Goal: Task Accomplishment & Management: Manage account settings

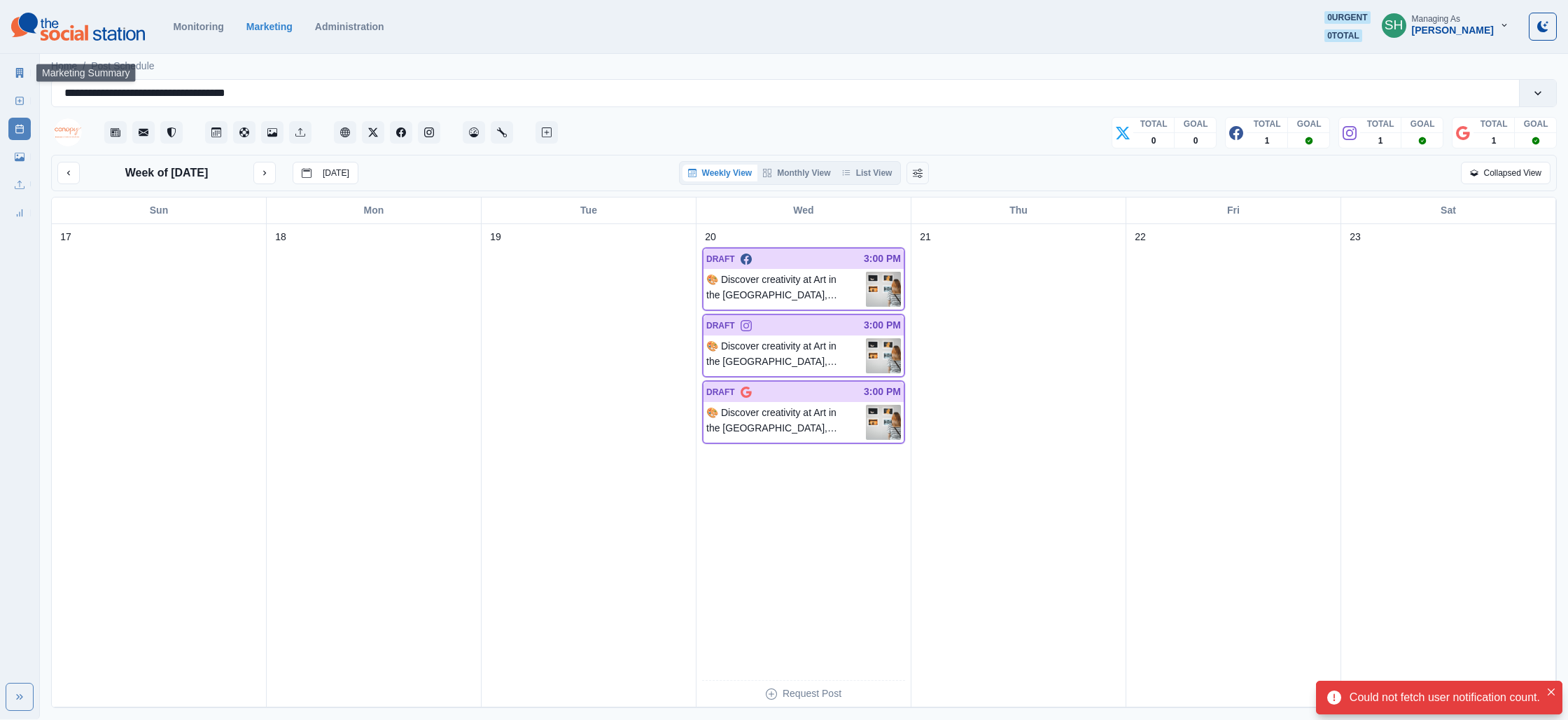
drag, startPoint x: 15, startPoint y: 71, endPoint x: 27, endPoint y: 70, distance: 12.0
click at [15, 71] on icon at bounding box center [20, 72] width 10 height 10
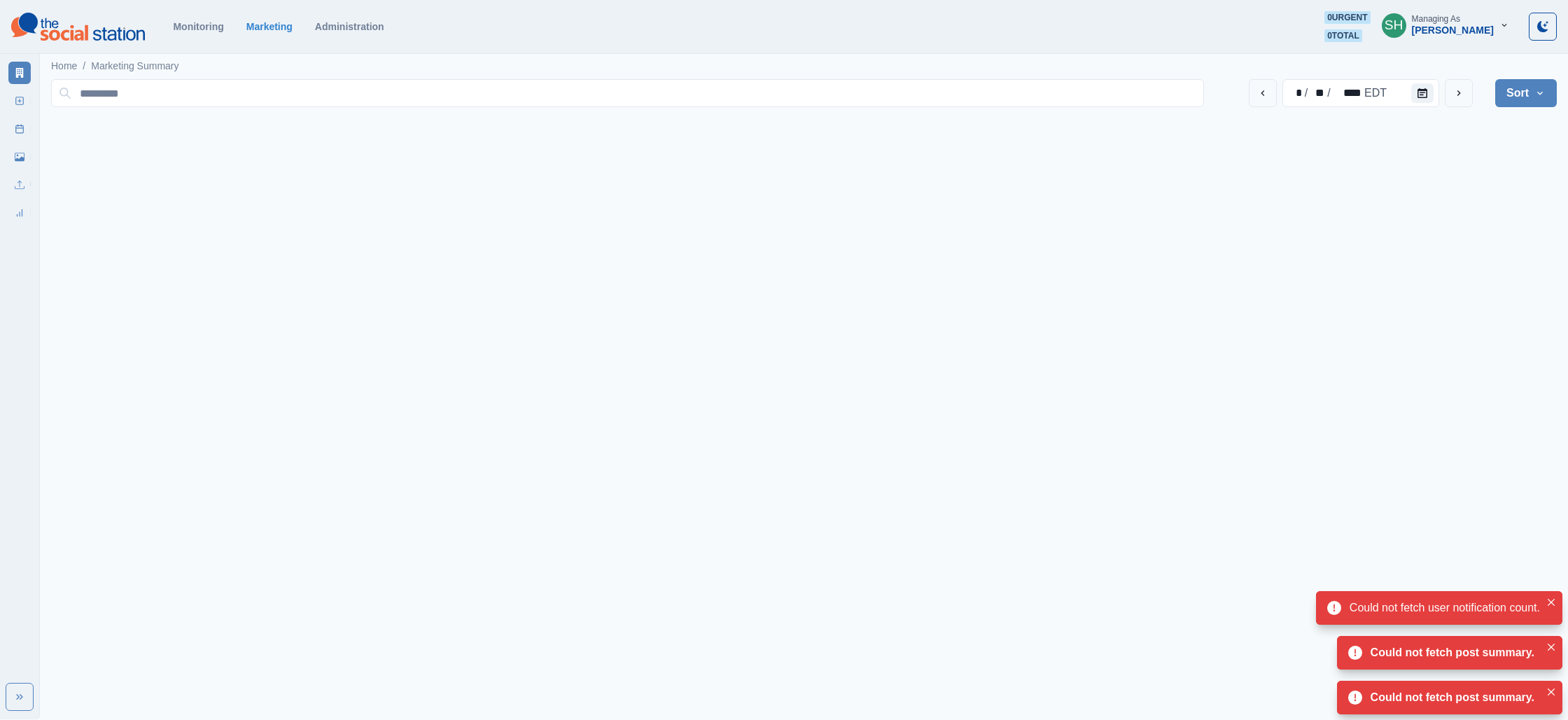
click at [1485, 32] on div "[PERSON_NAME]" at bounding box center [1453, 30] width 82 height 12
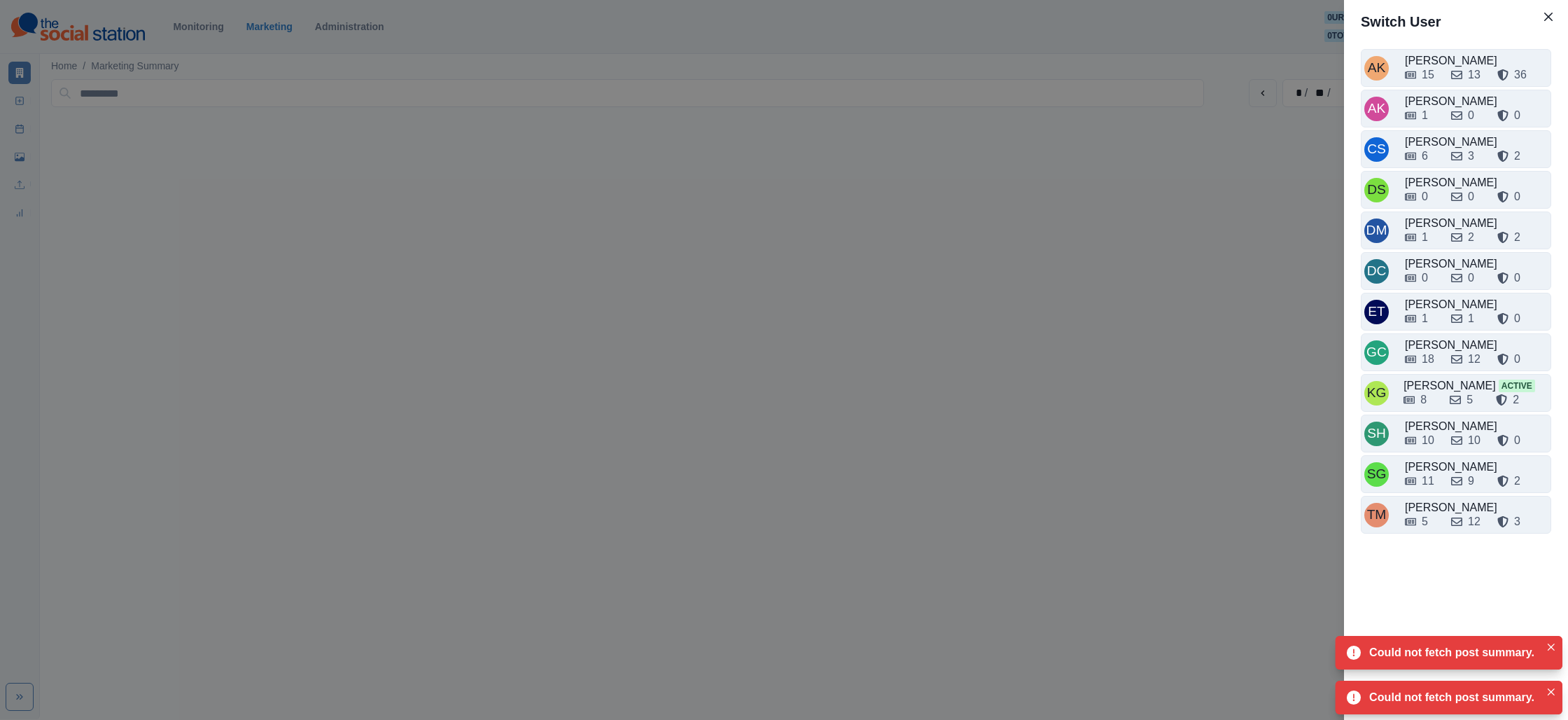
click at [1431, 536] on div "AK [PERSON_NAME] 15 13 36 AK [PERSON_NAME] 1 0 0 CS [PERSON_NAME] 6 3 2 DS [PER…" at bounding box center [1456, 356] width 224 height 626
click at [1441, 512] on div "5 12 3" at bounding box center [1477, 519] width 143 height 23
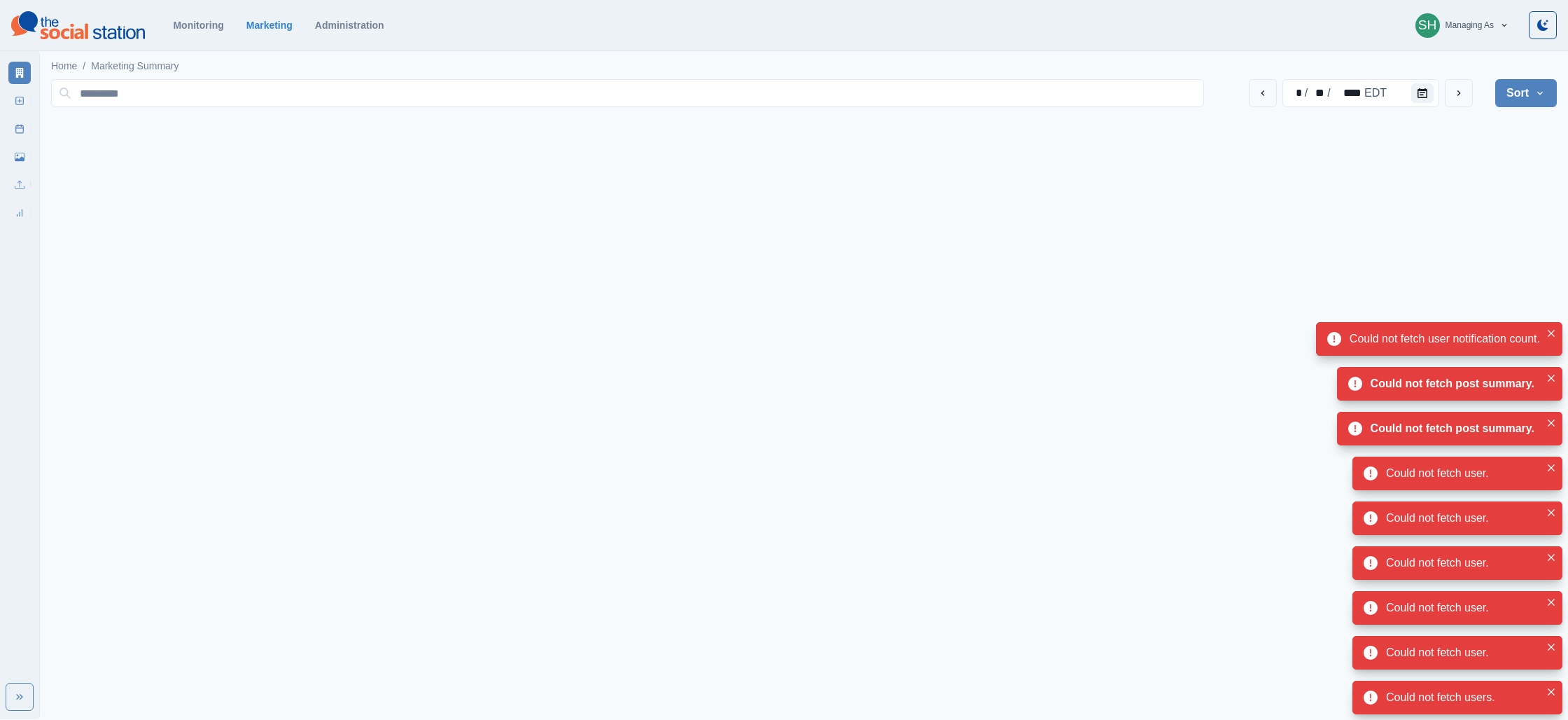
click at [1503, 101] on button "Sort" at bounding box center [1526, 93] width 62 height 28
click at [1491, 132] on span "Client Name" at bounding box center [1487, 132] width 121 height 17
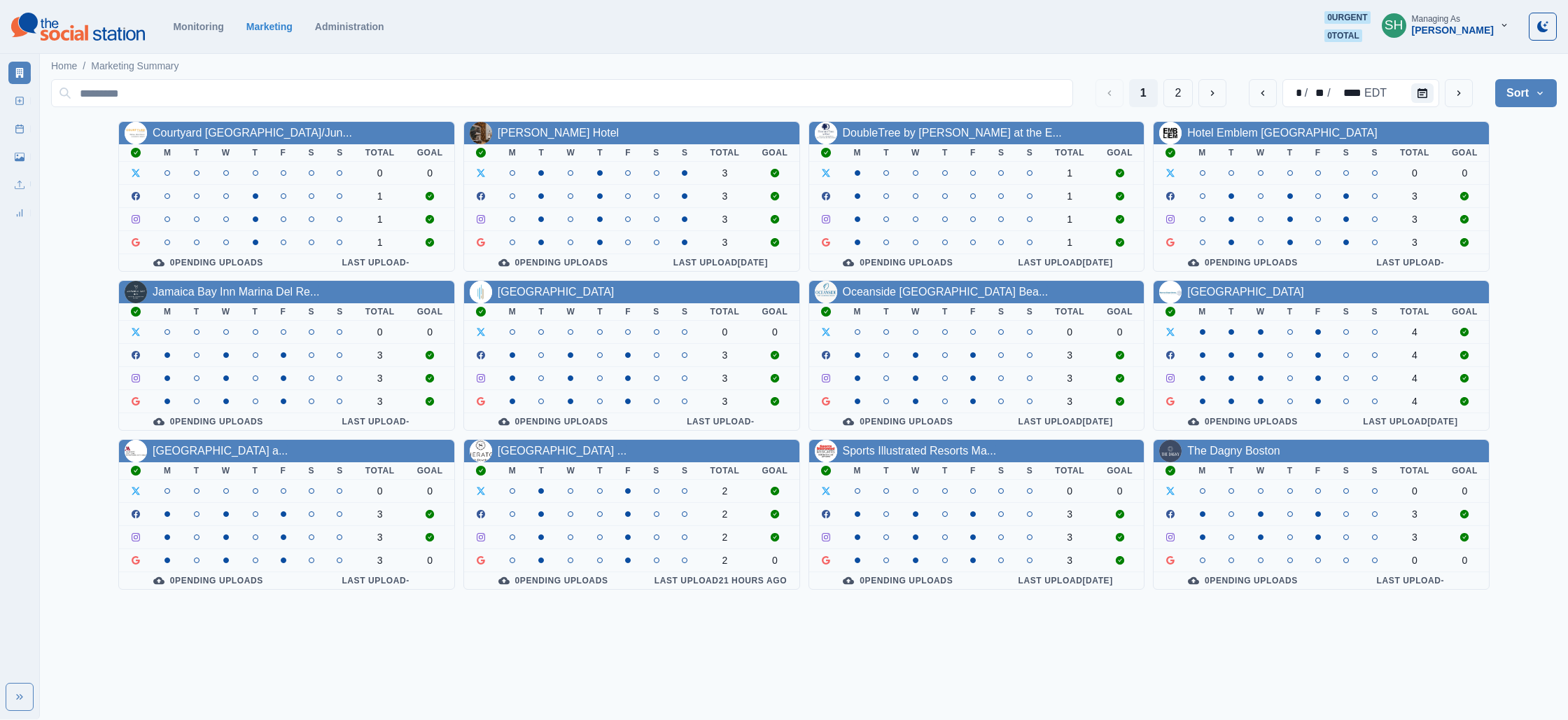
click at [1453, 36] on button "SH Managing As [PERSON_NAME]" at bounding box center [1446, 25] width 150 height 28
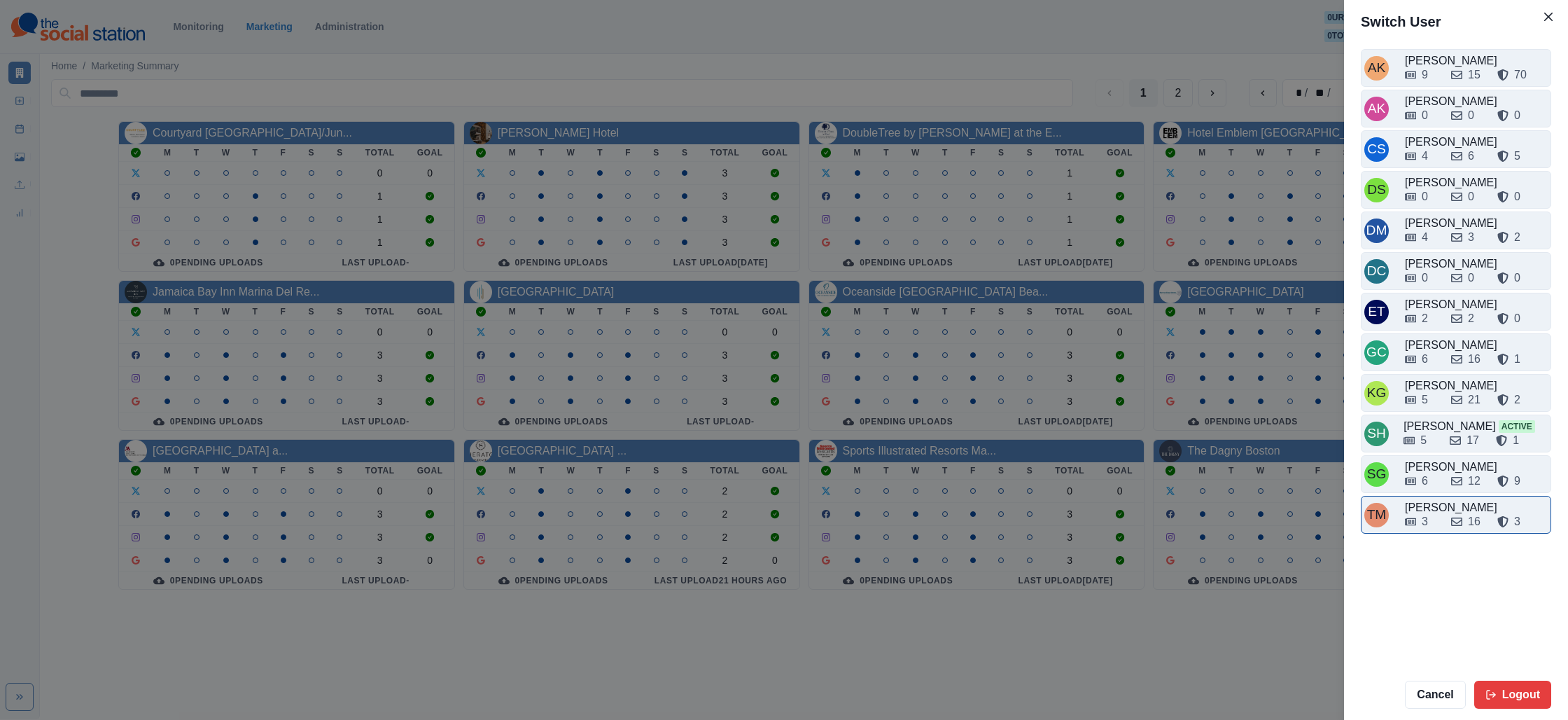
click at [1447, 501] on div "[PERSON_NAME]" at bounding box center [1477, 507] width 143 height 17
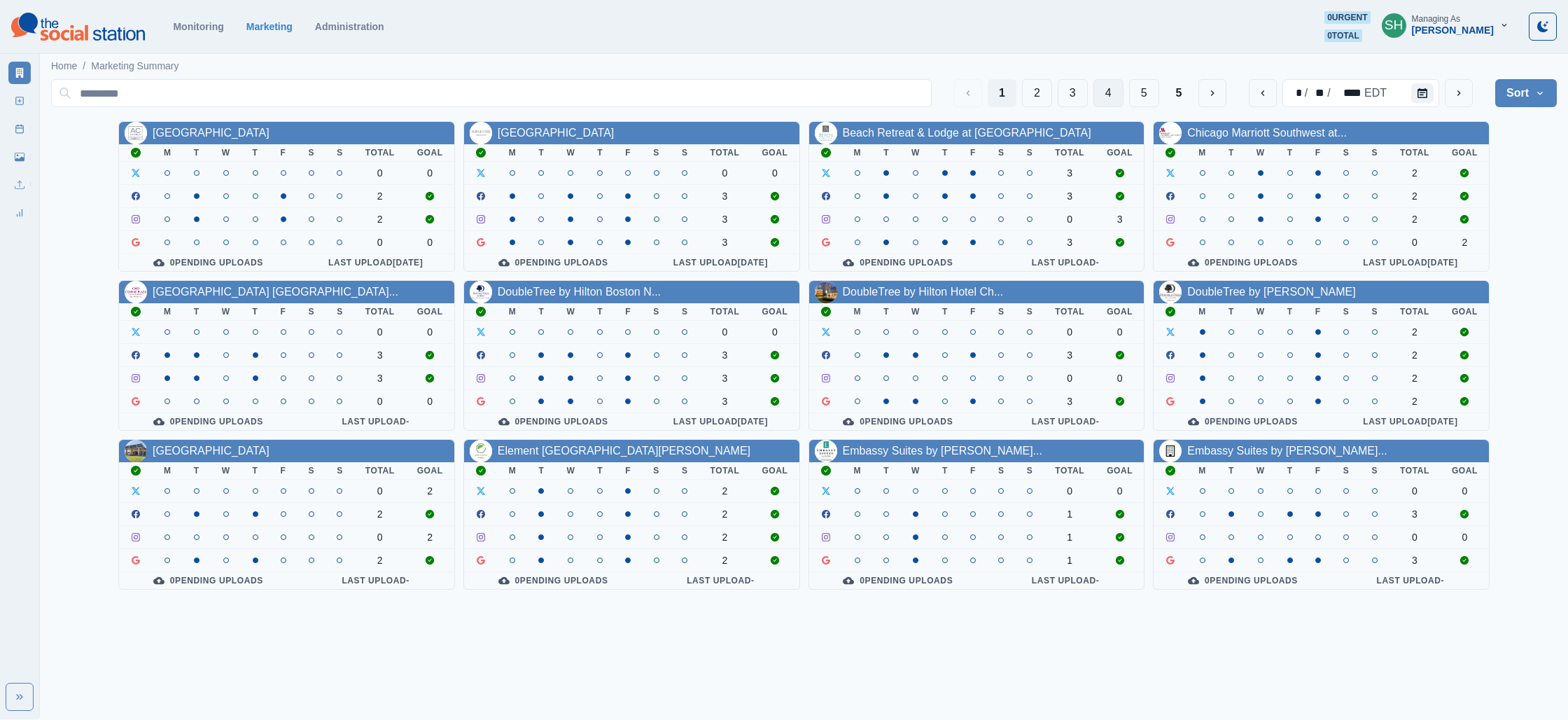
click at [1102, 94] on button "4" at bounding box center [1108, 93] width 30 height 28
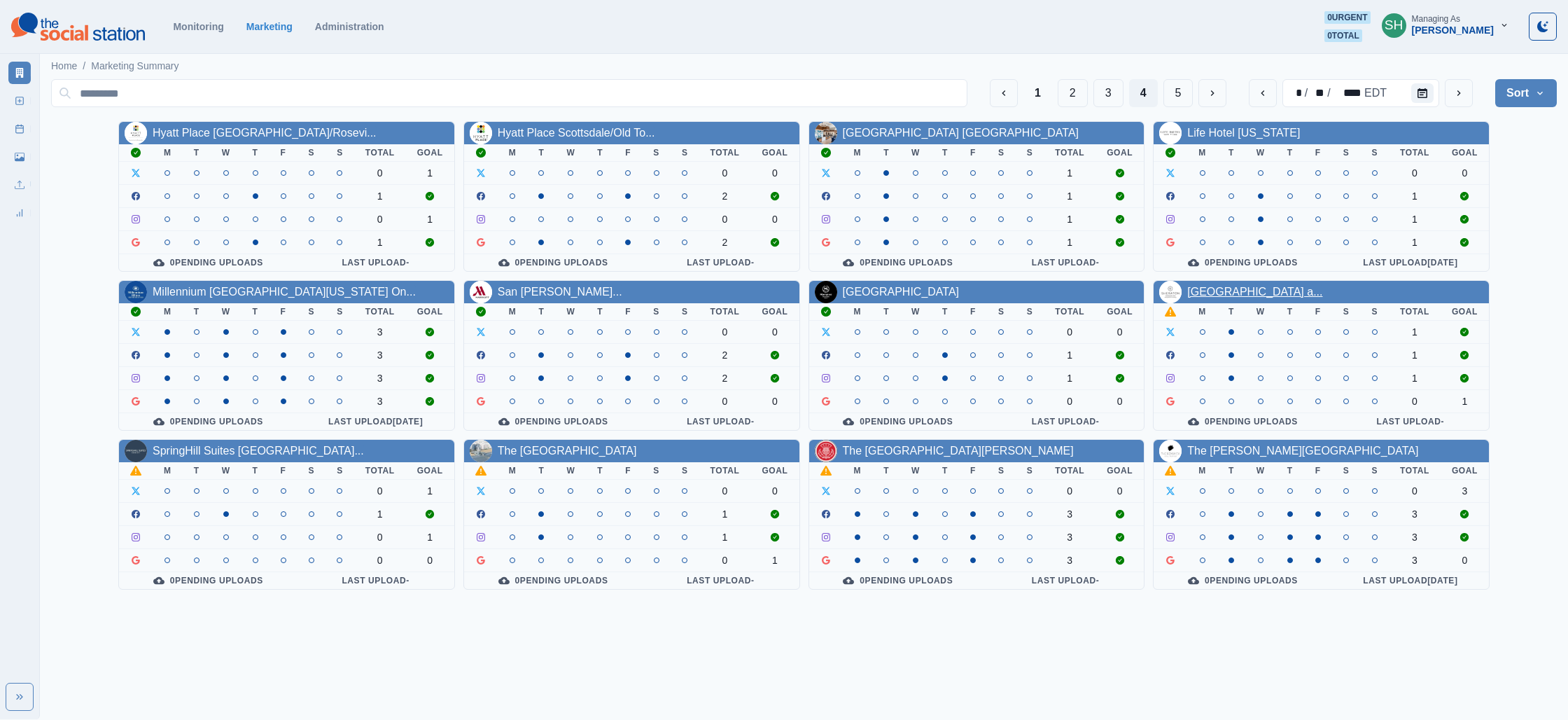
click at [1314, 289] on link "[GEOGRAPHIC_DATA] a..." at bounding box center [1255, 291] width 135 height 12
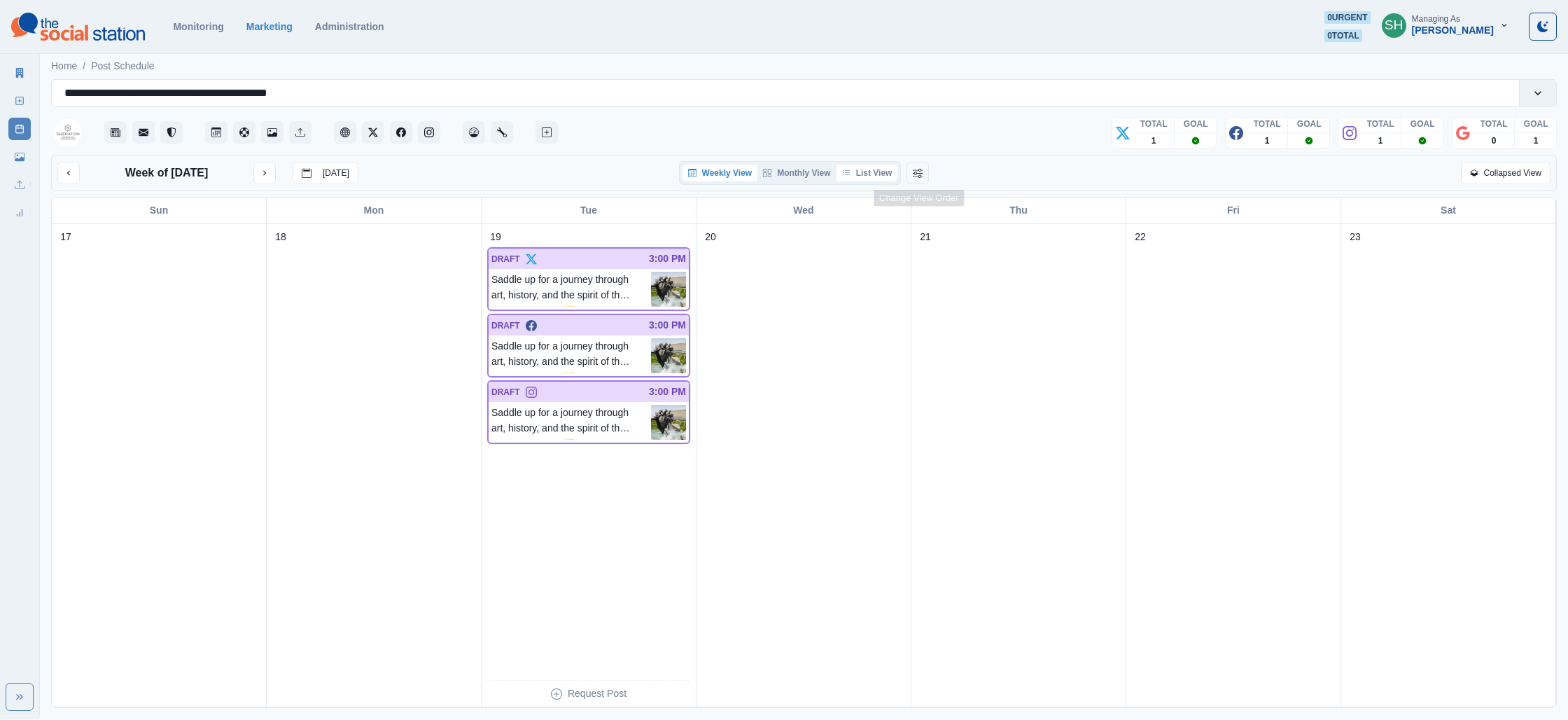
click at [883, 172] on button "List View" at bounding box center [868, 173] width 62 height 17
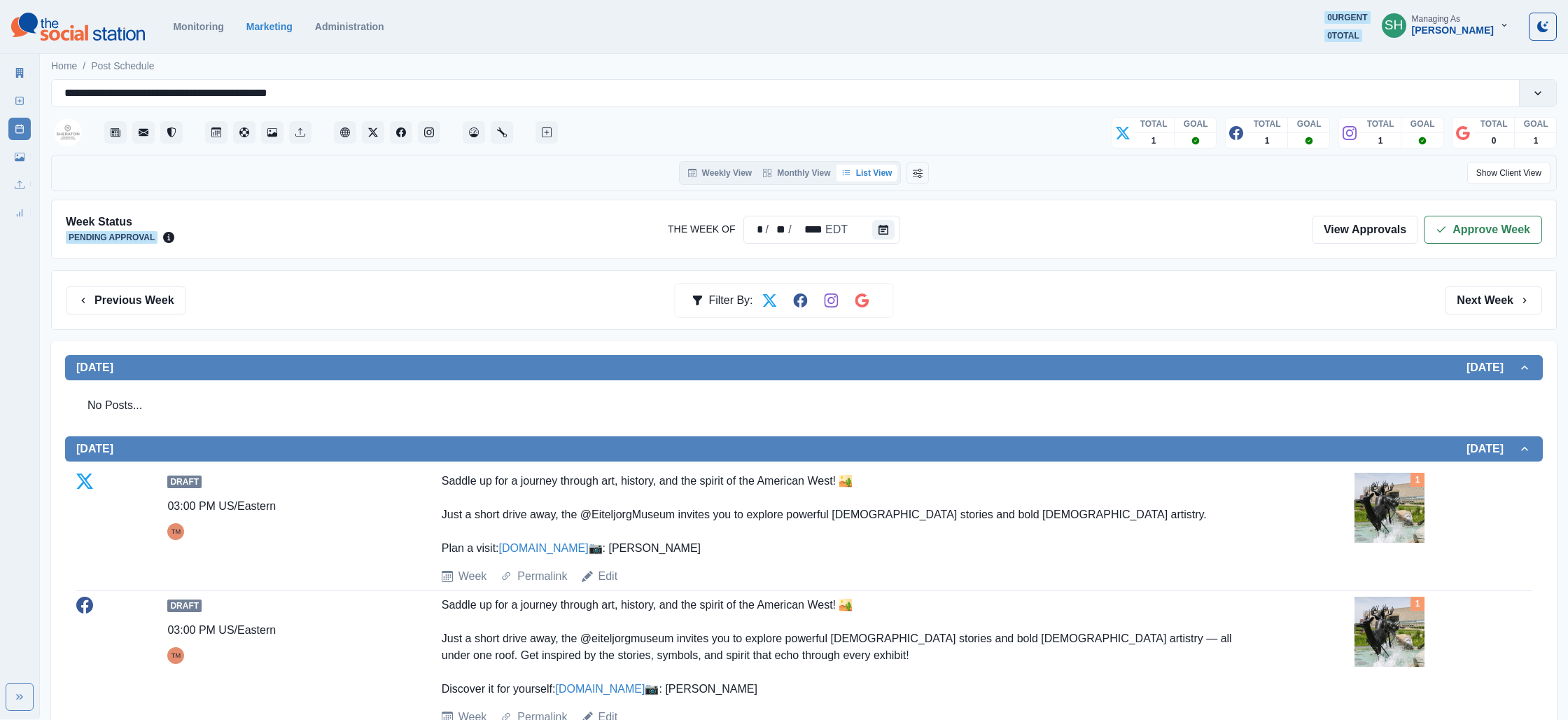
click at [1389, 520] on img at bounding box center [1389, 507] width 70 height 70
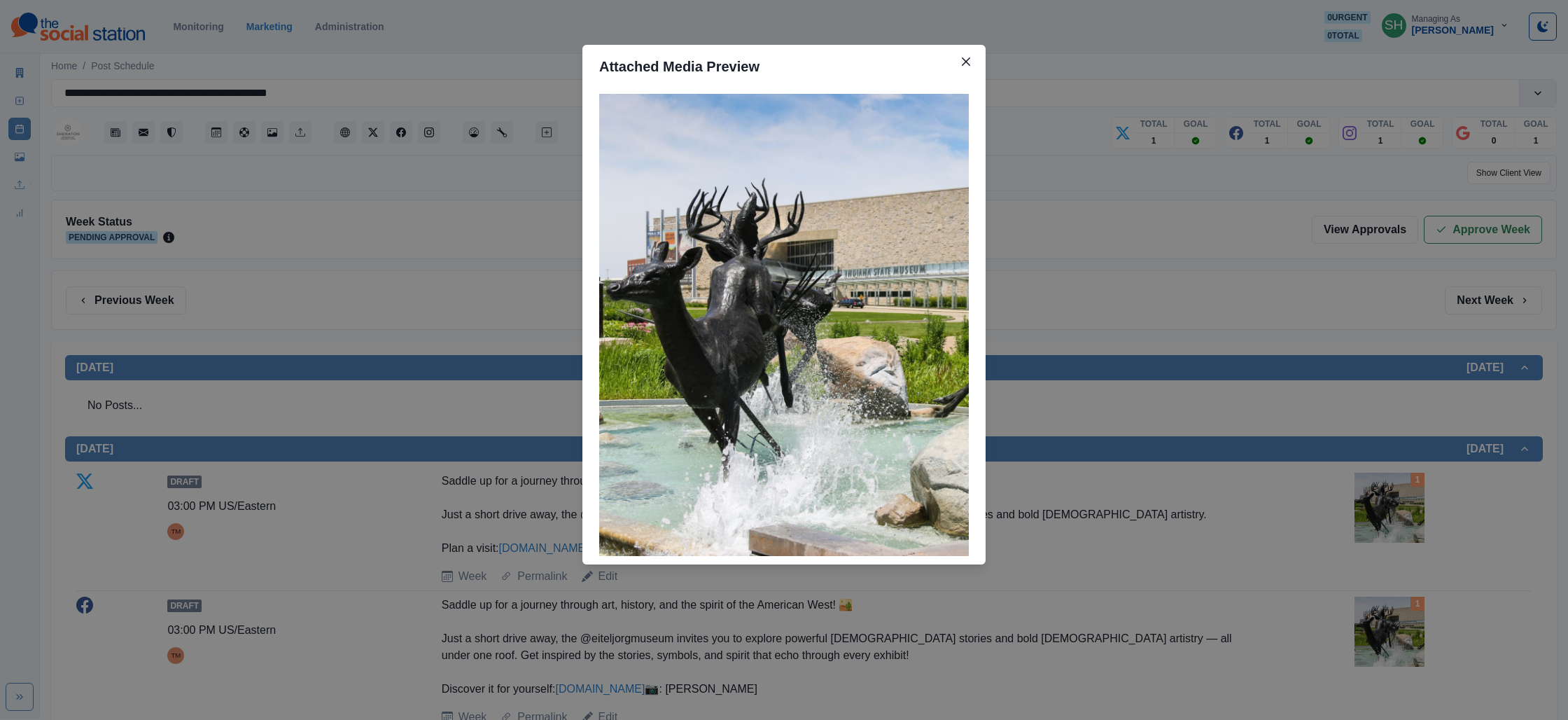
click at [1066, 227] on div "Attached Media Preview" at bounding box center [784, 360] width 1568 height 720
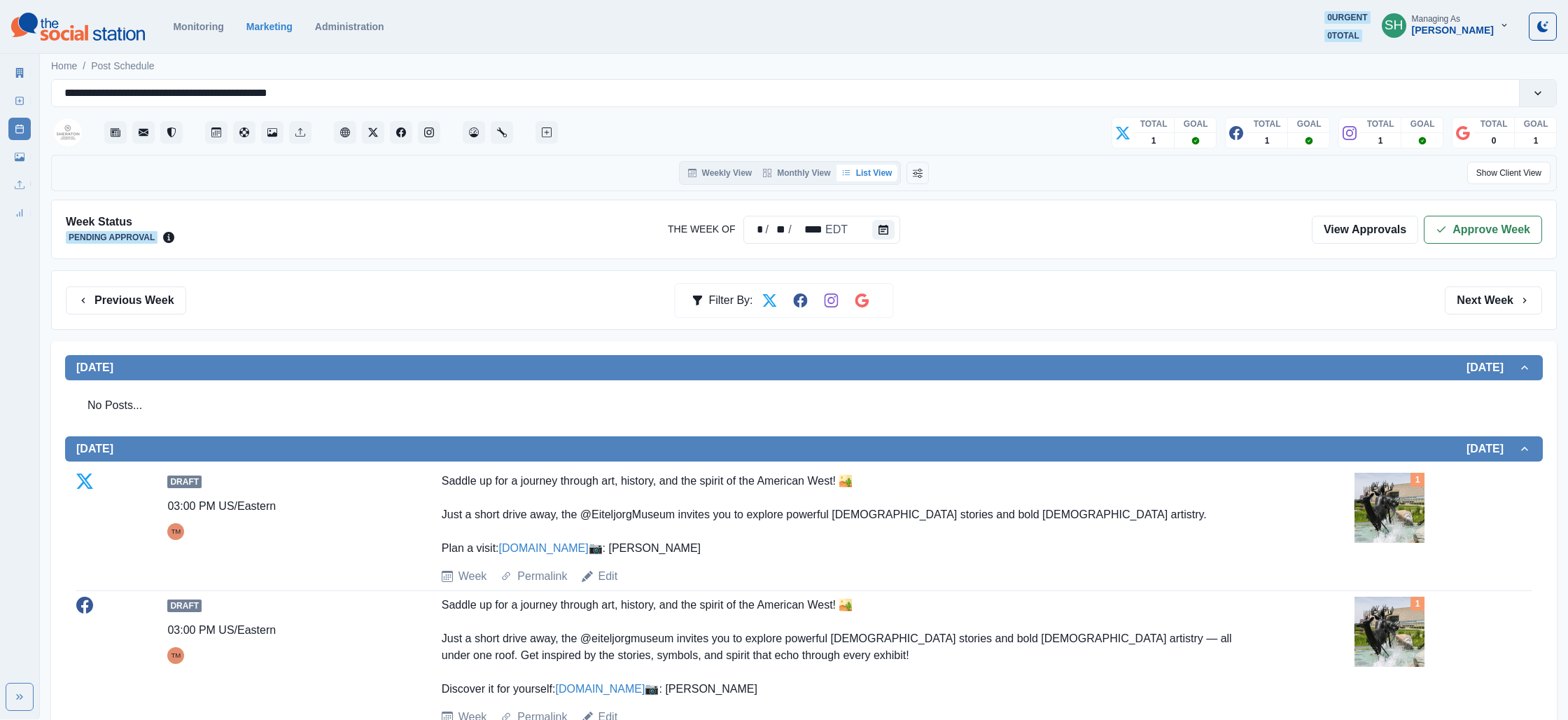
click at [1397, 523] on img at bounding box center [1389, 507] width 70 height 70
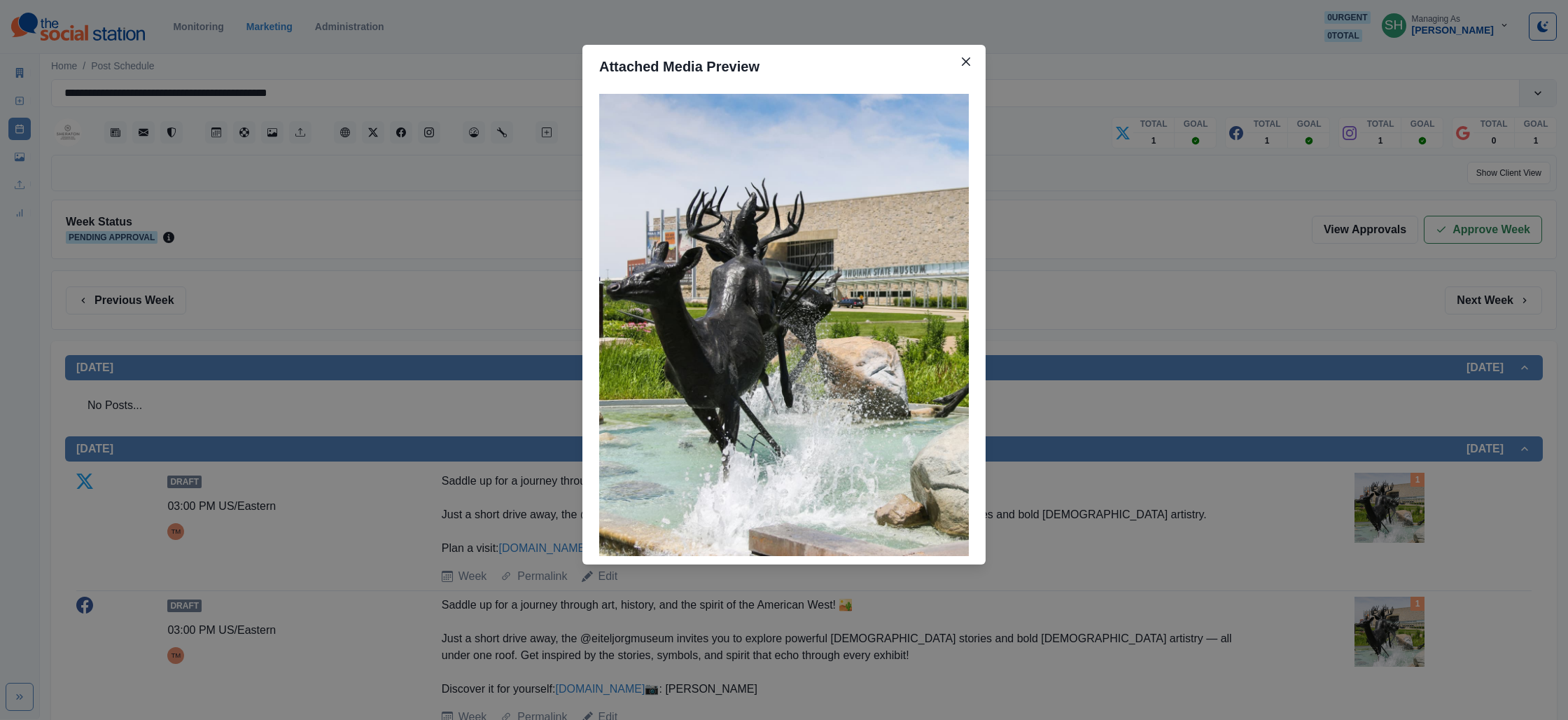
click at [1214, 281] on div "Attached Media Preview" at bounding box center [784, 360] width 1568 height 720
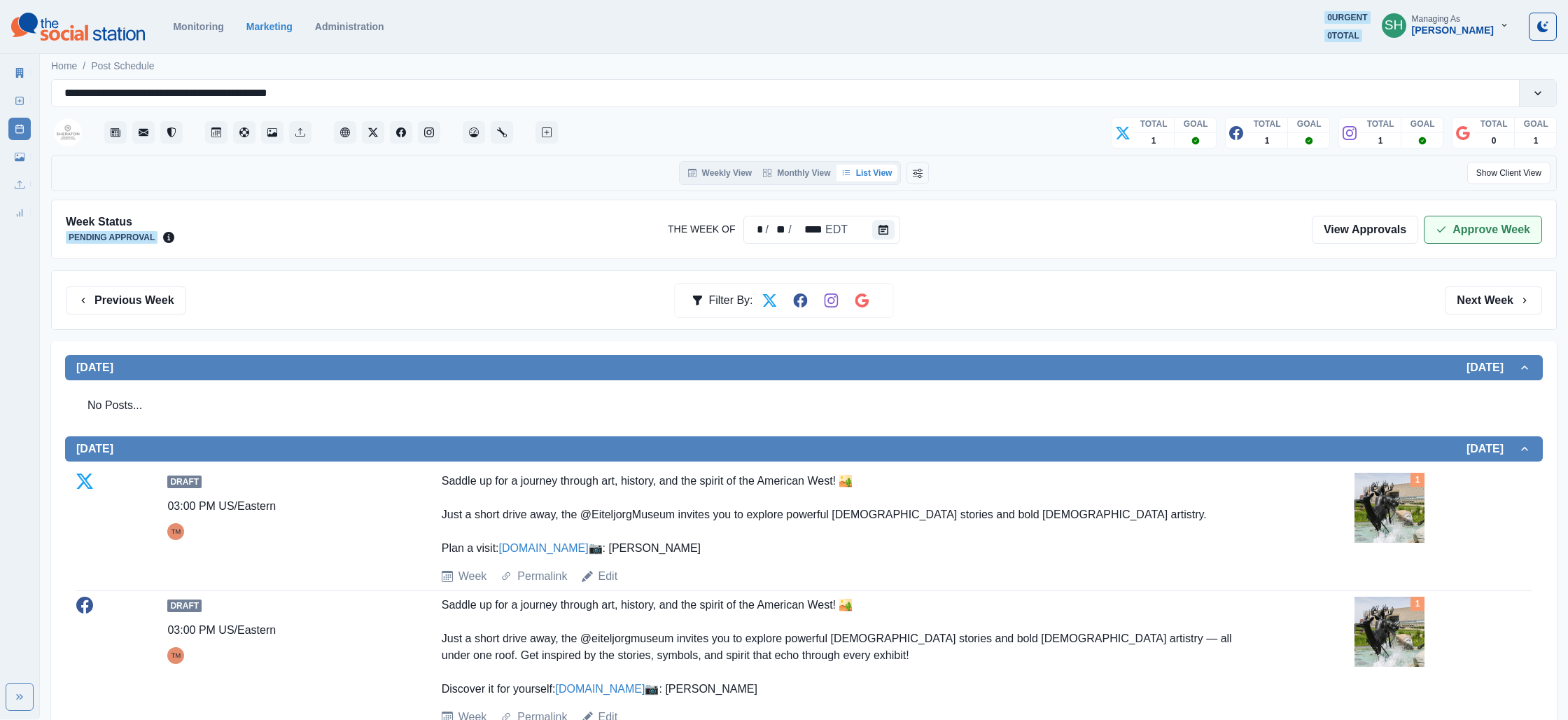
click at [1479, 219] on button "Approve Week" at bounding box center [1483, 229] width 118 height 28
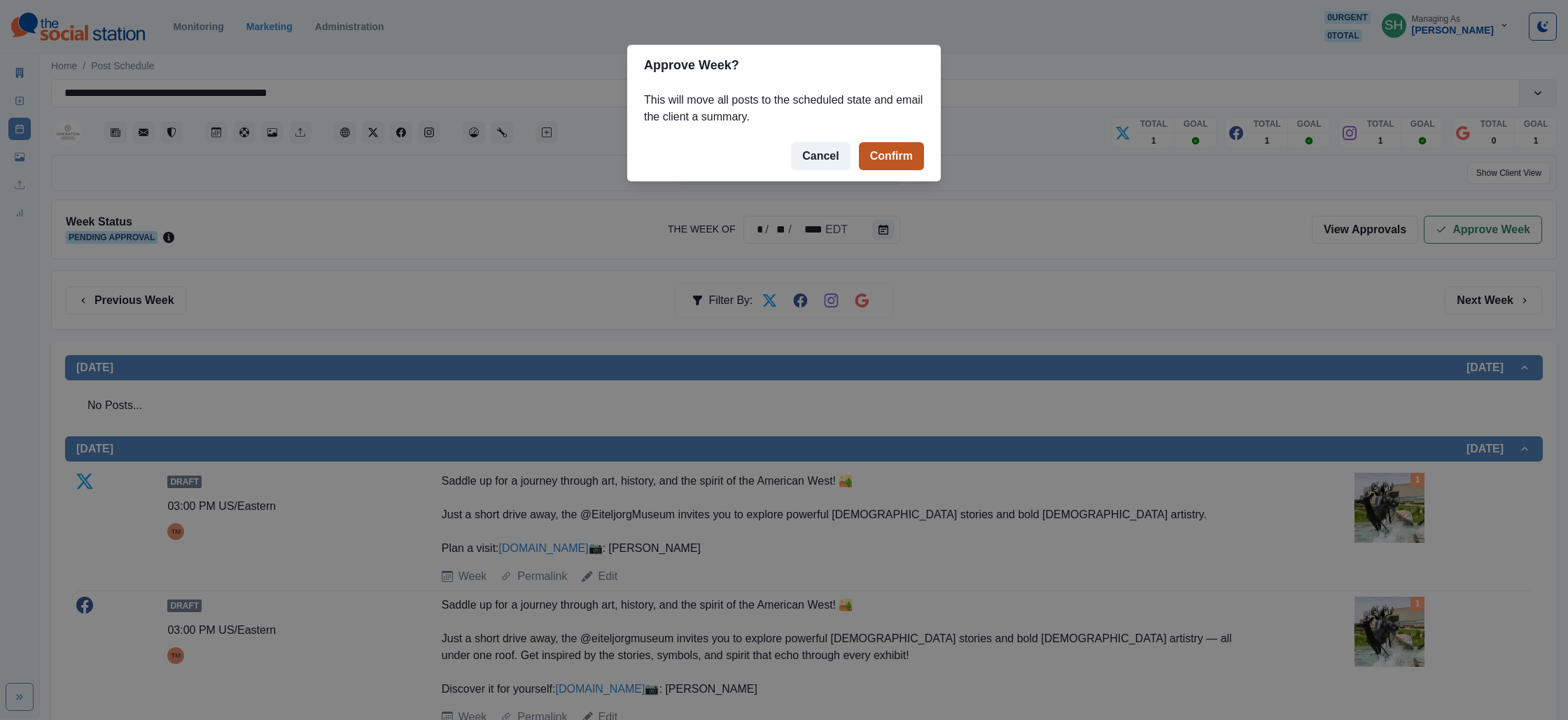
drag, startPoint x: 891, startPoint y: 131, endPoint x: 888, endPoint y: 154, distance: 23.2
click at [891, 133] on footer "Cancel Confirm" at bounding box center [784, 156] width 314 height 51
click at [888, 156] on button "Confirm" at bounding box center [892, 156] width 65 height 28
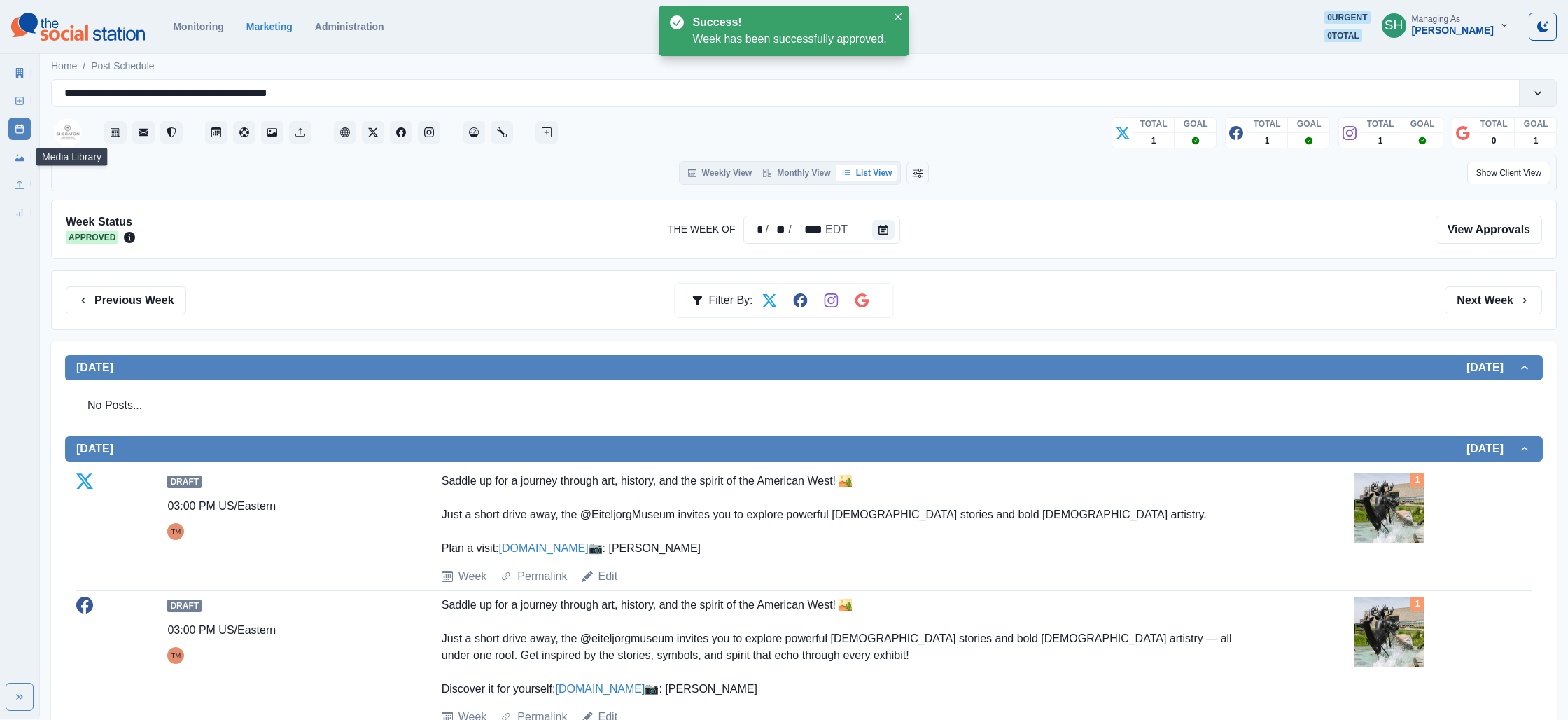
click at [15, 156] on icon at bounding box center [20, 157] width 10 height 8
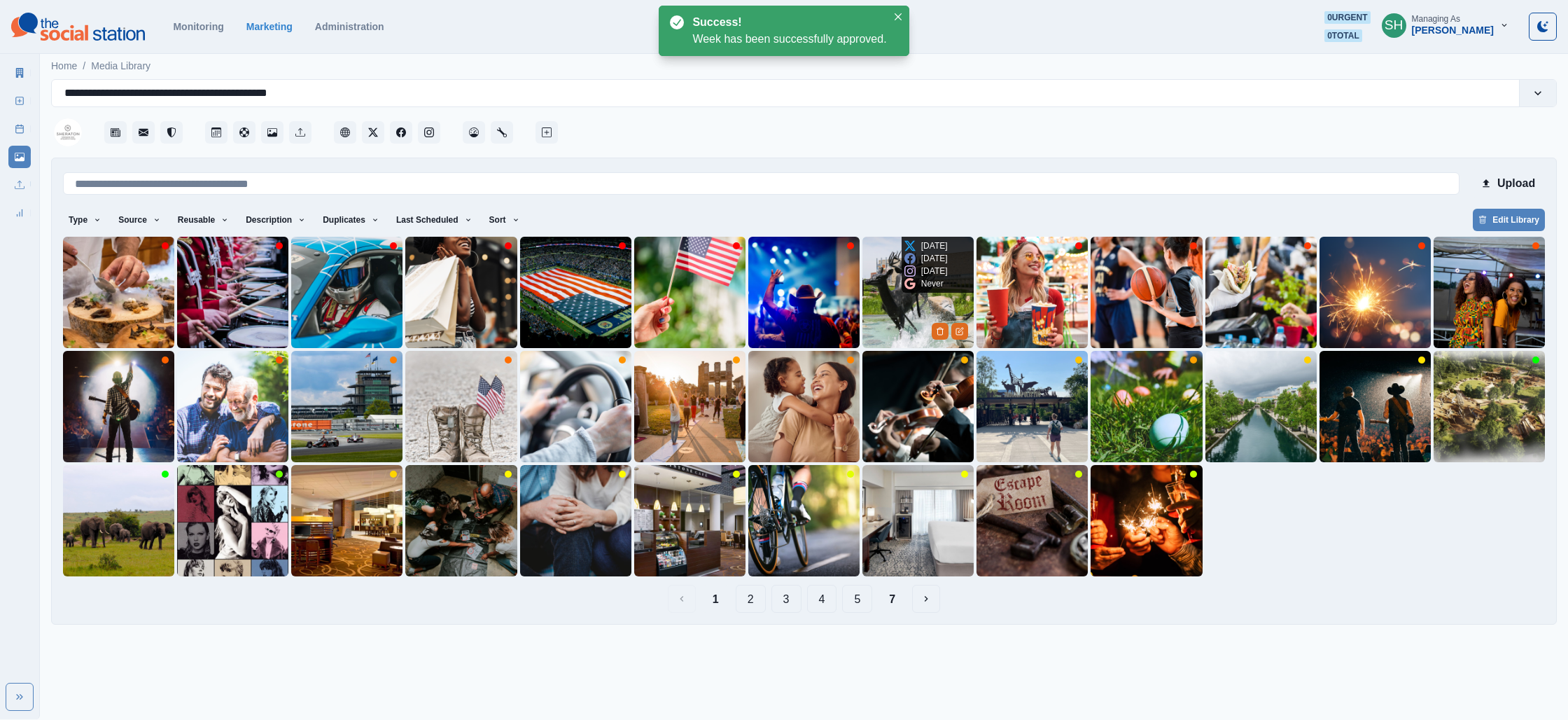
click at [881, 310] on img at bounding box center [918, 292] width 111 height 111
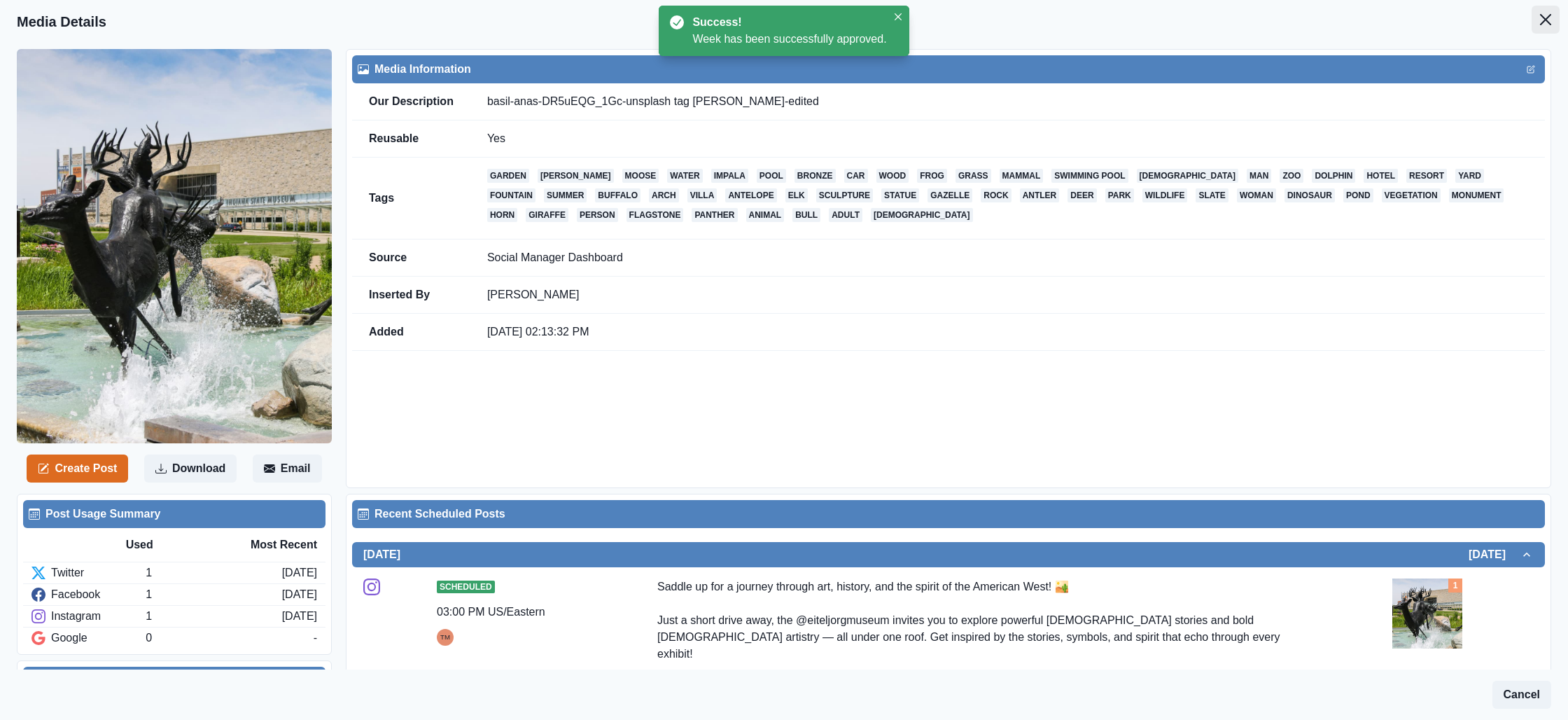
click at [1553, 20] on button "Close" at bounding box center [1546, 20] width 28 height 28
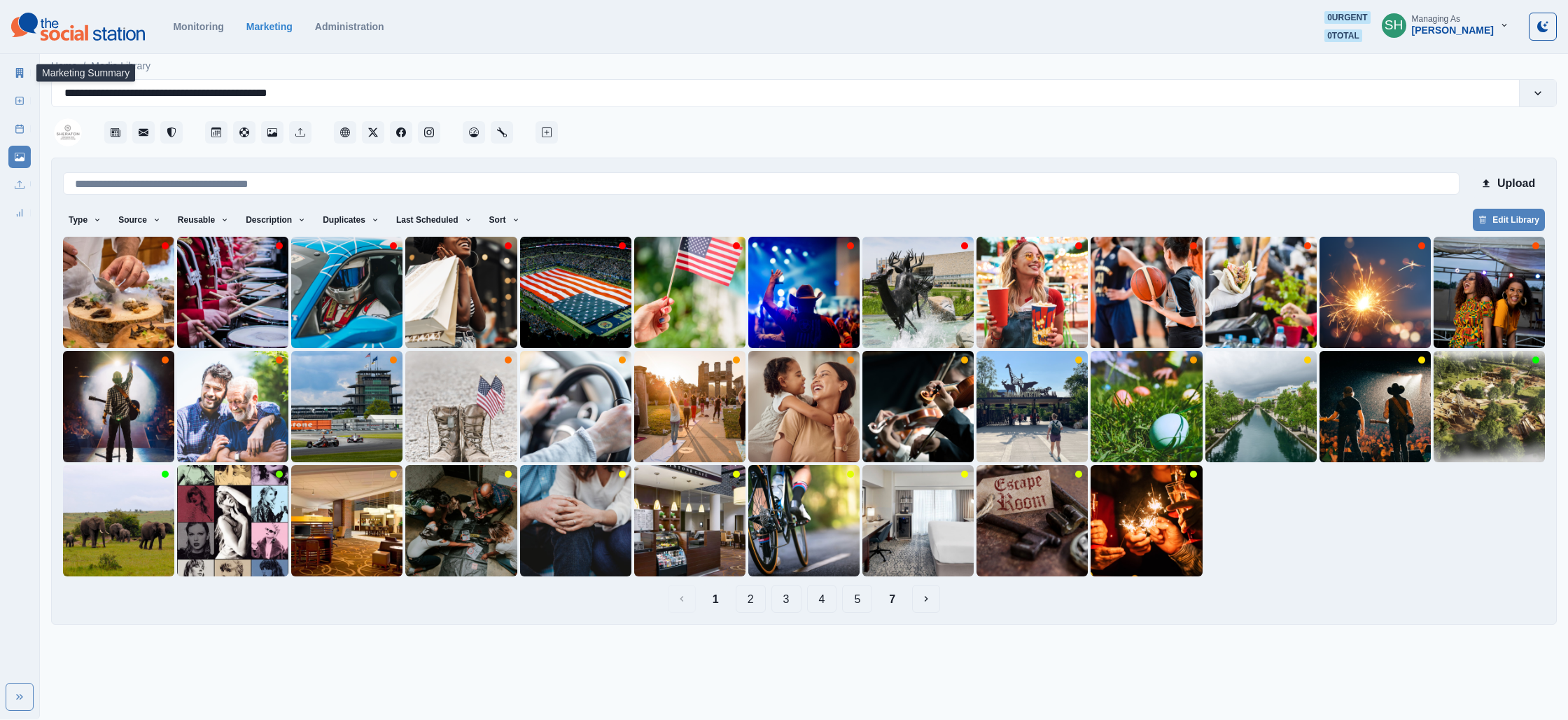
click at [23, 80] on link "Marketing Summary" at bounding box center [20, 73] width 23 height 23
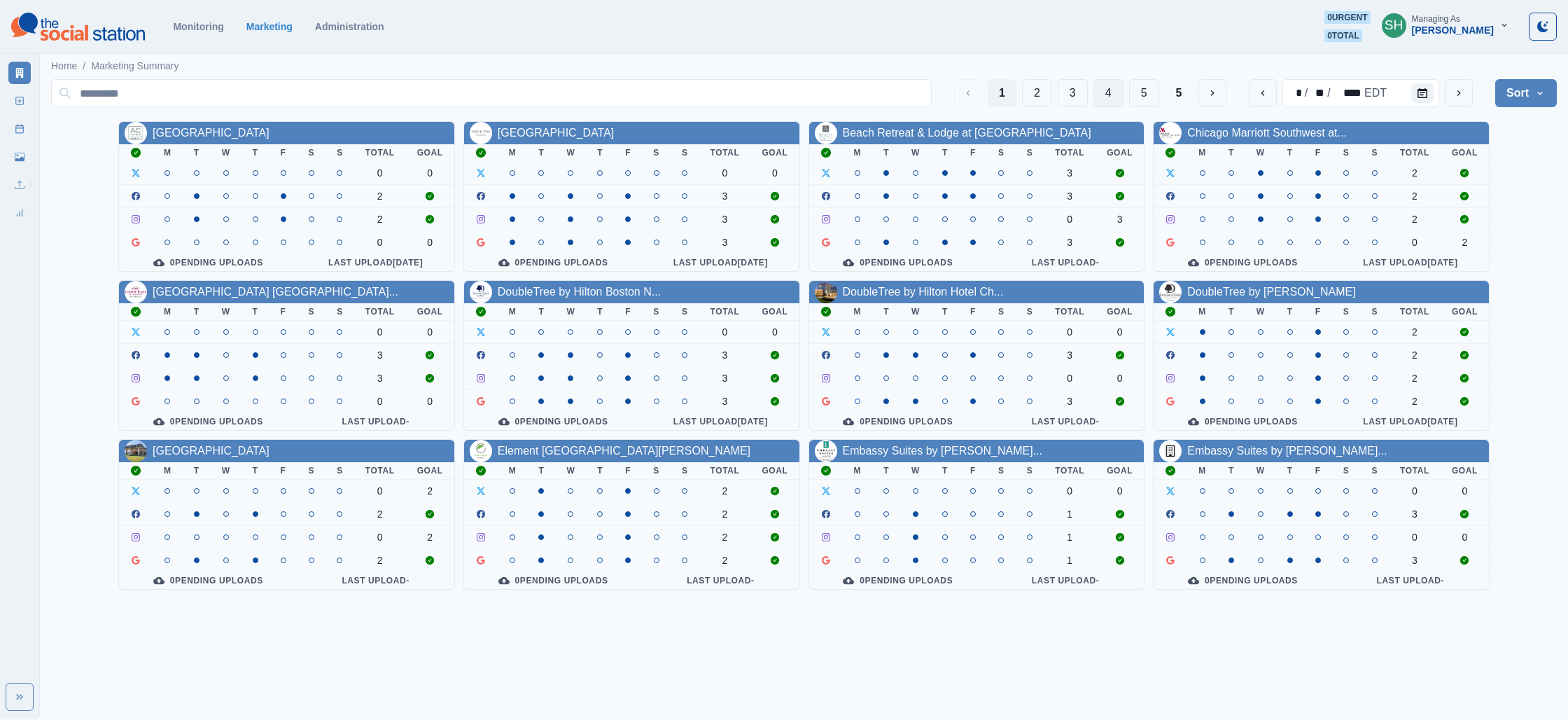
click at [1097, 96] on button "4" at bounding box center [1108, 93] width 30 height 28
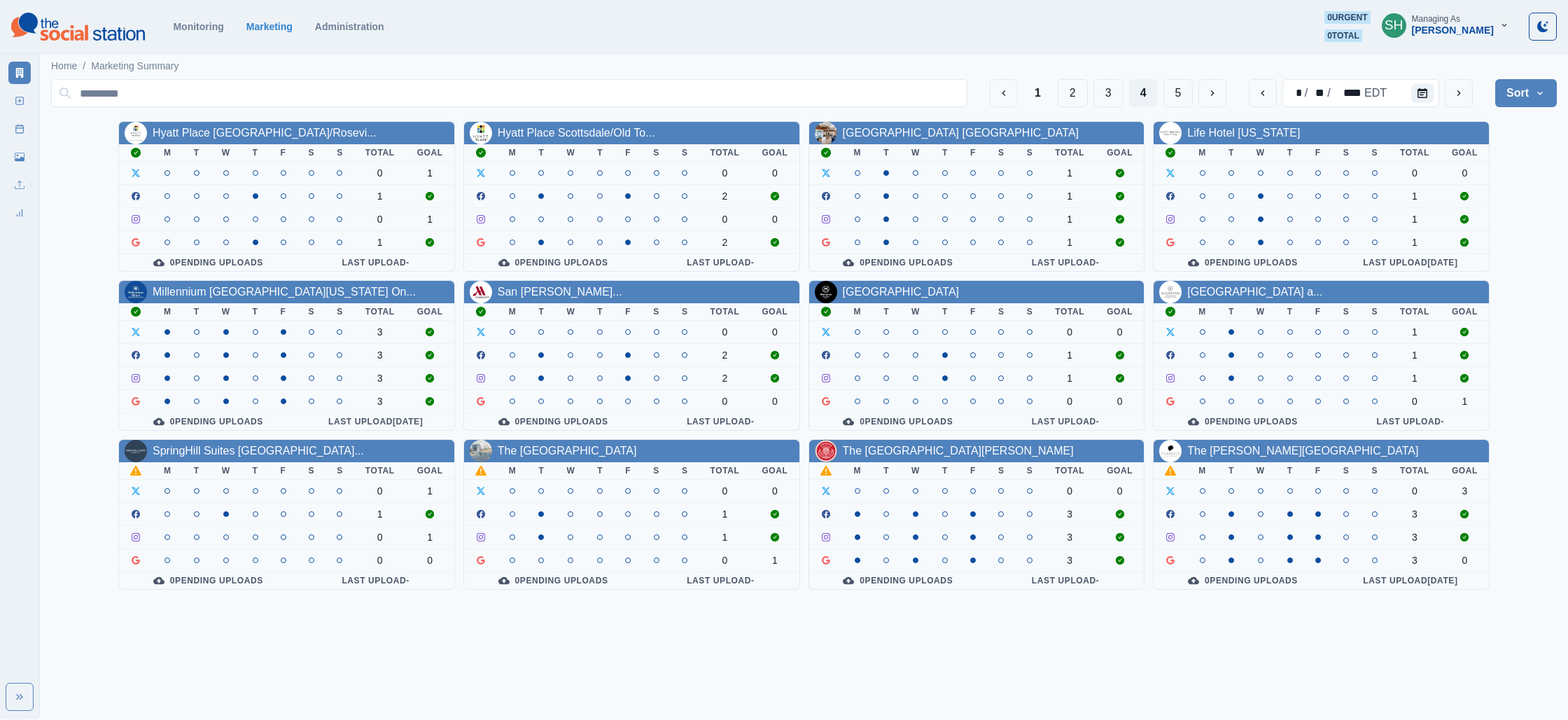
click at [242, 467] on th "T" at bounding box center [255, 471] width 28 height 18
click at [245, 452] on link "SpringHill Suites [GEOGRAPHIC_DATA]..." at bounding box center [258, 450] width 211 height 12
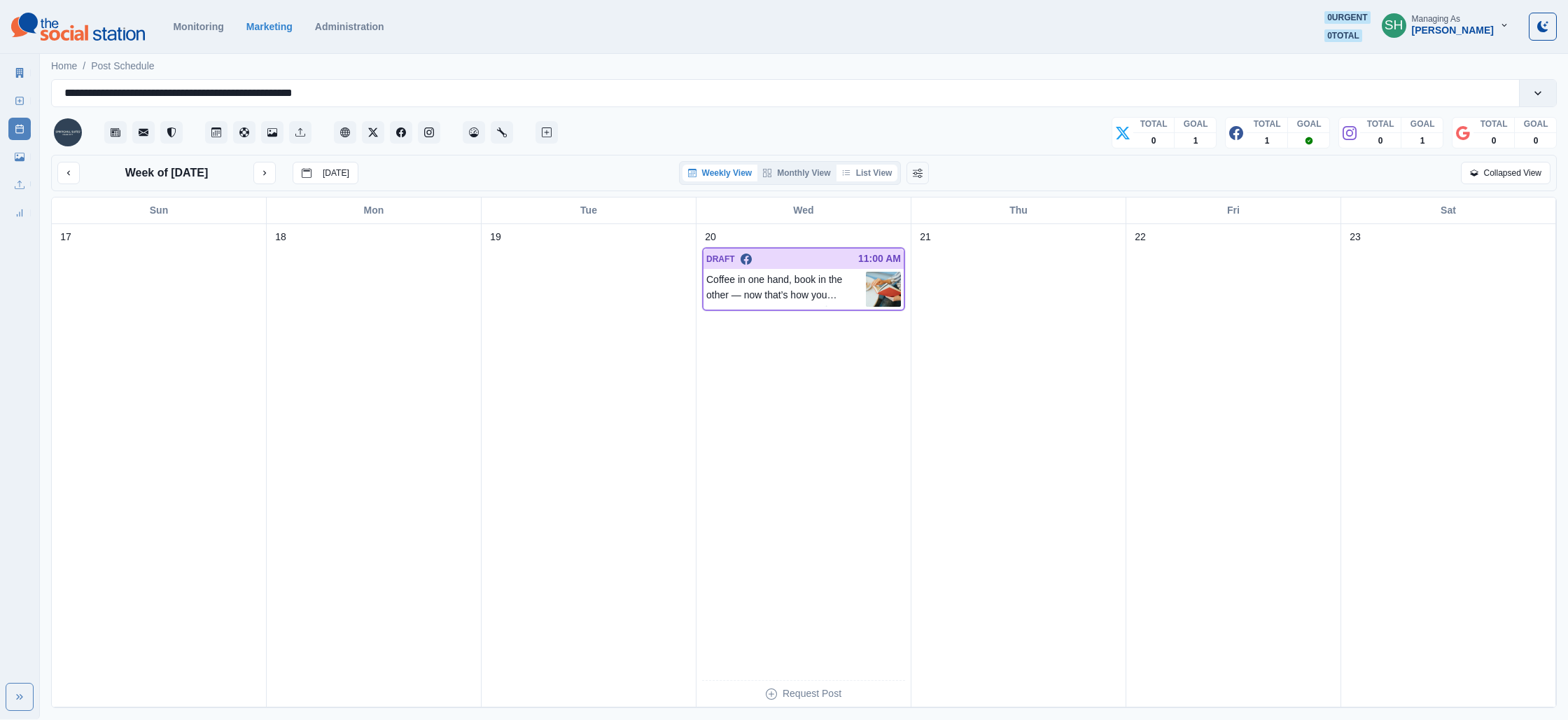
click at [880, 175] on button "List View" at bounding box center [868, 173] width 62 height 17
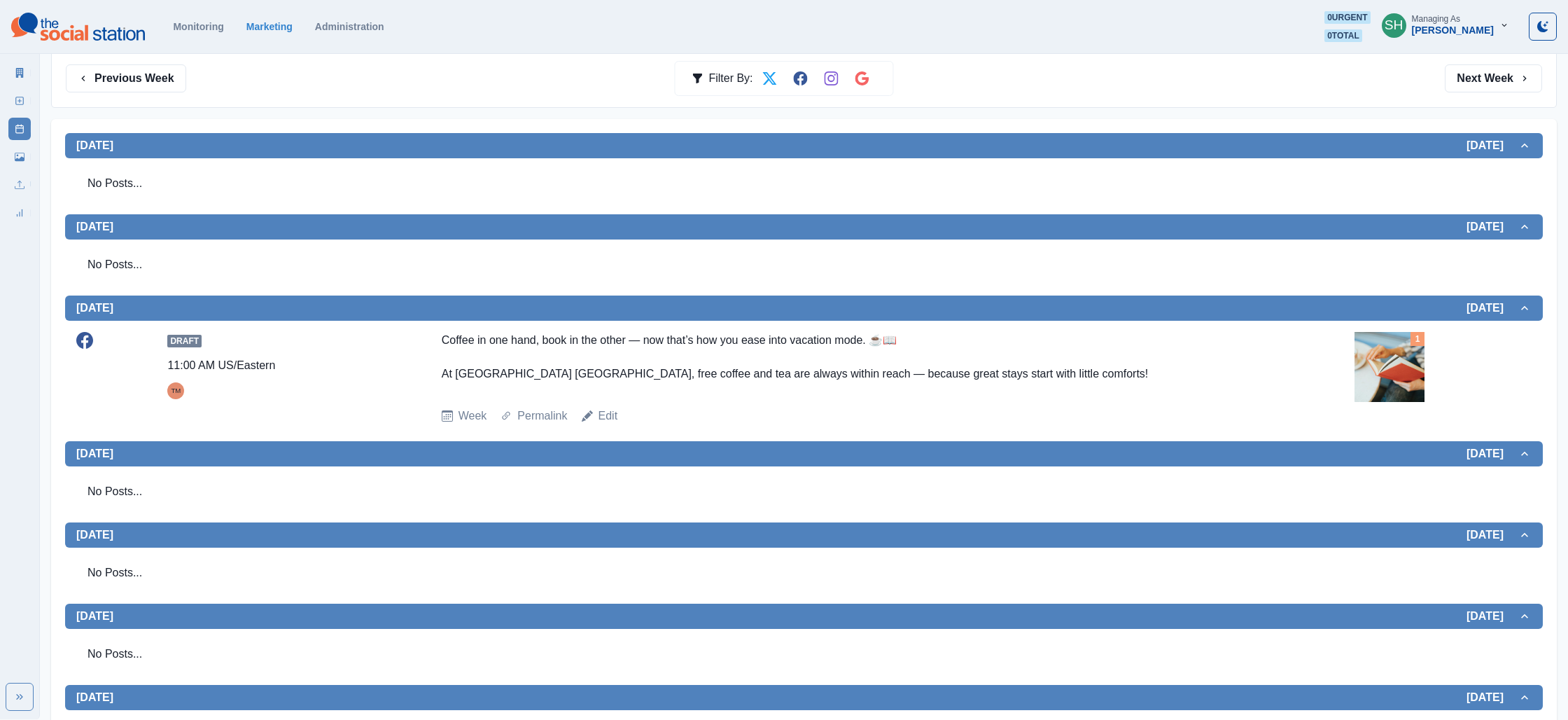
scroll to position [294, 0]
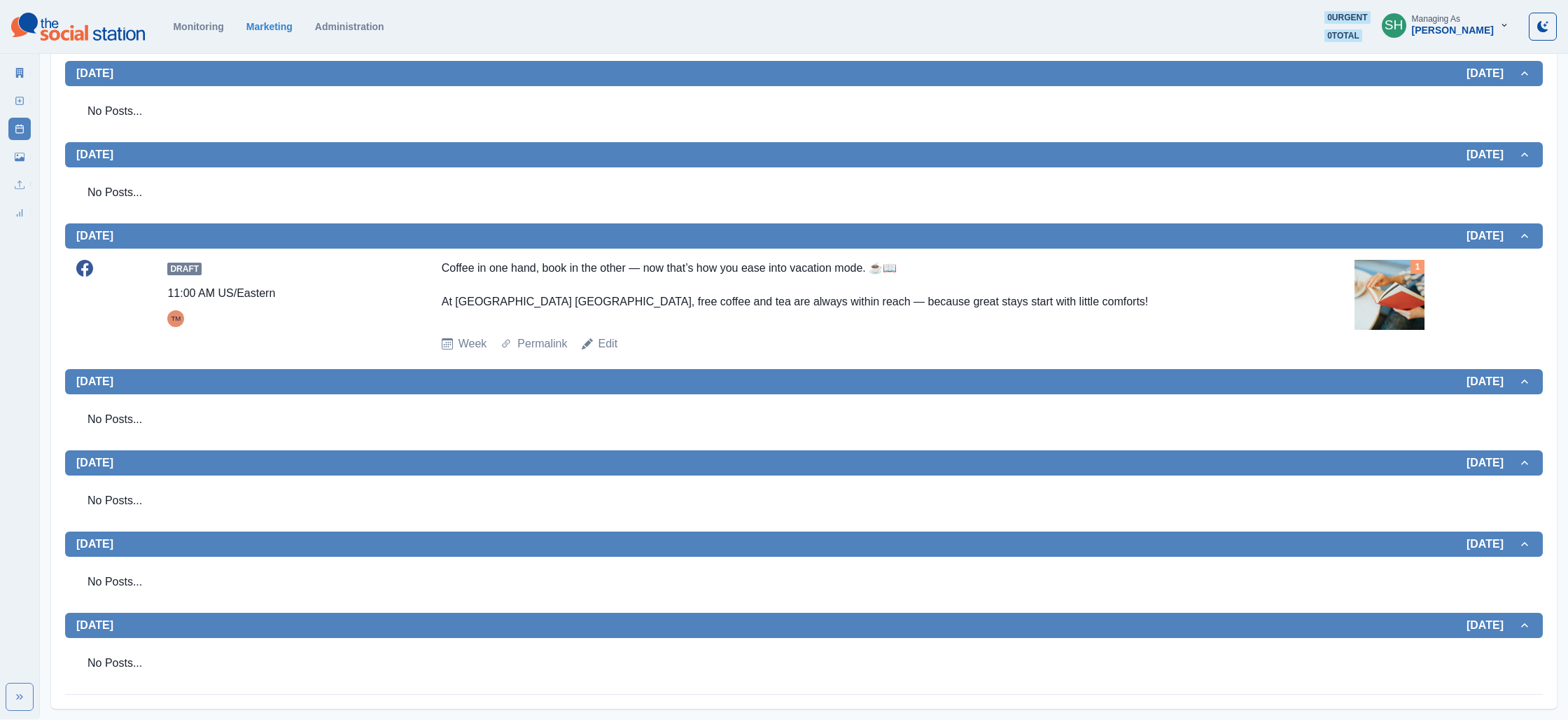
click at [1410, 291] on img at bounding box center [1389, 294] width 70 height 70
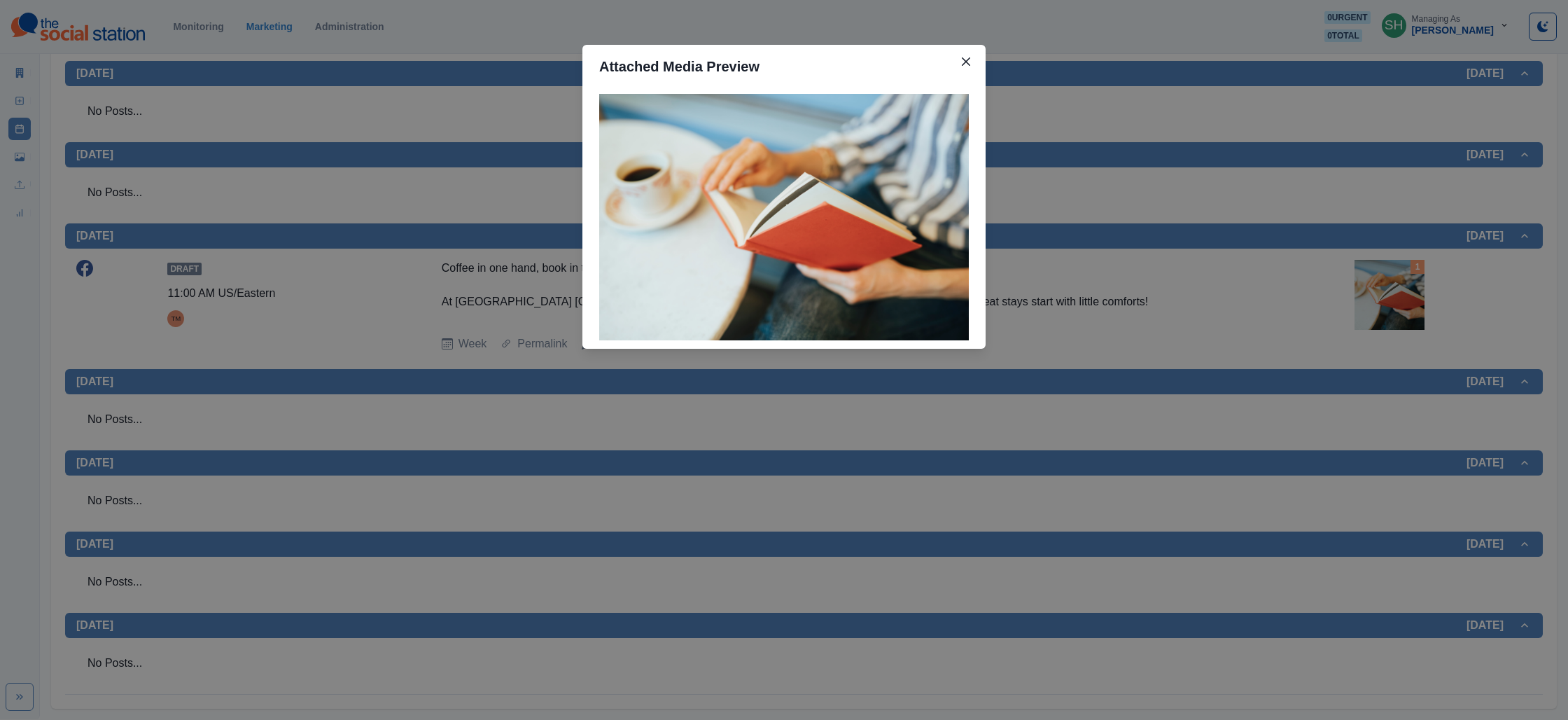
click at [1285, 286] on div "Attached Media Preview" at bounding box center [784, 360] width 1568 height 720
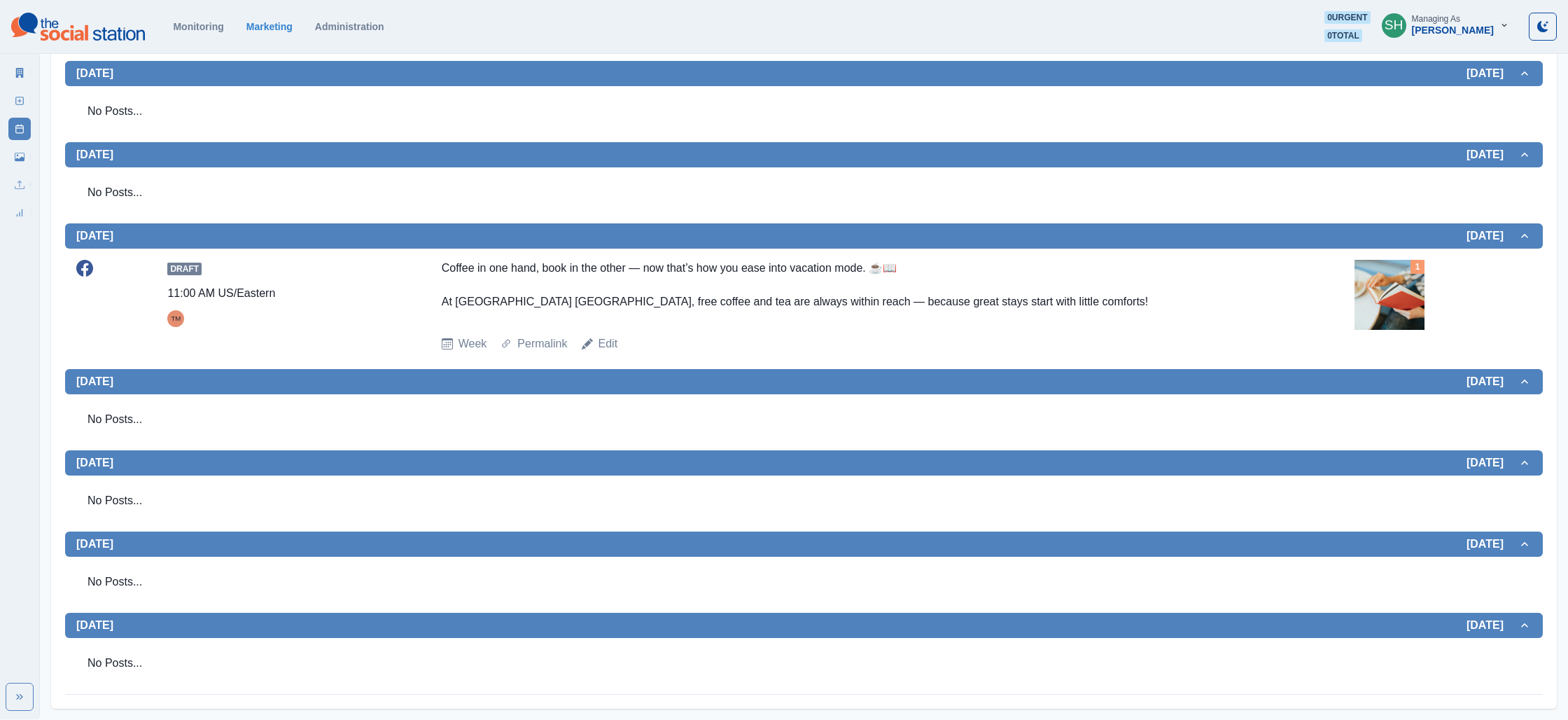
click at [1393, 297] on img at bounding box center [1389, 294] width 70 height 70
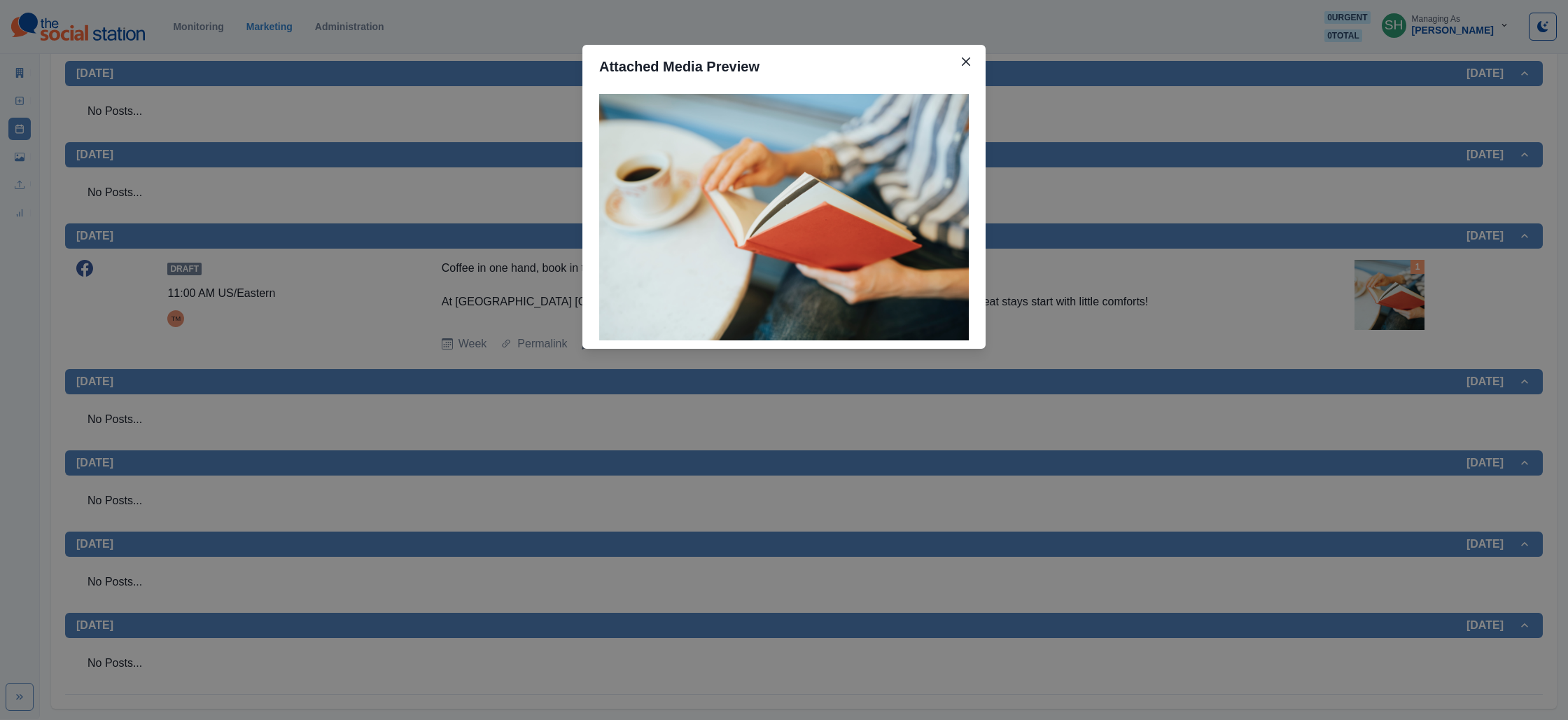
click at [1360, 296] on div "Attached Media Preview" at bounding box center [784, 360] width 1568 height 720
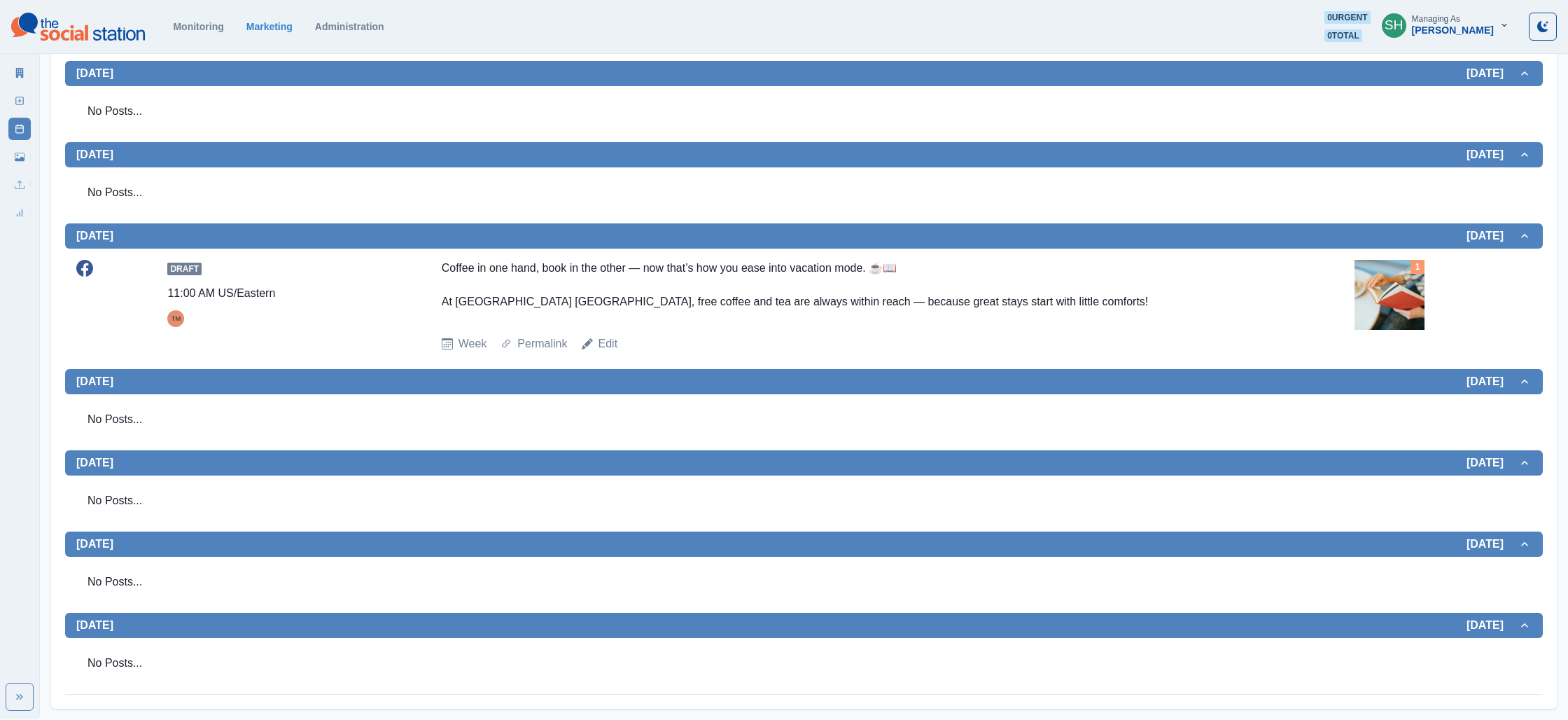
click at [1391, 296] on img at bounding box center [1389, 294] width 70 height 70
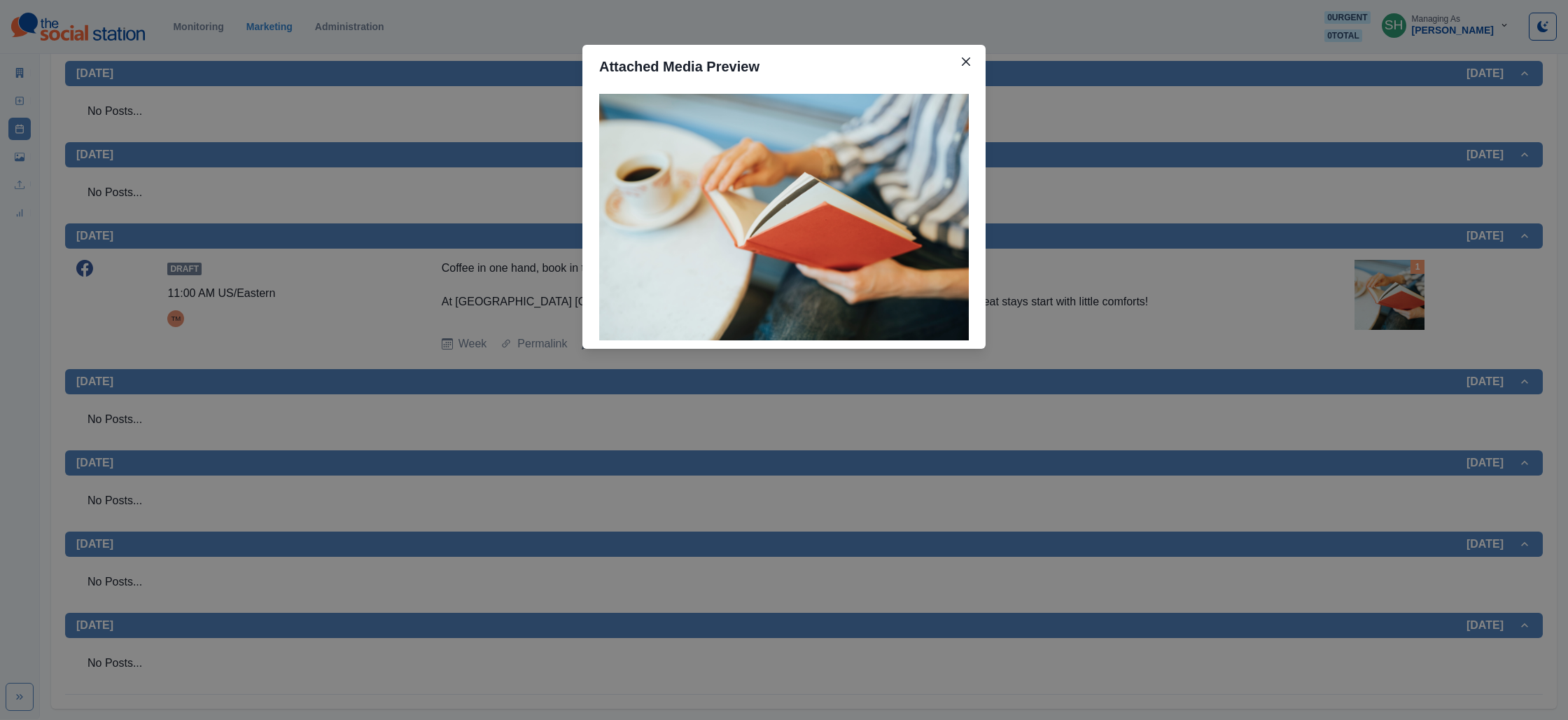
click at [1299, 289] on div "Attached Media Preview" at bounding box center [784, 360] width 1568 height 720
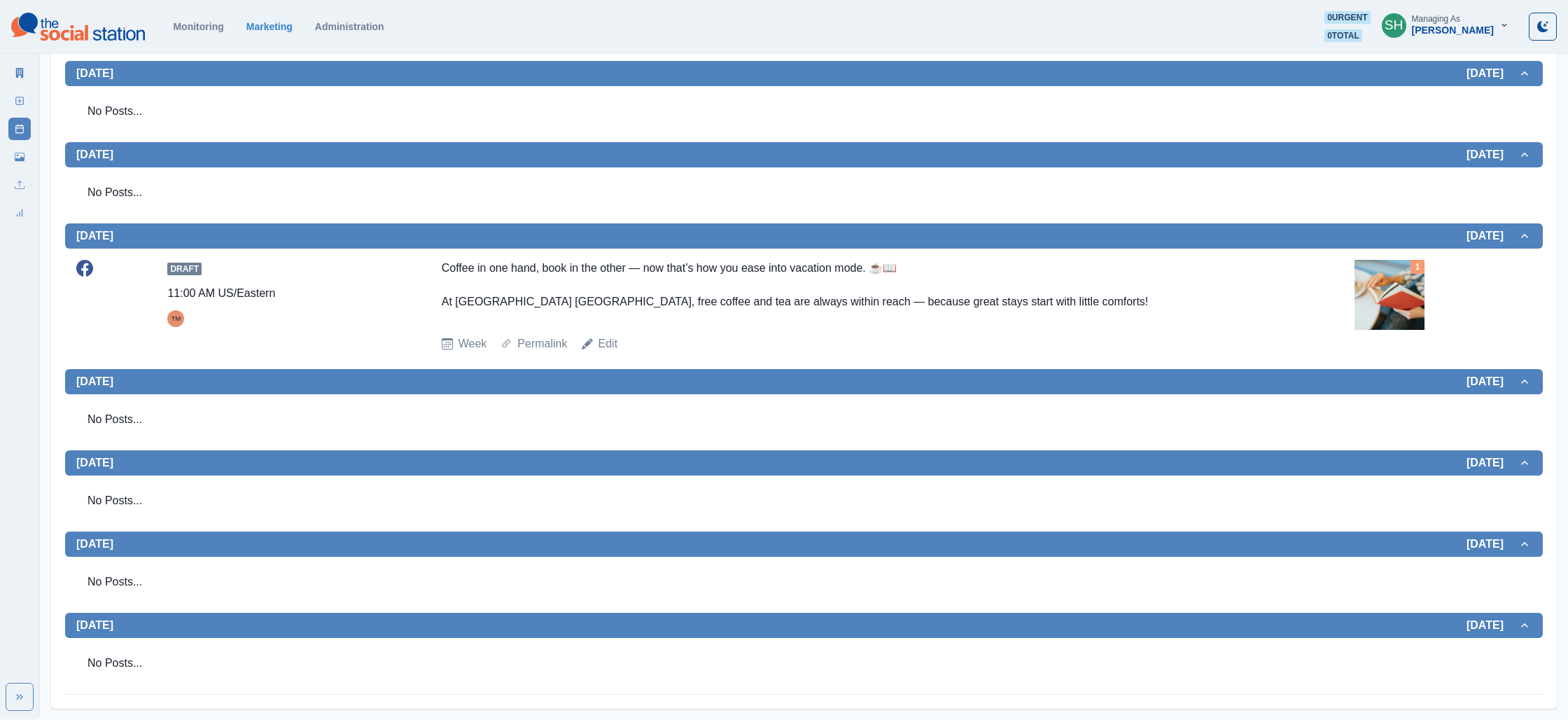
scroll to position [0, 0]
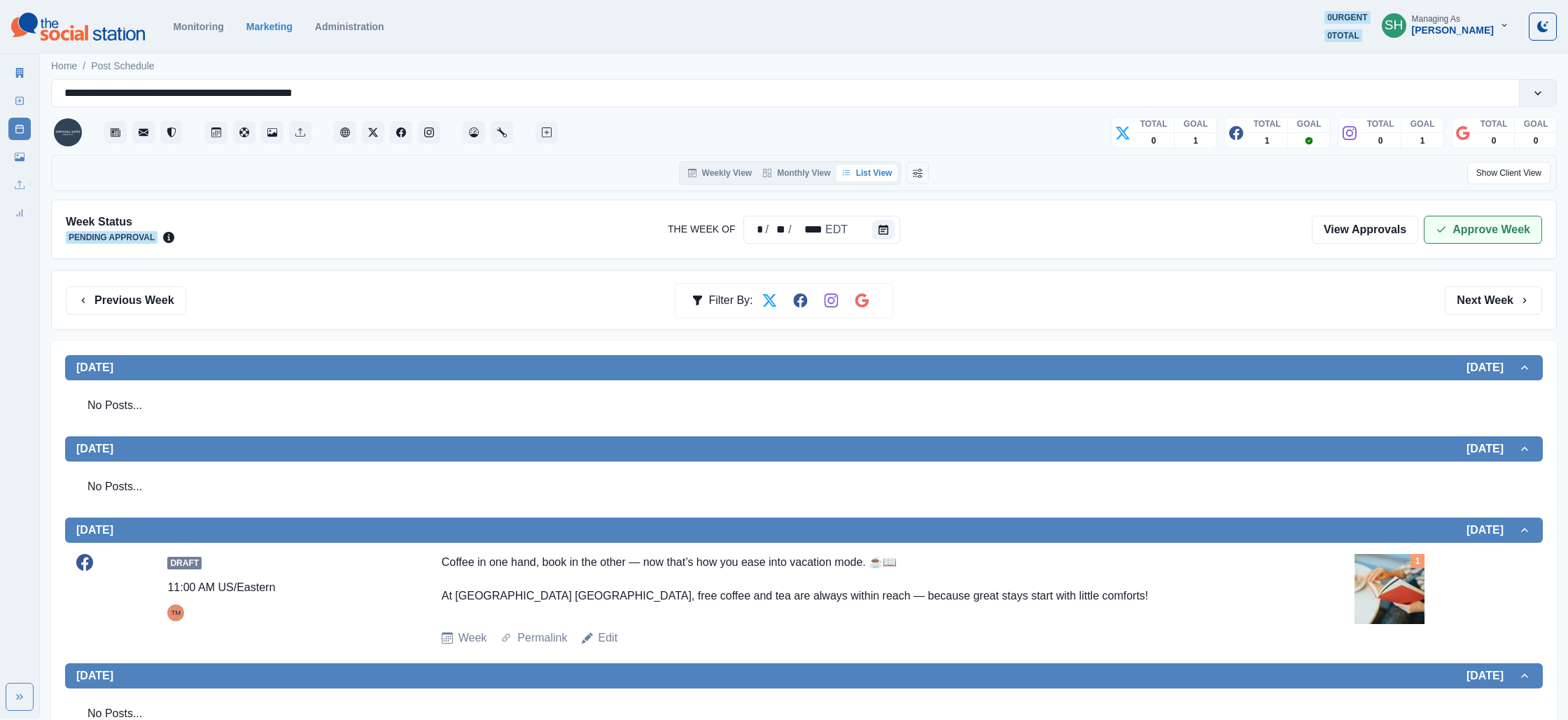
click at [1491, 230] on button "Approve Week" at bounding box center [1483, 229] width 118 height 28
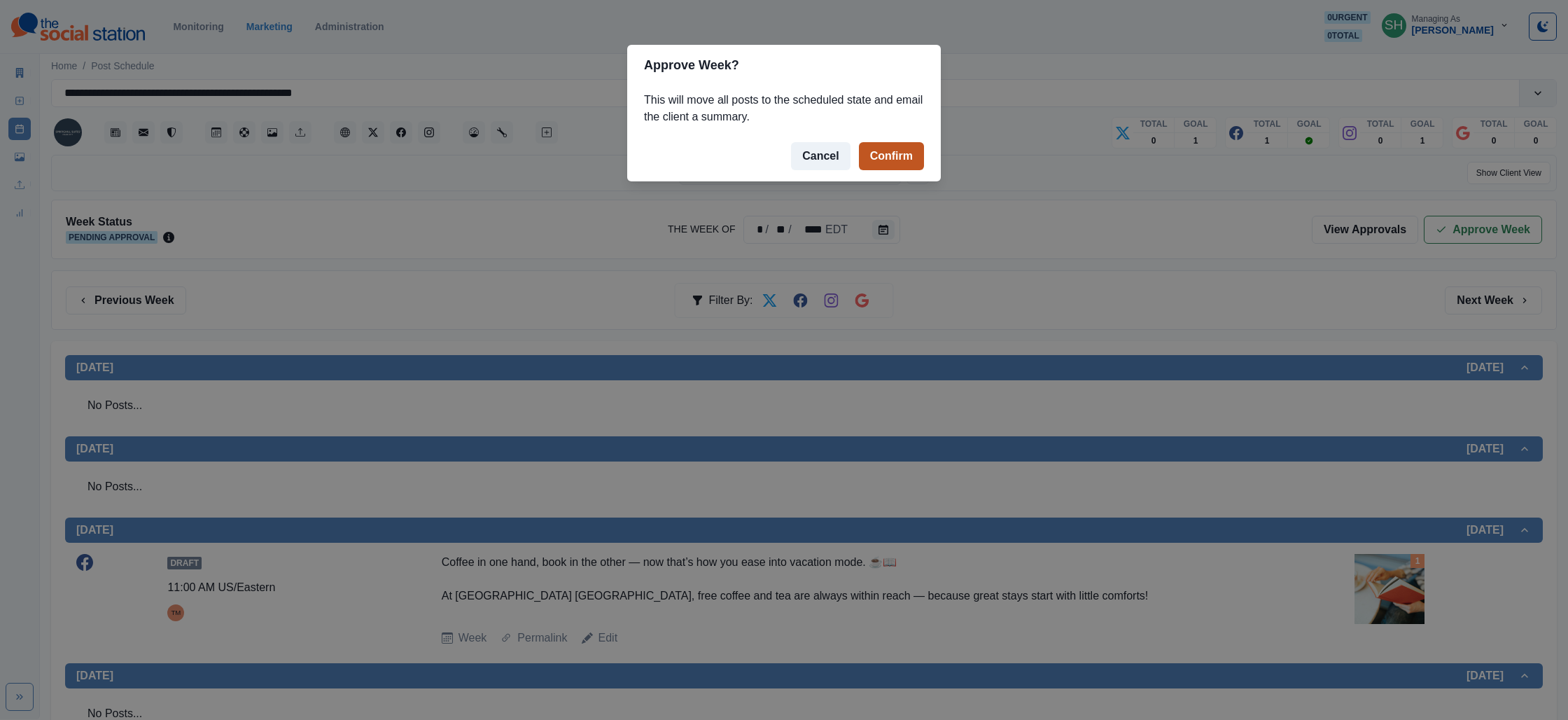
click at [897, 151] on button "Confirm" at bounding box center [892, 156] width 65 height 28
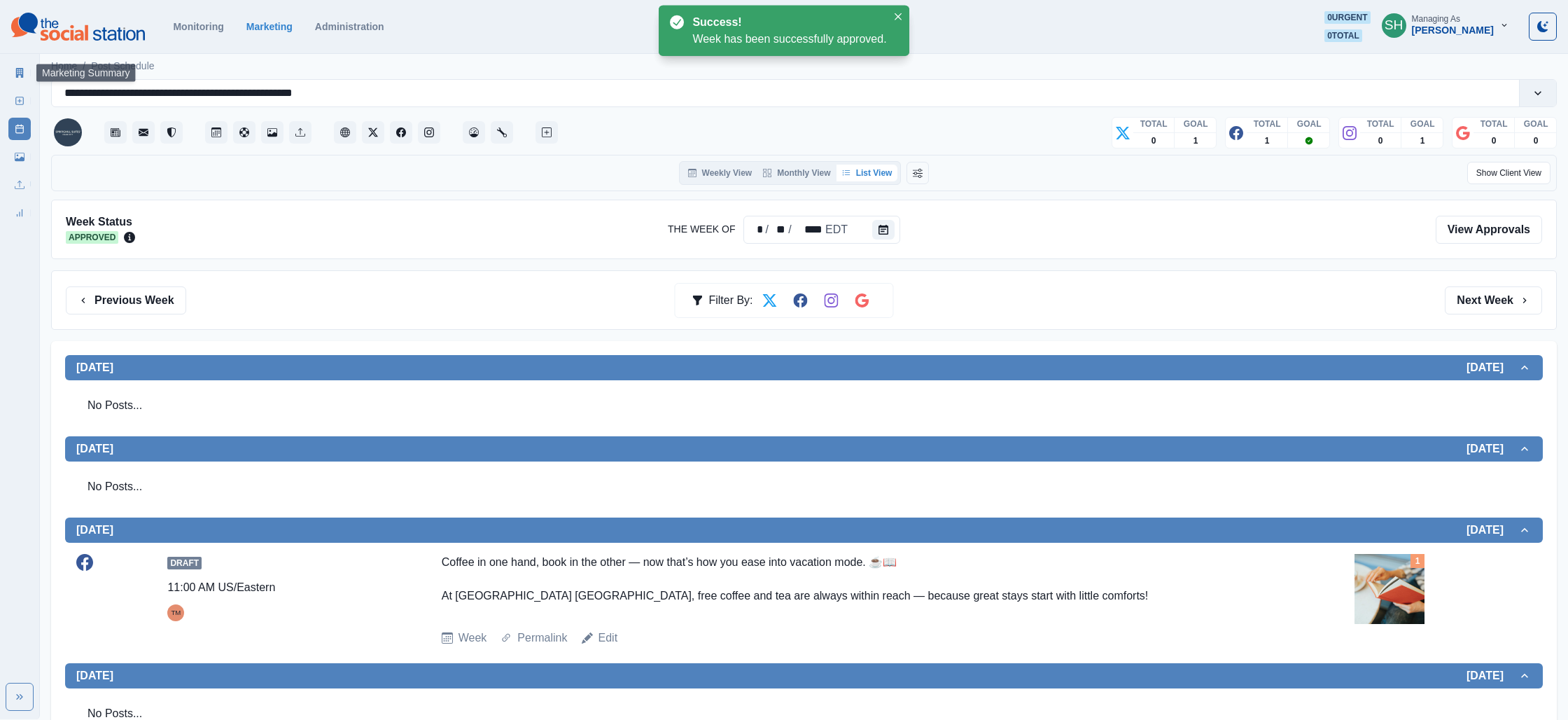
click at [15, 75] on icon at bounding box center [20, 72] width 10 height 10
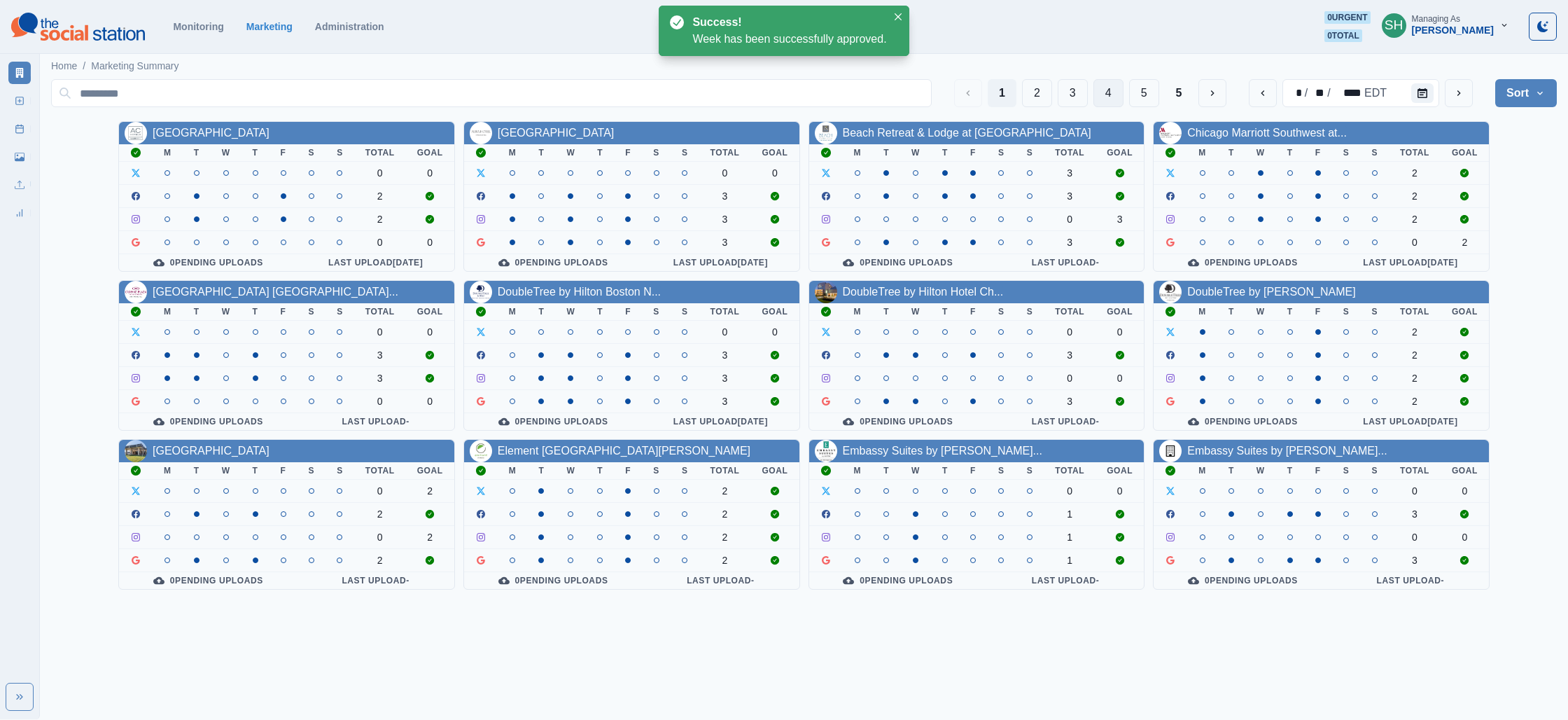
click at [1113, 94] on button "4" at bounding box center [1108, 93] width 30 height 28
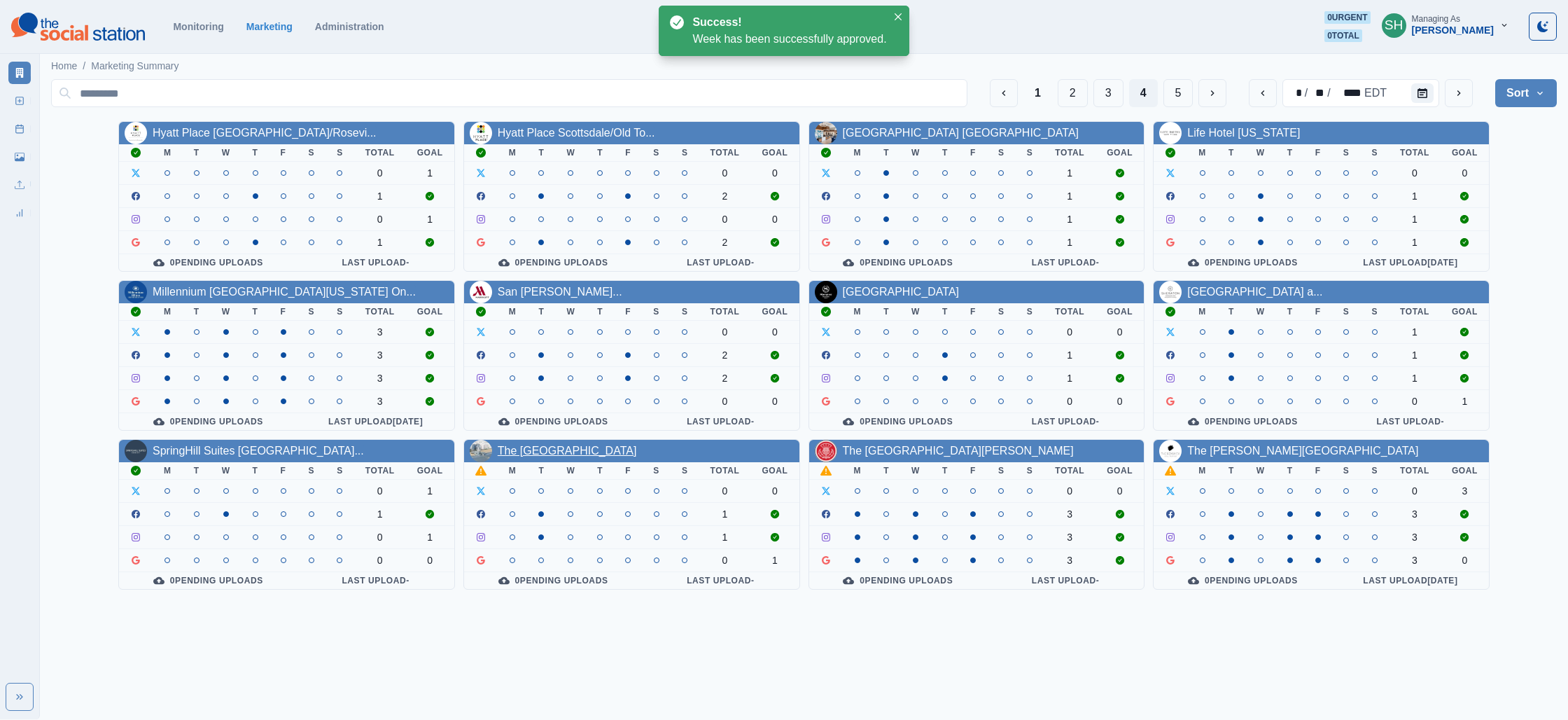
click at [590, 448] on link "The [GEOGRAPHIC_DATA]" at bounding box center [567, 450] width 139 height 12
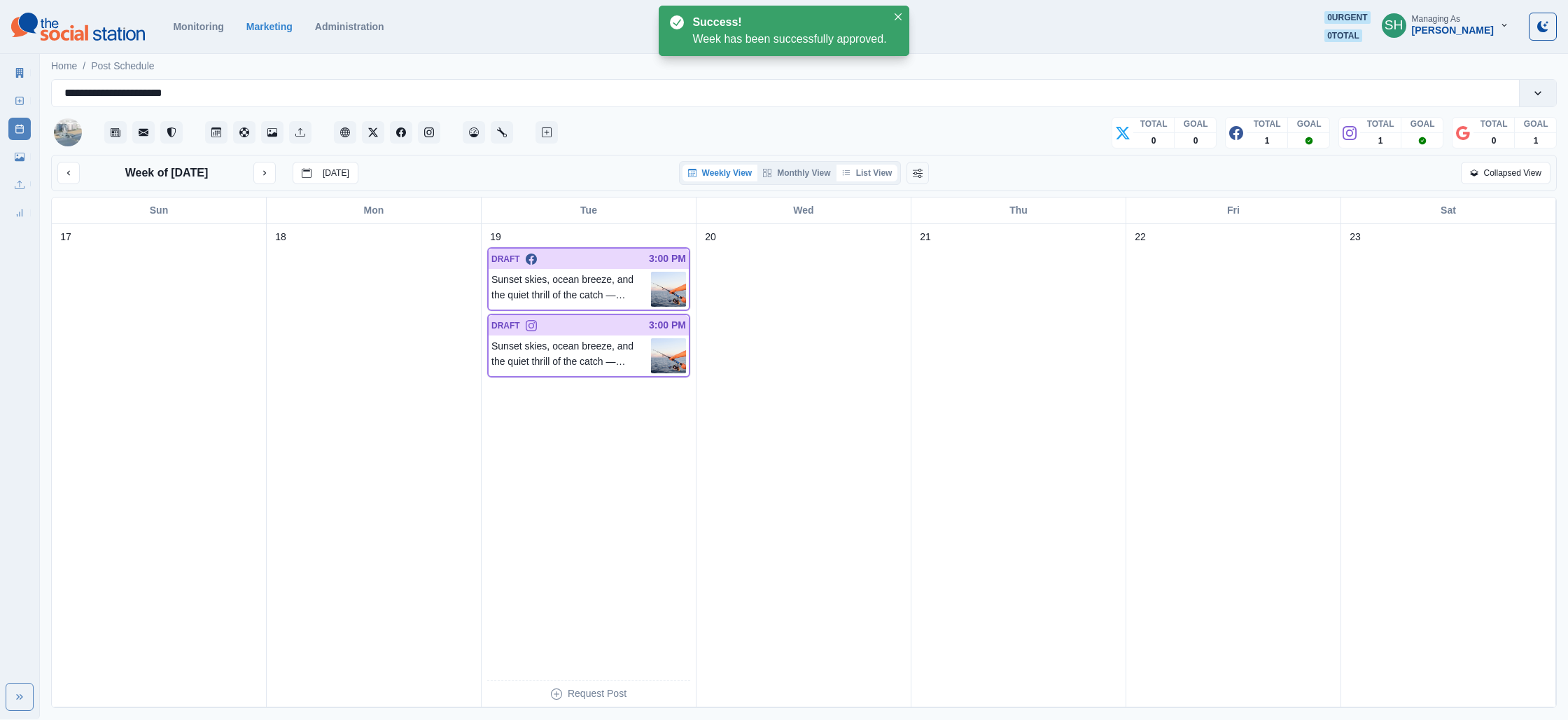
click at [892, 167] on button "List View" at bounding box center [868, 173] width 62 height 17
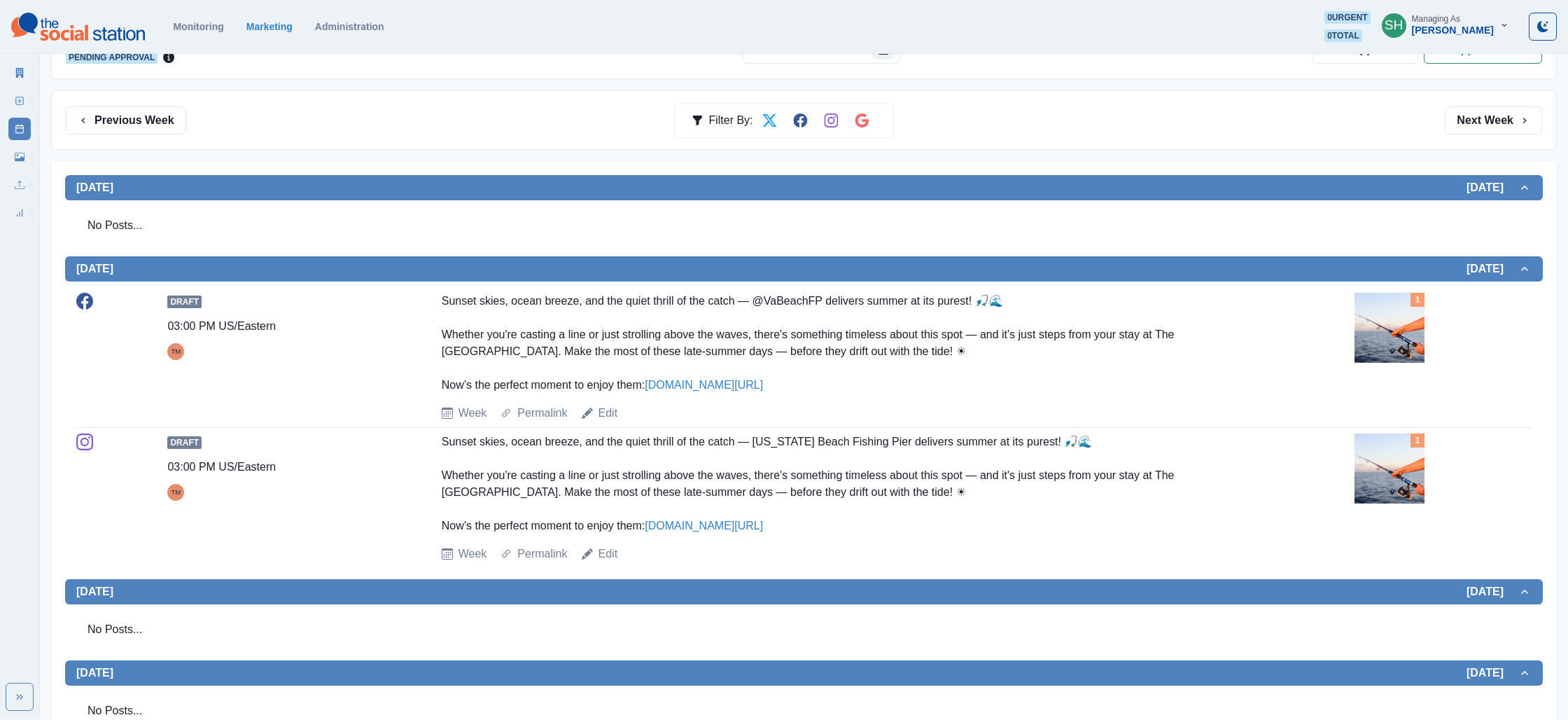
scroll to position [177, 0]
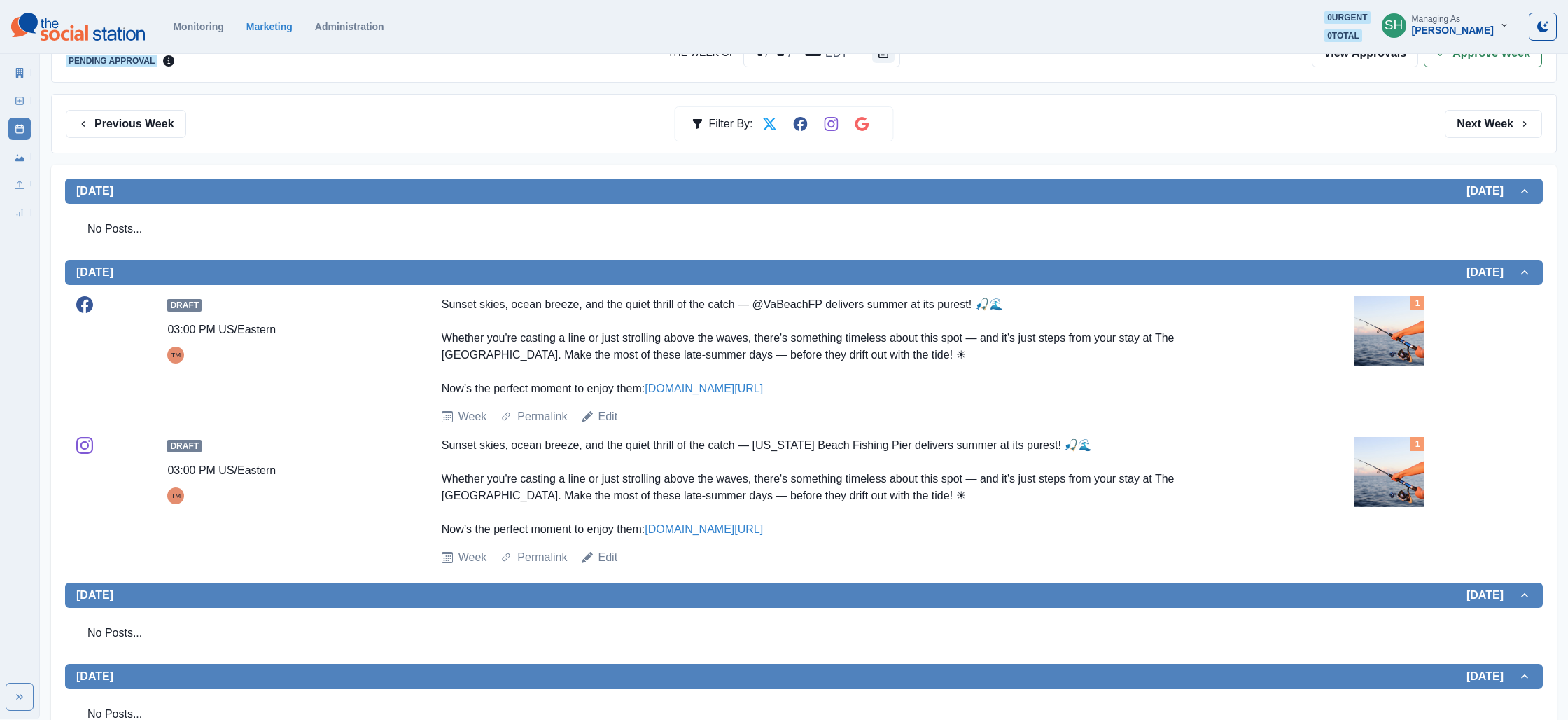
click at [1379, 341] on img at bounding box center [1389, 331] width 70 height 70
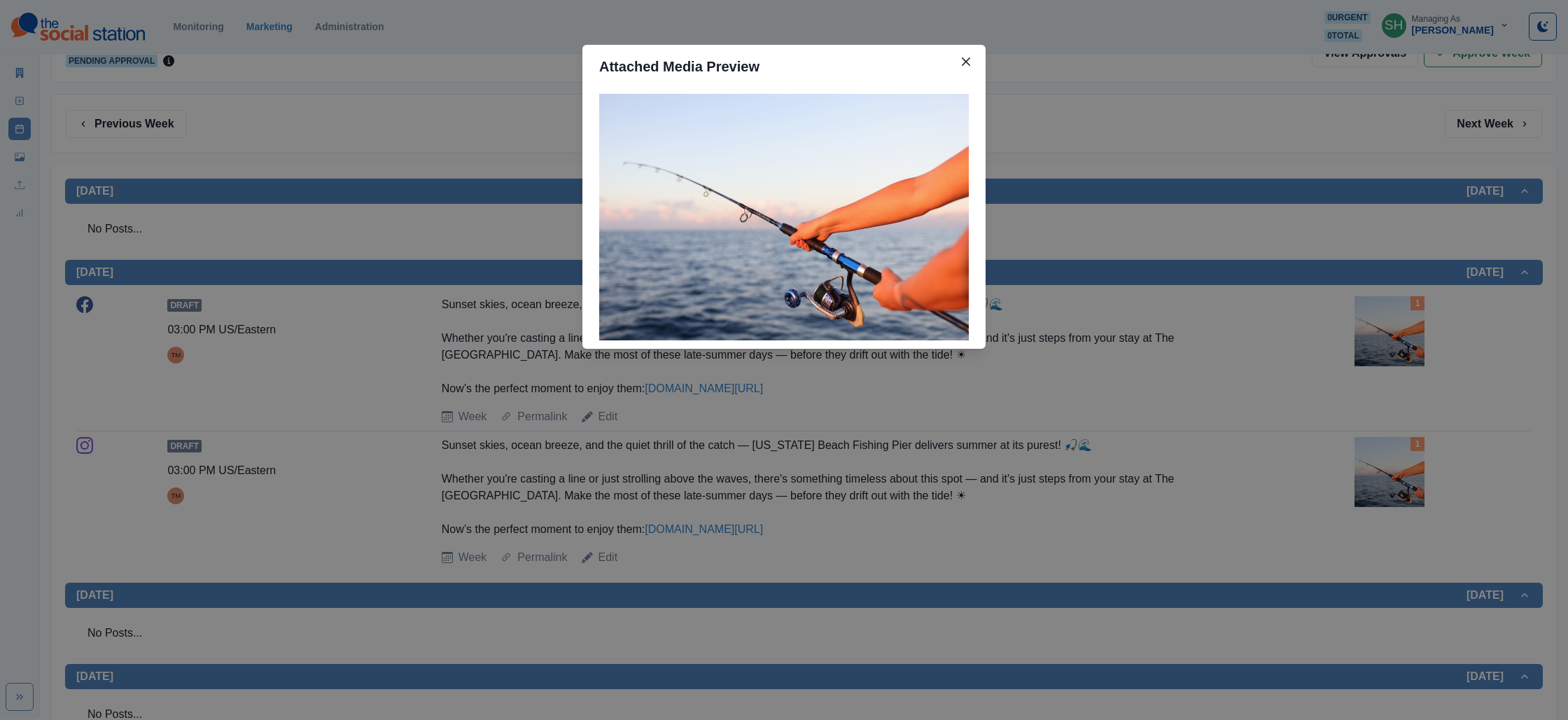
click at [1309, 318] on div "Attached Media Preview" at bounding box center [784, 360] width 1568 height 720
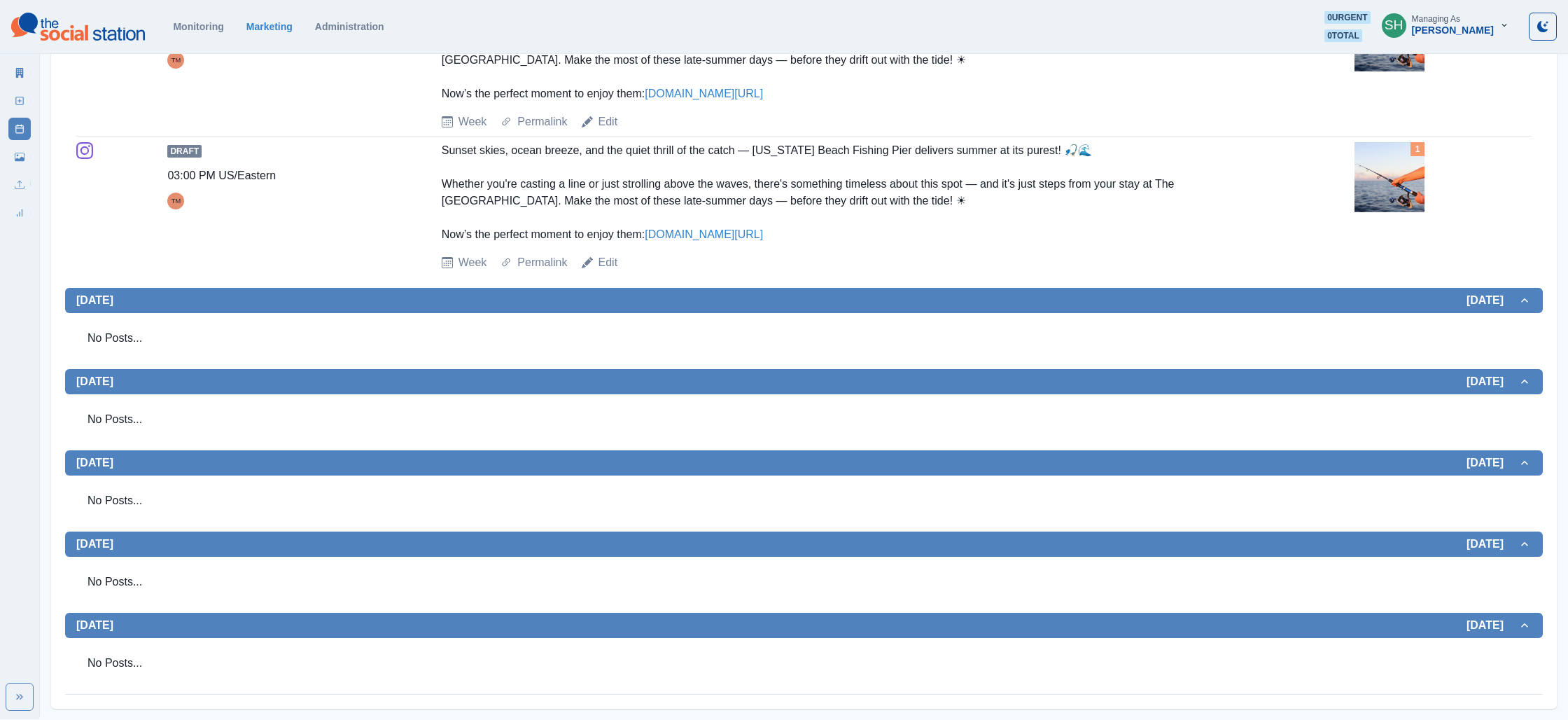
scroll to position [0, 0]
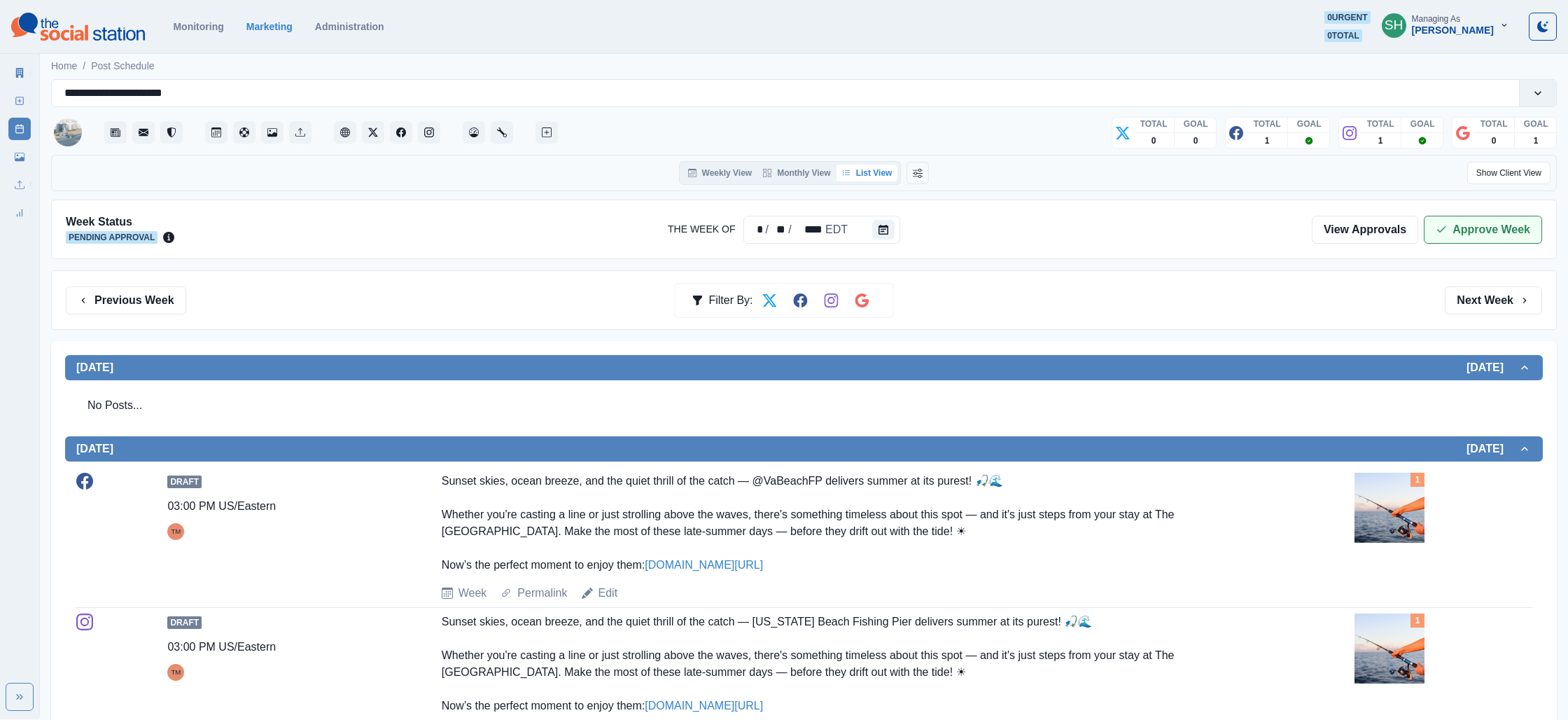
click at [1458, 235] on button "Approve Week" at bounding box center [1483, 229] width 118 height 28
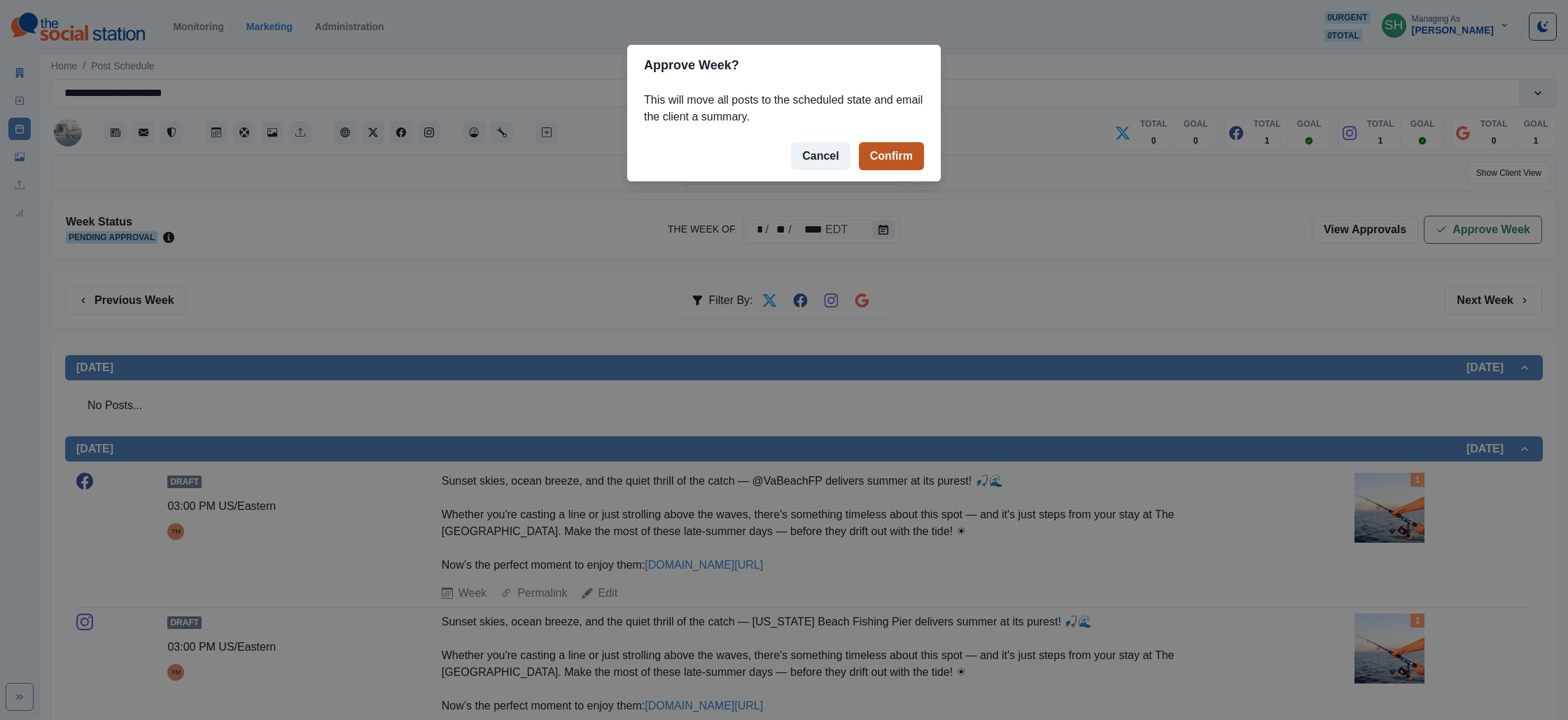
click at [902, 150] on button "Confirm" at bounding box center [892, 156] width 65 height 28
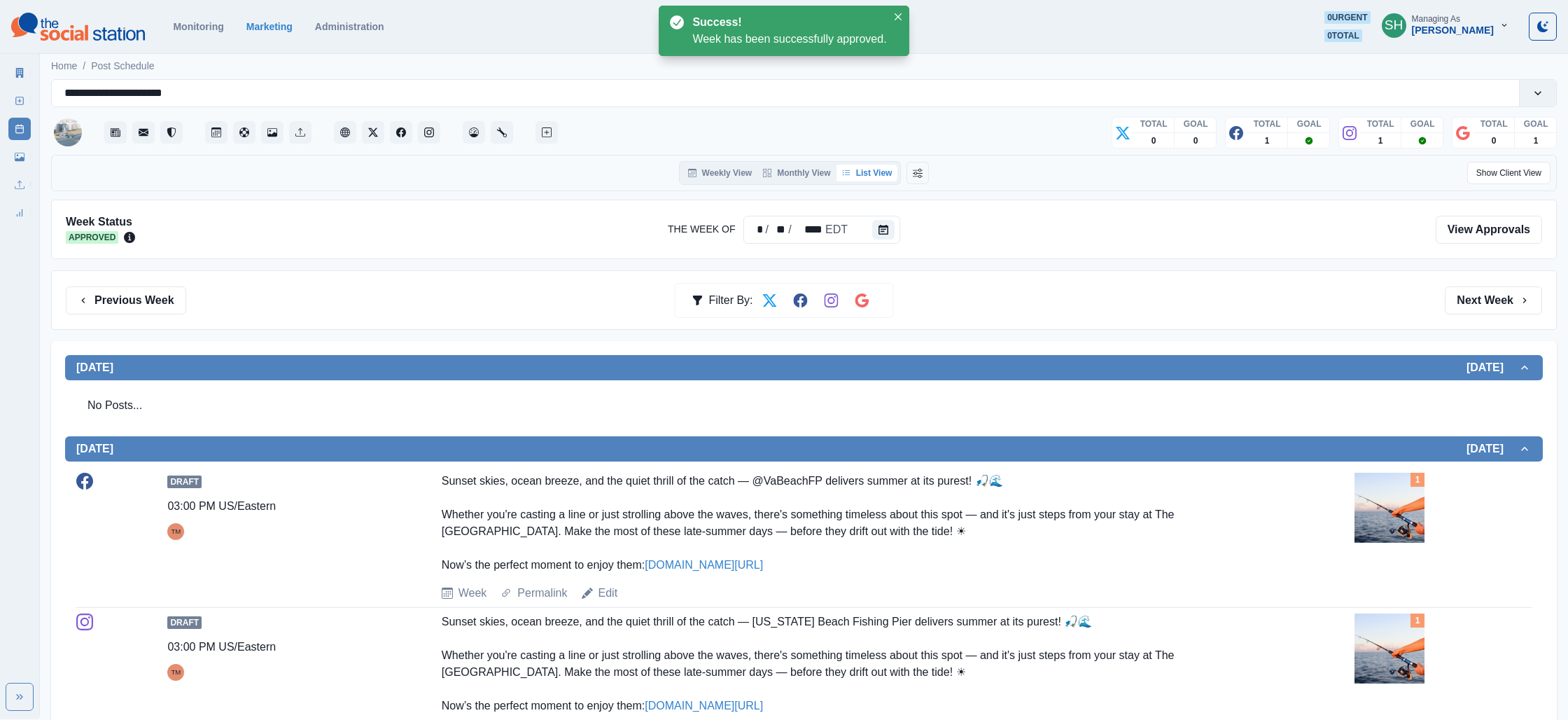
click at [732, 559] on link "[DOMAIN_NAME][URL]" at bounding box center [704, 564] width 118 height 12
click at [24, 74] on icon at bounding box center [20, 72] width 10 height 10
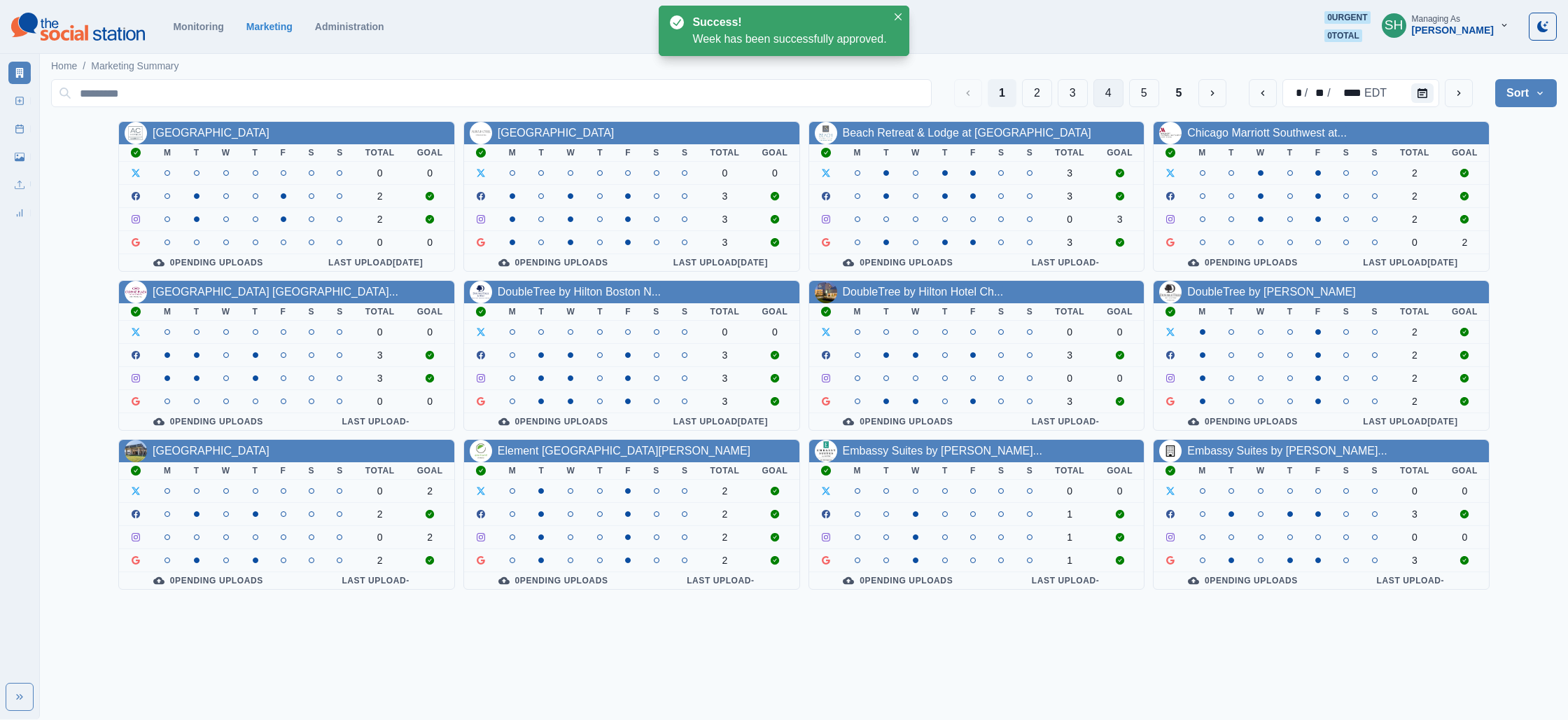
click at [1104, 90] on button "4" at bounding box center [1108, 93] width 30 height 28
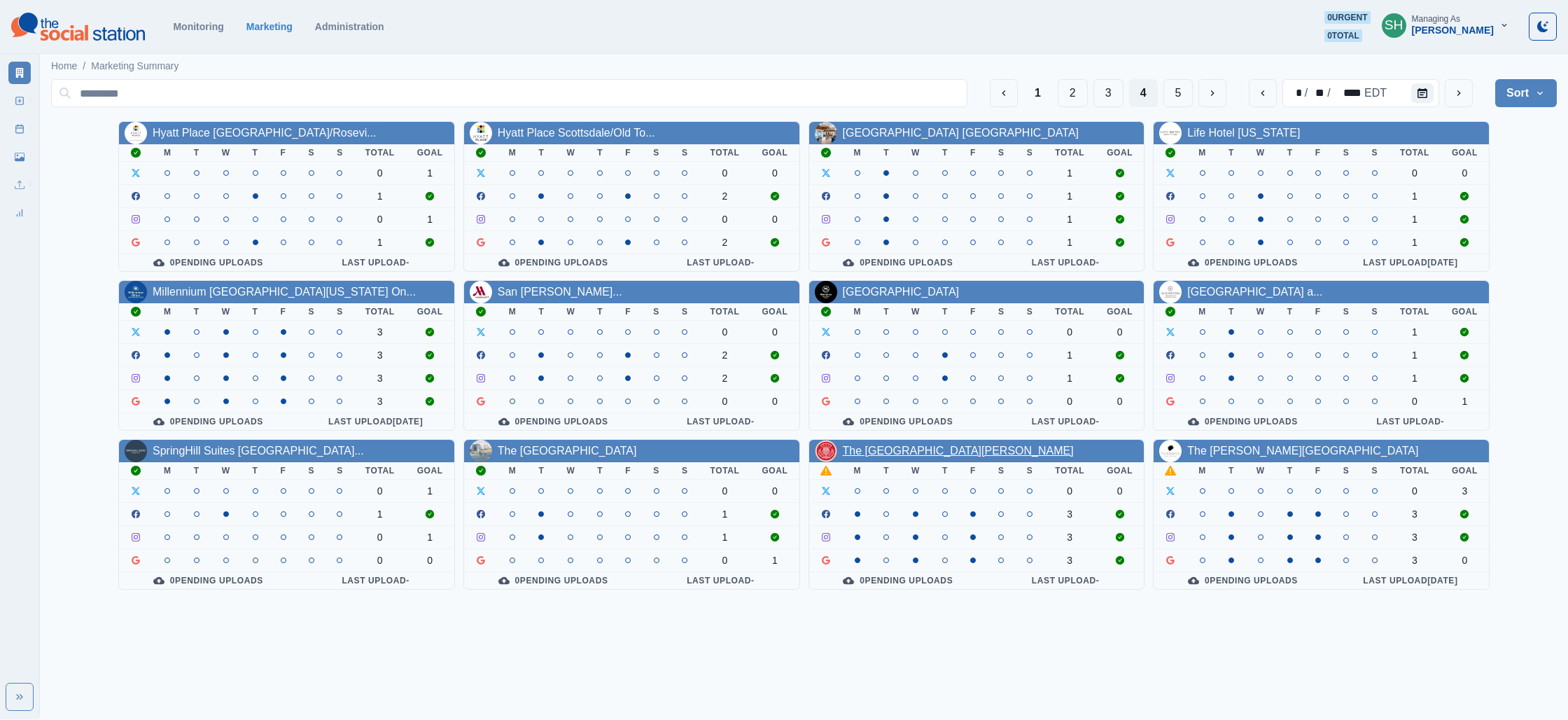
click at [959, 457] on link "The [GEOGRAPHIC_DATA][PERSON_NAME]" at bounding box center [959, 450] width 231 height 12
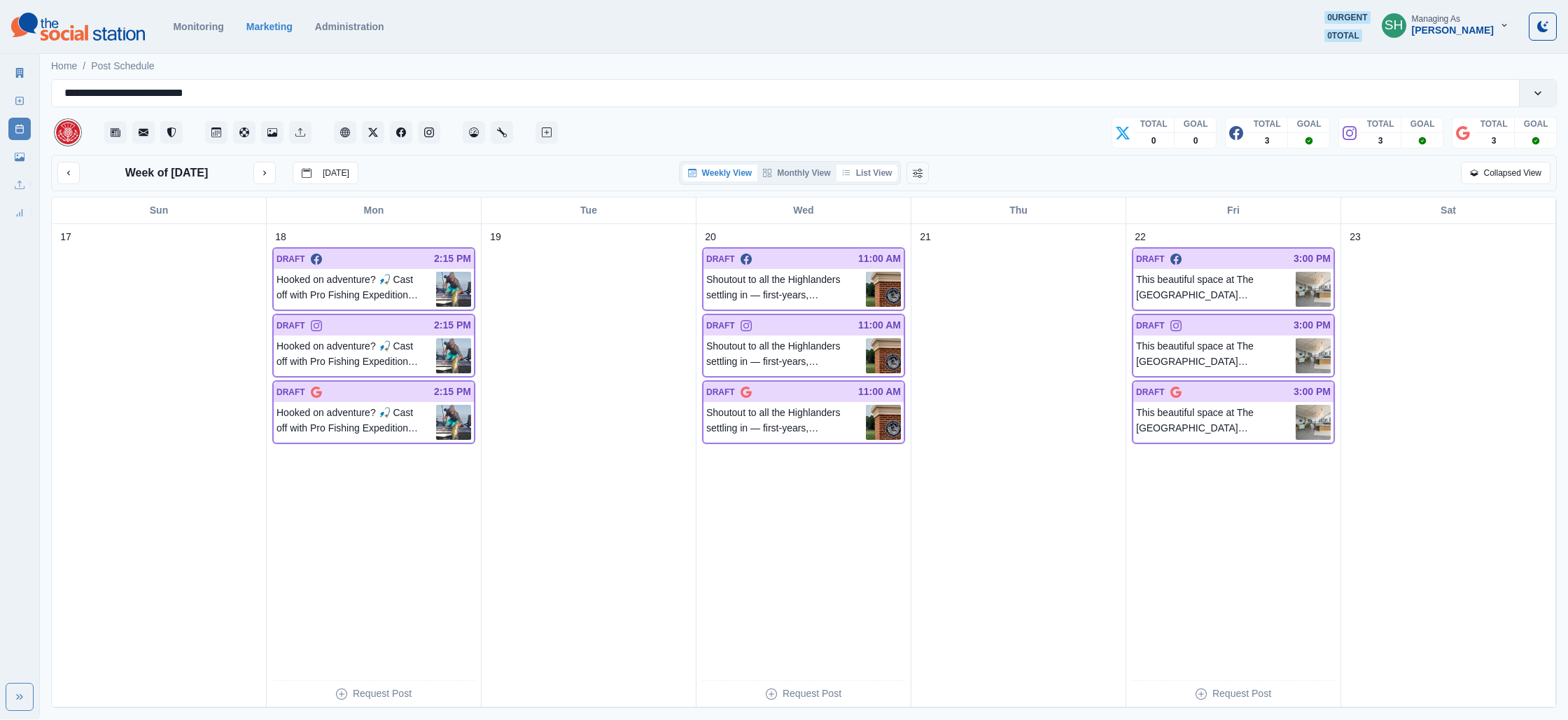
click at [865, 181] on button "List View" at bounding box center [868, 173] width 62 height 17
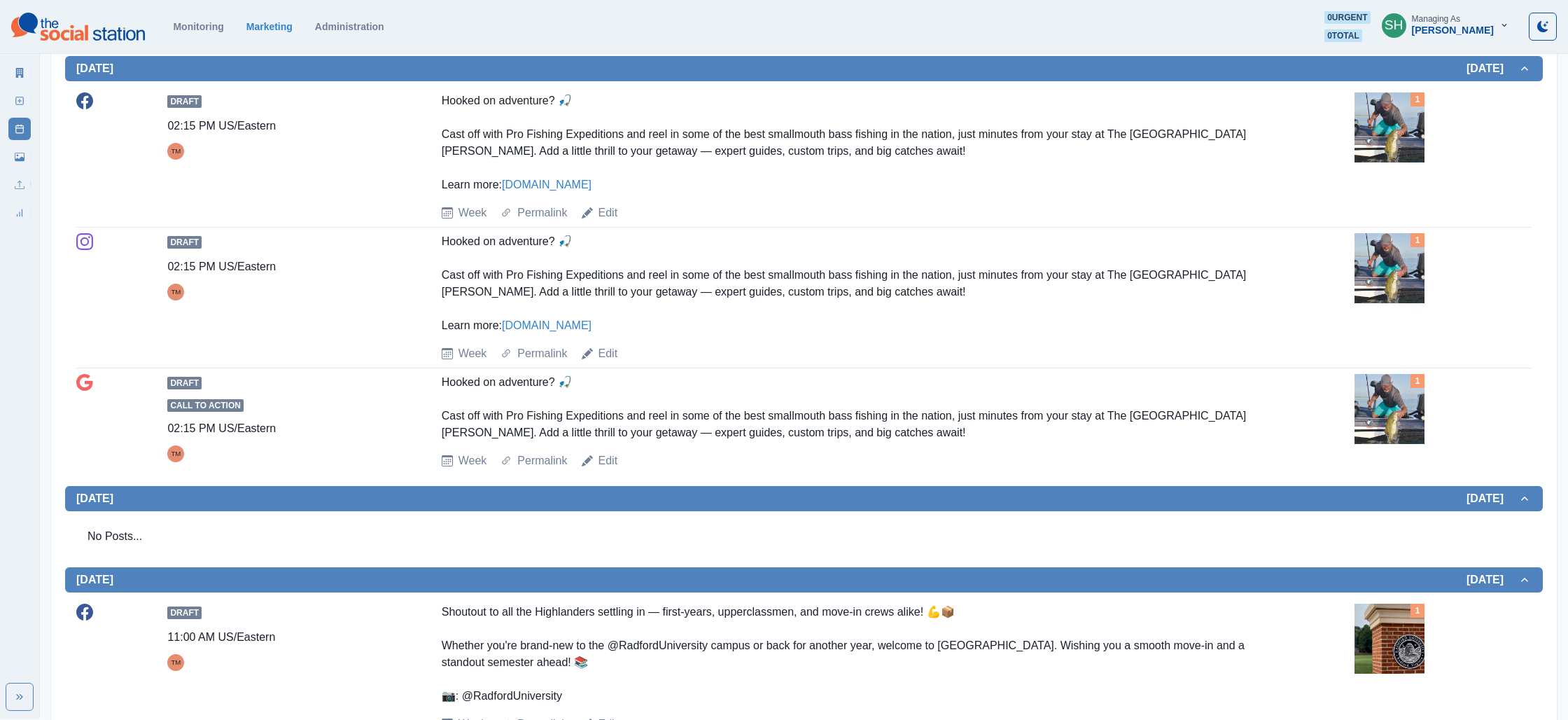
scroll to position [301, 0]
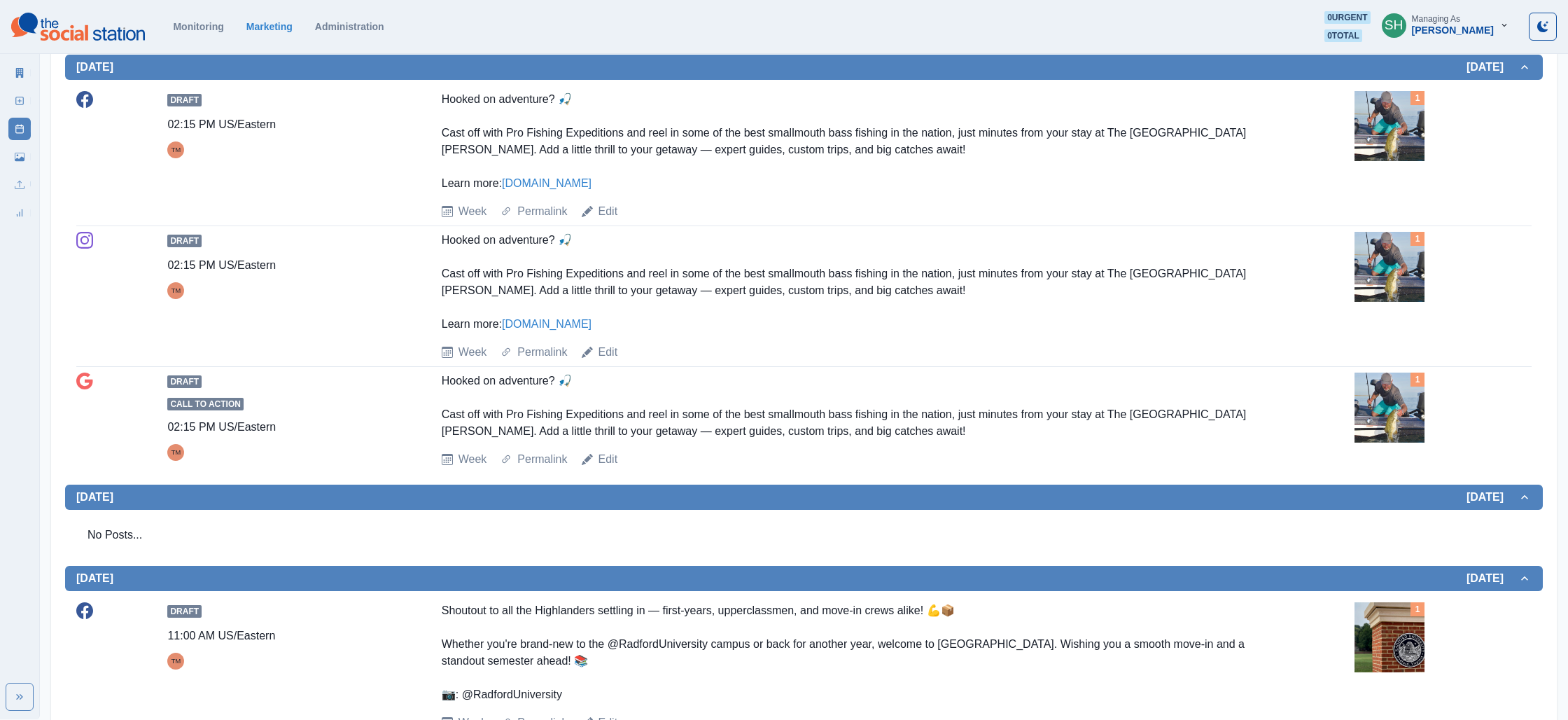
click at [1392, 260] on img at bounding box center [1389, 266] width 70 height 70
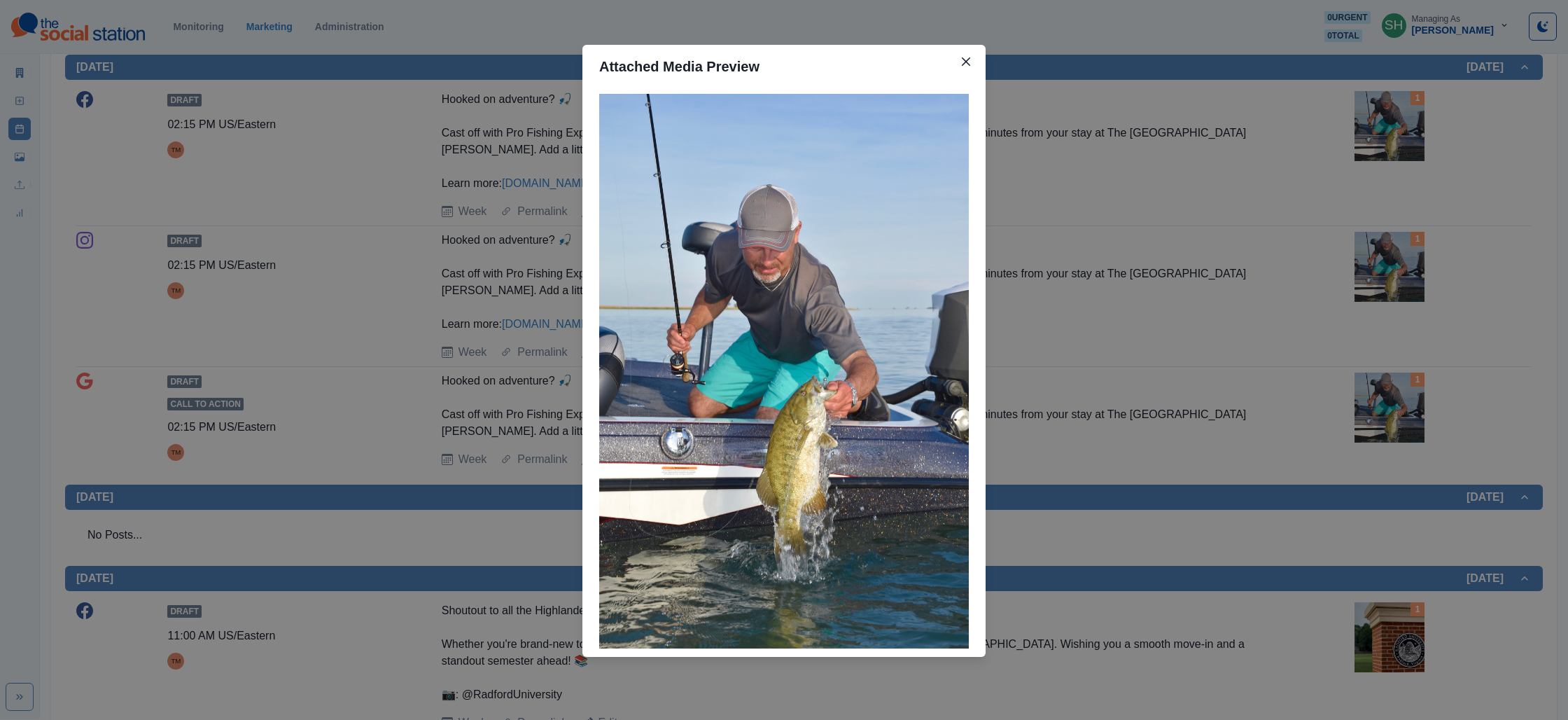
click at [1286, 275] on div "Attached Media Preview" at bounding box center [784, 360] width 1568 height 720
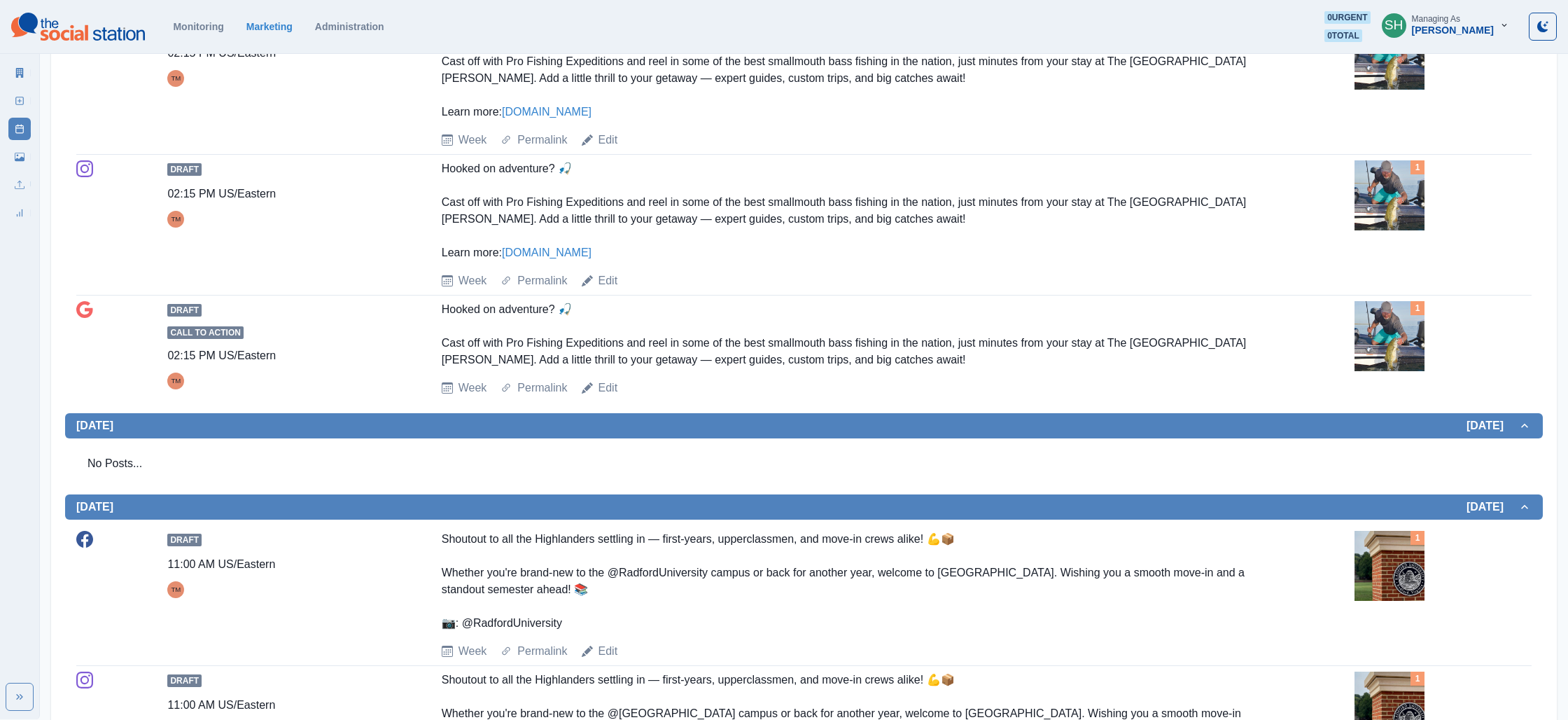
scroll to position [391, 0]
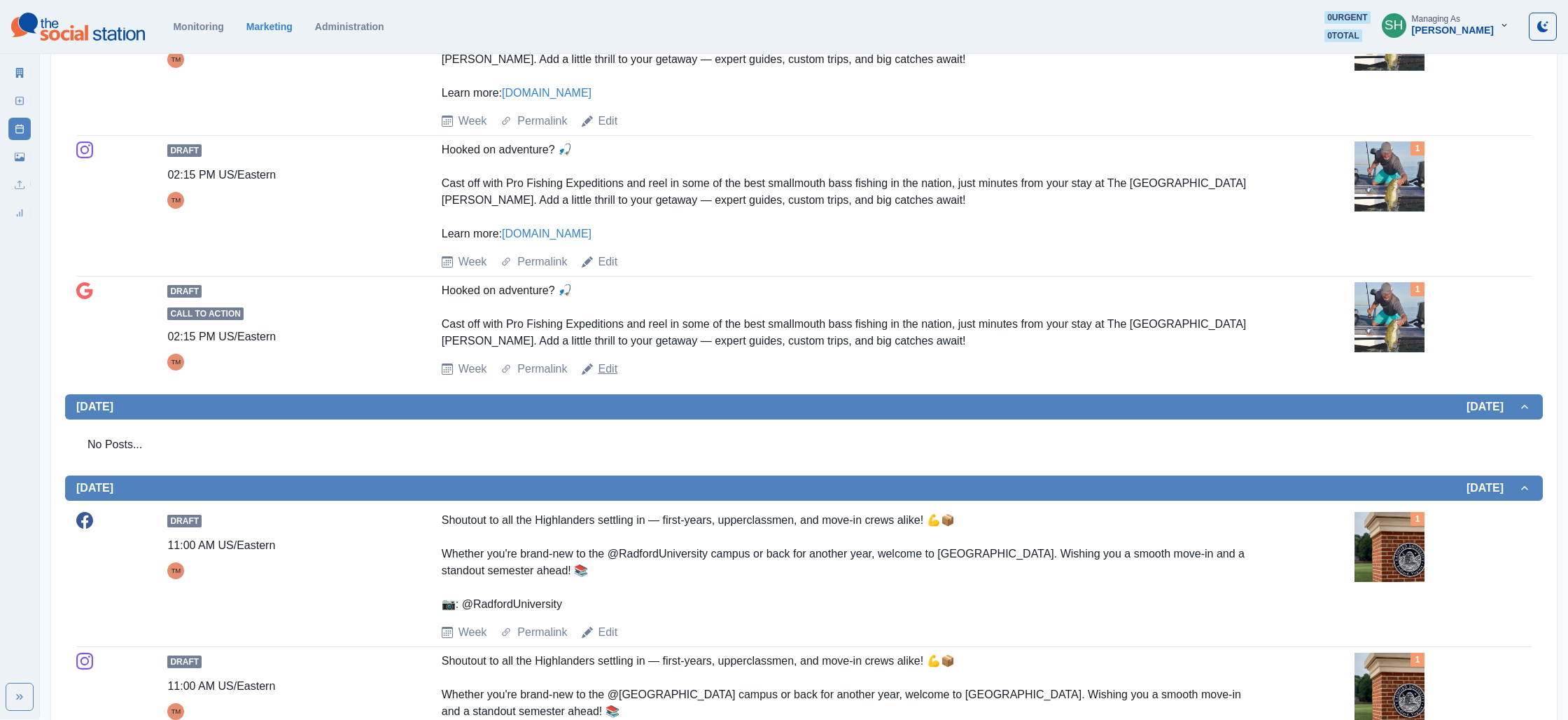
click at [605, 369] on link "Edit" at bounding box center [609, 369] width 20 height 17
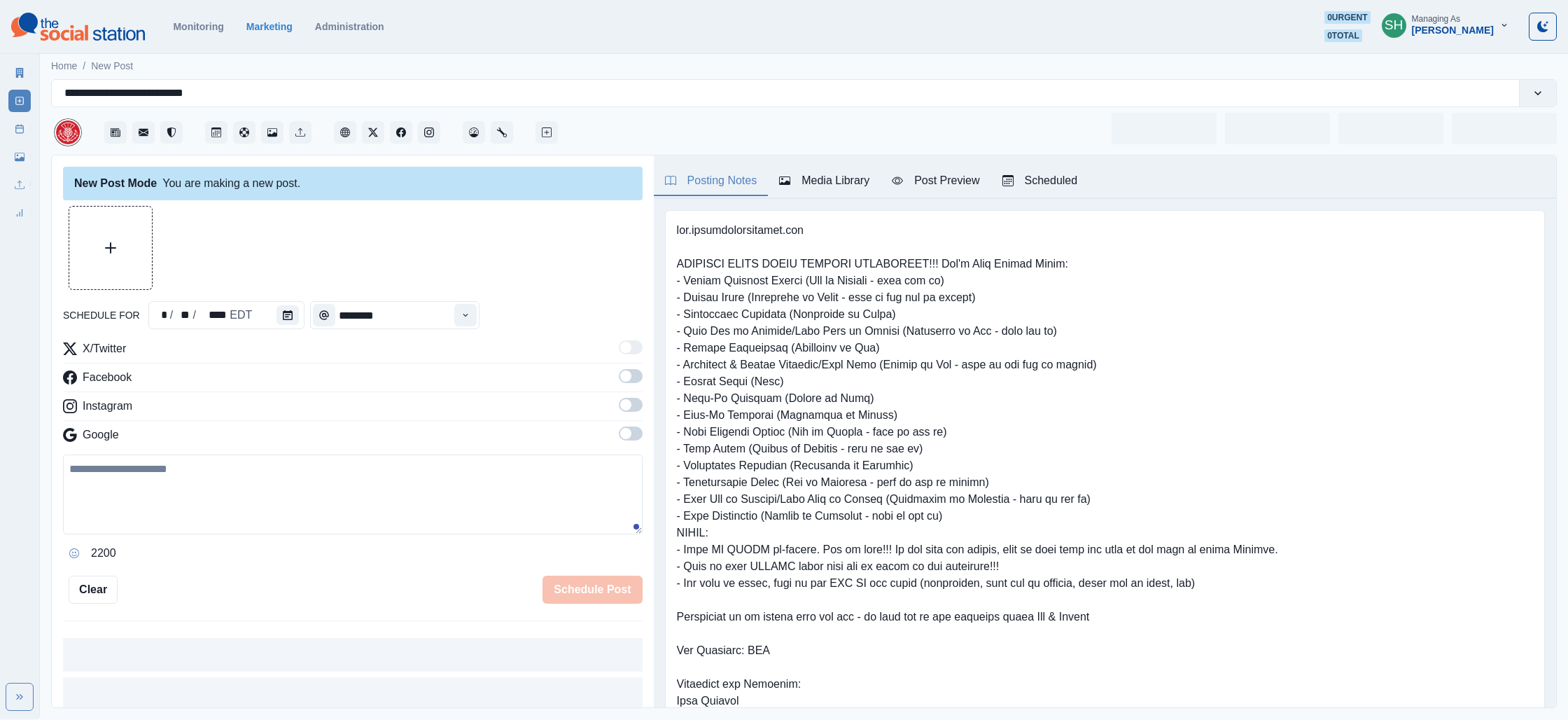
type input "*******"
type textarea "**********"
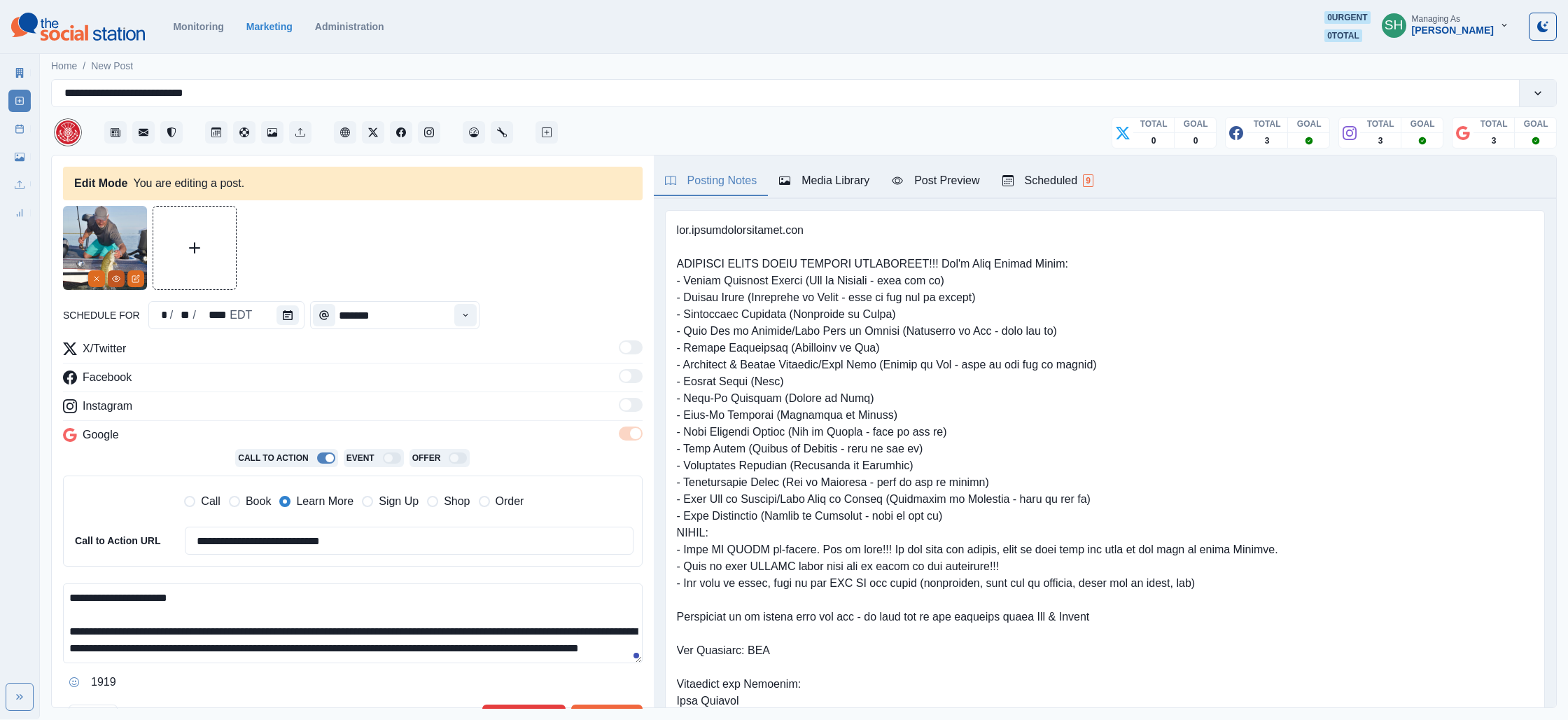
click at [110, 277] on button "View Media" at bounding box center [116, 279] width 17 height 17
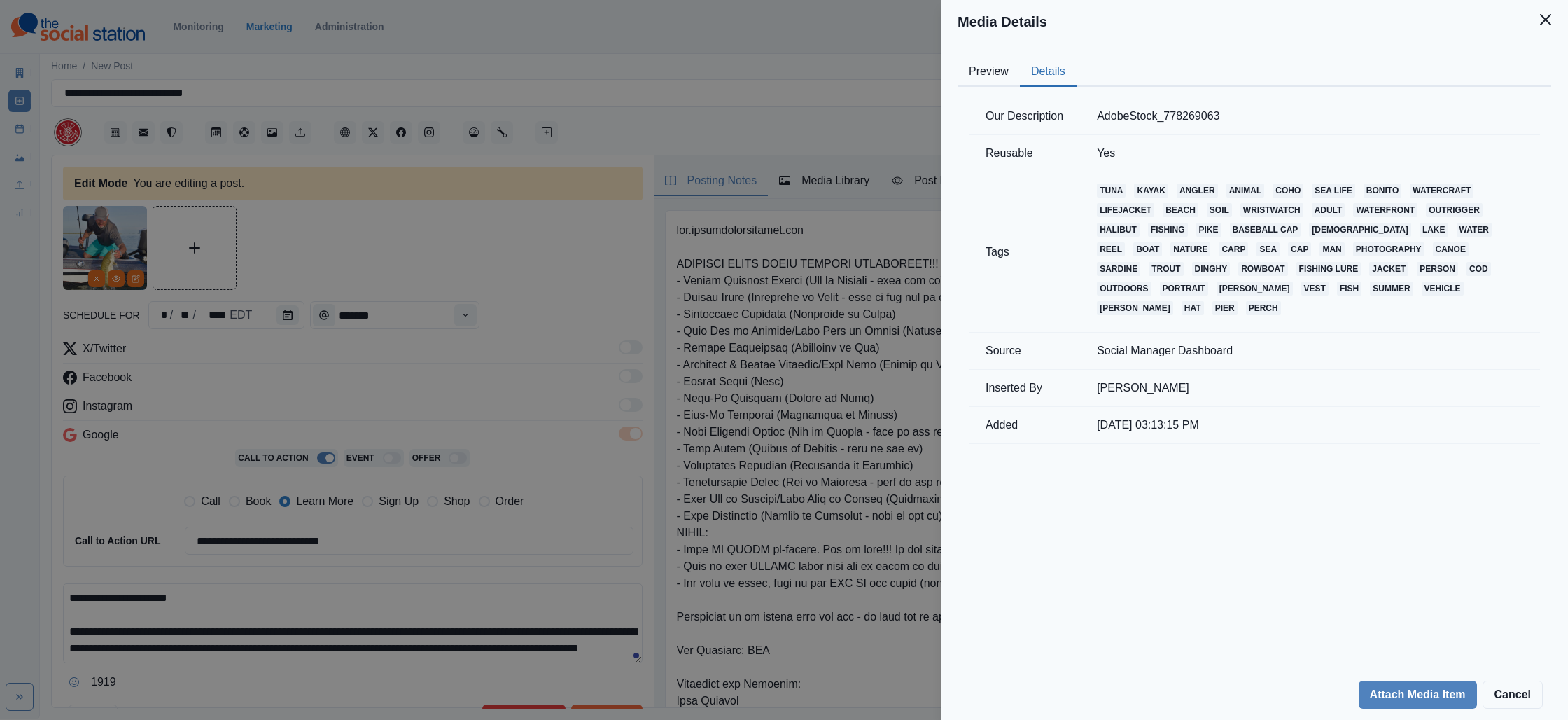
click at [1032, 68] on button "Details" at bounding box center [1048, 72] width 57 height 30
drag, startPoint x: 605, startPoint y: 286, endPoint x: 325, endPoint y: 229, distance: 285.7
click at [602, 286] on div "Media Details Preview Details Our Description AdobeStock_778269063 Reusable Yes…" at bounding box center [784, 360] width 1568 height 720
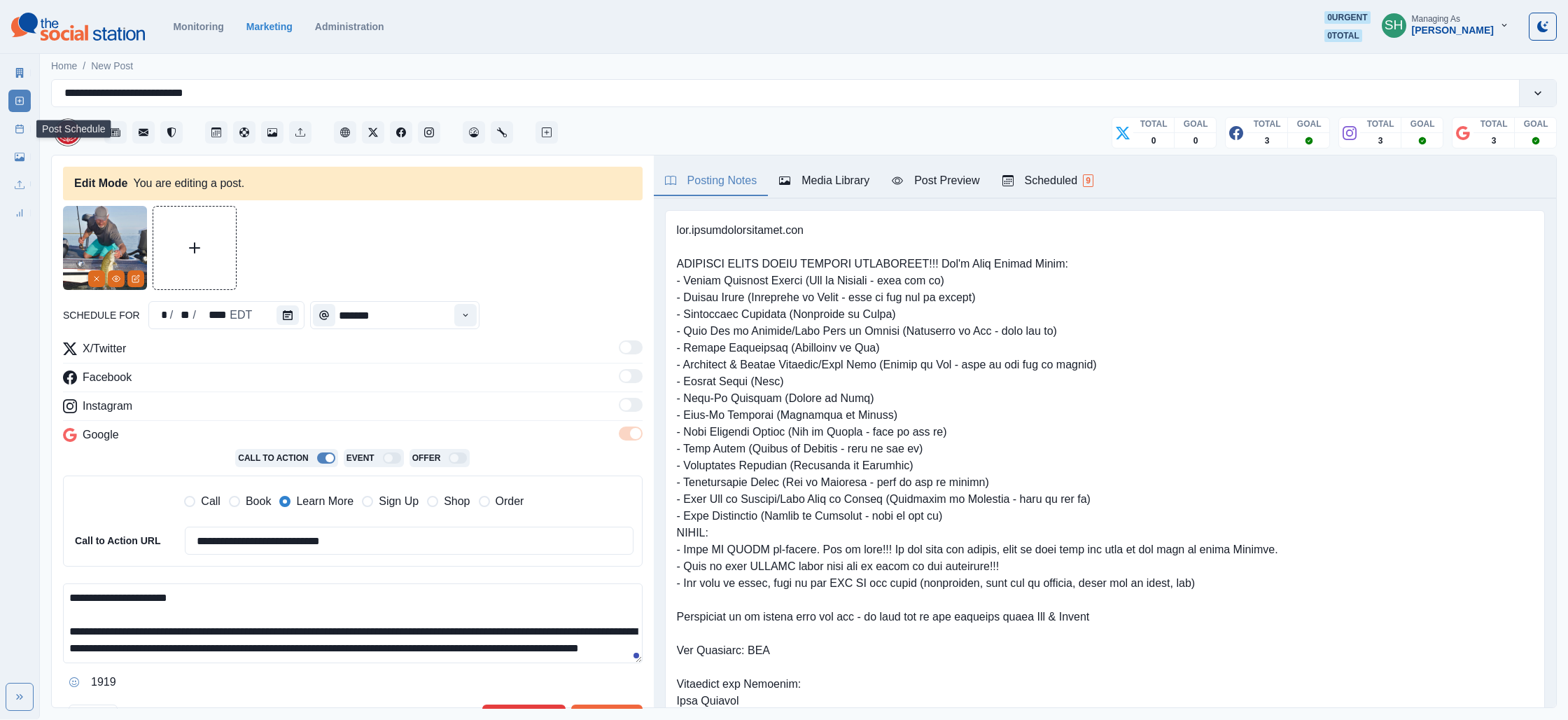
drag, startPoint x: 16, startPoint y: 126, endPoint x: 40, endPoint y: 134, distance: 25.3
click at [16, 126] on rect at bounding box center [20, 129] width 8 height 8
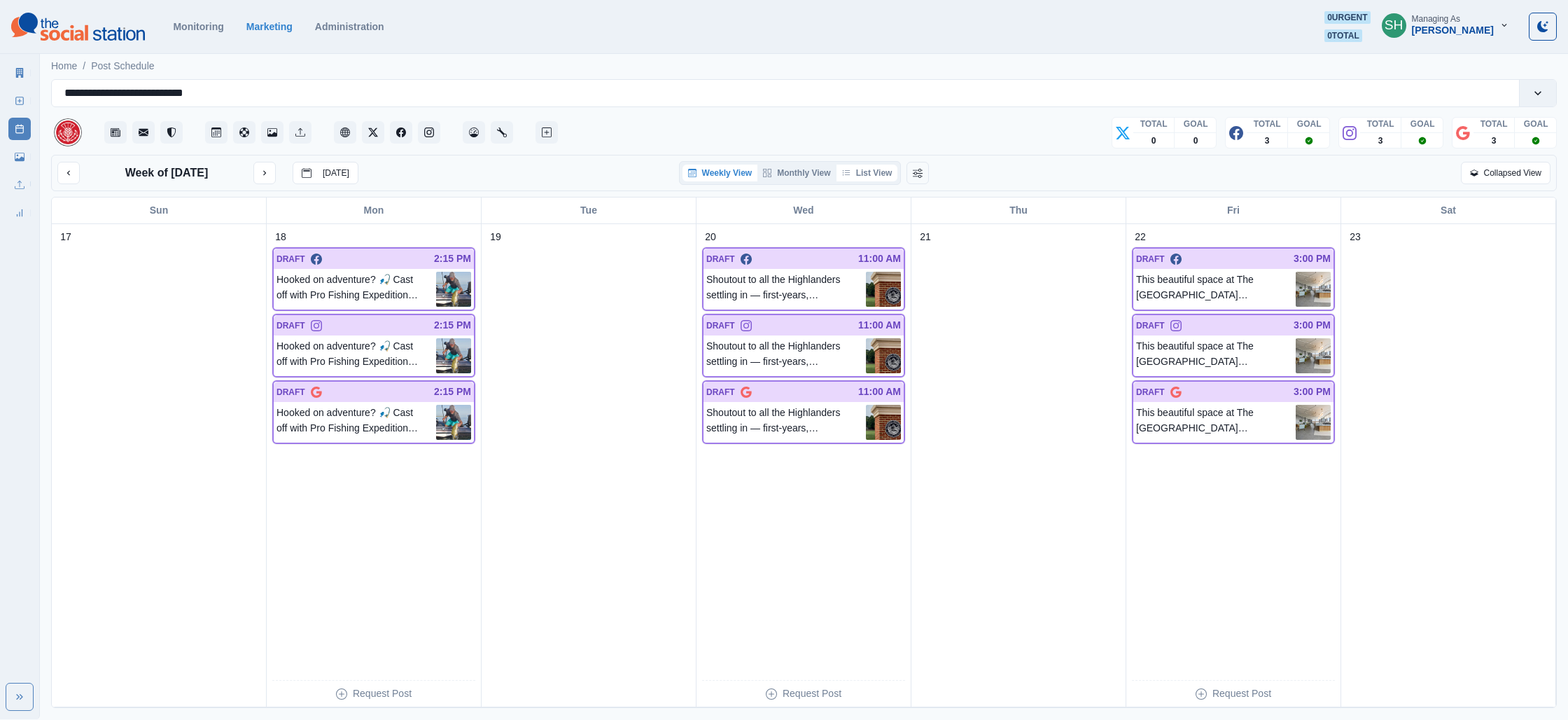
click at [850, 176] on icon "button" at bounding box center [847, 173] width 8 height 8
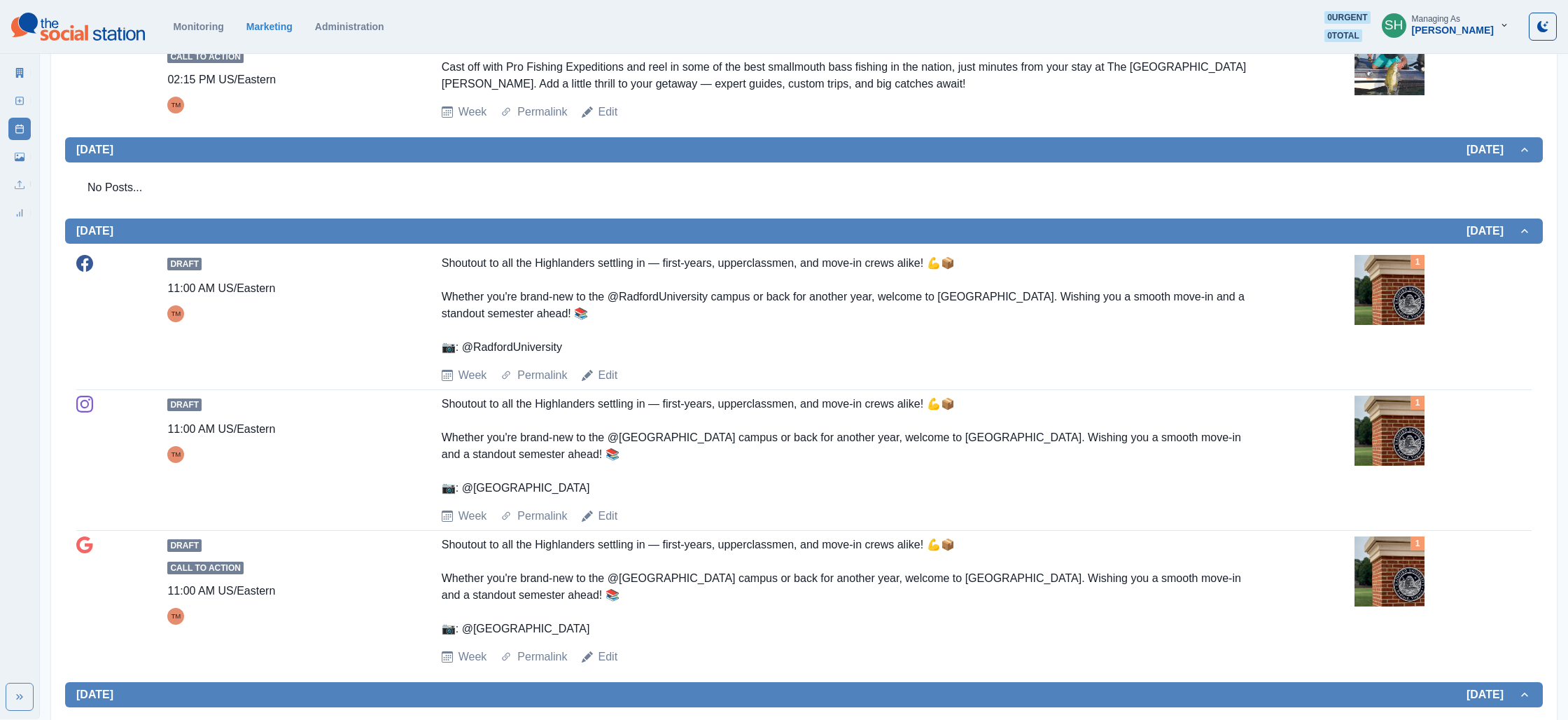
scroll to position [688, 0]
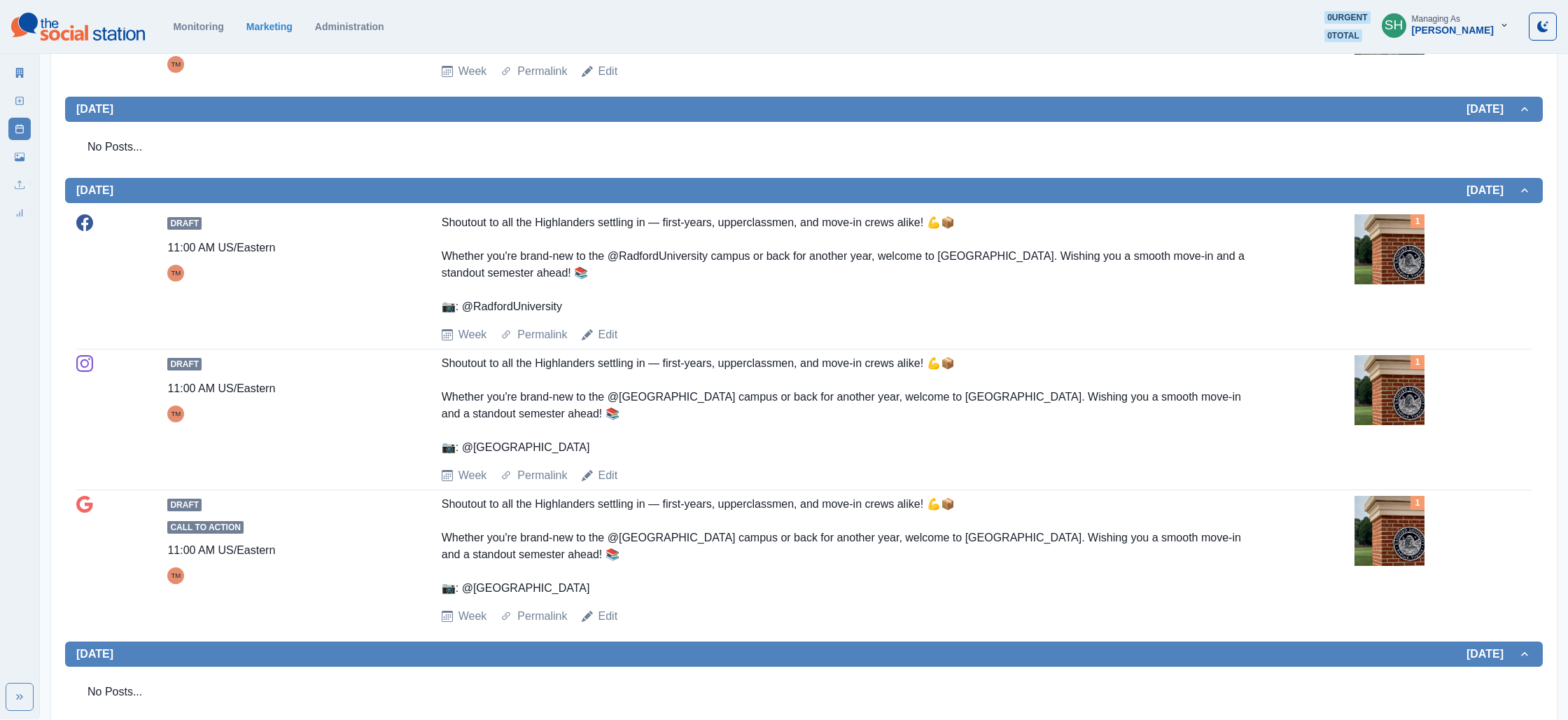
click at [1393, 263] on img at bounding box center [1389, 248] width 70 height 70
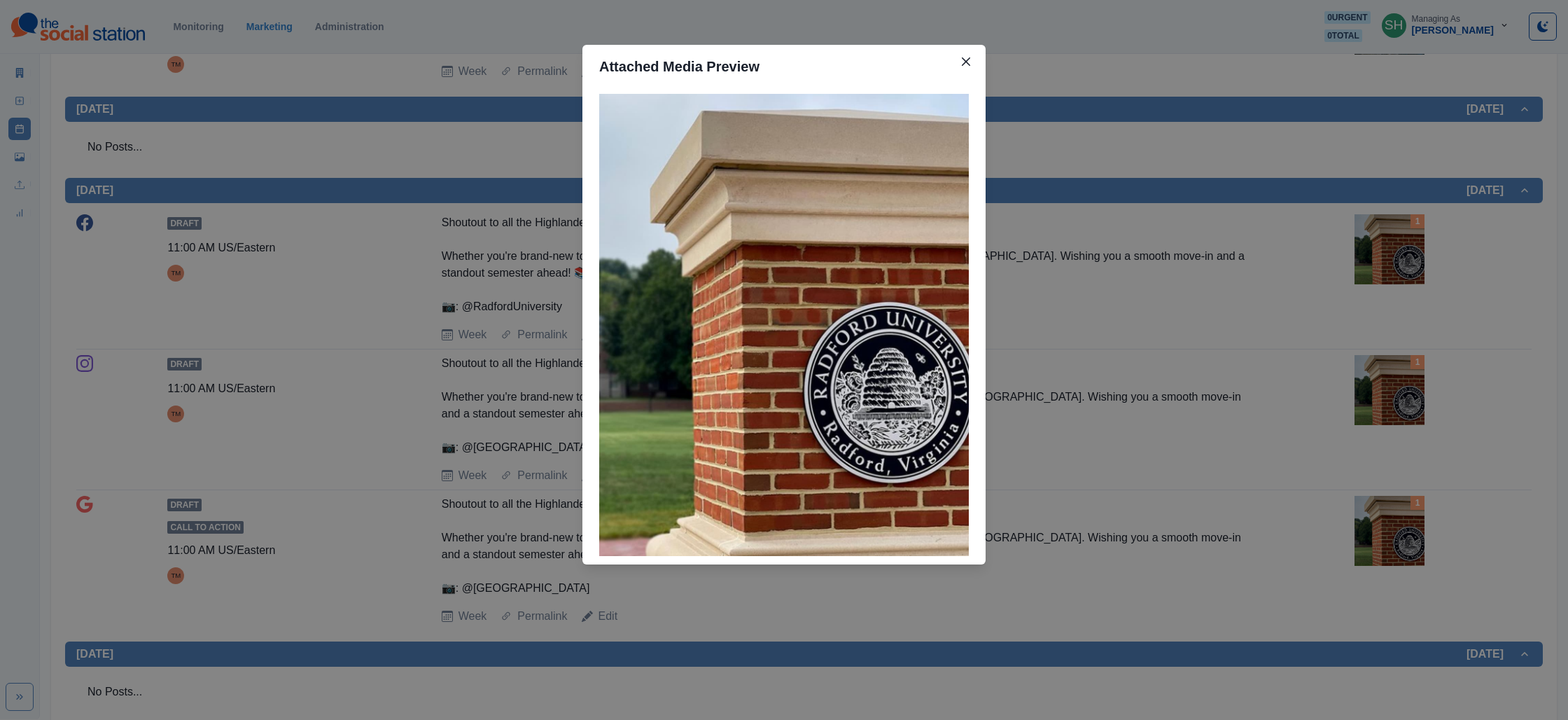
click at [1279, 272] on div "Attached Media Preview" at bounding box center [784, 360] width 1568 height 720
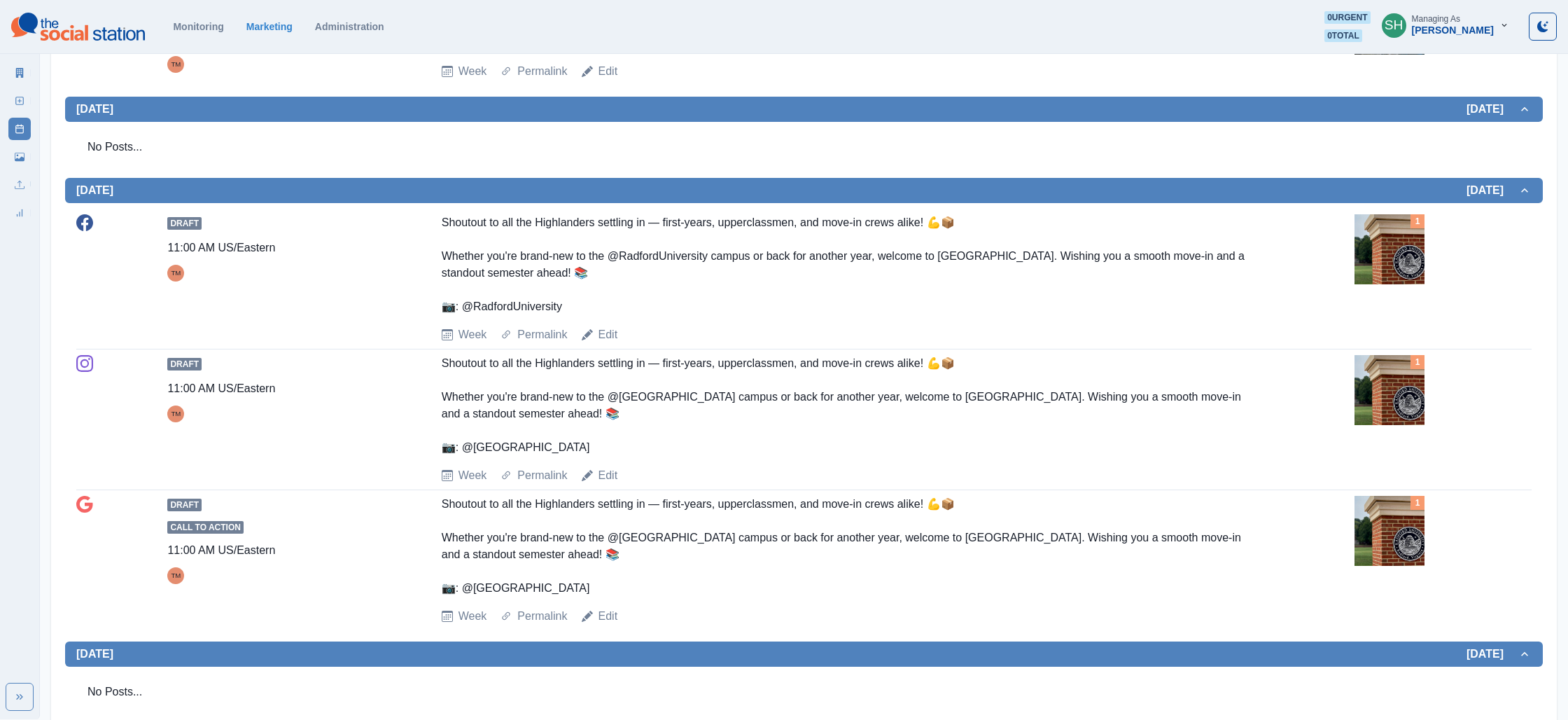
scroll to position [721, 0]
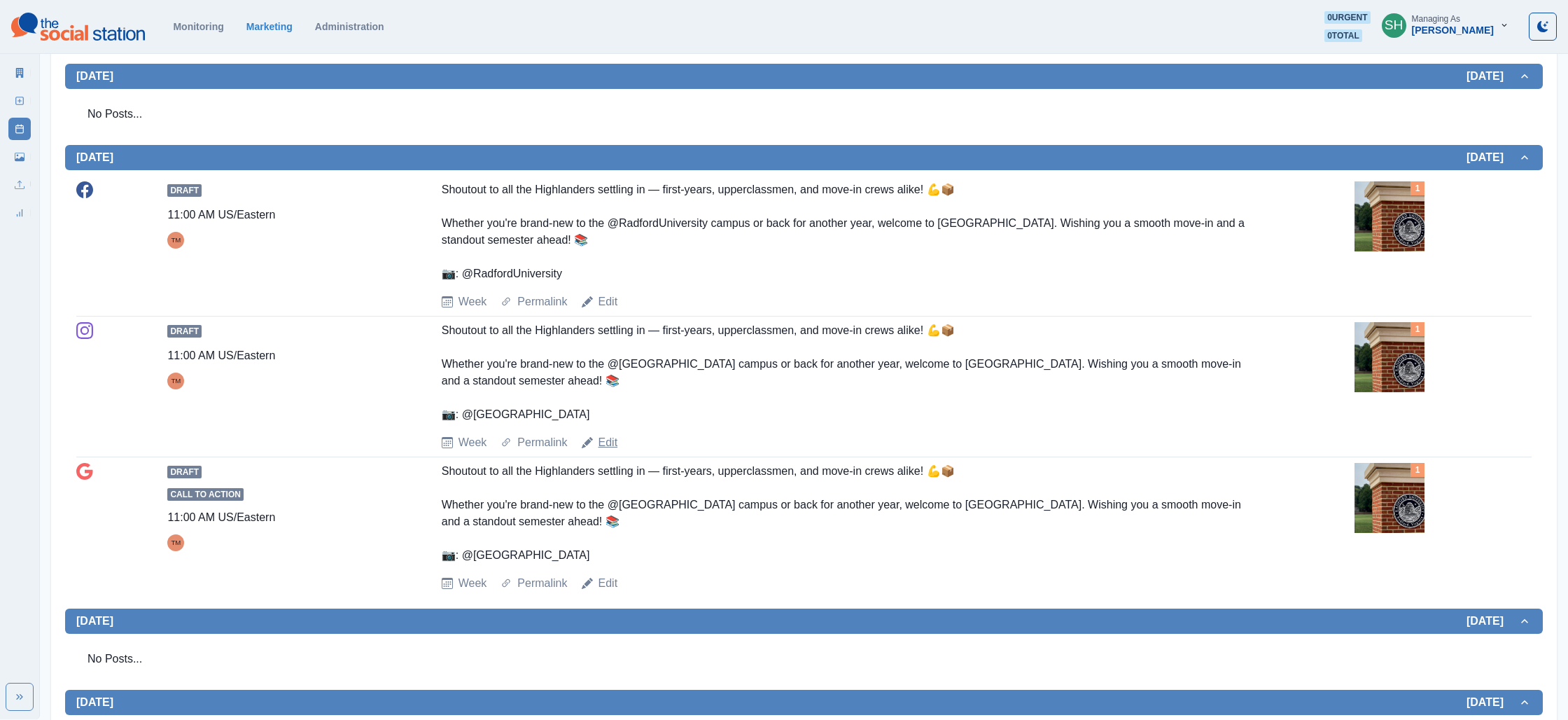
drag, startPoint x: 626, startPoint y: 443, endPoint x: 603, endPoint y: 444, distance: 23.0
click at [626, 443] on div "Week Permalink Edit" at bounding box center [895, 443] width 907 height 17
click at [603, 444] on link "Edit" at bounding box center [609, 443] width 20 height 17
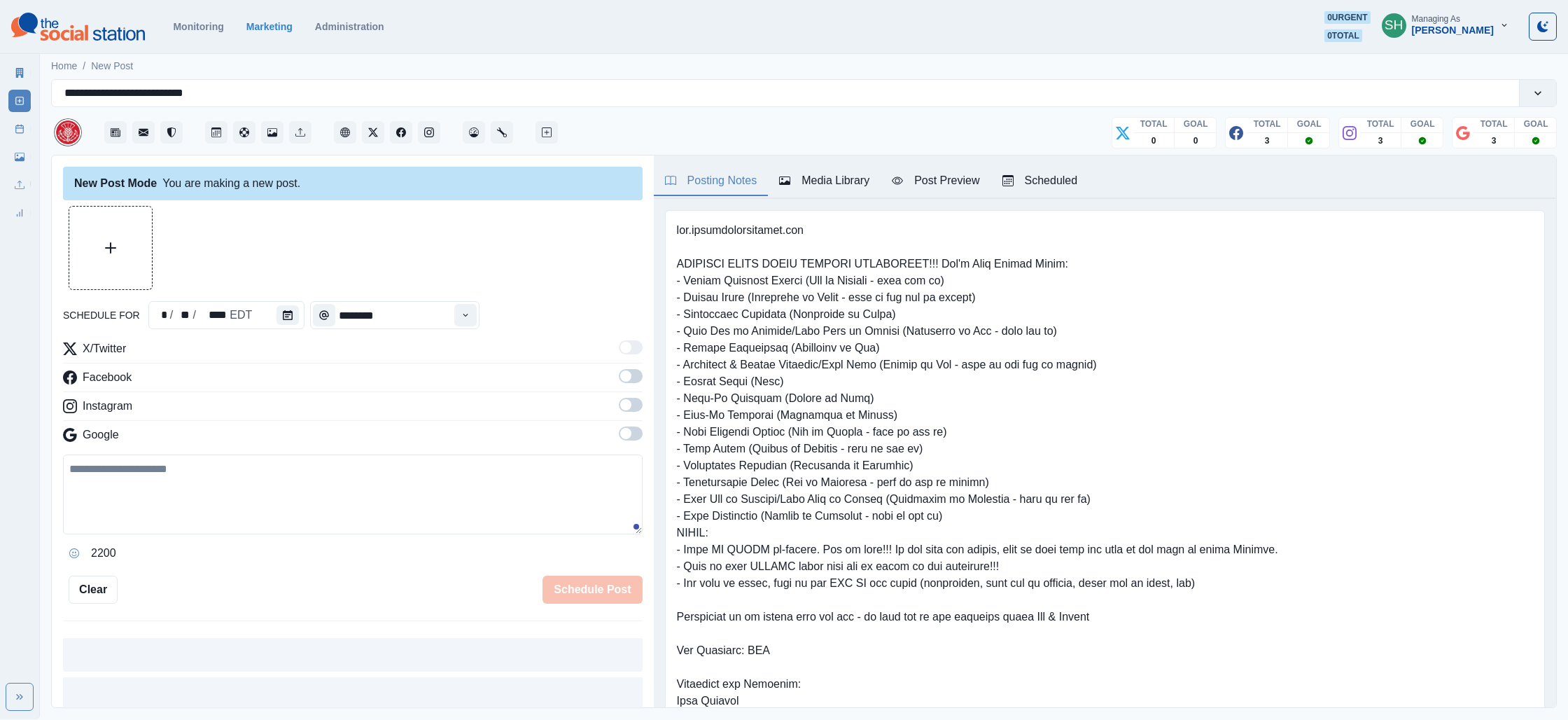
type textarea "**********"
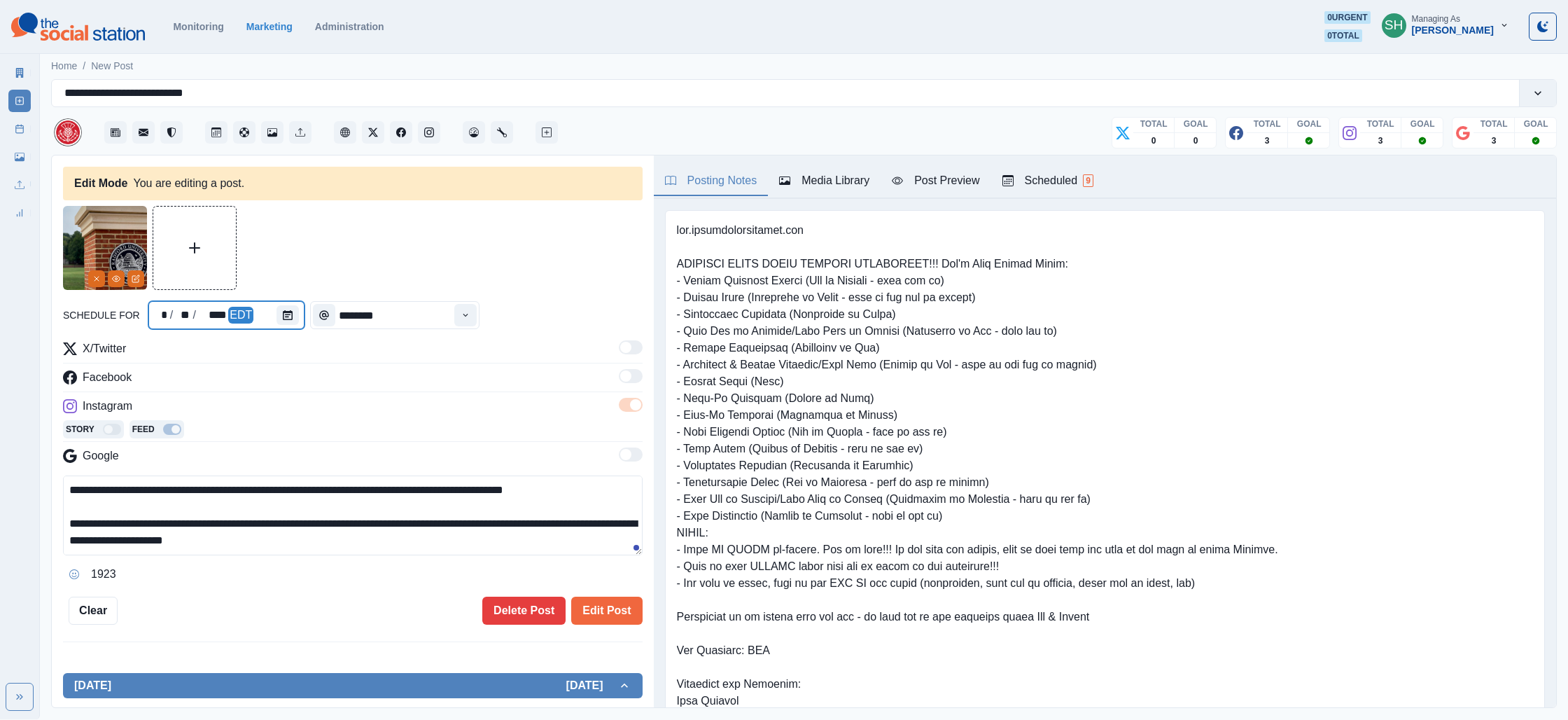
click at [291, 323] on div at bounding box center [291, 315] width 28 height 28
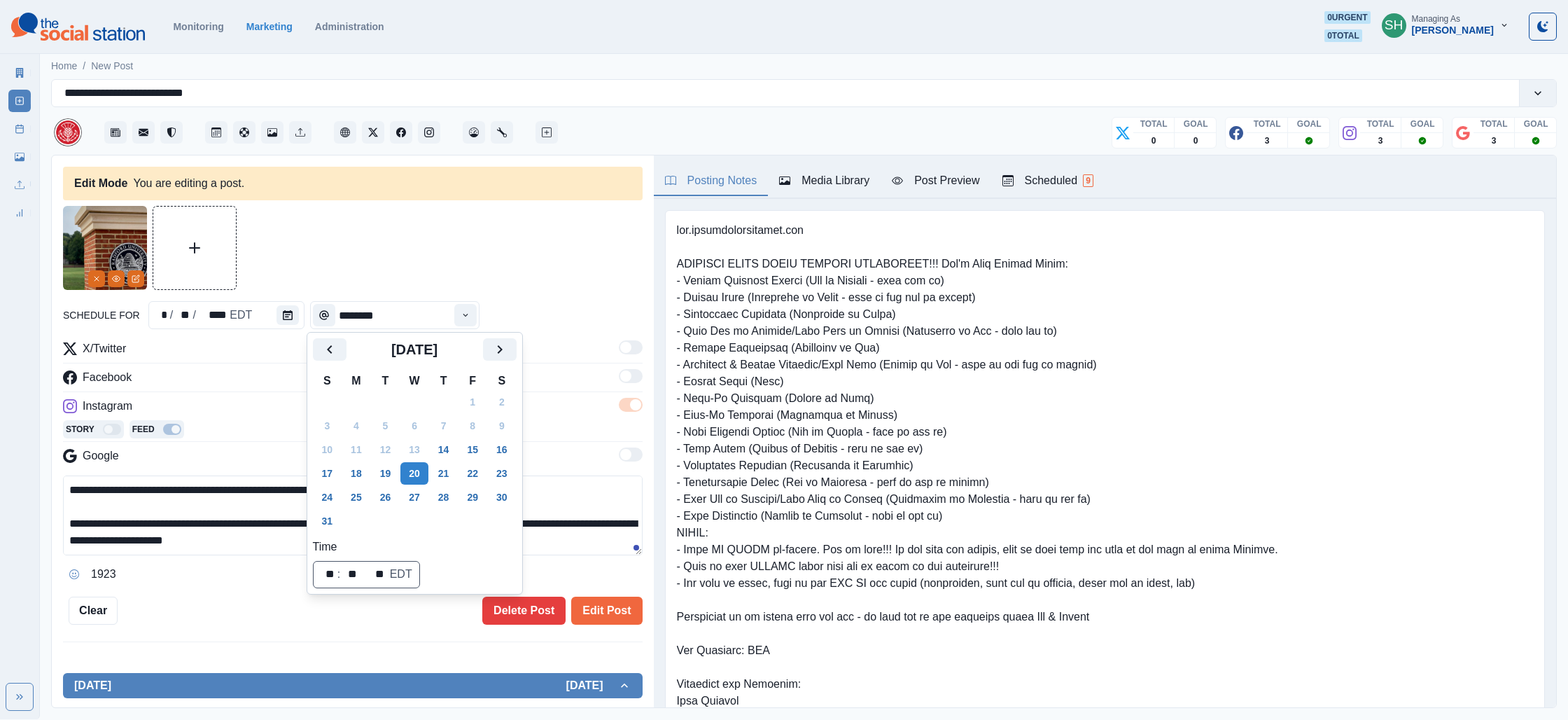
click at [821, 182] on div "Media Library" at bounding box center [824, 181] width 90 height 17
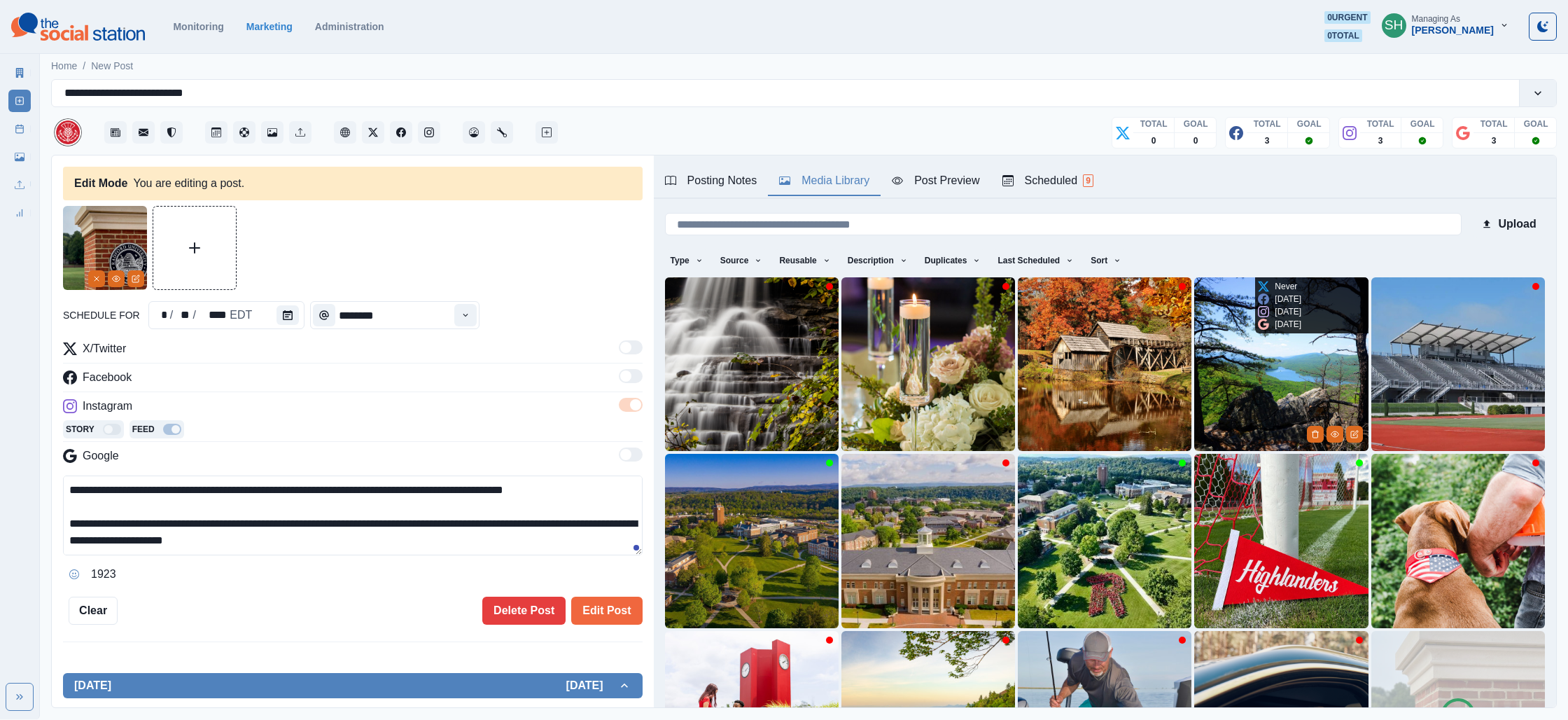
scroll to position [189, 0]
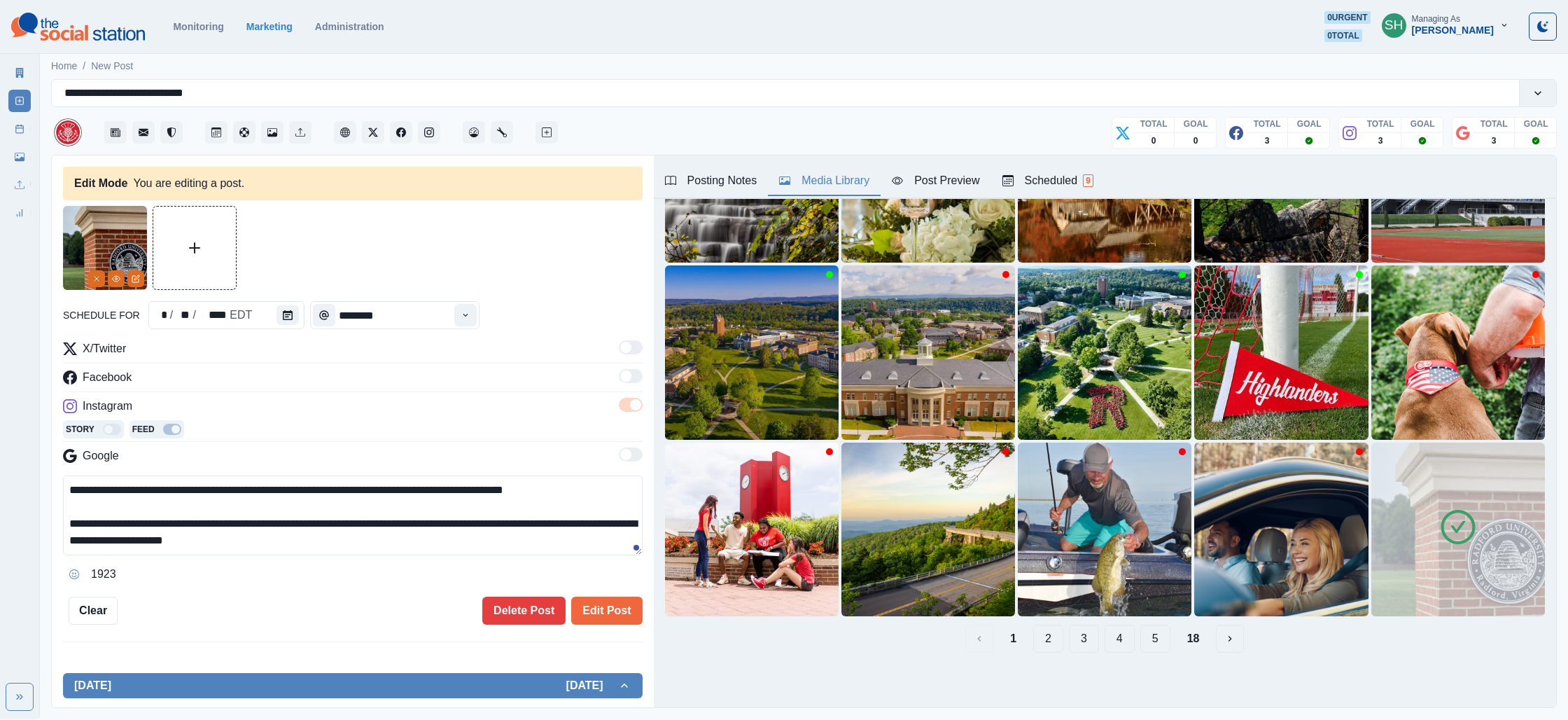
click at [1486, 517] on img at bounding box center [1458, 529] width 174 height 174
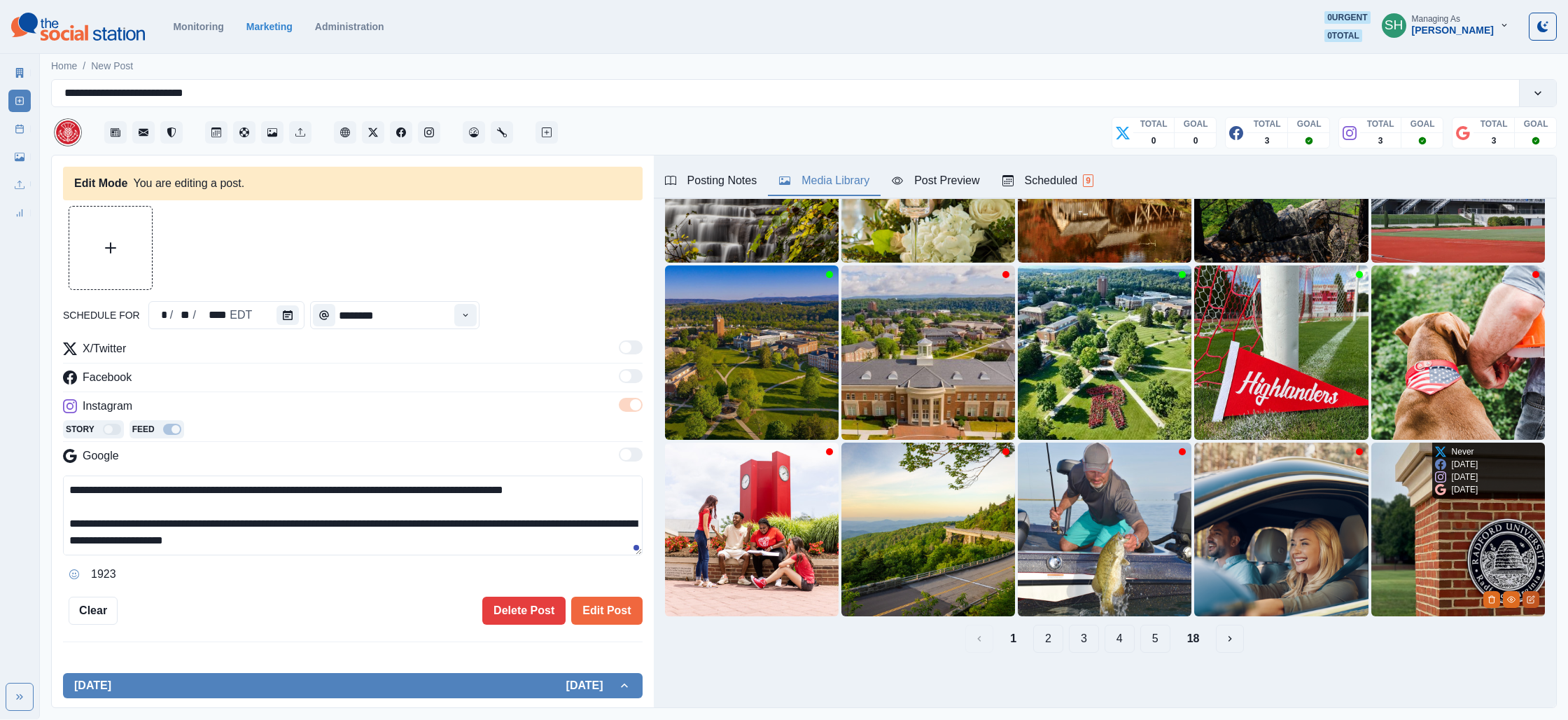
click at [1534, 595] on icon "Edit Media" at bounding box center [1531, 600] width 8 height 8
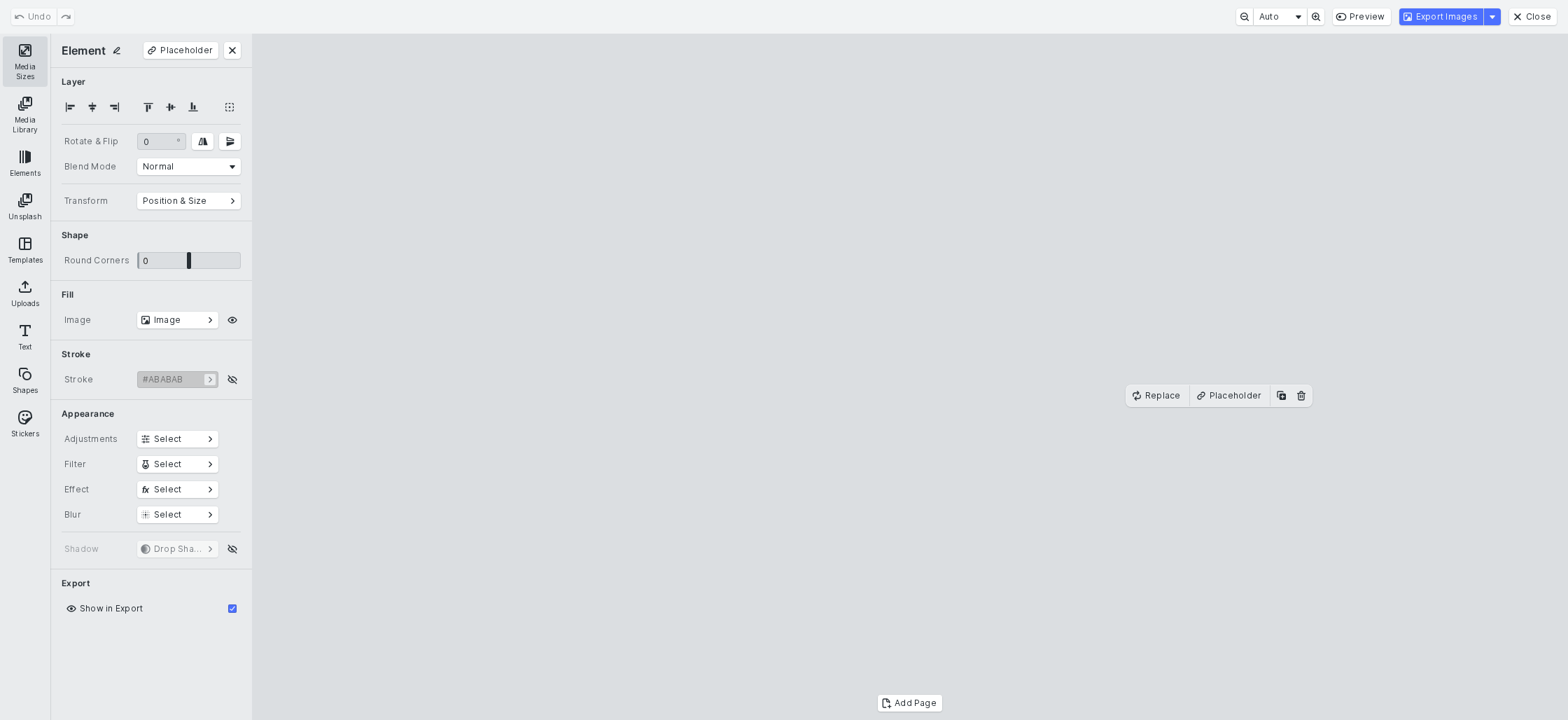
click at [31, 71] on button "Media Sizes" at bounding box center [25, 62] width 45 height 51
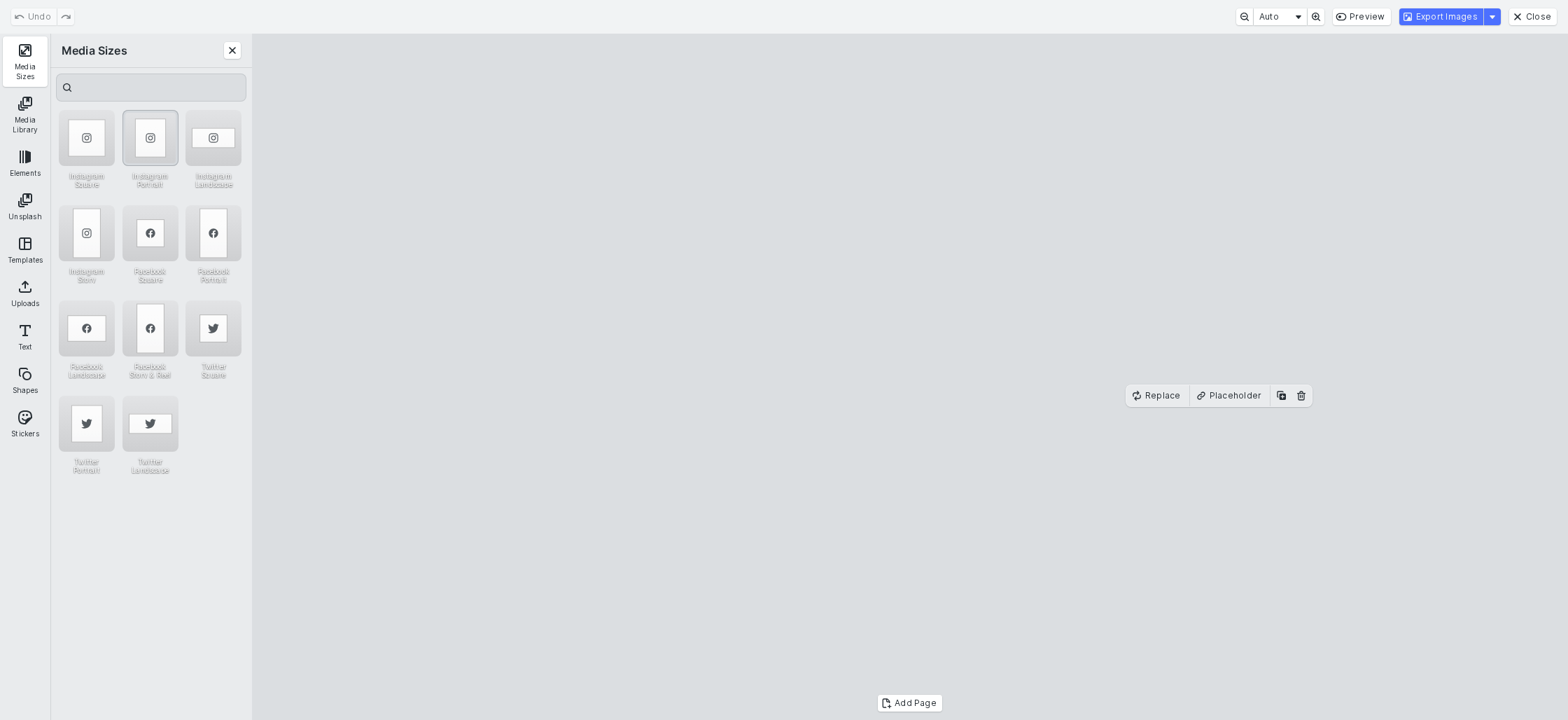
click at [163, 122] on div "Instagram Portrait" at bounding box center [151, 138] width 56 height 56
click at [1529, 13] on button "Close" at bounding box center [1534, 17] width 48 height 17
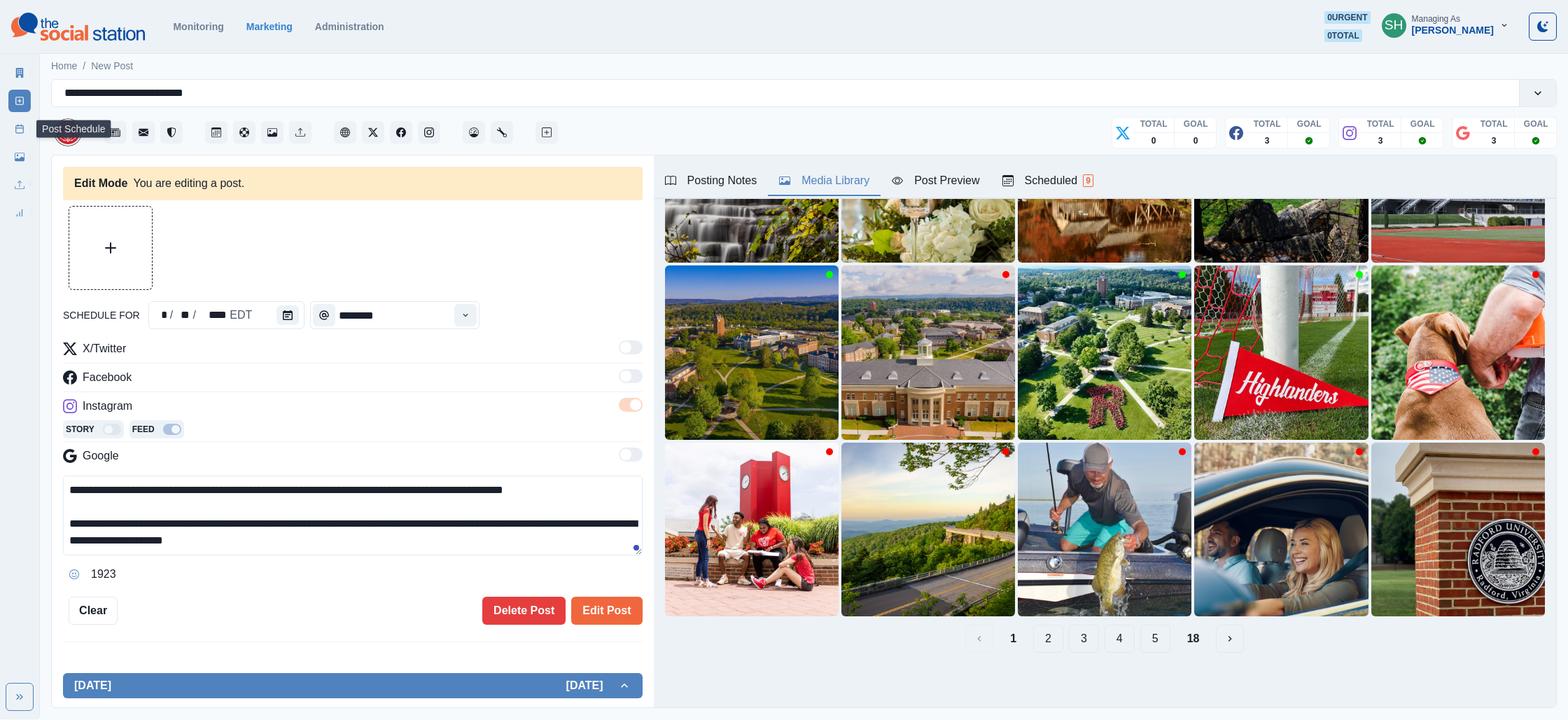
drag, startPoint x: 13, startPoint y: 130, endPoint x: 21, endPoint y: 132, distance: 8.2
click at [13, 130] on link "Post Schedule" at bounding box center [20, 129] width 23 height 23
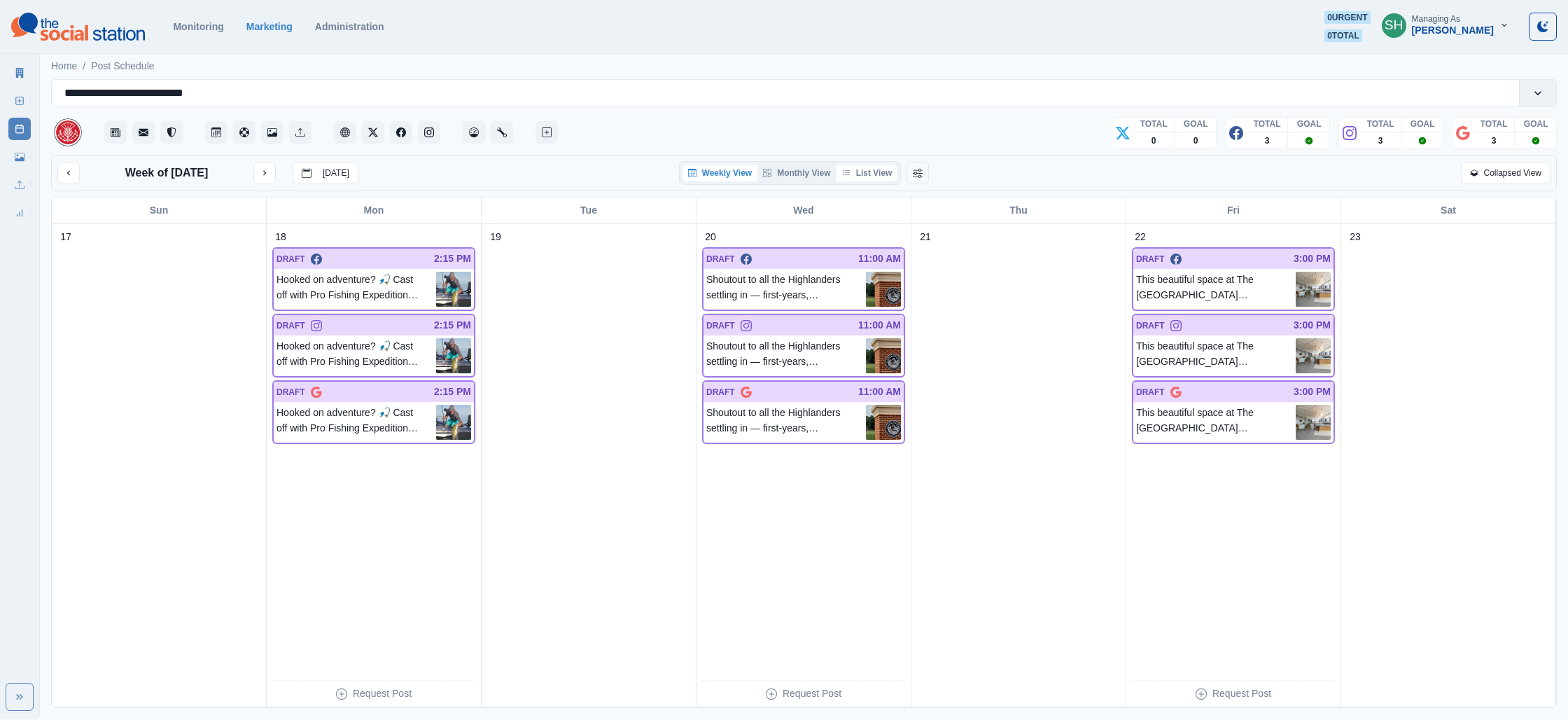
click at [860, 175] on button "List View" at bounding box center [868, 173] width 62 height 17
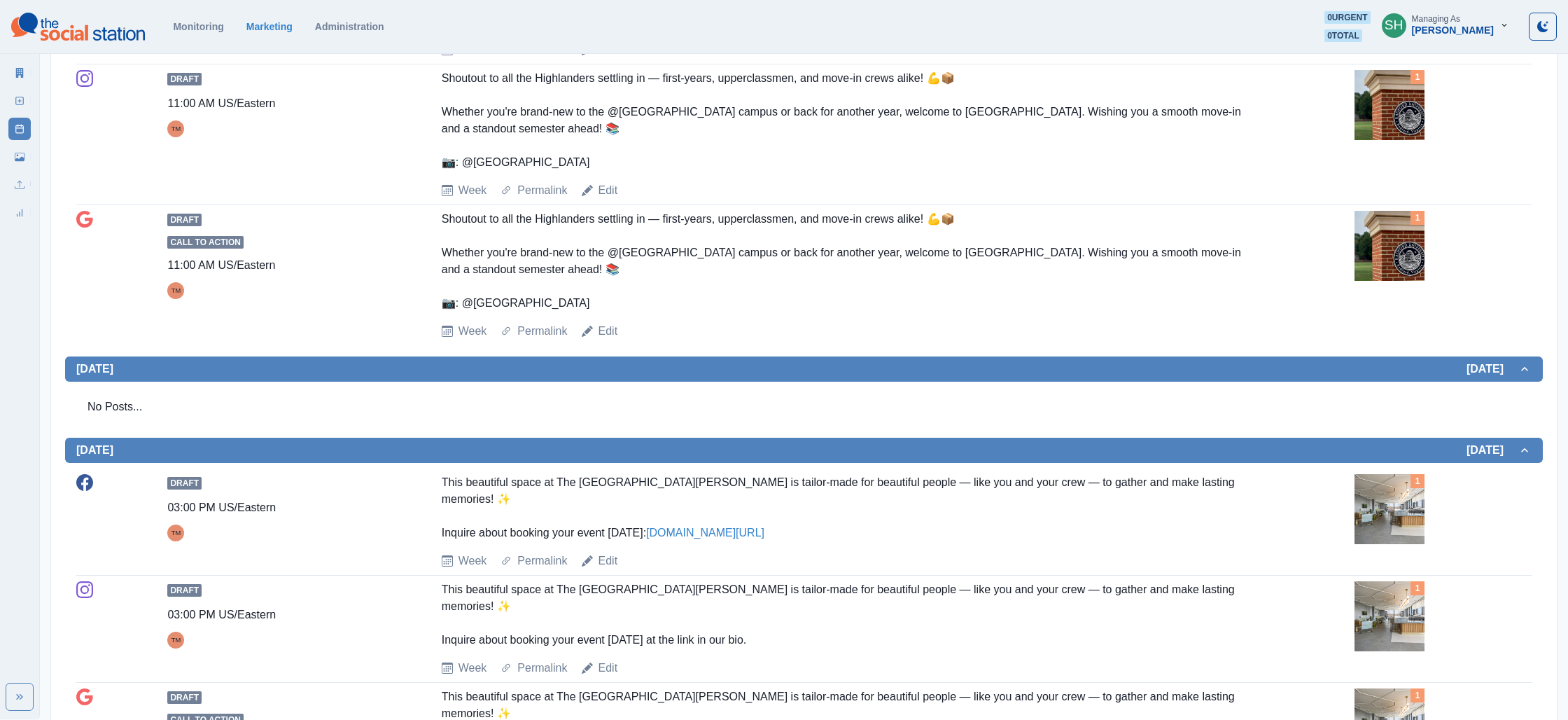
scroll to position [1234, 0]
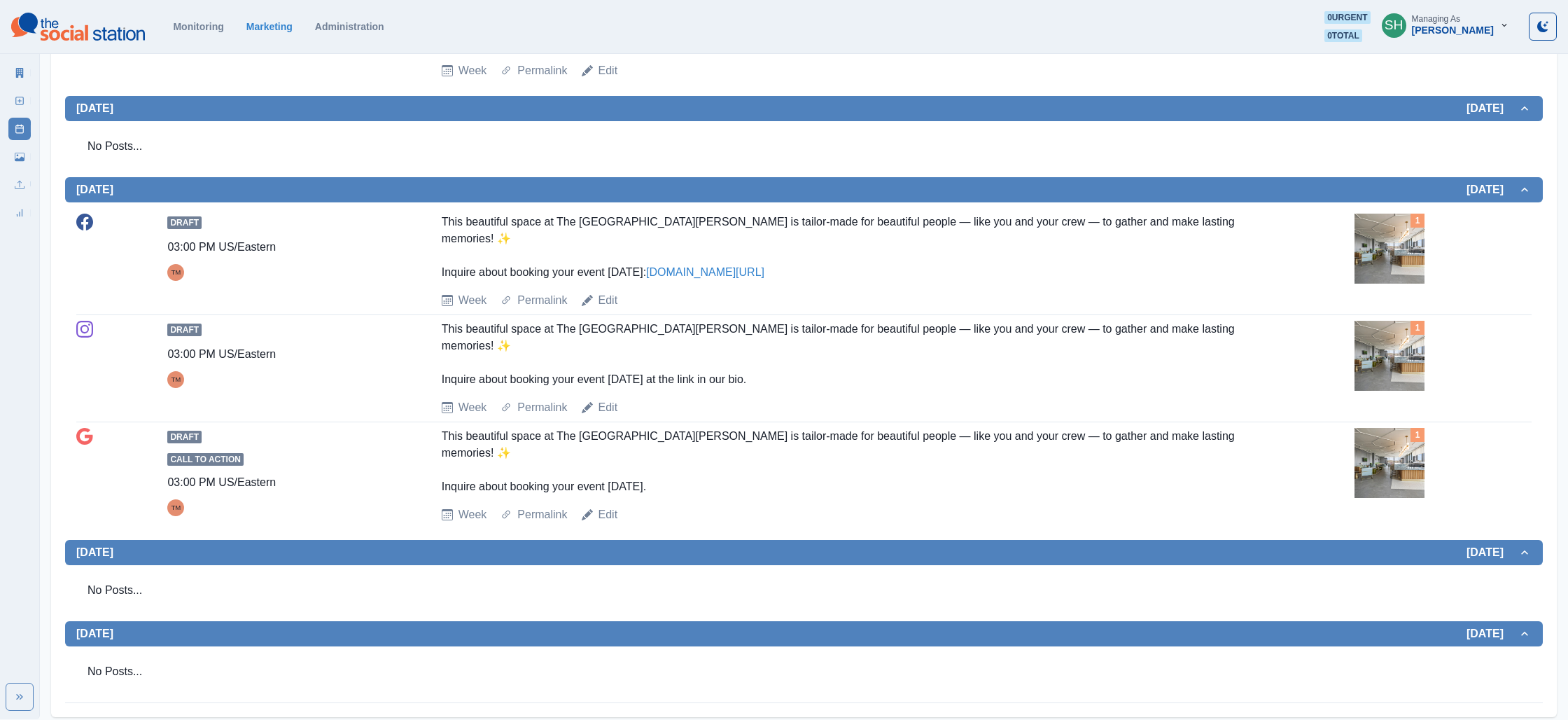
click at [1395, 331] on img at bounding box center [1389, 355] width 70 height 70
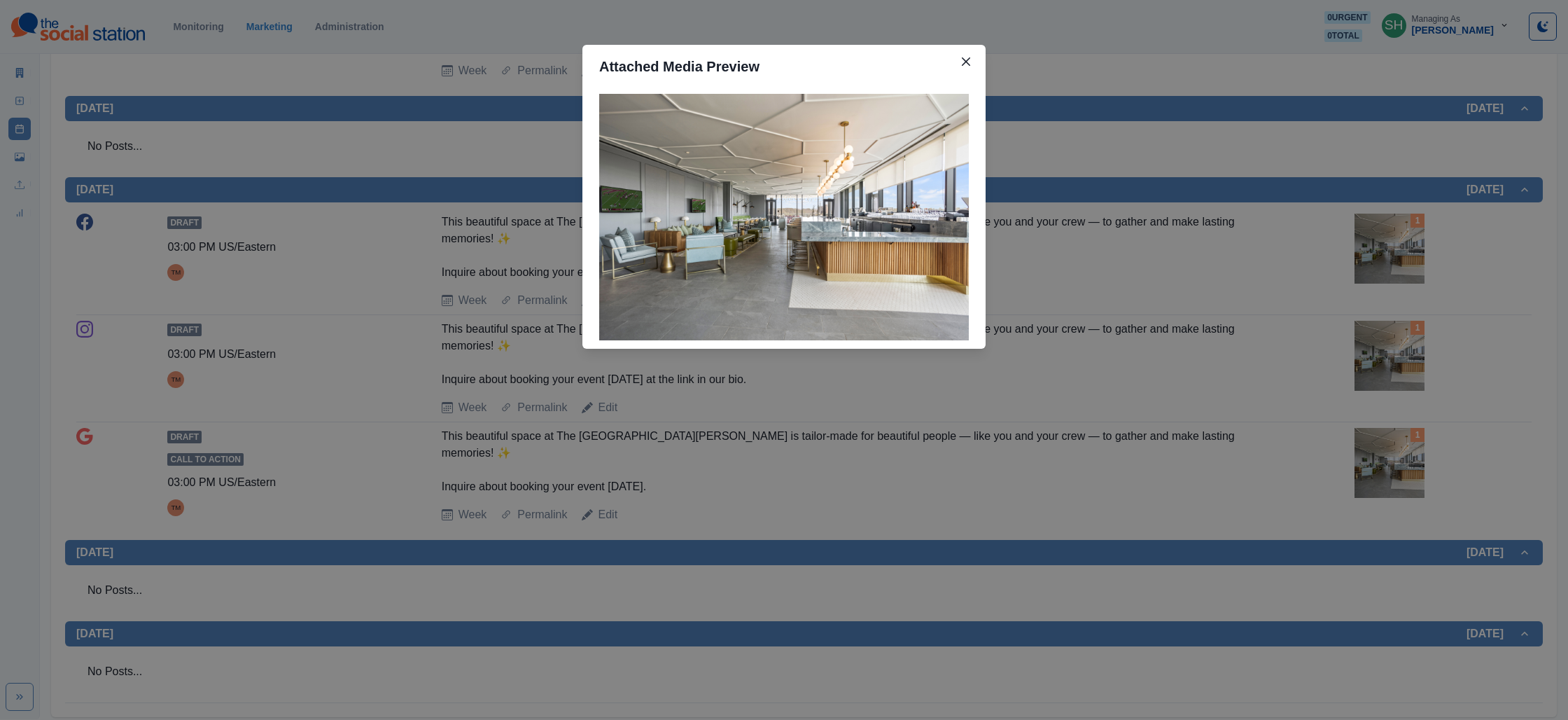
click at [1278, 323] on div "Attached Media Preview" at bounding box center [784, 360] width 1568 height 720
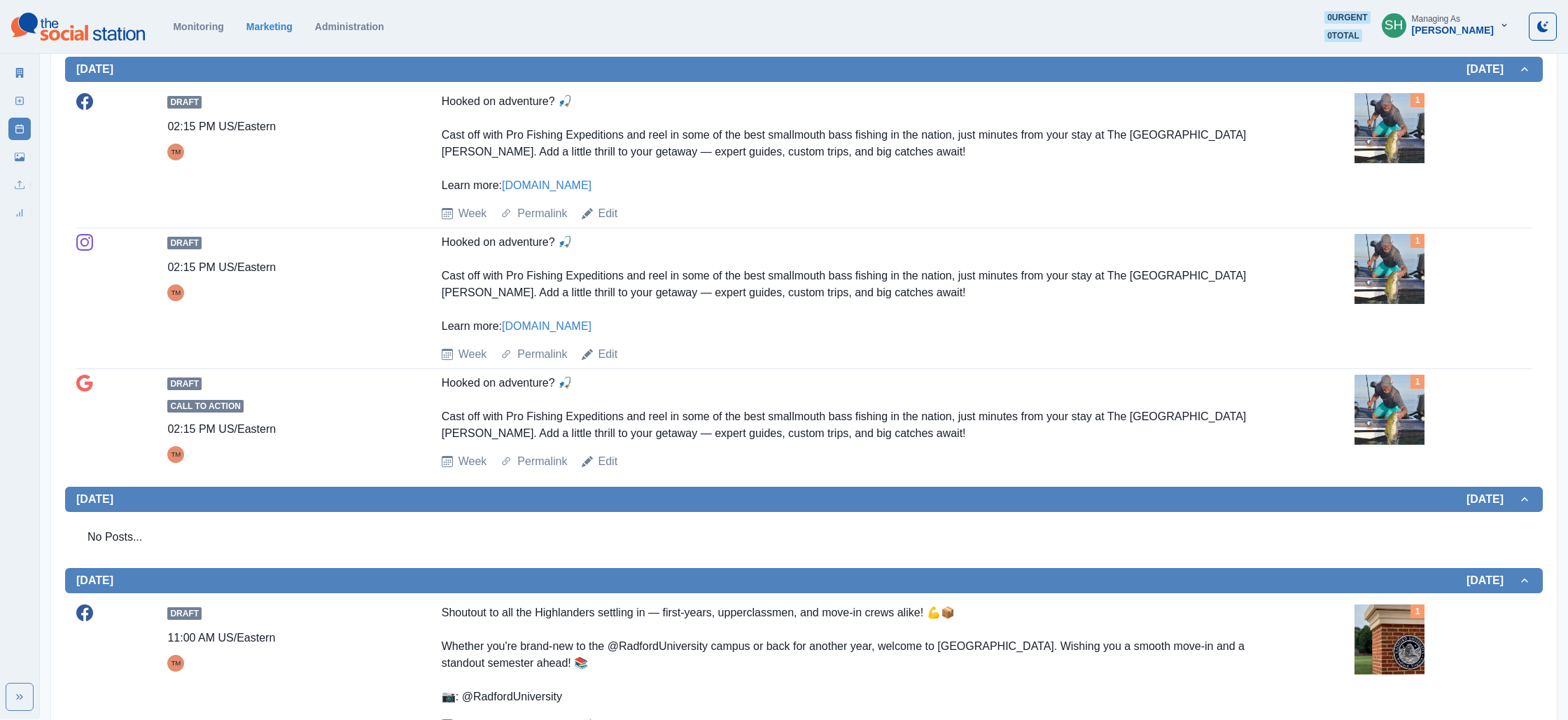
scroll to position [0, 0]
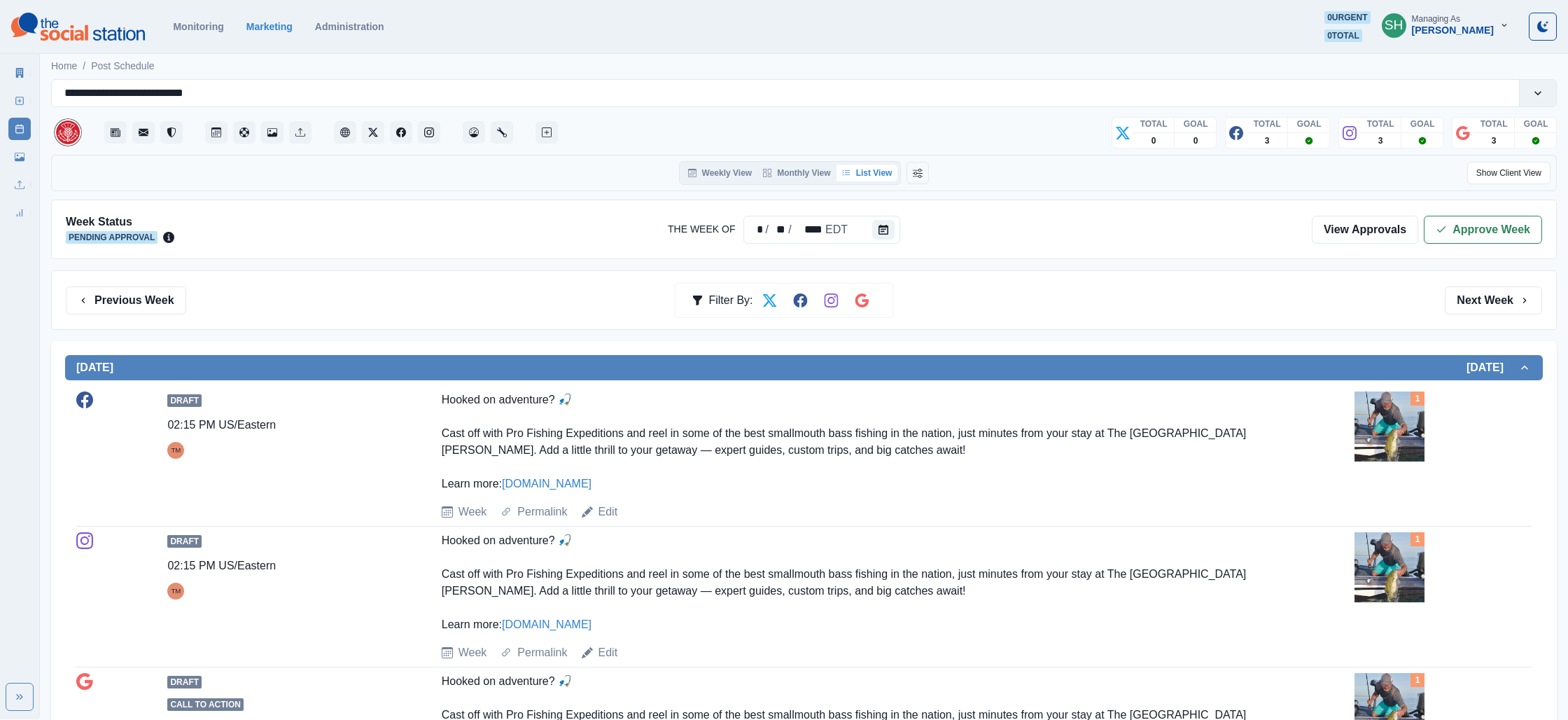
click at [1401, 231] on link "View Approvals" at bounding box center [1365, 229] width 106 height 28
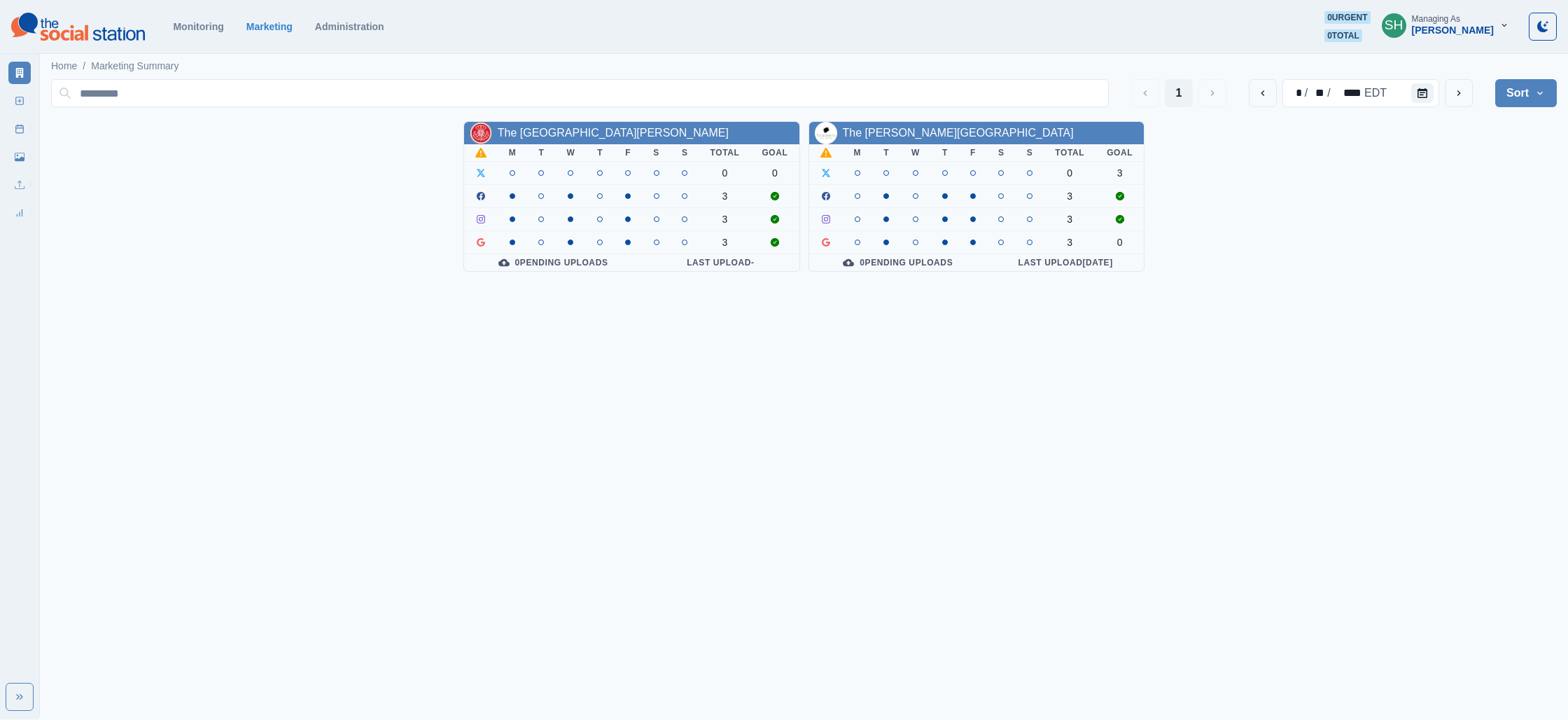
drag, startPoint x: 564, startPoint y: 118, endPoint x: 562, endPoint y: 127, distance: 9.2
click at [564, 118] on div "1 * / ** / **** EDT Sort Client Name Uploads Pending Post Approval The [GEOGRAP…" at bounding box center [804, 172] width 1506 height 198
click at [562, 128] on link "The [GEOGRAPHIC_DATA][PERSON_NAME]" at bounding box center [613, 132] width 231 height 12
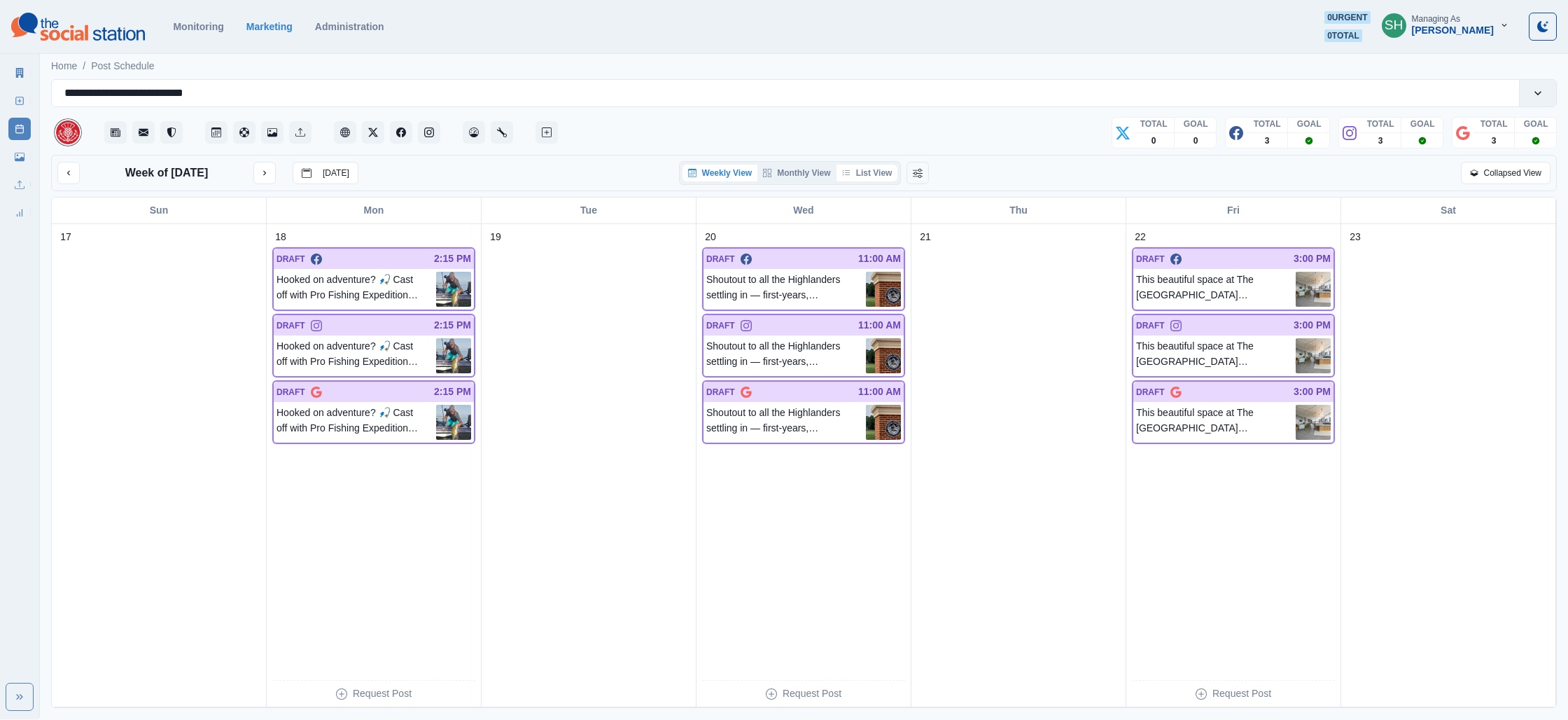
click at [891, 175] on button "List View" at bounding box center [868, 173] width 62 height 17
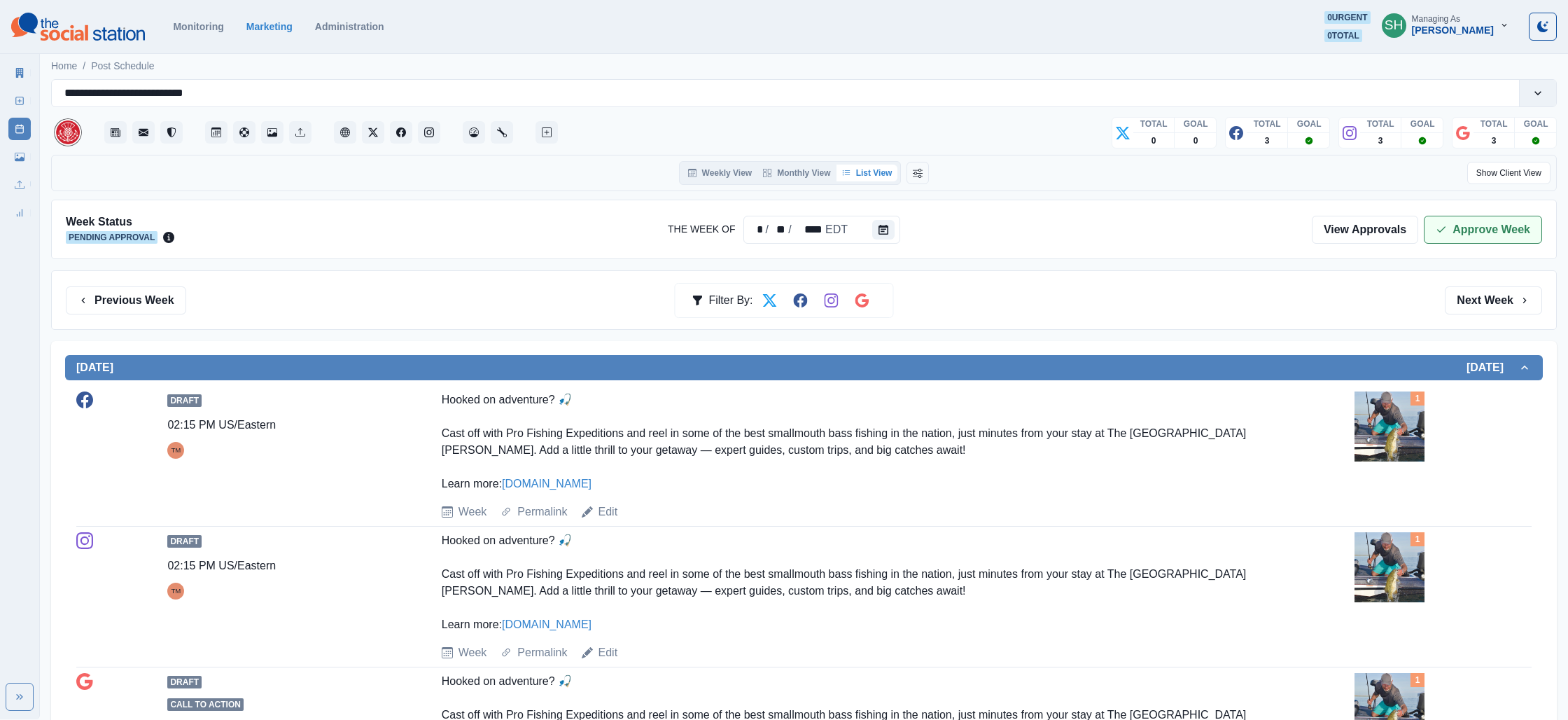
click at [1521, 238] on button "Approve Week" at bounding box center [1483, 229] width 118 height 28
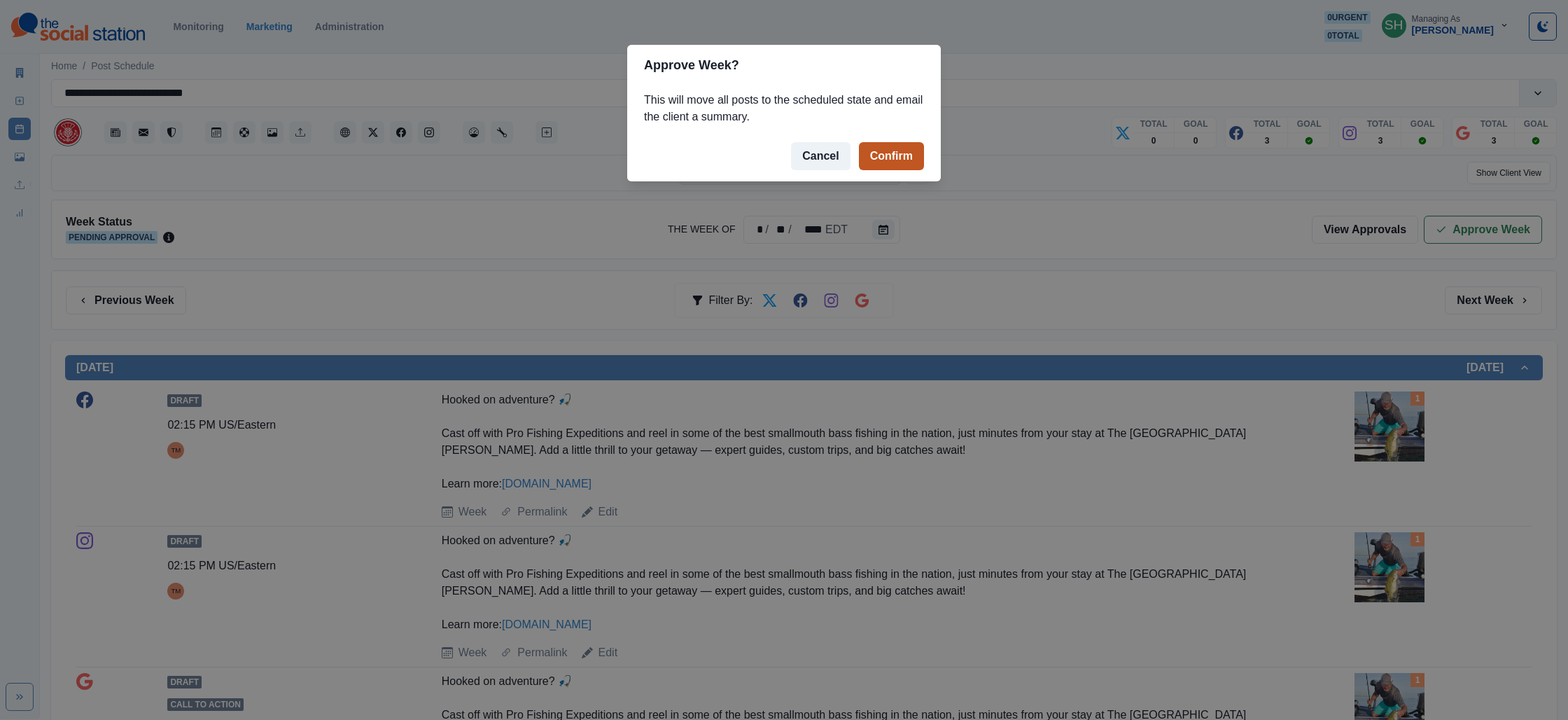
click at [911, 167] on button "Confirm" at bounding box center [892, 156] width 65 height 28
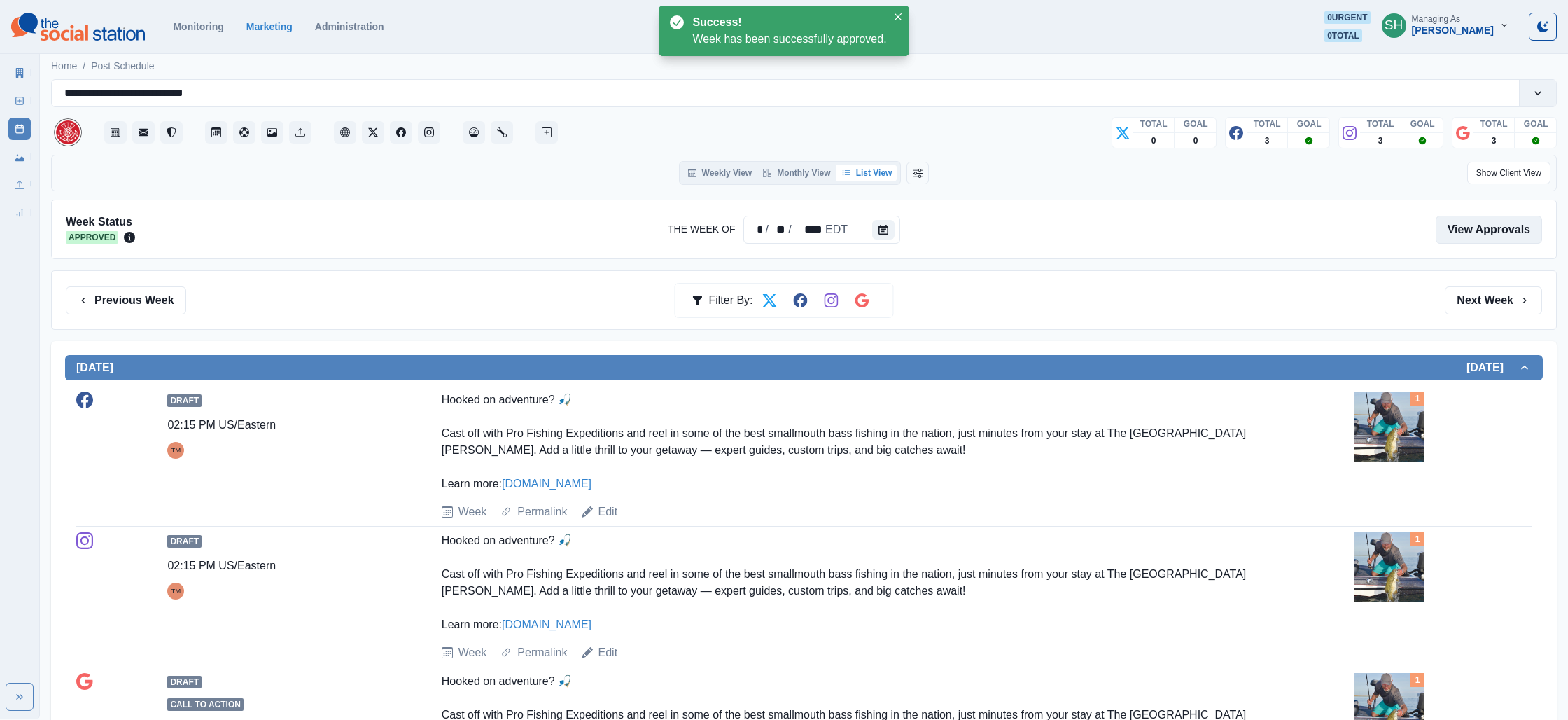
click at [1467, 234] on link "View Approvals" at bounding box center [1488, 229] width 106 height 28
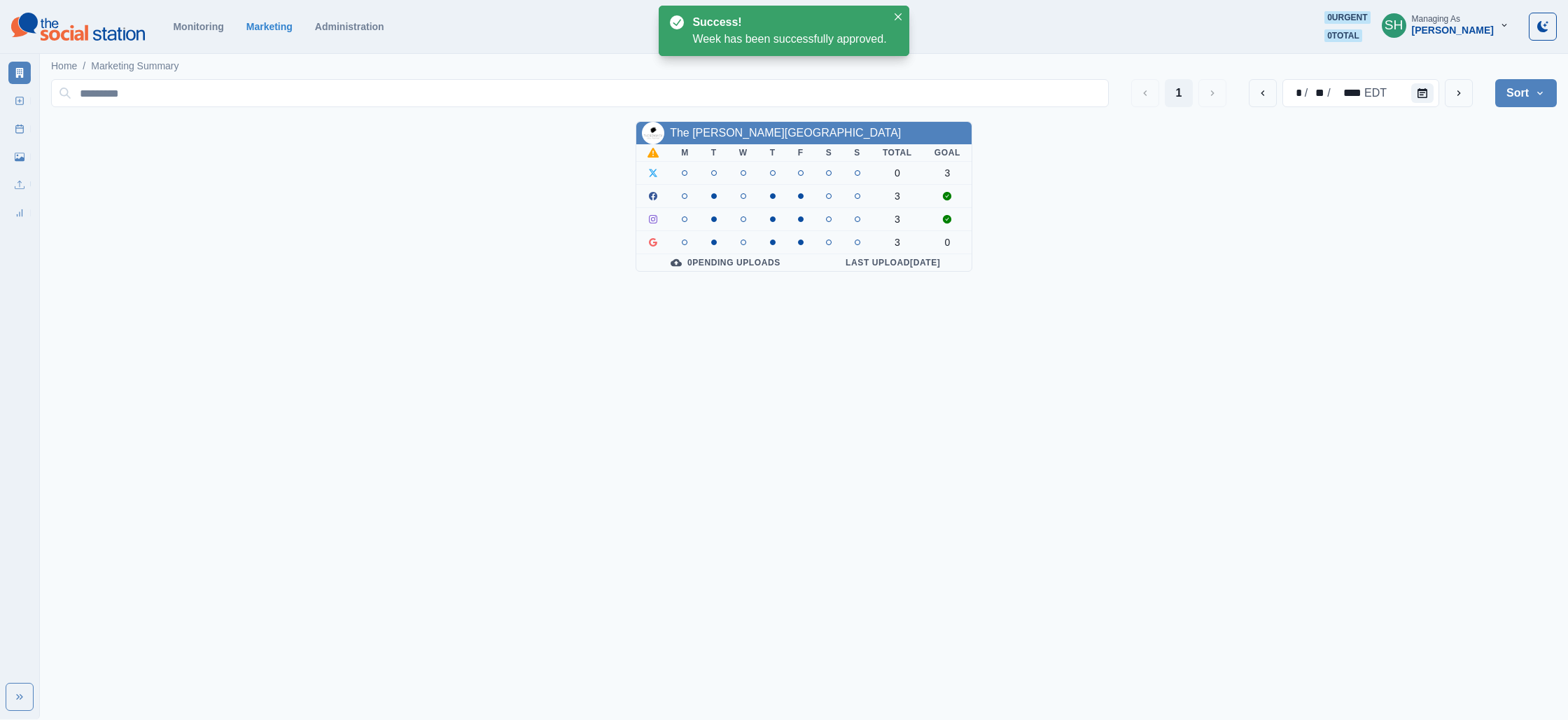
click at [740, 142] on div "The [PERSON_NAME][GEOGRAPHIC_DATA]" at bounding box center [804, 133] width 336 height 23
click at [730, 132] on link "The [PERSON_NAME][GEOGRAPHIC_DATA]" at bounding box center [785, 132] width 231 height 12
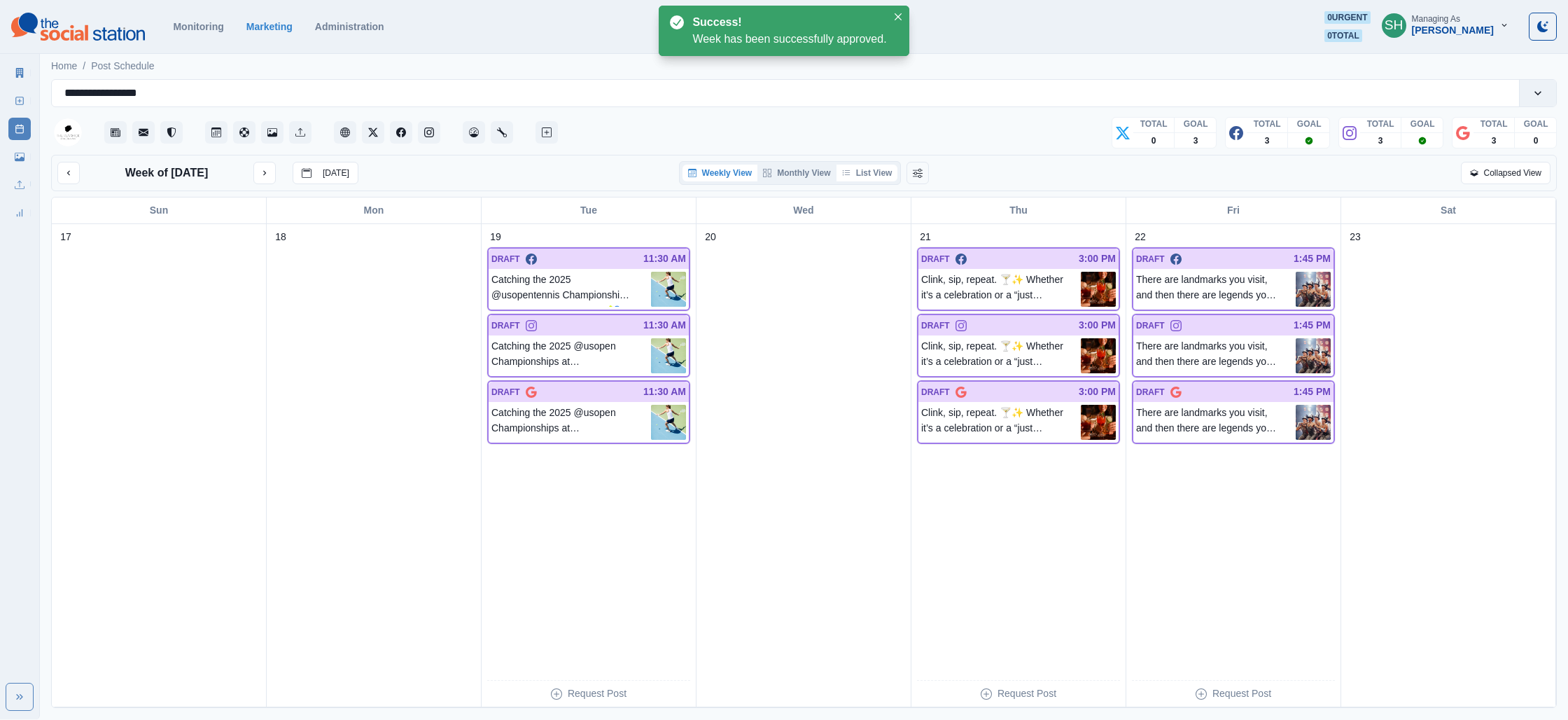
click at [880, 176] on button "List View" at bounding box center [868, 173] width 62 height 17
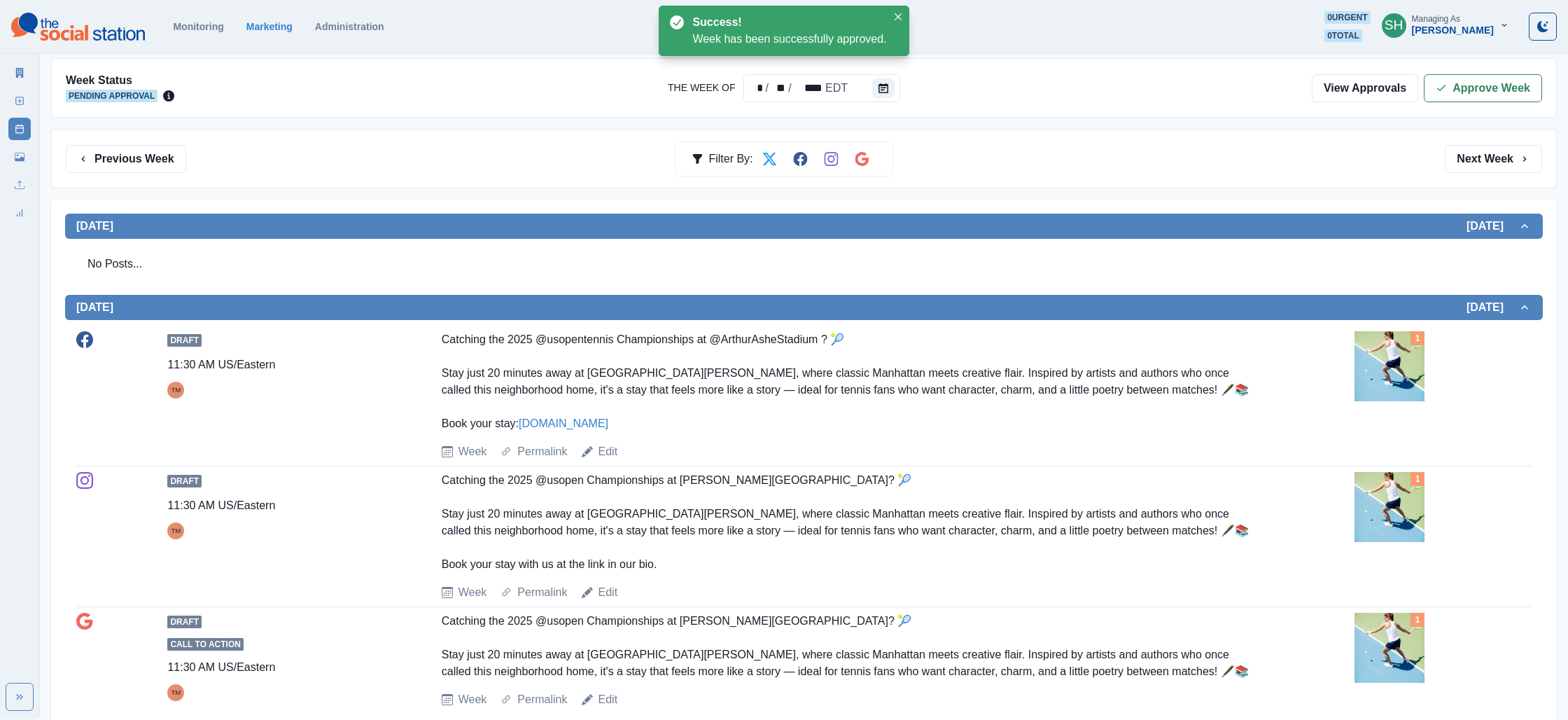
scroll to position [282, 0]
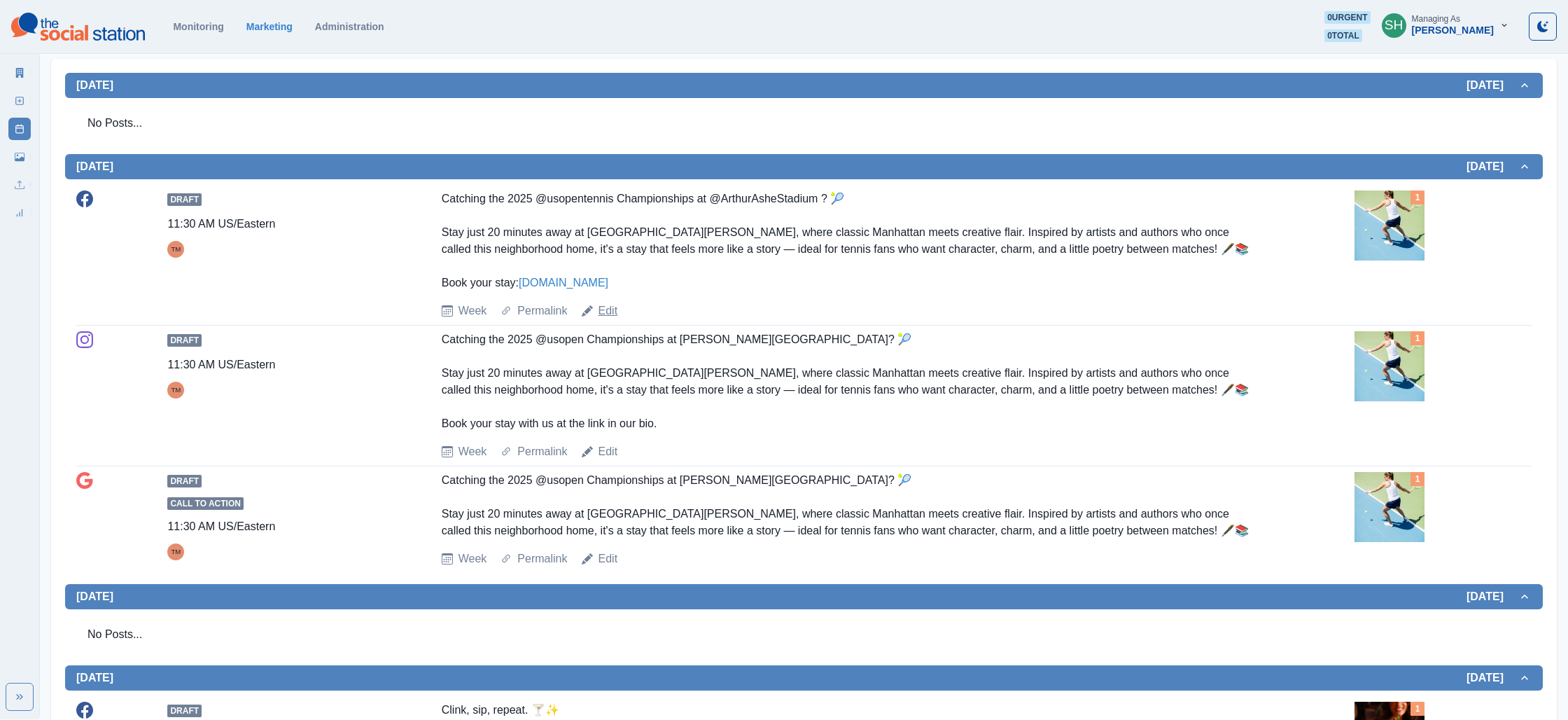
click at [610, 308] on link "Edit" at bounding box center [609, 311] width 20 height 17
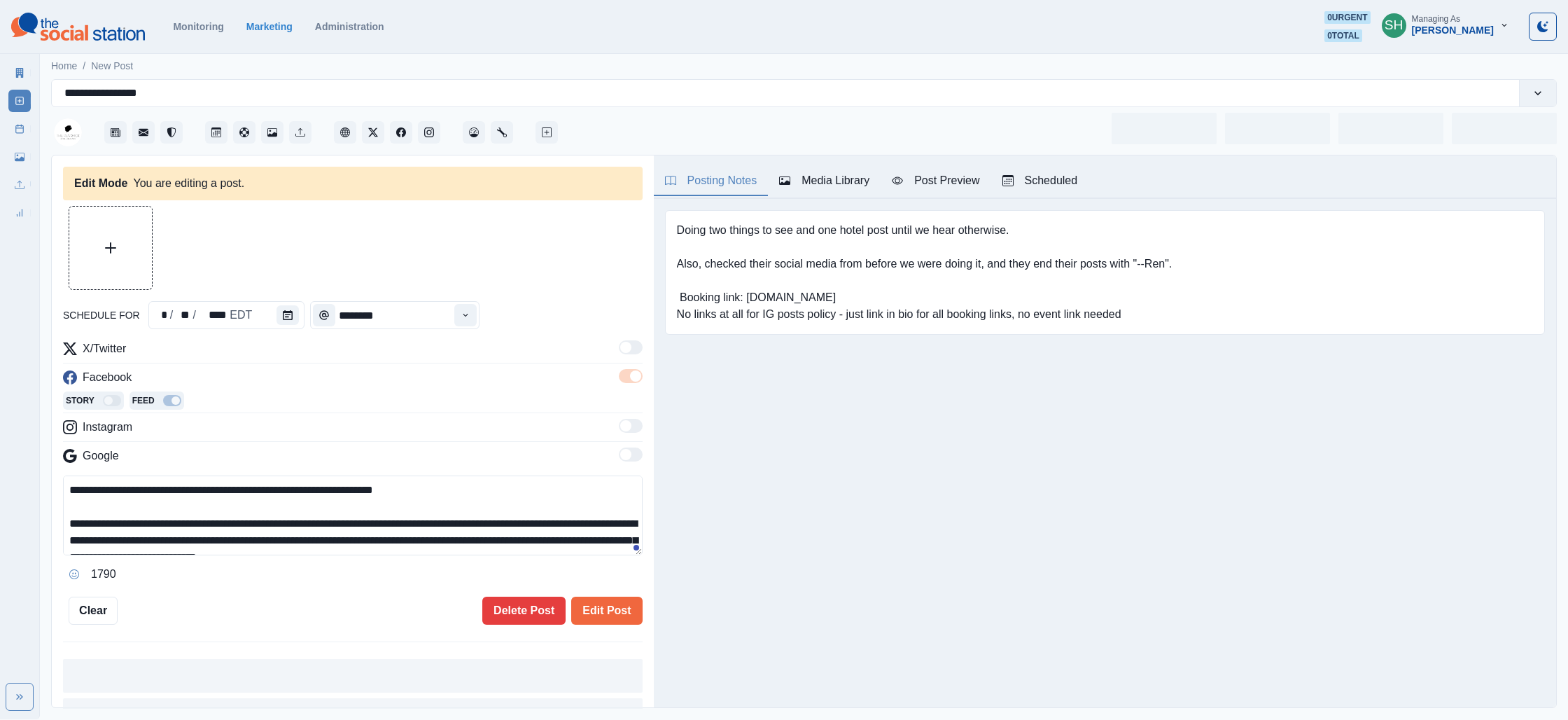
type input "********"
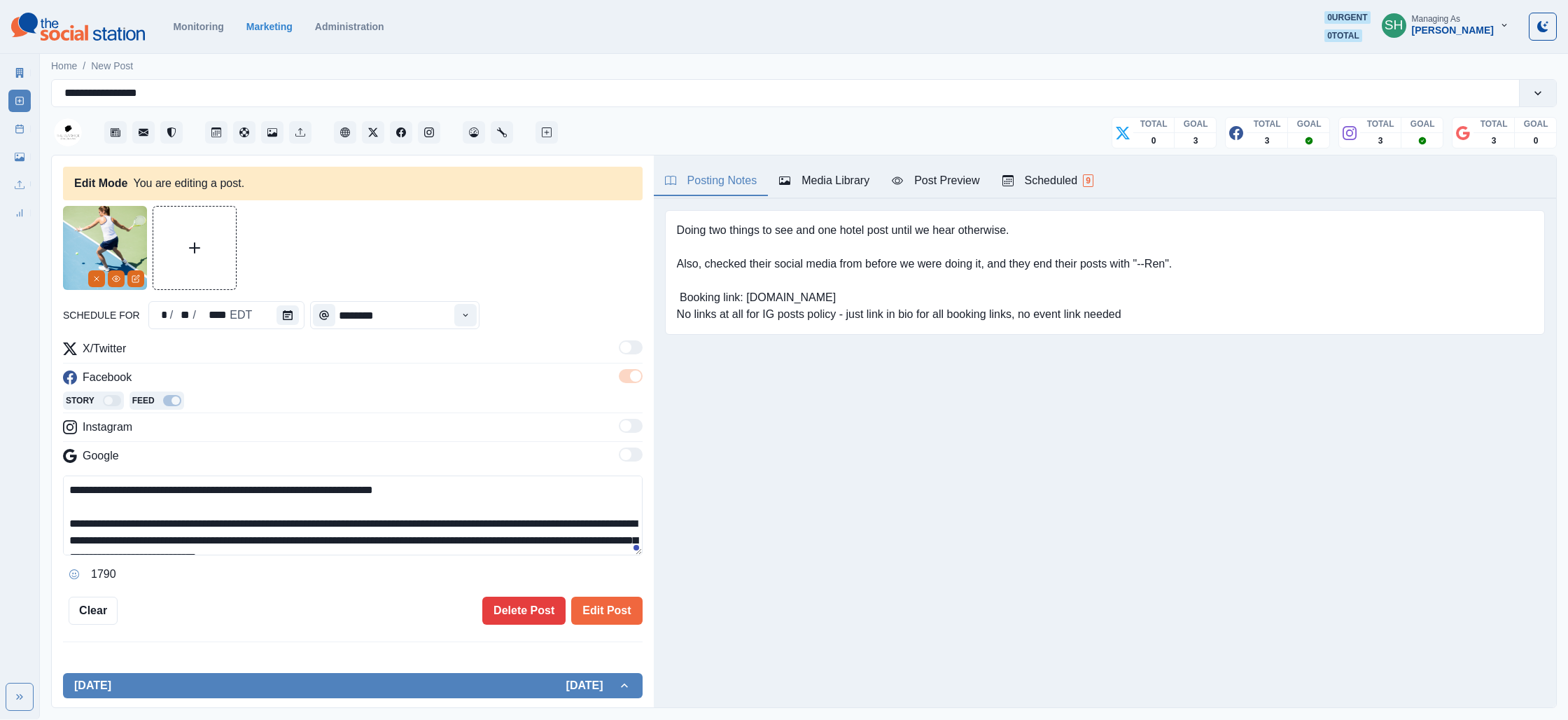
click at [454, 488] on textarea "**********" at bounding box center [353, 514] width 580 height 80
click at [101, 279] on button "Remove" at bounding box center [96, 279] width 17 height 17
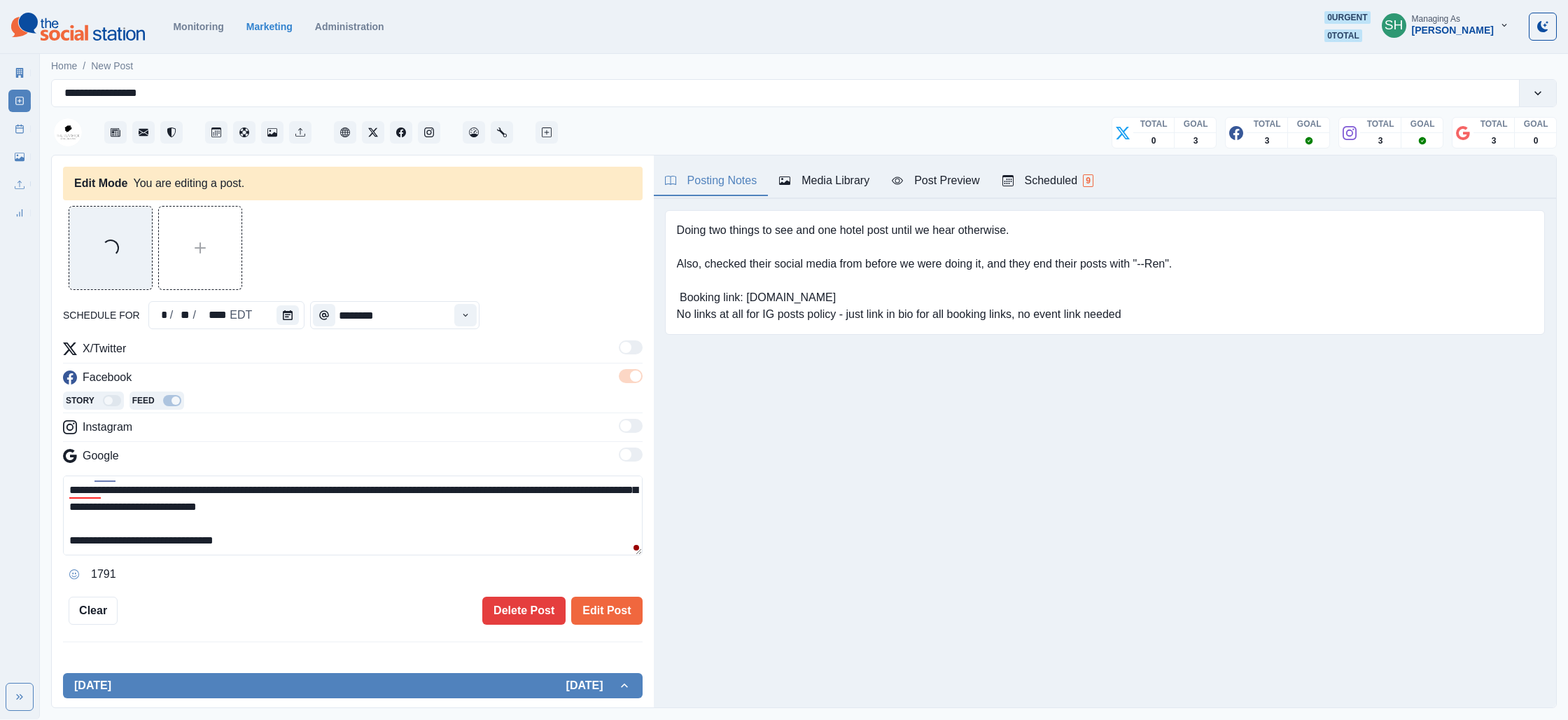
click at [370, 545] on textarea "**********" at bounding box center [353, 514] width 580 height 80
click at [68, 571] on button "Opens Emoji Picker" at bounding box center [75, 574] width 23 height 23
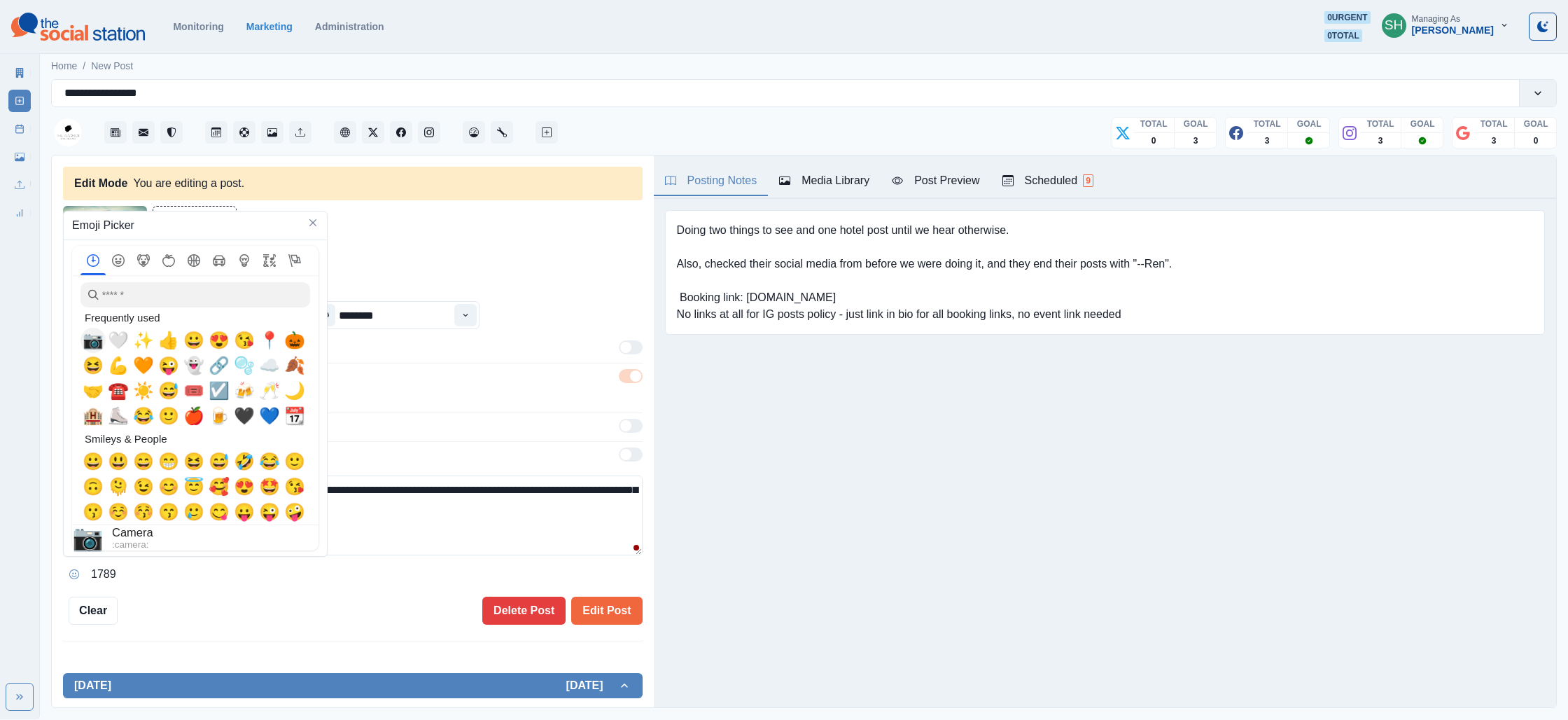
click at [88, 341] on span "📷" at bounding box center [93, 341] width 21 height 20
drag, startPoint x: 476, startPoint y: 552, endPoint x: 412, endPoint y: 555, distance: 64.1
click at [472, 552] on textarea "**********" at bounding box center [353, 514] width 580 height 80
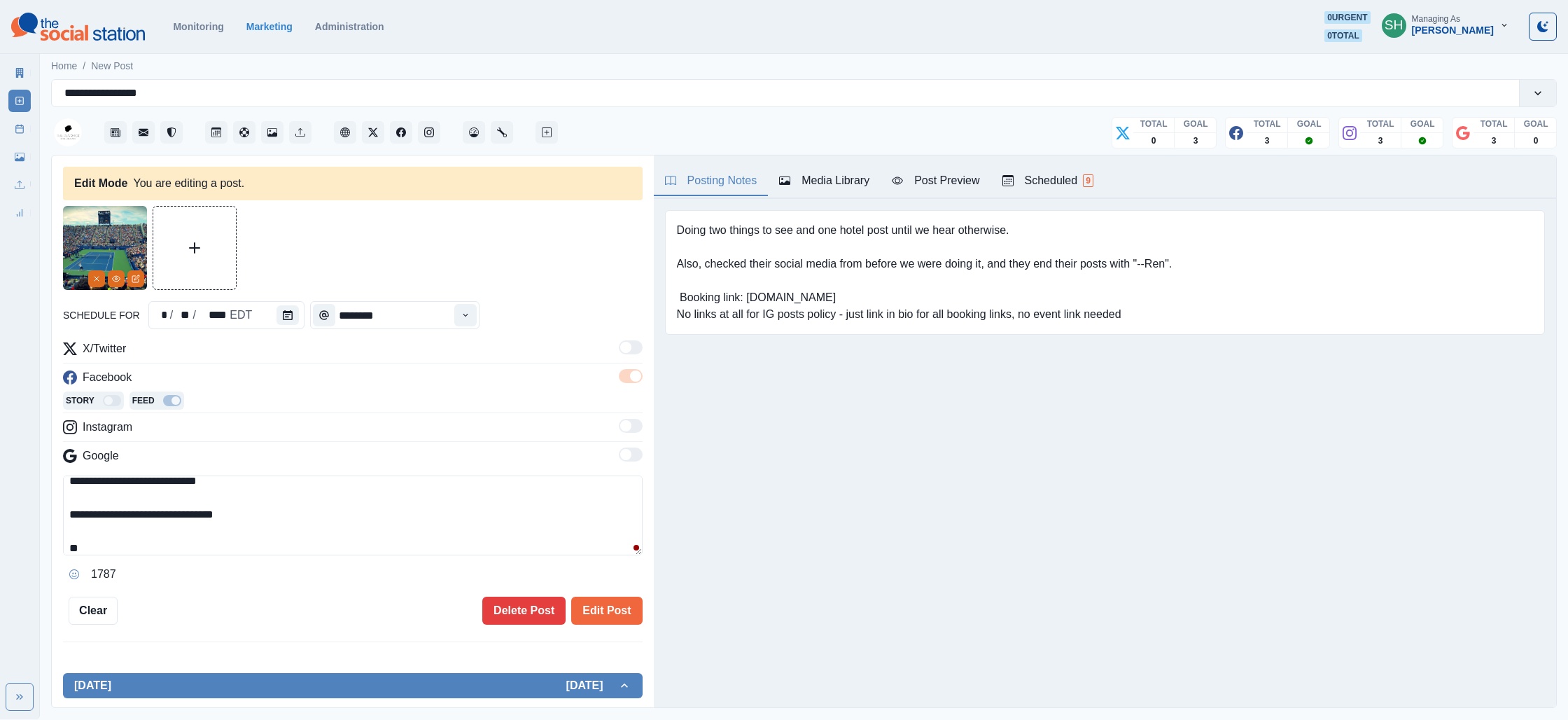
click at [412, 555] on textarea "**********" at bounding box center [353, 514] width 580 height 80
paste textarea "**********"
drag, startPoint x: 156, startPoint y: 549, endPoint x: 66, endPoint y: 544, distance: 90.1
click at [66, 544] on textarea "**********" at bounding box center [353, 514] width 580 height 80
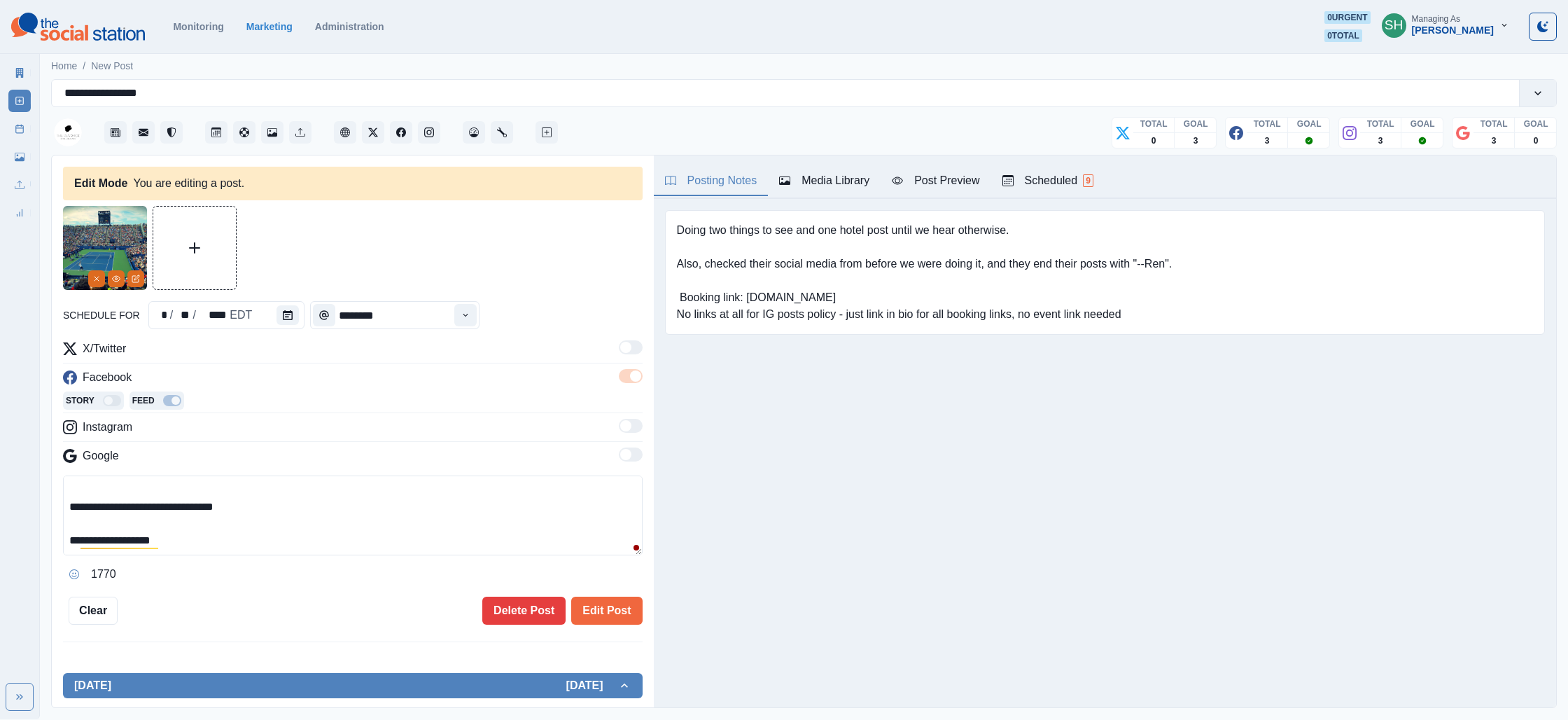
type textarea "**********"
click at [812, 171] on button "Media Library" at bounding box center [824, 182] width 113 height 30
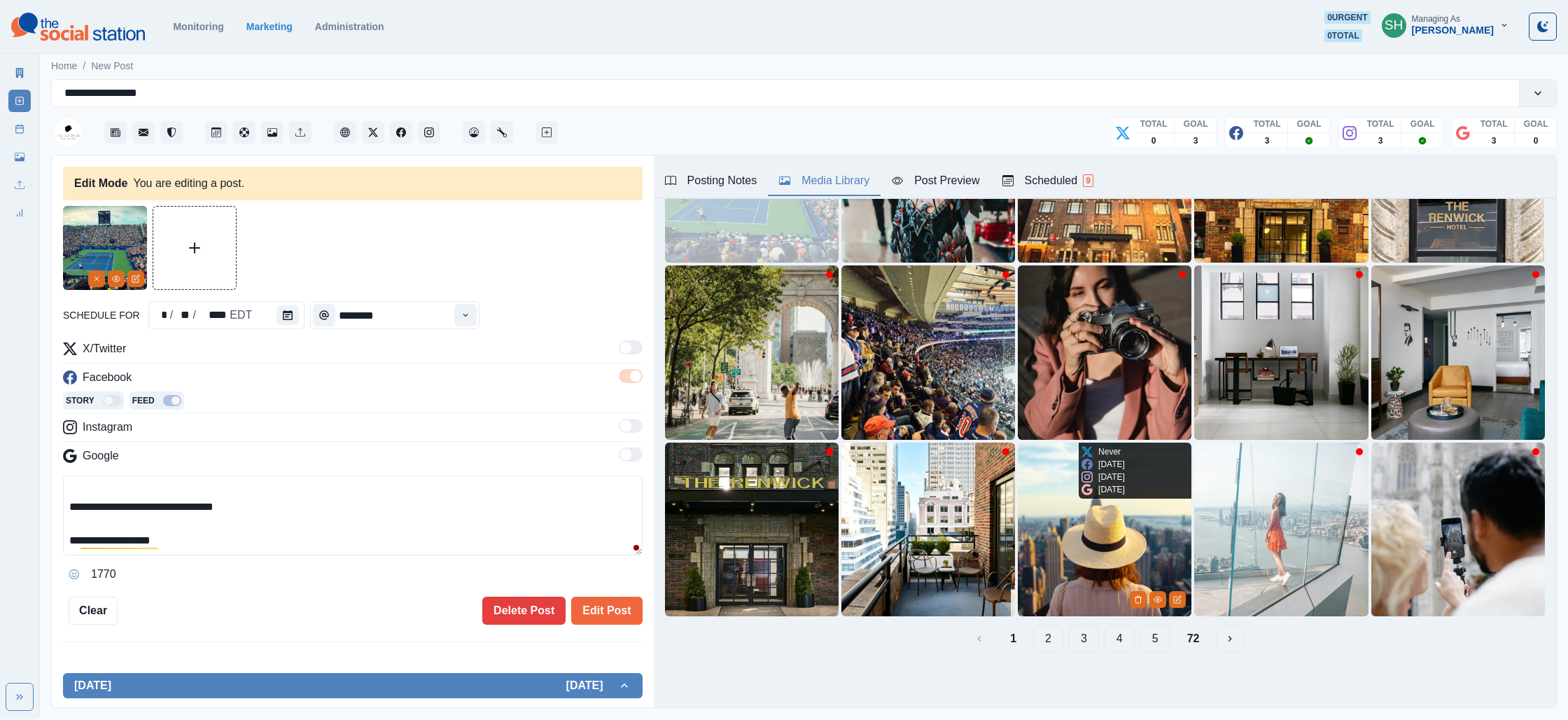
scroll to position [0, 0]
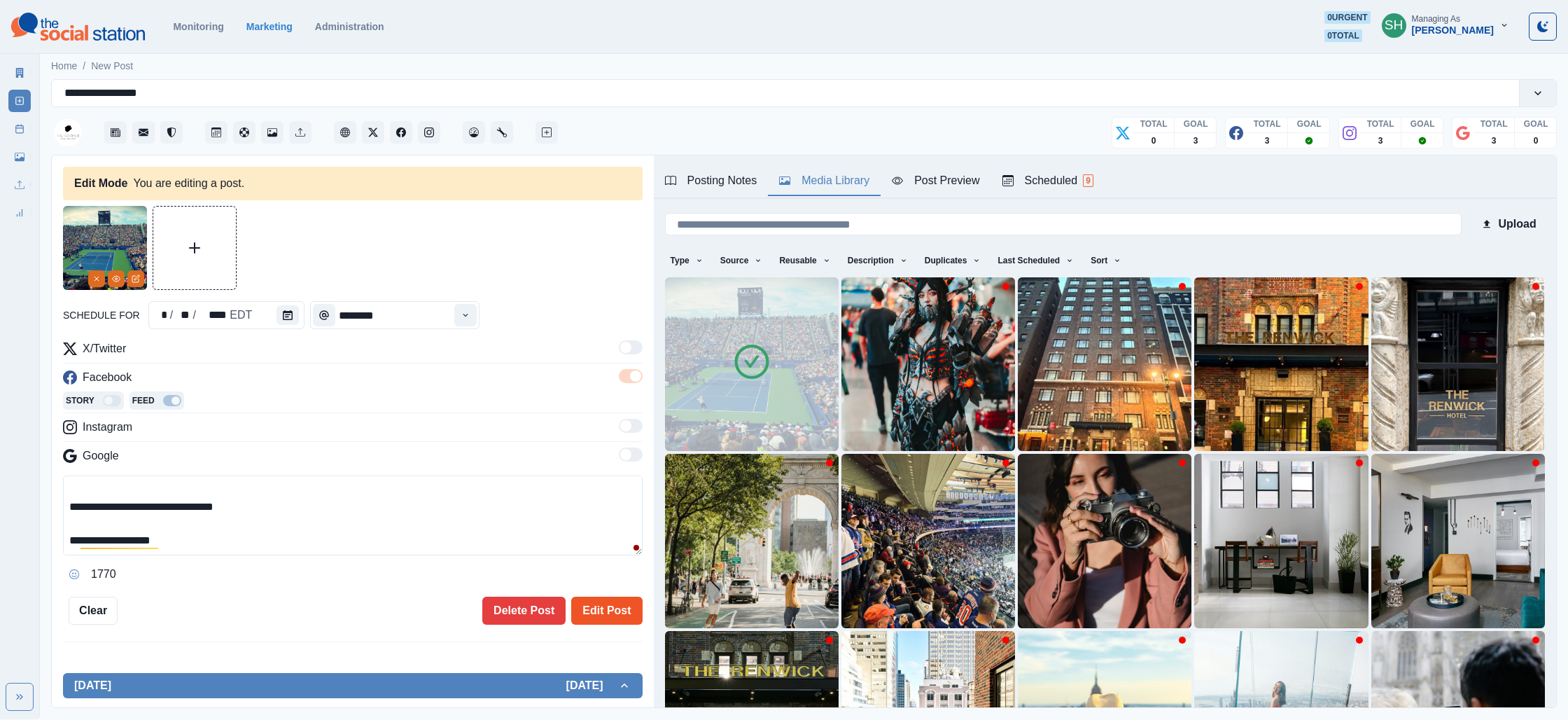
click at [586, 603] on button "Edit Post" at bounding box center [607, 611] width 70 height 28
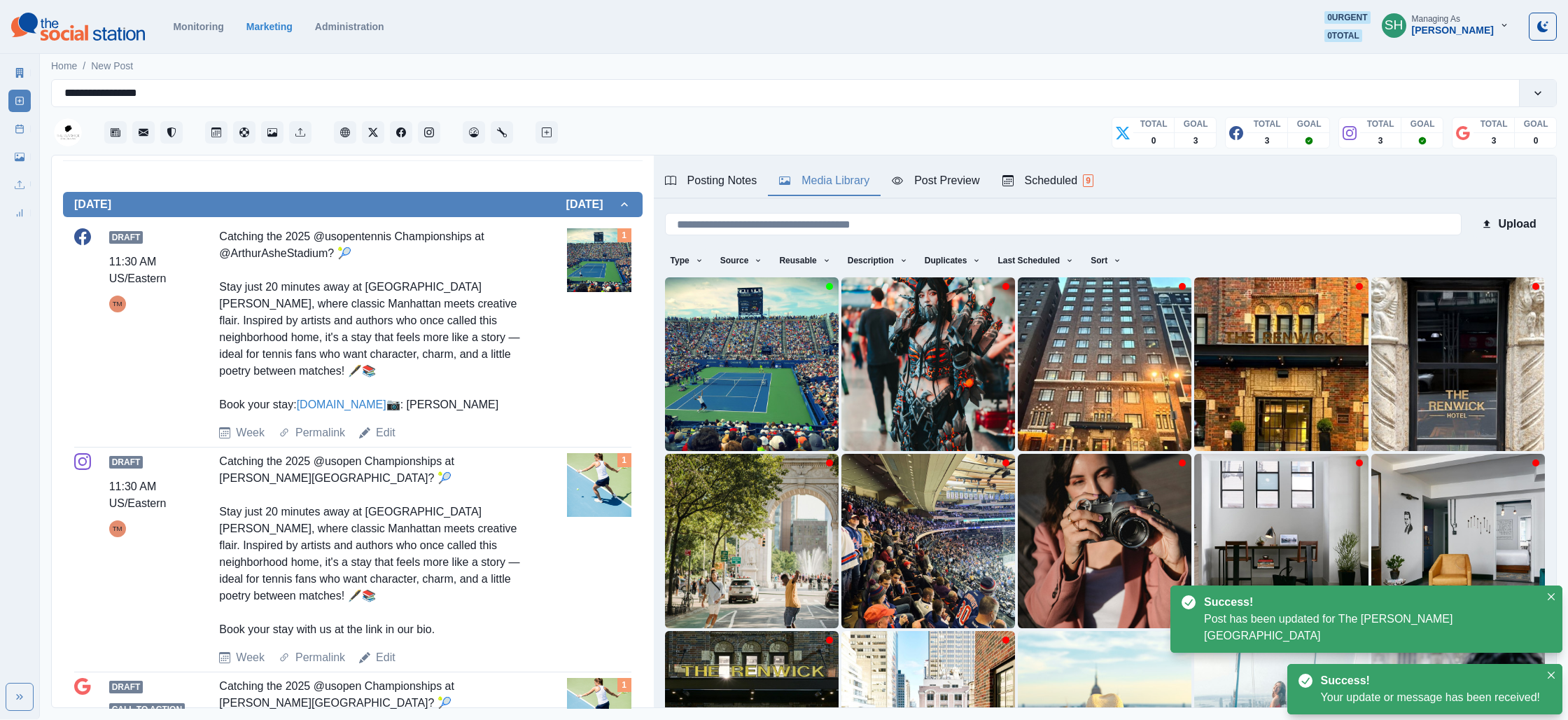
scroll to position [684, 0]
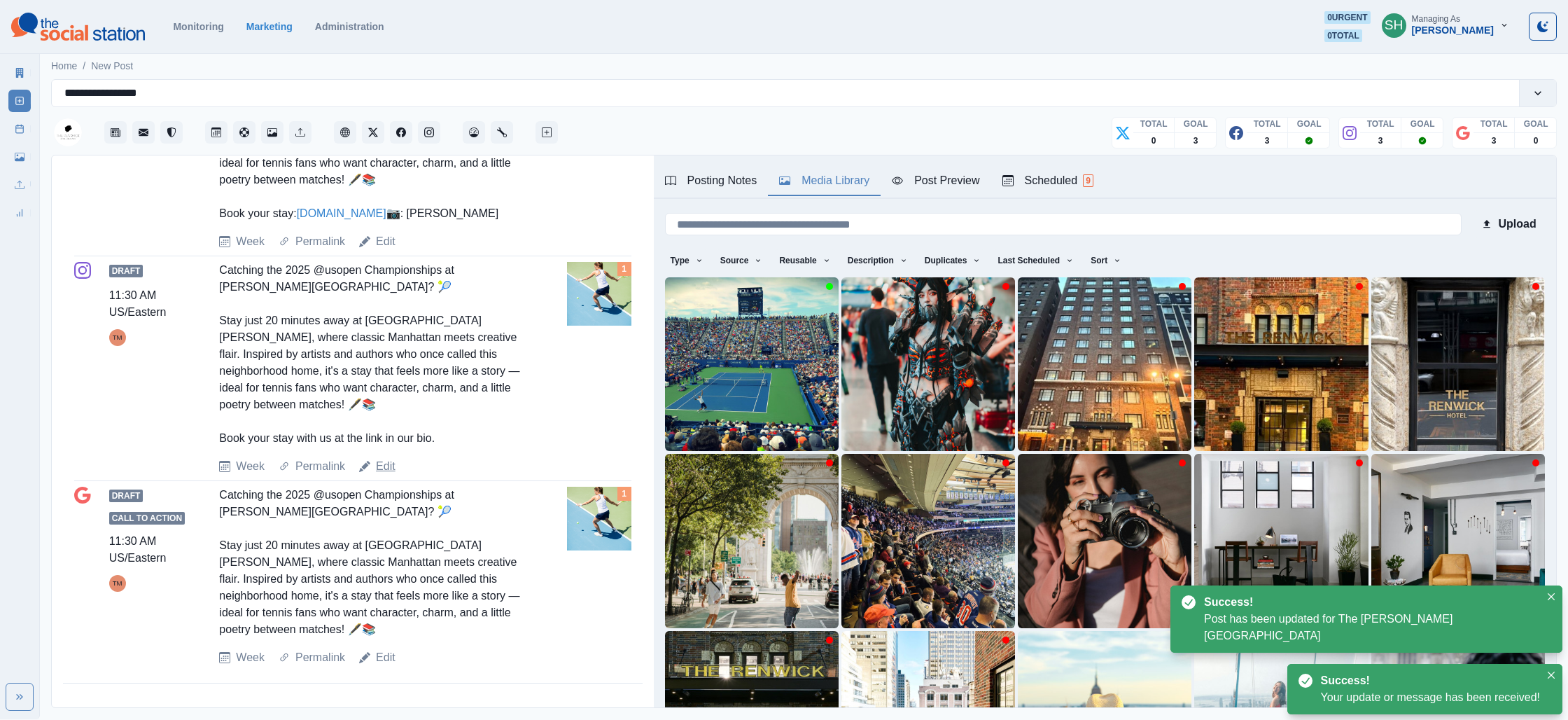
click at [388, 460] on link "Edit" at bounding box center [386, 467] width 20 height 17
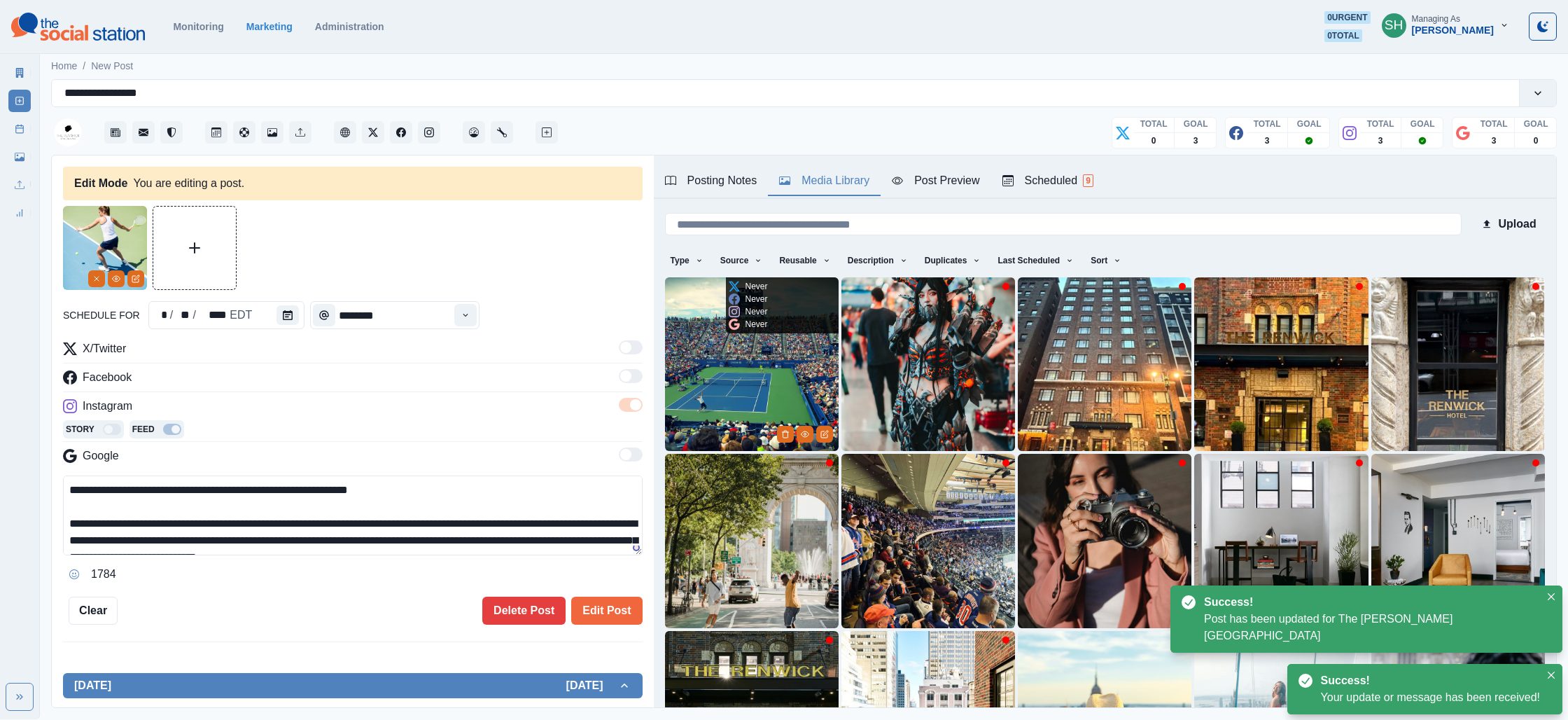
click at [807, 363] on img at bounding box center [752, 364] width 174 height 174
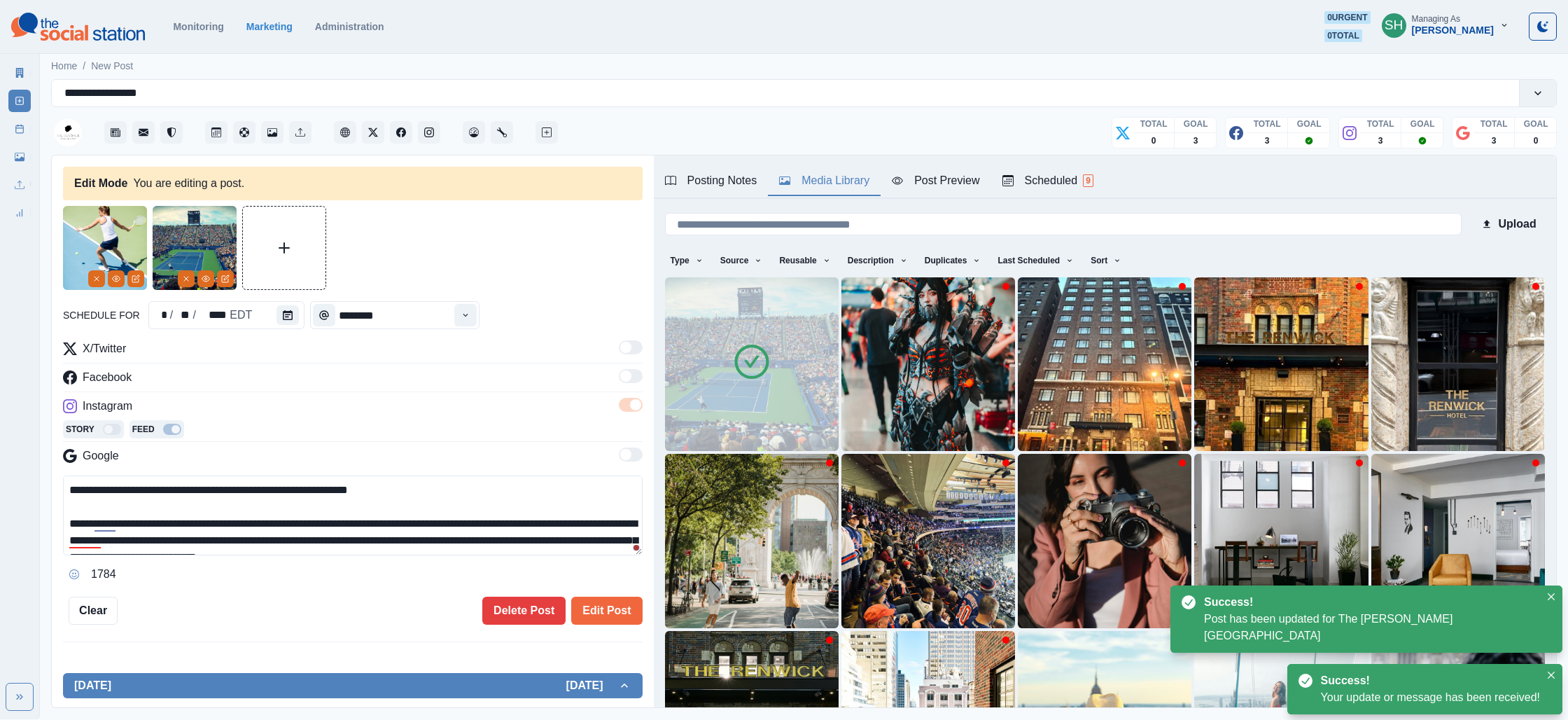
drag, startPoint x: 91, startPoint y: 279, endPoint x: 89, endPoint y: 290, distance: 11.2
click at [91, 279] on button "Remove" at bounding box center [96, 279] width 17 height 17
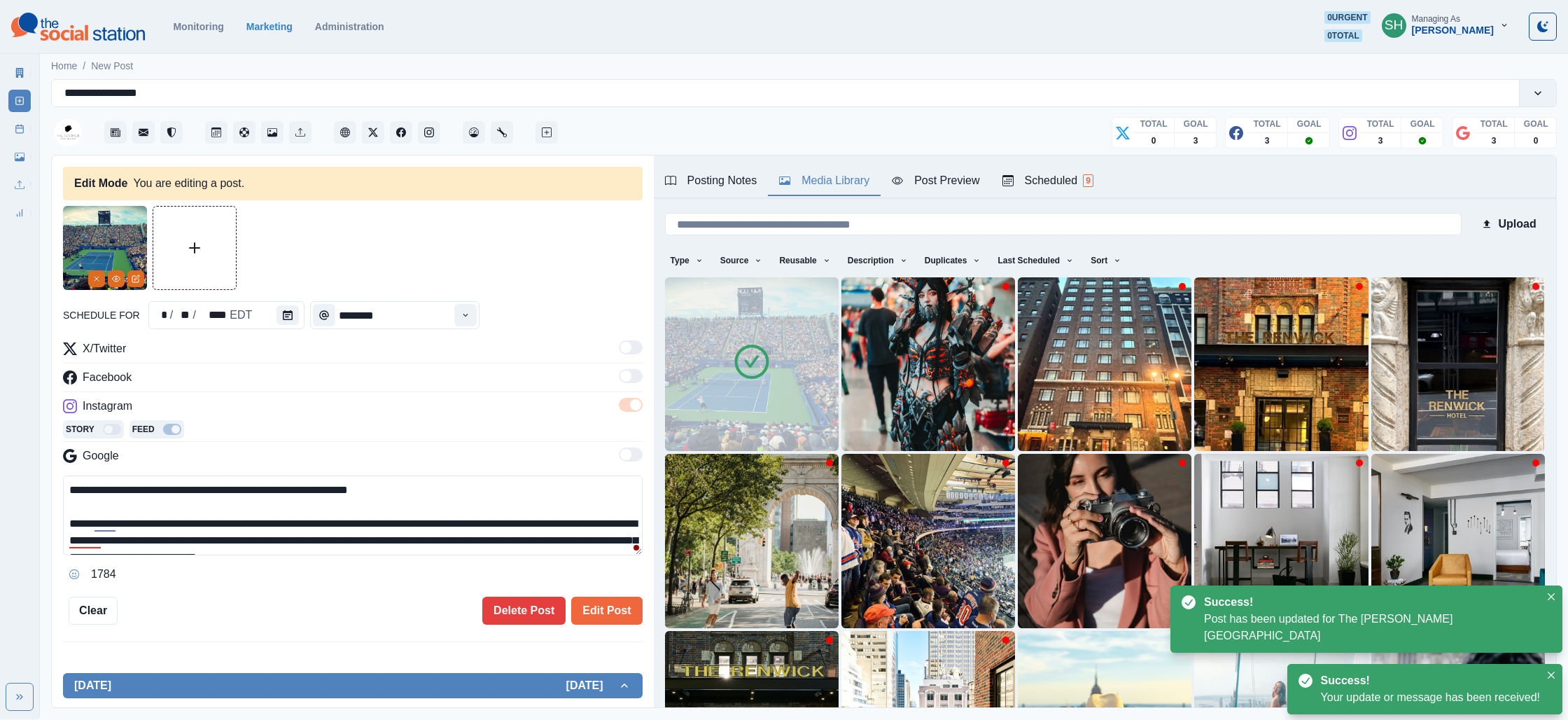
scroll to position [50, 0]
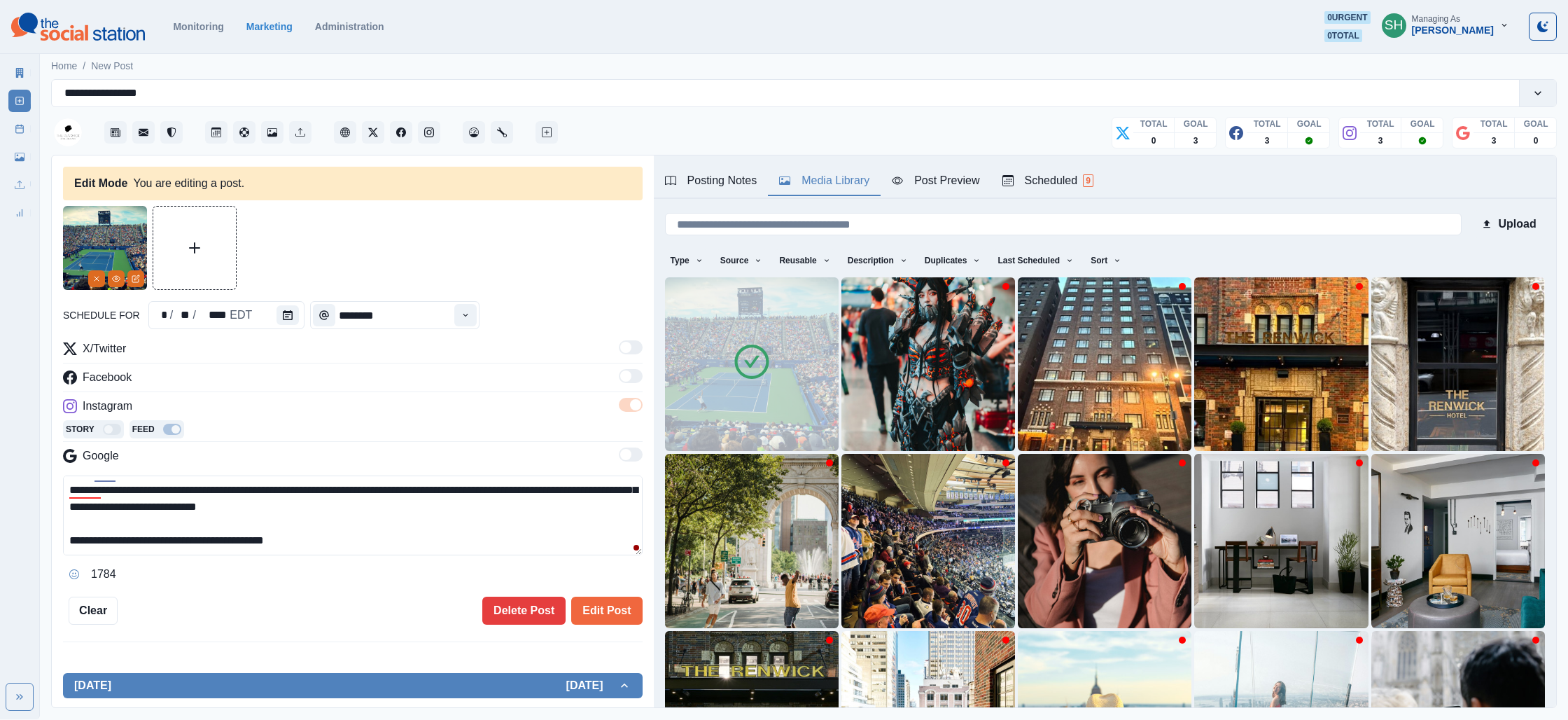
click at [316, 543] on textarea "**********" at bounding box center [353, 514] width 580 height 80
paste textarea "**********"
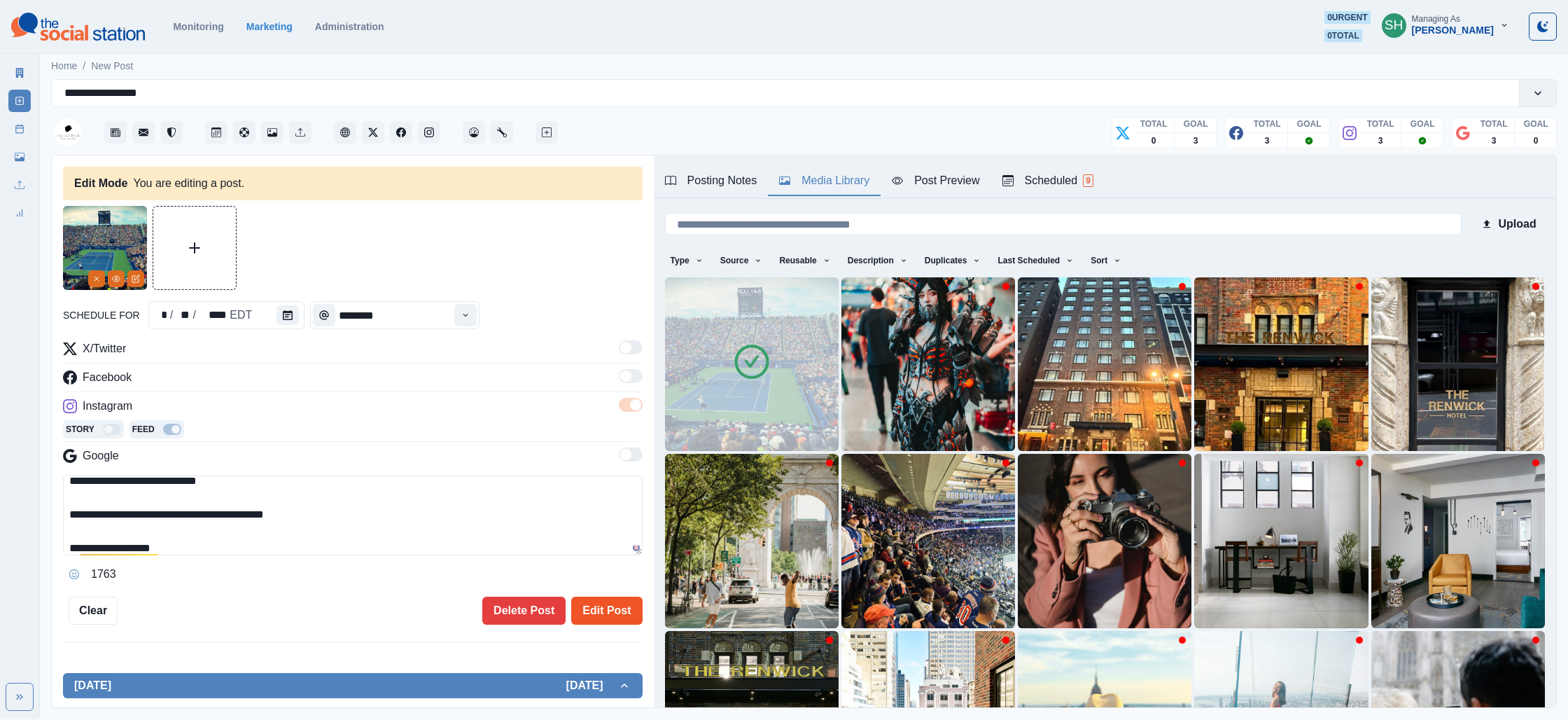
type textarea "**********"
click at [586, 601] on button "Edit Post" at bounding box center [607, 611] width 70 height 28
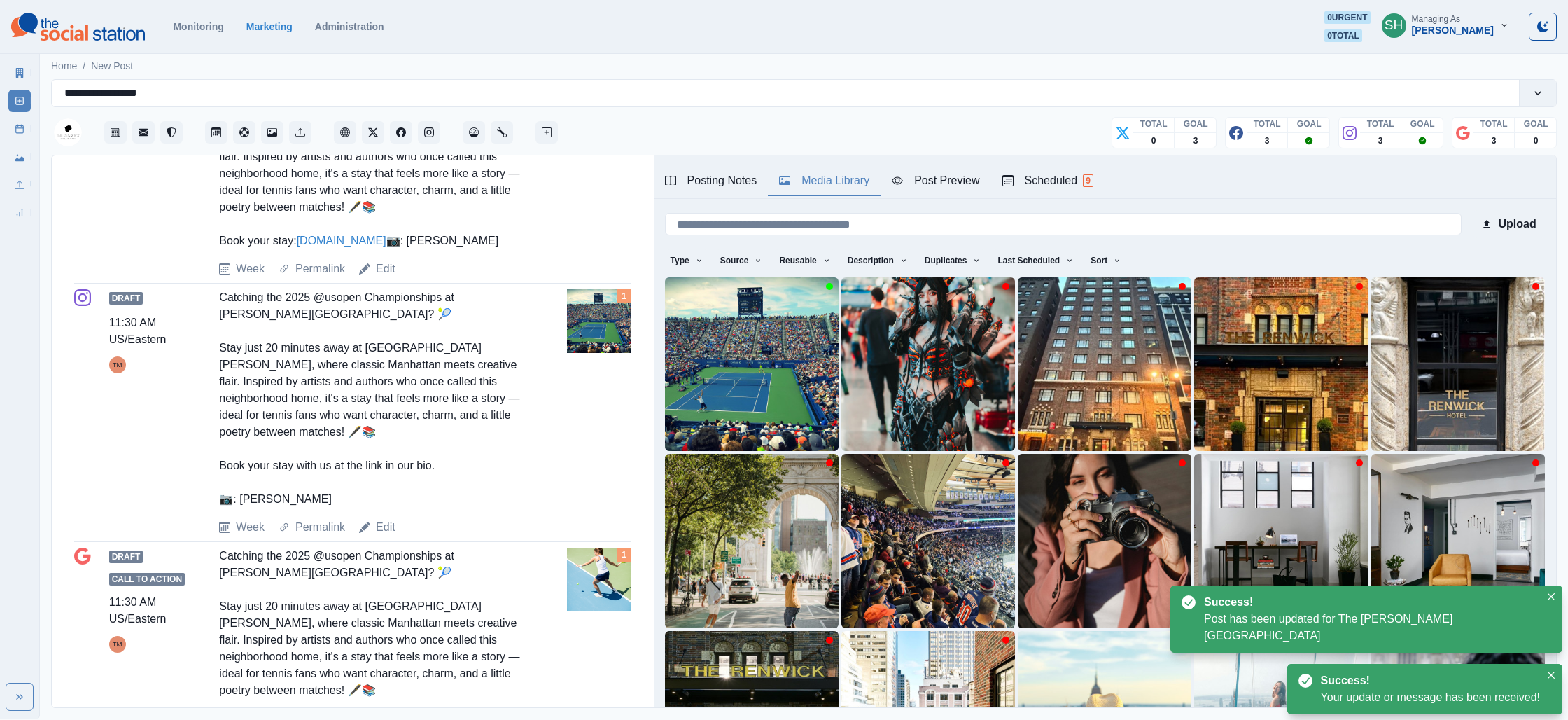
scroll to position [718, 0]
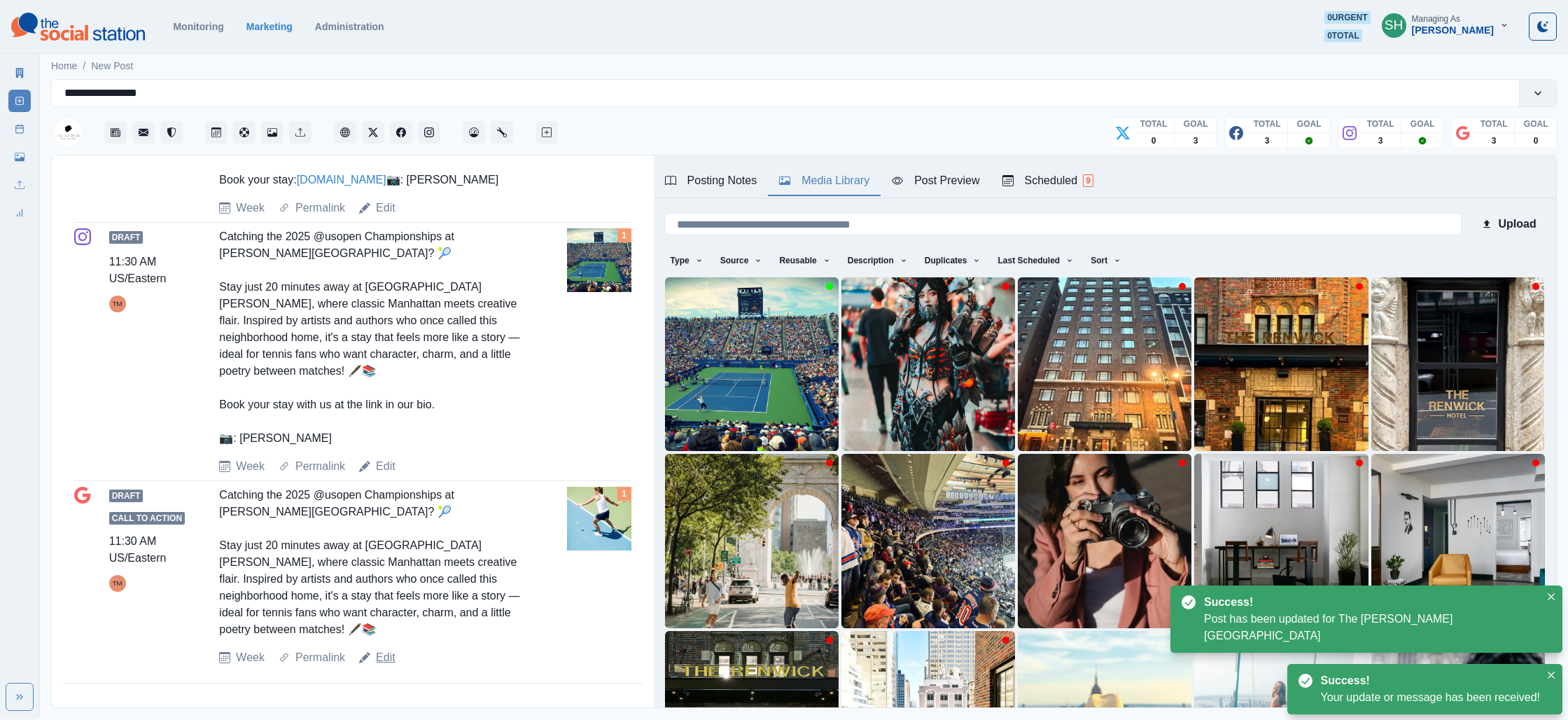
click at [386, 655] on link "Edit" at bounding box center [386, 657] width 20 height 17
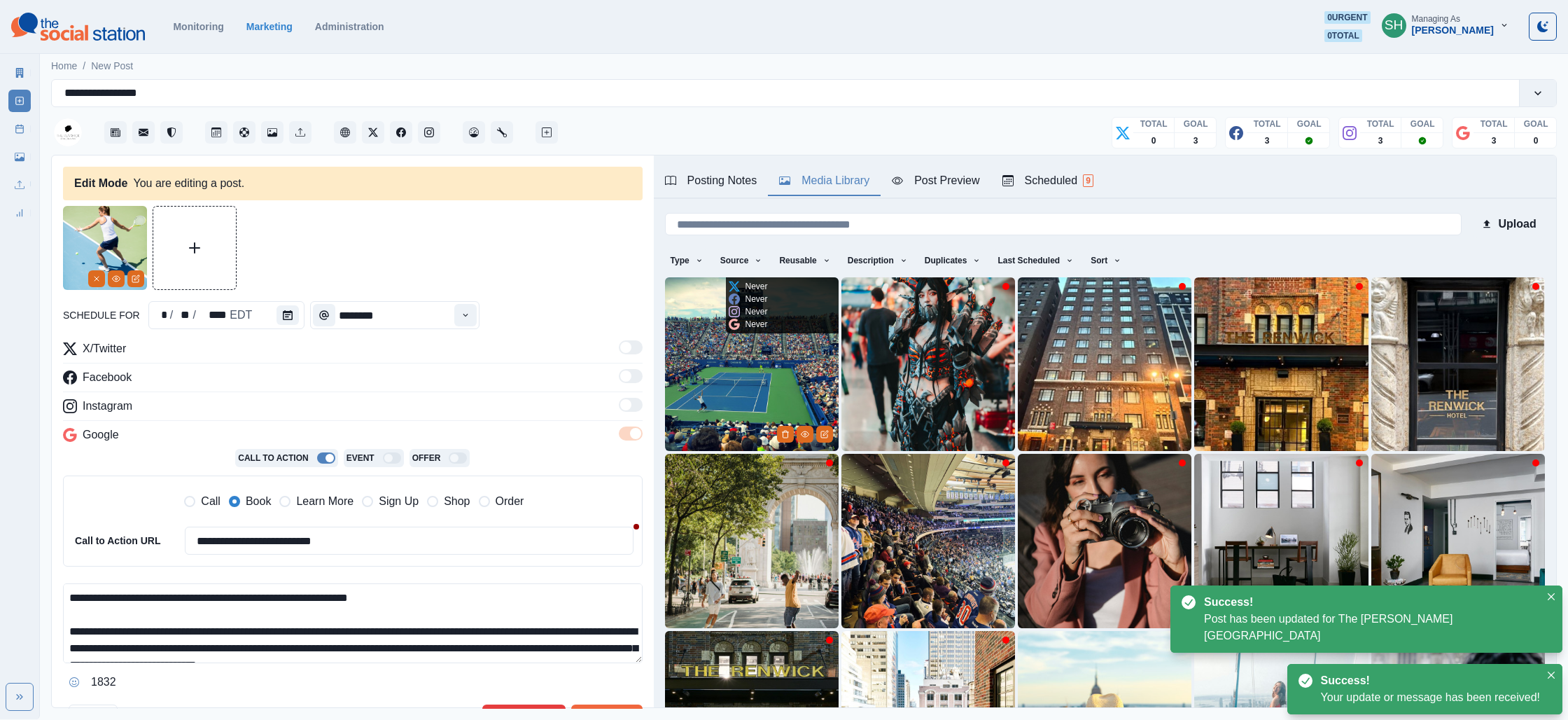
click at [699, 405] on img at bounding box center [752, 364] width 174 height 174
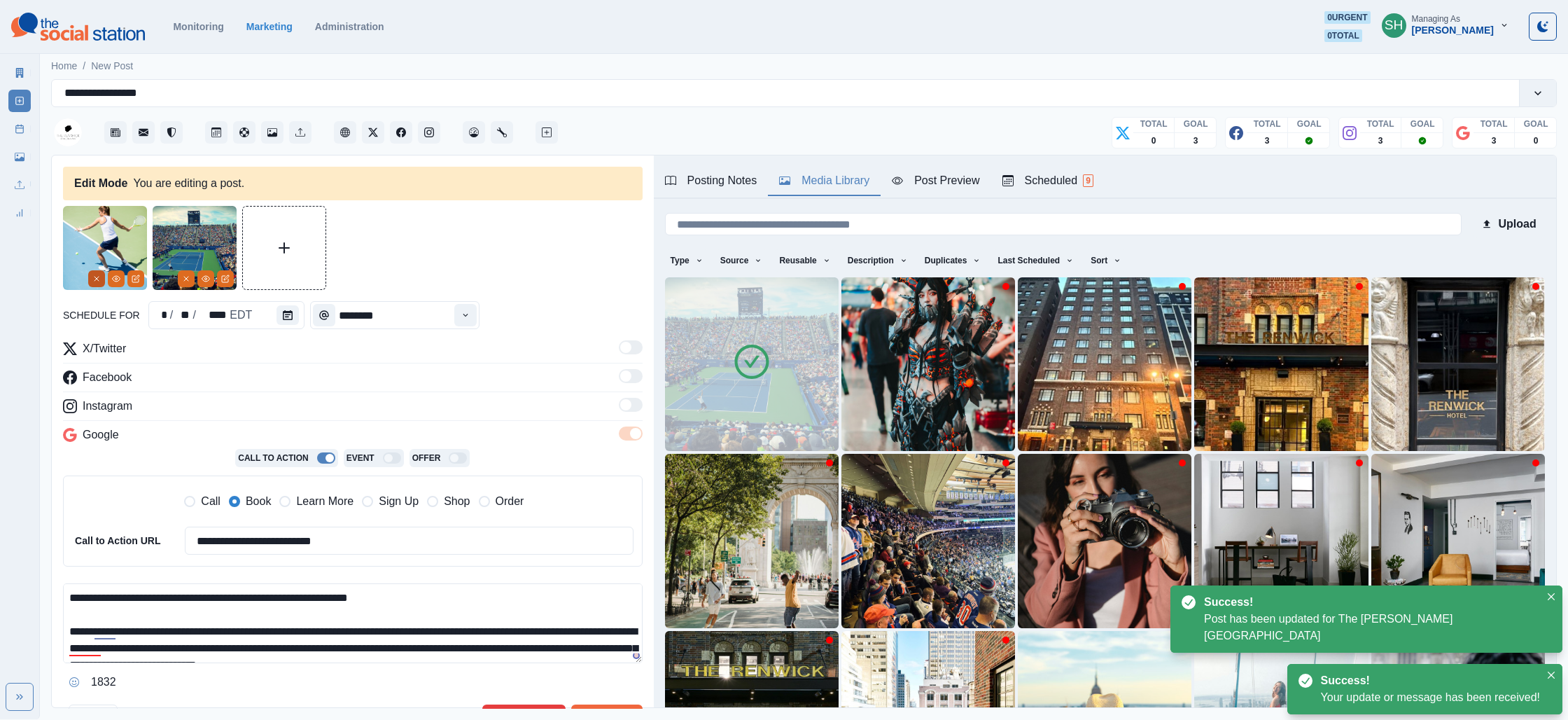
click at [96, 279] on line "Remove" at bounding box center [96, 279] width 4 height 4
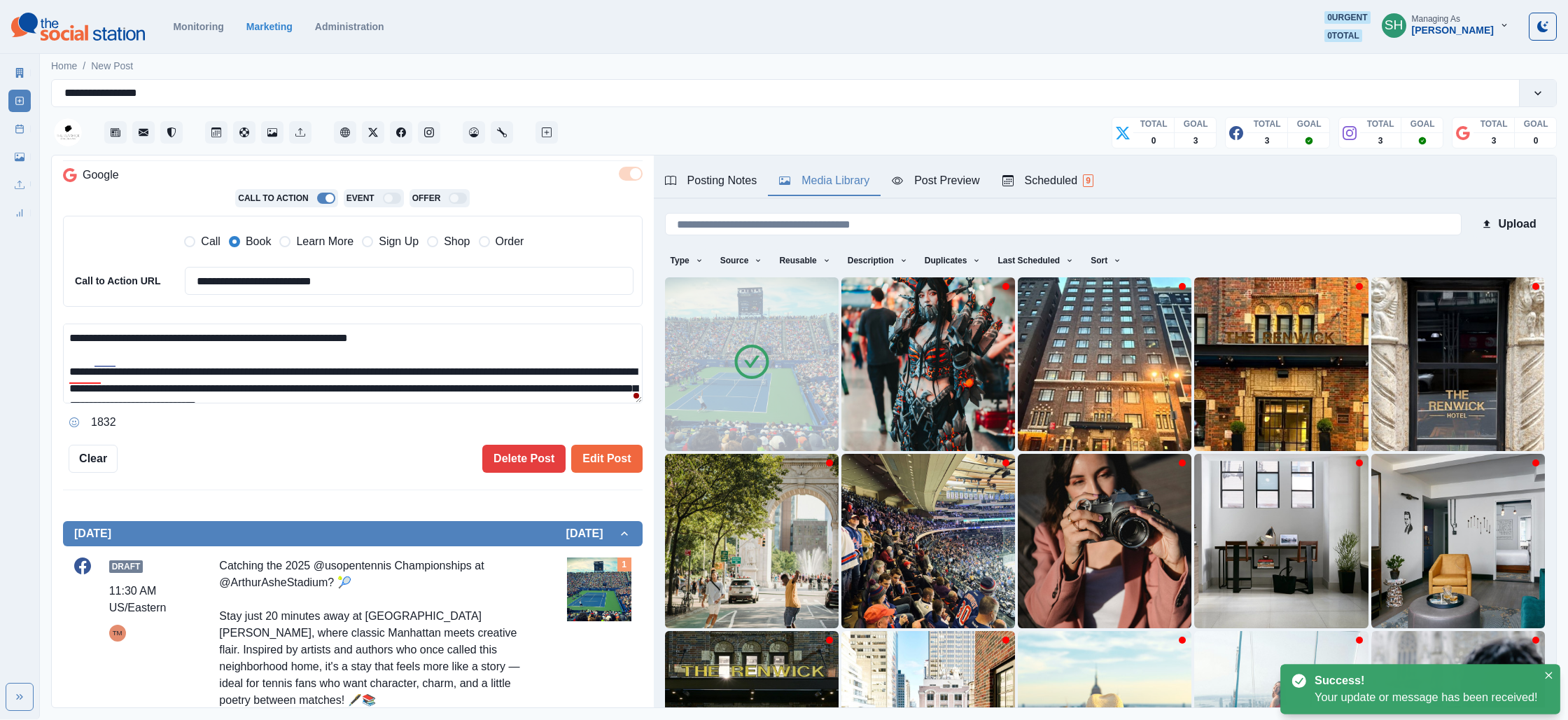
scroll to position [16, 0]
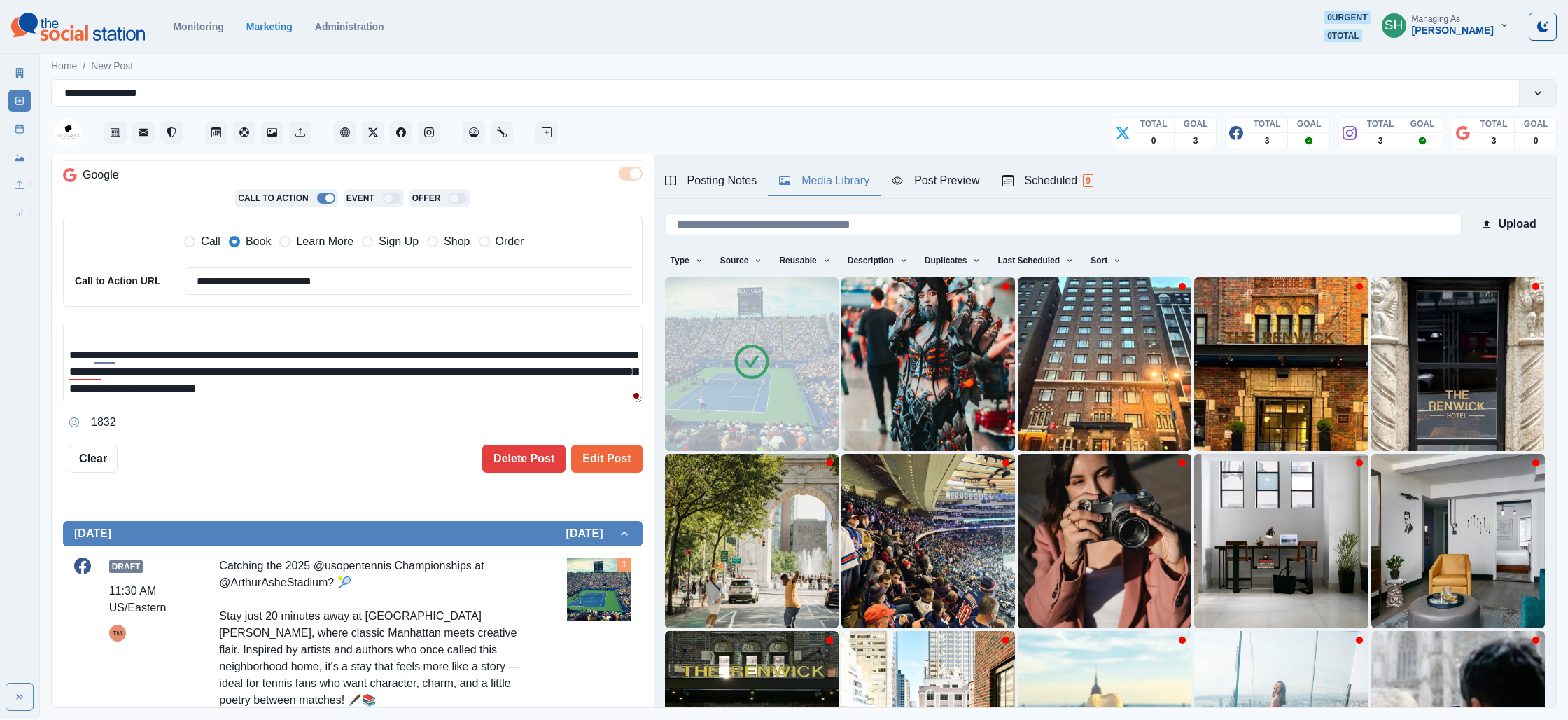
click at [487, 386] on textarea "**********" at bounding box center [353, 363] width 580 height 80
paste textarea "**********"
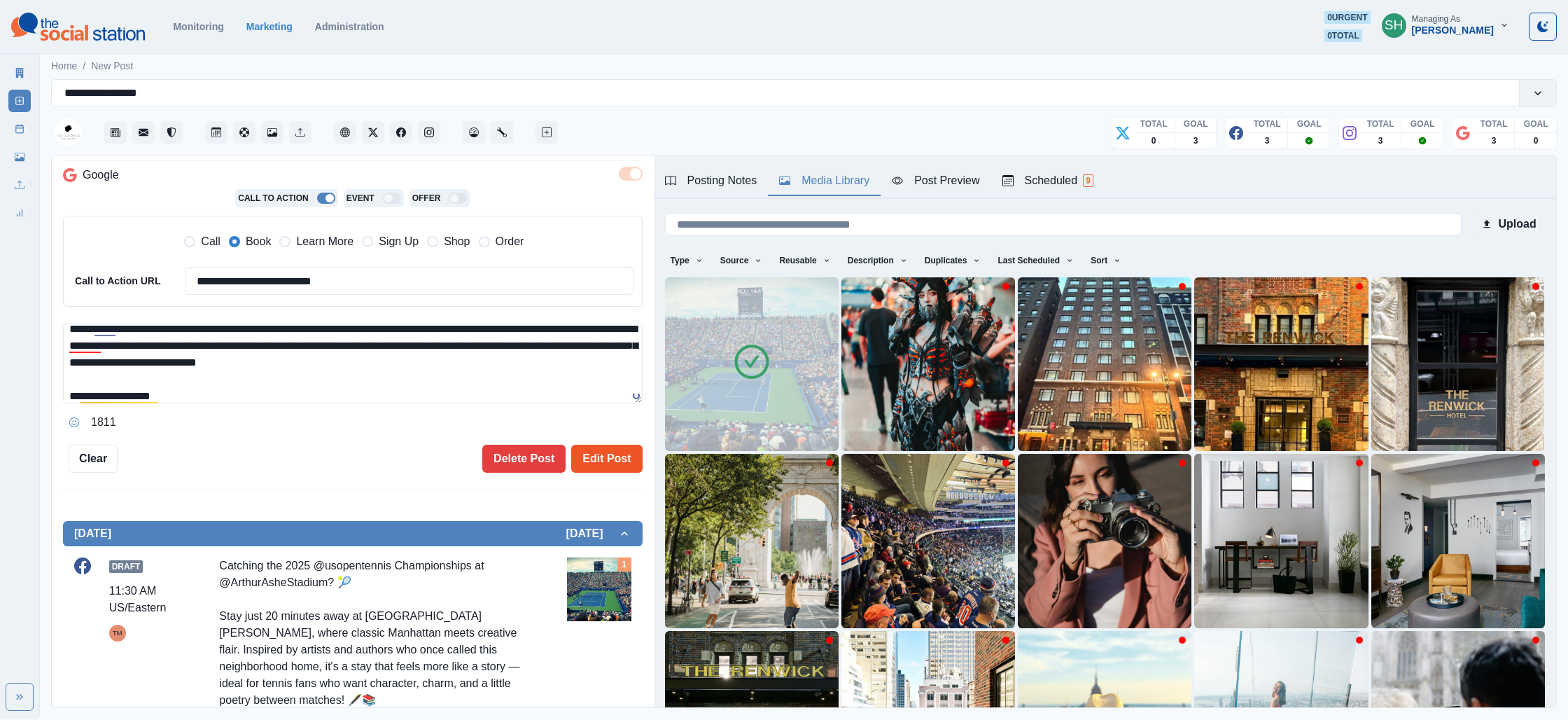
type textarea "**********"
click at [611, 455] on button "Edit Post" at bounding box center [607, 459] width 70 height 28
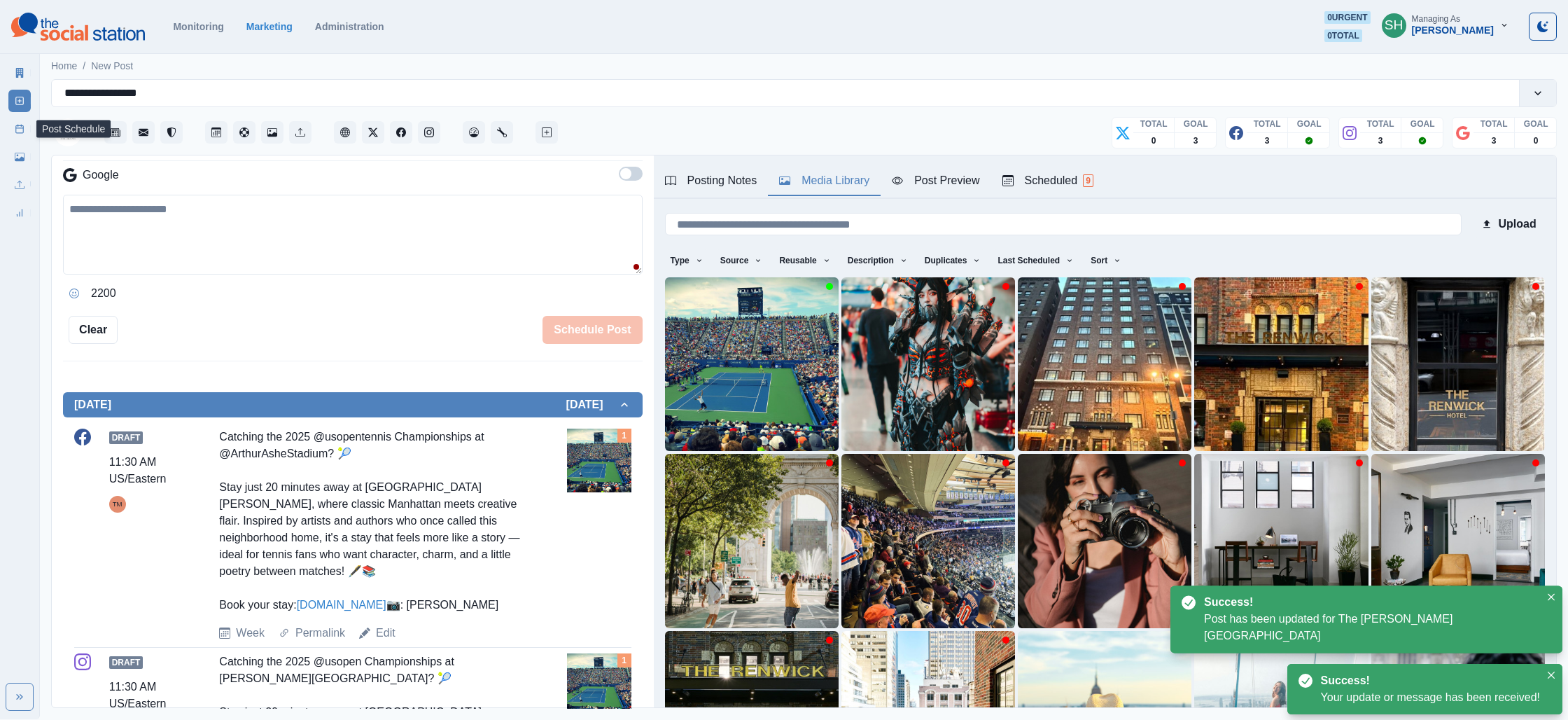
click at [13, 125] on link "Post Schedule" at bounding box center [20, 129] width 23 height 23
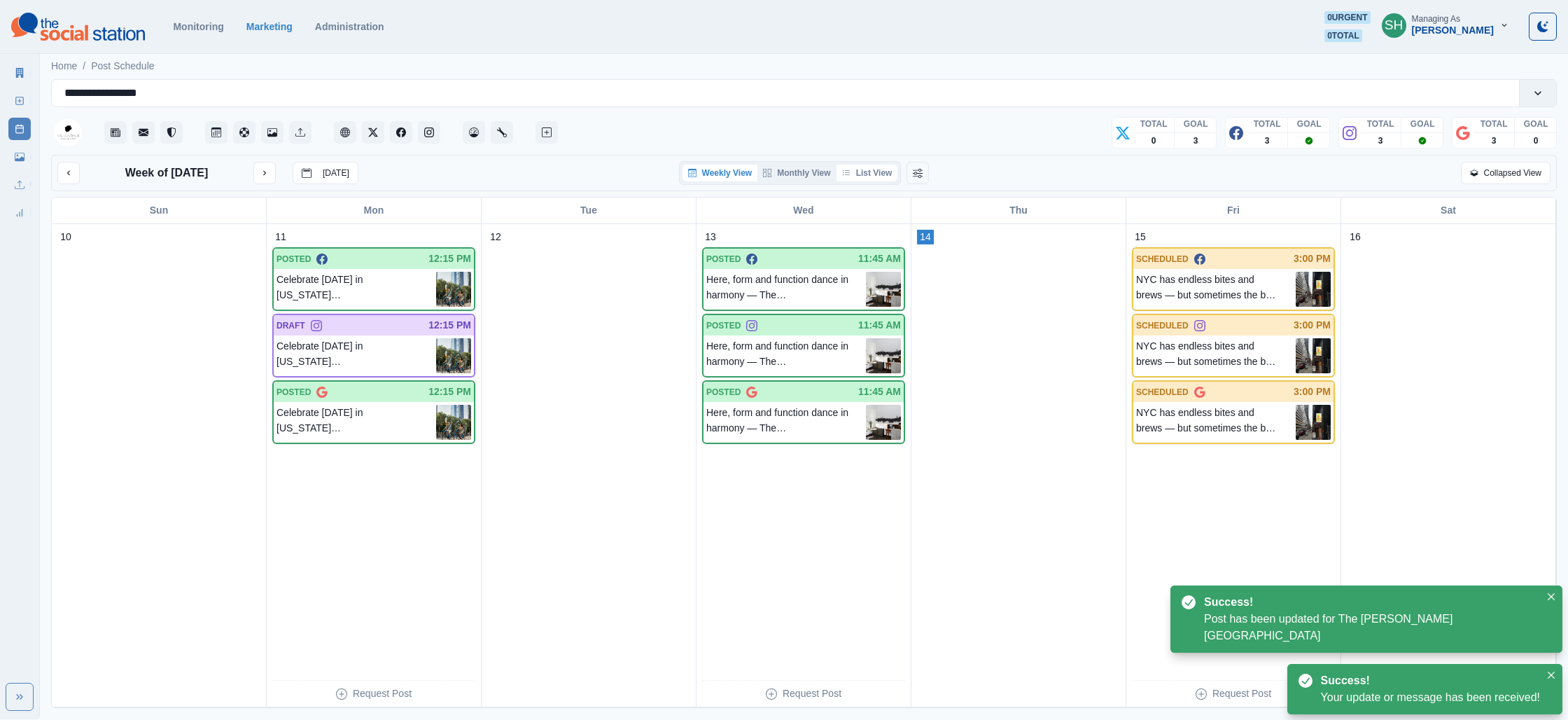
click at [887, 170] on button "List View" at bounding box center [868, 173] width 62 height 17
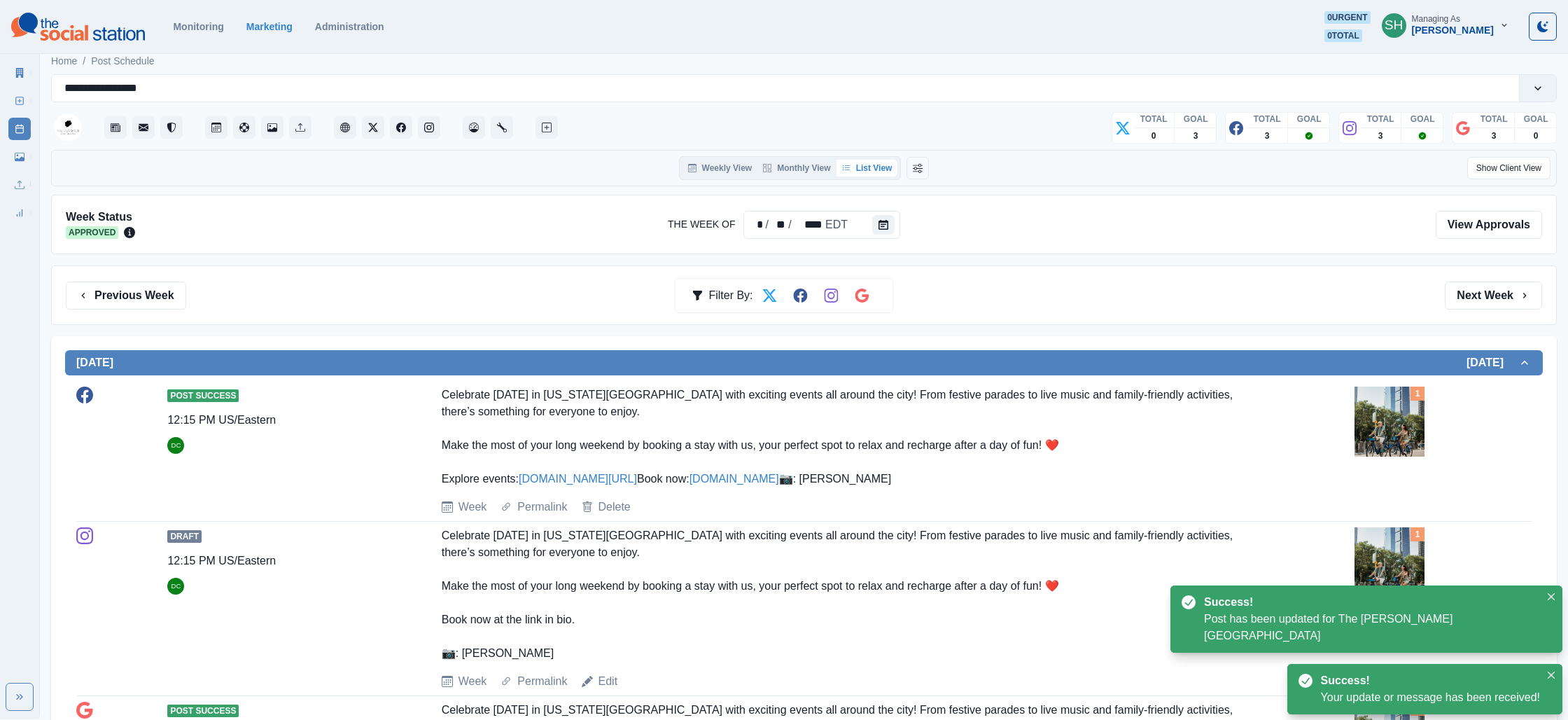
scroll to position [6, 0]
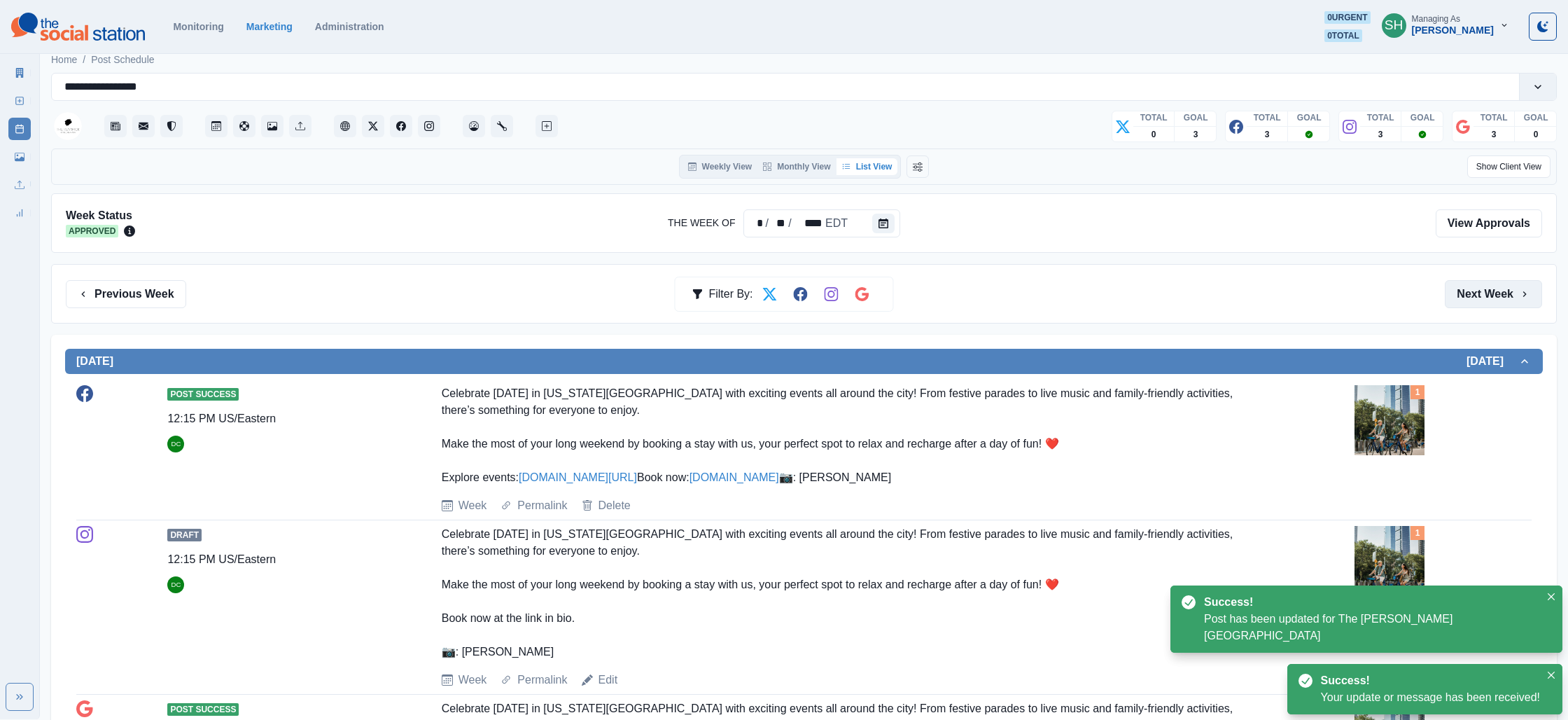
click at [1462, 291] on button "Next Week" at bounding box center [1493, 294] width 97 height 28
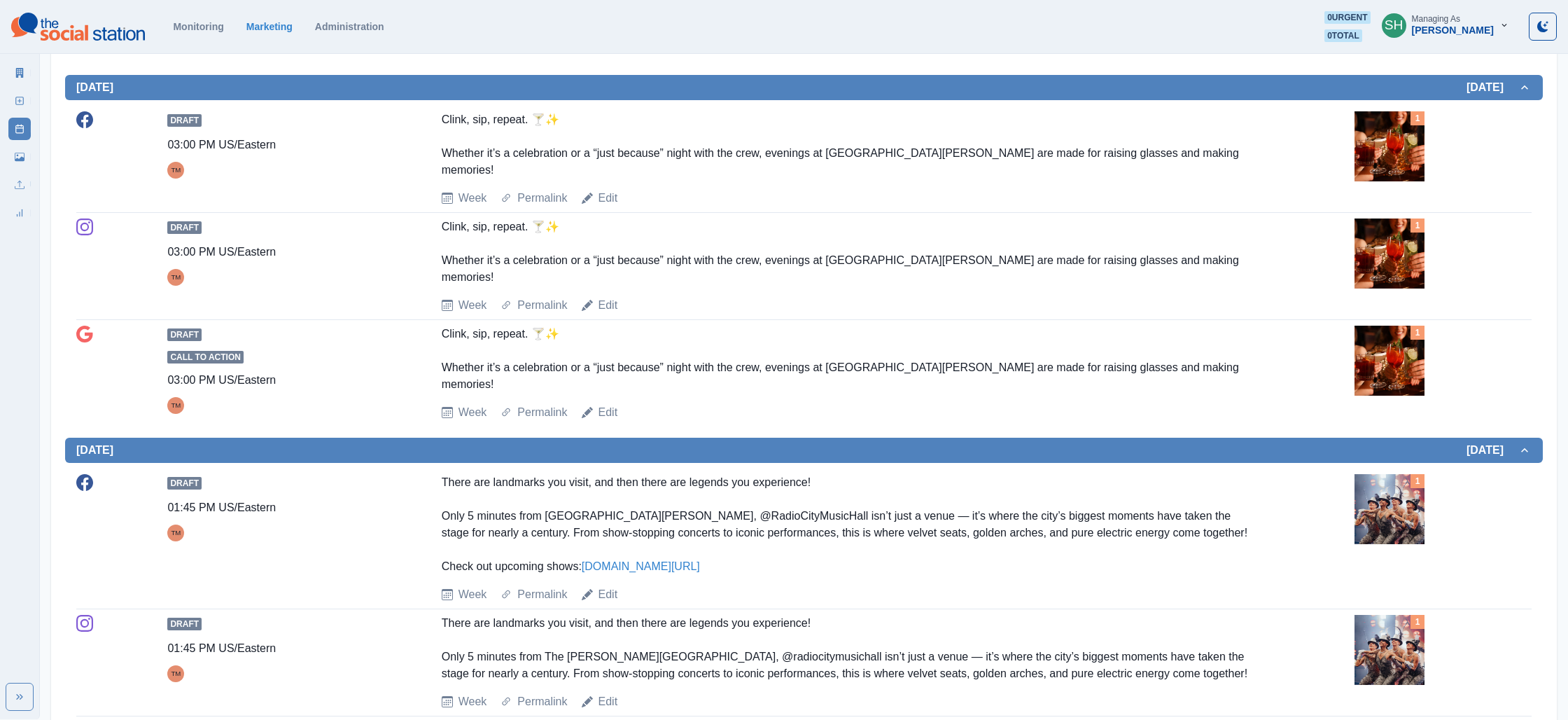
click at [1385, 173] on img at bounding box center [1389, 146] width 70 height 70
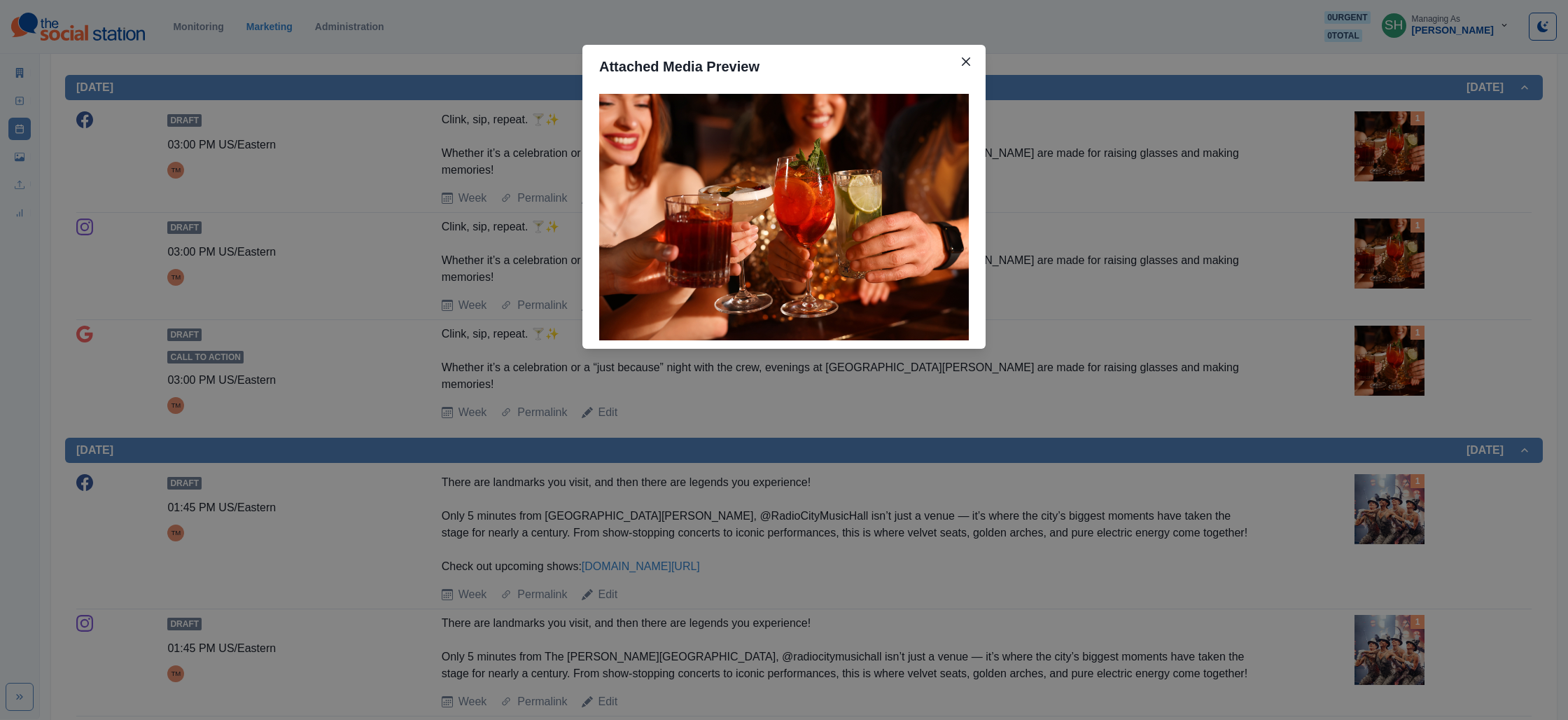
click at [1304, 193] on div "Attached Media Preview" at bounding box center [784, 360] width 1568 height 720
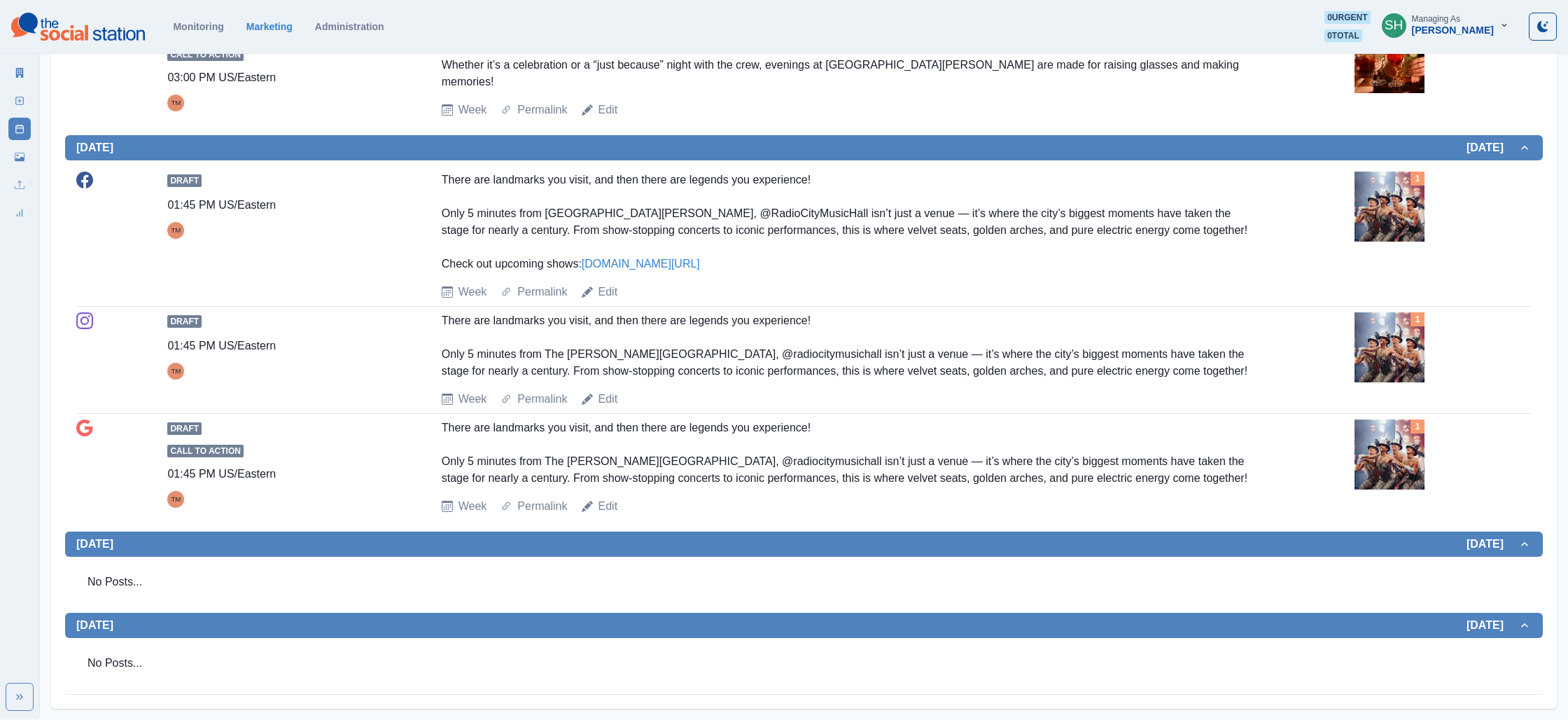
click at [1415, 217] on img at bounding box center [1389, 206] width 70 height 70
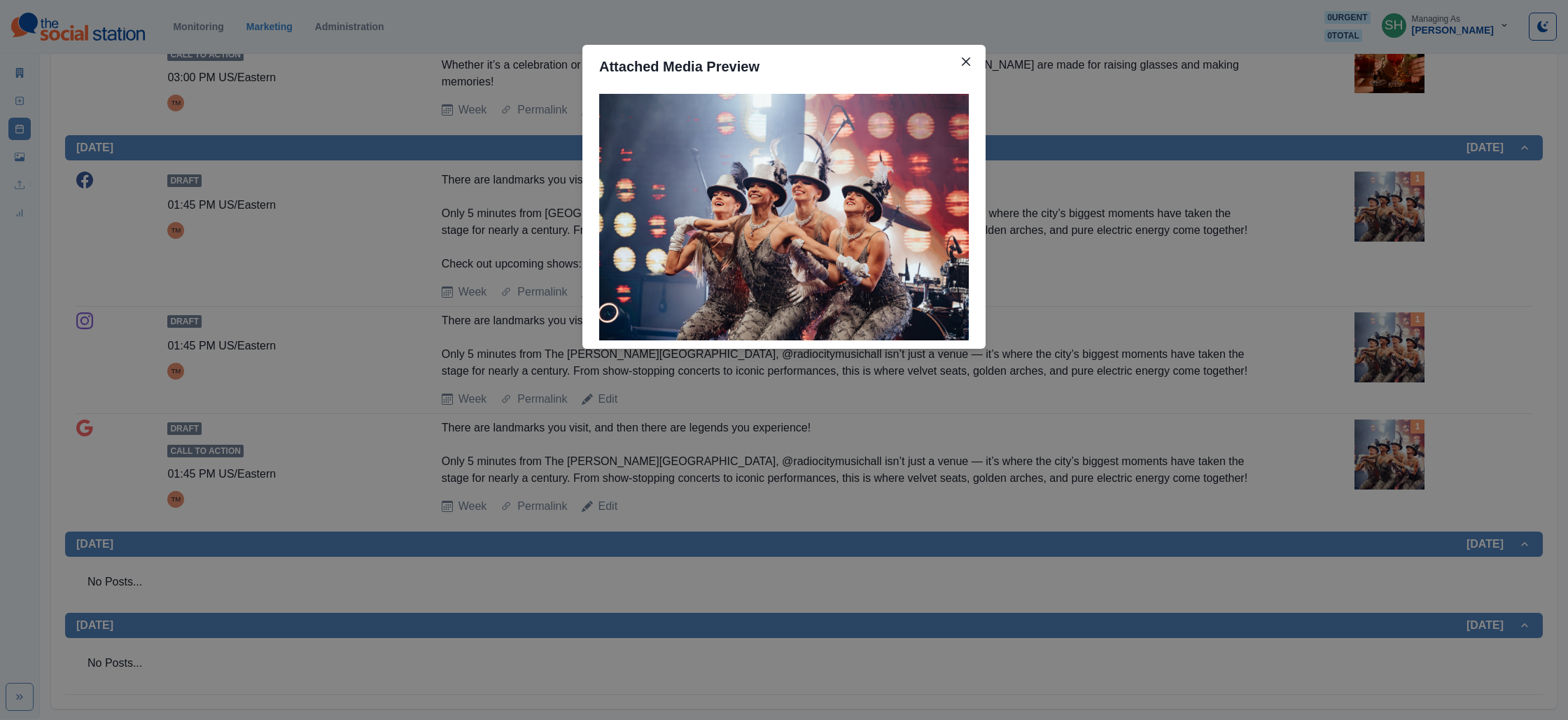
click at [1102, 210] on div "Attached Media Preview" at bounding box center [784, 360] width 1568 height 720
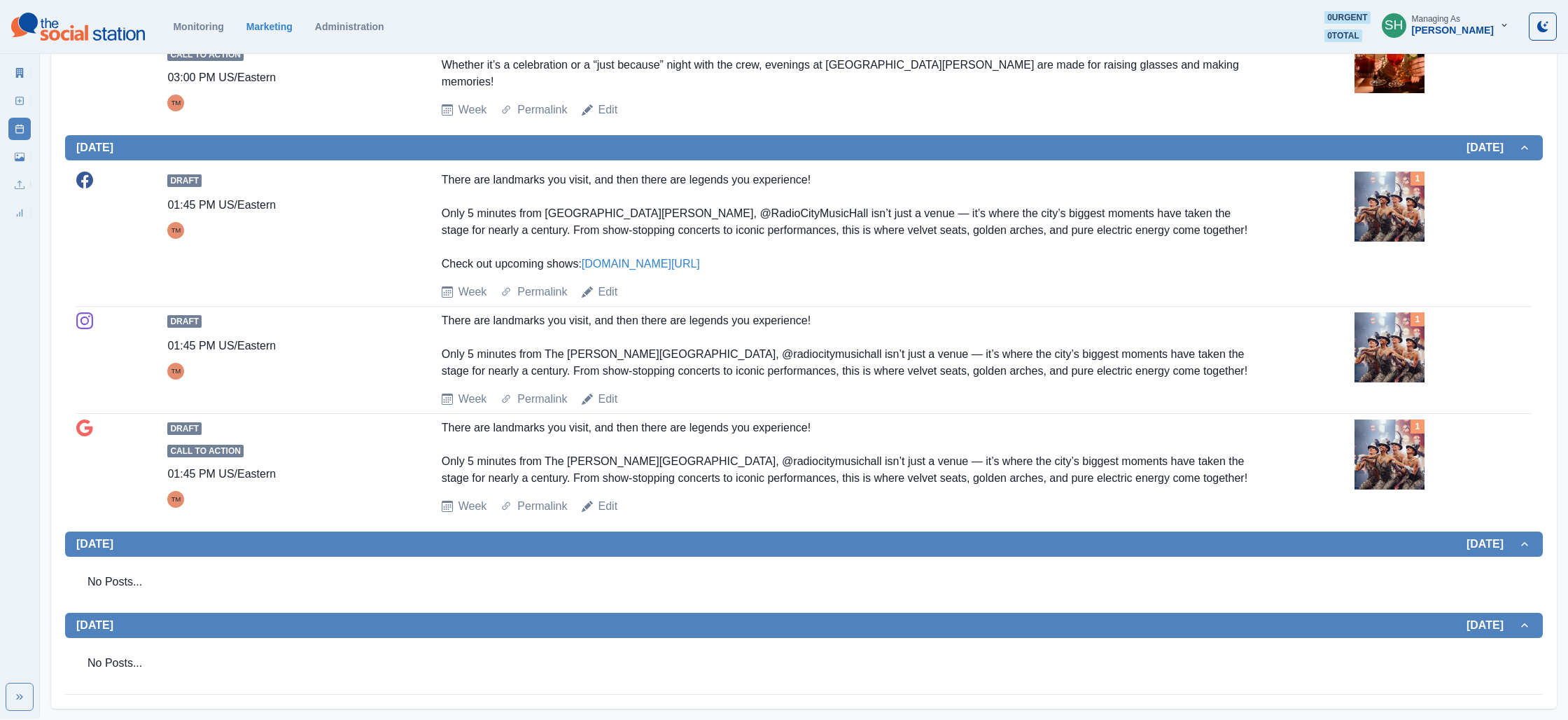
click at [619, 289] on div "Week Permalink Edit" at bounding box center [895, 292] width 907 height 17
click at [602, 293] on link "Edit" at bounding box center [609, 292] width 20 height 17
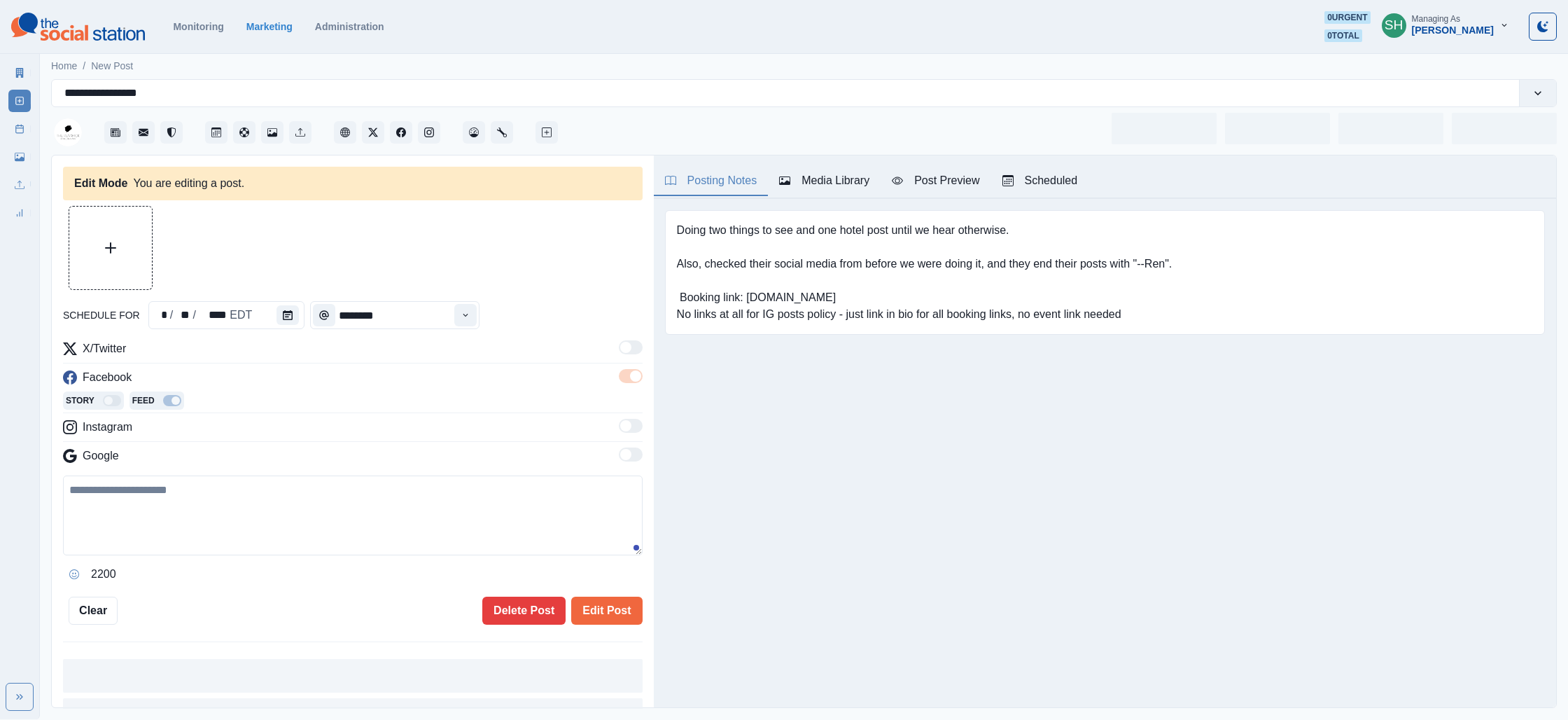
type input "*******"
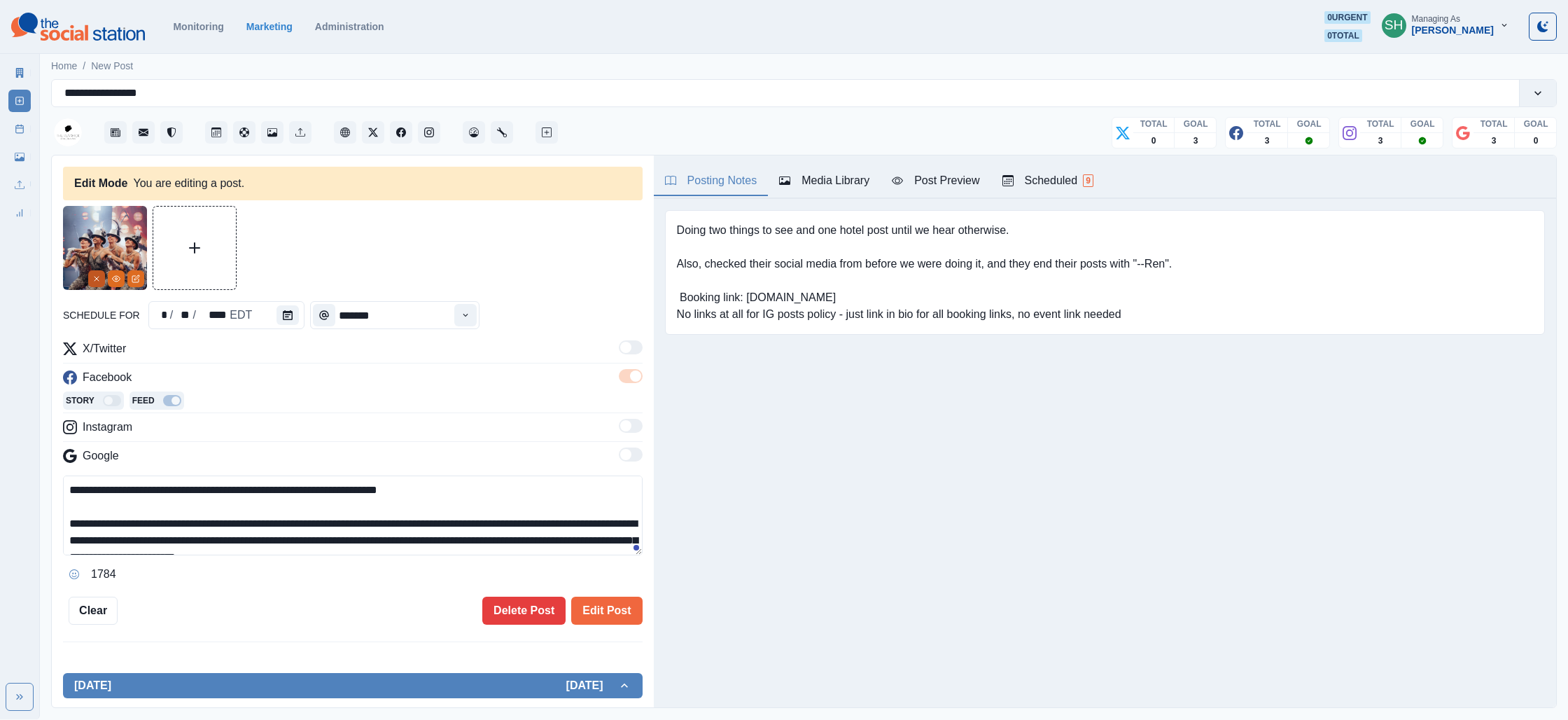
click at [99, 277] on line "Remove" at bounding box center [96, 279] width 4 height 4
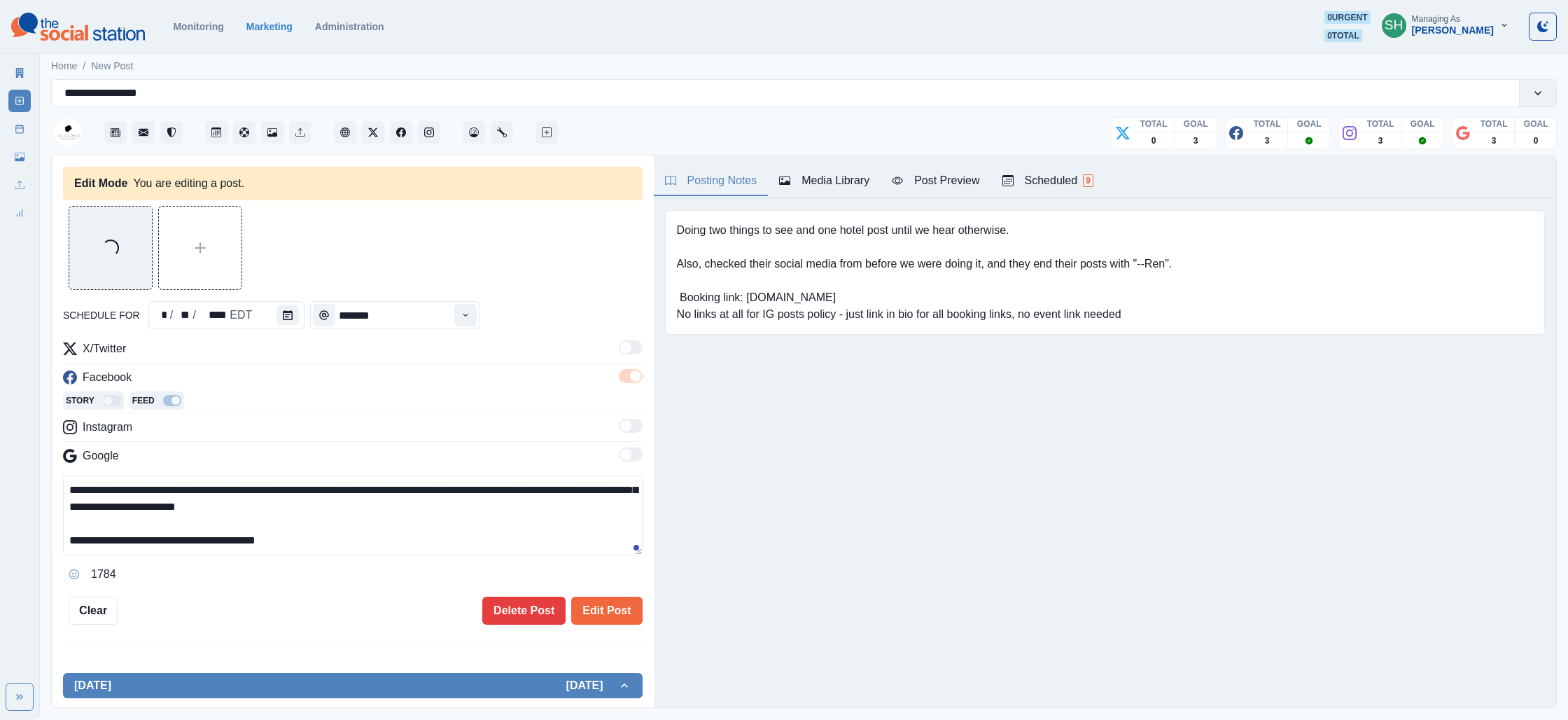
click at [373, 539] on textarea "**********" at bounding box center [353, 514] width 580 height 80
click at [72, 571] on icon "Opens Emoji Picker" at bounding box center [74, 574] width 10 height 10
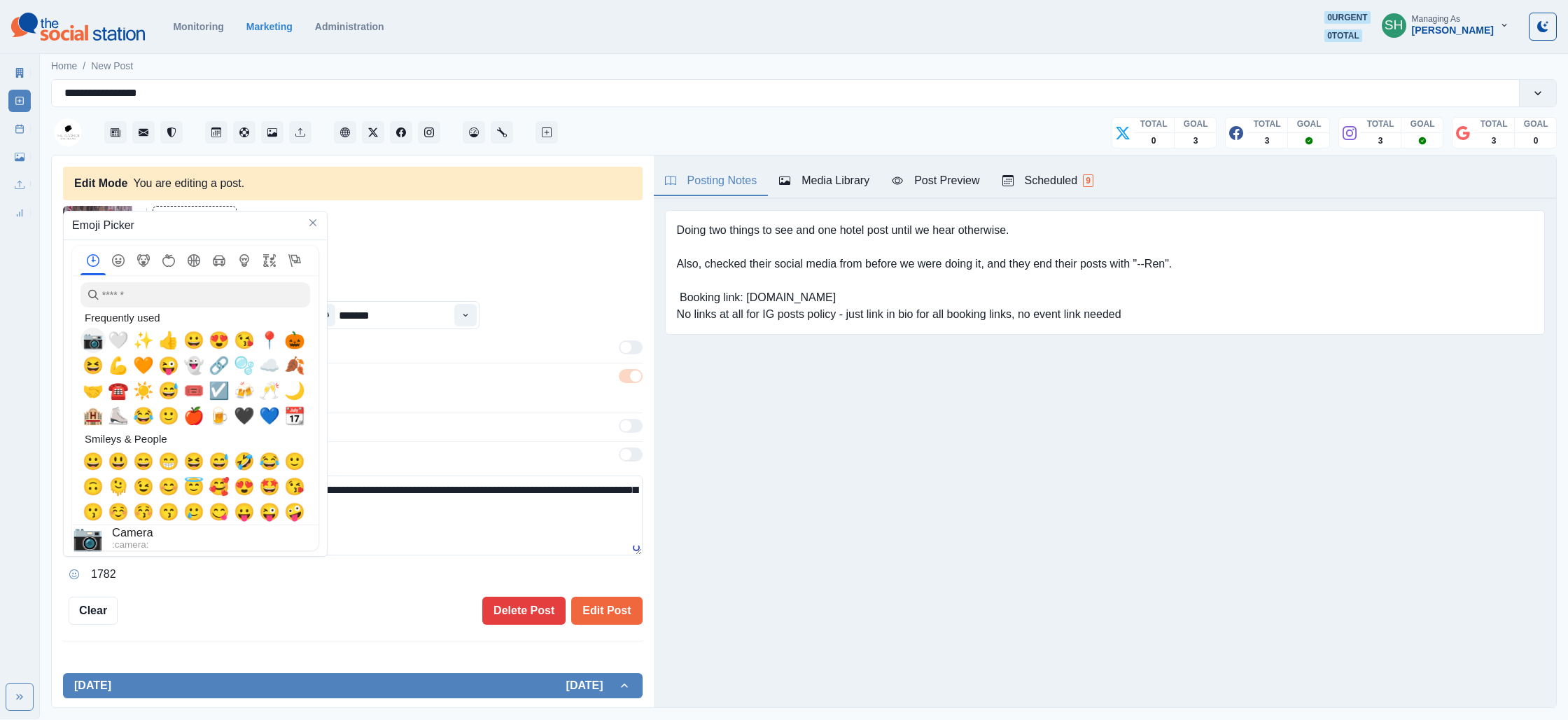
click at [99, 340] on span "📷" at bounding box center [93, 341] width 21 height 20
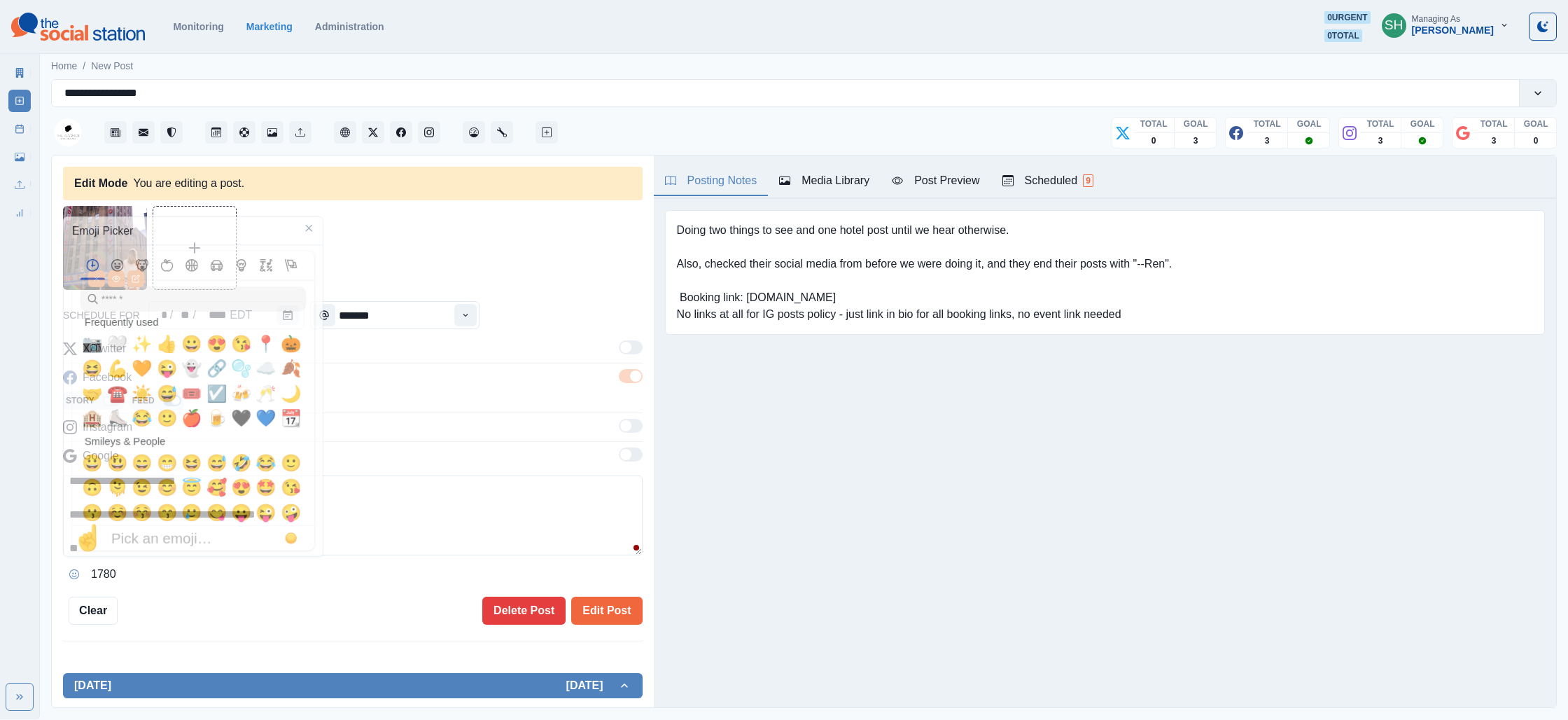
click at [360, 531] on textarea "**********" at bounding box center [353, 514] width 580 height 80
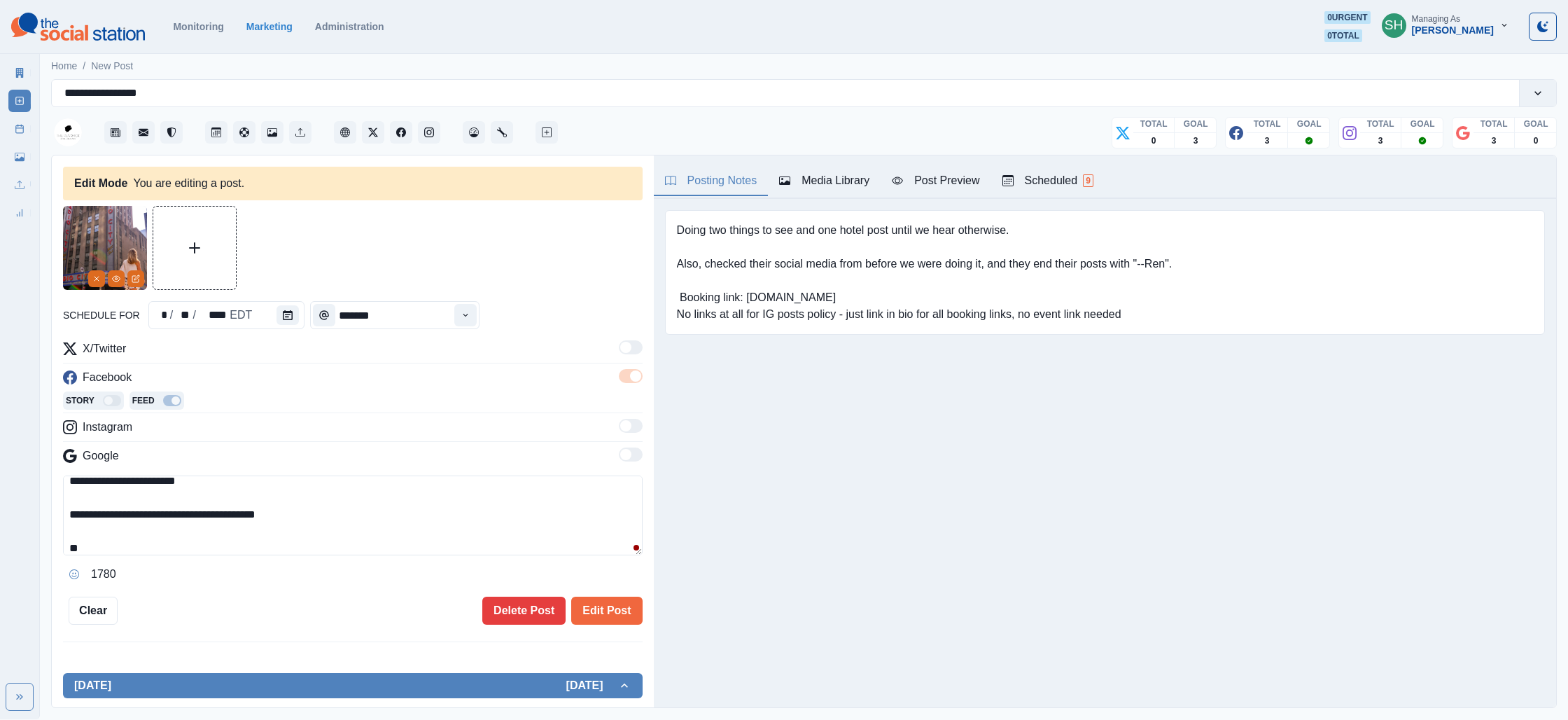
click at [359, 538] on textarea "**********" at bounding box center [353, 514] width 580 height 80
click at [356, 548] on textarea "**********" at bounding box center [353, 514] width 580 height 80
paste textarea "**********"
click at [180, 545] on textarea "**********" at bounding box center [353, 514] width 580 height 80
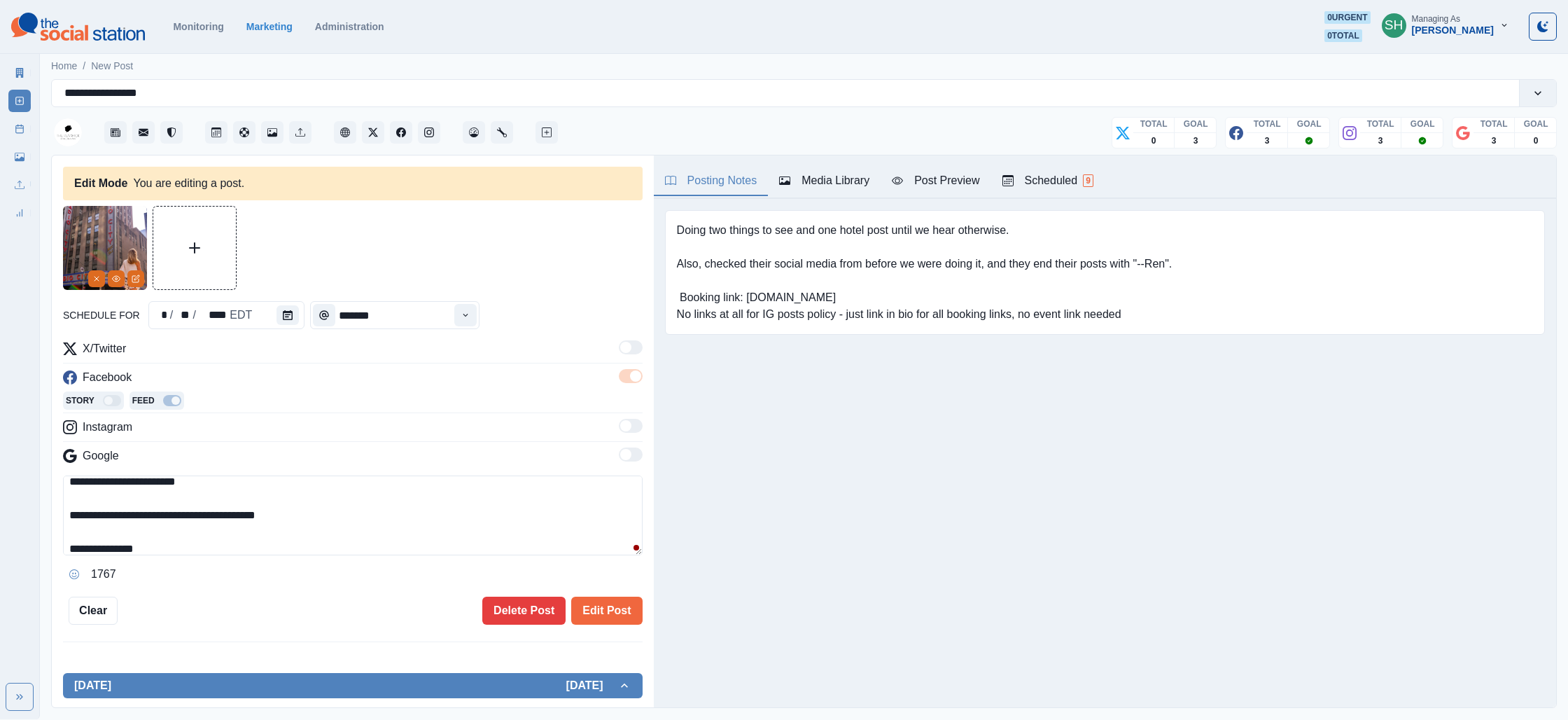
click at [180, 545] on textarea "**********" at bounding box center [353, 514] width 580 height 80
type textarea "**********"
click at [602, 621] on button "Edit Post" at bounding box center [607, 611] width 70 height 28
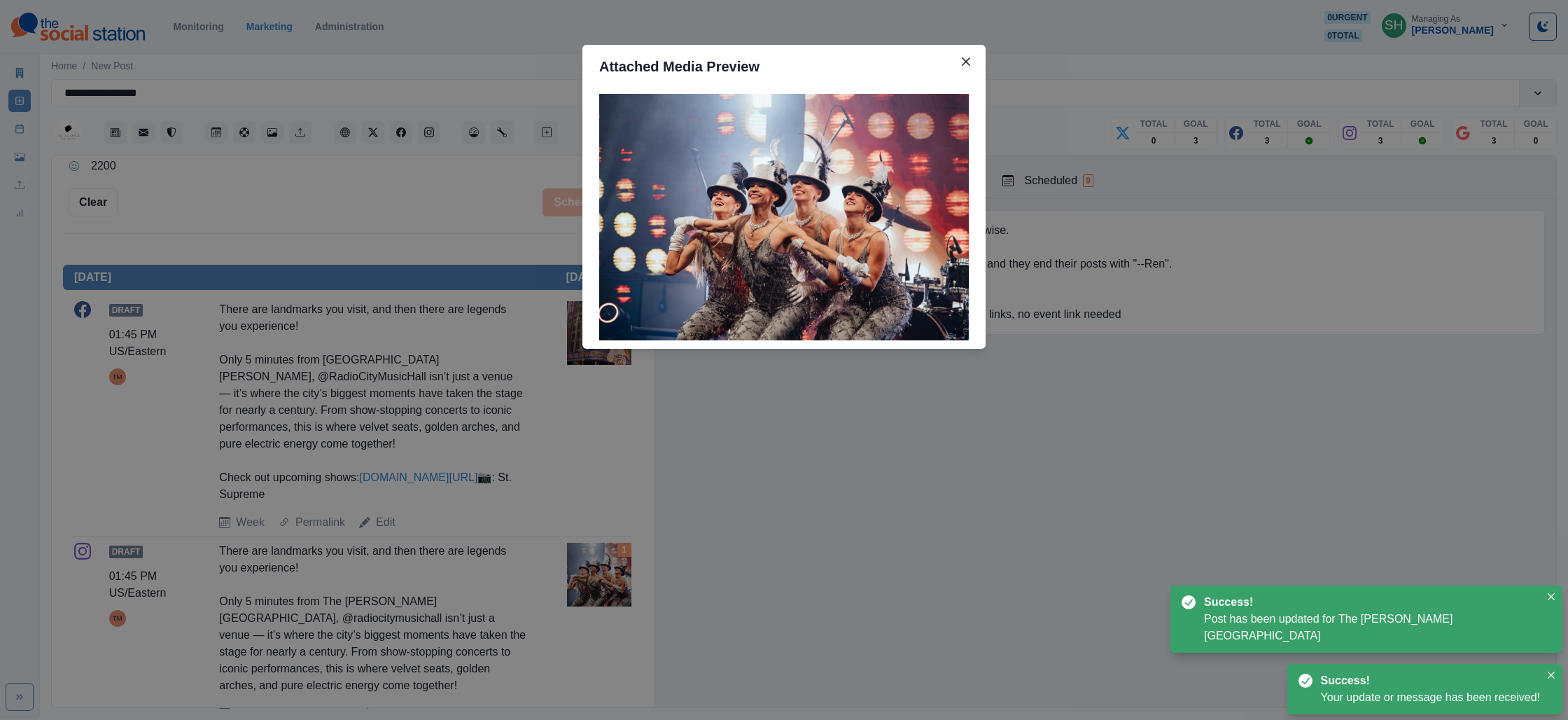
click at [528, 570] on div "Attached Media Preview" at bounding box center [784, 360] width 1568 height 720
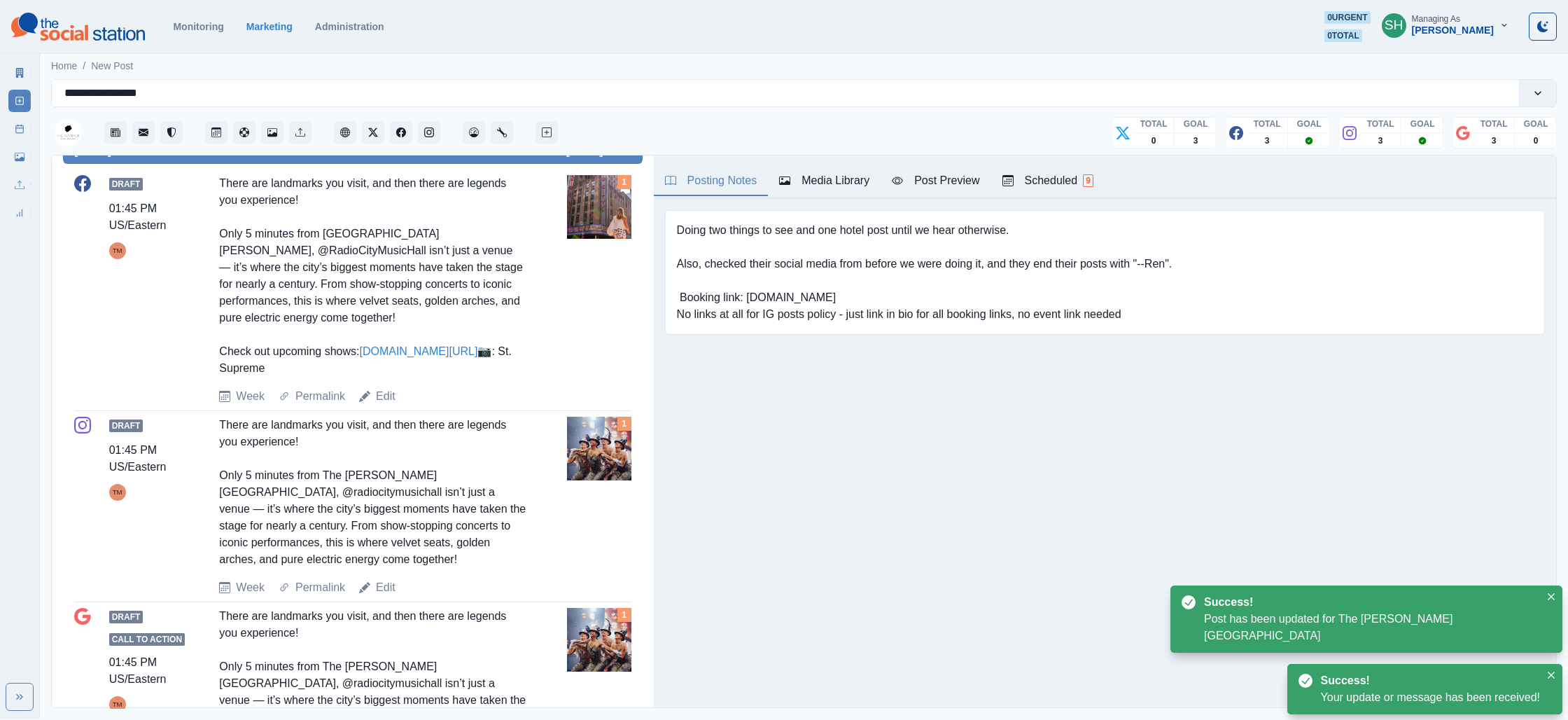
scroll to position [552, 0]
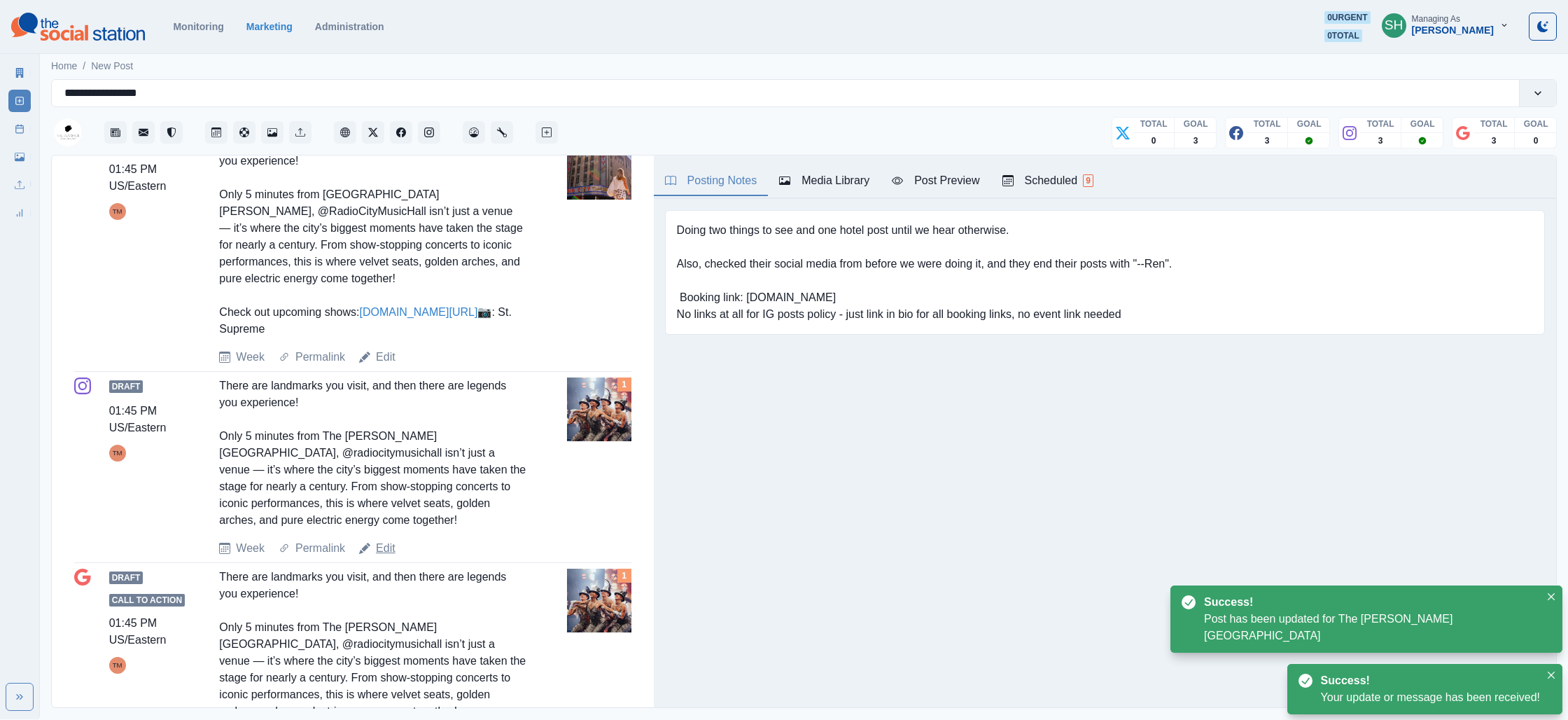
click at [395, 557] on link "Edit" at bounding box center [386, 548] width 20 height 17
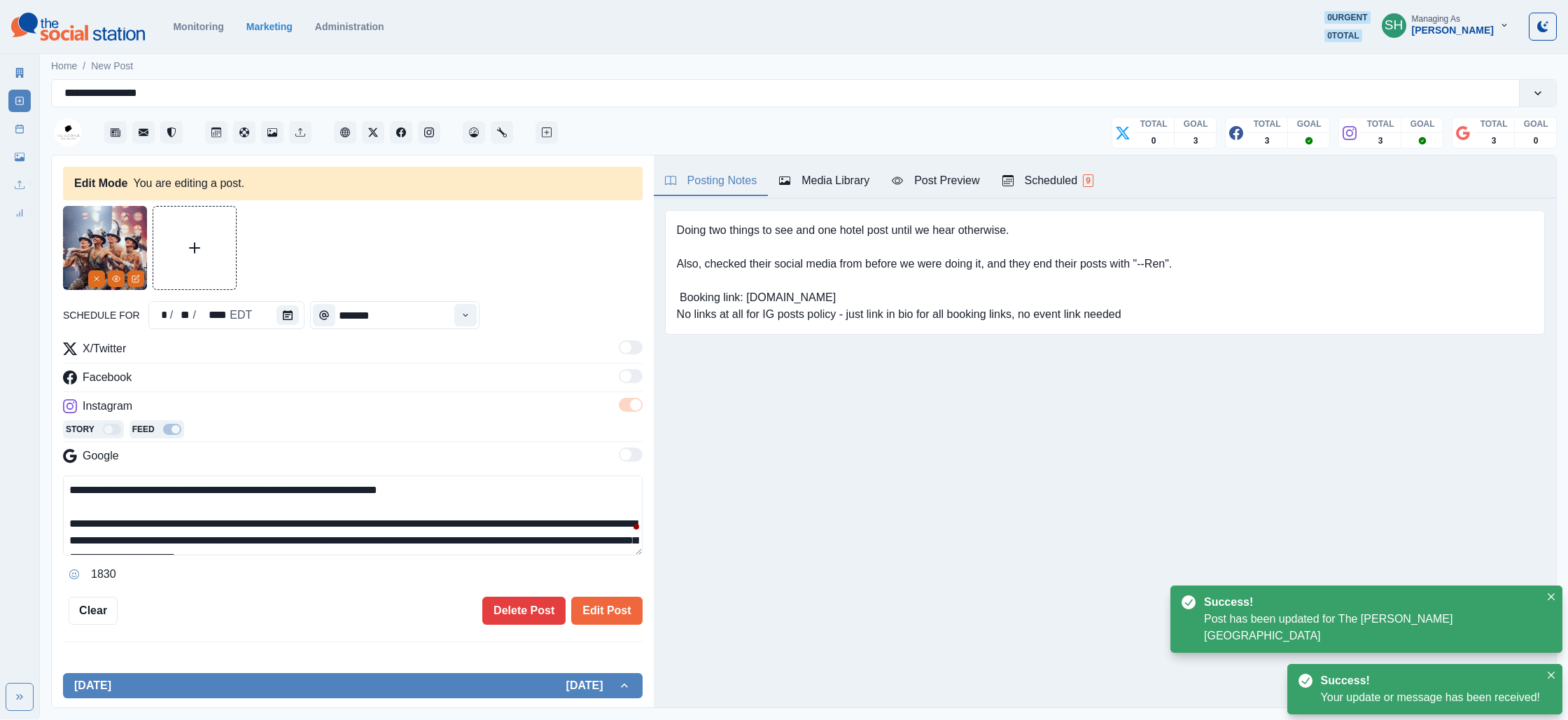
click at [826, 167] on button "Media Library" at bounding box center [824, 182] width 113 height 30
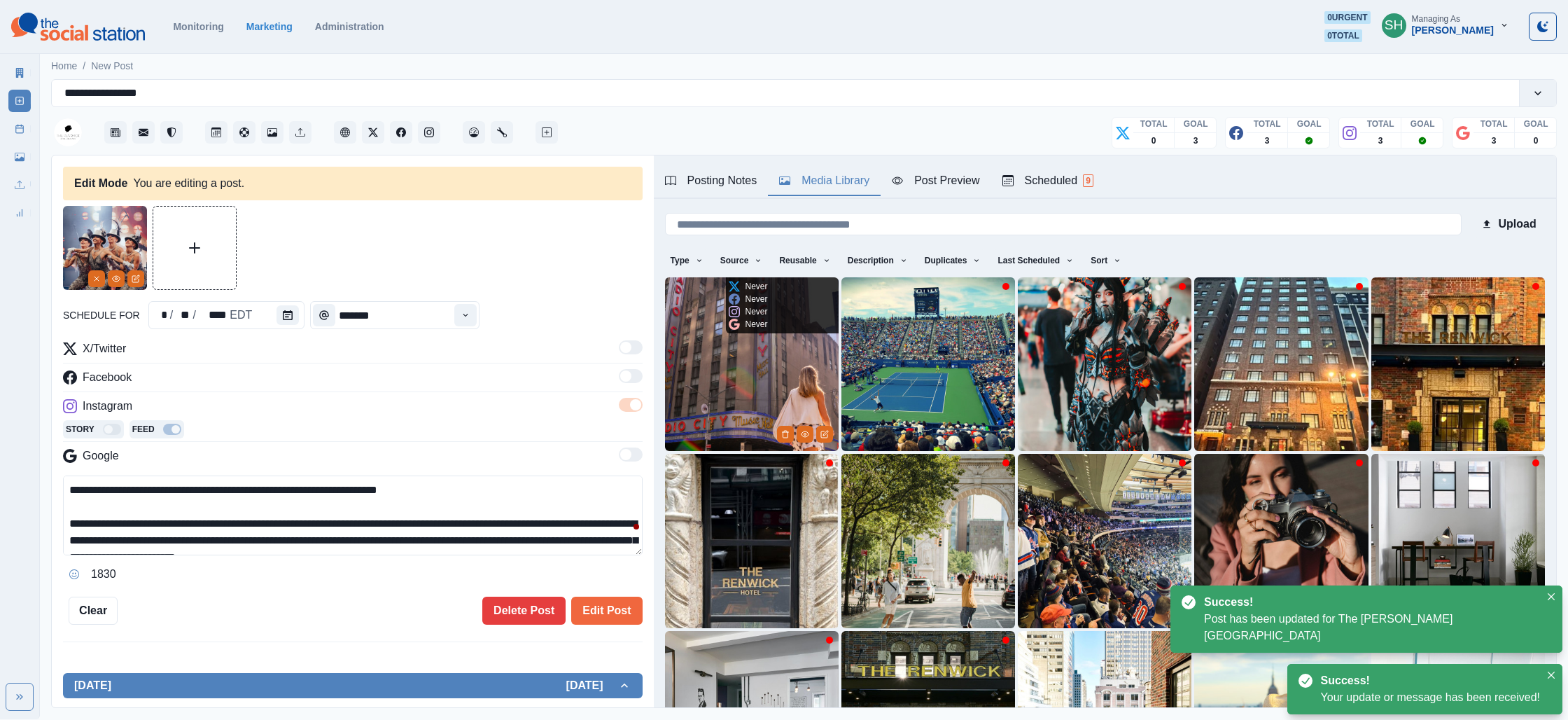
click at [742, 349] on img at bounding box center [752, 364] width 174 height 174
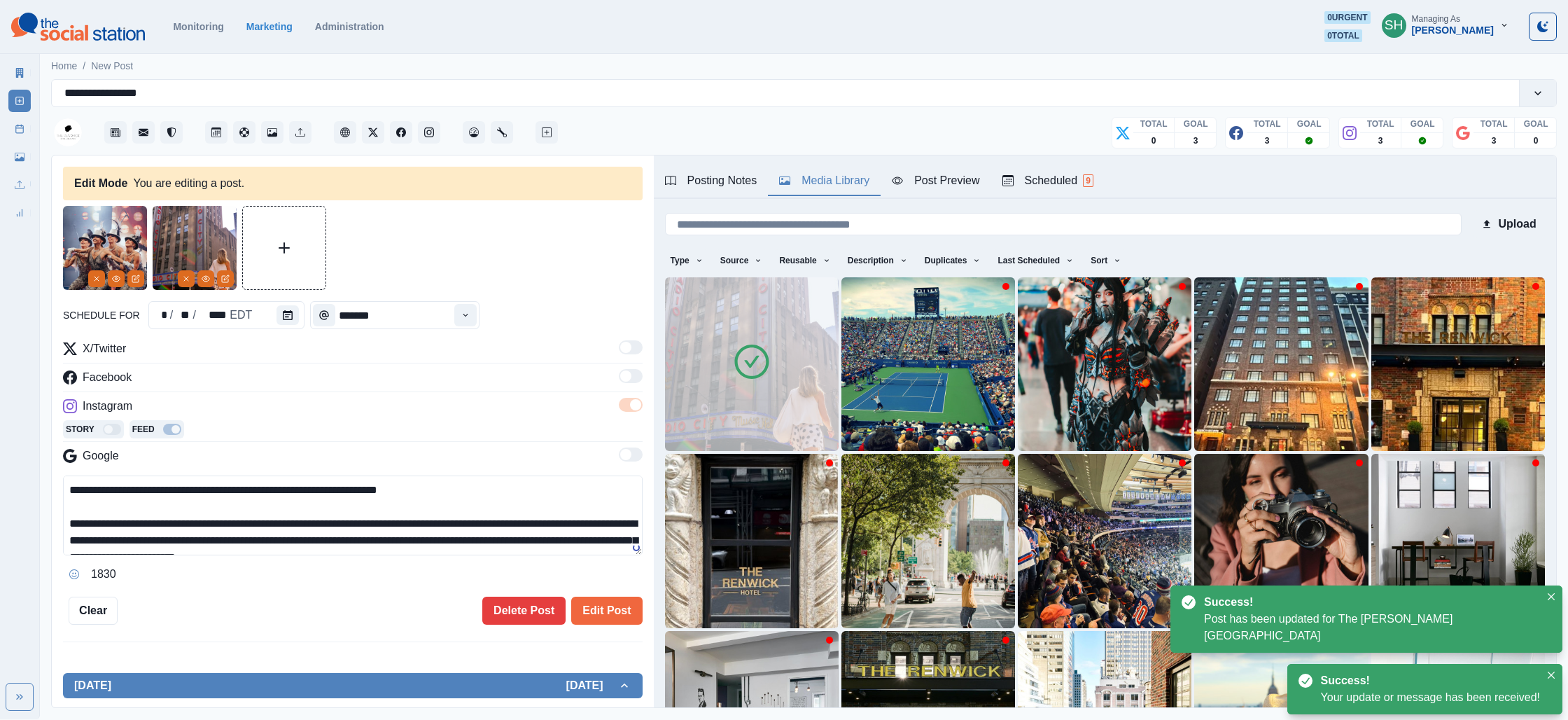
drag, startPoint x: 93, startPoint y: 279, endPoint x: 99, endPoint y: 289, distance: 11.7
click at [93, 279] on icon "Remove" at bounding box center [96, 279] width 8 height 8
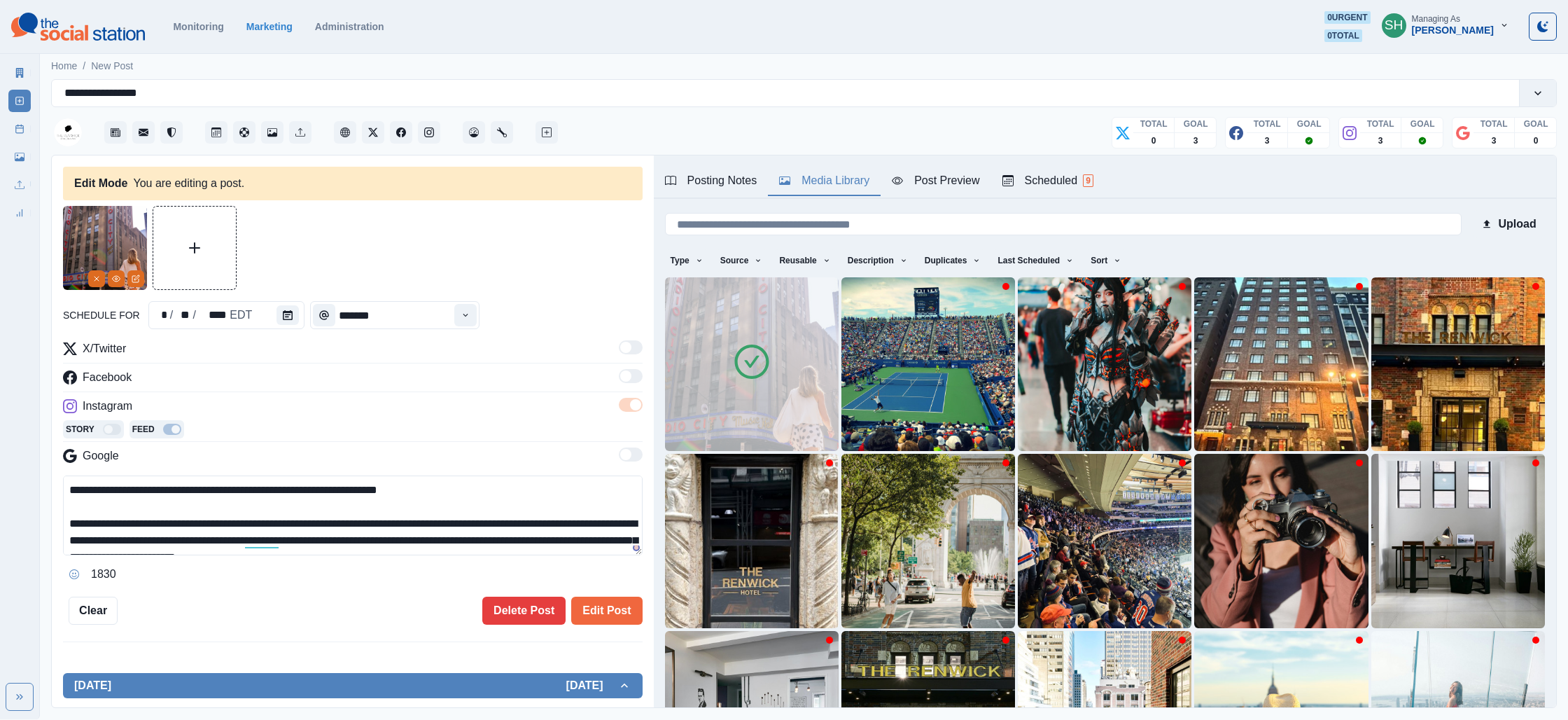
scroll to position [16, 0]
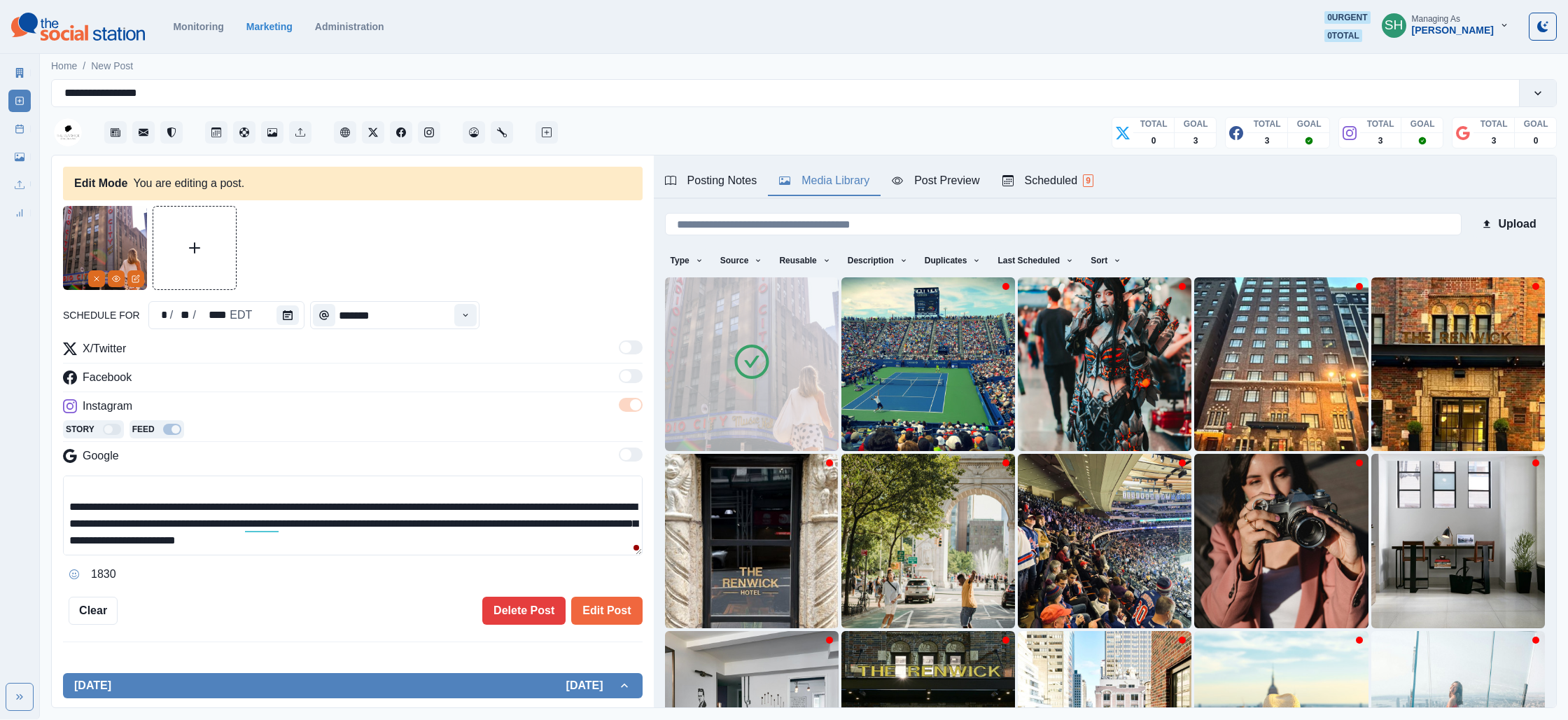
click at [489, 536] on textarea "**********" at bounding box center [353, 514] width 580 height 80
paste textarea "**********"
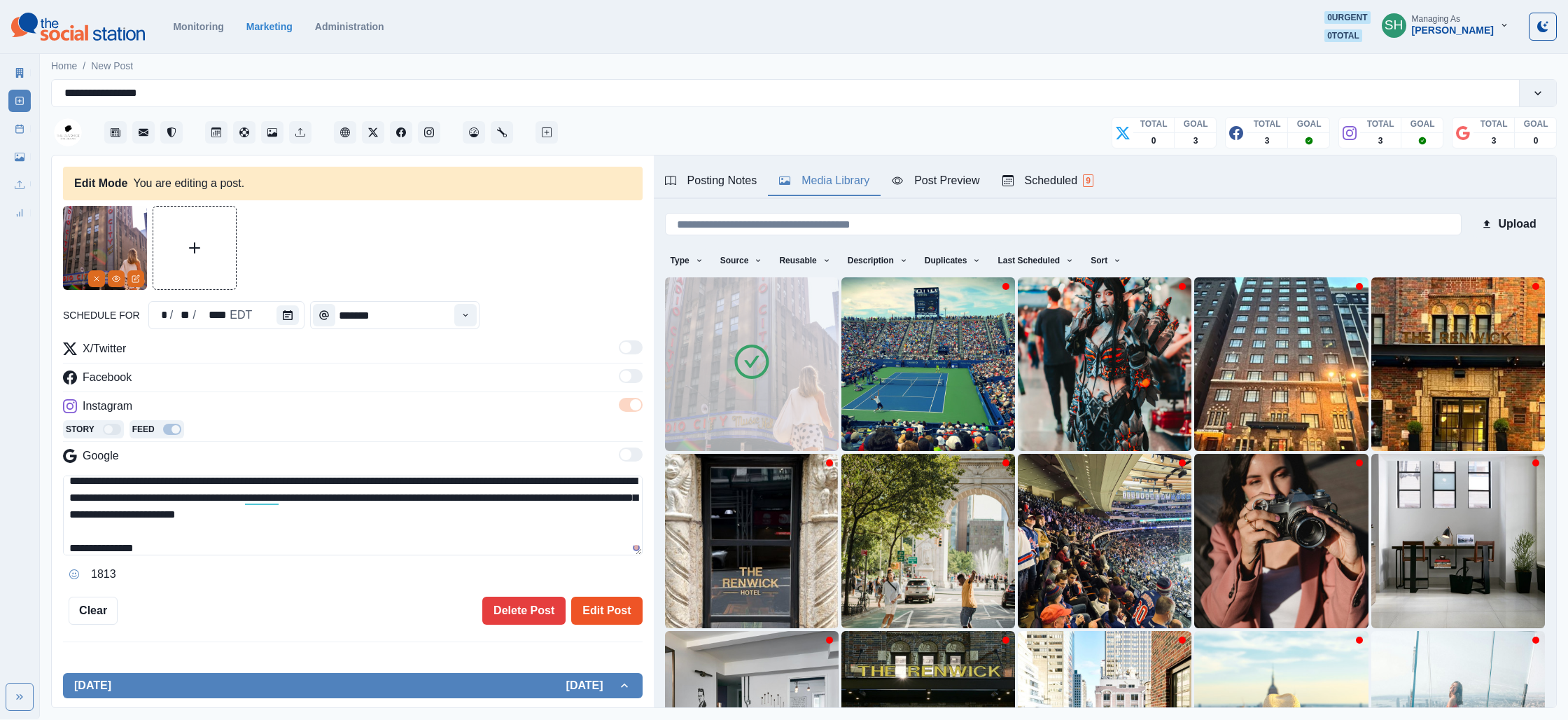
type textarea "**********"
click at [617, 608] on button "Edit Post" at bounding box center [607, 611] width 70 height 28
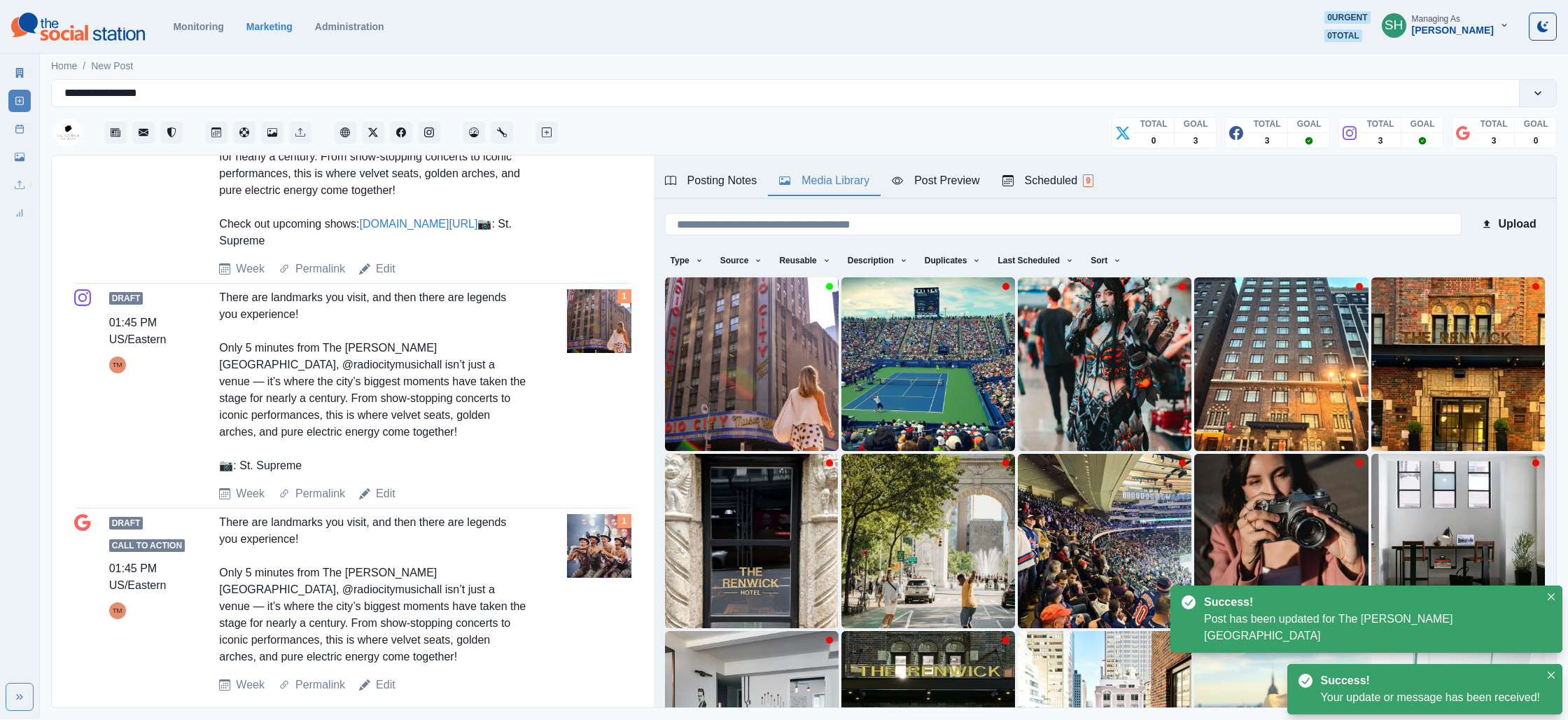
scroll to position [684, 0]
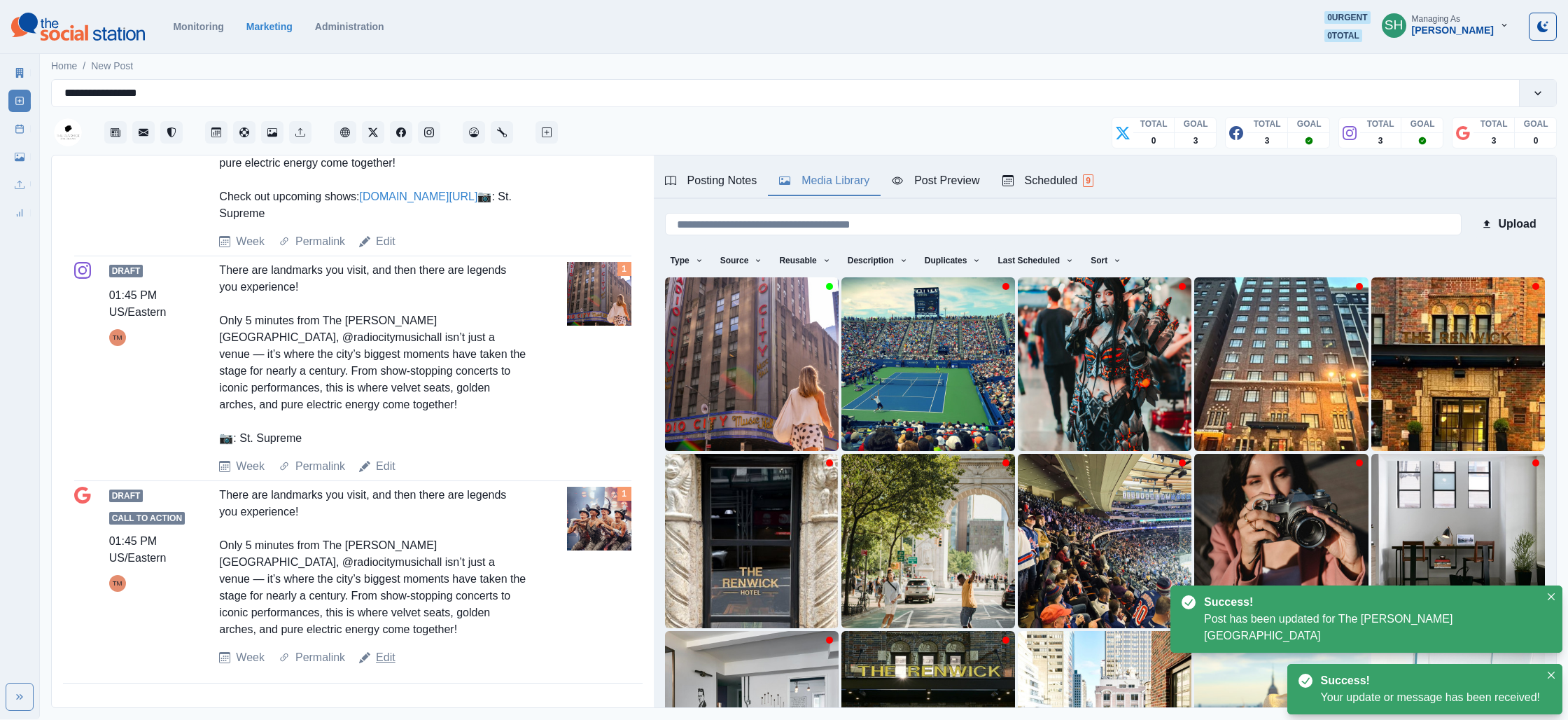
click at [391, 658] on link "Edit" at bounding box center [386, 657] width 20 height 17
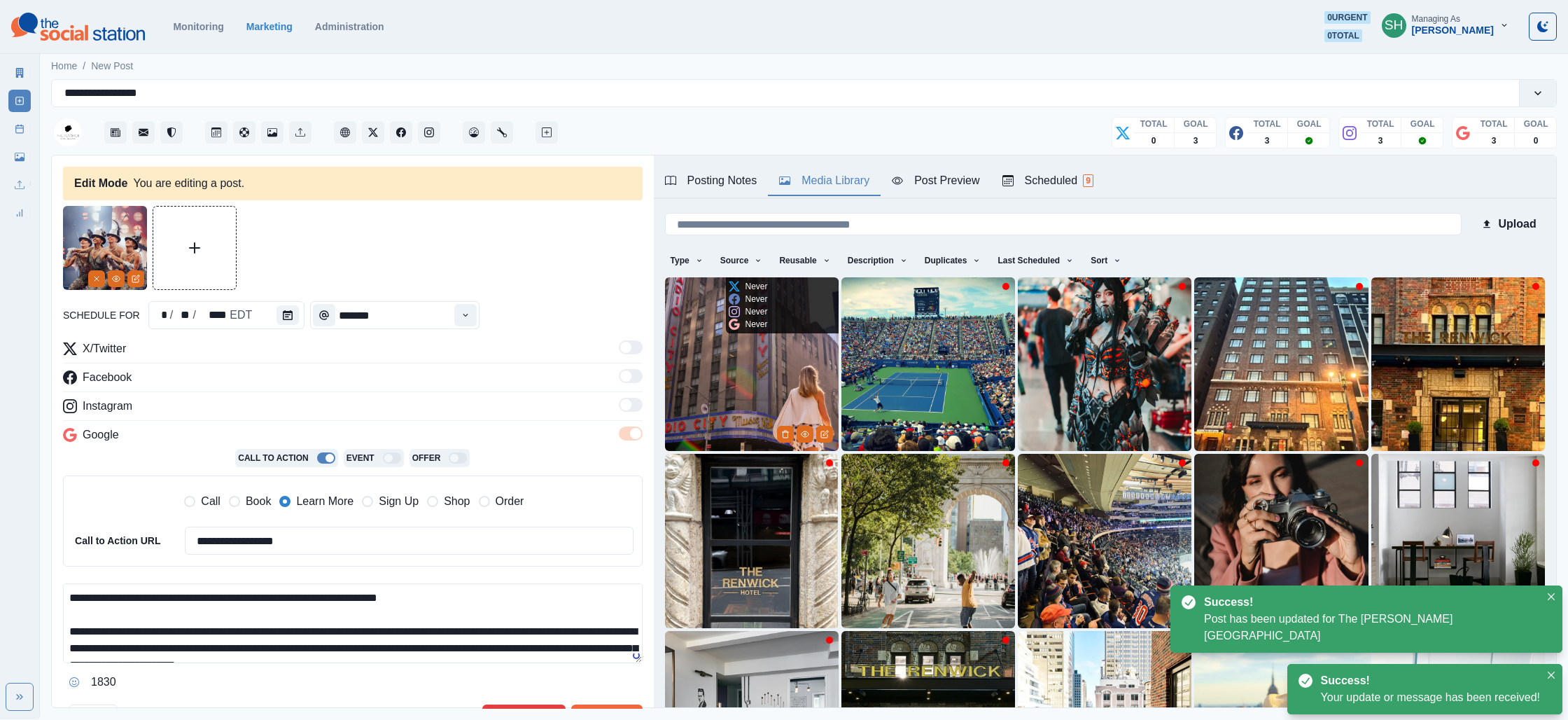
click at [716, 372] on img at bounding box center [752, 364] width 174 height 174
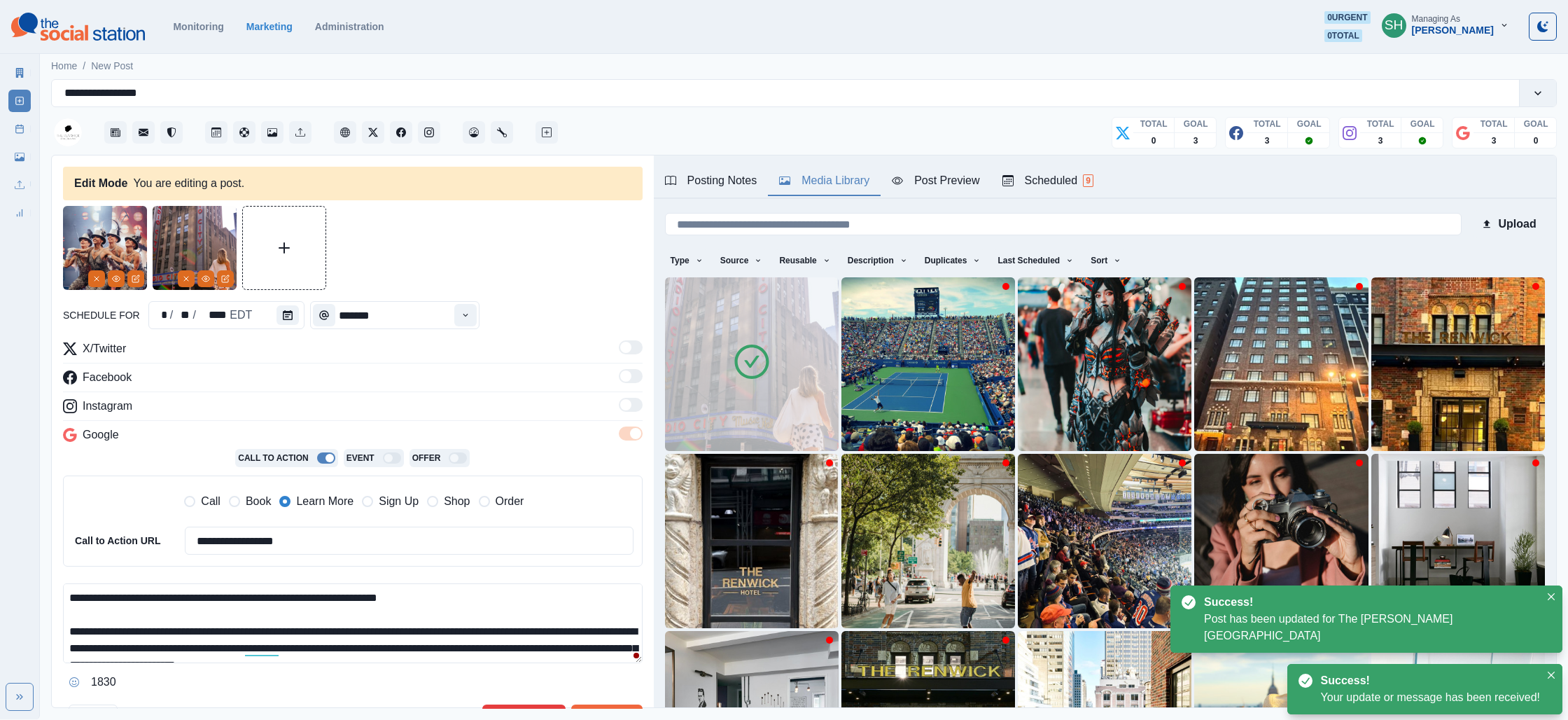
scroll to position [16, 0]
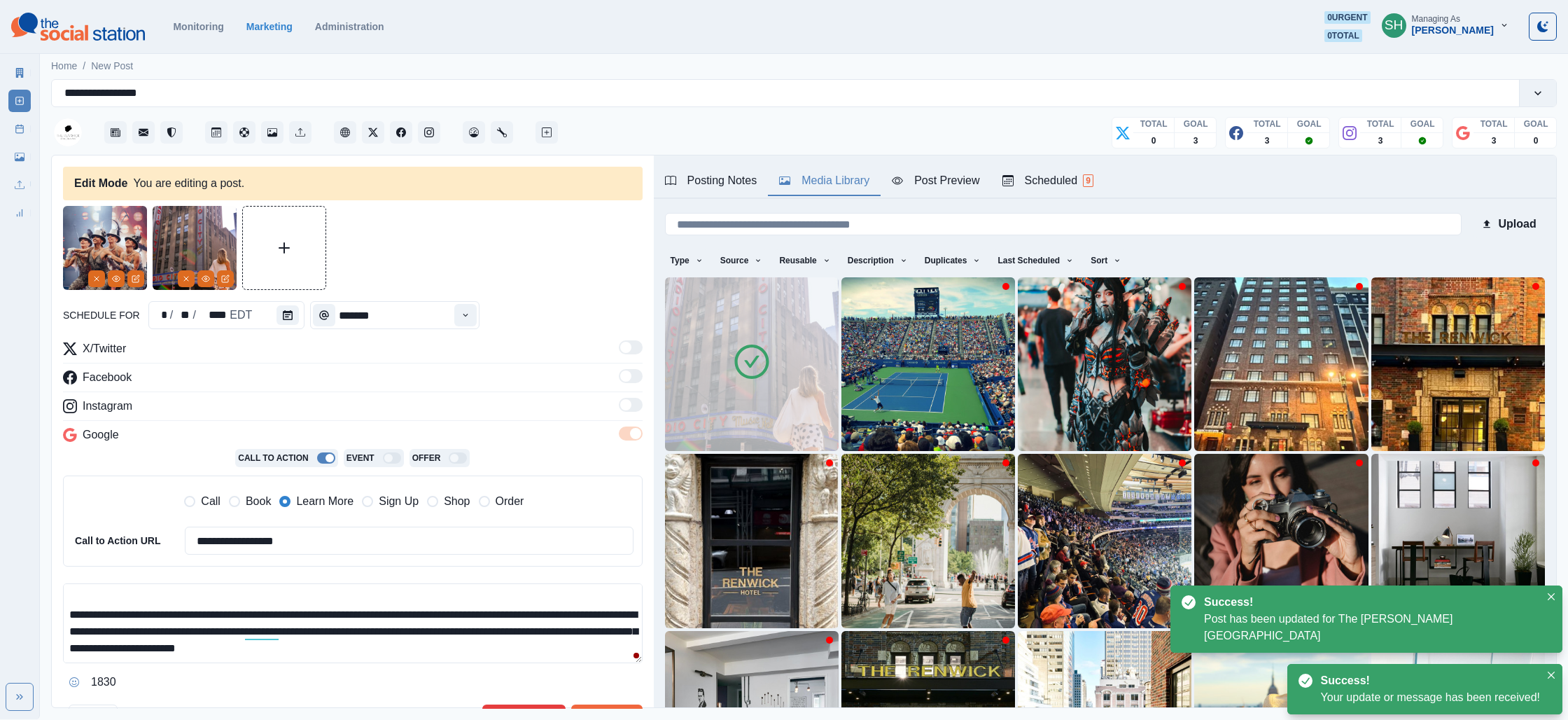
click at [484, 649] on textarea "**********" at bounding box center [353, 623] width 580 height 80
paste textarea "**********"
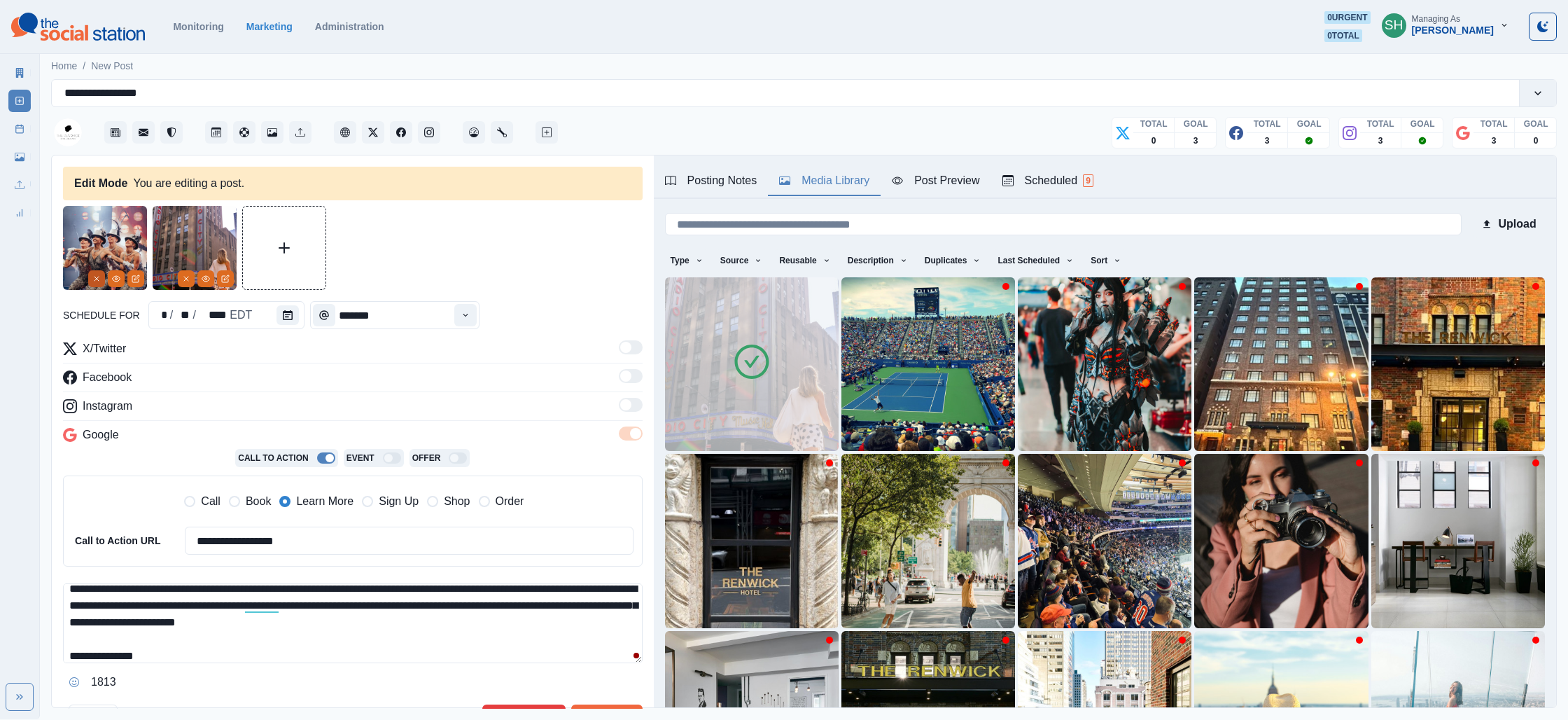
type textarea "**********"
click at [94, 274] on button "Remove" at bounding box center [96, 279] width 17 height 17
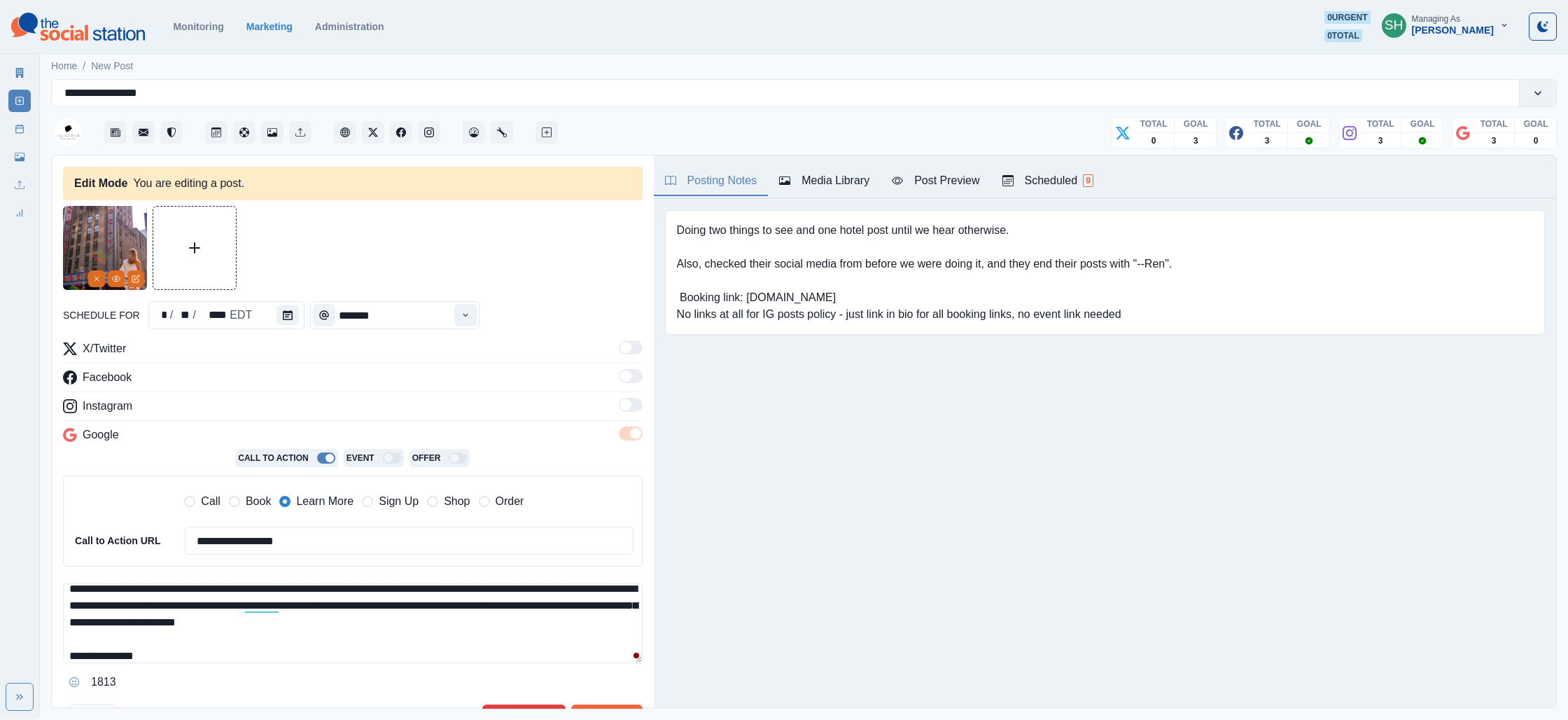
click at [707, 189] on button "Posting Notes" at bounding box center [711, 182] width 115 height 30
click at [843, 183] on div "Media Library" at bounding box center [824, 181] width 90 height 17
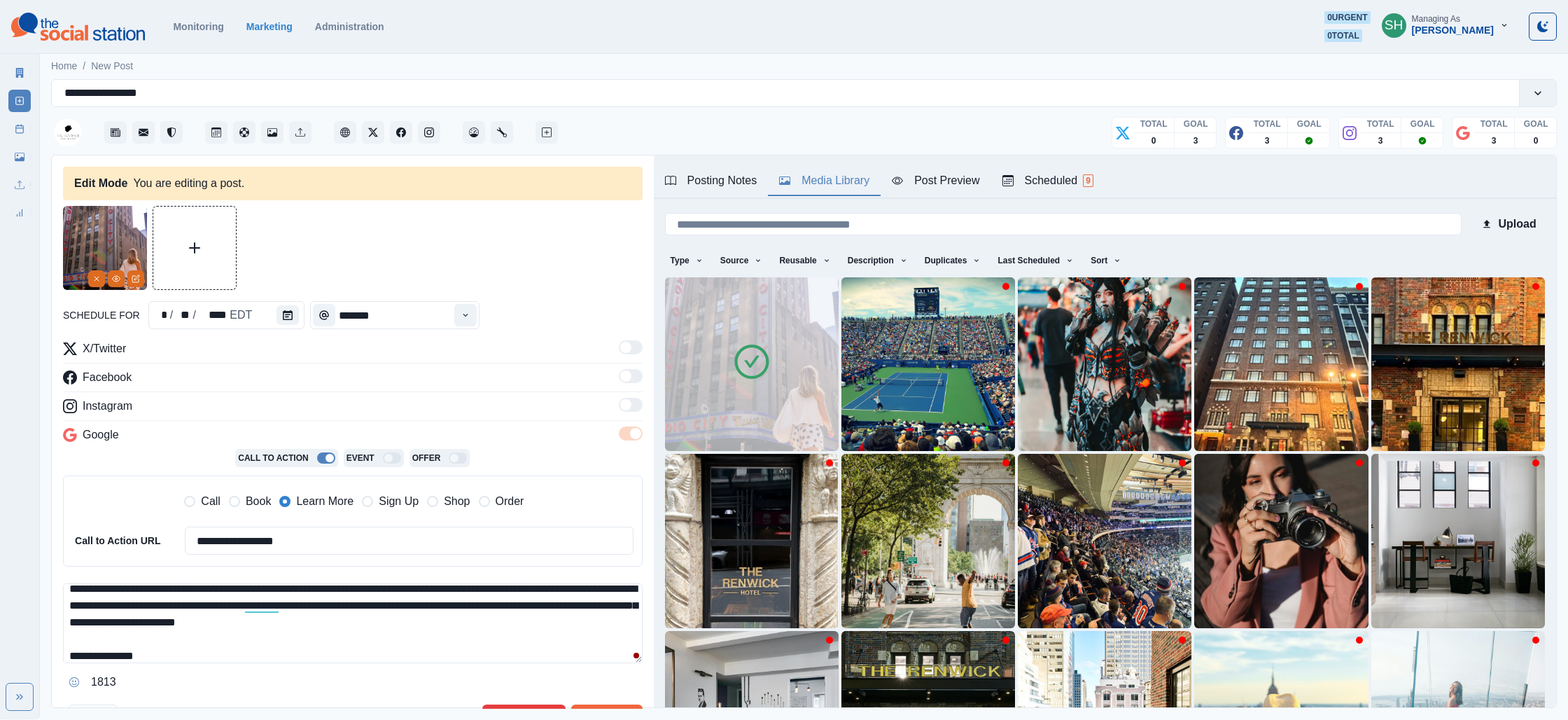
scroll to position [190, 0]
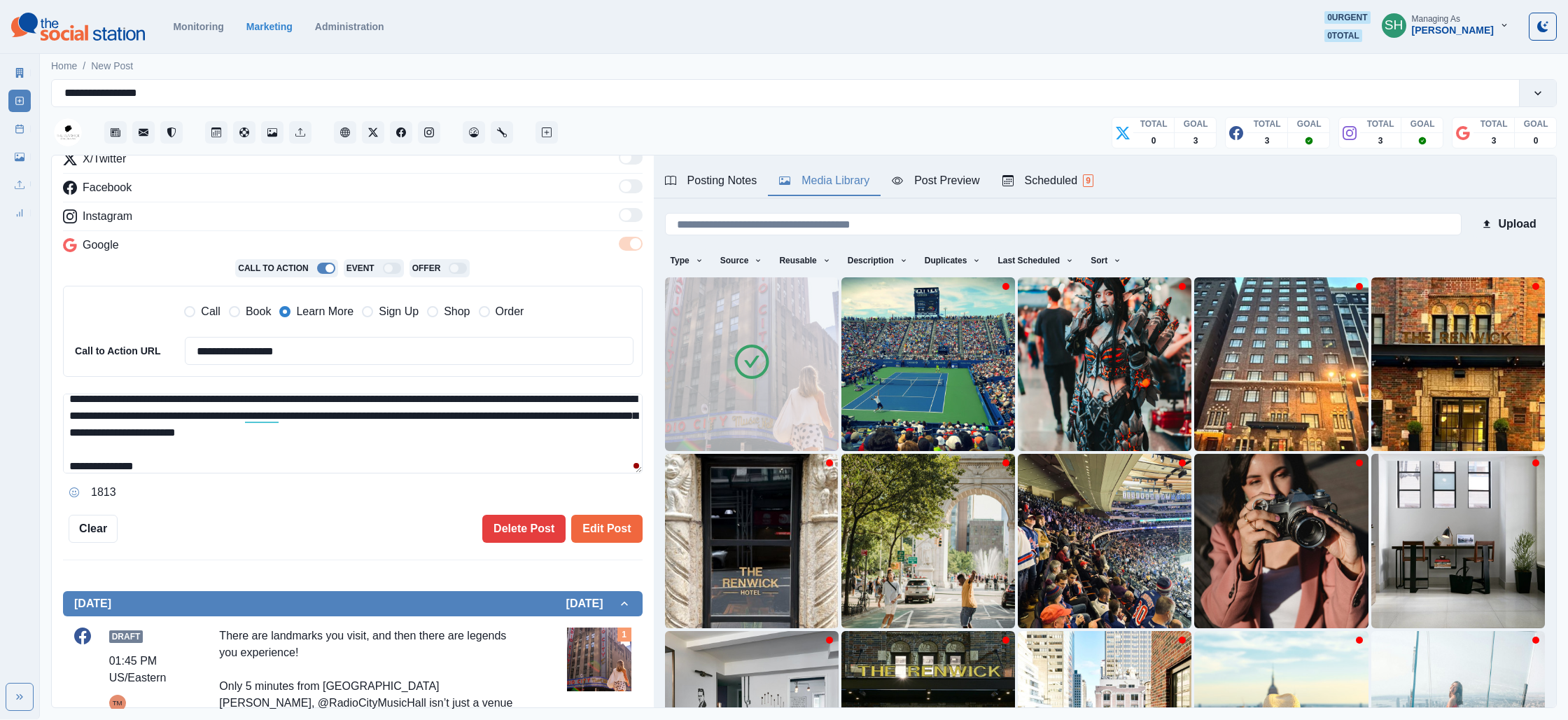
click at [588, 510] on div "**********" at bounding box center [353, 279] width 580 height 526
click at [586, 525] on button "Edit Post" at bounding box center [607, 529] width 70 height 28
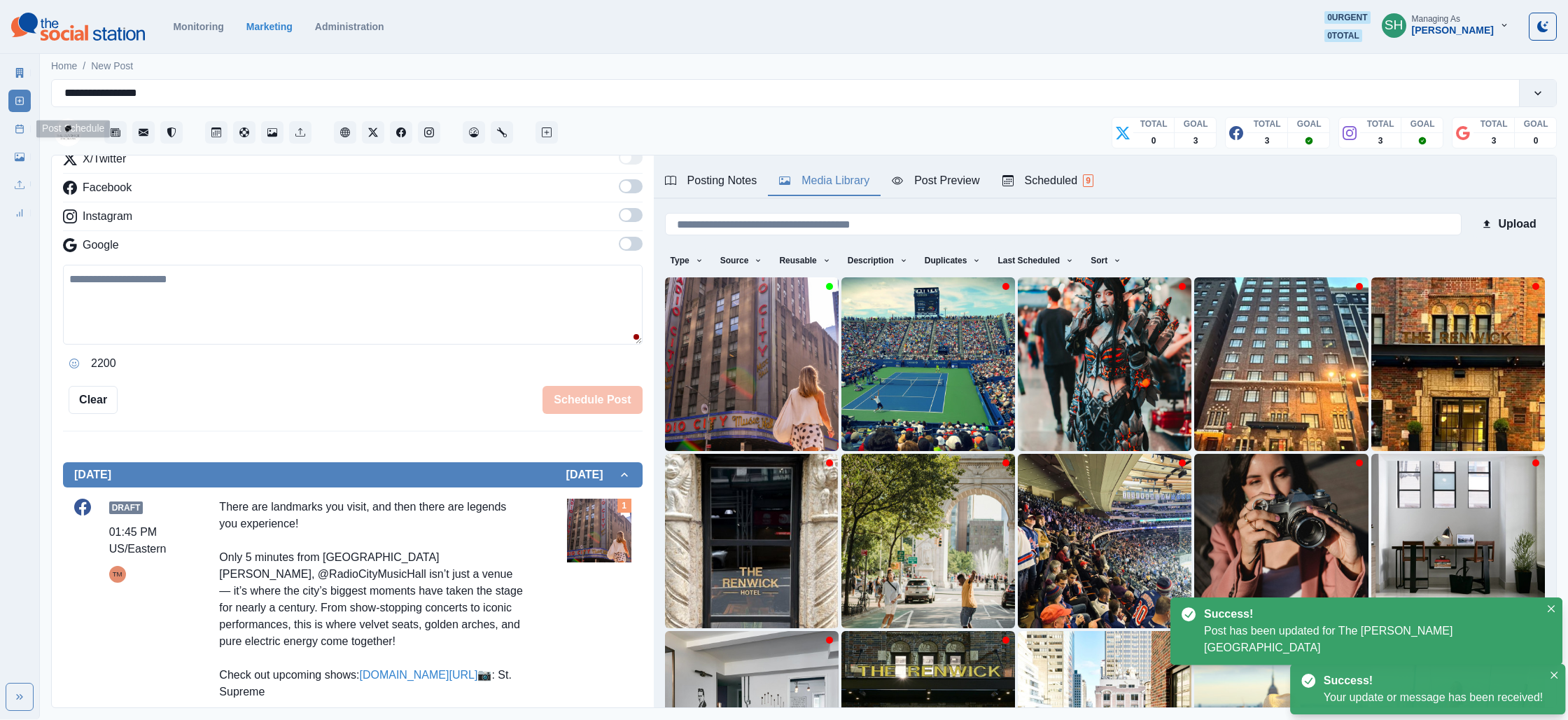
click at [14, 125] on link "Post Schedule" at bounding box center [20, 129] width 23 height 23
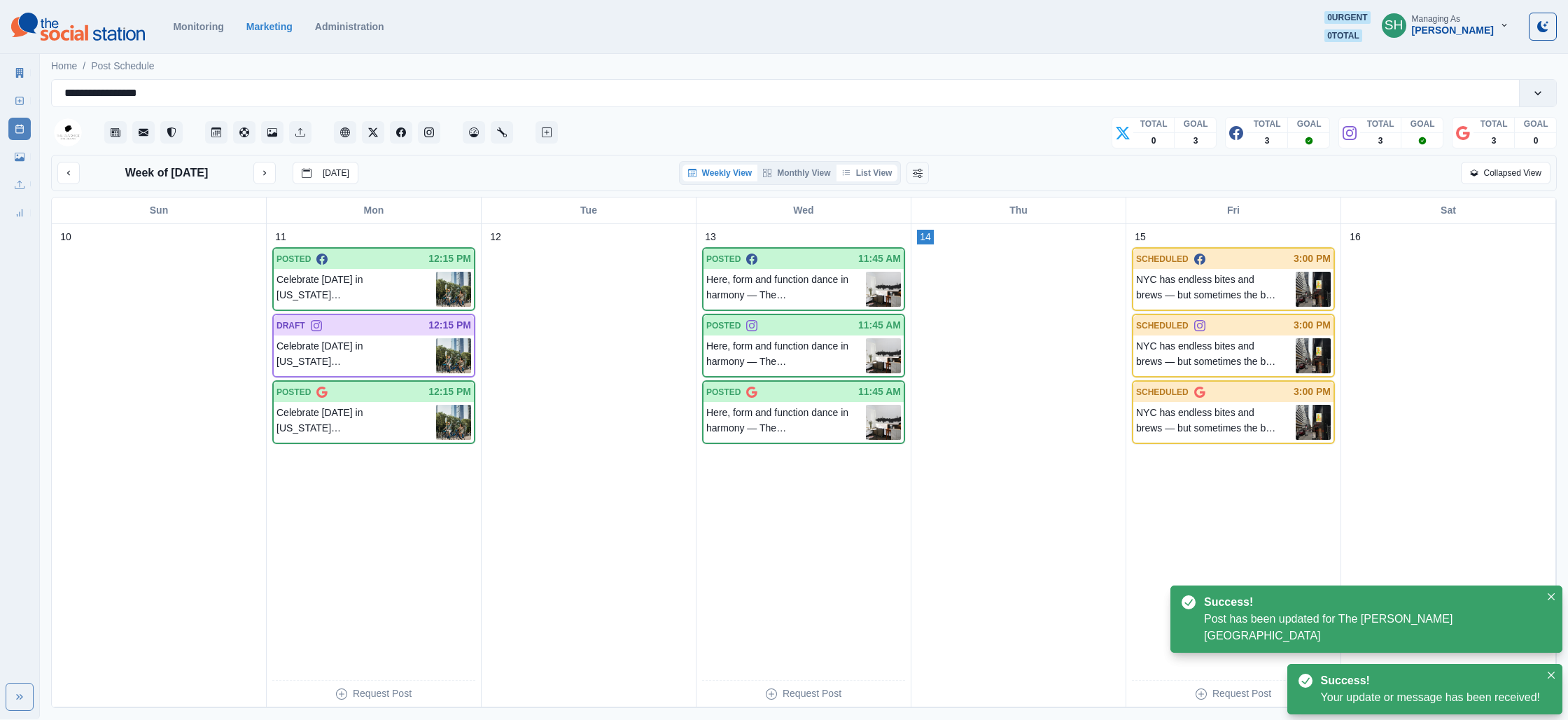
click at [849, 175] on icon "button" at bounding box center [847, 173] width 8 height 8
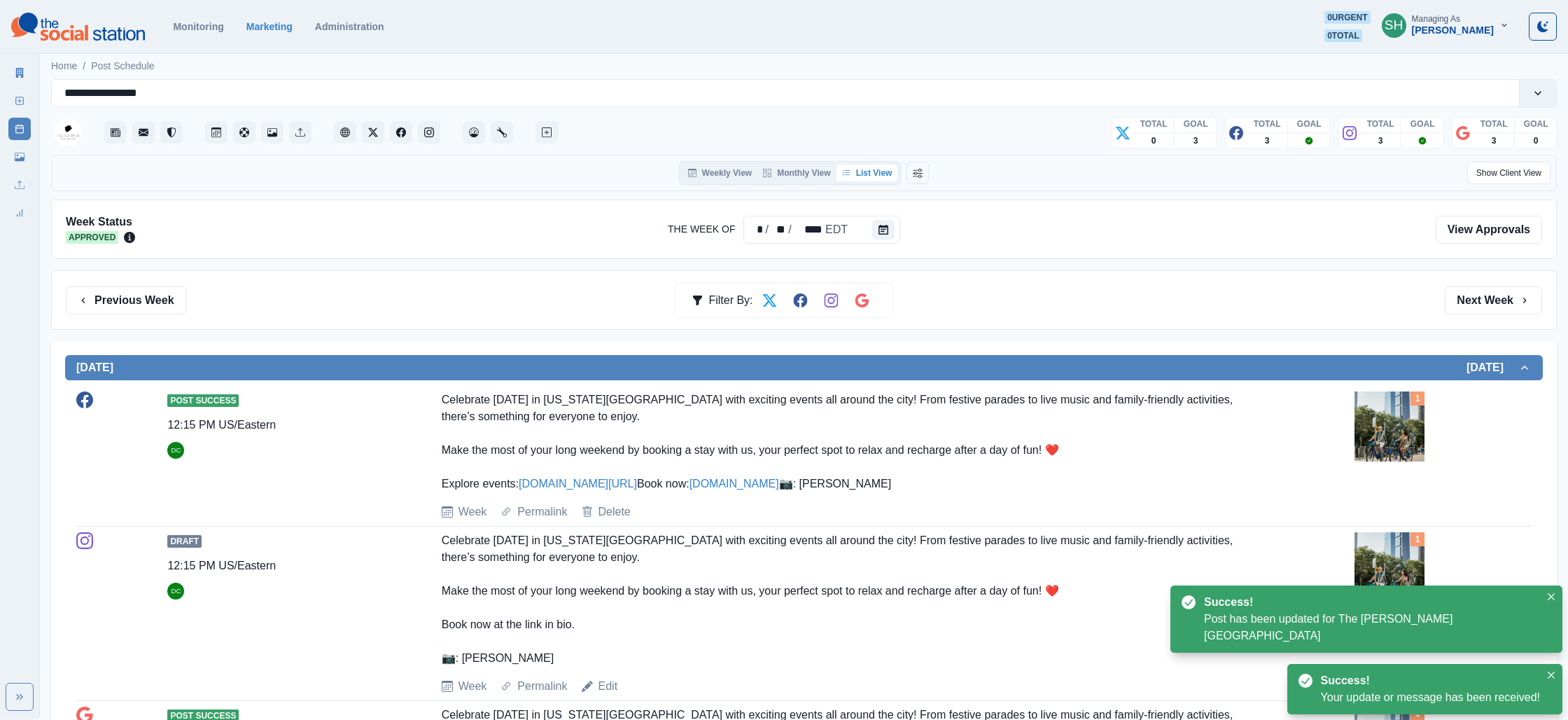
drag, startPoint x: 1488, startPoint y: 293, endPoint x: 1451, endPoint y: 330, distance: 52.3
click at [1488, 293] on button "Next Week" at bounding box center [1493, 301] width 97 height 28
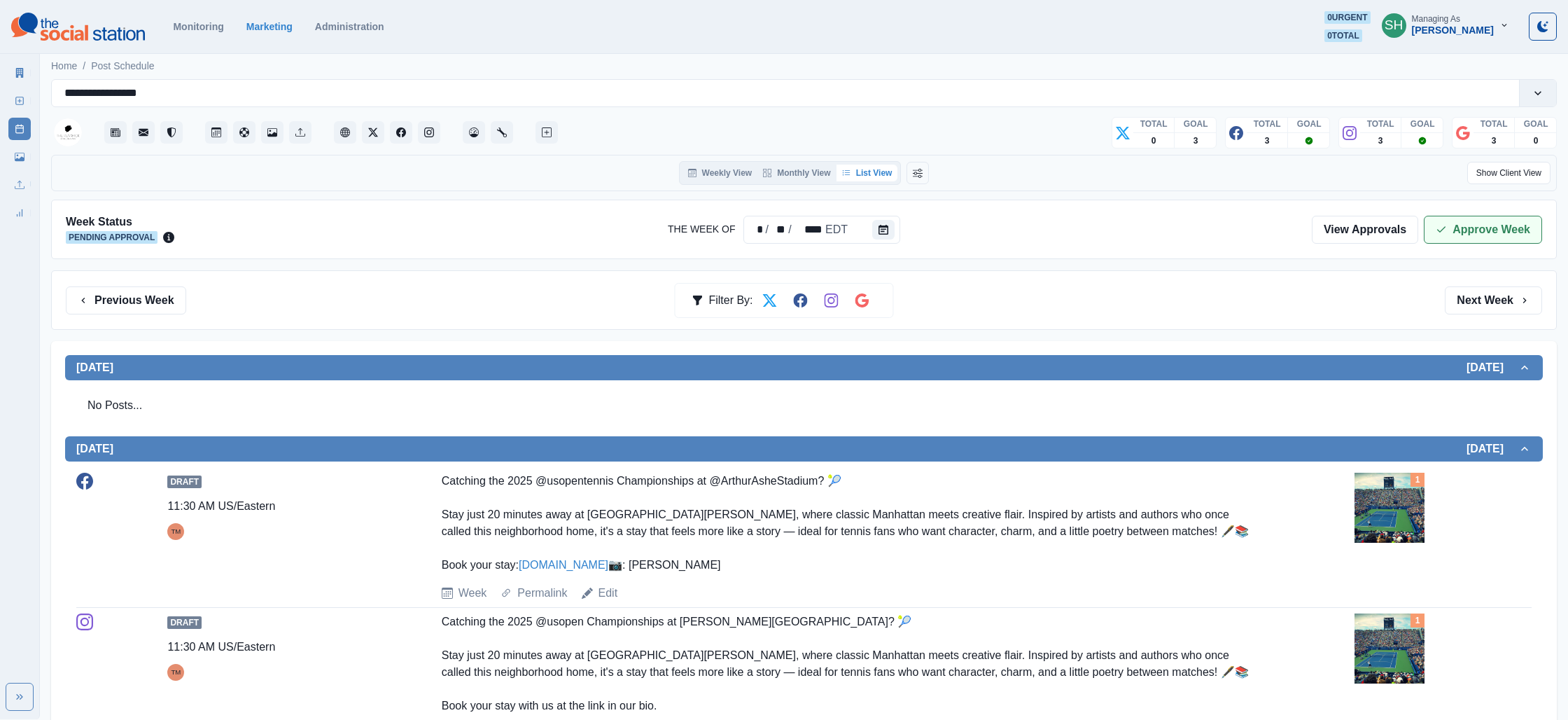
click at [1444, 232] on icon "button" at bounding box center [1441, 229] width 11 height 11
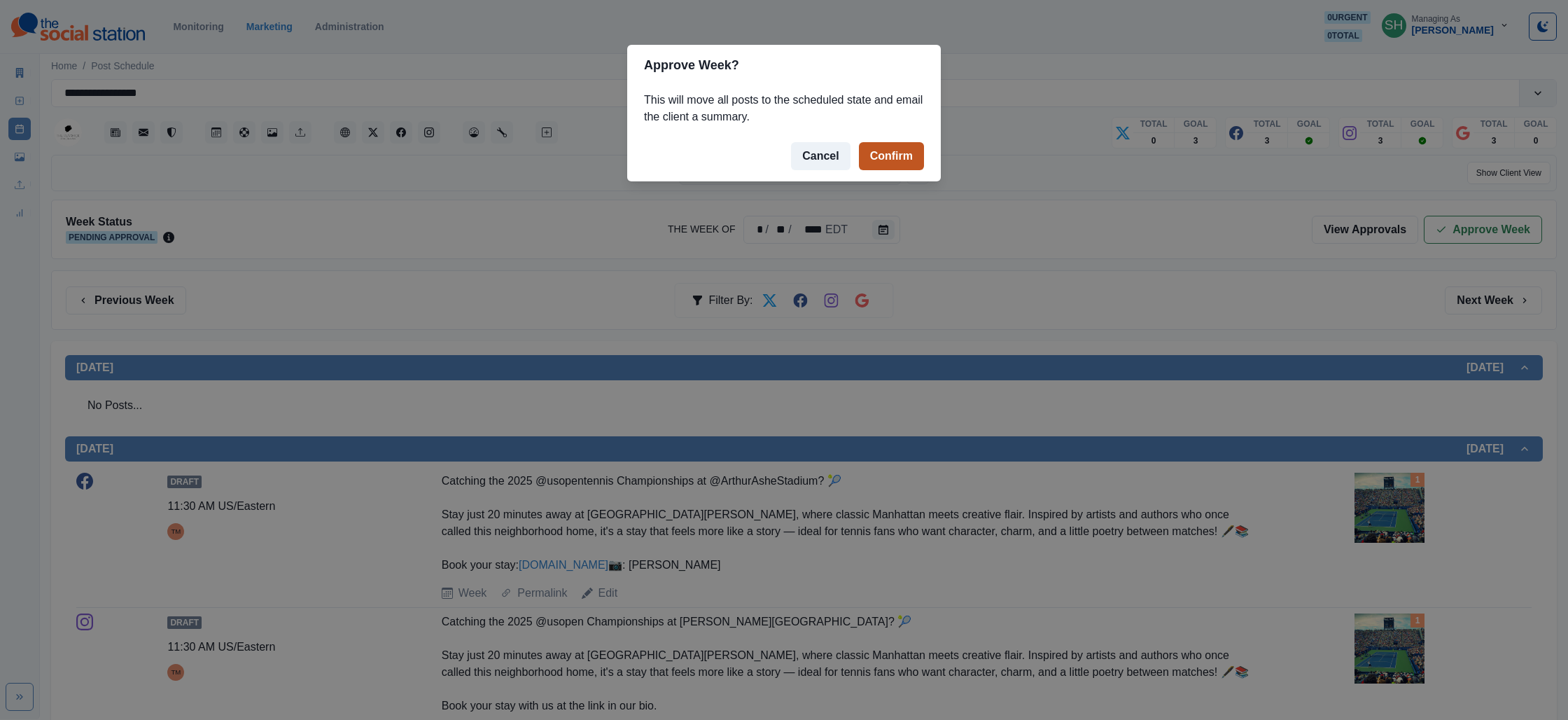
click at [880, 147] on button "Confirm" at bounding box center [892, 156] width 65 height 28
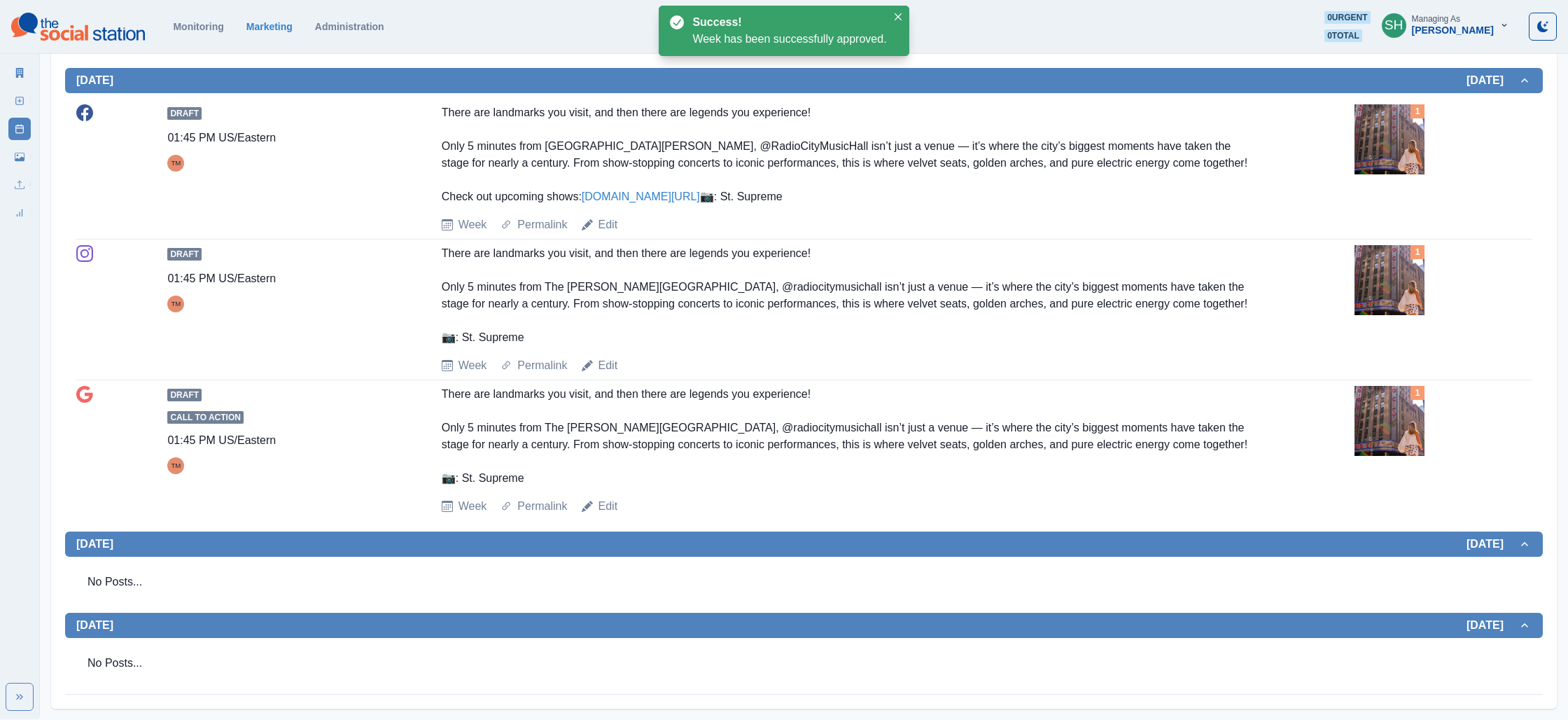
scroll to position [1339, 0]
click at [25, 72] on link "Marketing Summary" at bounding box center [20, 73] width 23 height 23
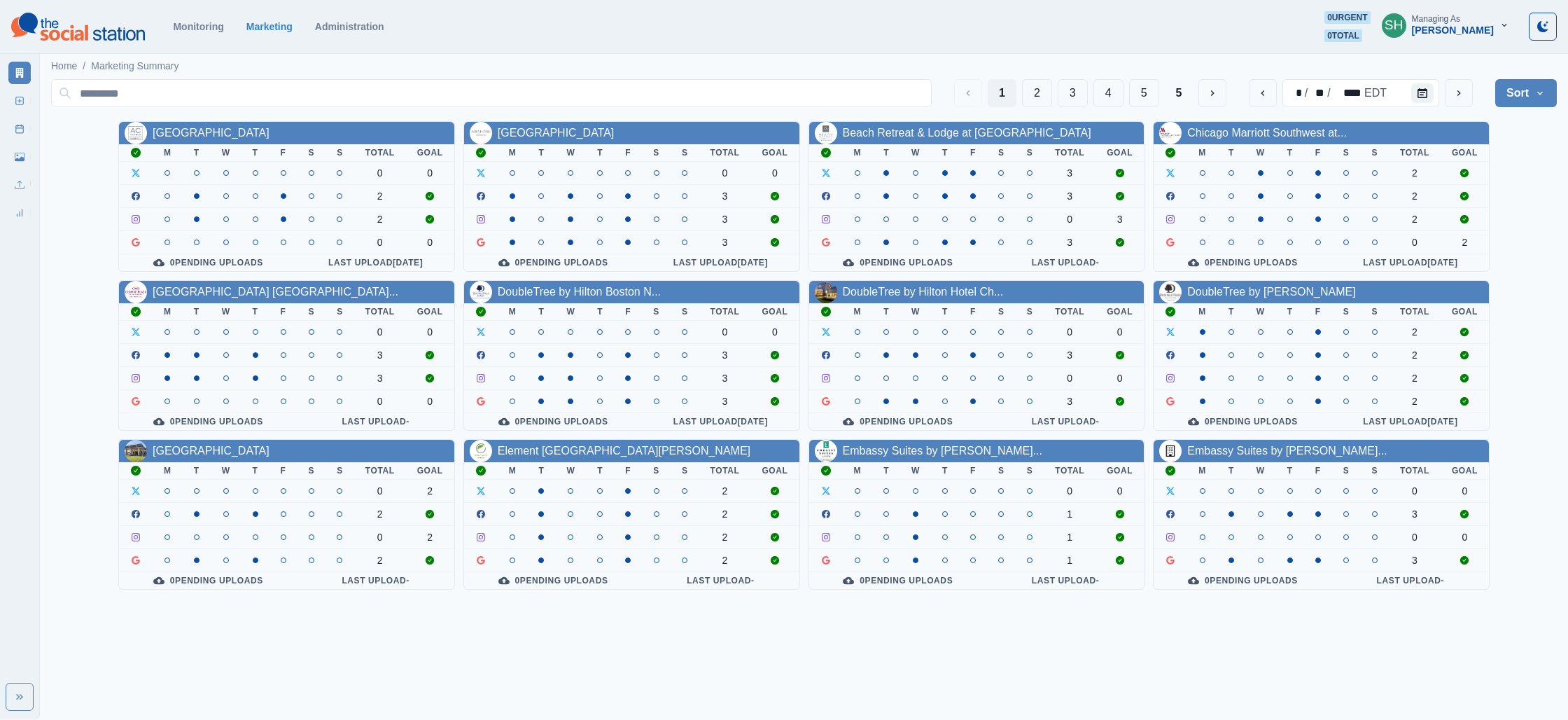
click at [1548, 87] on button "Sort" at bounding box center [1526, 93] width 62 height 28
click at [1463, 175] on span "Pending Post Approval" at bounding box center [1487, 182] width 121 height 17
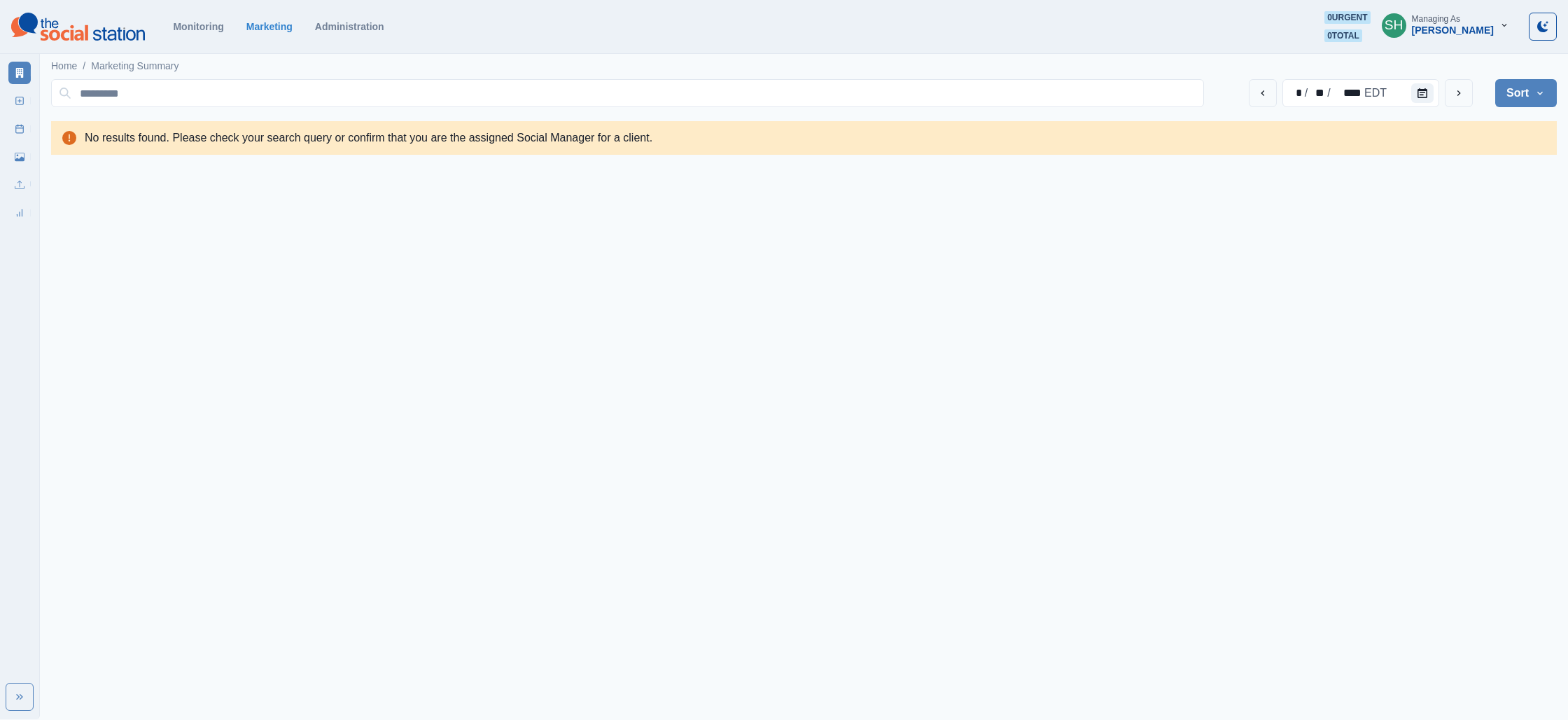
click at [1460, 18] on div "Managing As" at bounding box center [1436, 19] width 49 height 10
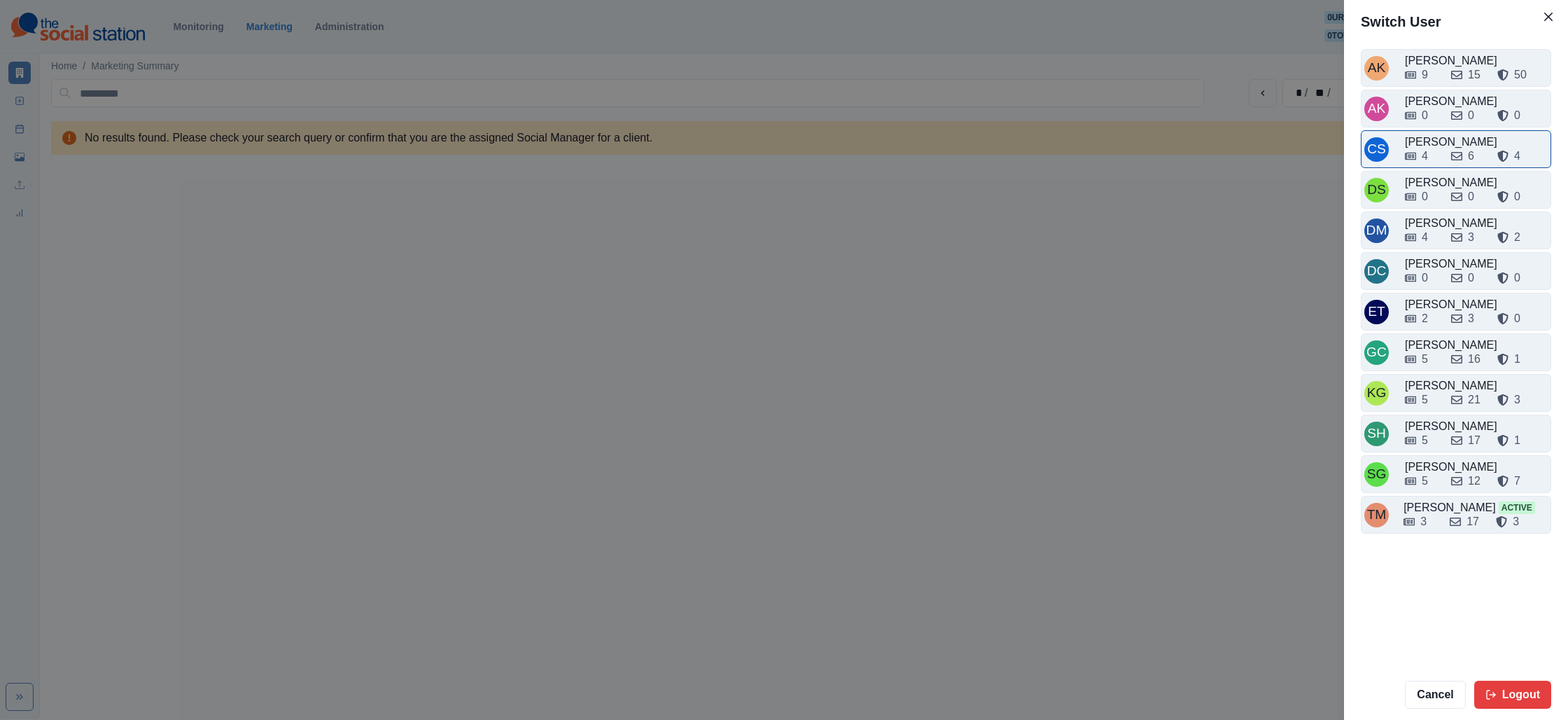
click at [1447, 141] on div "[PERSON_NAME]" at bounding box center [1477, 142] width 143 height 17
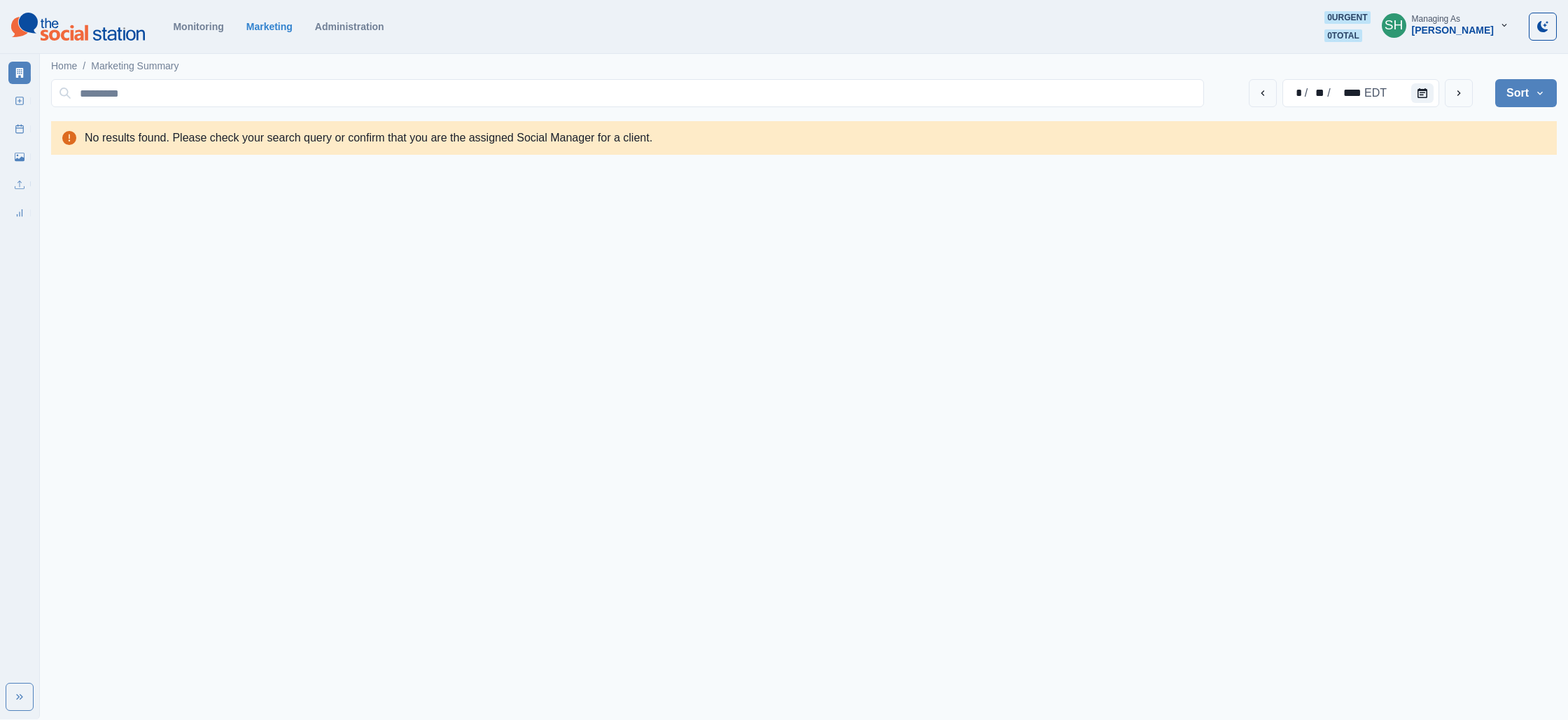
click at [1461, 28] on div "[PERSON_NAME]" at bounding box center [1453, 30] width 82 height 12
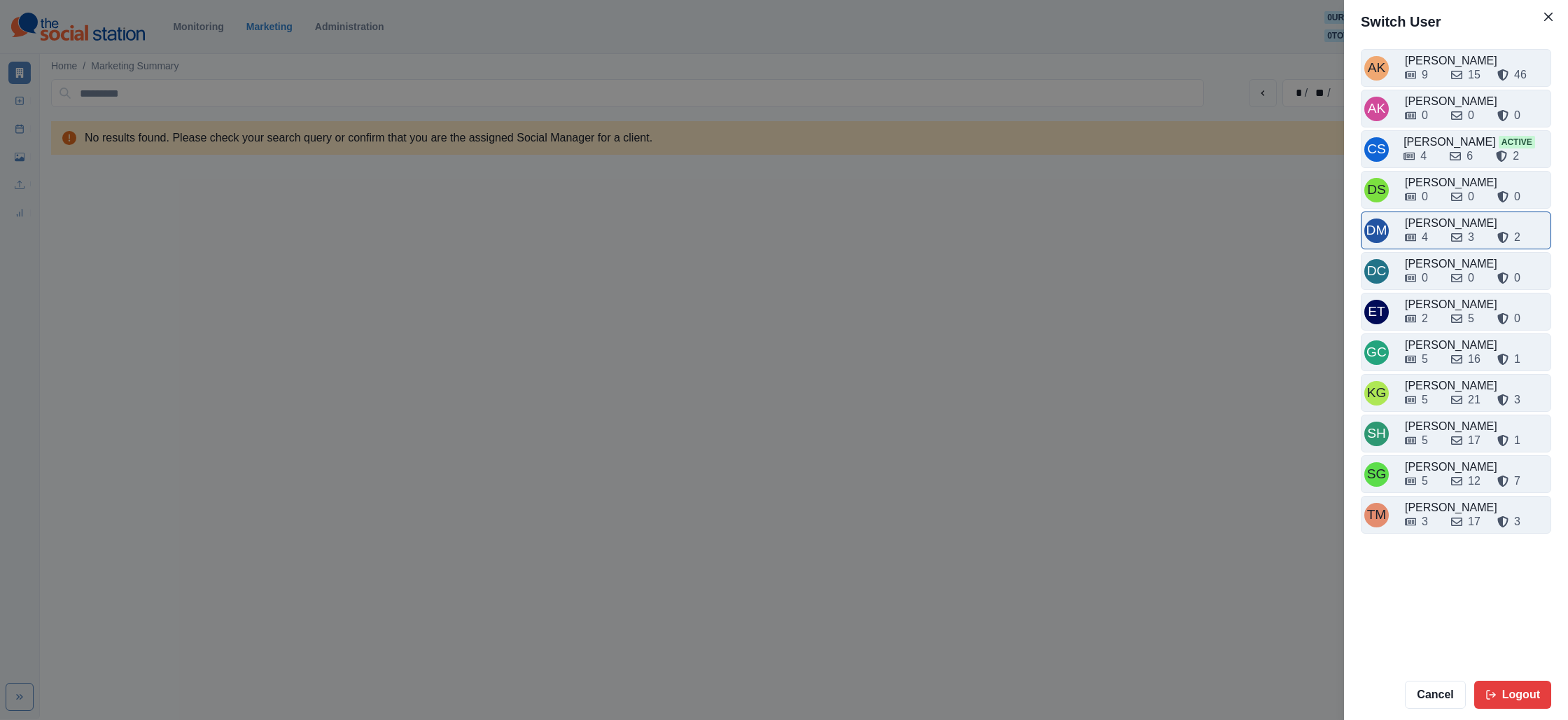
click at [1456, 216] on div "[PERSON_NAME]" at bounding box center [1477, 223] width 143 height 17
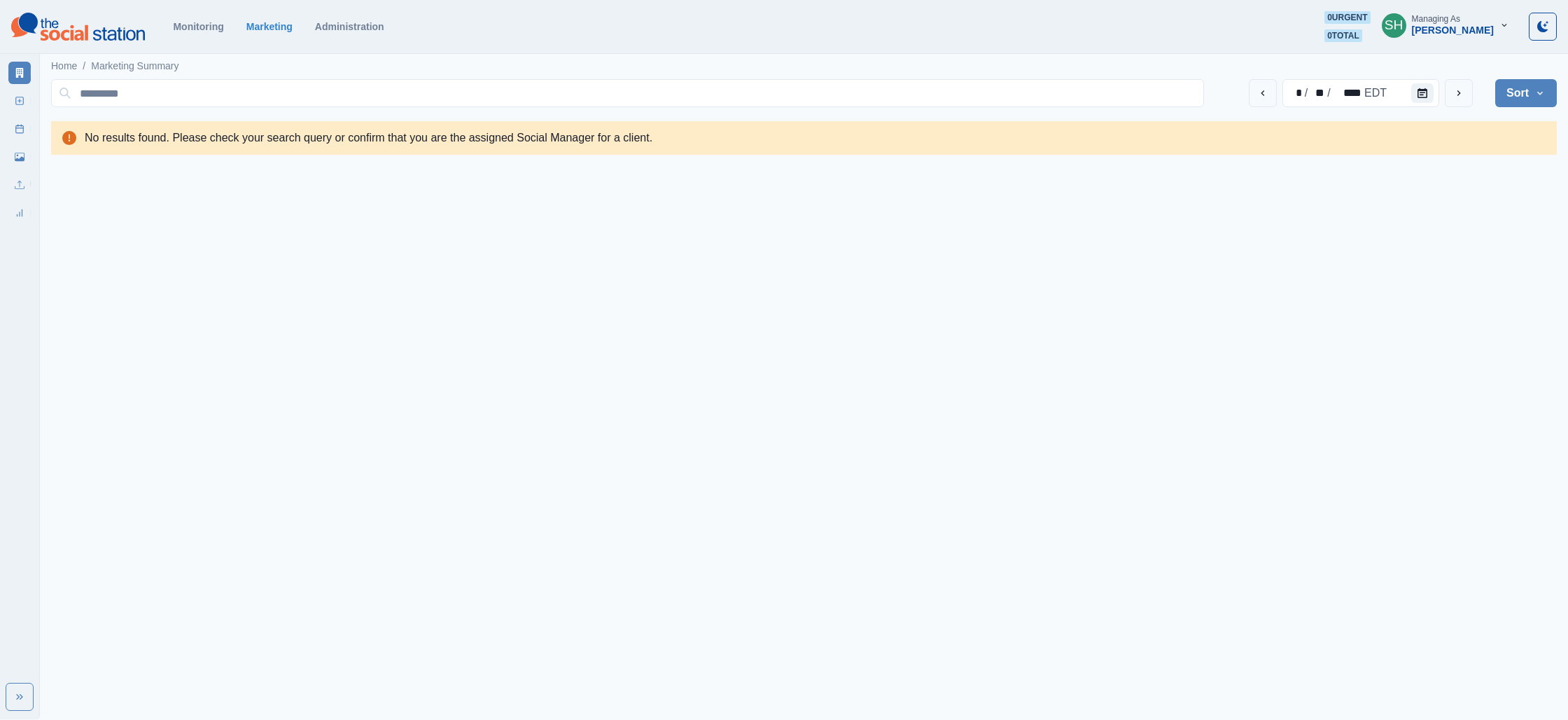
click at [1476, 23] on div "Managing As [PERSON_NAME]" at bounding box center [1453, 25] width 82 height 22
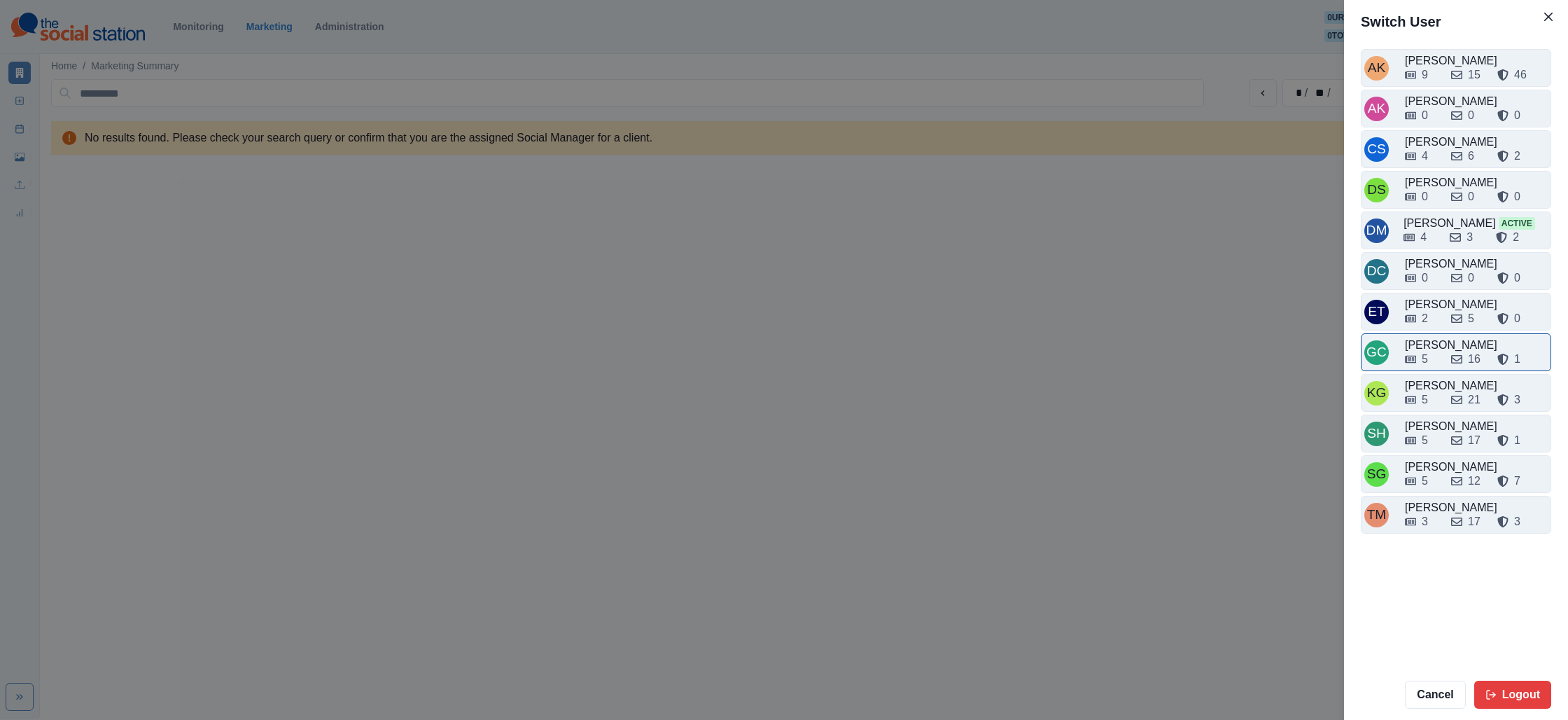
click at [1452, 348] on div "5 16 1" at bounding box center [1477, 356] width 143 height 23
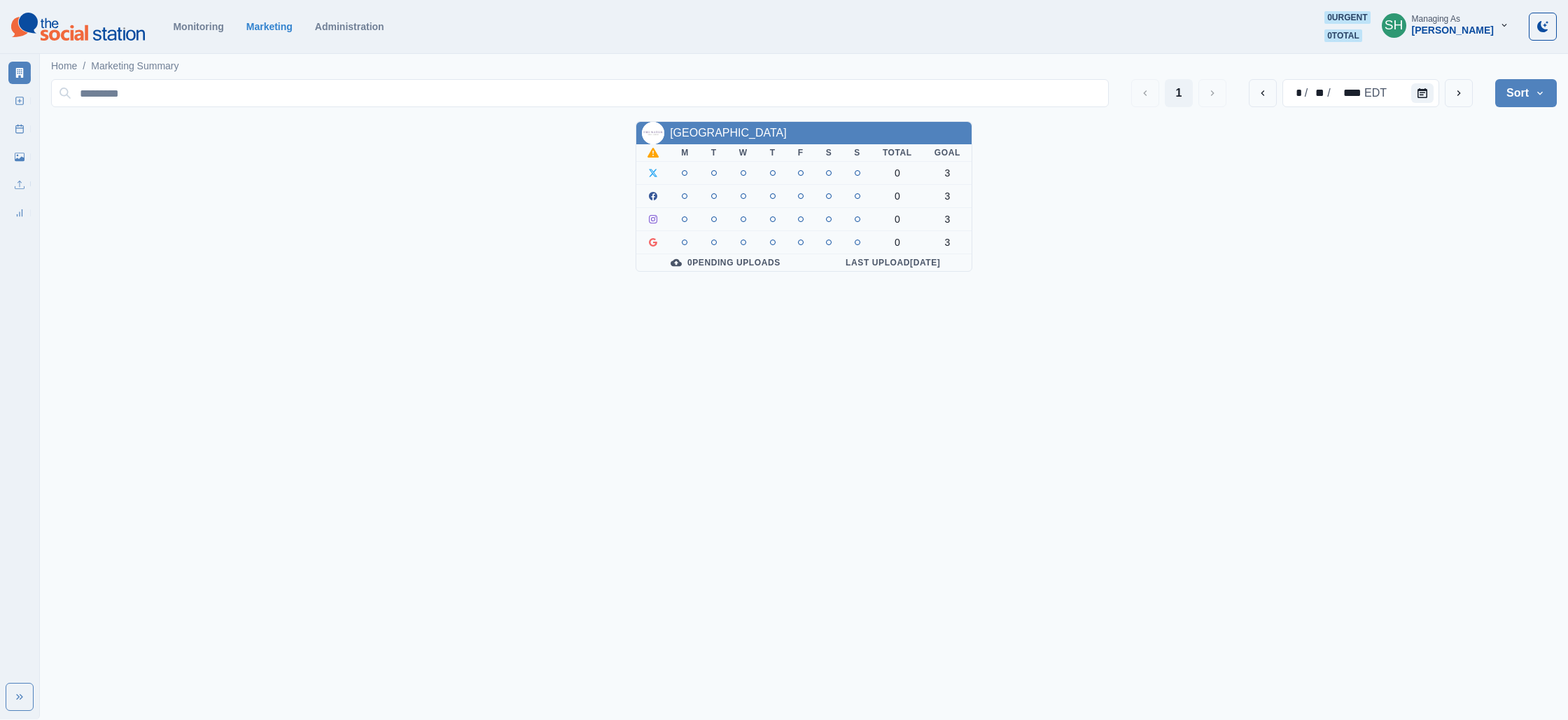
click at [1441, 21] on div "Managing As" at bounding box center [1436, 19] width 49 height 10
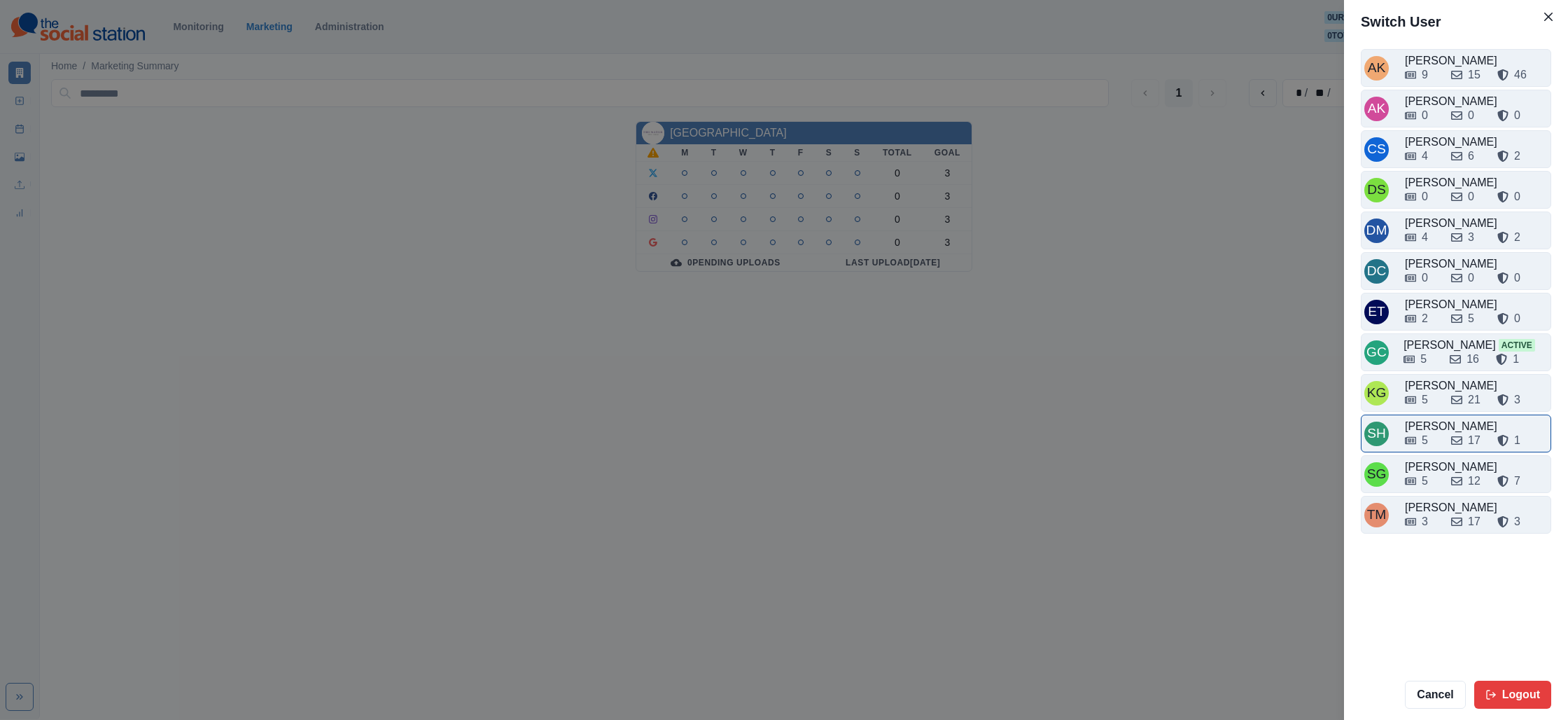
click at [1435, 427] on div "5 17 1" at bounding box center [1477, 438] width 143 height 23
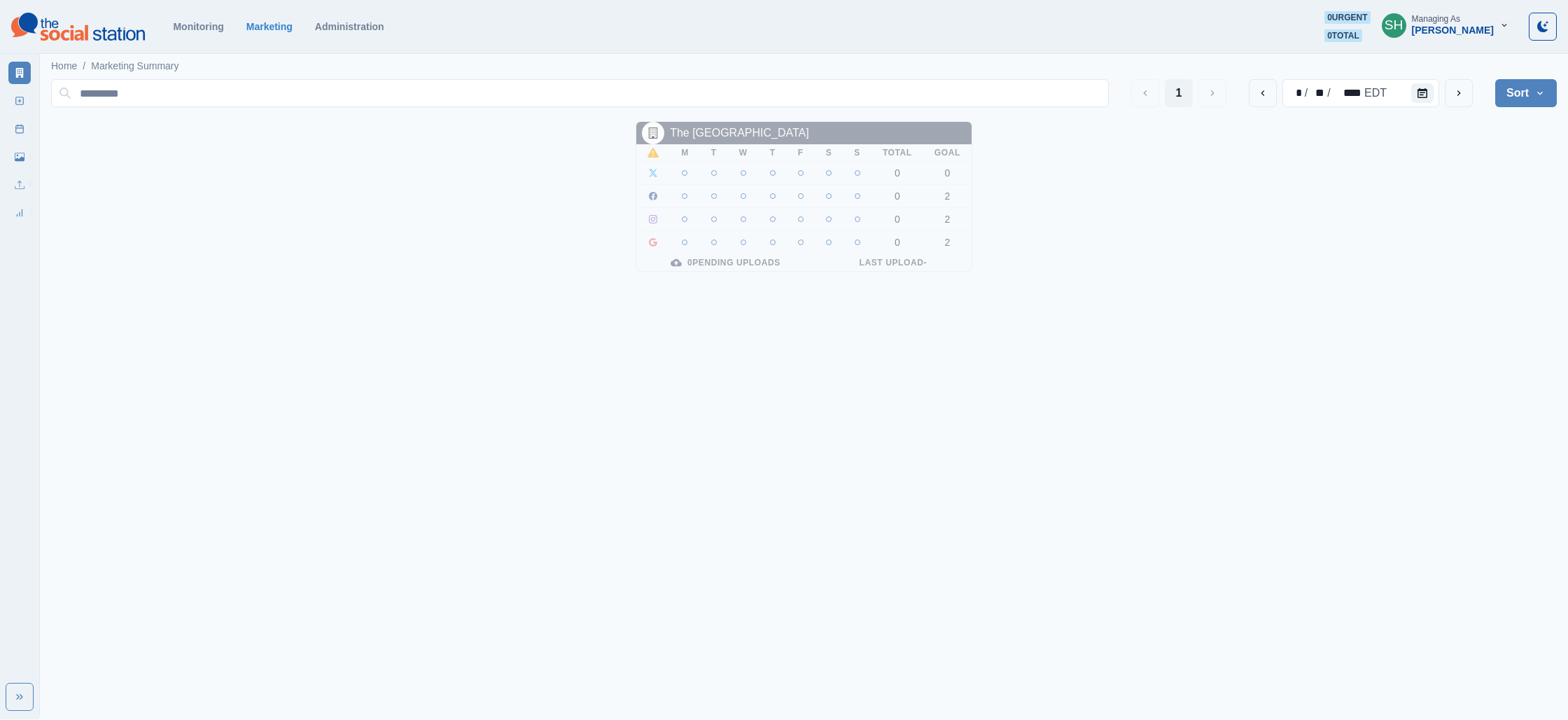
click at [1449, 9] on section "Monitoring Marketing Administration 0 urgent 0 total SH Managing As [PERSON_NAM…" at bounding box center [784, 27] width 1568 height 54
click at [1460, 20] on div "Managing As" at bounding box center [1436, 19] width 49 height 10
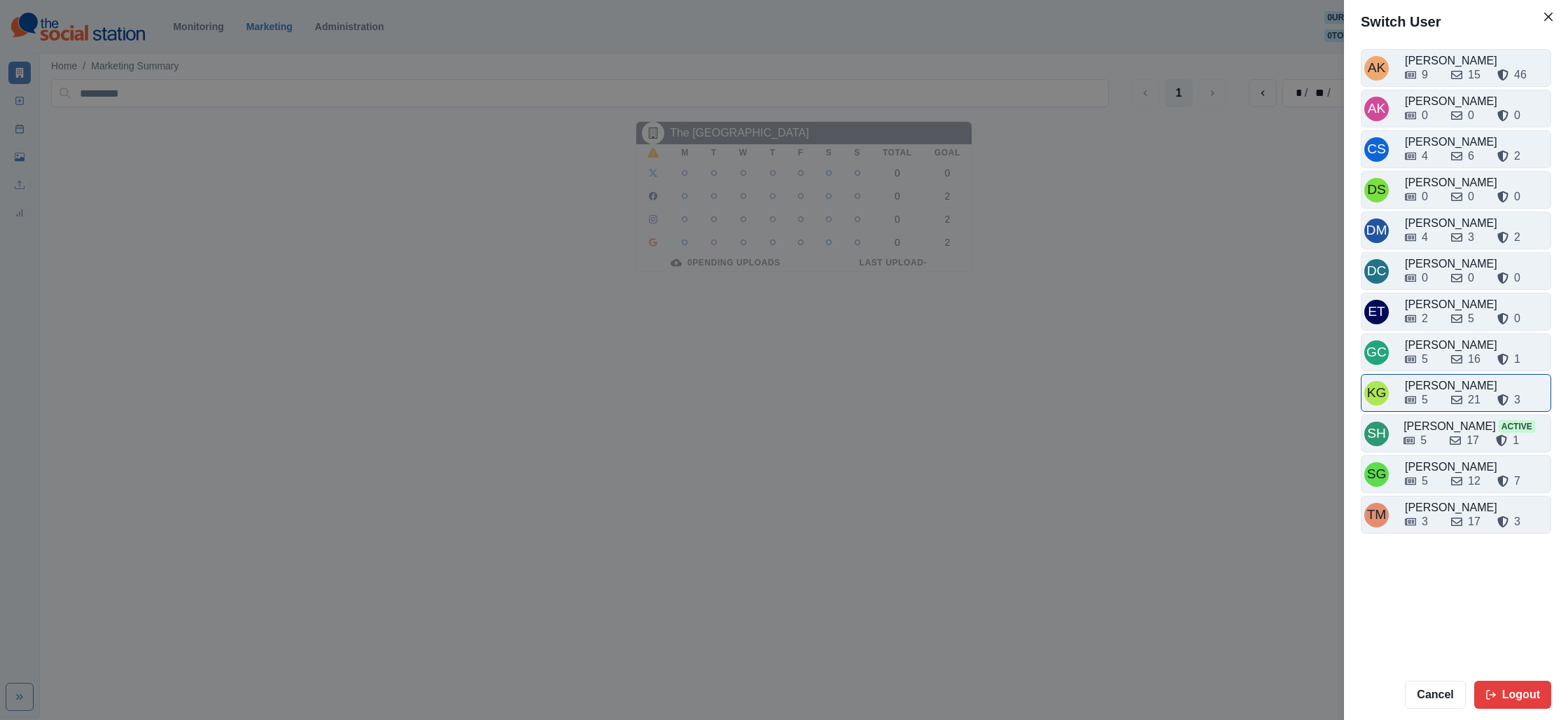
click at [1446, 390] on div "5 21 3" at bounding box center [1477, 397] width 143 height 23
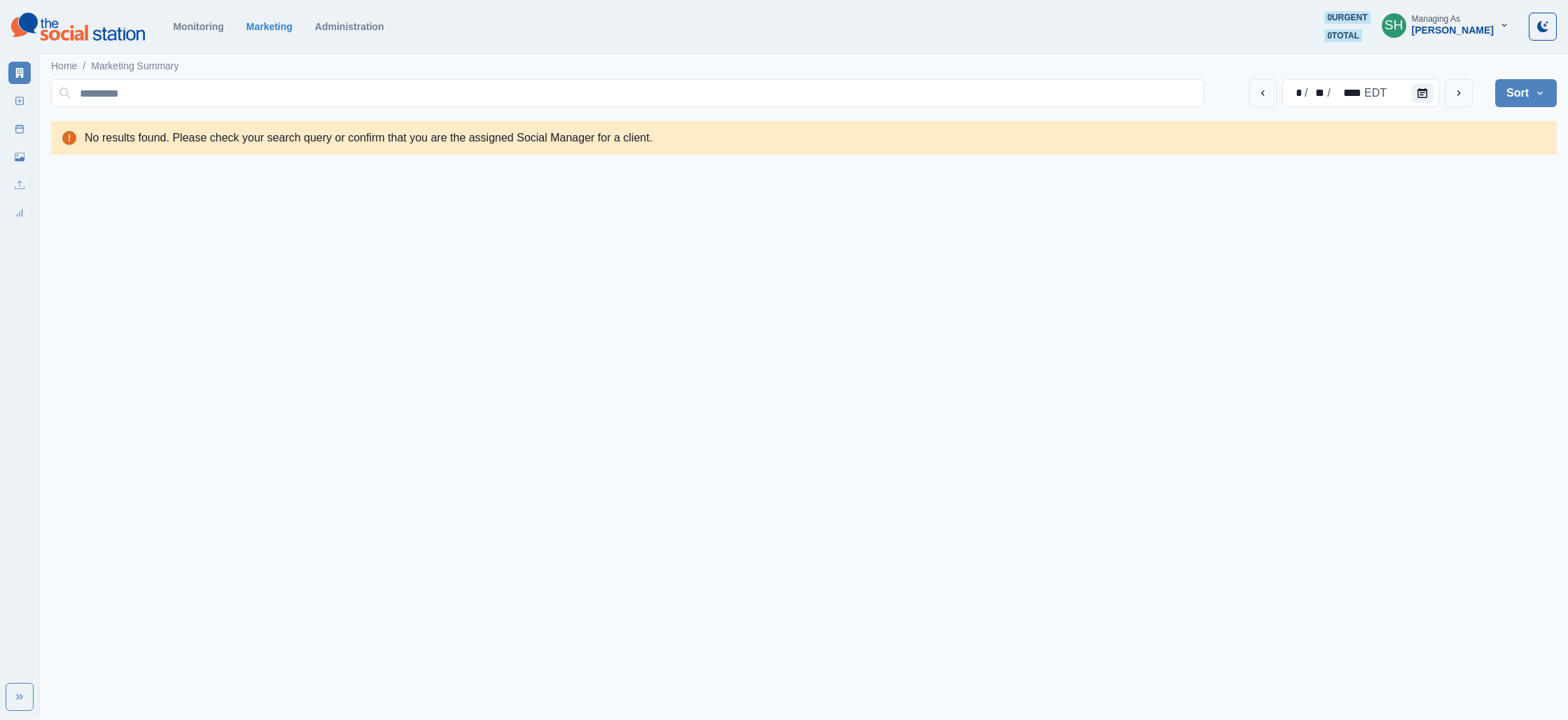
click at [1455, 14] on div "Managing As" at bounding box center [1436, 19] width 49 height 10
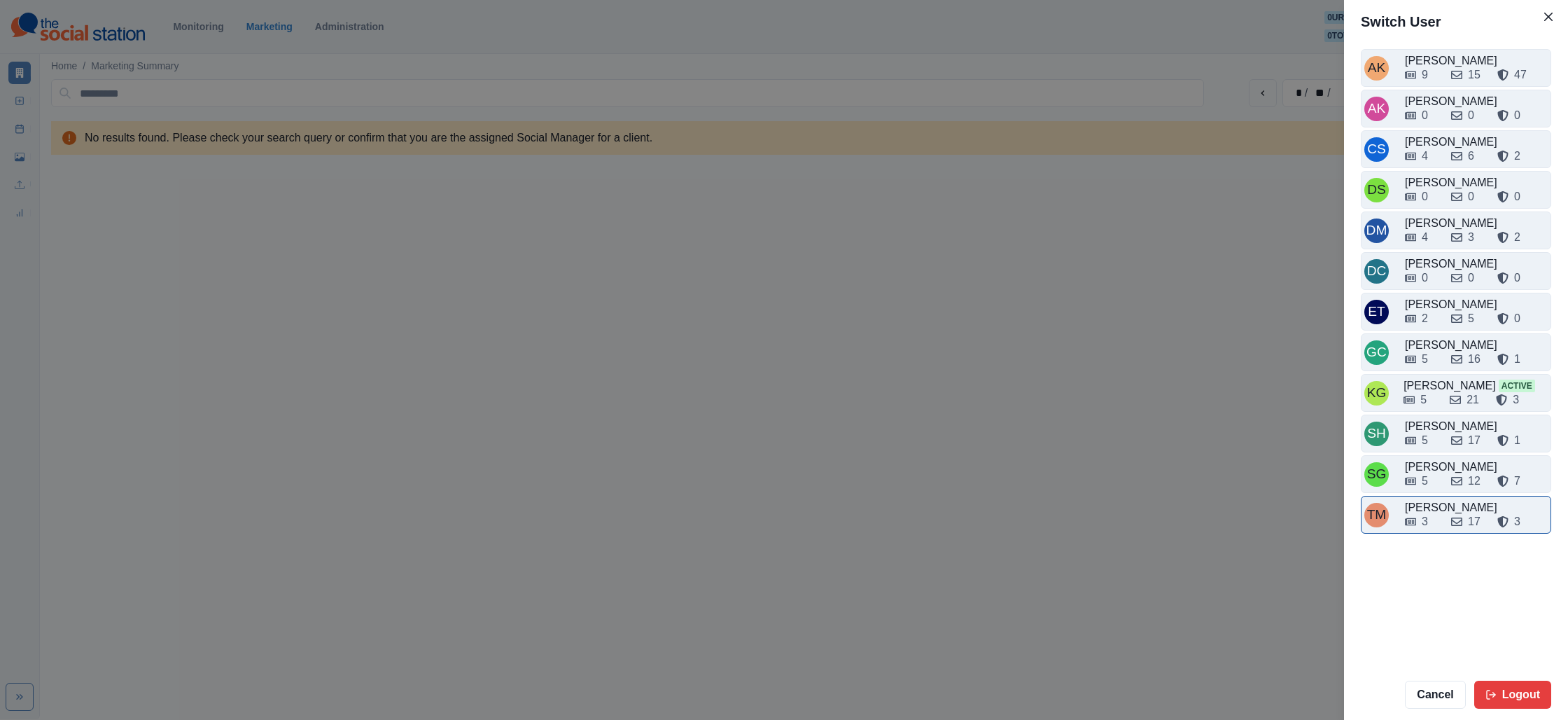
click at [1455, 502] on div "[PERSON_NAME]" at bounding box center [1477, 507] width 143 height 17
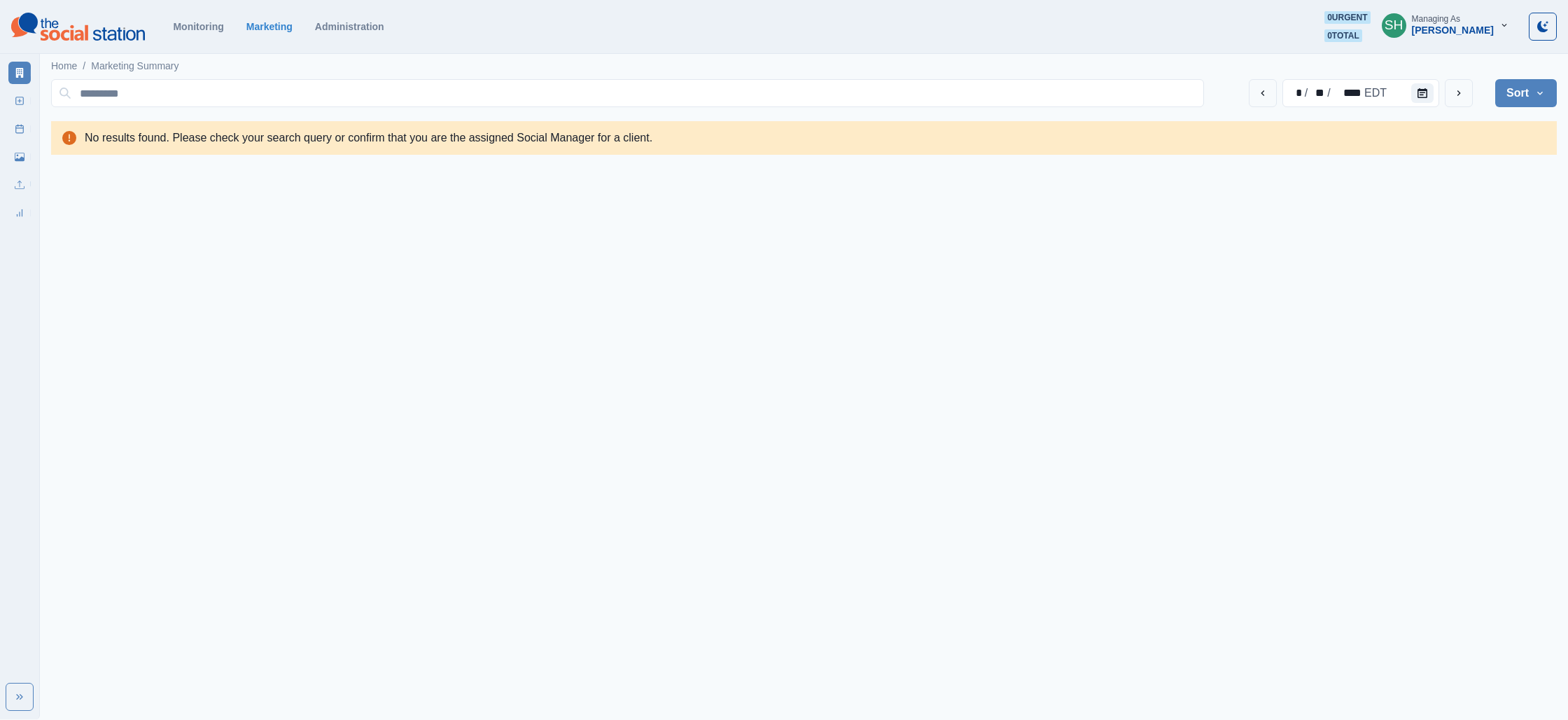
click at [1444, 17] on div "Managing As" at bounding box center [1436, 19] width 49 height 10
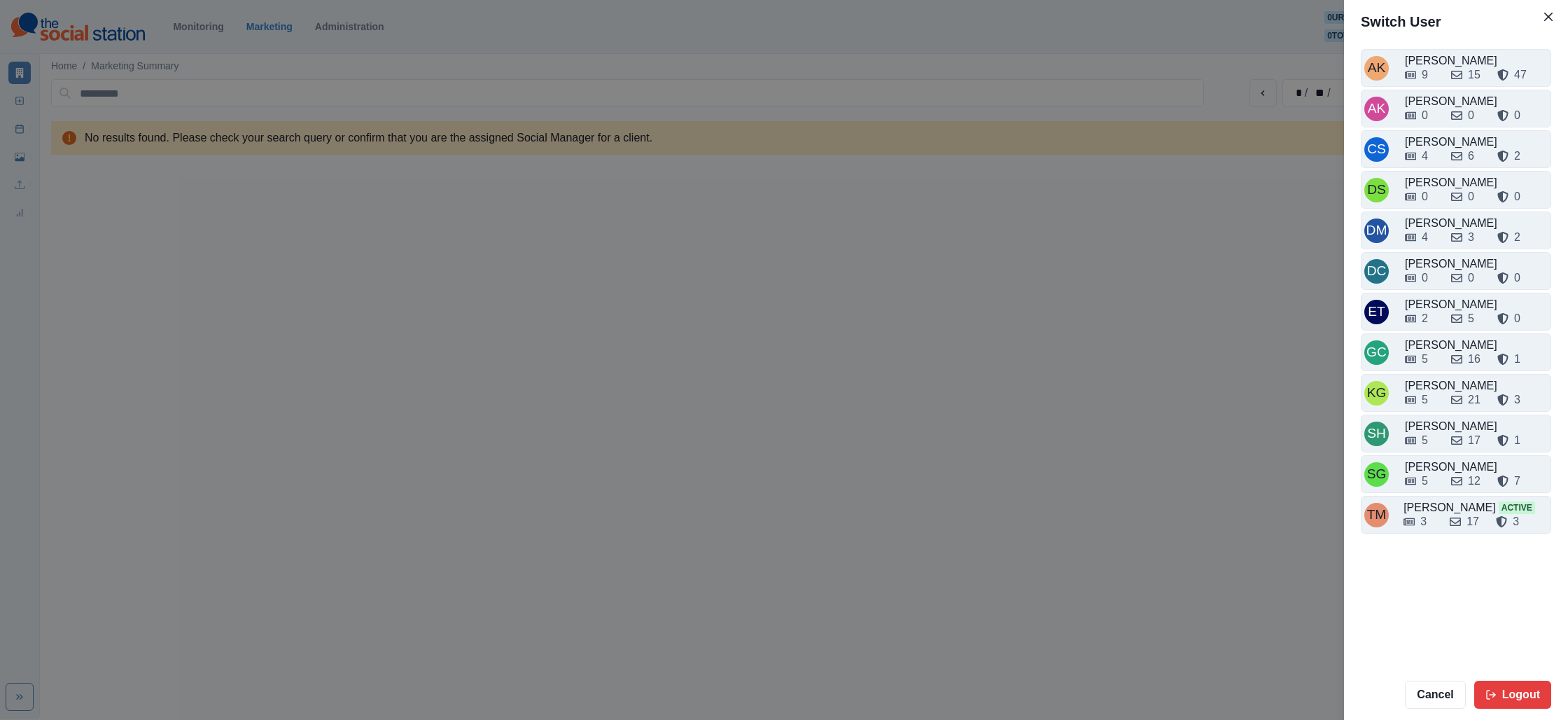
click at [1418, 487] on div "5" at bounding box center [1423, 481] width 35 height 17
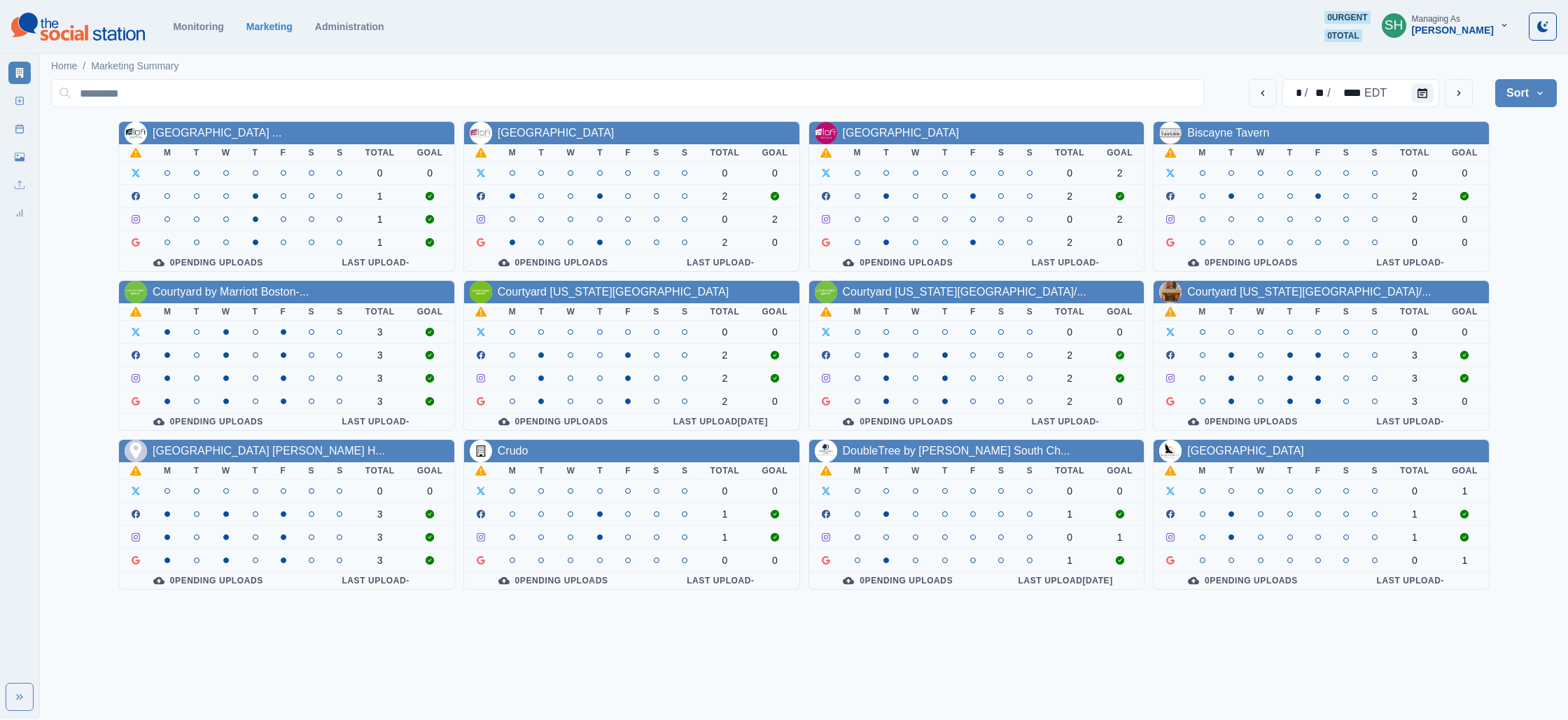
click at [1517, 111] on div "* / ** / **** EDT Sort Client Name Uploads Pending Post Approval" at bounding box center [804, 93] width 1506 height 39
click at [1515, 87] on button "Sort" at bounding box center [1526, 93] width 62 height 28
click at [1460, 131] on span "Client Name" at bounding box center [1487, 132] width 121 height 17
click at [228, 133] on link "[GEOGRAPHIC_DATA] ..." at bounding box center [217, 132] width 129 height 12
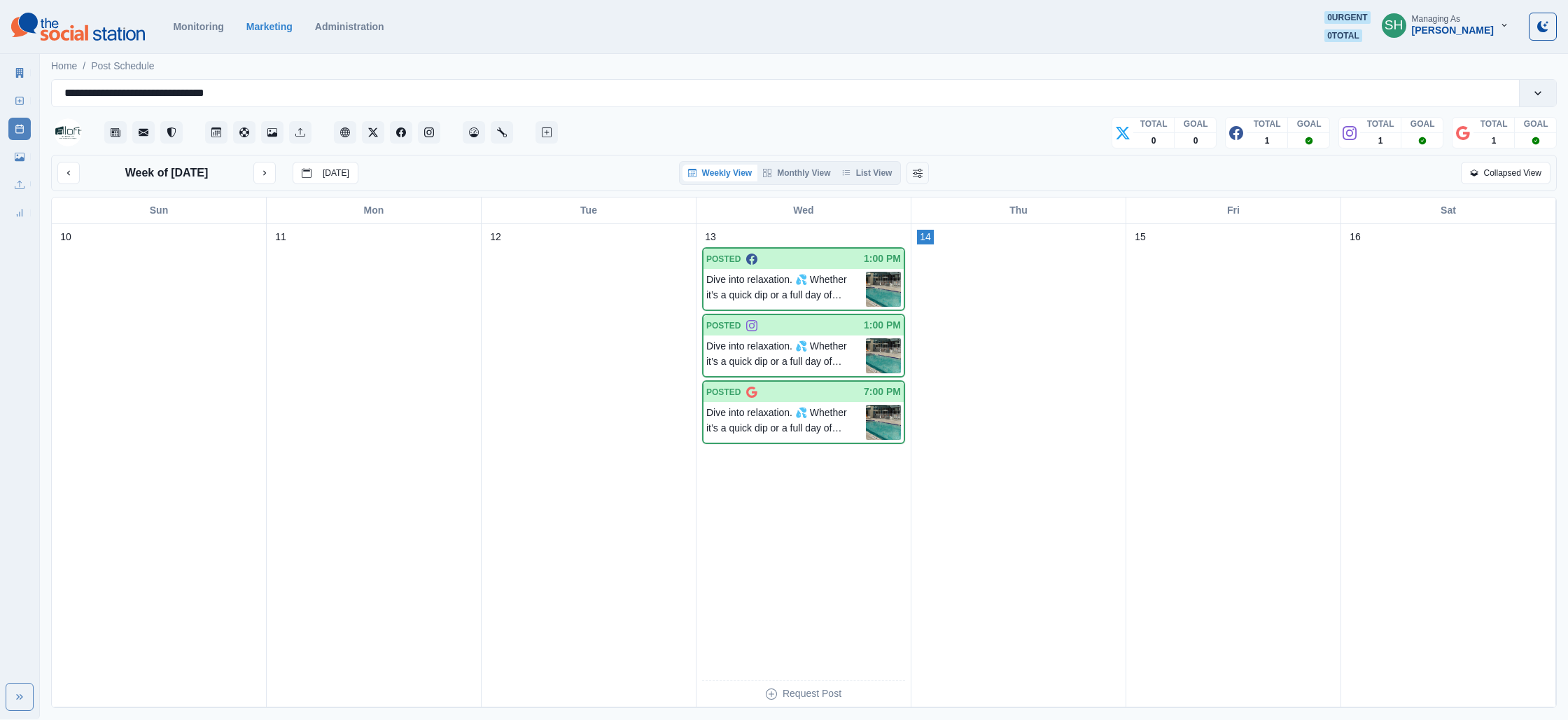
click at [865, 157] on div "Week of [DATE] [DATE] Weekly View Monthly View List View Collapsed View" at bounding box center [804, 173] width 1506 height 37
click at [862, 163] on div "Weekly View Monthly View List View" at bounding box center [790, 173] width 222 height 24
click at [861, 177] on button "List View" at bounding box center [868, 173] width 62 height 17
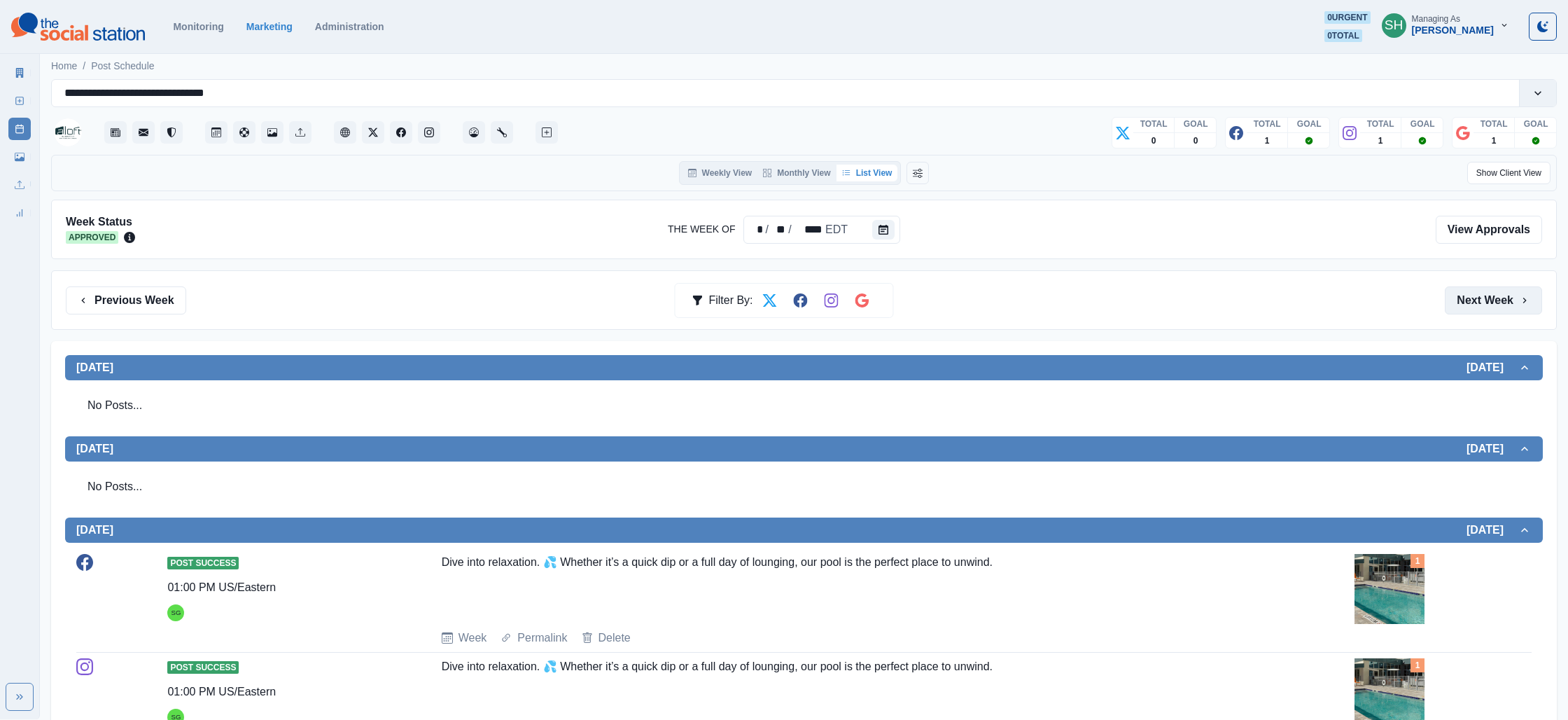
click at [1496, 293] on button "Next Week" at bounding box center [1493, 301] width 97 height 28
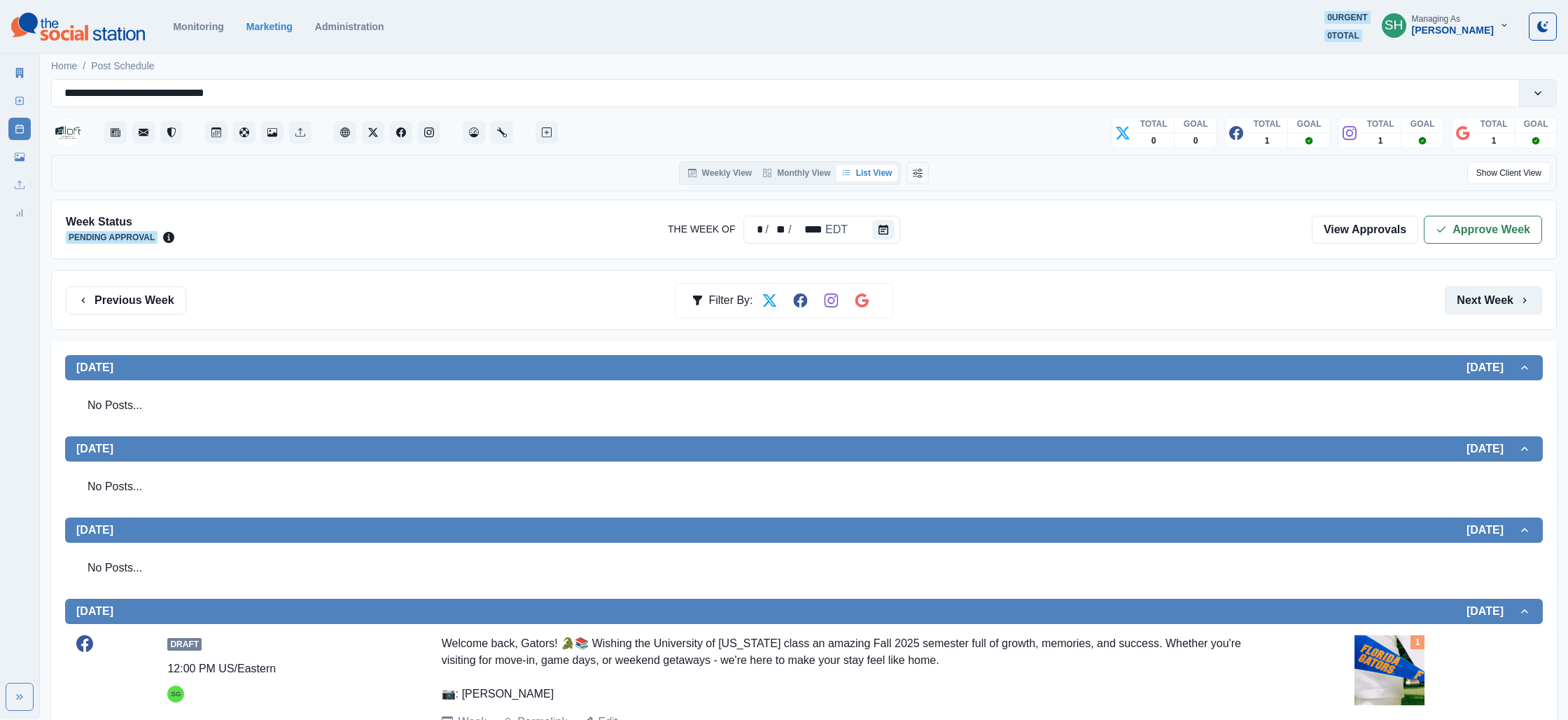
scroll to position [511, 0]
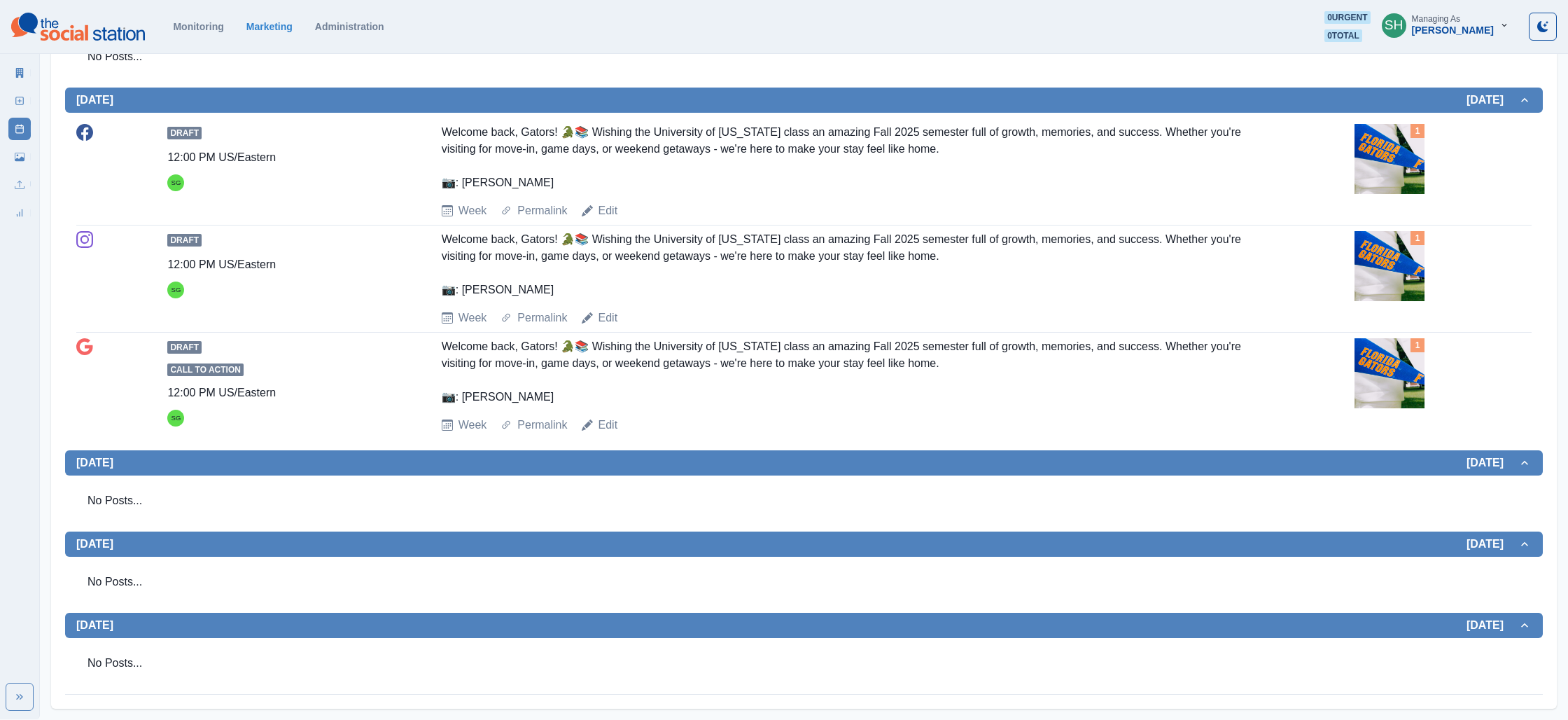
click at [1382, 149] on img at bounding box center [1389, 158] width 70 height 70
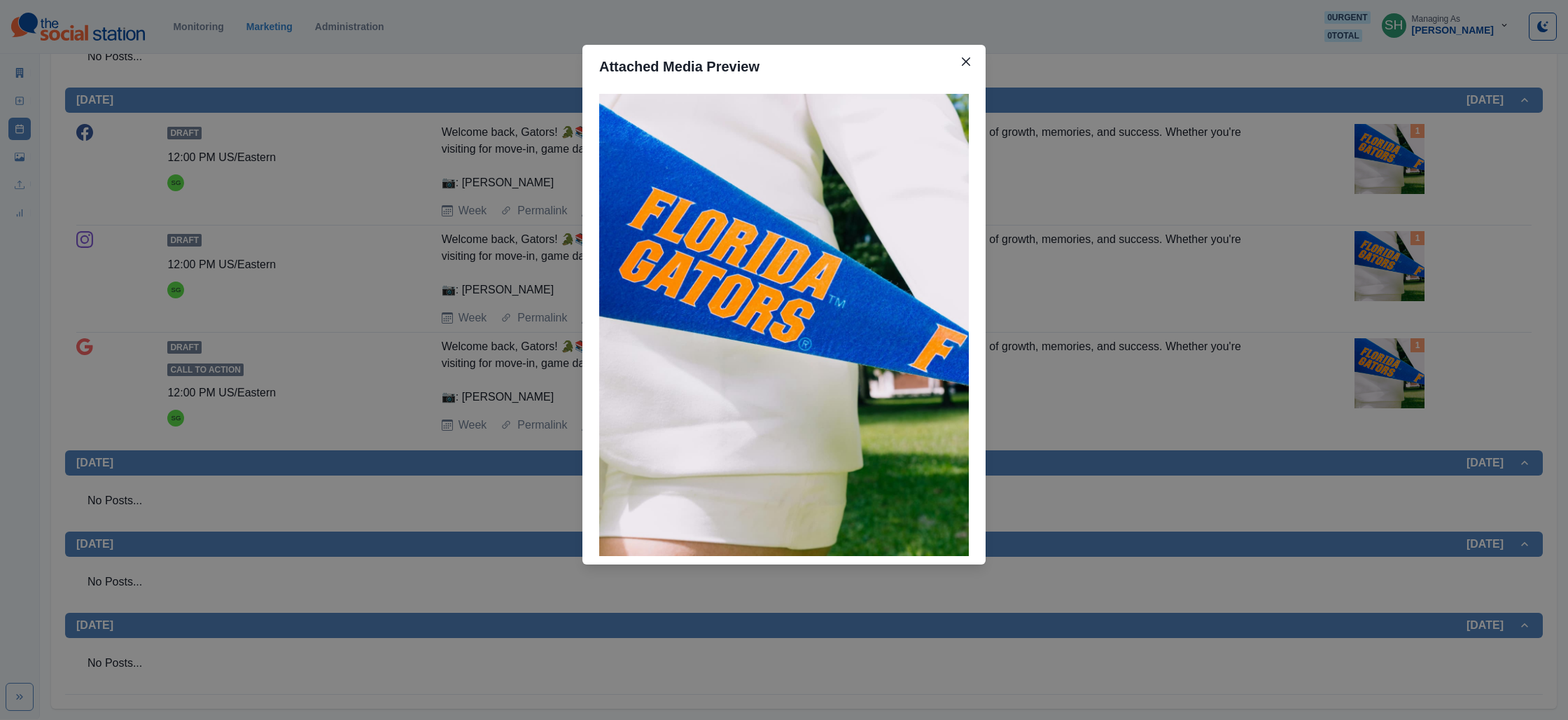
click at [1288, 165] on div "Attached Media Preview" at bounding box center [784, 360] width 1568 height 720
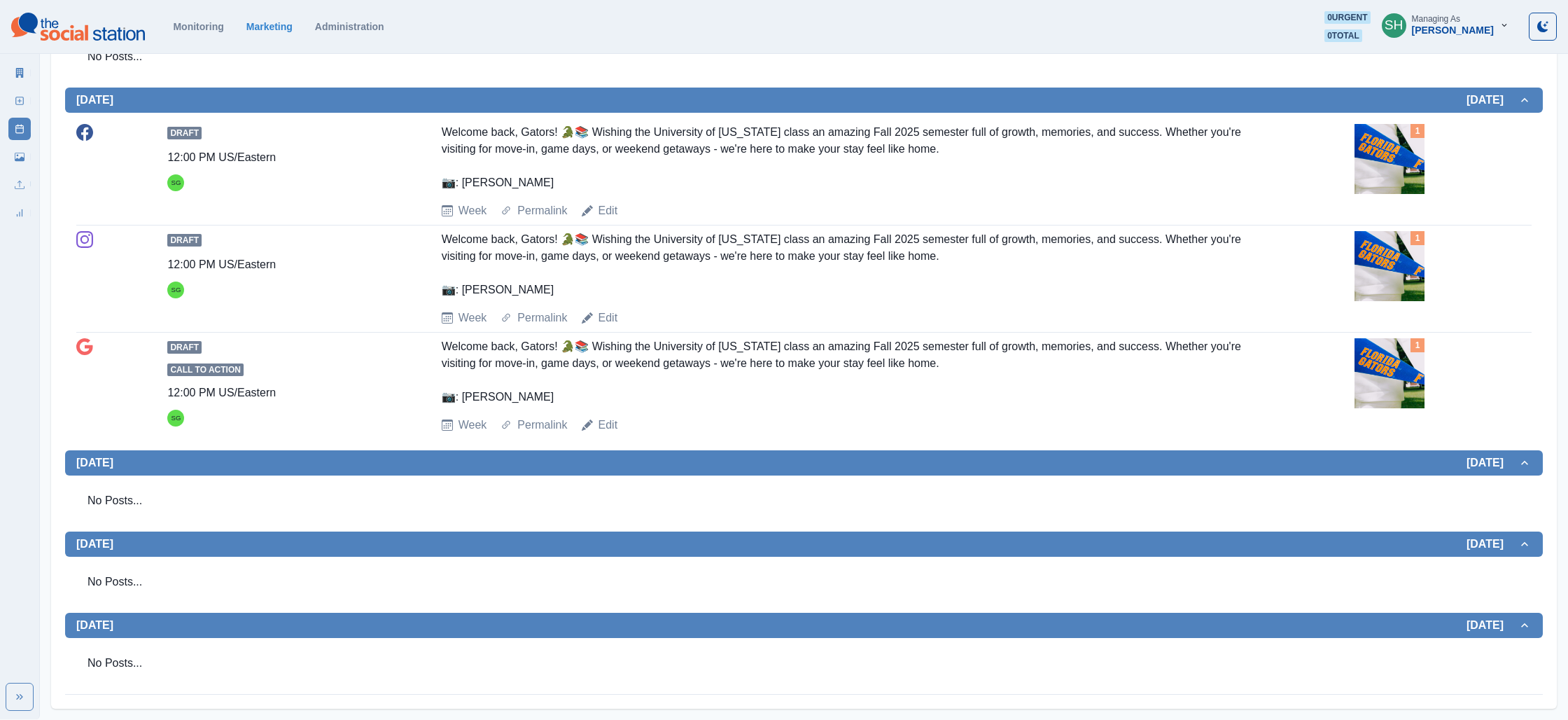
scroll to position [0, 0]
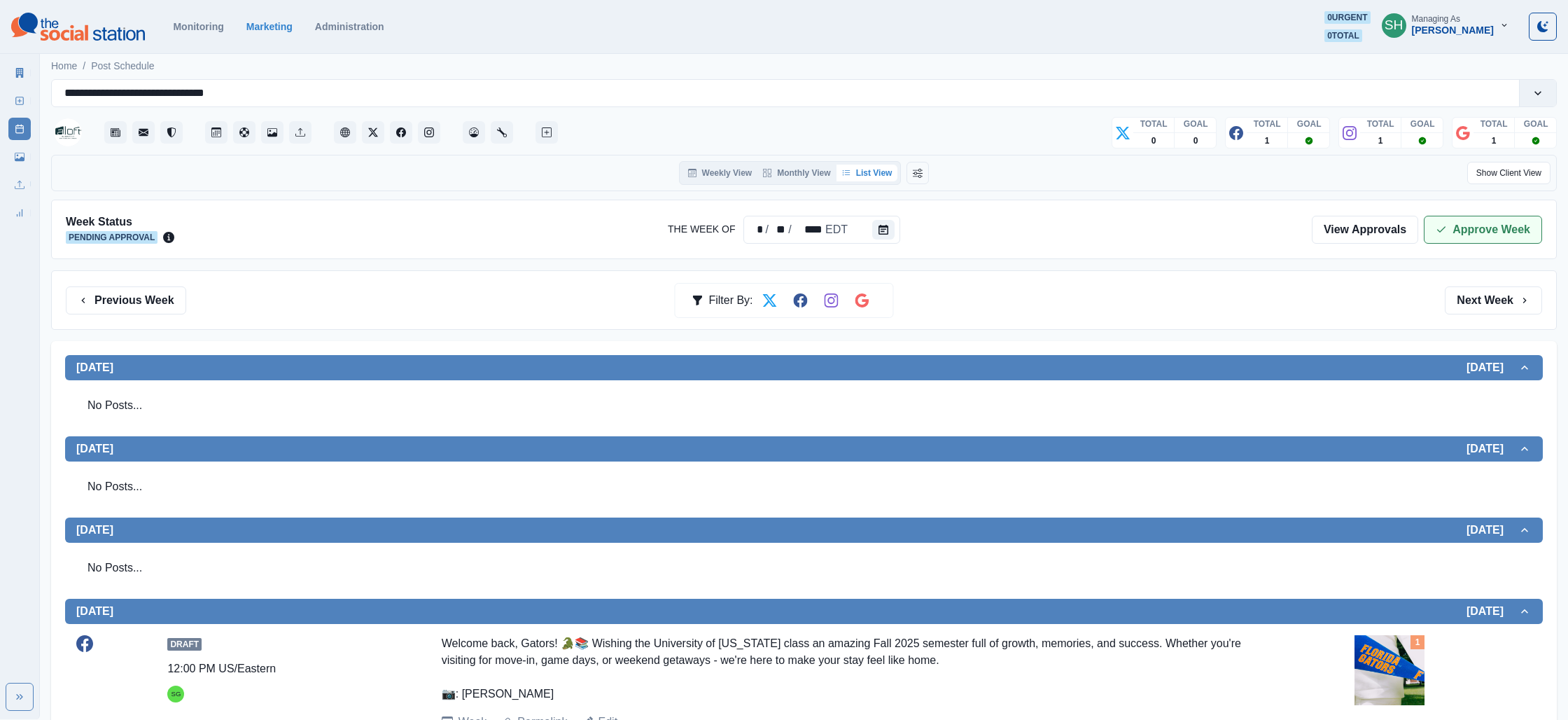
click at [1448, 235] on button "Approve Week" at bounding box center [1483, 229] width 118 height 28
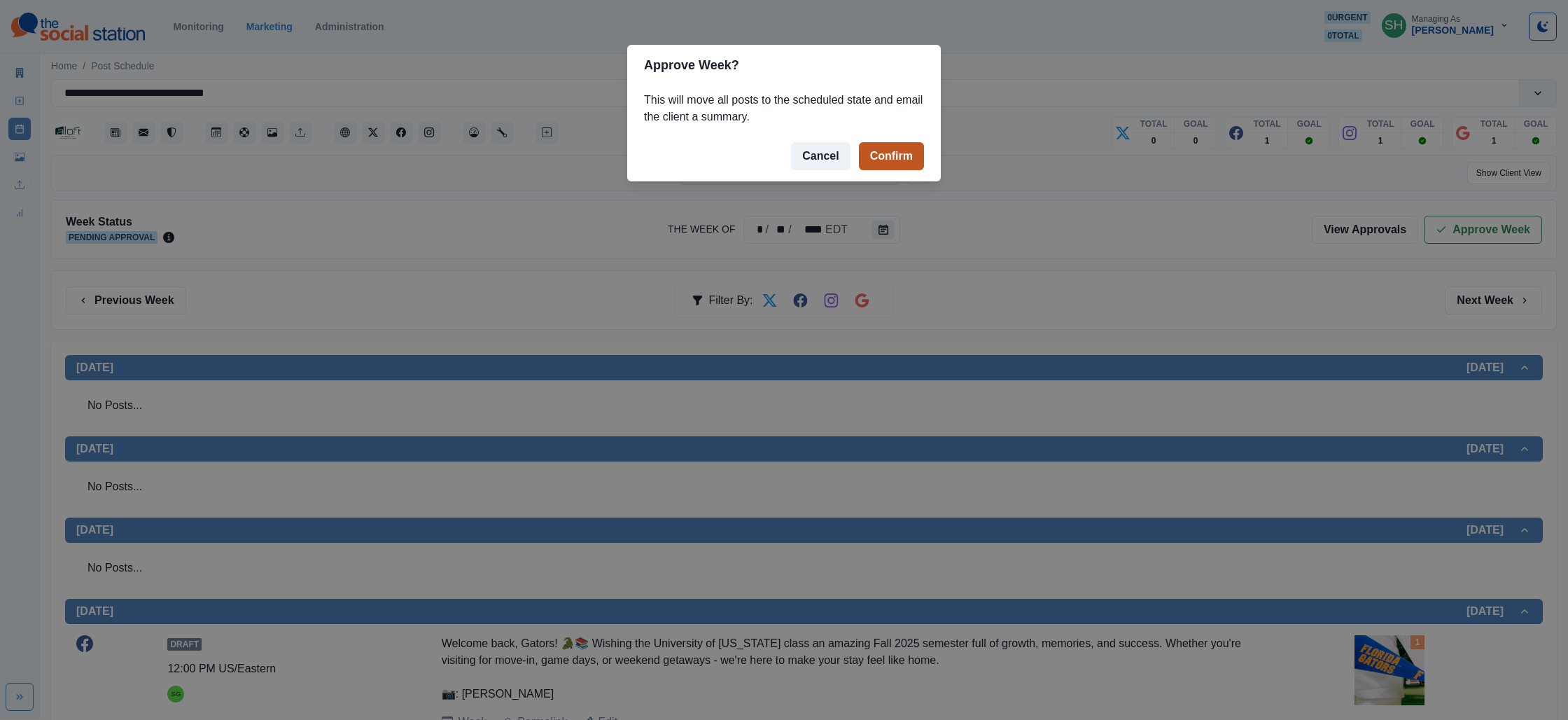
click at [870, 153] on button "Confirm" at bounding box center [892, 156] width 65 height 28
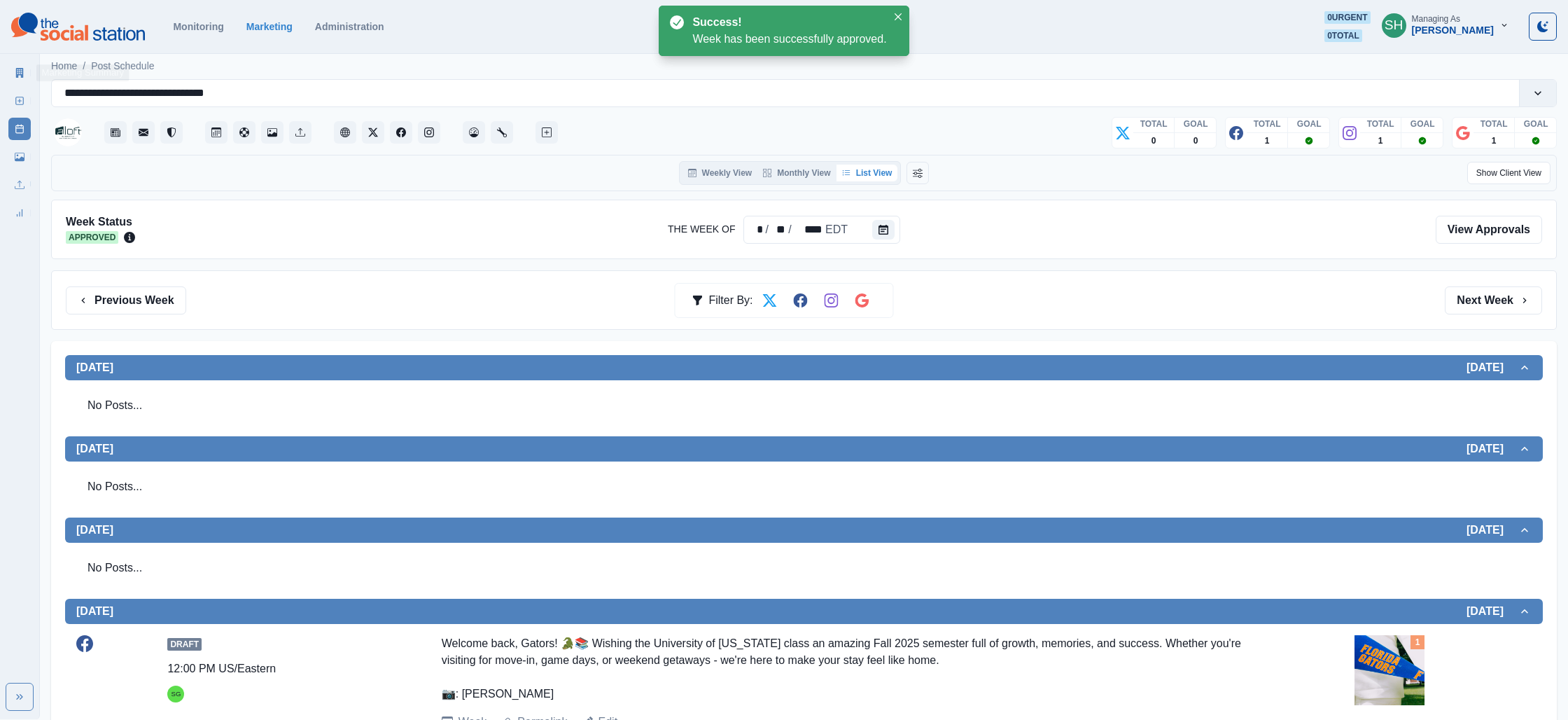
click at [20, 68] on icon at bounding box center [20, 72] width 8 height 10
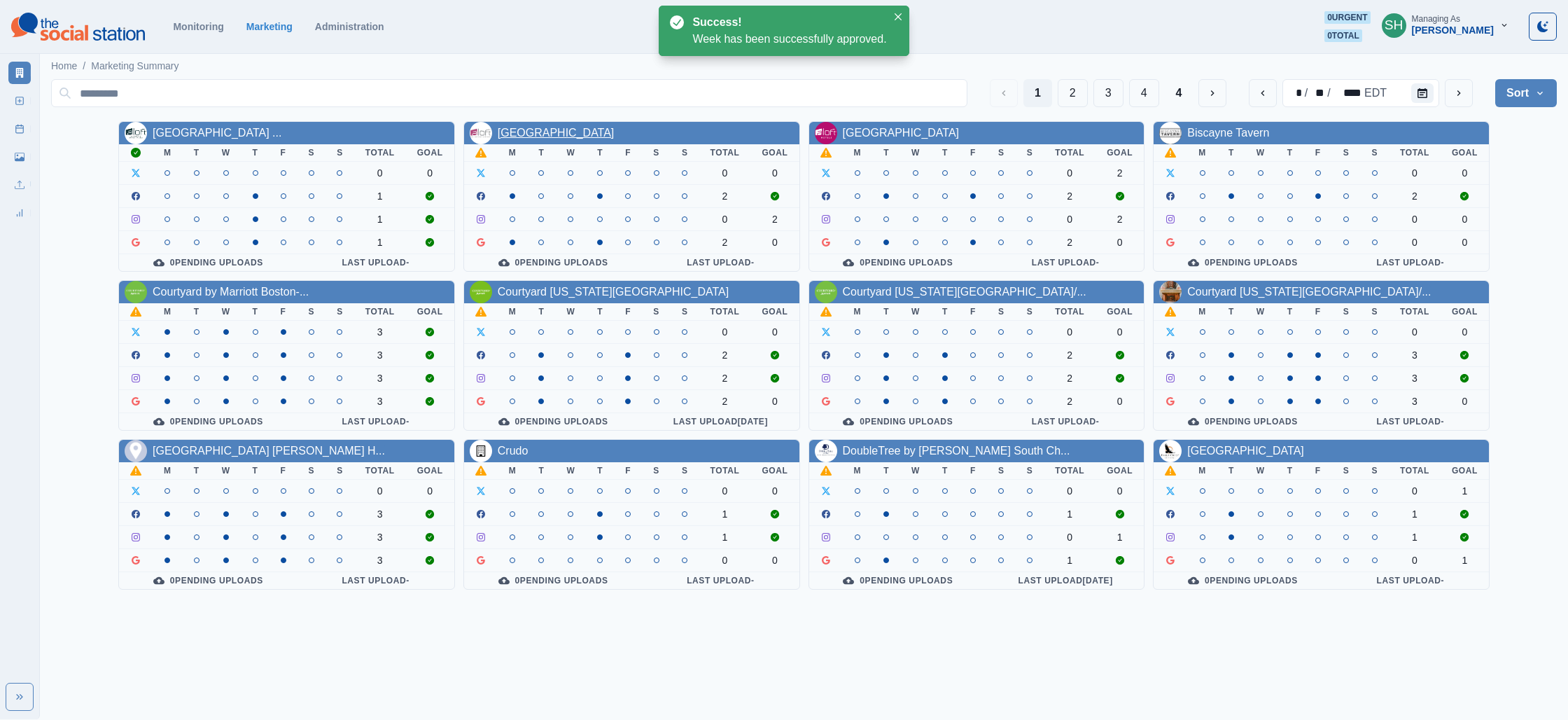
click at [536, 134] on link "[GEOGRAPHIC_DATA]" at bounding box center [556, 132] width 117 height 12
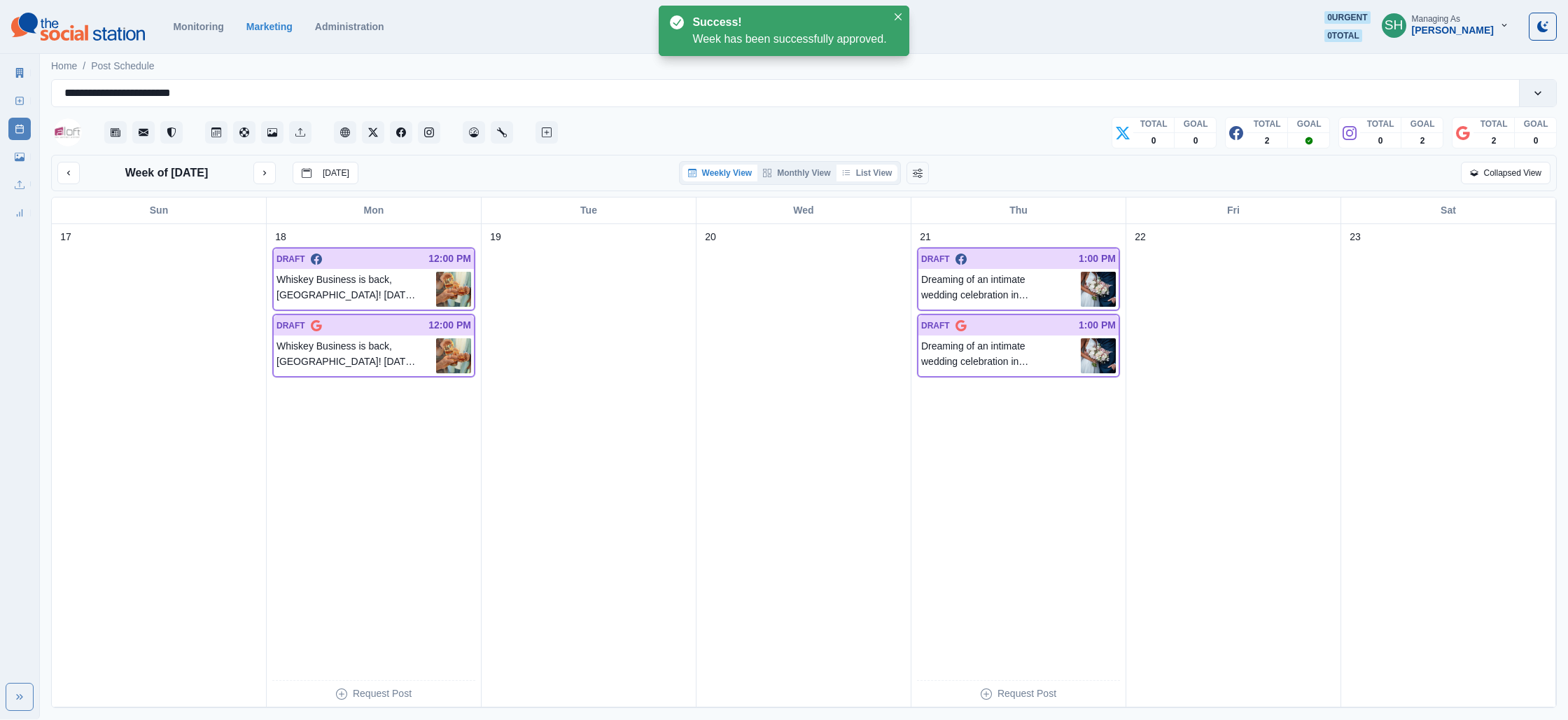
click at [842, 167] on button "List View" at bounding box center [868, 173] width 62 height 17
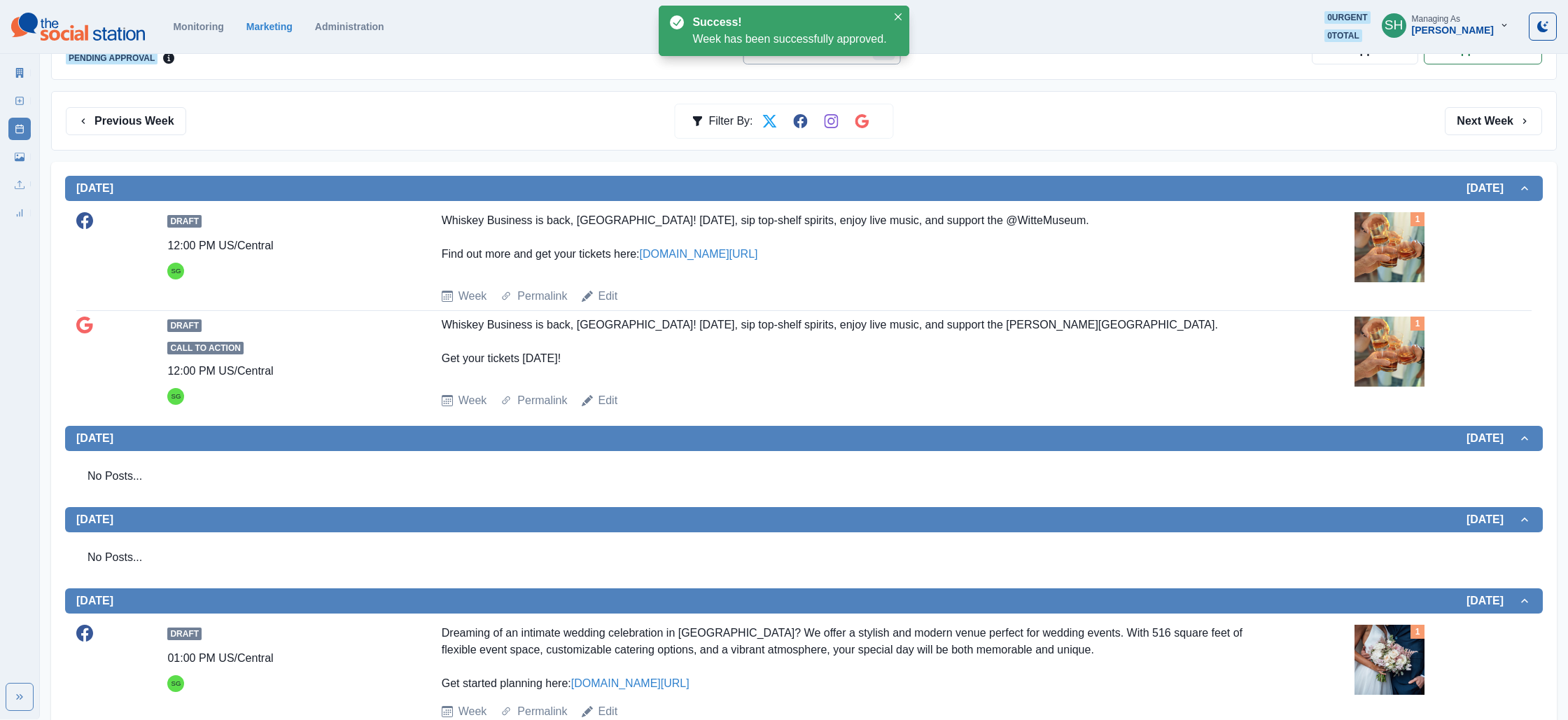
scroll to position [180, 0]
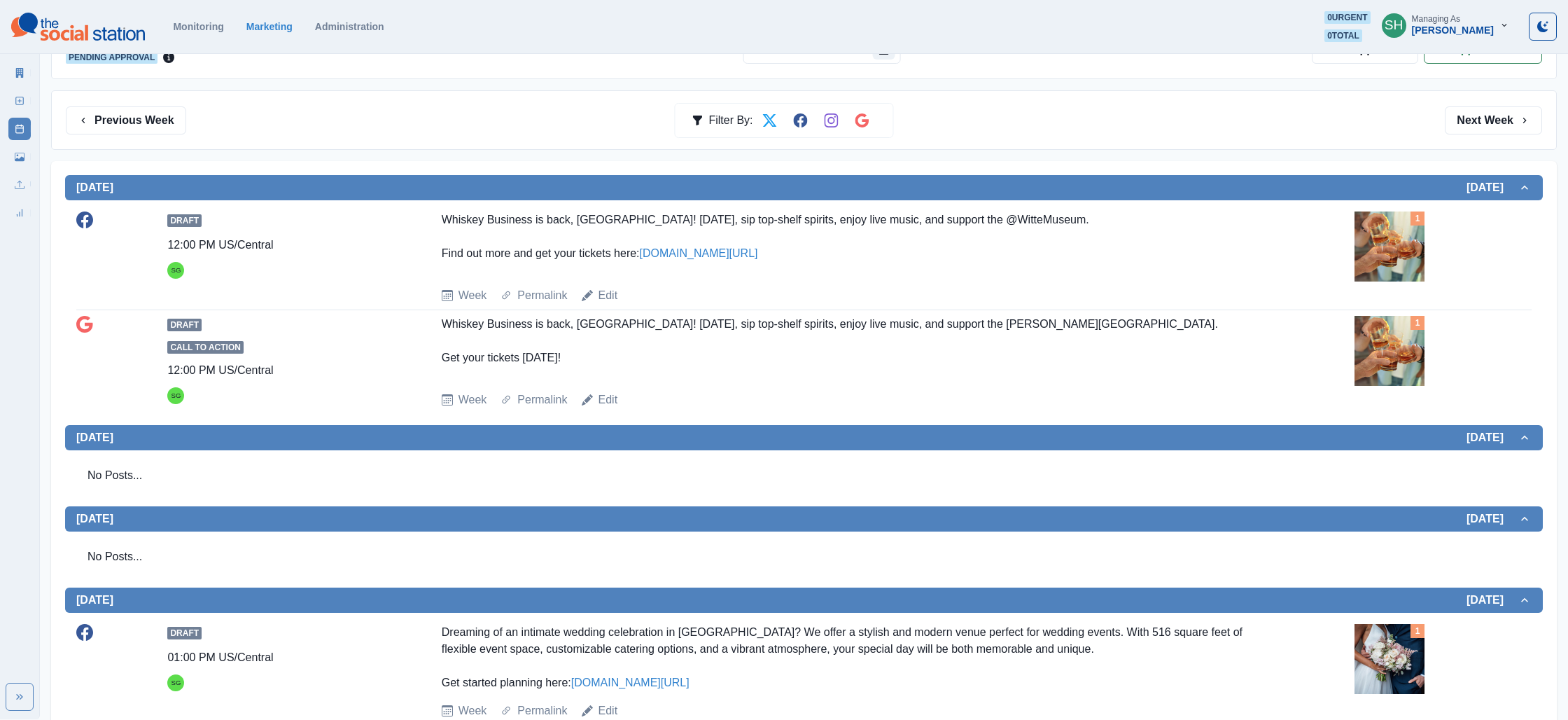
click at [1372, 242] on img at bounding box center [1389, 246] width 70 height 70
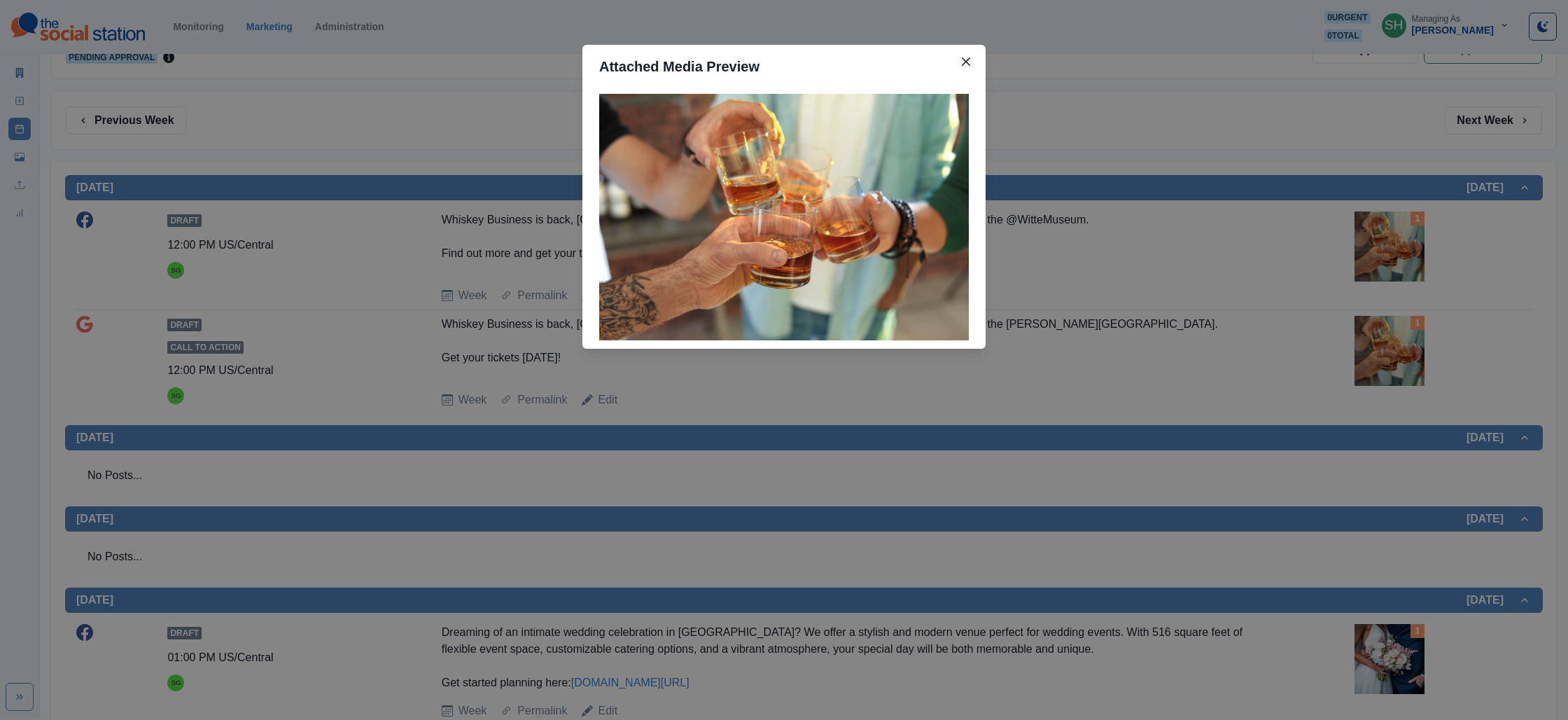
click at [1232, 240] on div "Attached Media Preview" at bounding box center [784, 360] width 1568 height 720
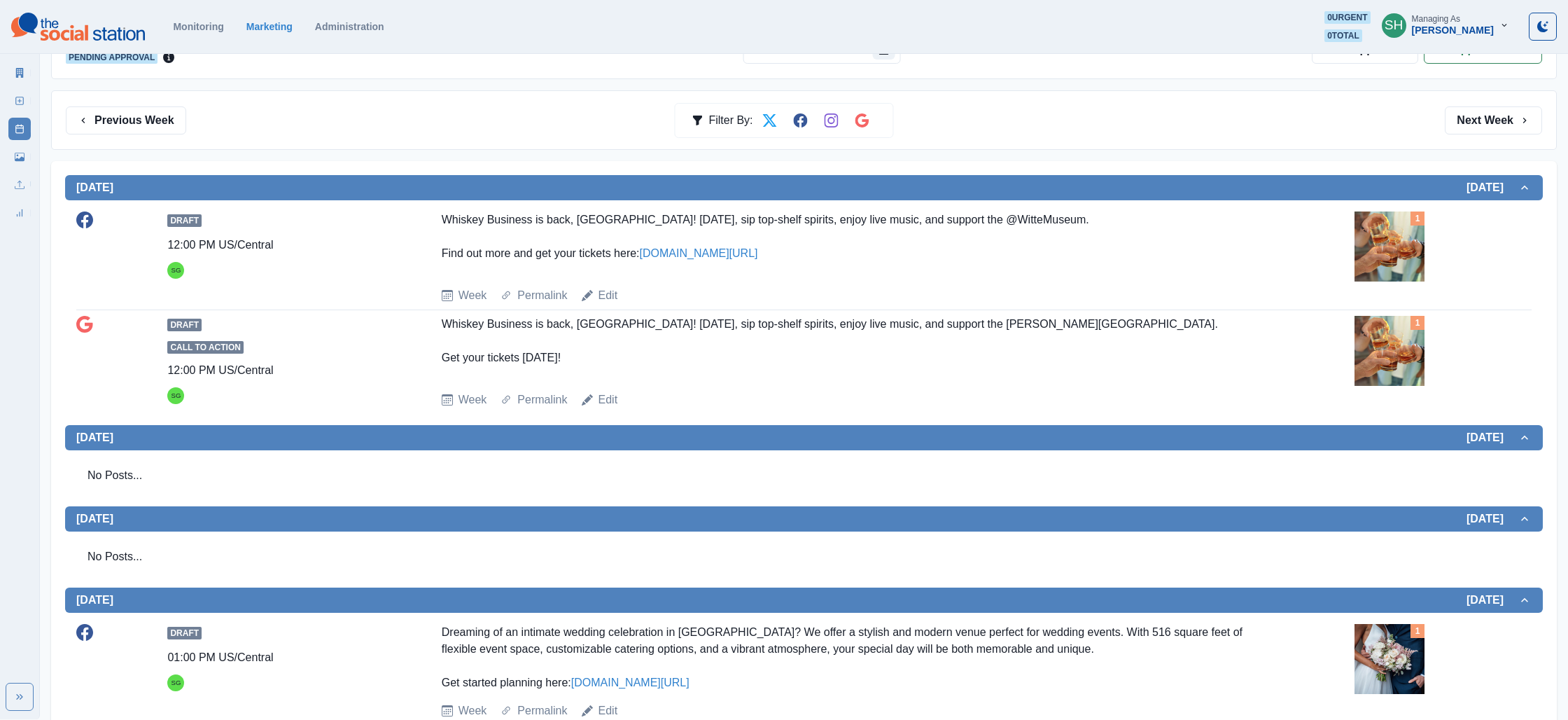
click at [719, 254] on link "[DOMAIN_NAME][URL]" at bounding box center [699, 253] width 118 height 12
click at [608, 291] on link "Edit" at bounding box center [609, 296] width 20 height 17
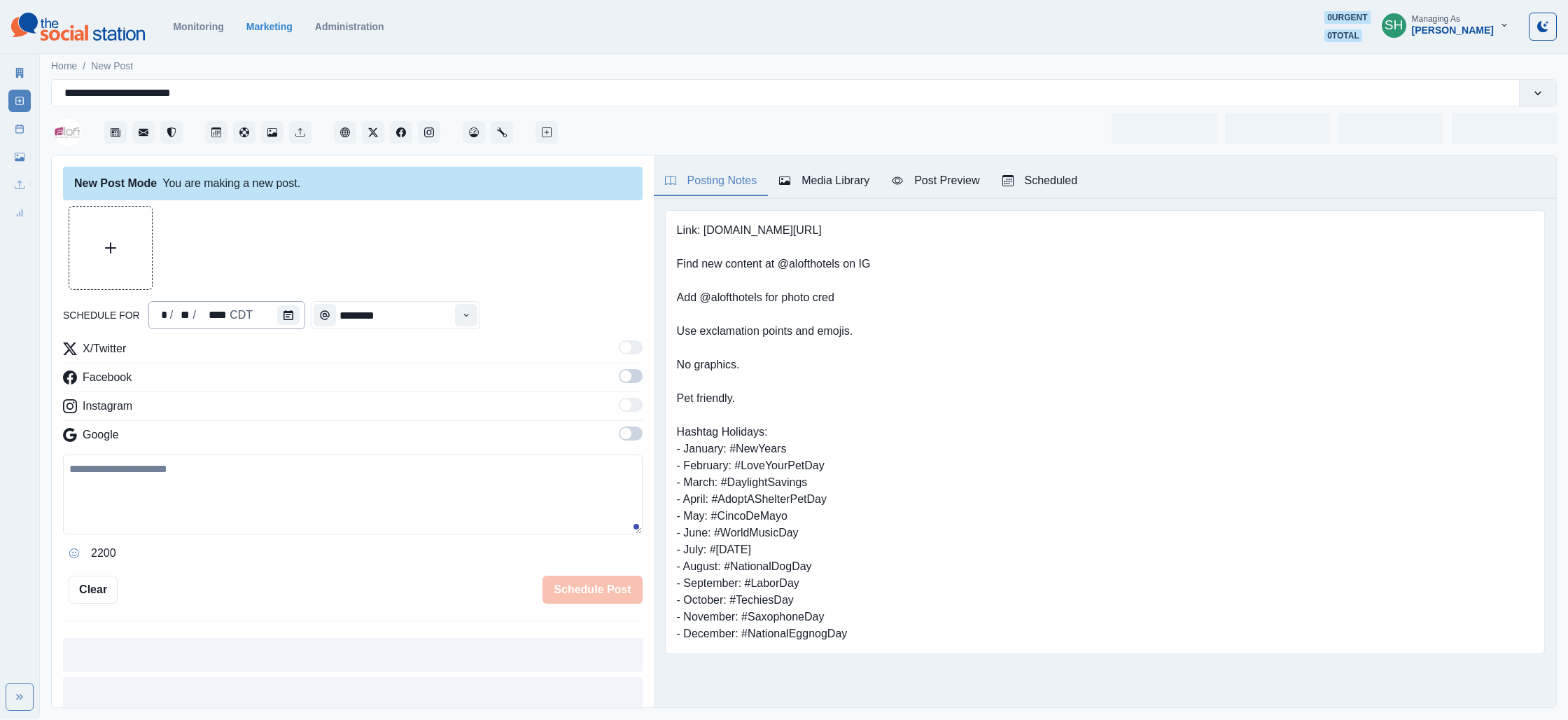
type input "********"
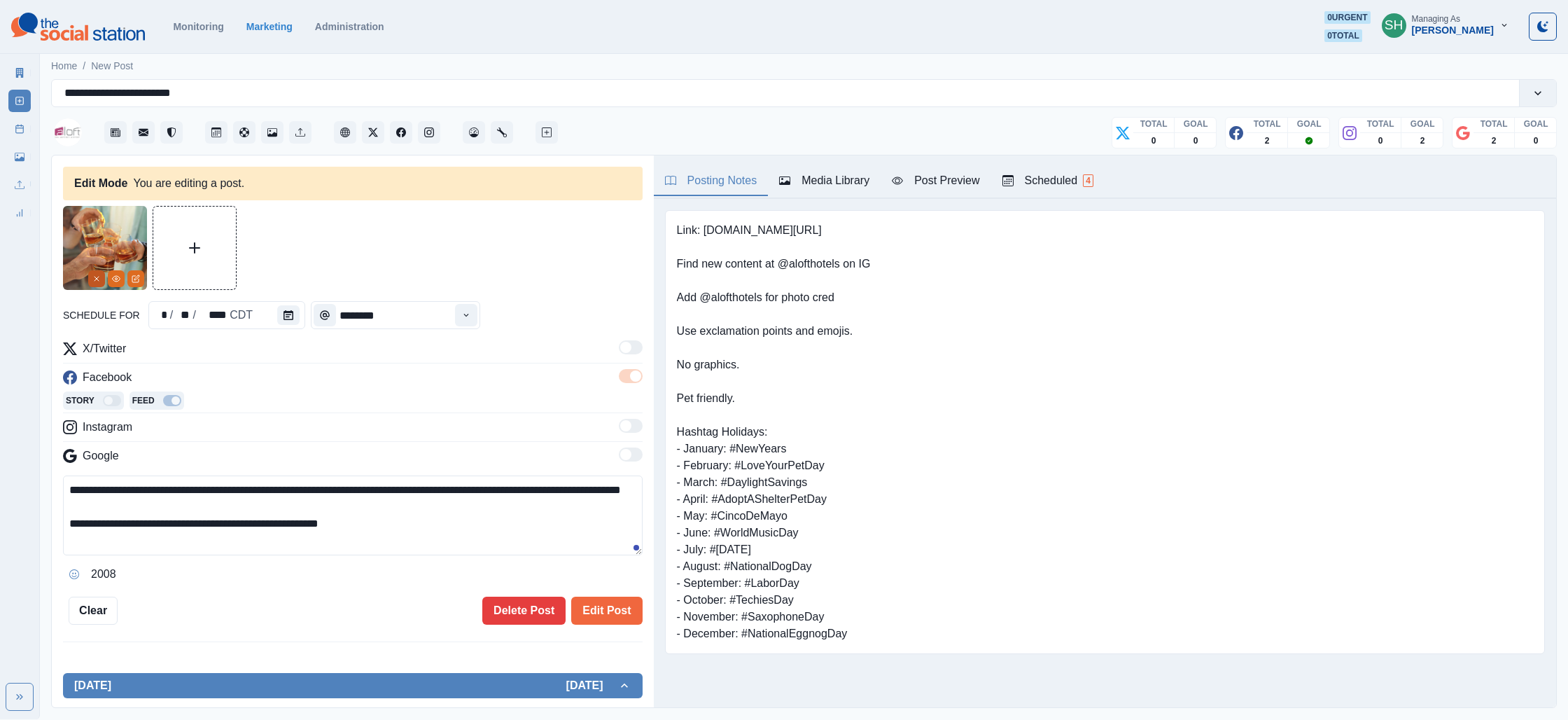
click at [99, 278] on icon "Remove" at bounding box center [96, 279] width 8 height 8
click at [393, 542] on textarea "**********" at bounding box center [353, 514] width 580 height 80
click at [75, 570] on icon "Opens Emoji Picker" at bounding box center [74, 574] width 10 height 10
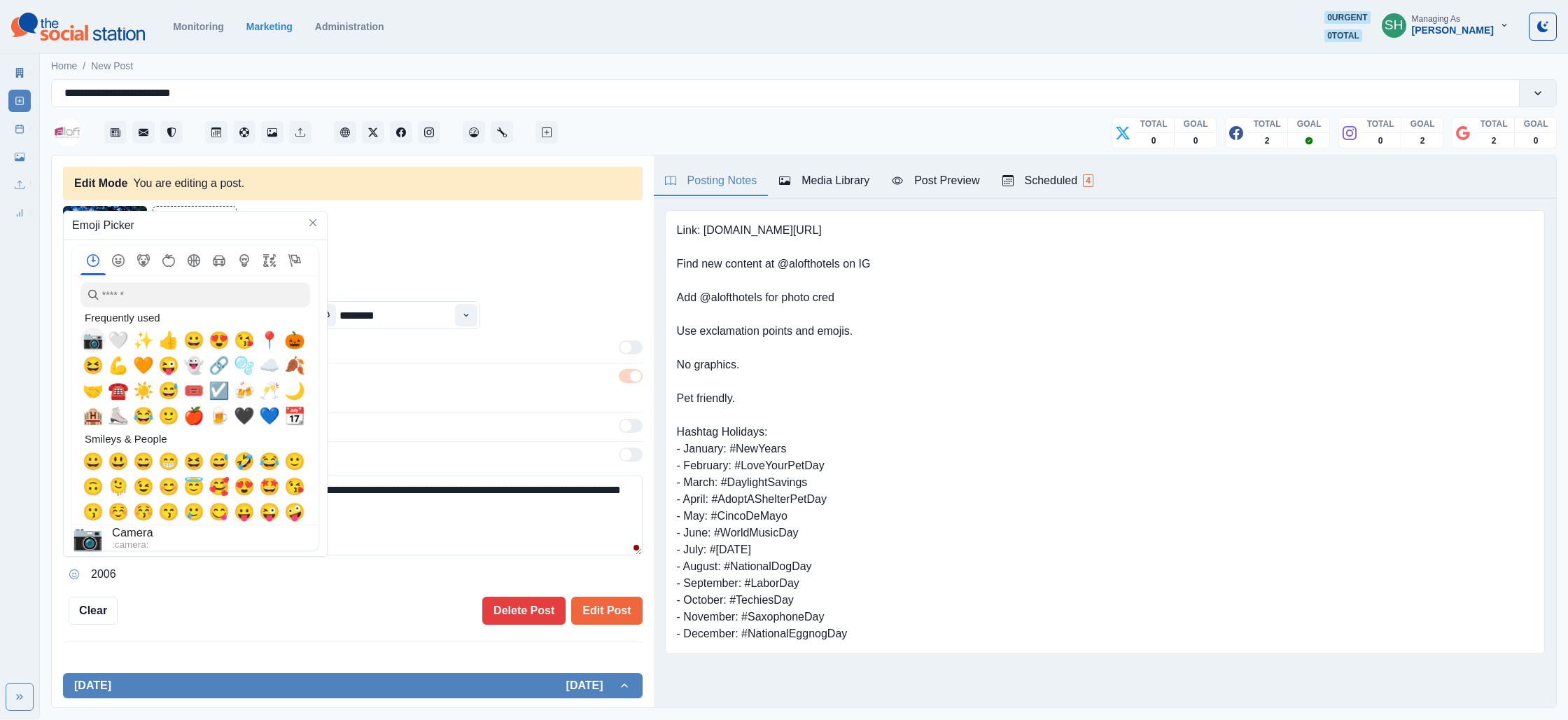
drag, startPoint x: 89, startPoint y: 340, endPoint x: 96, endPoint y: 343, distance: 7.6
click at [89, 340] on span "📷" at bounding box center [93, 341] width 21 height 20
click at [446, 548] on textarea "**********" at bounding box center [353, 514] width 580 height 80
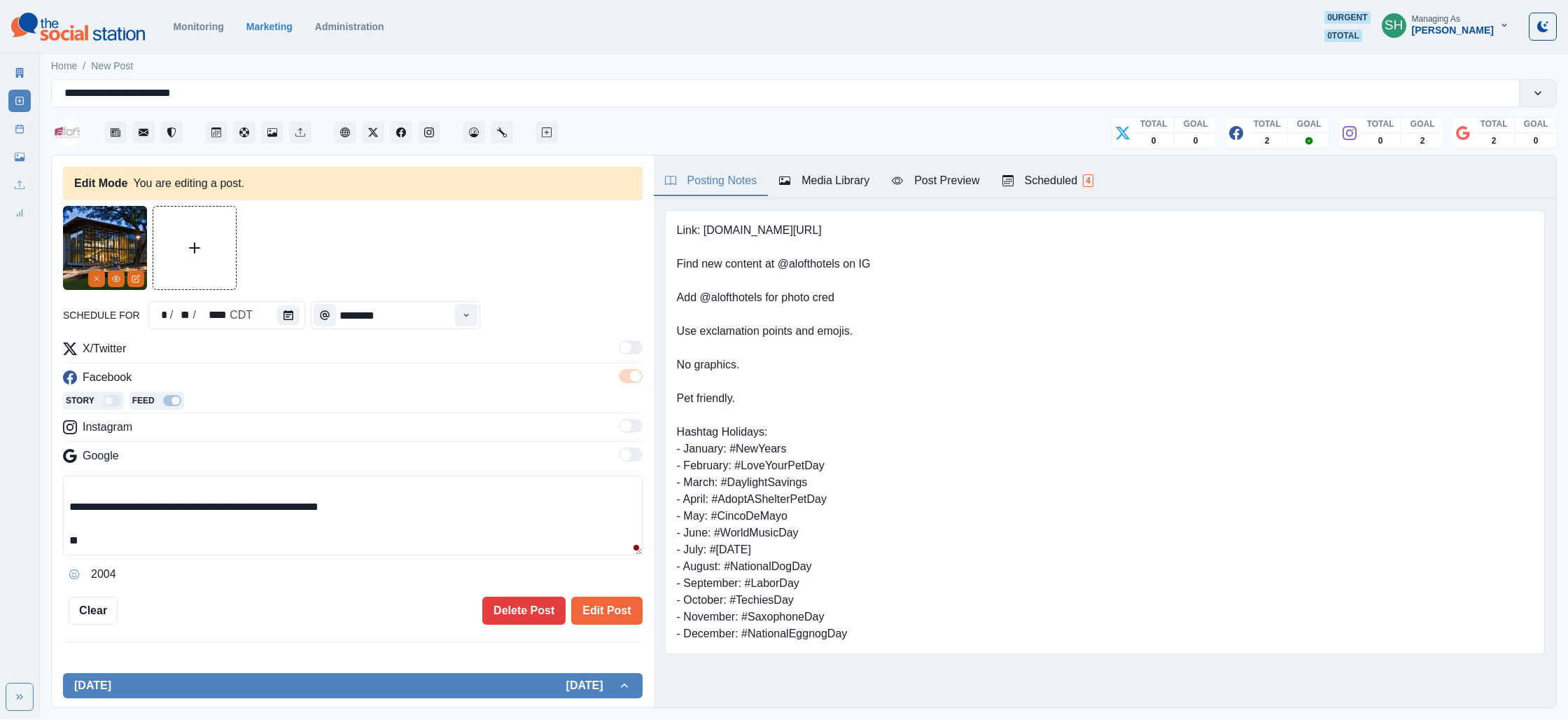
click at [408, 545] on textarea "**********" at bounding box center [353, 514] width 580 height 80
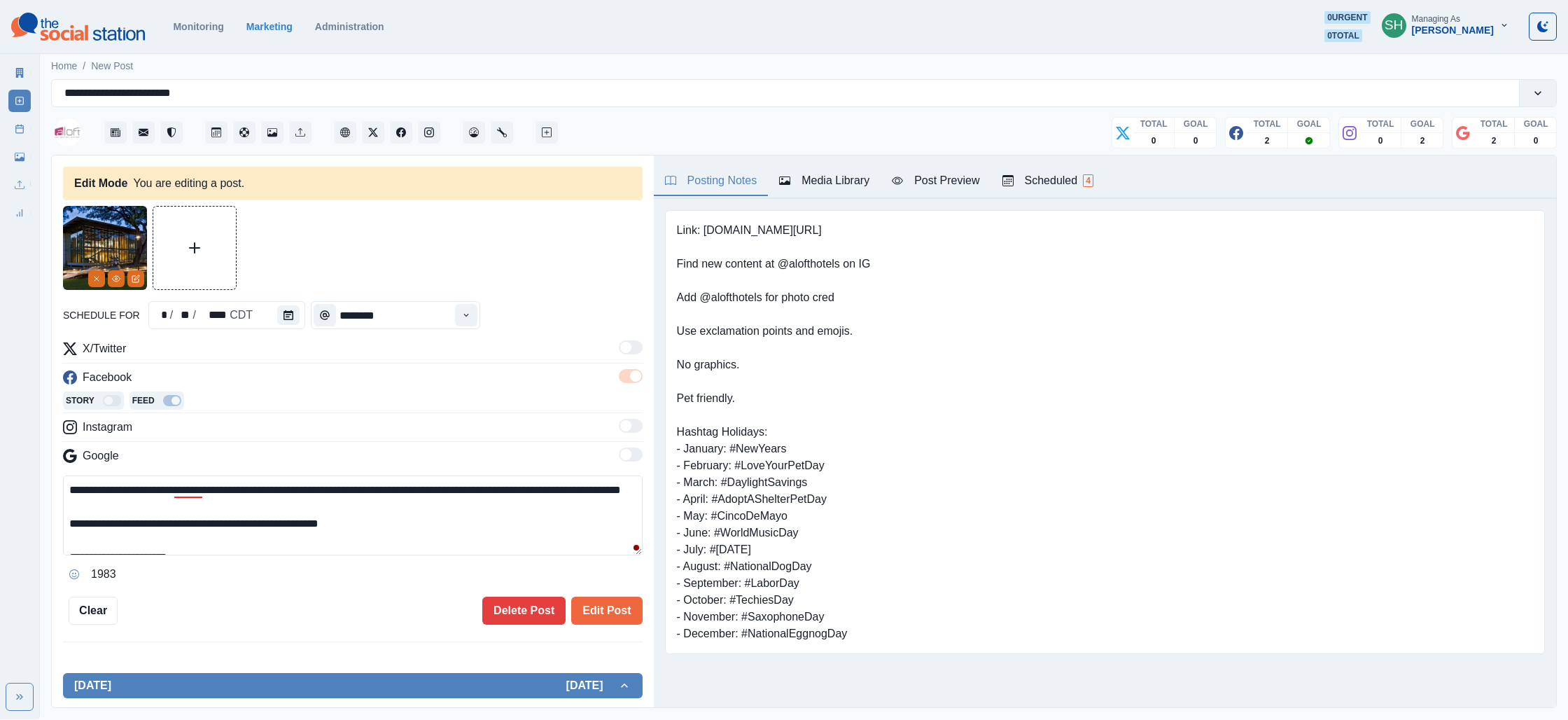
click at [272, 488] on textarea "**********" at bounding box center [353, 514] width 580 height 80
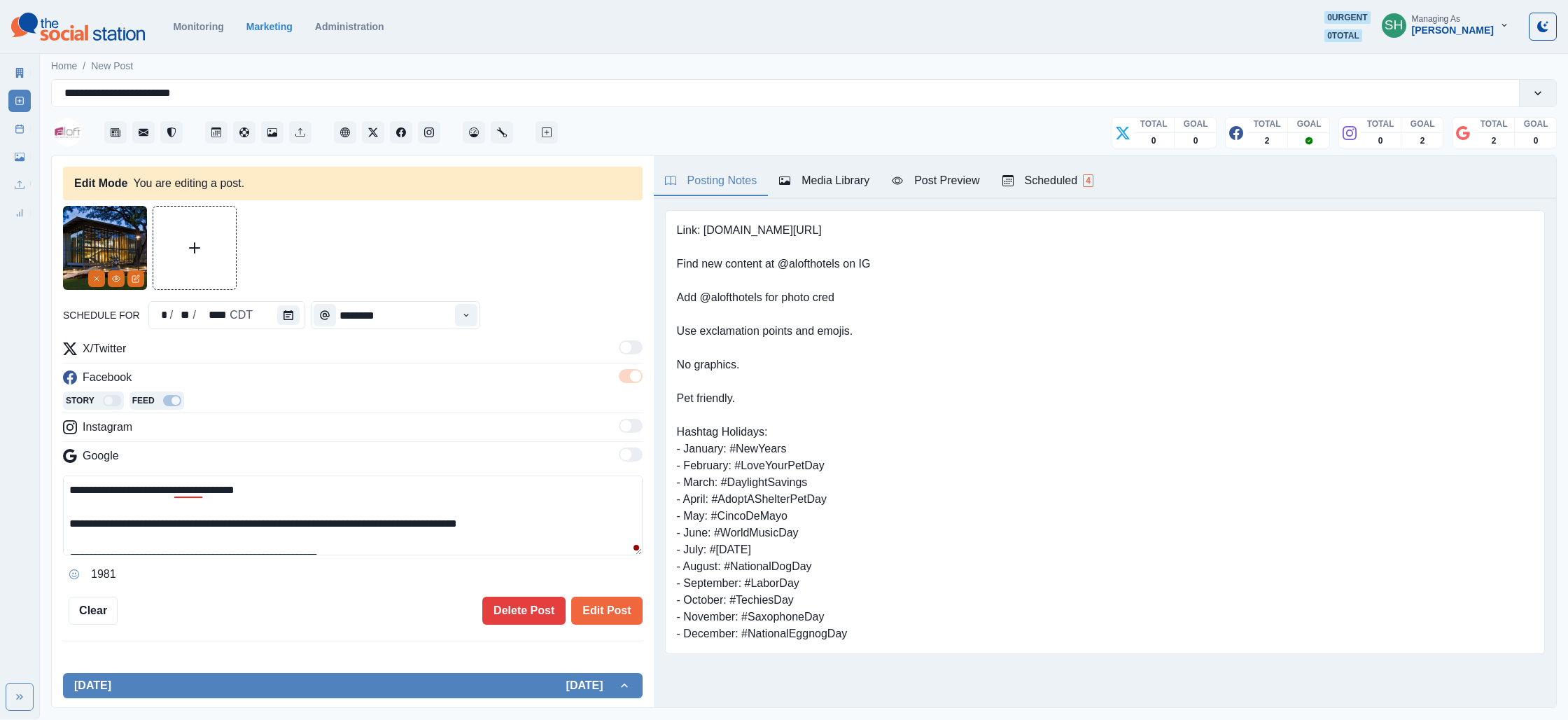
click at [148, 520] on textarea "**********" at bounding box center [353, 514] width 580 height 80
click at [202, 526] on textarea "**********" at bounding box center [353, 514] width 580 height 80
drag, startPoint x: 150, startPoint y: 546, endPoint x: 53, endPoint y: 543, distance: 97.0
click at [53, 543] on div "**********" at bounding box center [353, 432] width 602 height 553
click at [360, 522] on textarea "**********" at bounding box center [353, 514] width 580 height 80
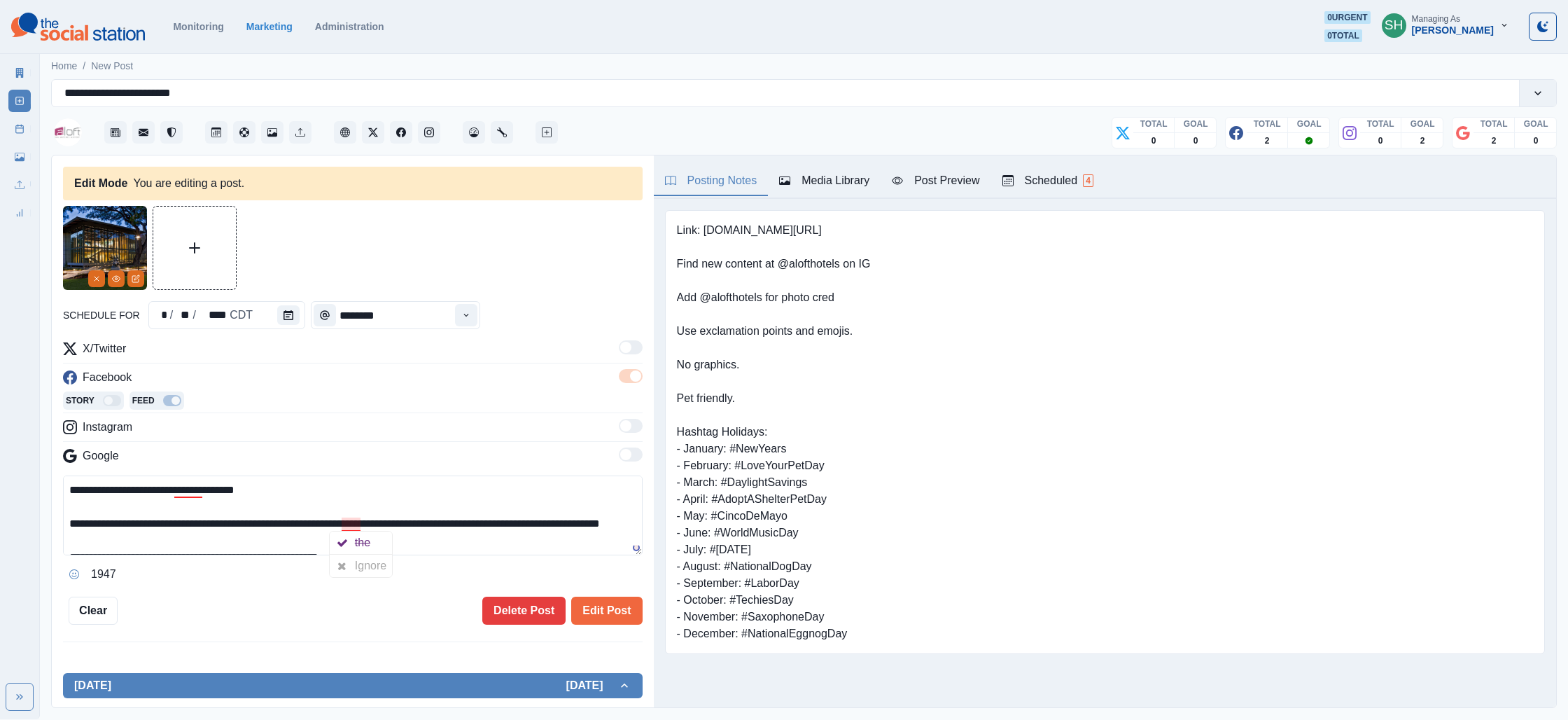
paste textarea "**********"
drag, startPoint x: 578, startPoint y: 518, endPoint x: 545, endPoint y: 522, distance: 33.2
click at [545, 522] on textarea "**********" at bounding box center [353, 514] width 580 height 80
drag, startPoint x: 628, startPoint y: 521, endPoint x: 609, endPoint y: 524, distance: 19.2
click at [609, 524] on textarea "**********" at bounding box center [353, 514] width 580 height 80
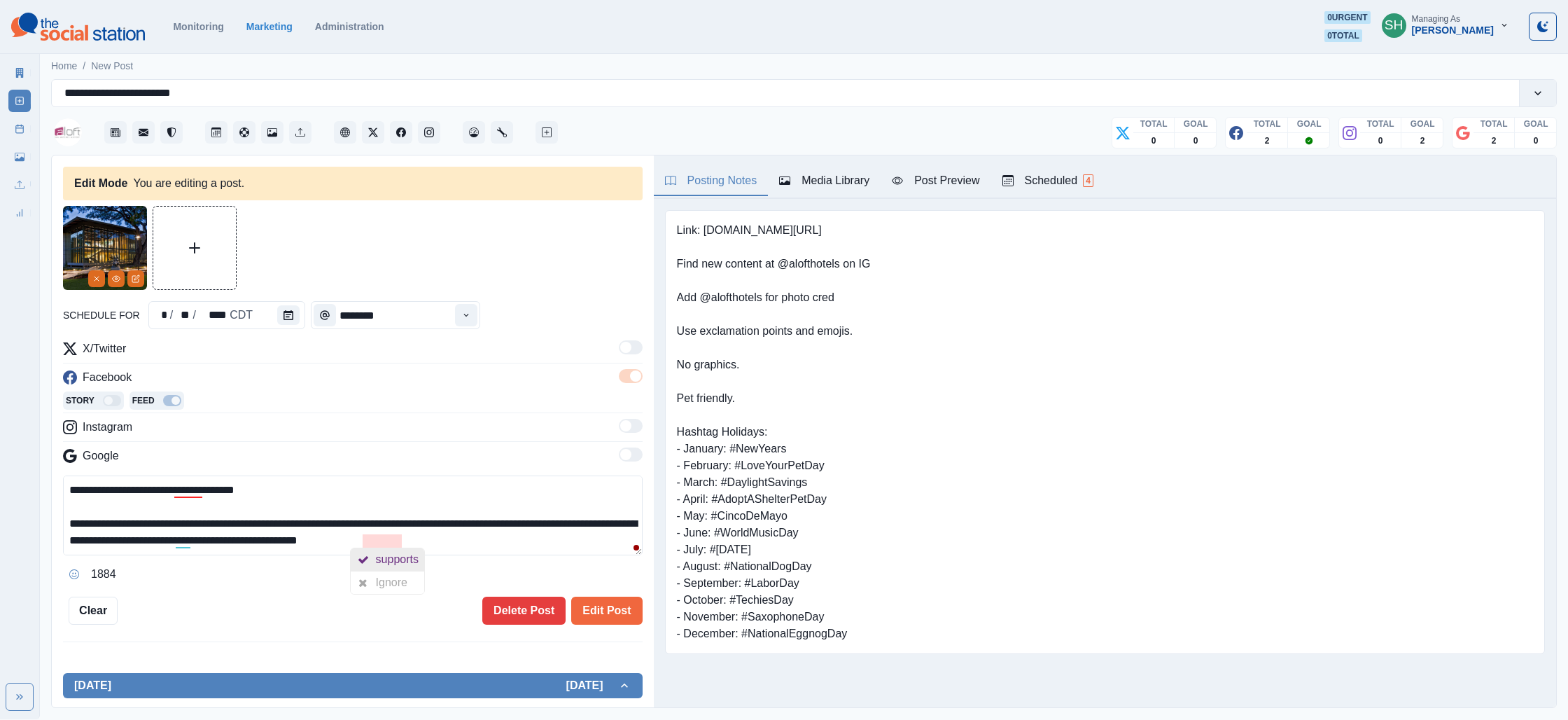
drag, startPoint x: 393, startPoint y: 545, endPoint x: 393, endPoint y: 552, distance: 7.0
click at [393, 549] on html "**********" at bounding box center [784, 360] width 1568 height 719
click at [393, 552] on div "supports" at bounding box center [400, 560] width 49 height 23
click at [498, 543] on textarea "**********" at bounding box center [353, 514] width 580 height 80
type textarea "**********"
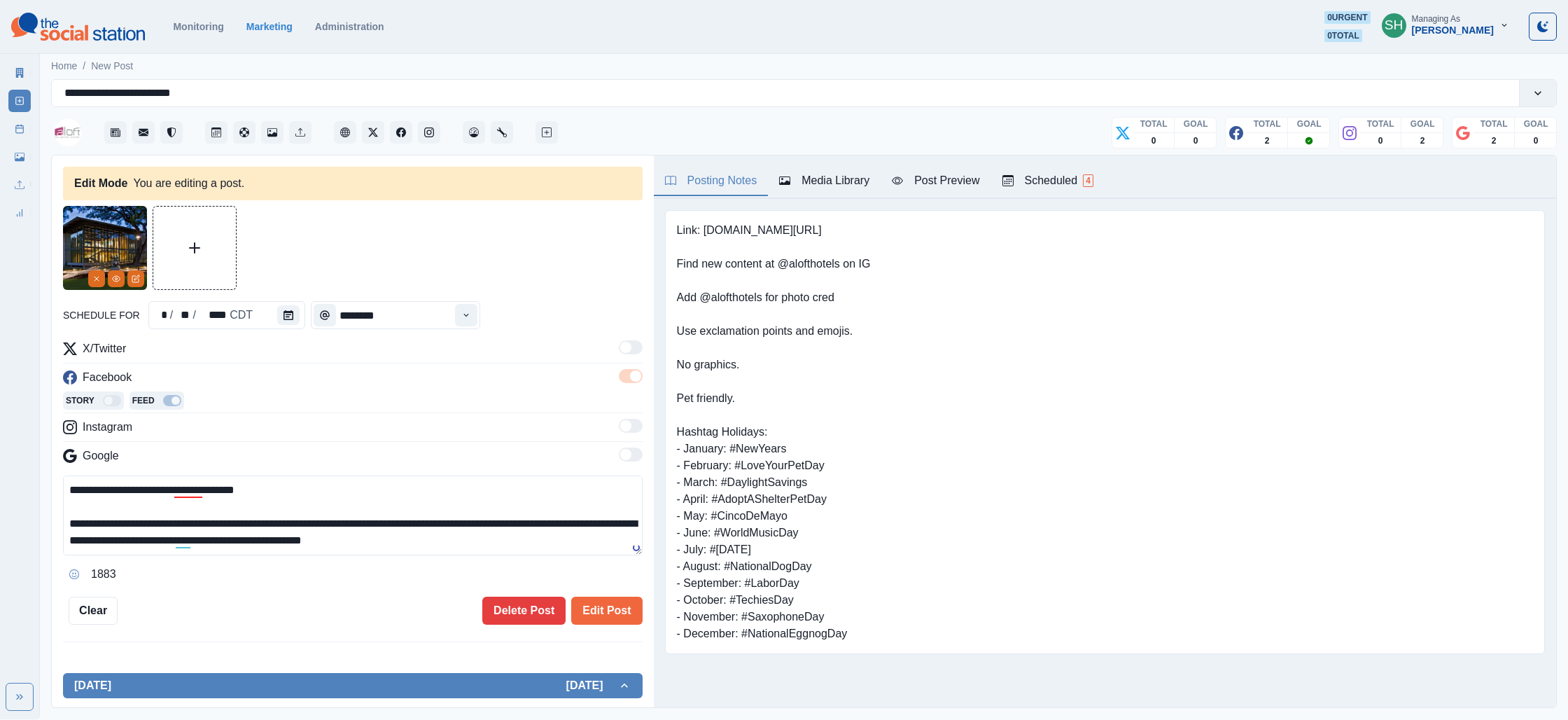
click at [933, 175] on div "Post Preview" at bounding box center [935, 181] width 87 height 17
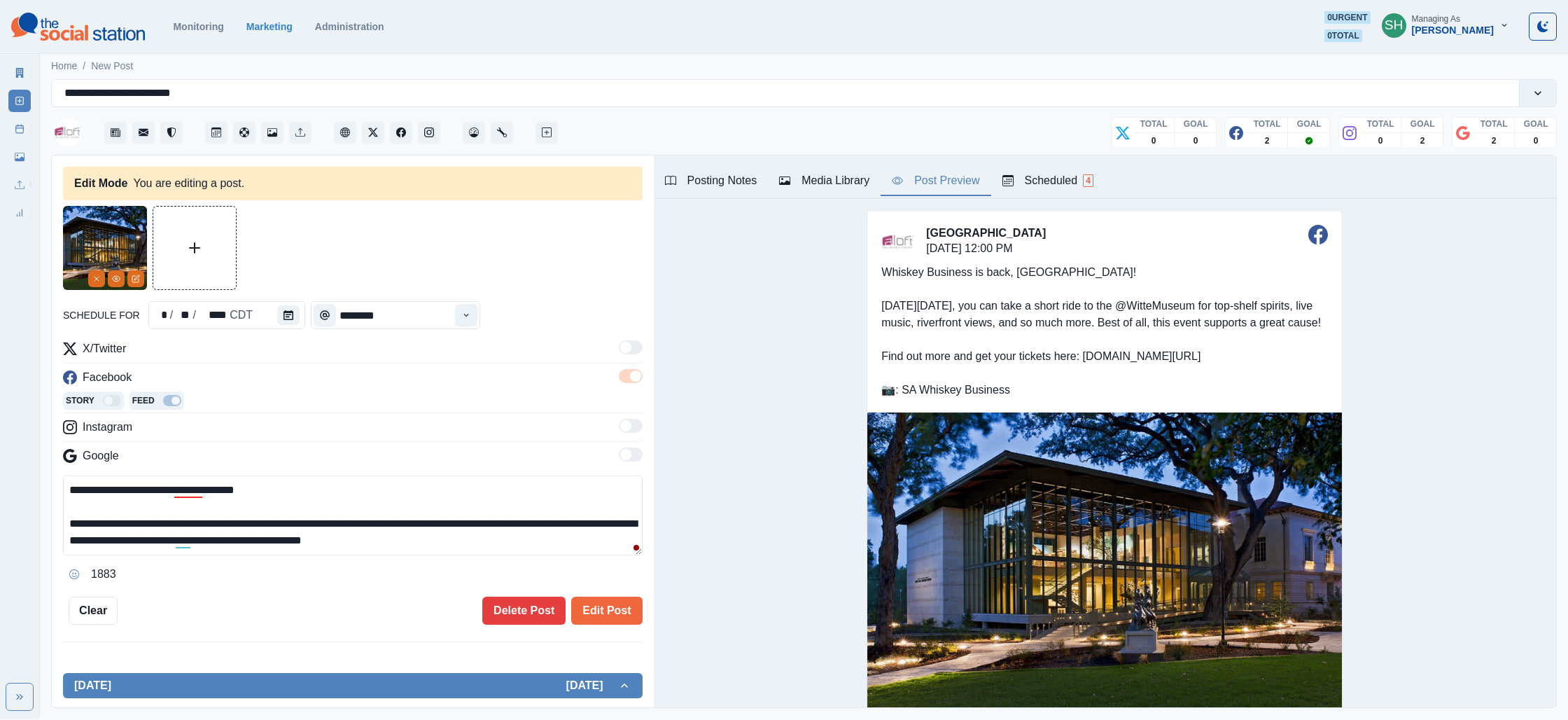
click at [323, 481] on textarea "**********" at bounding box center [353, 514] width 580 height 80
click at [279, 495] on textarea "**********" at bounding box center [353, 514] width 580 height 80
drag, startPoint x: 77, startPoint y: 574, endPoint x: 88, endPoint y: 571, distance: 11.4
click at [77, 574] on icon "Opens Emoji Picker" at bounding box center [74, 574] width 10 height 10
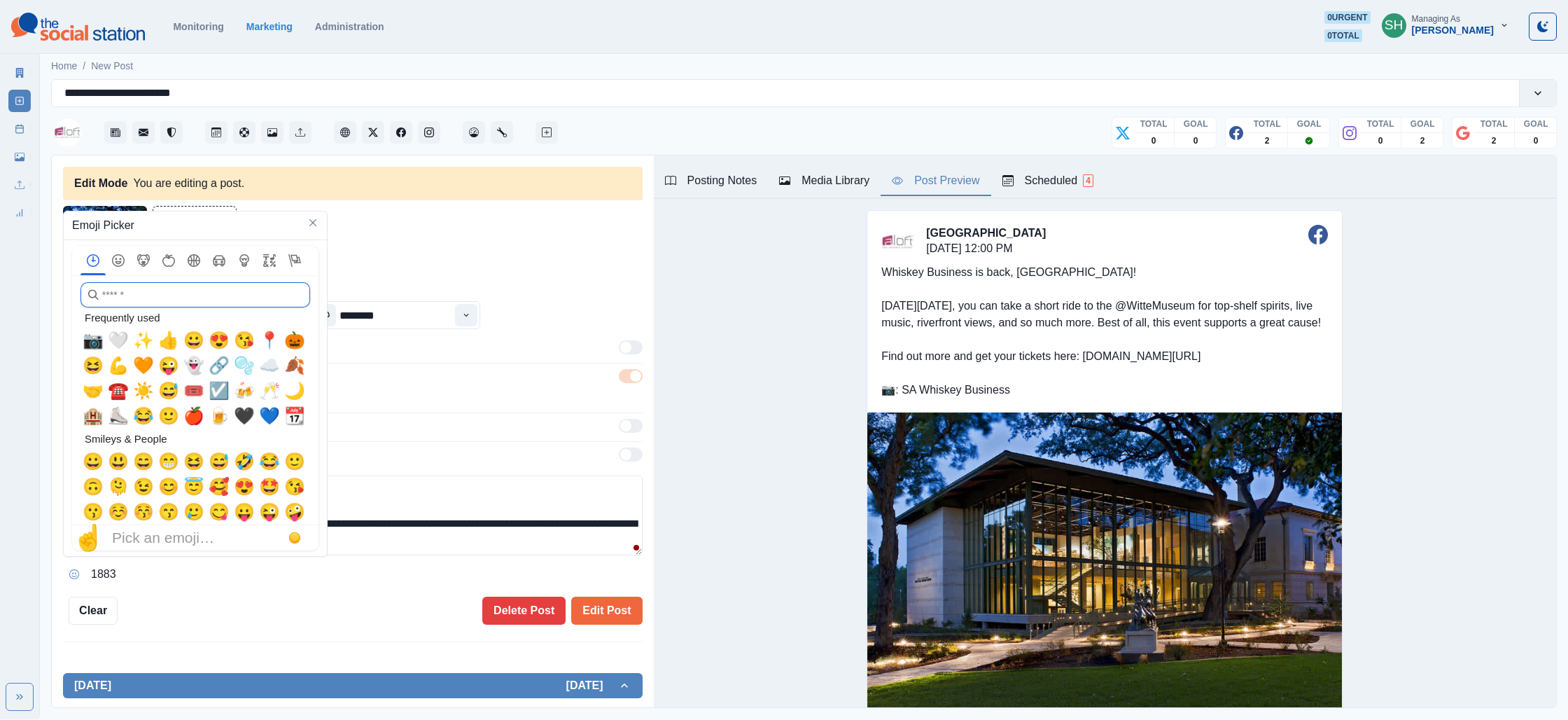
click at [158, 299] on input "search" at bounding box center [195, 295] width 229 height 25
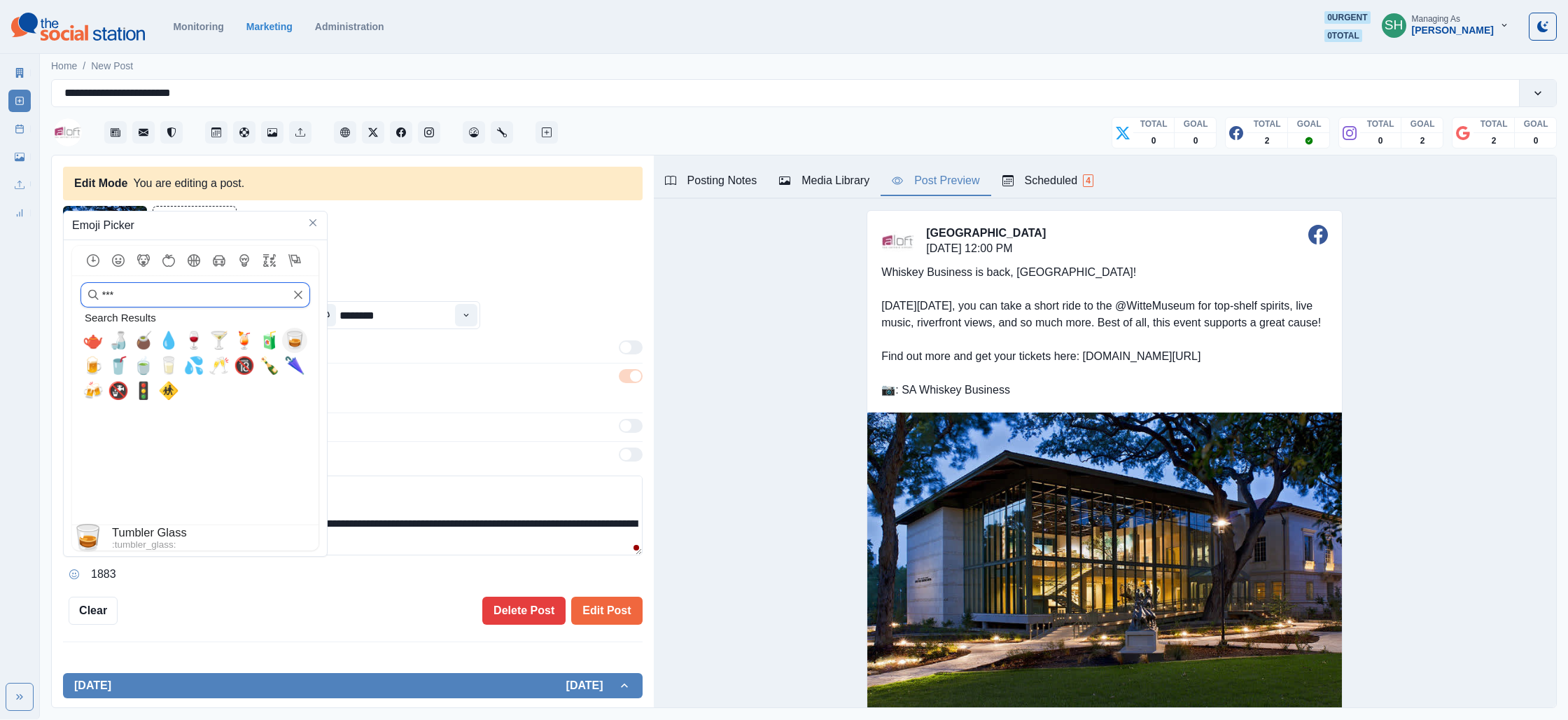
type input "***"
click at [301, 350] on span "🥃" at bounding box center [295, 341] width 21 height 20
click at [409, 520] on textarea "**********" at bounding box center [353, 514] width 580 height 80
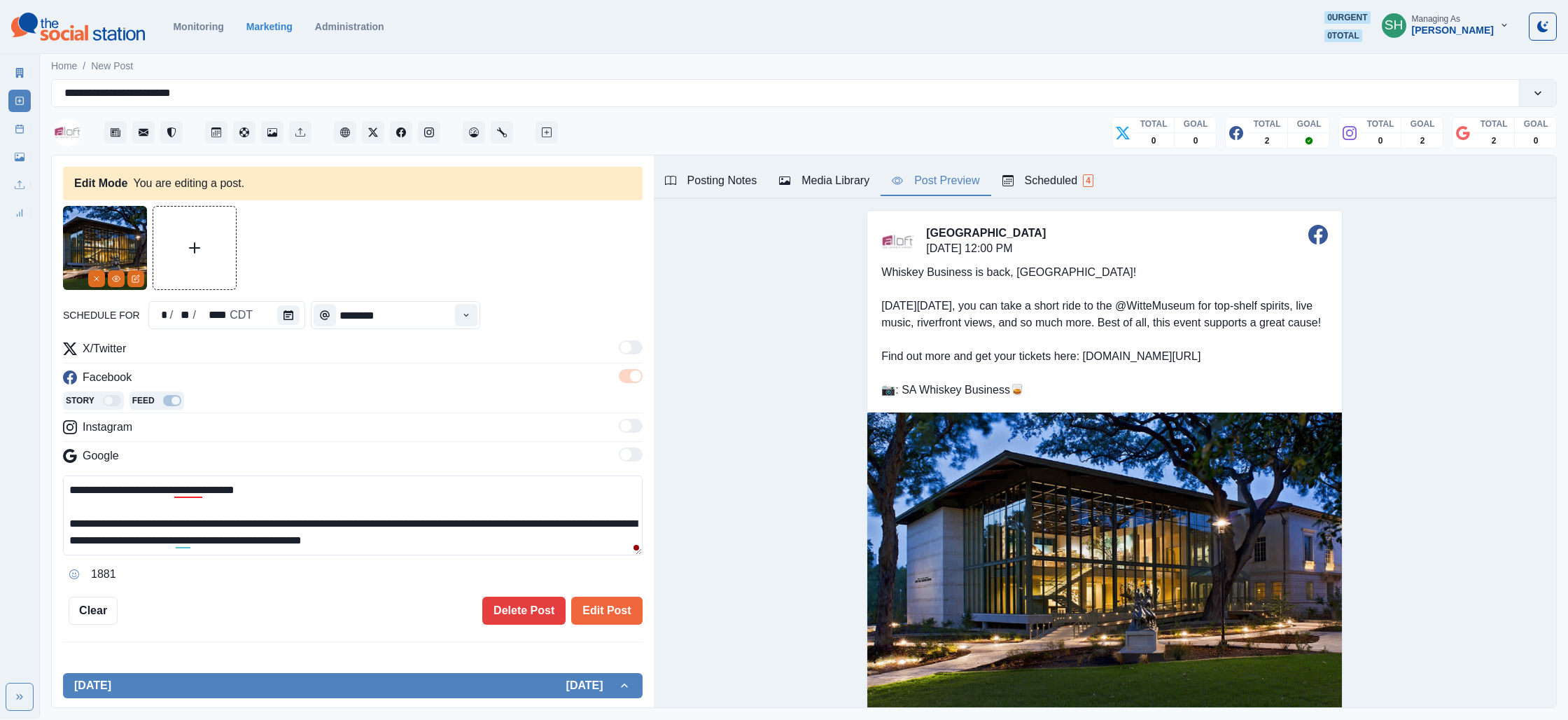
scroll to position [67, 0]
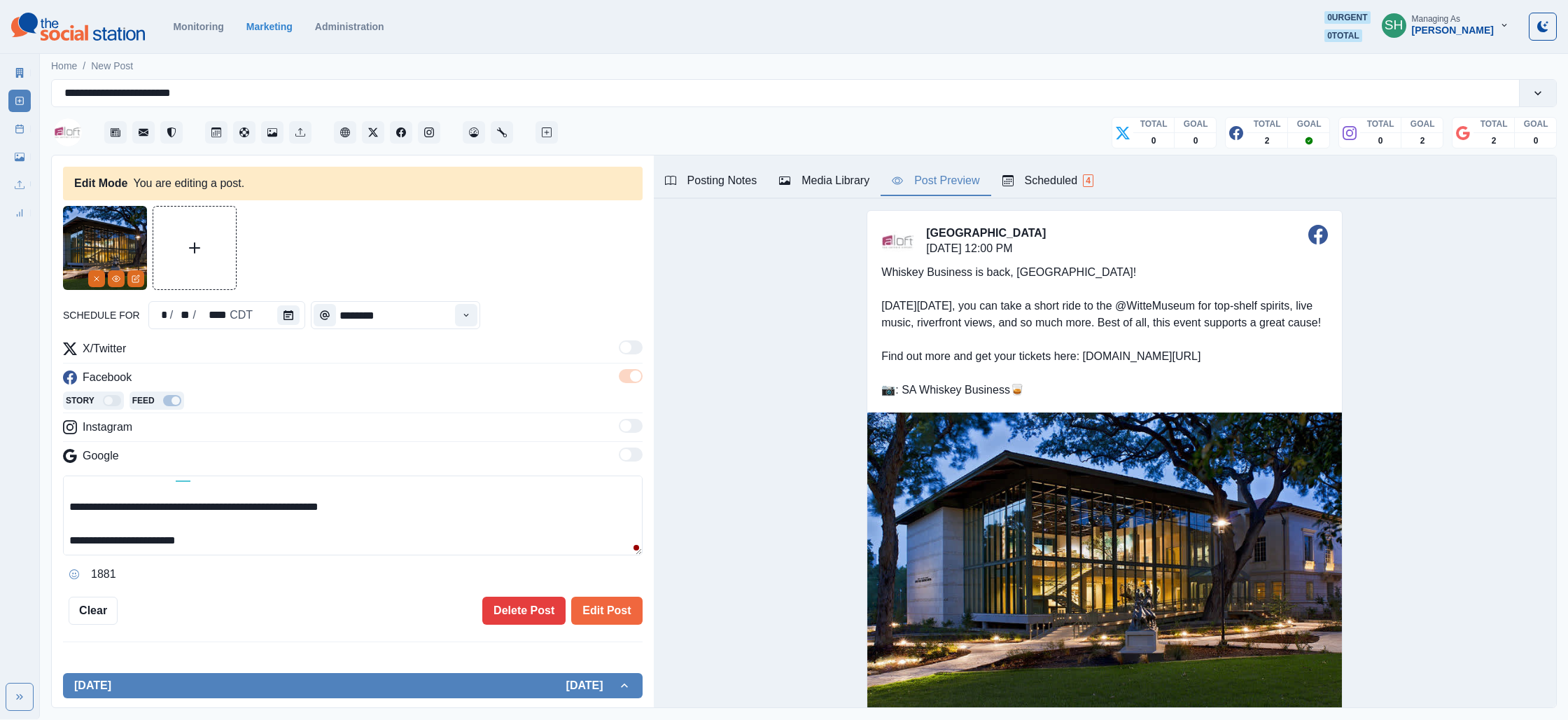
drag, startPoint x: 205, startPoint y: 552, endPoint x: 208, endPoint y: 542, distance: 10.4
click at [208, 543] on textarea "**********" at bounding box center [353, 514] width 580 height 80
drag, startPoint x: 204, startPoint y: 541, endPoint x: 196, endPoint y: 544, distance: 8.5
click at [196, 544] on textarea "**********" at bounding box center [353, 514] width 580 height 80
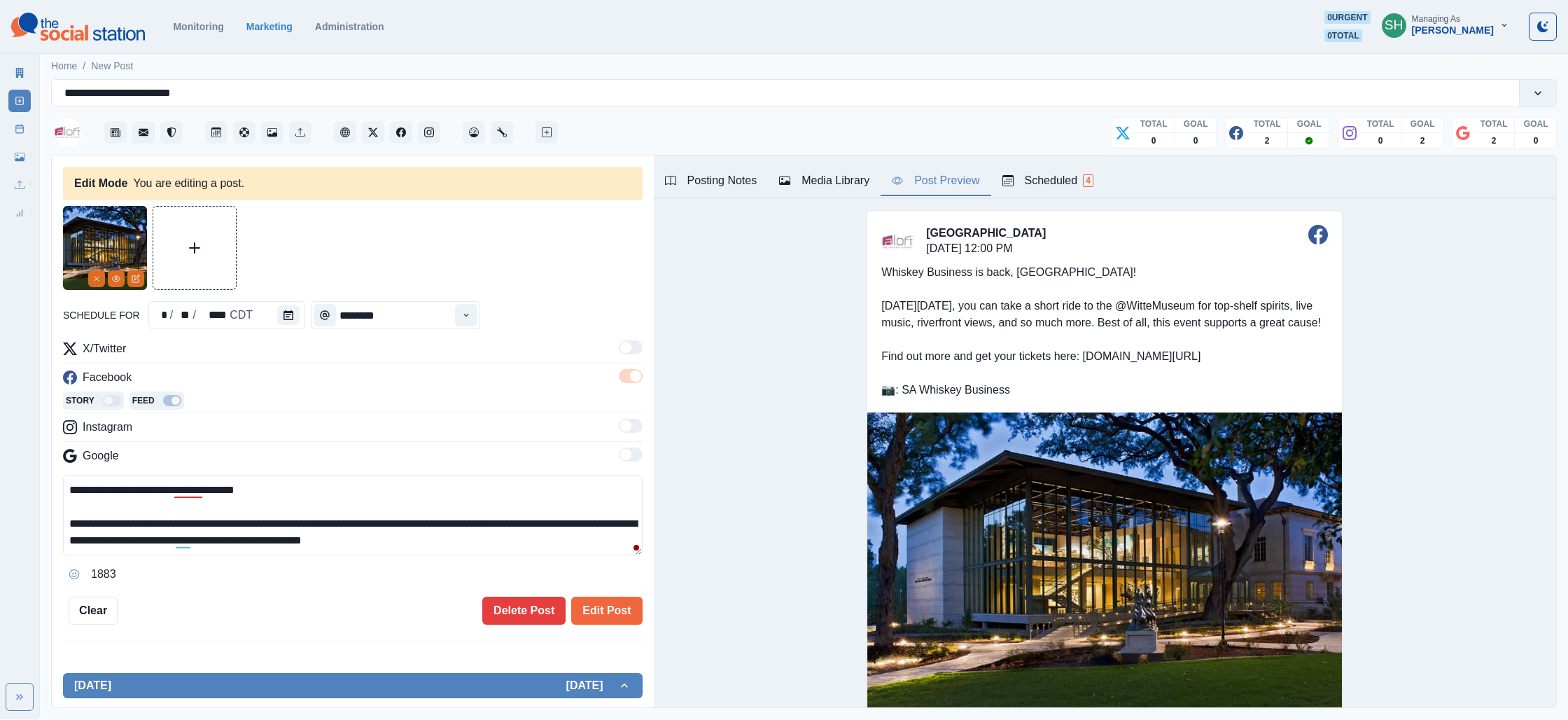
click at [284, 493] on textarea "**********" at bounding box center [353, 514] width 580 height 80
paste textarea "**"
drag, startPoint x: 244, startPoint y: 519, endPoint x: 200, endPoint y: 518, distance: 44.0
click at [200, 518] on textarea "**********" at bounding box center [353, 514] width 580 height 80
click at [496, 519] on textarea "**********" at bounding box center [353, 514] width 580 height 80
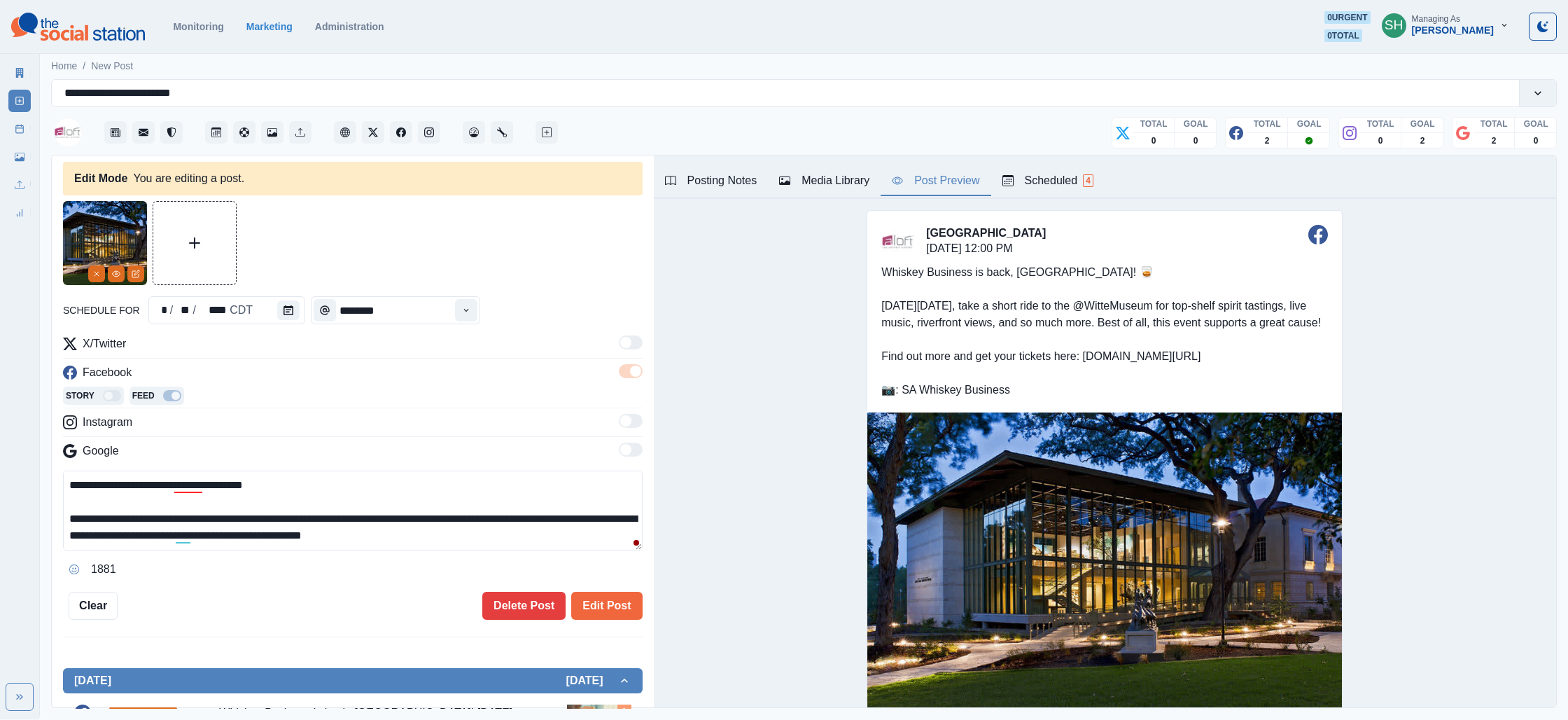
drag, startPoint x: 223, startPoint y: 541, endPoint x: 198, endPoint y: 411, distance: 132.4
click at [198, 411] on div "**********" at bounding box center [353, 458] width 580 height 245
type textarea "**********"
click at [609, 600] on button "Edit Post" at bounding box center [607, 606] width 70 height 28
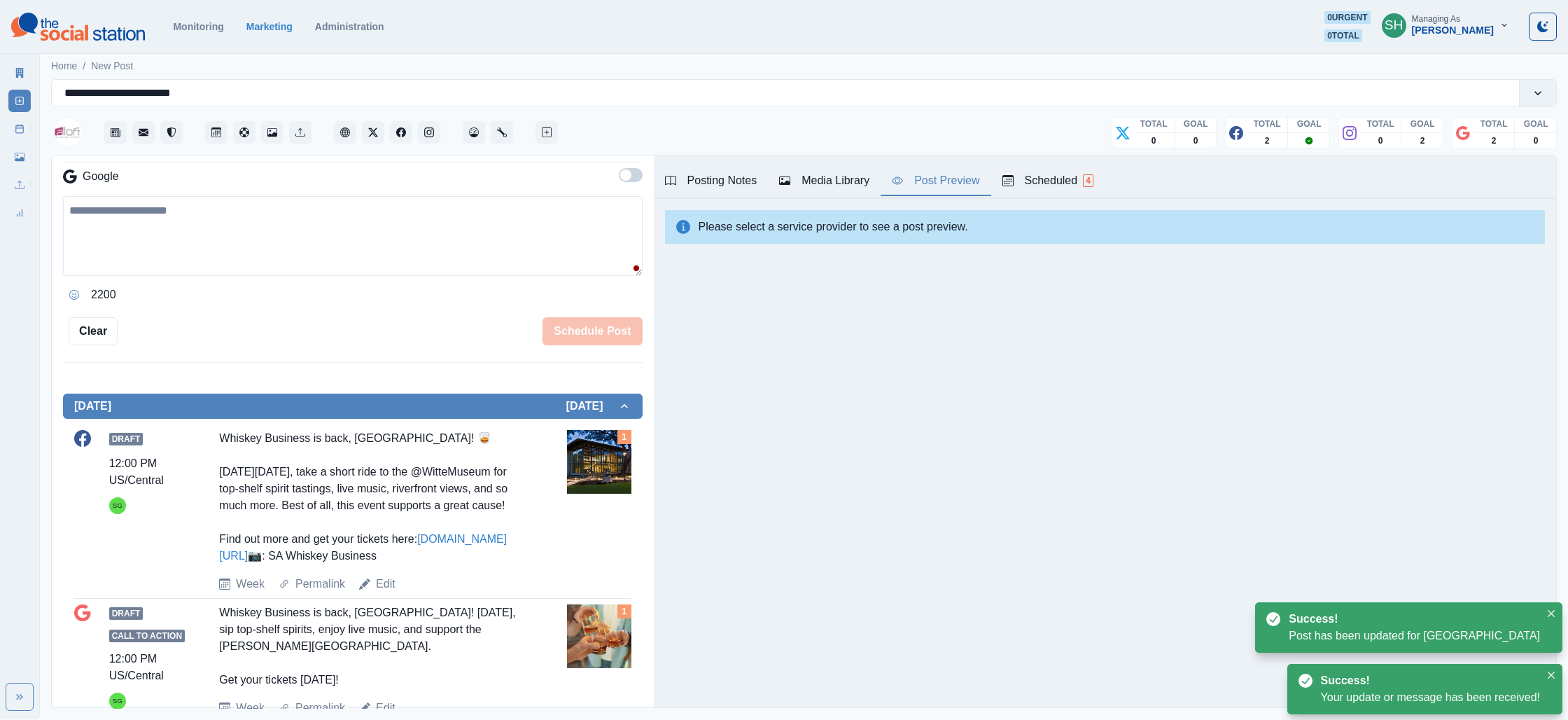
scroll to position [341, 0]
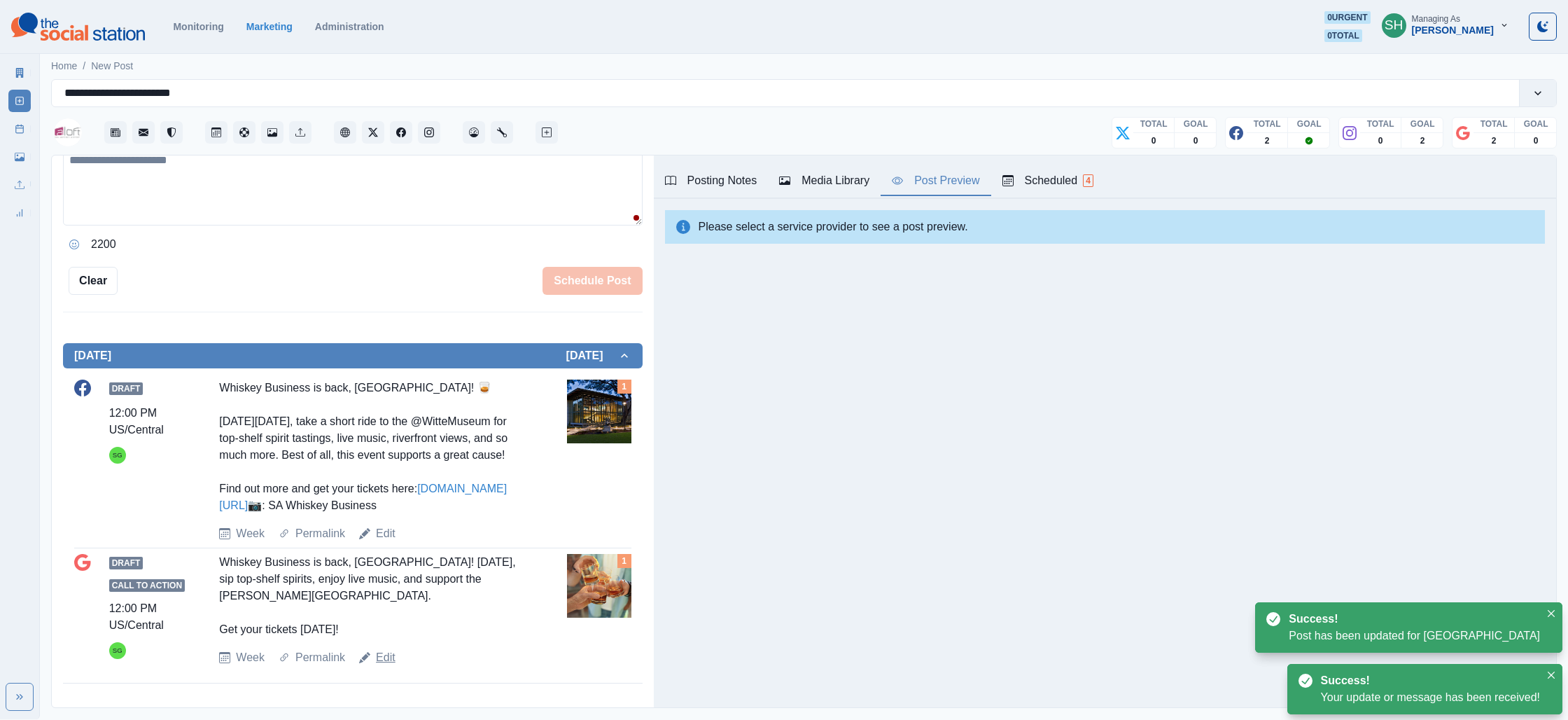
click at [387, 659] on link "Edit" at bounding box center [386, 657] width 20 height 17
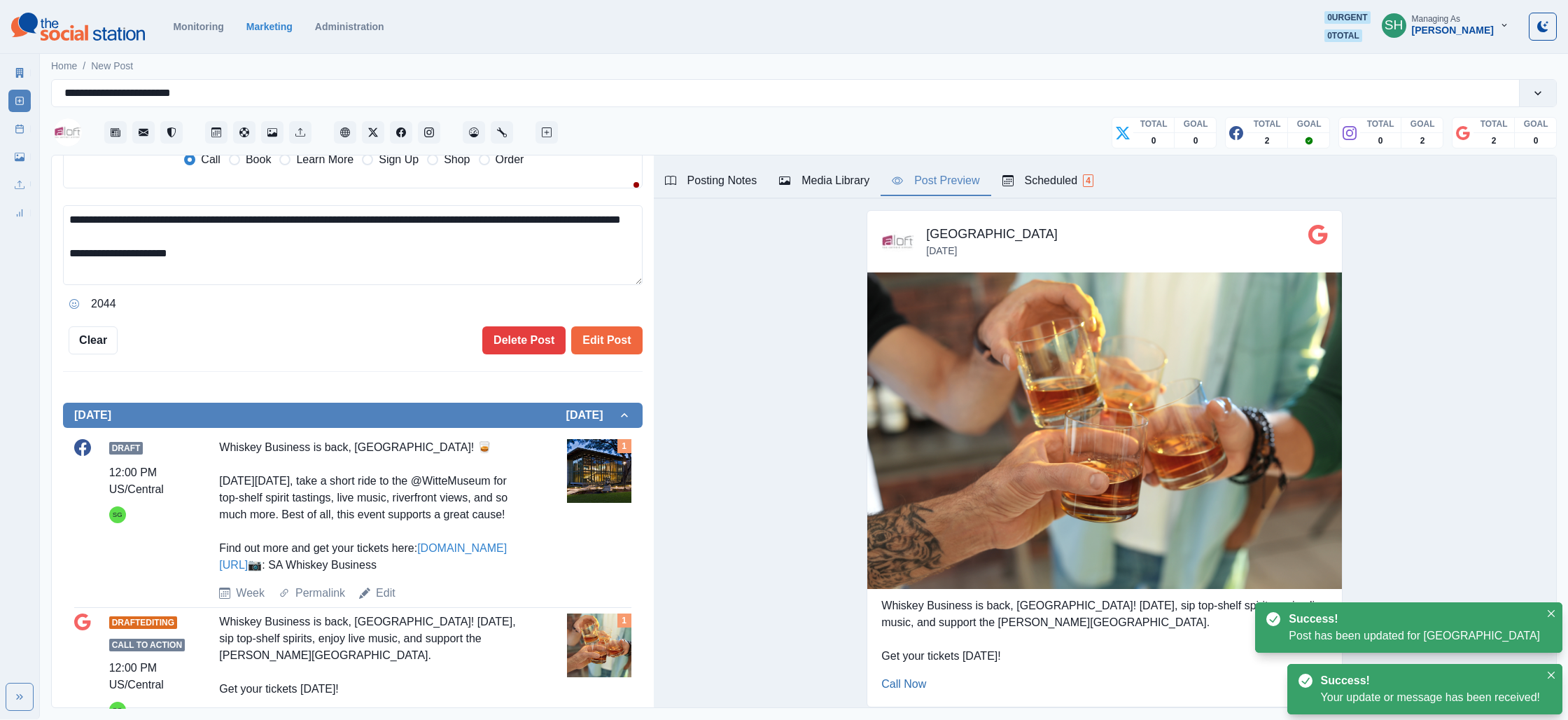
scroll to position [434, 0]
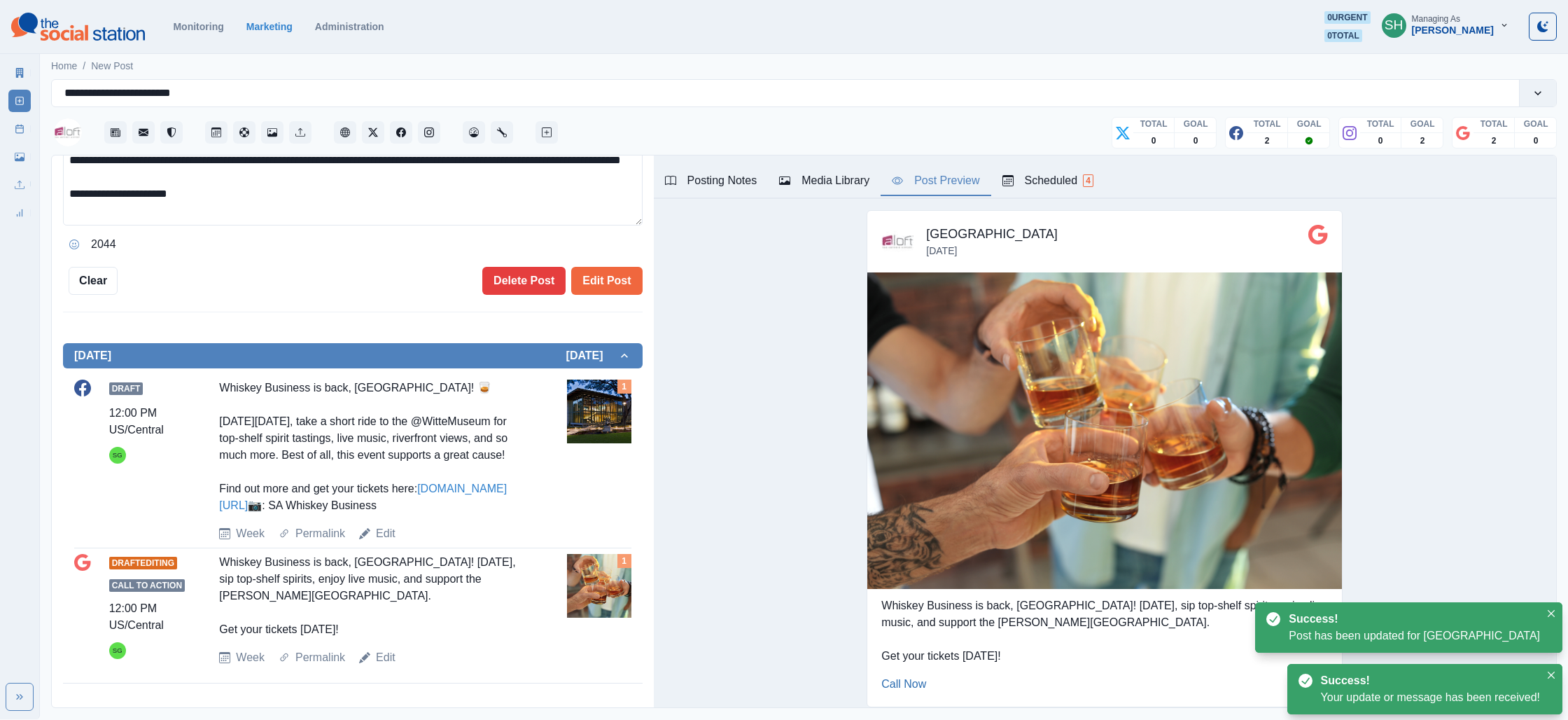
click at [815, 191] on button "Media Library" at bounding box center [824, 182] width 113 height 30
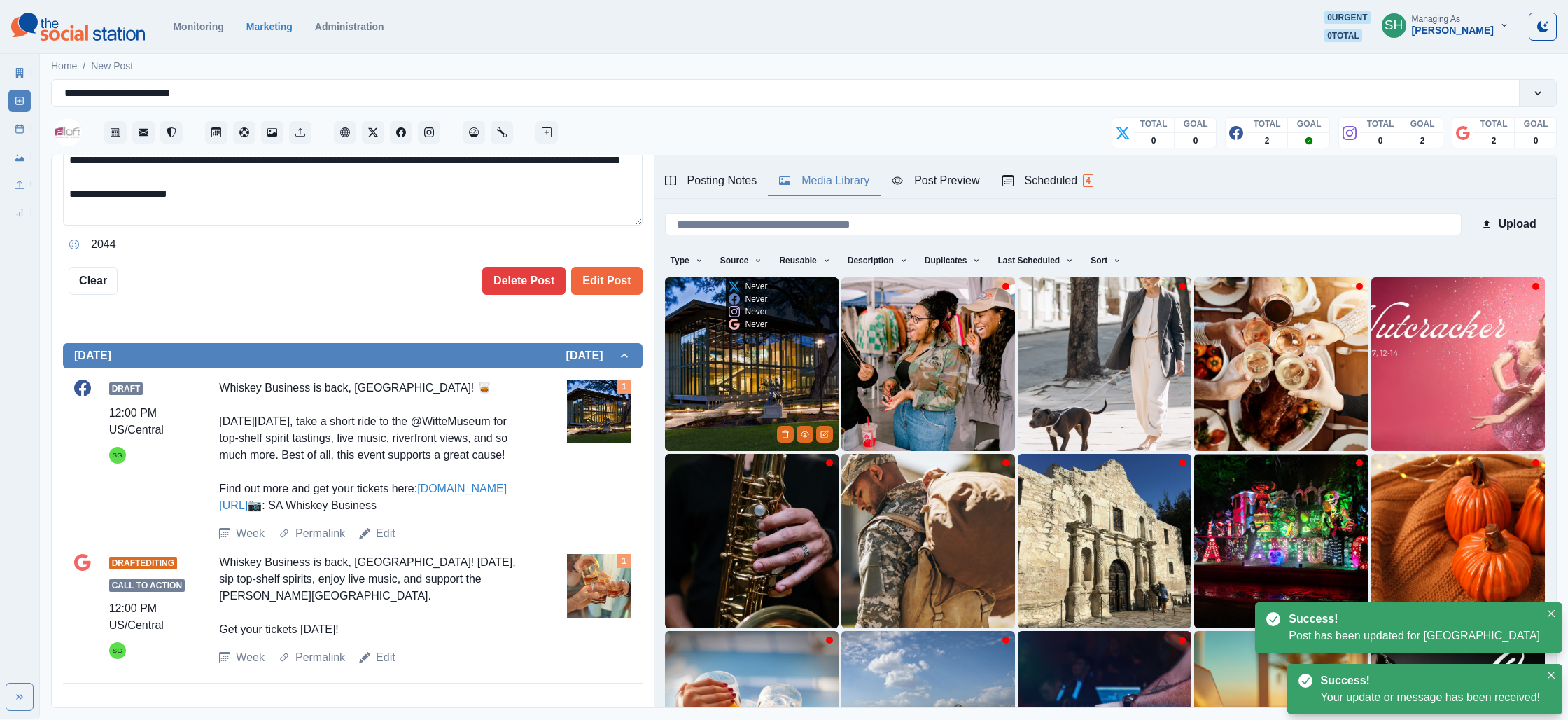
click at [770, 376] on img at bounding box center [752, 364] width 174 height 174
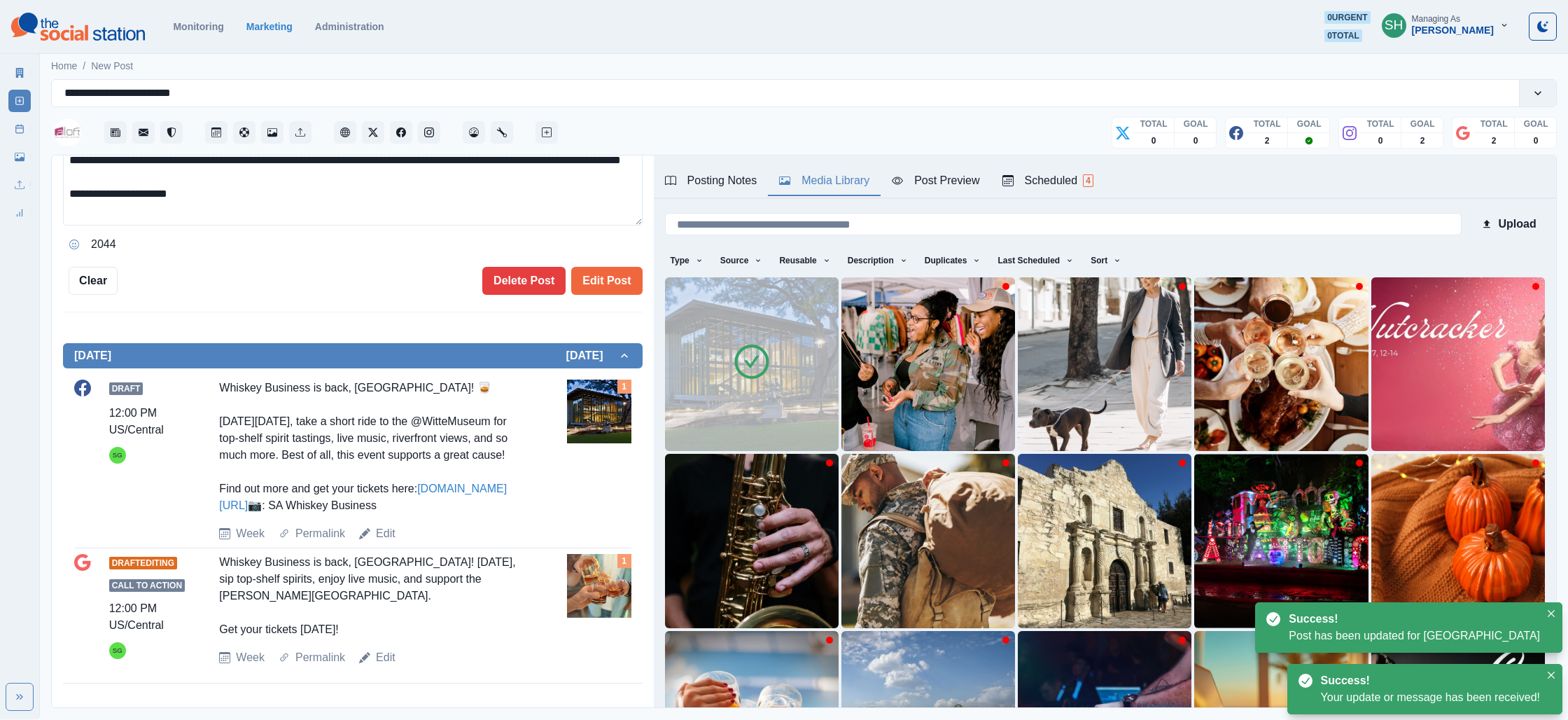
scroll to position [82, 0]
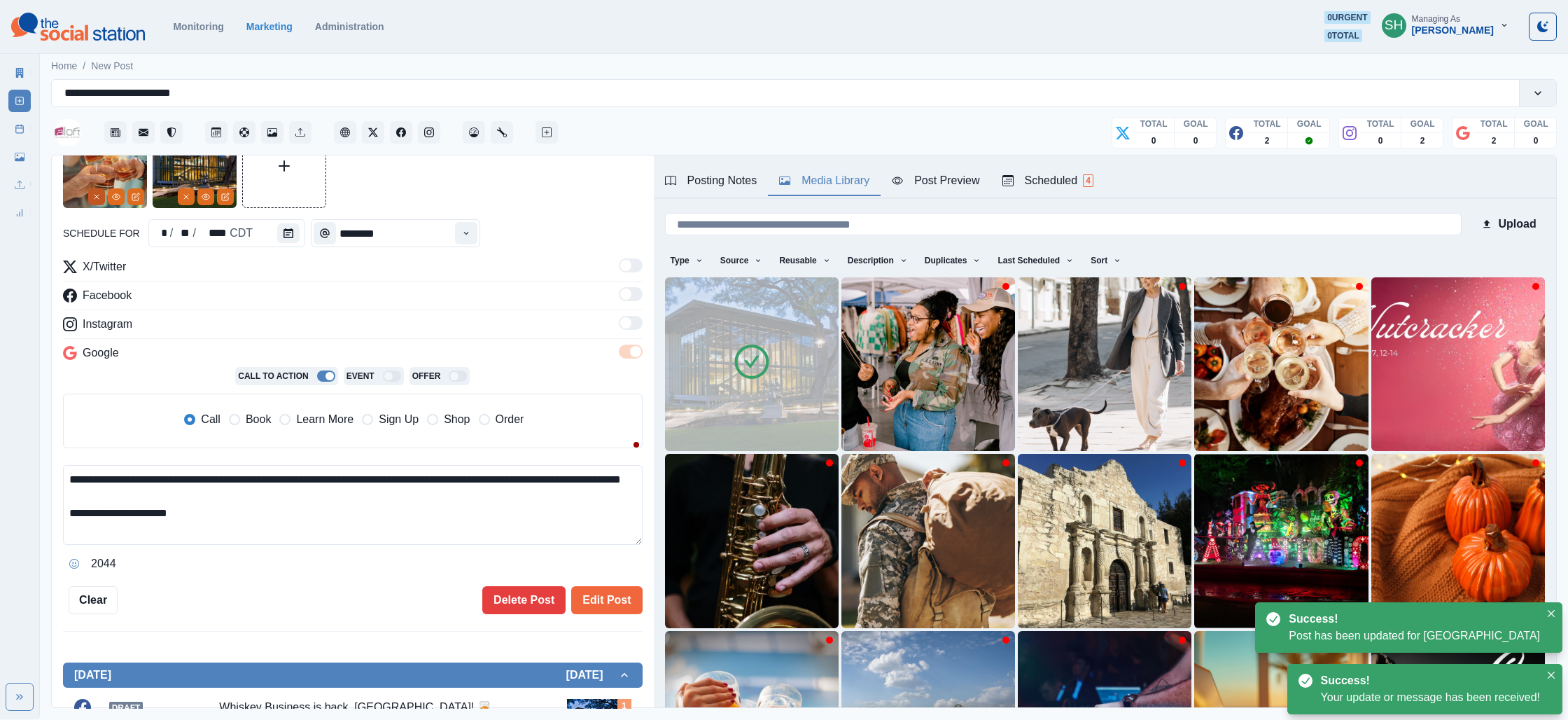
click at [97, 196] on icon "Remove" at bounding box center [96, 197] width 8 height 8
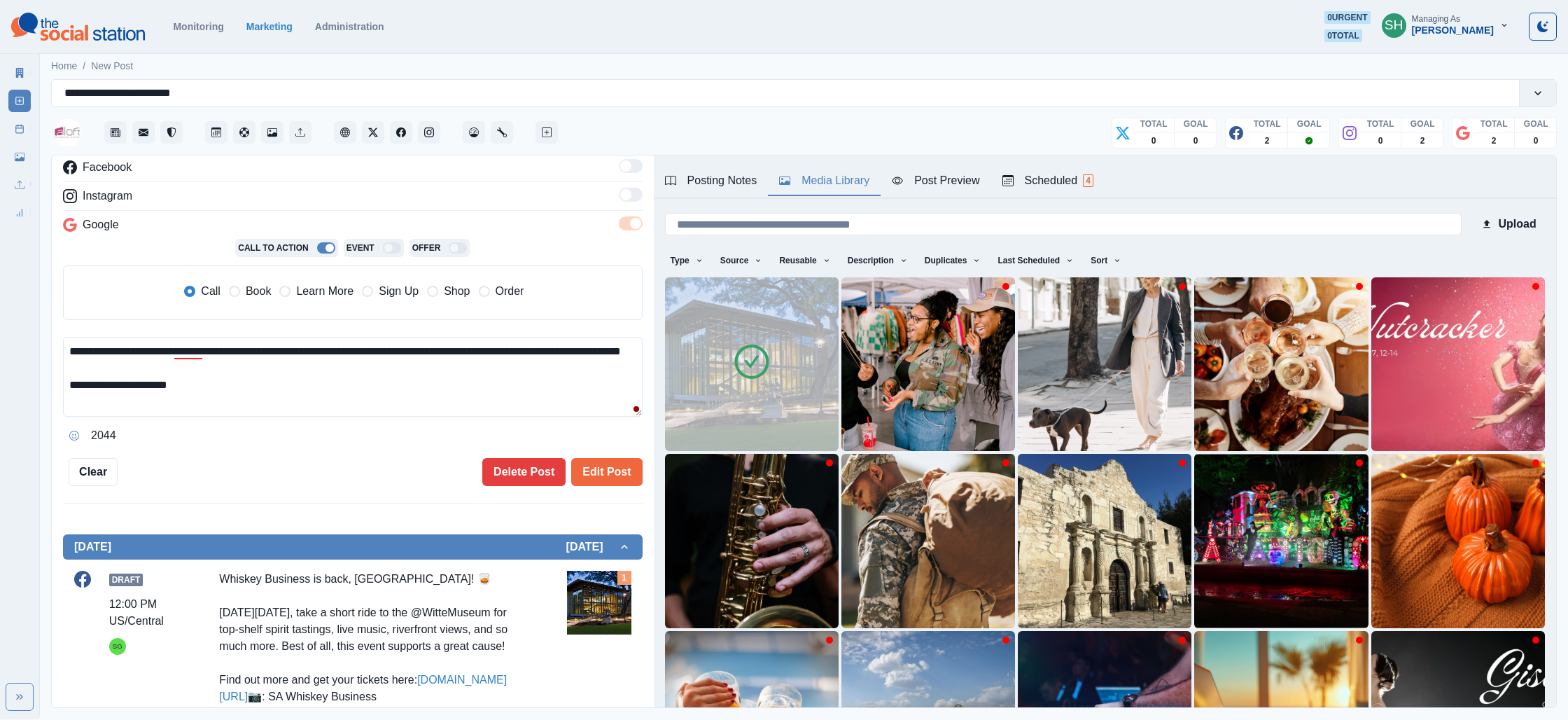
drag, startPoint x: 216, startPoint y: 400, endPoint x: 213, endPoint y: 327, distance: 73.1
click at [213, 327] on div "**********" at bounding box center [353, 289] width 580 height 317
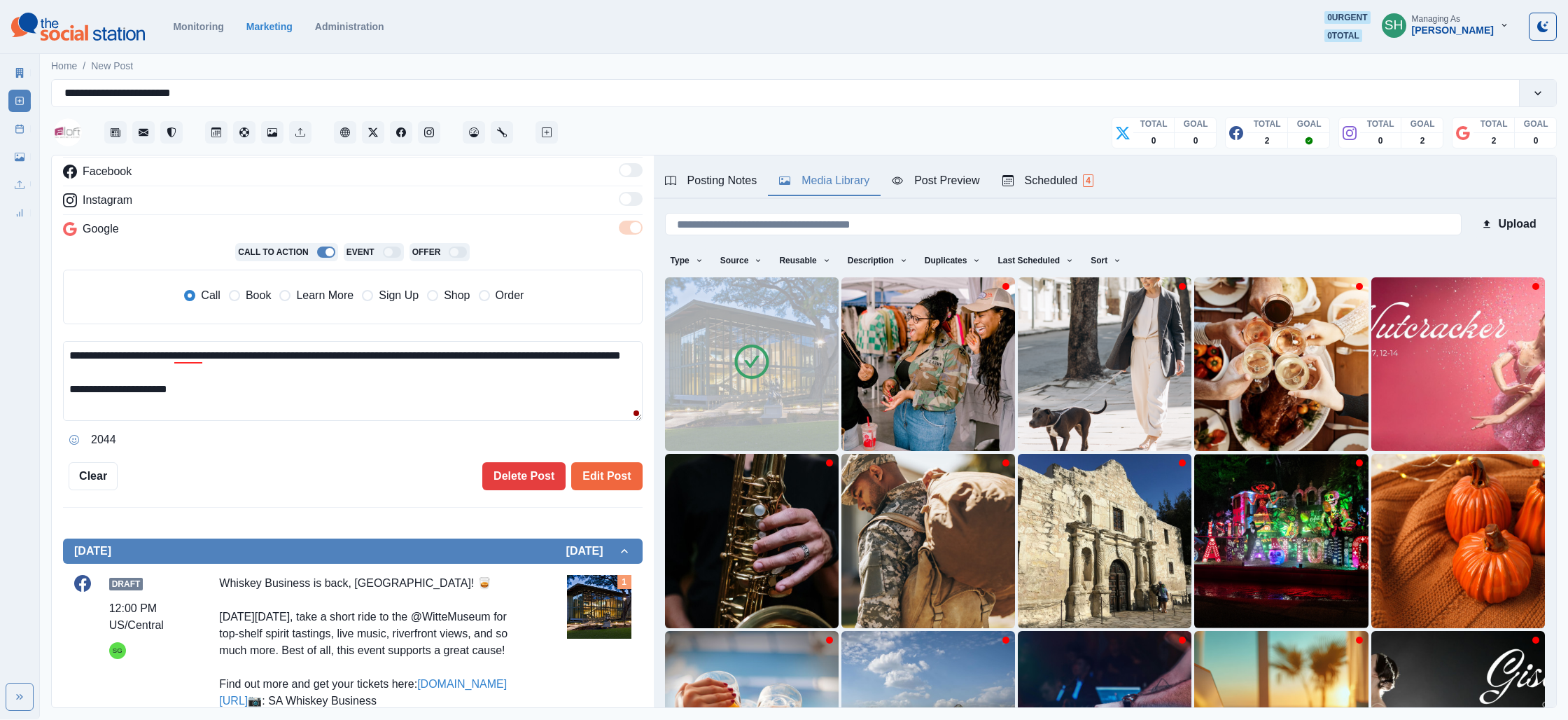
paste textarea "**********"
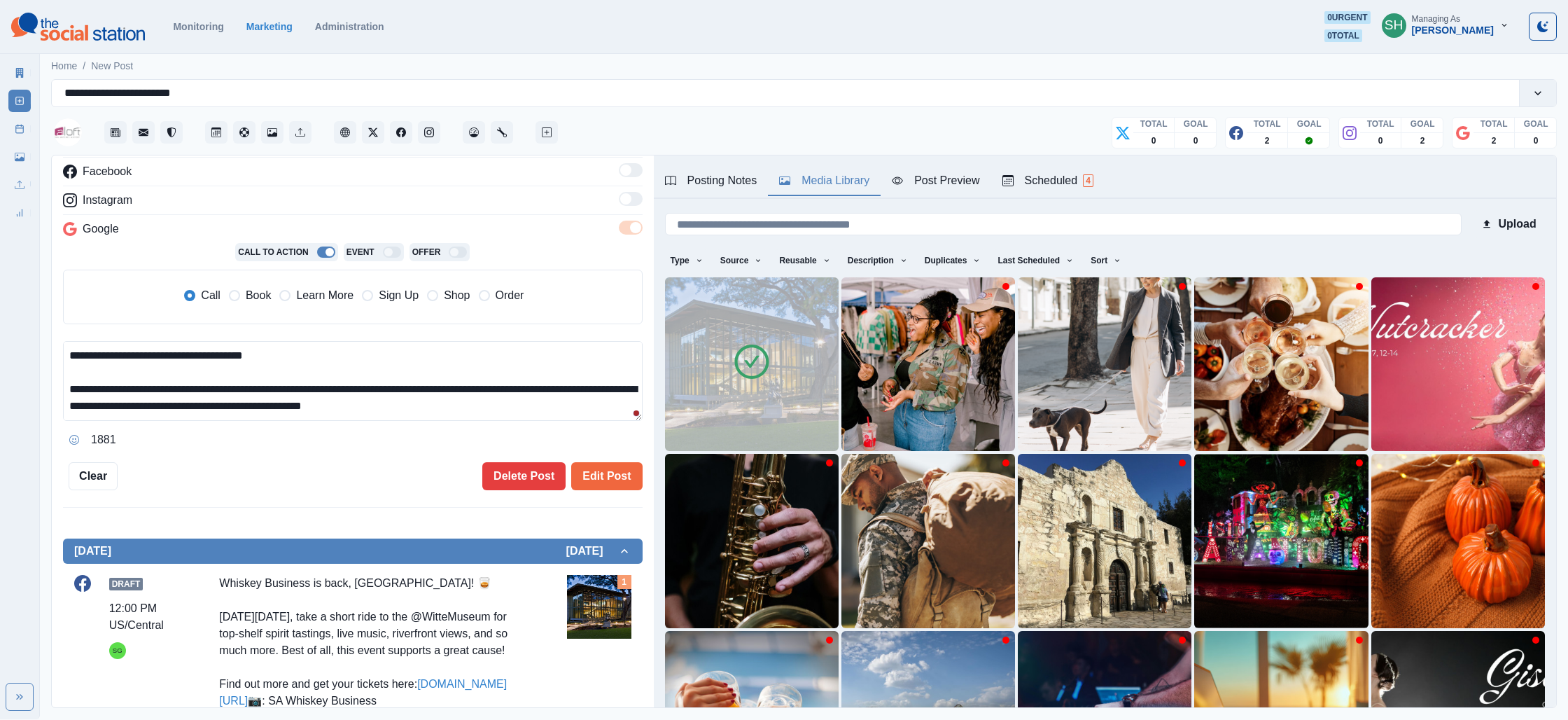
scroll to position [60, 0]
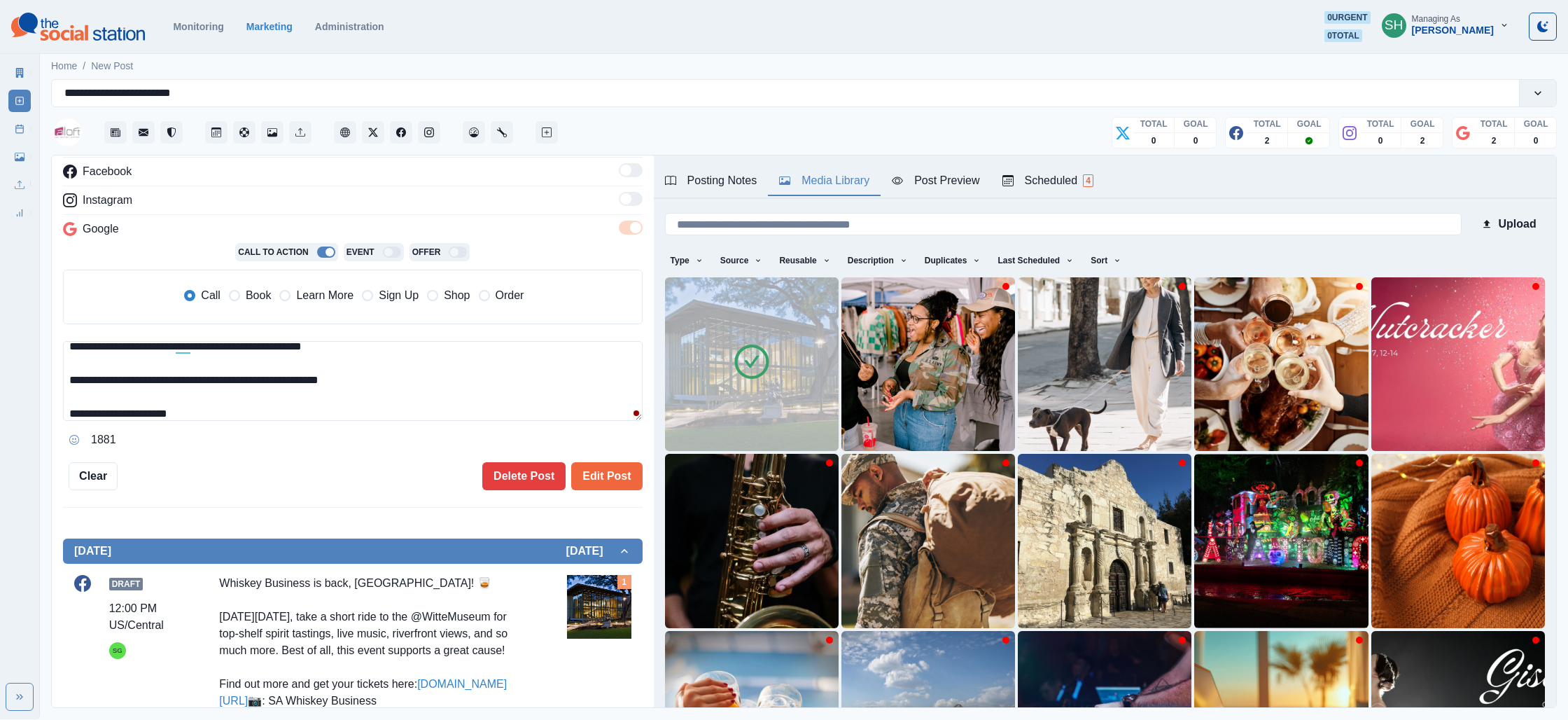
drag, startPoint x: 386, startPoint y: 374, endPoint x: 277, endPoint y: 380, distance: 109.2
click at [277, 380] on textarea "**********" at bounding box center [353, 380] width 580 height 80
click at [320, 298] on span "Learn More" at bounding box center [325, 296] width 58 height 17
type textarea "**********"
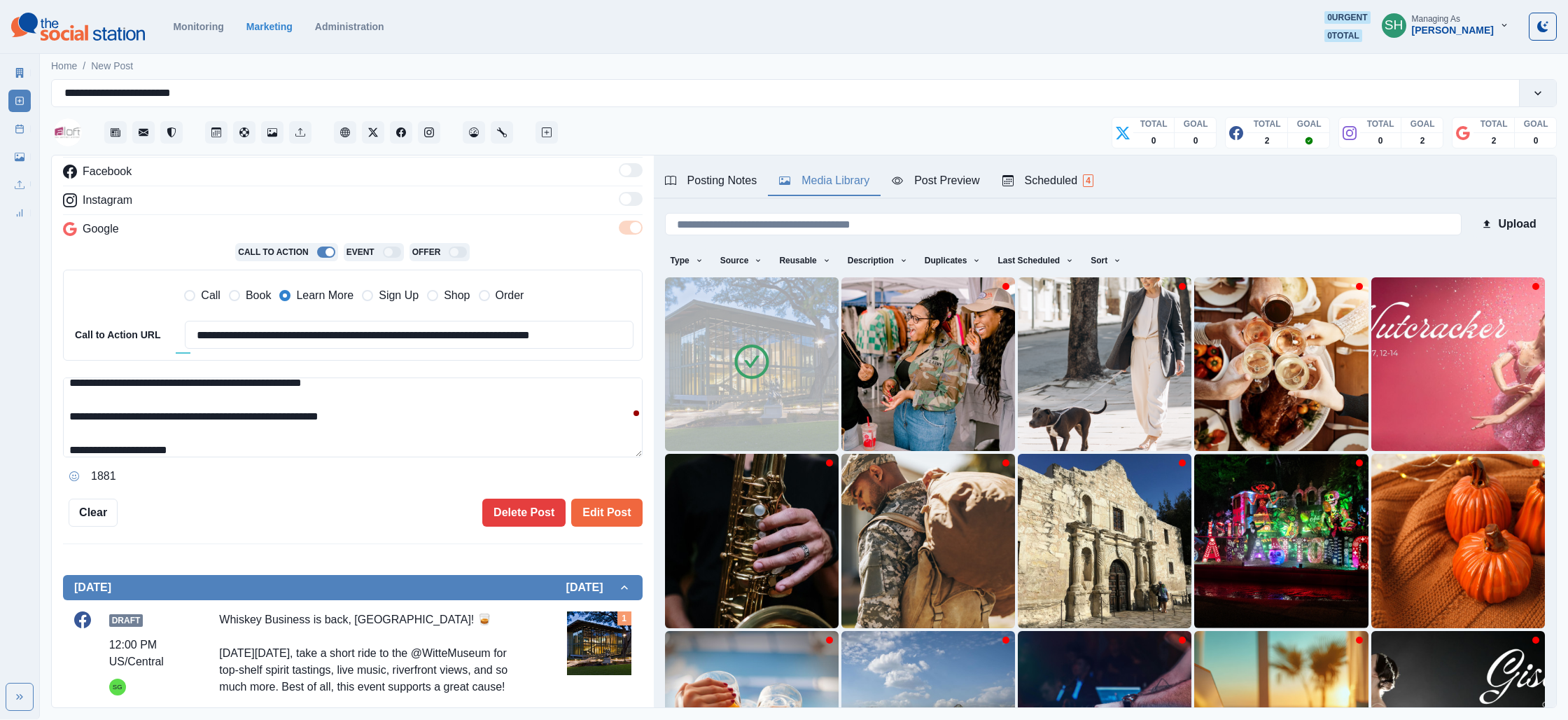
click at [317, 328] on input "**********" at bounding box center [410, 335] width 449 height 28
drag, startPoint x: 317, startPoint y: 315, endPoint x: 317, endPoint y: 328, distance: 13.0
click at [317, 328] on input "**********" at bounding box center [410, 335] width 449 height 28
paste input
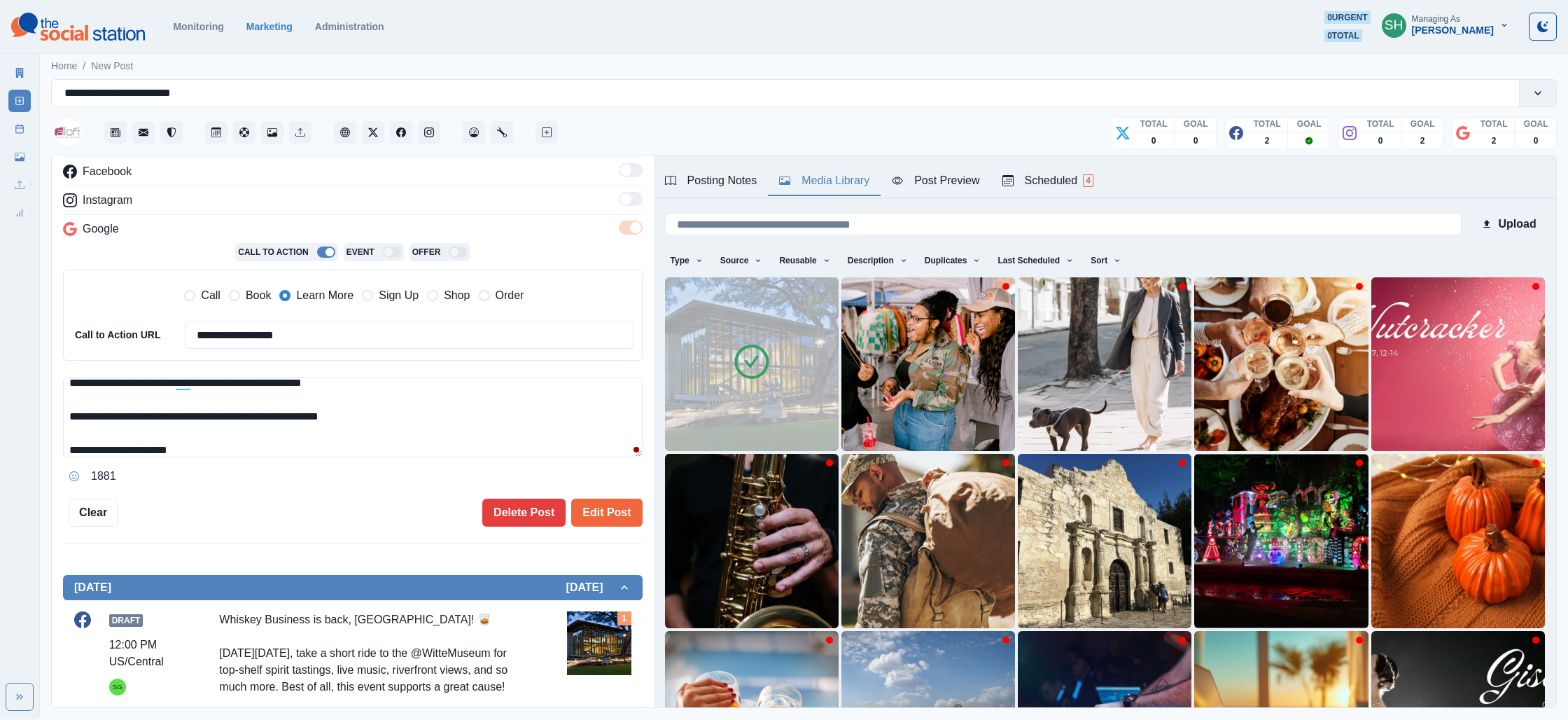
type input "**********"
drag, startPoint x: 407, startPoint y: 419, endPoint x: 69, endPoint y: 413, distance: 338.1
click at [69, 413] on textarea "**********" at bounding box center [353, 417] width 580 height 80
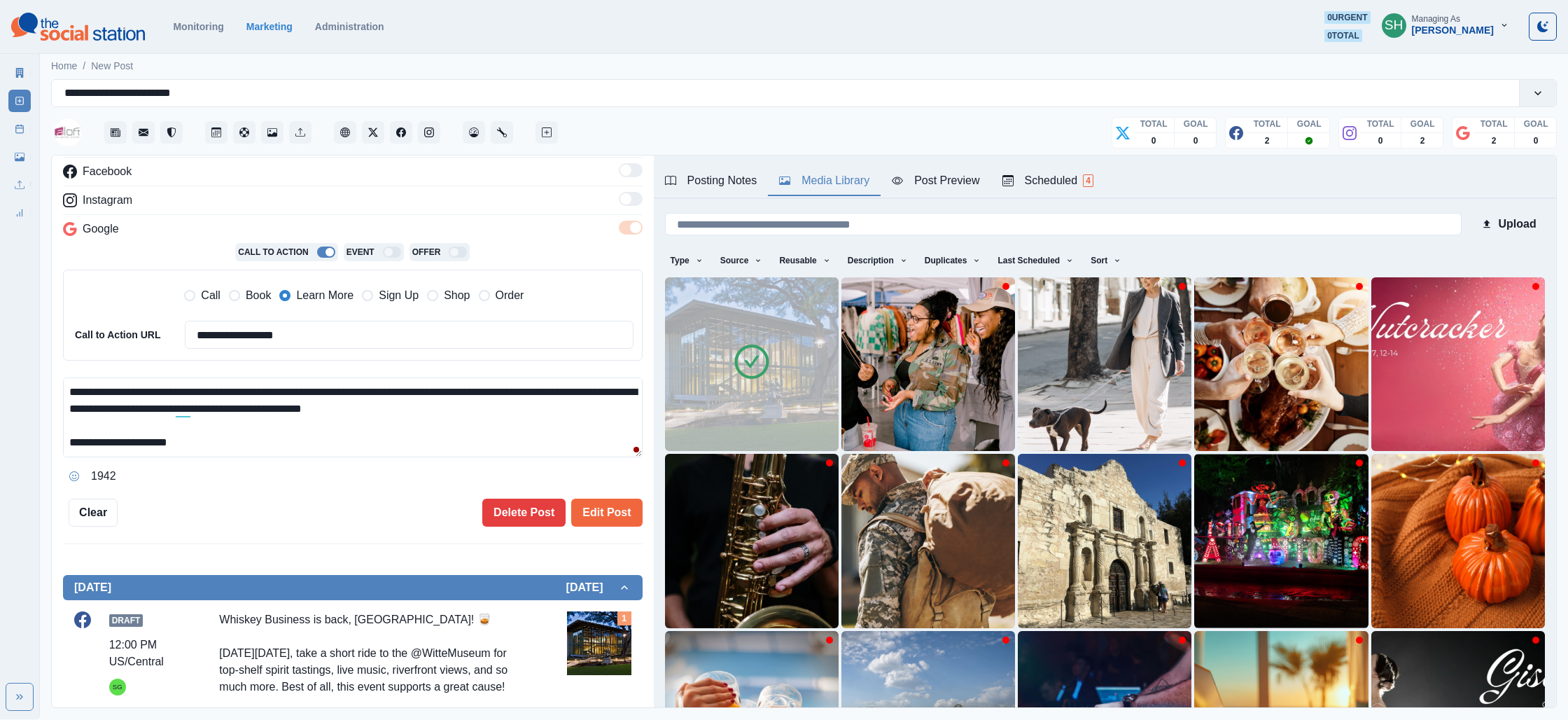
scroll to position [33, 0]
type textarea "**********"
click at [590, 512] on button "Edit Post" at bounding box center [607, 512] width 70 height 28
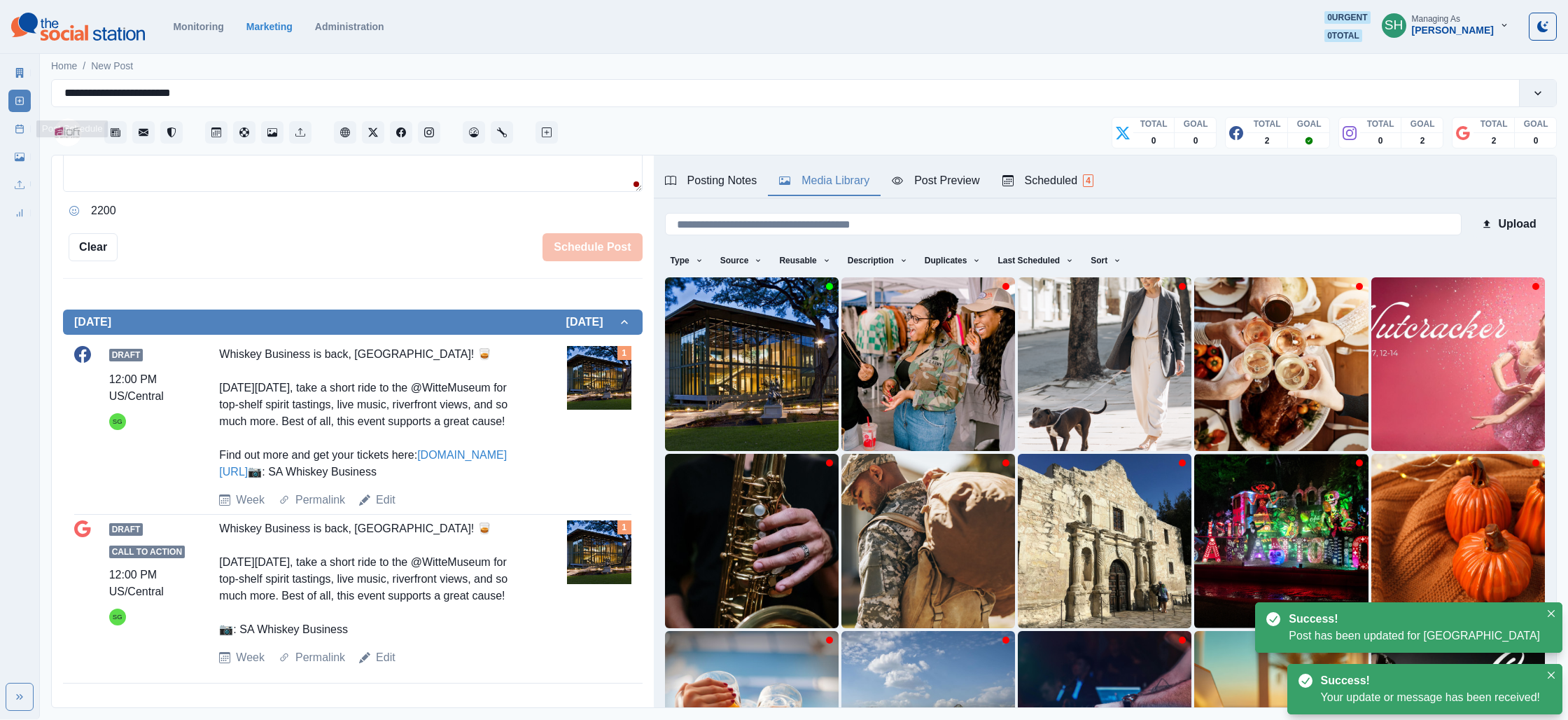
click at [13, 125] on link "Post Schedule" at bounding box center [20, 129] width 23 height 23
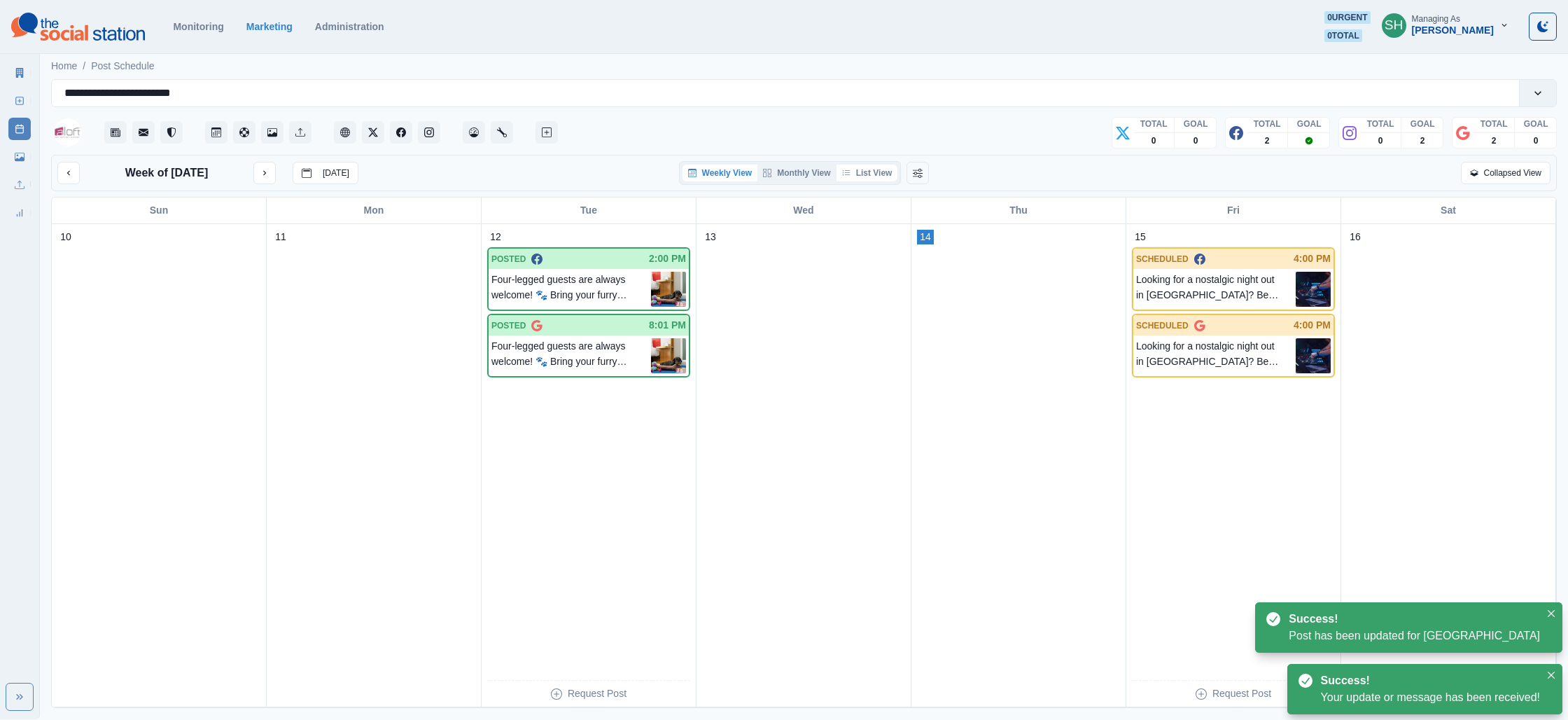
click at [859, 170] on button "List View" at bounding box center [868, 173] width 62 height 17
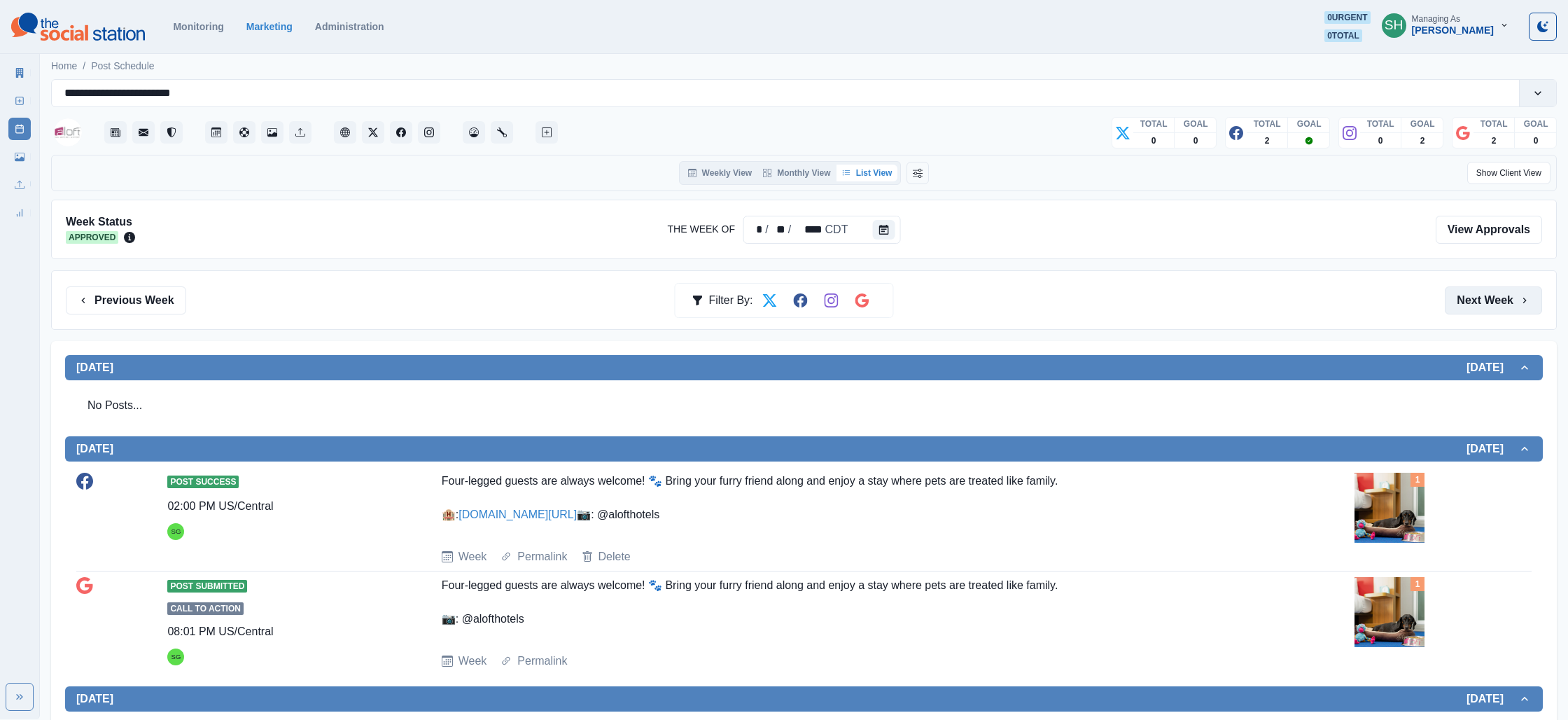
click at [1493, 300] on button "Next Week" at bounding box center [1493, 301] width 97 height 28
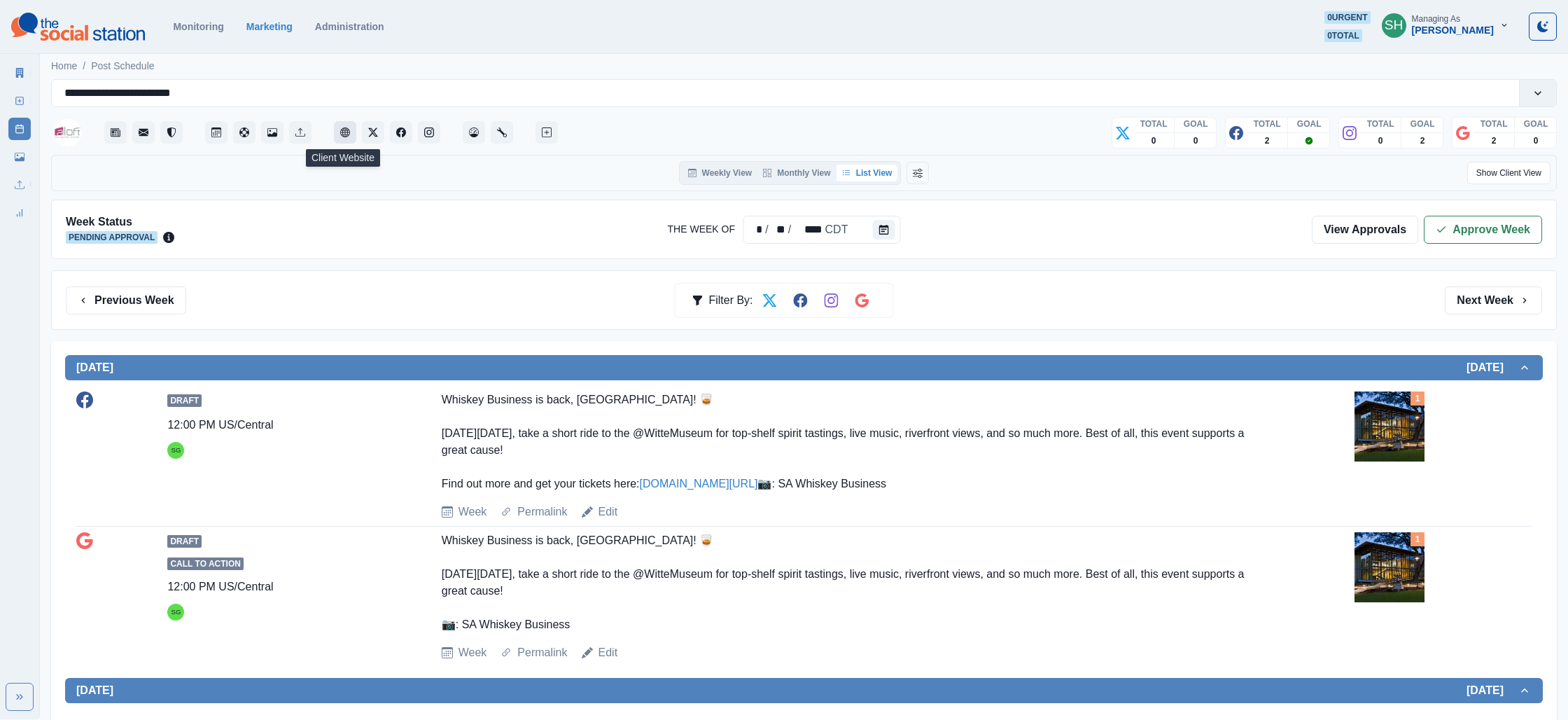
click at [347, 130] on icon "Client Website" at bounding box center [345, 132] width 10 height 10
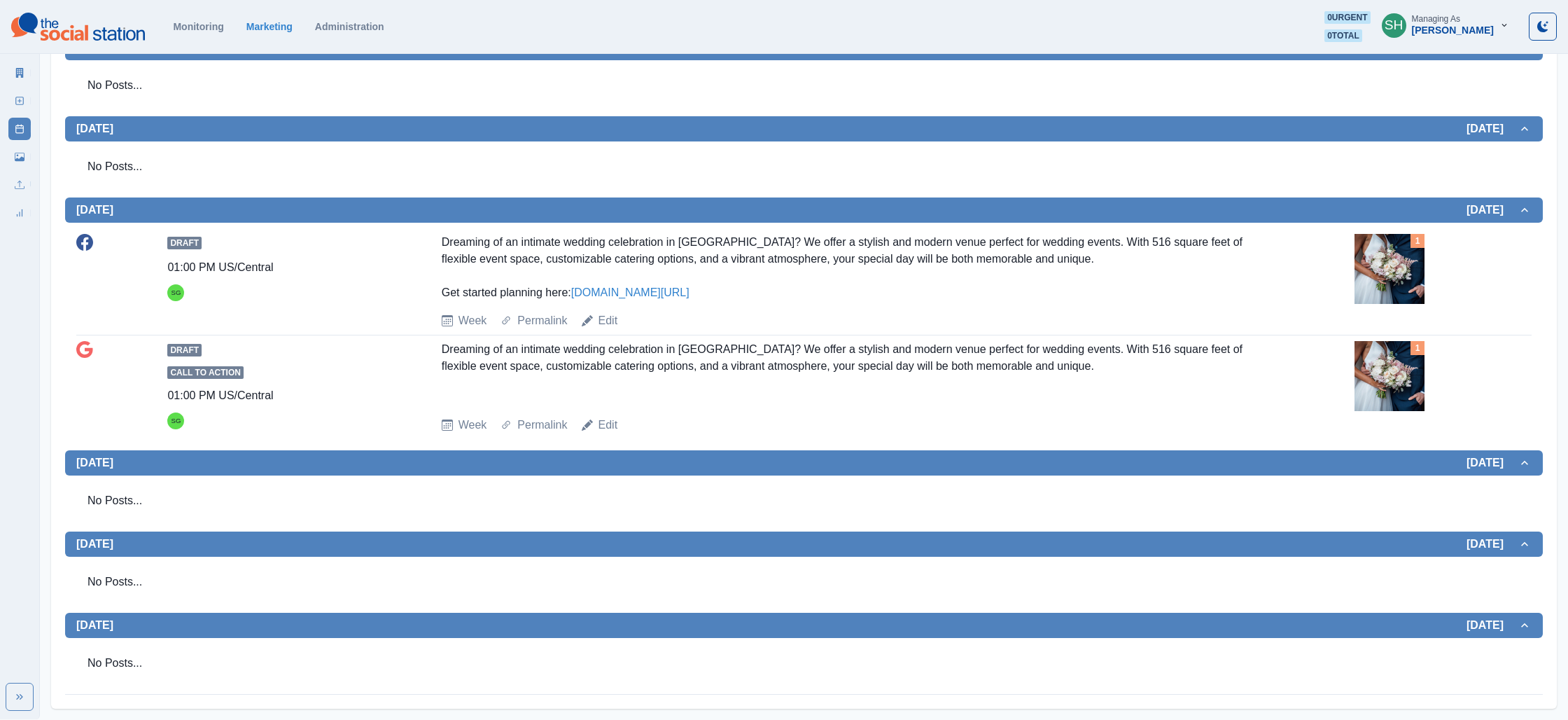
scroll to position [676, 0]
click at [601, 322] on link "Edit" at bounding box center [609, 321] width 20 height 17
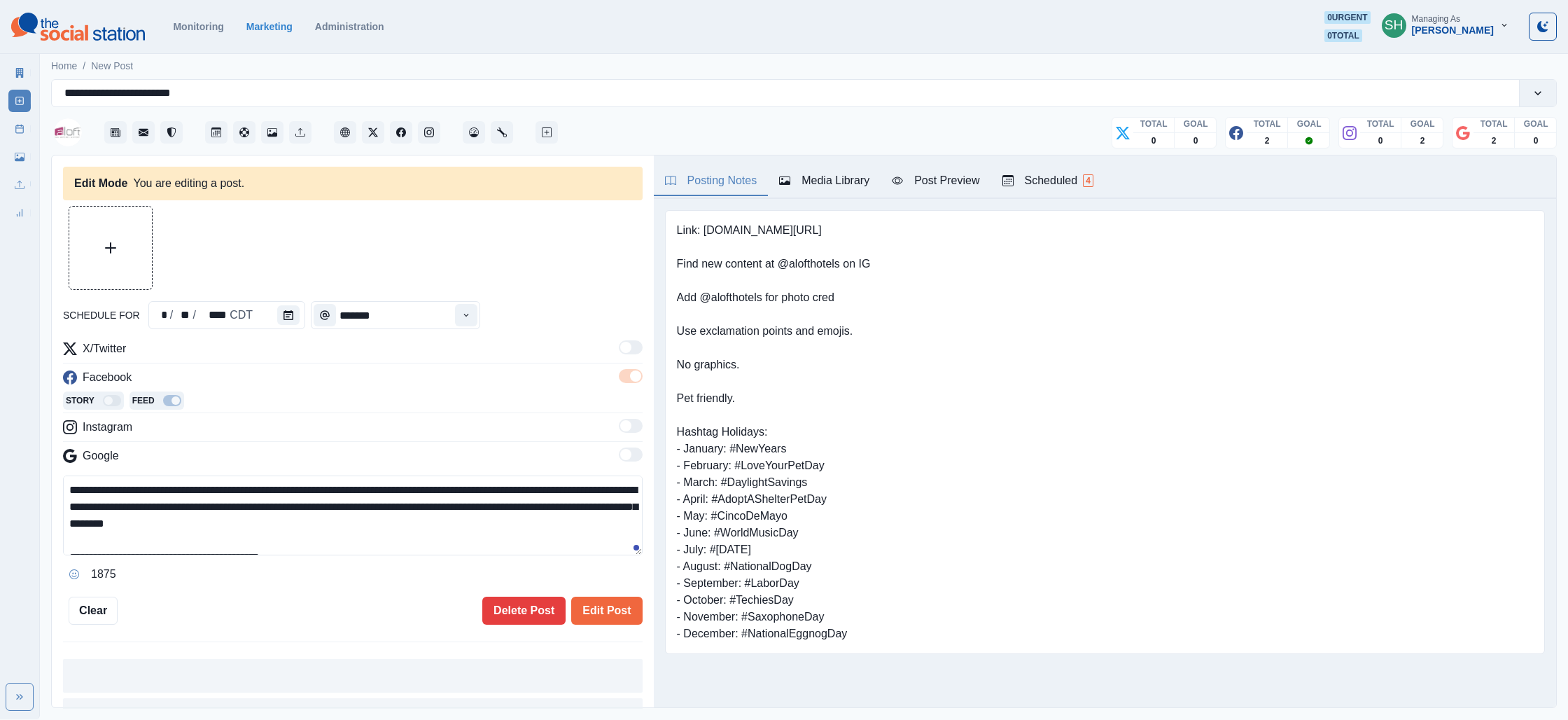
type input "*******"
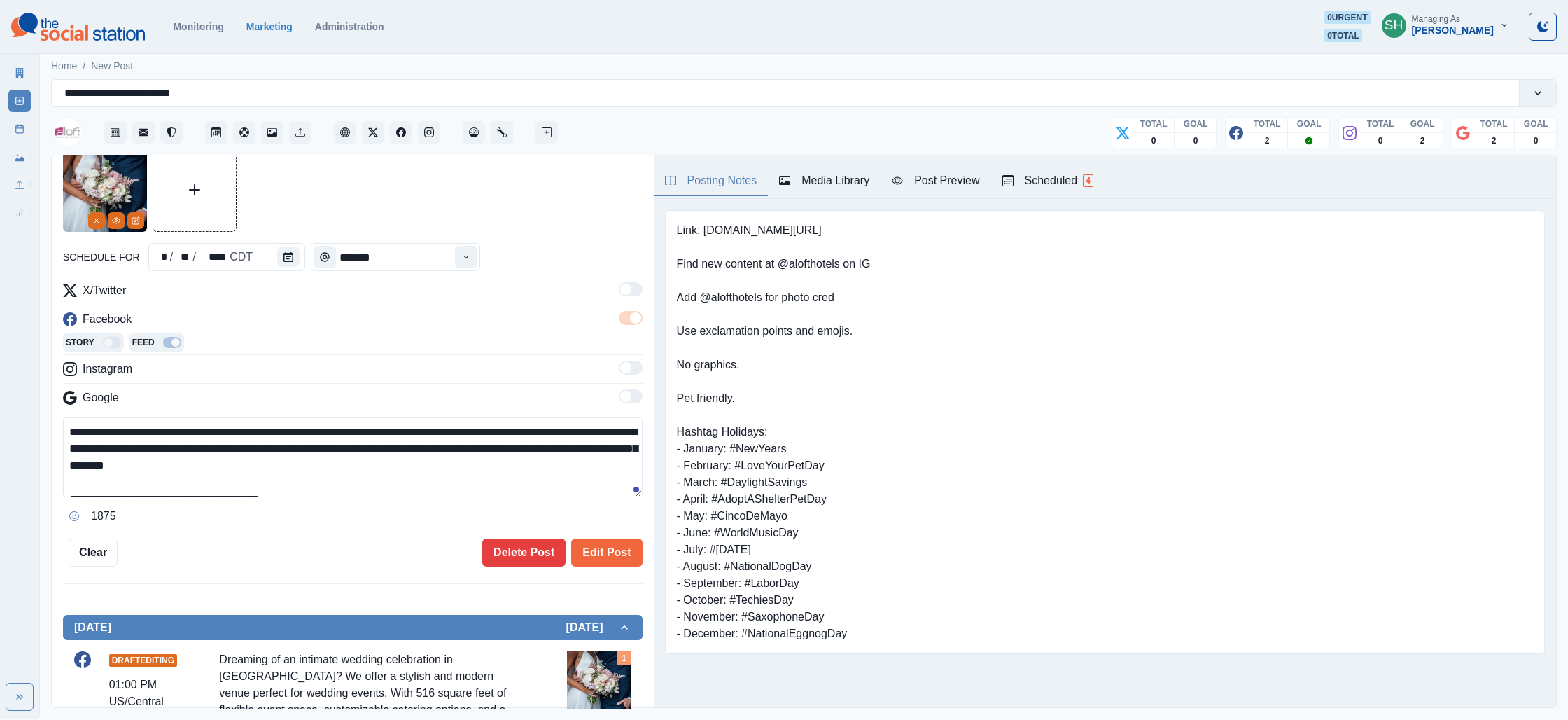
click at [196, 433] on textarea "**********" at bounding box center [353, 457] width 580 height 80
click at [445, 436] on textarea "**********" at bounding box center [353, 457] width 580 height 80
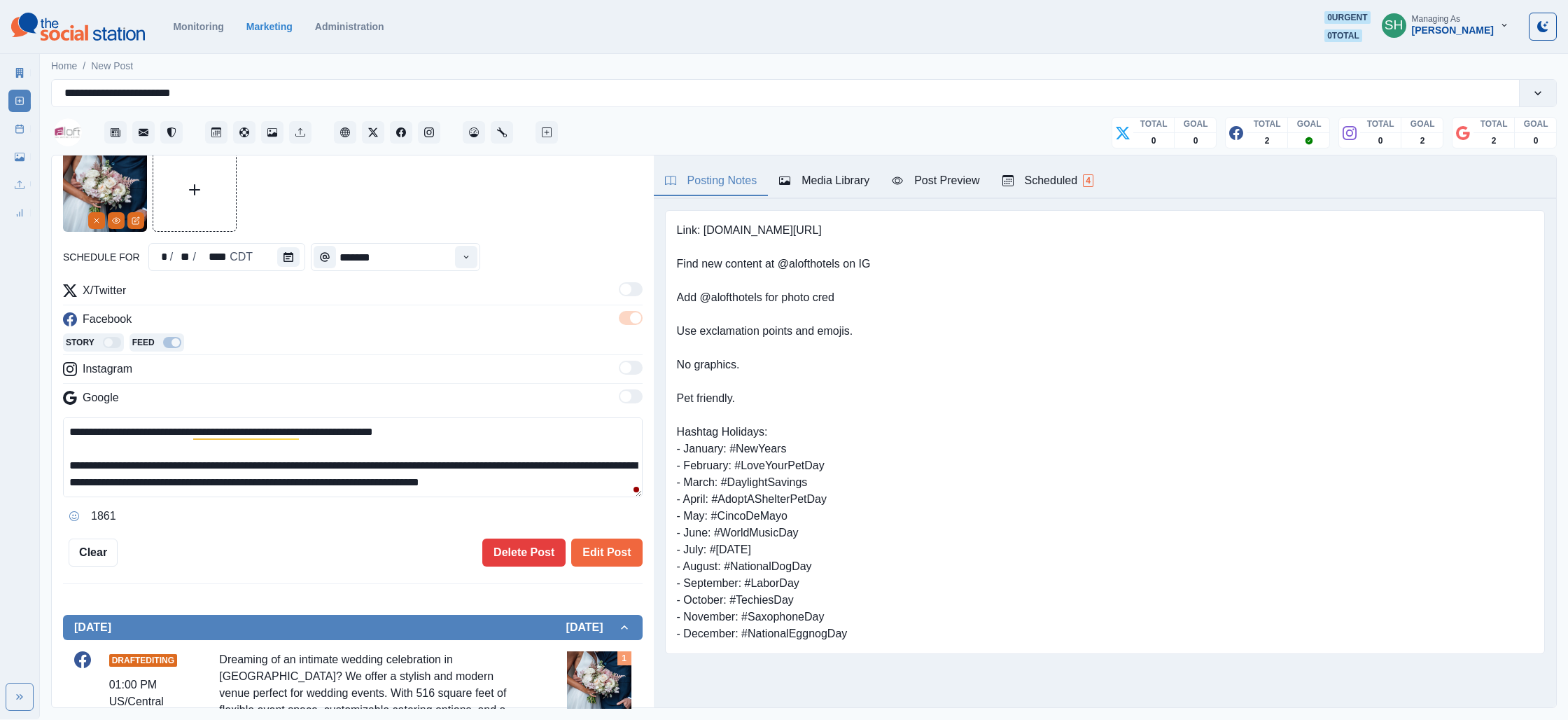
click at [970, 181] on div "Post Preview" at bounding box center [935, 181] width 87 height 17
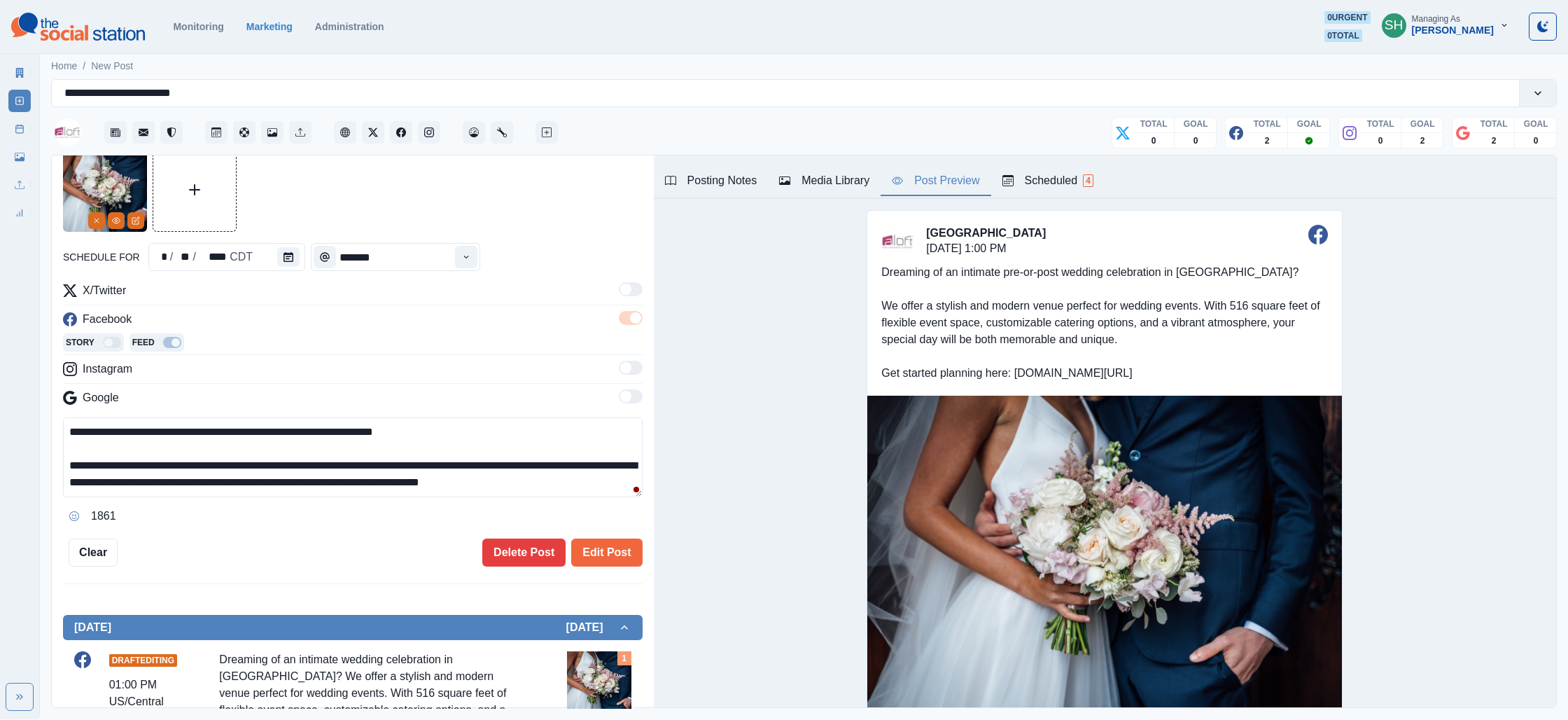
scroll to position [33, 0]
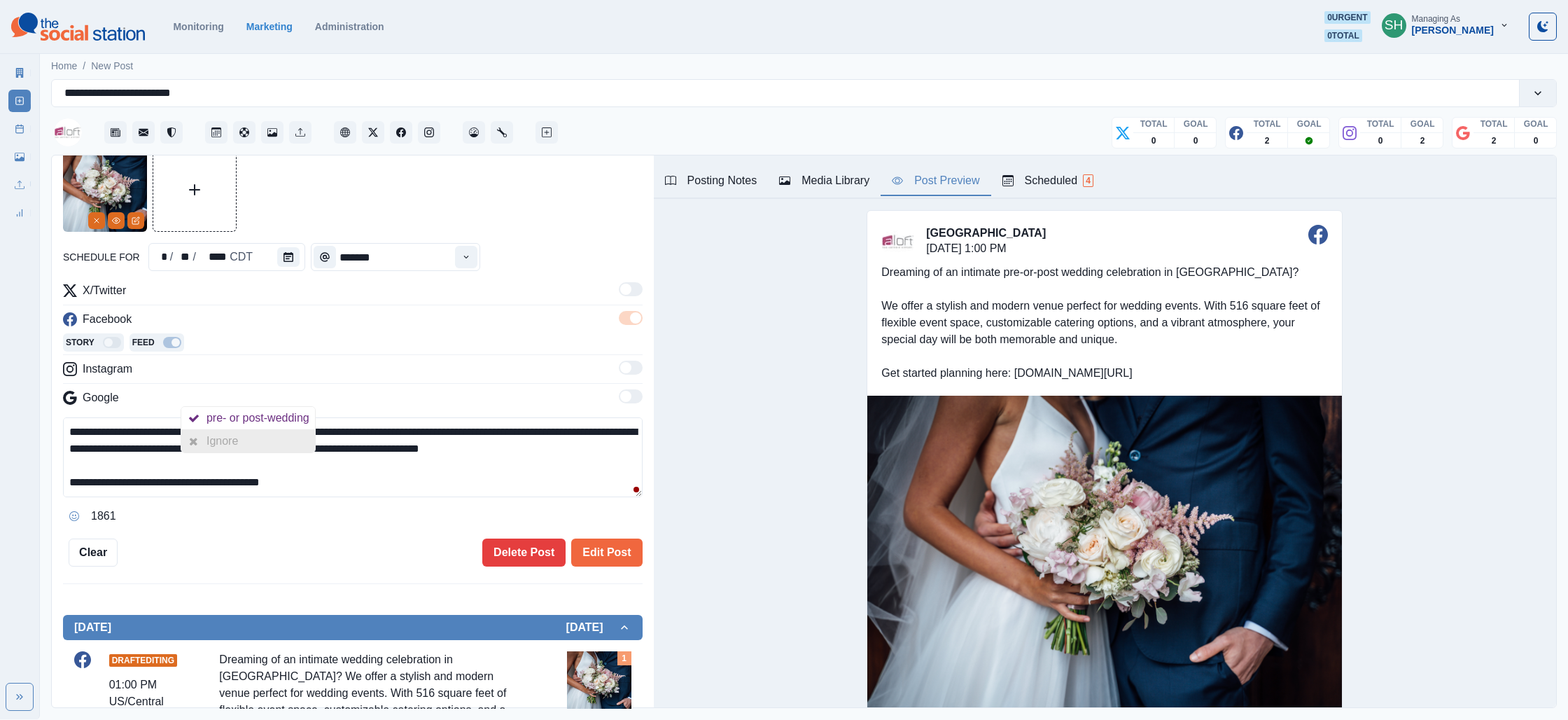
click at [246, 443] on div "Ignore" at bounding box center [248, 441] width 134 height 23
drag, startPoint x: 252, startPoint y: 431, endPoint x: 227, endPoint y: 433, distance: 25.1
click at [227, 433] on textarea "**********" at bounding box center [353, 457] width 580 height 80
drag, startPoint x: 360, startPoint y: 431, endPoint x: 316, endPoint y: 429, distance: 44.0
click at [316, 429] on textarea "**********" at bounding box center [353, 457] width 580 height 80
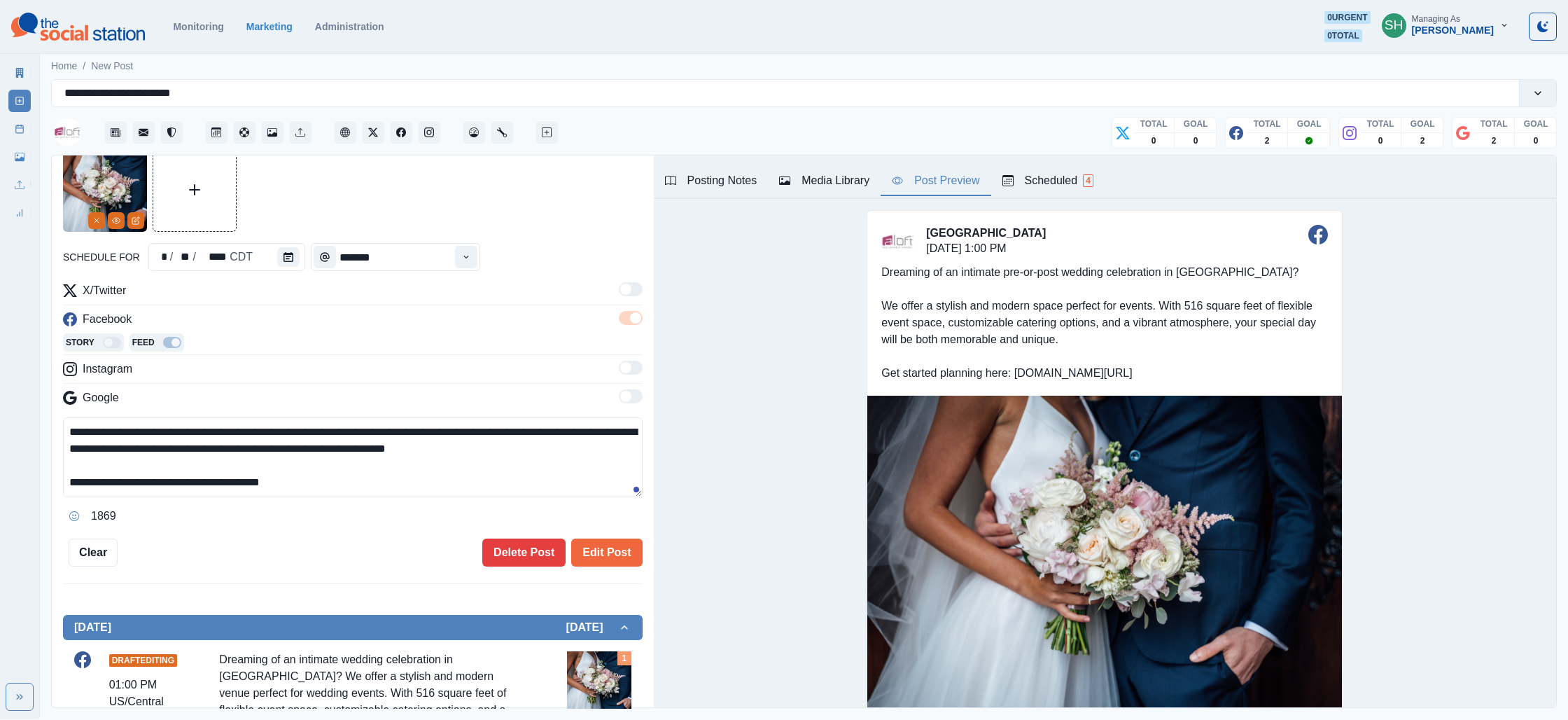
drag, startPoint x: 346, startPoint y: 429, endPoint x: 316, endPoint y: 431, distance: 30.1
click at [316, 431] on textarea "**********" at bounding box center [353, 457] width 580 height 80
click at [115, 446] on textarea "**********" at bounding box center [353, 457] width 580 height 80
click at [263, 448] on textarea "**********" at bounding box center [353, 457] width 580 height 80
drag, startPoint x: 294, startPoint y: 446, endPoint x: 233, endPoint y: 448, distance: 61.0
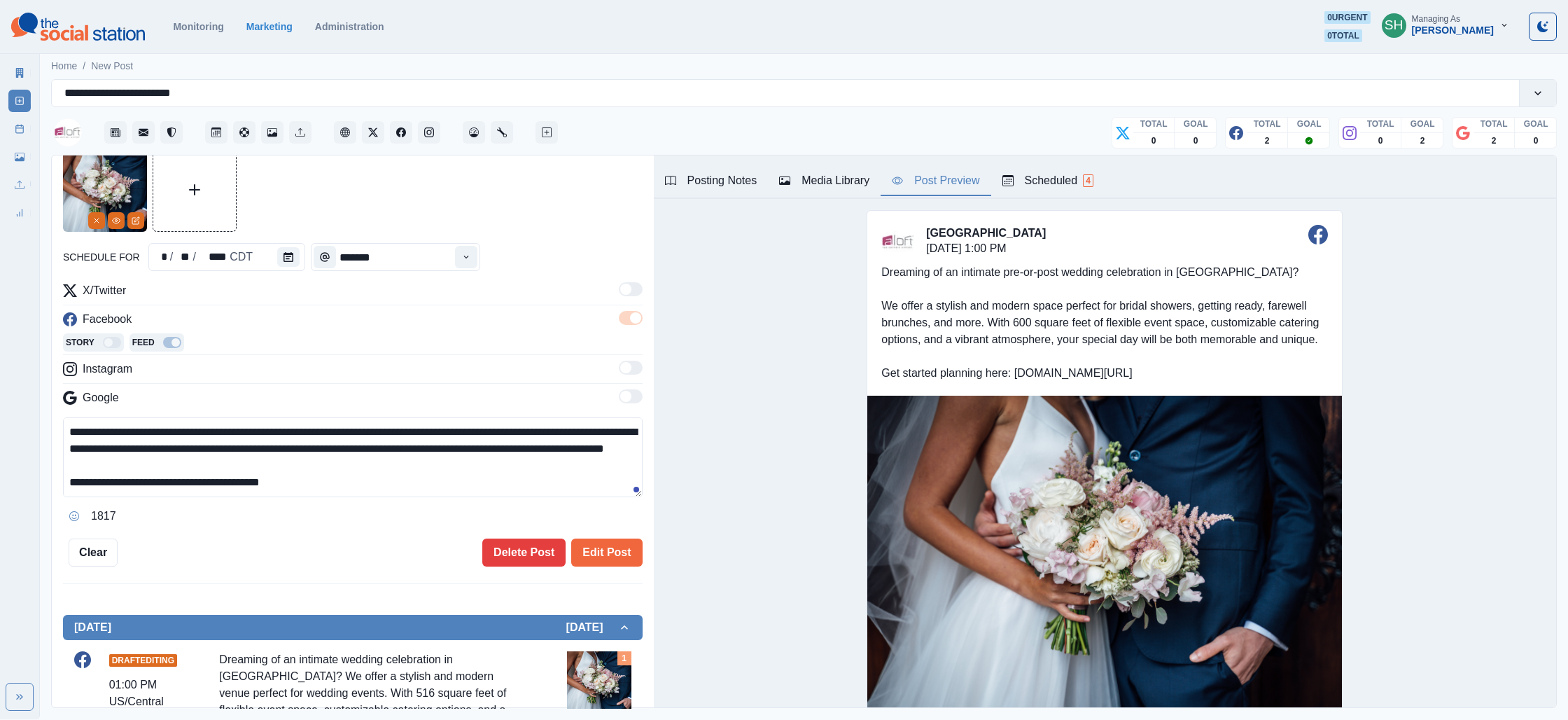
click at [234, 450] on textarea "**********" at bounding box center [353, 457] width 580 height 80
drag, startPoint x: 253, startPoint y: 427, endPoint x: 227, endPoint y: 433, distance: 26.7
click at [227, 433] on textarea "**********" at bounding box center [353, 457] width 580 height 80
drag, startPoint x: 263, startPoint y: 445, endPoint x: 233, endPoint y: 450, distance: 30.4
click at [233, 450] on textarea "**********" at bounding box center [353, 457] width 580 height 80
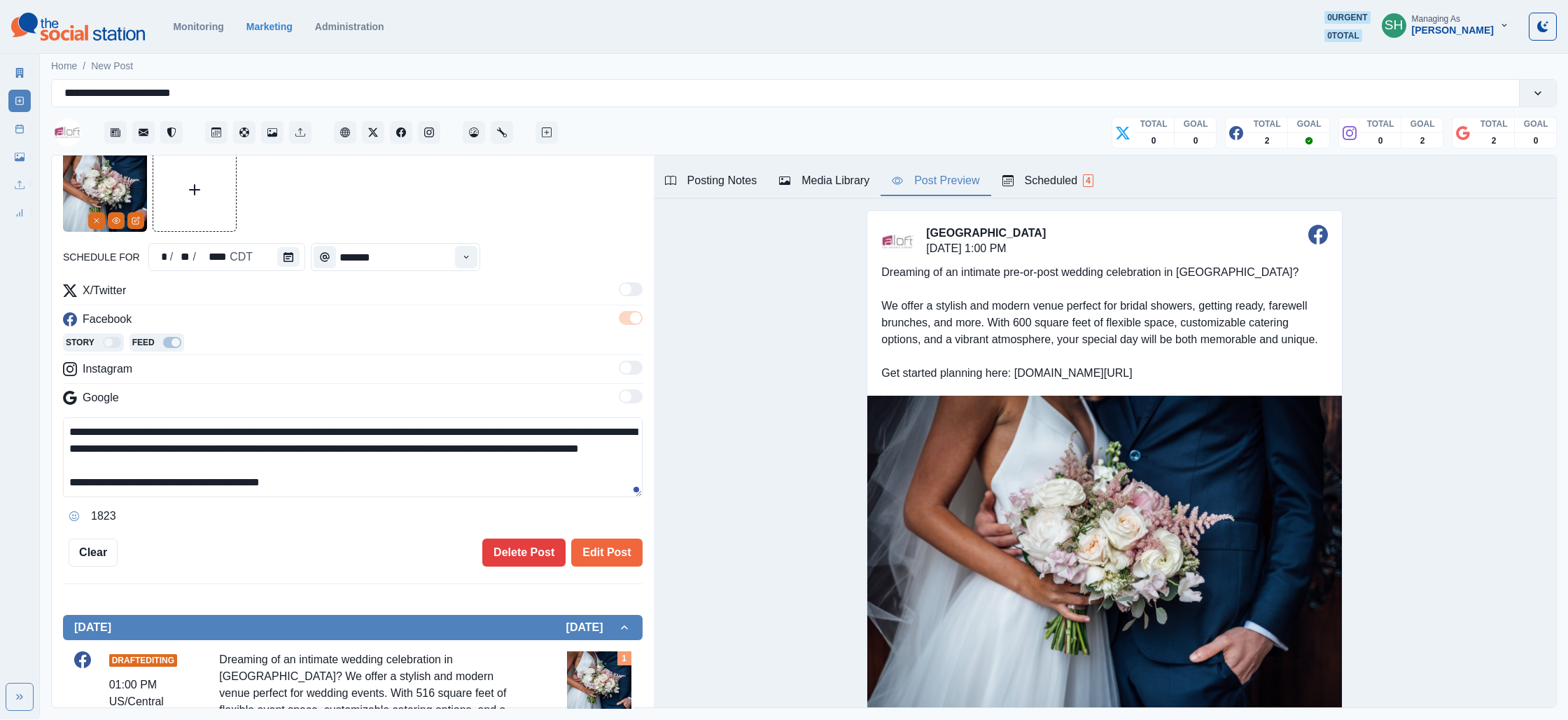
click at [326, 469] on textarea "**********" at bounding box center [353, 457] width 580 height 80
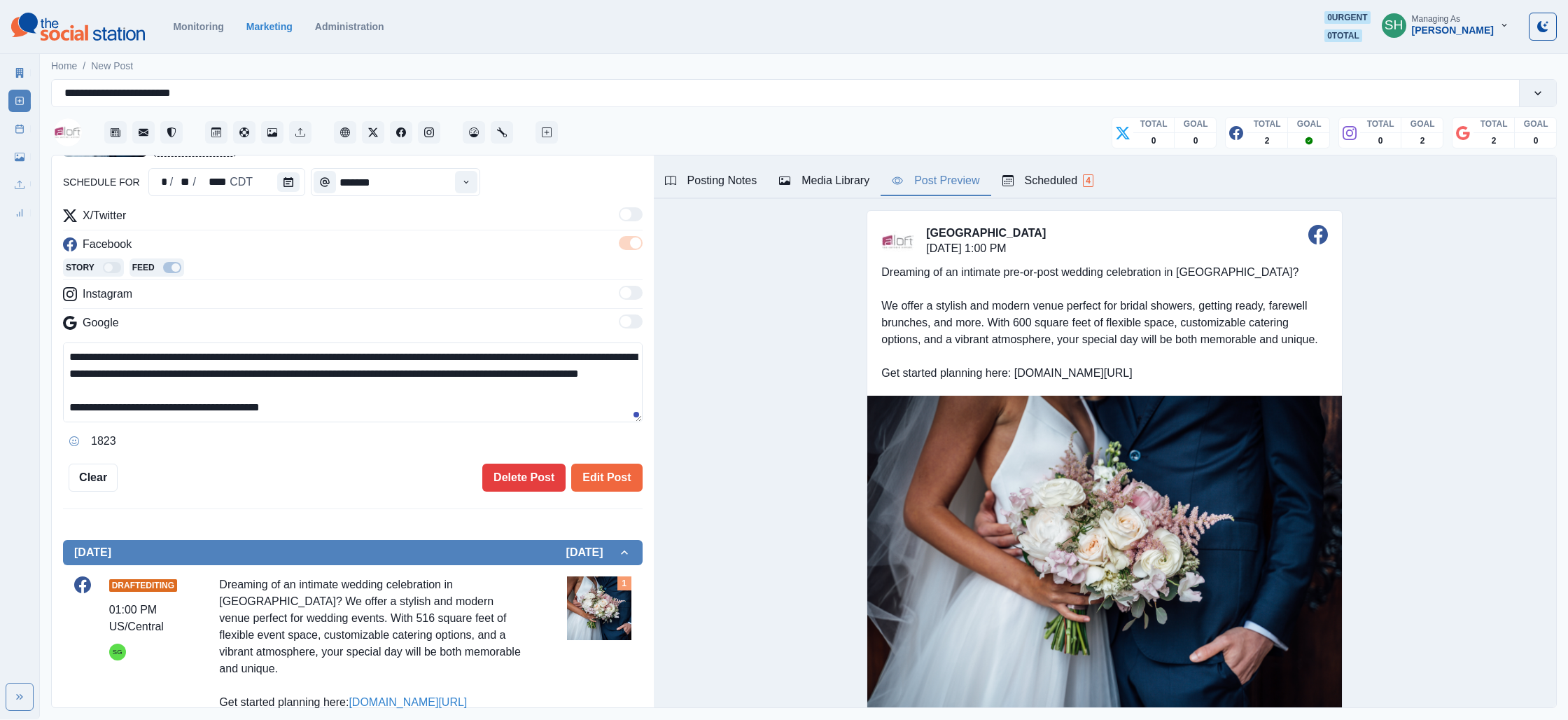
scroll to position [0, 0]
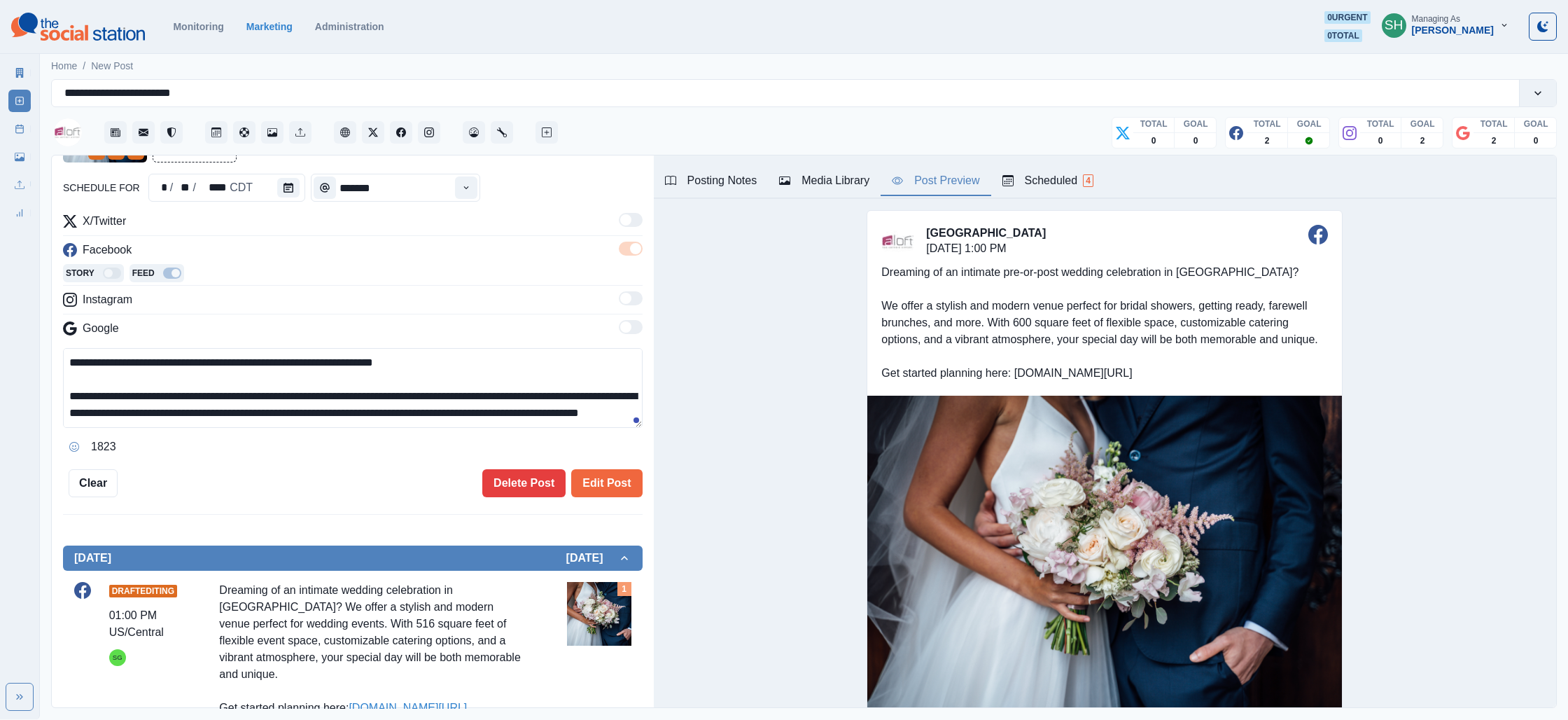
drag, startPoint x: 327, startPoint y: 410, endPoint x: 310, endPoint y: 322, distance: 89.6
click at [310, 322] on div "**********" at bounding box center [353, 335] width 580 height 245
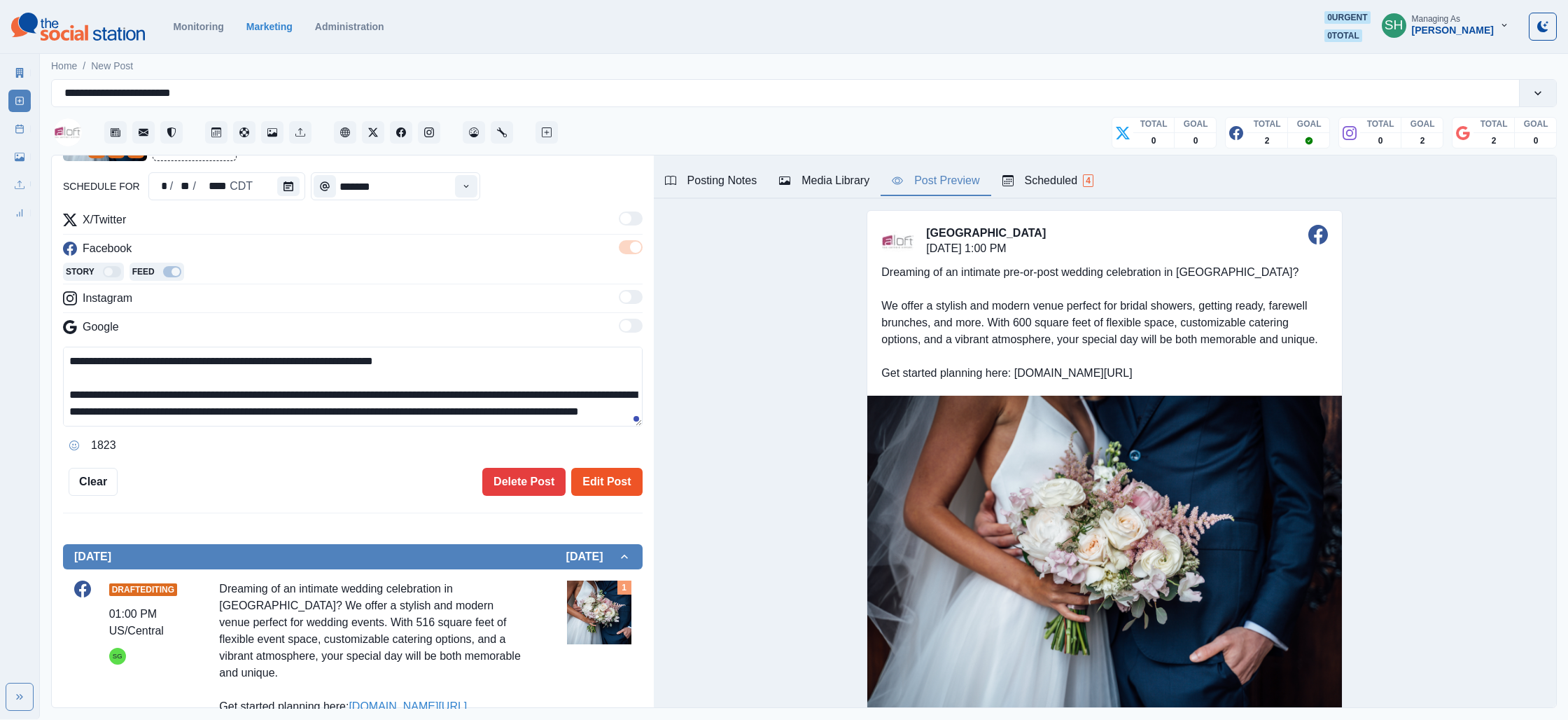
type textarea "**********"
click at [607, 486] on button "Edit Post" at bounding box center [607, 482] width 70 height 28
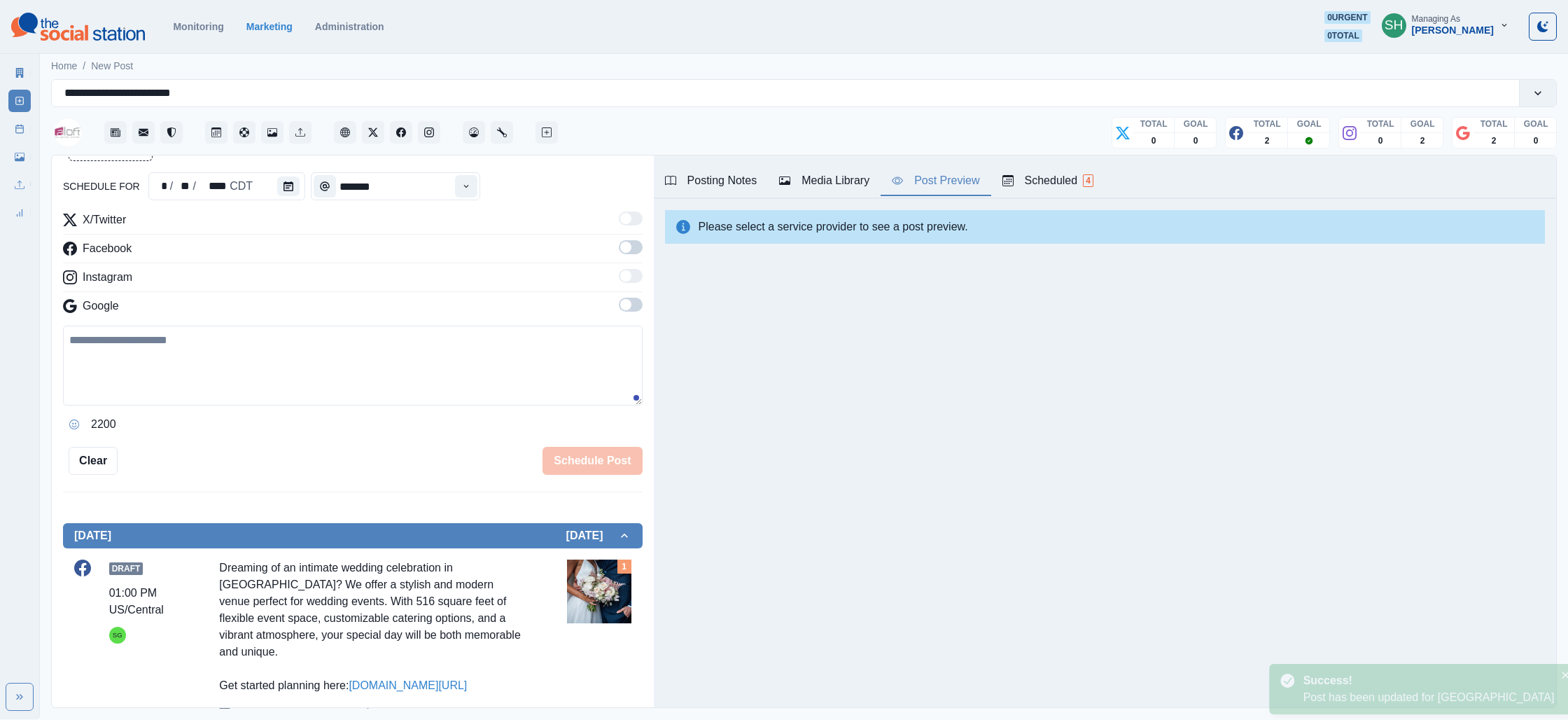
scroll to position [358, 0]
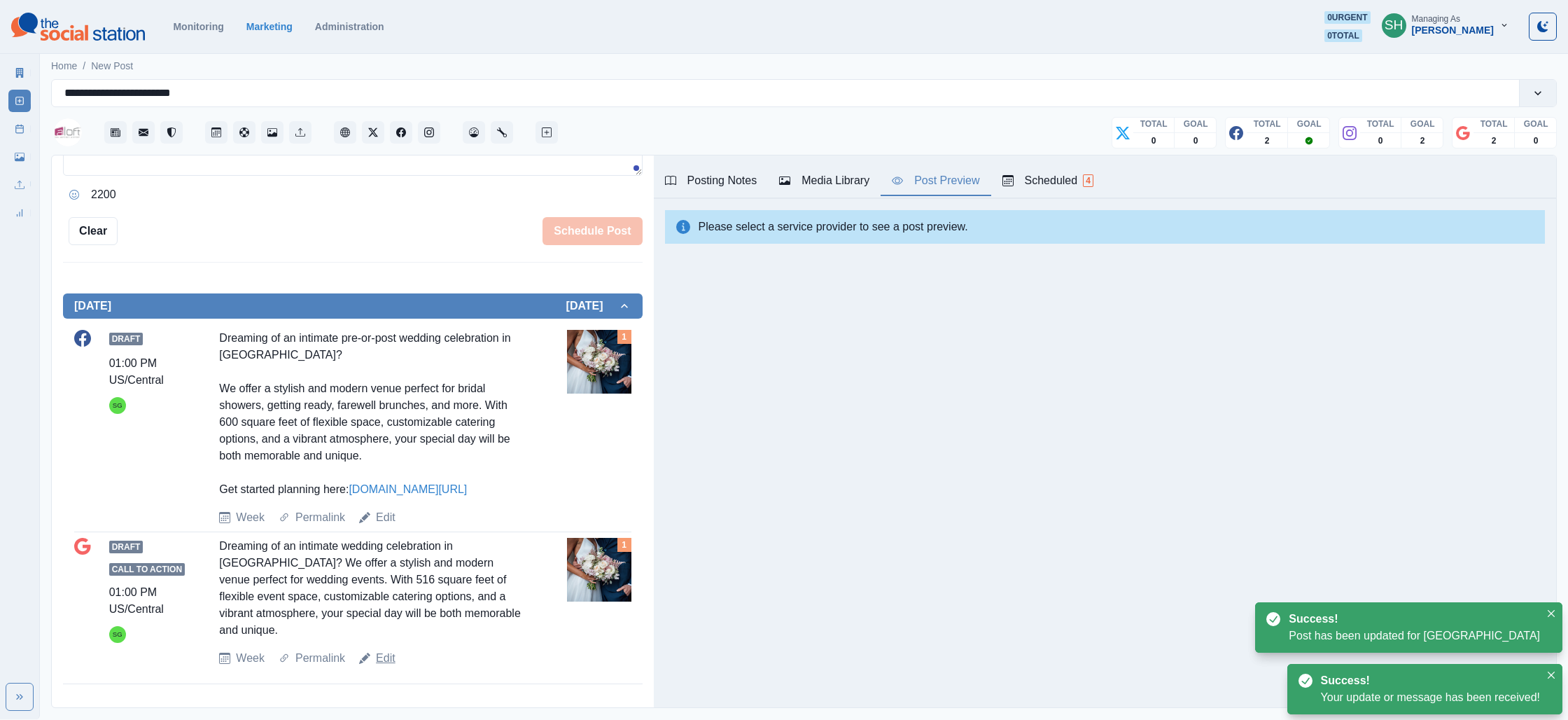
click at [388, 653] on link "Edit" at bounding box center [386, 658] width 20 height 17
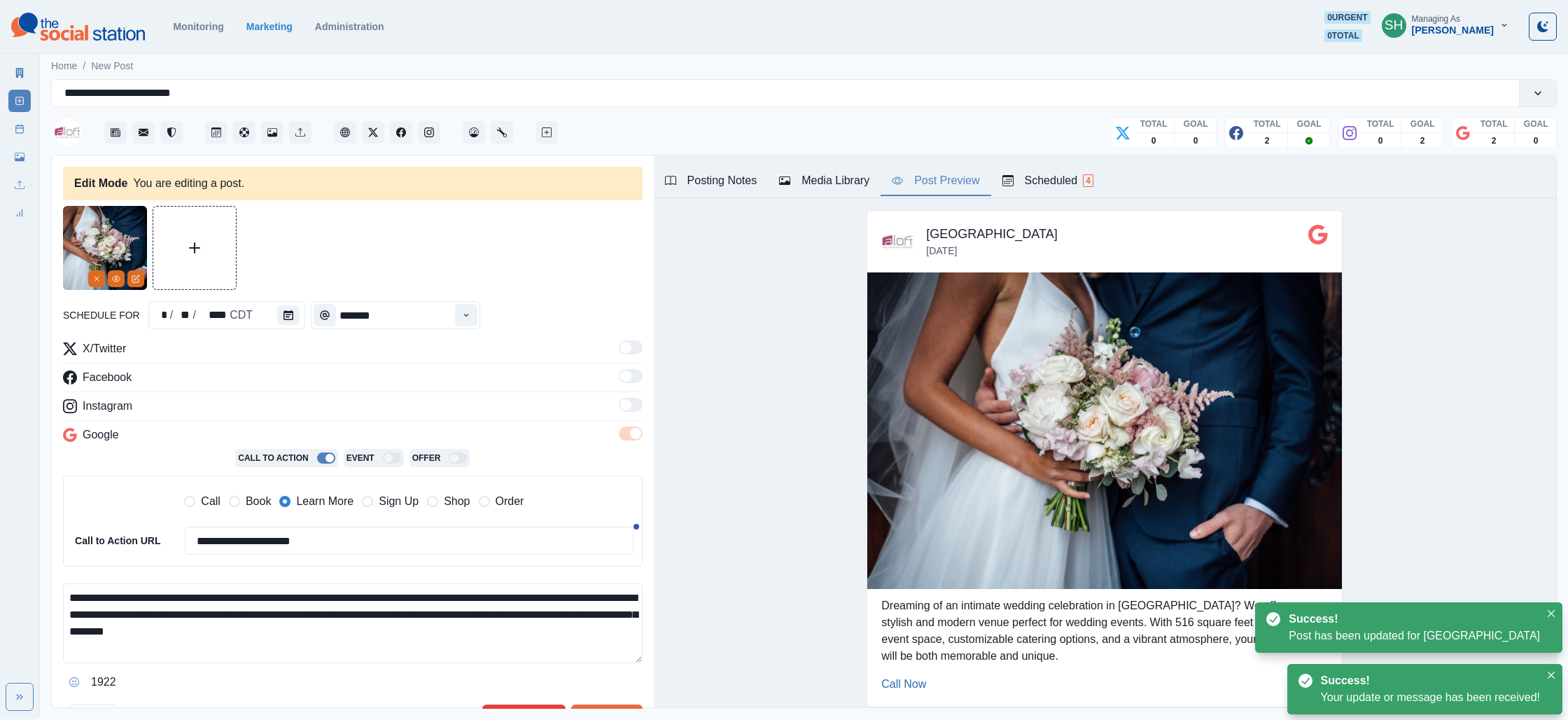
drag, startPoint x: 448, startPoint y: 634, endPoint x: 411, endPoint y: 463, distance: 175.0
click at [412, 466] on div "**********" at bounding box center [353, 516] width 580 height 353
paste textarea "**********"
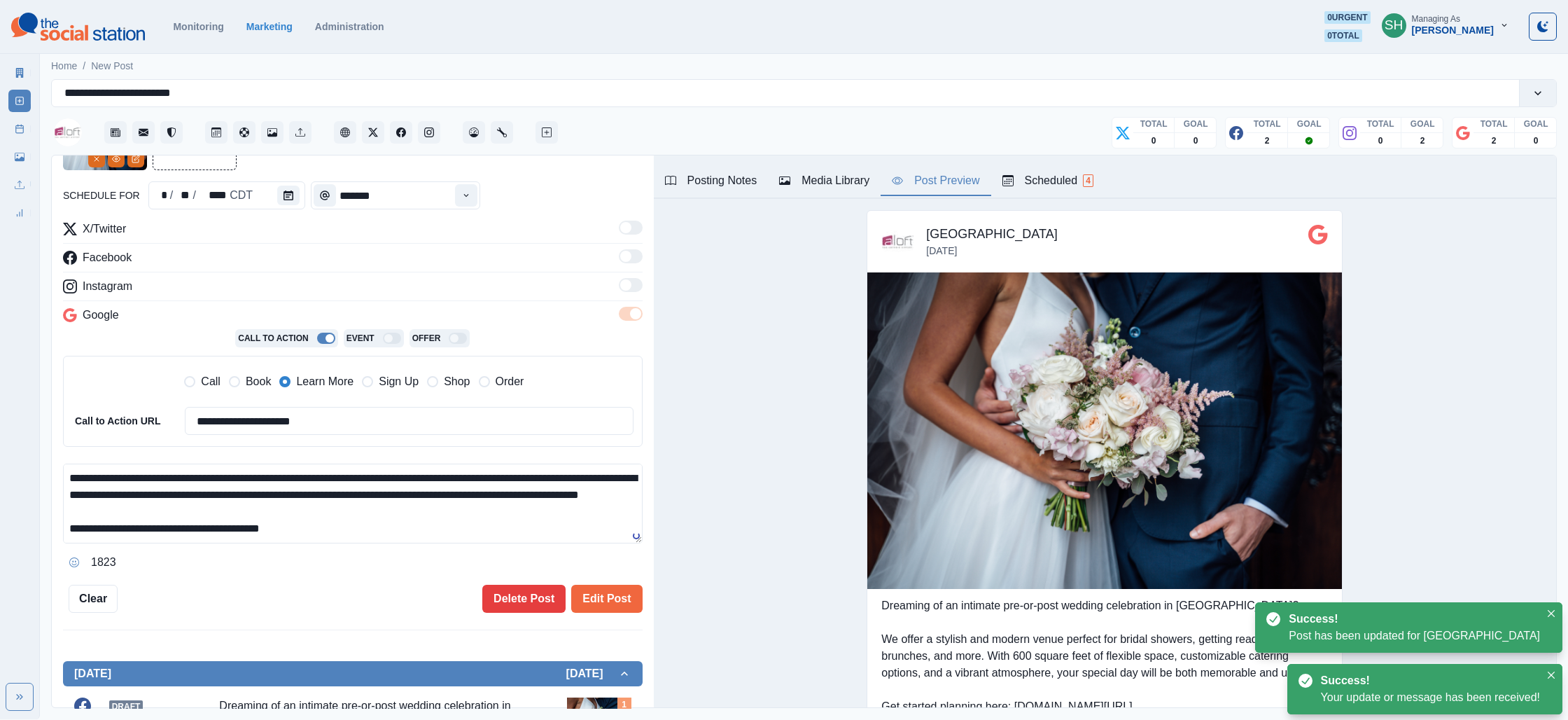
scroll to position [244, 0]
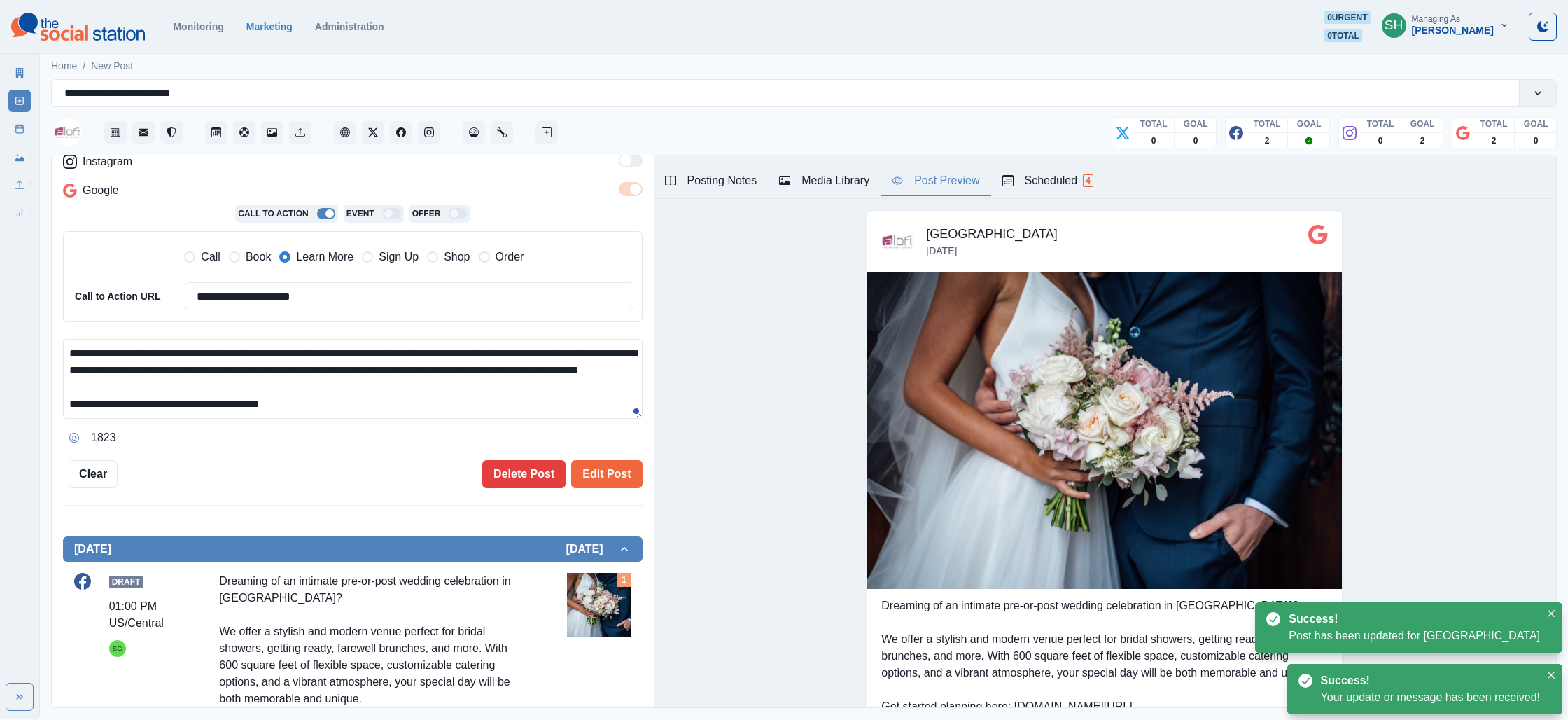
click at [262, 408] on textarea "**********" at bounding box center [353, 378] width 580 height 80
drag, startPoint x: 262, startPoint y: 408, endPoint x: 251, endPoint y: 412, distance: 11.7
click at [262, 408] on textarea "**********" at bounding box center [353, 378] width 580 height 80
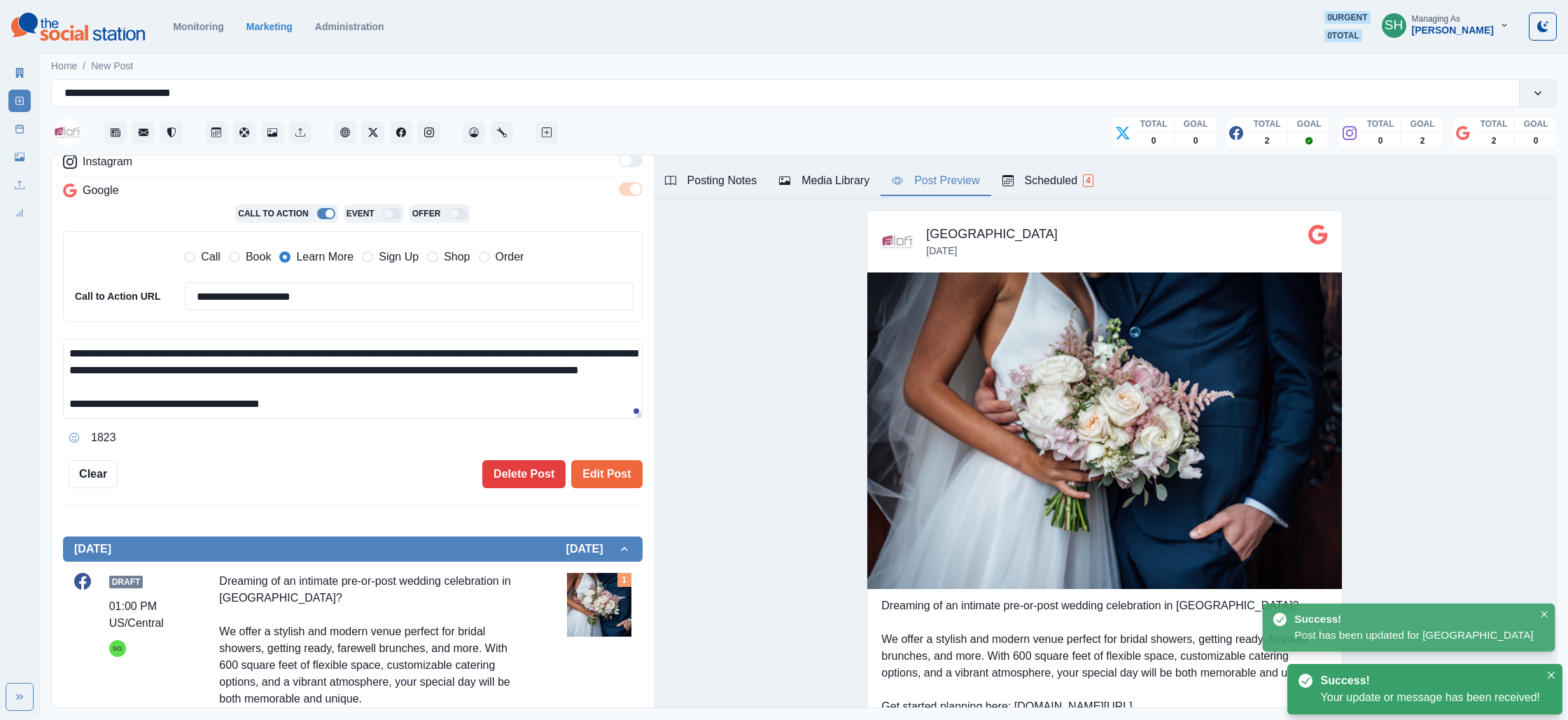
drag, startPoint x: 191, startPoint y: 412, endPoint x: 203, endPoint y: 410, distance: 12.2
click at [191, 412] on textarea "**********" at bounding box center [353, 378] width 580 height 80
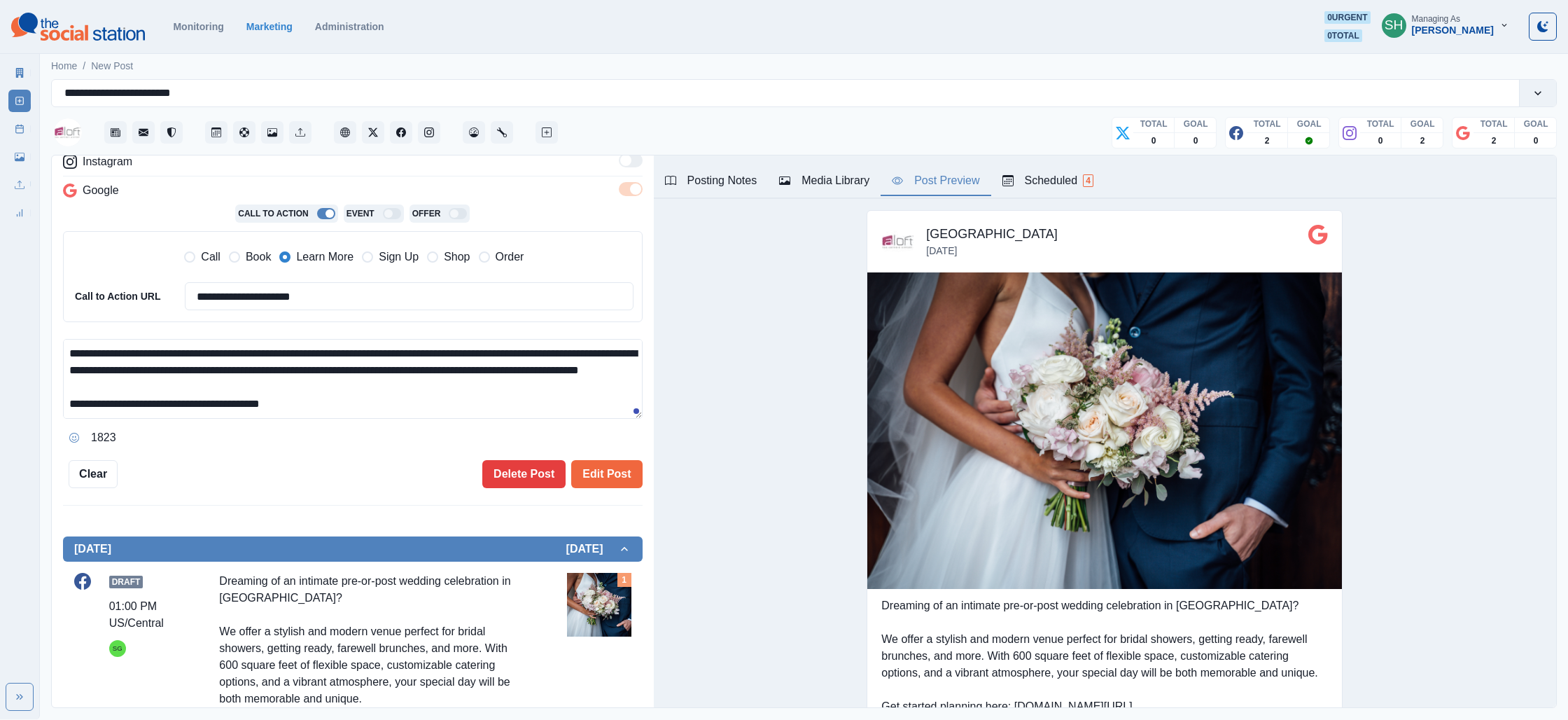
scroll to position [50, 0]
drag, startPoint x: 175, startPoint y: 411, endPoint x: 339, endPoint y: 428, distance: 164.9
click at [339, 428] on div "**********" at bounding box center [353, 393] width 580 height 110
type textarea "**********"
click at [602, 472] on button "Edit Post" at bounding box center [607, 474] width 70 height 28
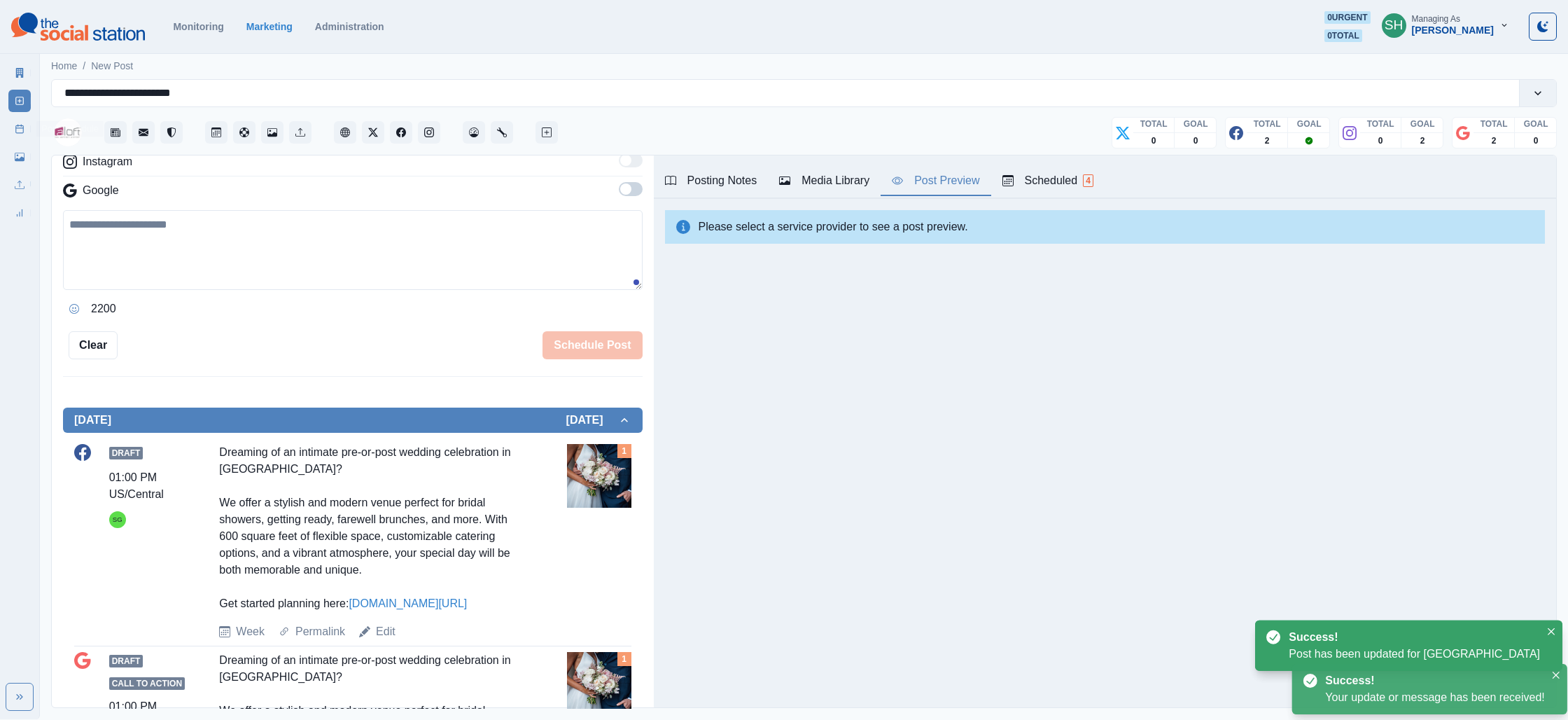
click at [11, 127] on link "Post Schedule" at bounding box center [20, 129] width 23 height 23
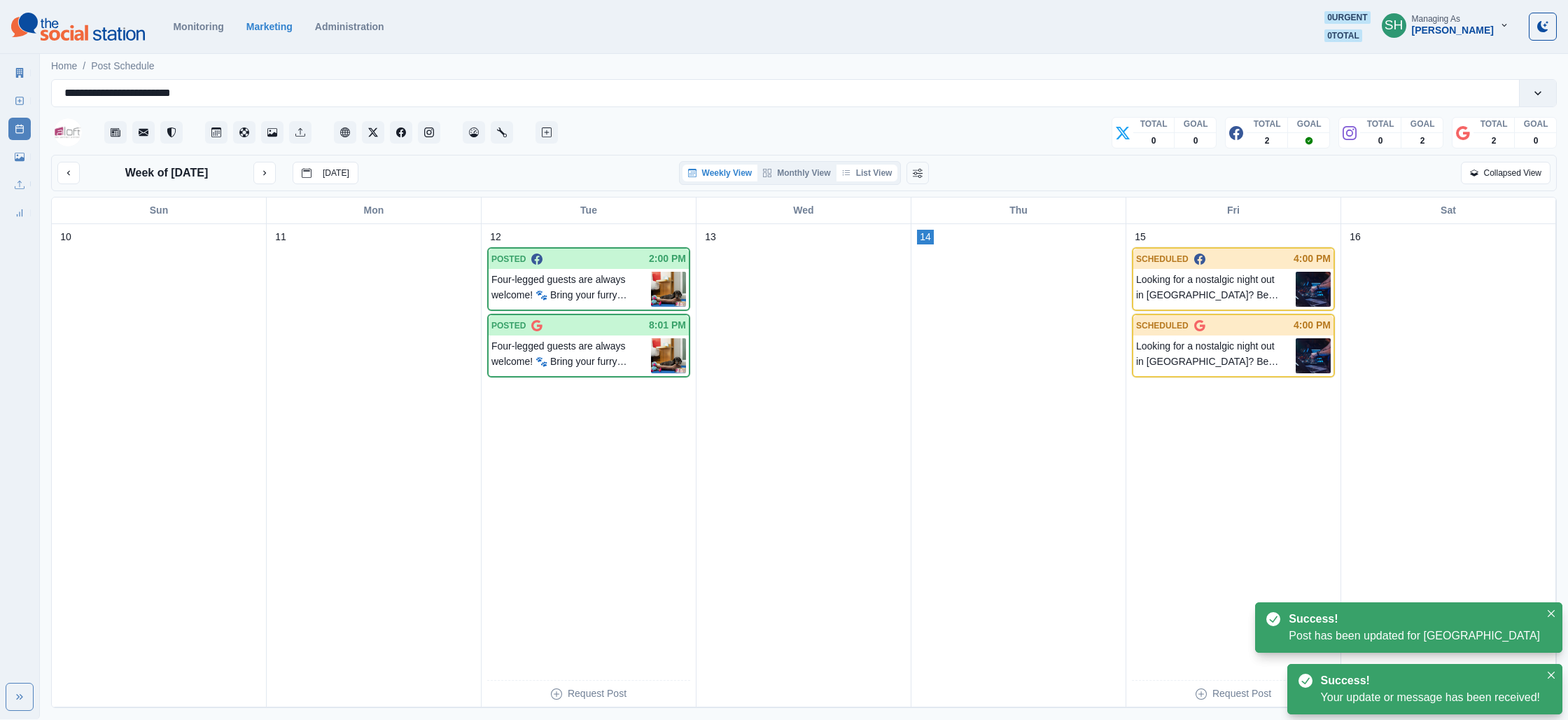
click at [854, 166] on button "List View" at bounding box center [868, 173] width 62 height 17
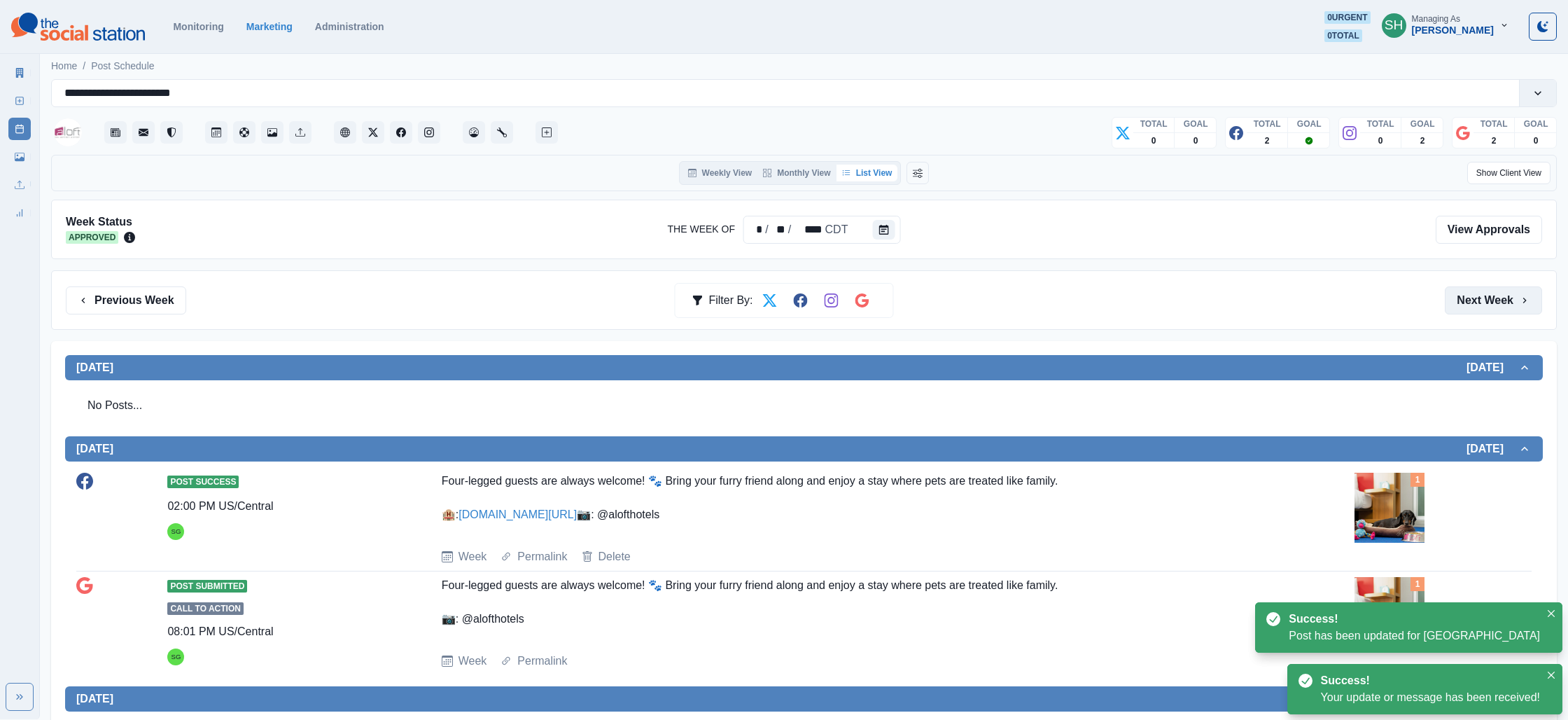
click at [1477, 297] on button "Next Week" at bounding box center [1493, 301] width 97 height 28
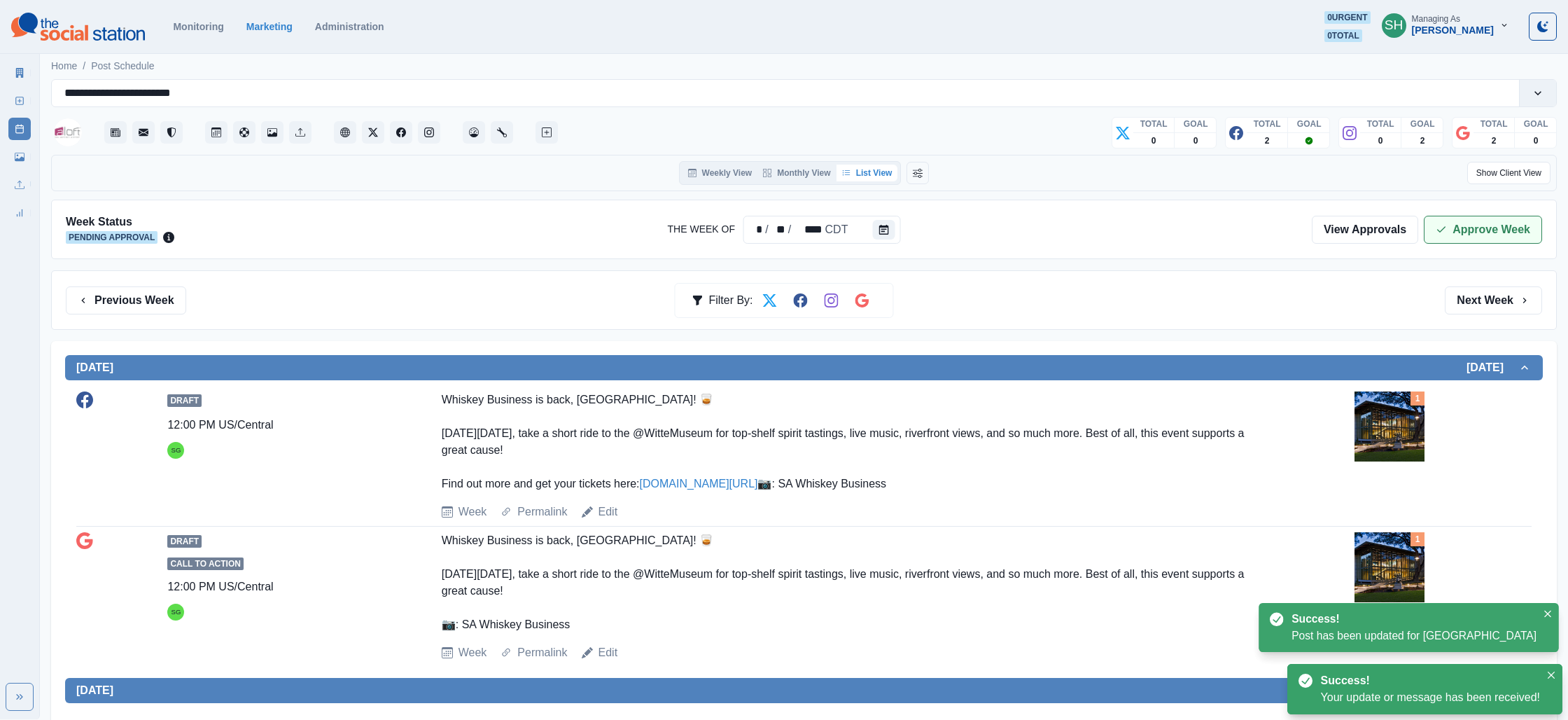
click at [1435, 235] on button "Approve Week" at bounding box center [1483, 229] width 118 height 28
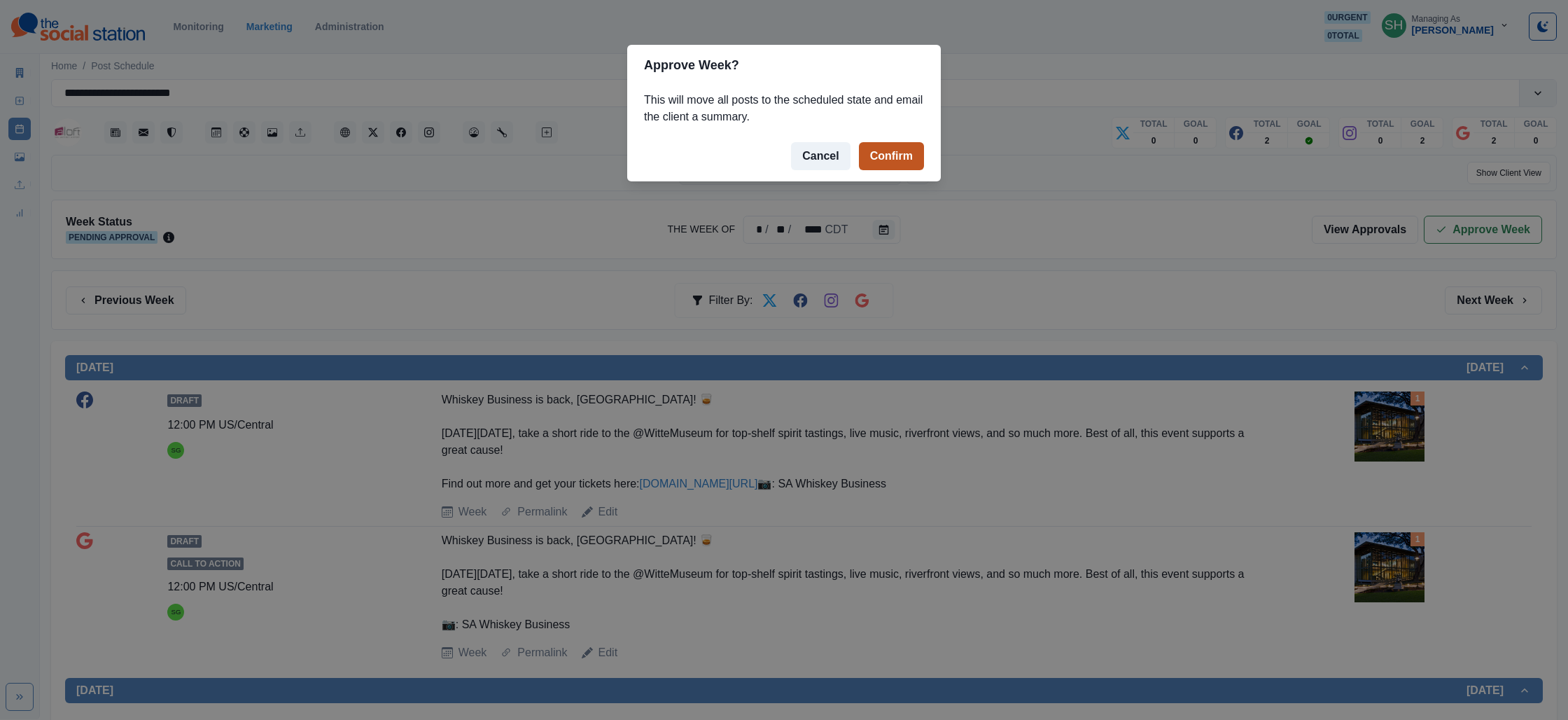
click at [872, 148] on button "Confirm" at bounding box center [892, 156] width 65 height 28
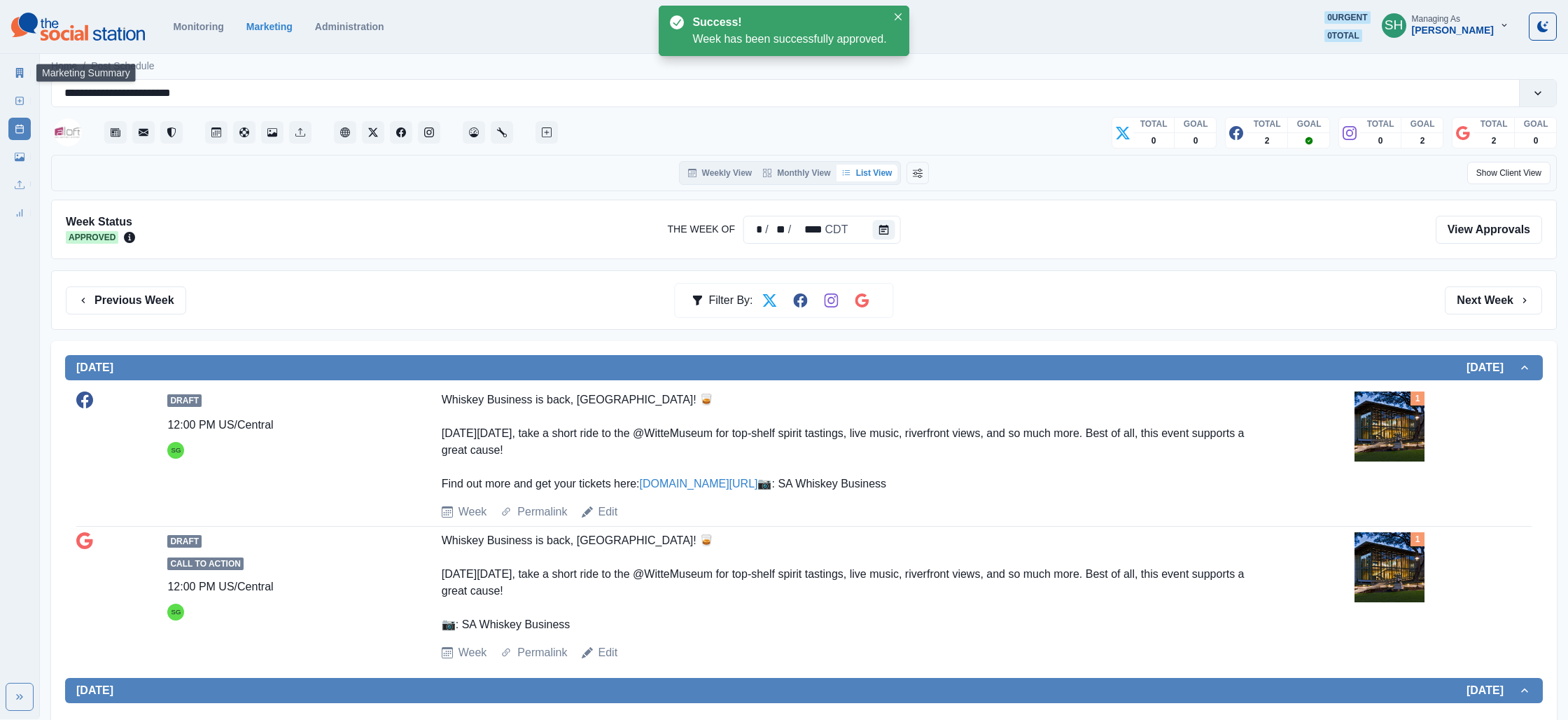
click at [11, 75] on link "Marketing Summary" at bounding box center [20, 73] width 23 height 23
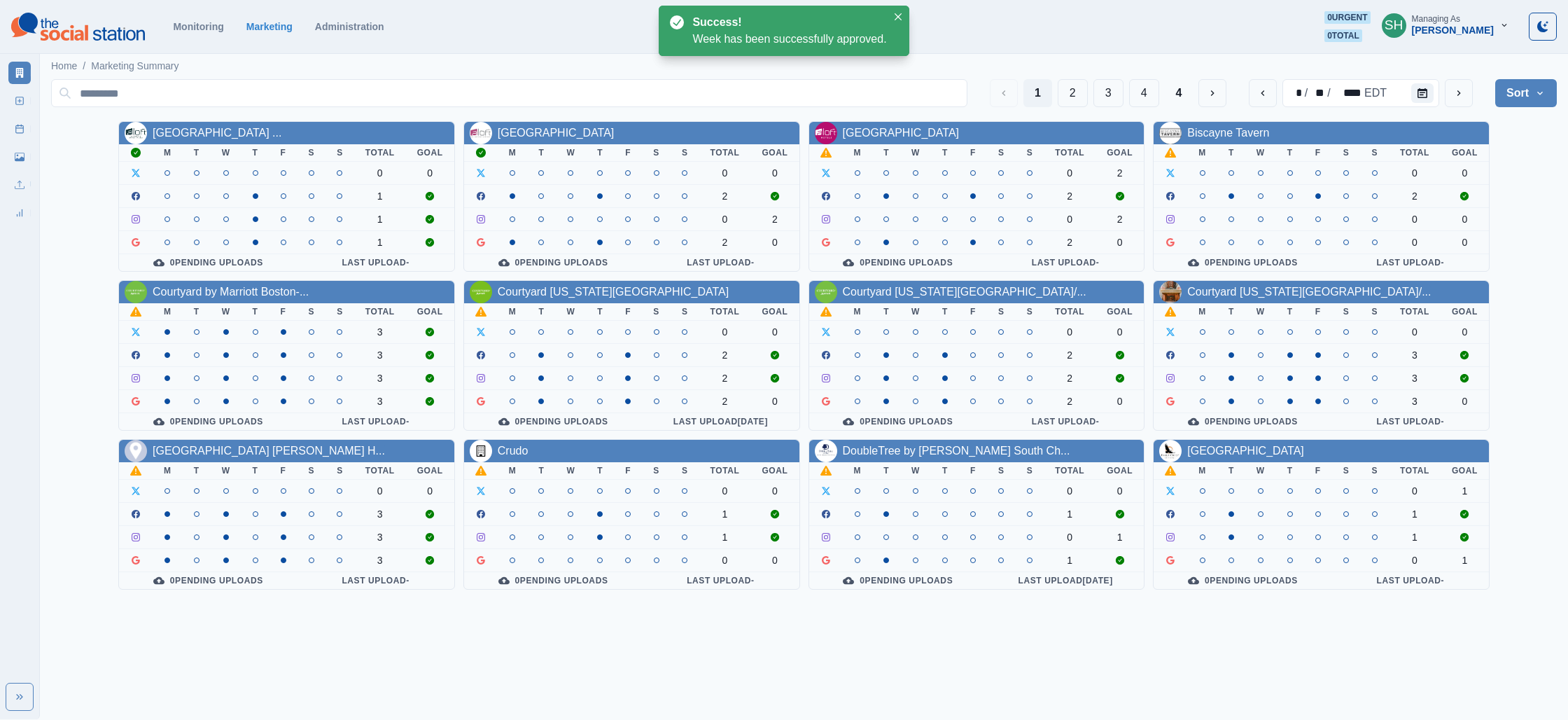
click at [911, 132] on link "[GEOGRAPHIC_DATA]" at bounding box center [902, 132] width 117 height 12
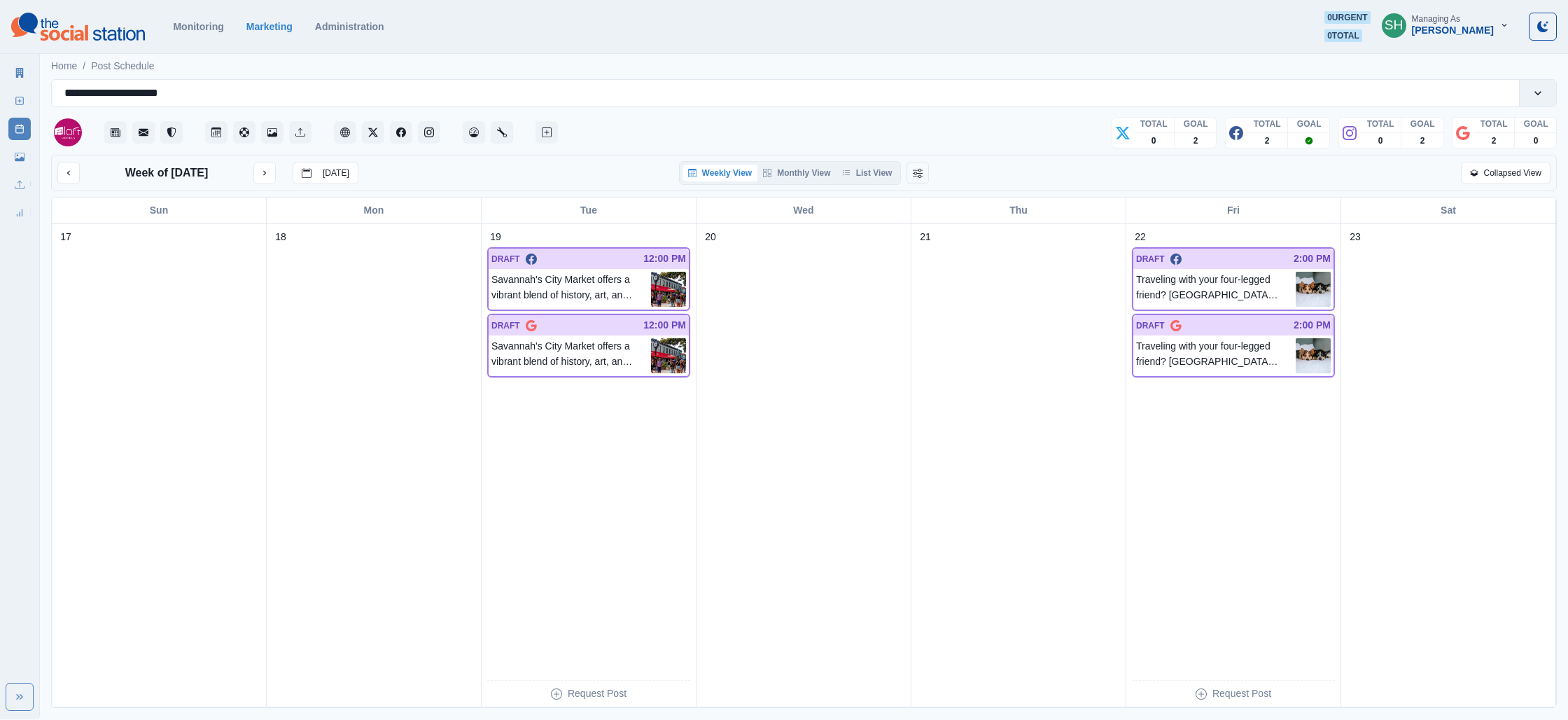
click at [875, 162] on div "Weekly View Monthly View List View" at bounding box center [790, 173] width 222 height 24
click at [876, 173] on button "List View" at bounding box center [868, 173] width 62 height 17
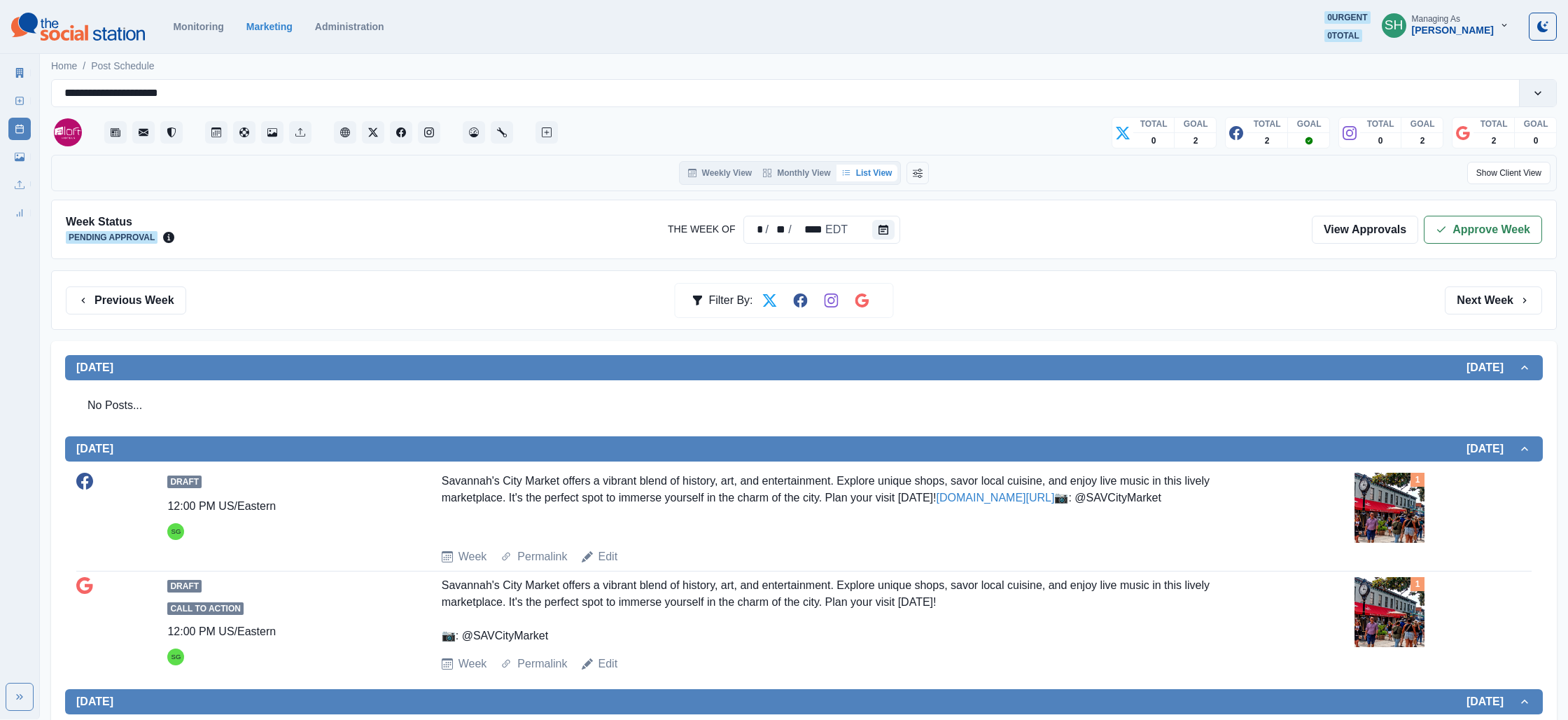
scroll to position [178, 0]
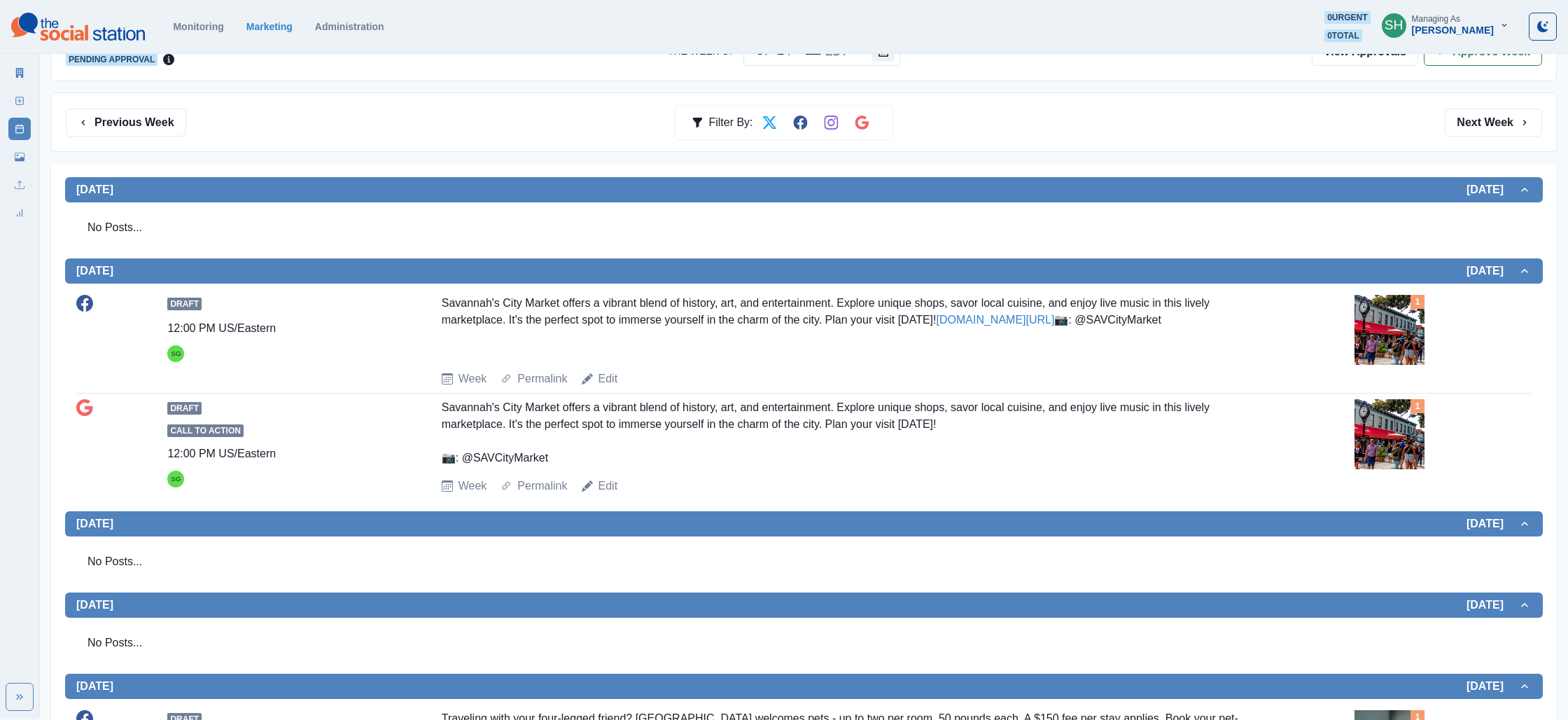
click at [1396, 324] on img at bounding box center [1389, 329] width 70 height 70
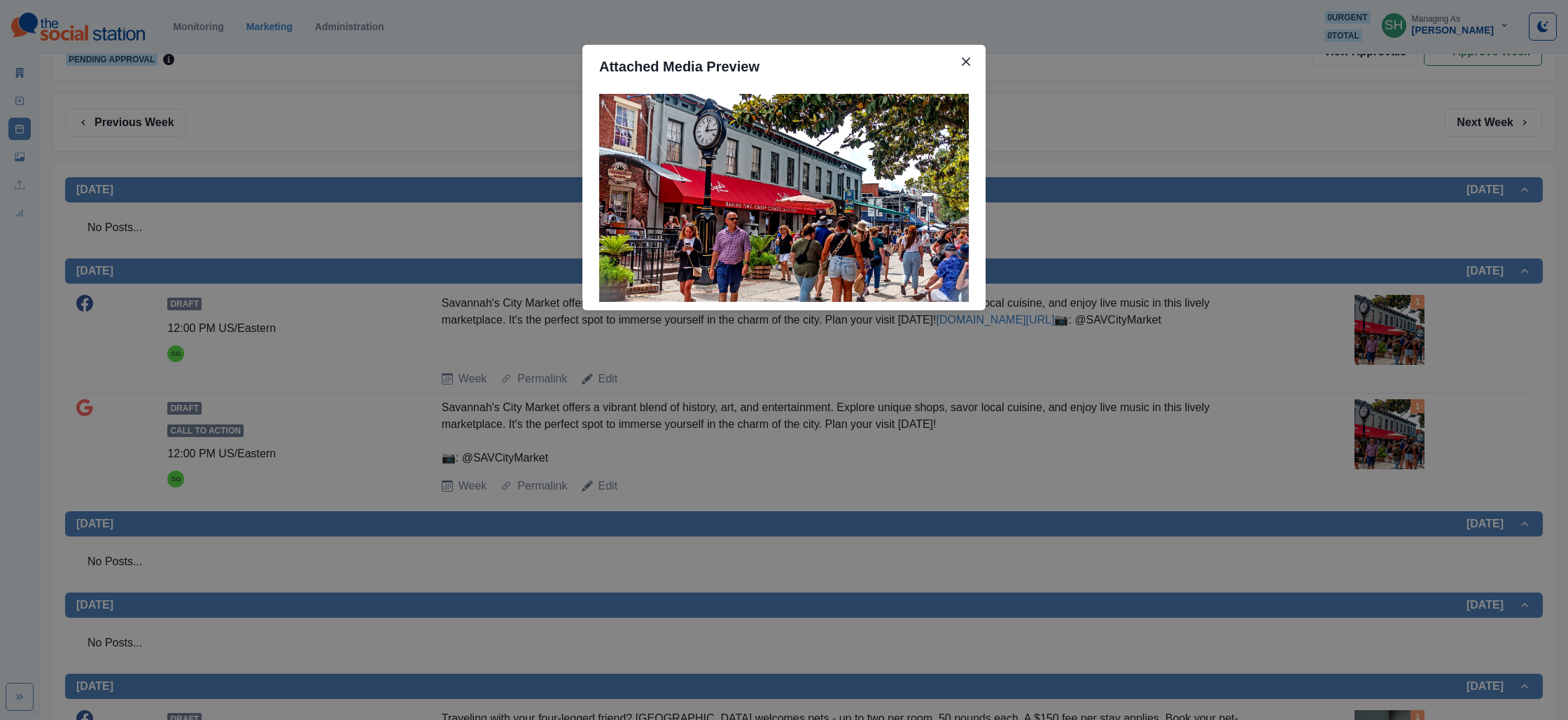
click at [1241, 289] on div "Attached Media Preview" at bounding box center [784, 360] width 1568 height 720
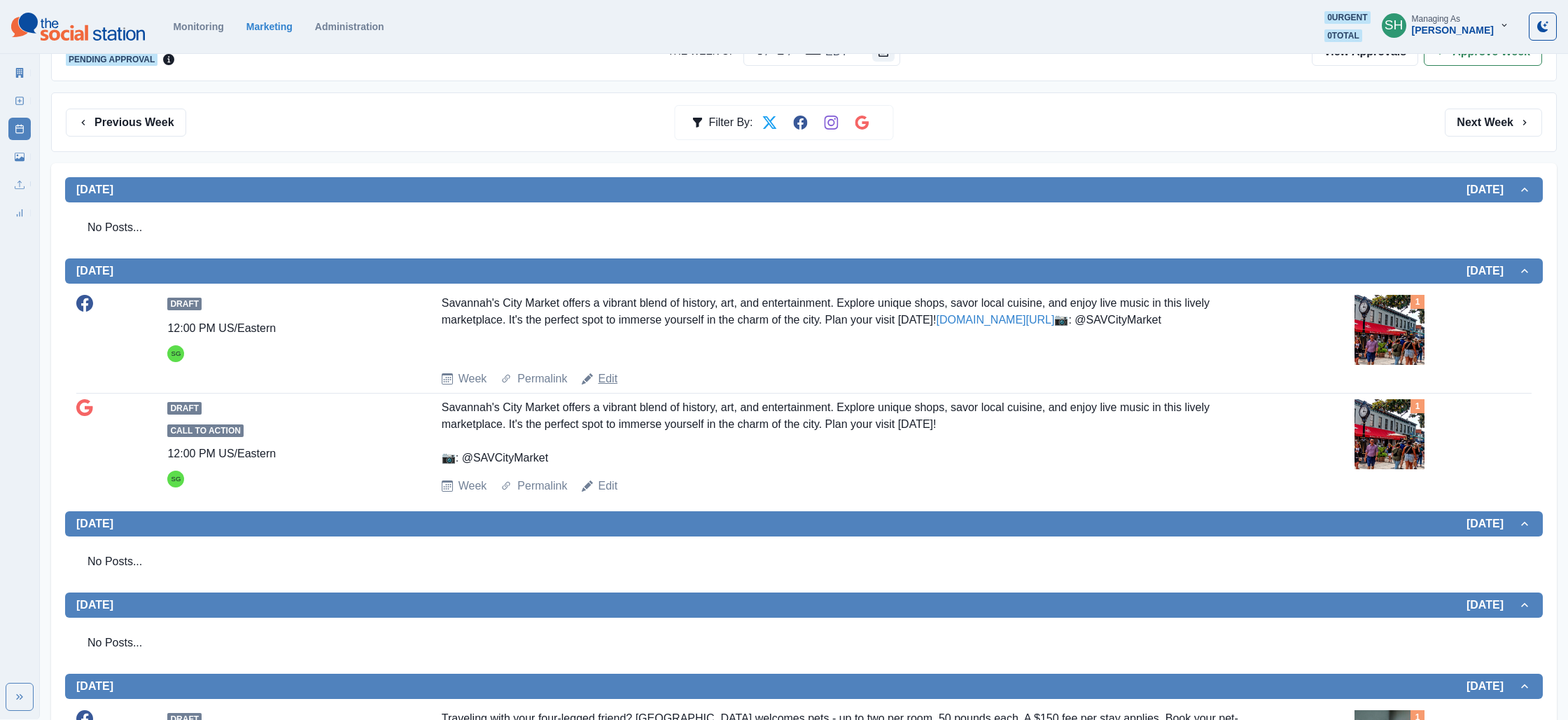
click at [605, 387] on link "Edit" at bounding box center [609, 379] width 20 height 17
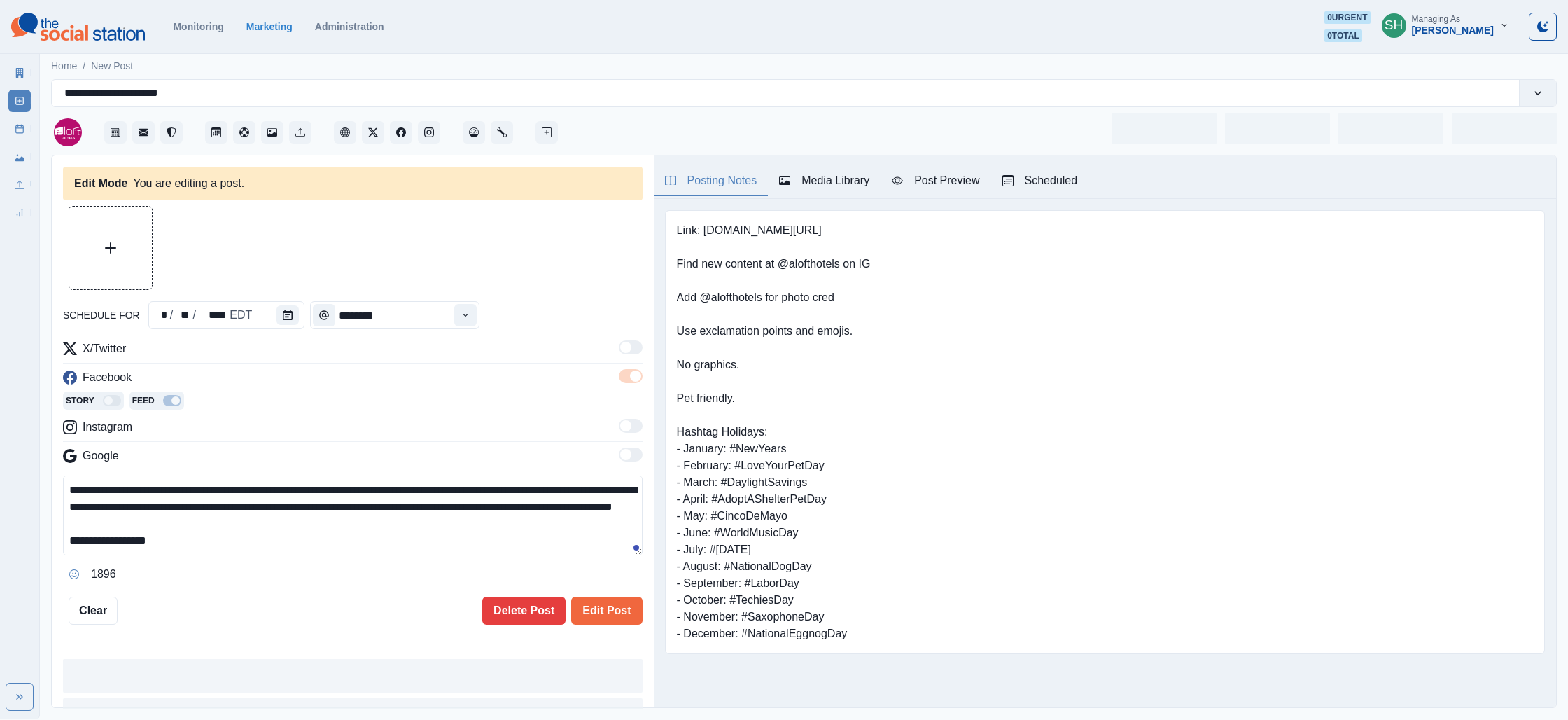
type input "********"
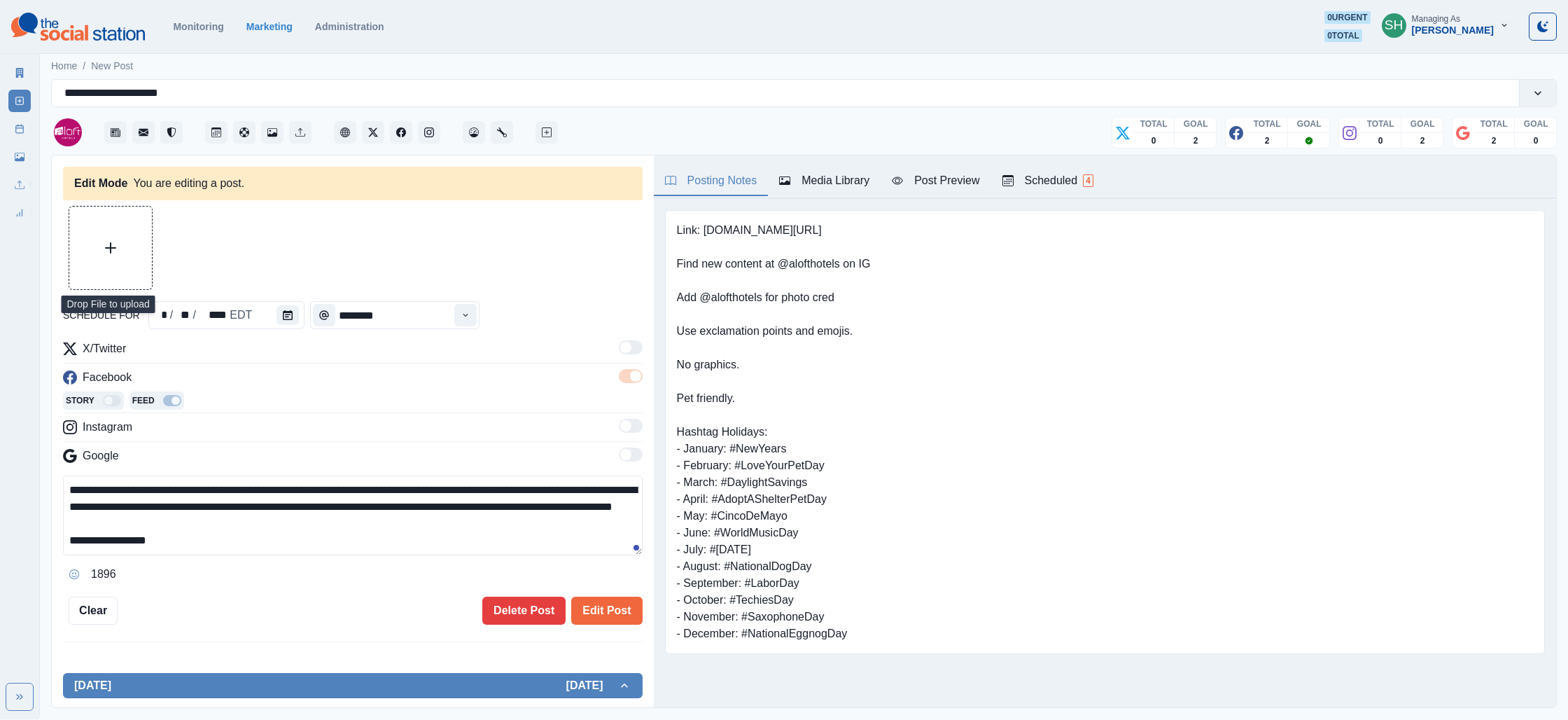
click at [117, 280] on button "Upload Media" at bounding box center [110, 247] width 82 height 82
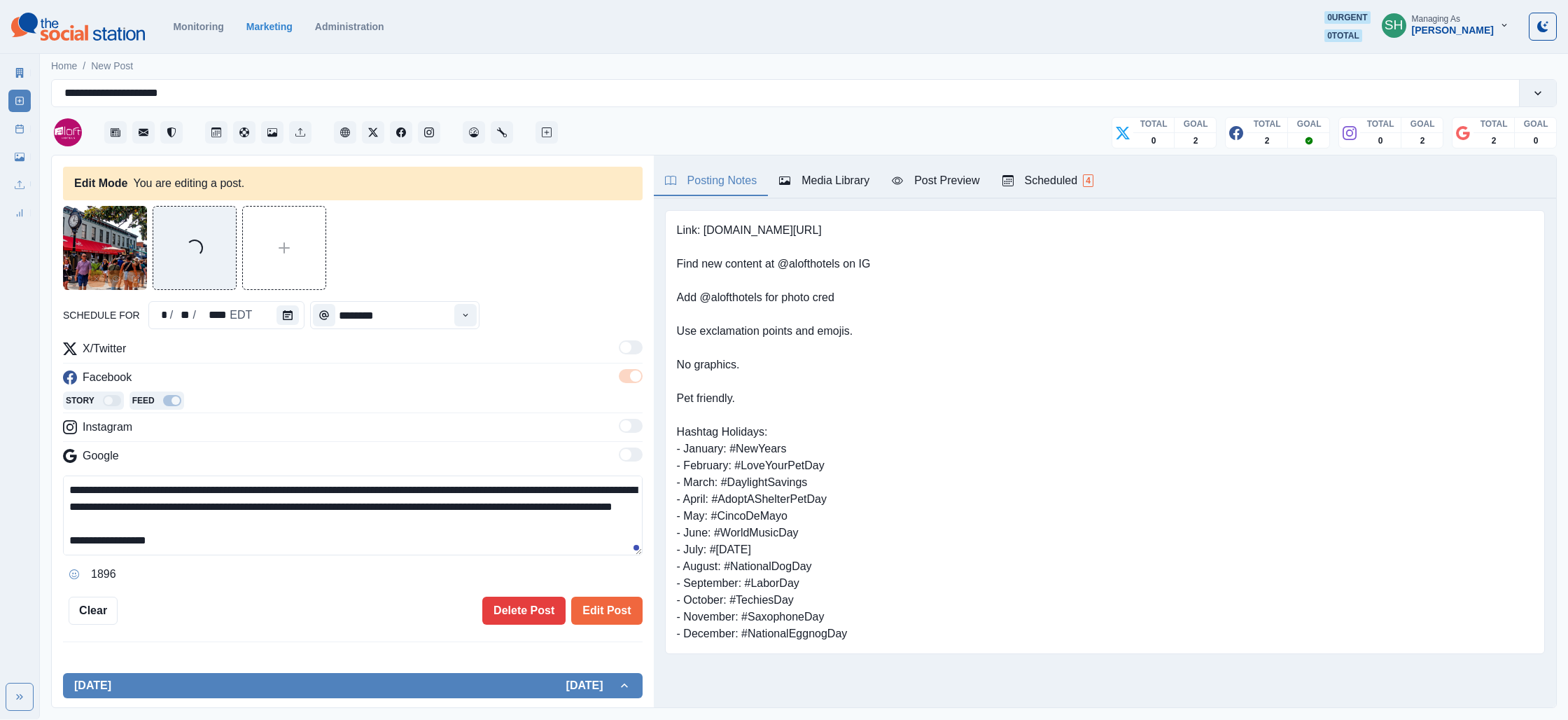
click at [854, 175] on div "Media Library" at bounding box center [824, 181] width 90 height 17
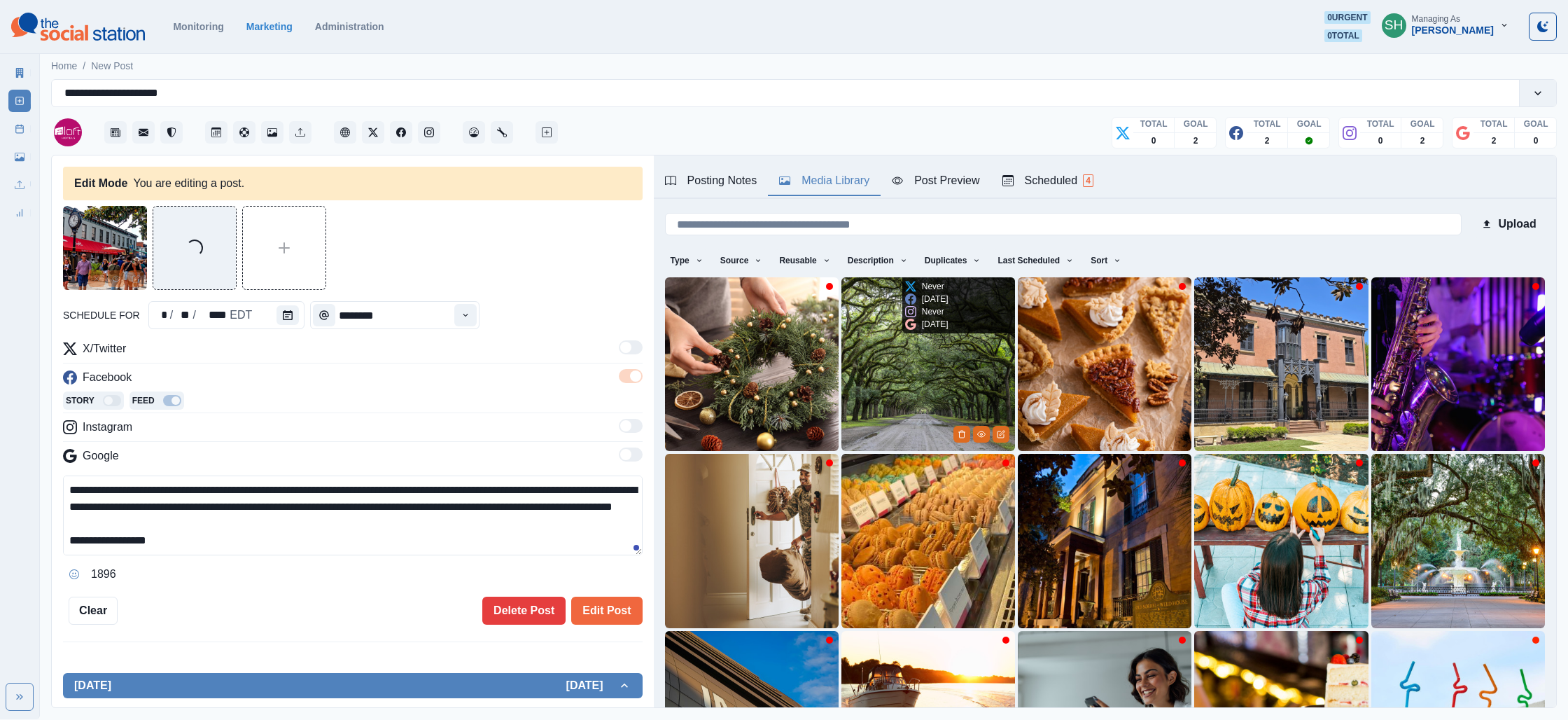
scroll to position [189, 0]
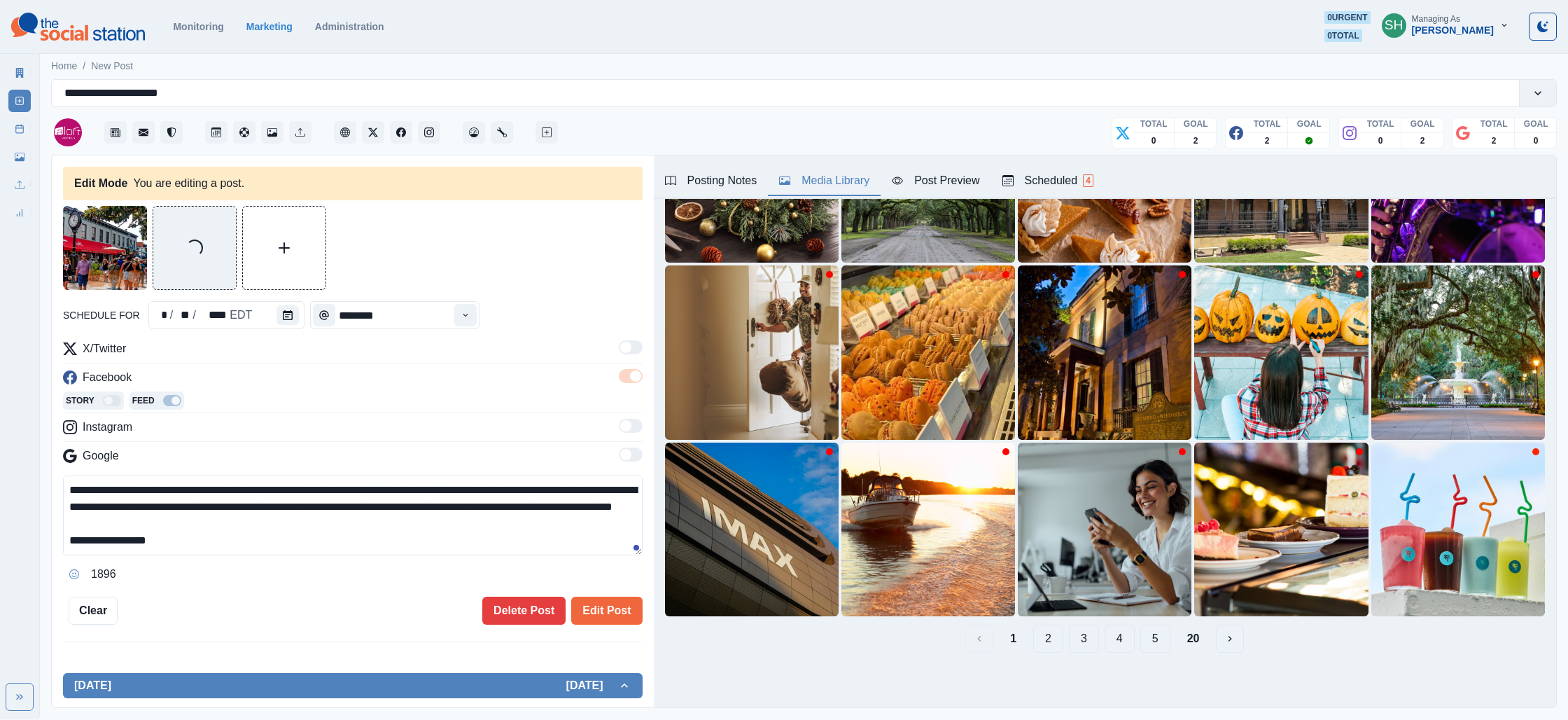
click at [1055, 638] on button "2" at bounding box center [1048, 638] width 30 height 28
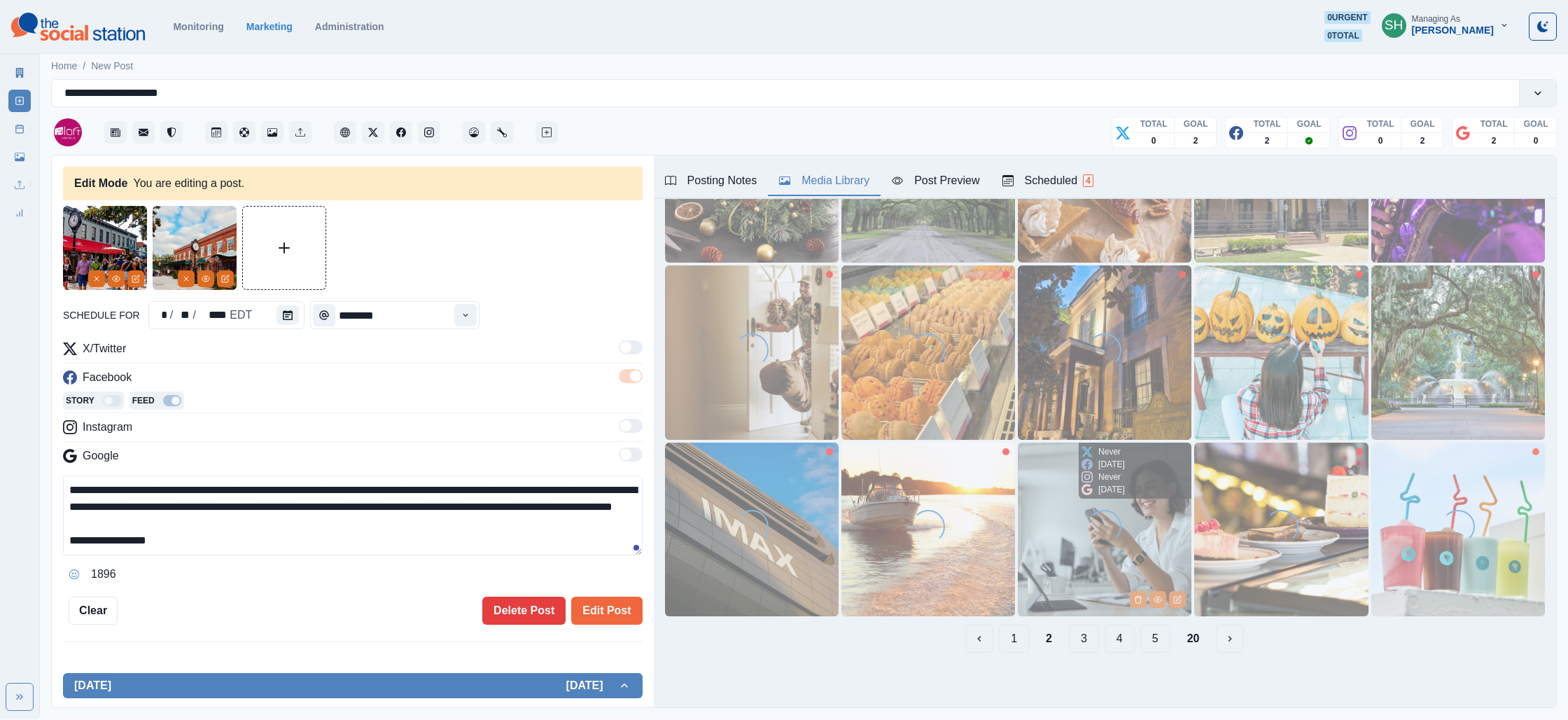
scroll to position [0, 0]
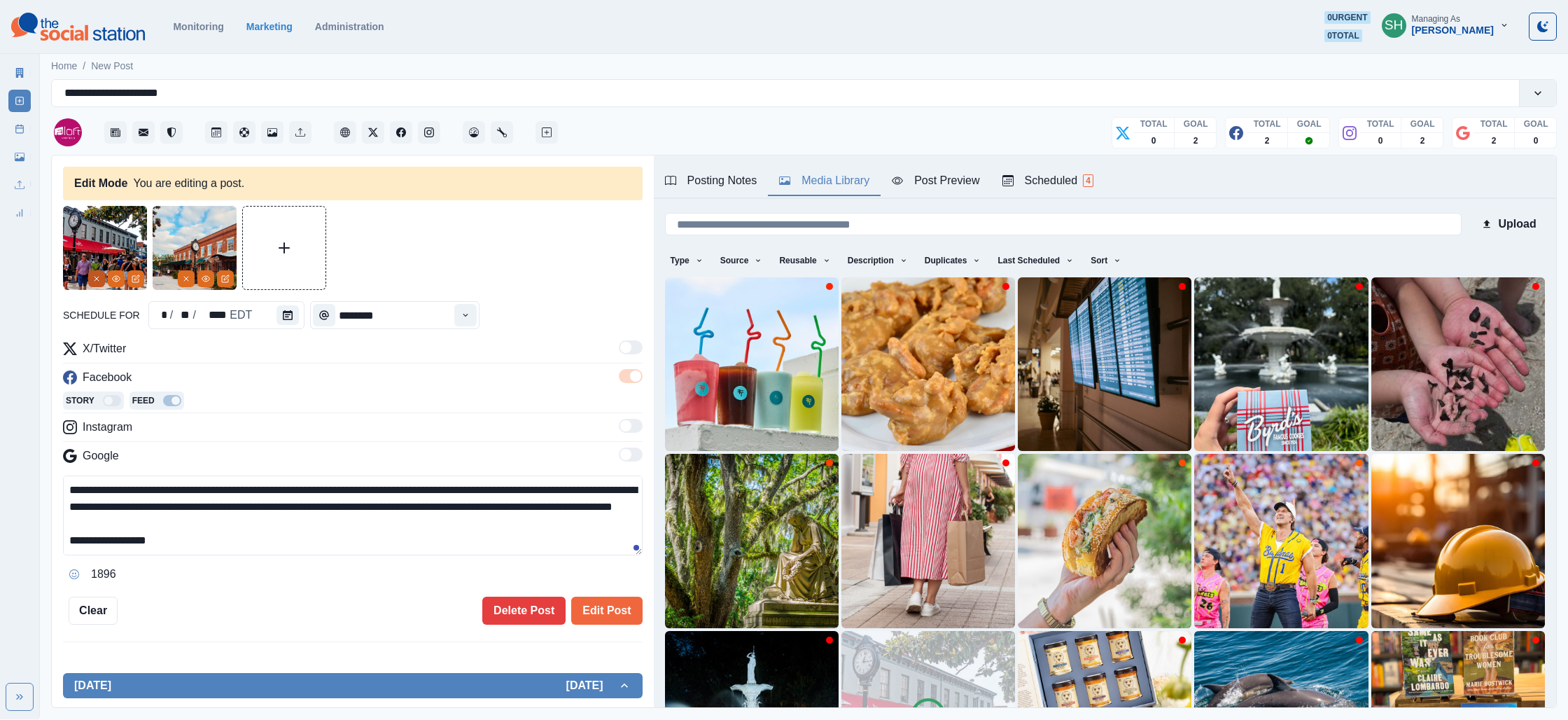
click at [94, 277] on icon "Remove" at bounding box center [96, 279] width 8 height 8
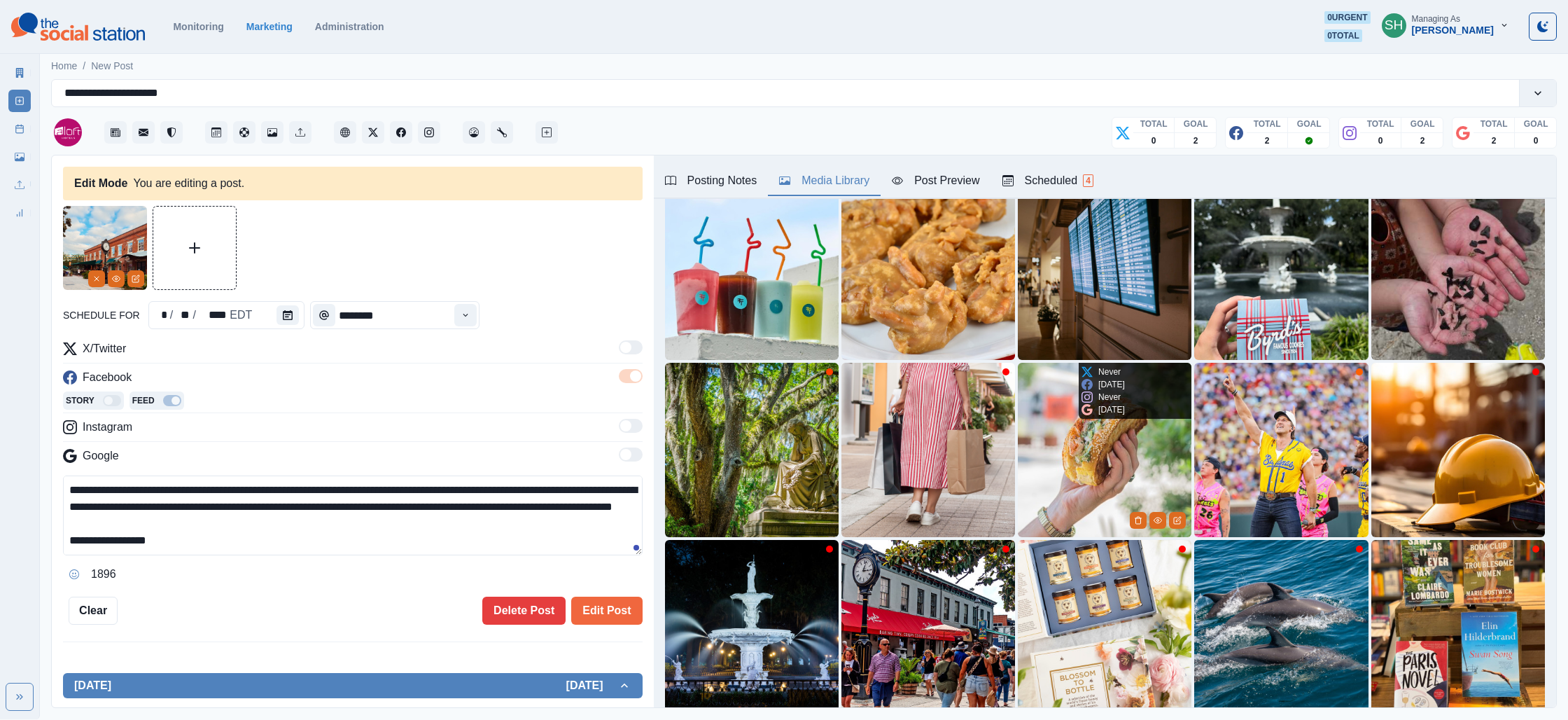
scroll to position [189, 0]
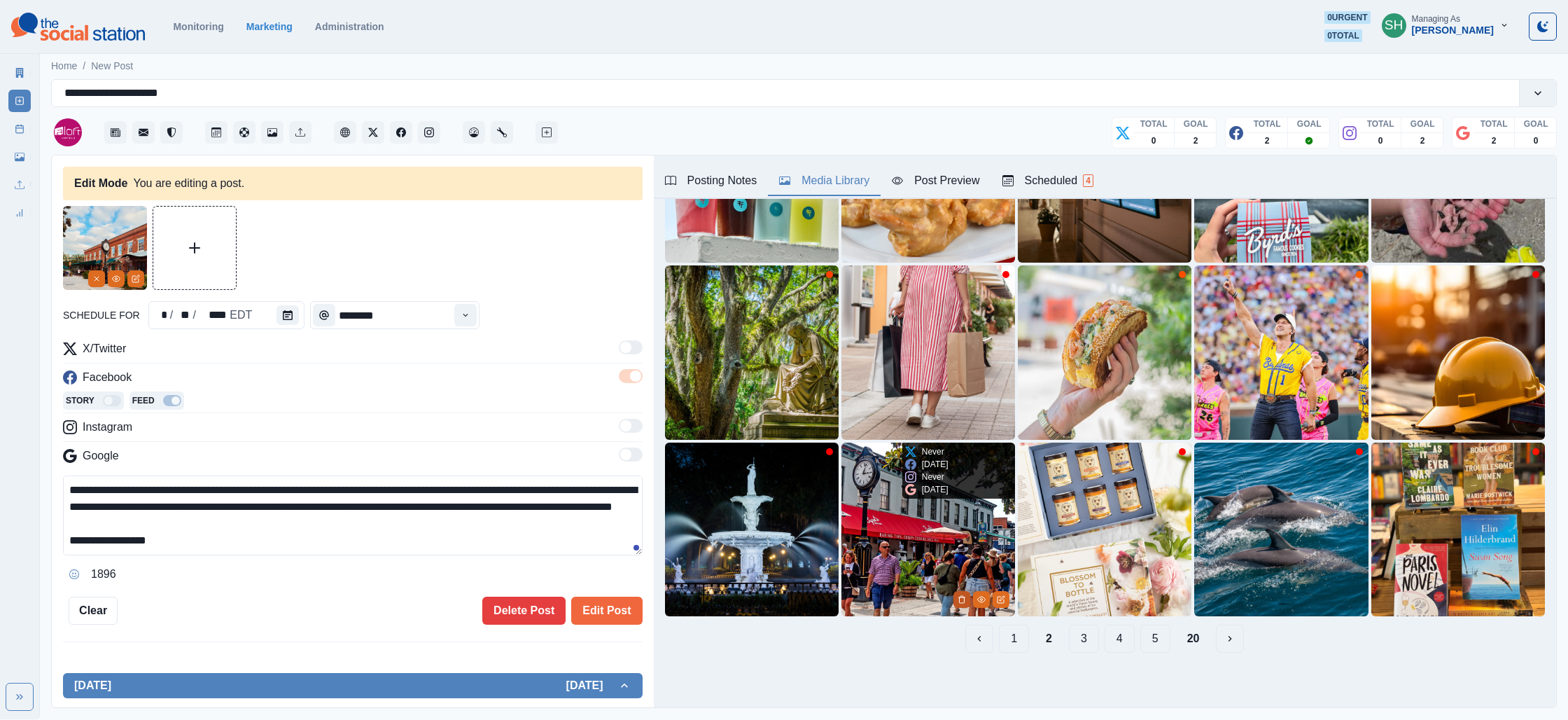
click at [964, 598] on icon "Delete Media" at bounding box center [962, 600] width 5 height 7
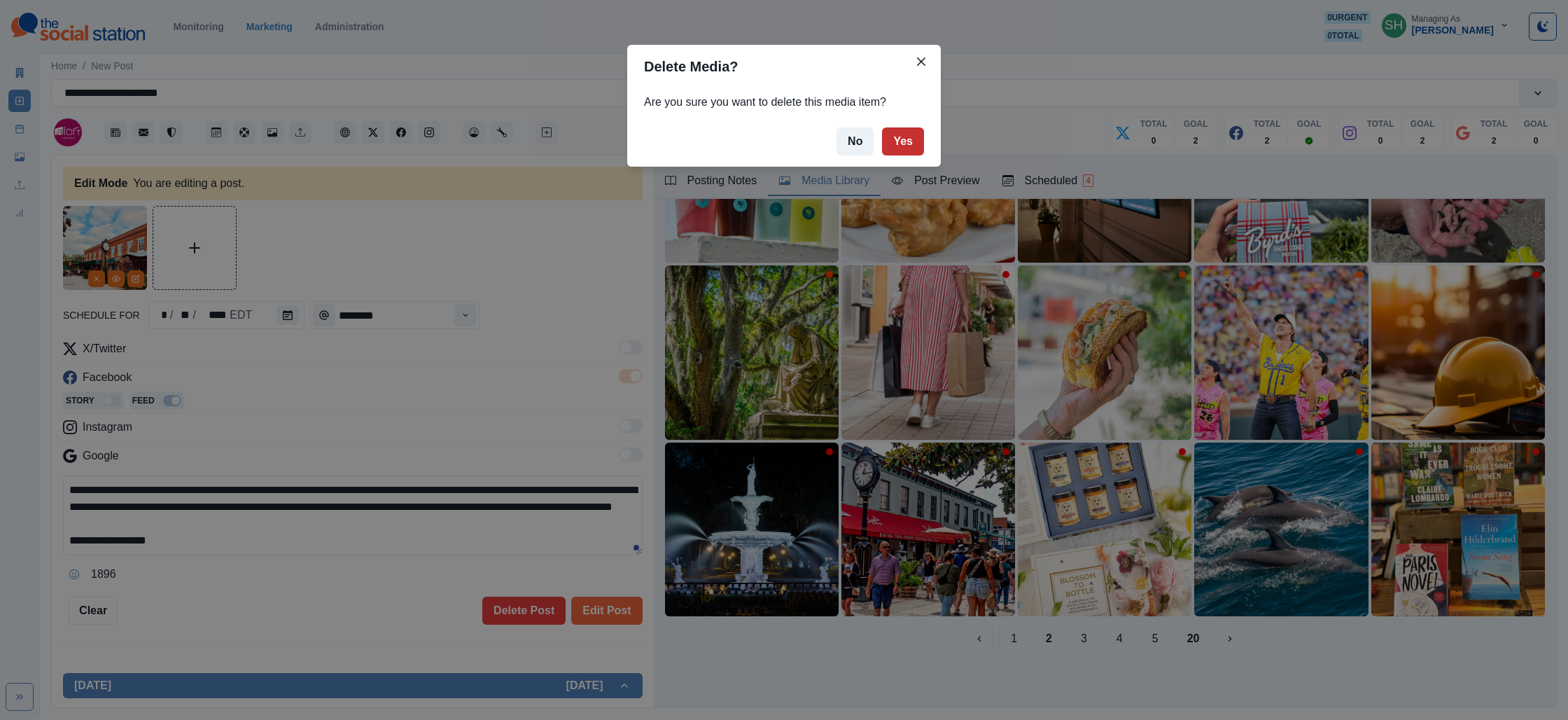
click at [896, 143] on button "Yes" at bounding box center [903, 141] width 42 height 28
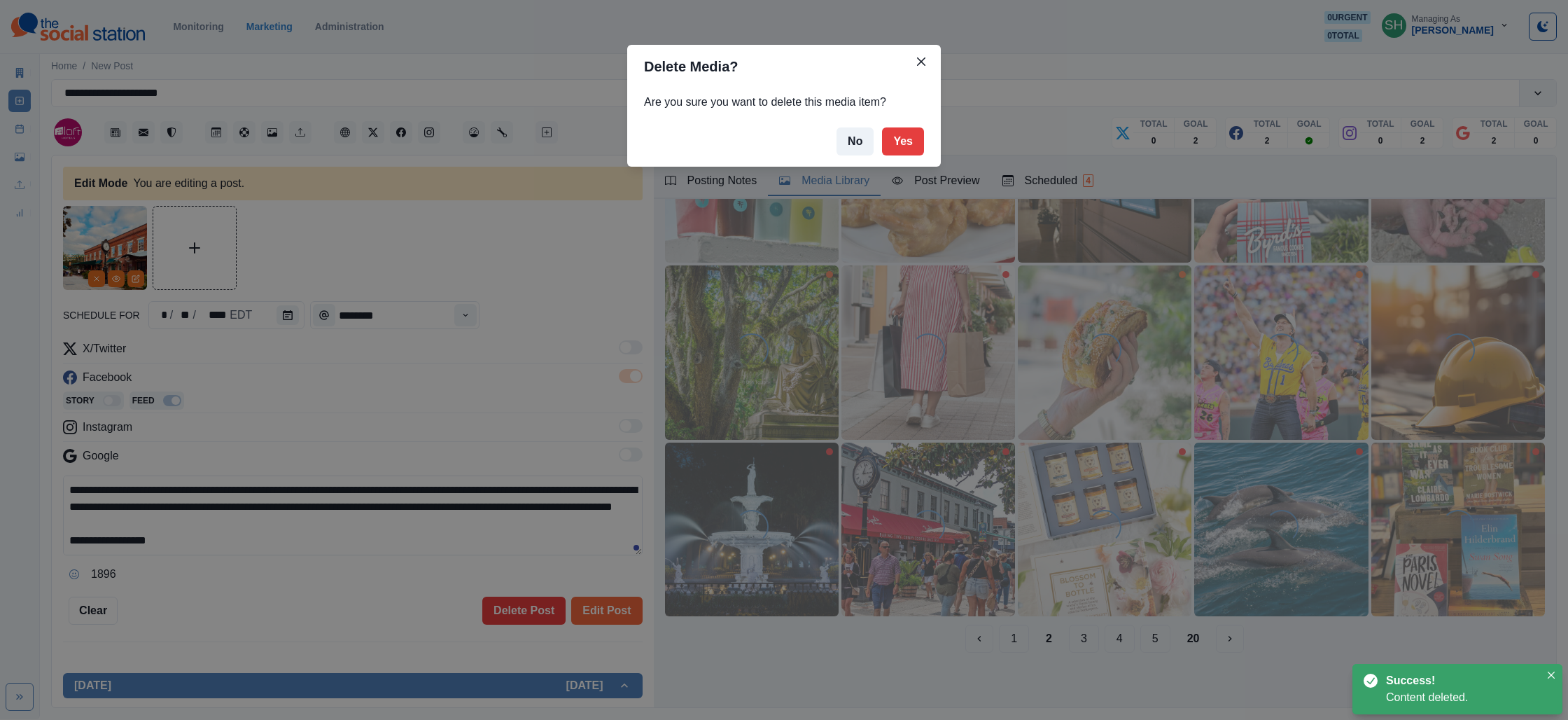
click at [1013, 637] on div "Delete Media? Are you sure you want to delete this media item? No Yes" at bounding box center [784, 360] width 1568 height 720
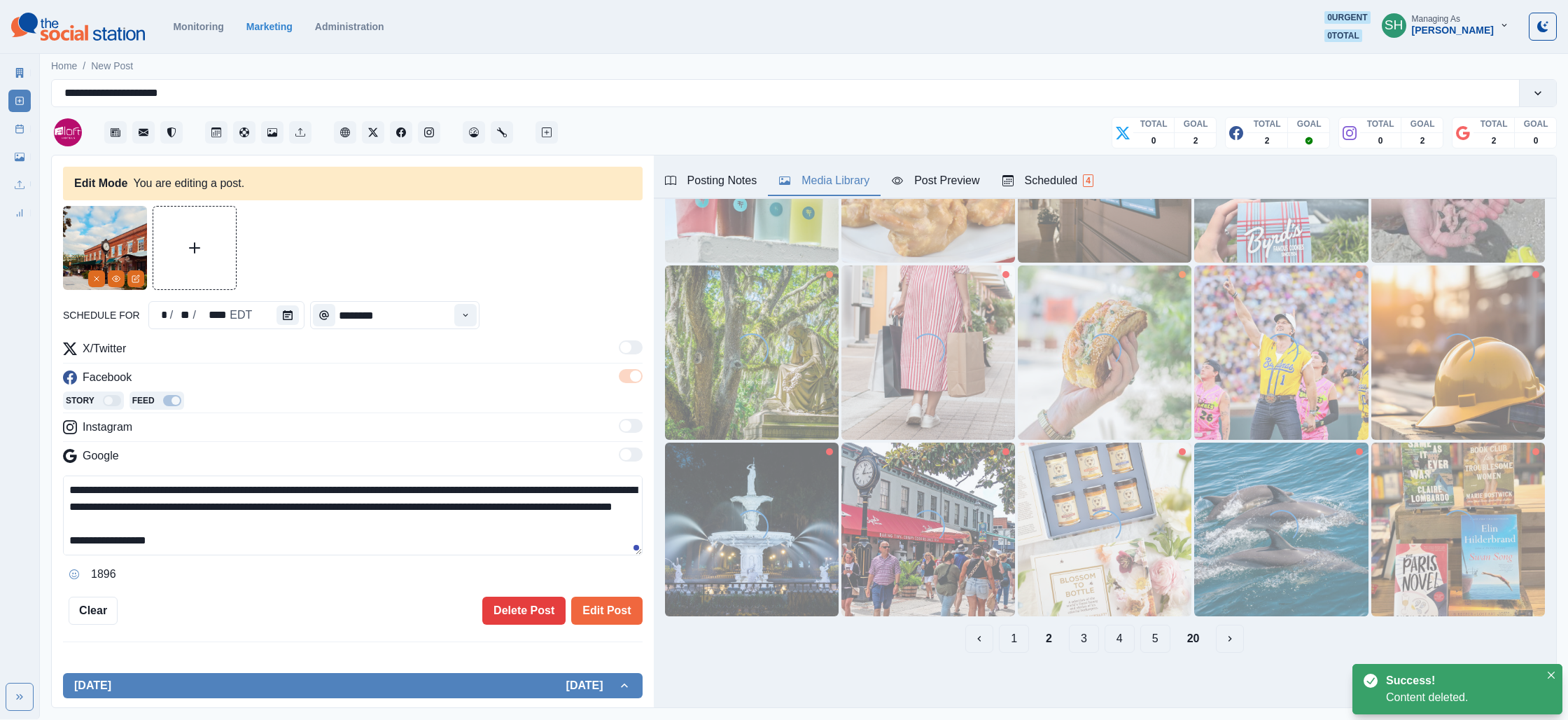
click at [1009, 641] on button "1" at bounding box center [1014, 638] width 30 height 28
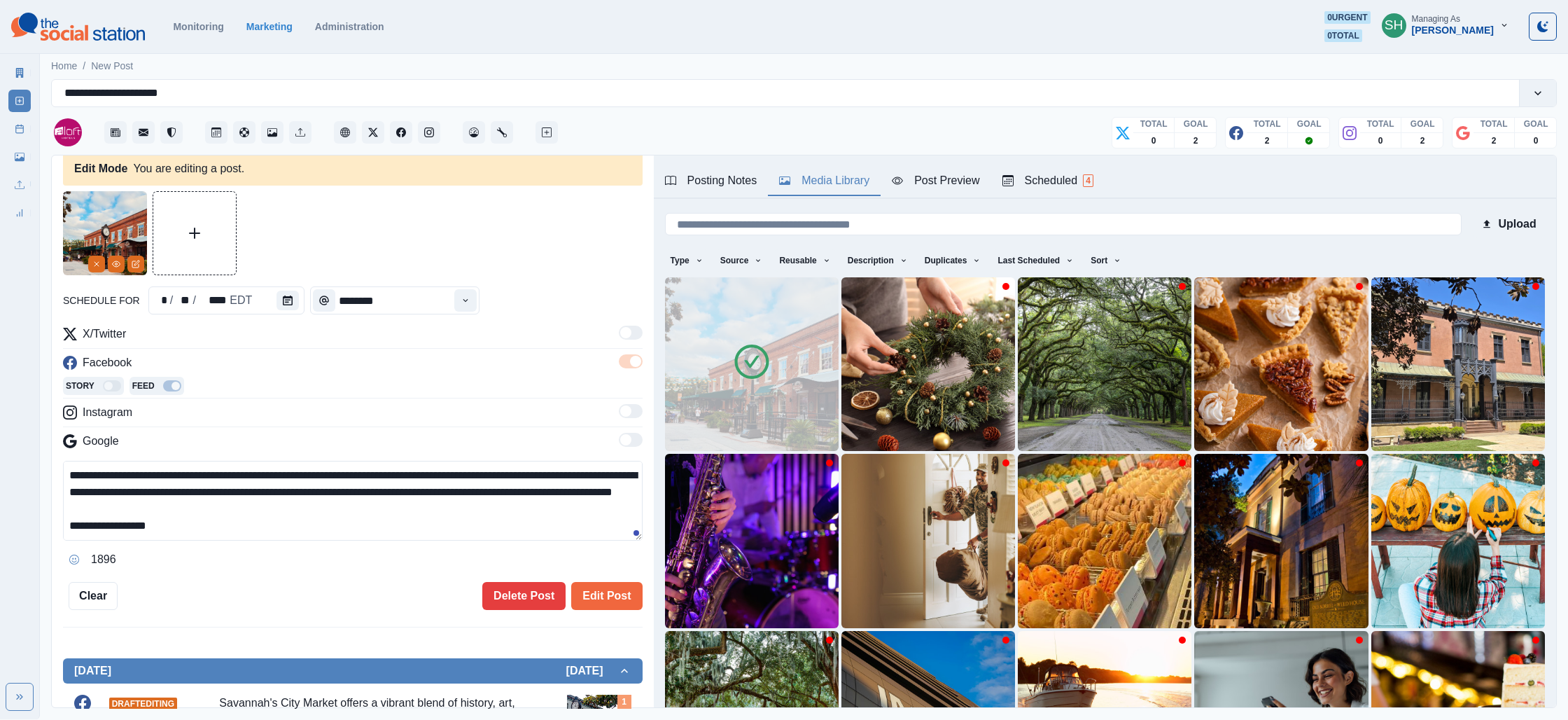
scroll to position [51, 0]
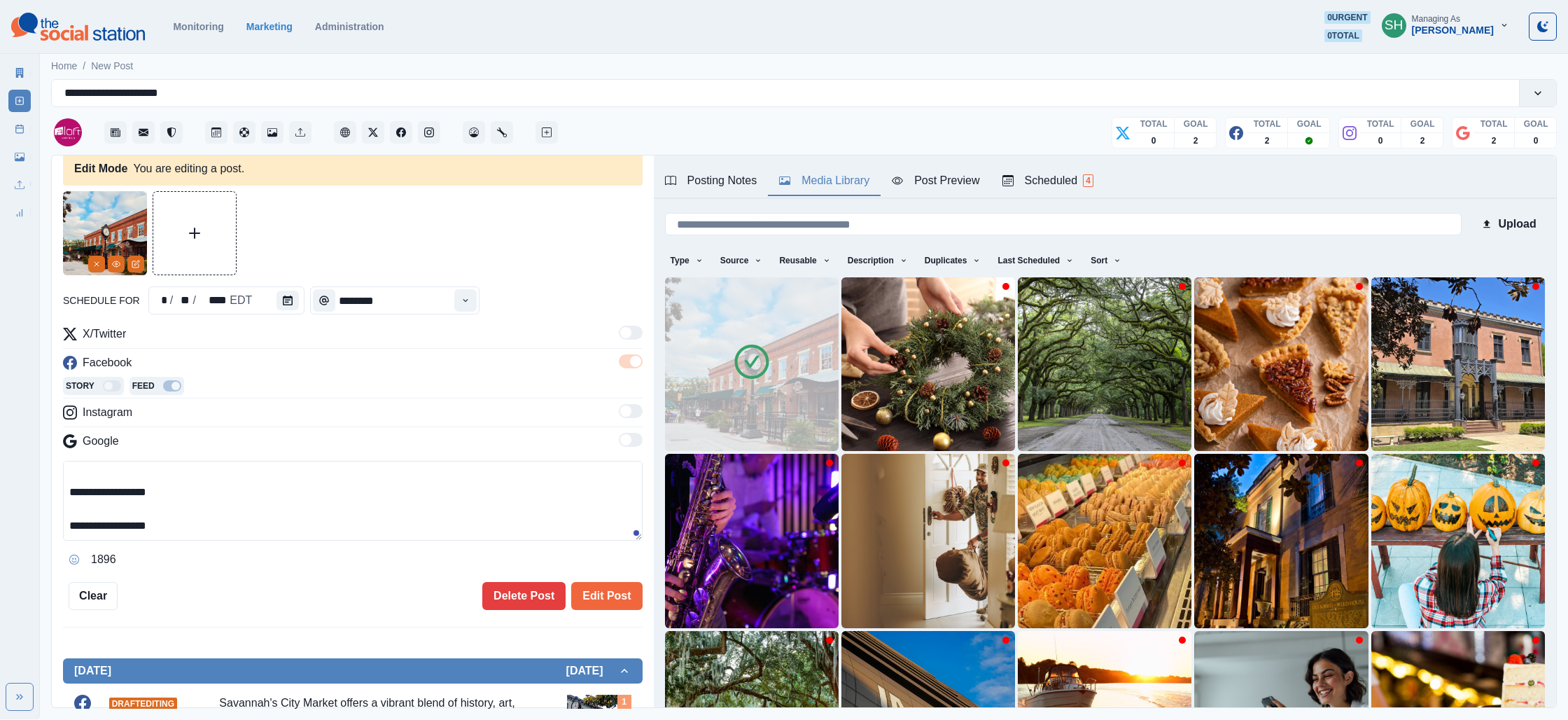
drag, startPoint x: 127, startPoint y: 528, endPoint x: 88, endPoint y: 526, distance: 39.1
click at [88, 526] on textarea "**********" at bounding box center [353, 500] width 580 height 80
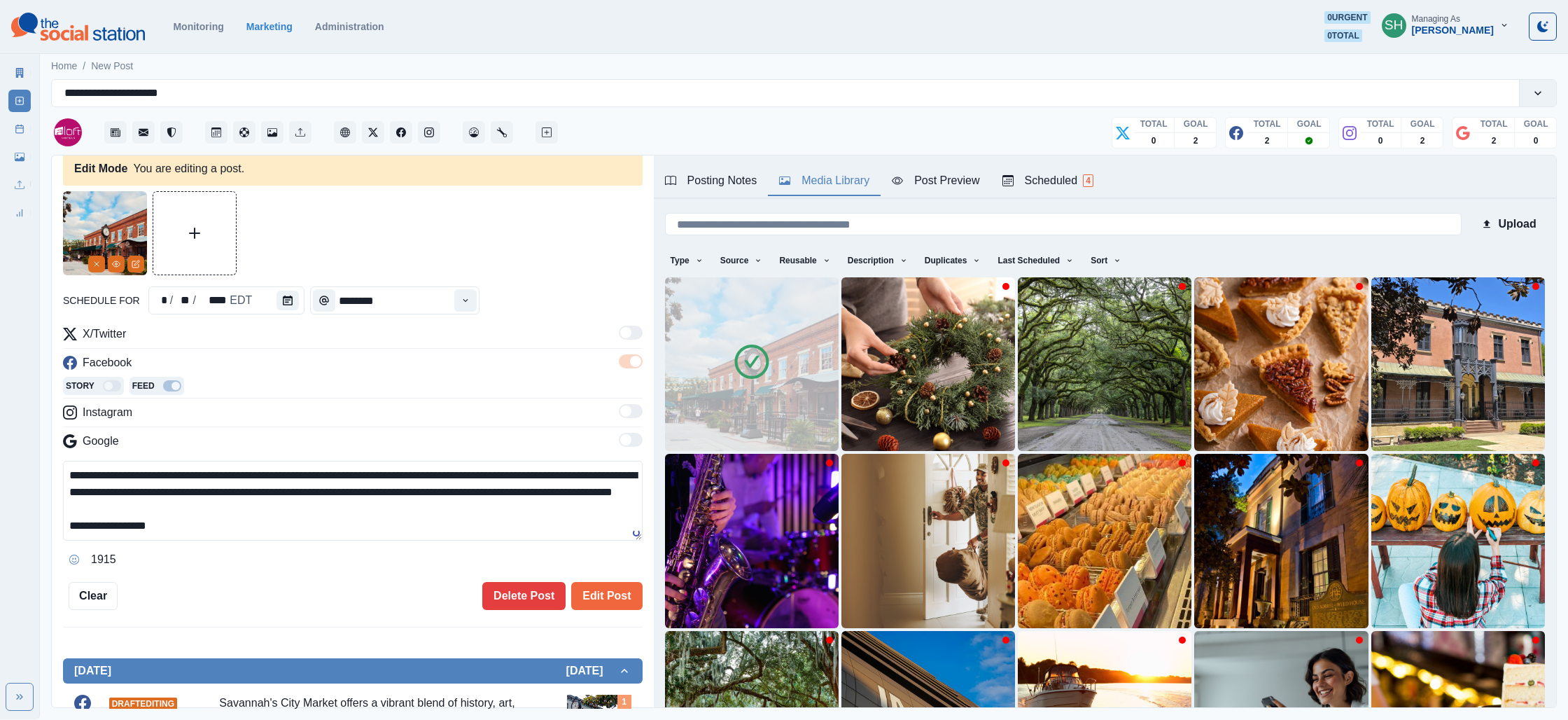
scroll to position [16, 0]
click at [177, 517] on textarea "**********" at bounding box center [353, 500] width 580 height 80
drag, startPoint x: 189, startPoint y: 471, endPoint x: 18, endPoint y: 475, distance: 171.0
click at [18, 475] on div "**********" at bounding box center [784, 360] width 1568 height 719
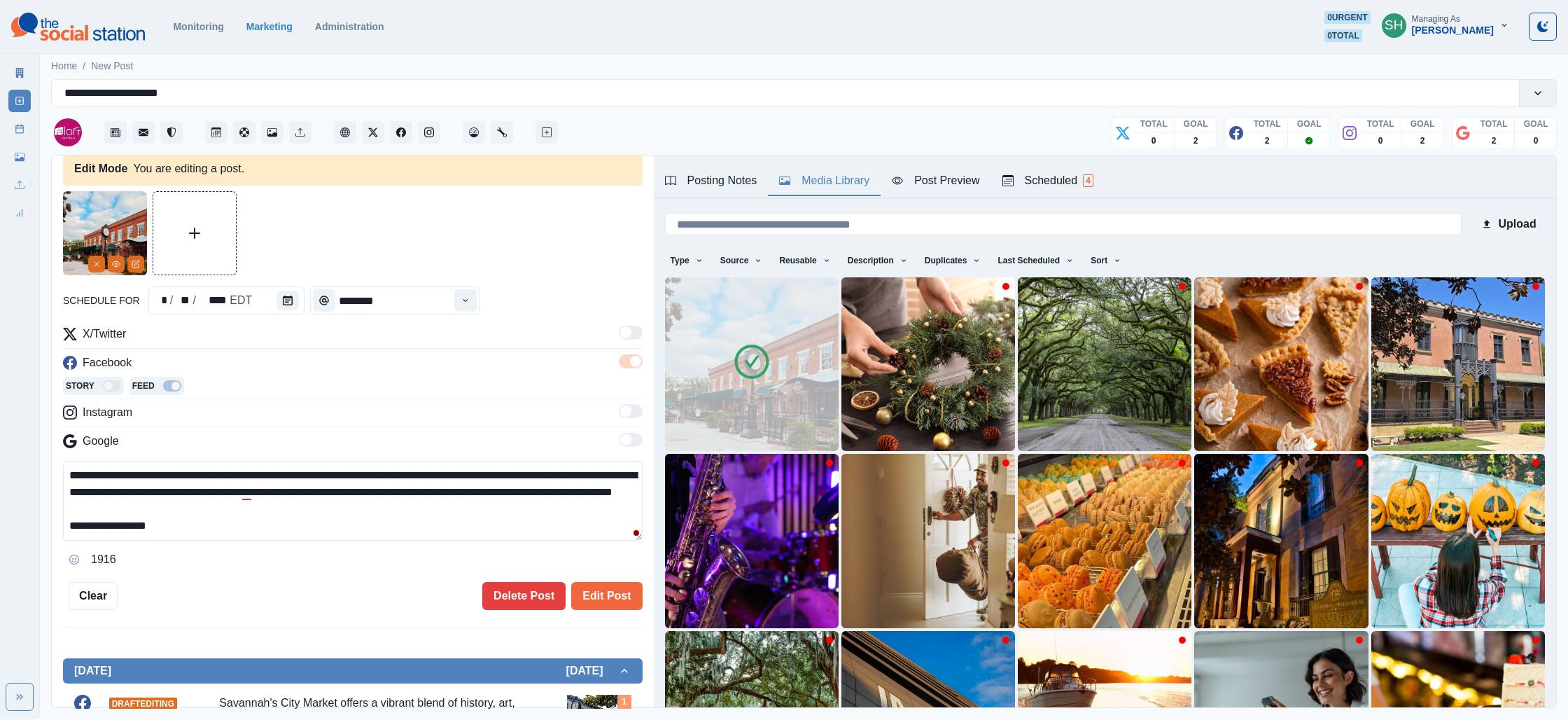
paste textarea
click at [435, 474] on textarea "**********" at bounding box center [353, 500] width 580 height 80
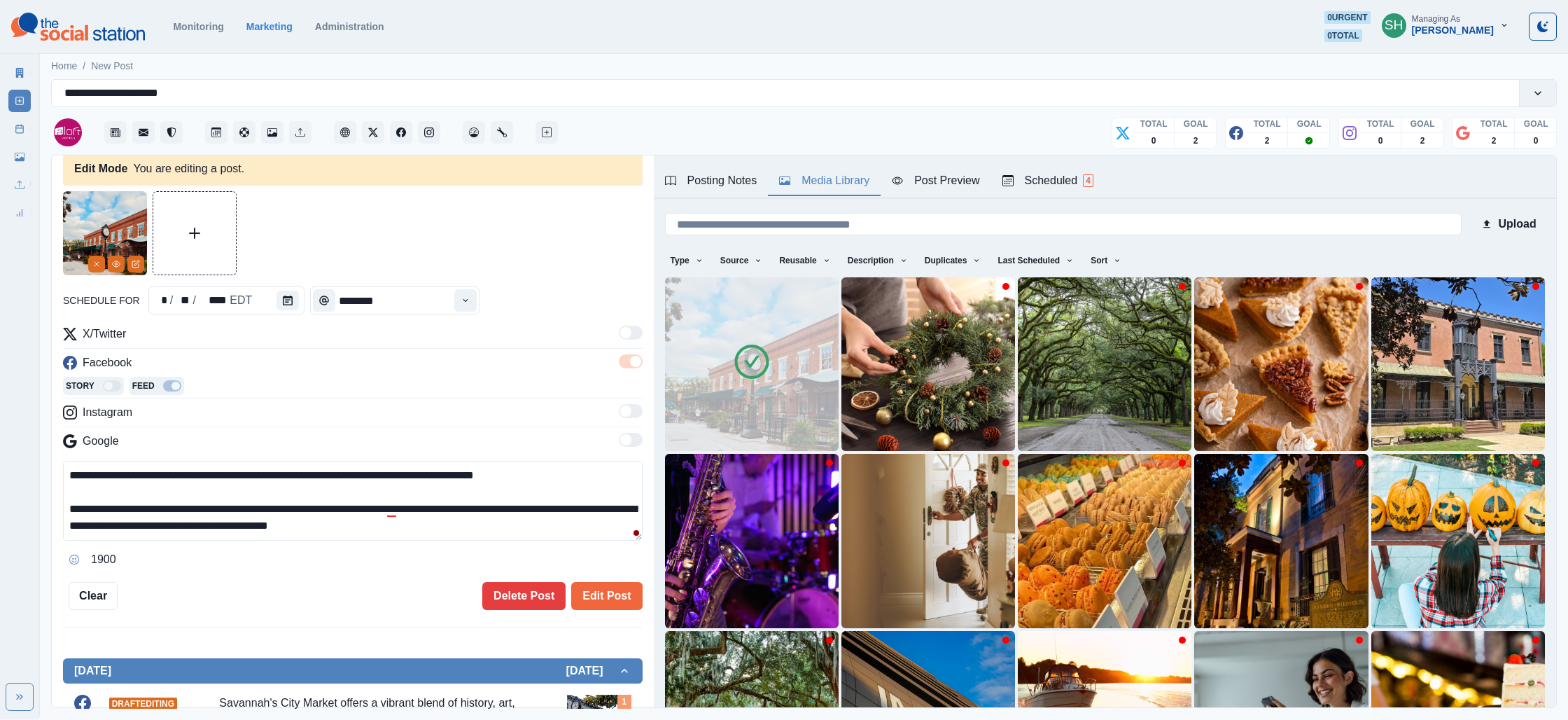
click at [915, 177] on div "Post Preview" at bounding box center [935, 181] width 87 height 17
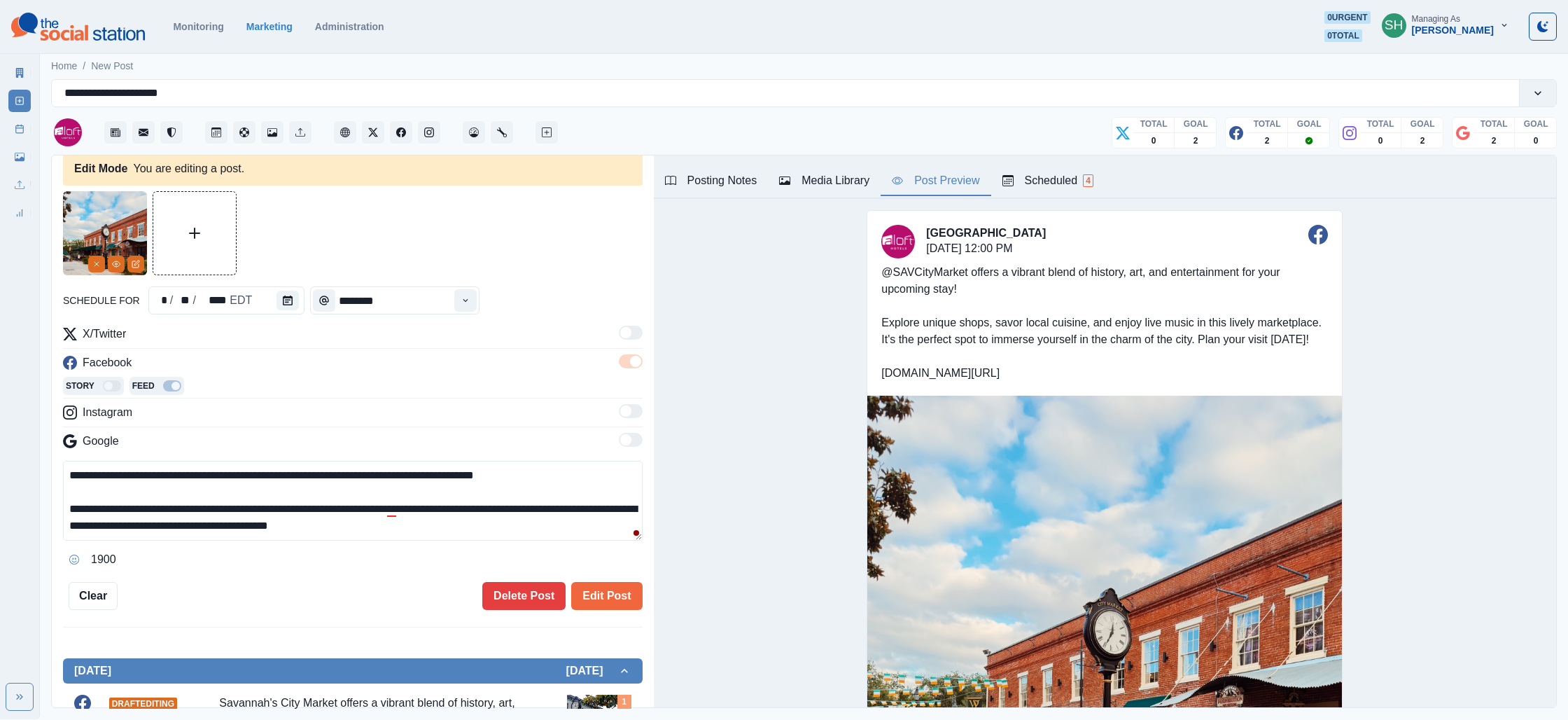
scroll to position [91, 0]
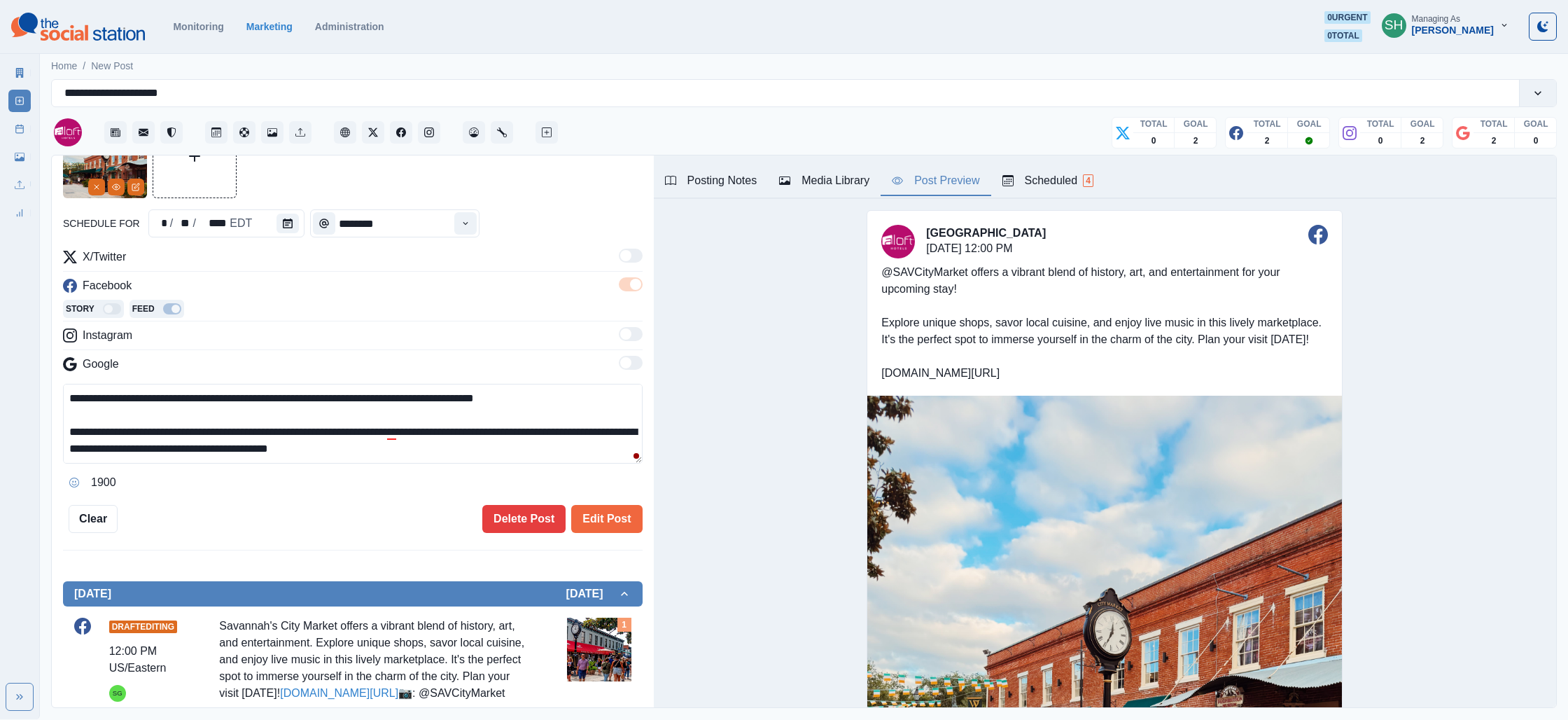
drag, startPoint x: 352, startPoint y: 427, endPoint x: 334, endPoint y: 431, distance: 18.4
click at [334, 431] on textarea "**********" at bounding box center [353, 423] width 580 height 80
click at [419, 408] on textarea "**********" at bounding box center [353, 423] width 580 height 80
drag, startPoint x: 447, startPoint y: 428, endPoint x: 423, endPoint y: 433, distance: 24.5
click at [423, 433] on textarea "**********" at bounding box center [353, 423] width 580 height 80
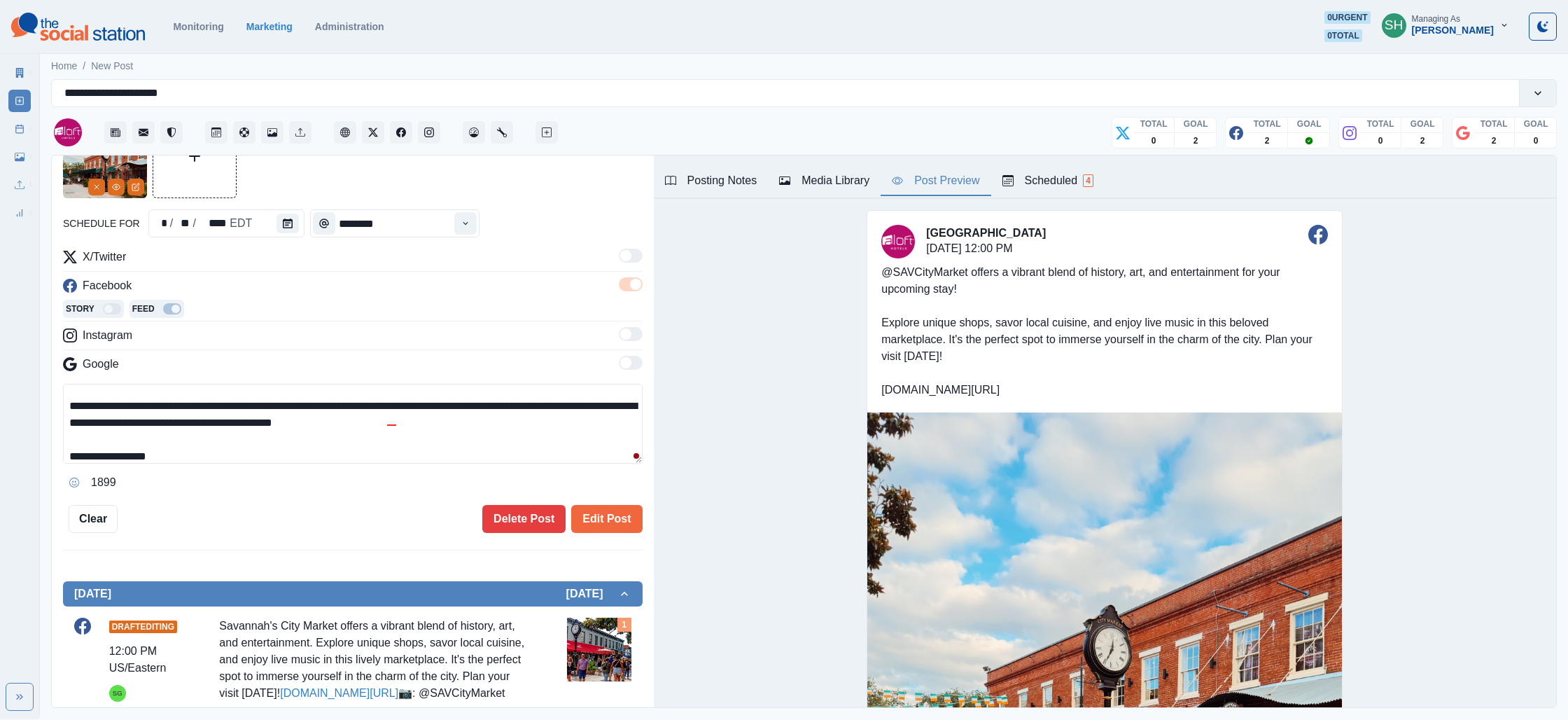
scroll to position [26, 0]
click at [296, 419] on textarea "**********" at bounding box center [353, 423] width 580 height 80
drag, startPoint x: 57, startPoint y: 448, endPoint x: 68, endPoint y: 450, distance: 11.2
click at [57, 448] on div "**********" at bounding box center [353, 432] width 602 height 553
click at [68, 450] on textarea "**********" at bounding box center [353, 423] width 580 height 80
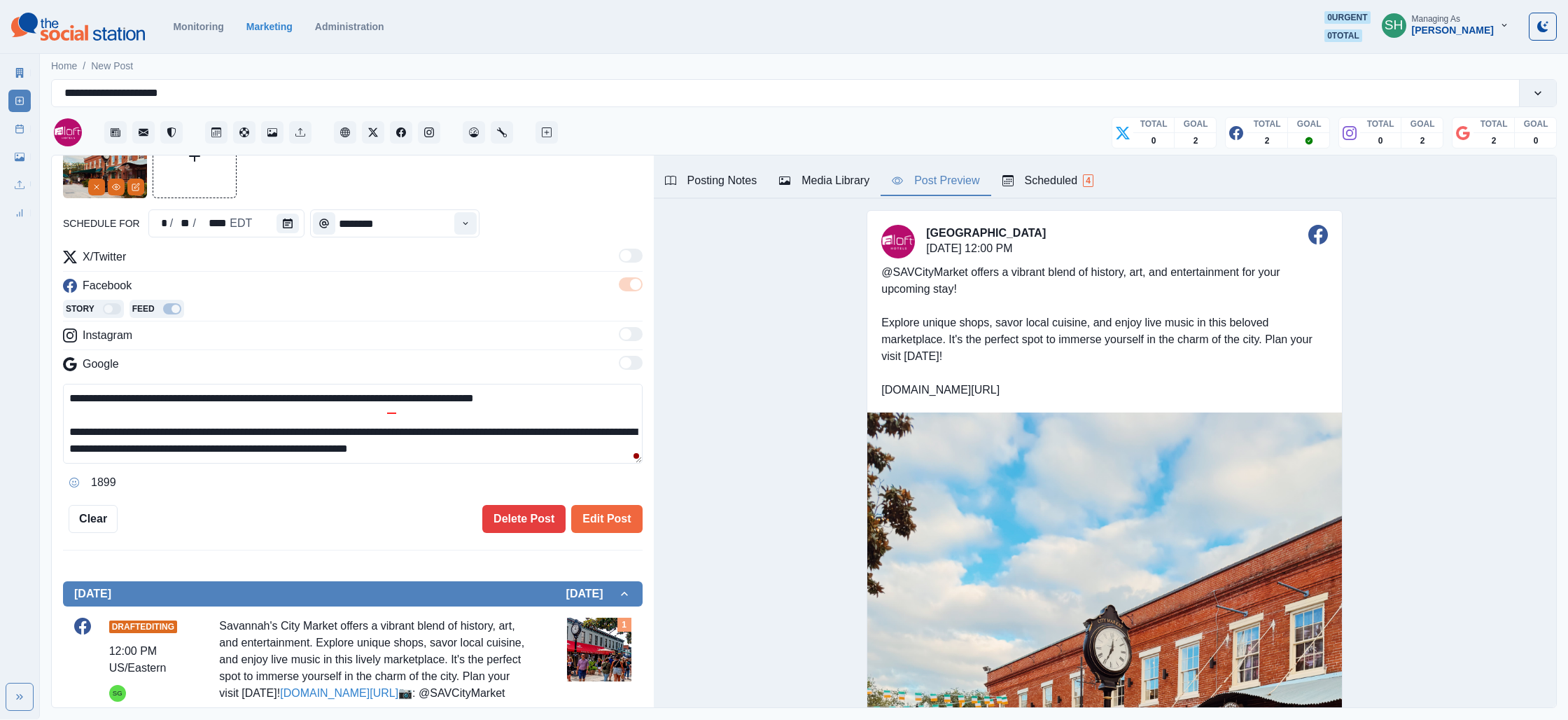
scroll to position [0, 0]
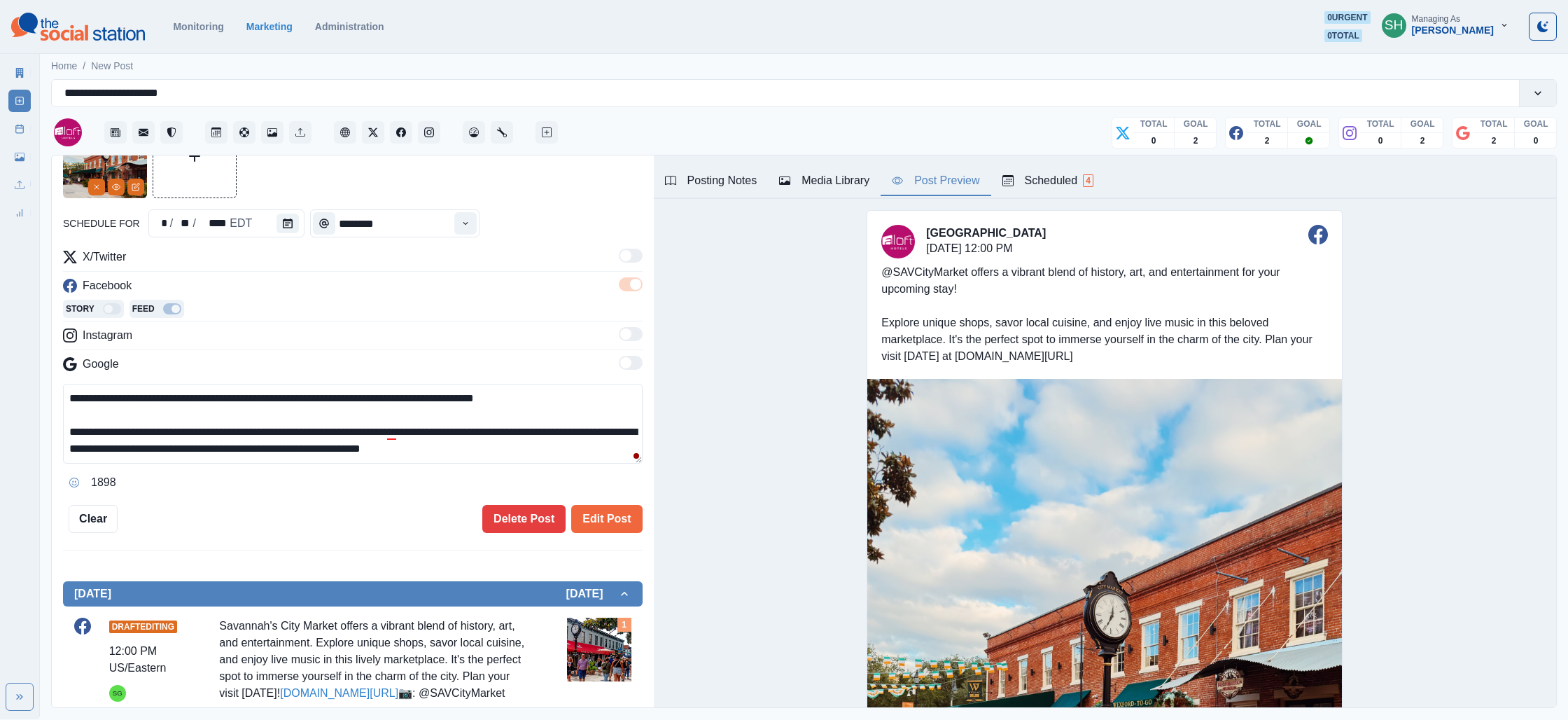
drag, startPoint x: 574, startPoint y: 453, endPoint x: 548, endPoint y: 341, distance: 115.0
click at [548, 341] on div "**********" at bounding box center [353, 371] width 580 height 245
type textarea "**********"
click at [601, 510] on button "Edit Post" at bounding box center [607, 519] width 70 height 28
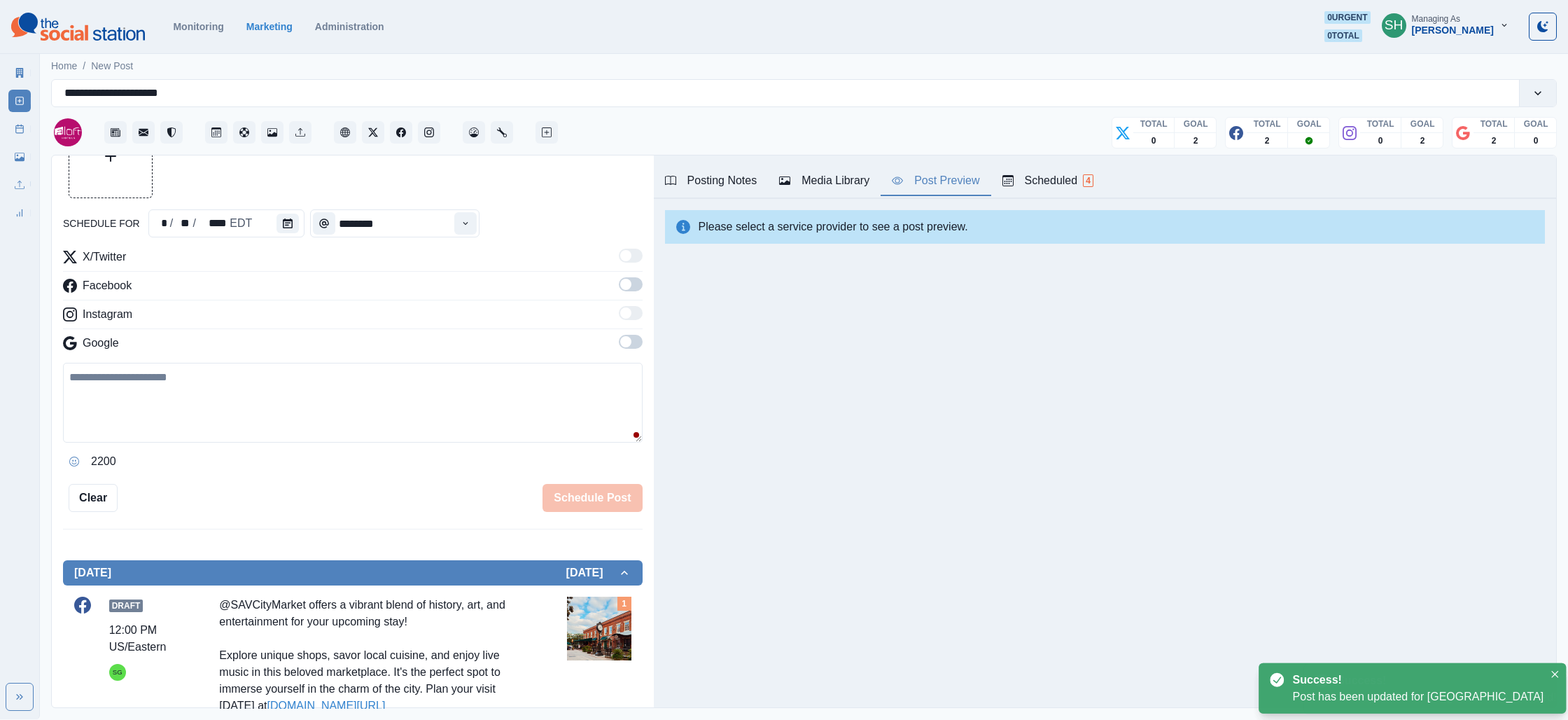
scroll to position [325, 0]
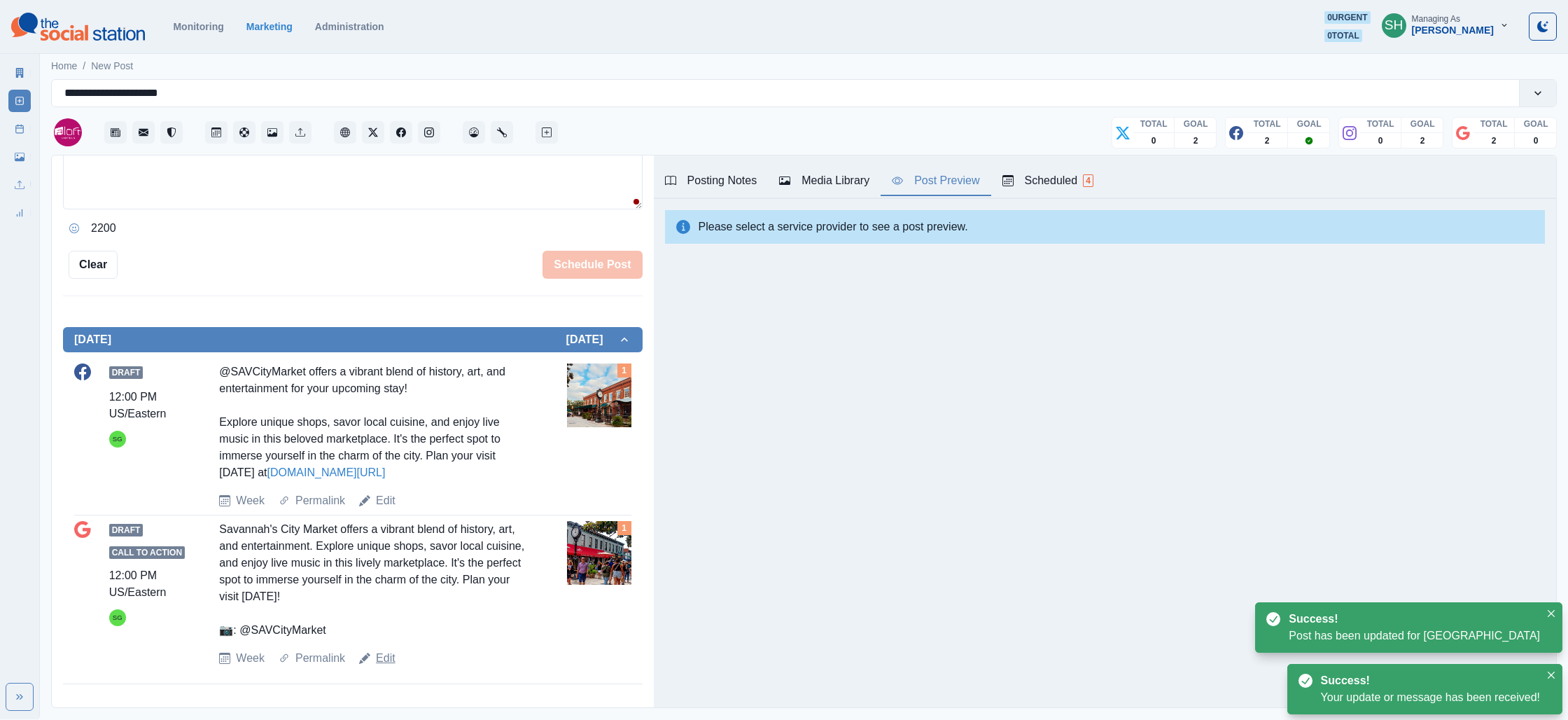
click at [387, 664] on link "Edit" at bounding box center [386, 658] width 20 height 17
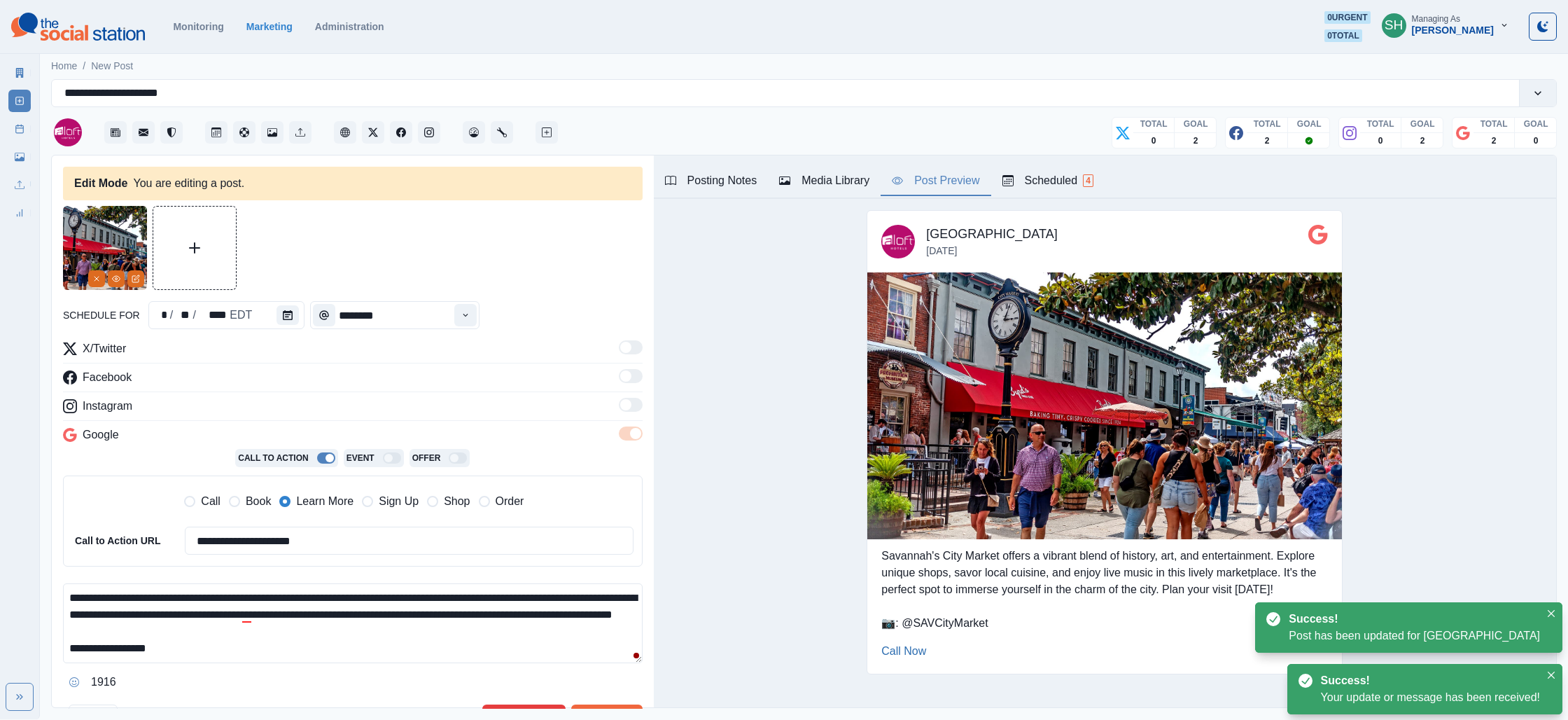
drag, startPoint x: 290, startPoint y: 650, endPoint x: 279, endPoint y: 500, distance: 150.4
click at [279, 500] on div "**********" at bounding box center [353, 516] width 580 height 353
paste textarea "**********"
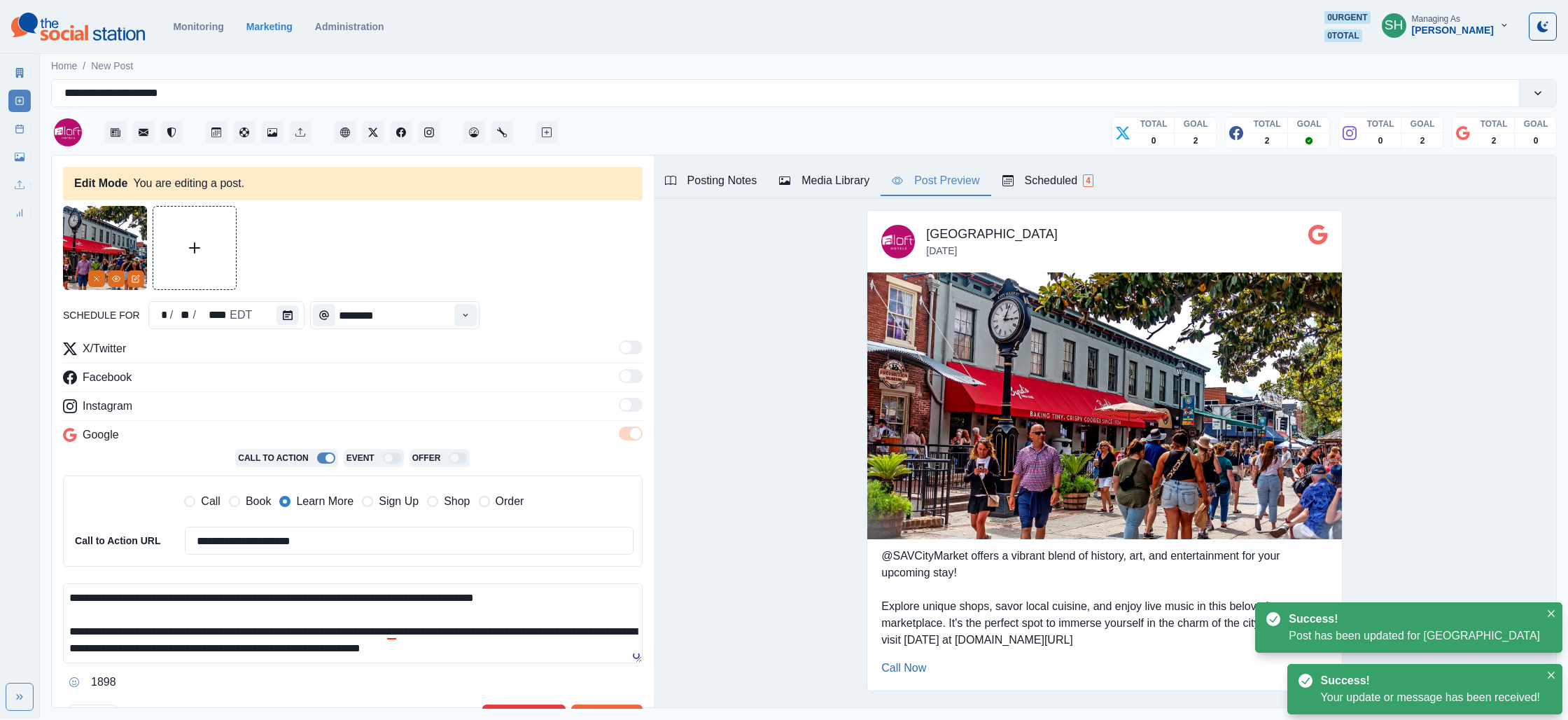
type textarea "**********"
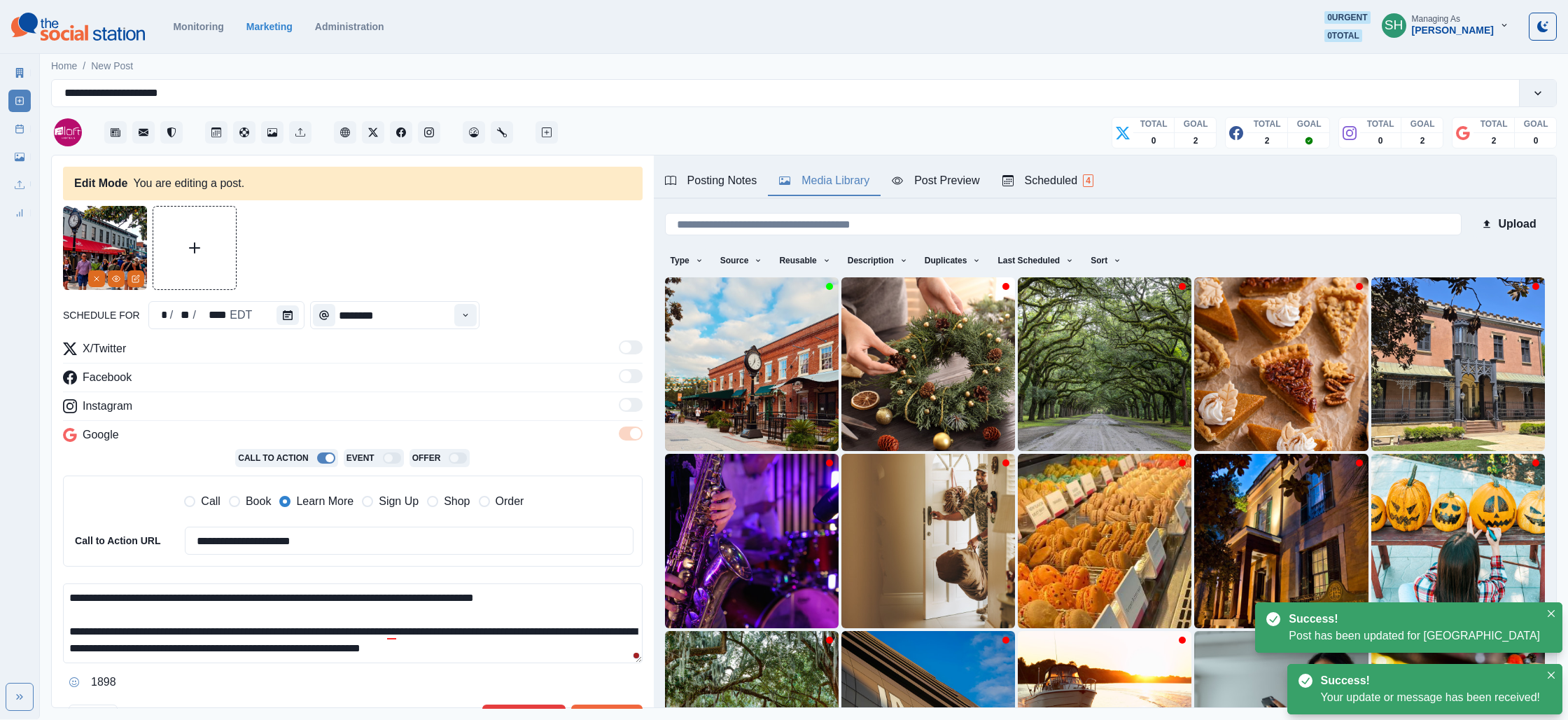
click at [802, 183] on div "Media Library" at bounding box center [824, 181] width 90 height 17
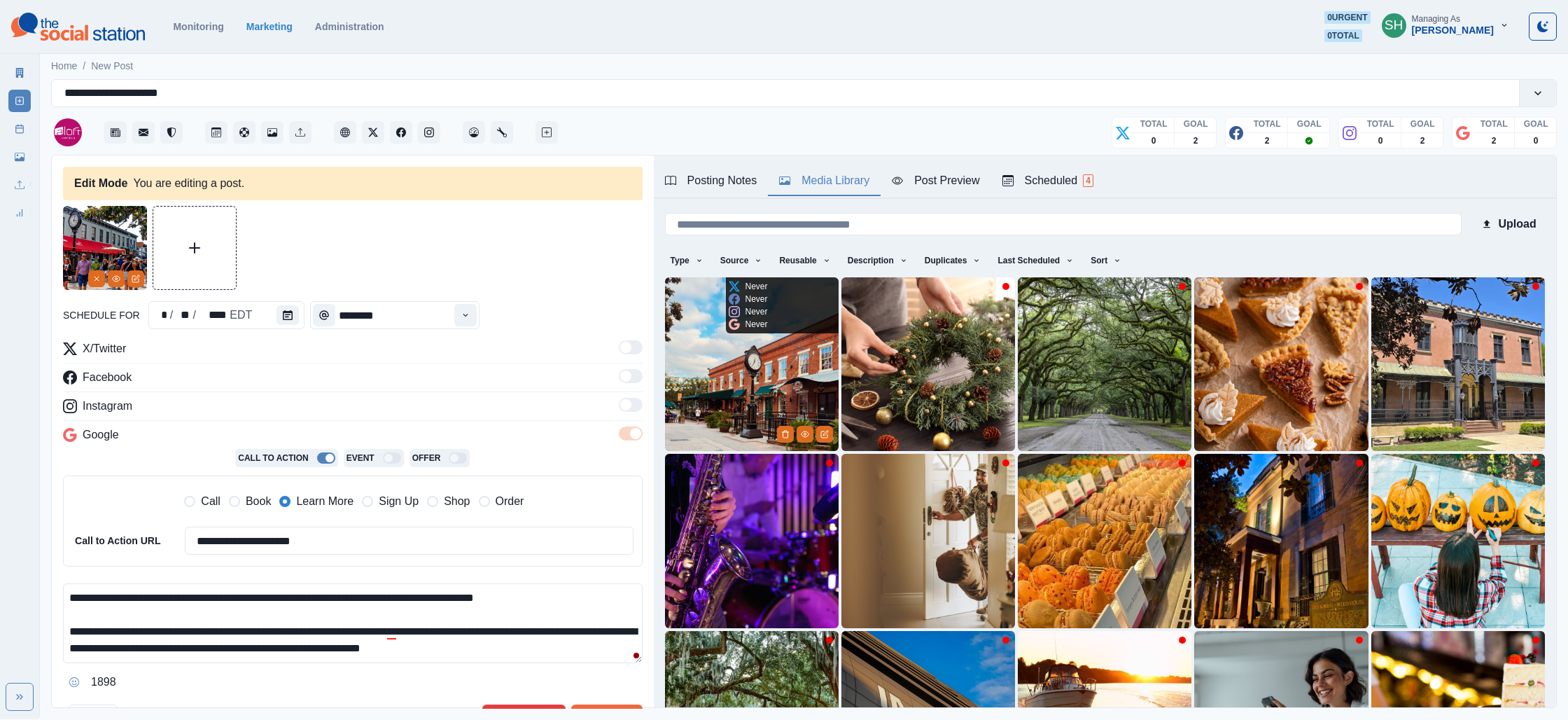
click at [752, 338] on img at bounding box center [752, 364] width 174 height 174
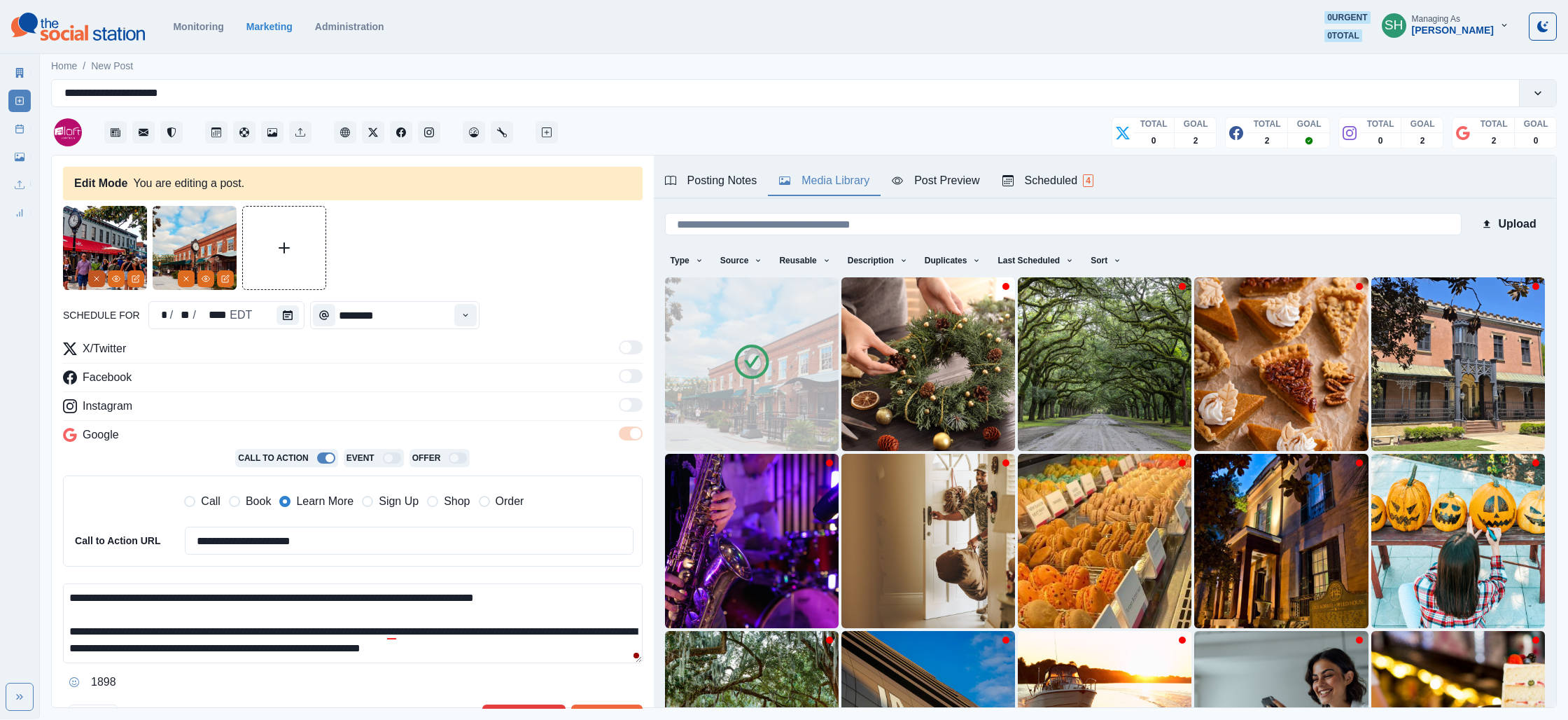
click at [93, 280] on icon "Remove" at bounding box center [96, 279] width 8 height 8
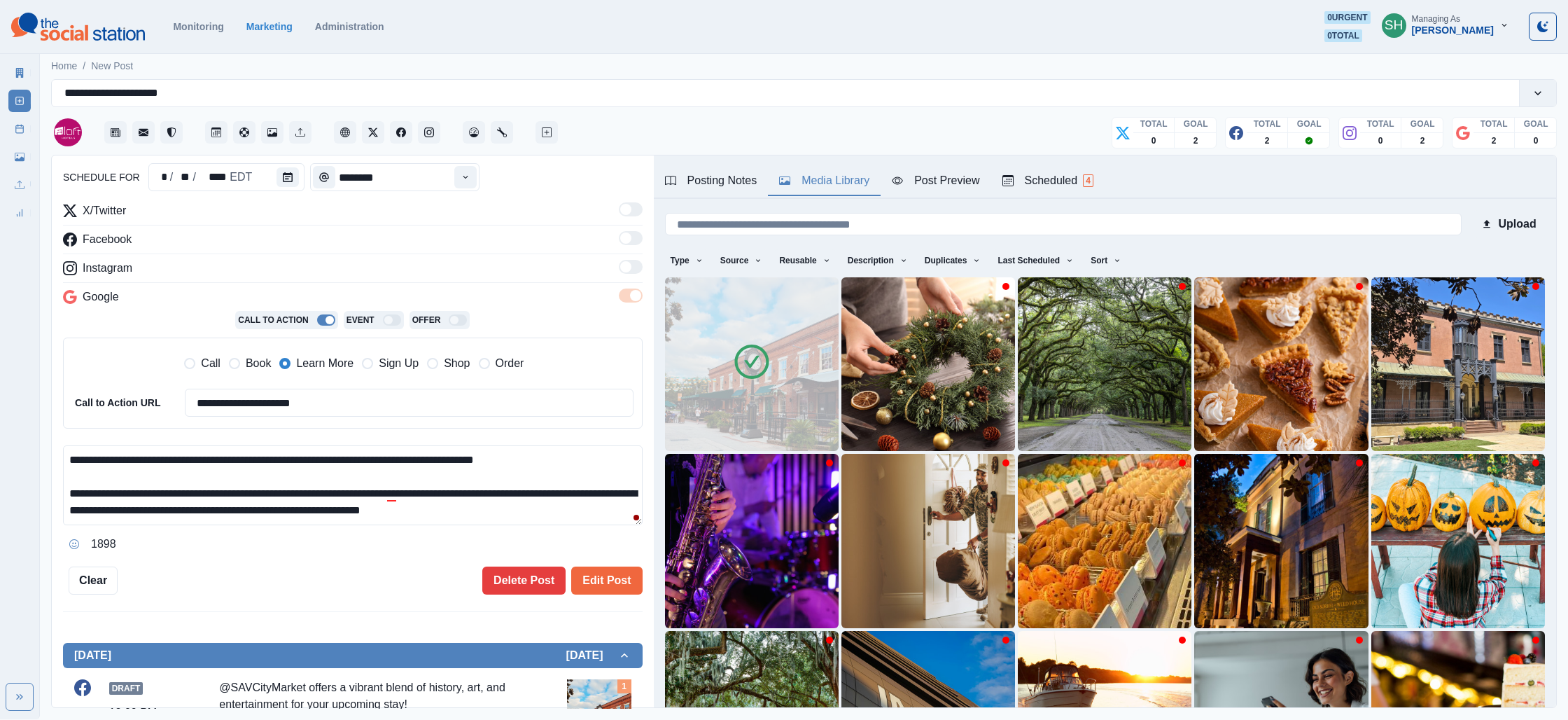
scroll to position [218, 0]
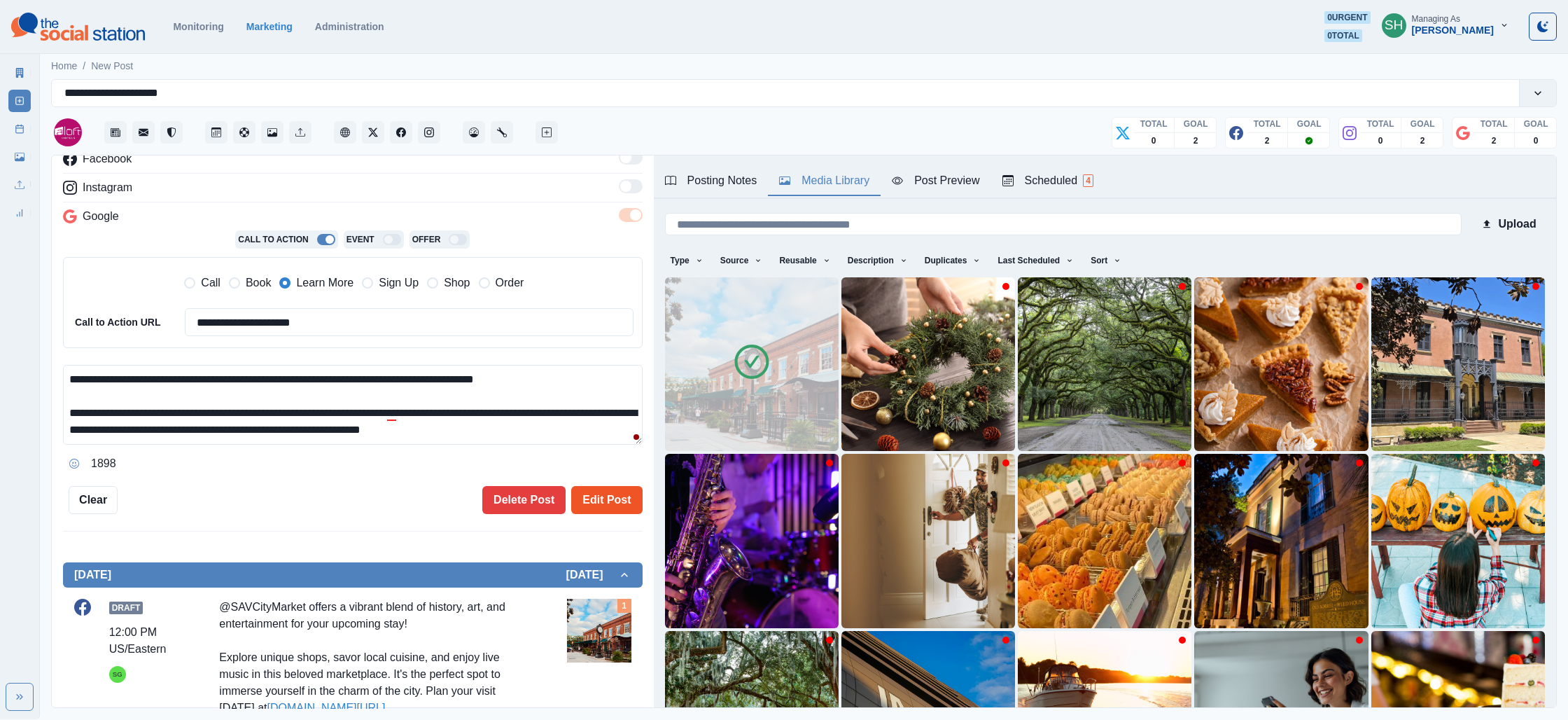
click at [600, 503] on button "Edit Post" at bounding box center [607, 500] width 70 height 28
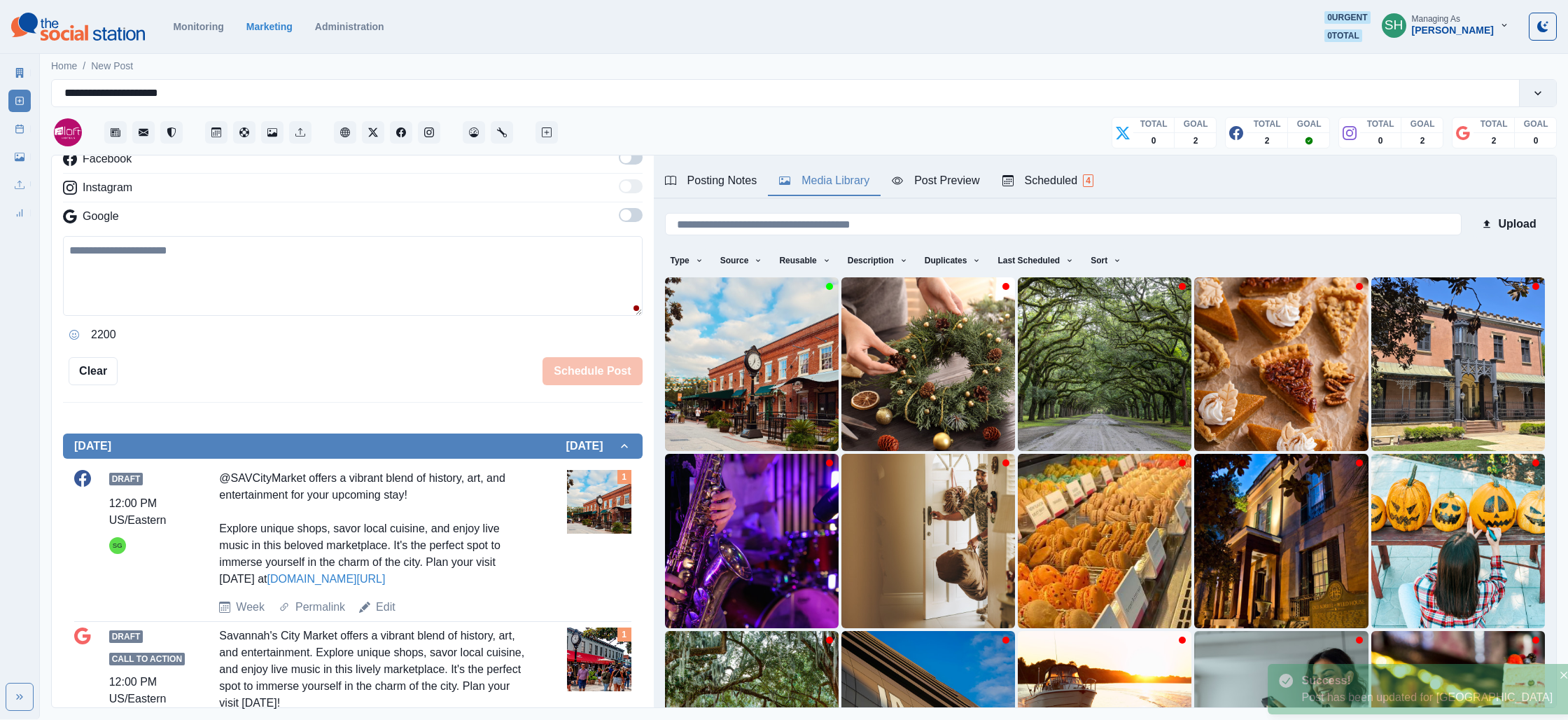
scroll to position [325, 0]
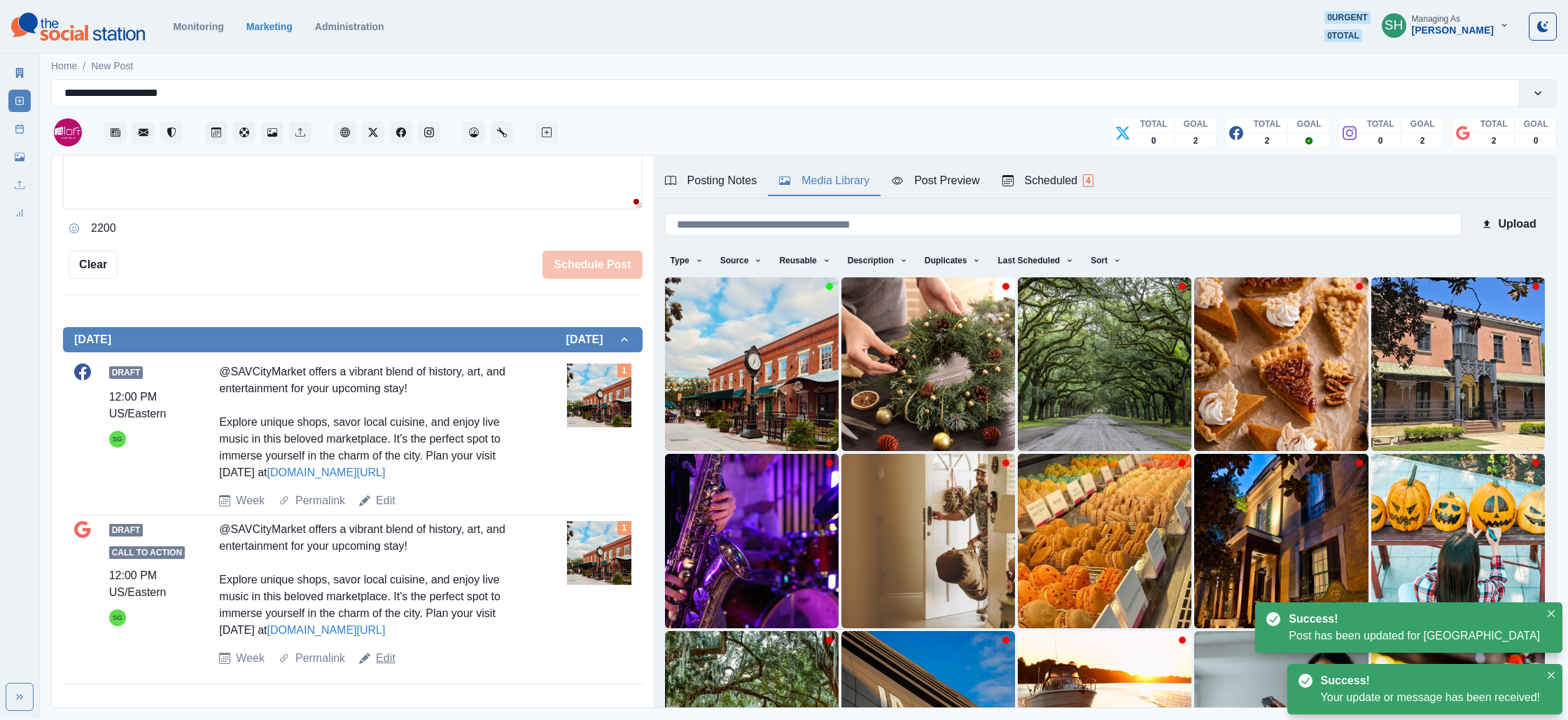
click at [380, 652] on link "Edit" at bounding box center [386, 658] width 20 height 17
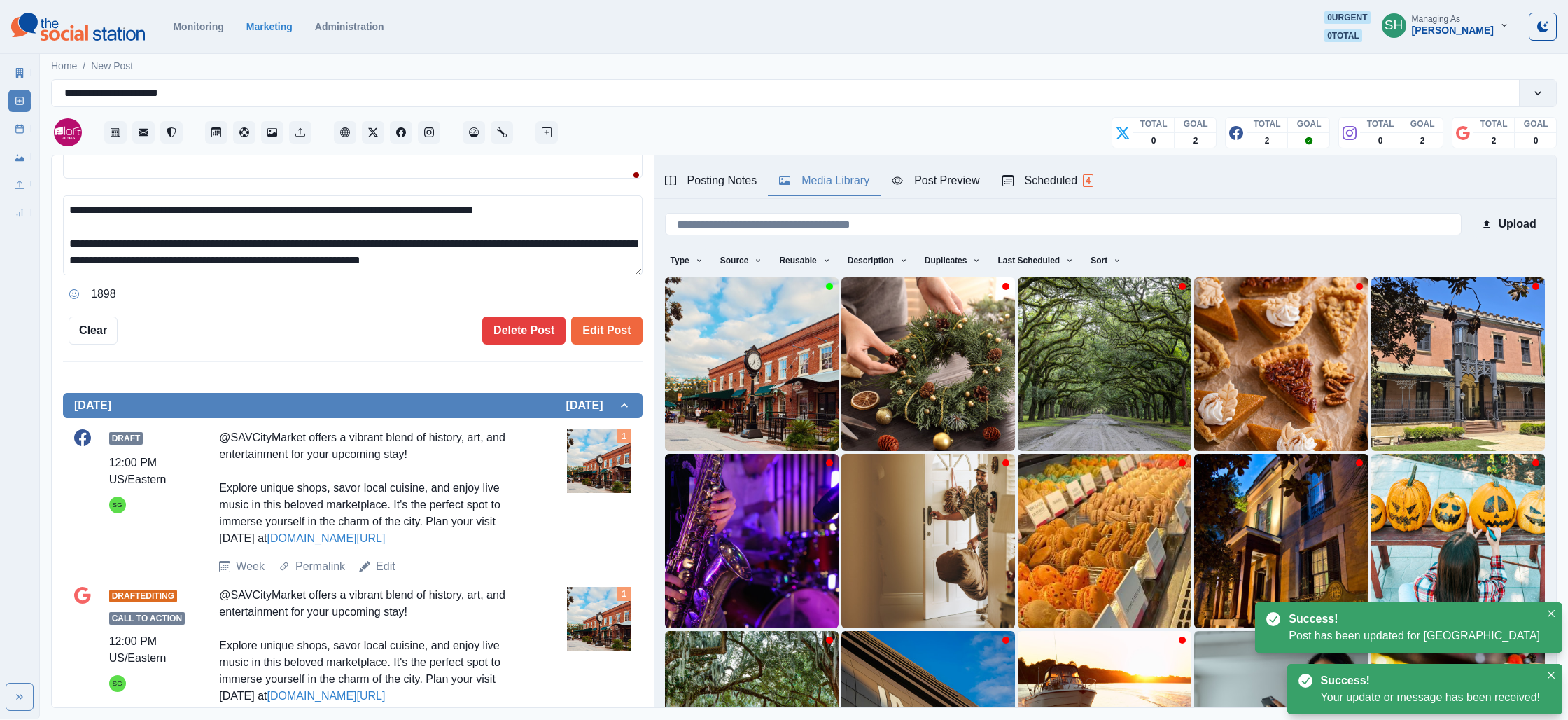
scroll to position [308, 0]
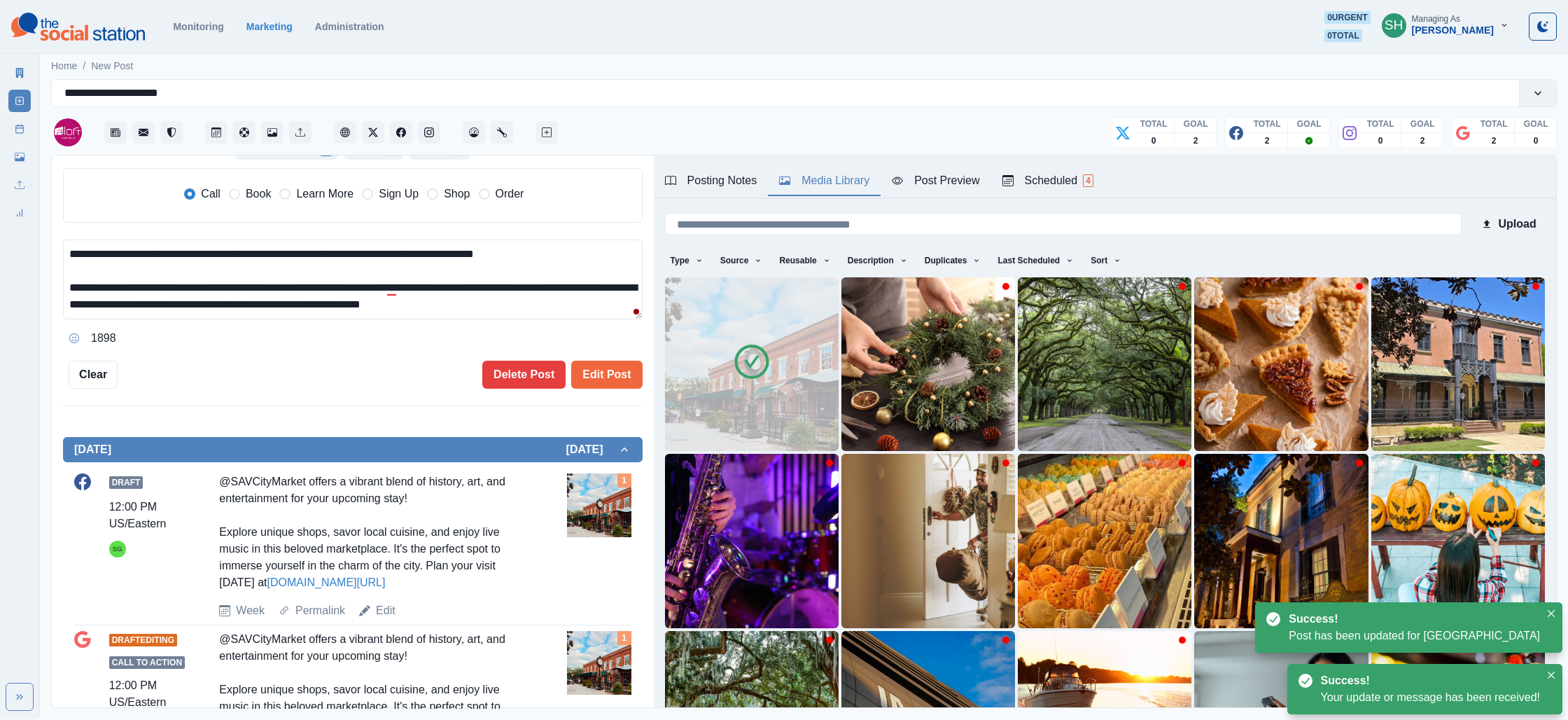
drag, startPoint x: 505, startPoint y: 306, endPoint x: 415, endPoint y: 311, distance: 90.1
click at [415, 311] on textarea "**********" at bounding box center [353, 279] width 580 height 80
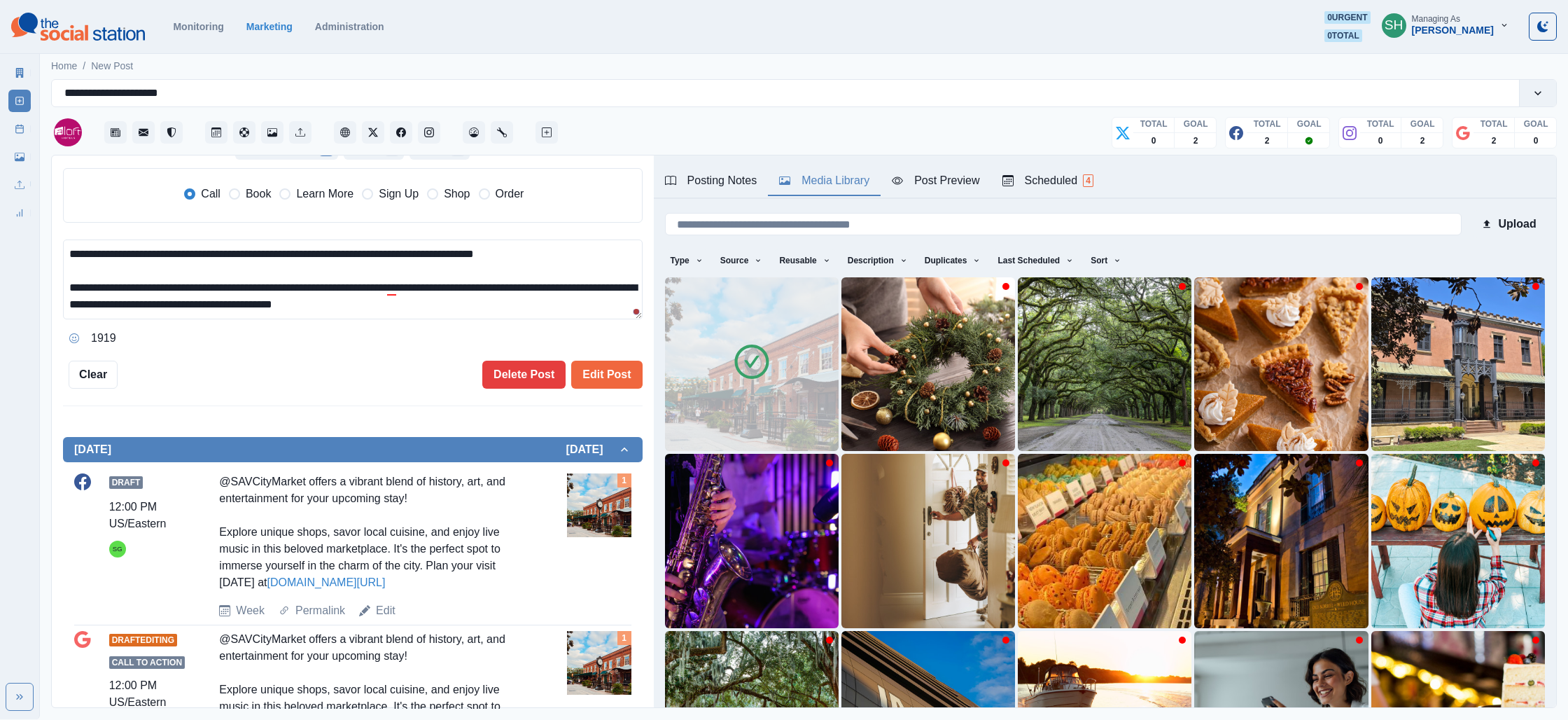
drag, startPoint x: 298, startPoint y: 189, endPoint x: 321, endPoint y: 217, distance: 36.2
click at [298, 191] on span "Learn More" at bounding box center [325, 194] width 58 height 17
type textarea "**********"
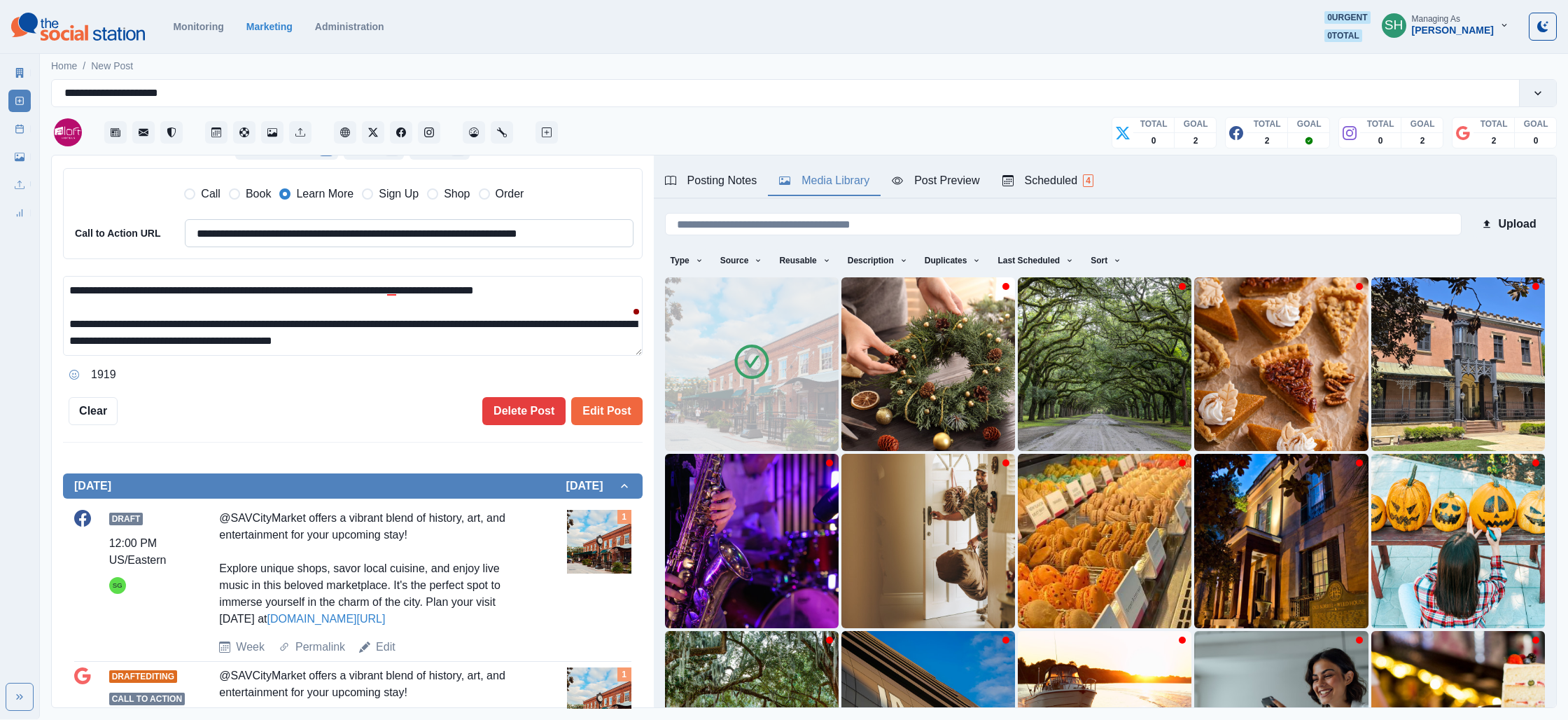
click at [326, 225] on input "**********" at bounding box center [410, 233] width 449 height 28
paste input
type input "**********"
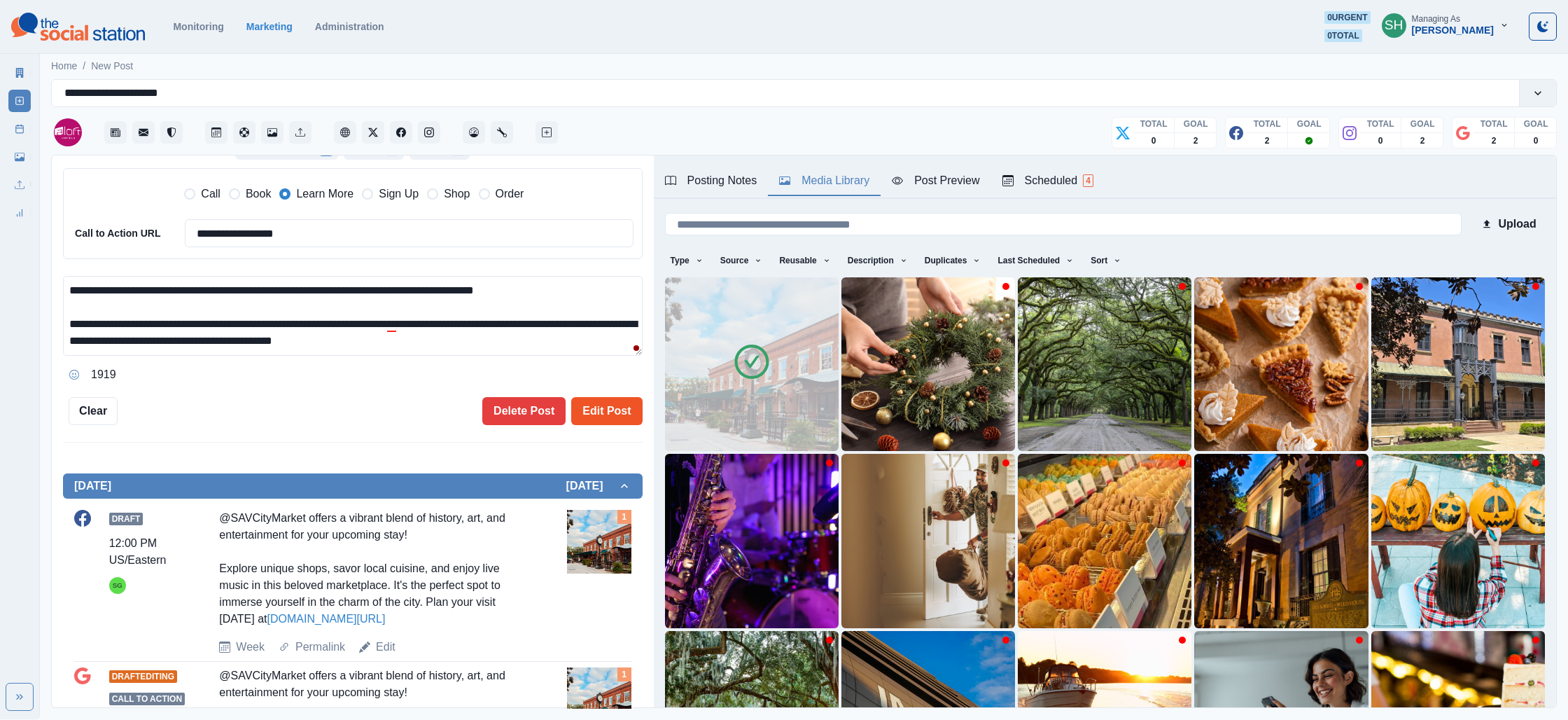
click at [606, 410] on button "Edit Post" at bounding box center [607, 411] width 70 height 28
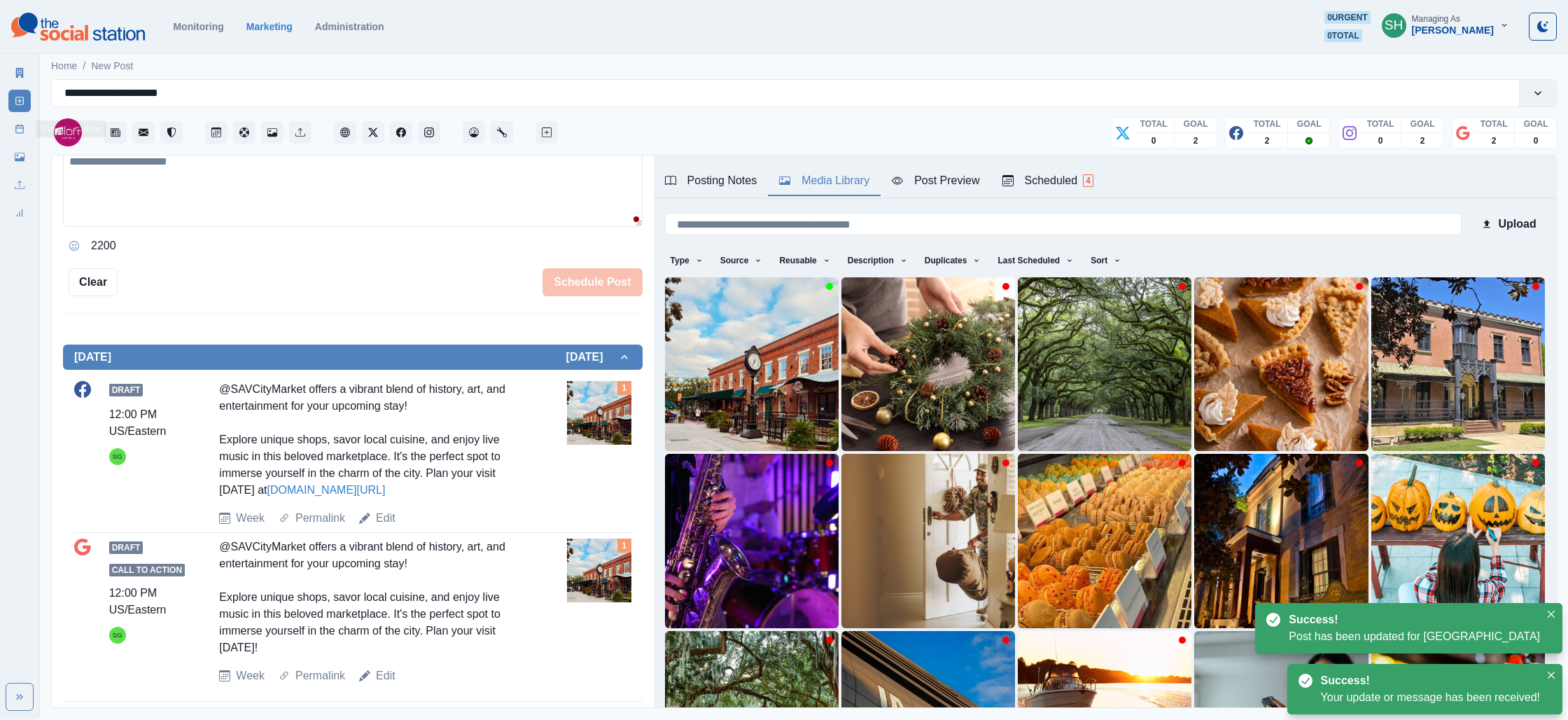
click at [6, 129] on div "Marketing Summary New Post Post Schedule Media Library Uploads Review Summary" at bounding box center [20, 140] width 39 height 168
click at [20, 122] on link "Post Schedule" at bounding box center [20, 129] width 23 height 23
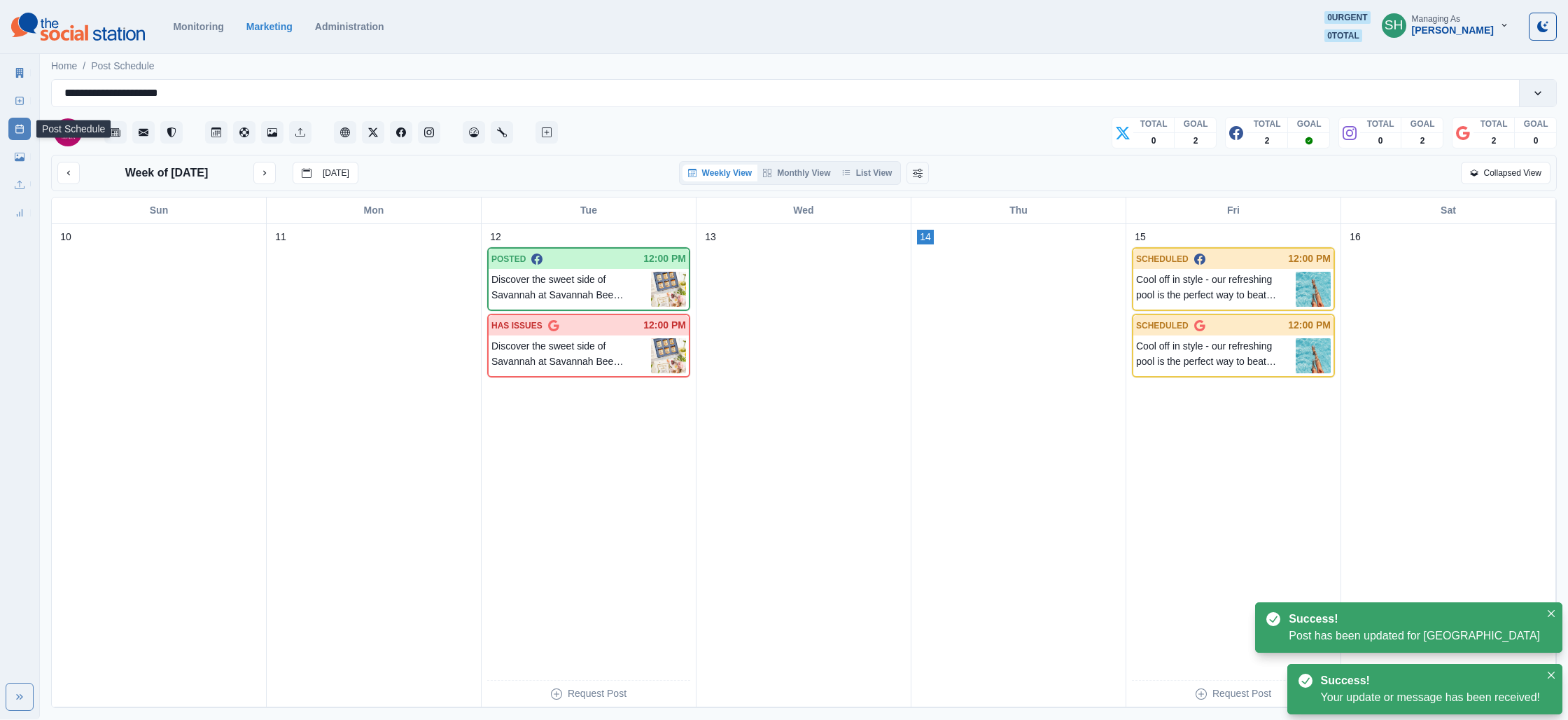
click at [878, 162] on div "Weekly View Monthly View List View" at bounding box center [790, 173] width 222 height 24
click at [888, 168] on button "List View" at bounding box center [868, 173] width 62 height 17
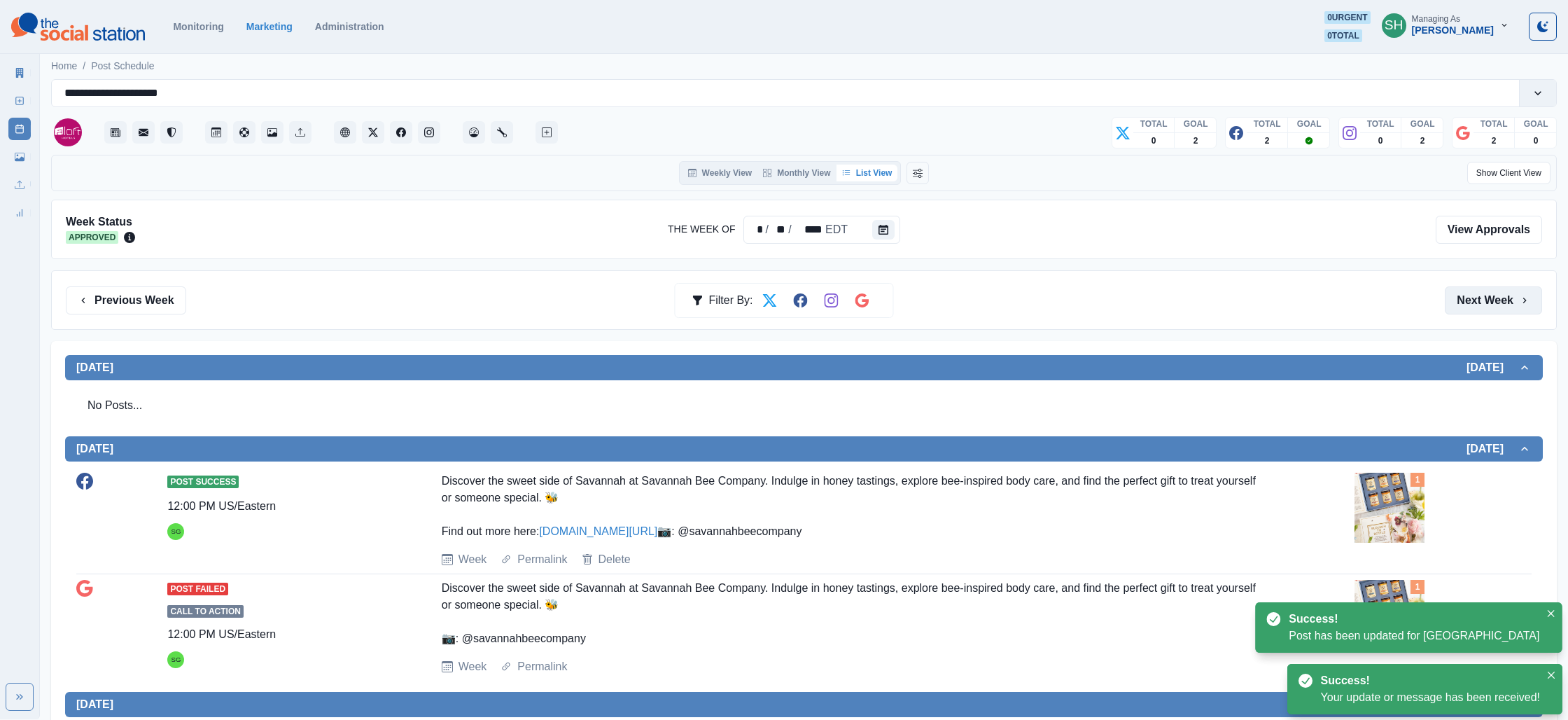
click at [1510, 294] on button "Next Week" at bounding box center [1493, 301] width 97 height 28
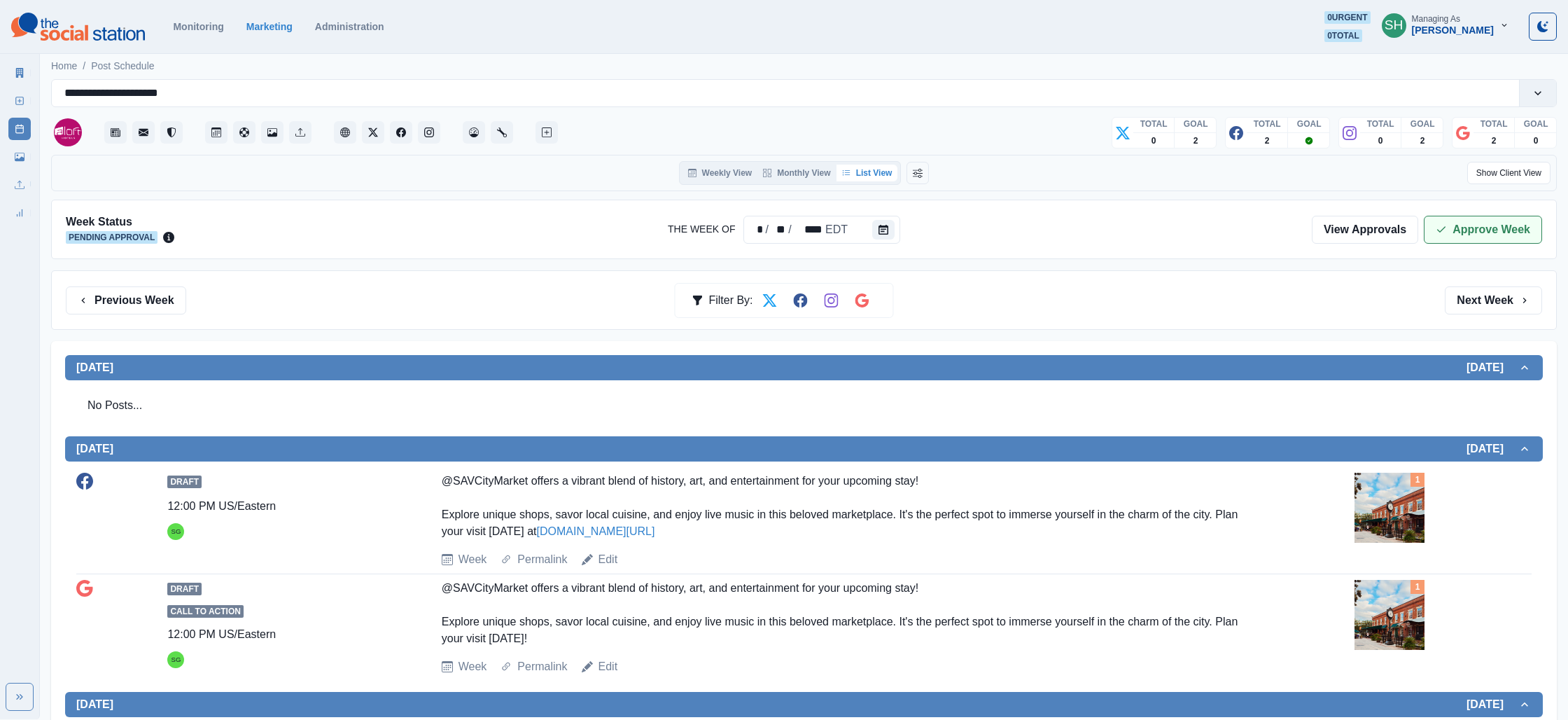
click at [1454, 231] on button "Approve Week" at bounding box center [1483, 229] width 118 height 28
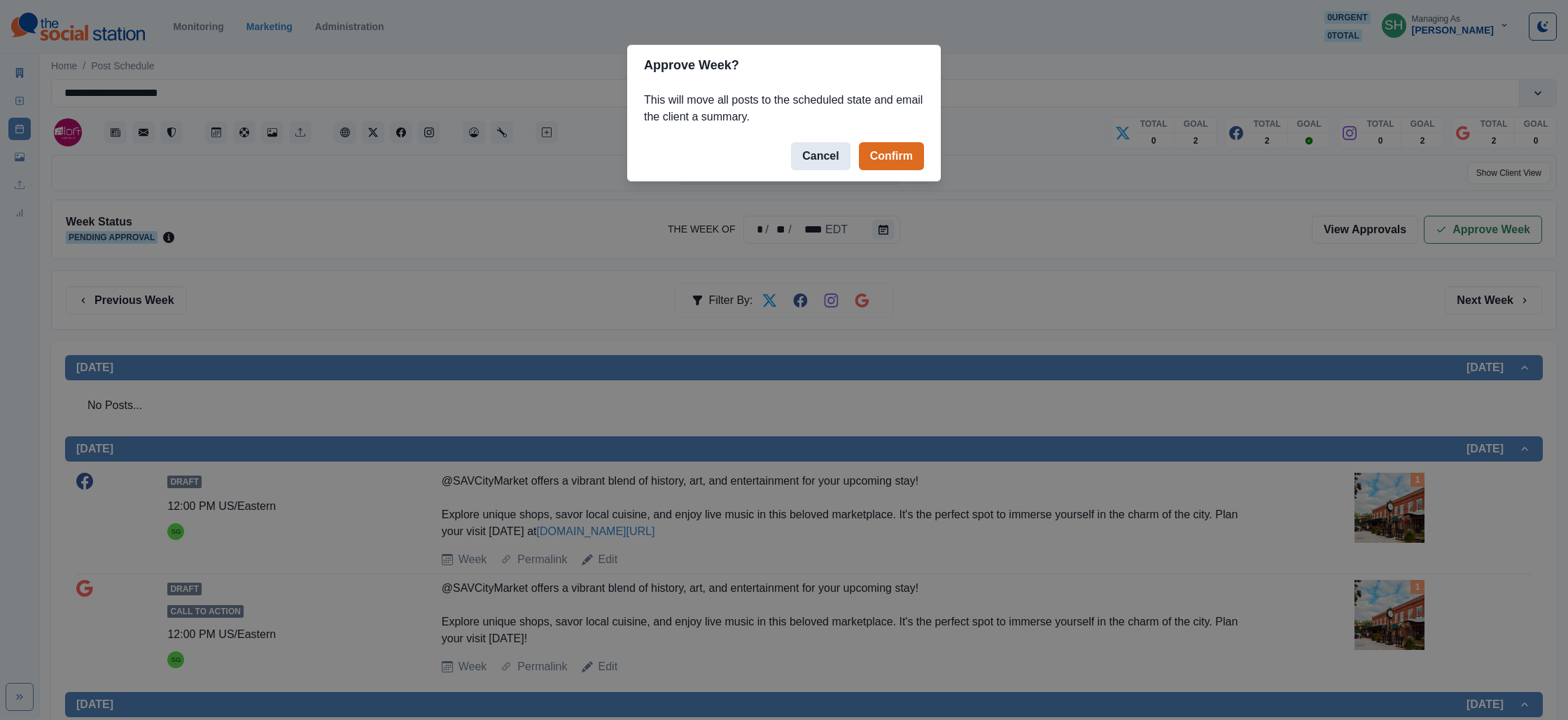
click at [807, 154] on button "Cancel" at bounding box center [821, 156] width 59 height 28
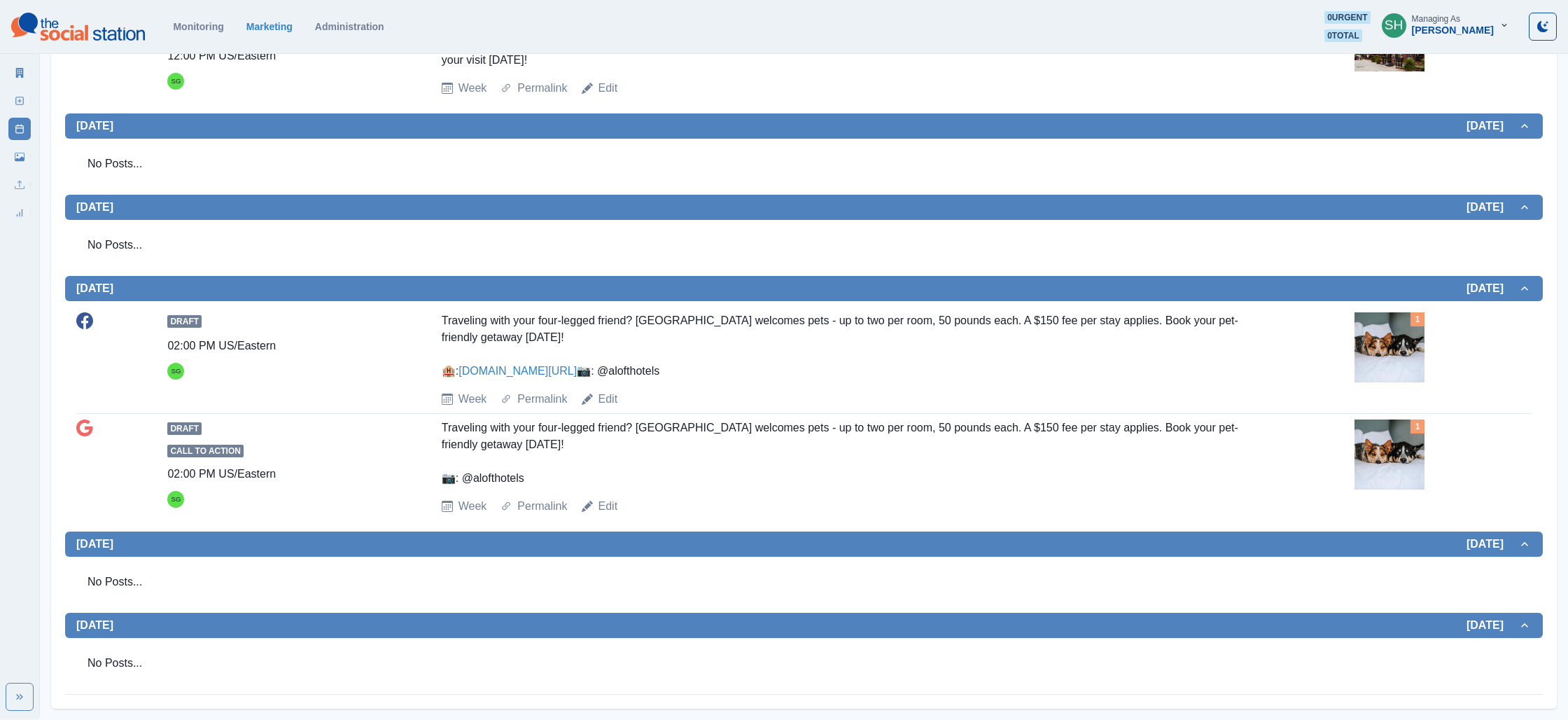
scroll to position [612, 0]
click at [601, 399] on link "Edit" at bounding box center [609, 399] width 20 height 17
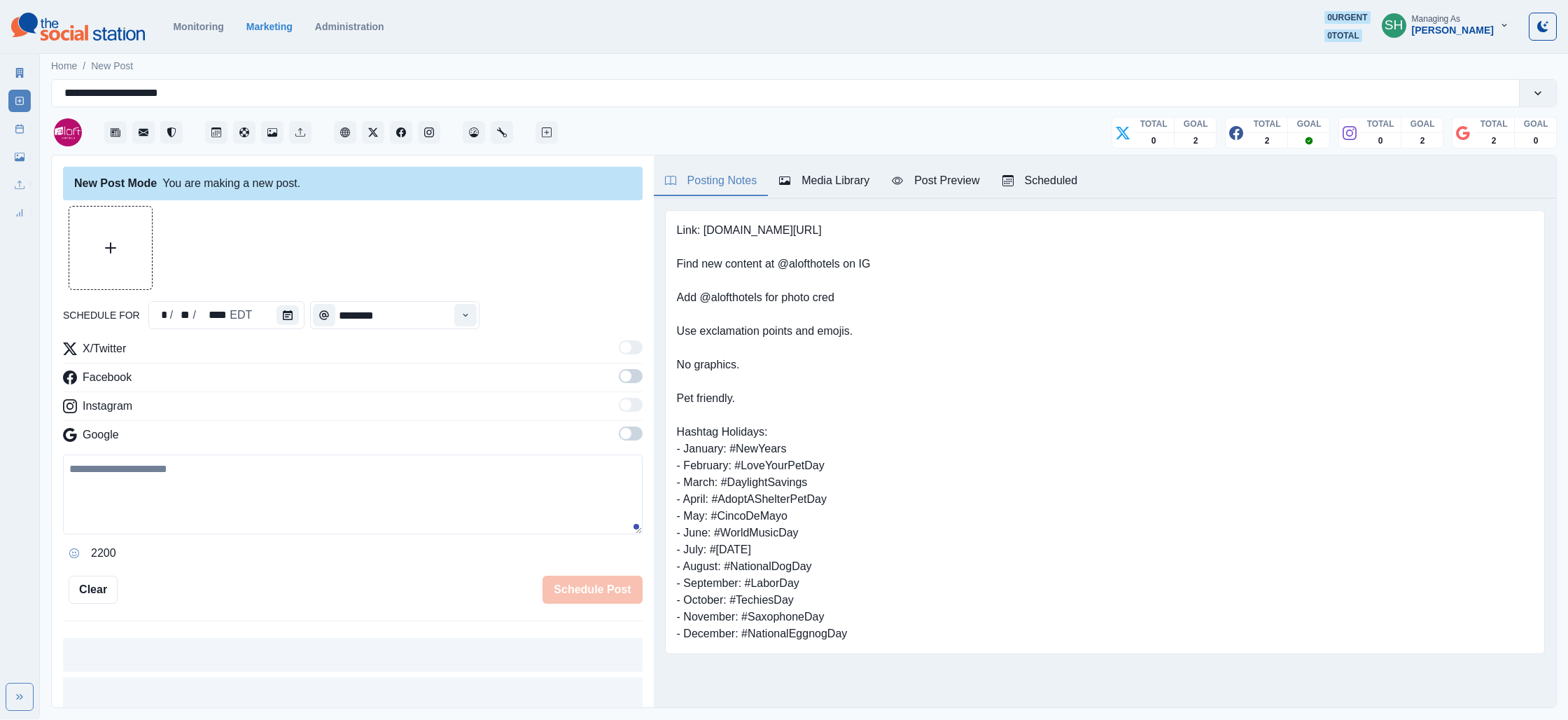
type input "*******"
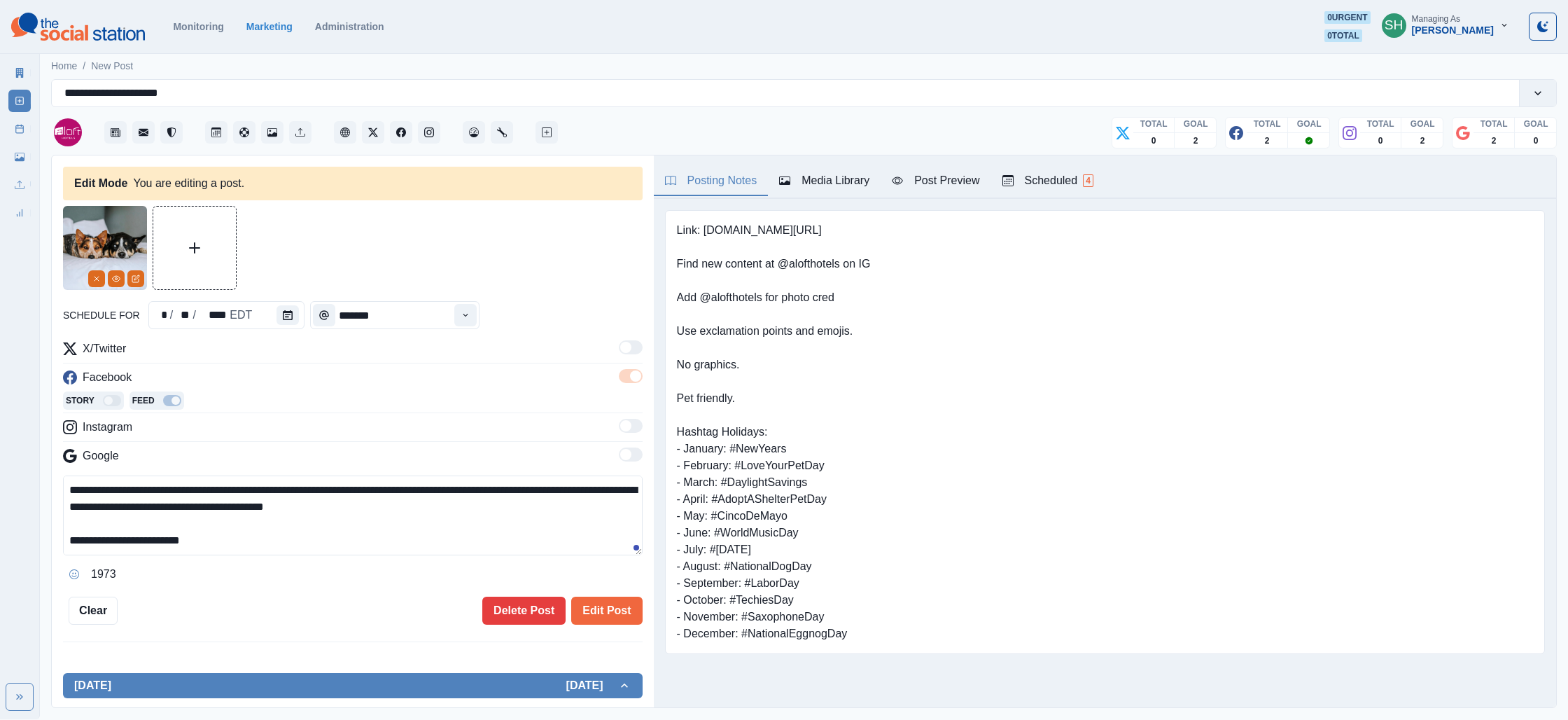
drag, startPoint x: 244, startPoint y: 510, endPoint x: 101, endPoint y: 505, distance: 143.1
click at [101, 505] on textarea "**********" at bounding box center [353, 514] width 580 height 80
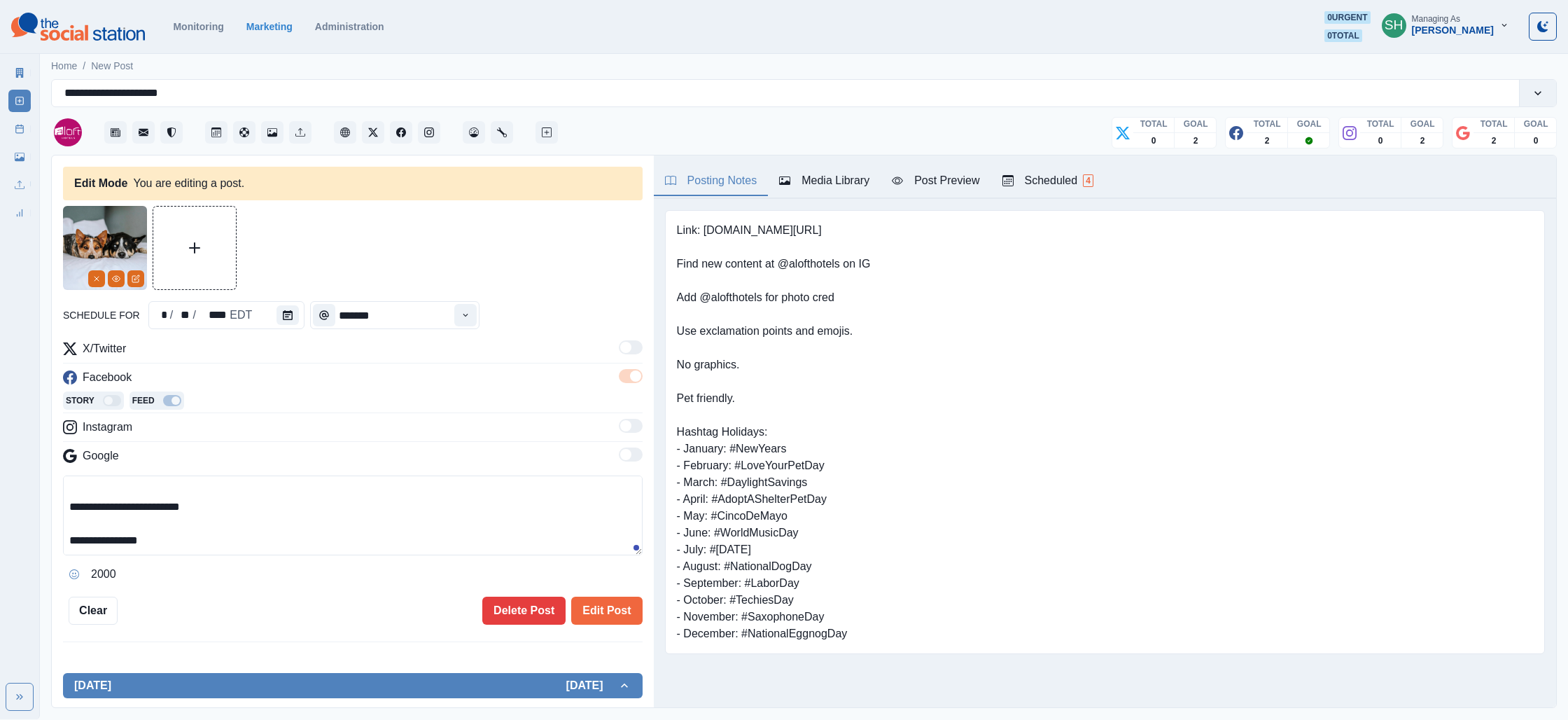
drag, startPoint x: 84, startPoint y: 505, endPoint x: 44, endPoint y: 504, distance: 40.0
click at [44, 504] on main "**********" at bounding box center [804, 385] width 1529 height 669
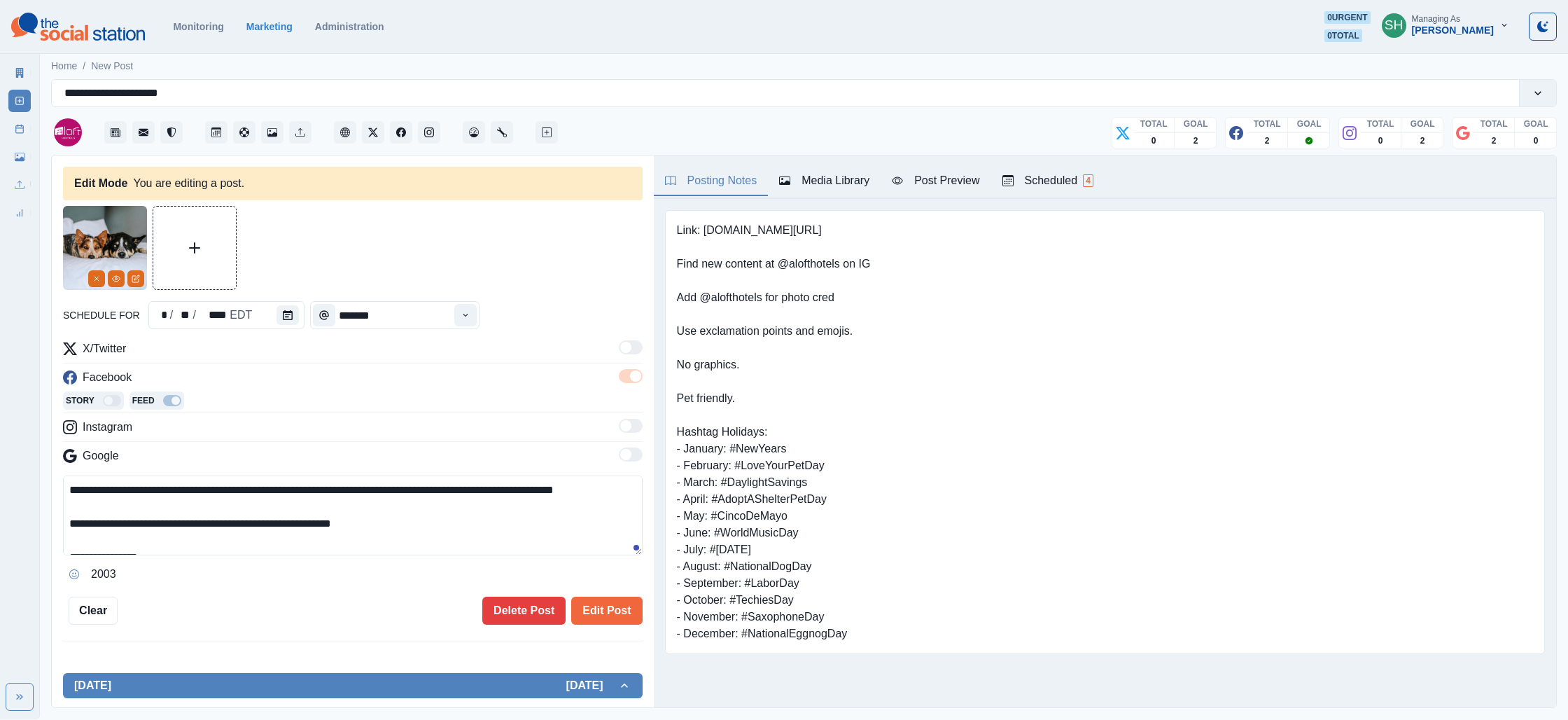
scroll to position [33, 0]
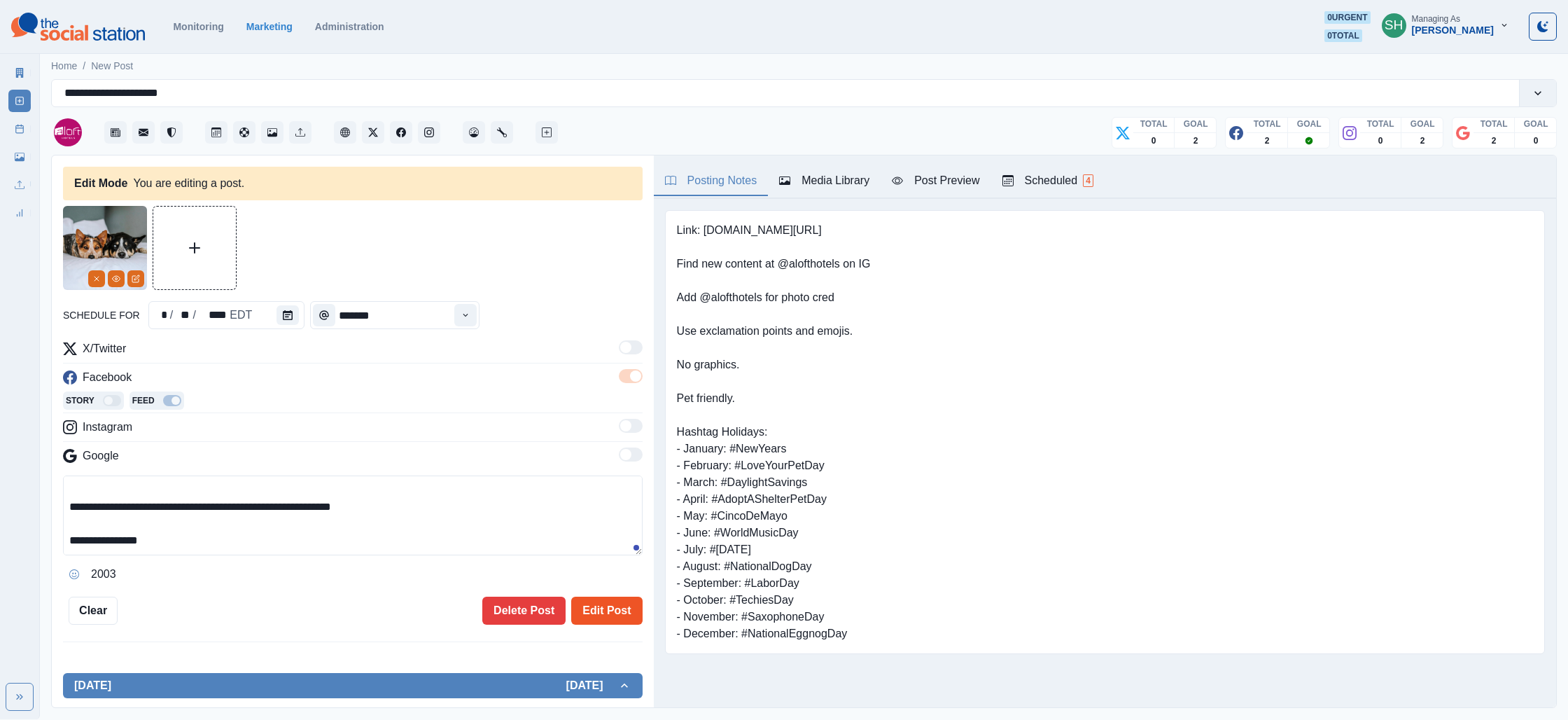
type textarea "**********"
click at [624, 603] on button "Edit Post" at bounding box center [607, 611] width 70 height 28
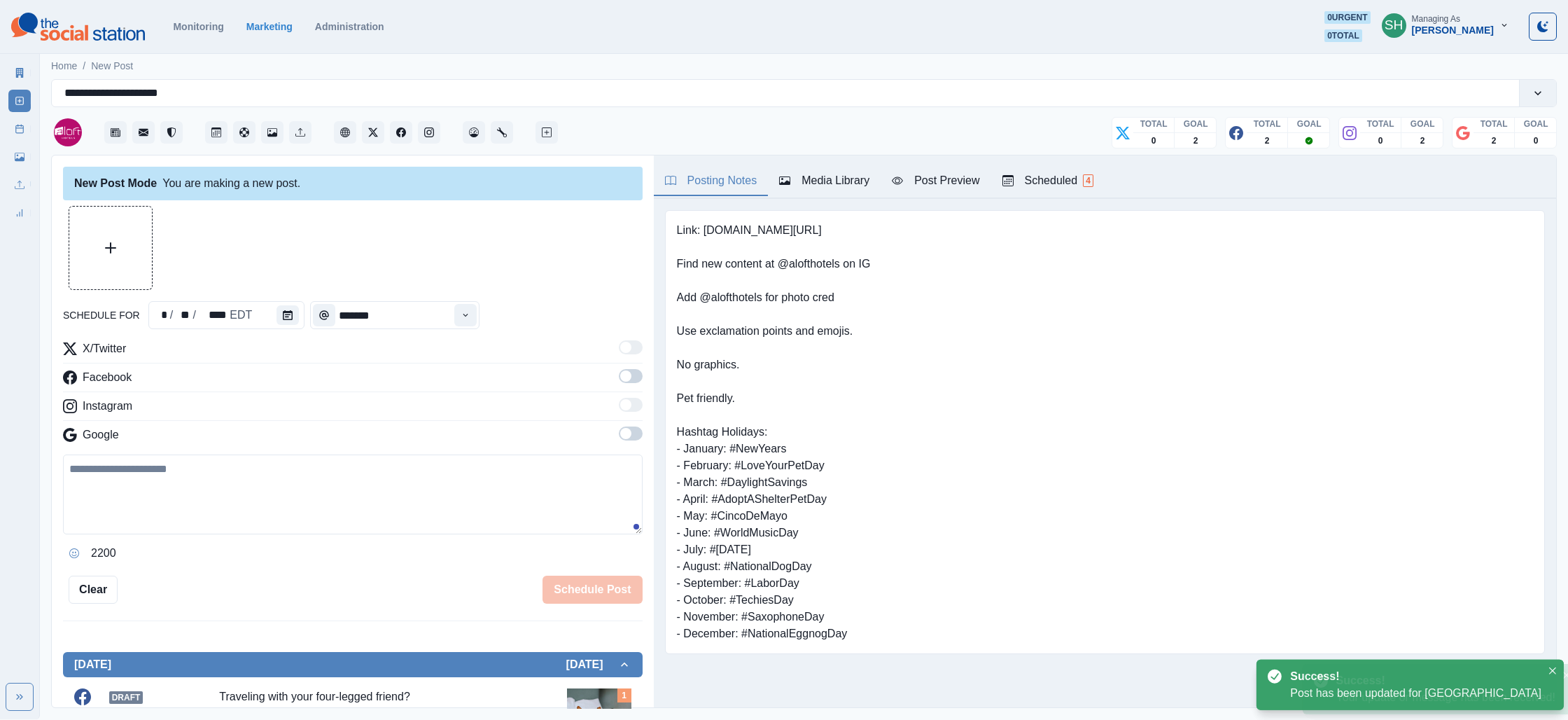
scroll to position [325, 0]
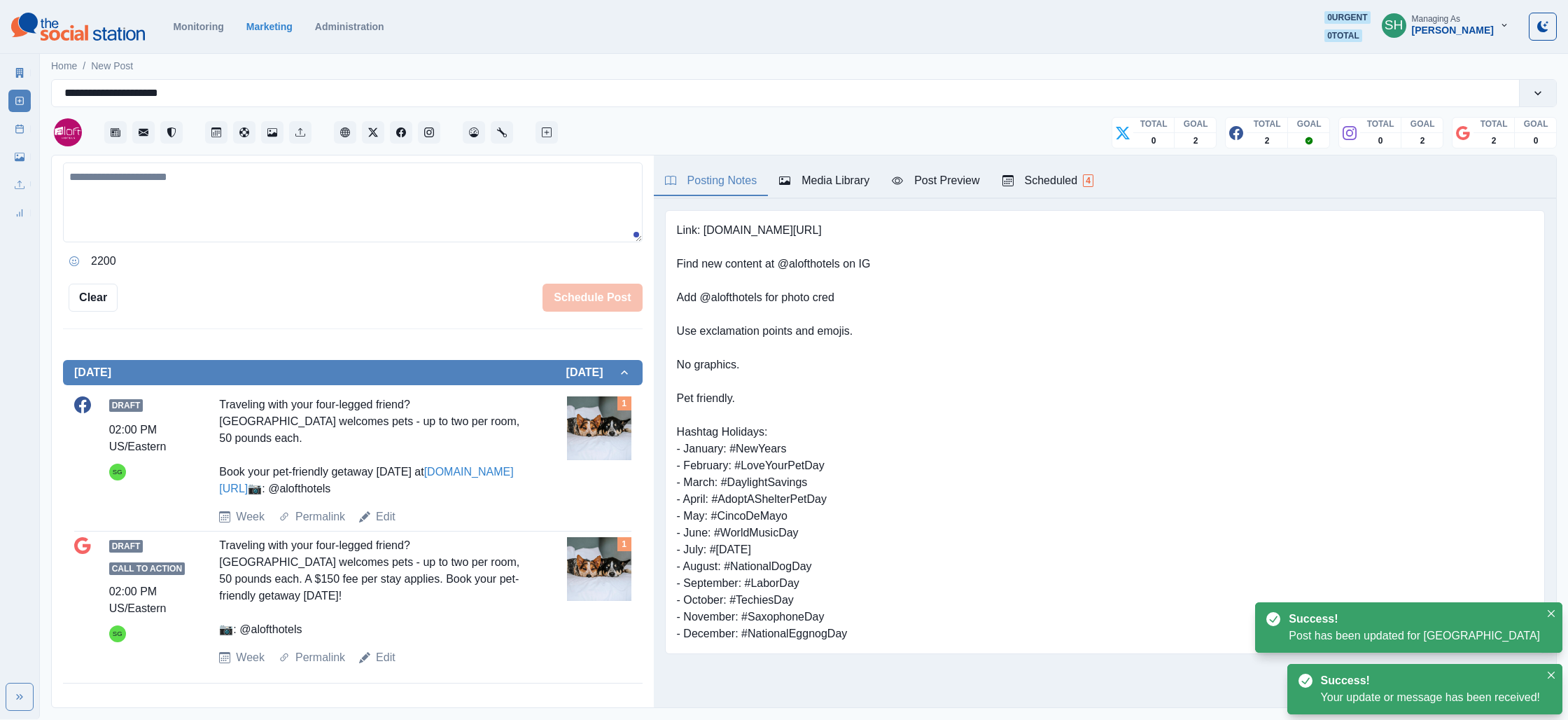
drag, startPoint x: 344, startPoint y: 412, endPoint x: 339, endPoint y: 403, distance: 10.3
click at [341, 405] on div "Traveling with your four-legged friend? [GEOGRAPHIC_DATA] welcomes pets - up to…" at bounding box center [372, 446] width 308 height 101
click at [338, 404] on div "Traveling with your four-legged friend? [GEOGRAPHIC_DATA] welcomes pets - up to…" at bounding box center [372, 446] width 308 height 101
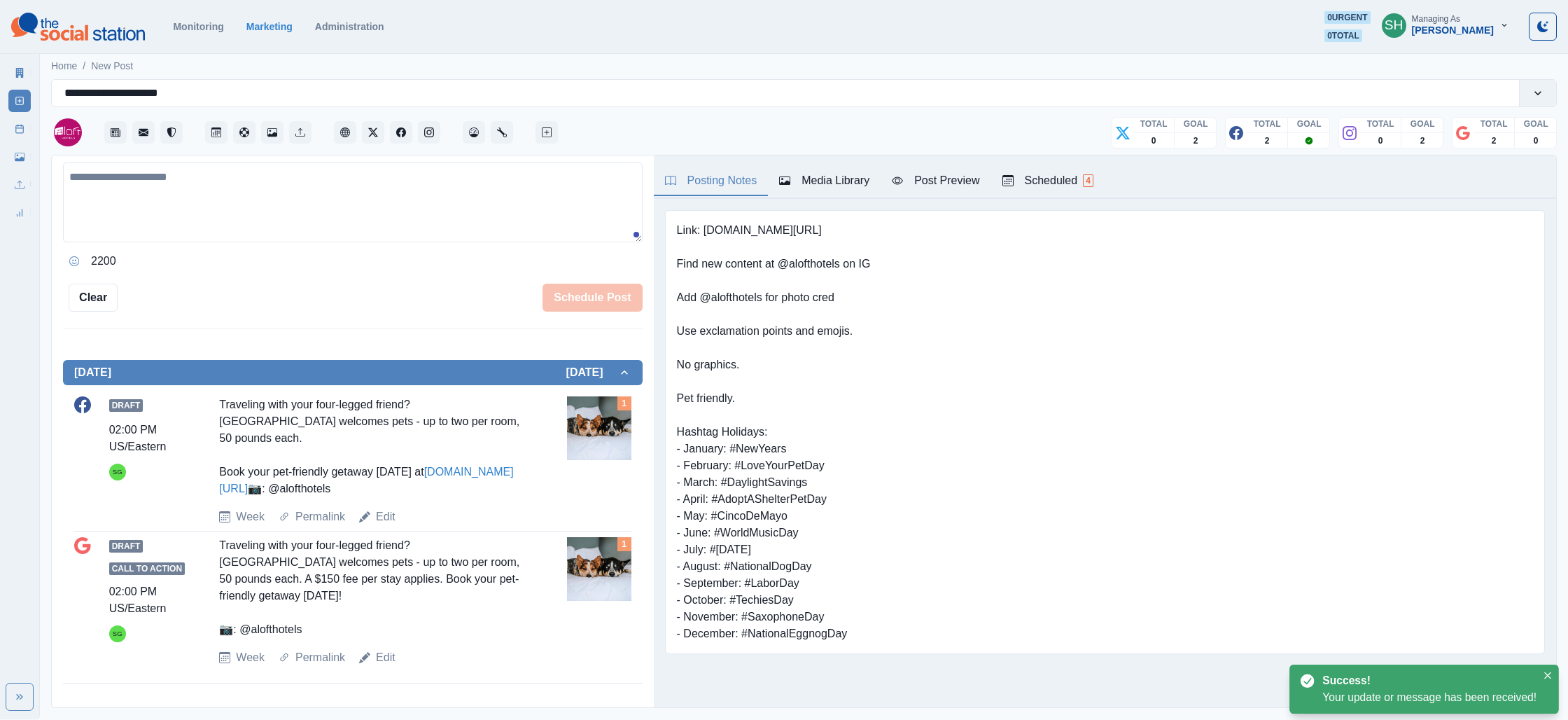
drag, startPoint x: 409, startPoint y: 436, endPoint x: 213, endPoint y: 369, distance: 207.1
click at [215, 396] on div "Draft 02:00 PM US/Eastern SG Traveling with your four-legged friend? [GEOGRAPHI…" at bounding box center [353, 460] width 557 height 129
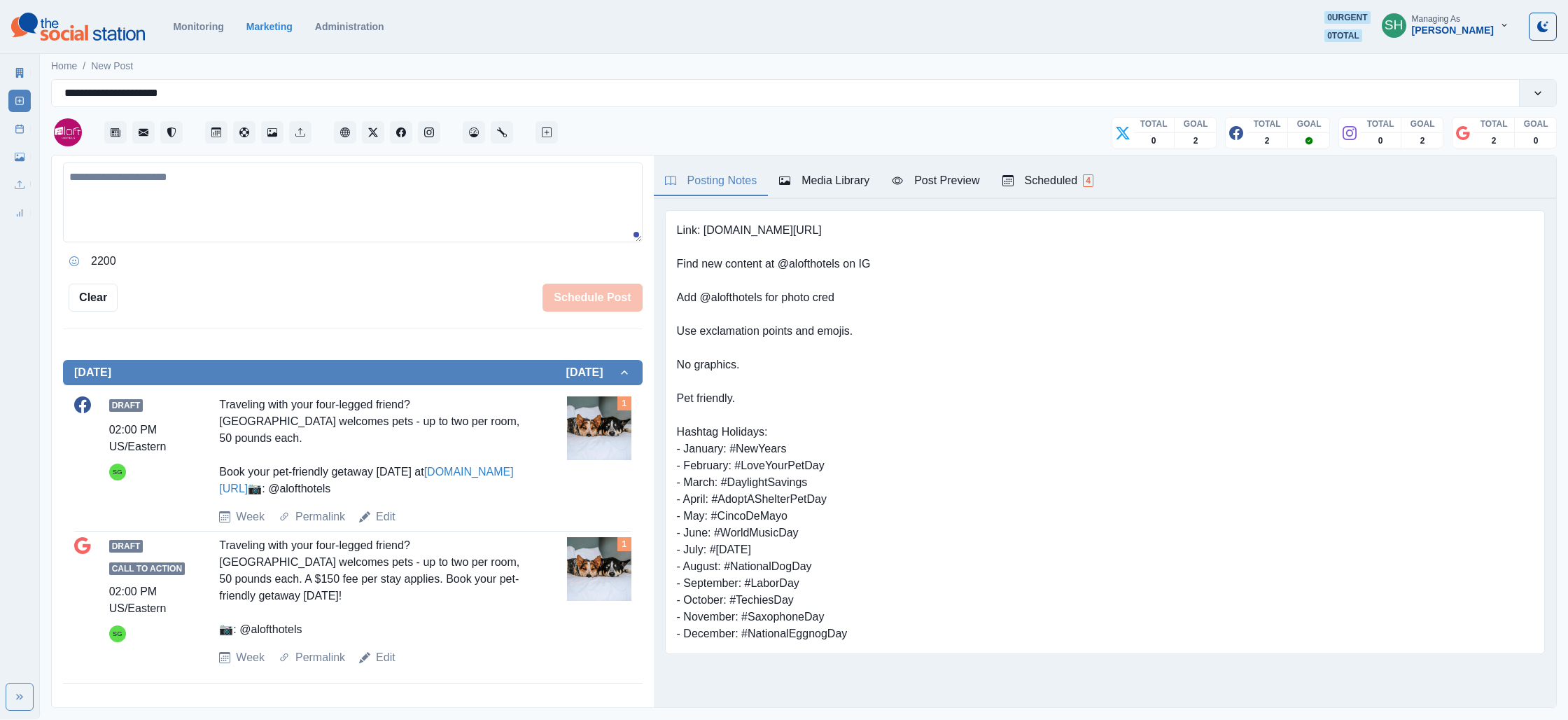
copy div "Traveling with your four-legged friend? [GEOGRAPHIC_DATA] welcomes pets - up to…"
click at [392, 662] on link "Edit" at bounding box center [386, 657] width 20 height 17
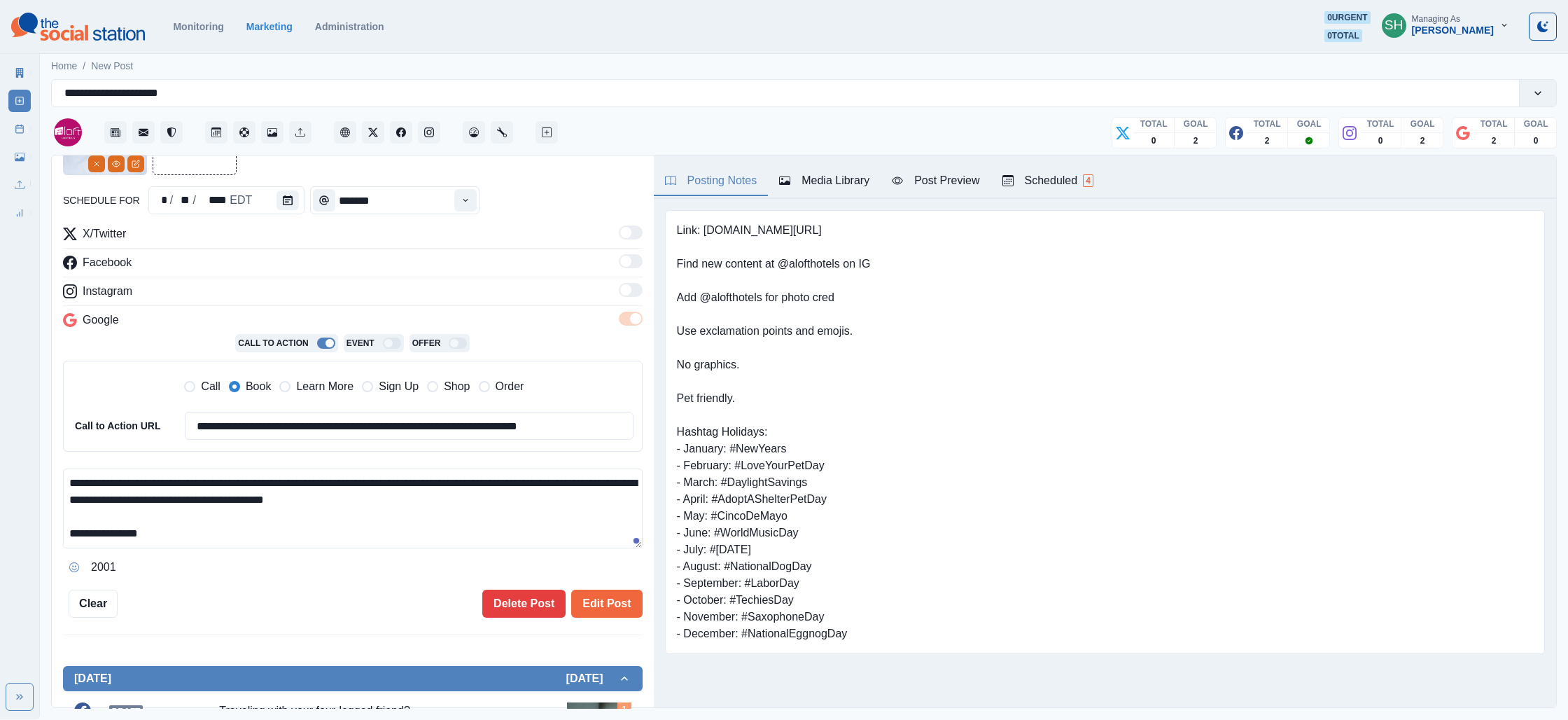
scroll to position [66, 0]
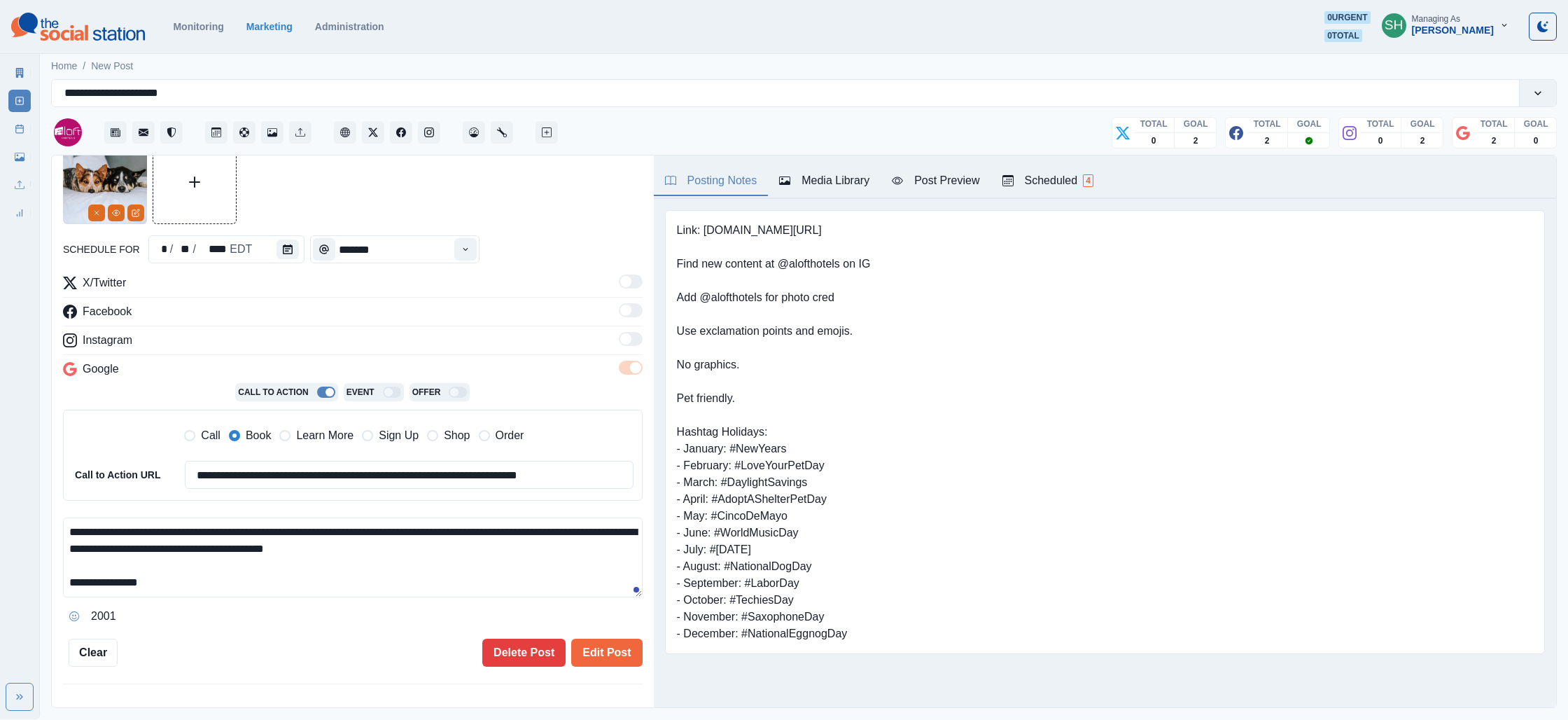
drag, startPoint x: 467, startPoint y: 533, endPoint x: 457, endPoint y: 424, distance: 109.5
click at [457, 424] on div "**********" at bounding box center [353, 450] width 580 height 353
paste textarea
click at [69, 577] on textarea "**********" at bounding box center [353, 557] width 580 height 80
click at [344, 576] on textarea "**********" at bounding box center [353, 557] width 580 height 80
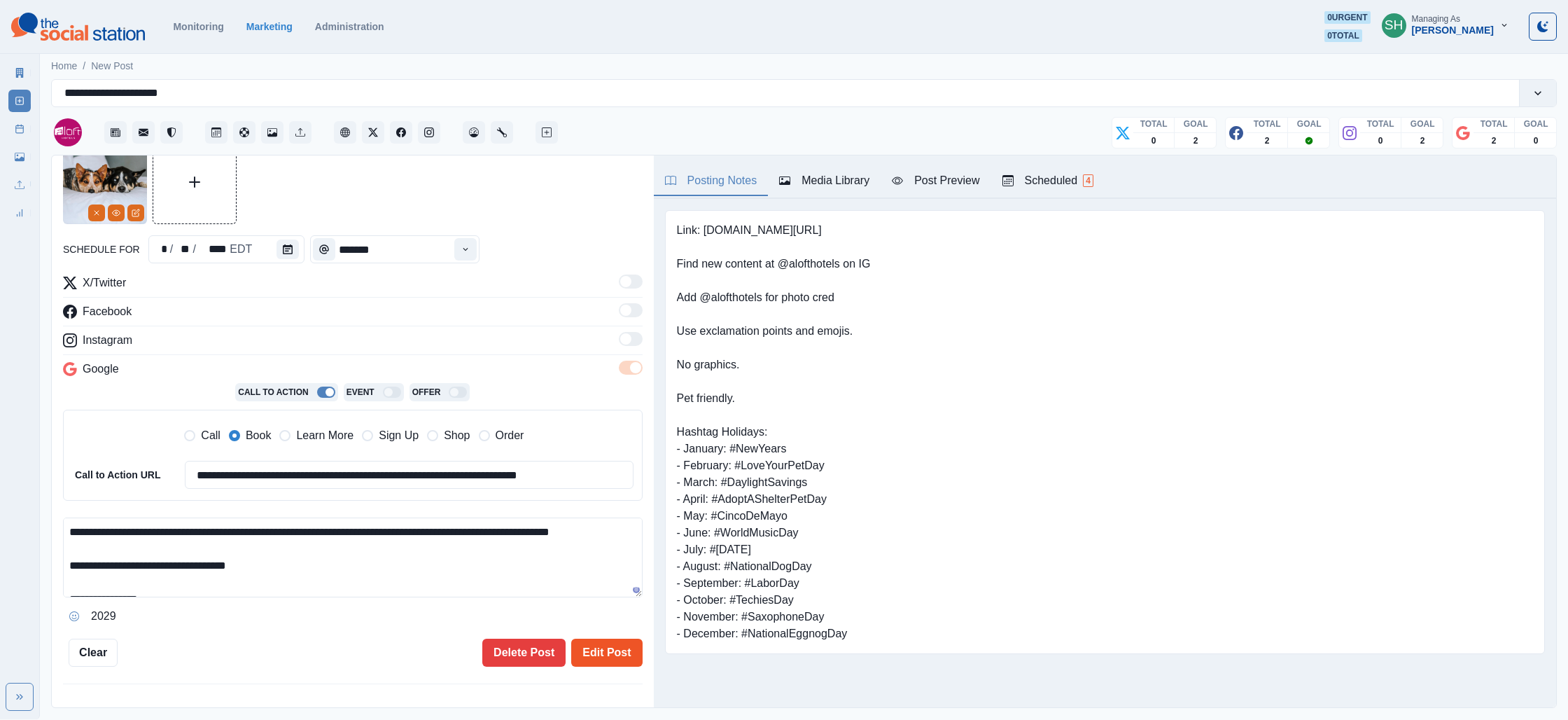
type textarea "**********"
click at [607, 652] on button "Edit Post" at bounding box center [607, 652] width 70 height 28
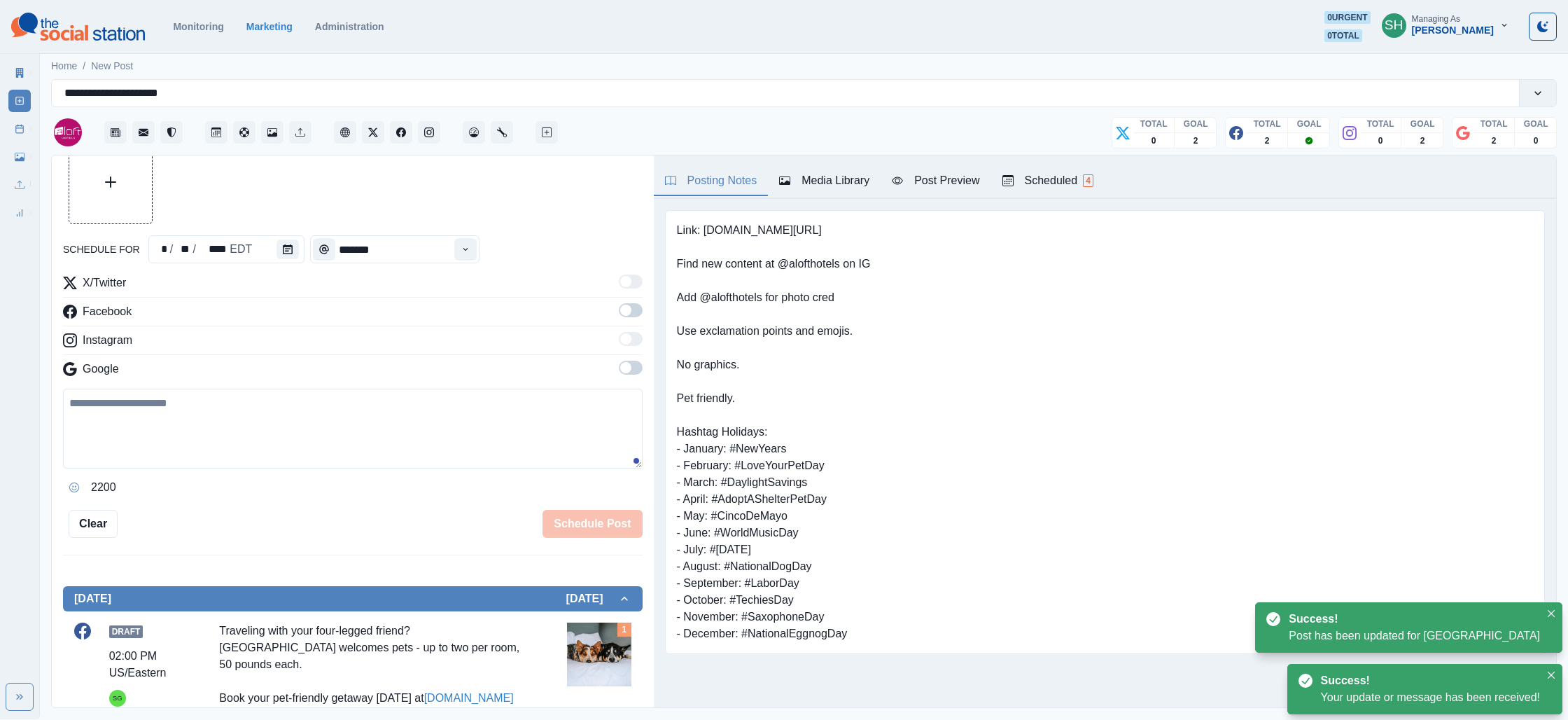
scroll to position [341, 0]
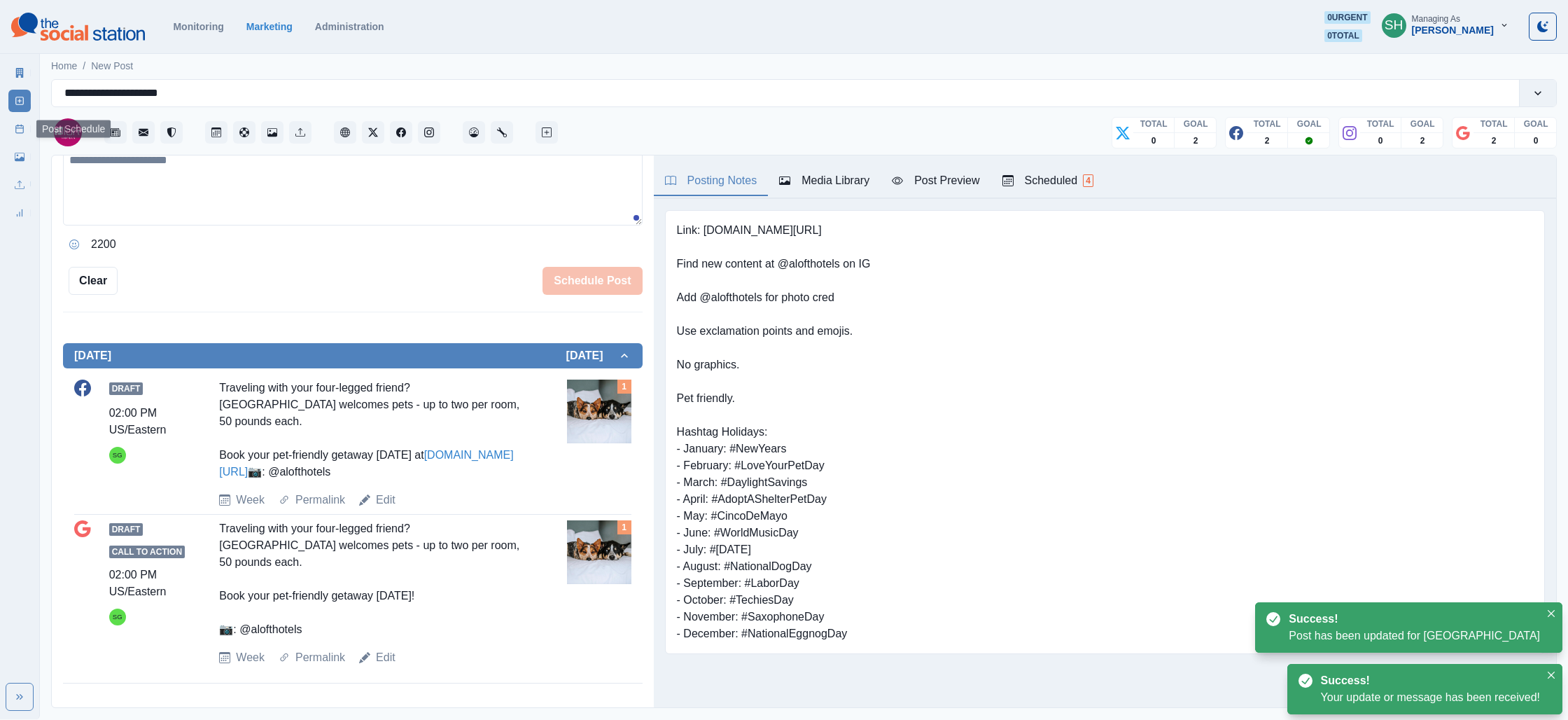
click at [20, 126] on icon at bounding box center [20, 129] width 10 height 10
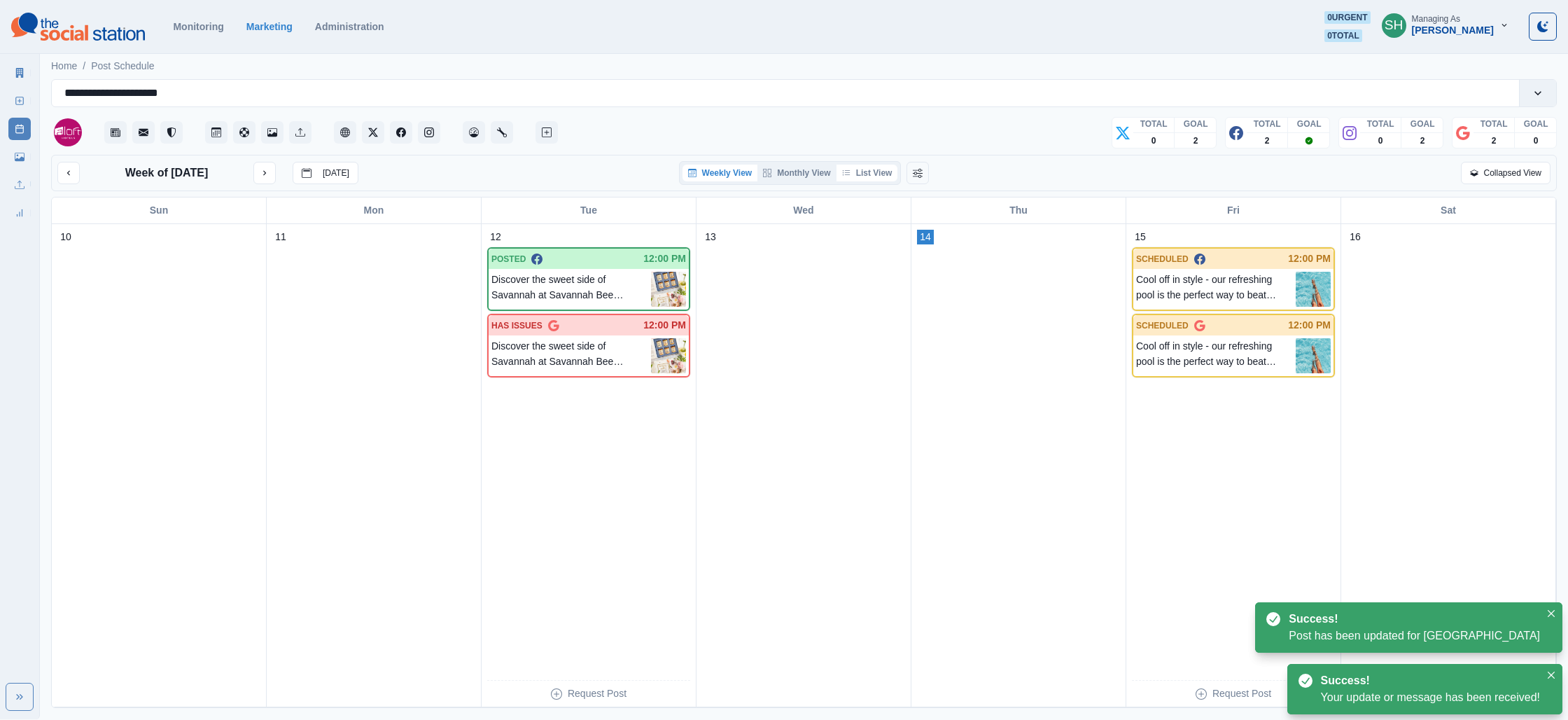
click at [872, 172] on button "List View" at bounding box center [868, 173] width 62 height 17
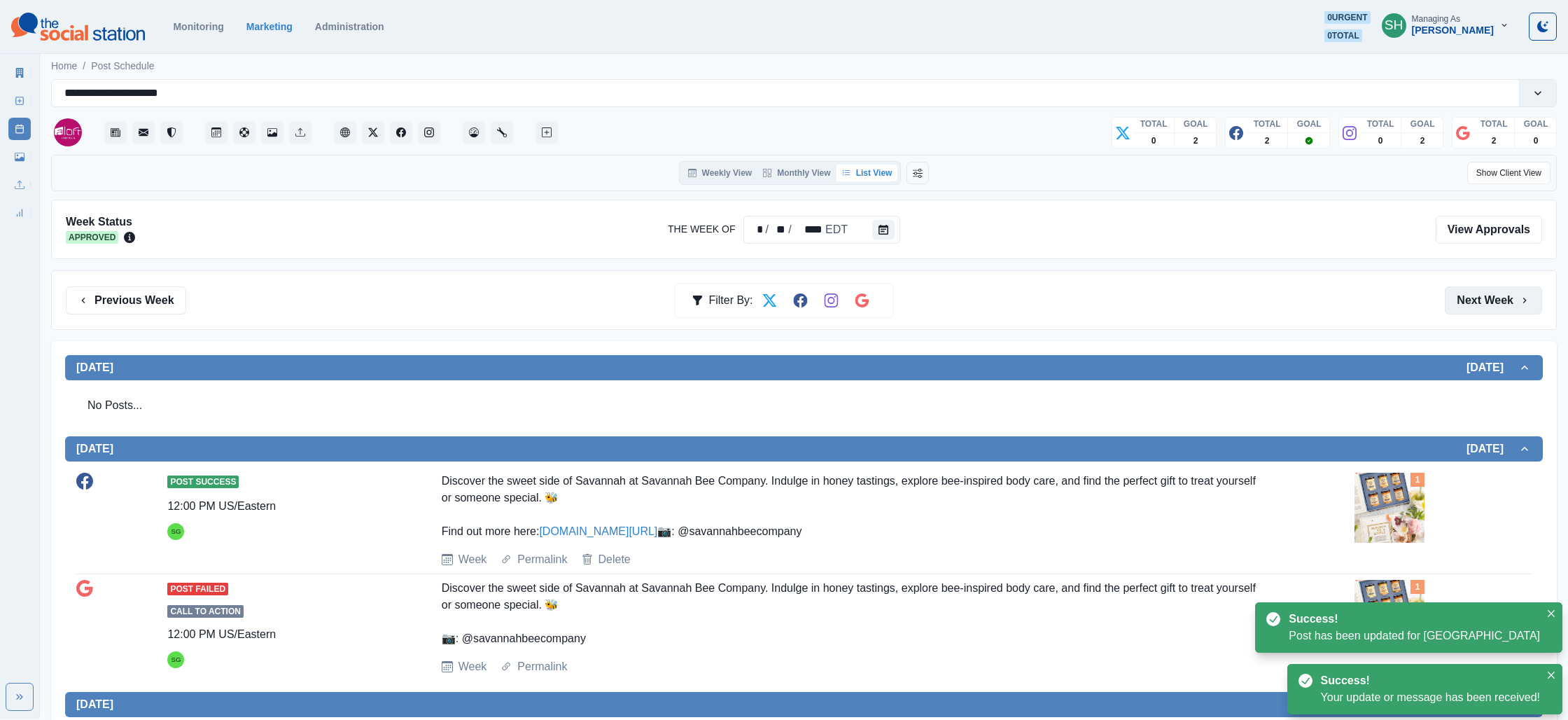
click at [1519, 290] on button "Next Week" at bounding box center [1493, 301] width 97 height 28
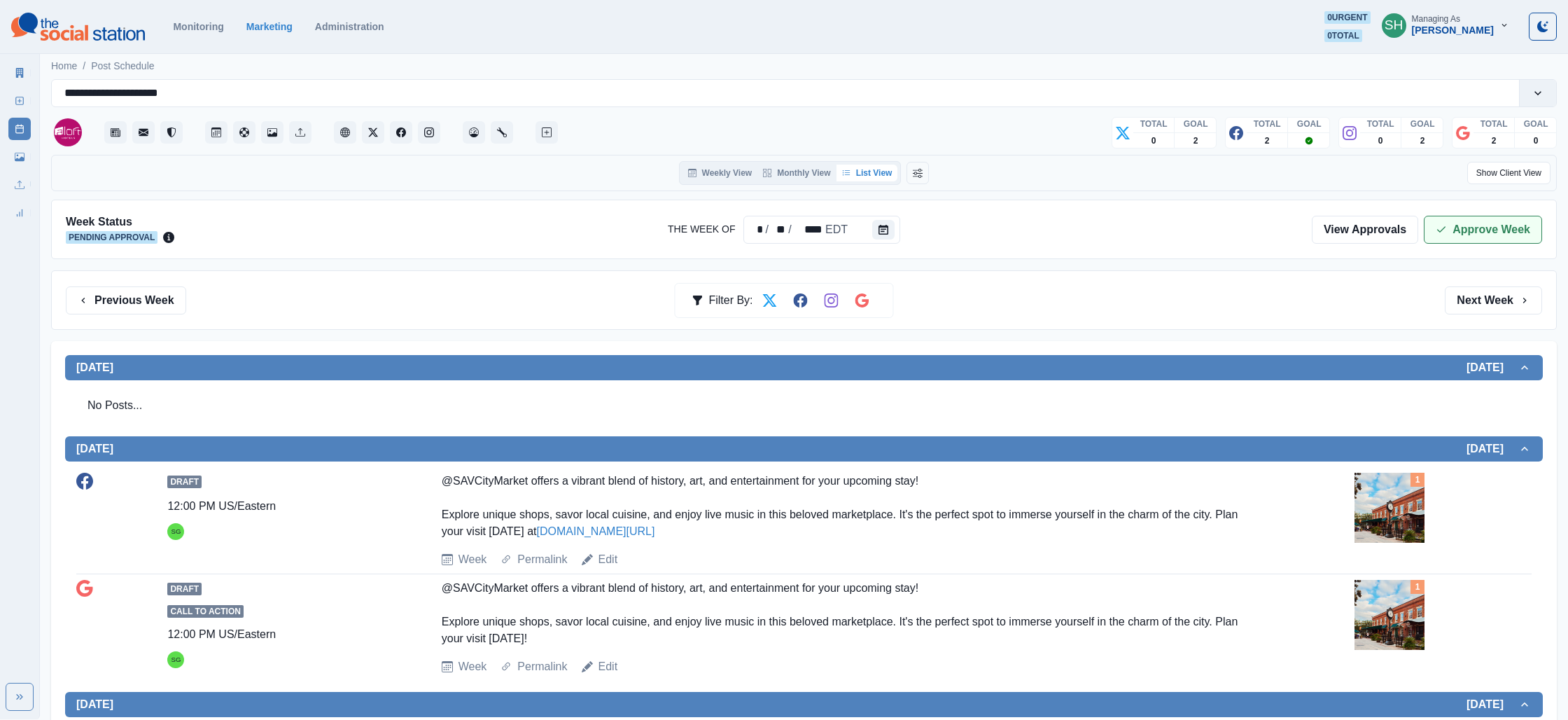
click at [1467, 229] on button "Approve Week" at bounding box center [1483, 229] width 118 height 28
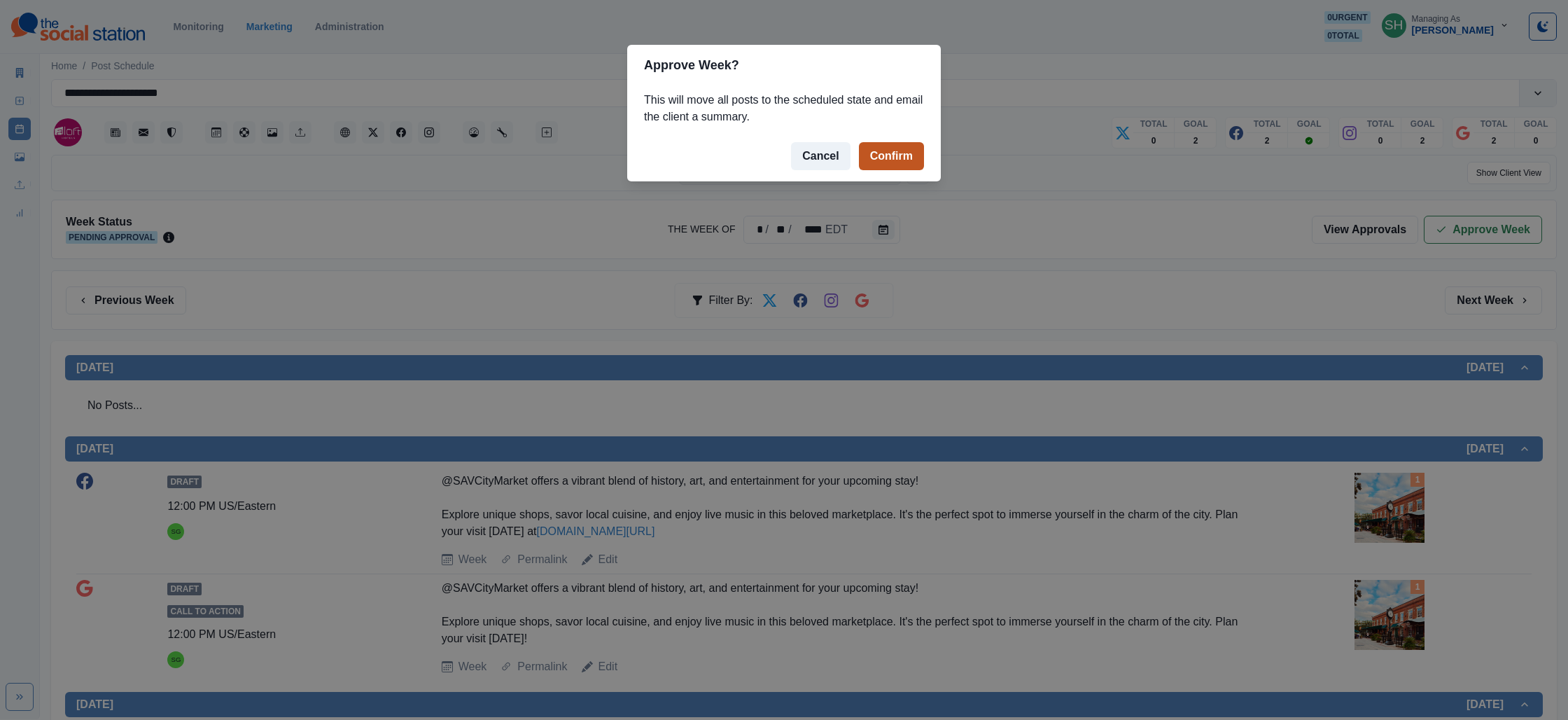
click at [923, 153] on button "Confirm" at bounding box center [892, 156] width 65 height 28
click at [892, 157] on button "Confirm" at bounding box center [892, 156] width 65 height 28
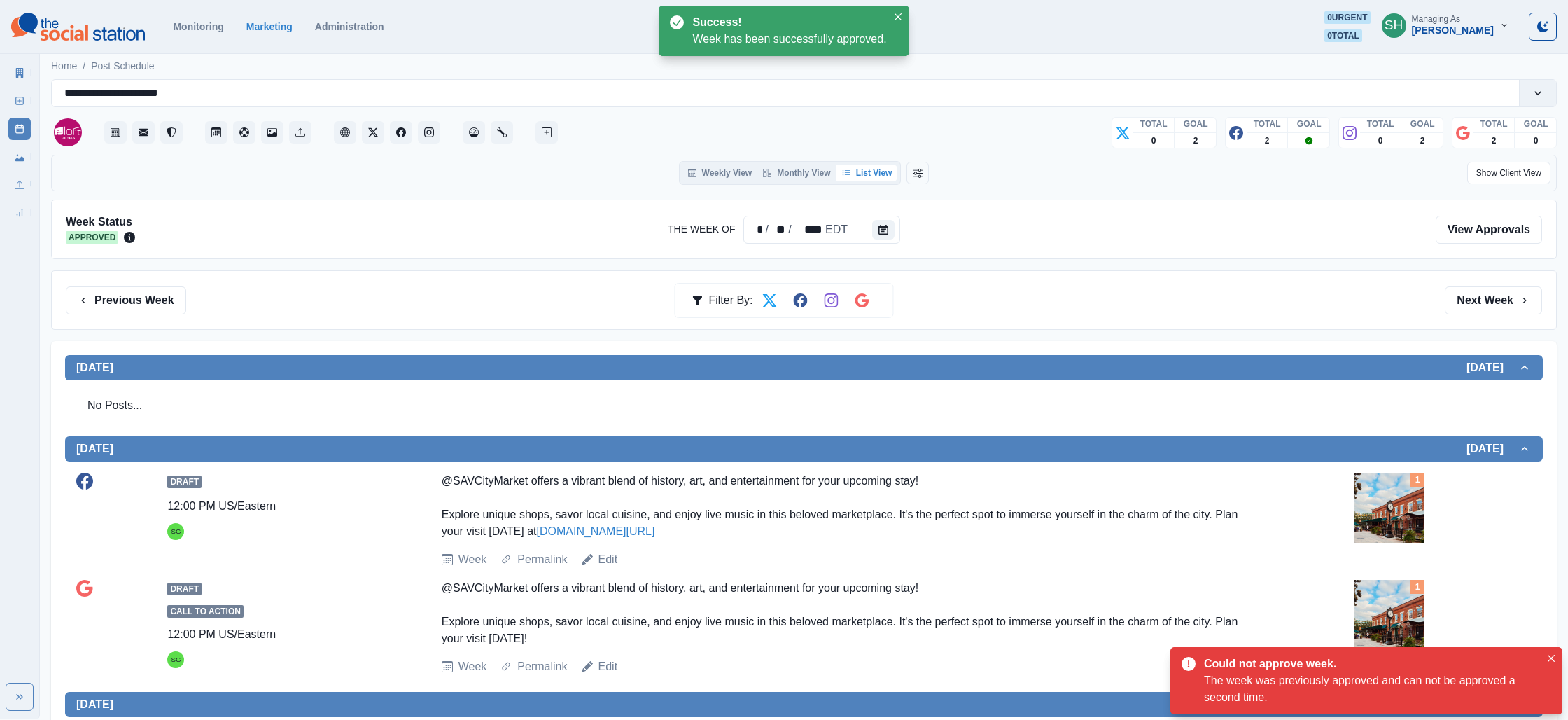
scroll to position [1, 0]
click at [18, 69] on icon at bounding box center [20, 72] width 10 height 10
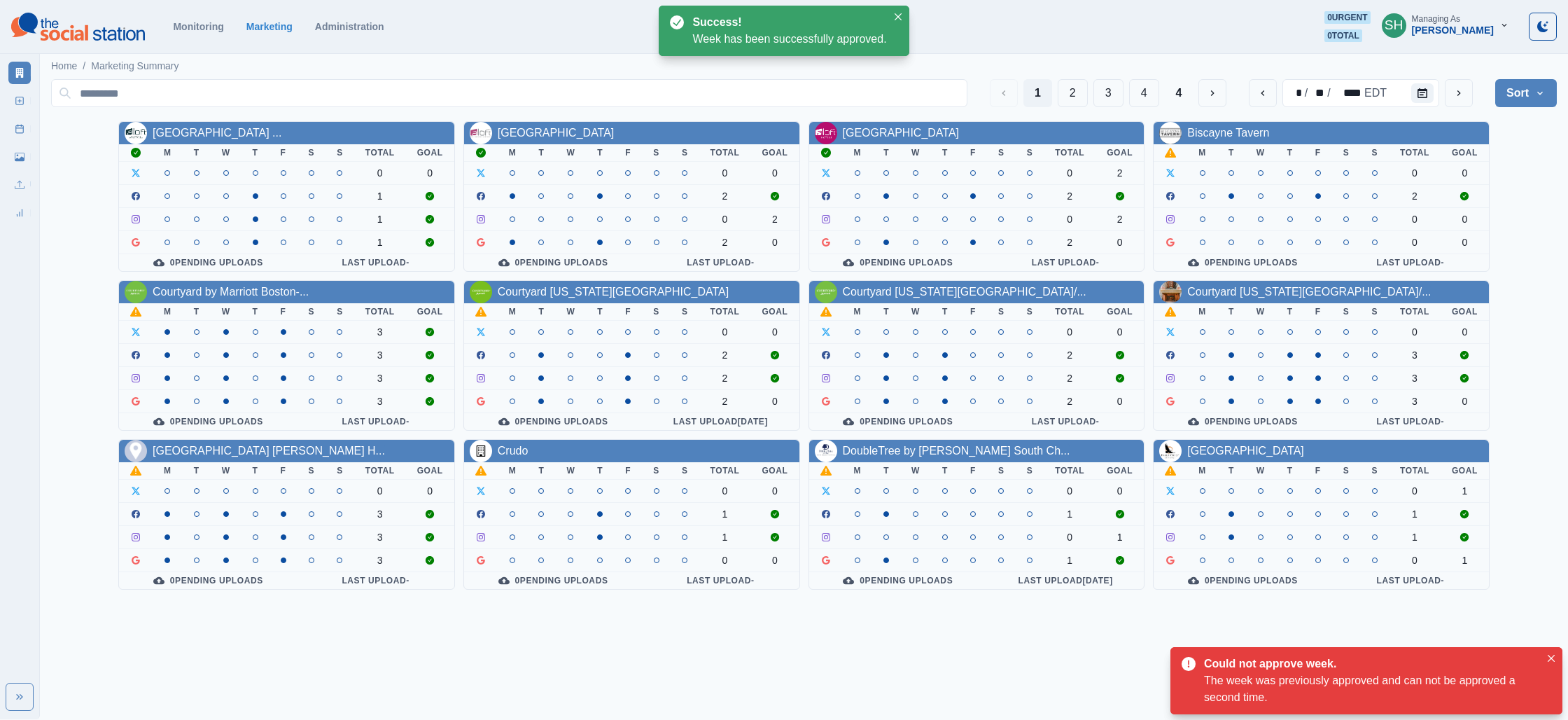
click at [1227, 137] on link "Biscayne Tavern" at bounding box center [1228, 132] width 82 height 12
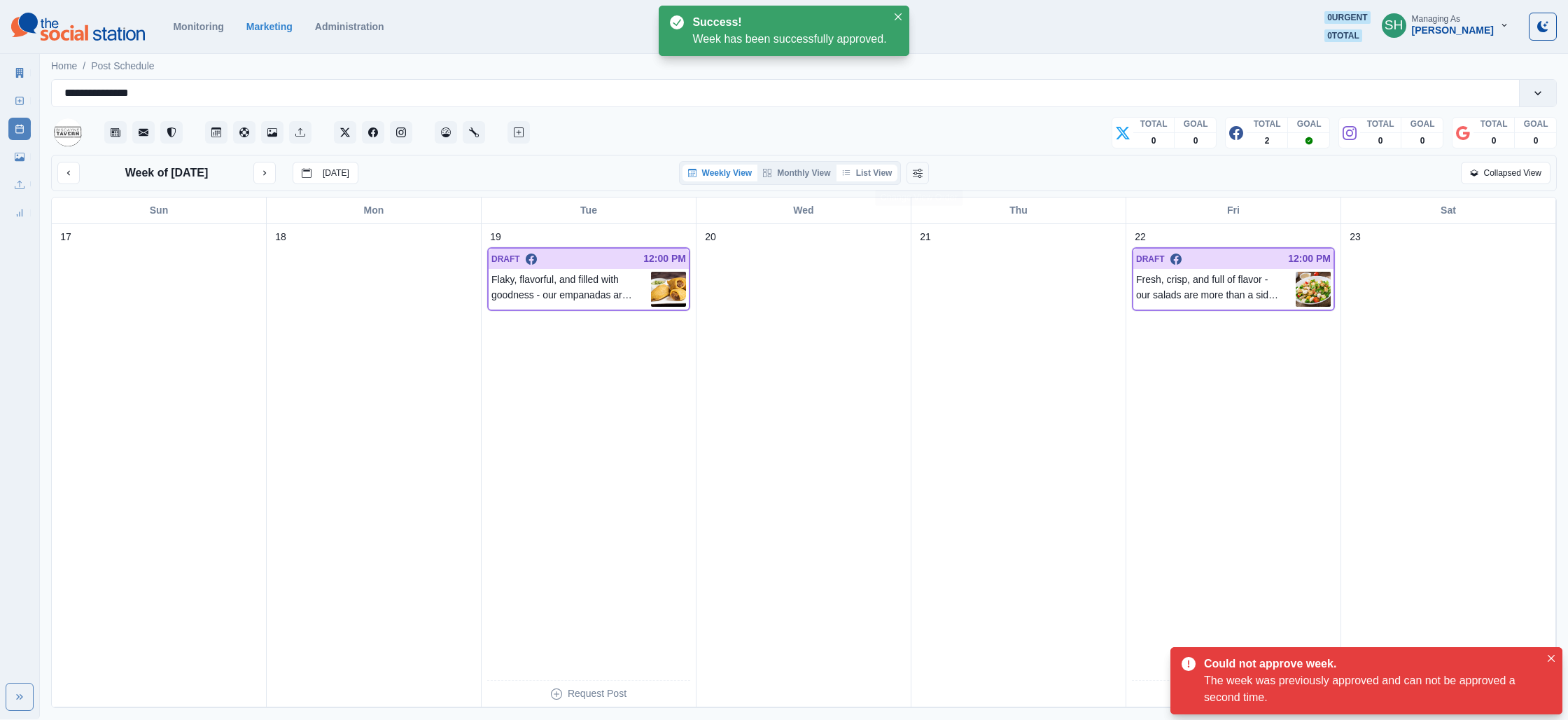
click at [871, 179] on button "List View" at bounding box center [868, 173] width 62 height 17
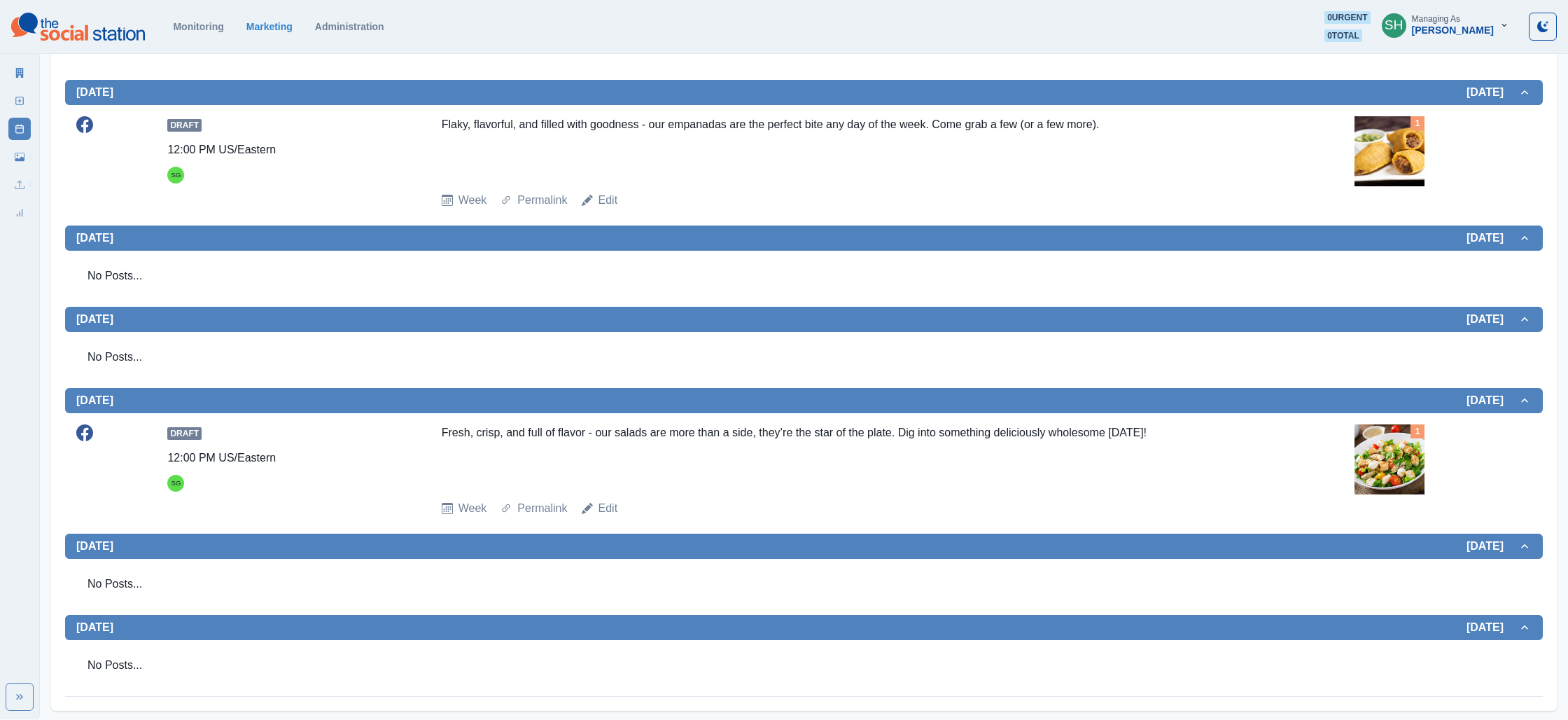
scroll to position [358, 0]
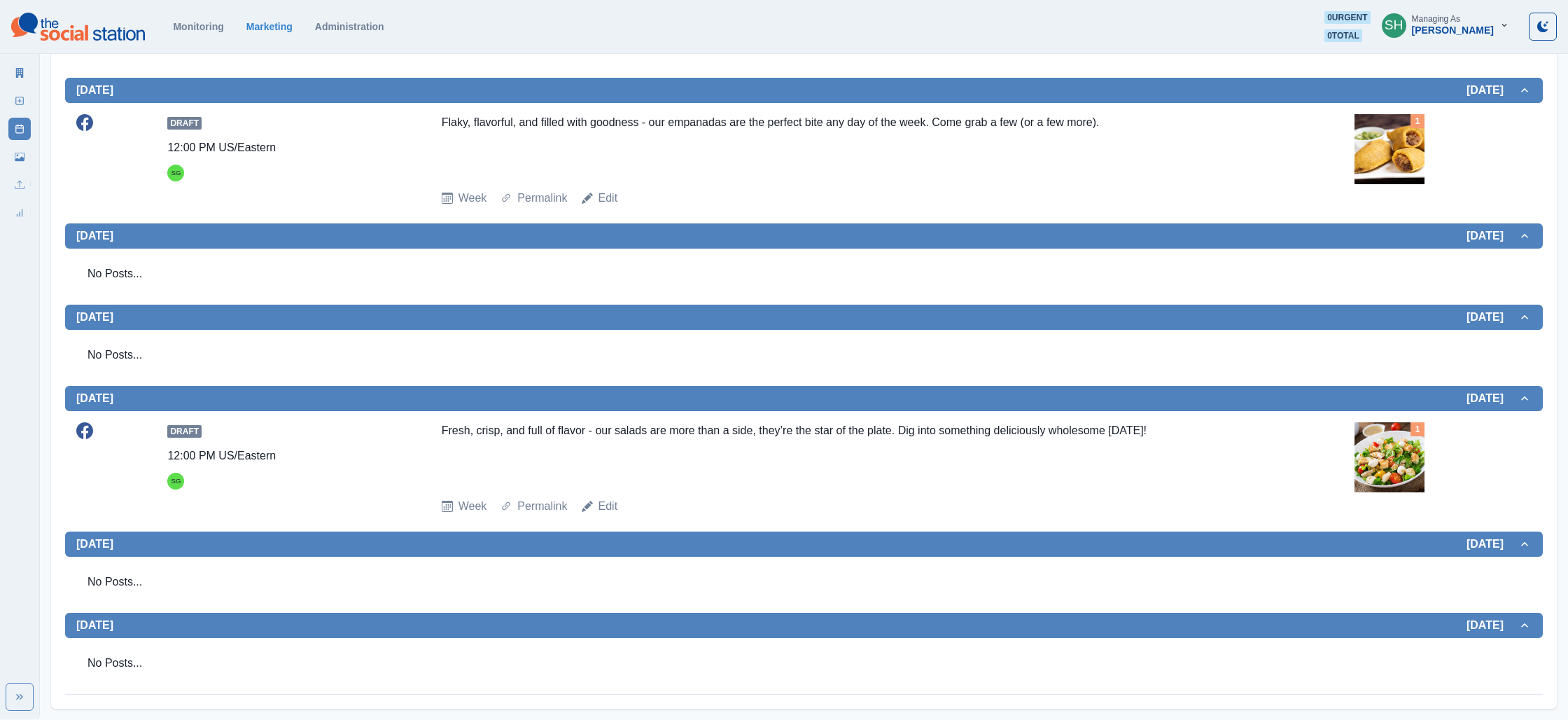
click at [1384, 161] on img at bounding box center [1389, 149] width 70 height 70
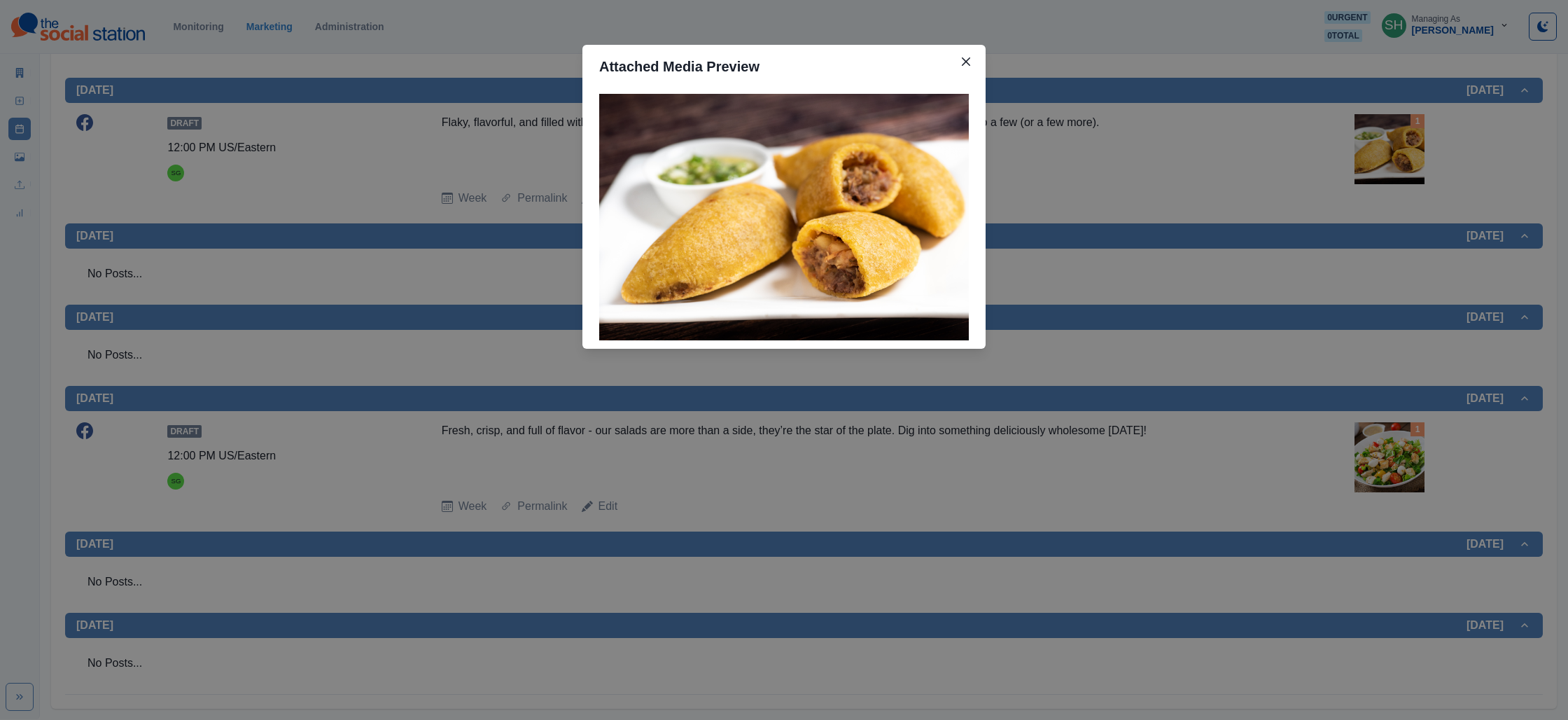
click at [1201, 182] on div "Attached Media Preview" at bounding box center [784, 360] width 1568 height 720
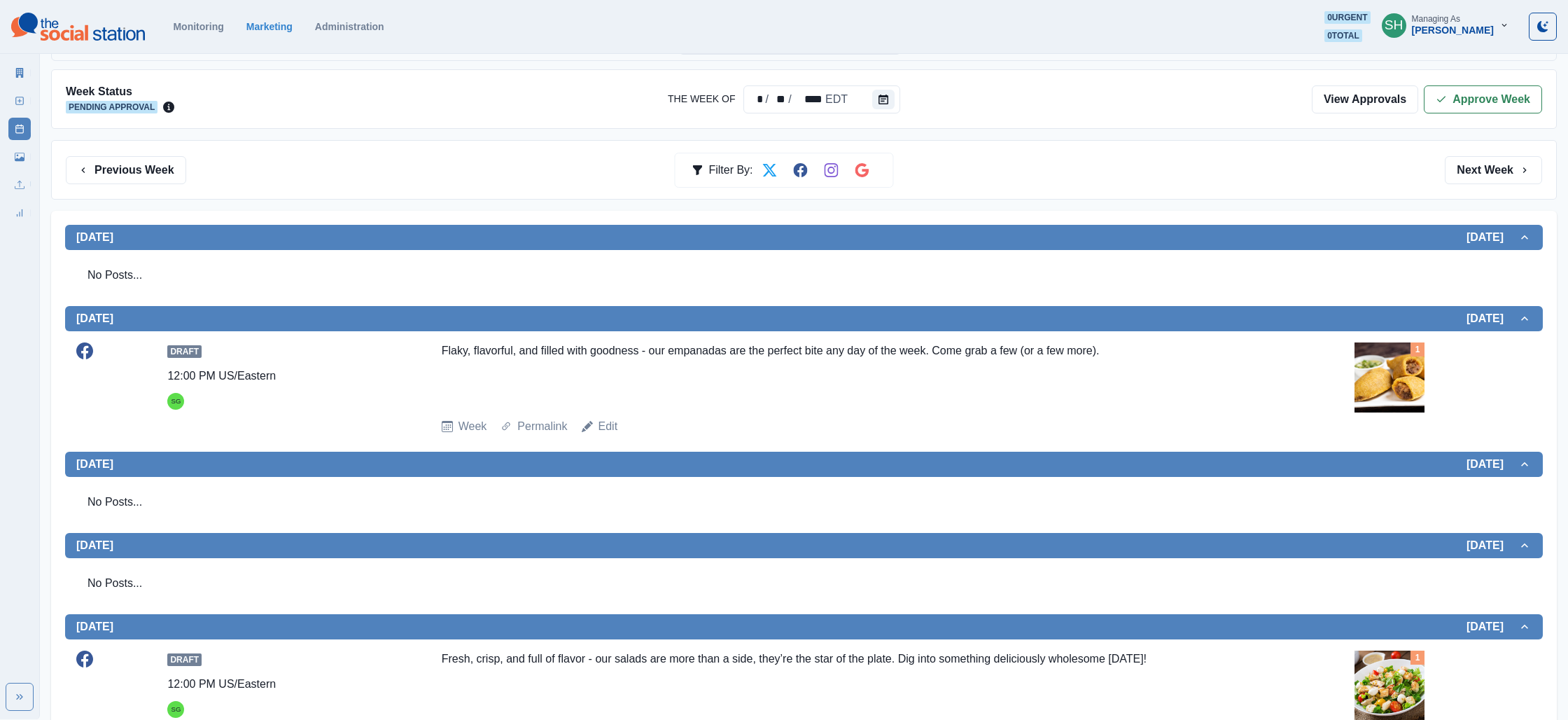
scroll to position [0, 0]
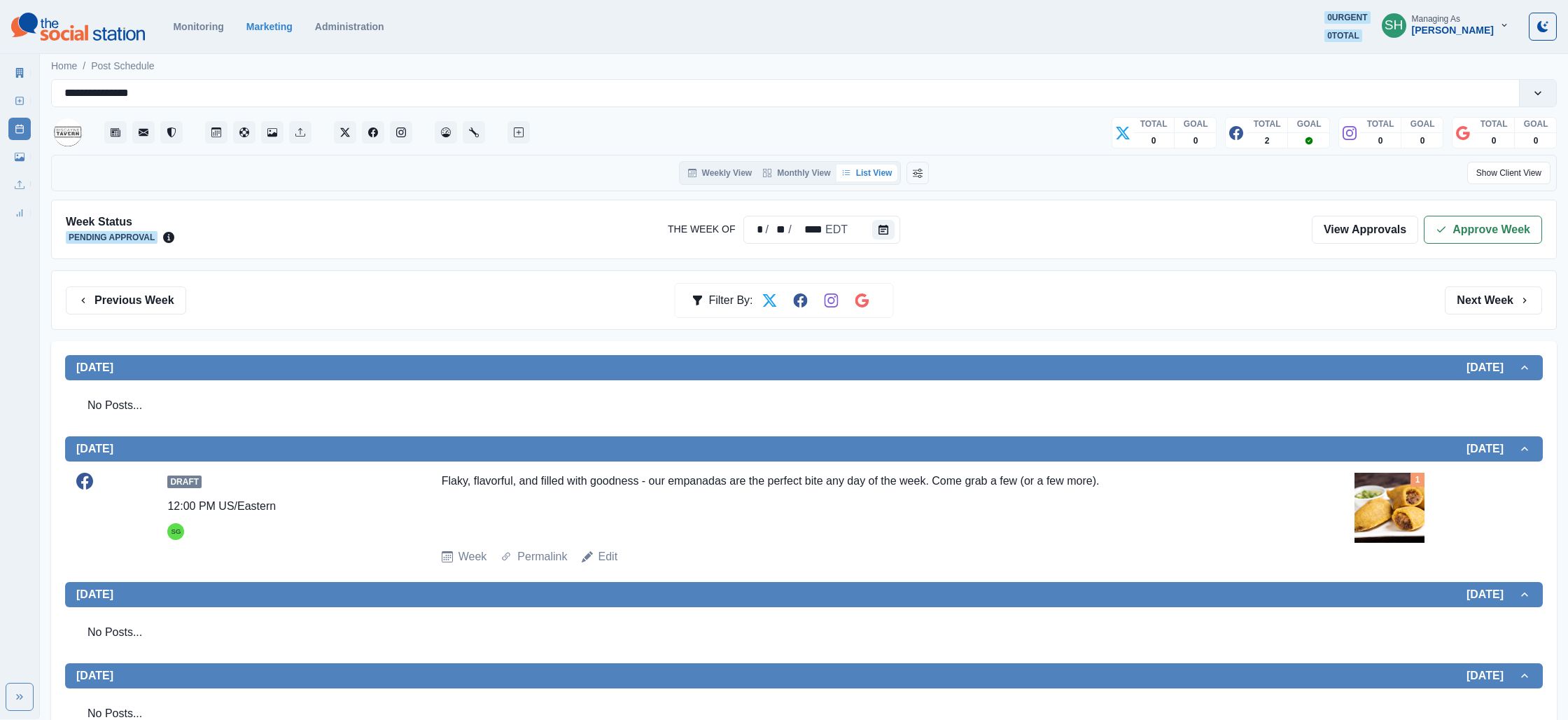
click at [1454, 213] on div "Week Status Pending Approval The Week Of * / ** / **** EDT View Approvals Appro…" at bounding box center [804, 229] width 1506 height 60
click at [1448, 230] on button "Approve Week" at bounding box center [1483, 229] width 118 height 28
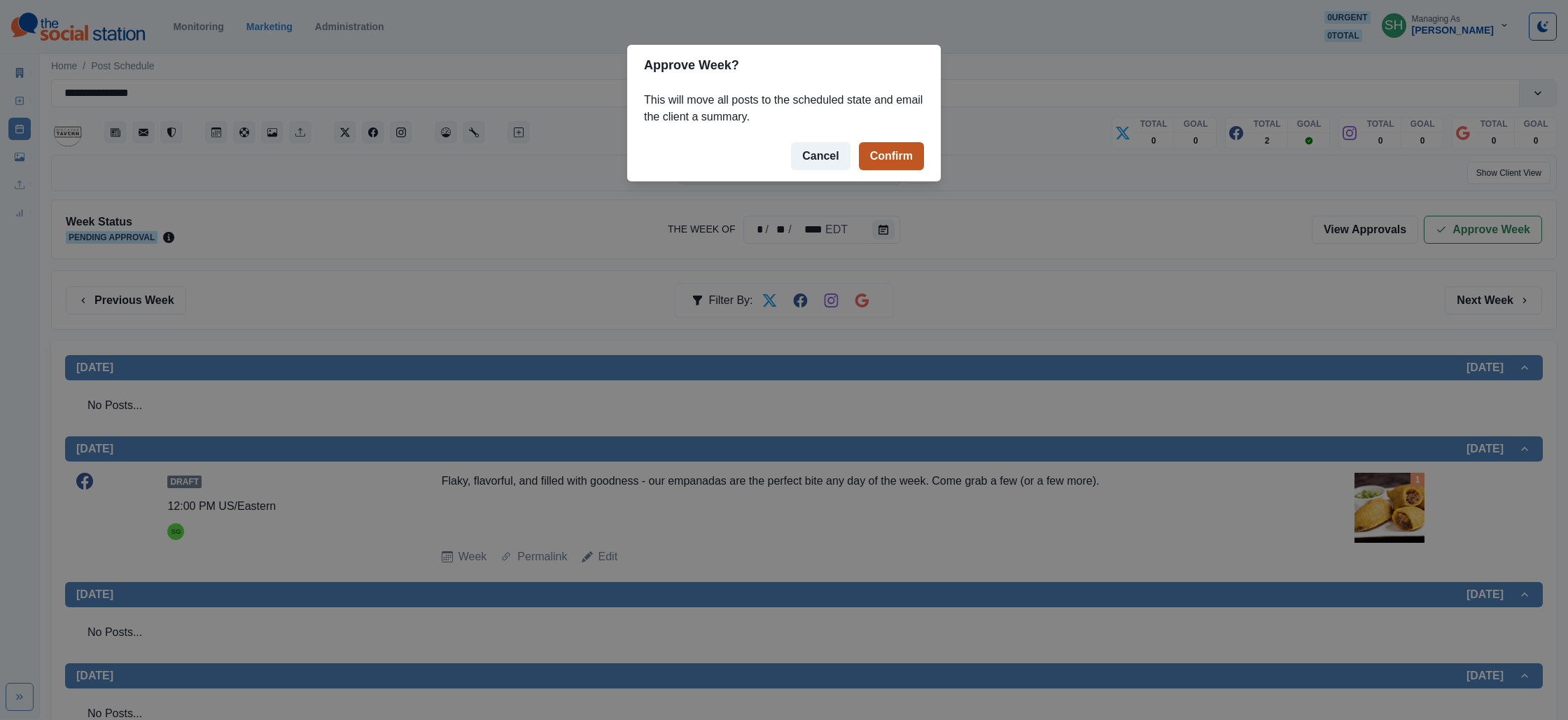
click at [890, 150] on button "Confirm" at bounding box center [892, 156] width 65 height 28
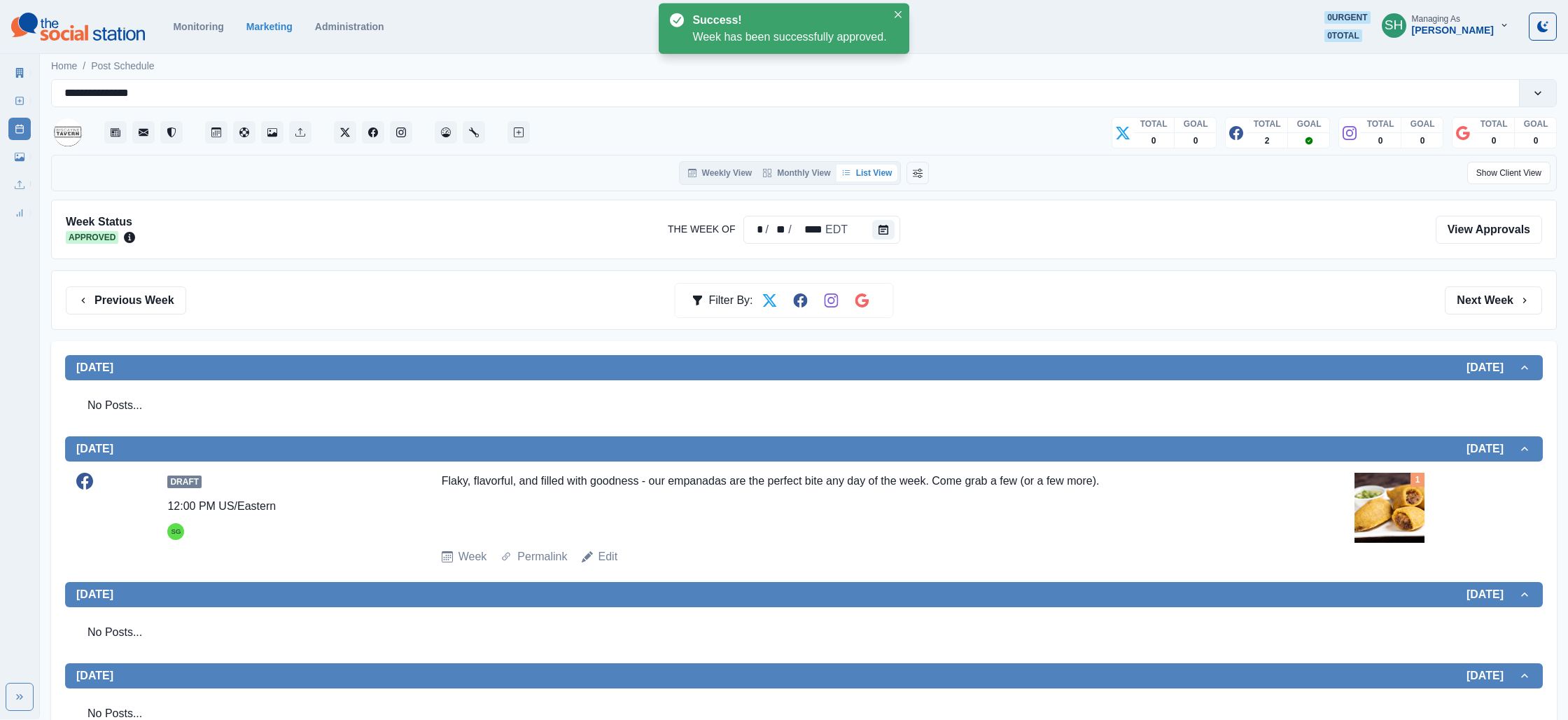
scroll to position [358, 0]
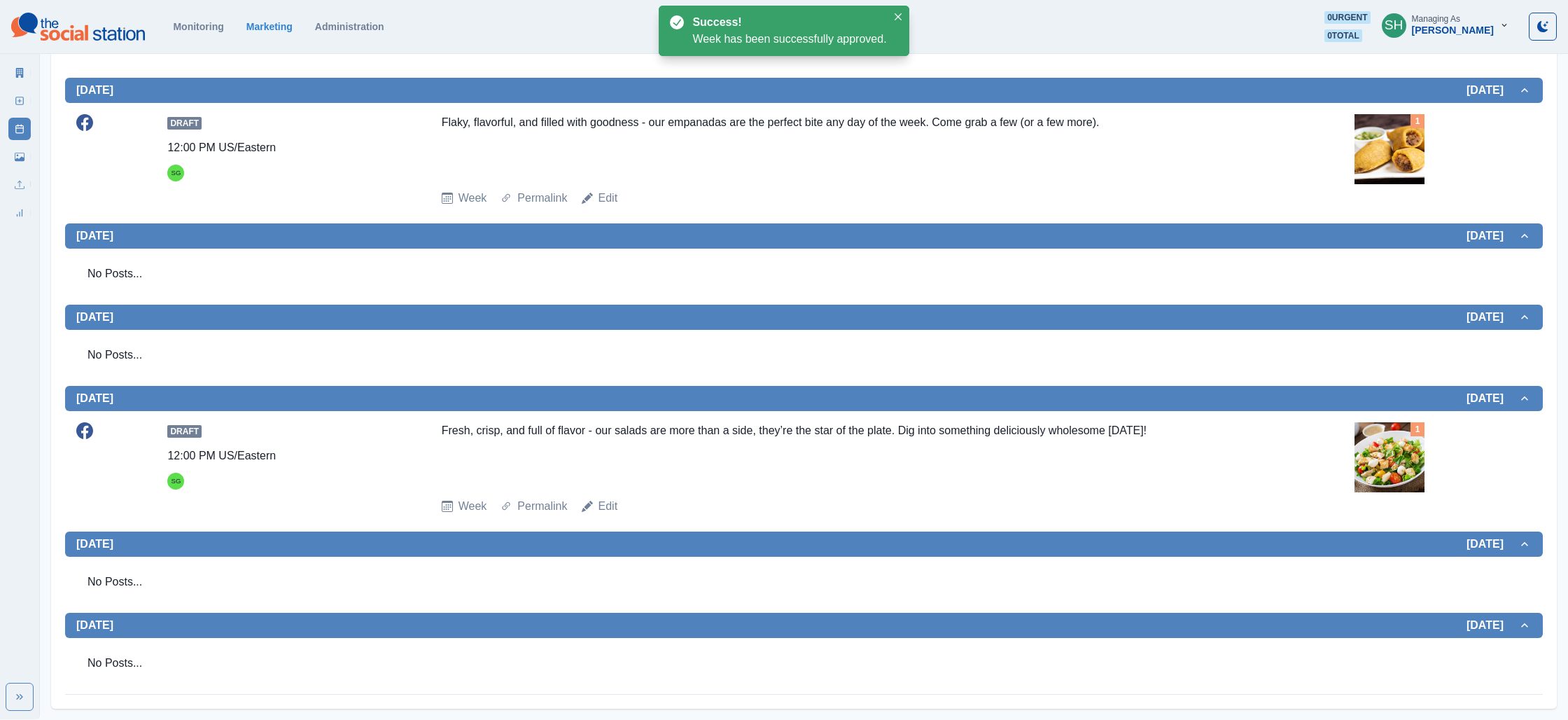
click at [4, 70] on div "Marketing Summary New Post Post Schedule Media Library Uploads Review Summary" at bounding box center [20, 140] width 39 height 168
click at [11, 70] on link "Marketing Summary" at bounding box center [20, 73] width 23 height 23
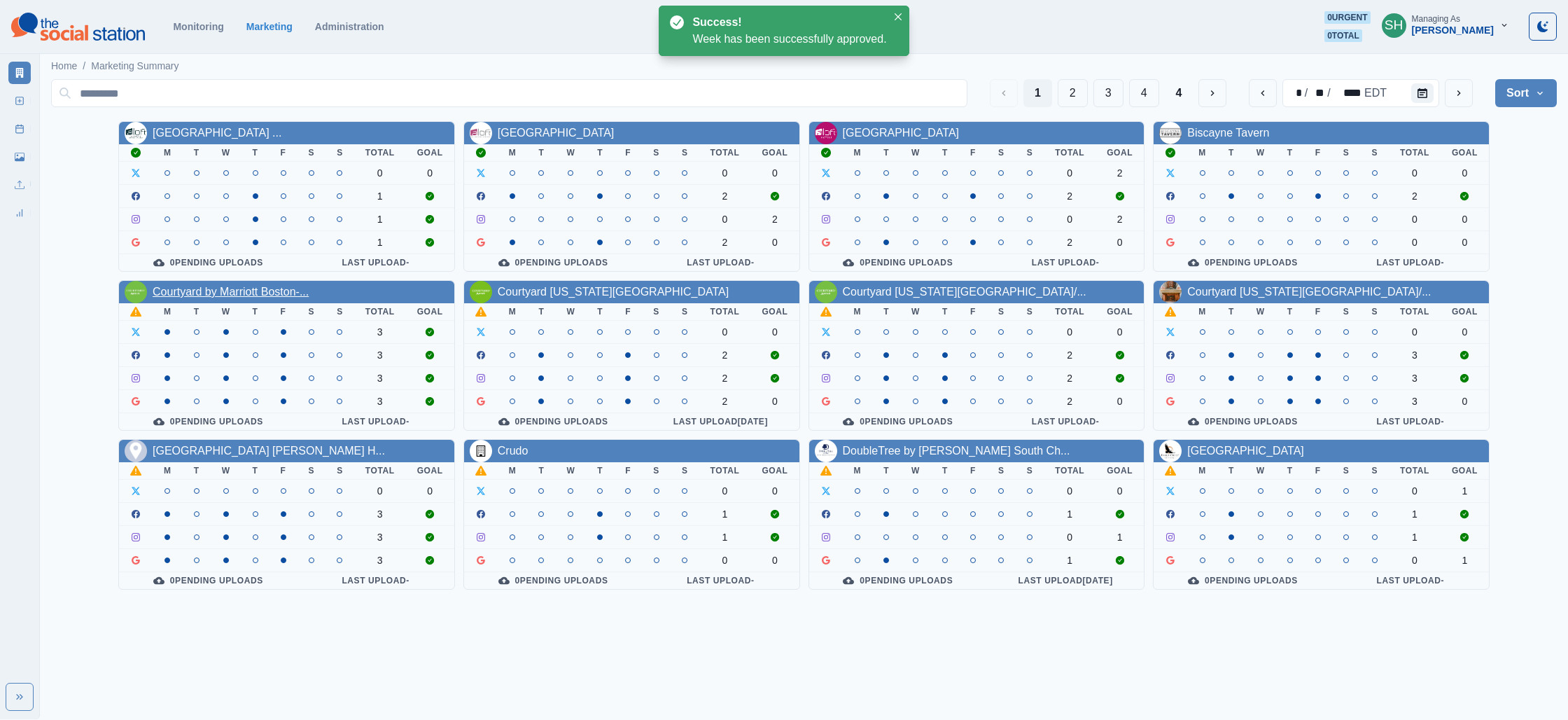
click at [215, 290] on link "Courtyard by Marriott Boston-..." at bounding box center [231, 291] width 156 height 12
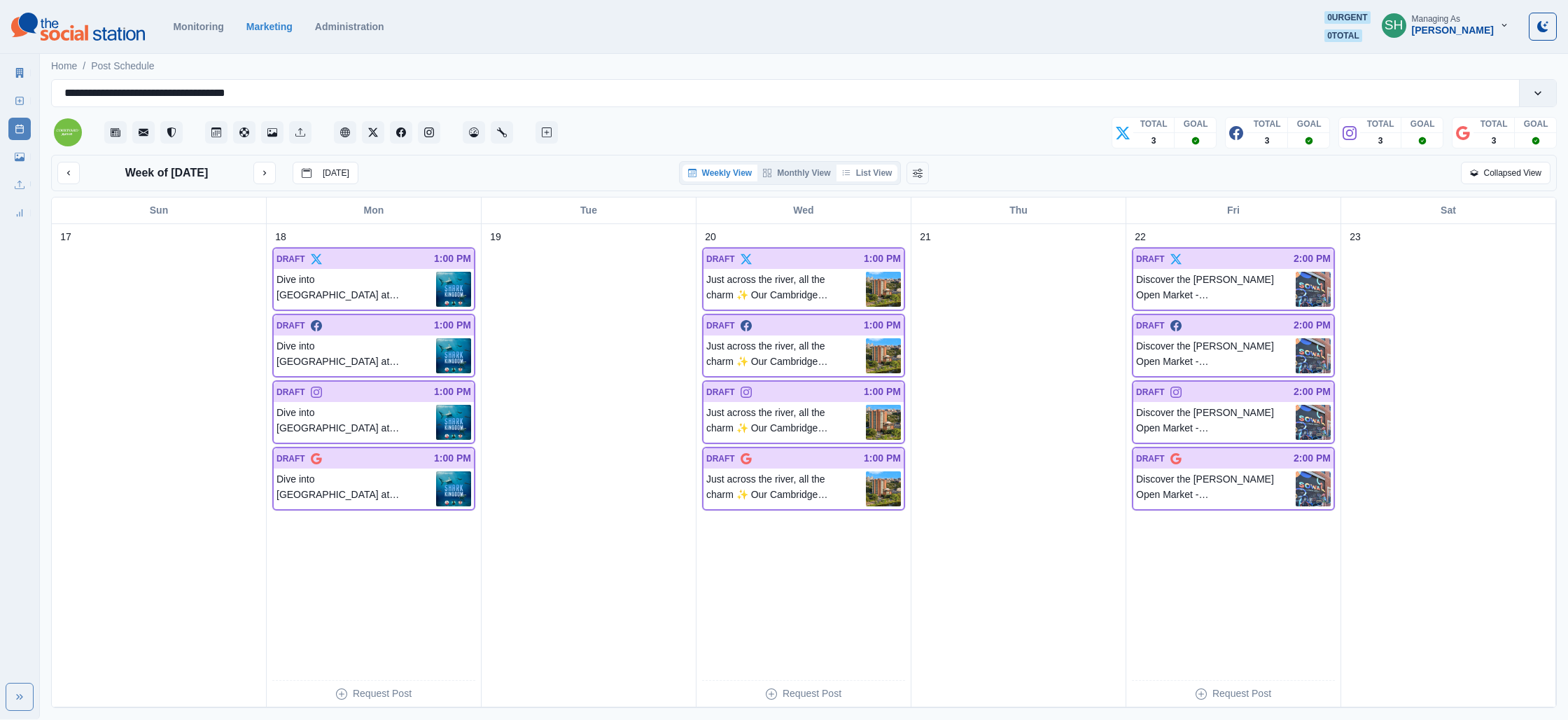
click at [881, 165] on button "List View" at bounding box center [868, 173] width 62 height 17
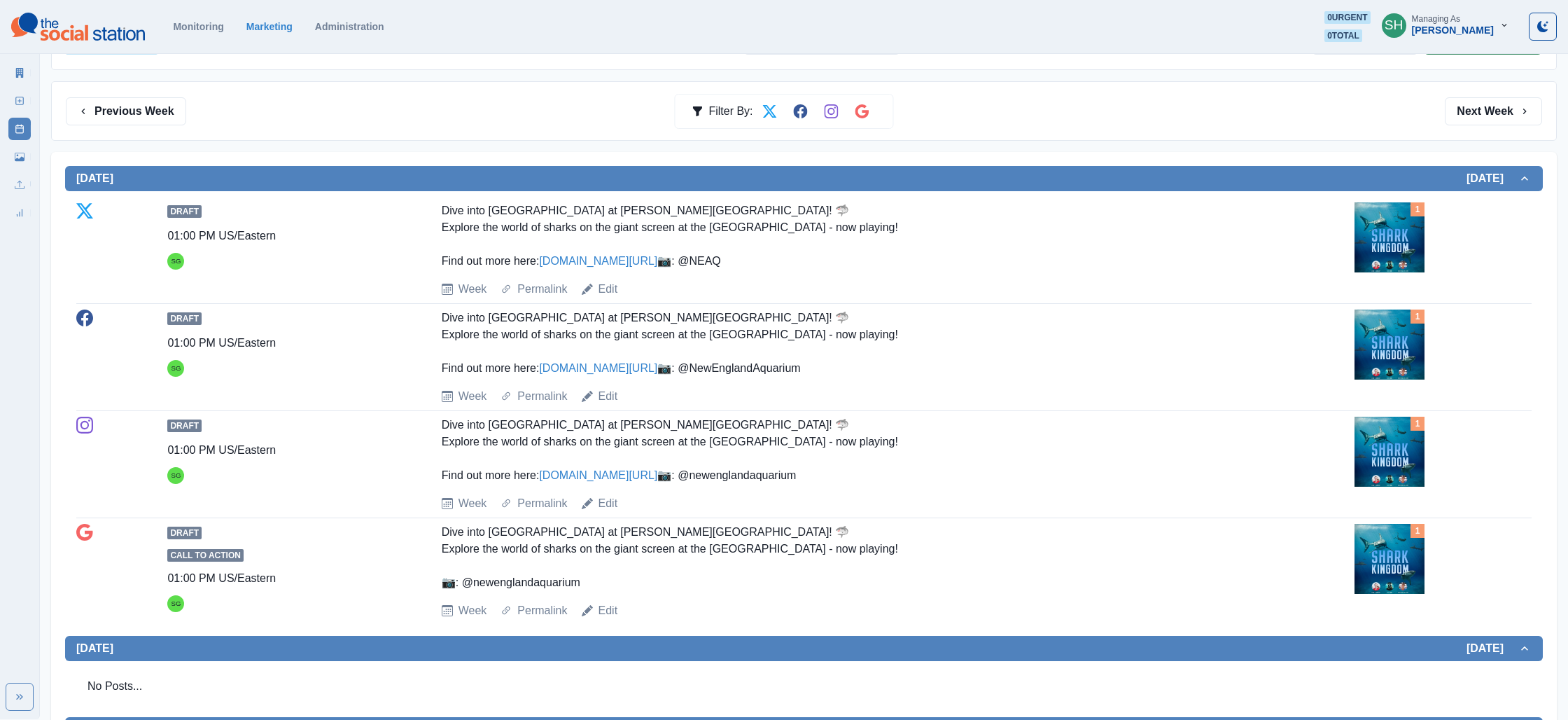
scroll to position [193, 0]
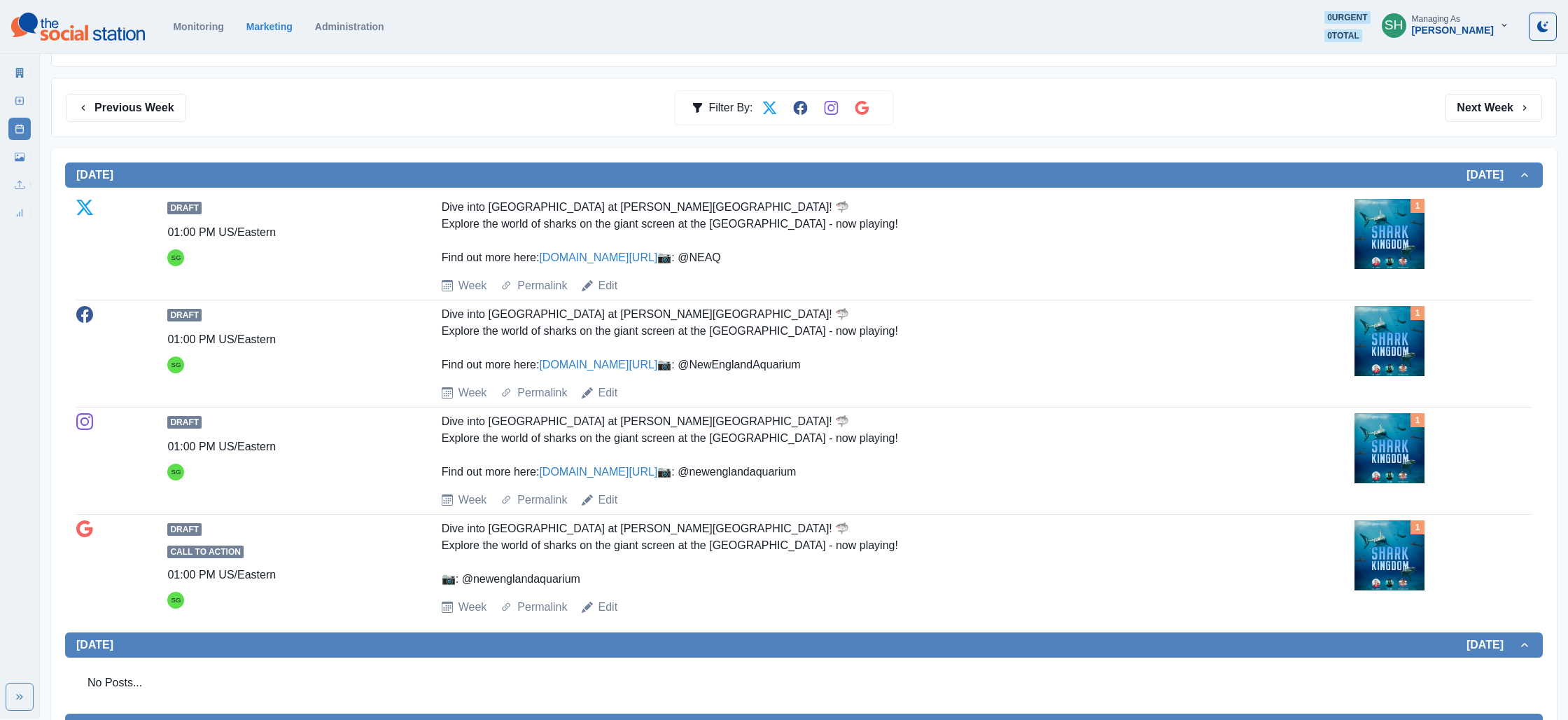
click at [1429, 233] on div "1" at bounding box center [1443, 234] width 177 height 70
click at [1390, 238] on img at bounding box center [1389, 234] width 70 height 70
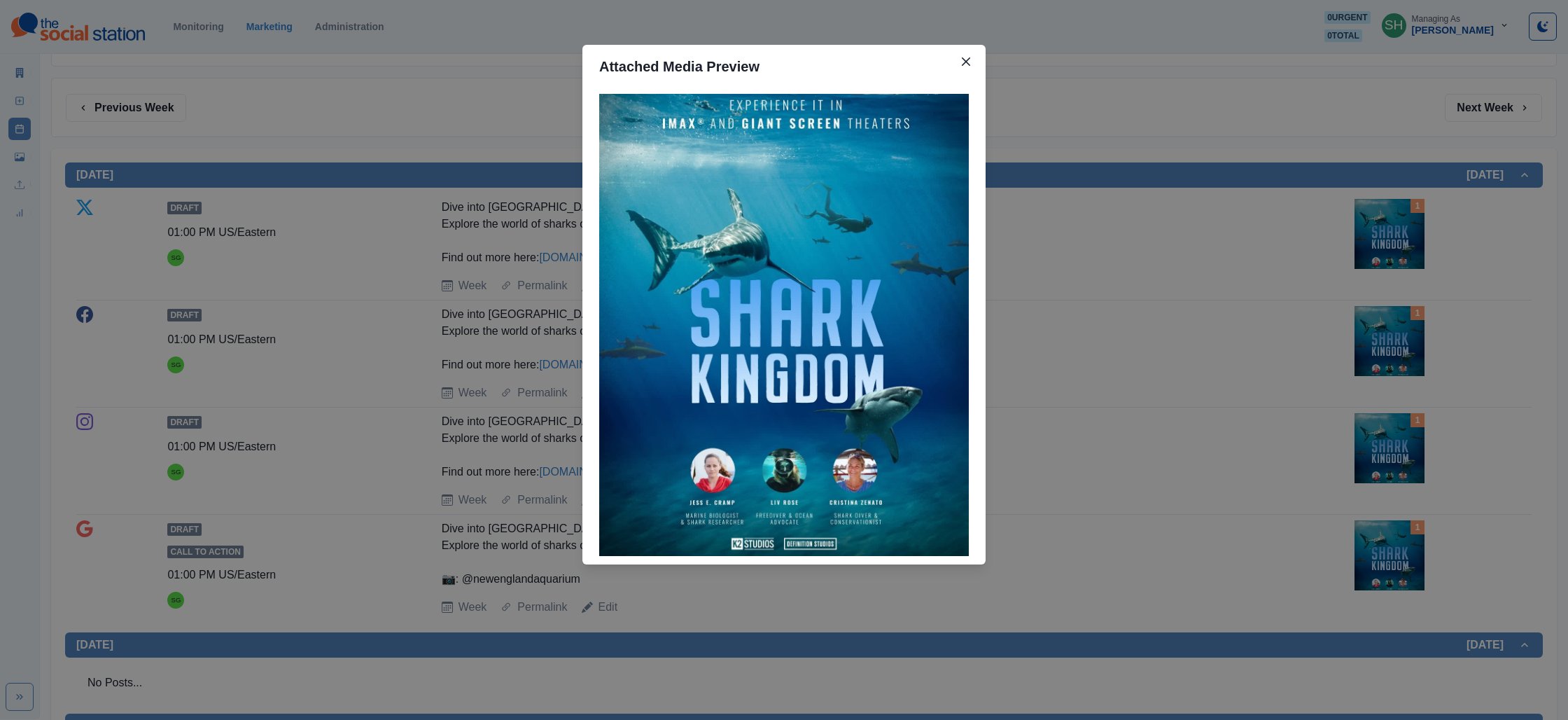
click at [1192, 242] on div "Attached Media Preview" at bounding box center [784, 360] width 1568 height 720
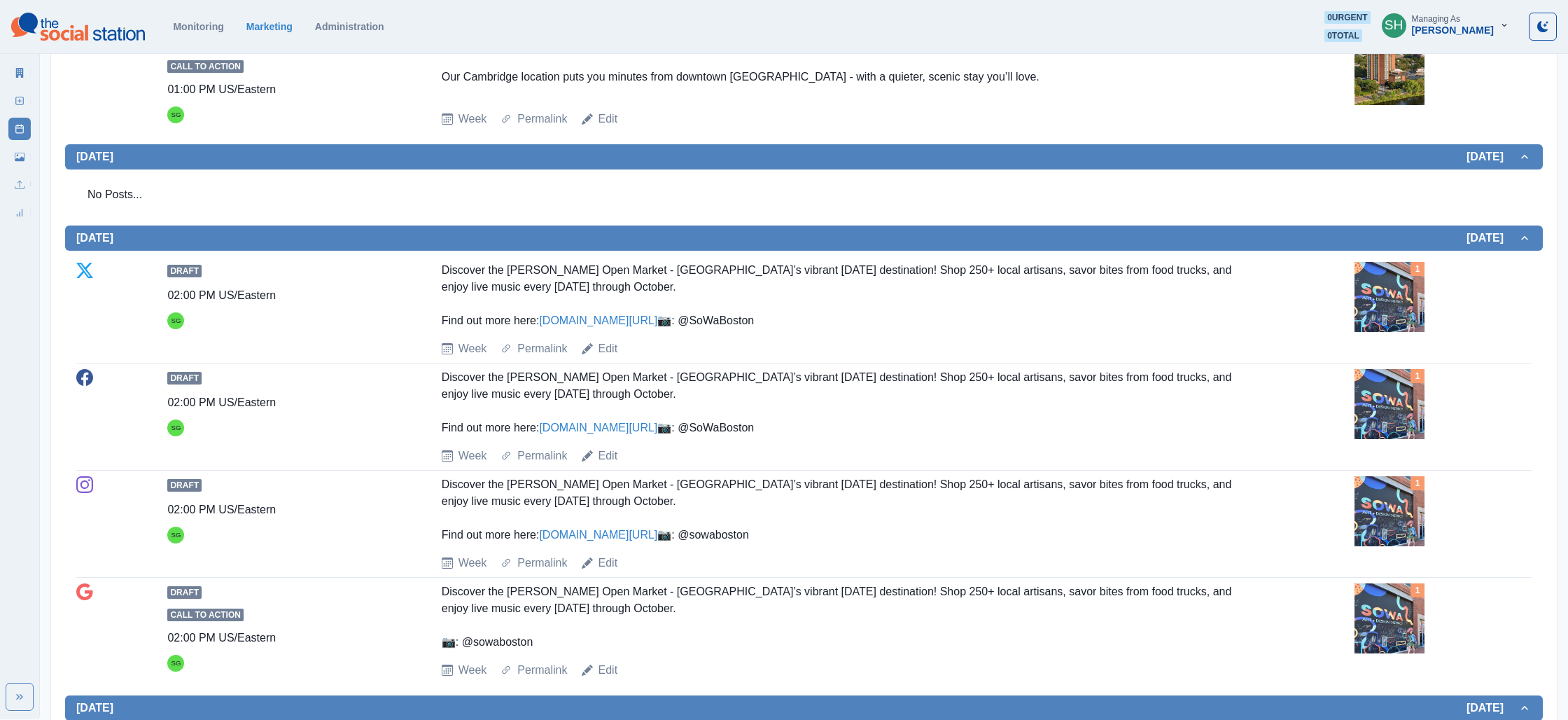
scroll to position [1433, 0]
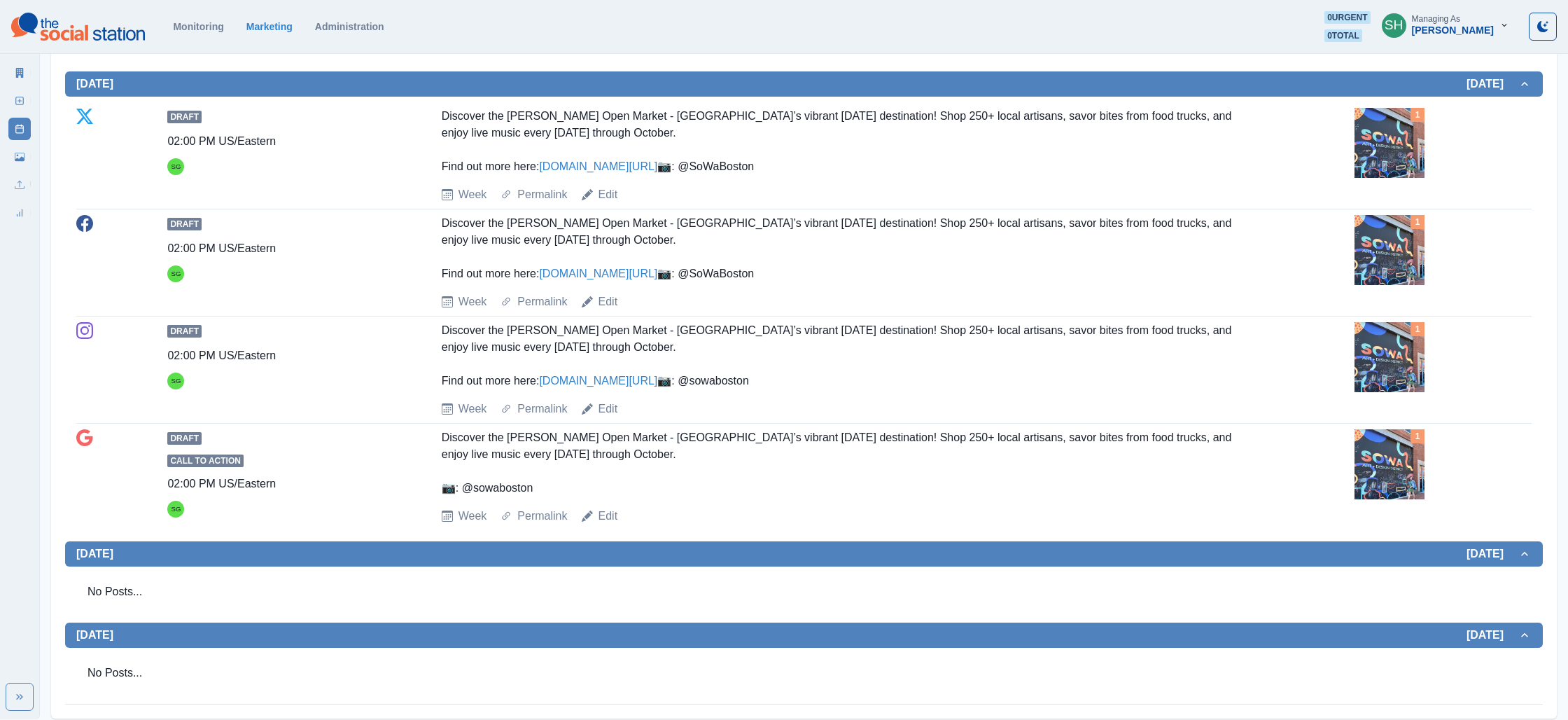
click at [594, 172] on link "[DOMAIN_NAME][URL]" at bounding box center [598, 166] width 118 height 12
click at [1368, 178] on img at bounding box center [1389, 142] width 70 height 70
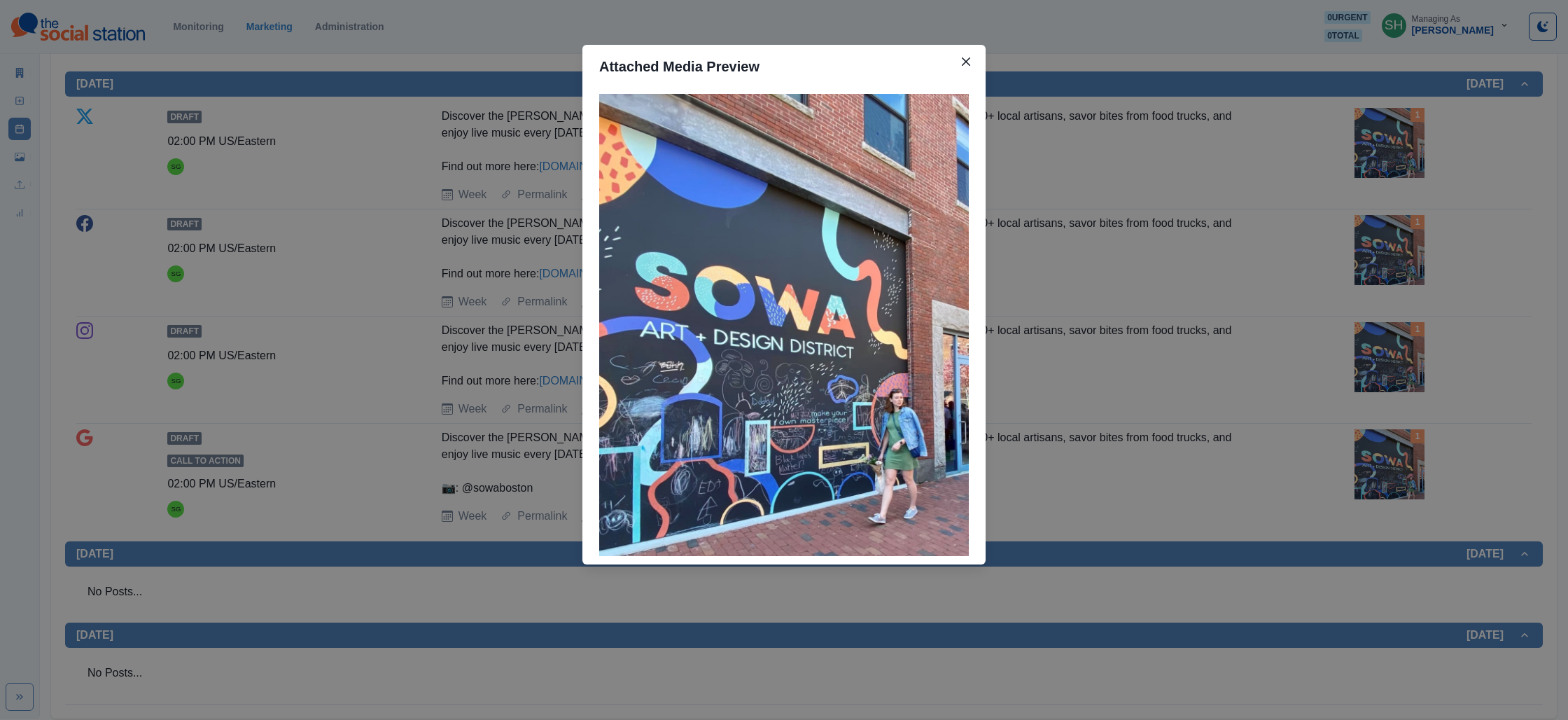
click at [339, 340] on div "Attached Media Preview" at bounding box center [784, 360] width 1568 height 720
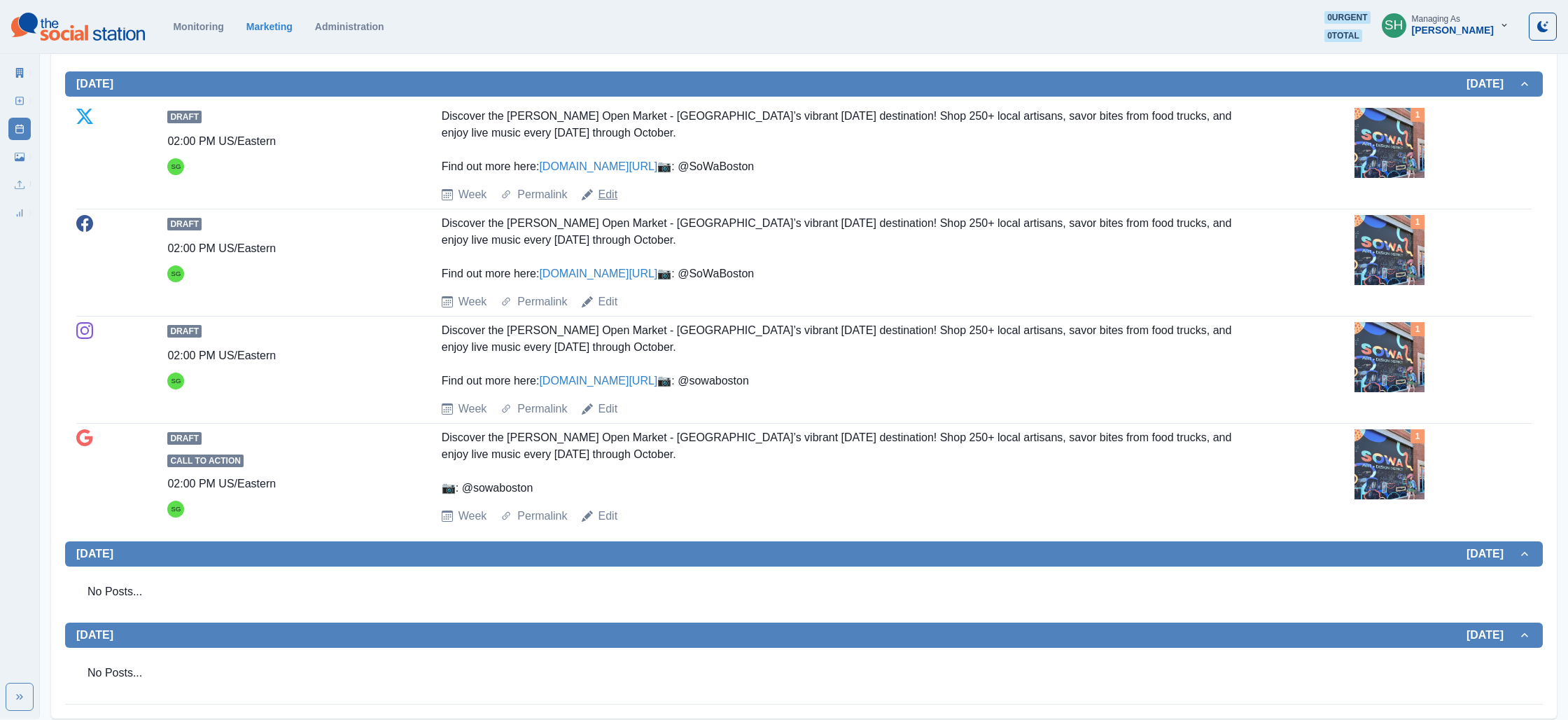
click at [611, 203] on link "Edit" at bounding box center [609, 195] width 20 height 17
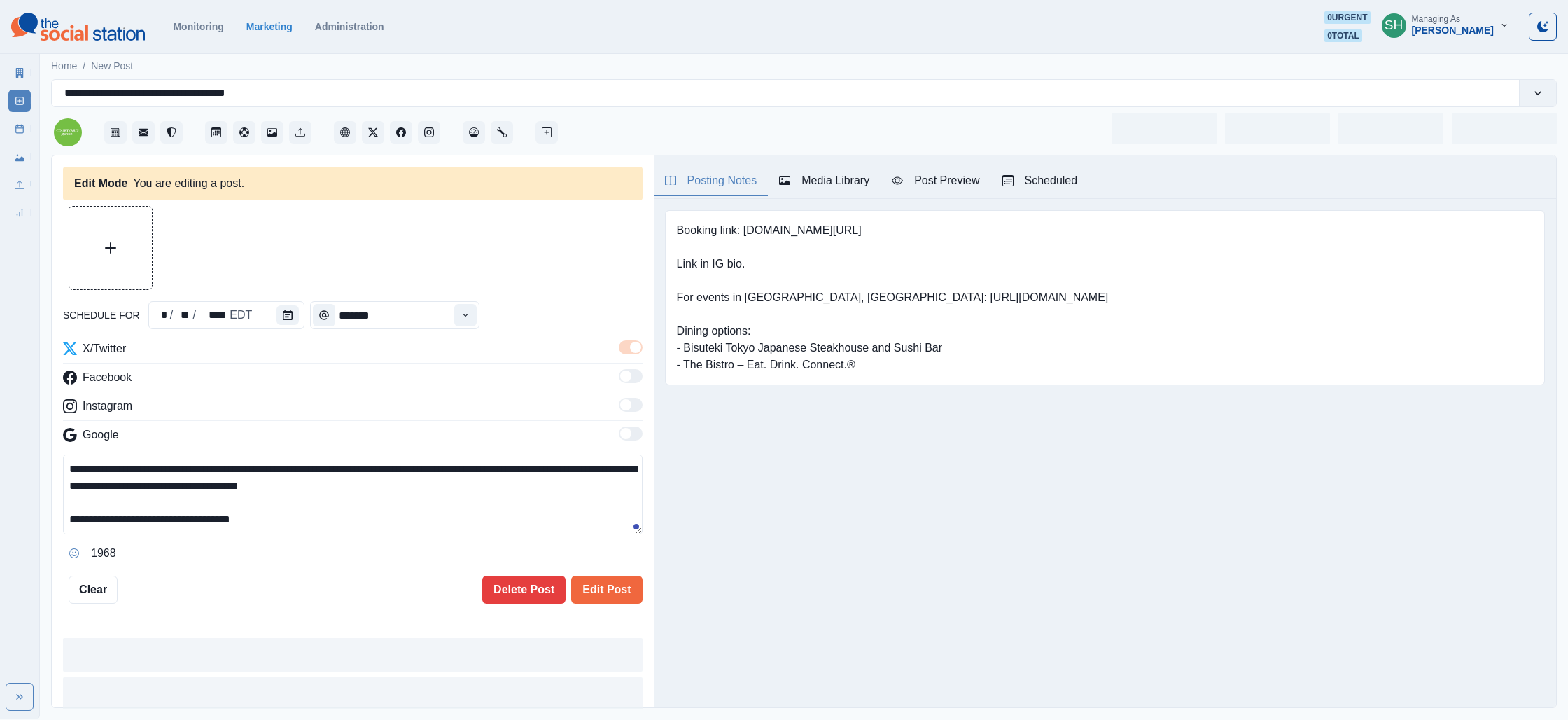
type input "*******"
type textarea "**********"
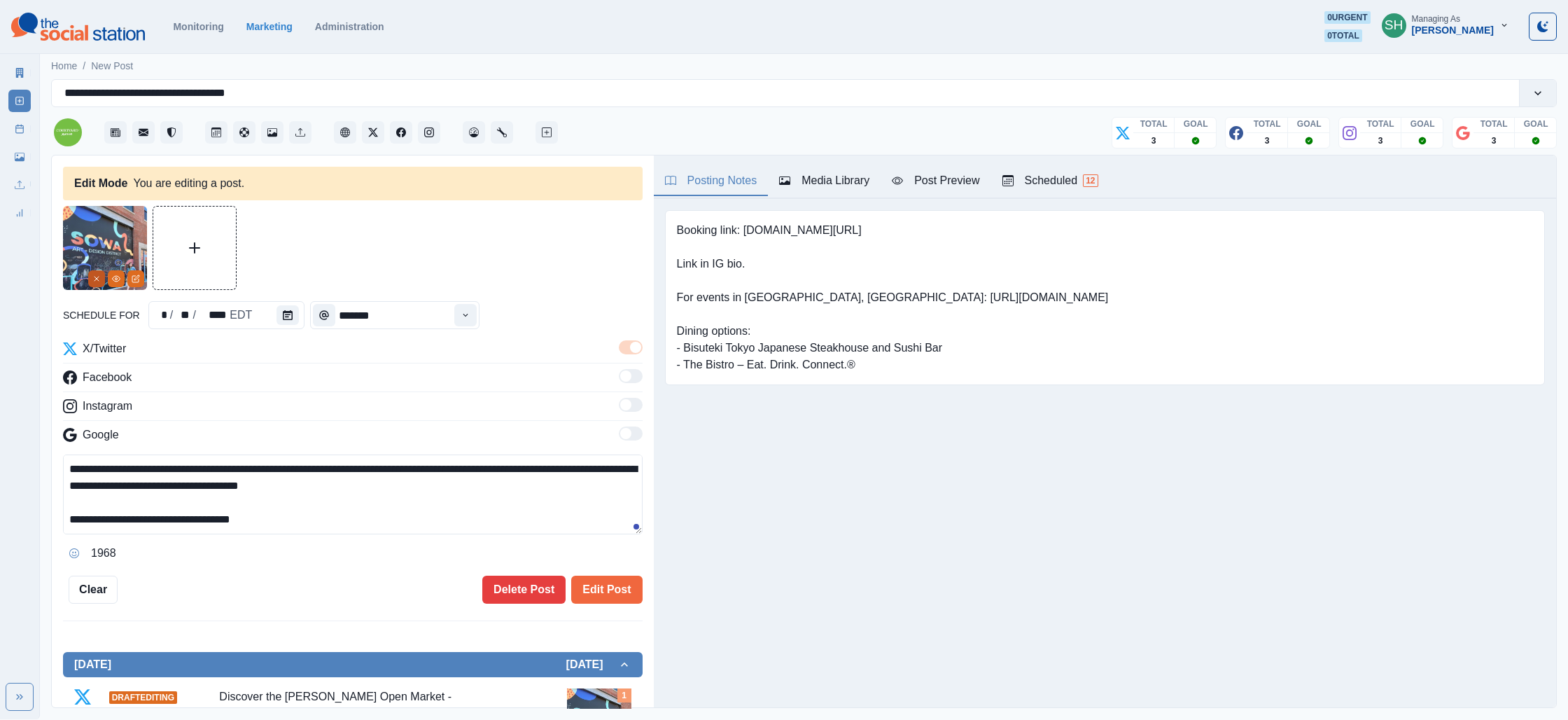
click at [99, 280] on icon "Remove" at bounding box center [96, 279] width 8 height 8
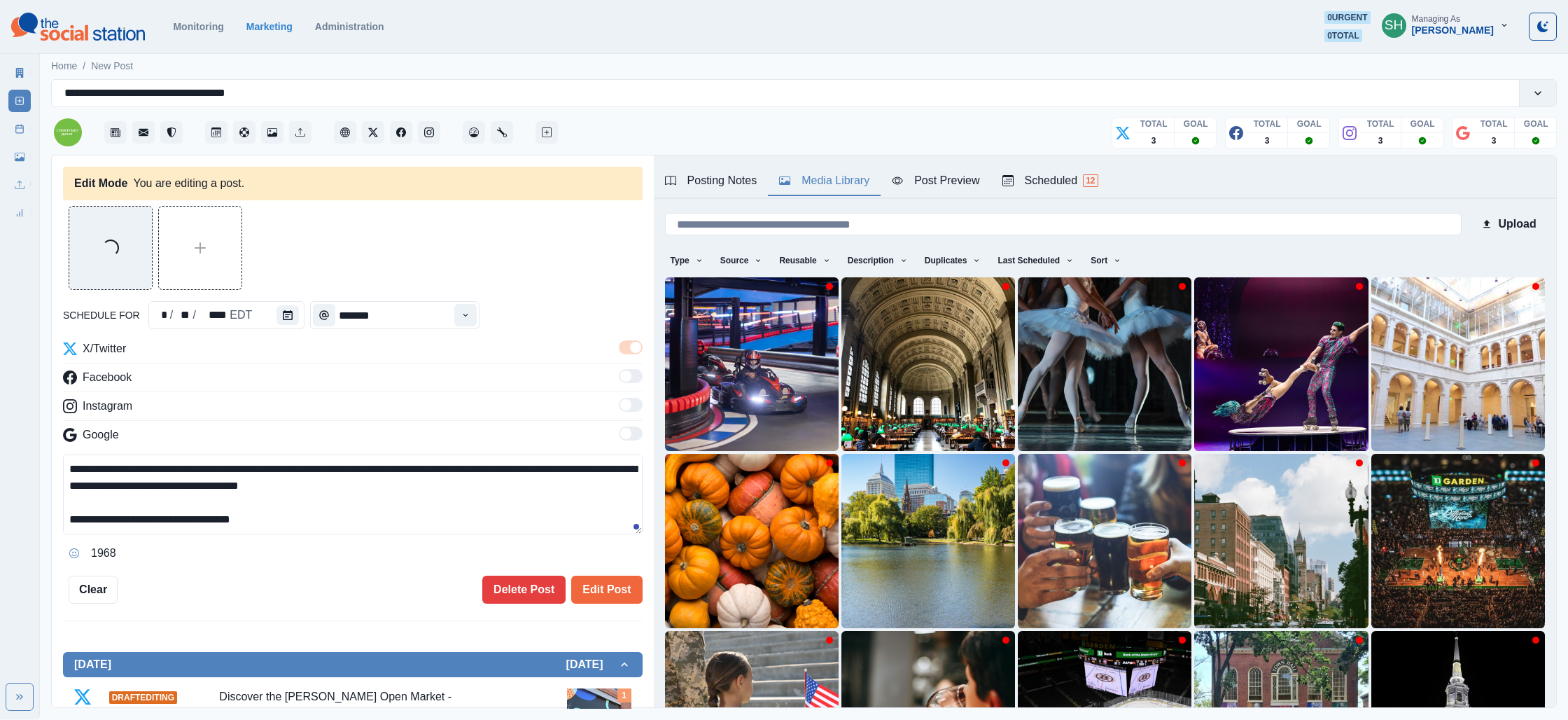
click at [802, 175] on div "Media Library" at bounding box center [824, 181] width 90 height 17
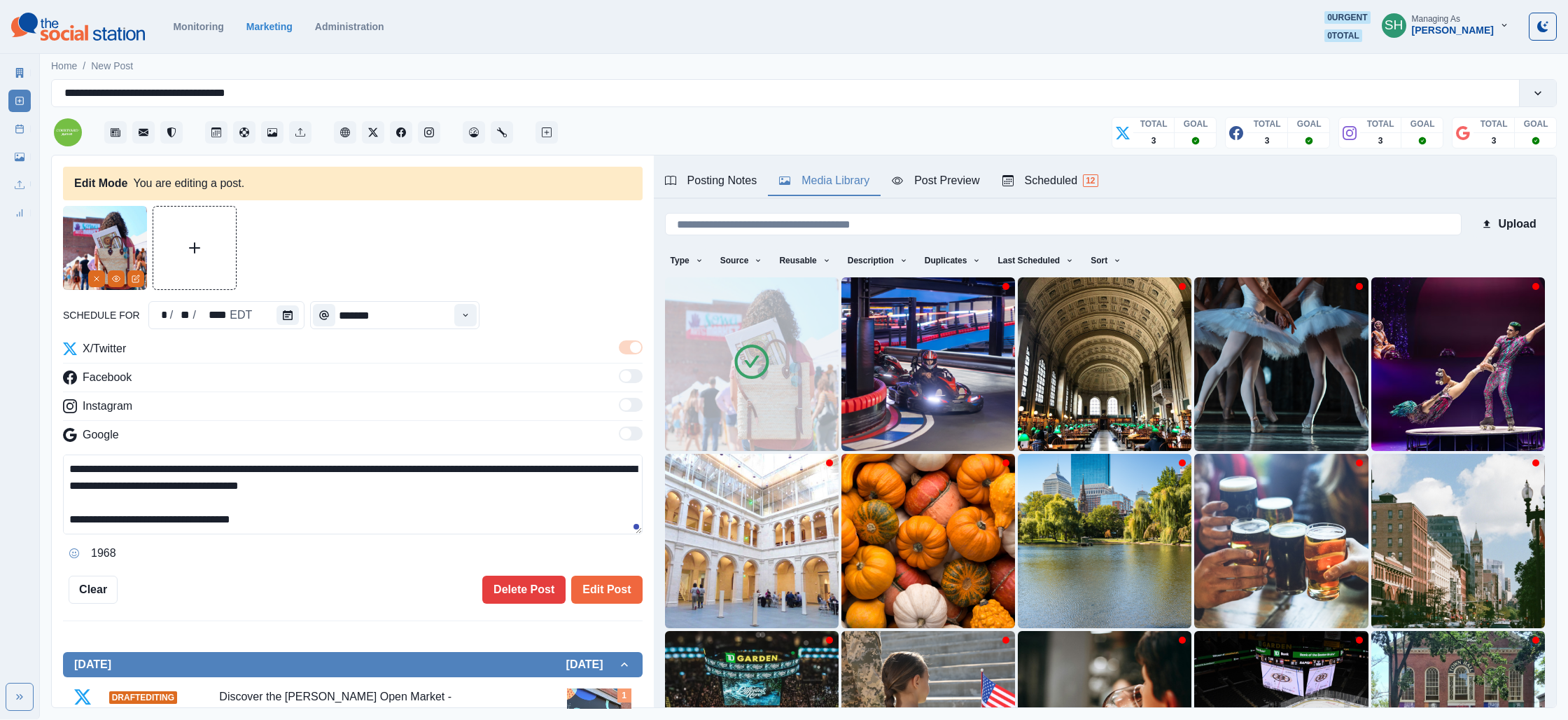
click at [967, 184] on div "Post Preview" at bounding box center [935, 181] width 87 height 17
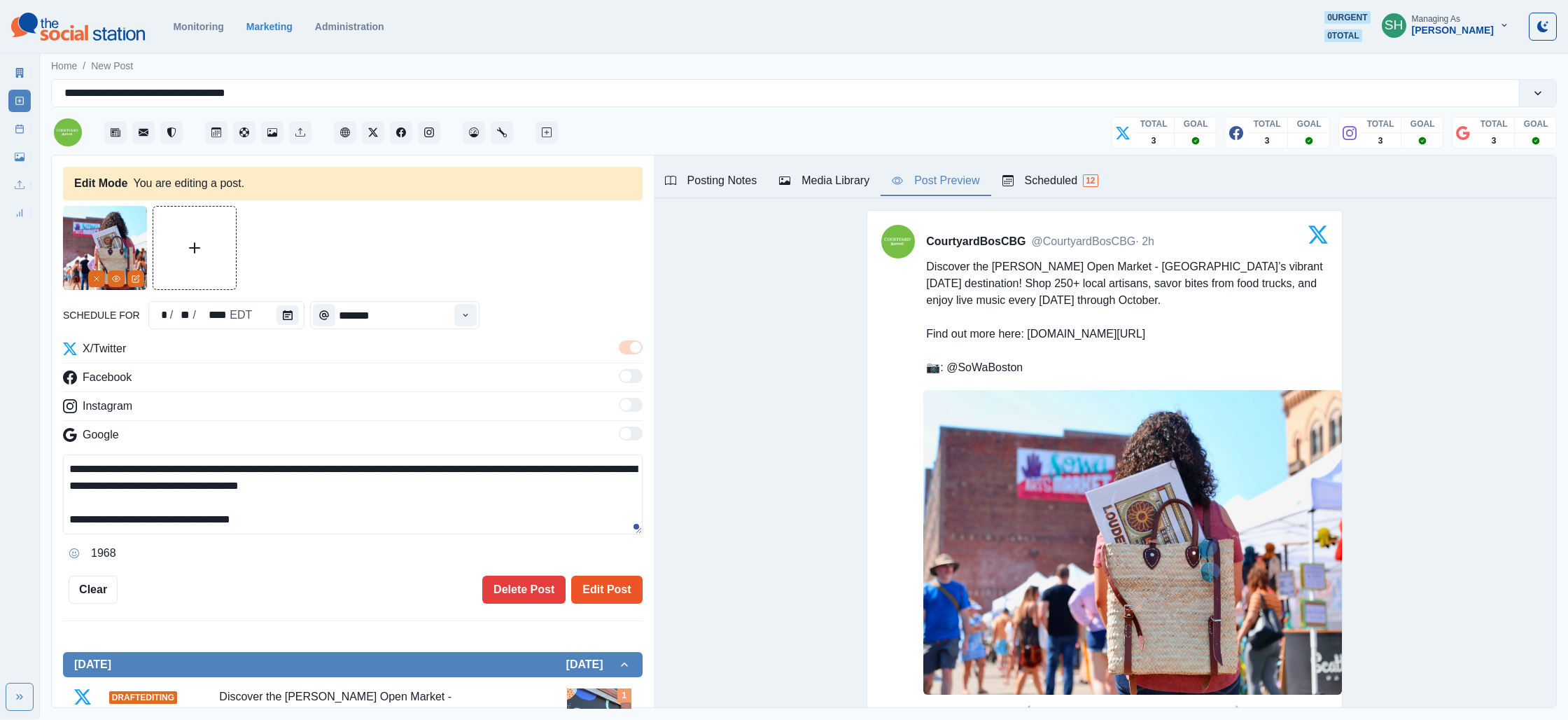
click at [607, 587] on button "Edit Post" at bounding box center [607, 590] width 70 height 28
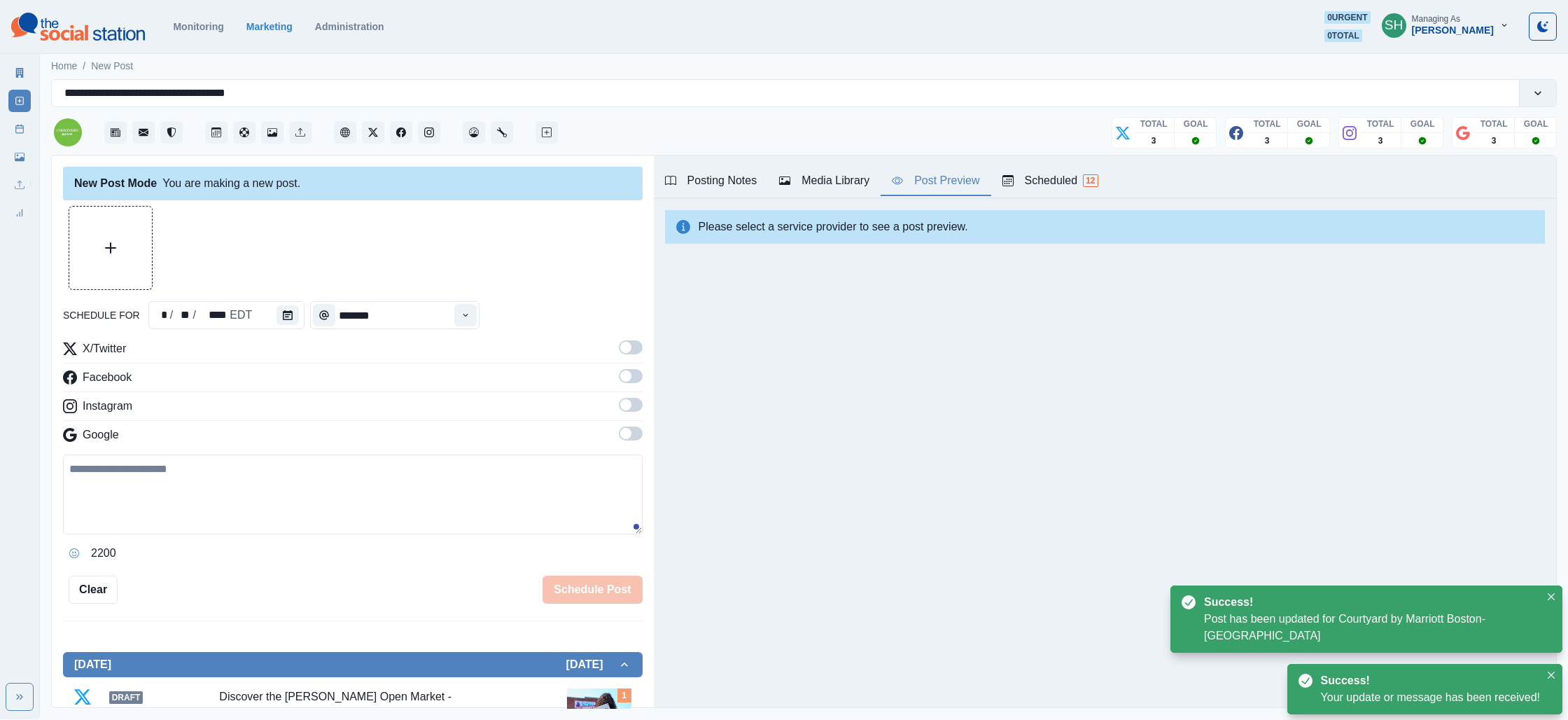
scroll to position [329, 0]
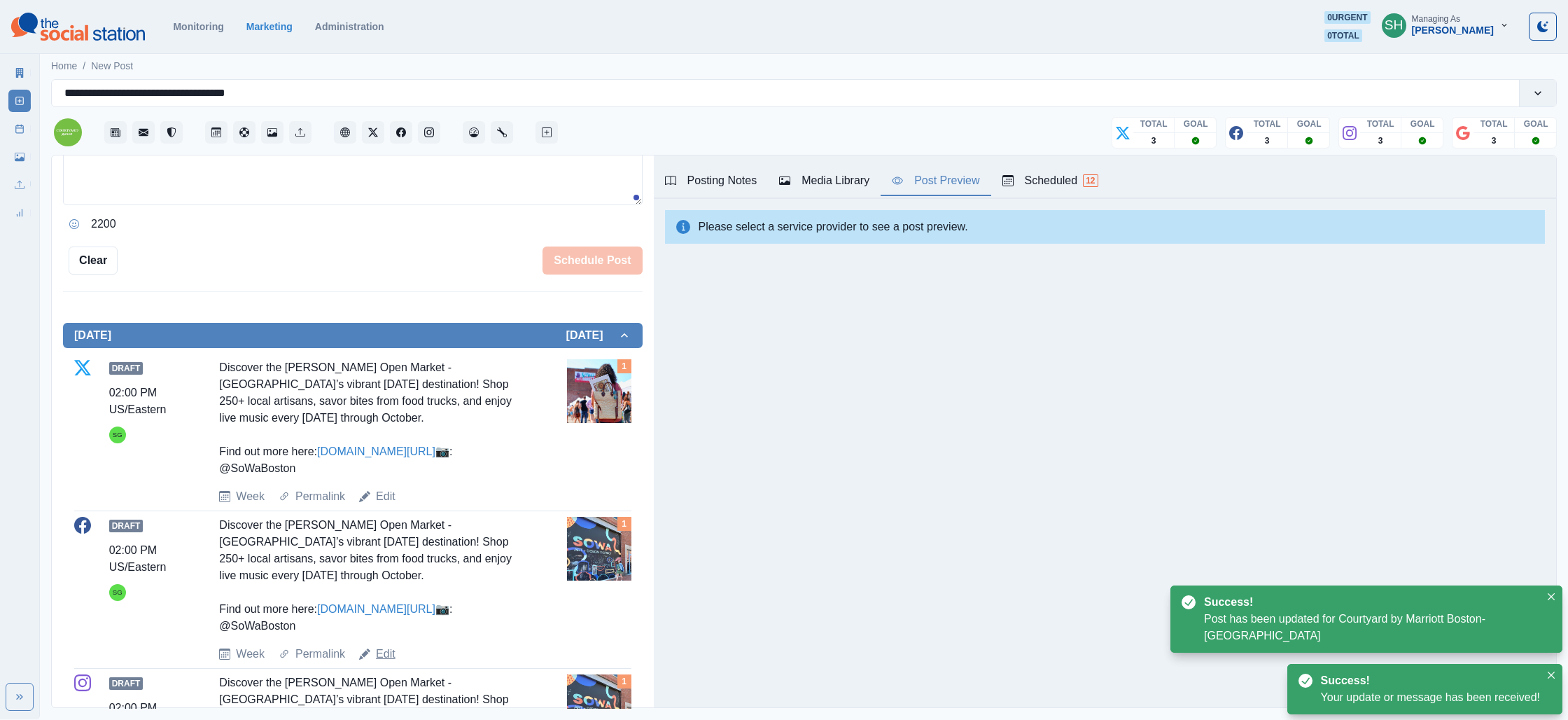
click at [381, 654] on link "Edit" at bounding box center [386, 654] width 20 height 17
type textarea "**********"
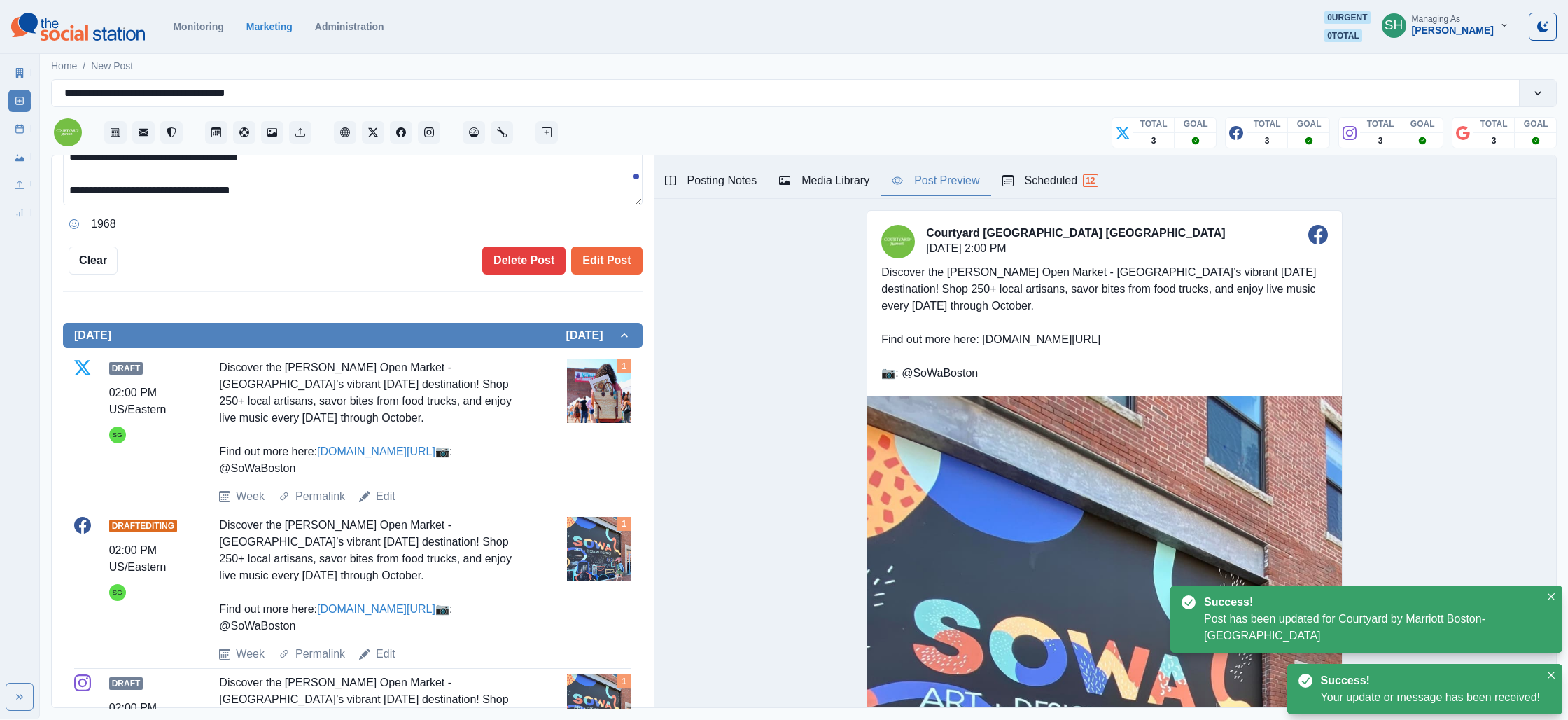
click at [782, 175] on icon "button" at bounding box center [785, 181] width 11 height 11
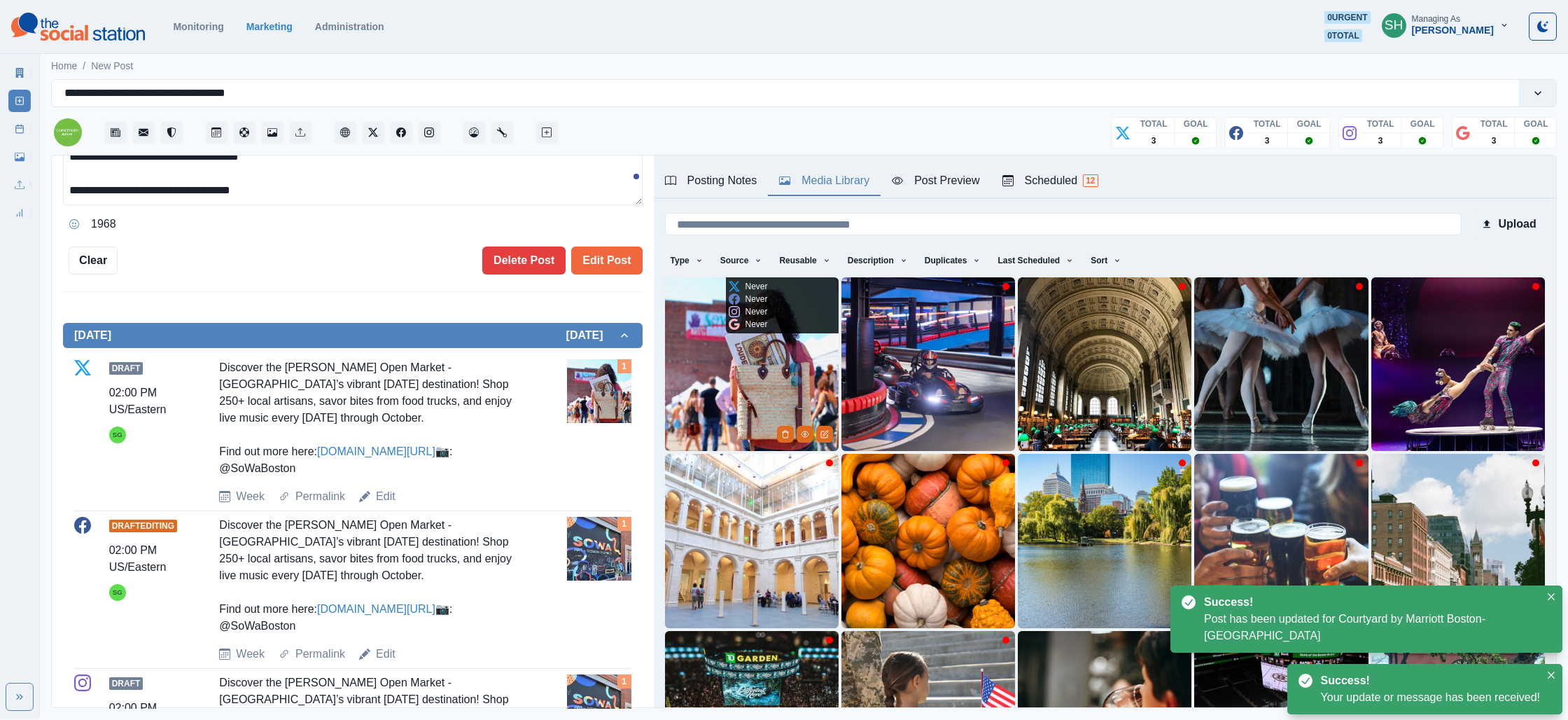
click at [749, 390] on img at bounding box center [752, 364] width 174 height 174
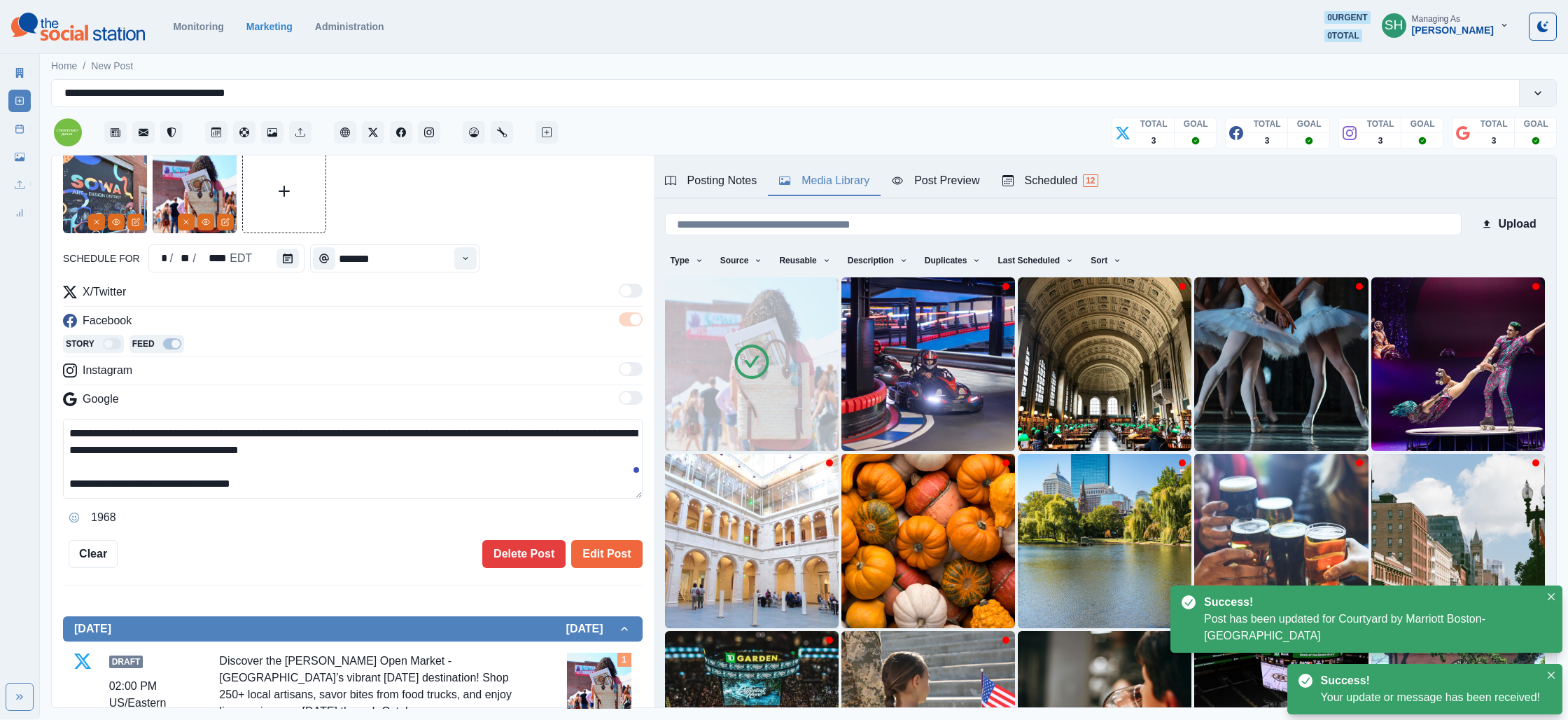
scroll to position [0, 0]
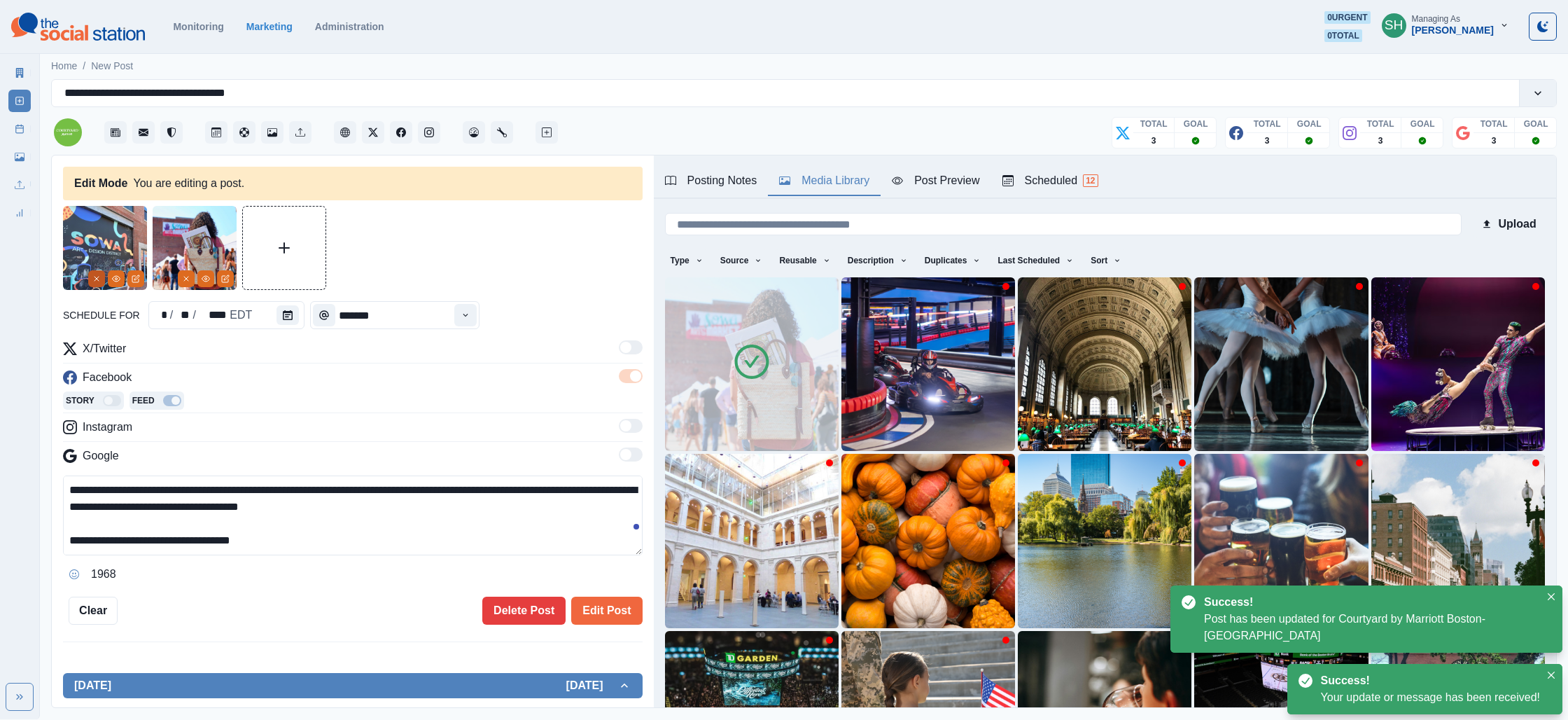
click at [100, 277] on icon "Remove" at bounding box center [96, 279] width 8 height 8
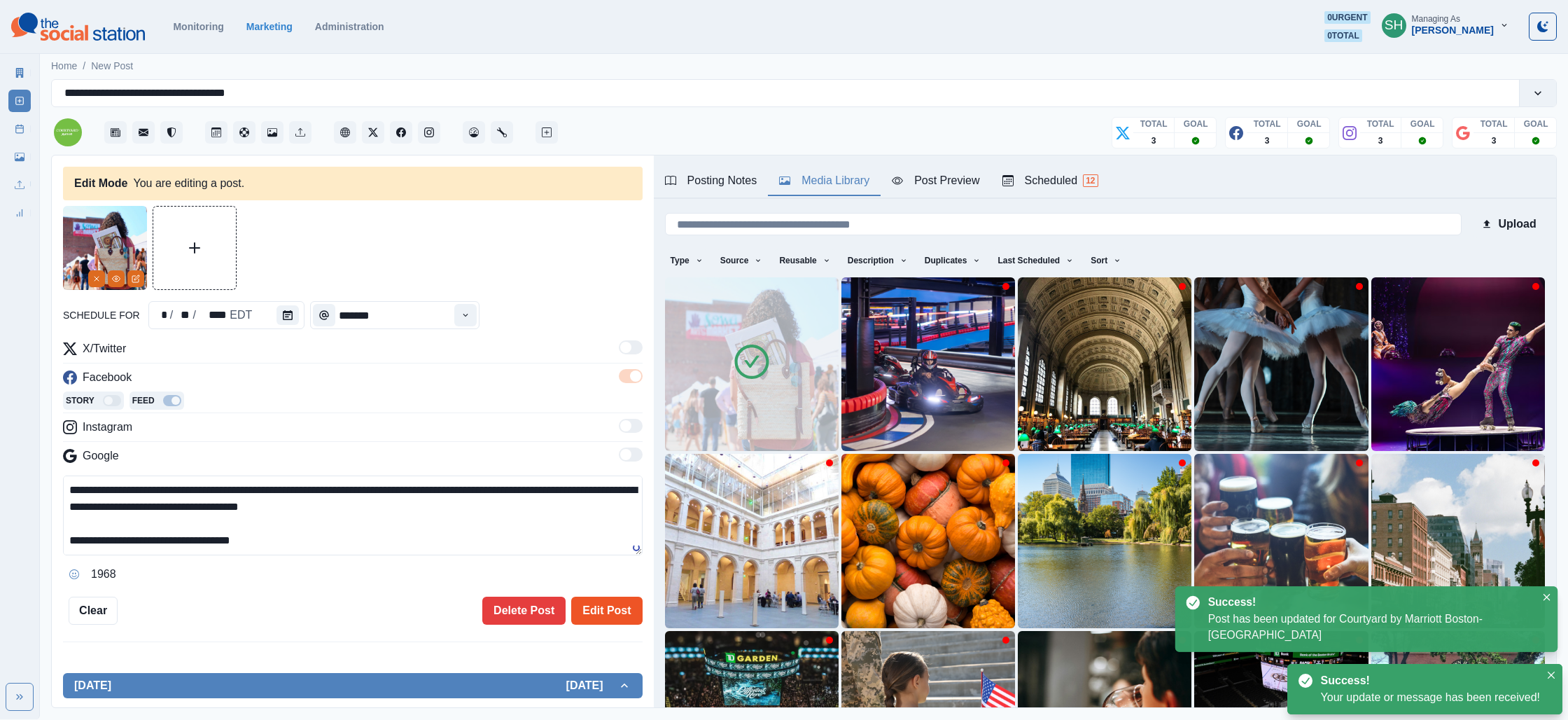
click at [617, 611] on button "Edit Post" at bounding box center [607, 611] width 70 height 28
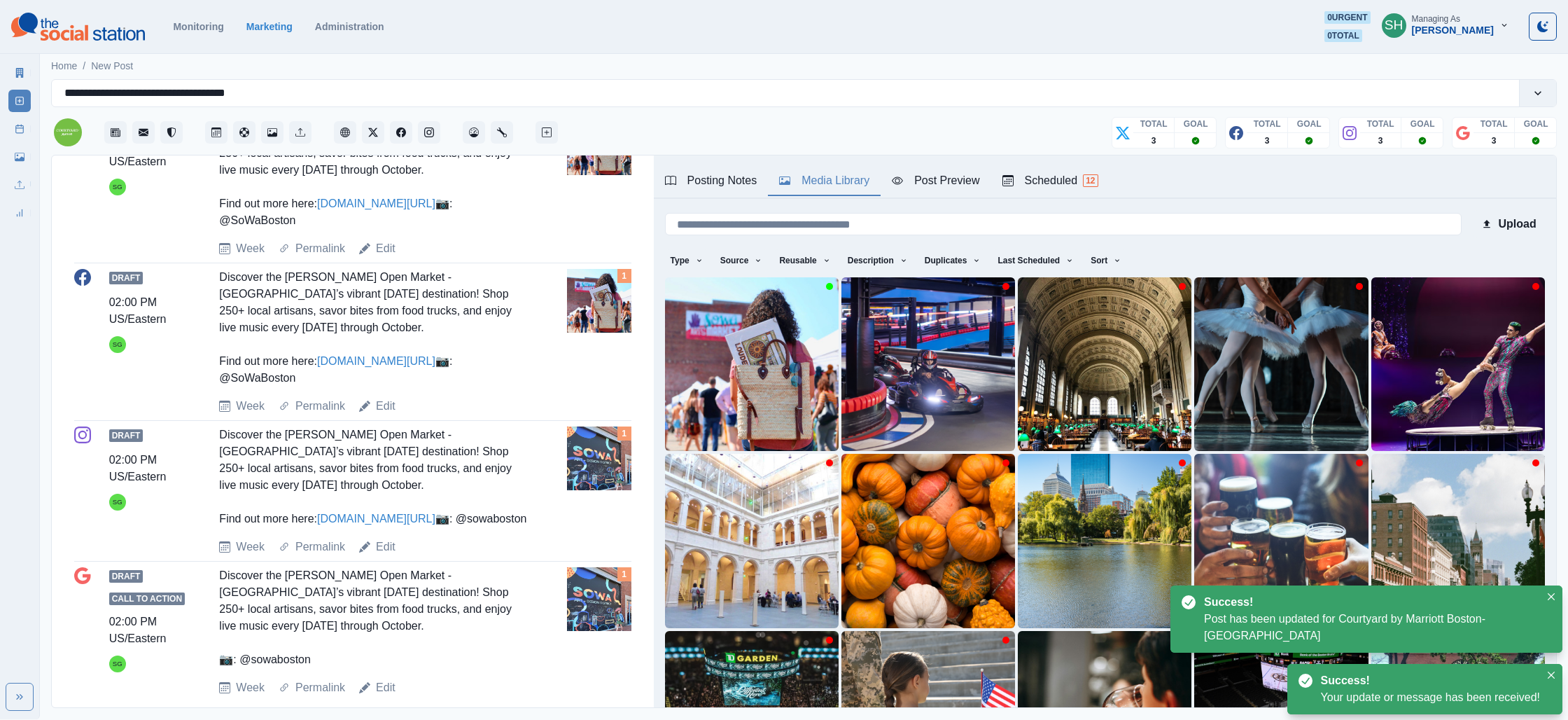
scroll to position [591, 0]
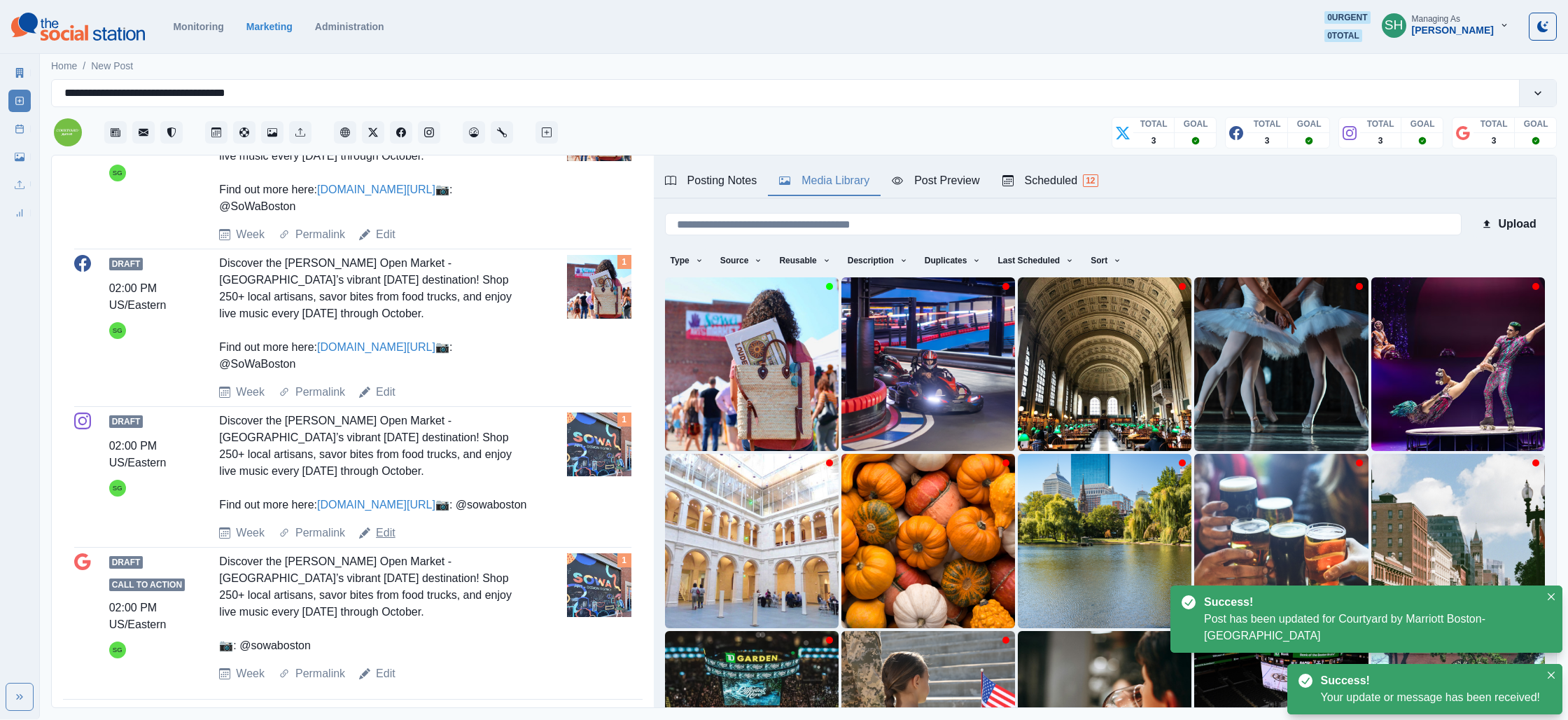
click at [389, 541] on link "Edit" at bounding box center [386, 533] width 20 height 17
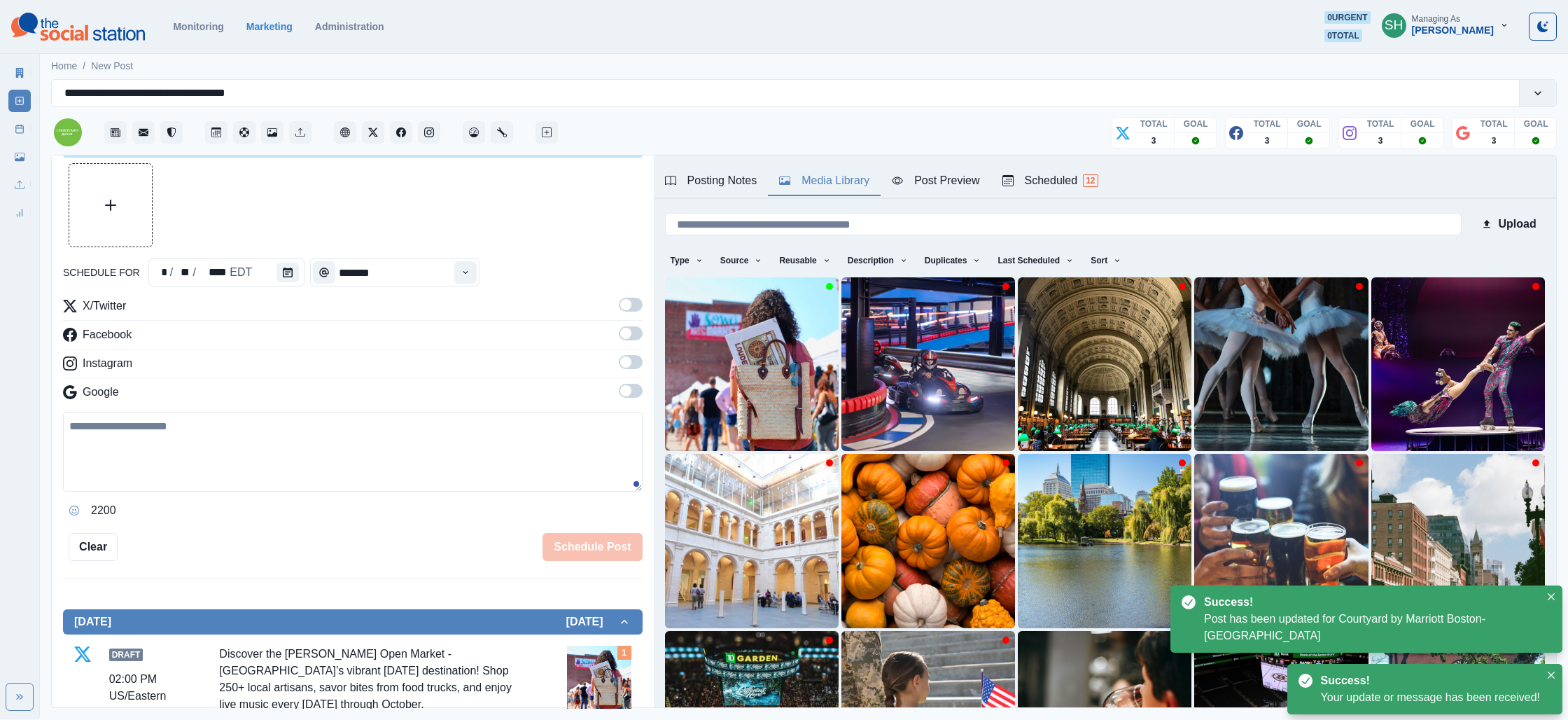
type textarea "**********"
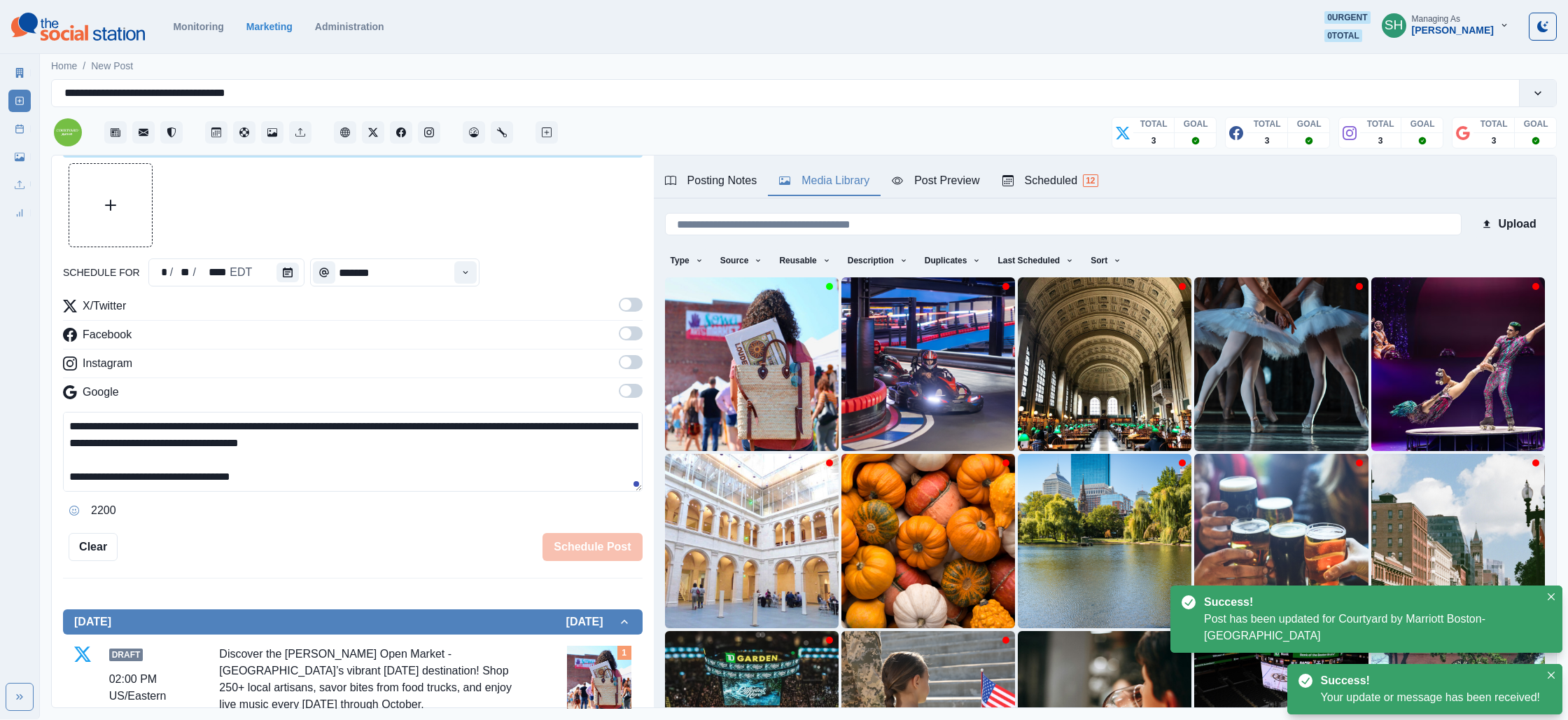
scroll to position [0, 0]
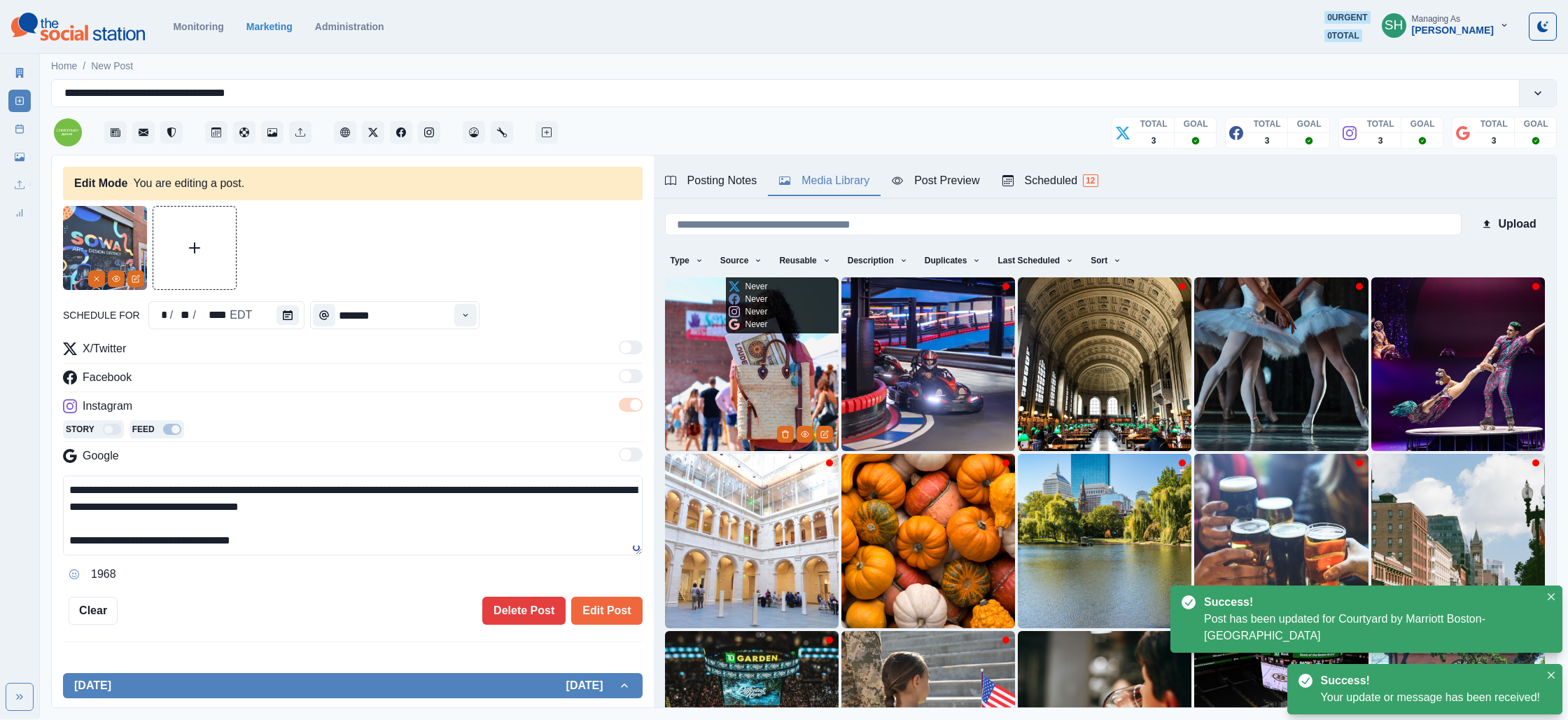
click at [728, 378] on img at bounding box center [752, 364] width 174 height 174
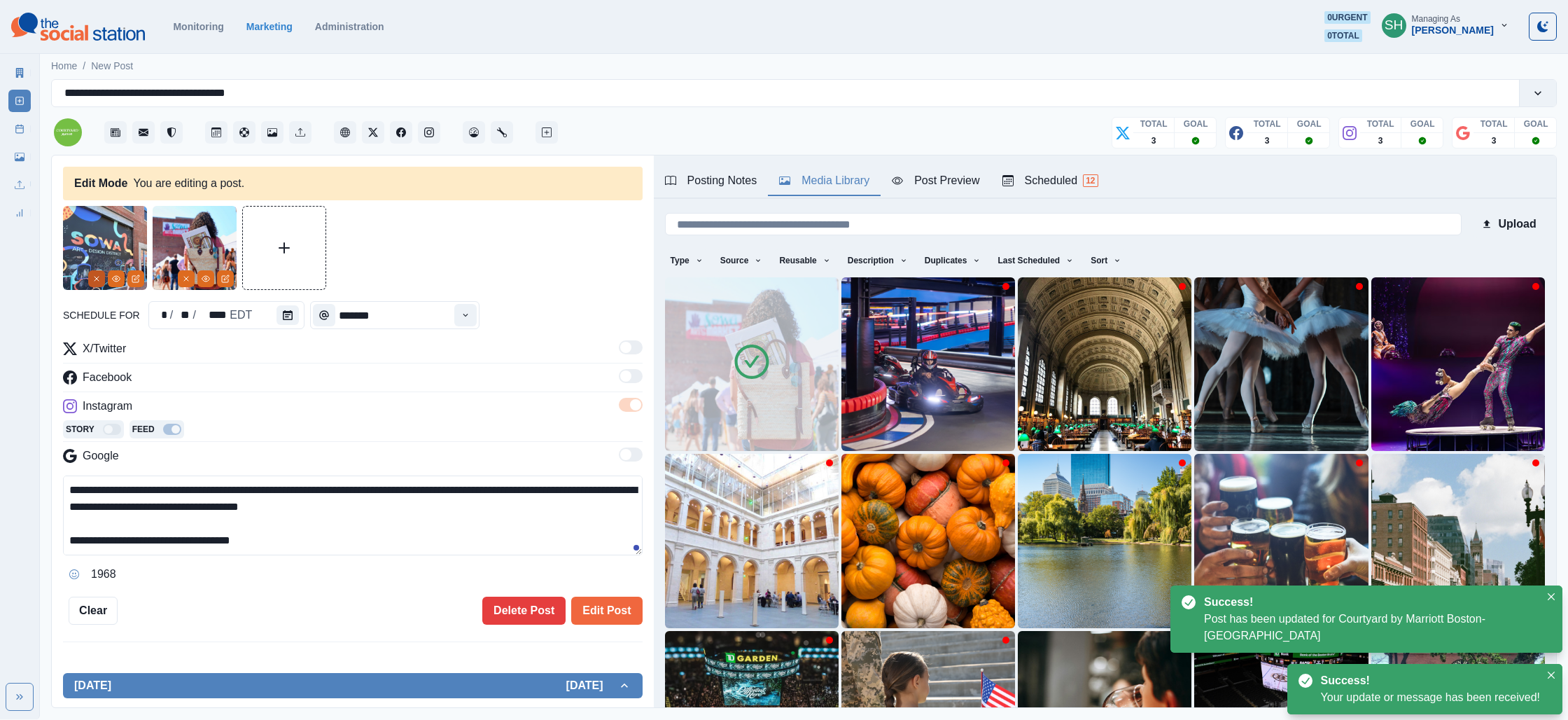
click at [89, 279] on button "Remove" at bounding box center [96, 279] width 17 height 17
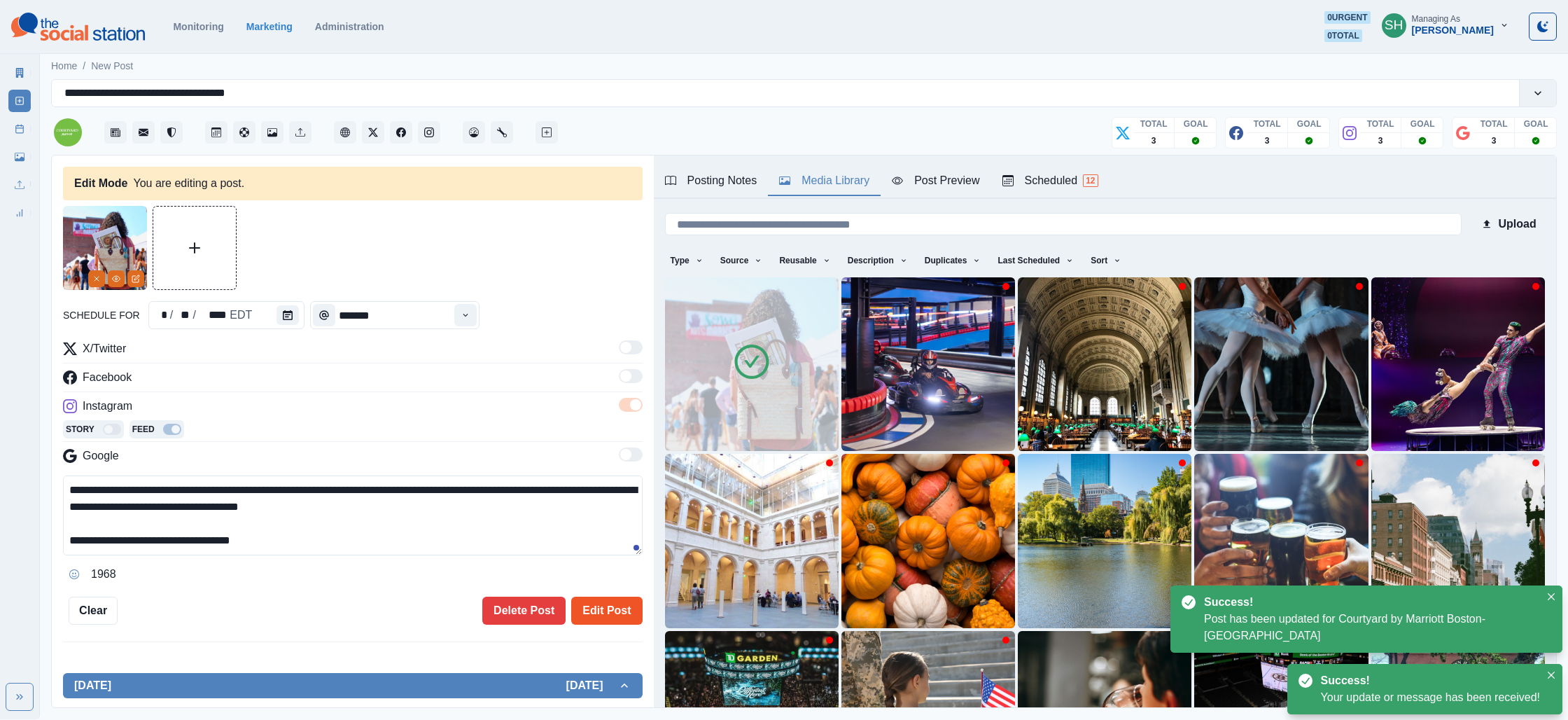
click at [624, 620] on button "Edit Post" at bounding box center [607, 611] width 70 height 28
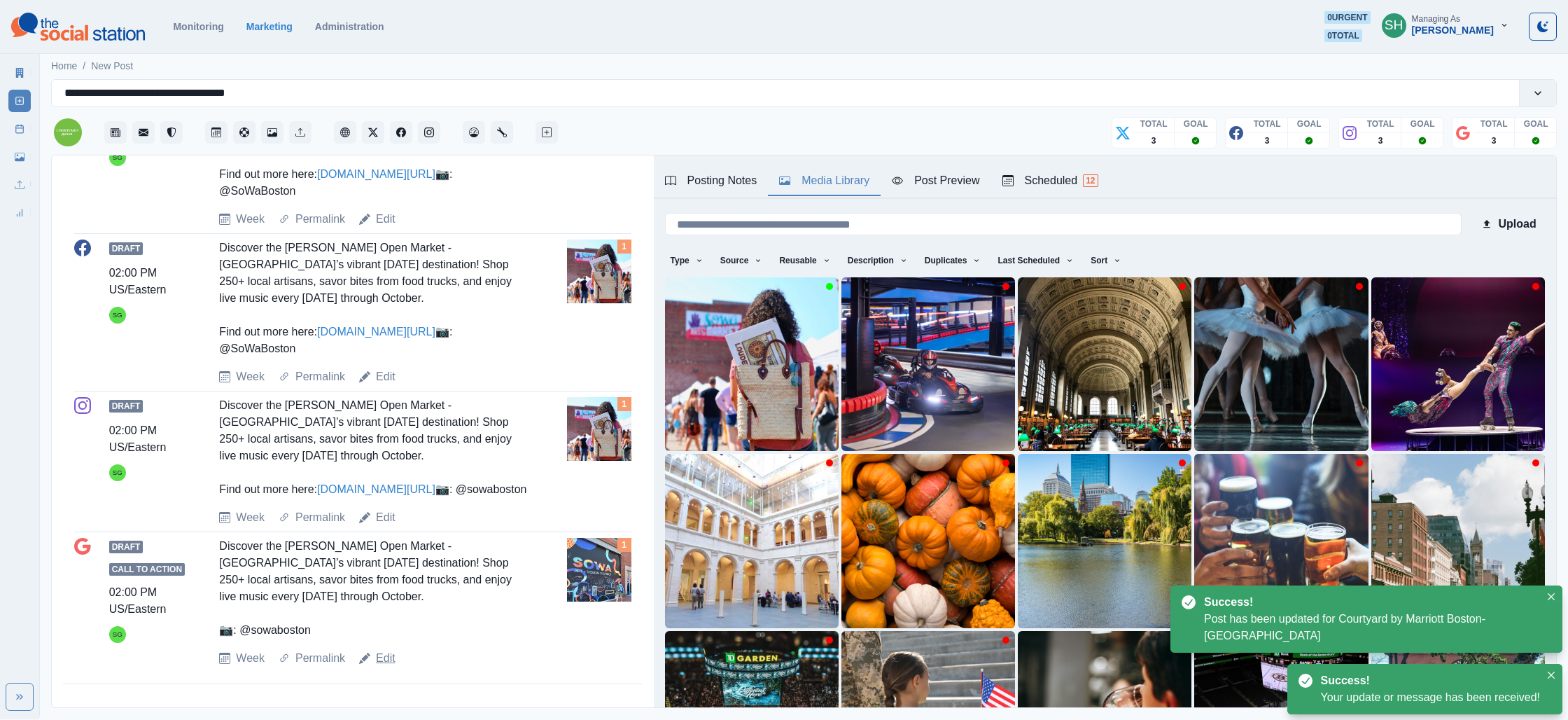
click at [390, 665] on link "Edit" at bounding box center [386, 658] width 20 height 17
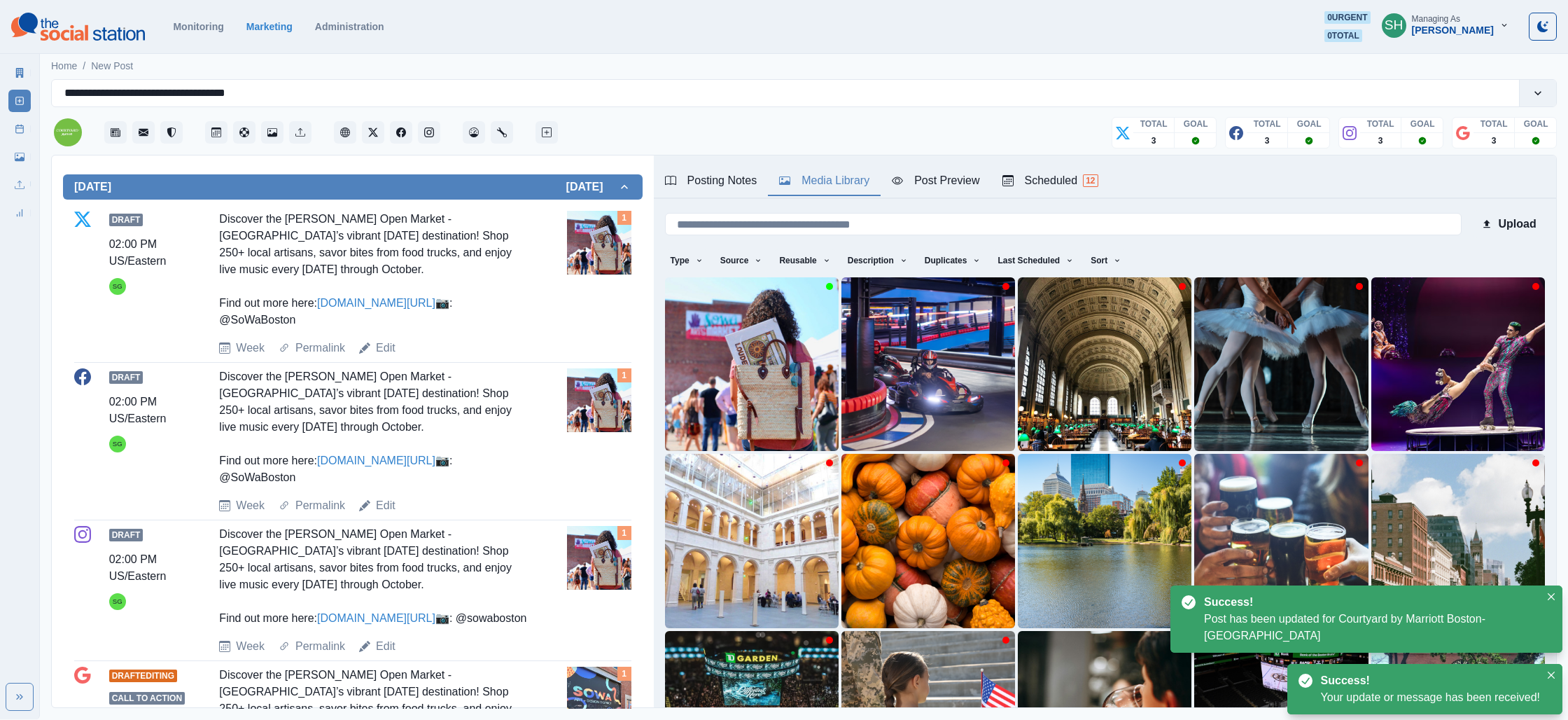
type textarea "**********"
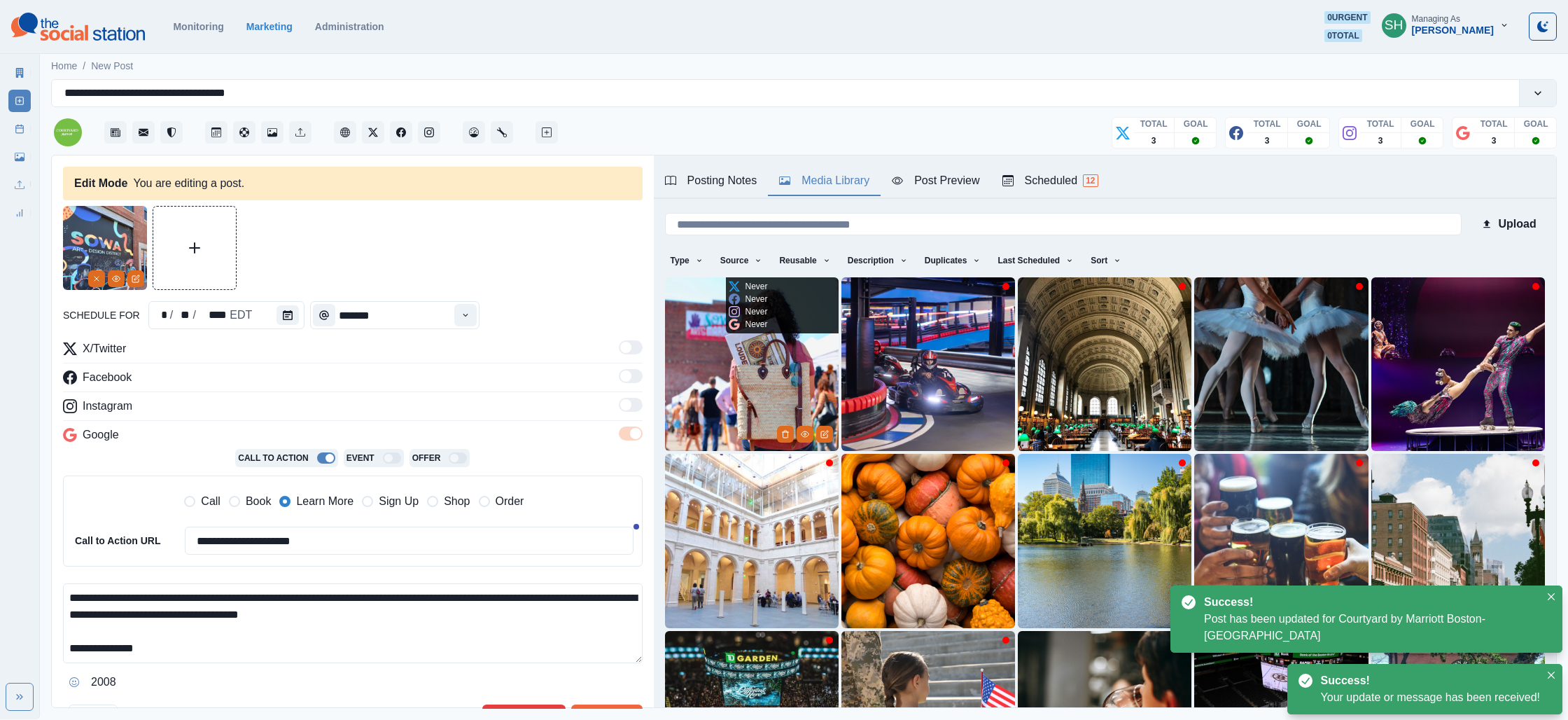
click at [716, 398] on img at bounding box center [752, 364] width 174 height 174
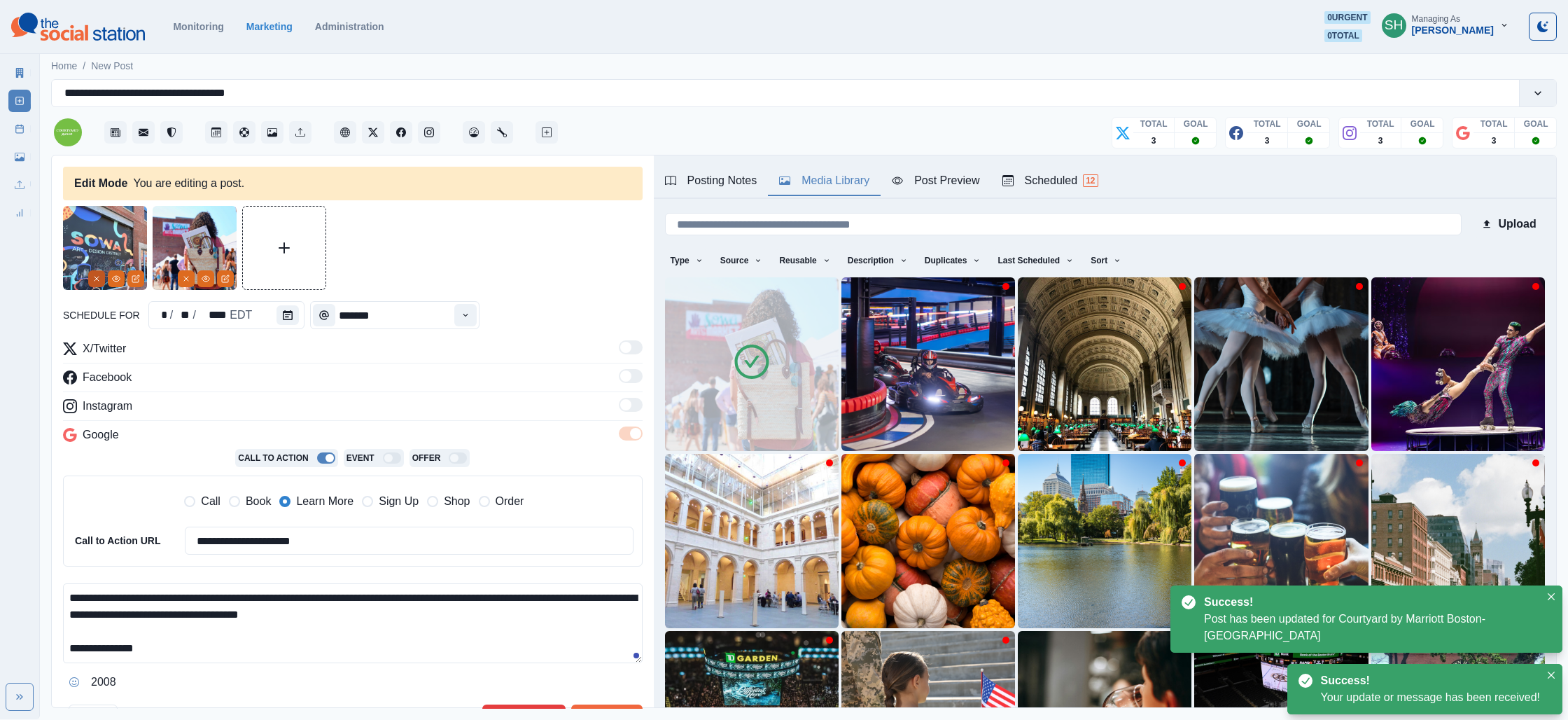
click at [88, 276] on button "Remove" at bounding box center [96, 279] width 17 height 17
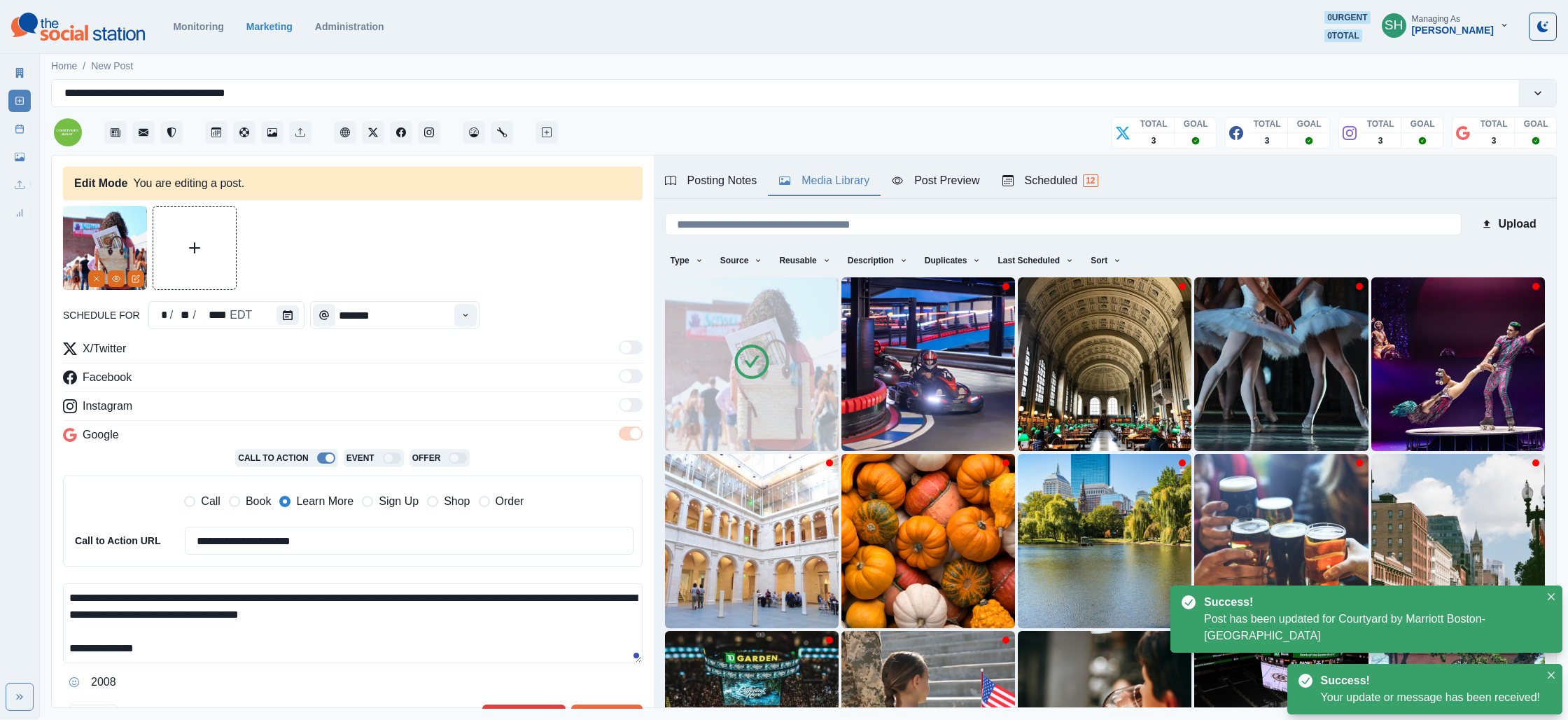
scroll to position [235, 0]
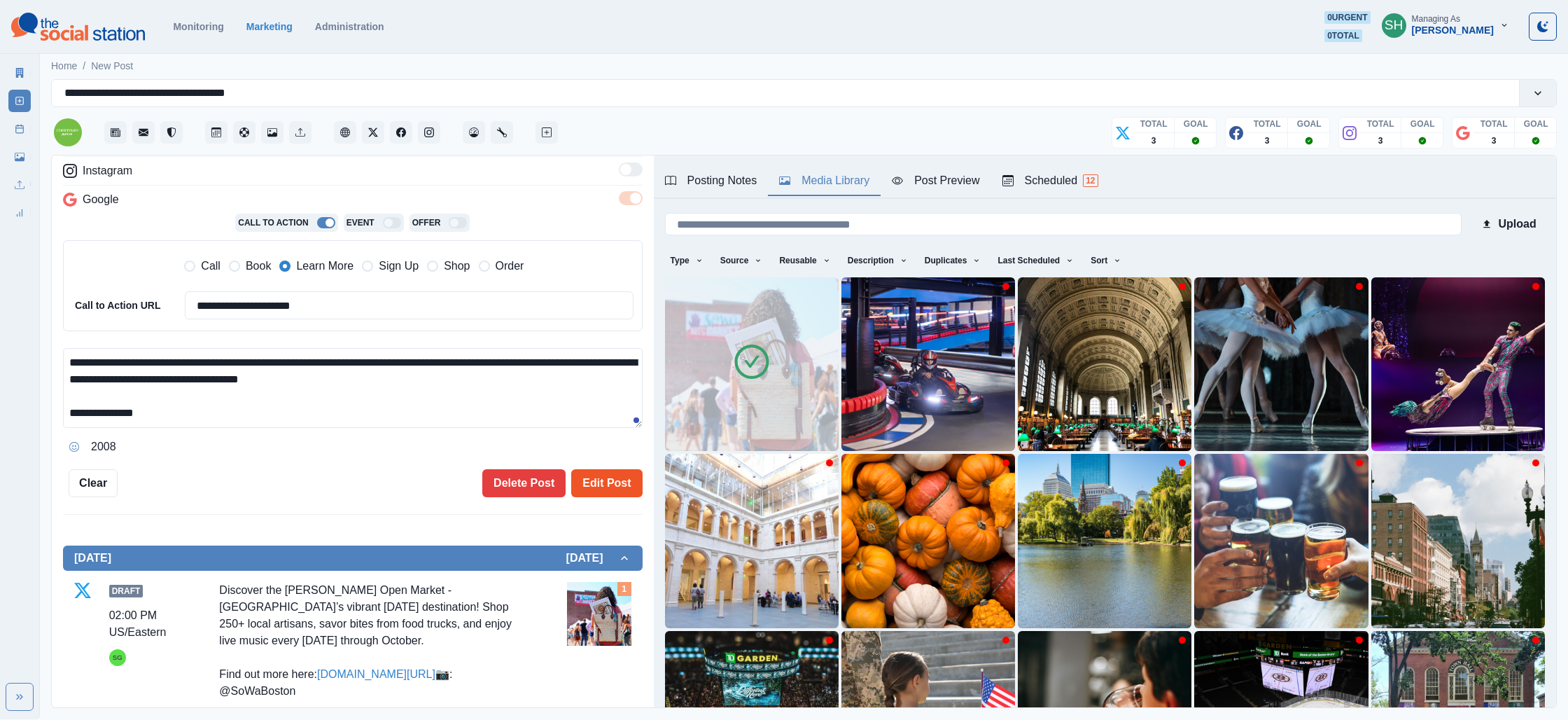
click at [633, 477] on button "Edit Post" at bounding box center [607, 484] width 70 height 28
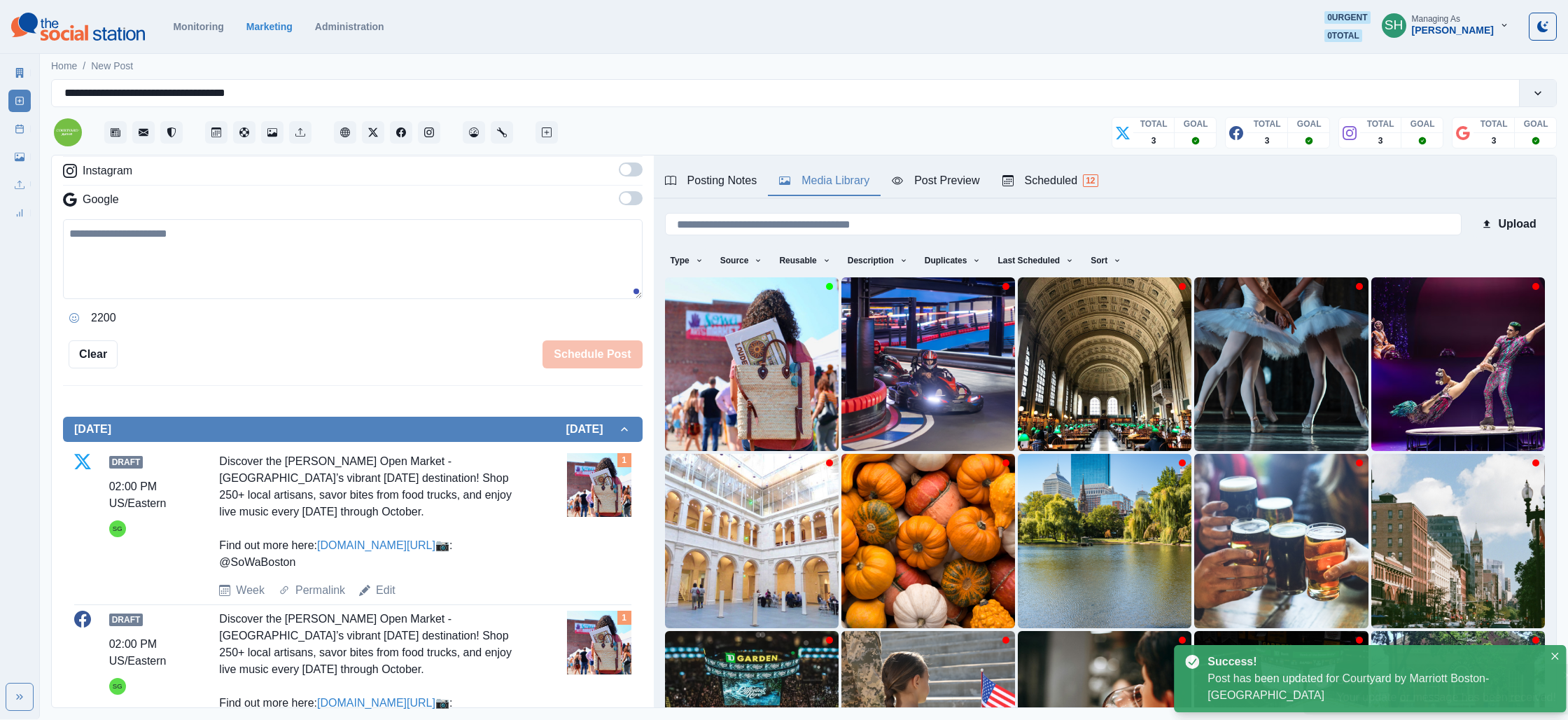
click at [615, 484] on img at bounding box center [599, 485] width 64 height 64
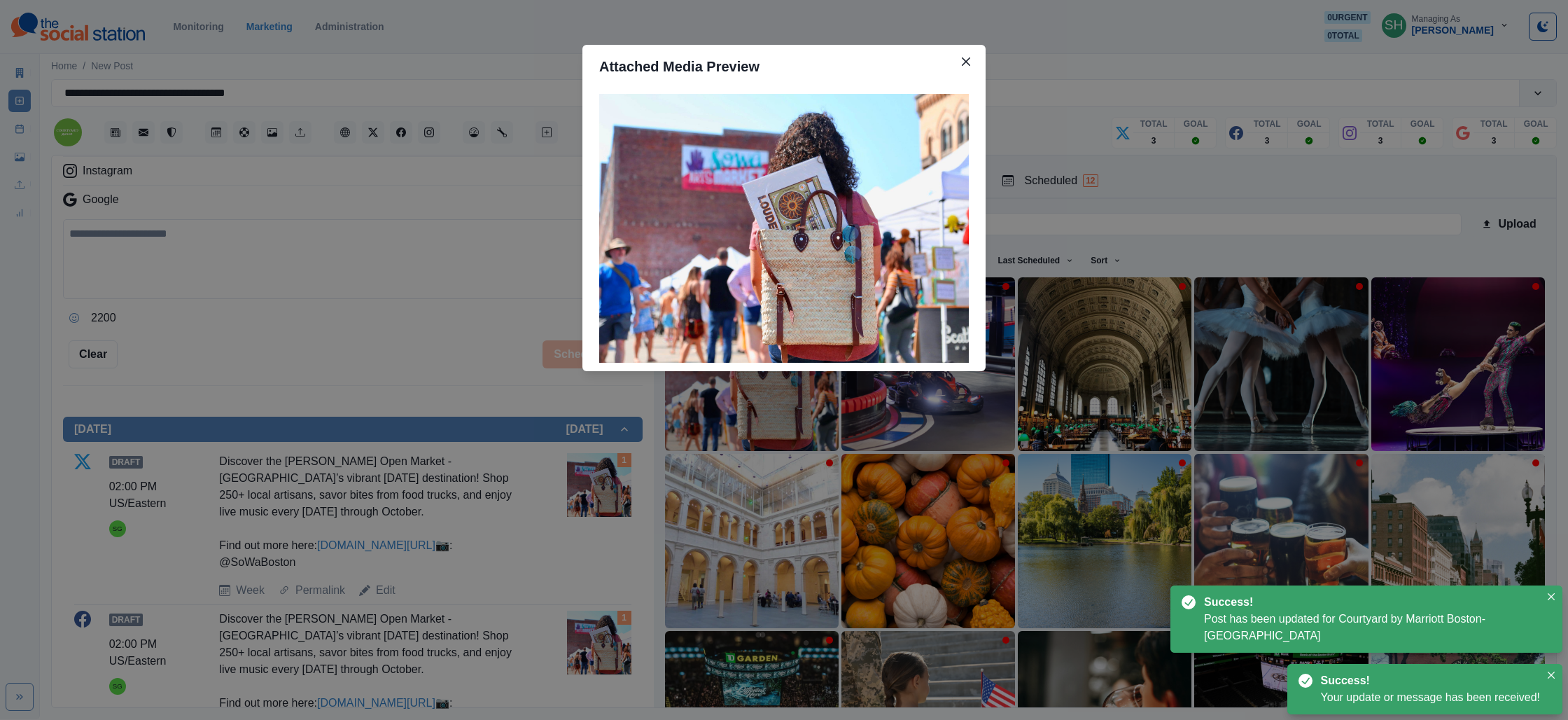
click at [397, 522] on div "Attached Media Preview" at bounding box center [784, 360] width 1568 height 720
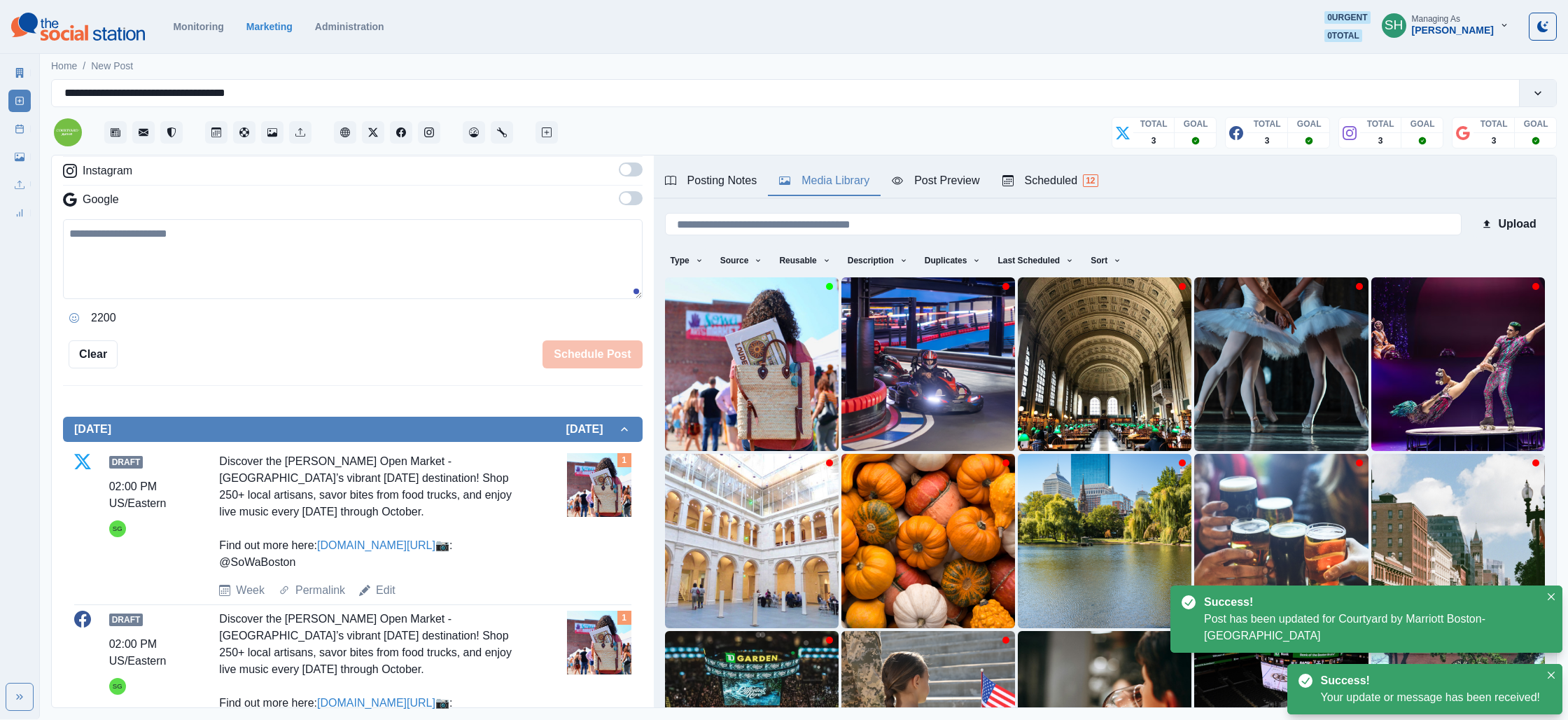
scroll to position [606, 0]
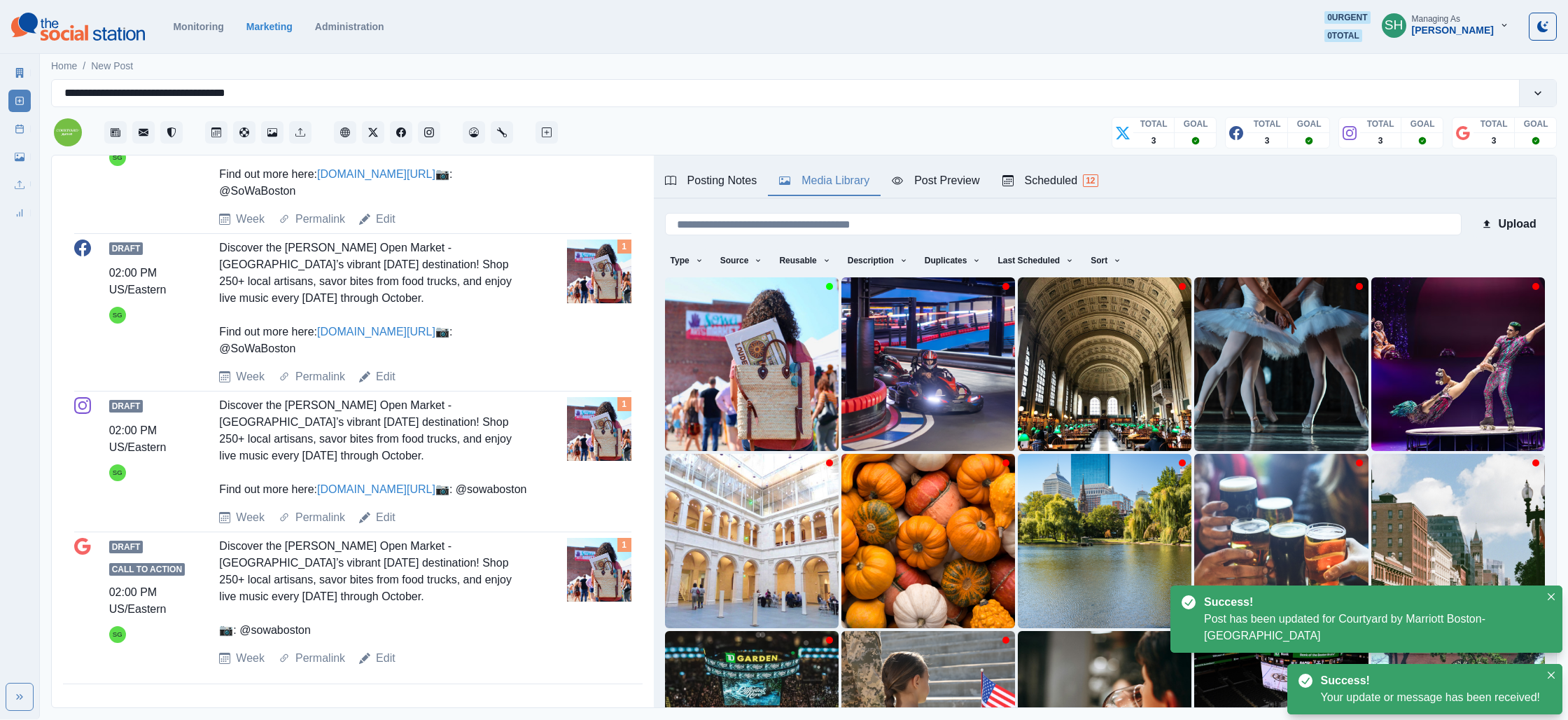
click at [16, 115] on div "Post Schedule" at bounding box center [20, 126] width 23 height 28
click at [15, 124] on icon at bounding box center [20, 129] width 10 height 10
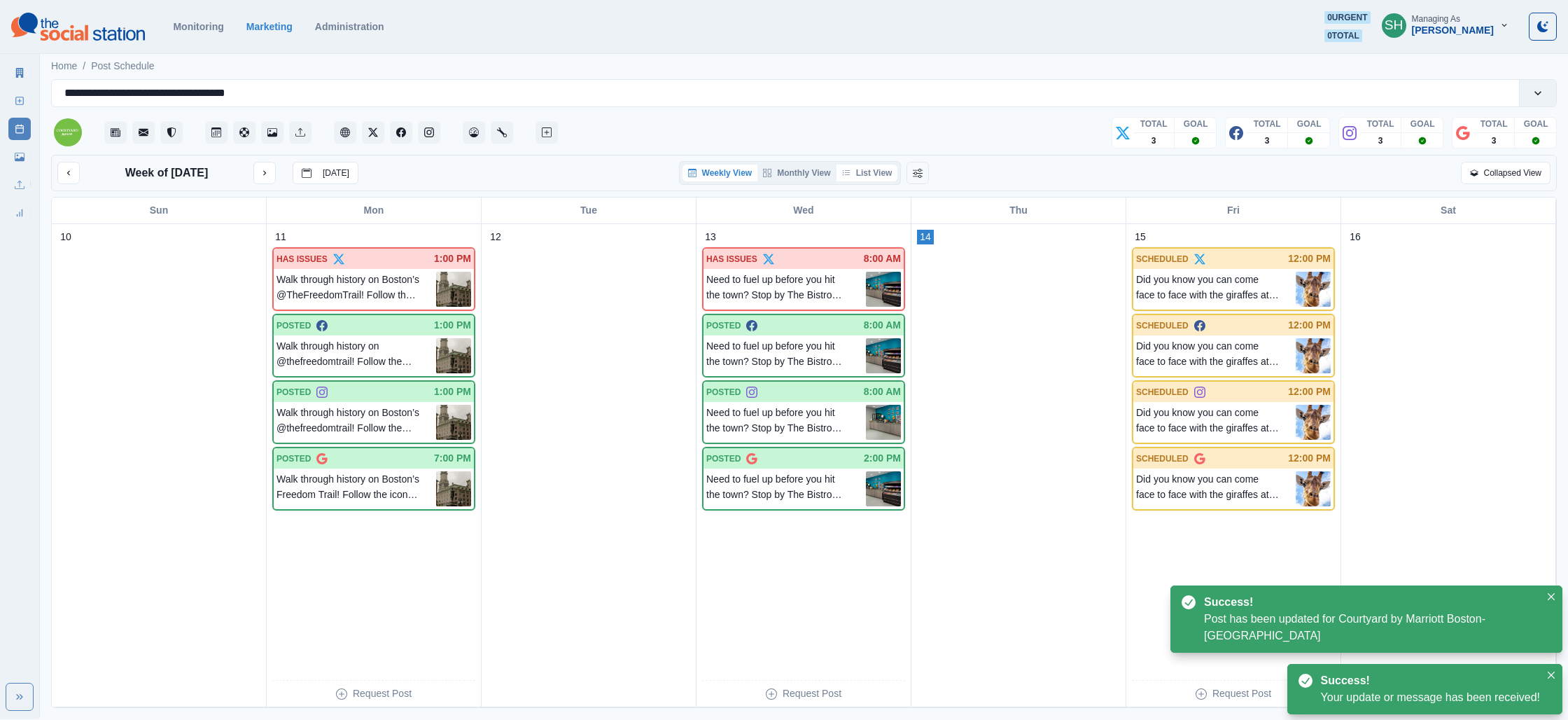
click at [854, 181] on button "List View" at bounding box center [868, 173] width 62 height 17
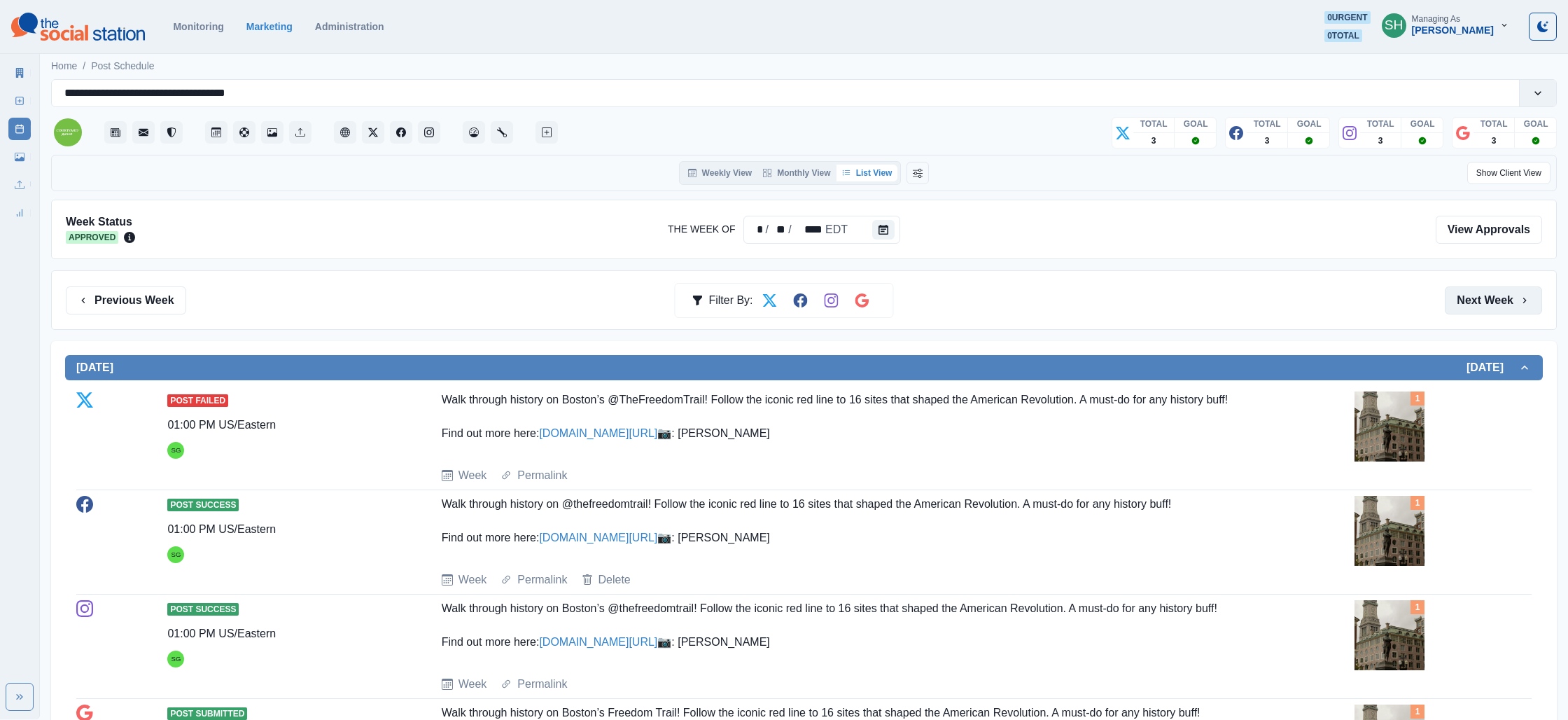
click at [1491, 310] on button "Next Week" at bounding box center [1493, 301] width 97 height 28
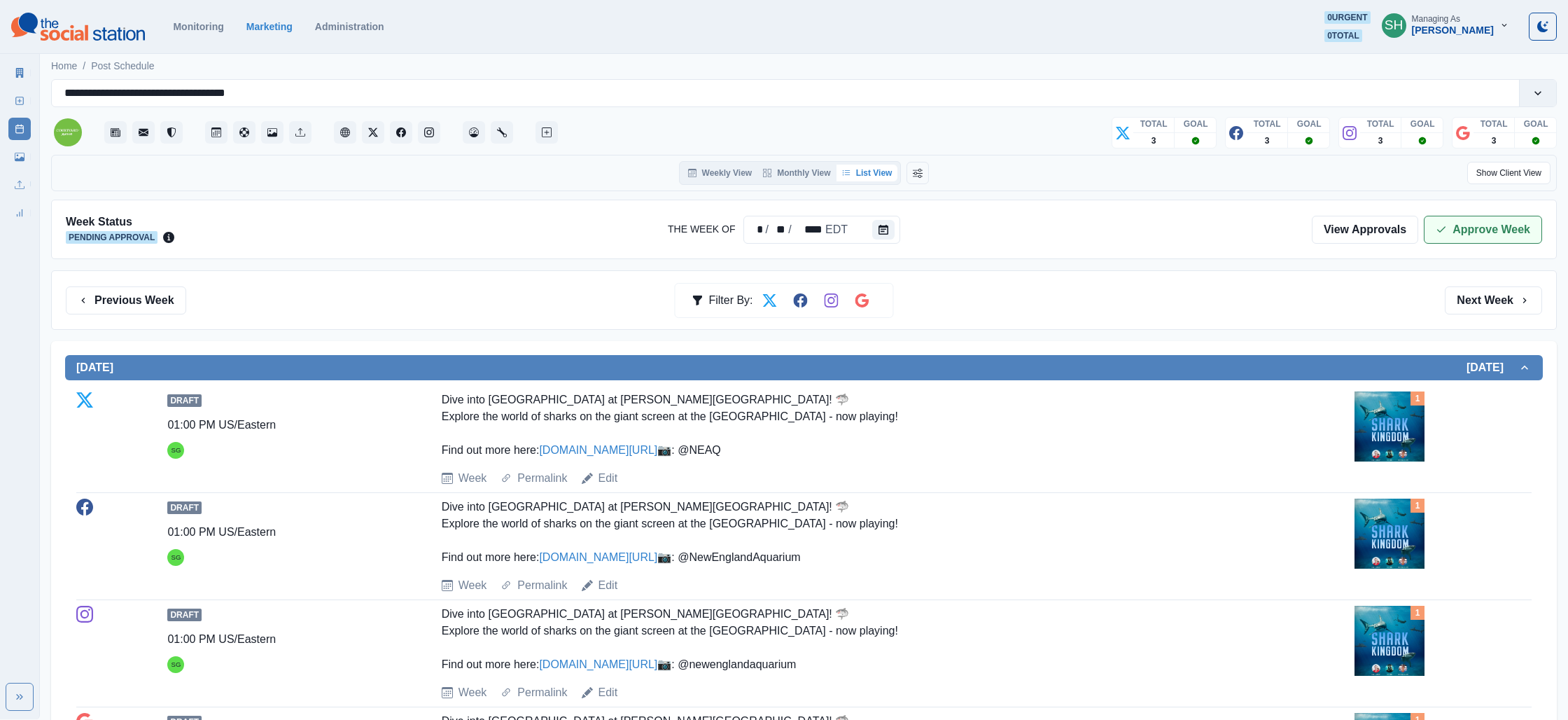
click at [1493, 220] on button "Approve Week" at bounding box center [1483, 229] width 118 height 28
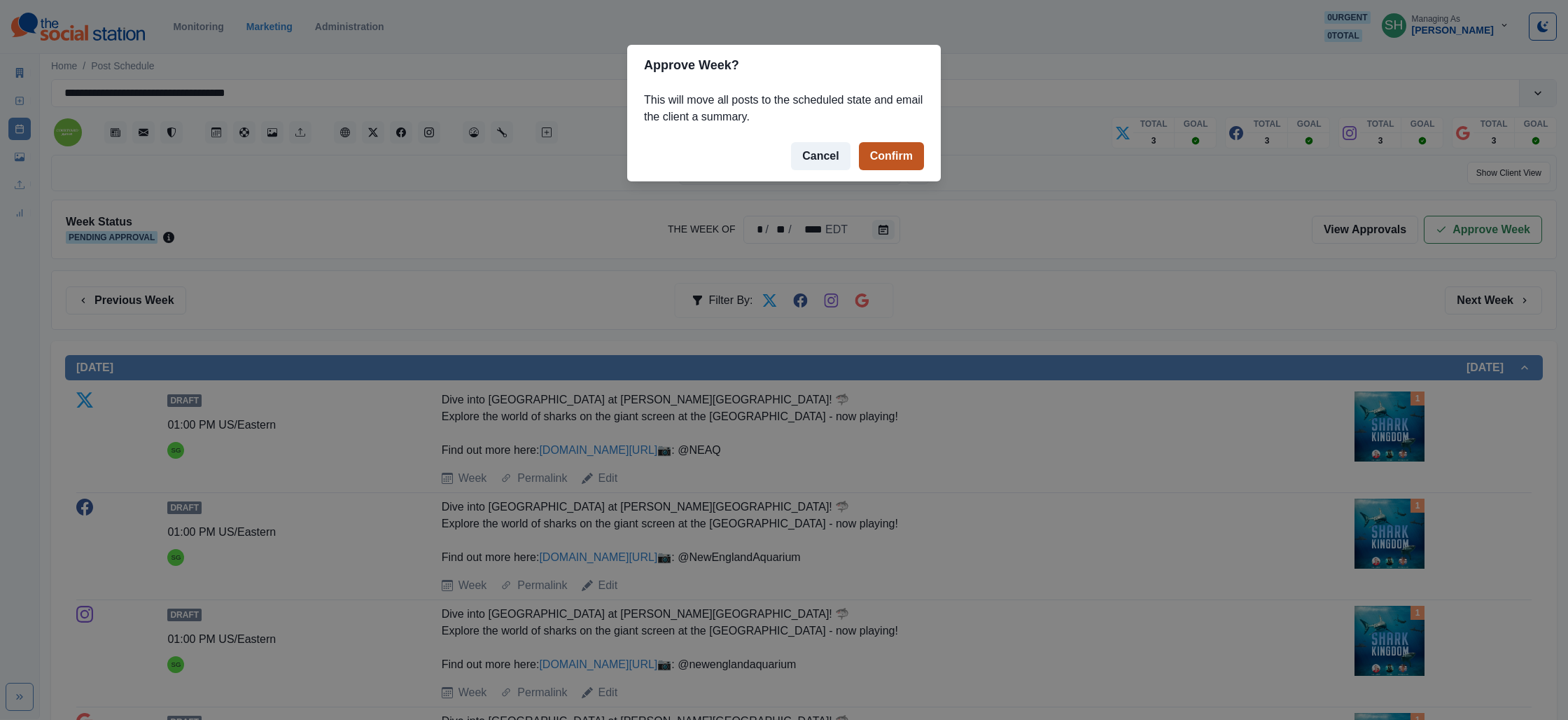
click at [876, 151] on button "Confirm" at bounding box center [892, 156] width 65 height 28
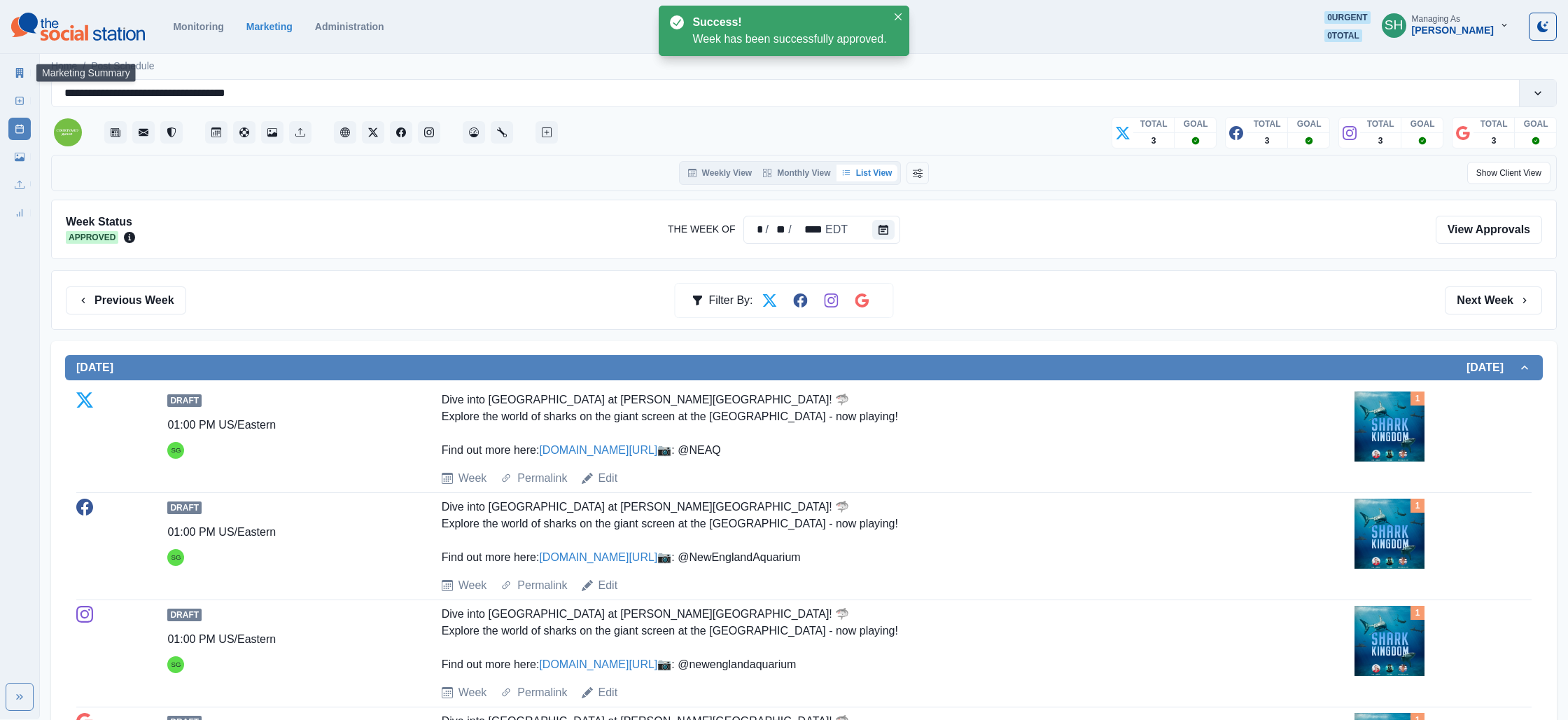
click at [13, 72] on link "Marketing Summary" at bounding box center [20, 73] width 23 height 23
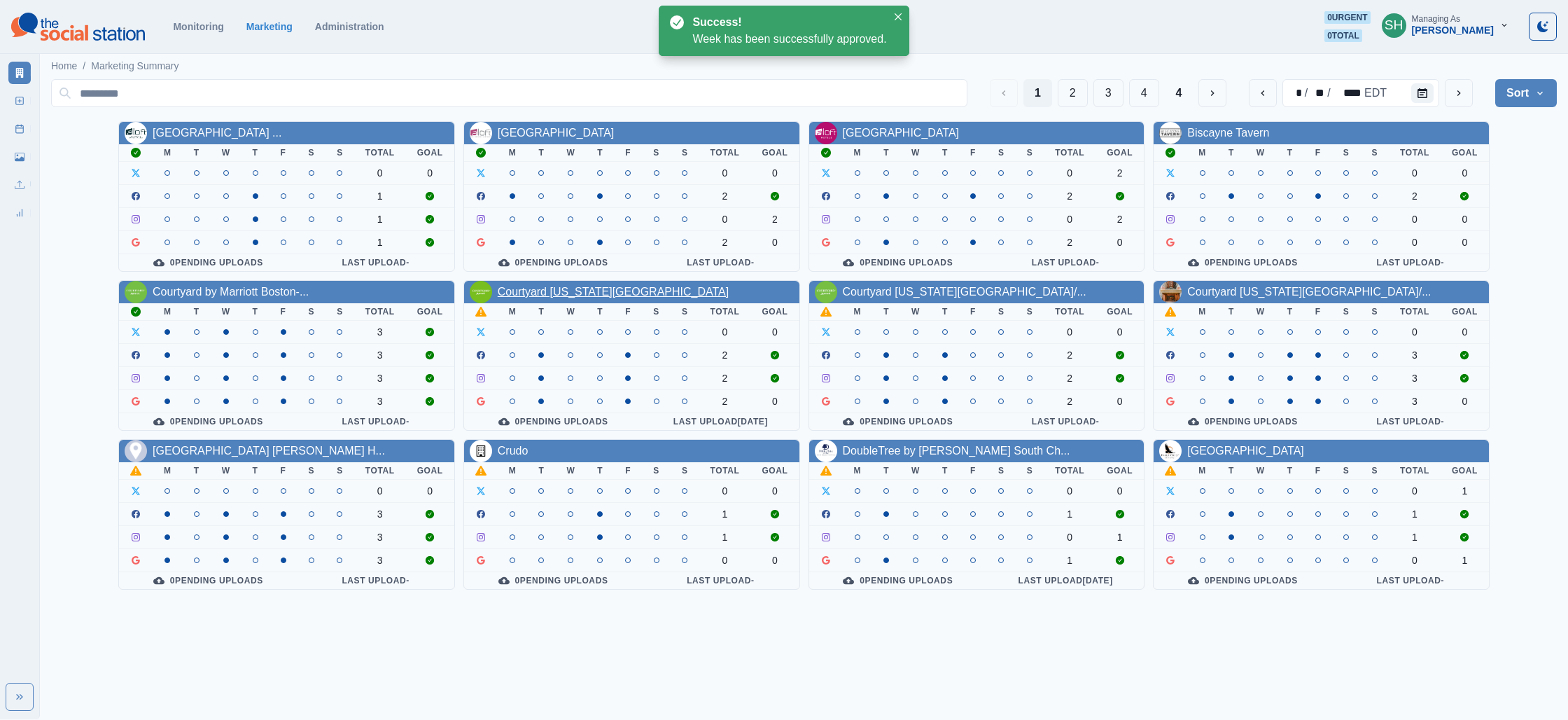
click at [550, 294] on link "Courtyard [US_STATE][GEOGRAPHIC_DATA]" at bounding box center [613, 291] width 231 height 12
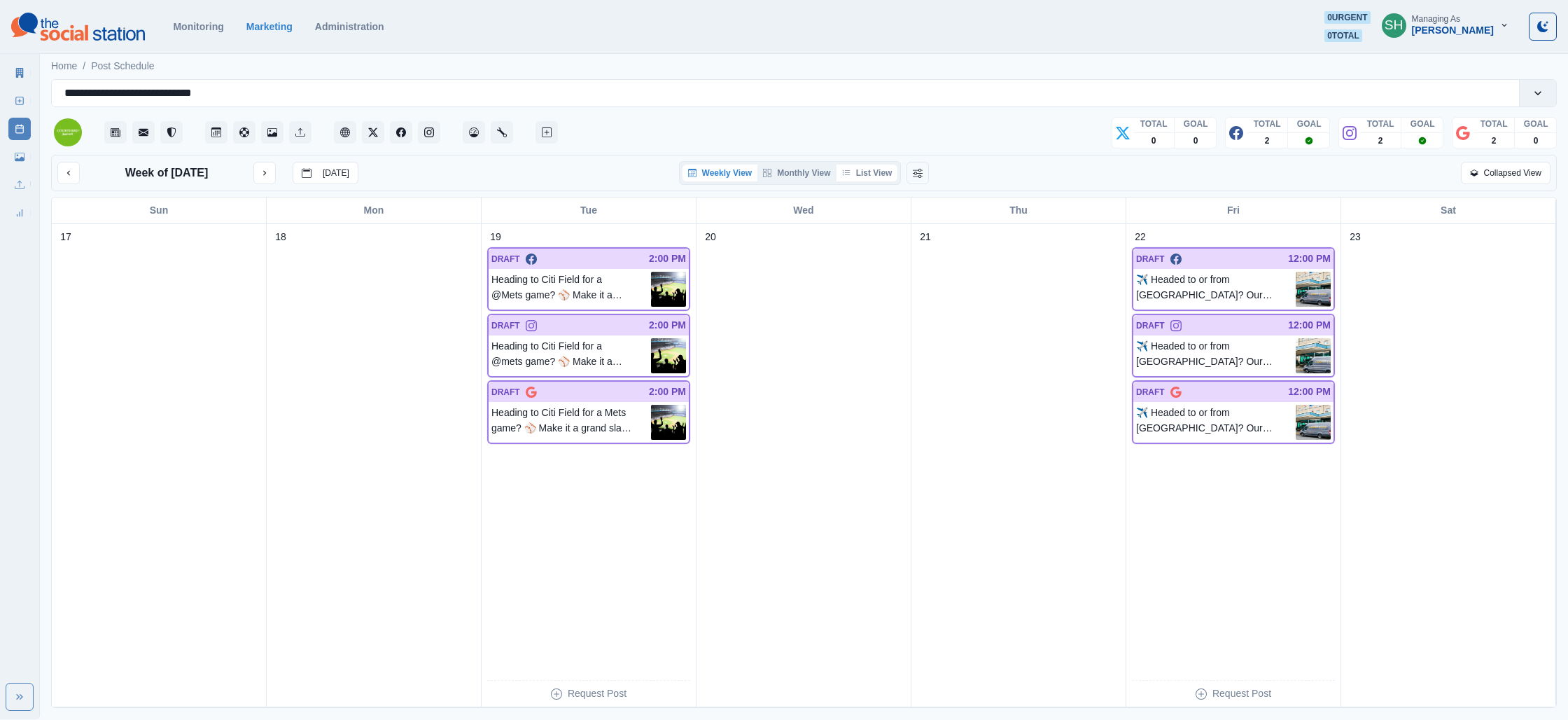
click at [838, 176] on div "Weekly View Monthly View List View" at bounding box center [790, 173] width 215 height 17
click at [856, 175] on button "List View" at bounding box center [868, 173] width 62 height 17
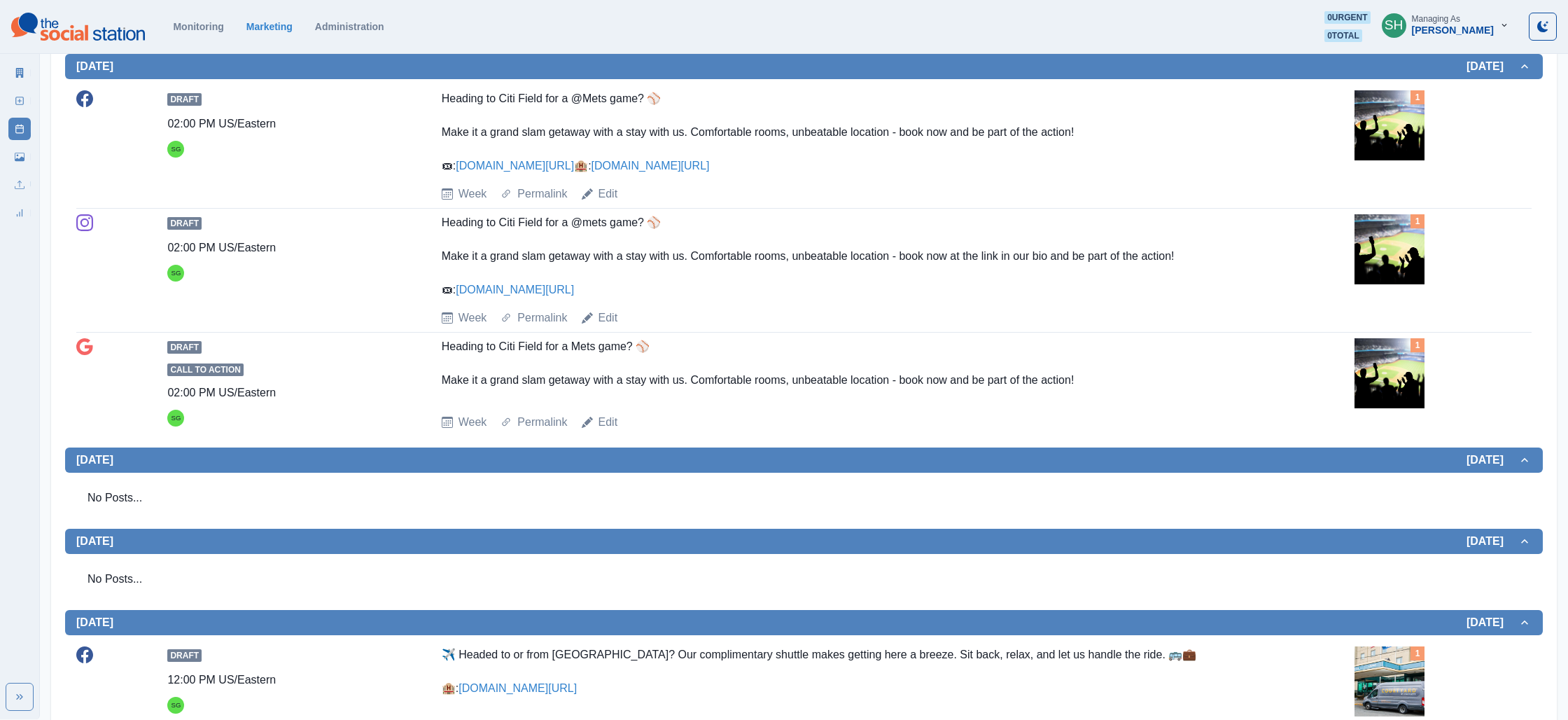
scroll to position [381, 0]
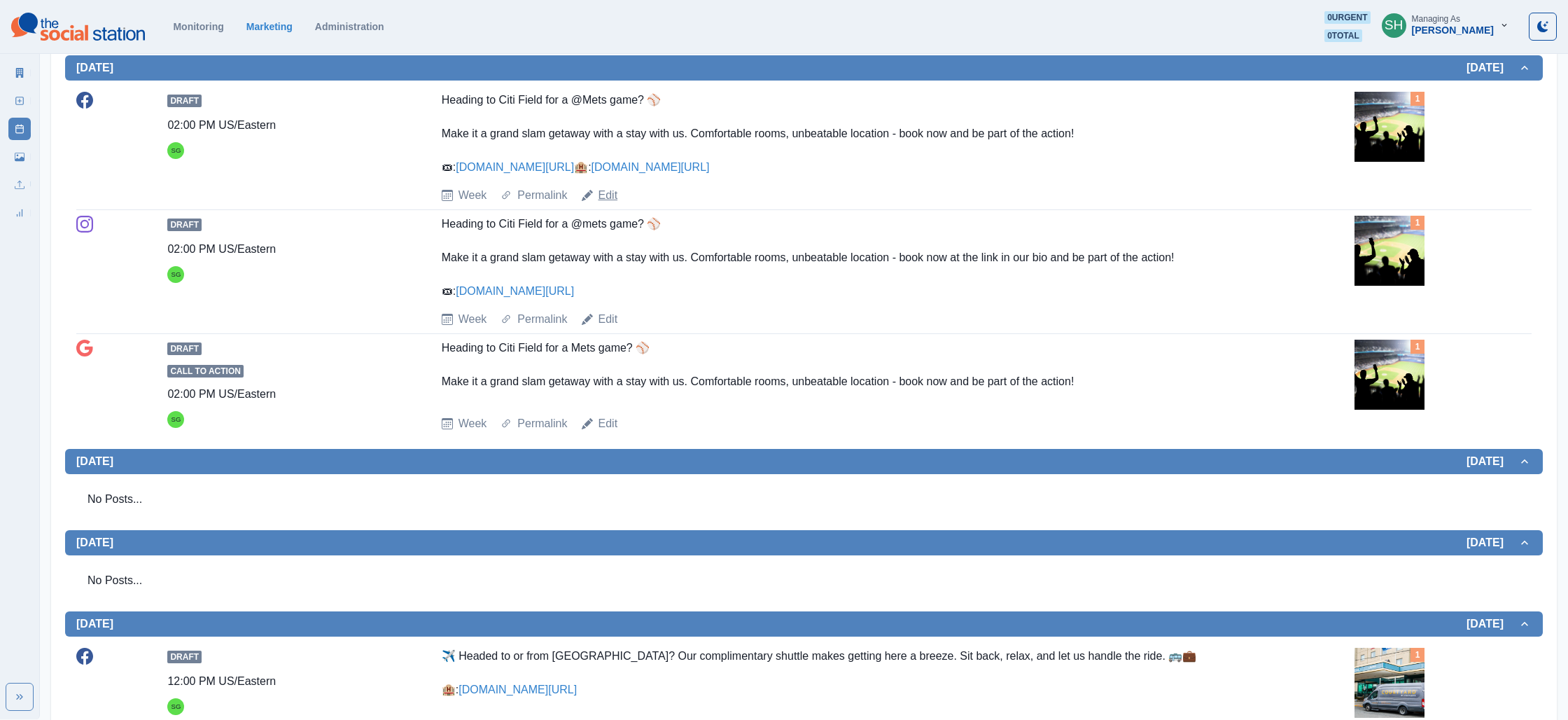
click at [602, 203] on link "Edit" at bounding box center [609, 196] width 20 height 17
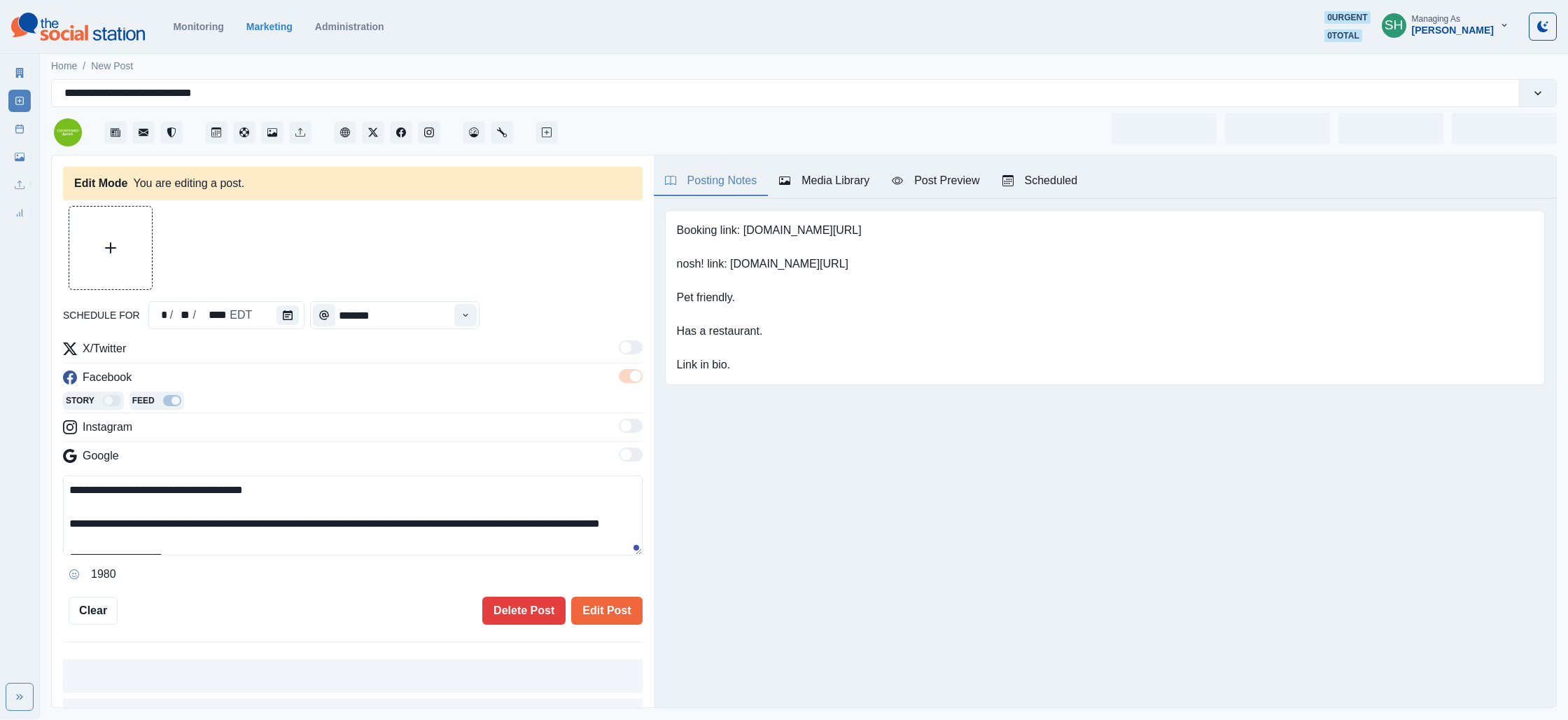
type input "*******"
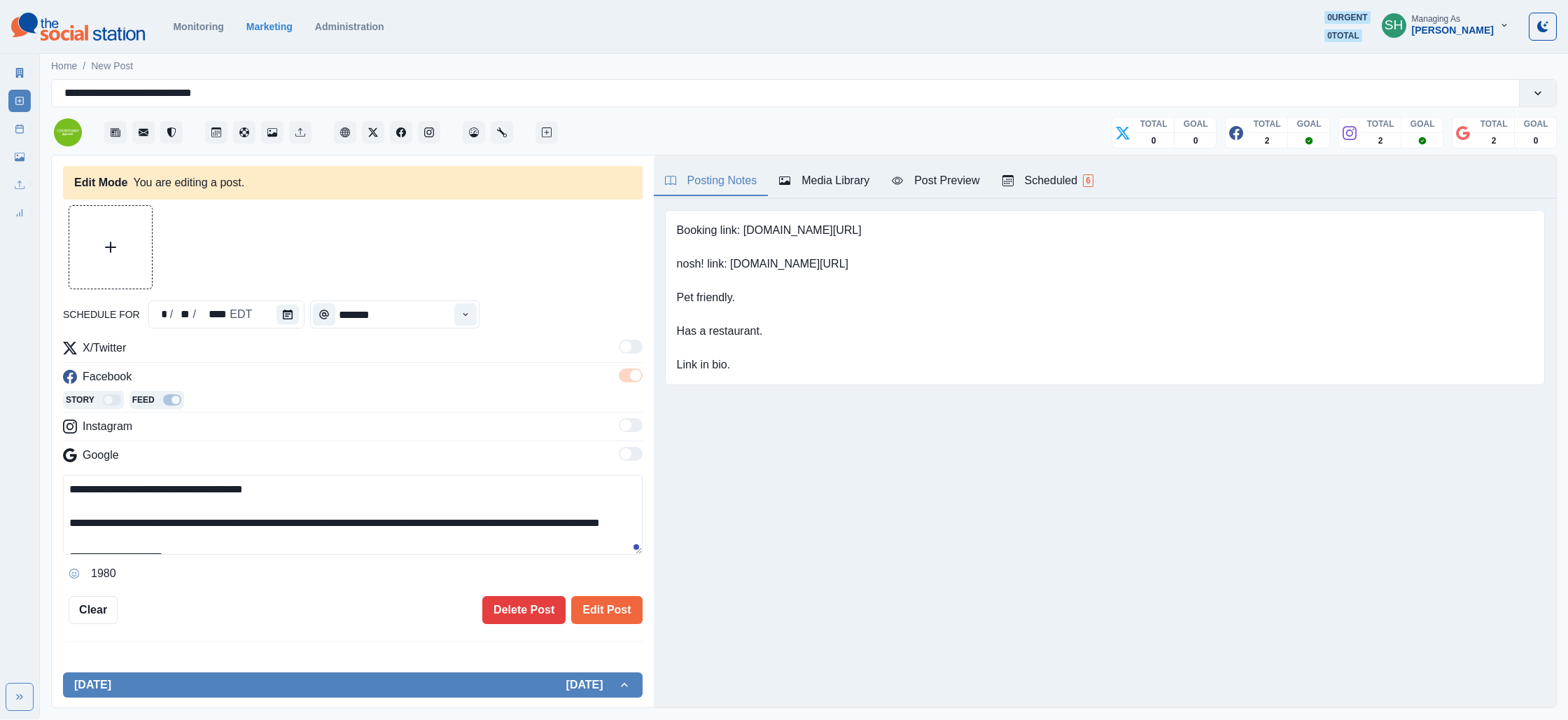
click at [840, 187] on div "Media Library" at bounding box center [824, 181] width 90 height 17
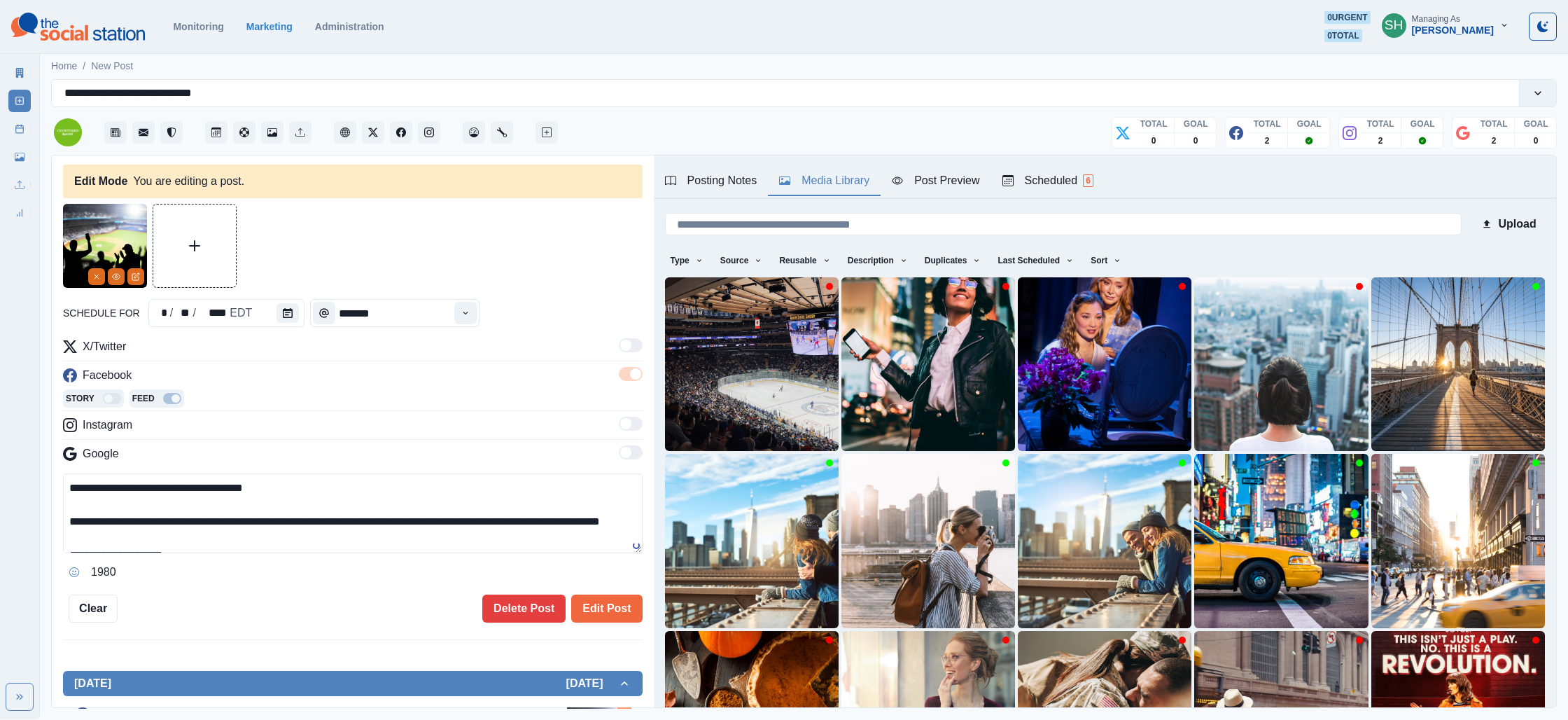
click at [103, 275] on button "Remove" at bounding box center [96, 277] width 17 height 17
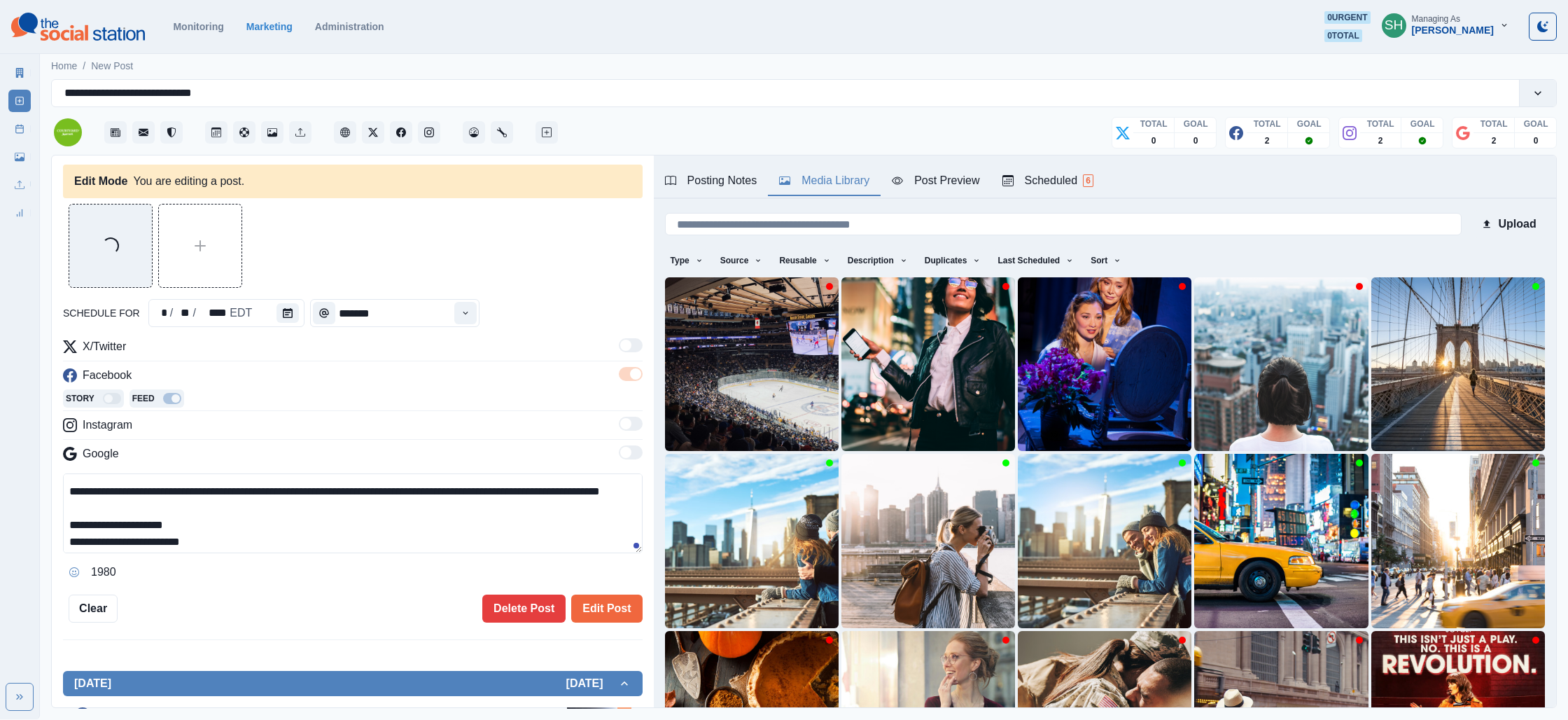
scroll to position [50, 0]
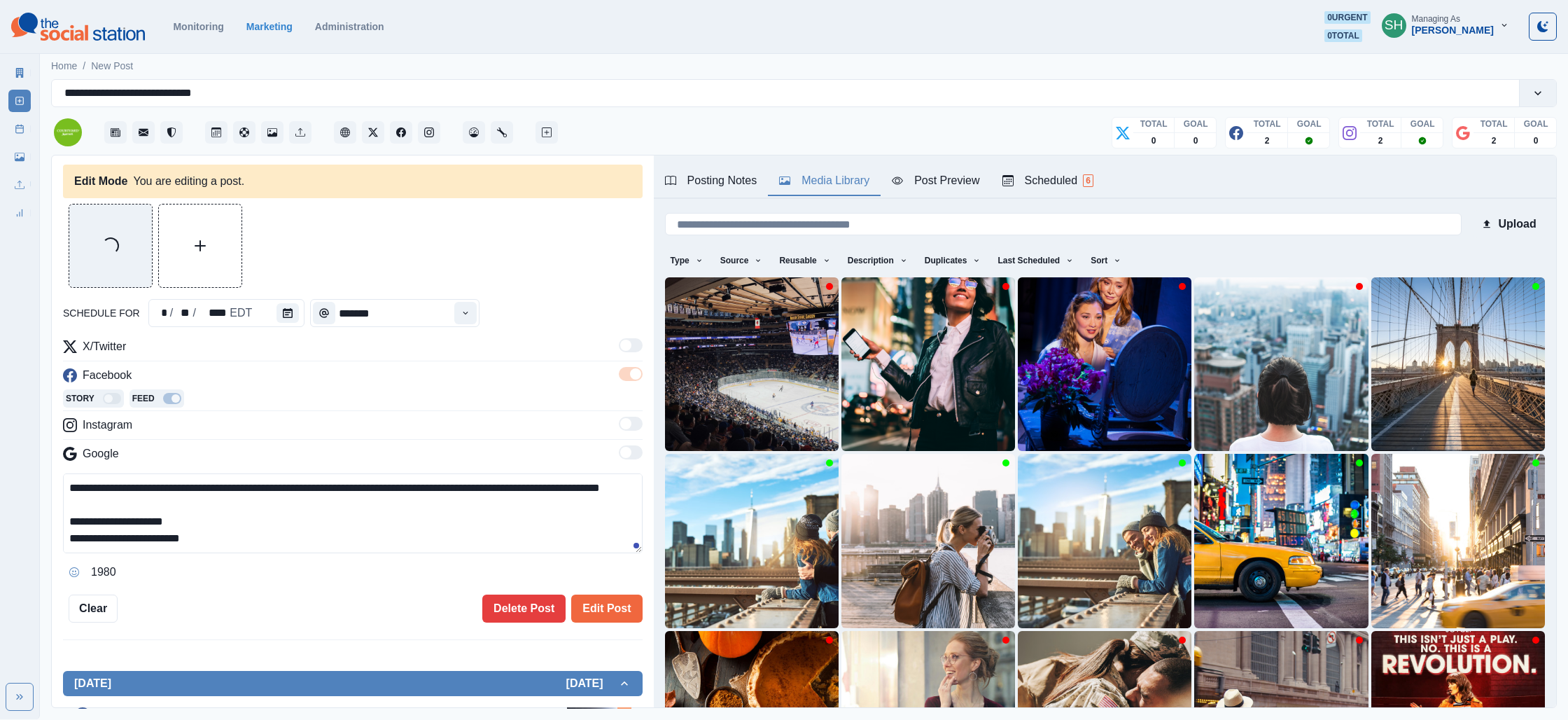
click at [270, 548] on textarea "**********" at bounding box center [353, 512] width 580 height 80
click at [72, 573] on icon "Opens Emoji Picker" at bounding box center [74, 572] width 10 height 10
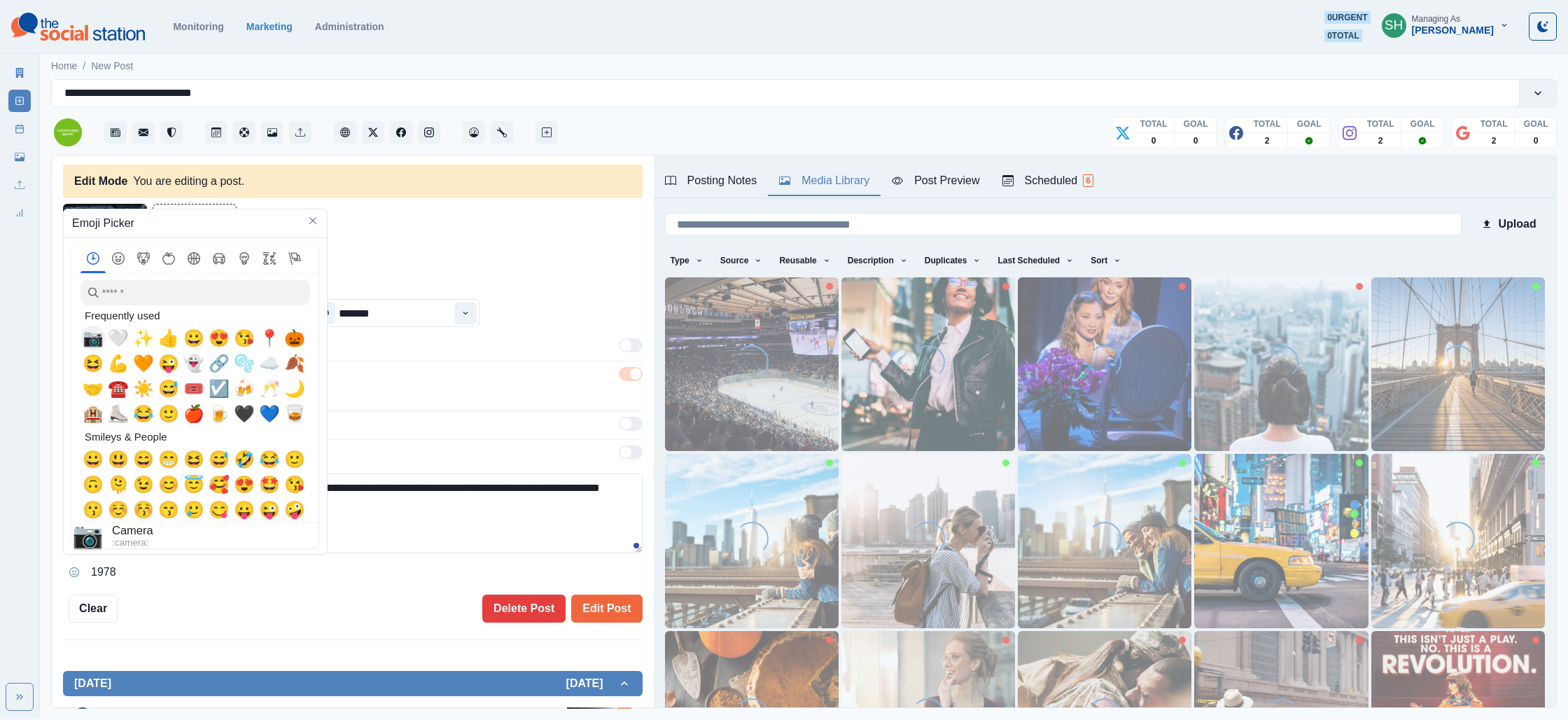
click at [98, 336] on span "📷" at bounding box center [93, 339] width 21 height 20
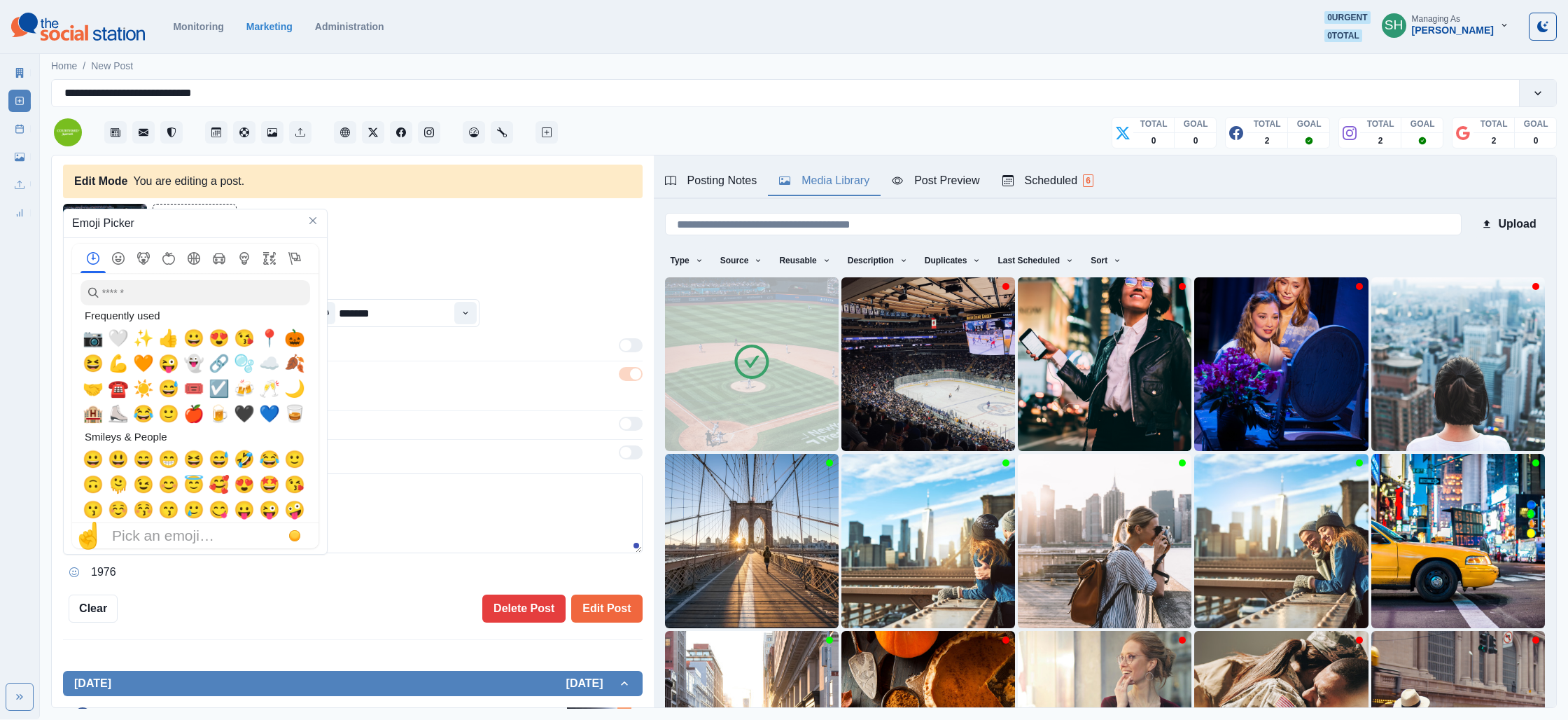
click at [379, 536] on textarea "**********" at bounding box center [353, 512] width 580 height 80
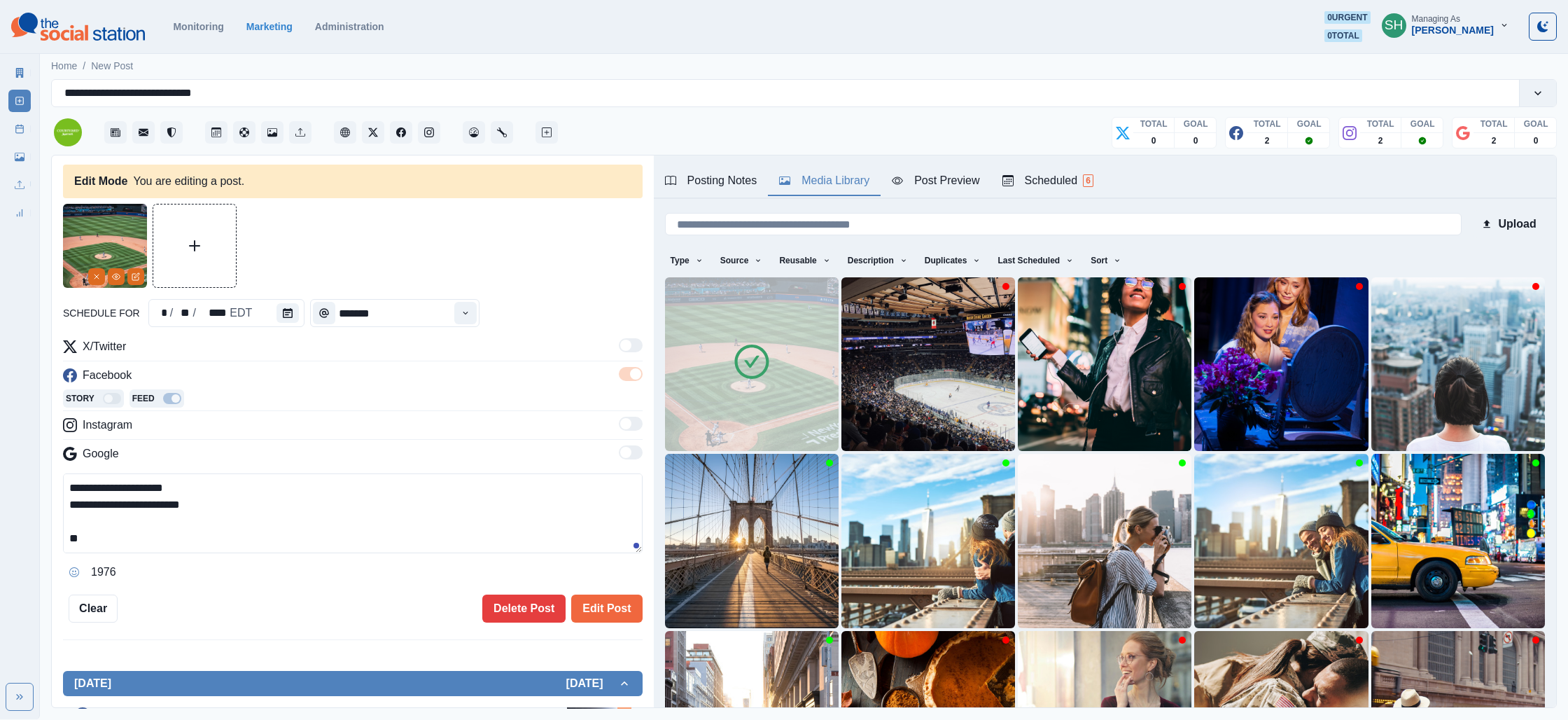
click at [362, 543] on textarea "**********" at bounding box center [353, 512] width 580 height 80
paste textarea "**********"
drag, startPoint x: 151, startPoint y: 545, endPoint x: 42, endPoint y: 551, distance: 109.2
click at [46, 543] on main "**********" at bounding box center [804, 385] width 1529 height 669
type textarea "**********"
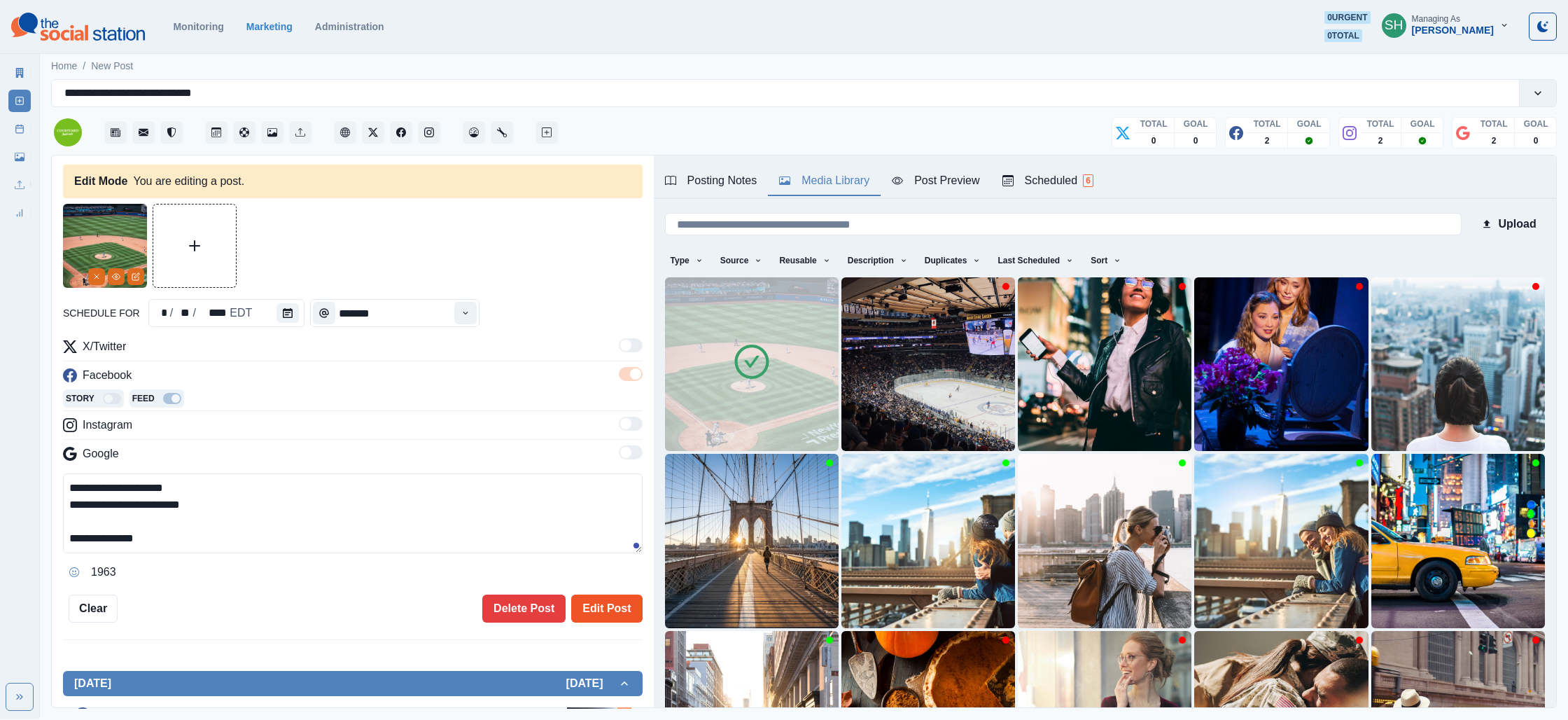
click at [609, 606] on button "Edit Post" at bounding box center [607, 609] width 70 height 28
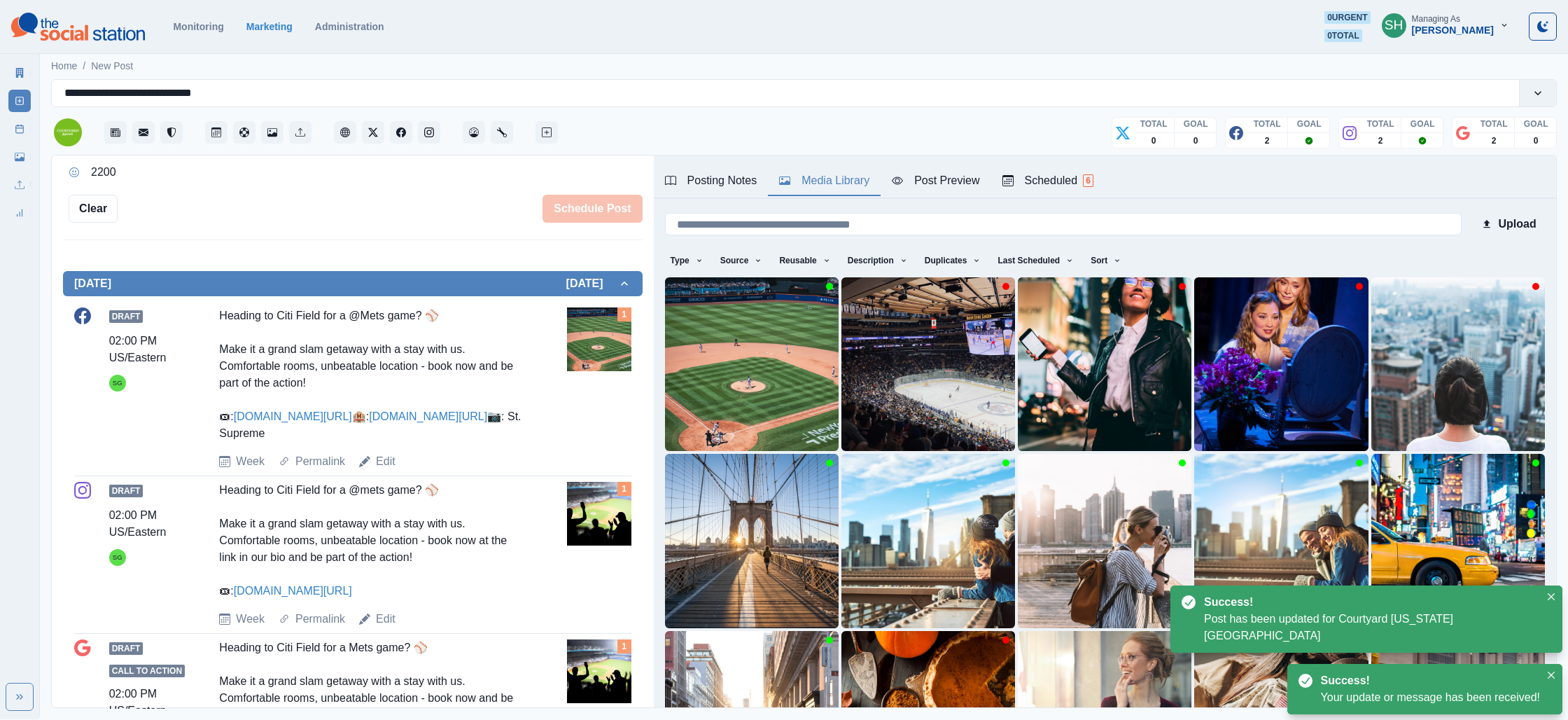
scroll to position [424, 0]
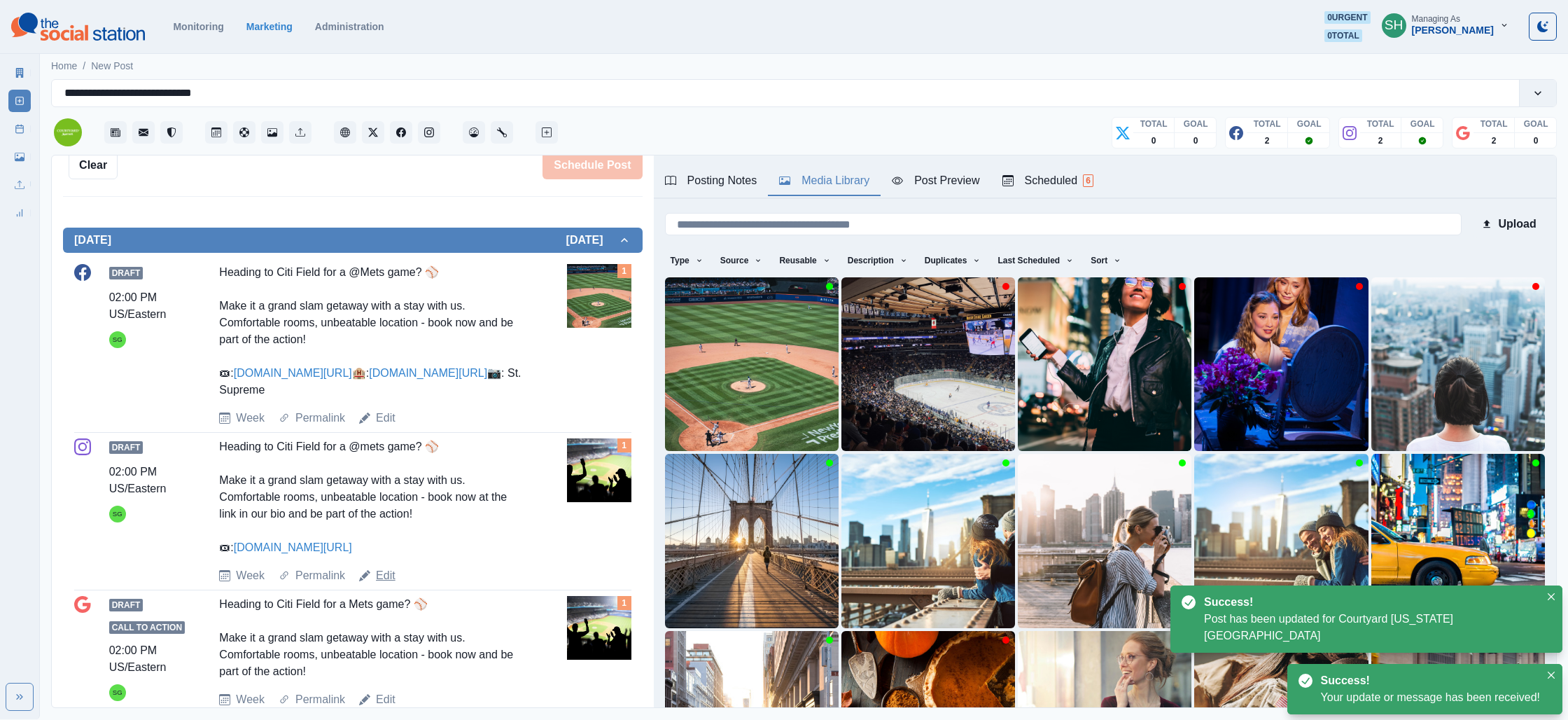
click at [379, 584] on link "Edit" at bounding box center [386, 576] width 20 height 17
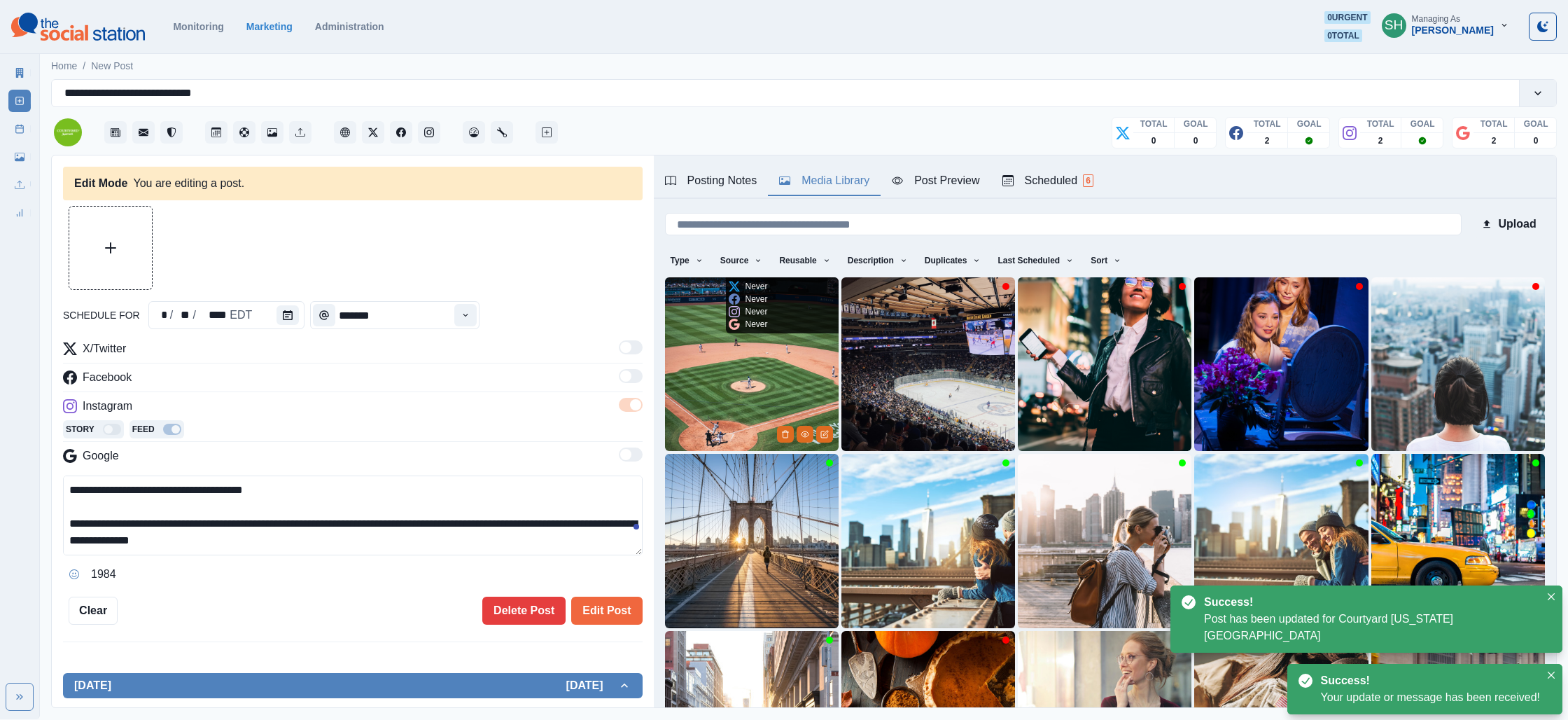
click at [763, 403] on img at bounding box center [752, 364] width 174 height 174
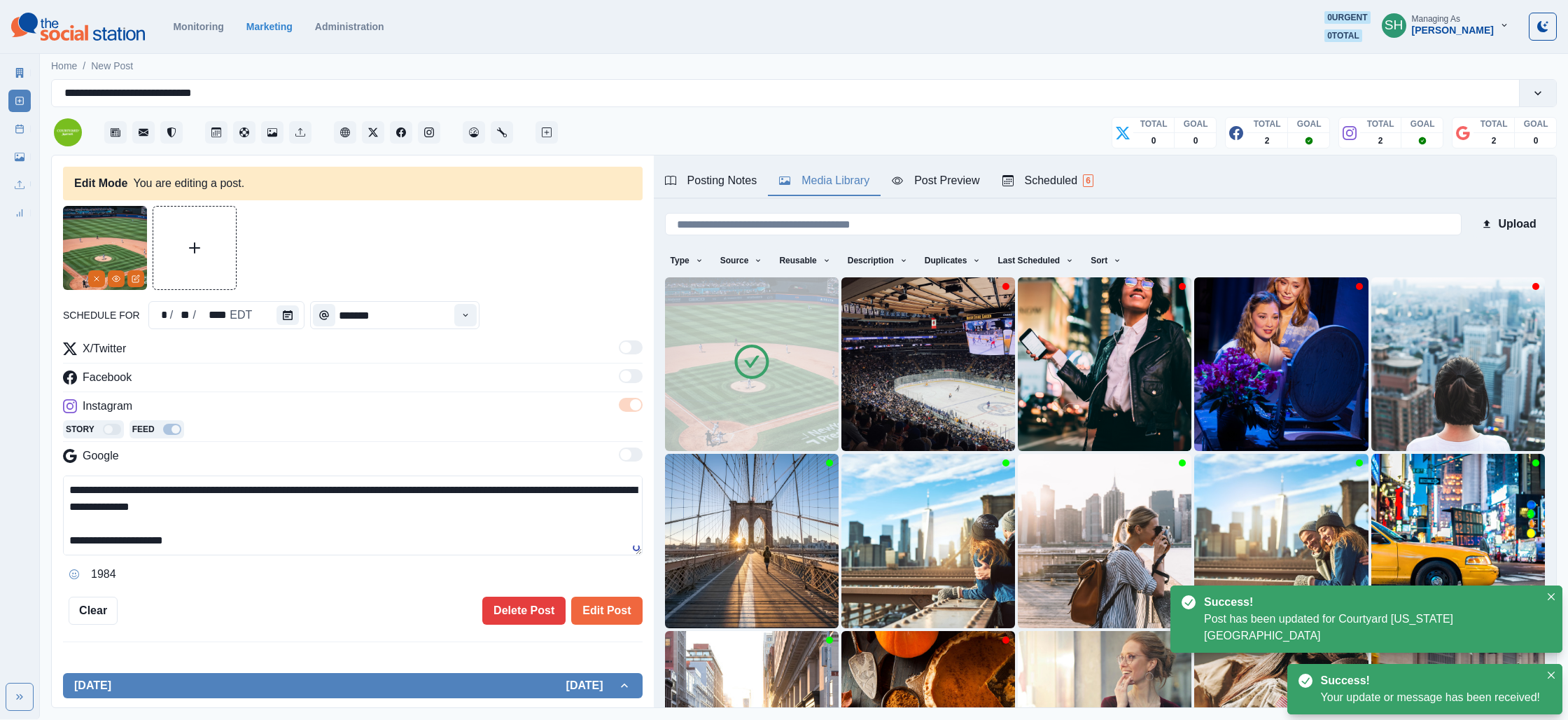
scroll to position [33, 0]
click at [277, 541] on textarea "**********" at bounding box center [353, 514] width 580 height 80
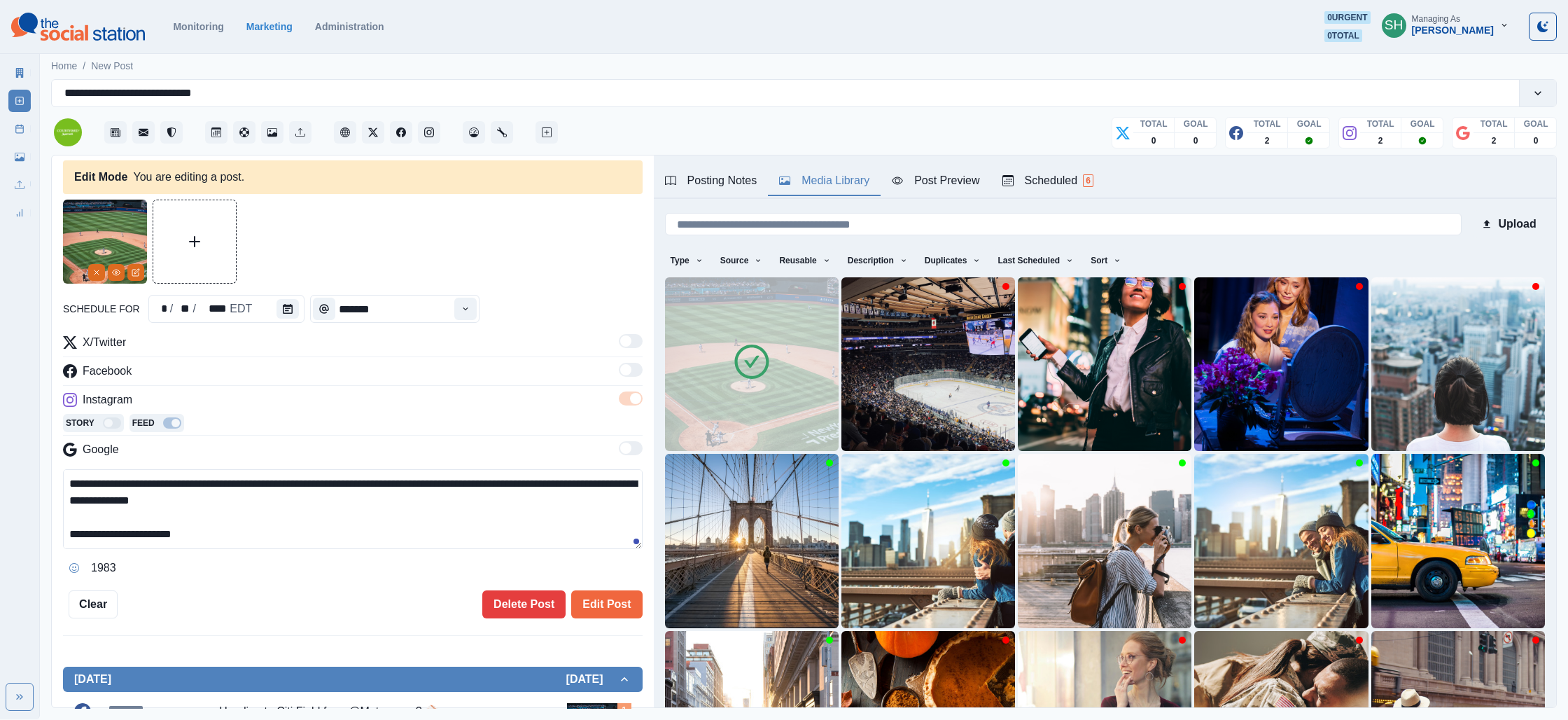
scroll to position [60, 0]
paste textarea "**********"
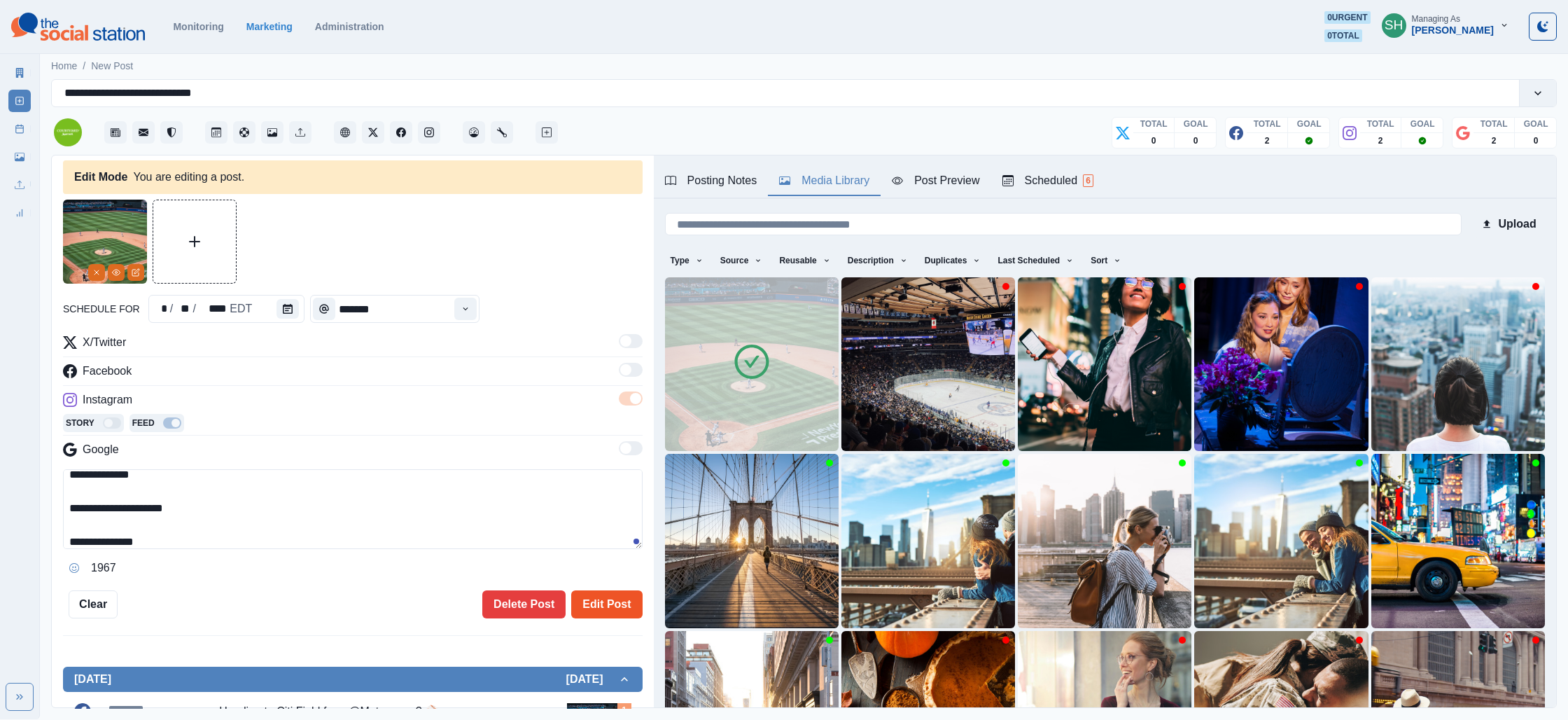
type textarea "**********"
click at [609, 599] on button "Edit Post" at bounding box center [607, 605] width 70 height 28
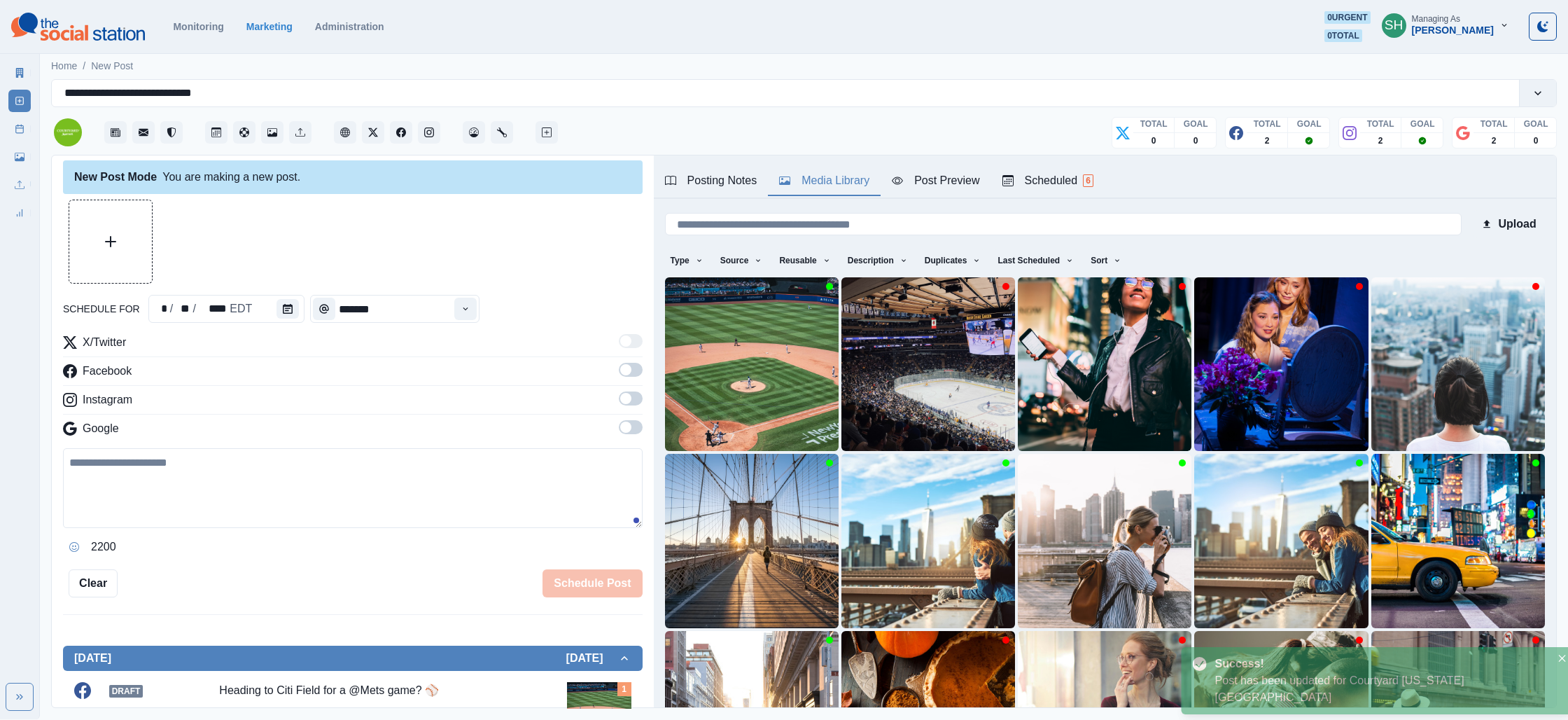
scroll to position [533, 0]
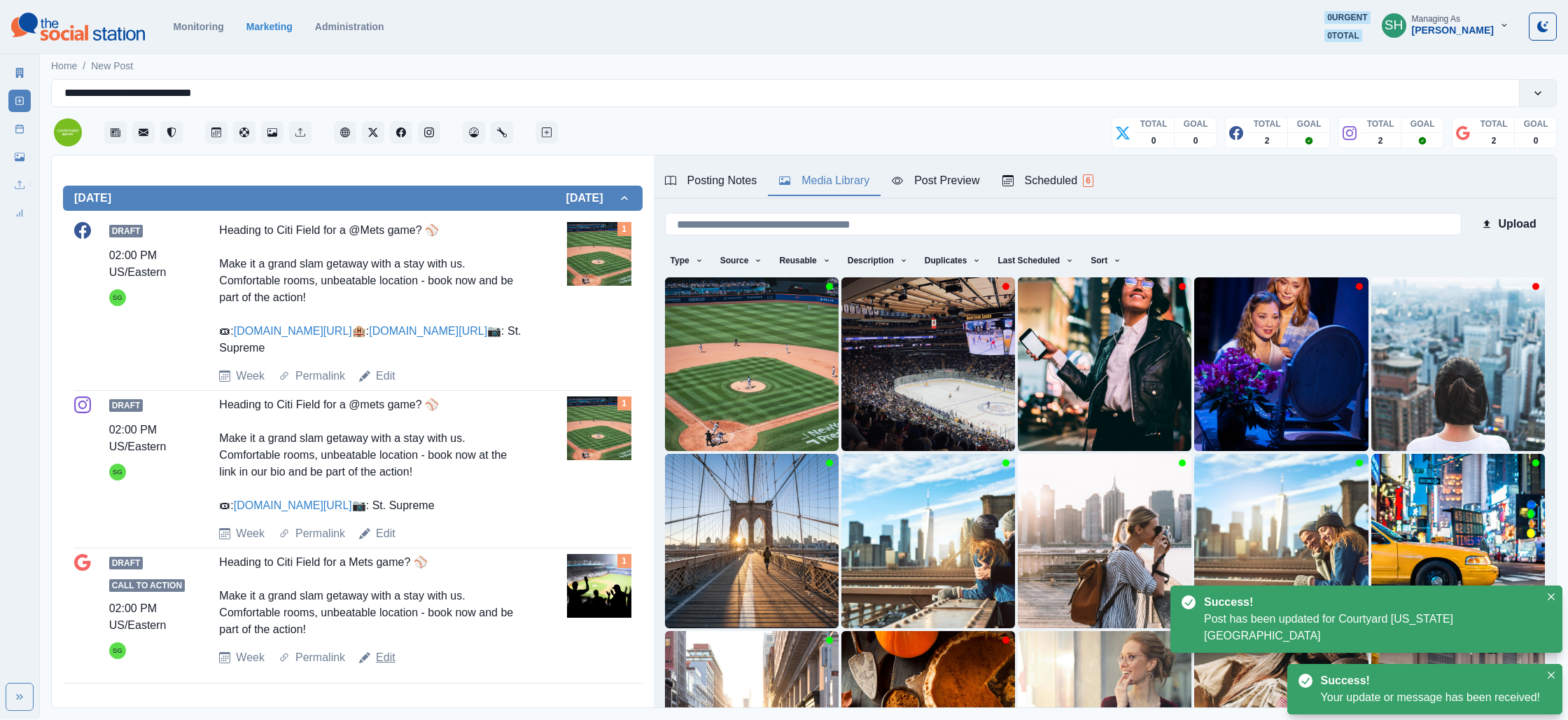
drag, startPoint x: 388, startPoint y: 644, endPoint x: 379, endPoint y: 655, distance: 14.2
click at [382, 648] on div "Draft Call to Action 02:00 PM US/Eastern SG Heading to Citi Field for a Mets ga…" at bounding box center [353, 610] width 557 height 112
click at [379, 655] on link "Edit" at bounding box center [386, 657] width 20 height 17
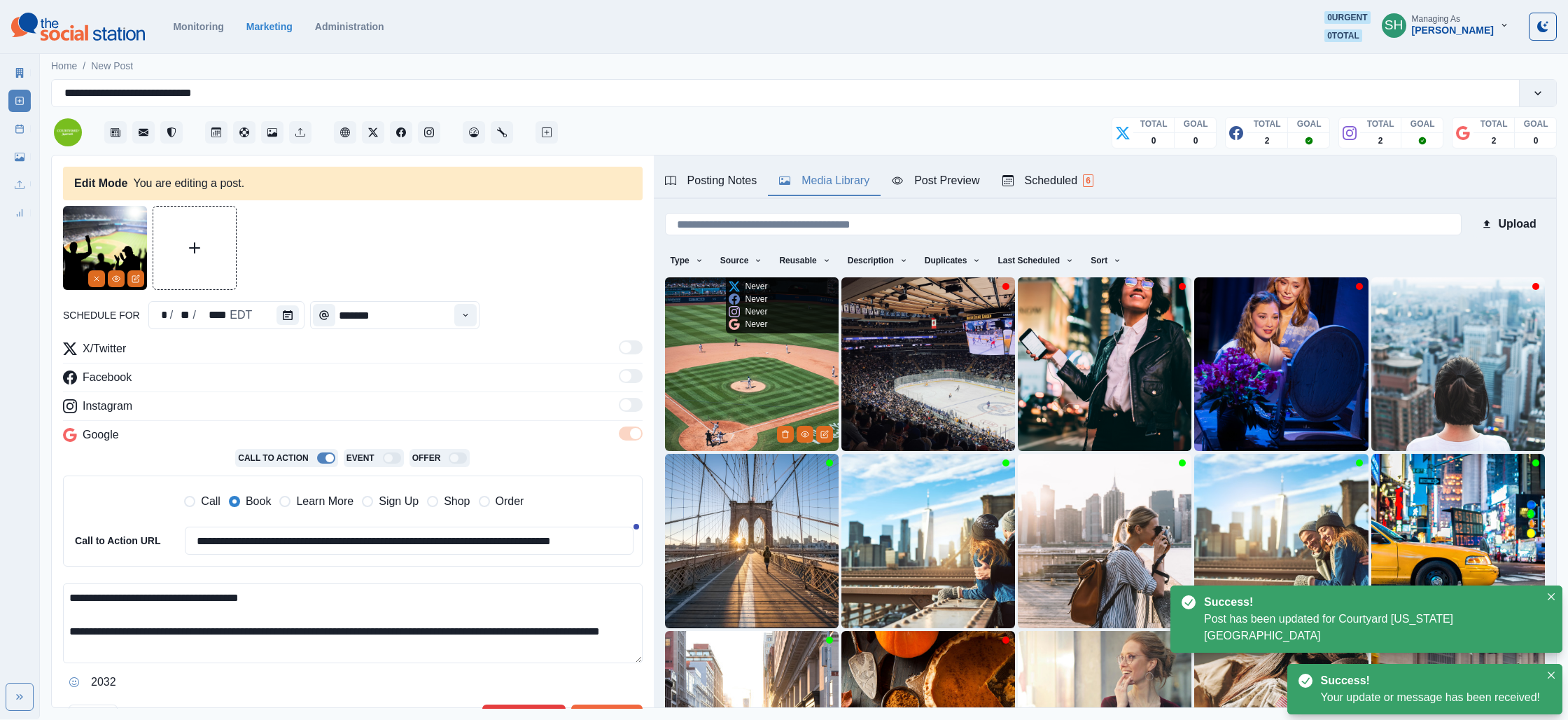
click at [695, 391] on img at bounding box center [752, 364] width 174 height 174
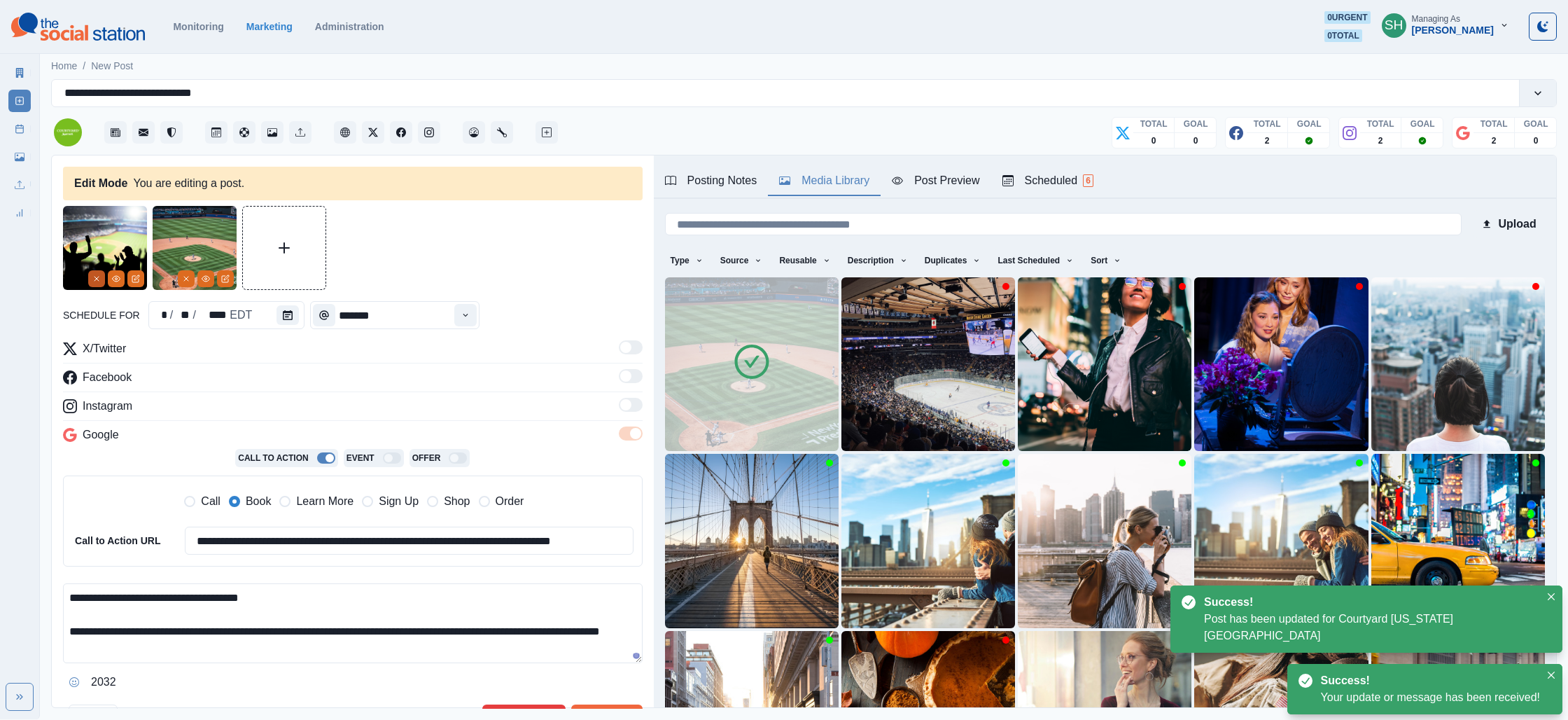
click at [96, 277] on icon "Remove" at bounding box center [96, 279] width 8 height 8
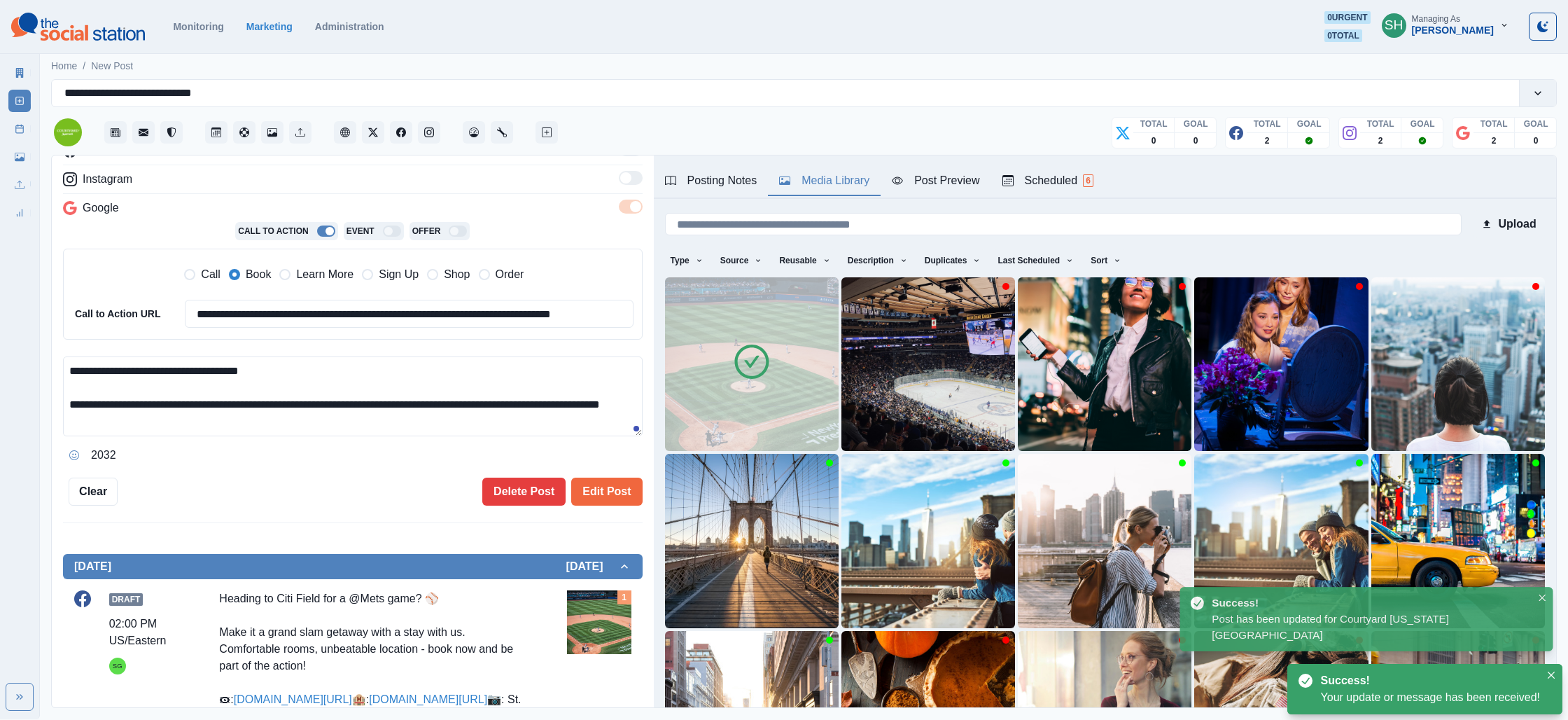
click at [258, 424] on textarea "**********" at bounding box center [353, 396] width 580 height 80
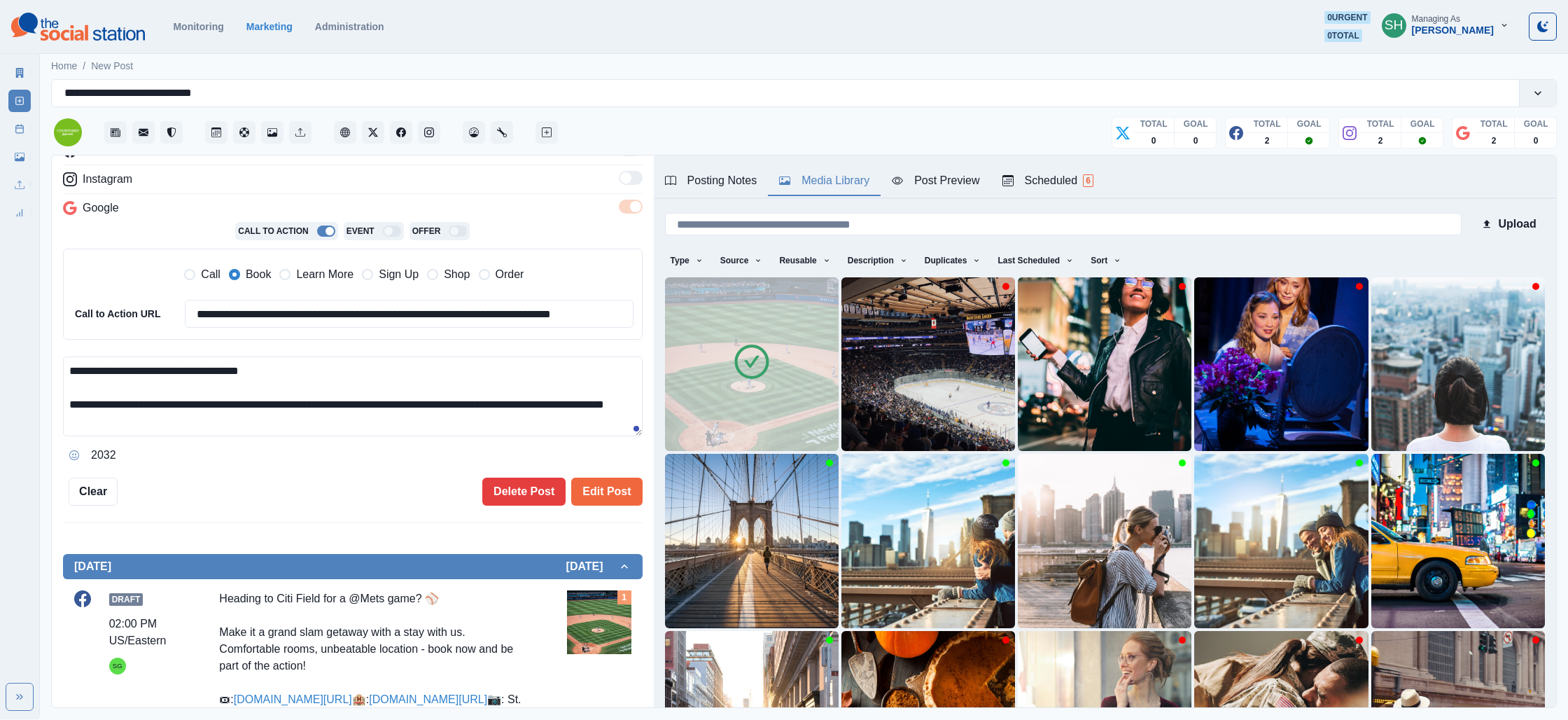
scroll to position [9, 0]
paste textarea "**********"
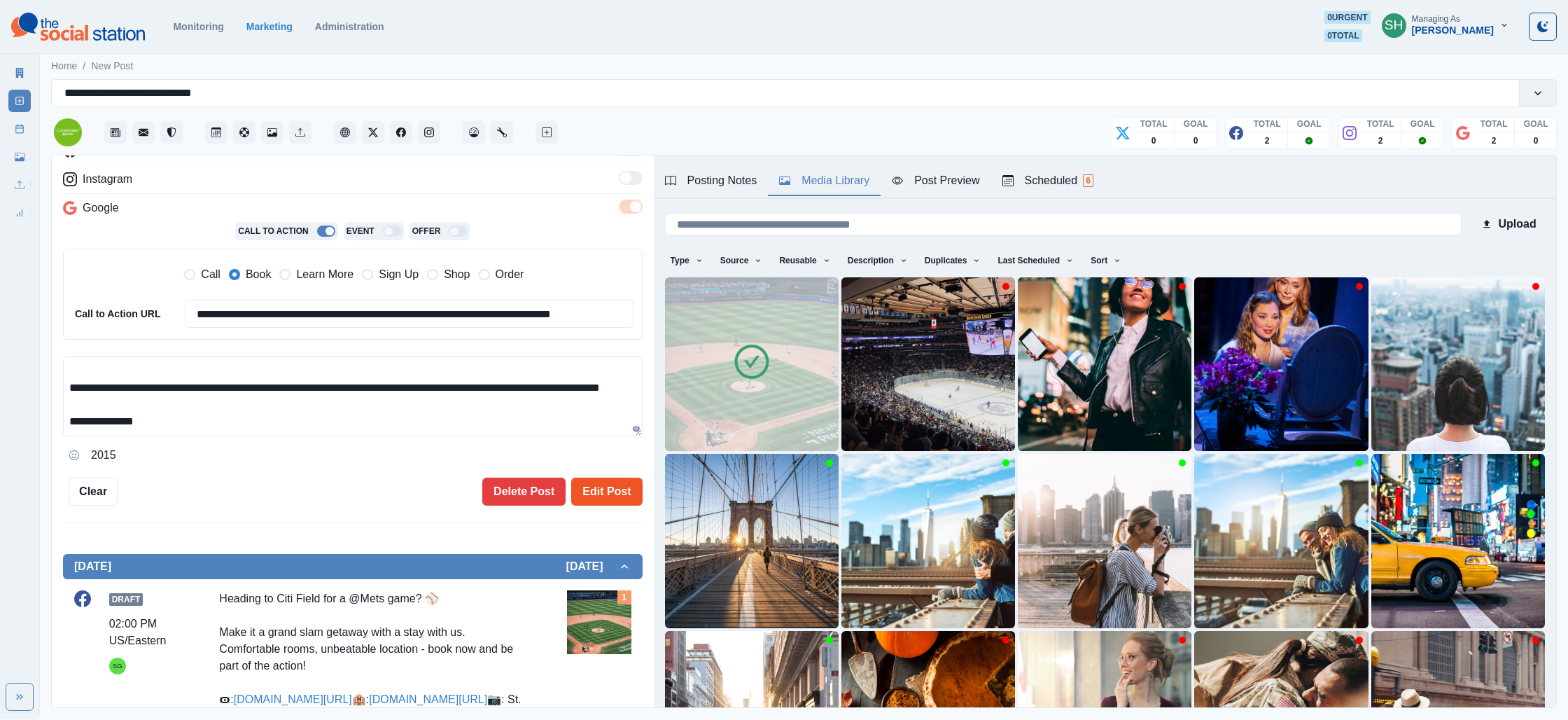
type textarea "**********"
click at [587, 495] on button "Edit Post" at bounding box center [607, 491] width 70 height 28
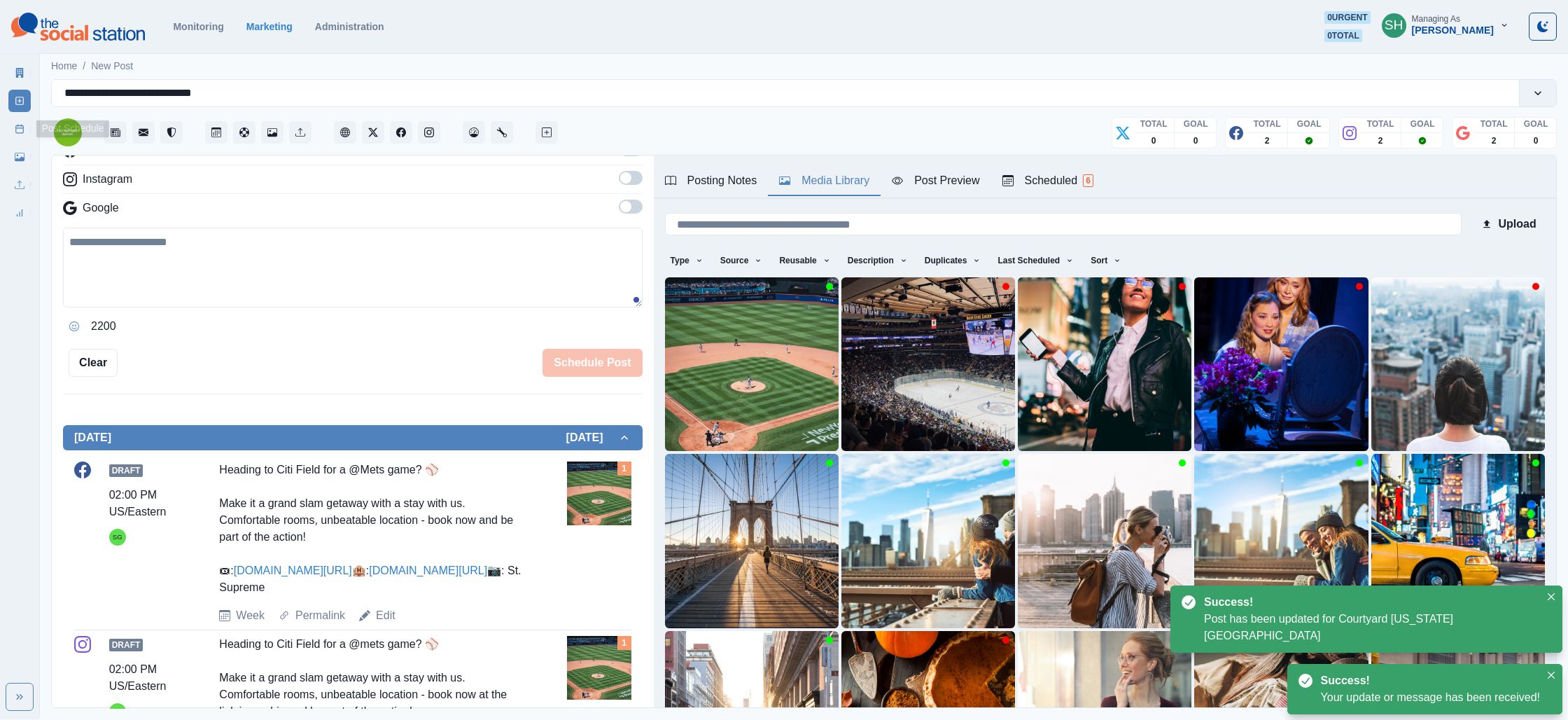
click at [9, 130] on link "Post Schedule" at bounding box center [20, 129] width 23 height 23
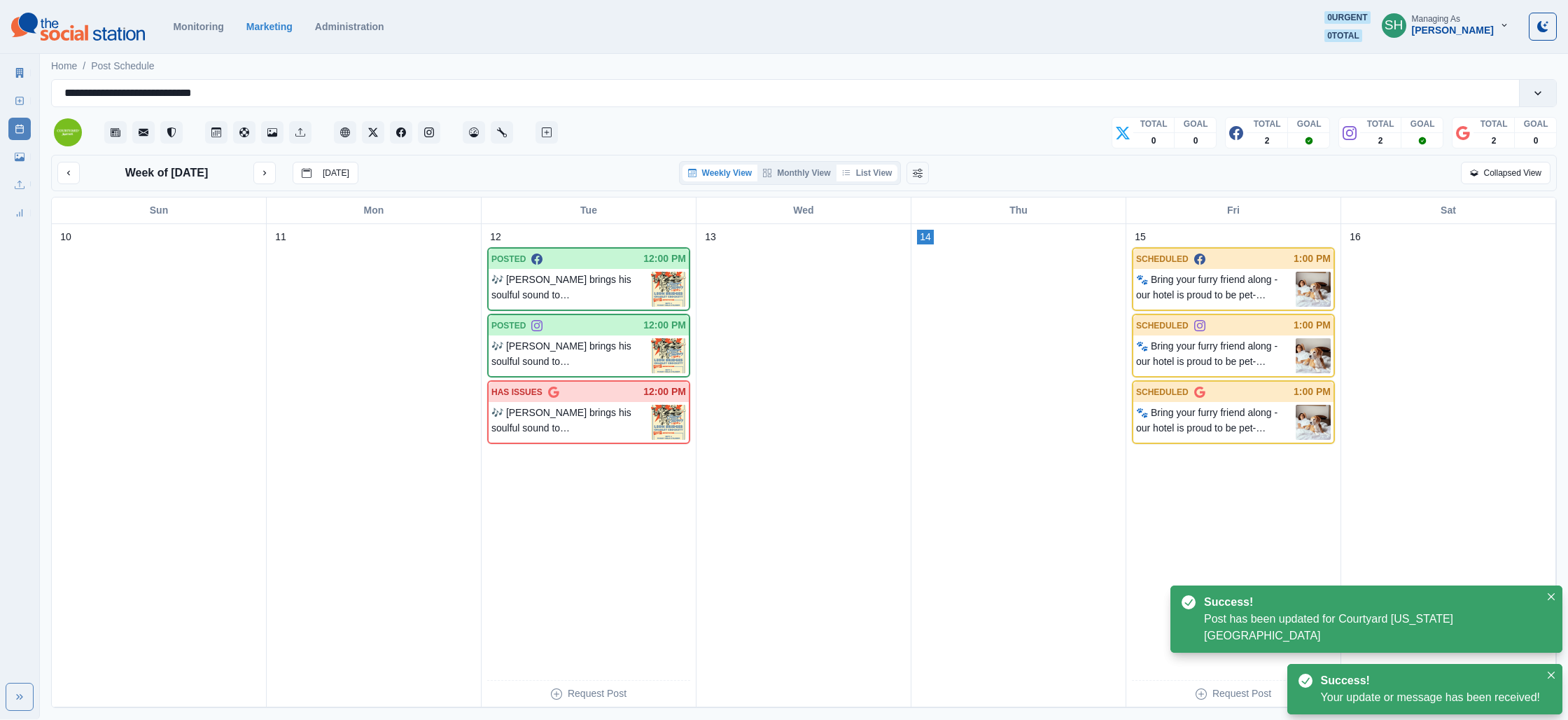
click at [893, 167] on button "List View" at bounding box center [868, 173] width 62 height 17
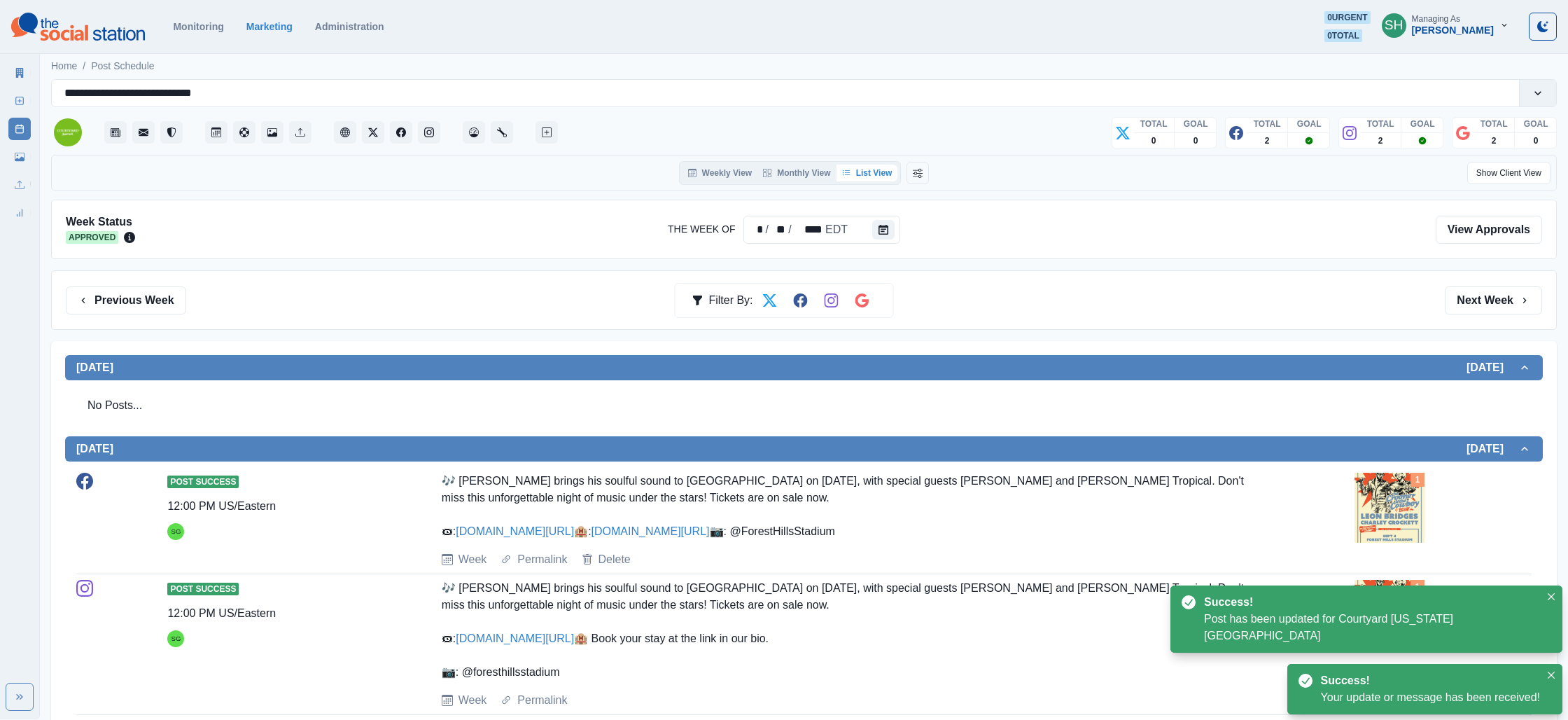
drag, startPoint x: 1499, startPoint y: 291, endPoint x: 1446, endPoint y: 336, distance: 69.5
click at [1499, 291] on button "Next Week" at bounding box center [1493, 301] width 97 height 28
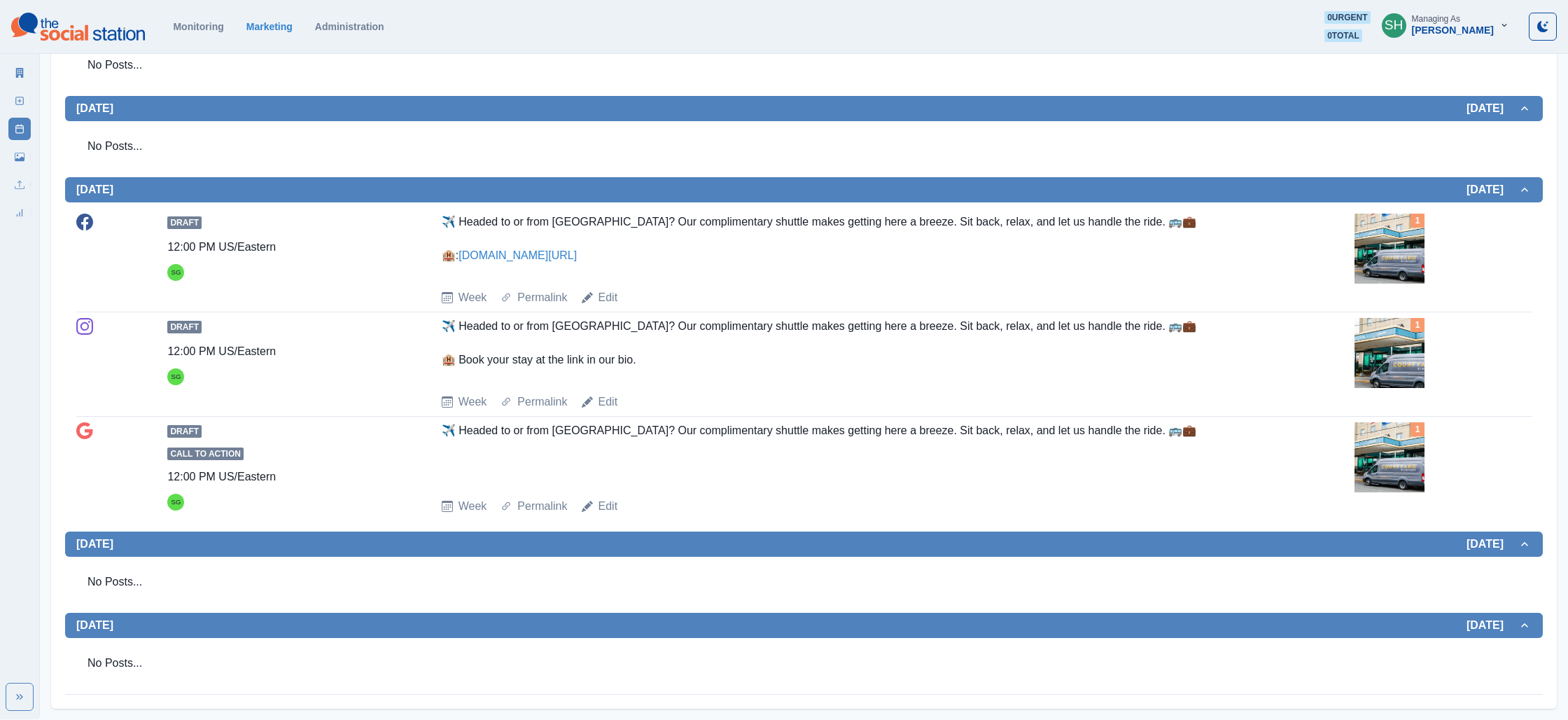
click at [1371, 284] on img at bounding box center [1389, 248] width 70 height 70
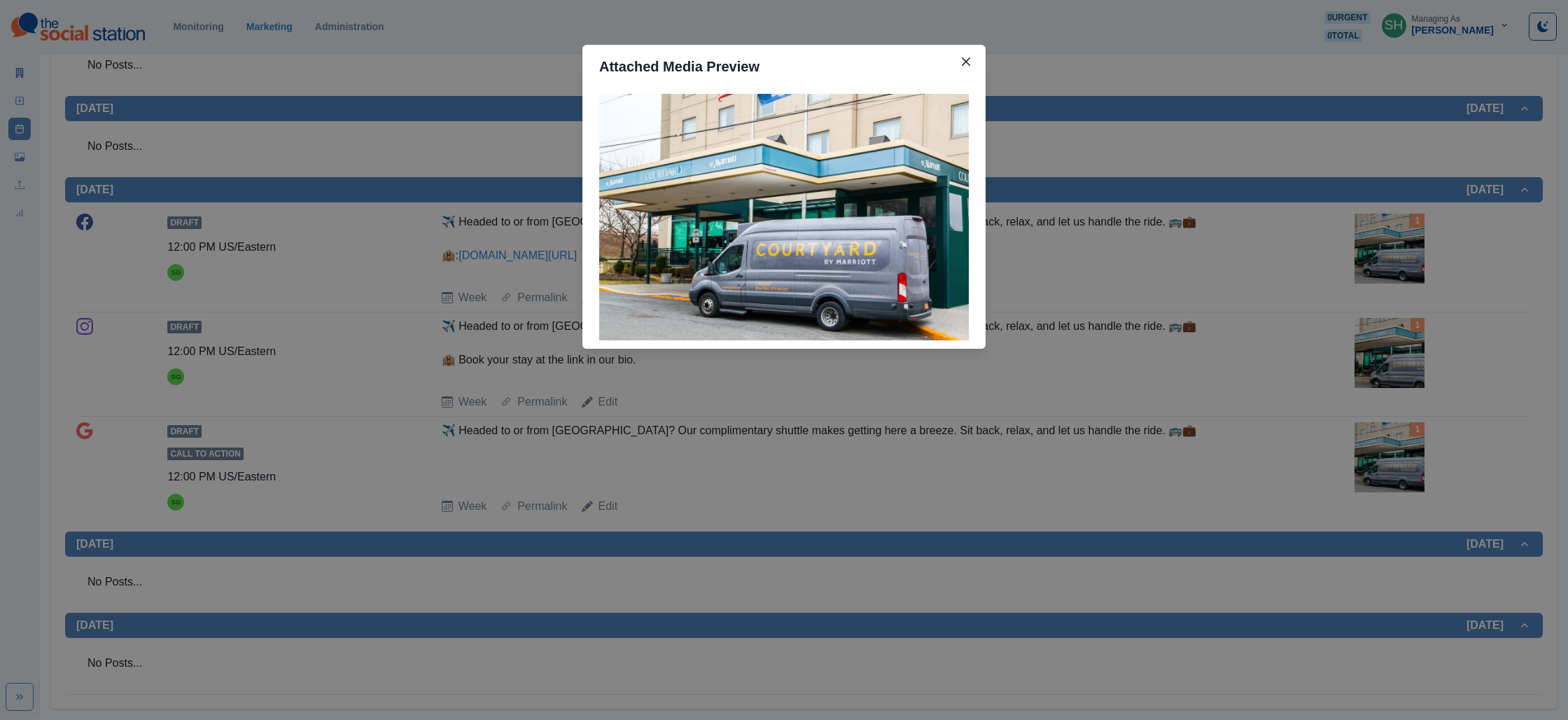
click at [1372, 306] on div "Attached Media Preview" at bounding box center [784, 360] width 1568 height 720
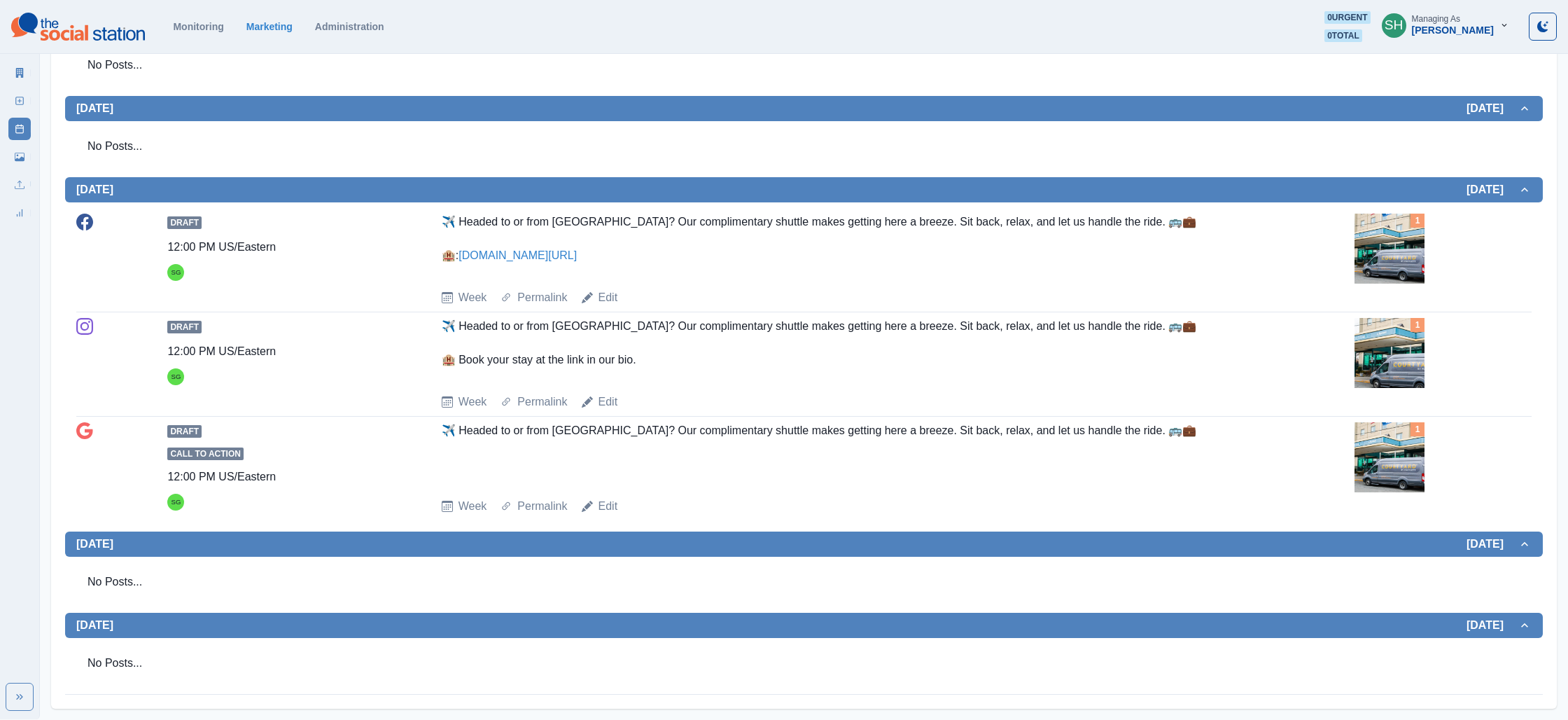
click at [1372, 306] on div "Draft 12:00 PM US/Eastern SG ✈️ Headed to or from [GEOGRAPHIC_DATA]? Our compli…" at bounding box center [804, 260] width 1455 height 104
click at [1383, 258] on img at bounding box center [1389, 248] width 70 height 70
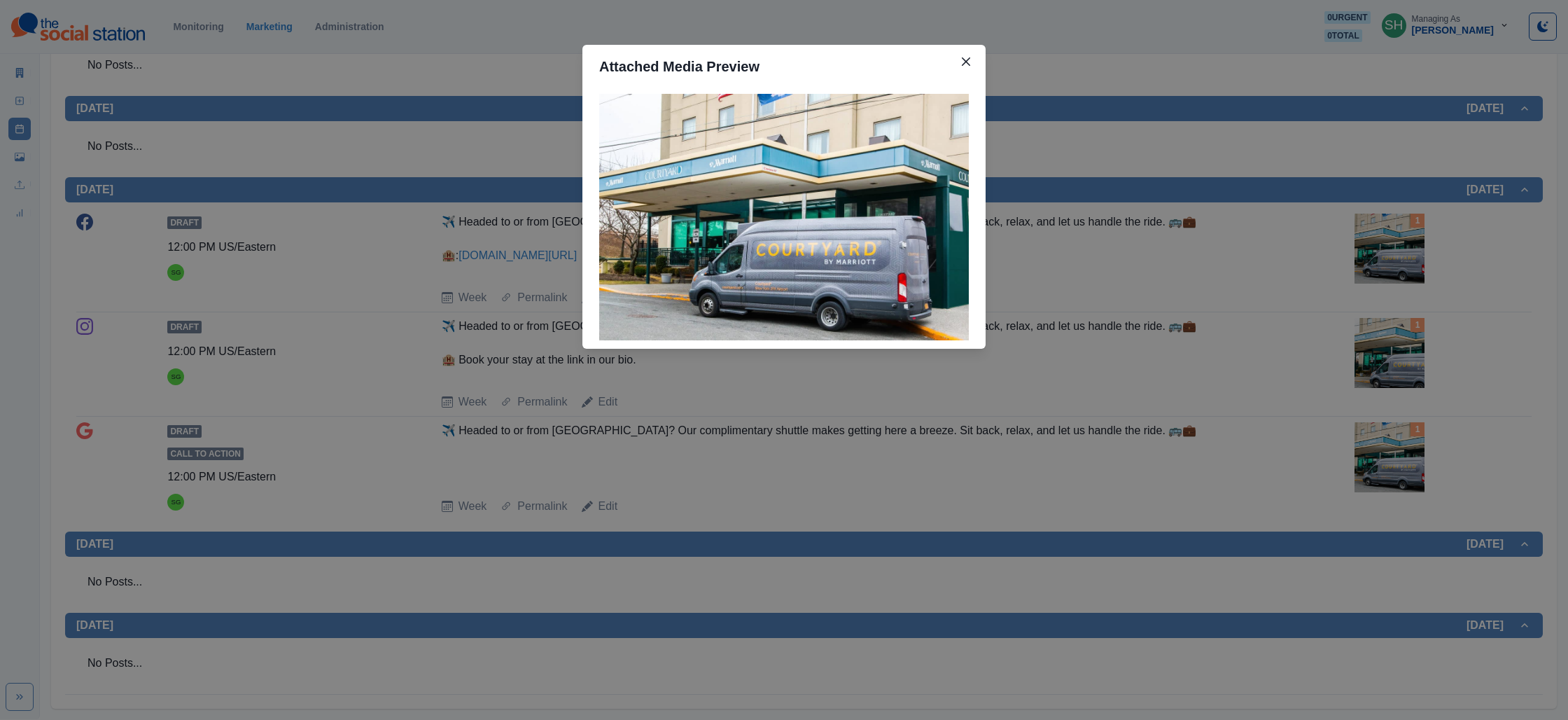
click at [1381, 266] on div "Attached Media Preview" at bounding box center [784, 360] width 1568 height 720
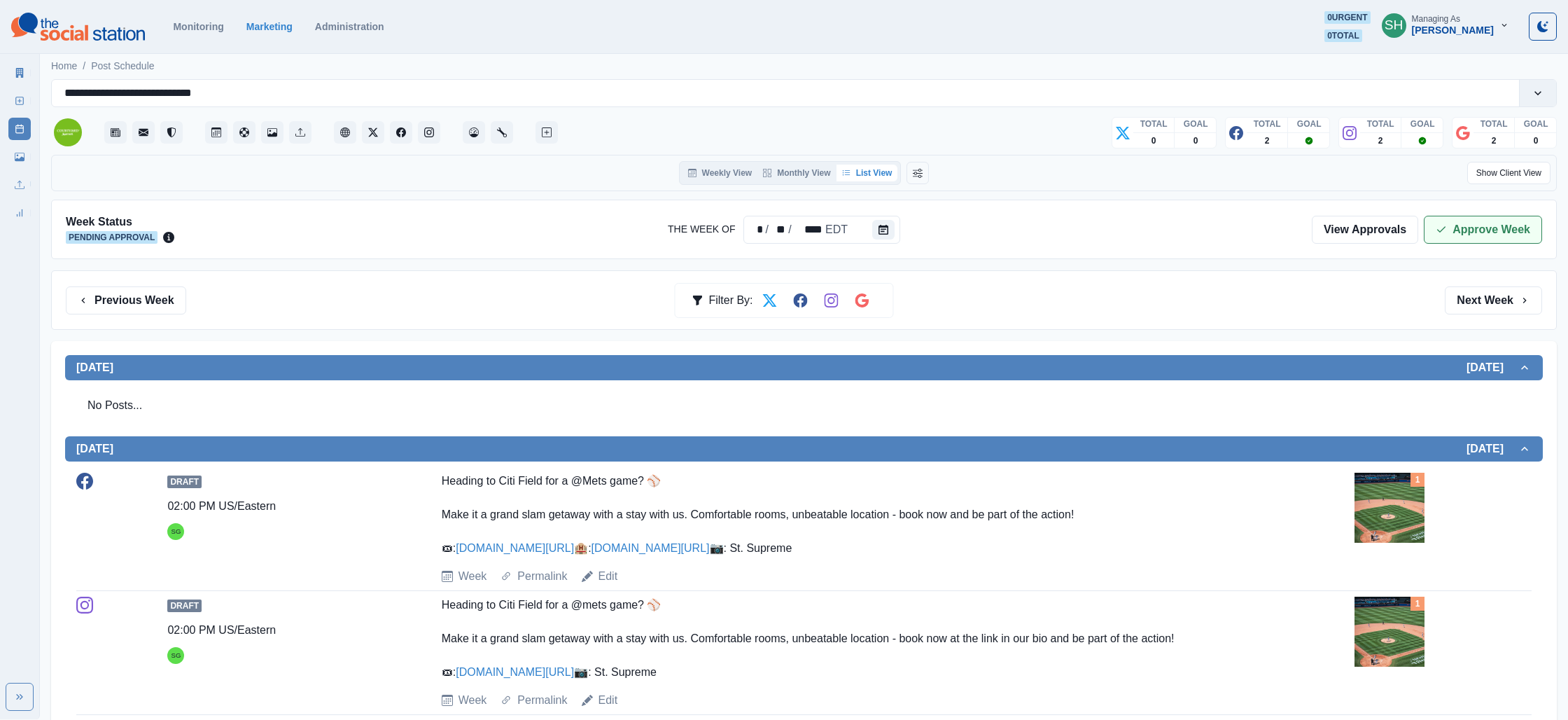
click at [1439, 224] on icon "button" at bounding box center [1441, 229] width 11 height 11
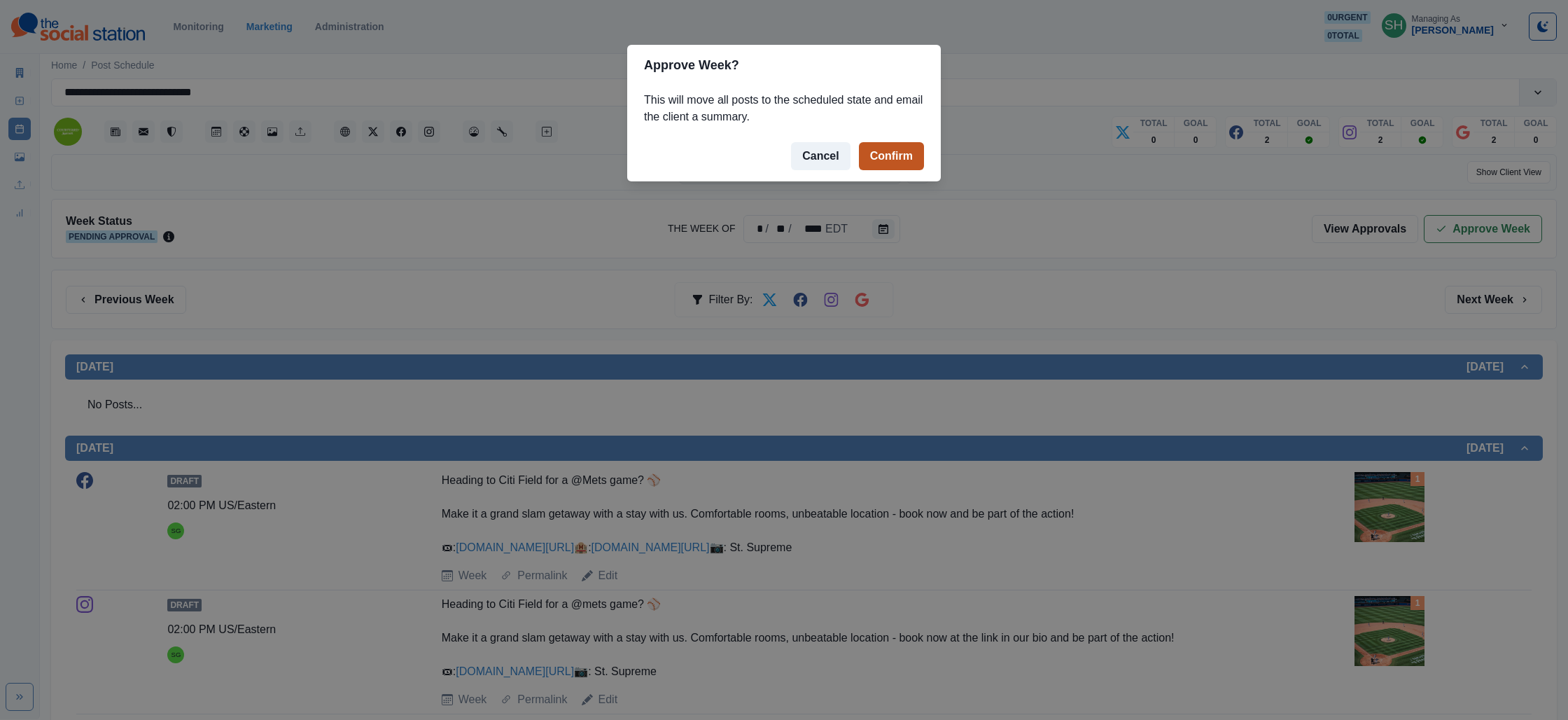
click at [890, 160] on button "Confirm" at bounding box center [892, 156] width 65 height 28
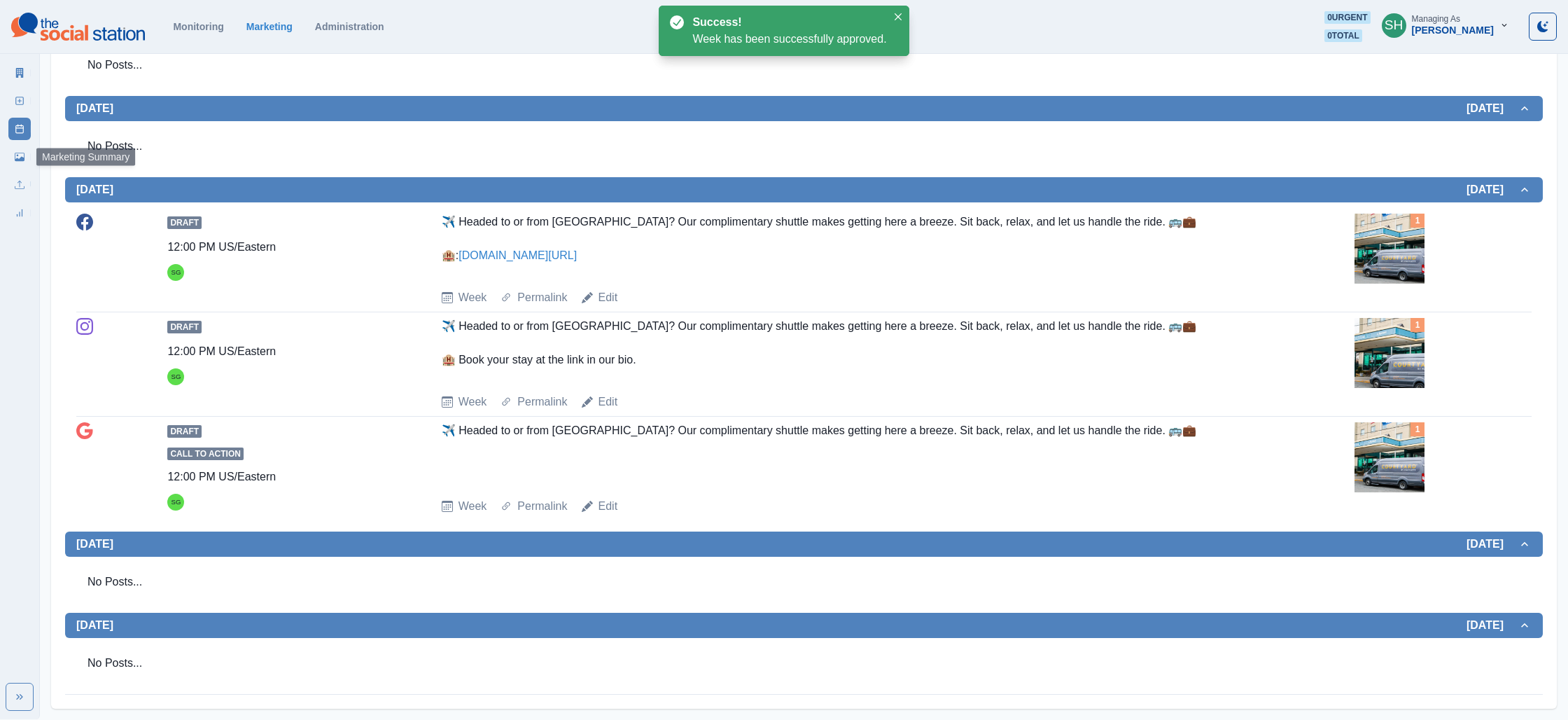
click at [21, 77] on icon at bounding box center [20, 72] width 8 height 10
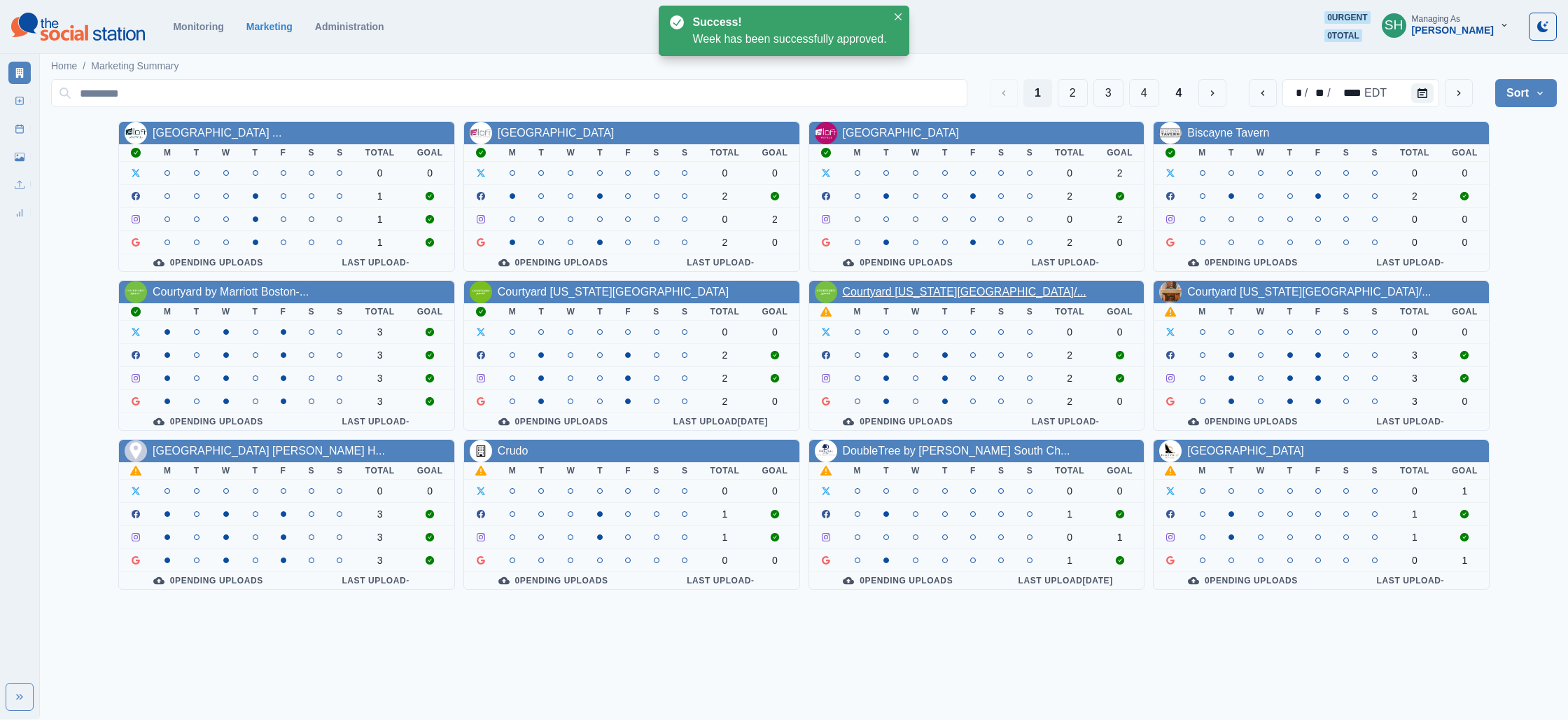
click at [921, 295] on link "Courtyard [US_STATE][GEOGRAPHIC_DATA]/..." at bounding box center [965, 291] width 244 height 12
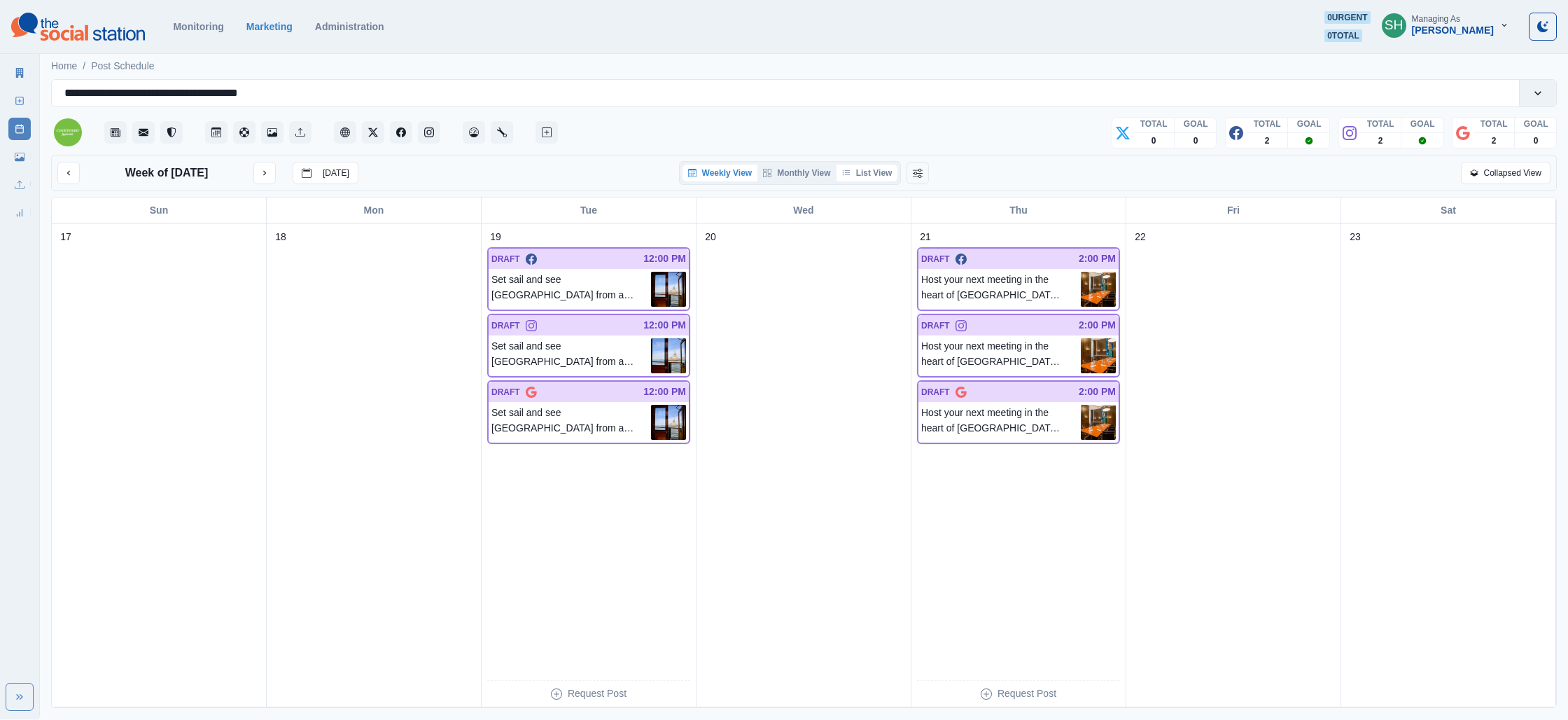
click at [879, 176] on button "List View" at bounding box center [868, 173] width 62 height 17
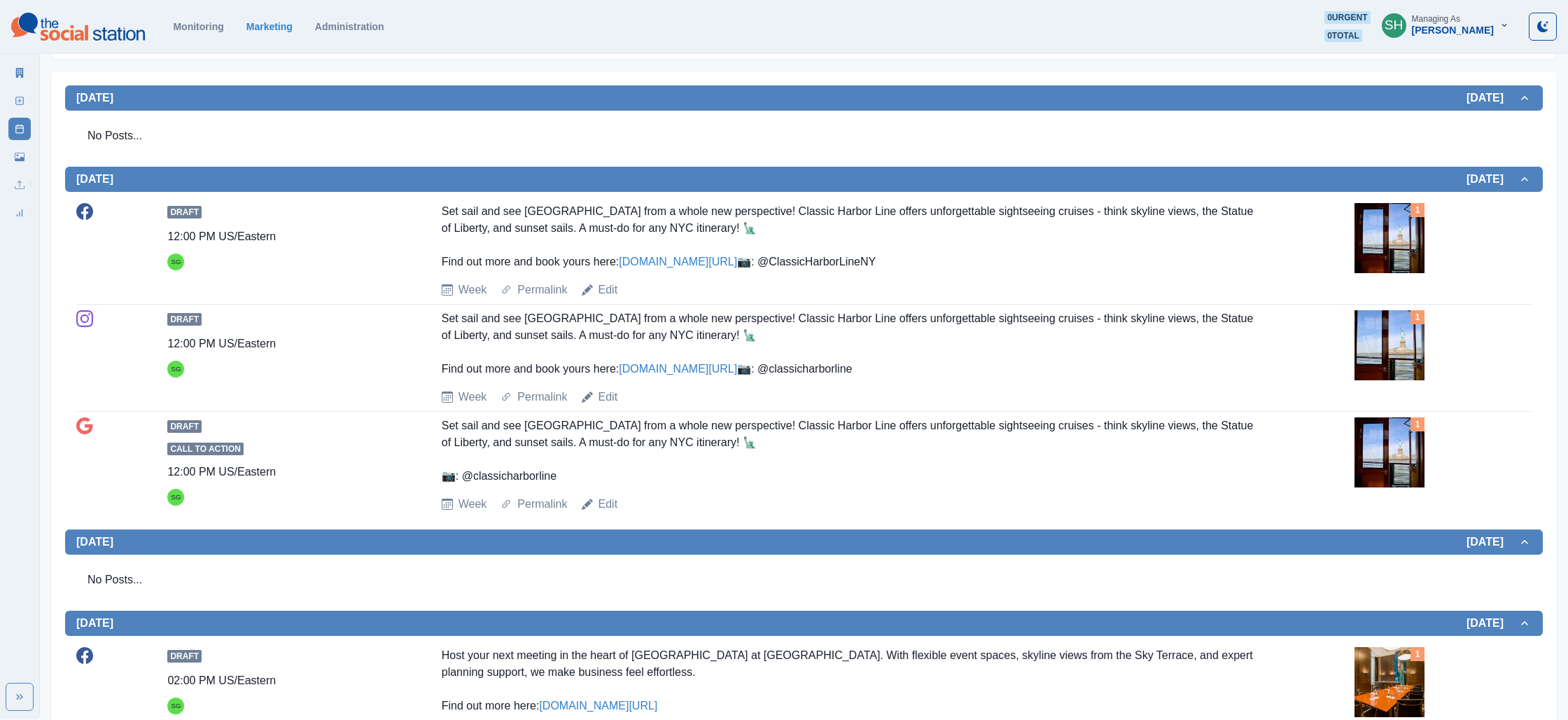
click at [1387, 236] on img at bounding box center [1389, 237] width 70 height 70
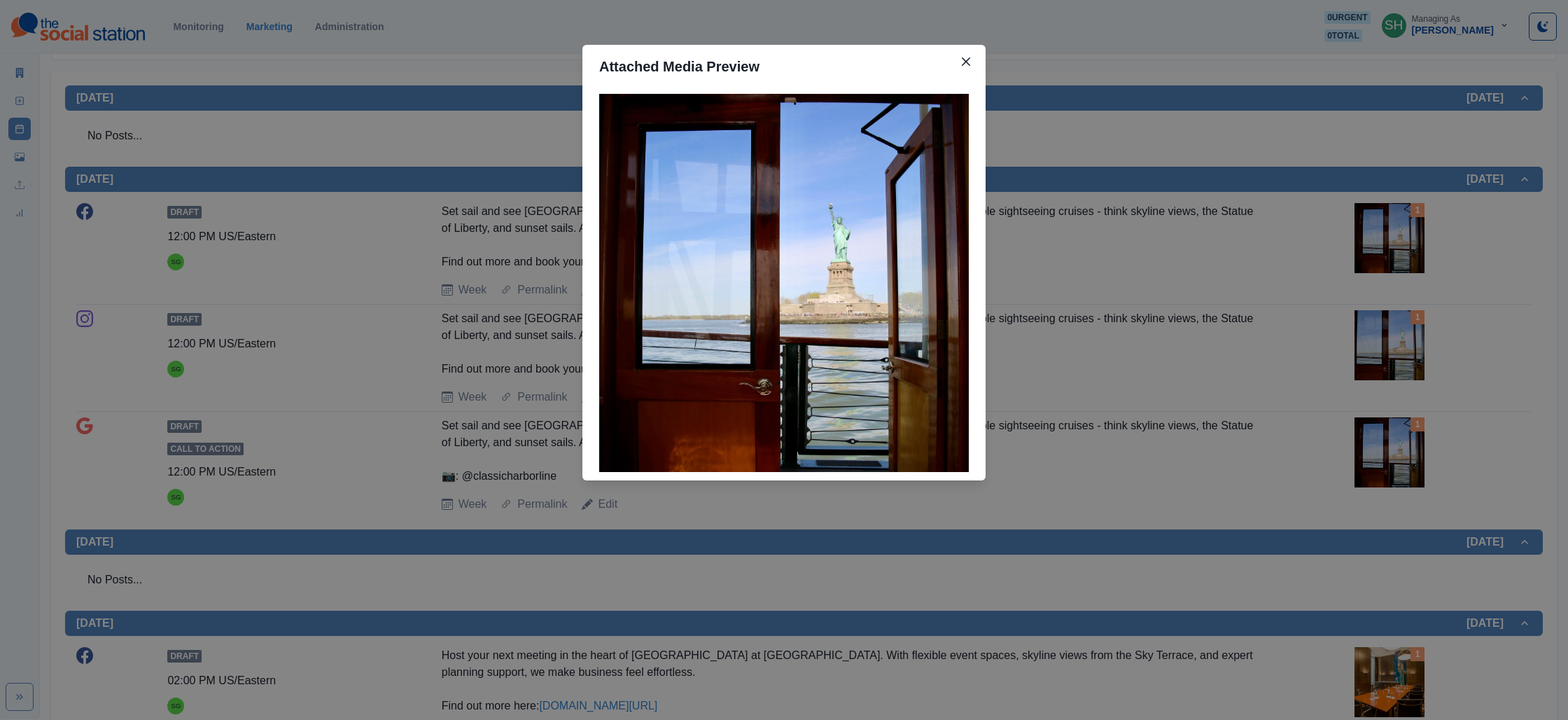
click at [1274, 220] on div "Attached Media Preview" at bounding box center [784, 360] width 1568 height 720
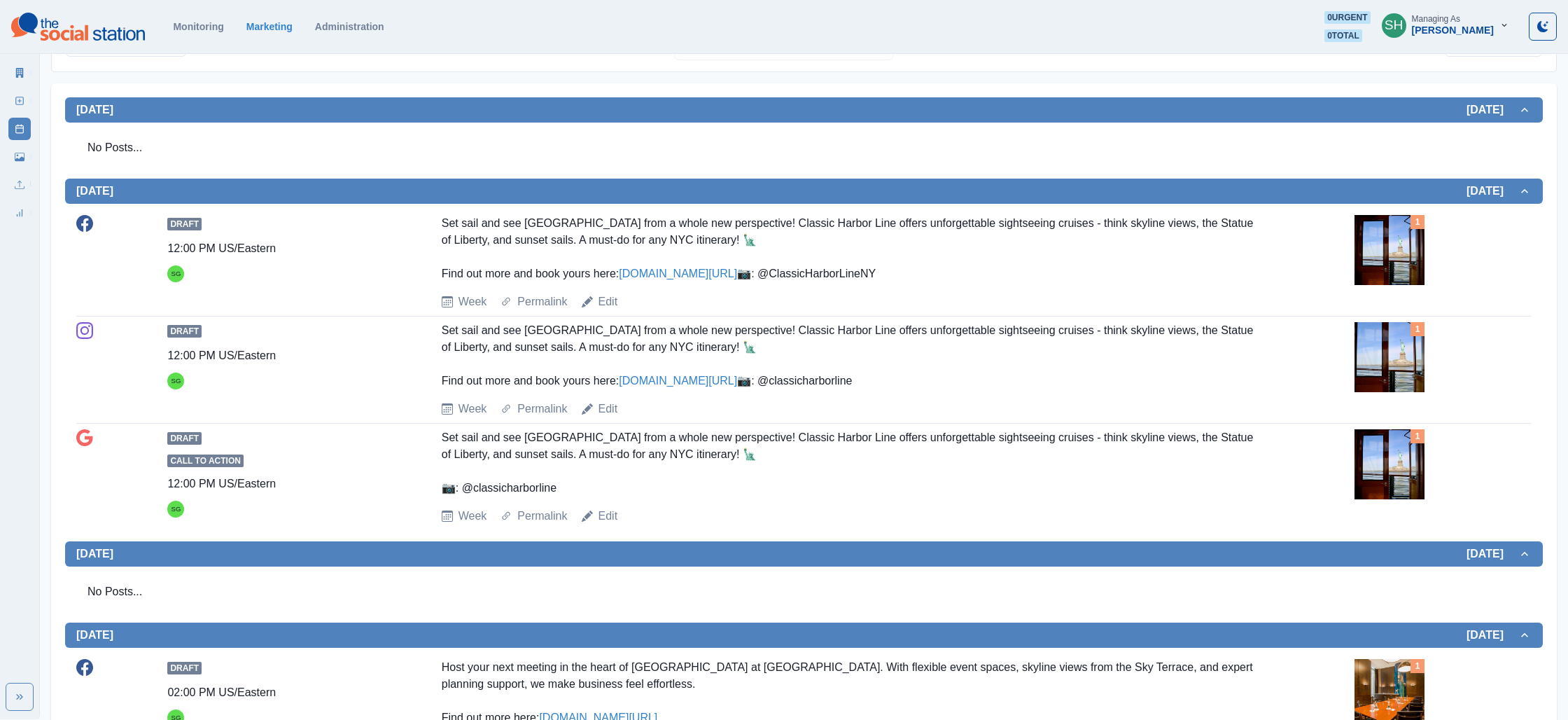
click at [667, 265] on div "Set sail and see [GEOGRAPHIC_DATA] from a whole new perspective! Classic Harbor…" at bounding box center [850, 248] width 816 height 68
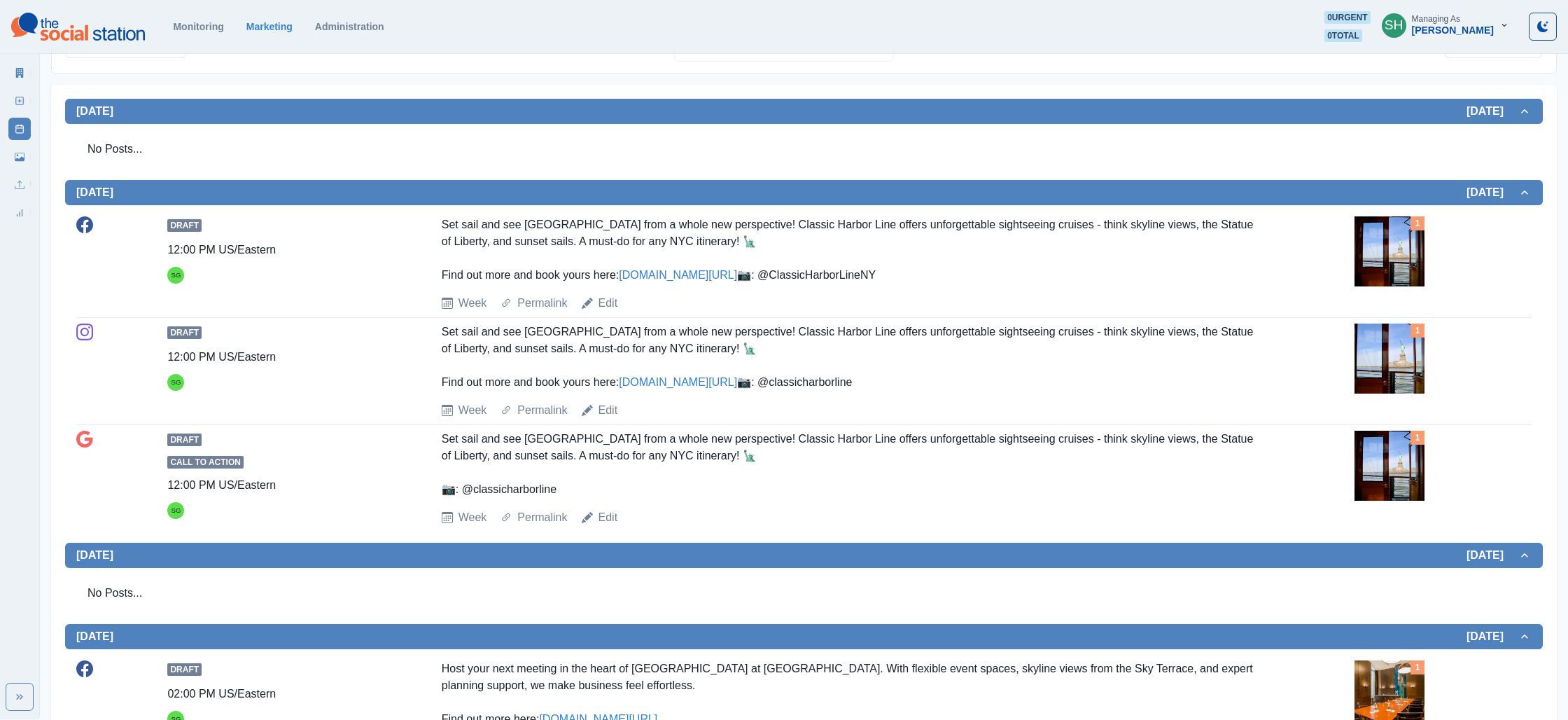
click at [662, 277] on link "[DOMAIN_NAME][URL]" at bounding box center [678, 274] width 118 height 12
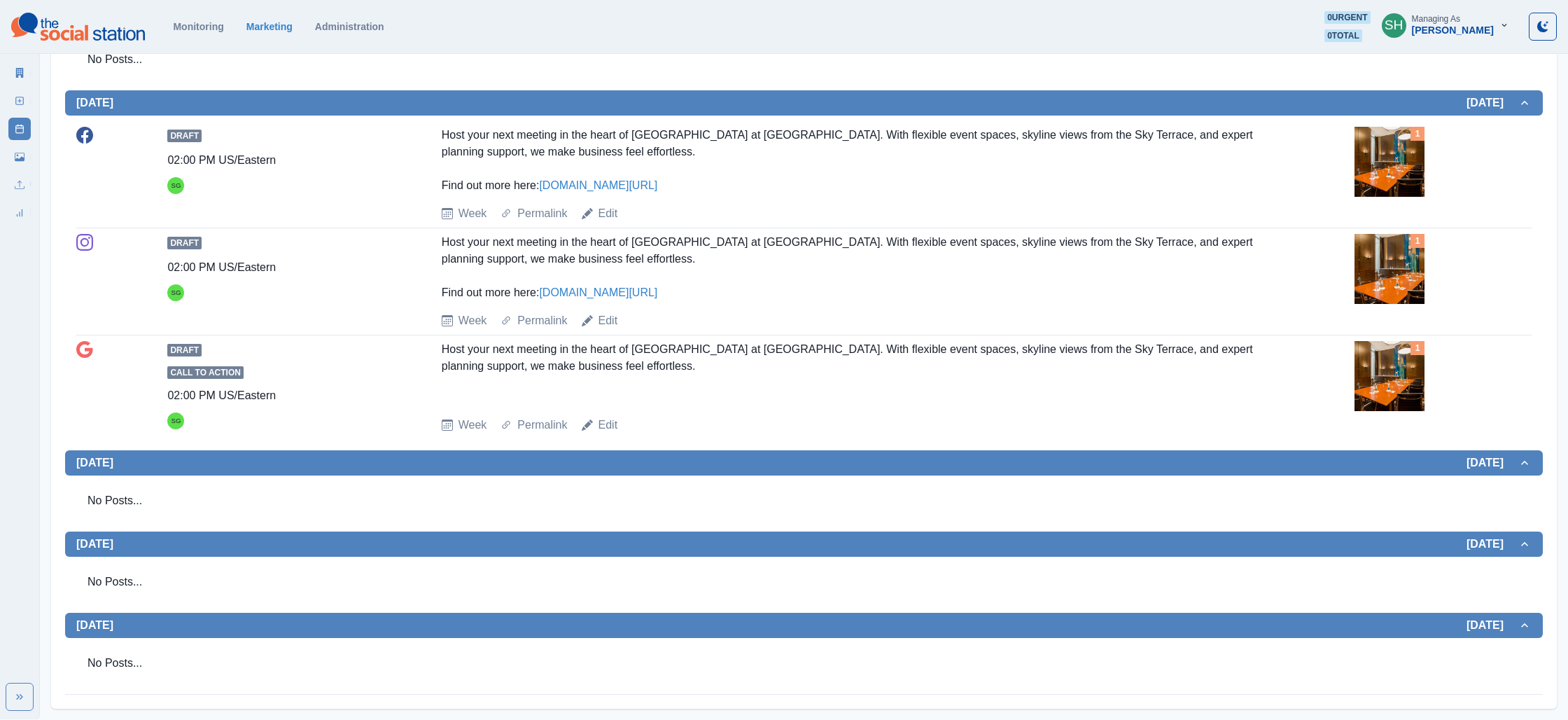
scroll to position [857, 0]
click at [1348, 368] on div "Draft Call to Action 02:00 PM US/[GEOGRAPHIC_DATA] Host your next meeting in th…" at bounding box center [804, 386] width 1455 height 92
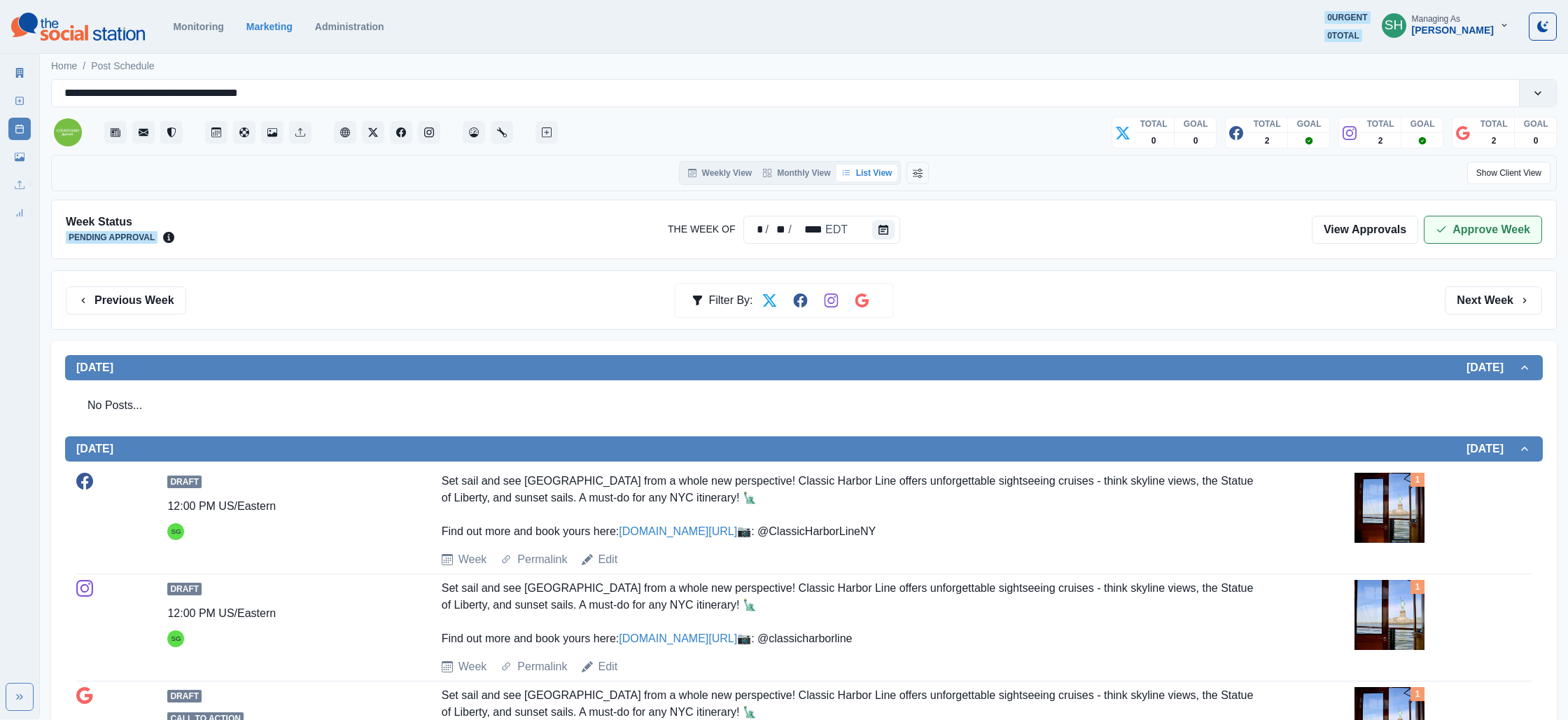
click at [1448, 227] on button "Approve Week" at bounding box center [1483, 229] width 118 height 28
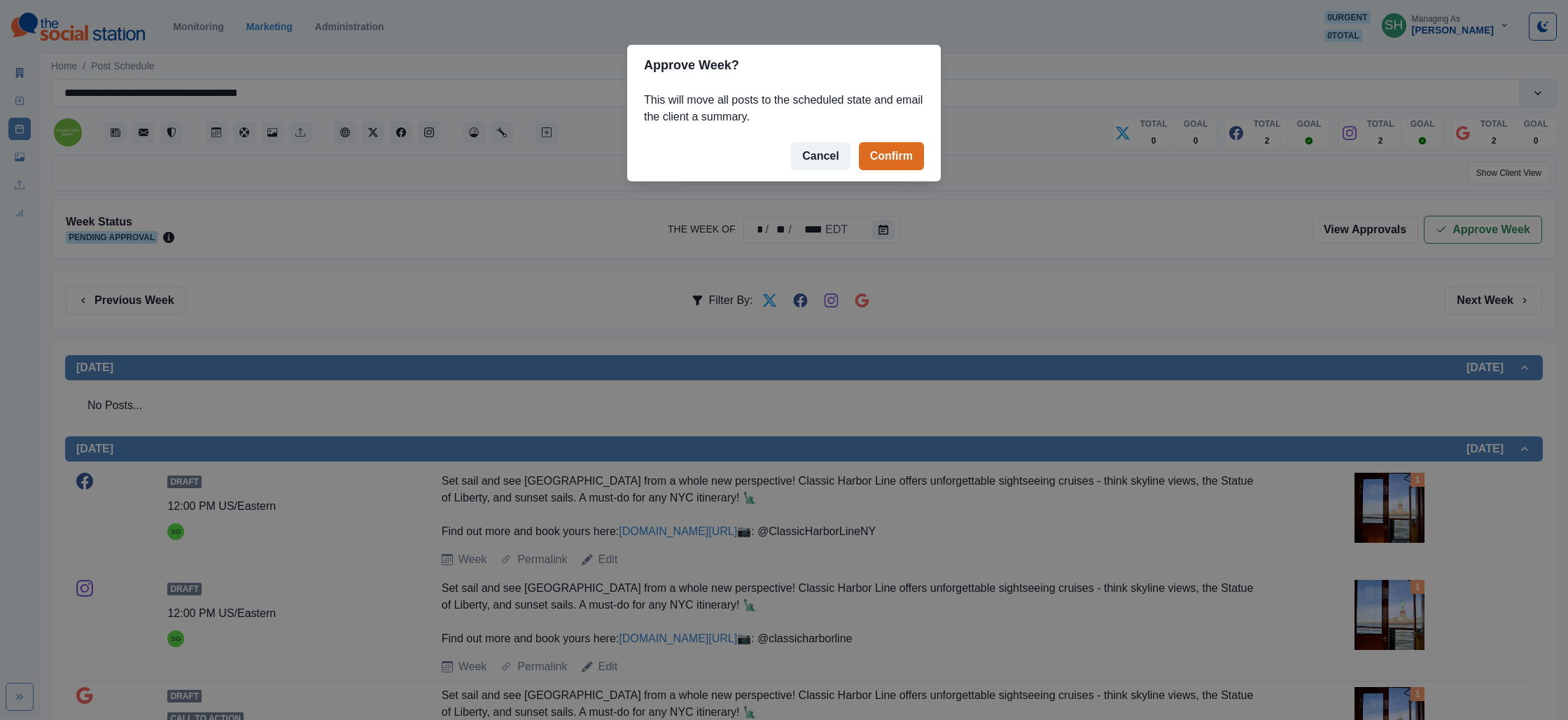
drag, startPoint x: 830, startPoint y: 146, endPoint x: 882, endPoint y: 293, distance: 155.9
click at [830, 148] on button "Cancel" at bounding box center [821, 156] width 59 height 28
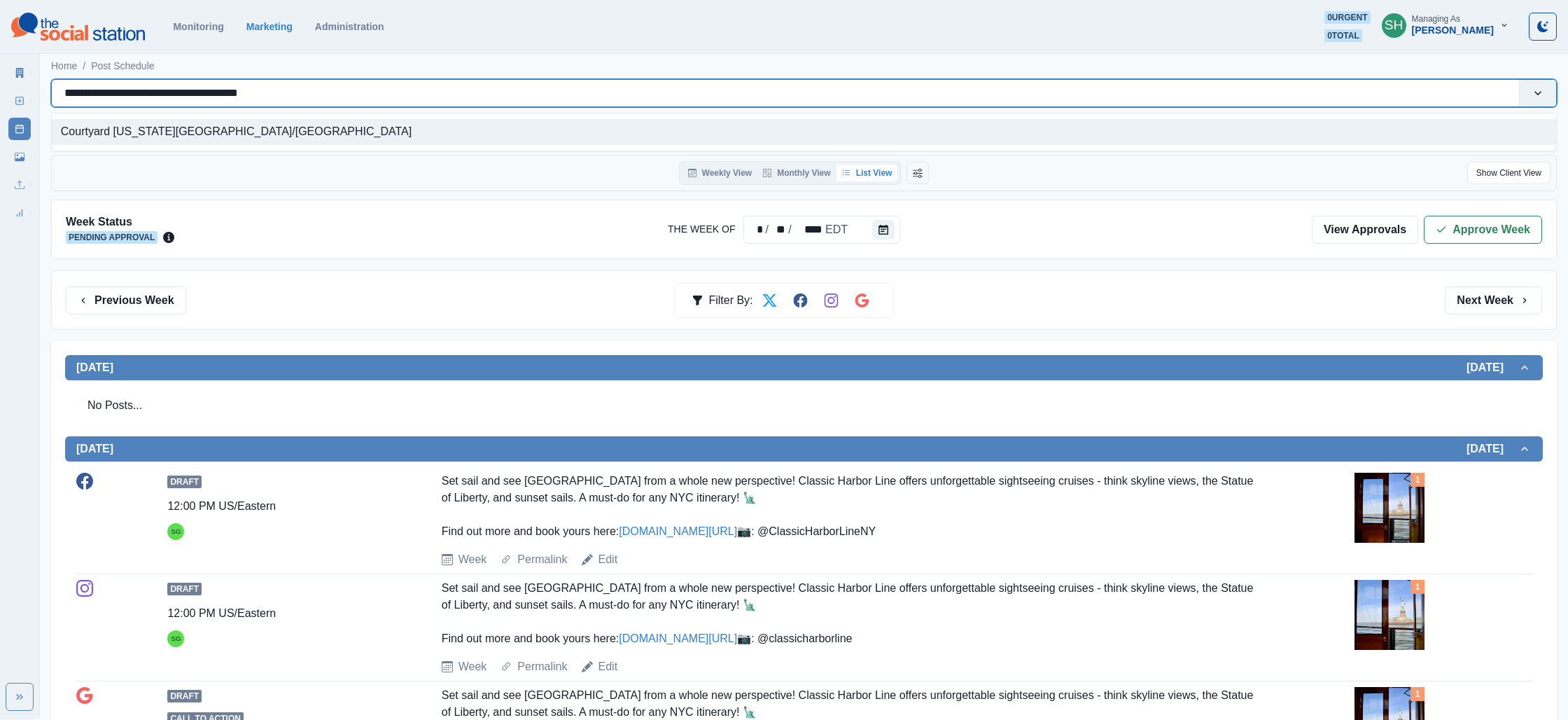
click at [196, 89] on input "**********" at bounding box center [177, 93] width 224 height 17
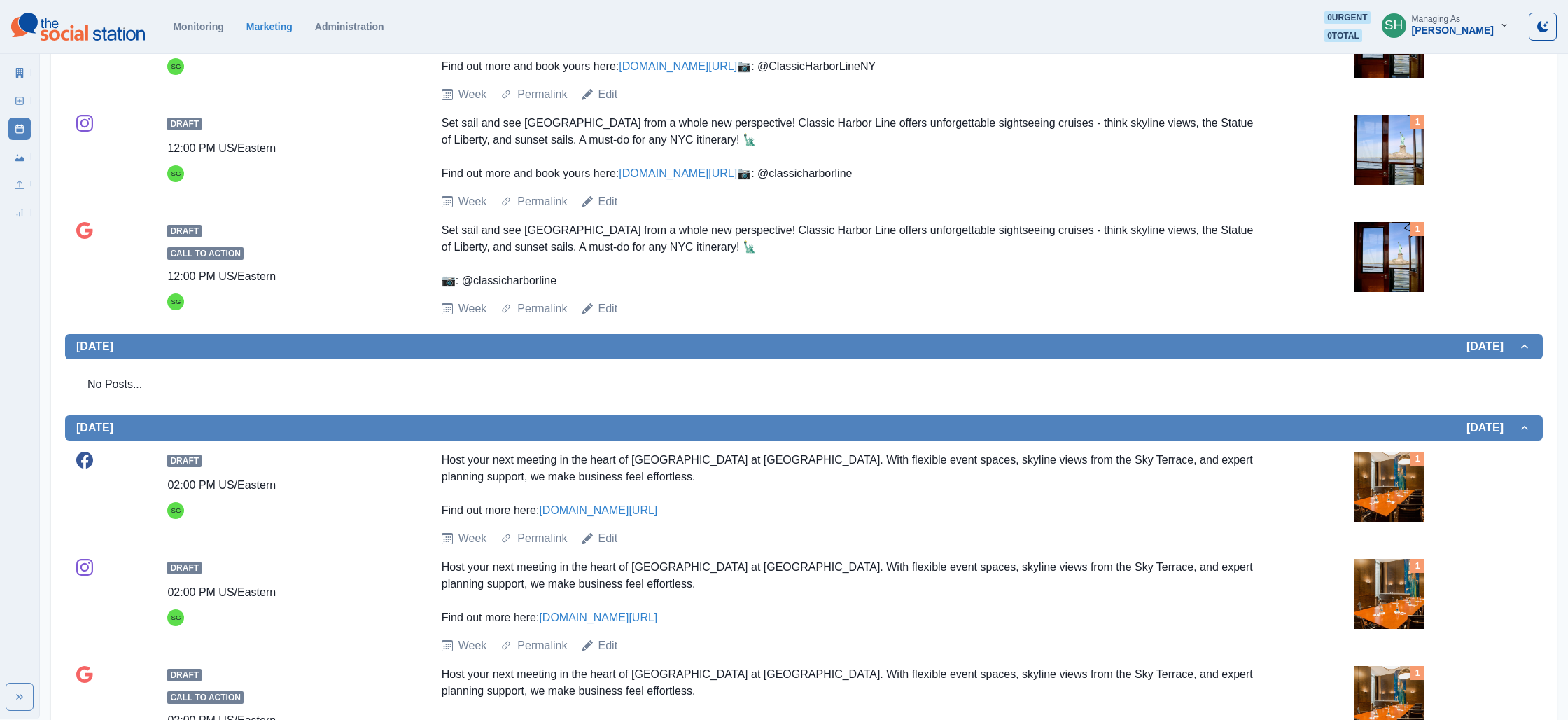
scroll to position [672, 0]
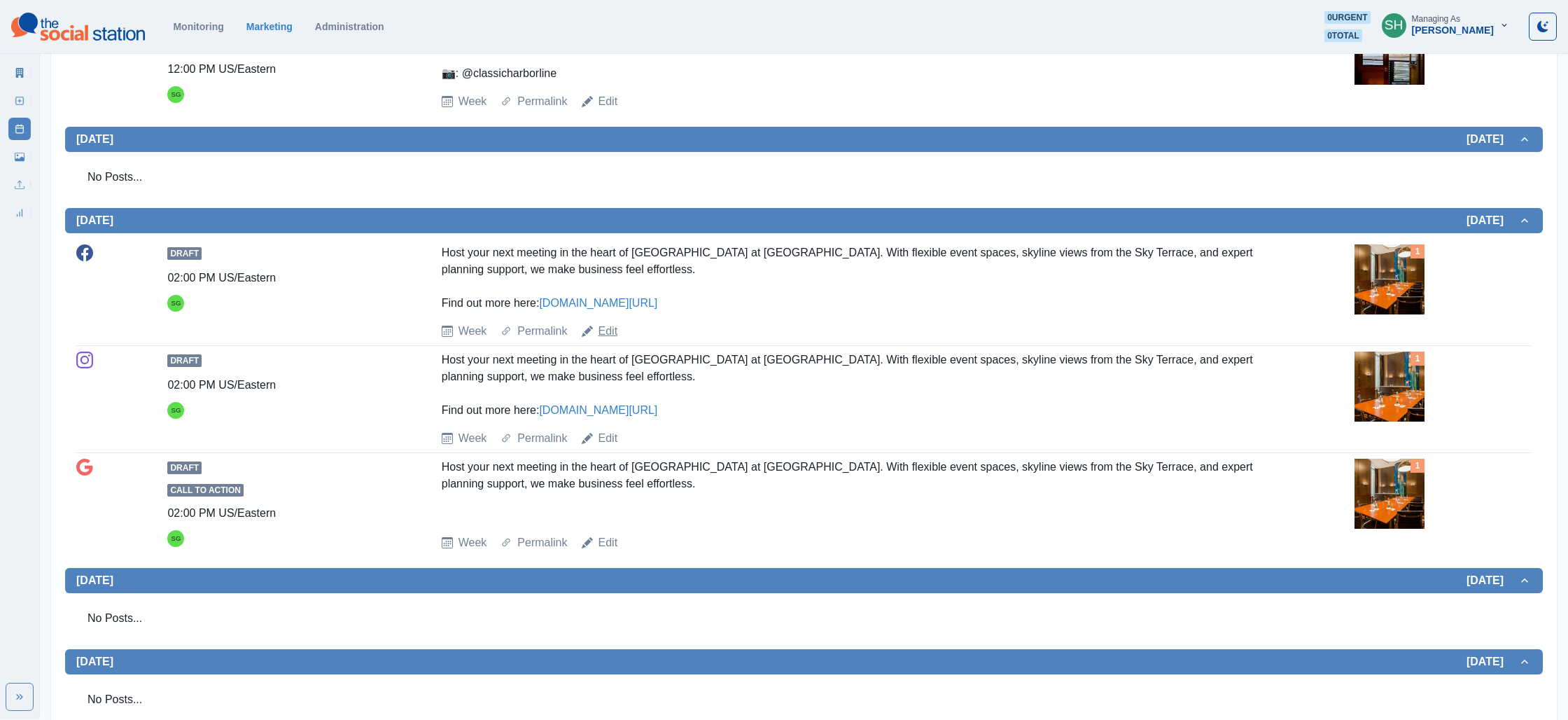
click at [609, 339] on link "Edit" at bounding box center [609, 331] width 20 height 17
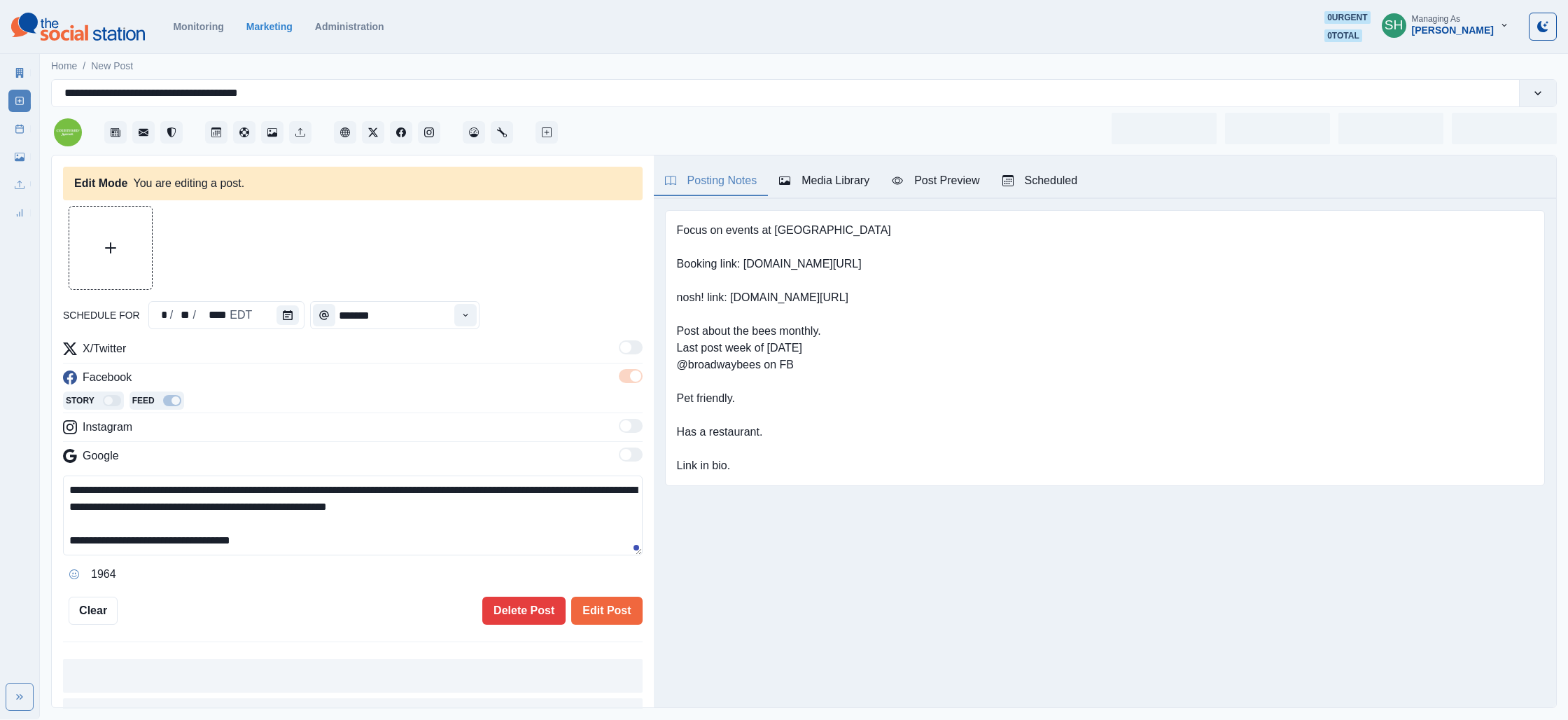
type input "*******"
type textarea "**********"
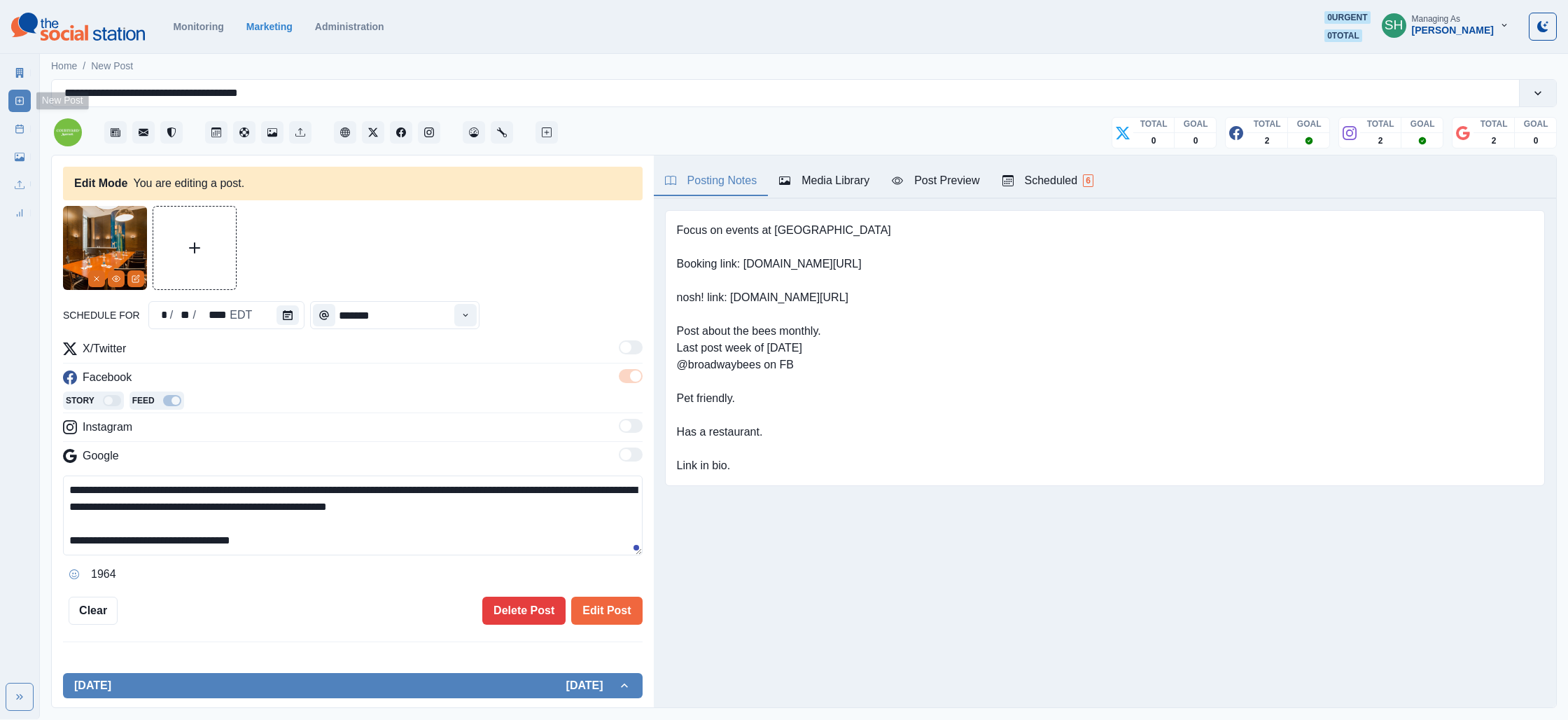
click at [10, 132] on link "Post Schedule" at bounding box center [20, 129] width 23 height 23
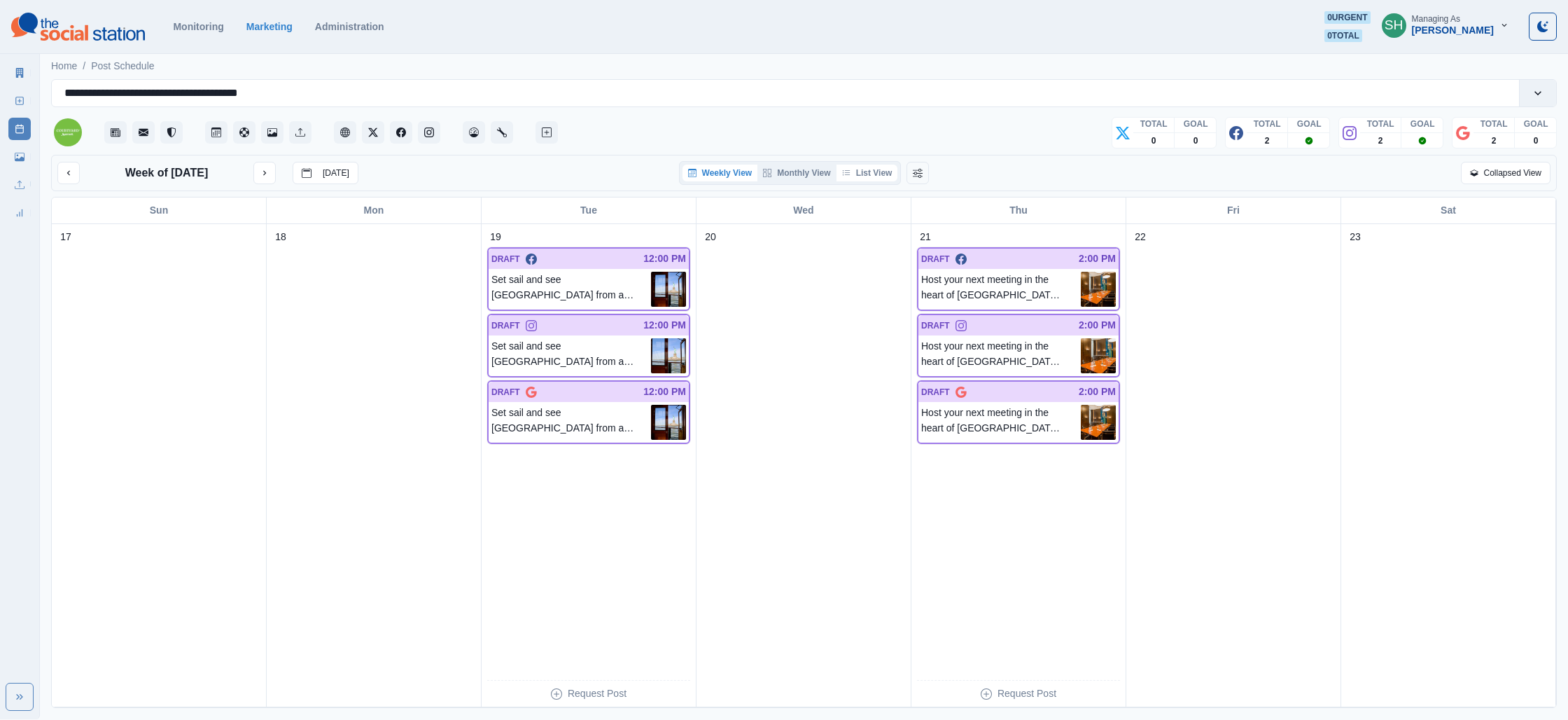
click at [885, 172] on button "List View" at bounding box center [868, 173] width 62 height 17
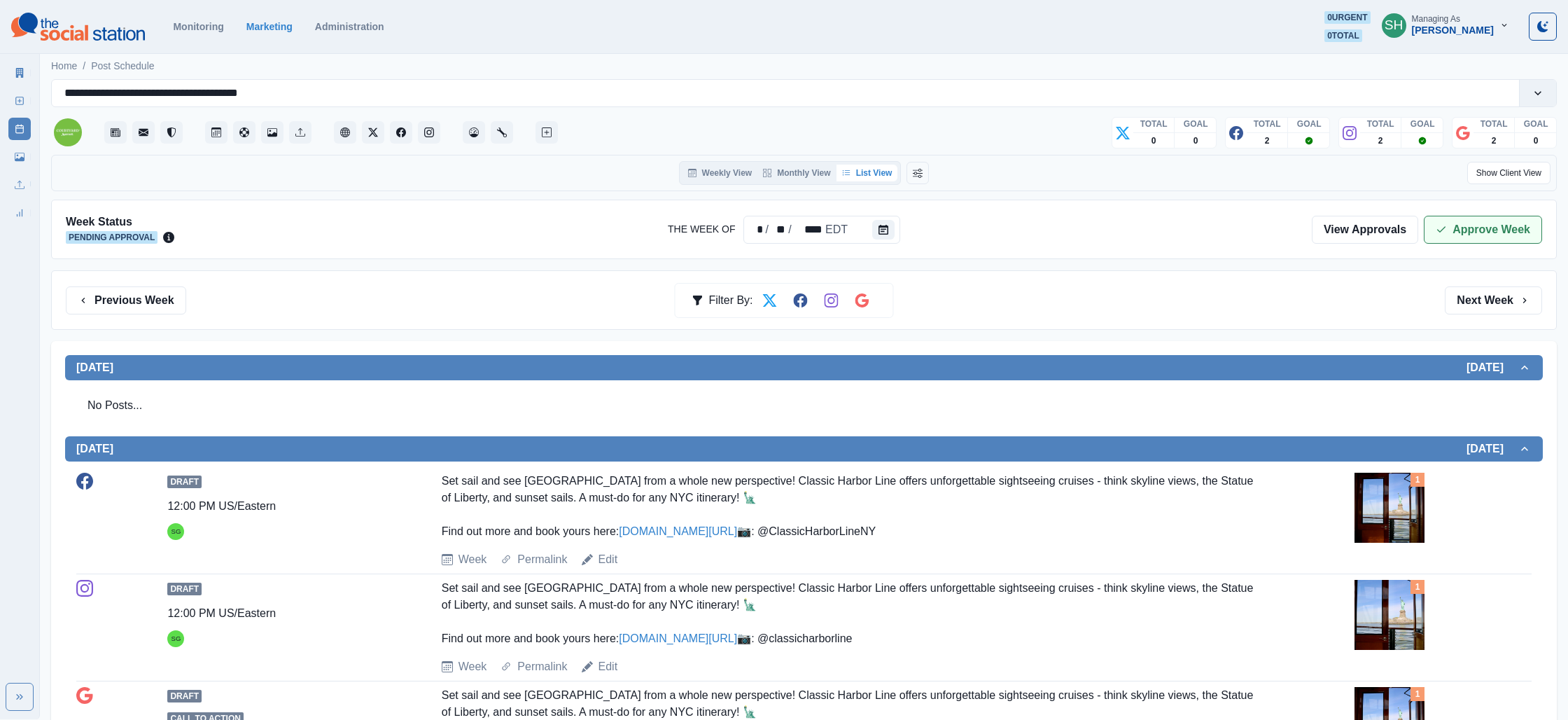
click at [1479, 243] on button "Approve Week" at bounding box center [1483, 229] width 118 height 28
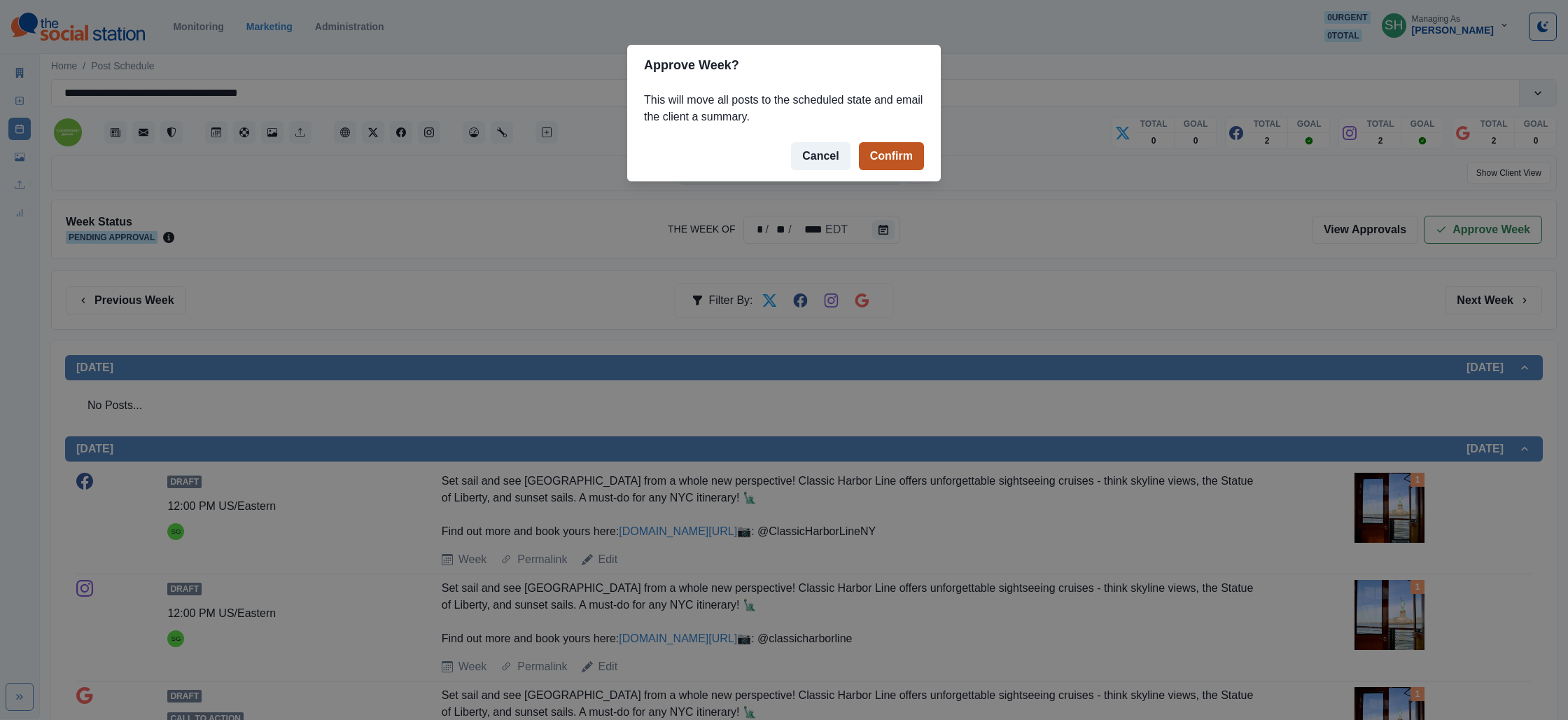
click at [880, 162] on button "Confirm" at bounding box center [892, 156] width 65 height 28
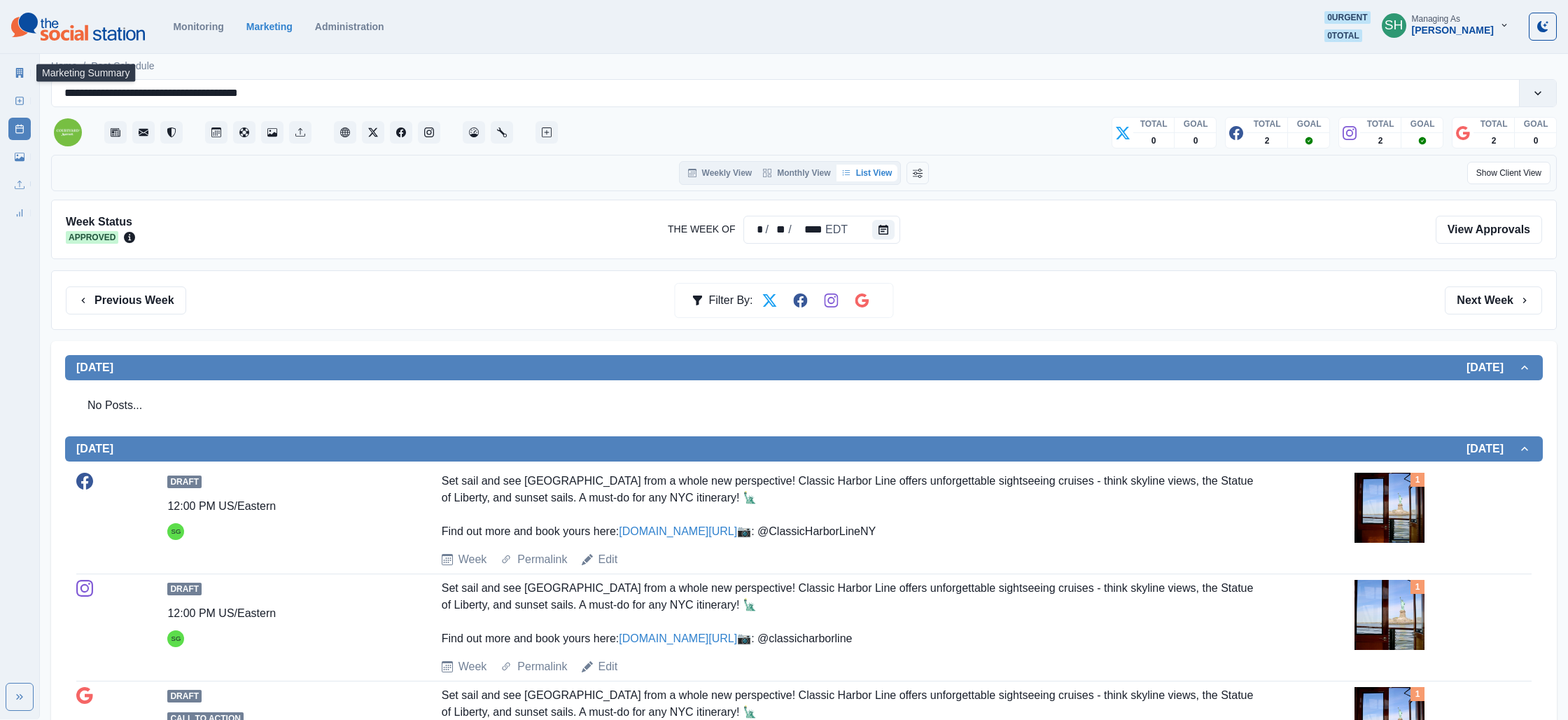
click at [22, 71] on icon at bounding box center [20, 72] width 10 height 10
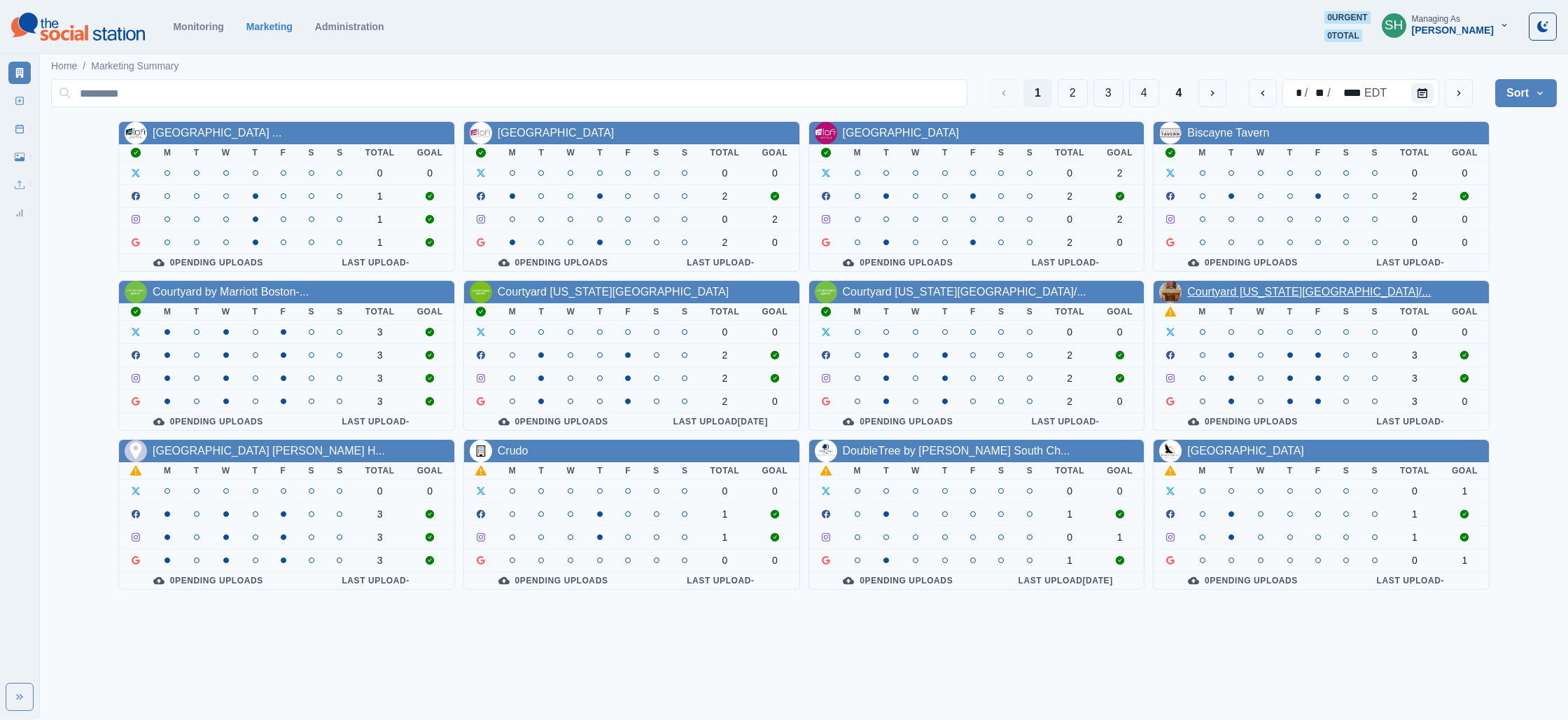
click at [1291, 296] on link "Courtyard [US_STATE][GEOGRAPHIC_DATA]/..." at bounding box center [1309, 291] width 244 height 12
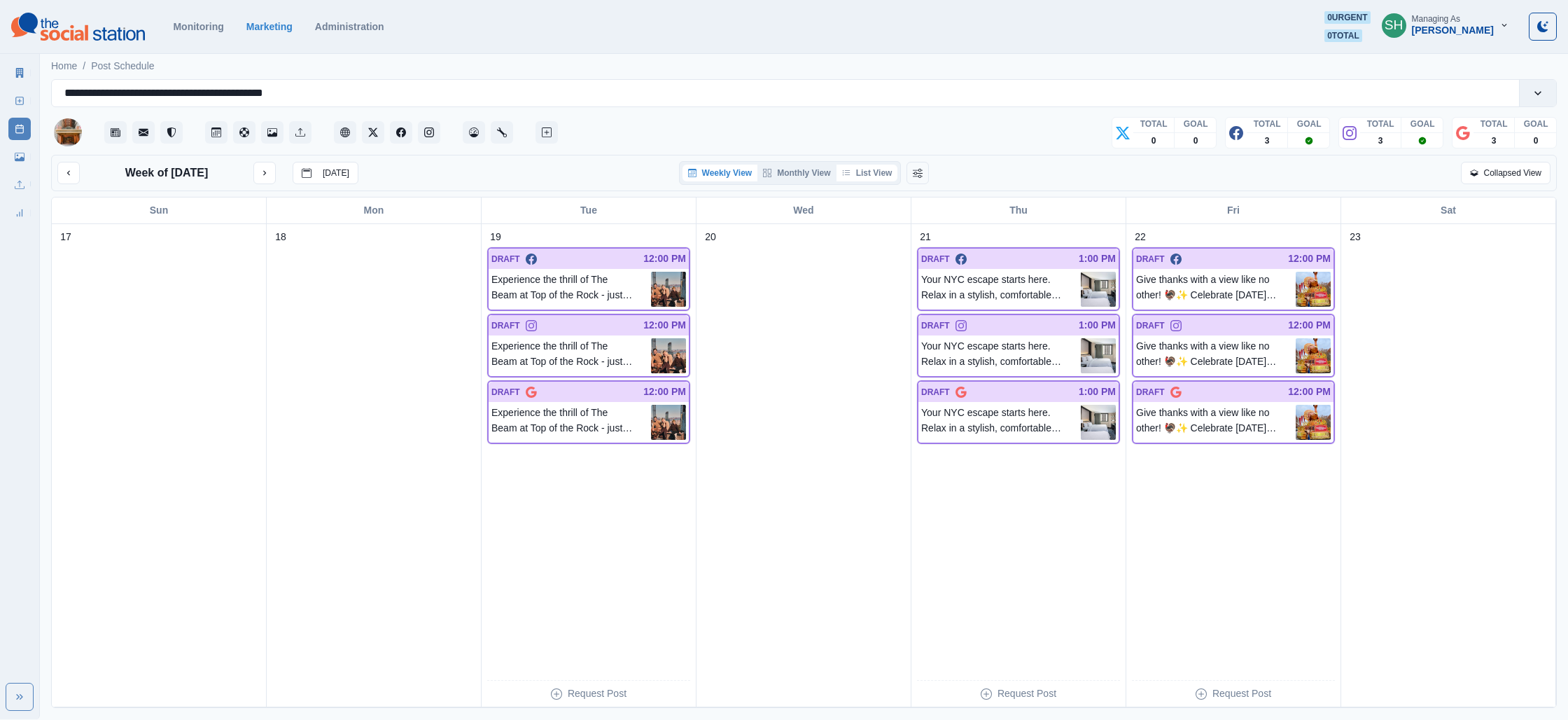
click at [867, 170] on button "List View" at bounding box center [868, 173] width 62 height 17
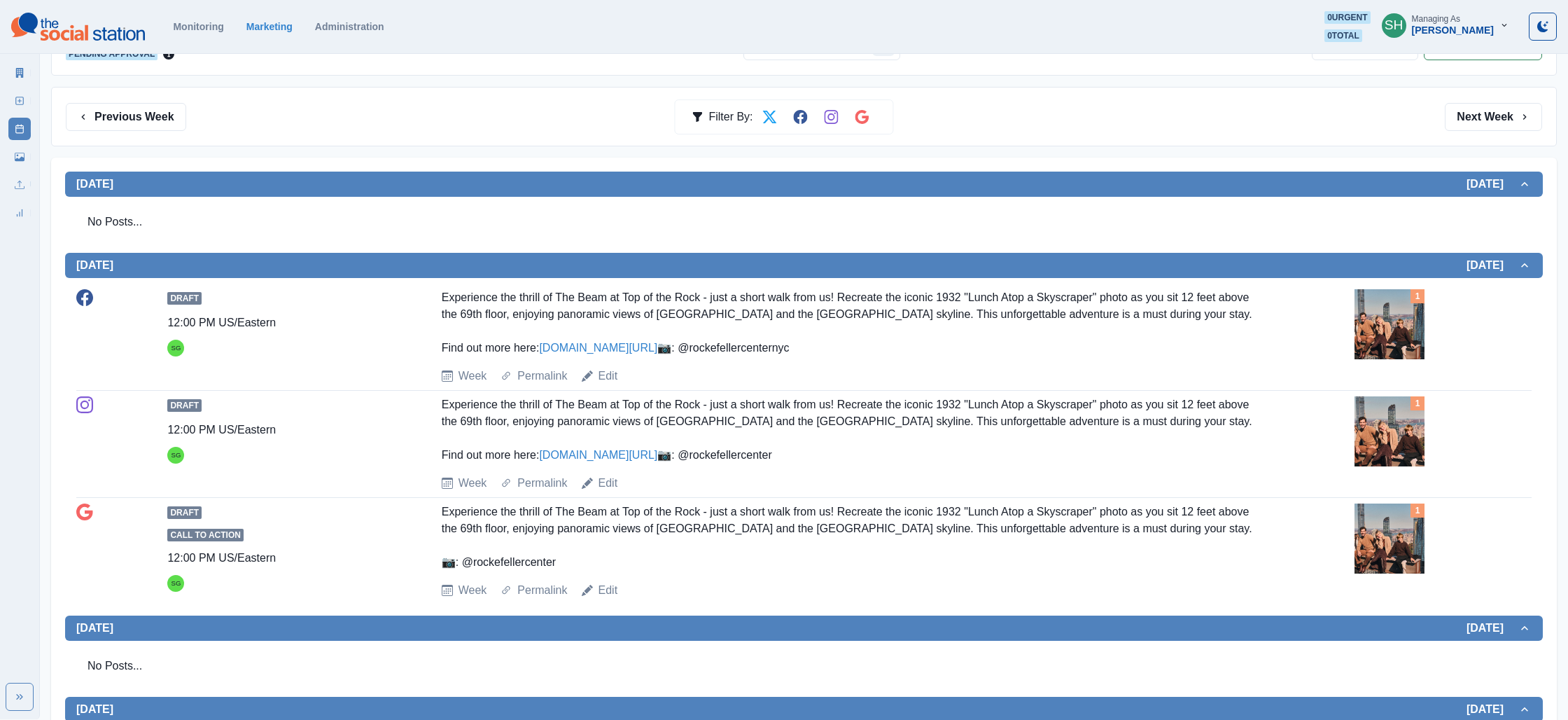
scroll to position [201, 0]
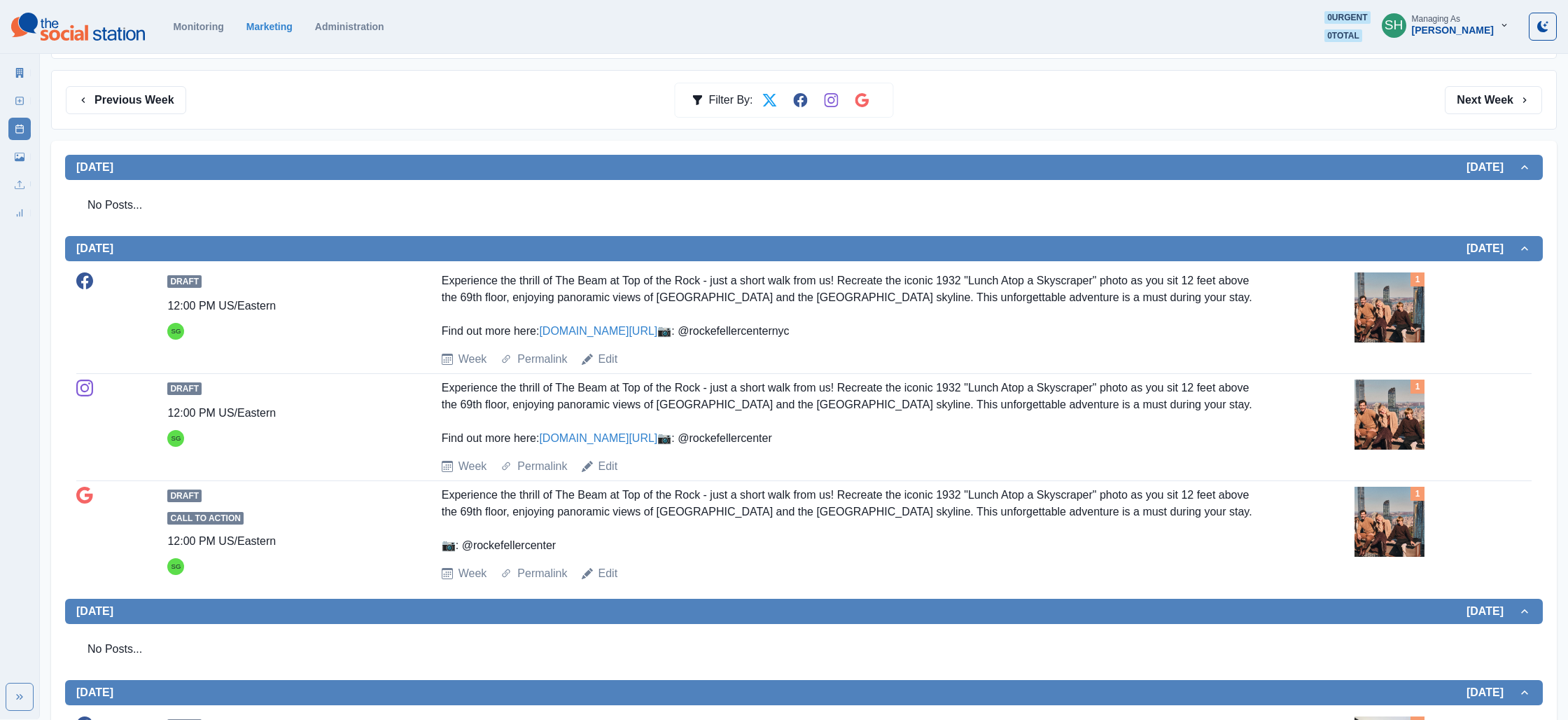
click at [1406, 450] on img at bounding box center [1389, 414] width 70 height 70
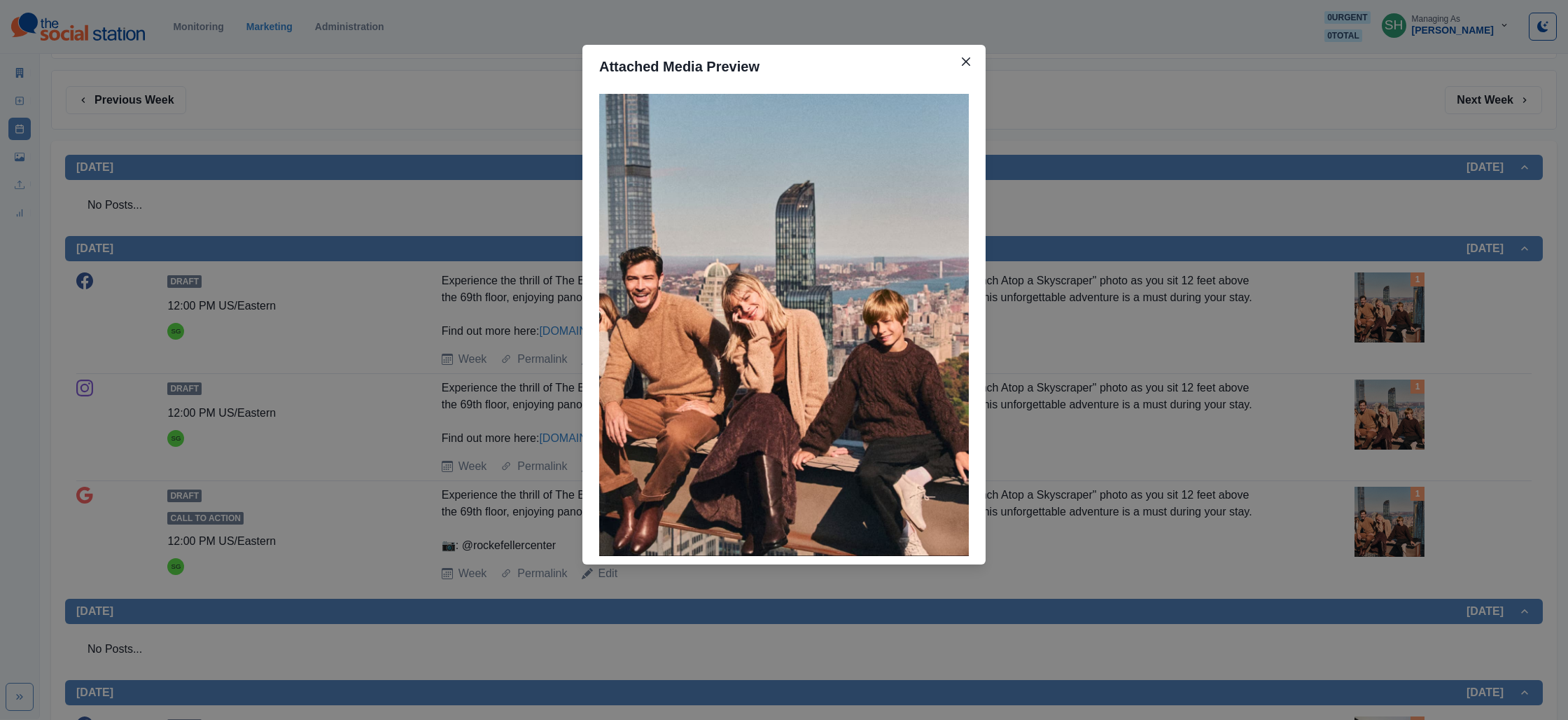
click at [1279, 343] on div "Attached Media Preview" at bounding box center [784, 360] width 1568 height 720
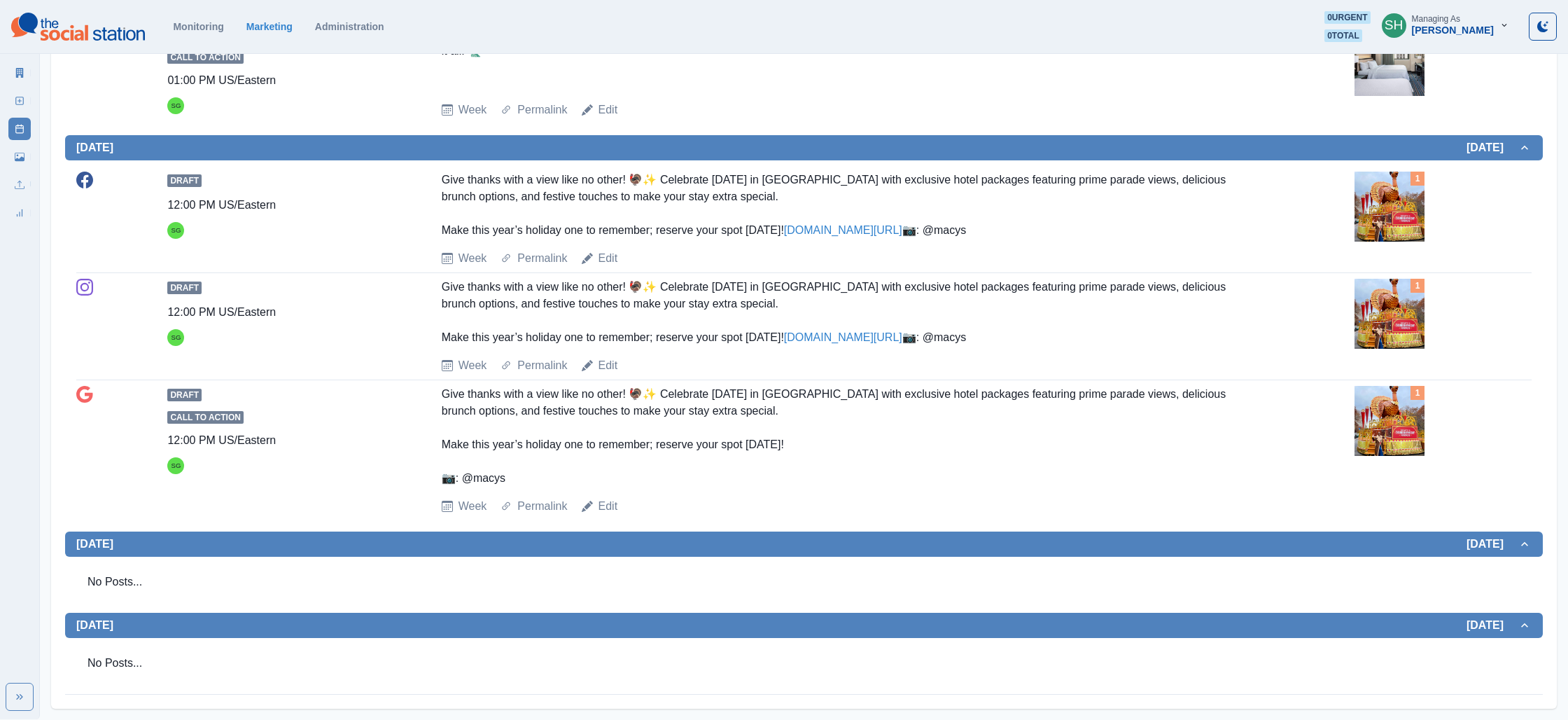
scroll to position [1213, 0]
click at [482, 232] on div "Give thanks with a view like no other! 🦃✨ Celebrate [DATE] in [GEOGRAPHIC_DATA]…" at bounding box center [850, 206] width 816 height 68
click at [784, 224] on link "[DOMAIN_NAME][URL]" at bounding box center [843, 229] width 118 height 12
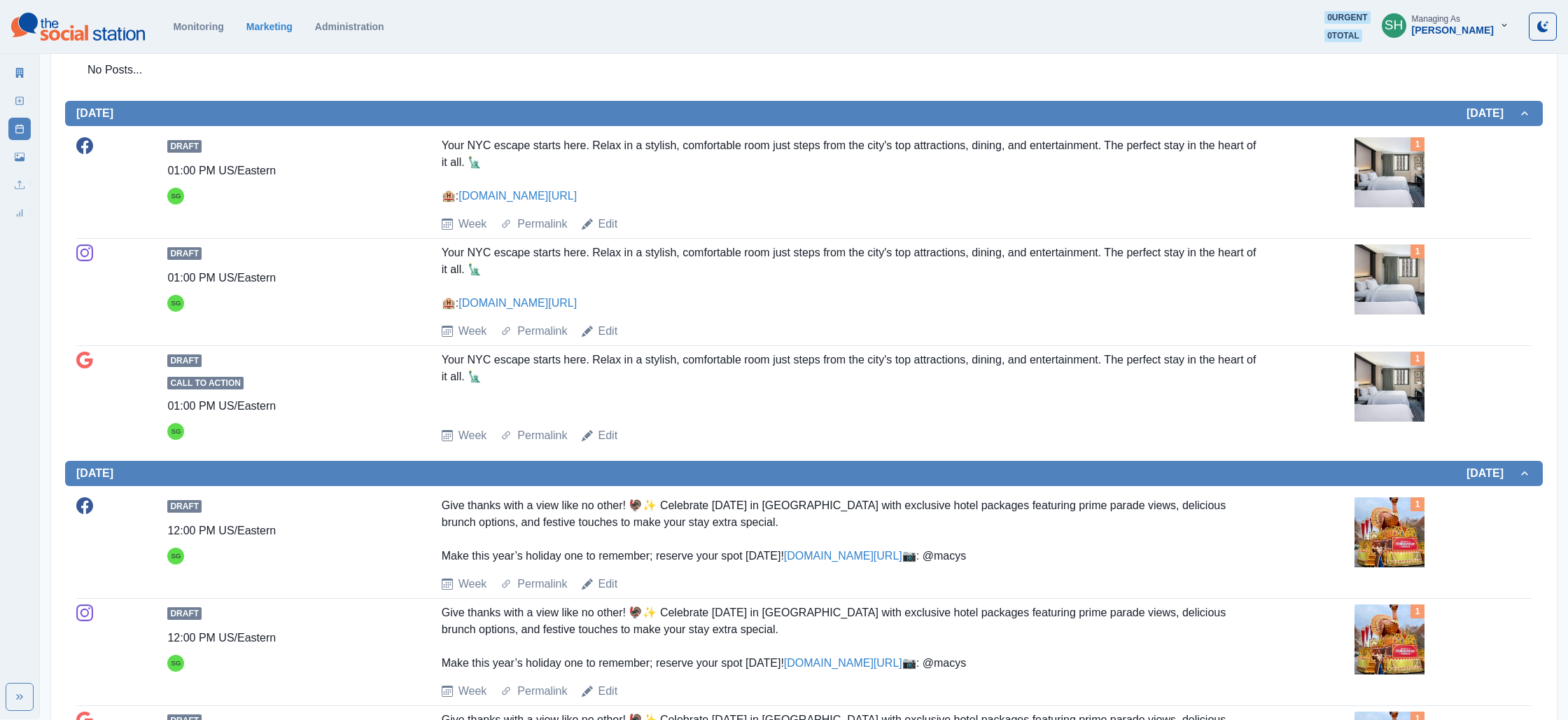
scroll to position [0, 0]
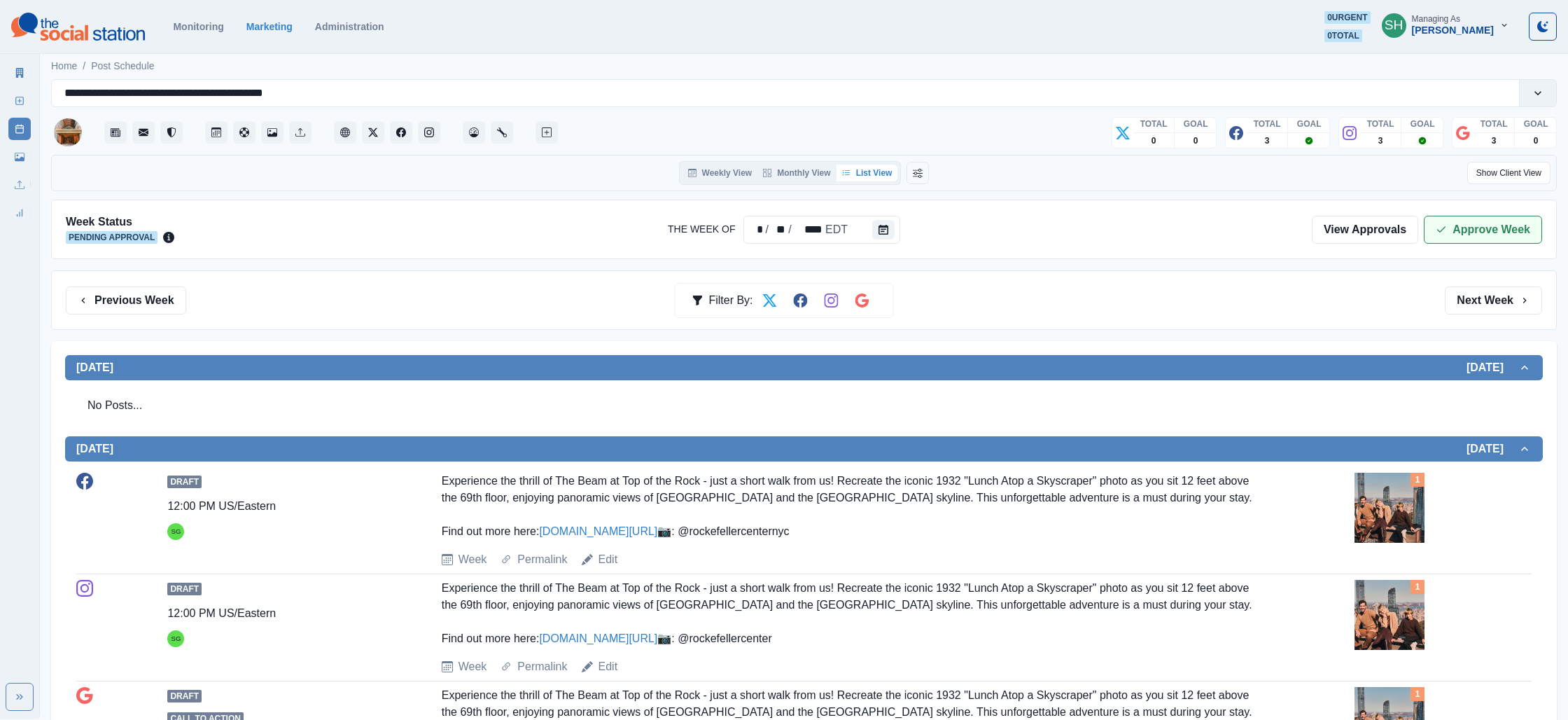
click at [1471, 219] on button "Approve Week" at bounding box center [1483, 229] width 118 height 28
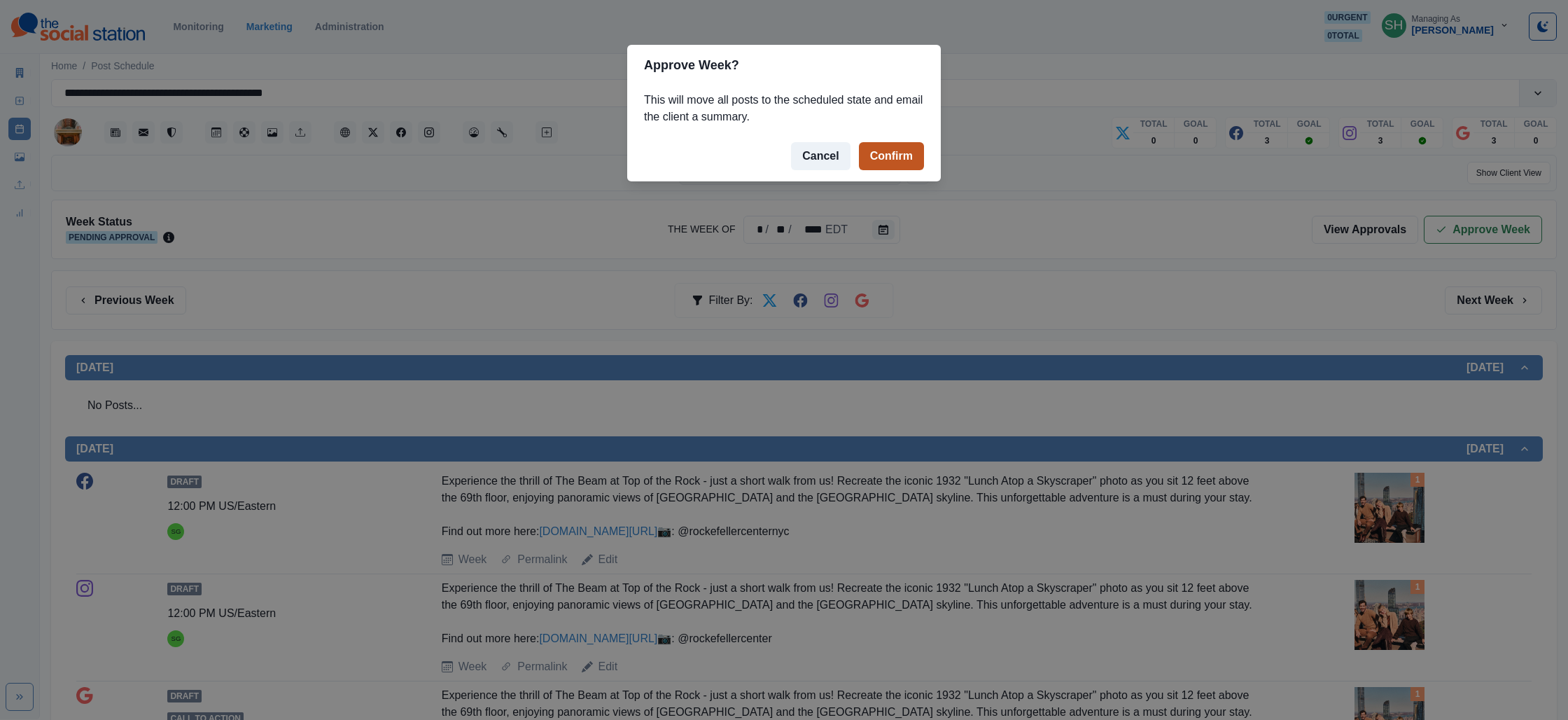
click at [902, 158] on button "Confirm" at bounding box center [892, 156] width 65 height 28
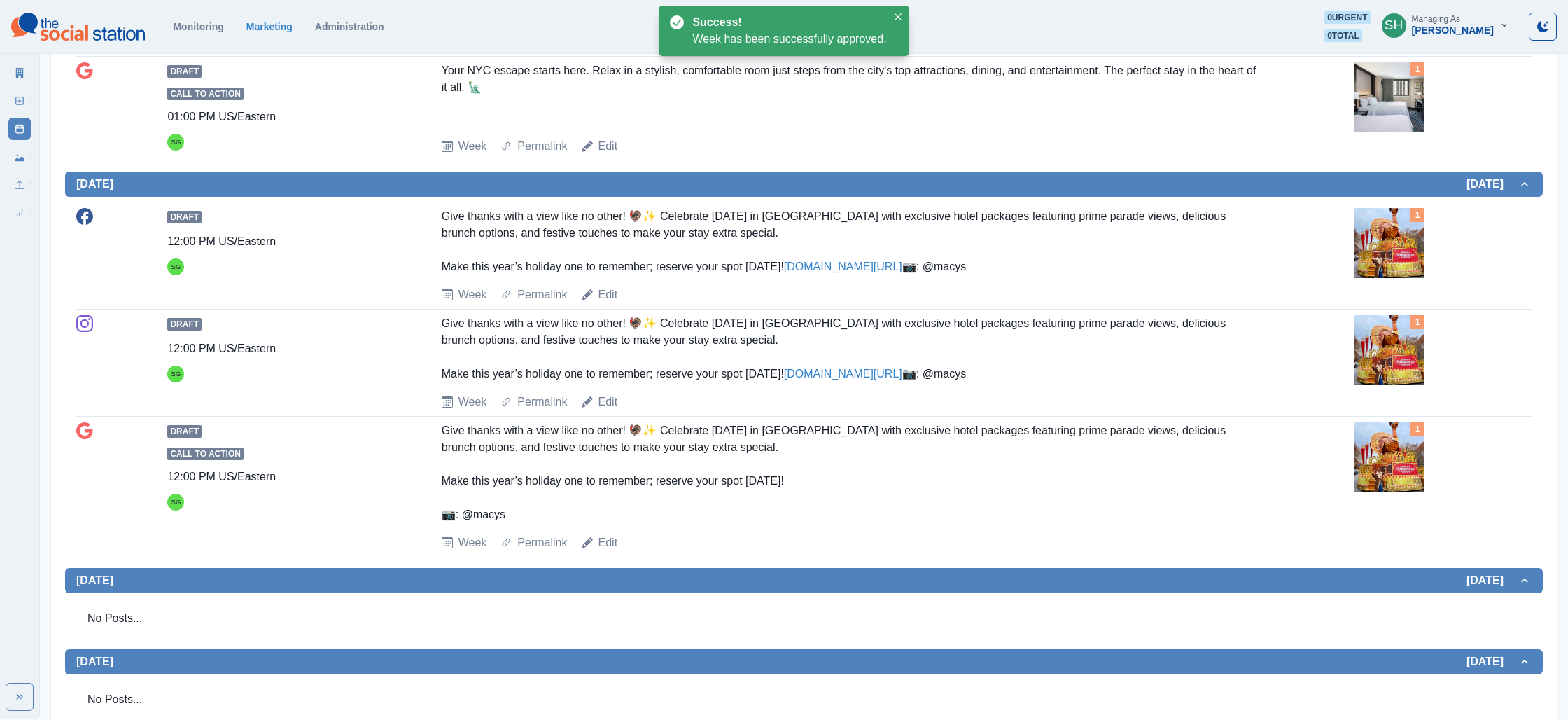
scroll to position [1069, 0]
click at [1410, 277] on img at bounding box center [1389, 241] width 70 height 70
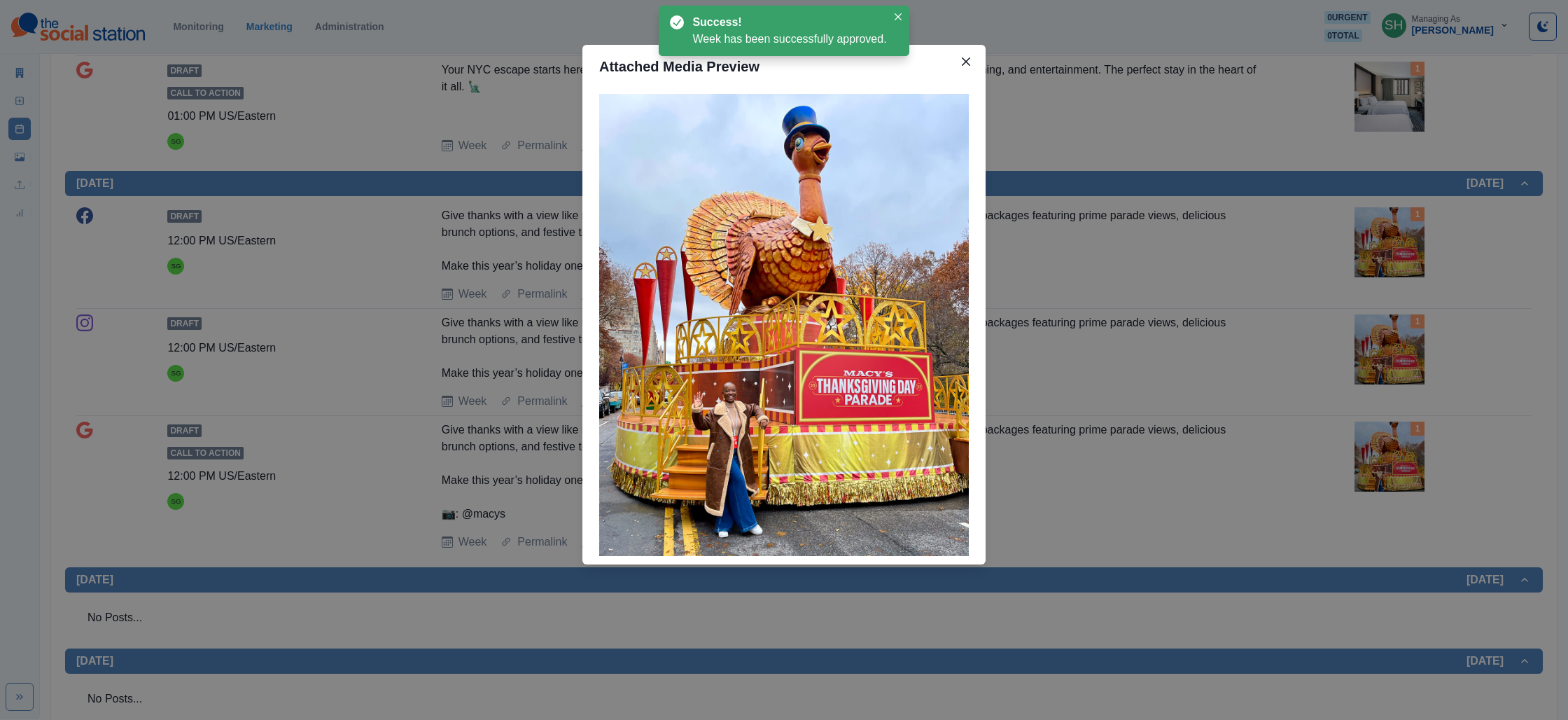
click at [1232, 282] on div "Attached Media Preview" at bounding box center [784, 360] width 1568 height 720
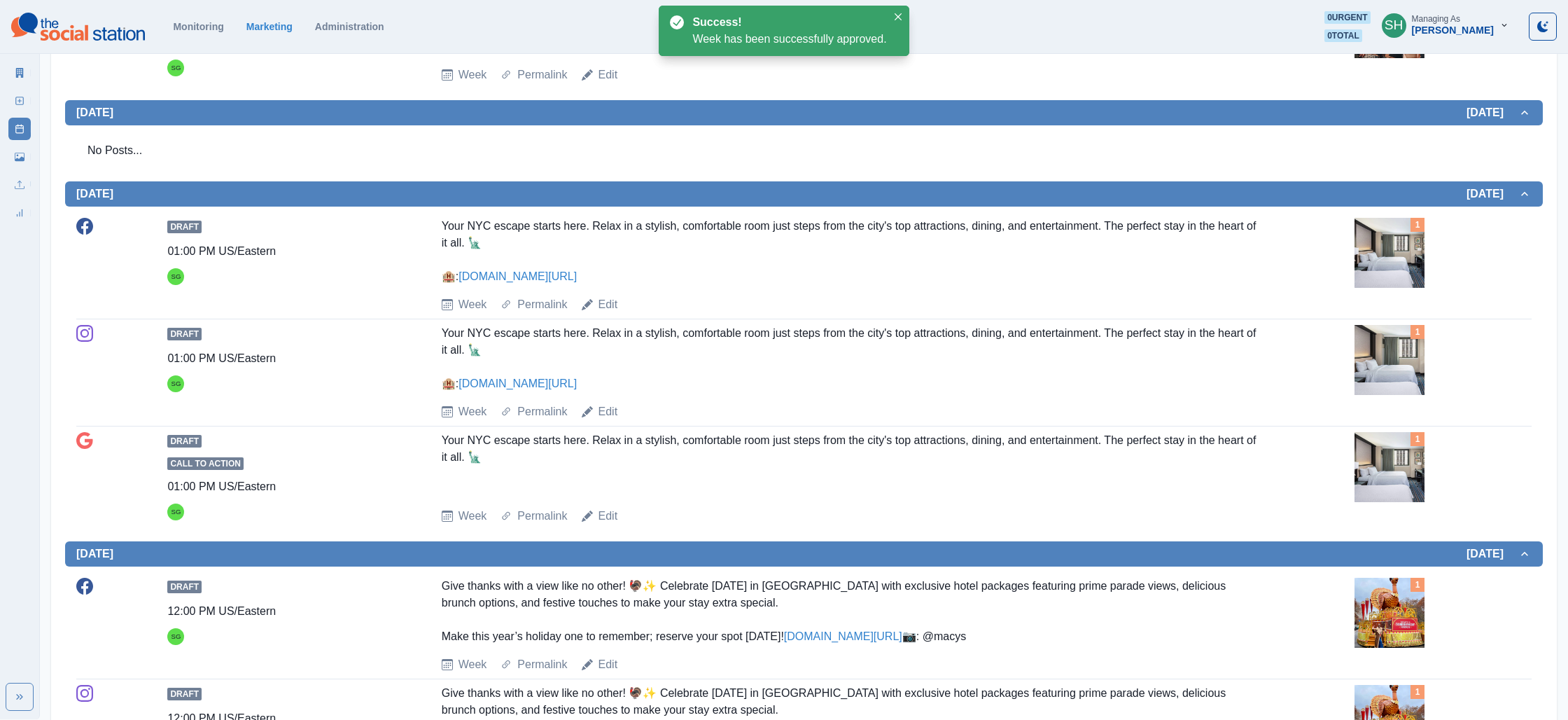
scroll to position [0, 0]
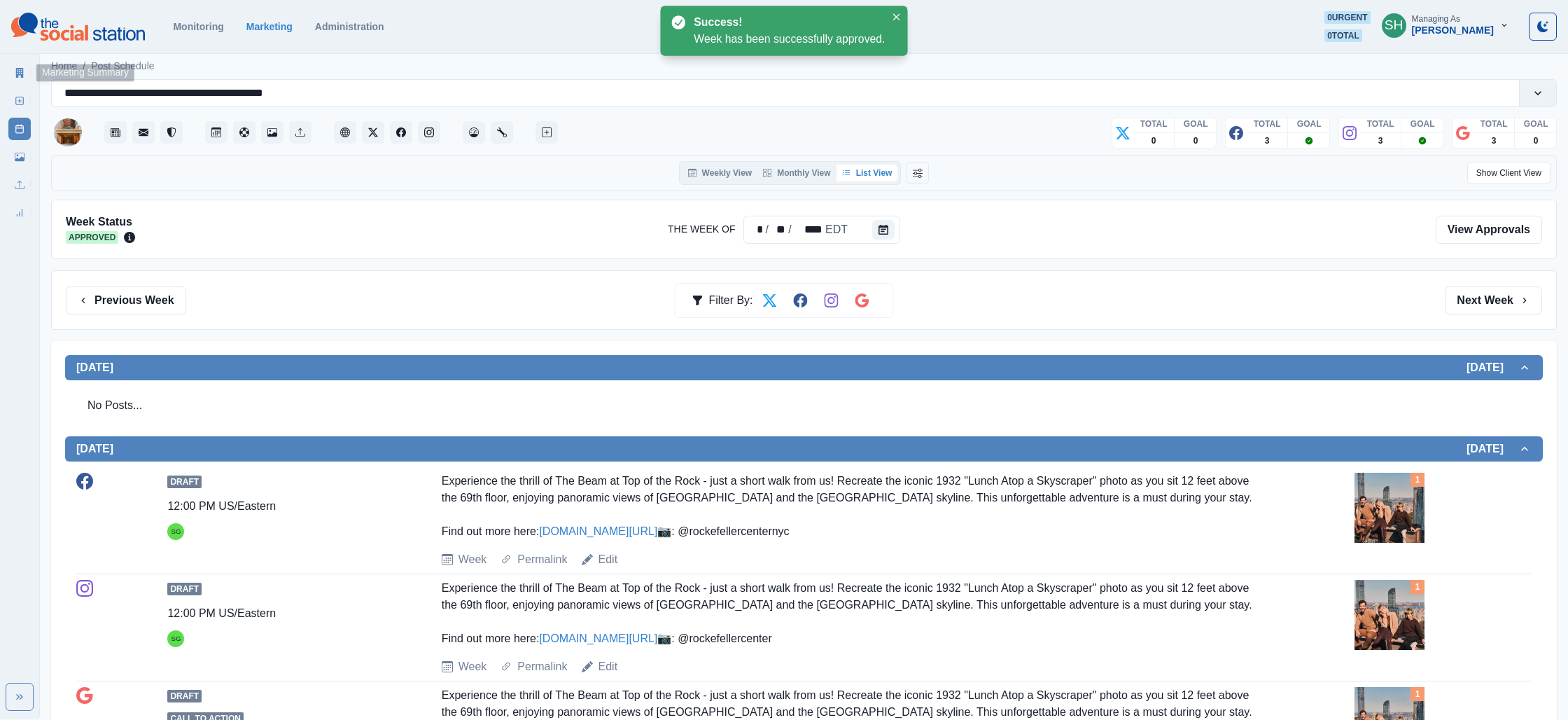
click at [14, 71] on link "Marketing Summary" at bounding box center [20, 73] width 23 height 23
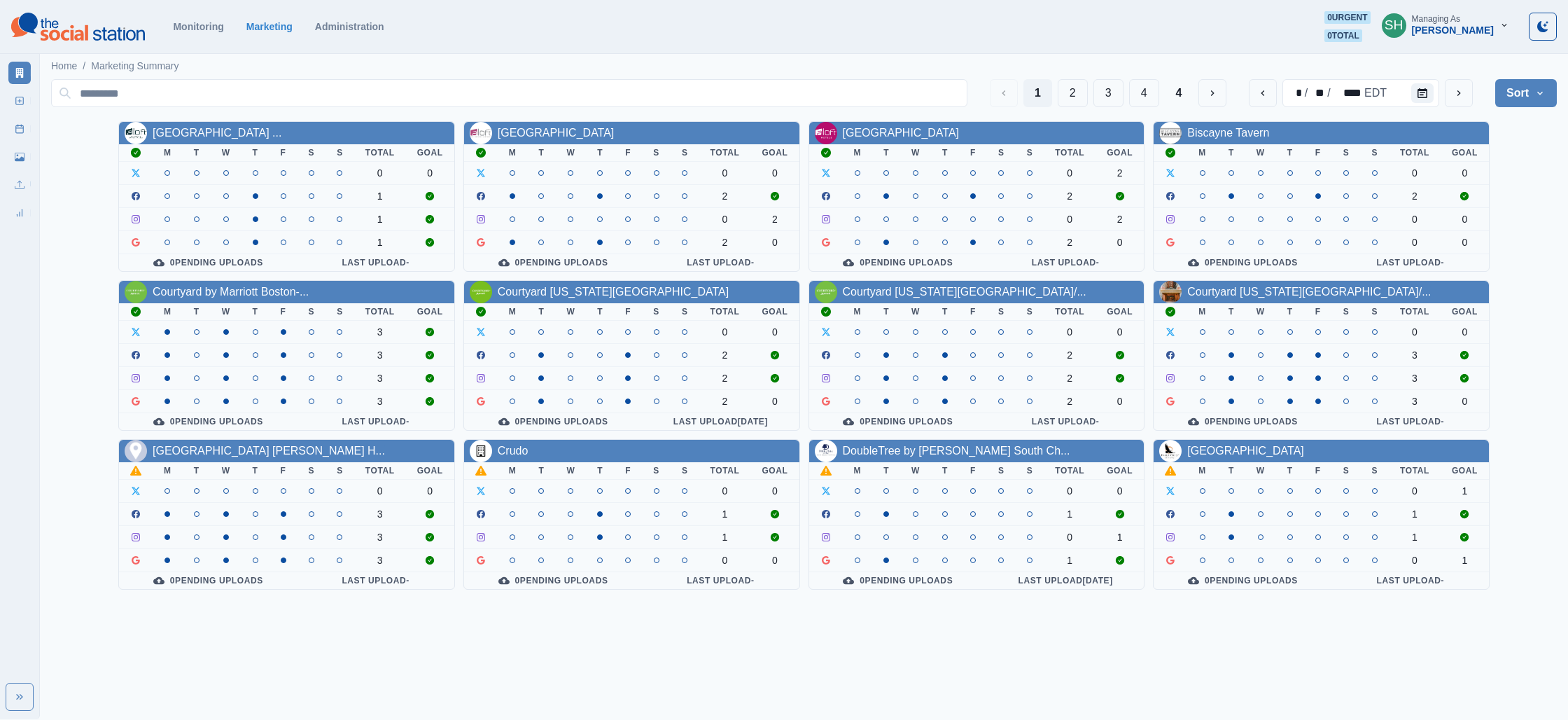
click at [198, 457] on div "[GEOGRAPHIC_DATA] [PERSON_NAME] H..." at bounding box center [269, 451] width 232 height 17
click at [201, 452] on link "[GEOGRAPHIC_DATA] [PERSON_NAME] H..." at bounding box center [269, 450] width 232 height 12
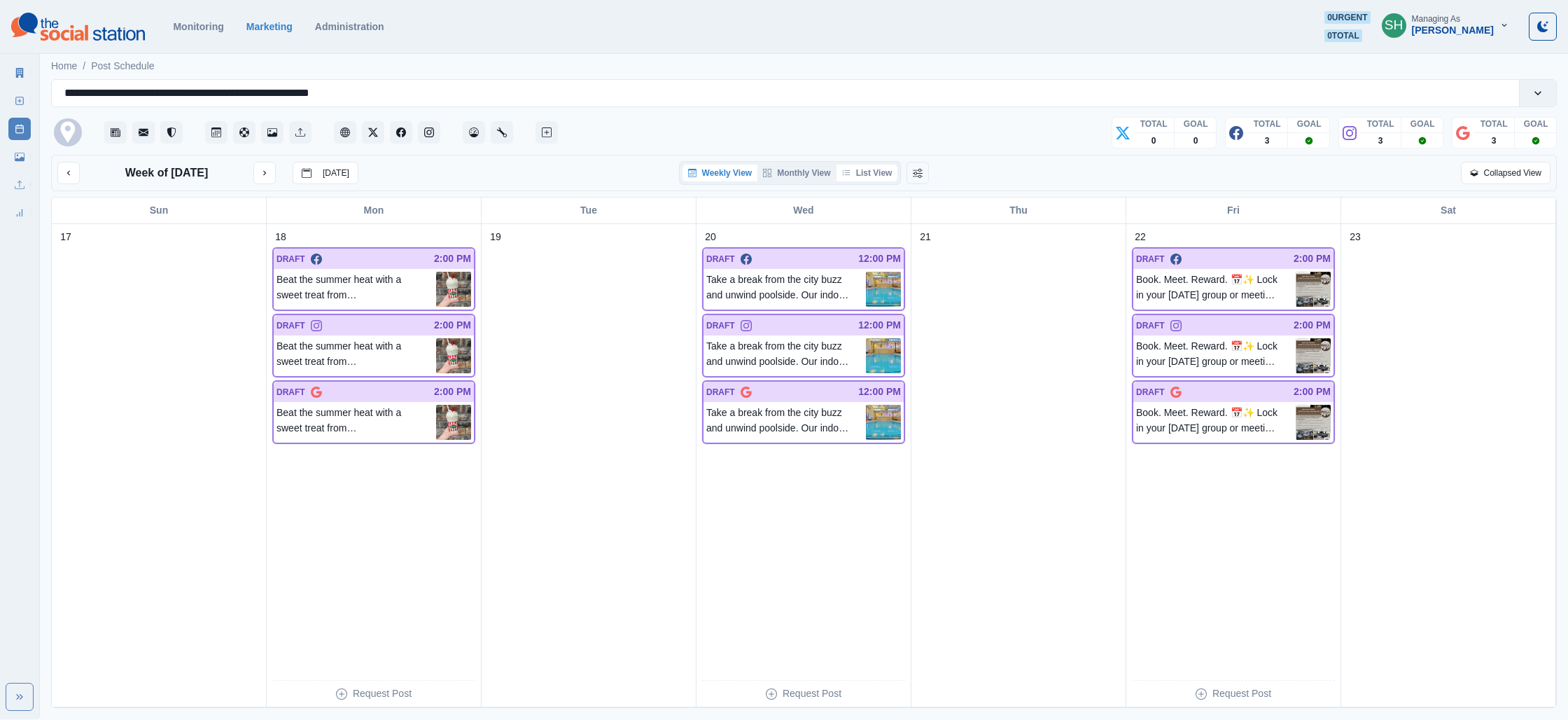
click at [861, 179] on button "List View" at bounding box center [868, 173] width 62 height 17
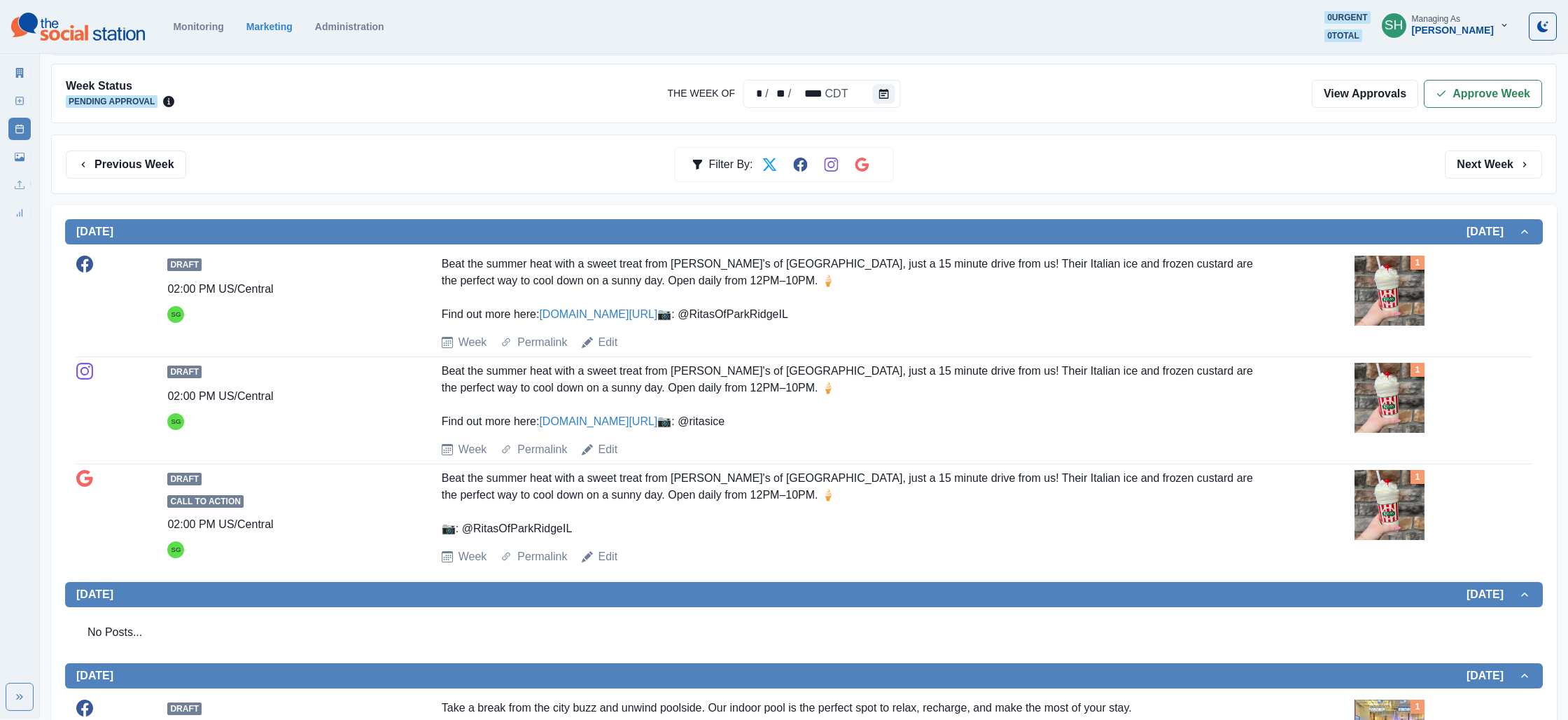
scroll to position [153, 0]
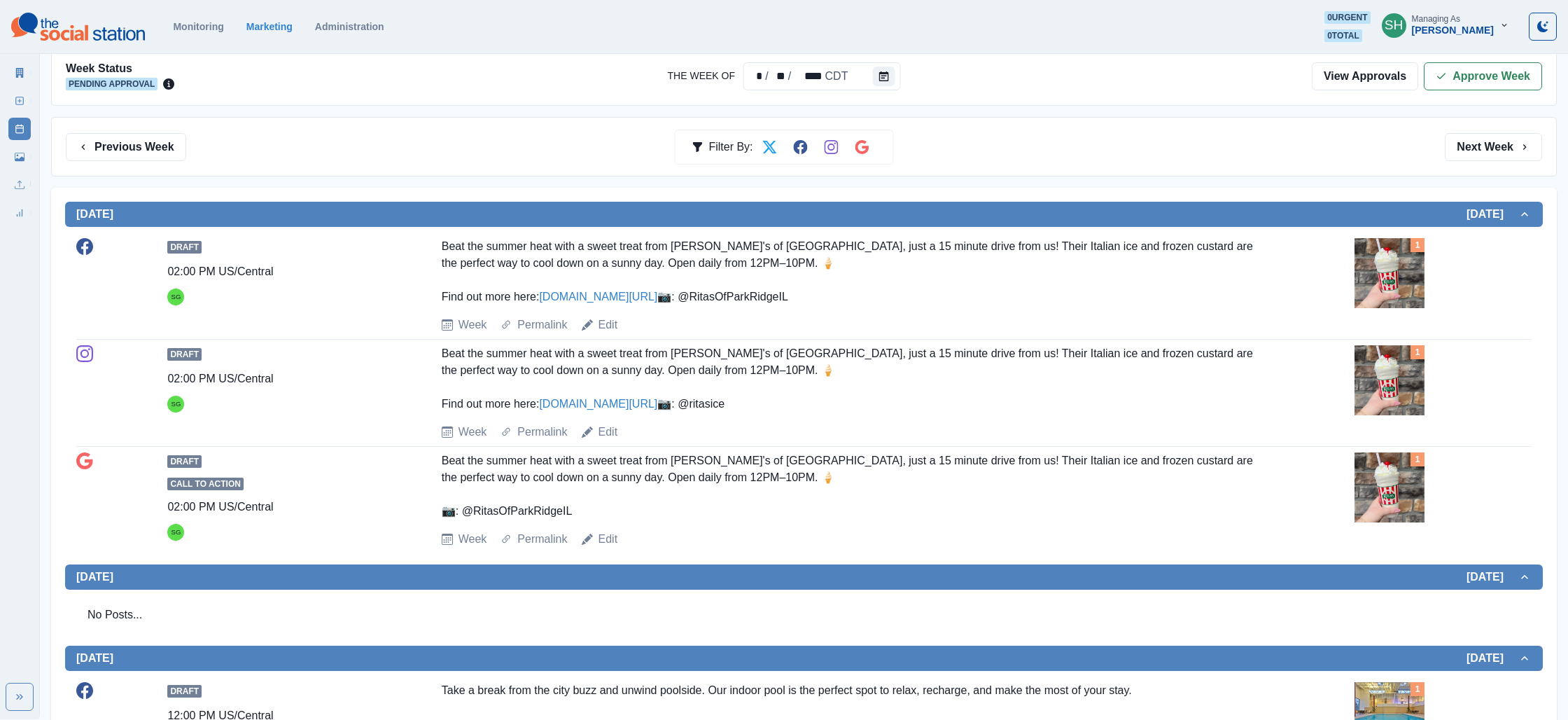
click at [621, 302] on link "[DOMAIN_NAME][URL]" at bounding box center [598, 296] width 118 height 12
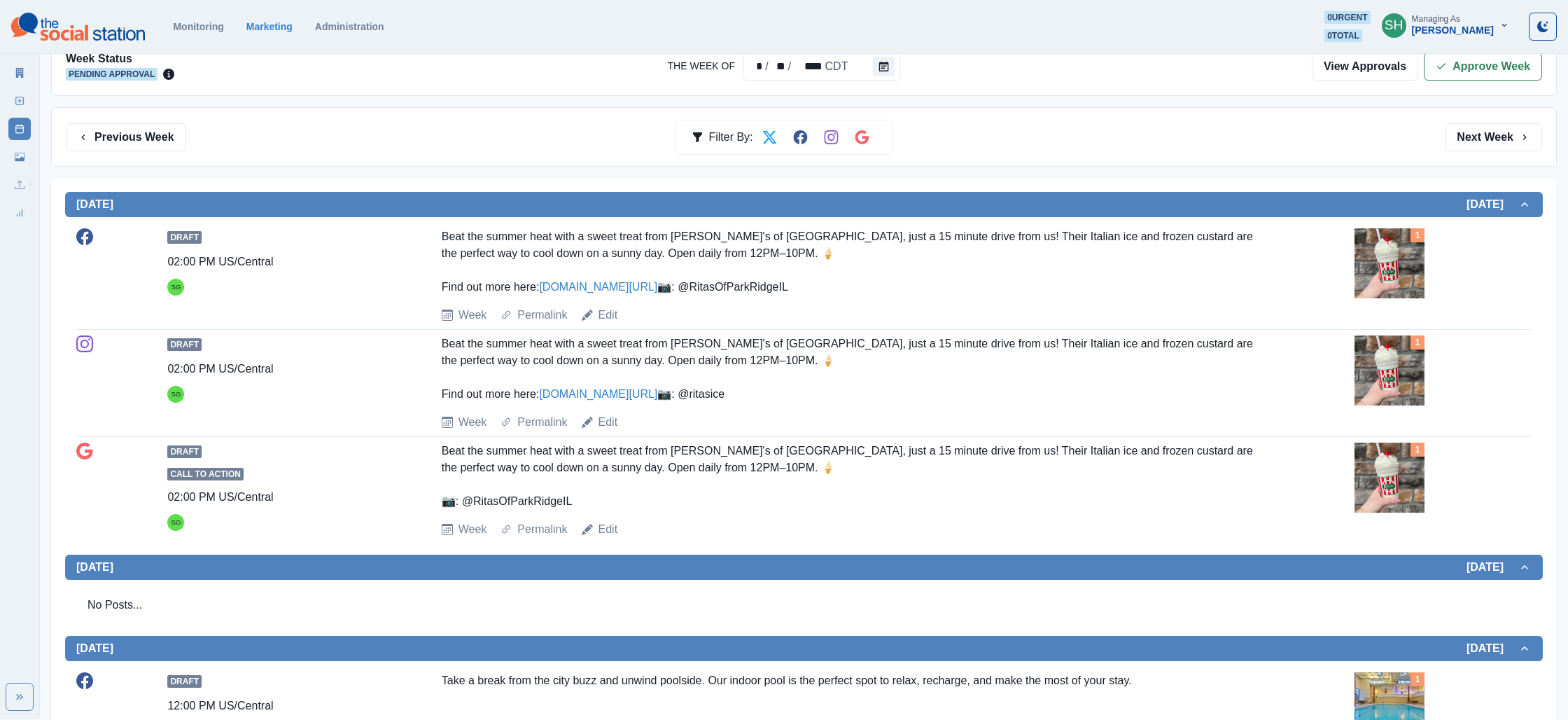
scroll to position [197, 0]
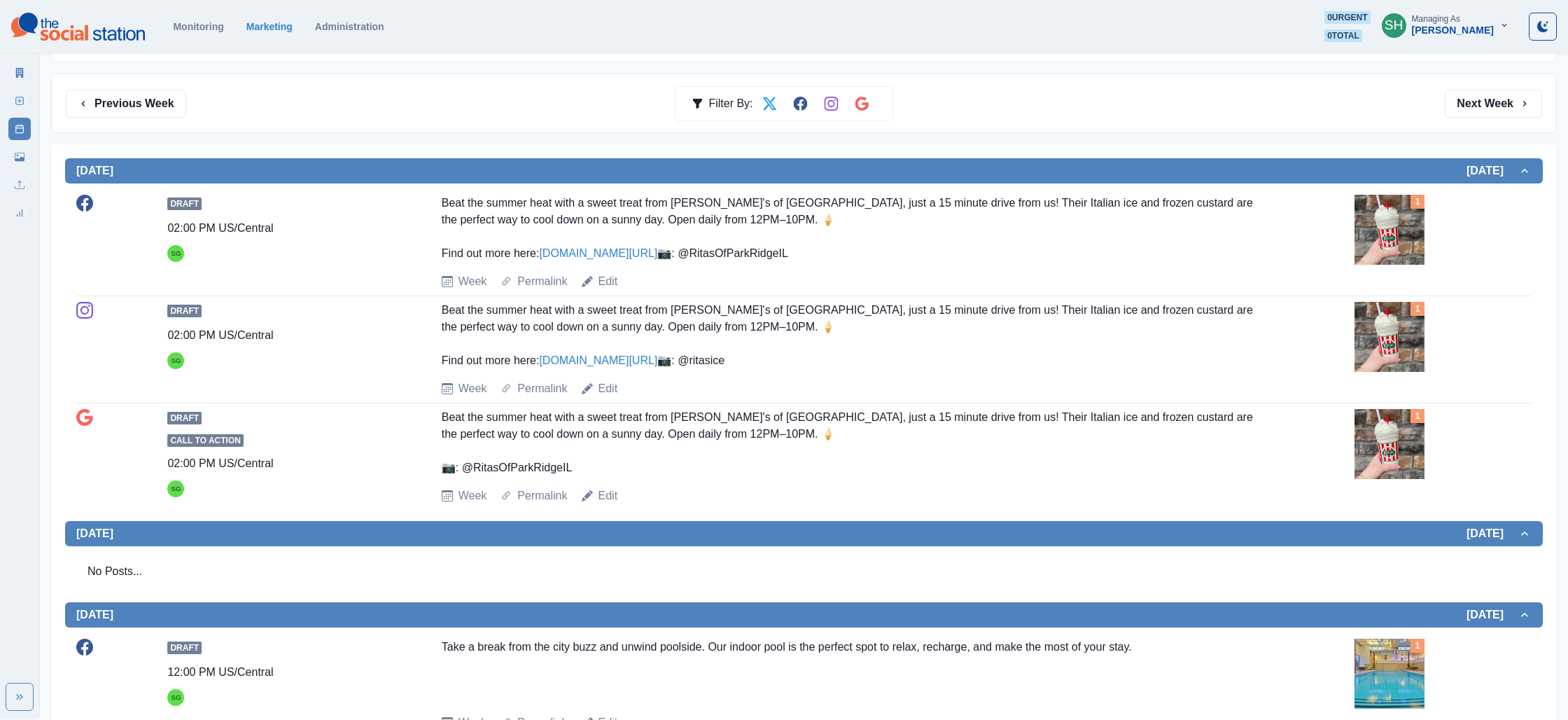
click at [1360, 238] on img at bounding box center [1389, 229] width 70 height 70
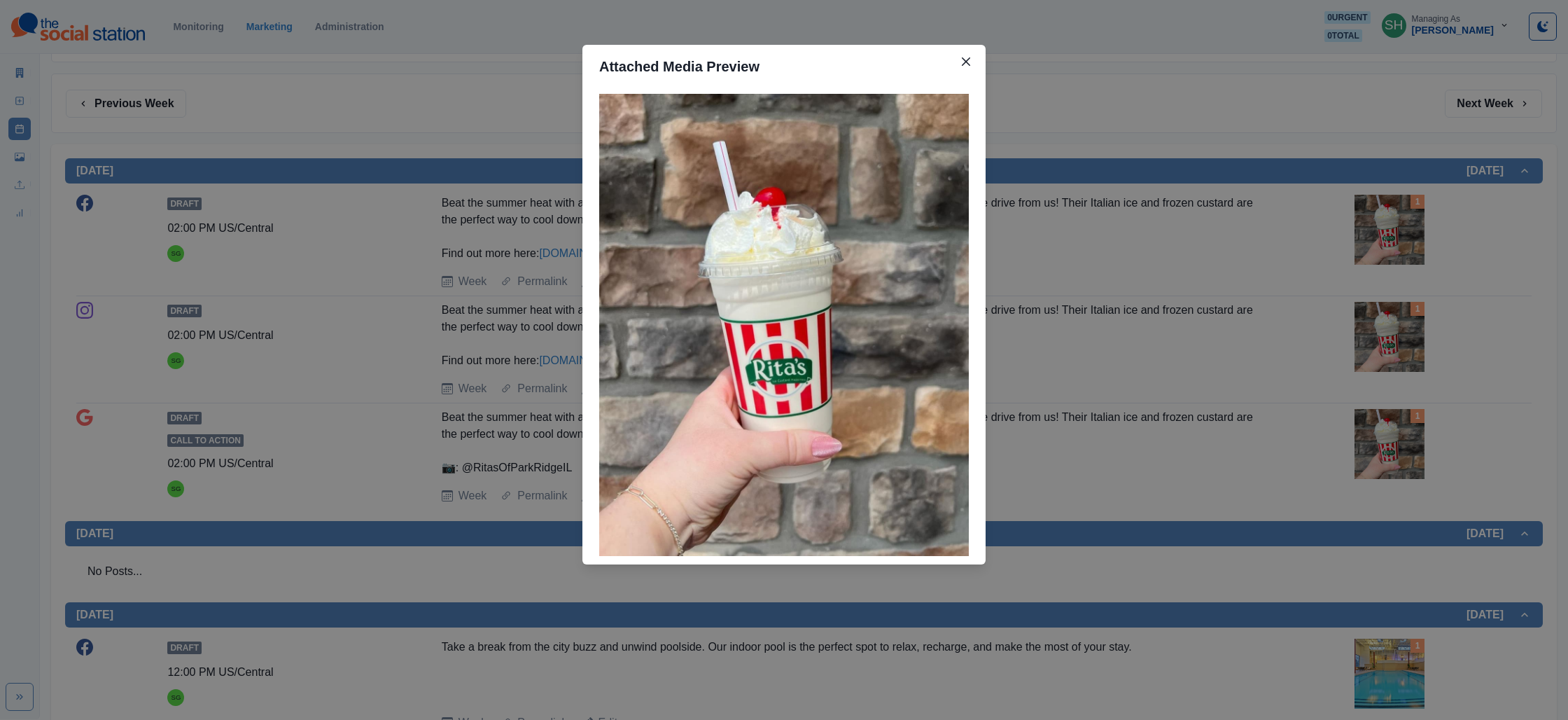
click at [383, 208] on div "Attached Media Preview" at bounding box center [784, 360] width 1568 height 720
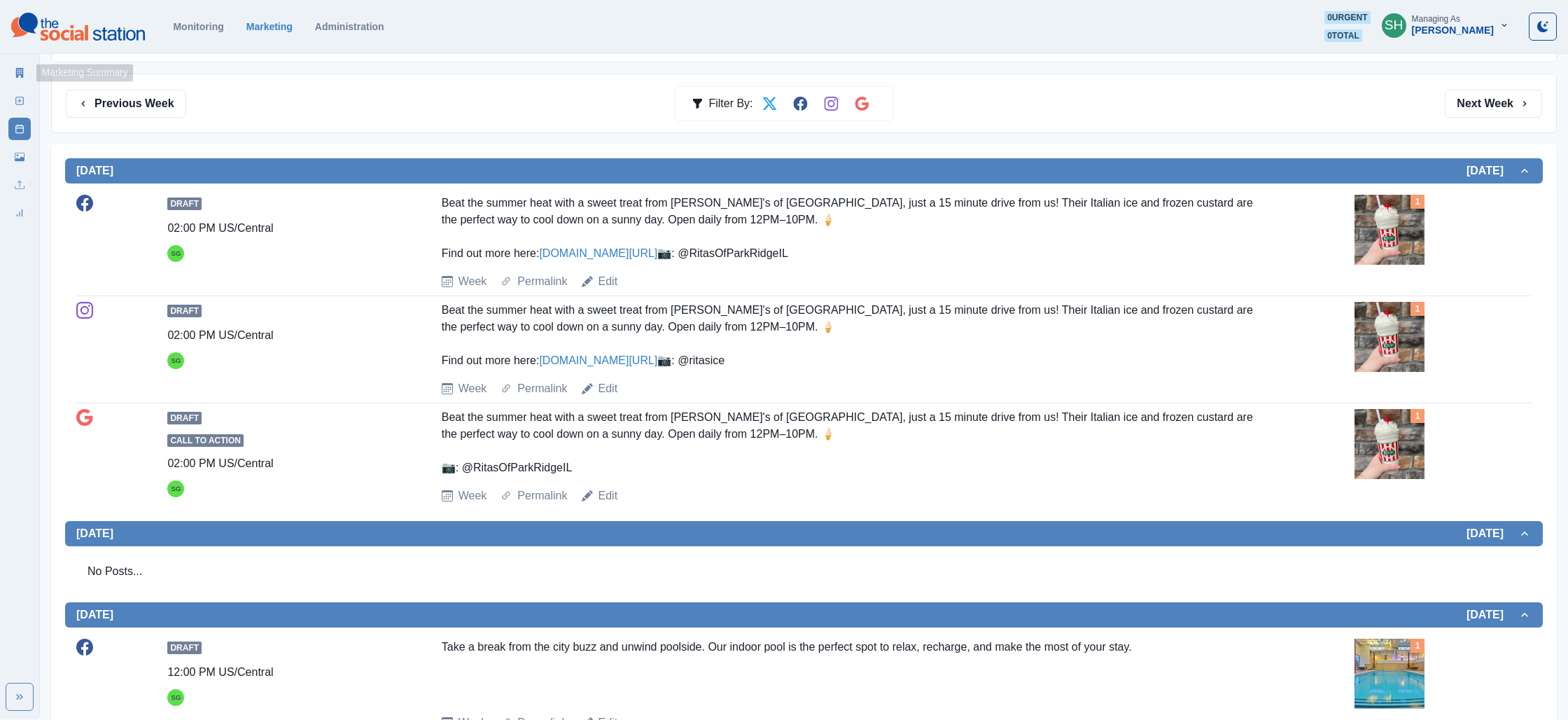
click at [20, 66] on link "Marketing Summary" at bounding box center [20, 73] width 23 height 23
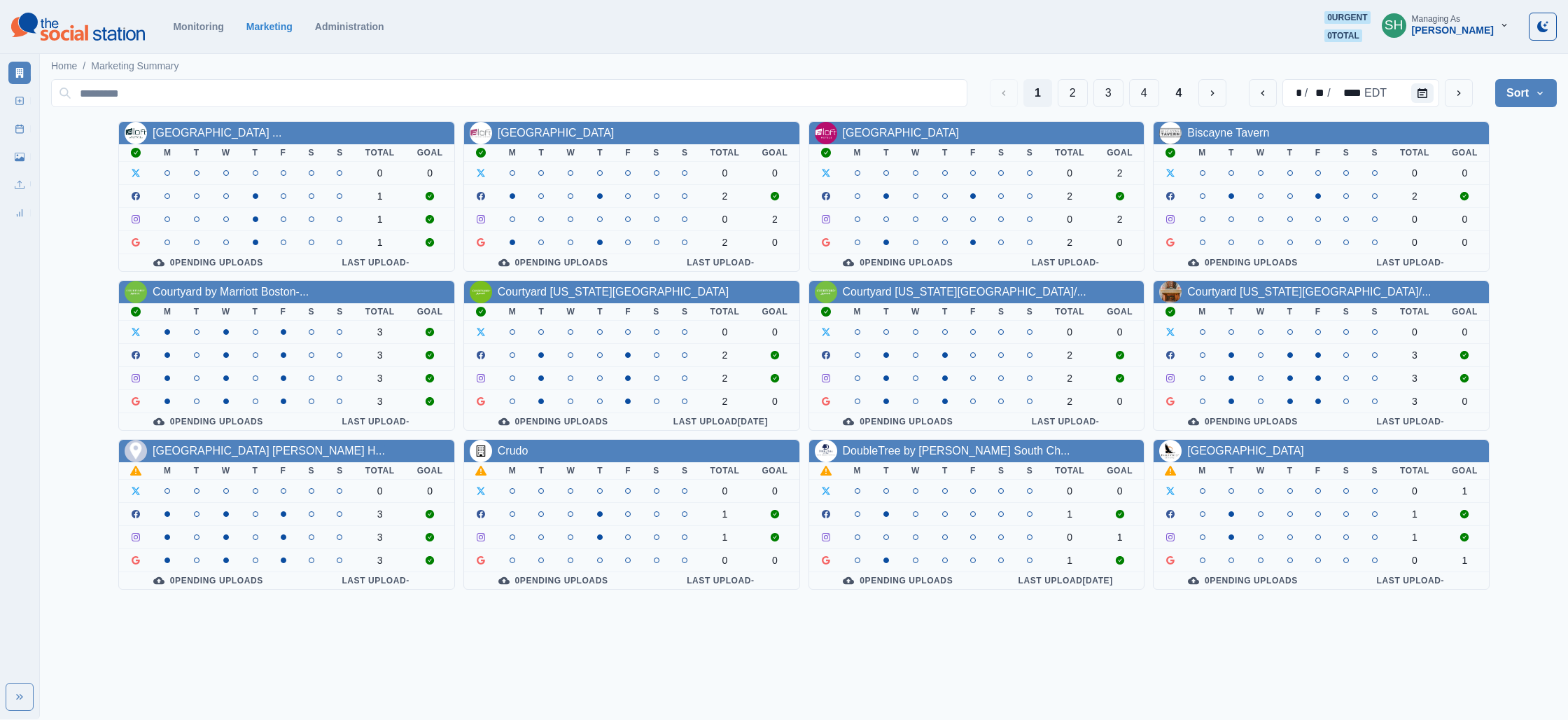
click at [1460, 22] on div "Managing As" at bounding box center [1436, 19] width 49 height 10
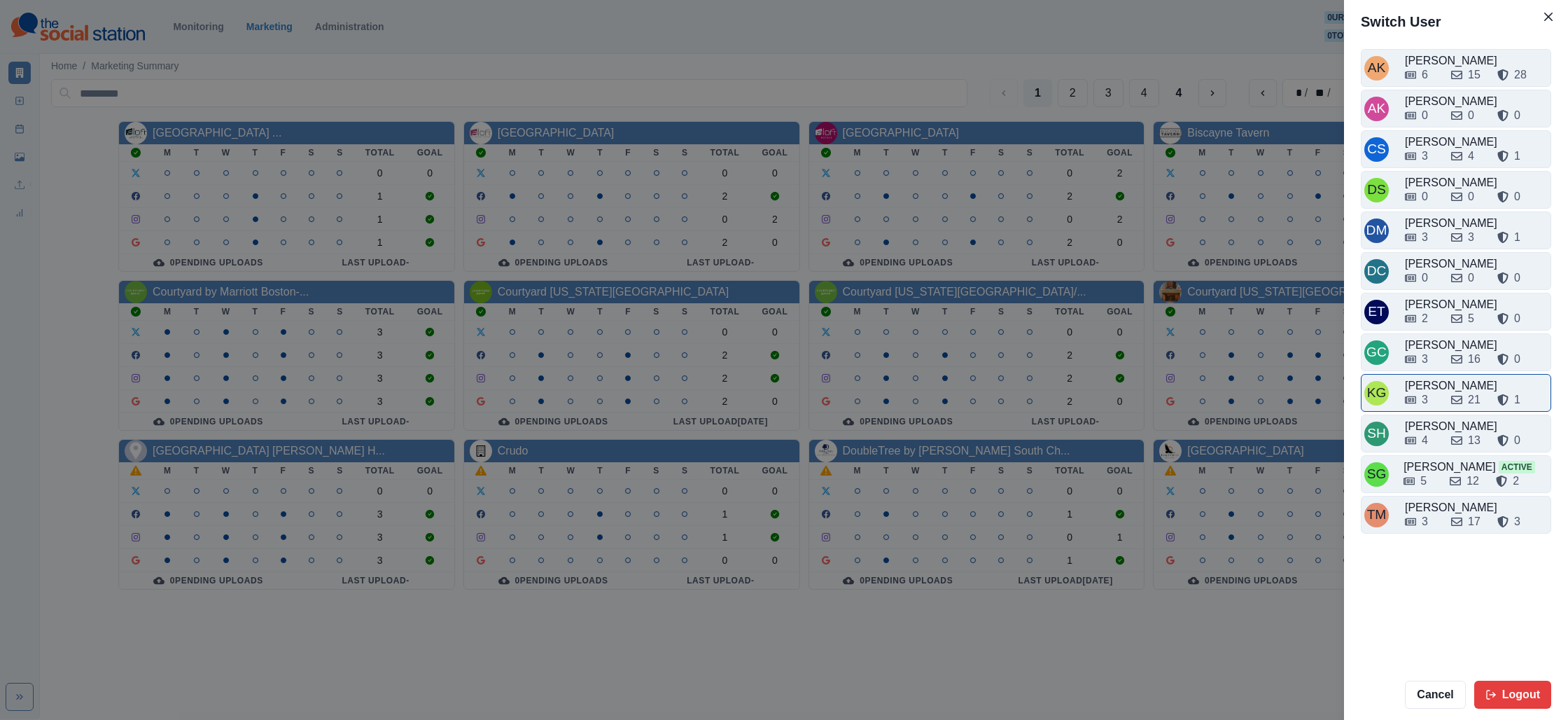
click at [1444, 395] on div "3 21 1" at bounding box center [1477, 400] width 143 height 17
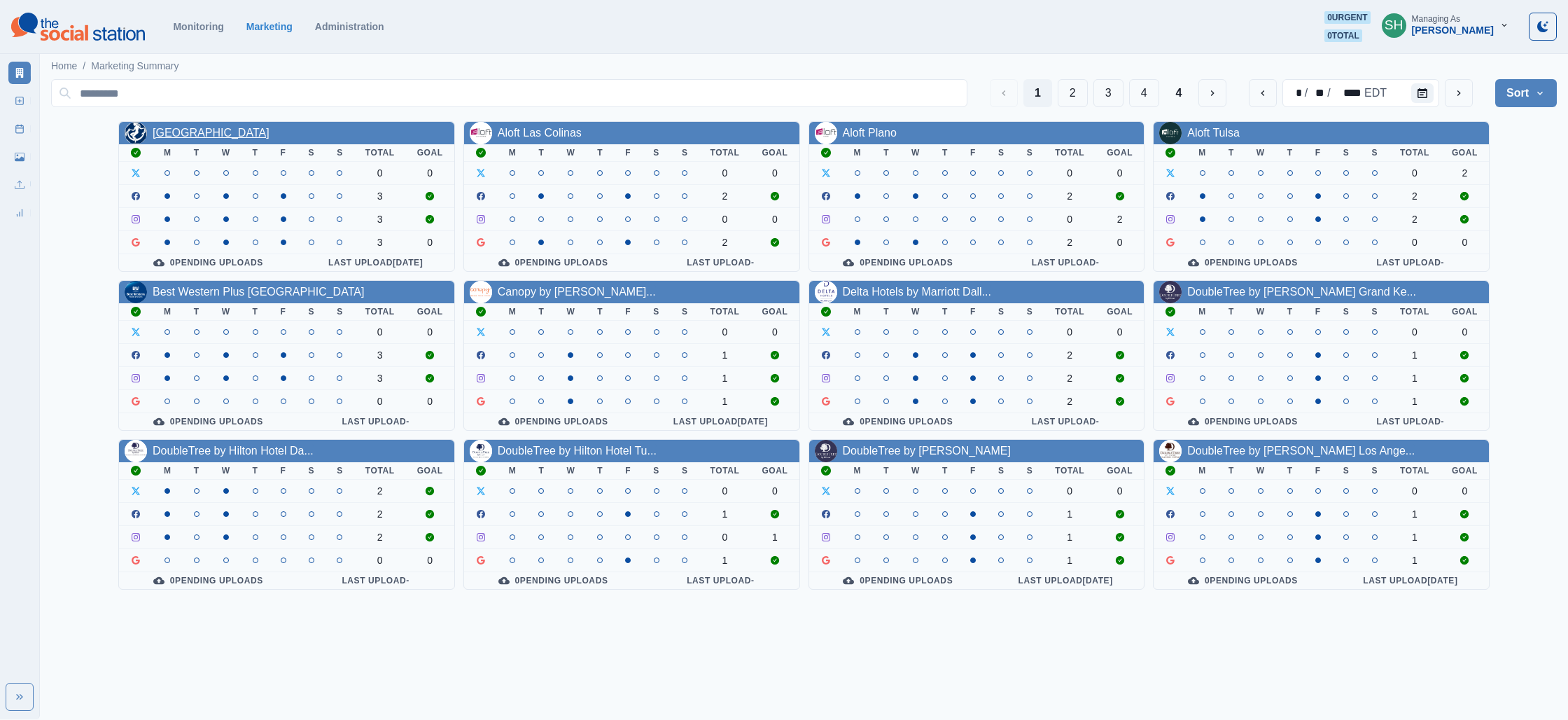
click at [176, 132] on link "[GEOGRAPHIC_DATA]" at bounding box center [211, 132] width 117 height 12
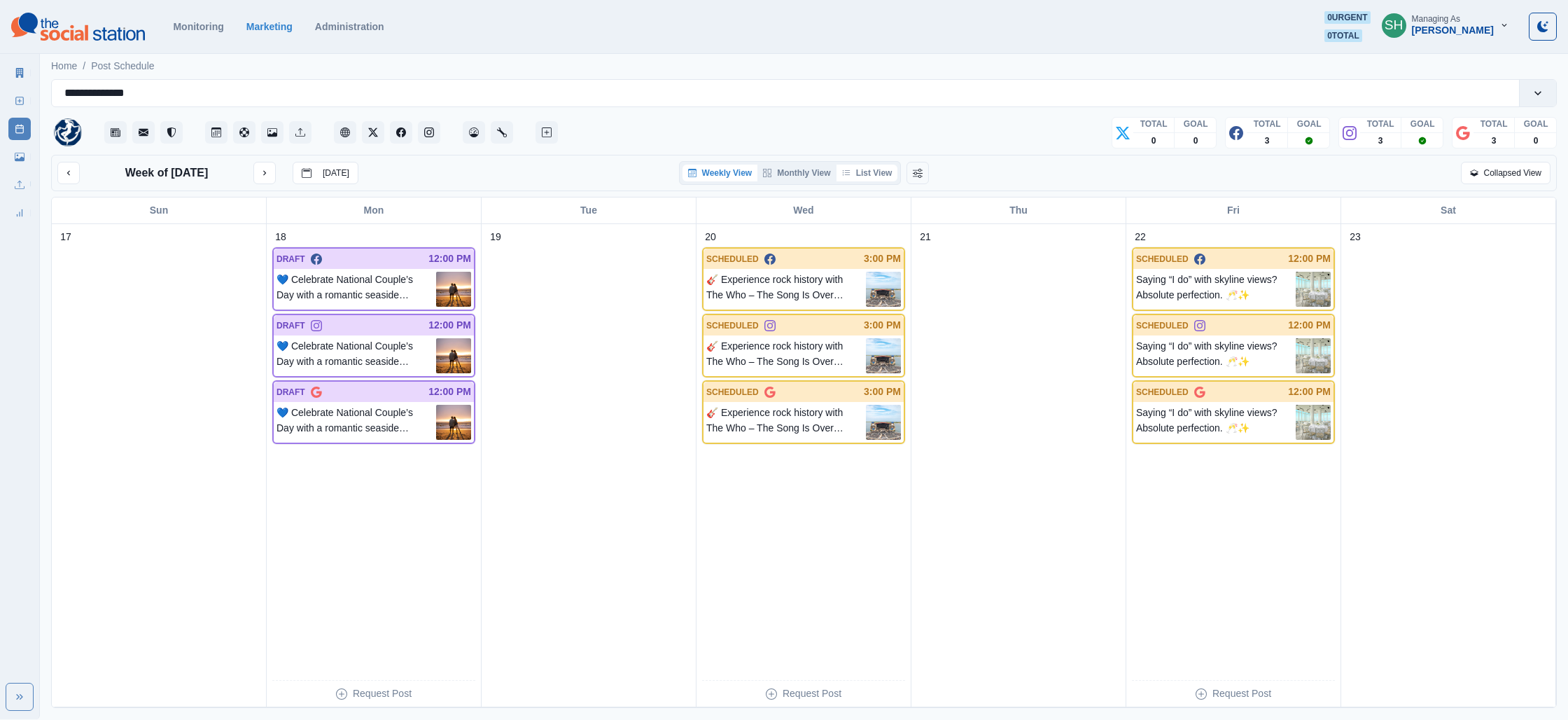
click at [862, 166] on button "List View" at bounding box center [868, 173] width 62 height 17
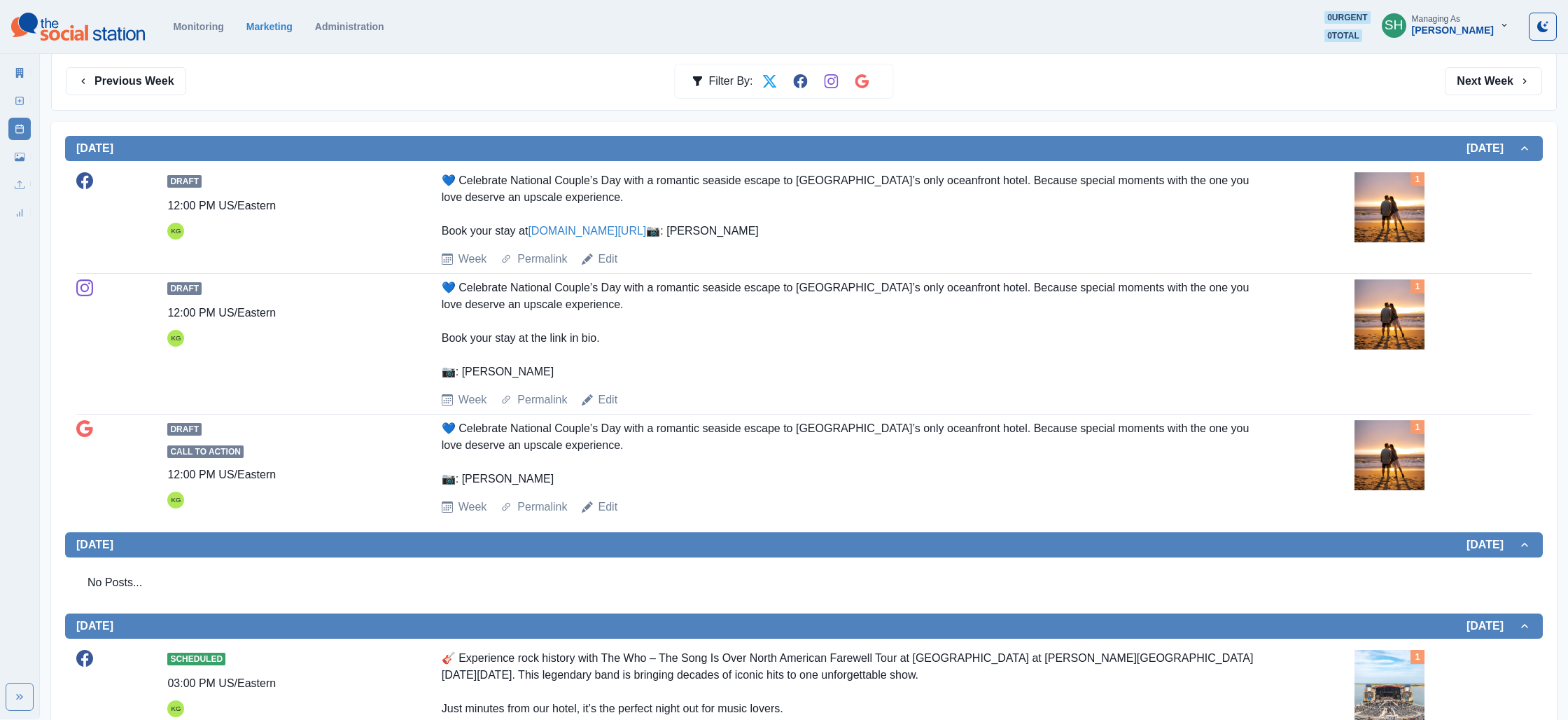
scroll to position [119, 0]
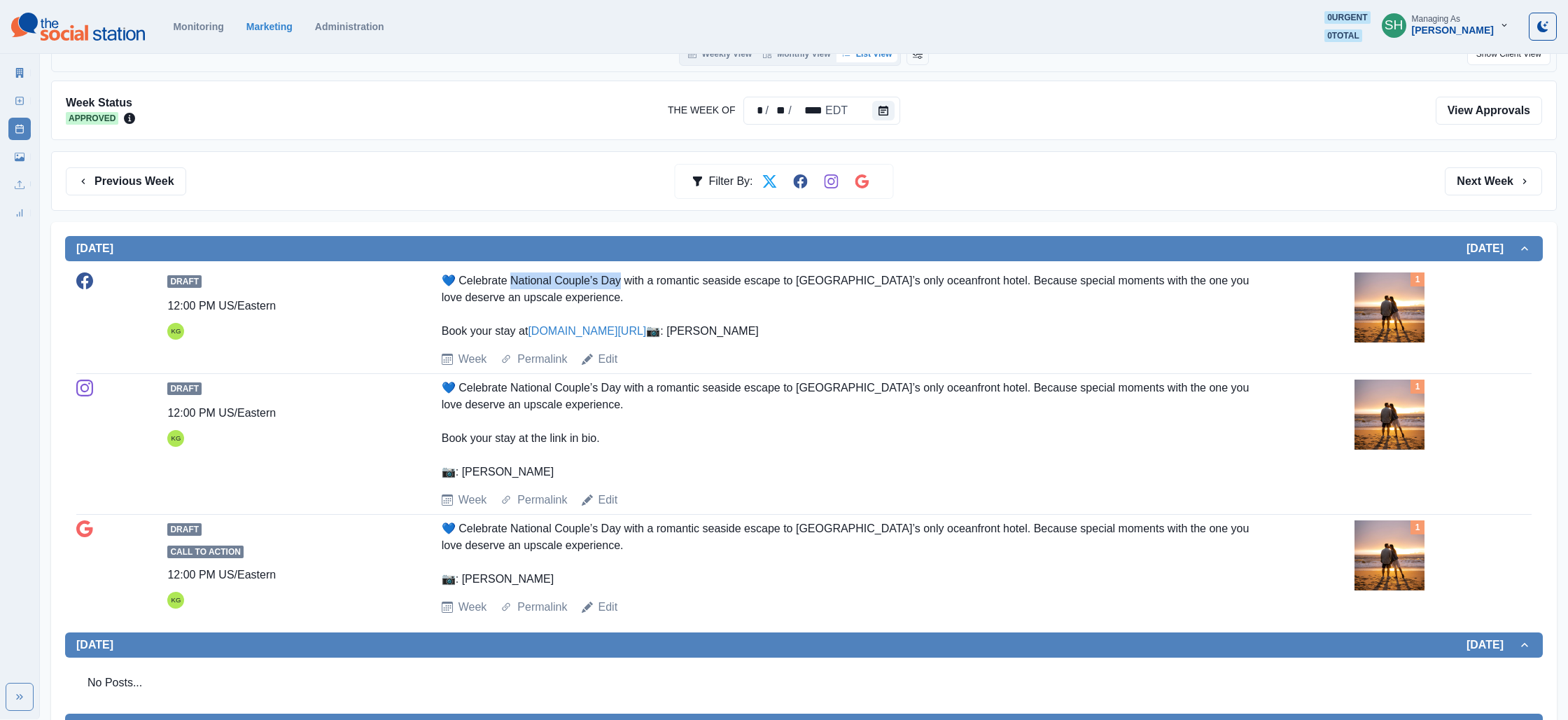
drag, startPoint x: 619, startPoint y: 281, endPoint x: 509, endPoint y: 284, distance: 110.0
click at [509, 284] on div "💙 Celebrate National Couple’s Day with a romantic seaside escape to [GEOGRAPHIC…" at bounding box center [850, 306] width 816 height 68
copy div "ational Couple’s Day"
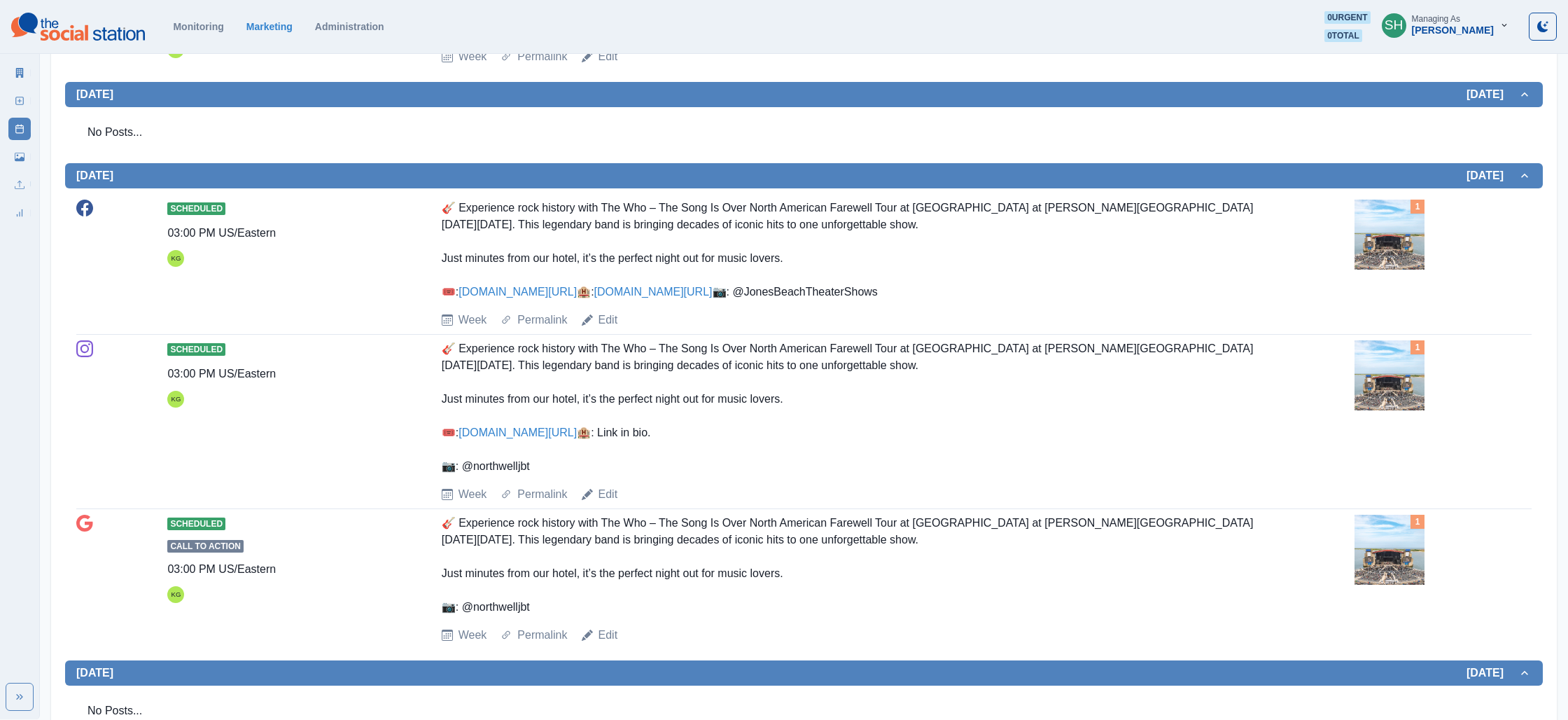
scroll to position [853, 0]
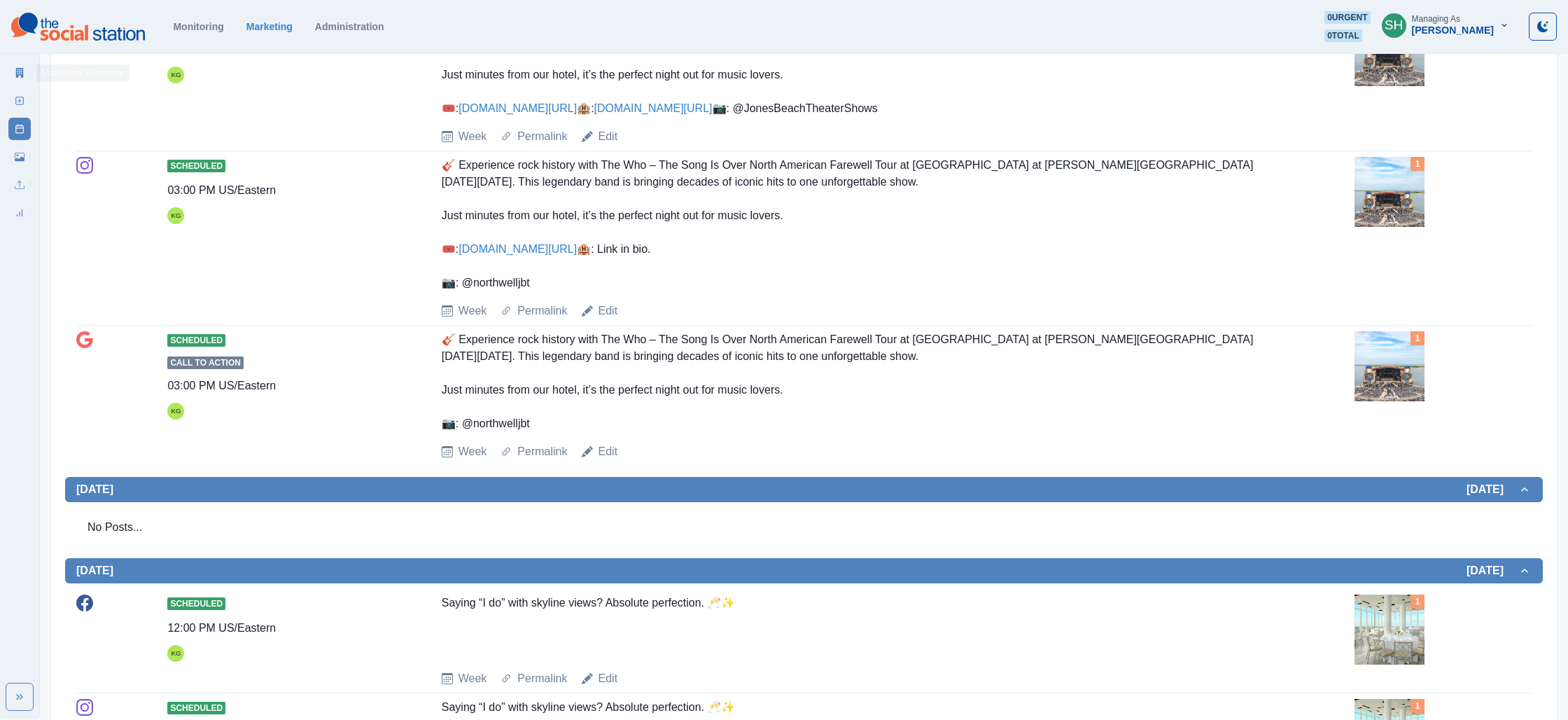
click at [26, 75] on link "Marketing Summary" at bounding box center [20, 73] width 23 height 23
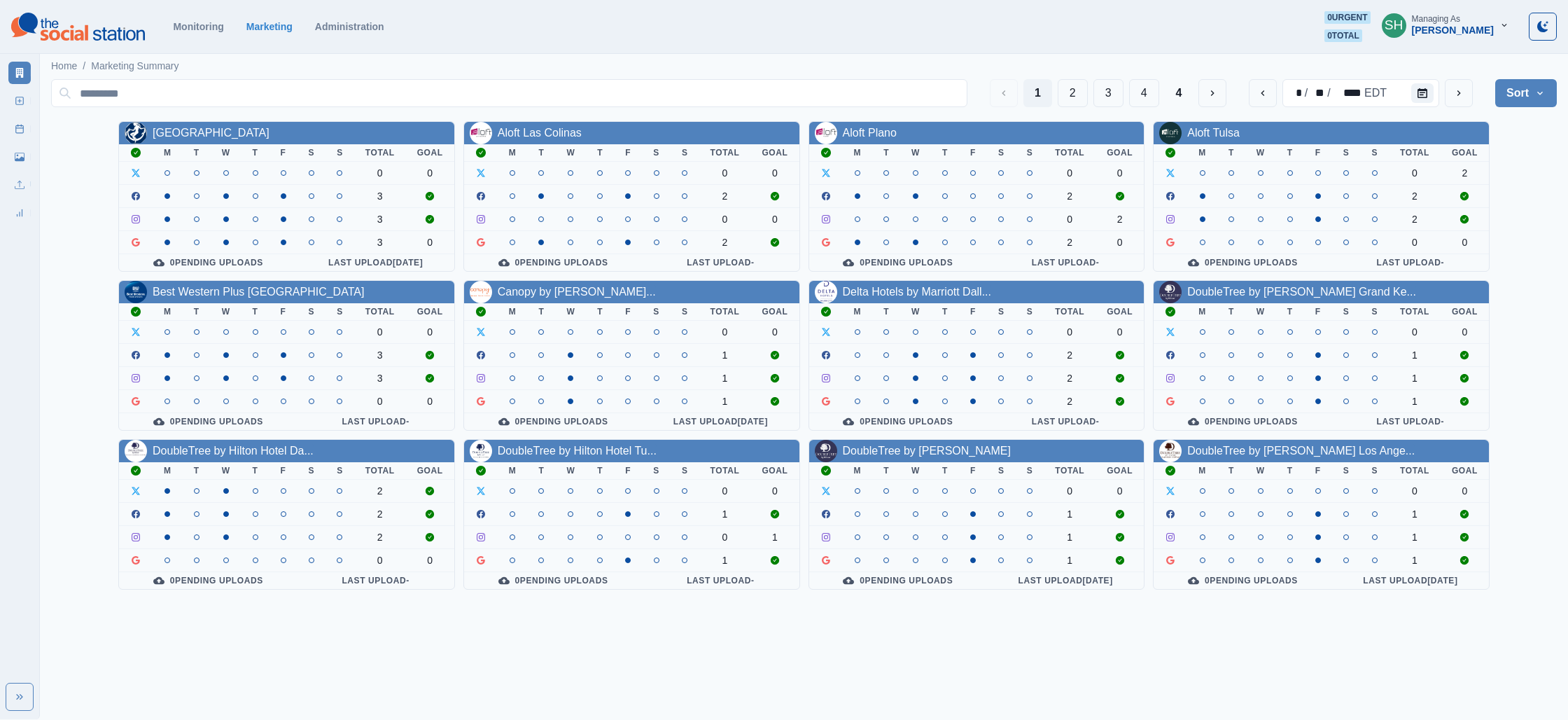
click at [1460, 30] on div "[PERSON_NAME]" at bounding box center [1453, 30] width 82 height 12
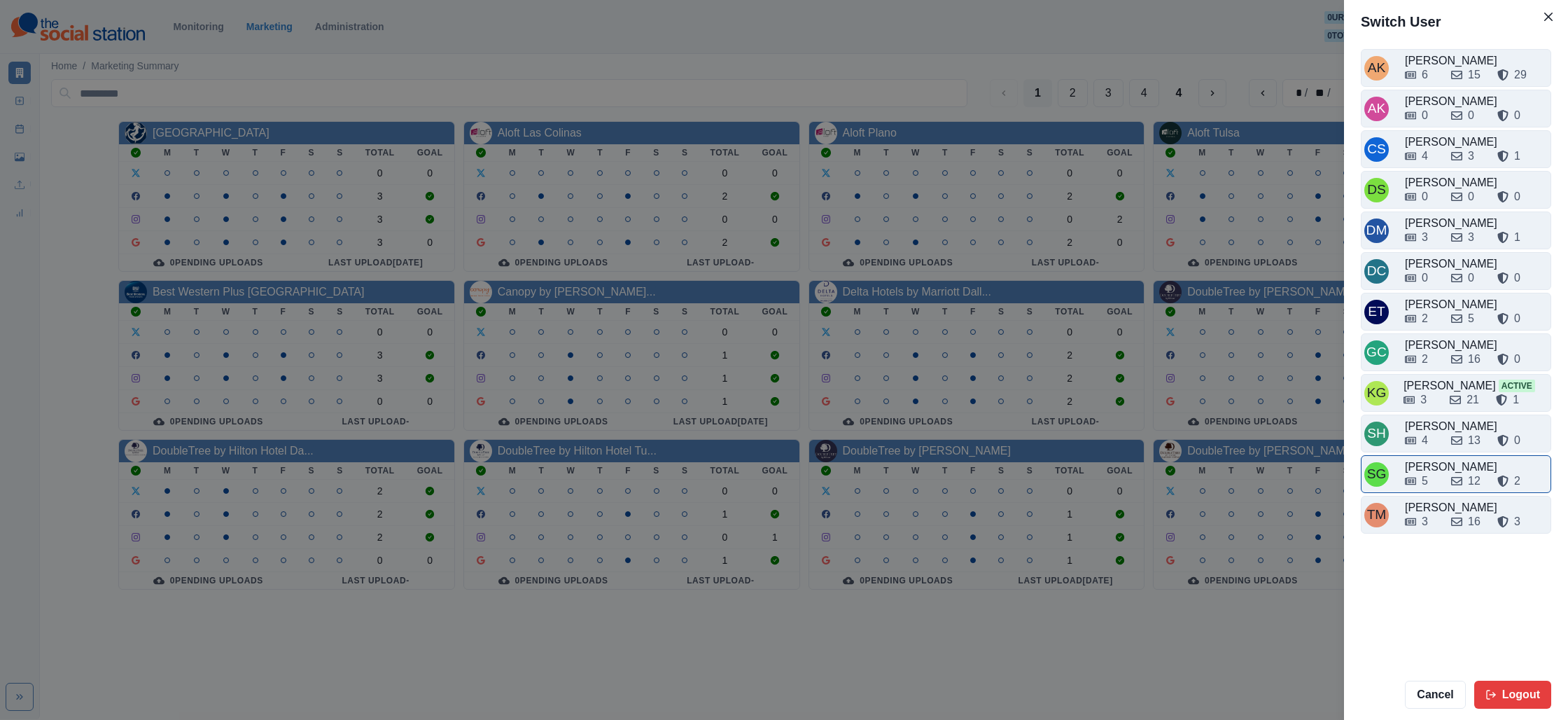
click at [1429, 466] on div "[PERSON_NAME]" at bounding box center [1477, 467] width 143 height 17
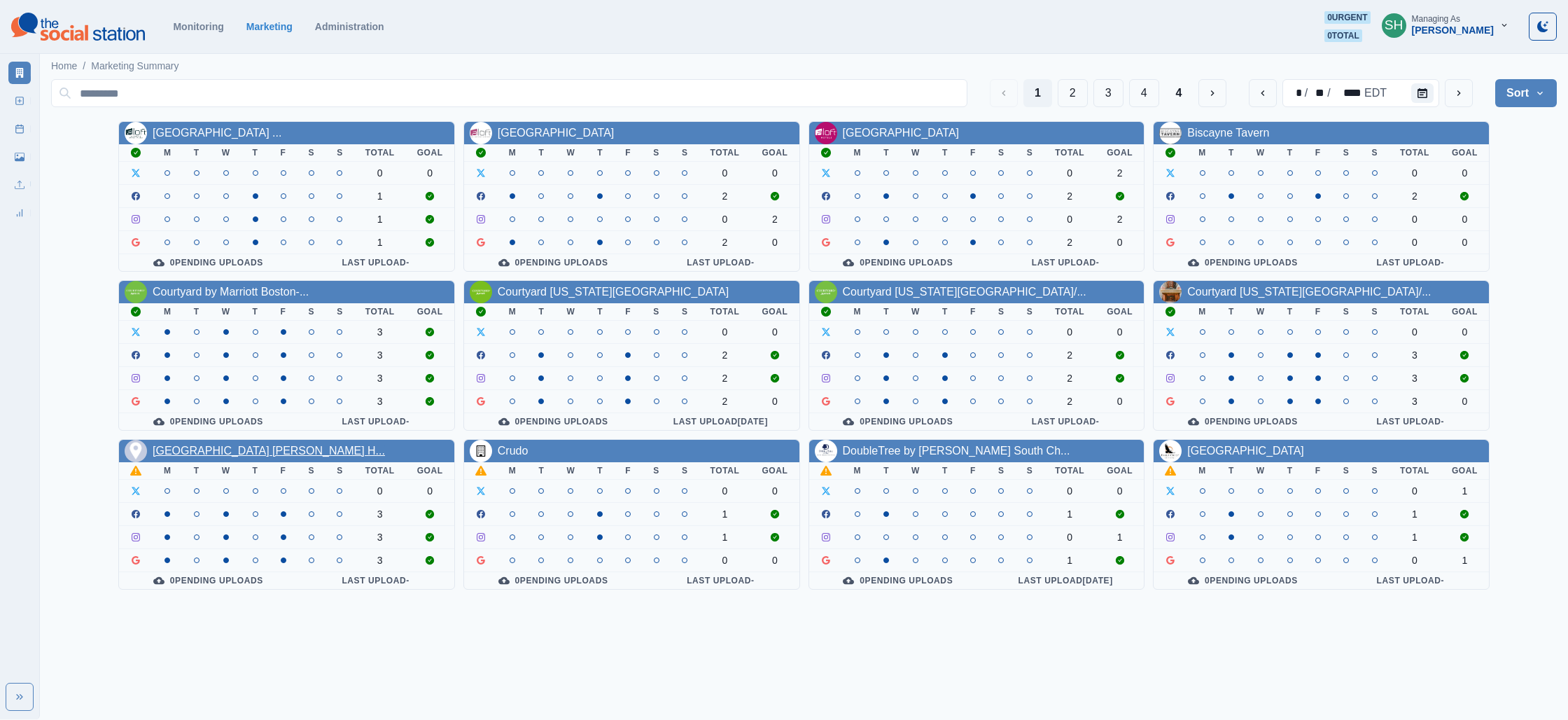
click at [284, 448] on link "[GEOGRAPHIC_DATA] [PERSON_NAME] H..." at bounding box center [269, 450] width 232 height 12
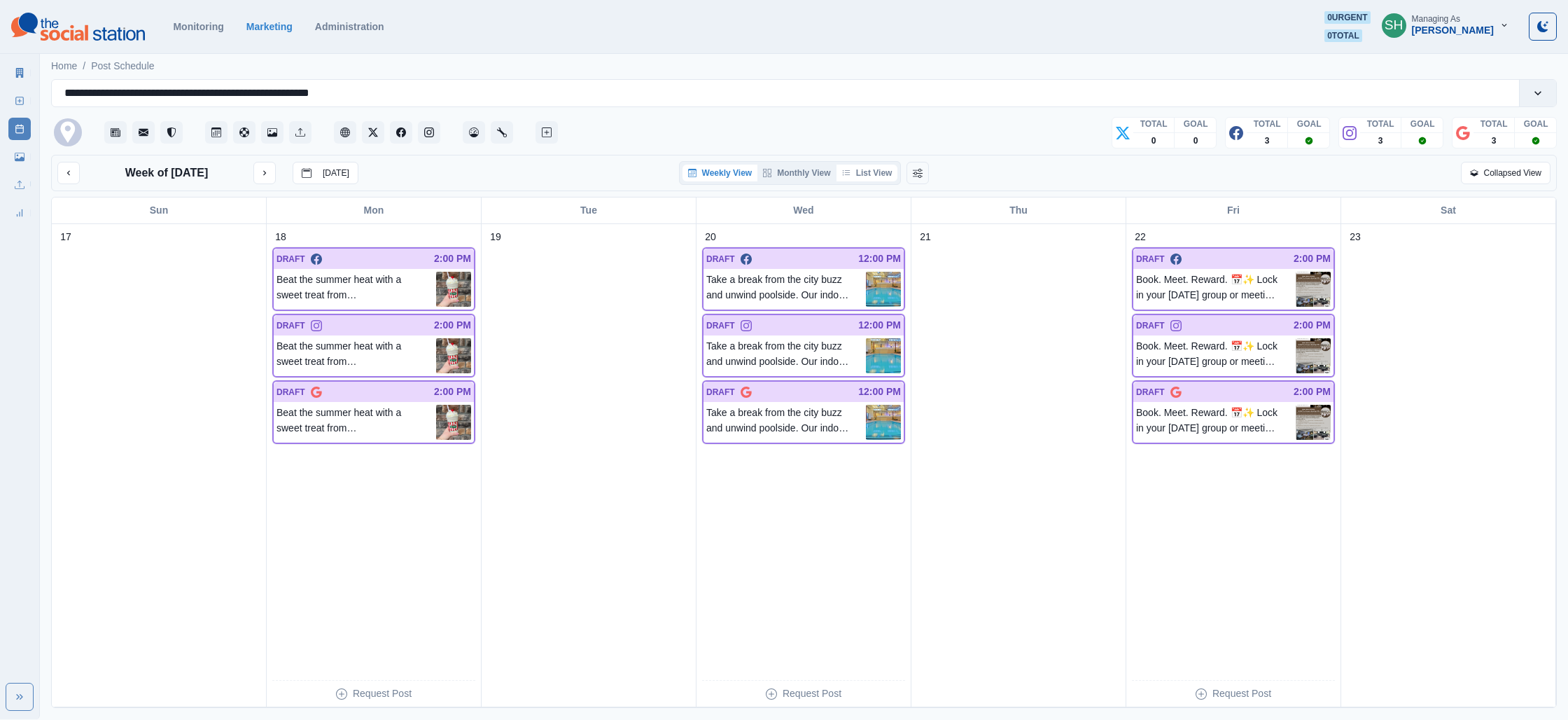
drag, startPoint x: 878, startPoint y: 168, endPoint x: 891, endPoint y: 169, distance: 13.0
click at [878, 168] on button "List View" at bounding box center [868, 173] width 62 height 17
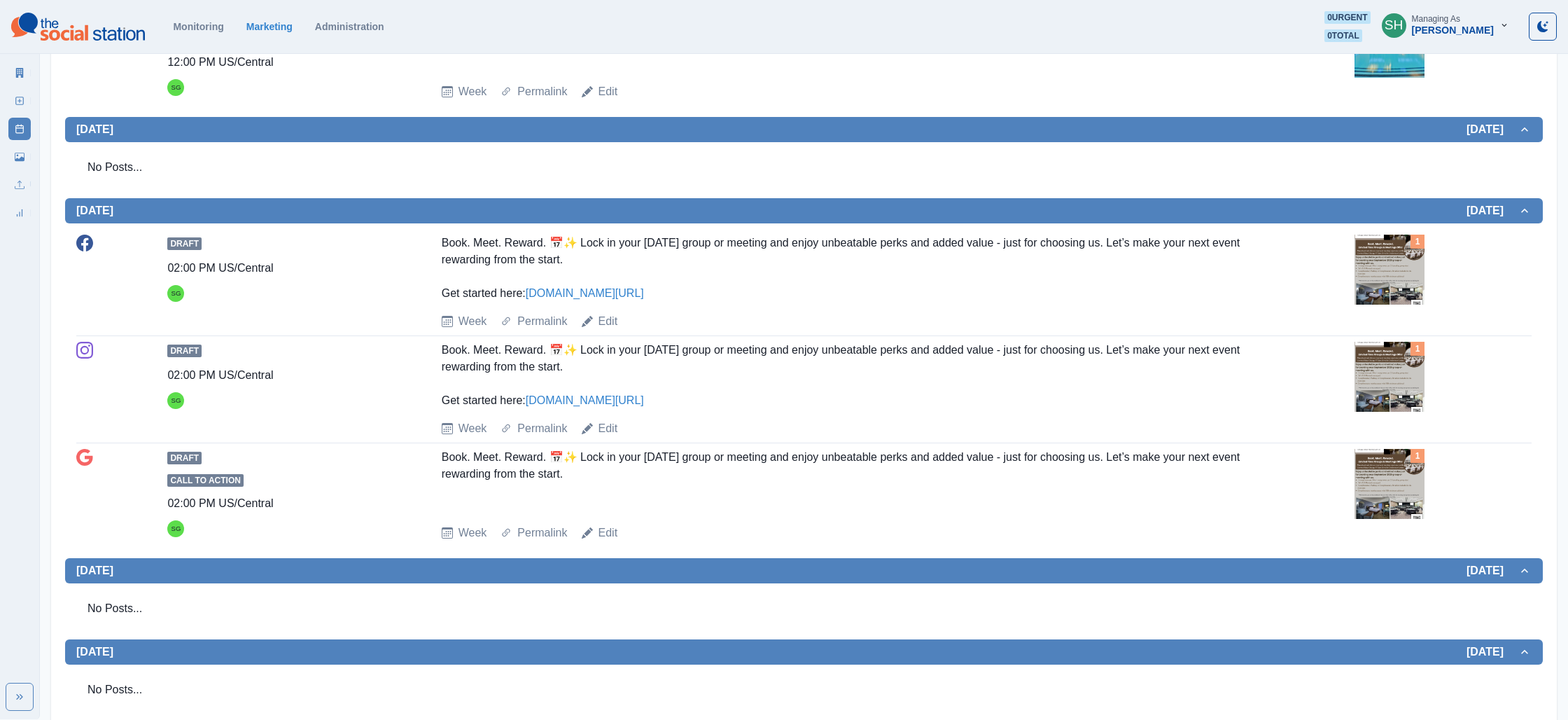
scroll to position [1037, 0]
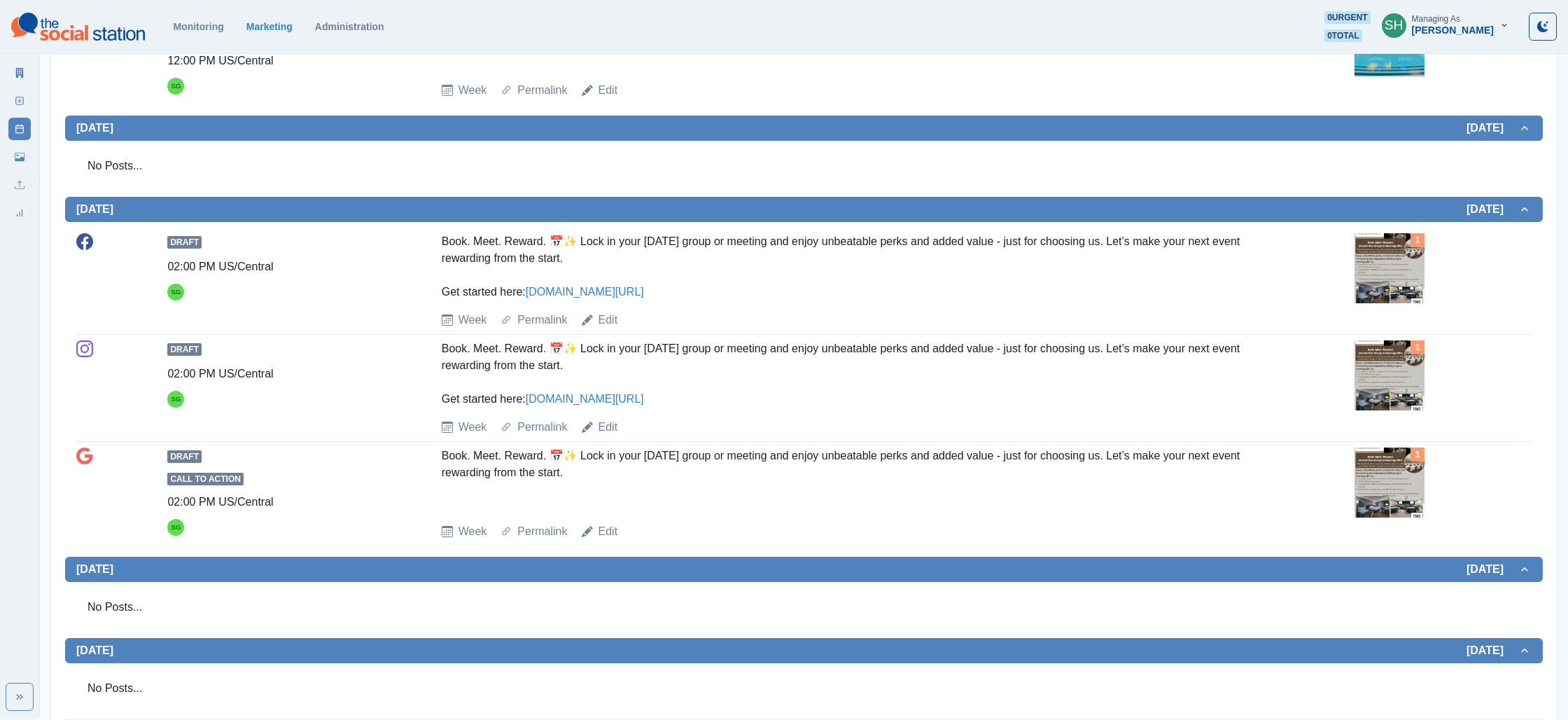
click at [1397, 303] on img at bounding box center [1389, 267] width 70 height 70
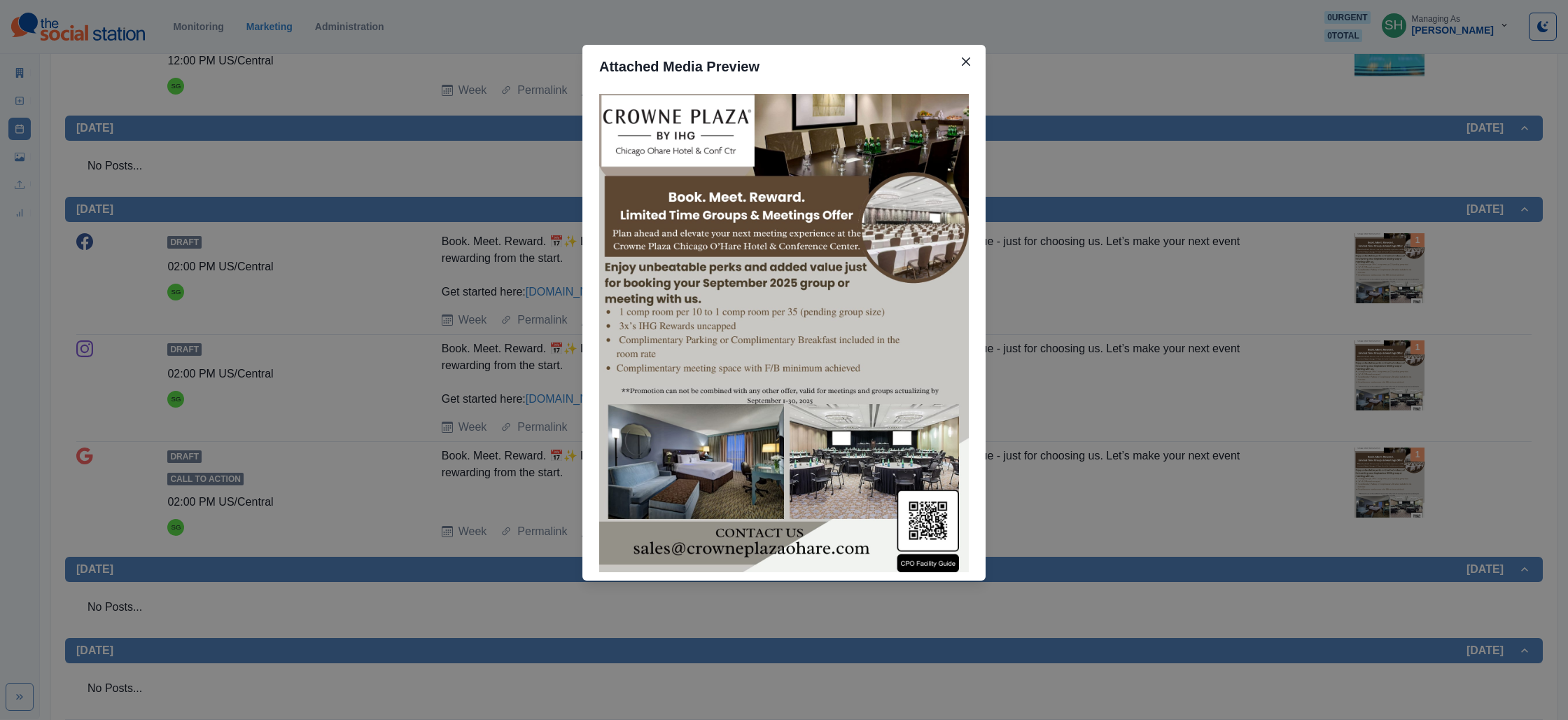
click at [1230, 268] on div "Attached Media Preview" at bounding box center [784, 360] width 1568 height 720
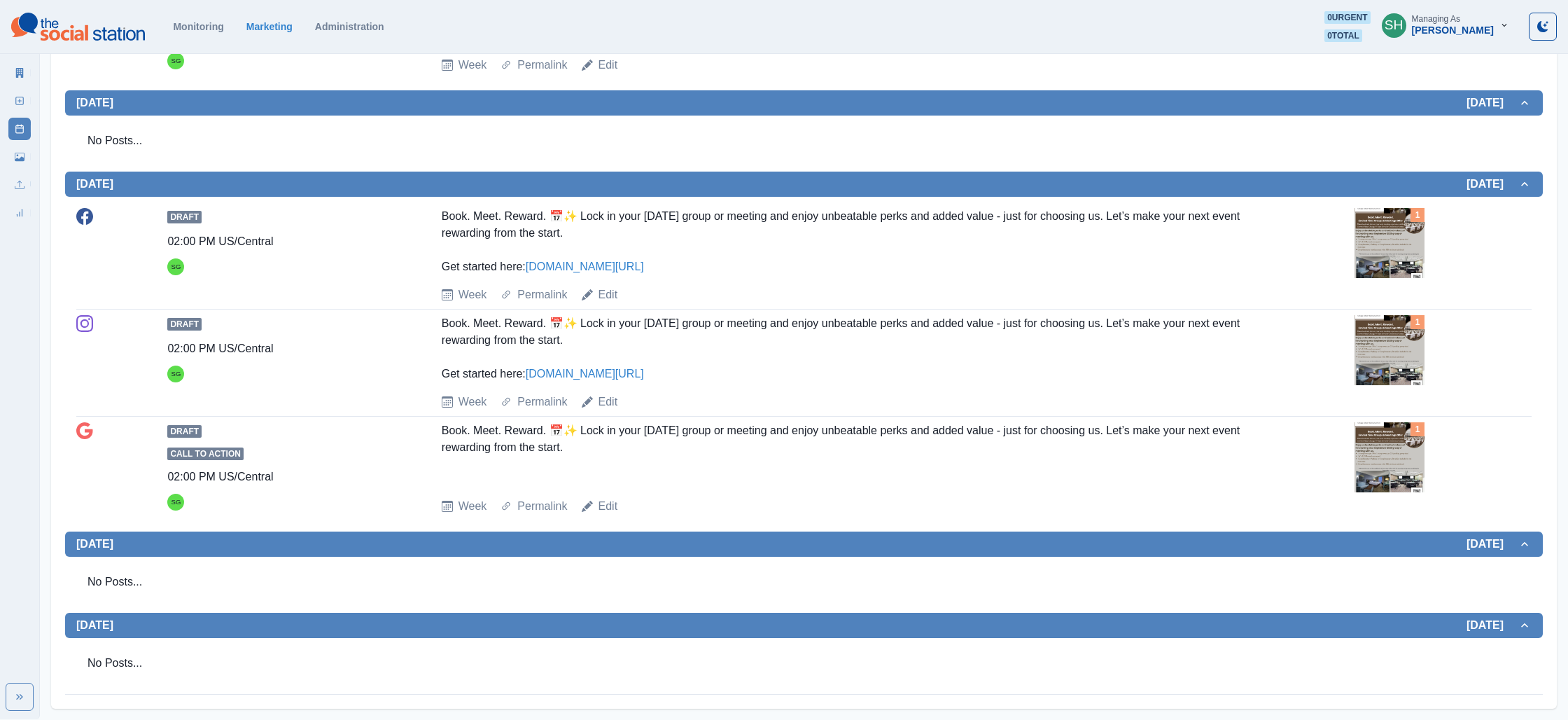
scroll to position [1074, 0]
click at [610, 303] on link "Edit" at bounding box center [609, 295] width 20 height 17
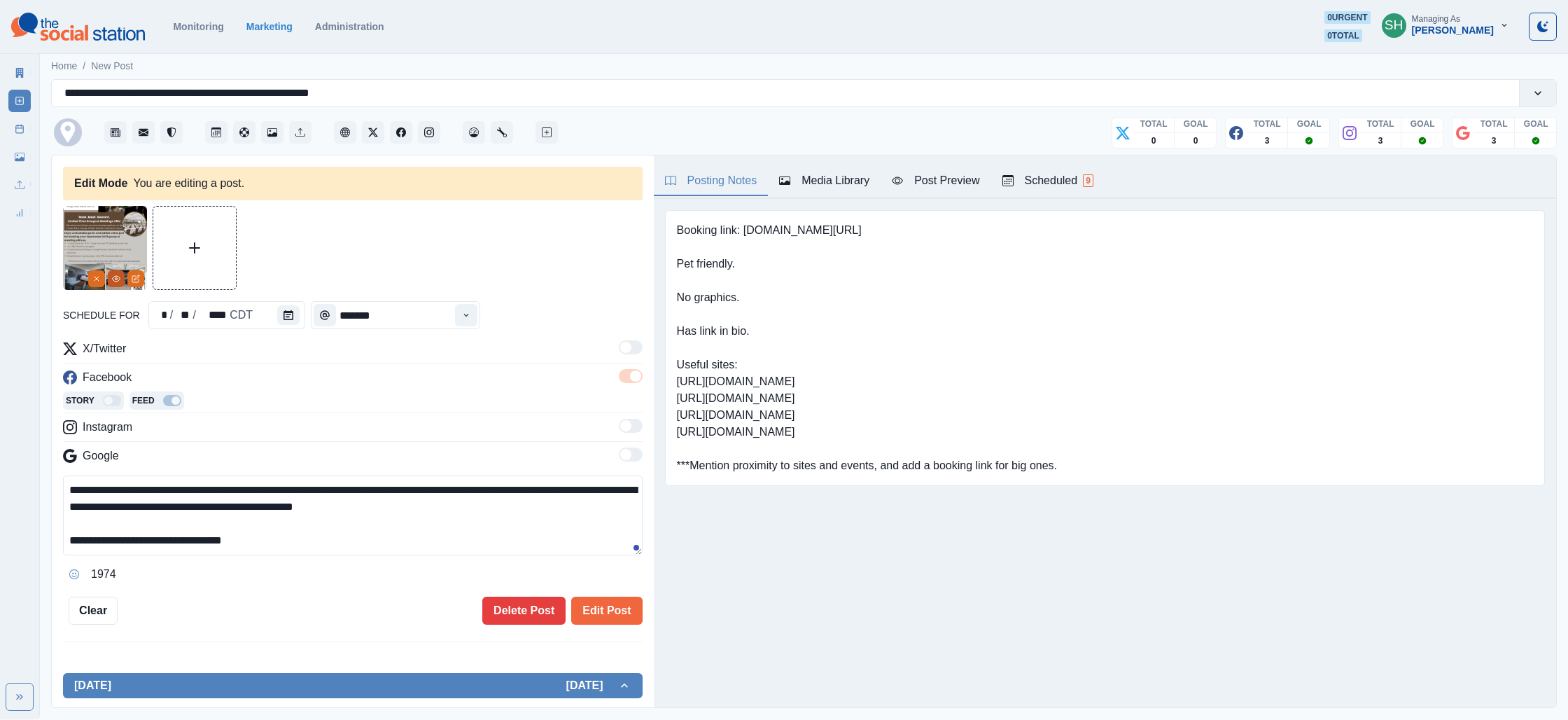
click at [108, 277] on button "View Media" at bounding box center [116, 279] width 17 height 17
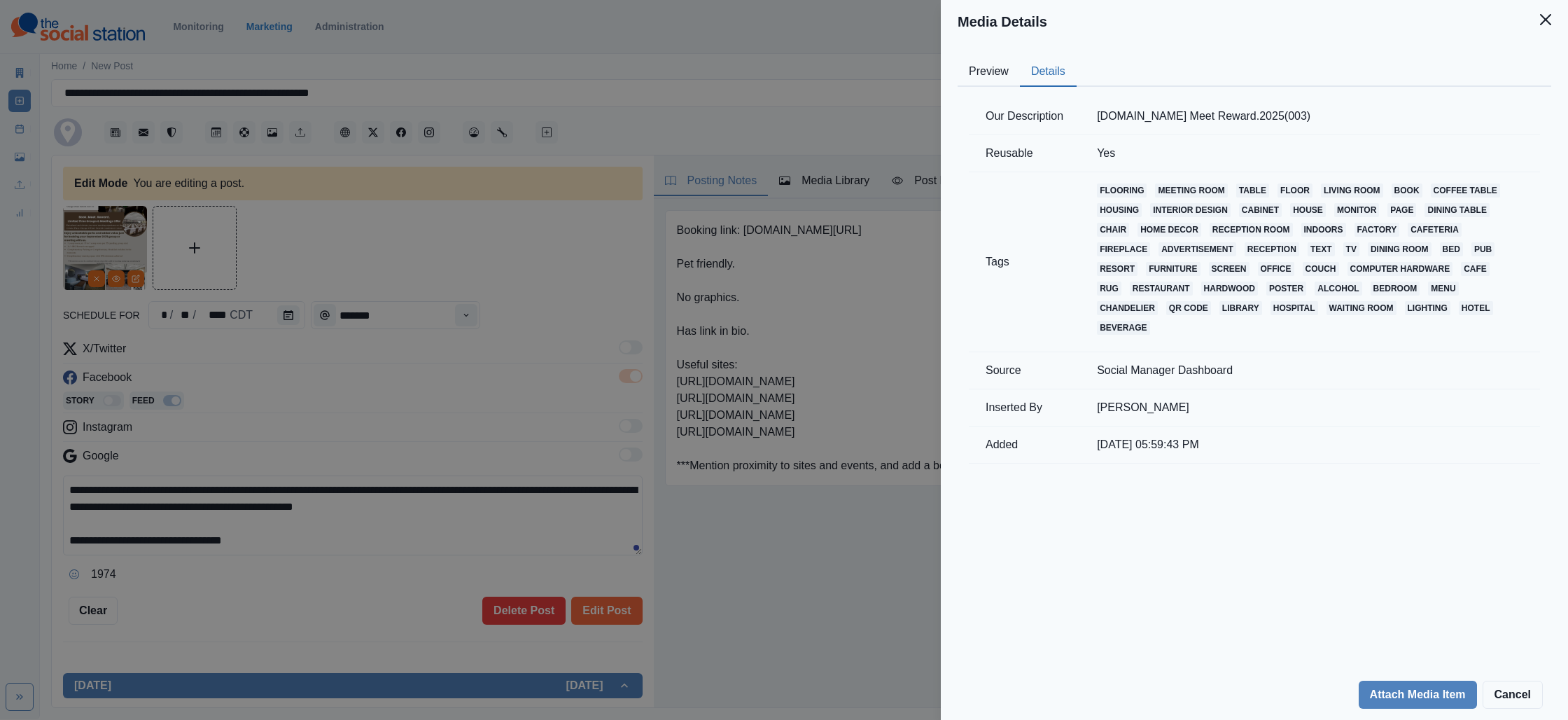
click at [1072, 68] on button "Details" at bounding box center [1048, 72] width 57 height 30
click at [463, 244] on div "Media Details Preview Details Our Description [DOMAIN_NAME] Meet Reward.2025(00…" at bounding box center [784, 360] width 1568 height 720
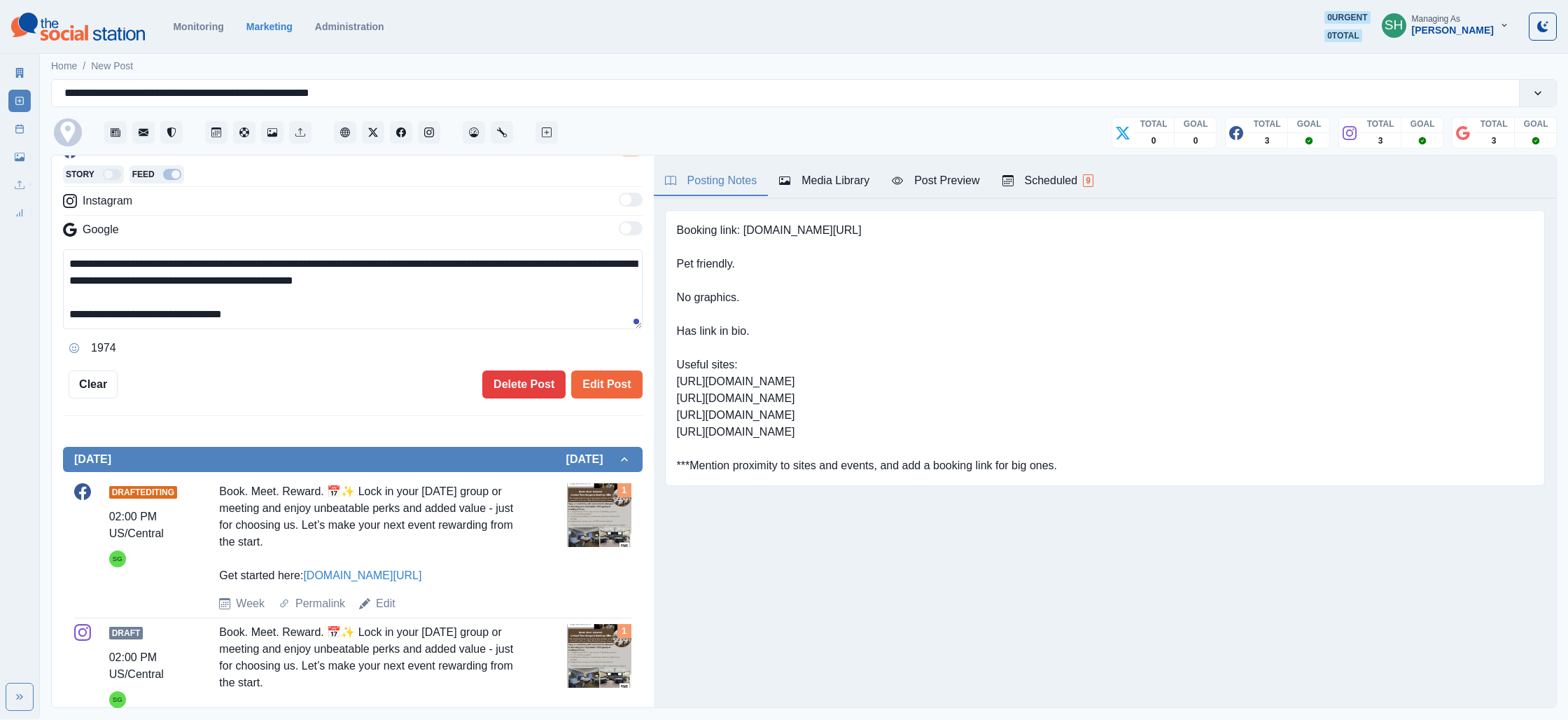
scroll to position [429, 0]
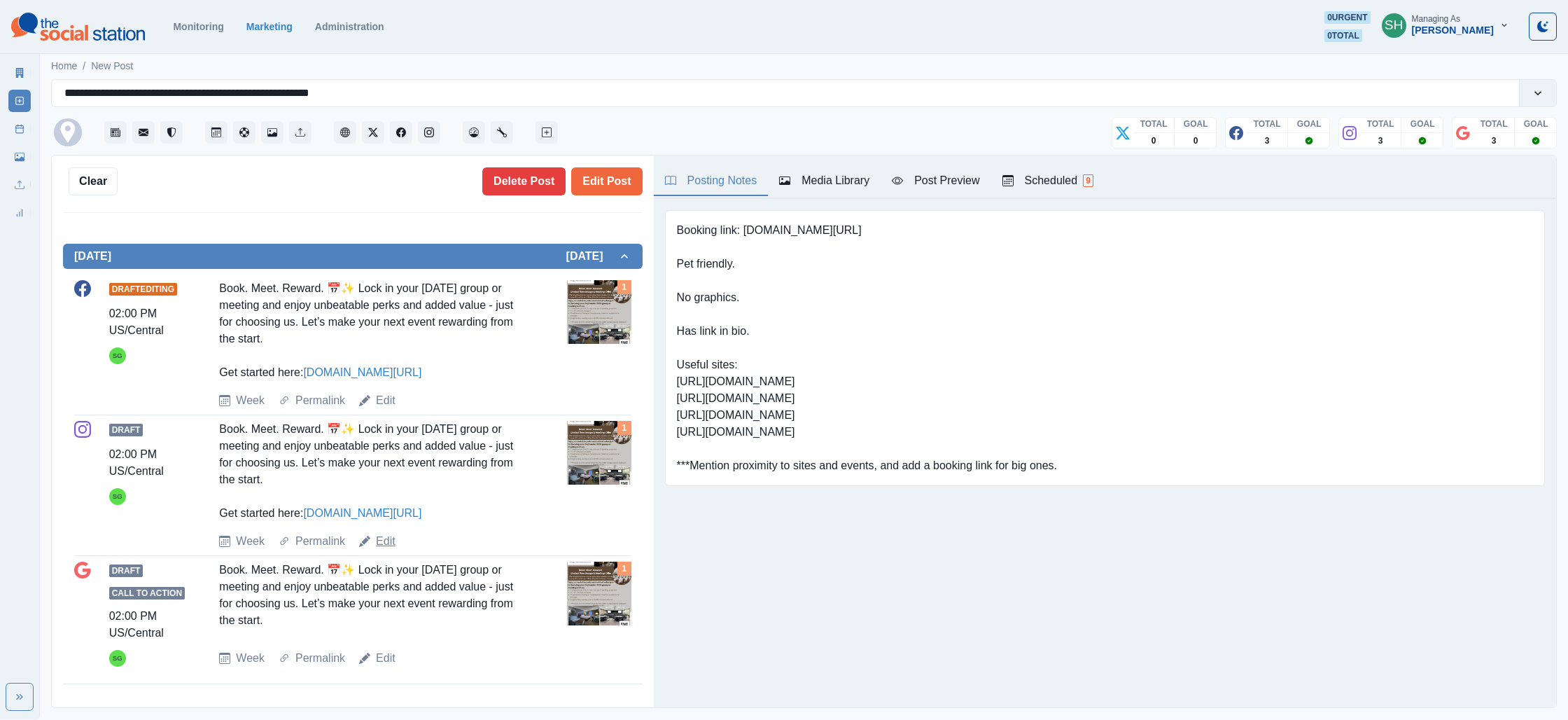
click at [385, 545] on link "Edit" at bounding box center [386, 541] width 20 height 17
type textarea "**********"
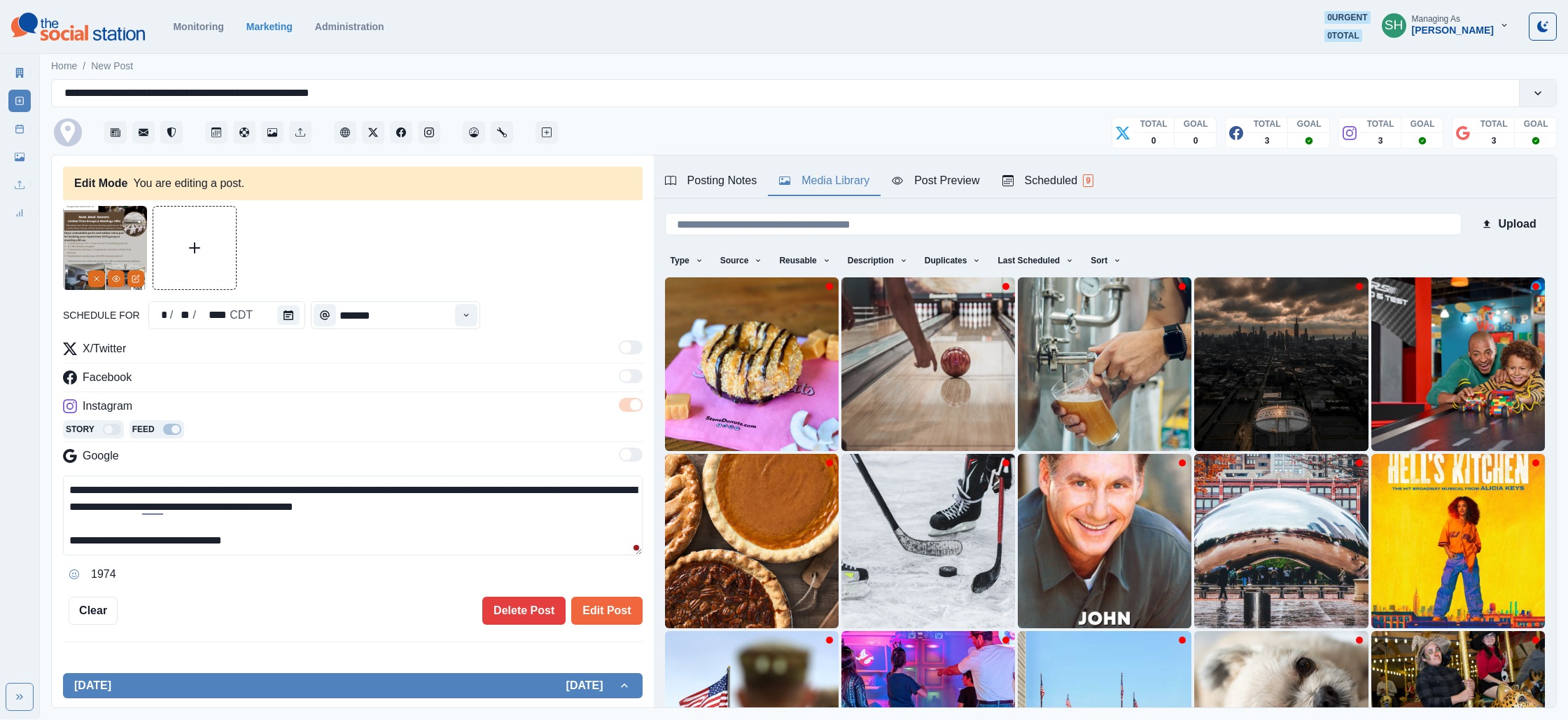
click at [845, 167] on button "Media Library" at bounding box center [824, 182] width 113 height 30
click at [121, 275] on div at bounding box center [116, 279] width 56 height 17
click at [118, 277] on icon "View Media" at bounding box center [116, 279] width 8 height 6
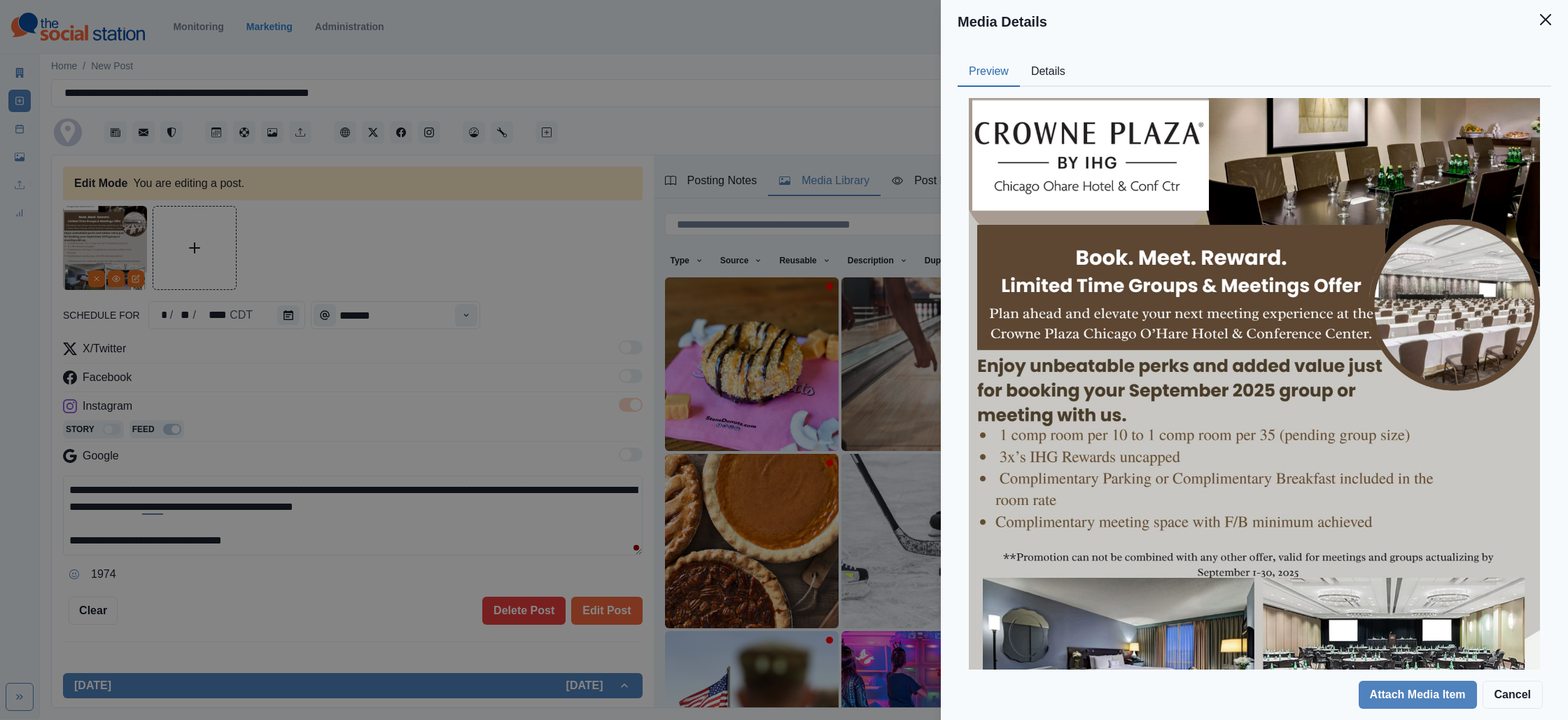
click at [1068, 70] on button "Details" at bounding box center [1048, 72] width 57 height 30
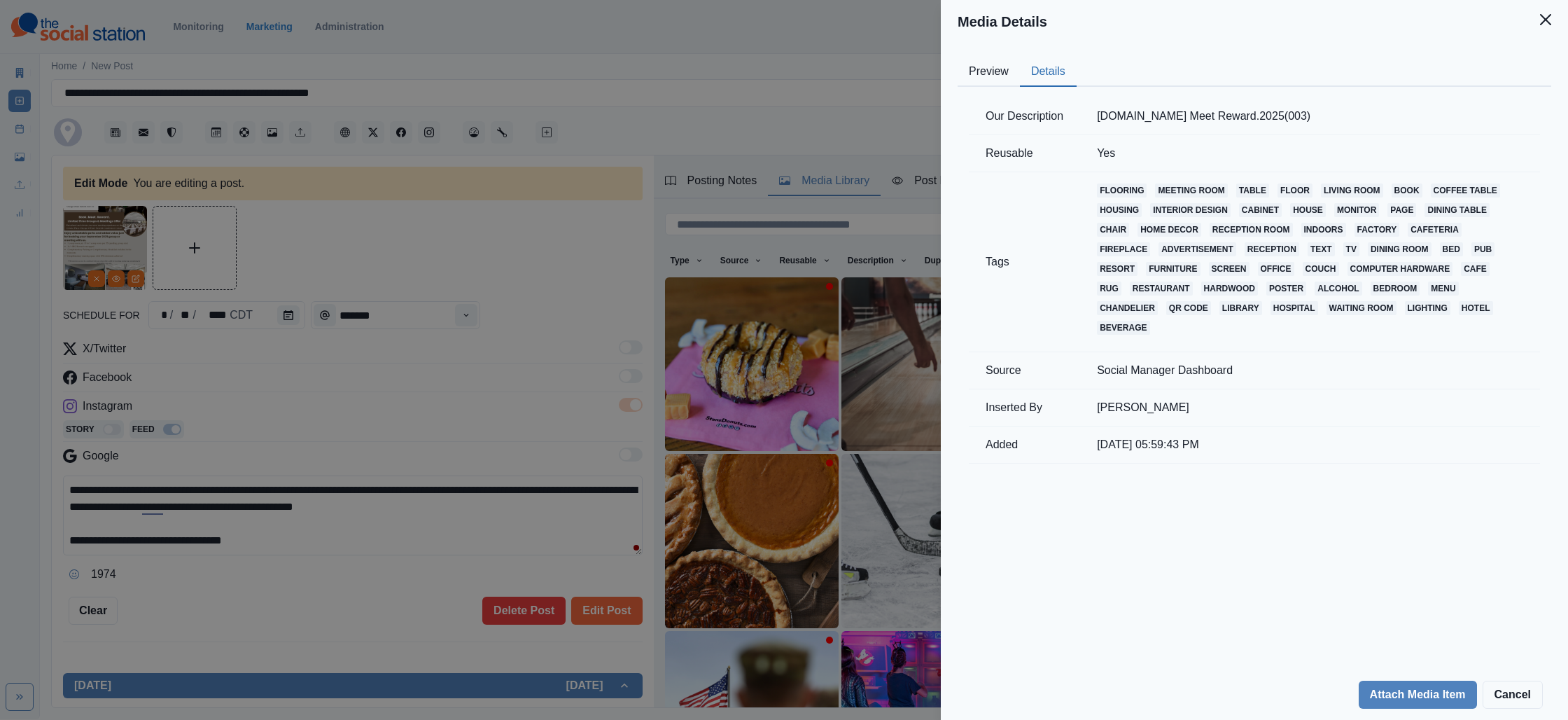
click at [585, 297] on div "Media Details Preview Details Our Description [DOMAIN_NAME] Meet Reward.2025(00…" at bounding box center [784, 360] width 1568 height 720
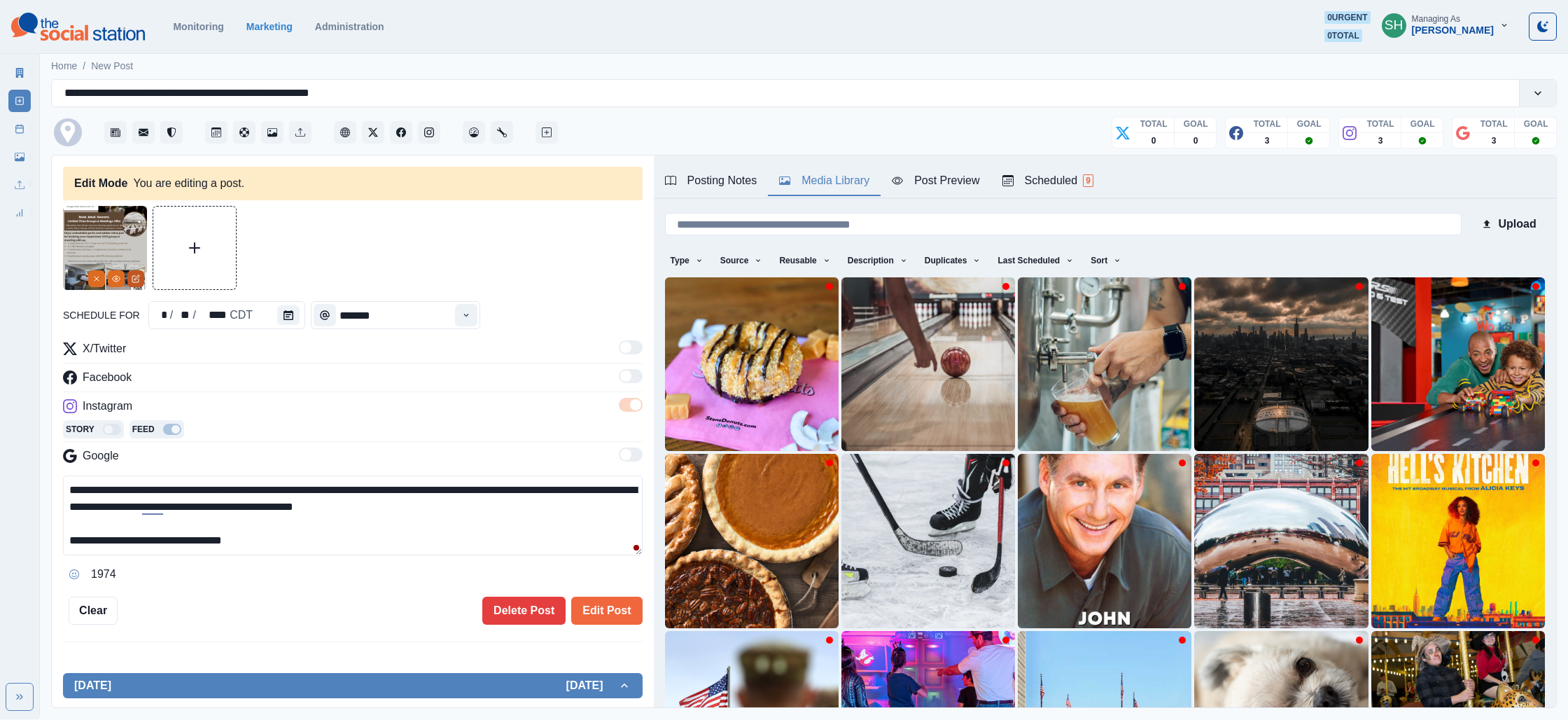
click at [142, 282] on button "Edit Media" at bounding box center [136, 279] width 17 height 17
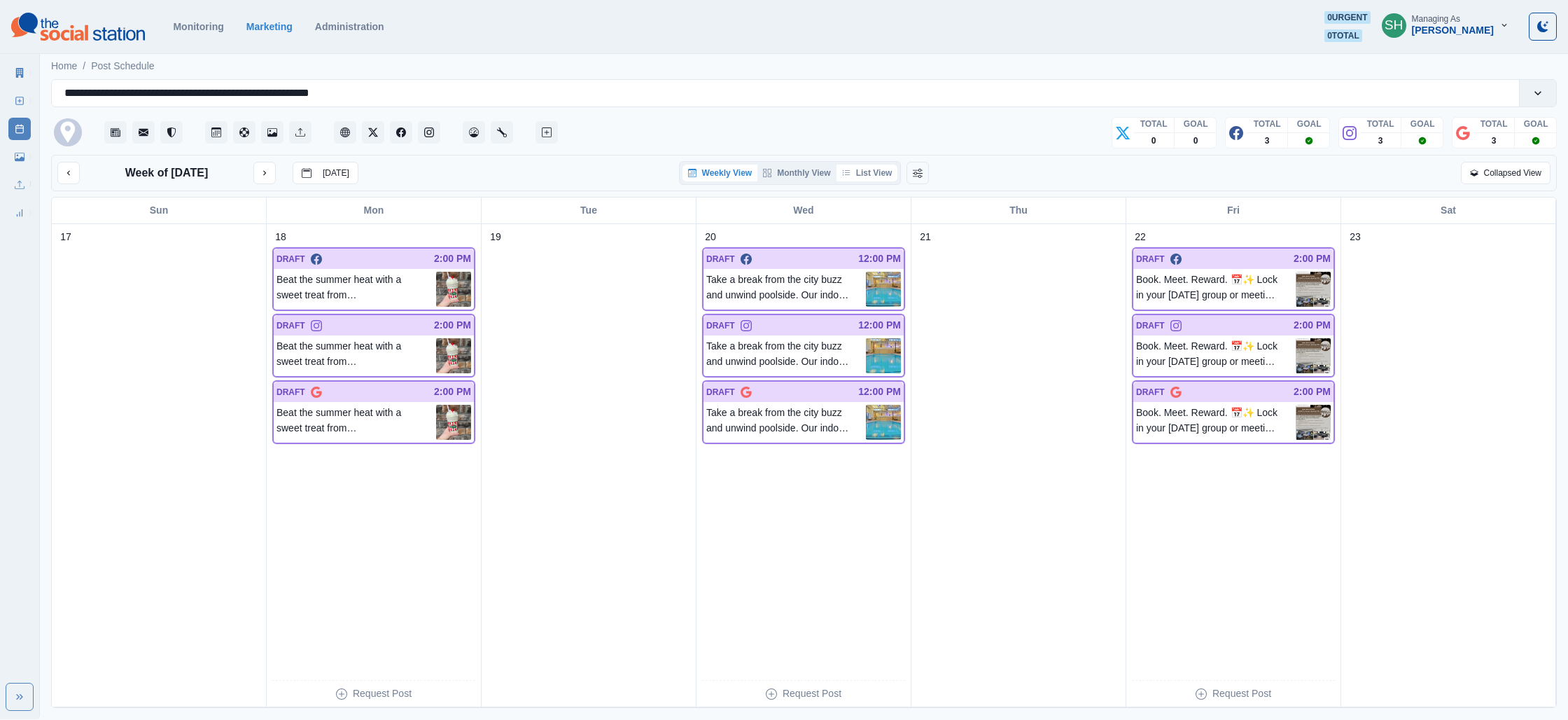
click at [890, 170] on button "List View" at bounding box center [868, 173] width 62 height 17
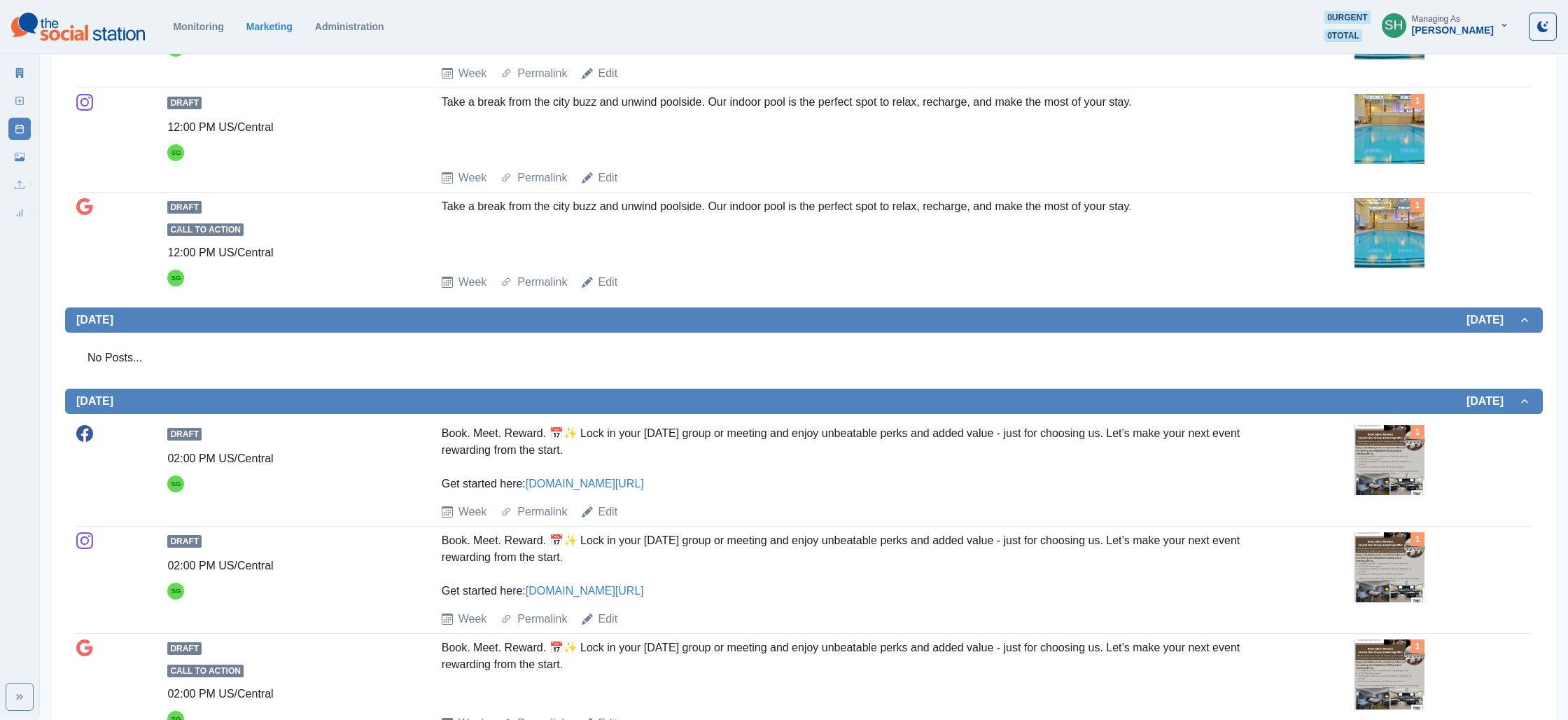
scroll to position [1130, 0]
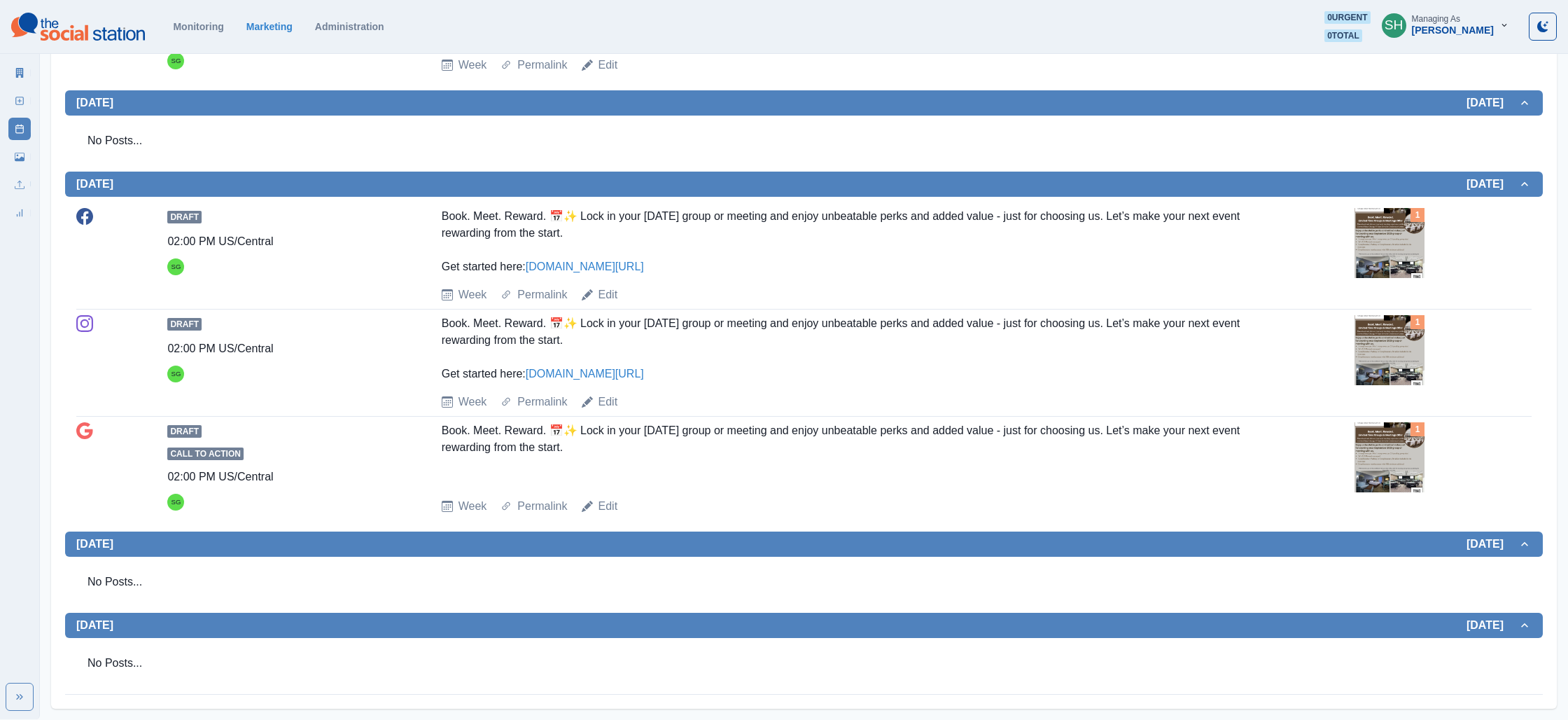
click at [1393, 246] on img at bounding box center [1389, 242] width 70 height 70
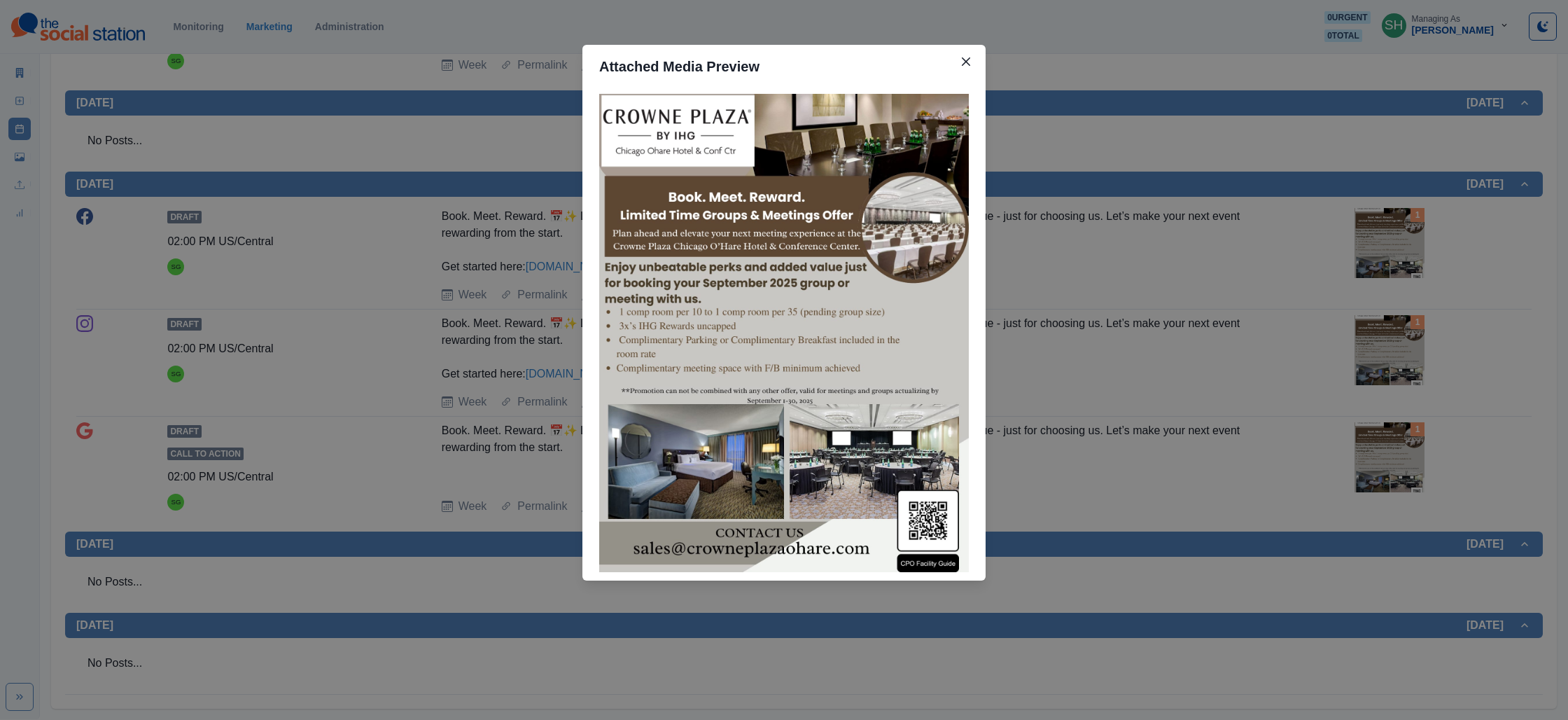
click at [1039, 472] on div "Attached Media Preview" at bounding box center [784, 360] width 1568 height 720
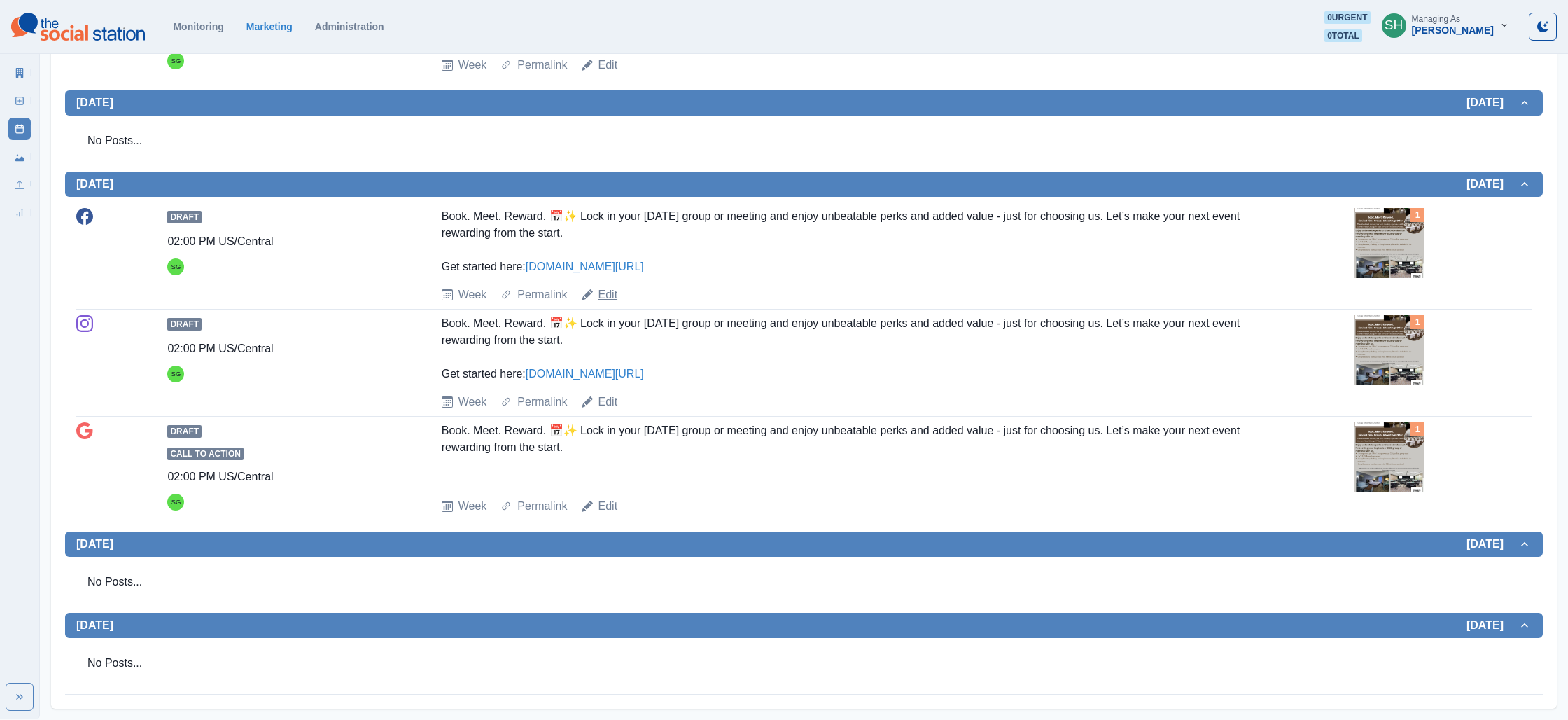
click at [612, 293] on link "Edit" at bounding box center [609, 295] width 20 height 17
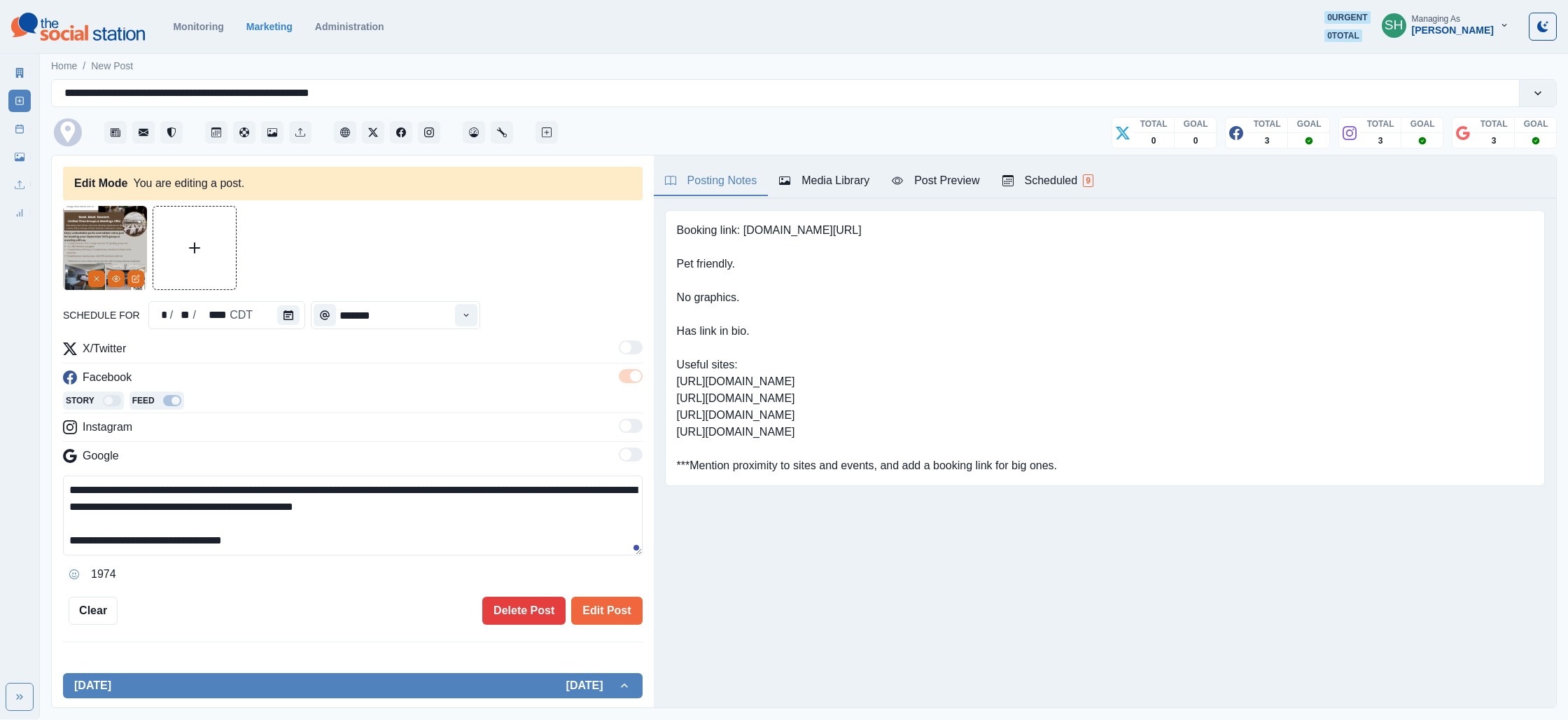
click at [828, 165] on div "Posting Notes Media Library Post Preview Scheduled 9" at bounding box center [1105, 177] width 902 height 44
click at [817, 175] on div "Media Library" at bounding box center [824, 181] width 90 height 17
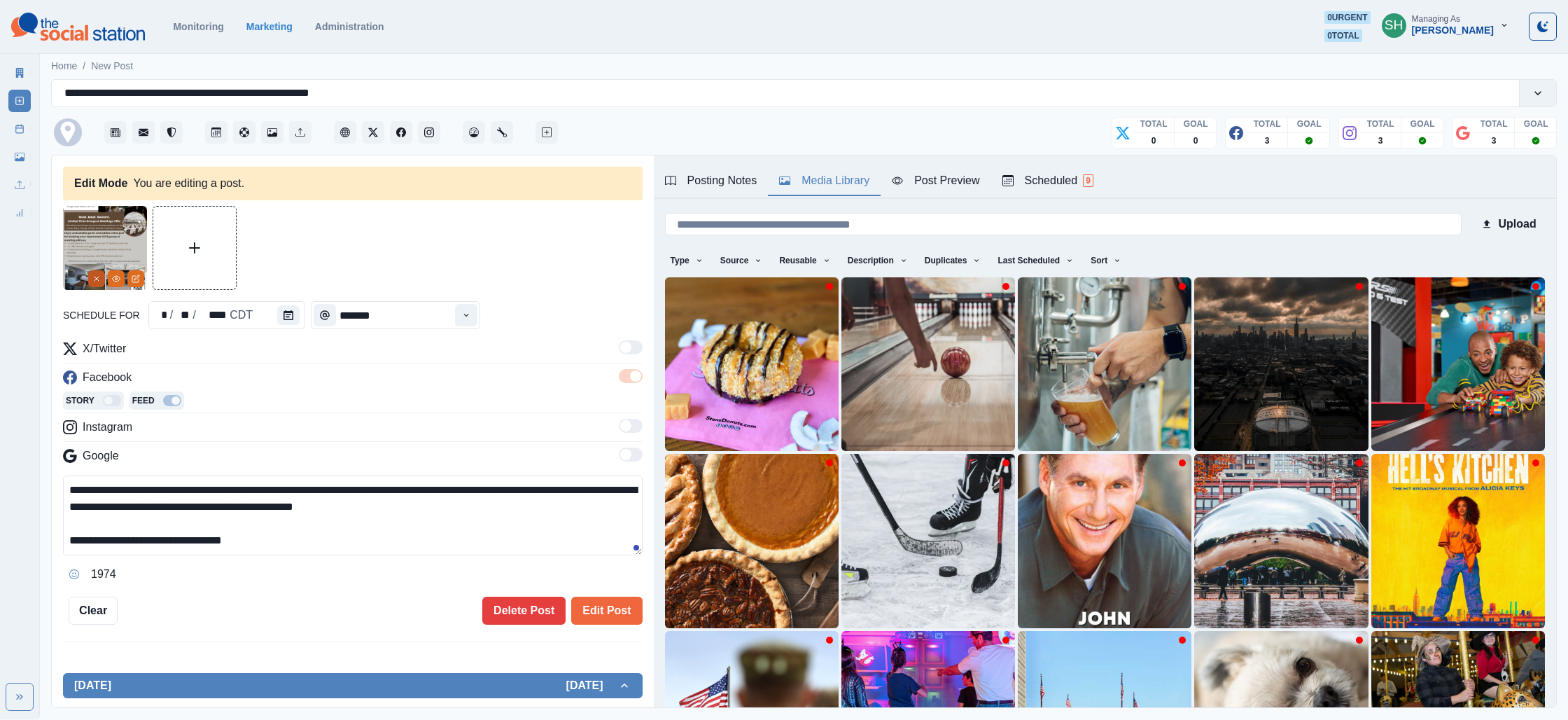
click at [94, 282] on icon "Remove" at bounding box center [96, 279] width 8 height 8
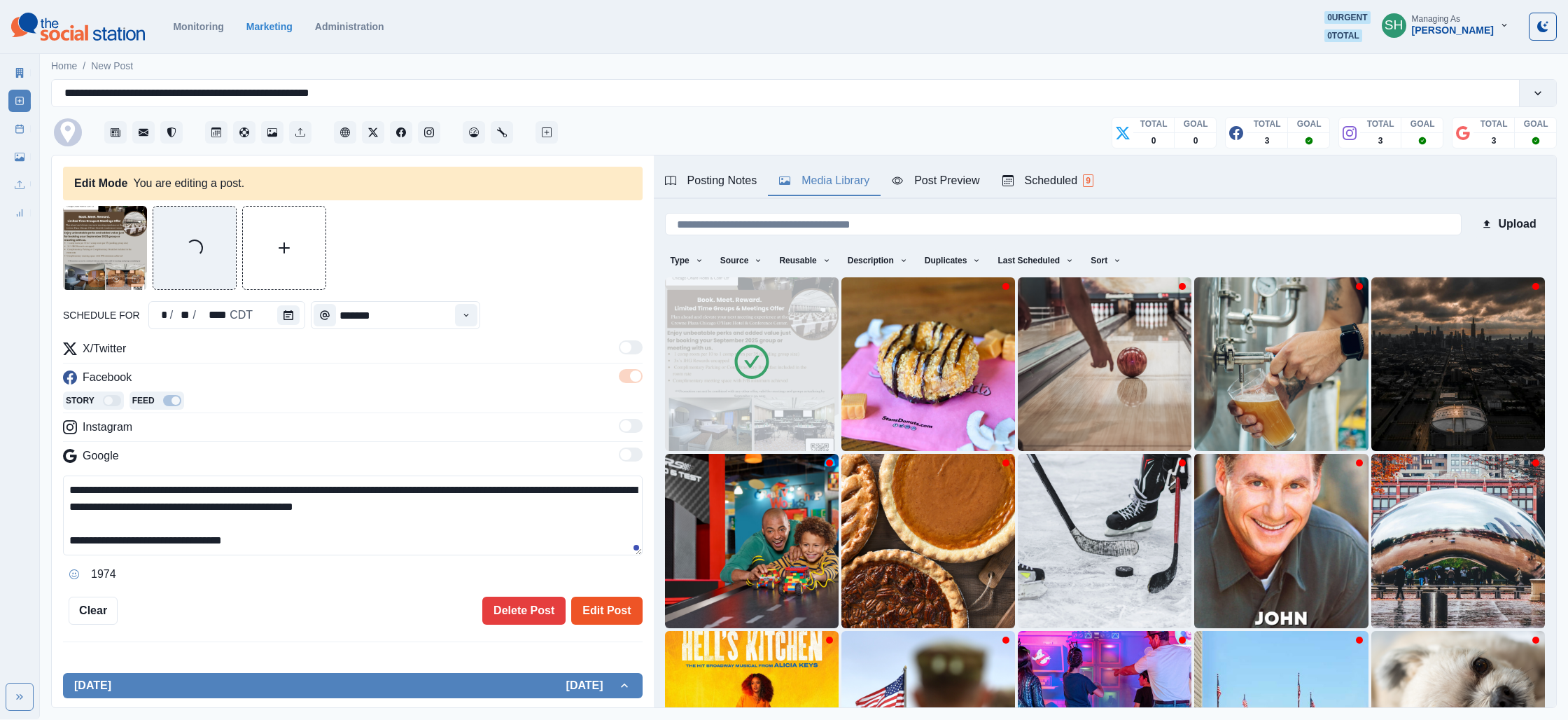
click at [600, 612] on button "Edit Post" at bounding box center [607, 611] width 70 height 28
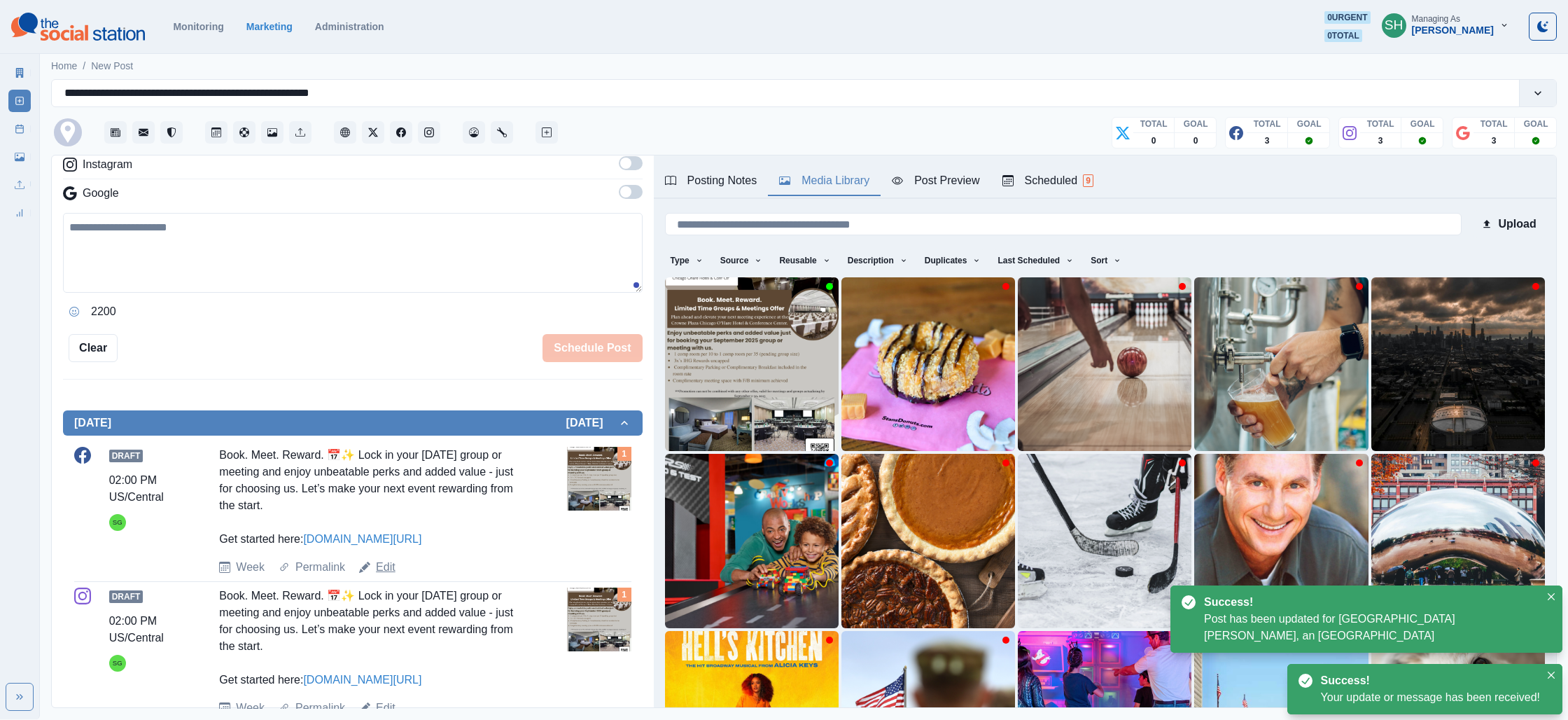
click at [393, 567] on link "Edit" at bounding box center [386, 567] width 20 height 17
type textarea "**********"
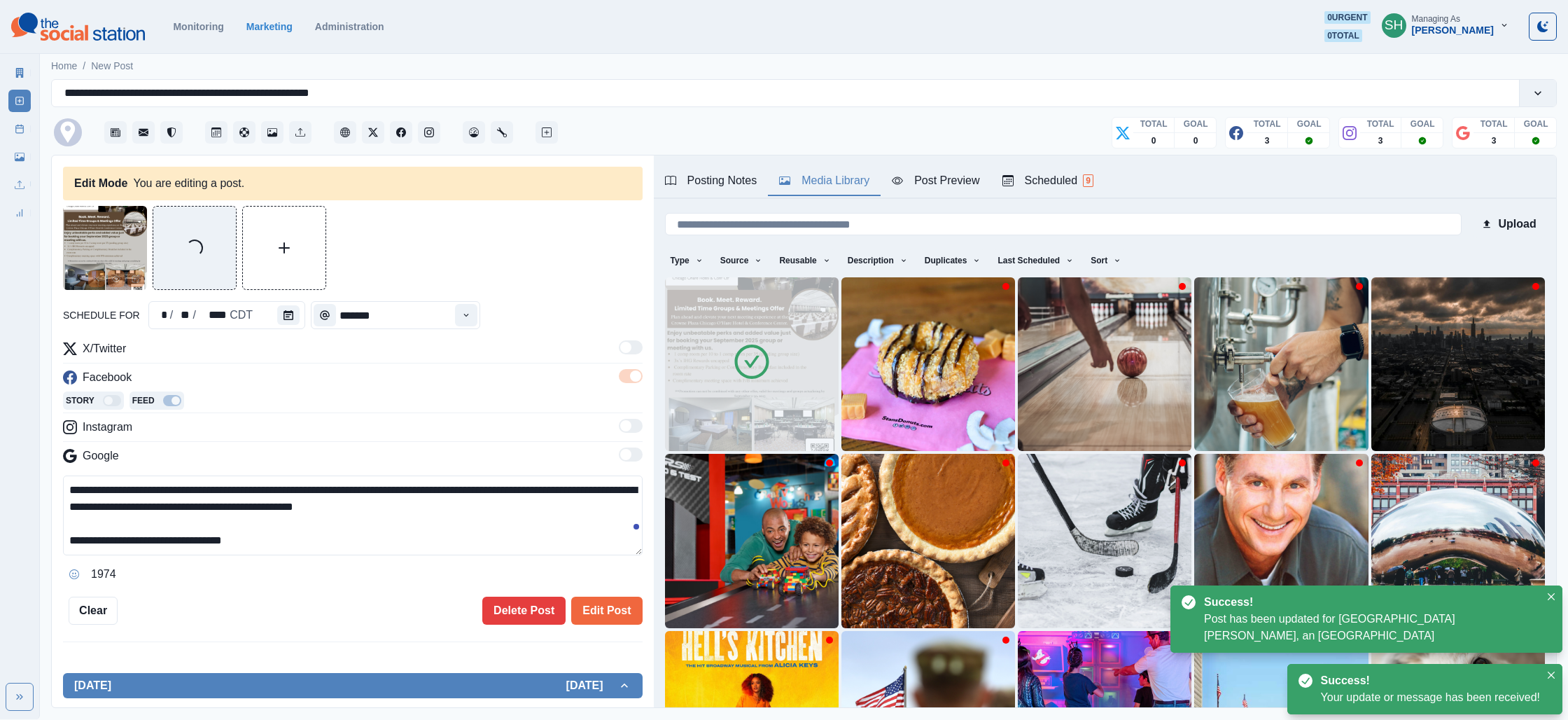
click at [783, 408] on img at bounding box center [752, 364] width 174 height 174
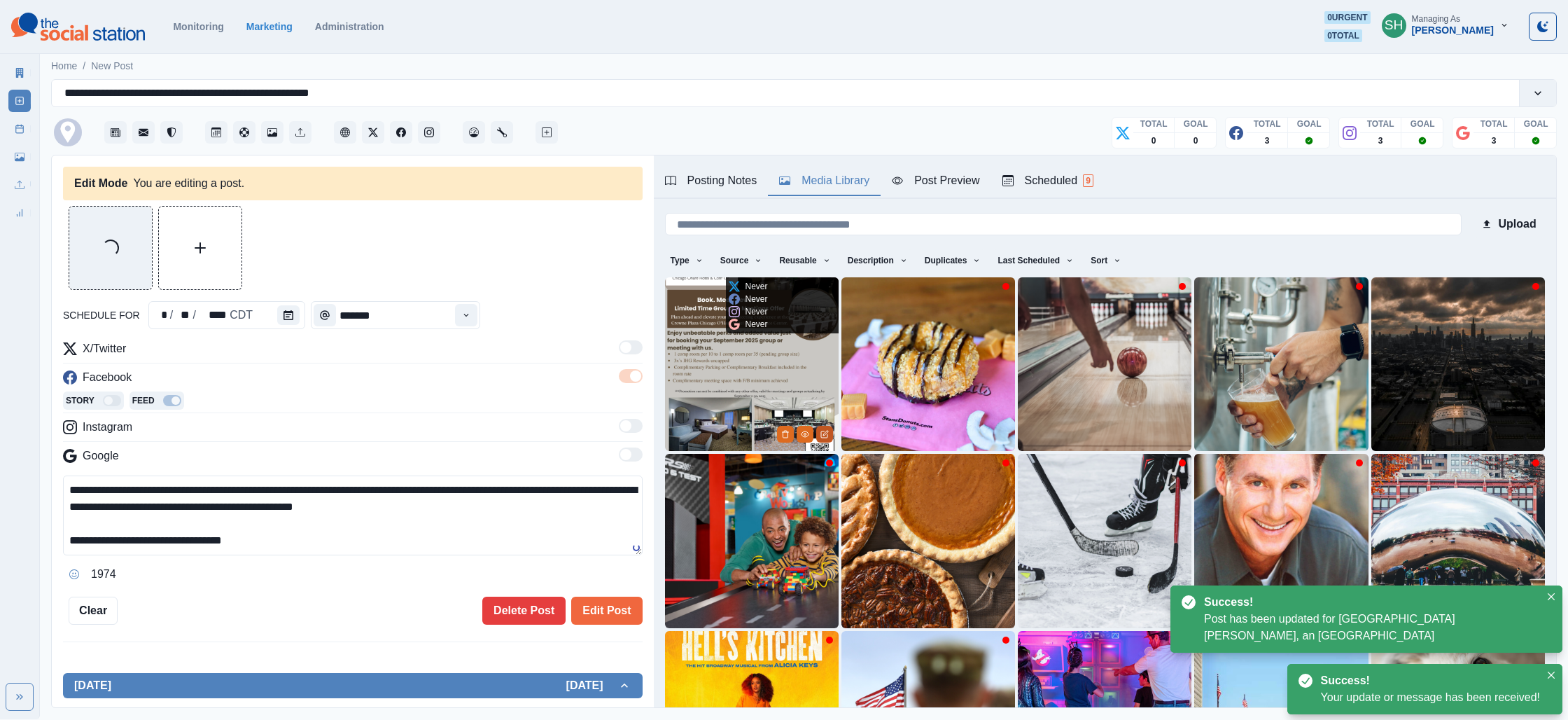
click at [818, 430] on button "Edit Media" at bounding box center [825, 434] width 17 height 17
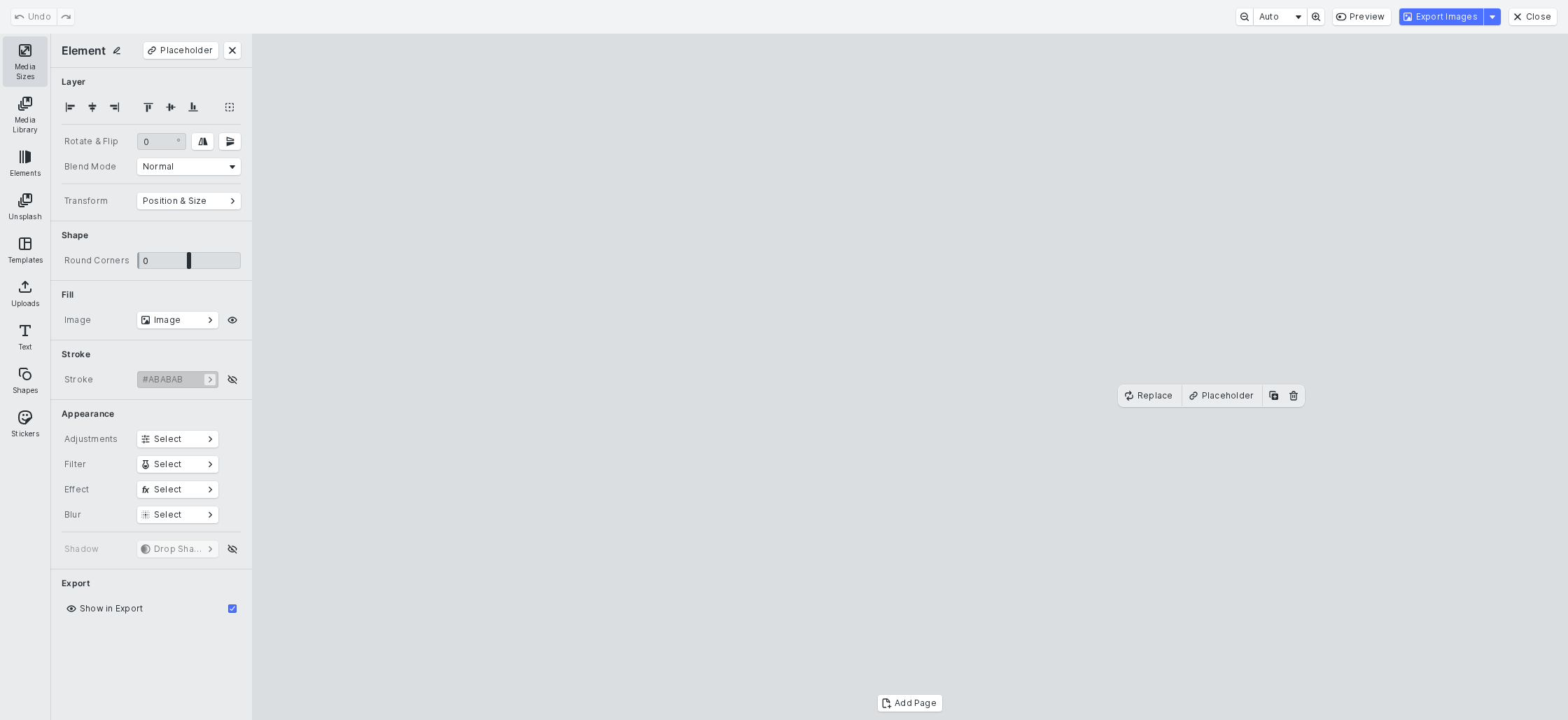
click at [34, 49] on button "Media Sizes" at bounding box center [25, 62] width 45 height 51
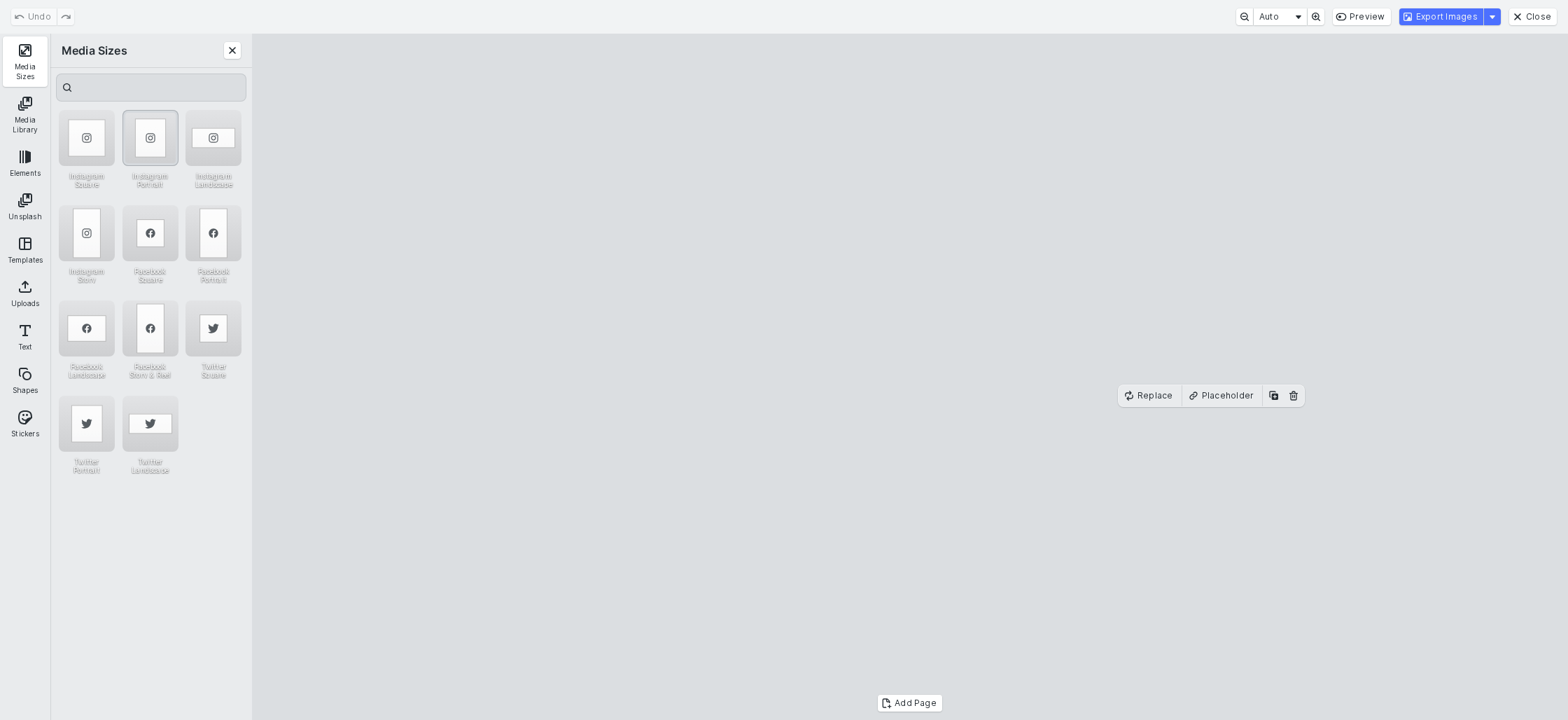
click at [145, 125] on div "Instagram Portrait" at bounding box center [151, 138] width 56 height 56
click at [910, 377] on cesdk-canvas "Editor canvas" at bounding box center [910, 377] width 0 height 0
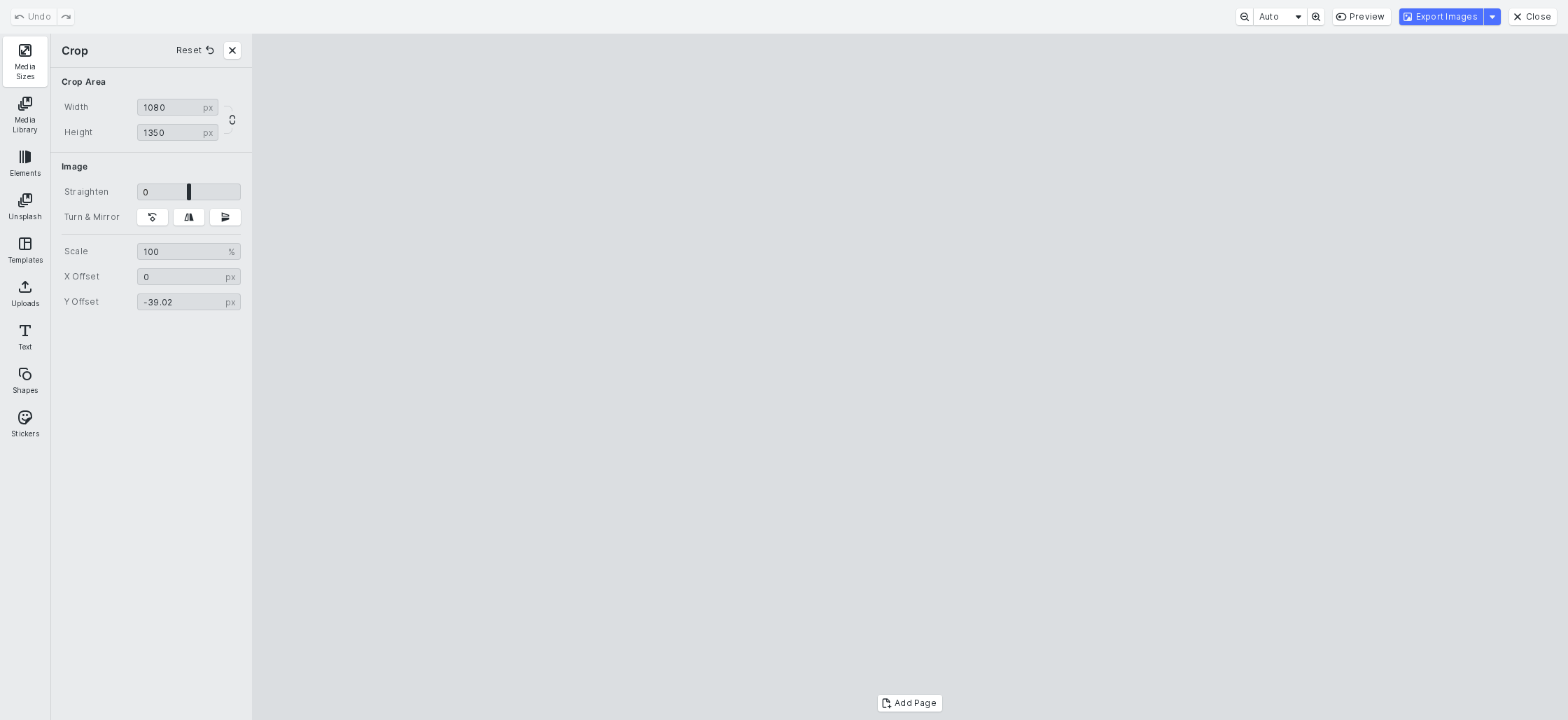
type input "******"
click at [910, 377] on cesdk-canvas "Editor canvas" at bounding box center [910, 377] width 0 height 0
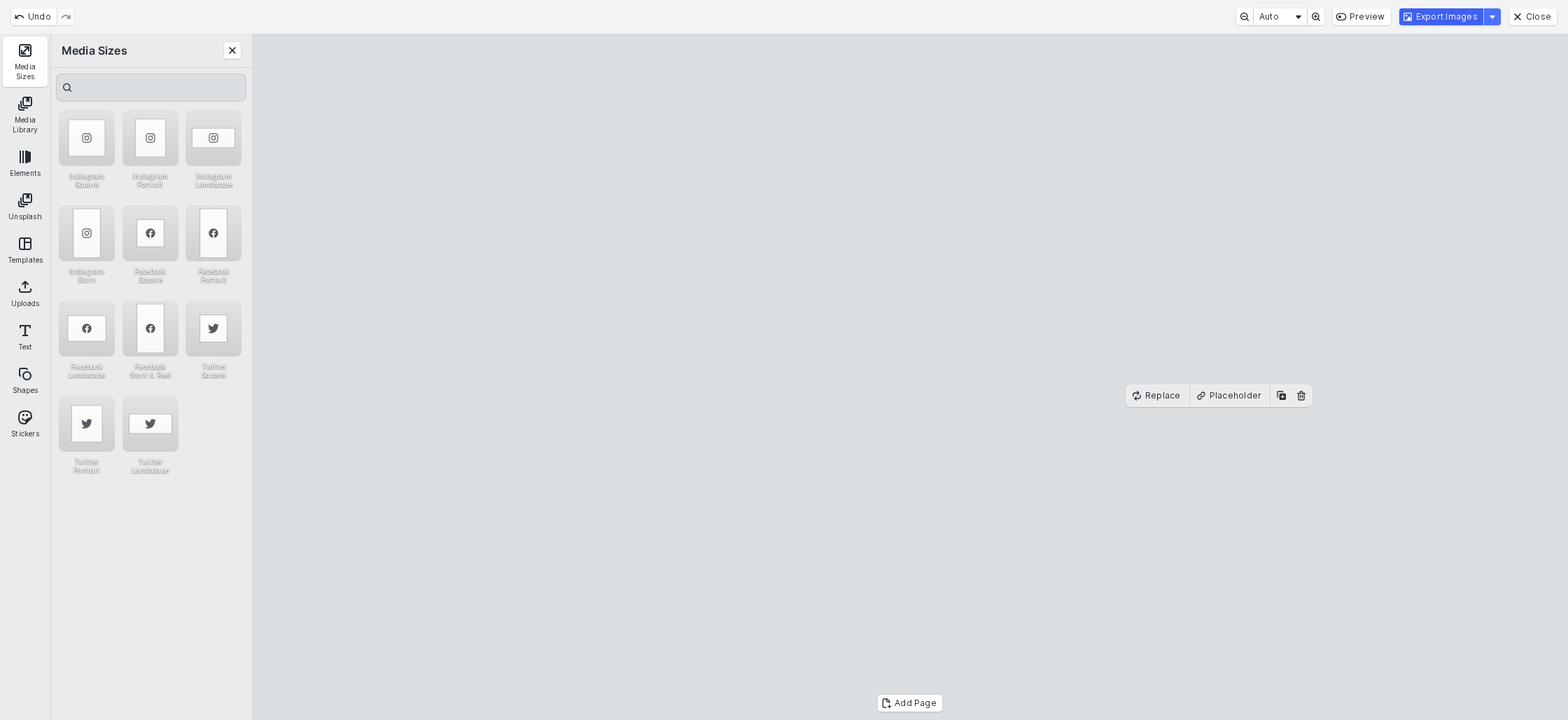
click at [1434, 18] on button "Export Images" at bounding box center [1441, 17] width 84 height 17
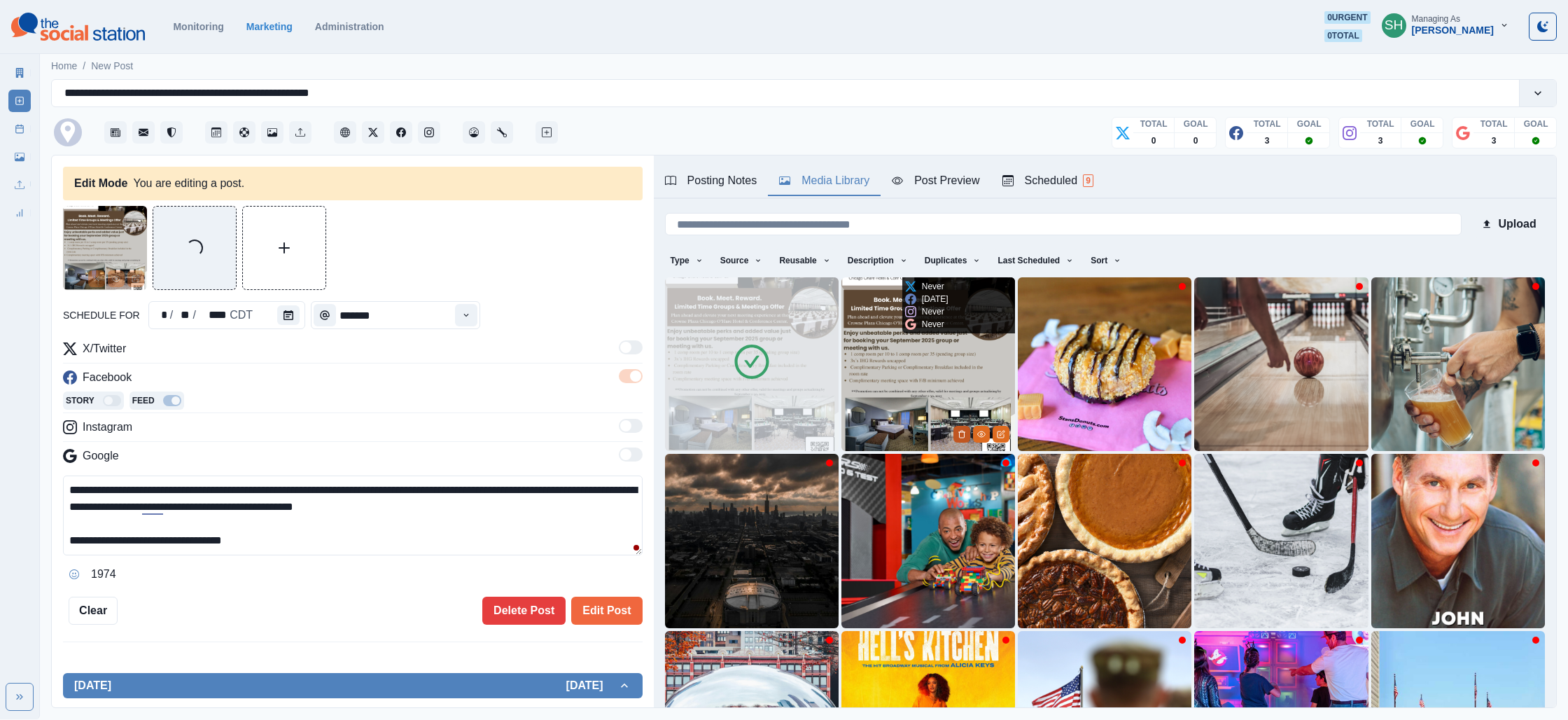
click at [956, 433] on button "Delete Media" at bounding box center [962, 434] width 17 height 17
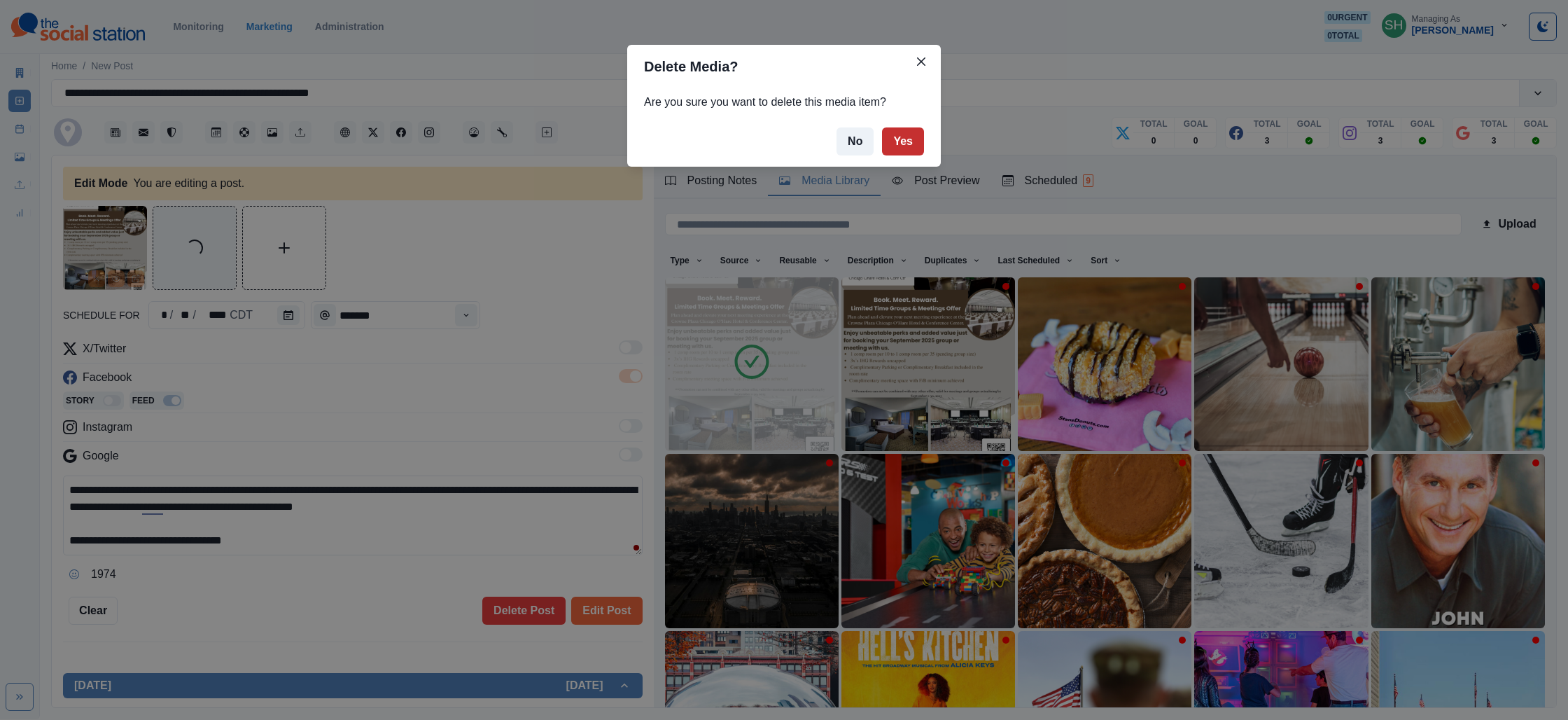
click at [894, 149] on button "Yes" at bounding box center [903, 141] width 42 height 28
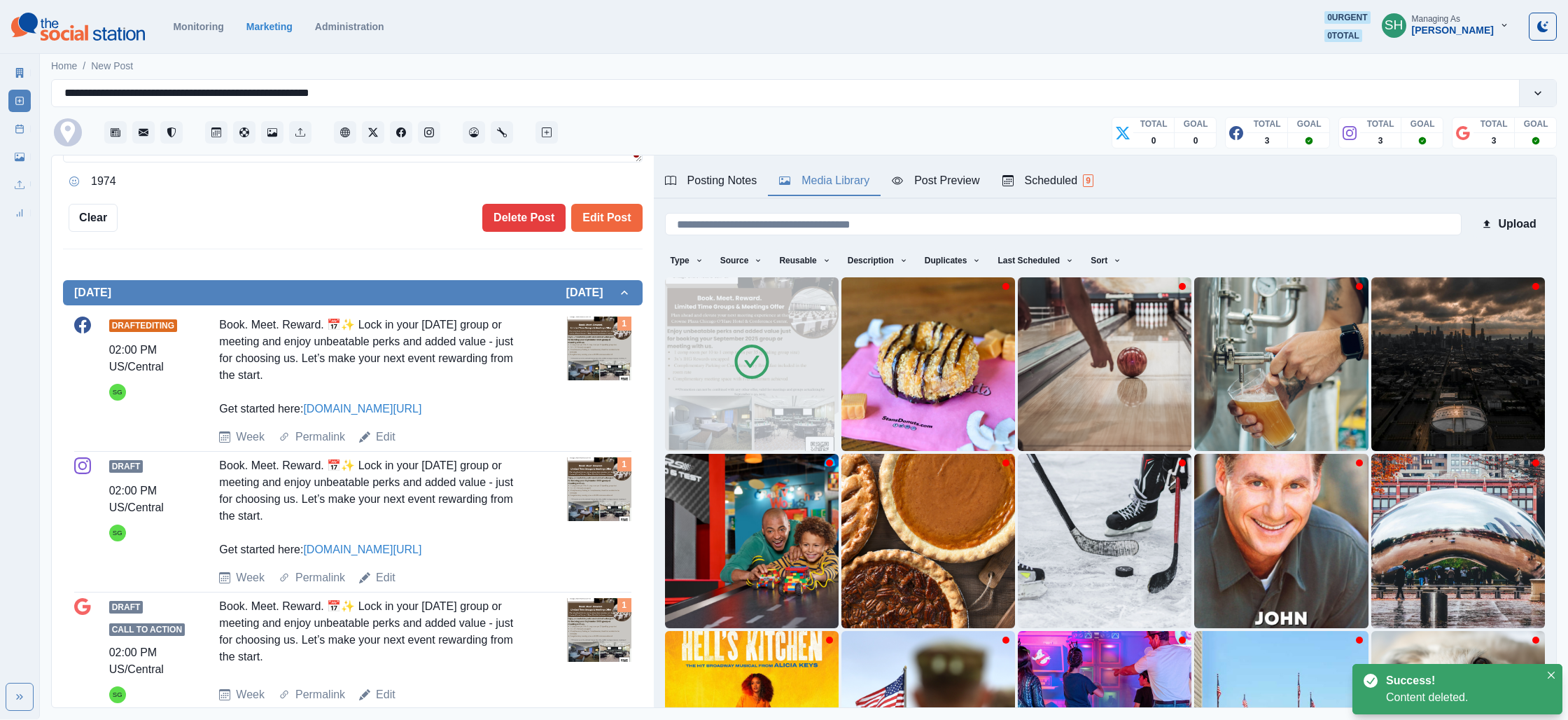
scroll to position [429, 0]
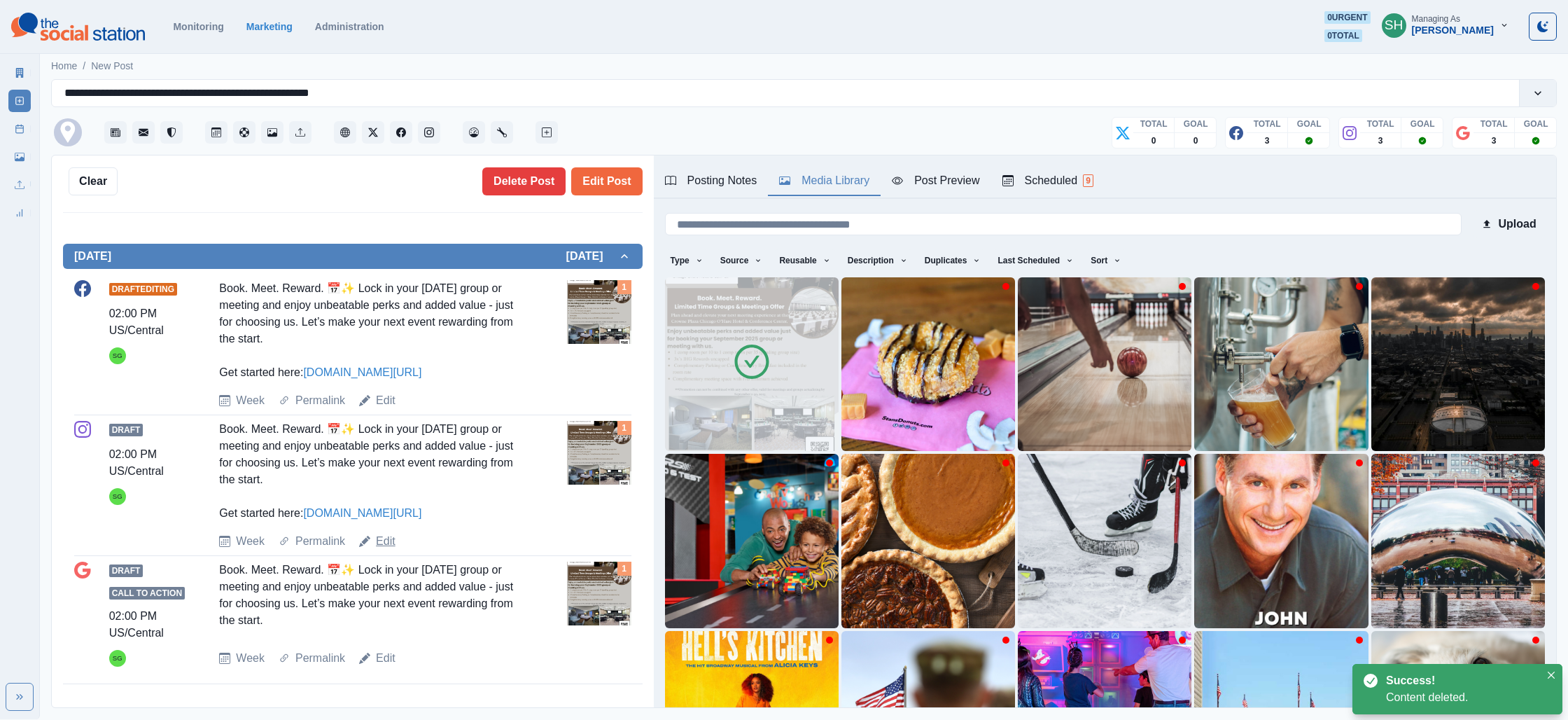
click at [388, 545] on link "Edit" at bounding box center [386, 541] width 20 height 17
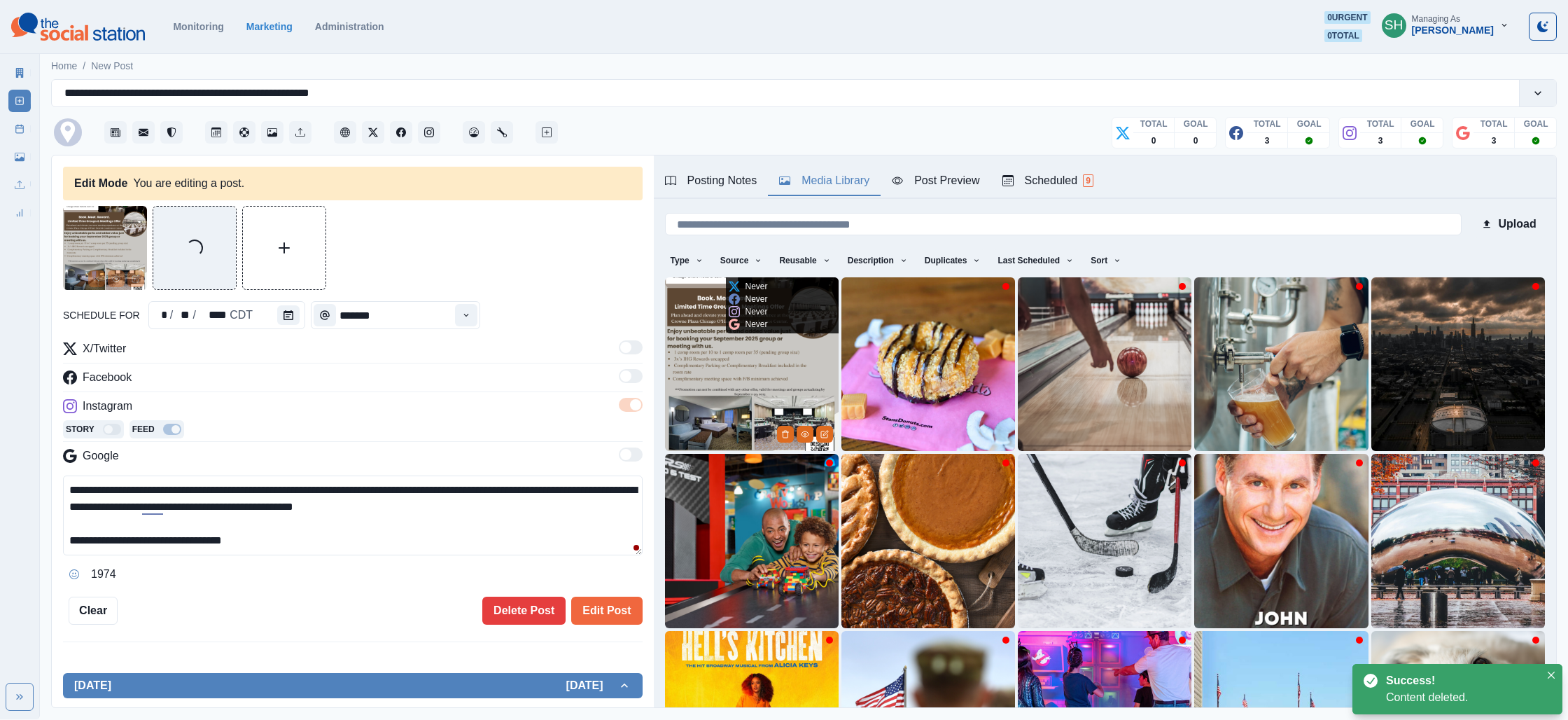
click at [743, 367] on img at bounding box center [752, 364] width 174 height 174
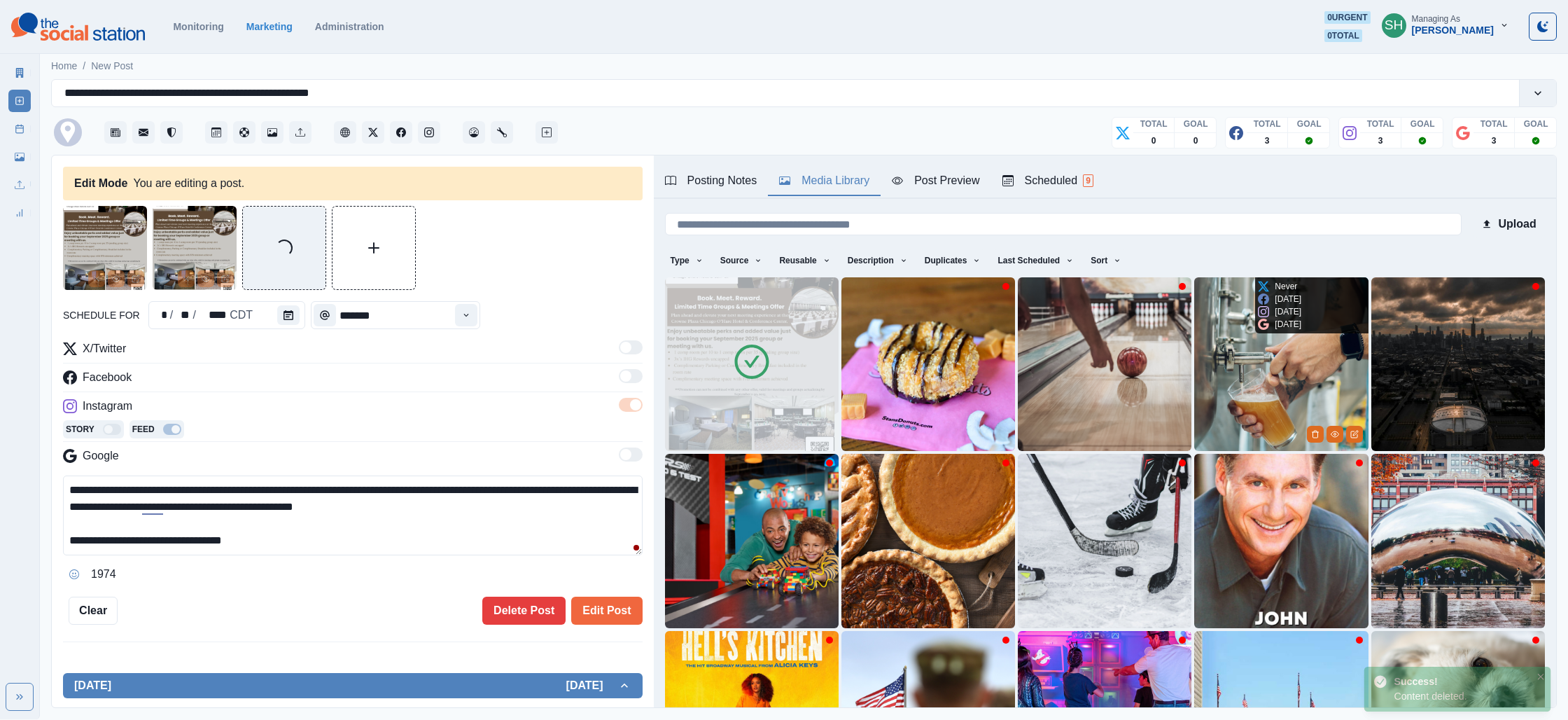
scroll to position [189, 0]
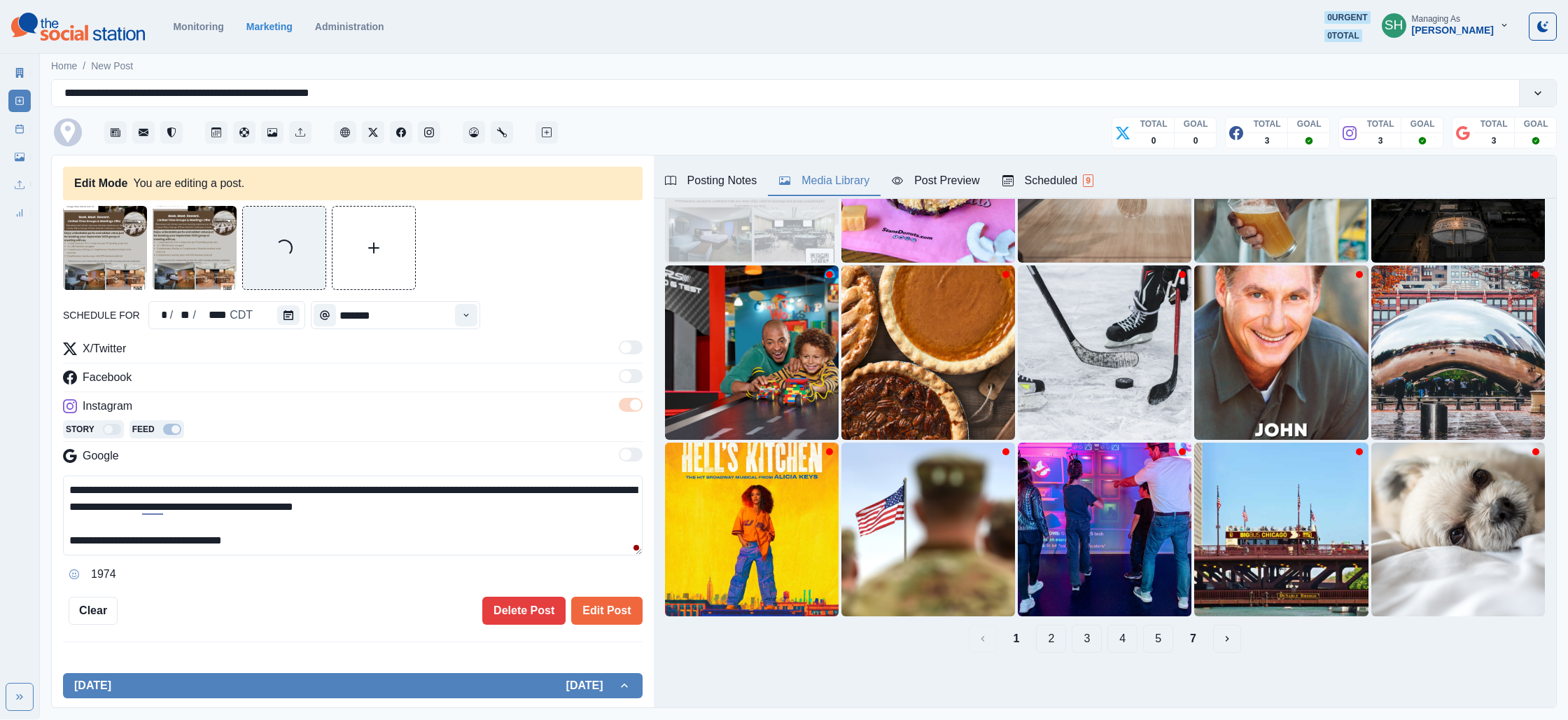
click at [1092, 632] on button "3" at bounding box center [1087, 638] width 30 height 28
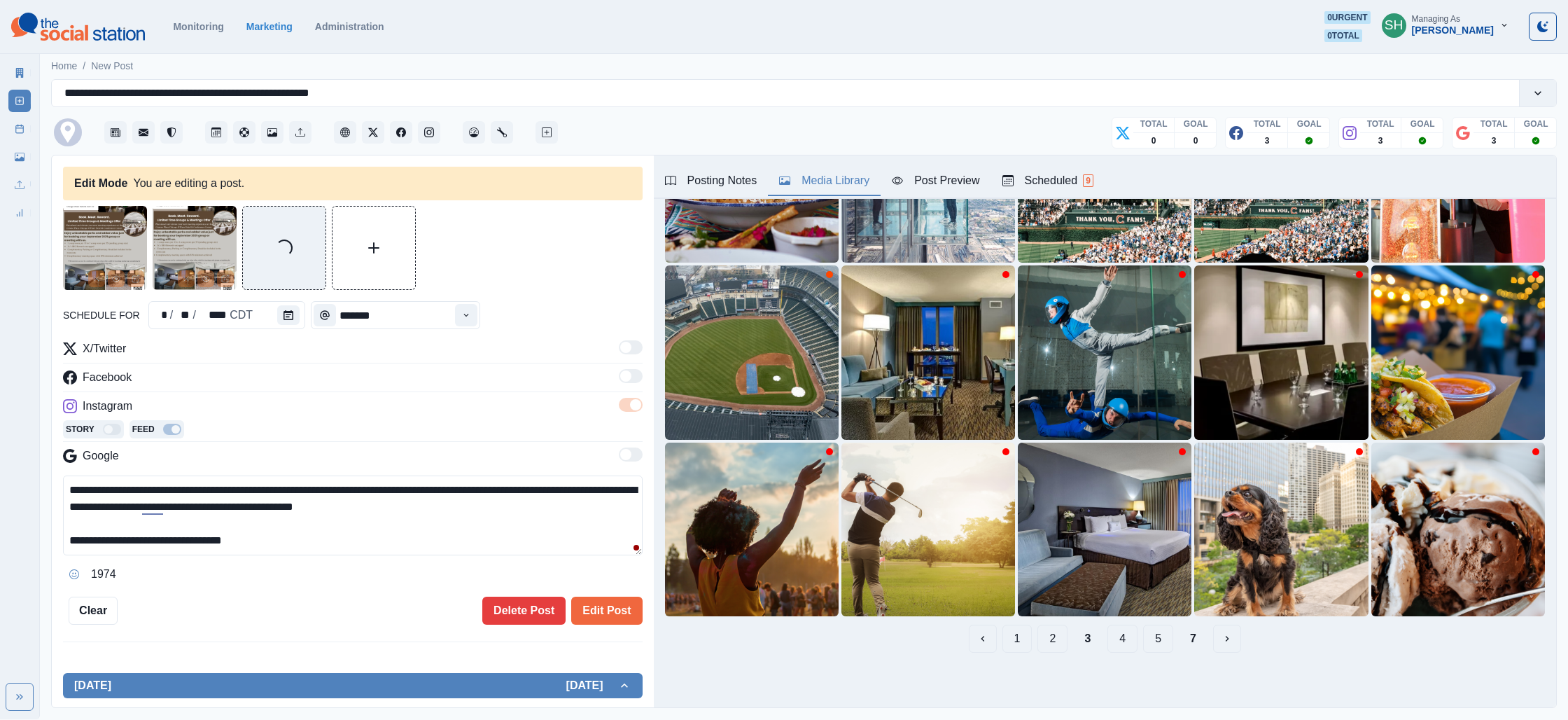
click at [1051, 640] on button "2" at bounding box center [1052, 638] width 30 height 28
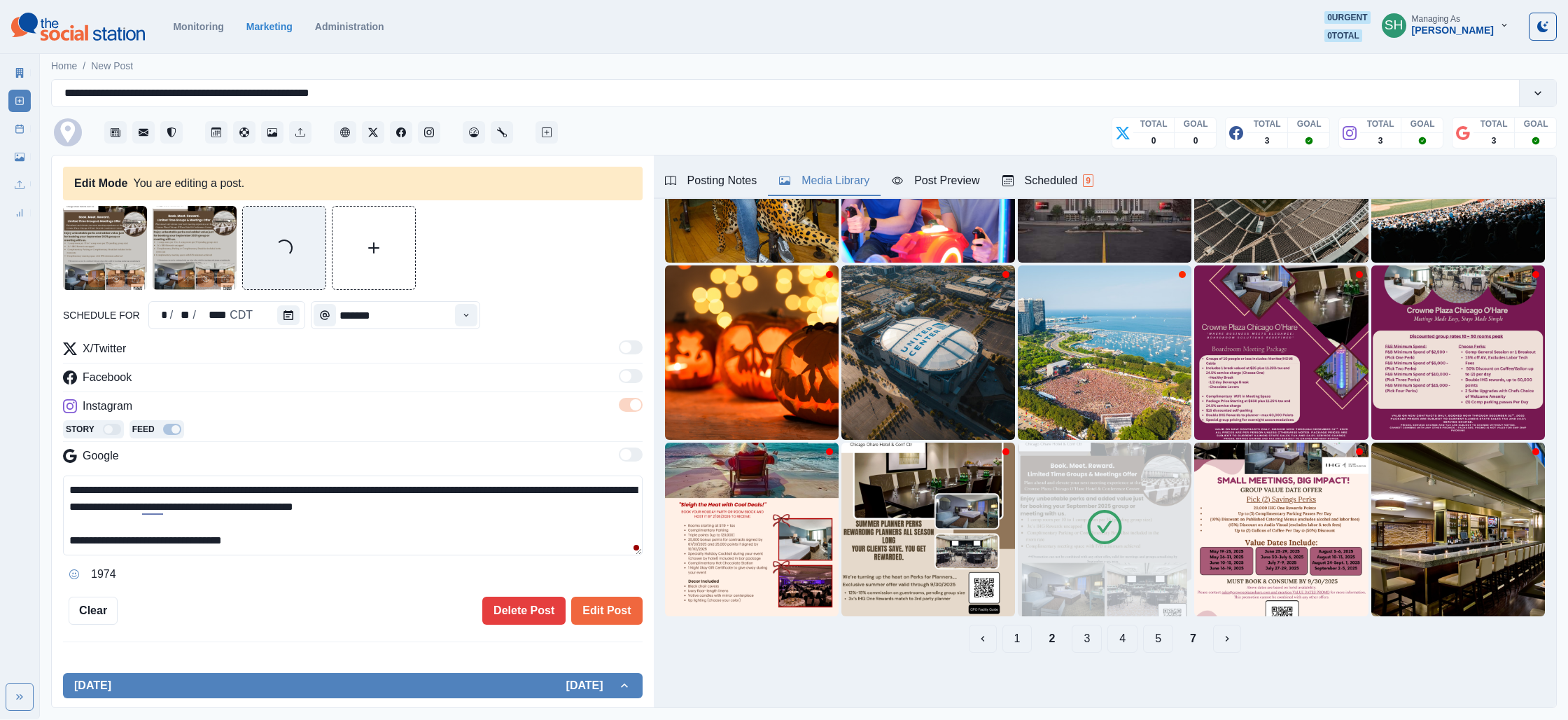
click at [1105, 581] on img at bounding box center [1104, 529] width 174 height 174
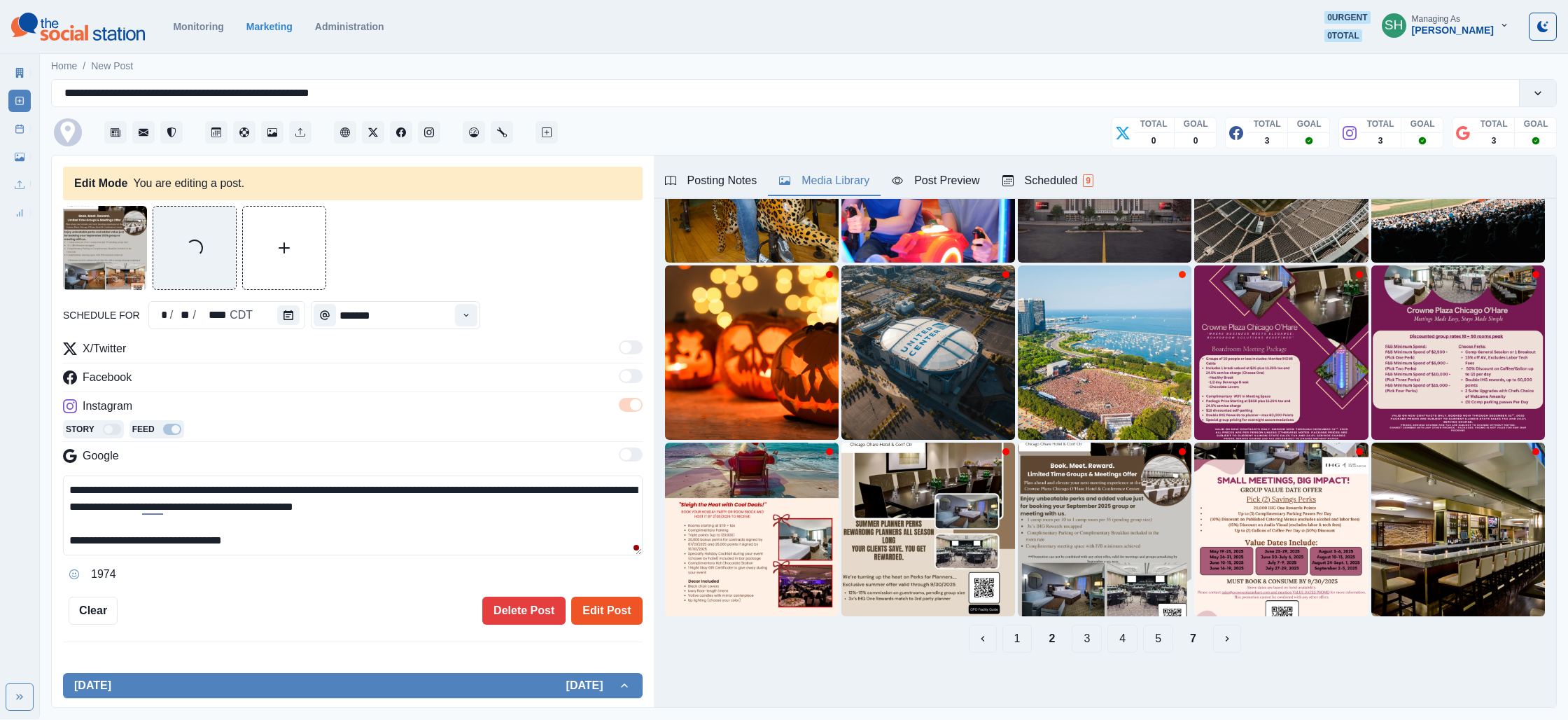
click at [624, 600] on button "Edit Post" at bounding box center [607, 611] width 70 height 28
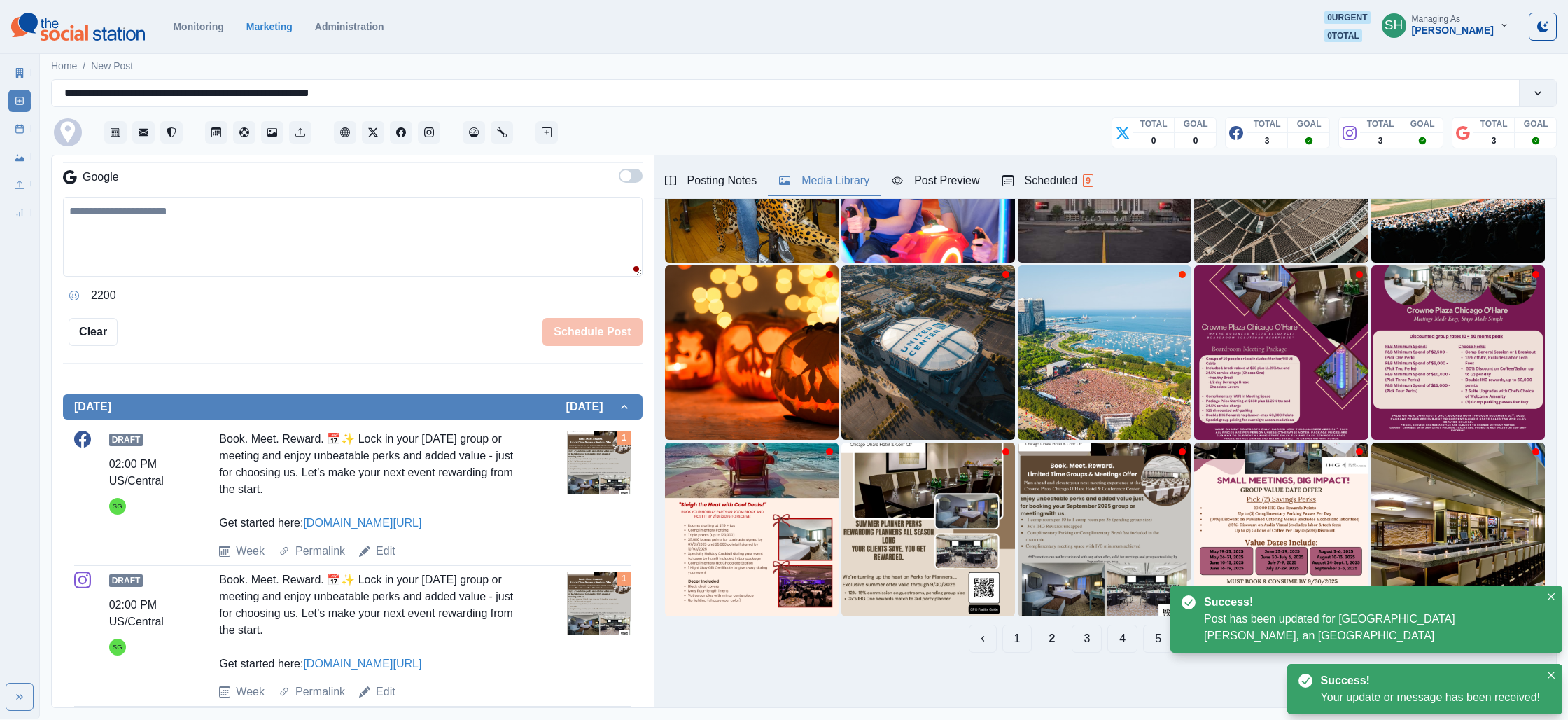
scroll to position [408, 0]
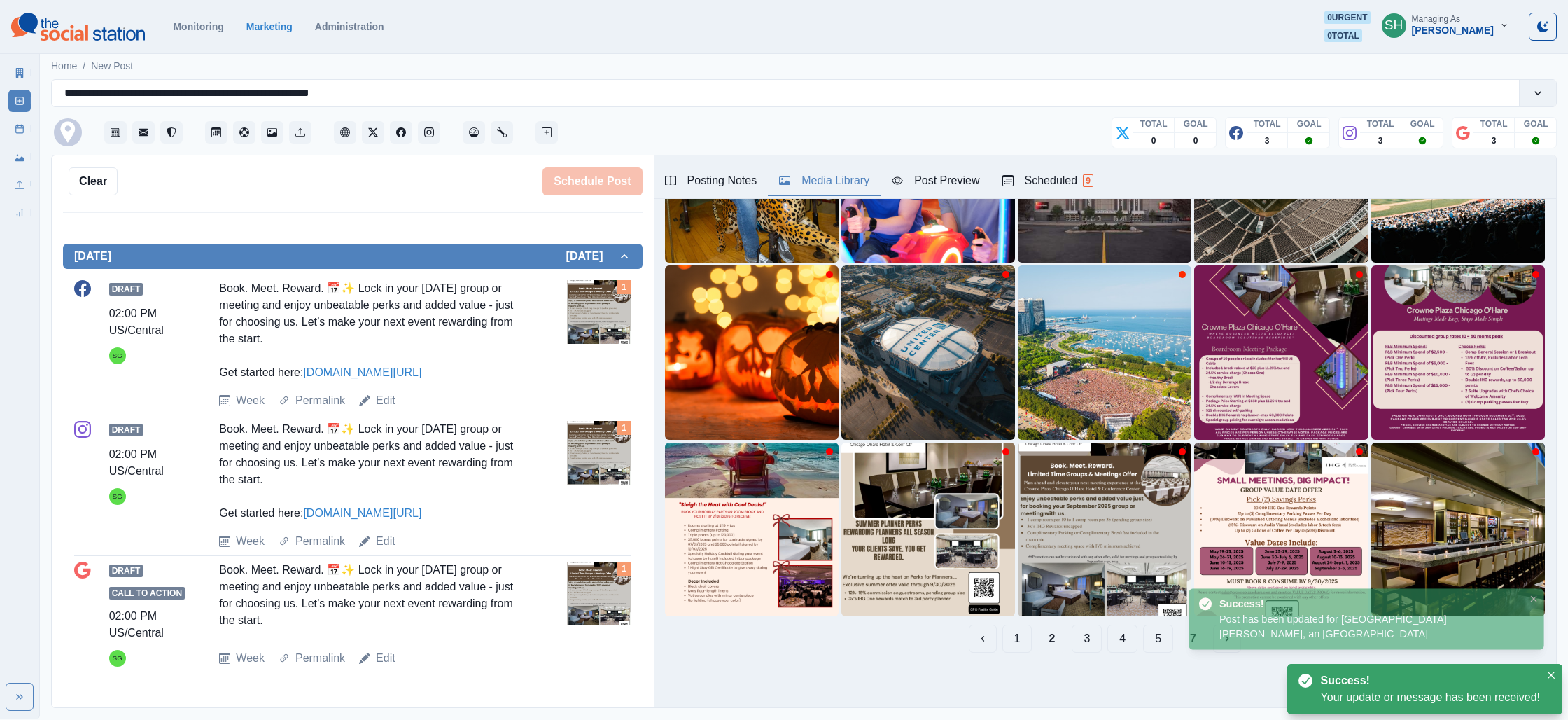
click at [18, 130] on icon at bounding box center [20, 129] width 10 height 10
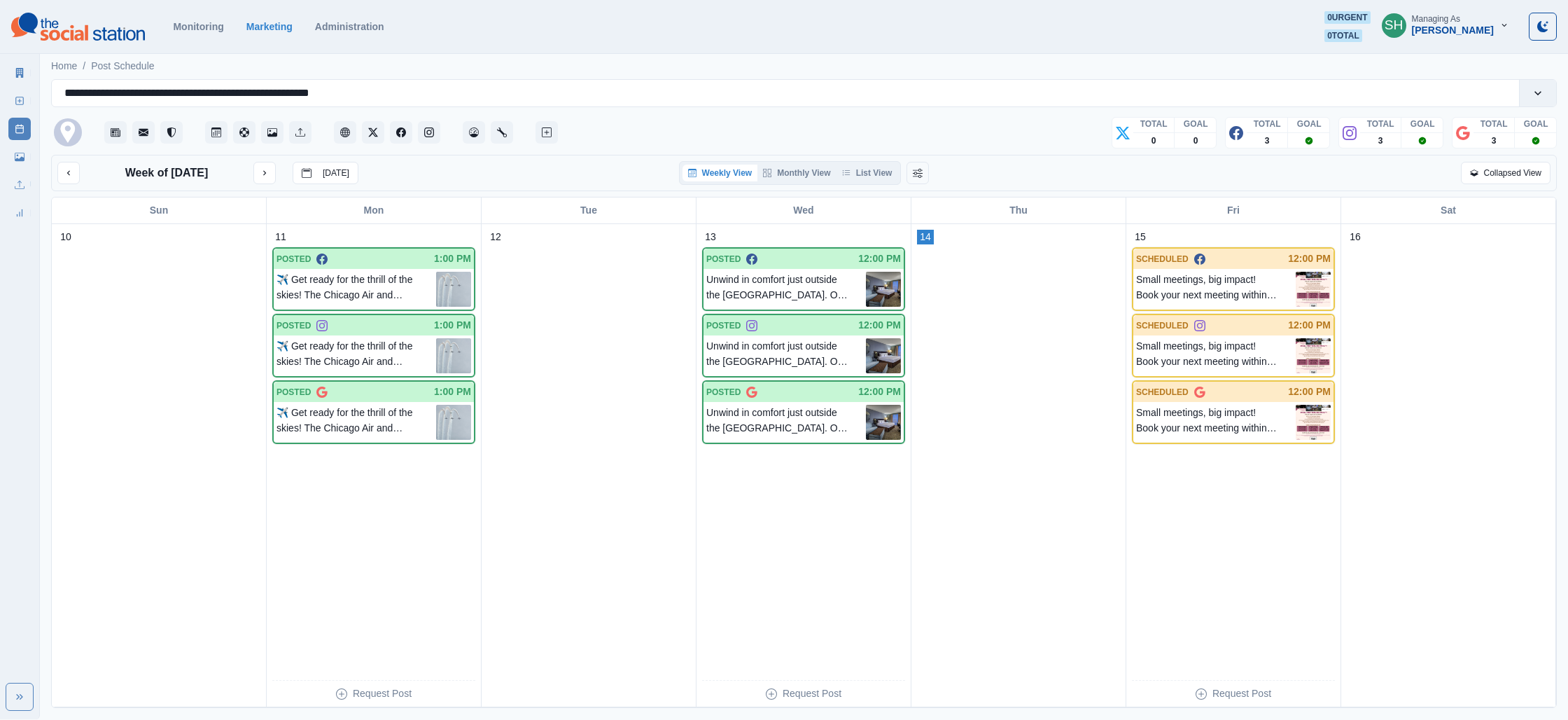
click at [867, 187] on div "Week of [DATE] [DATE] Weekly View Monthly View List View Collapsed View" at bounding box center [804, 173] width 1506 height 37
click at [865, 173] on button "List View" at bounding box center [868, 173] width 62 height 17
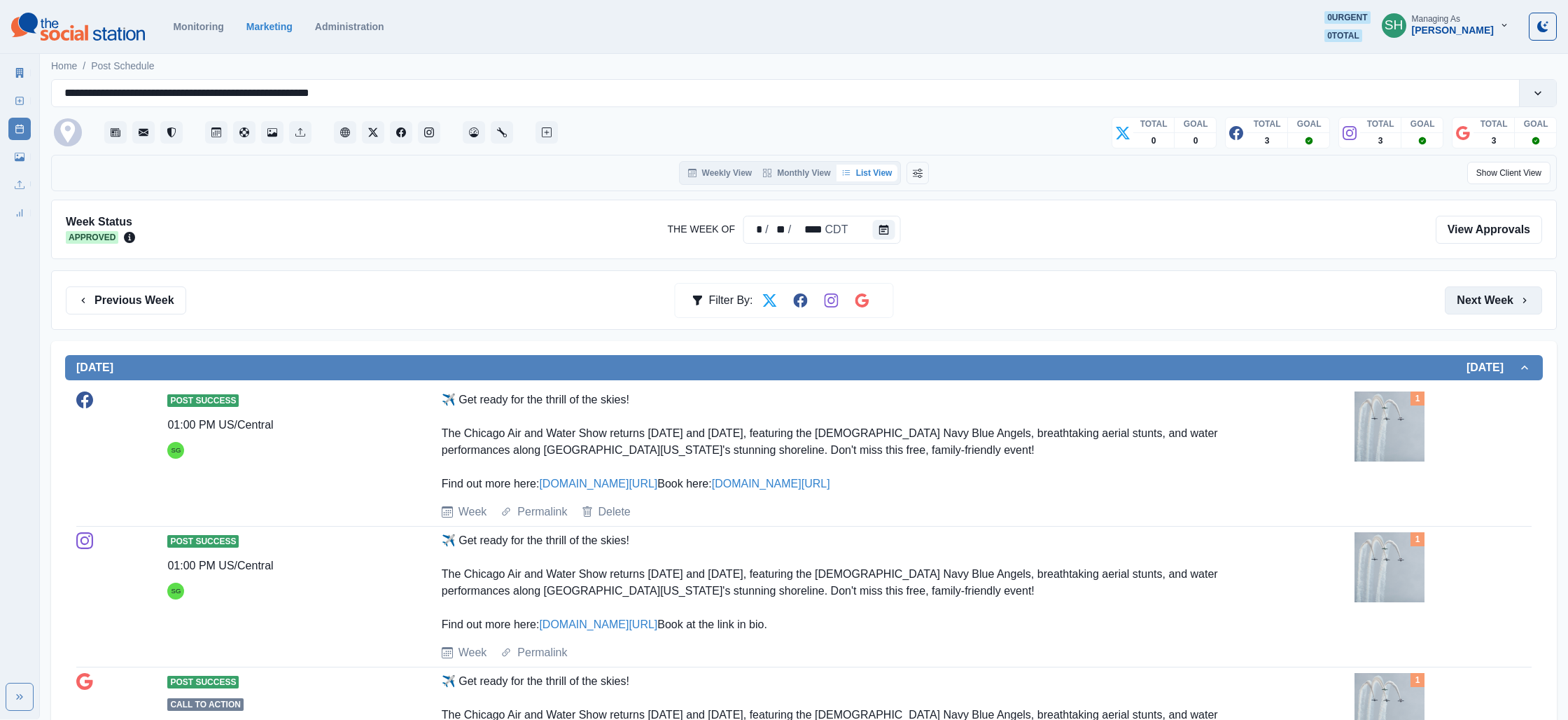
click at [1497, 301] on button "Next Week" at bounding box center [1493, 301] width 97 height 28
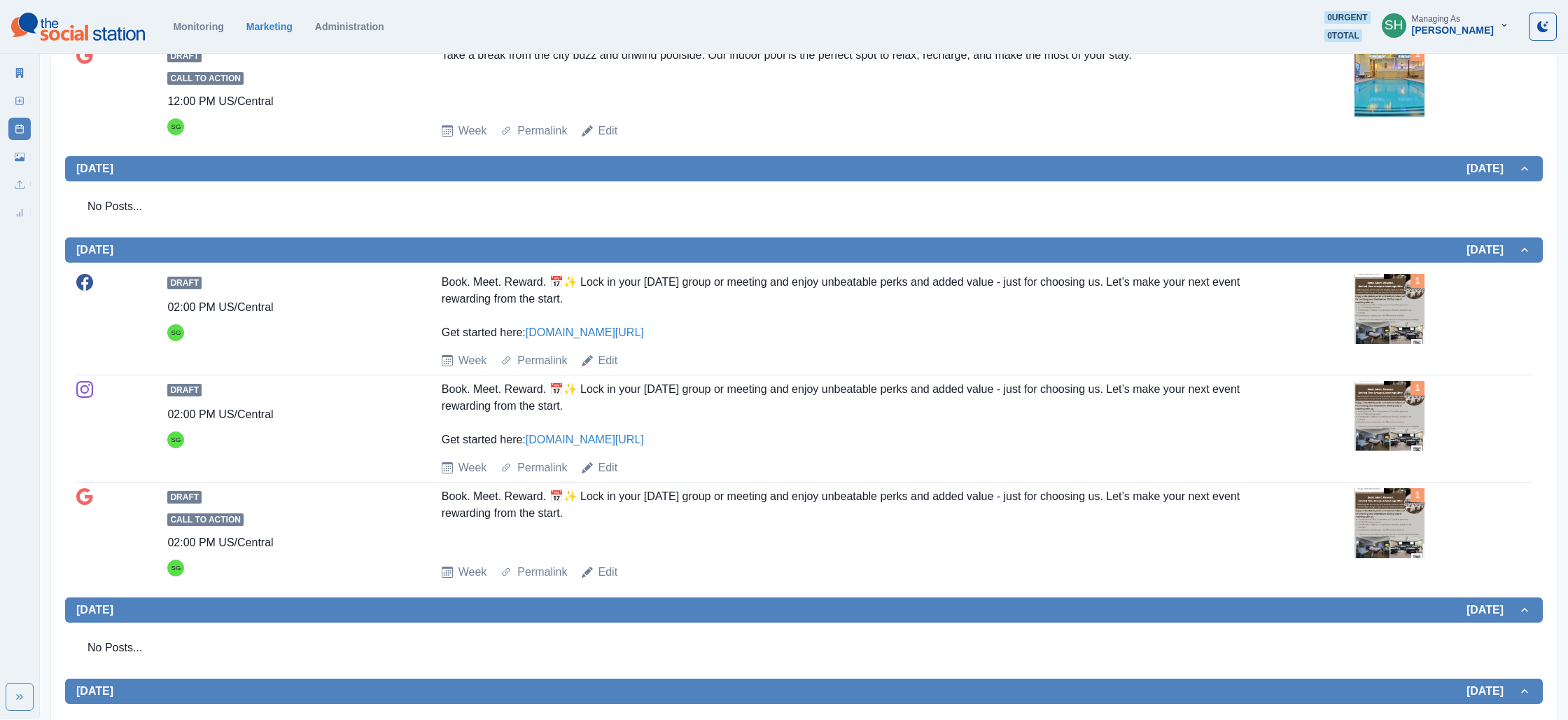
scroll to position [1130, 0]
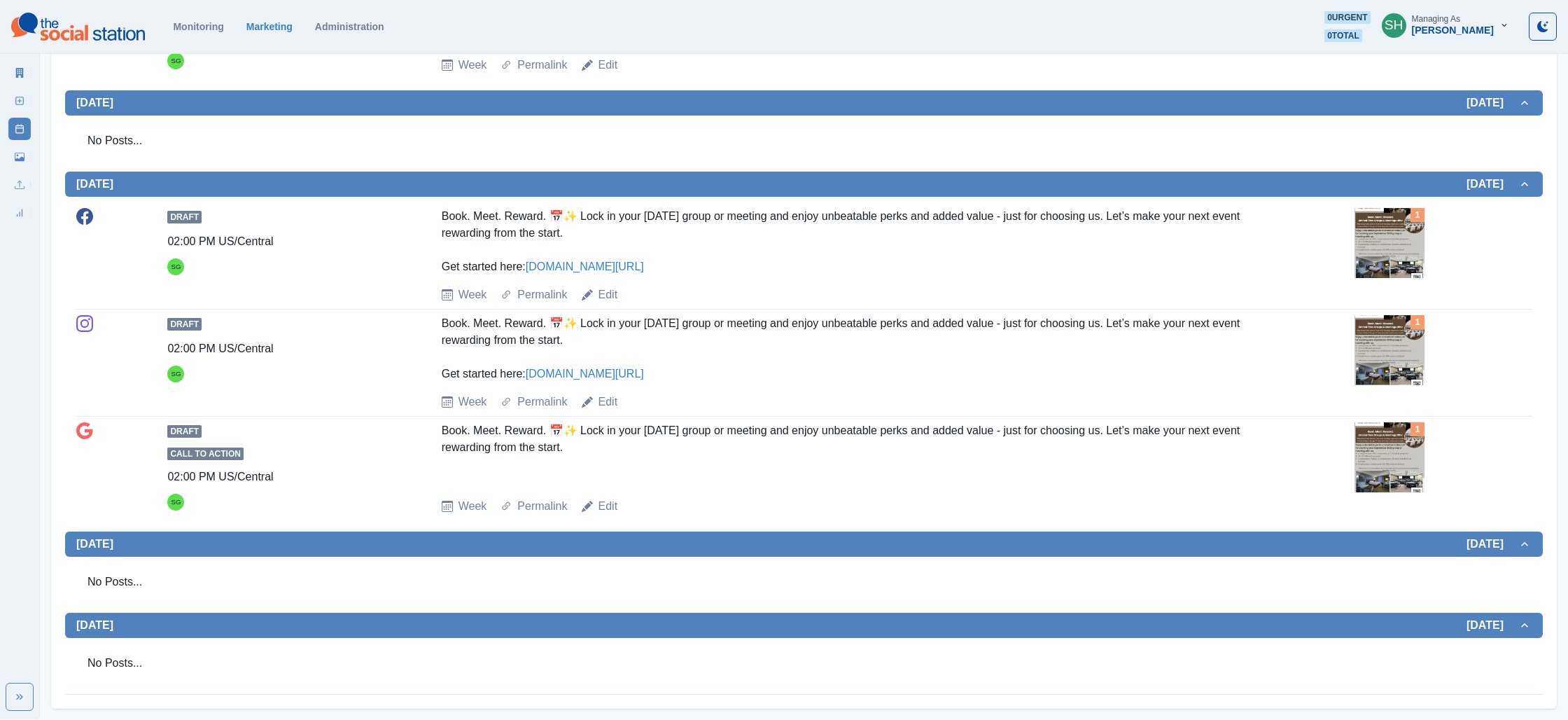
click at [1393, 360] on img at bounding box center [1389, 350] width 70 height 70
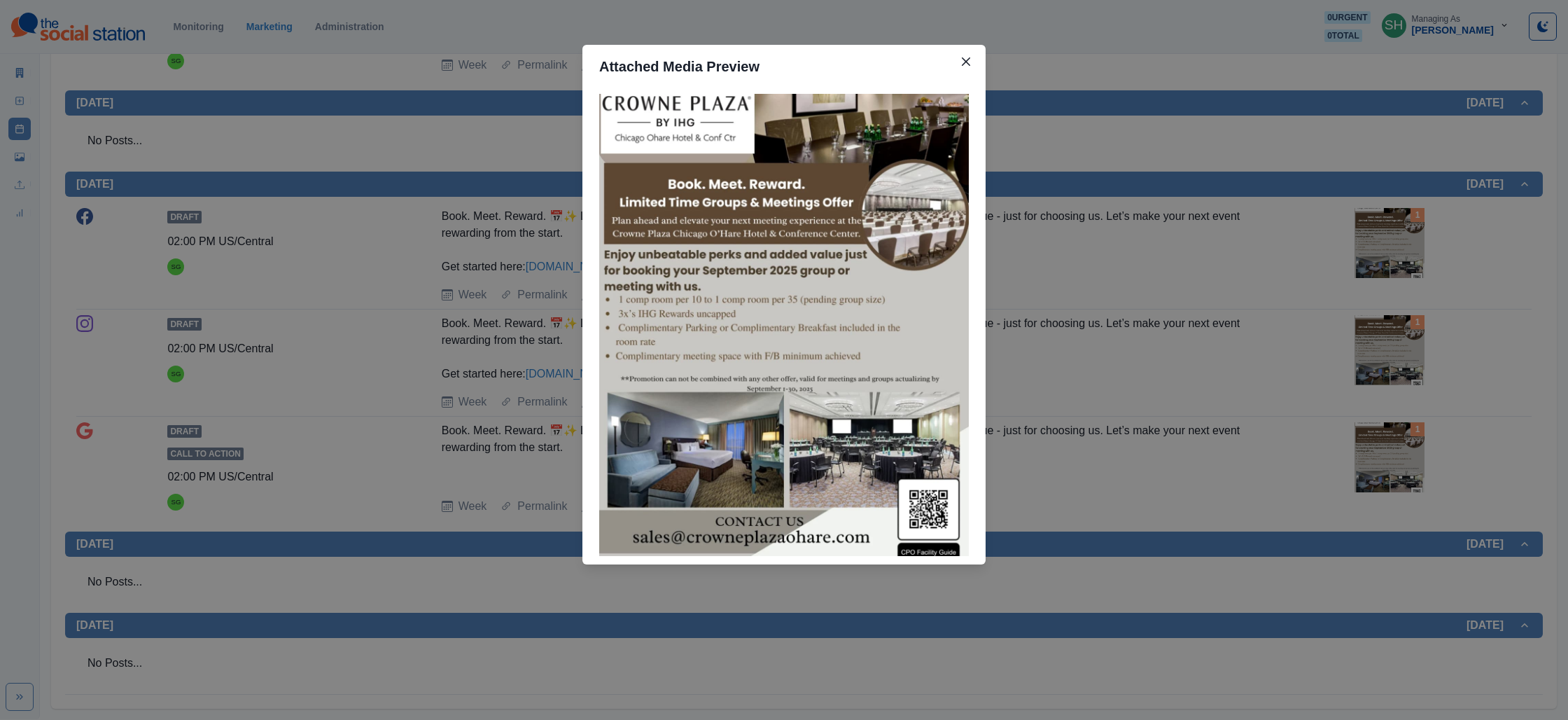
click at [1239, 333] on div "Attached Media Preview" at bounding box center [784, 360] width 1568 height 720
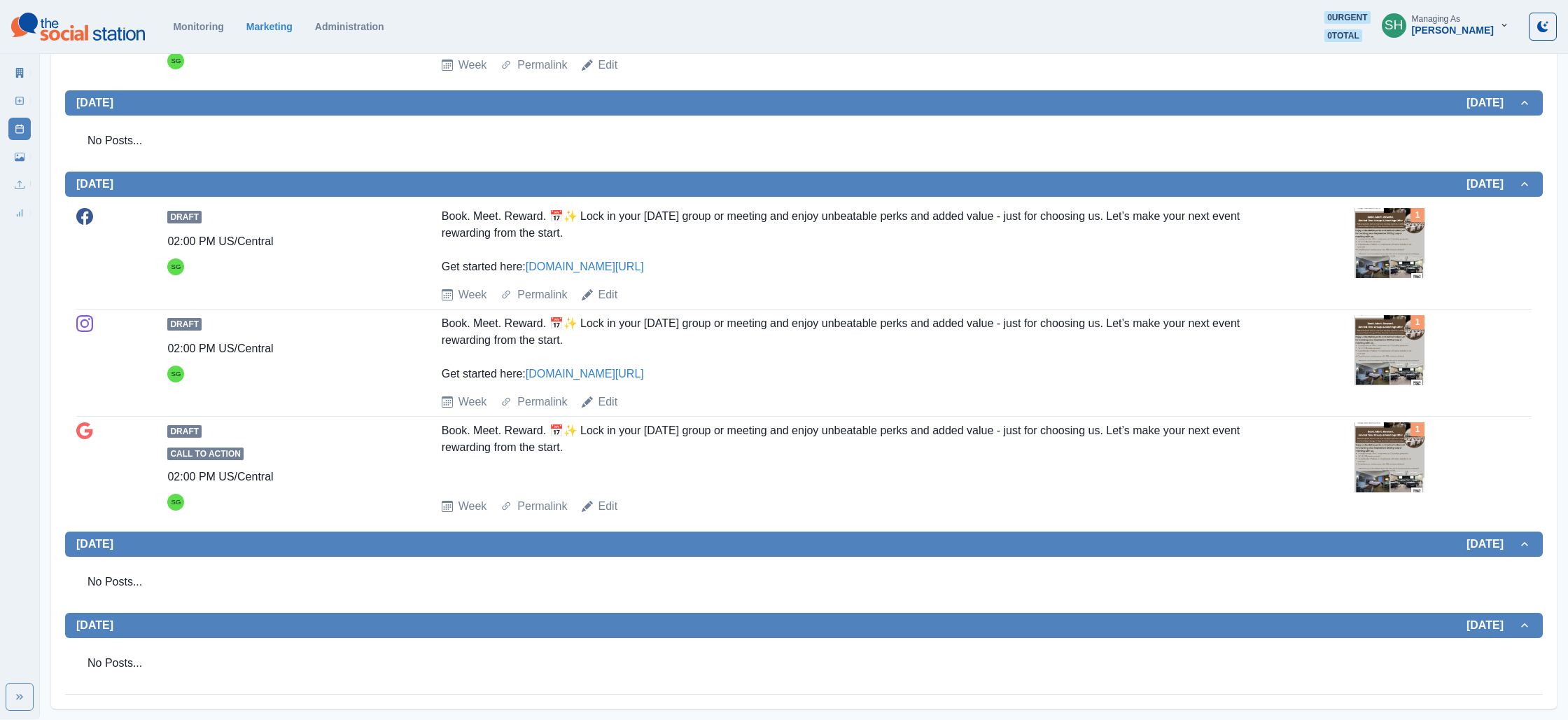
click at [1391, 260] on img at bounding box center [1389, 242] width 70 height 70
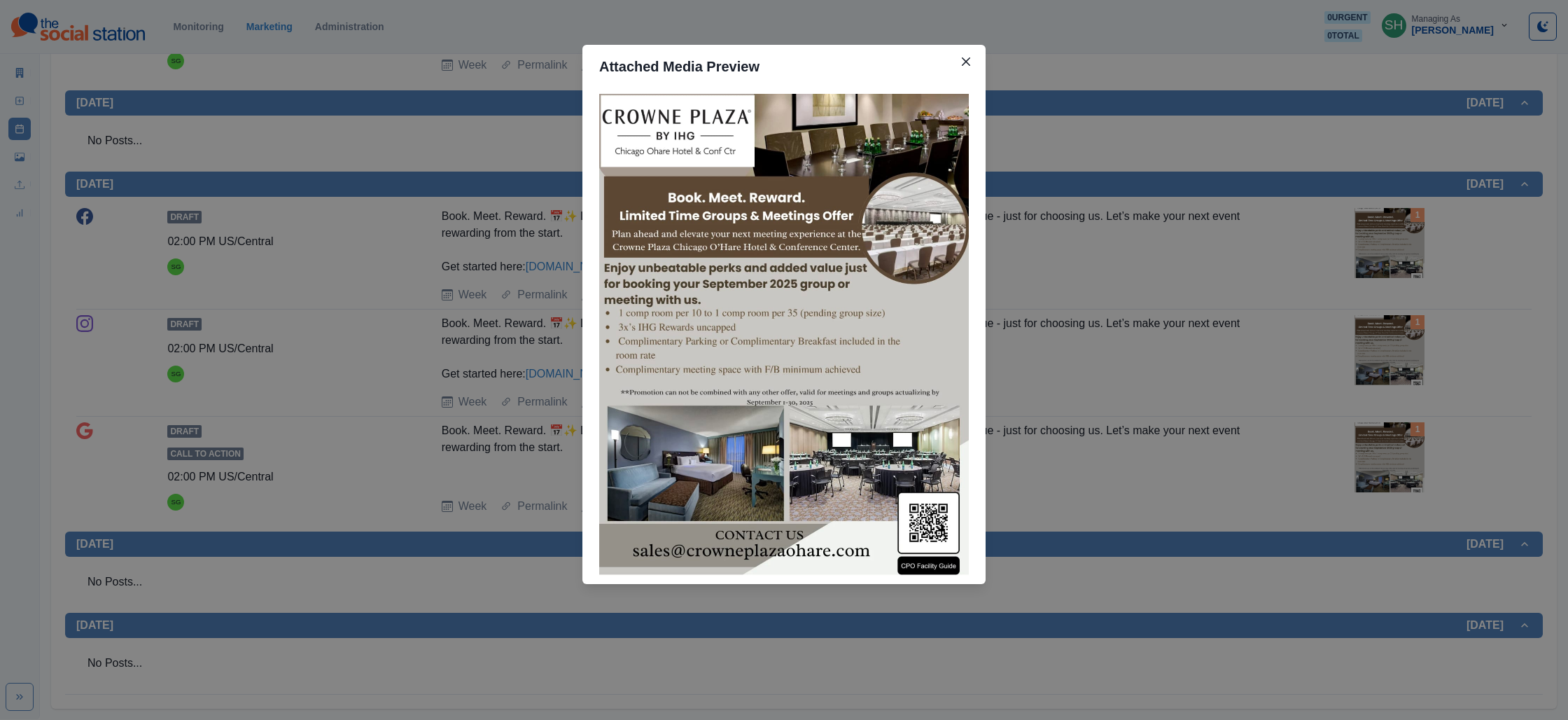
click at [1391, 266] on div "Attached Media Preview" at bounding box center [784, 360] width 1568 height 720
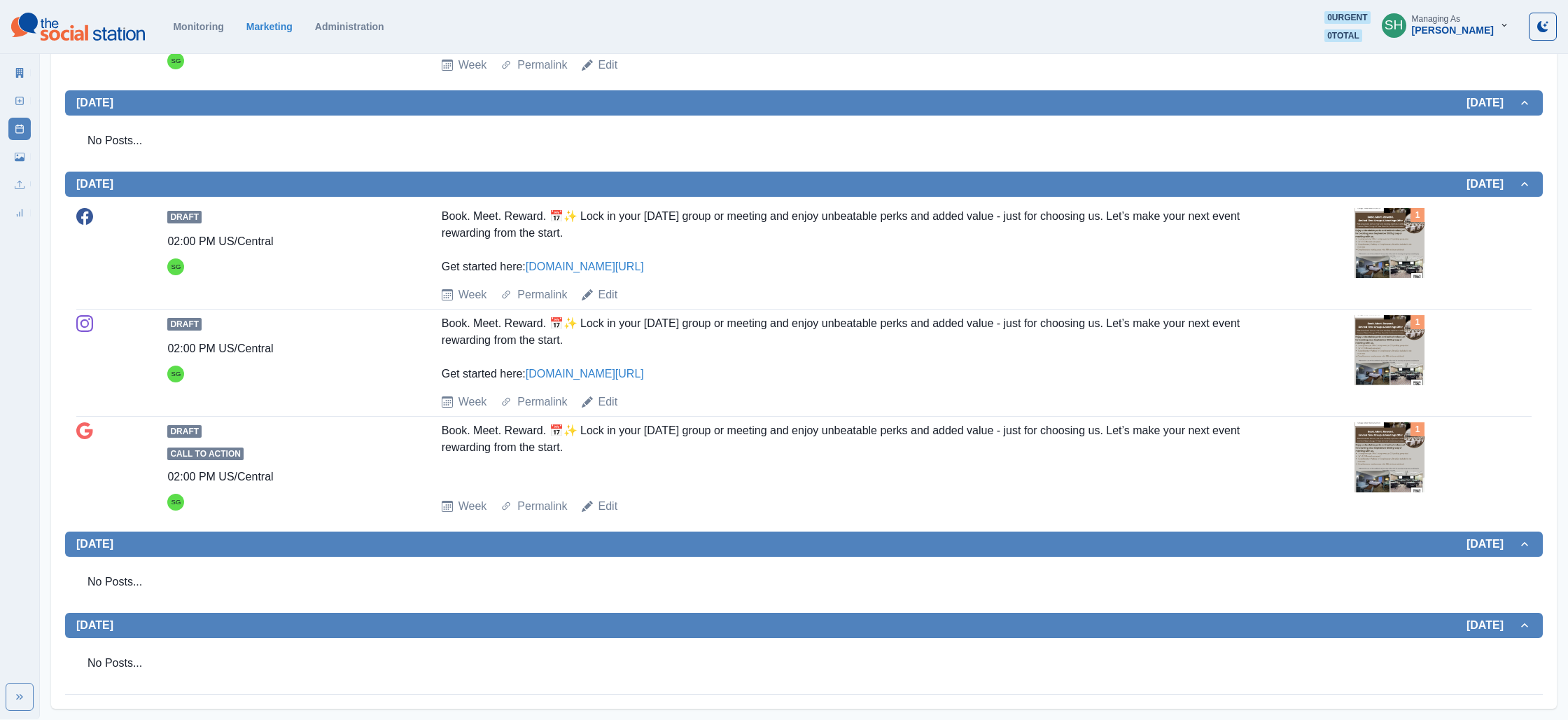
click at [1413, 339] on img at bounding box center [1389, 350] width 70 height 70
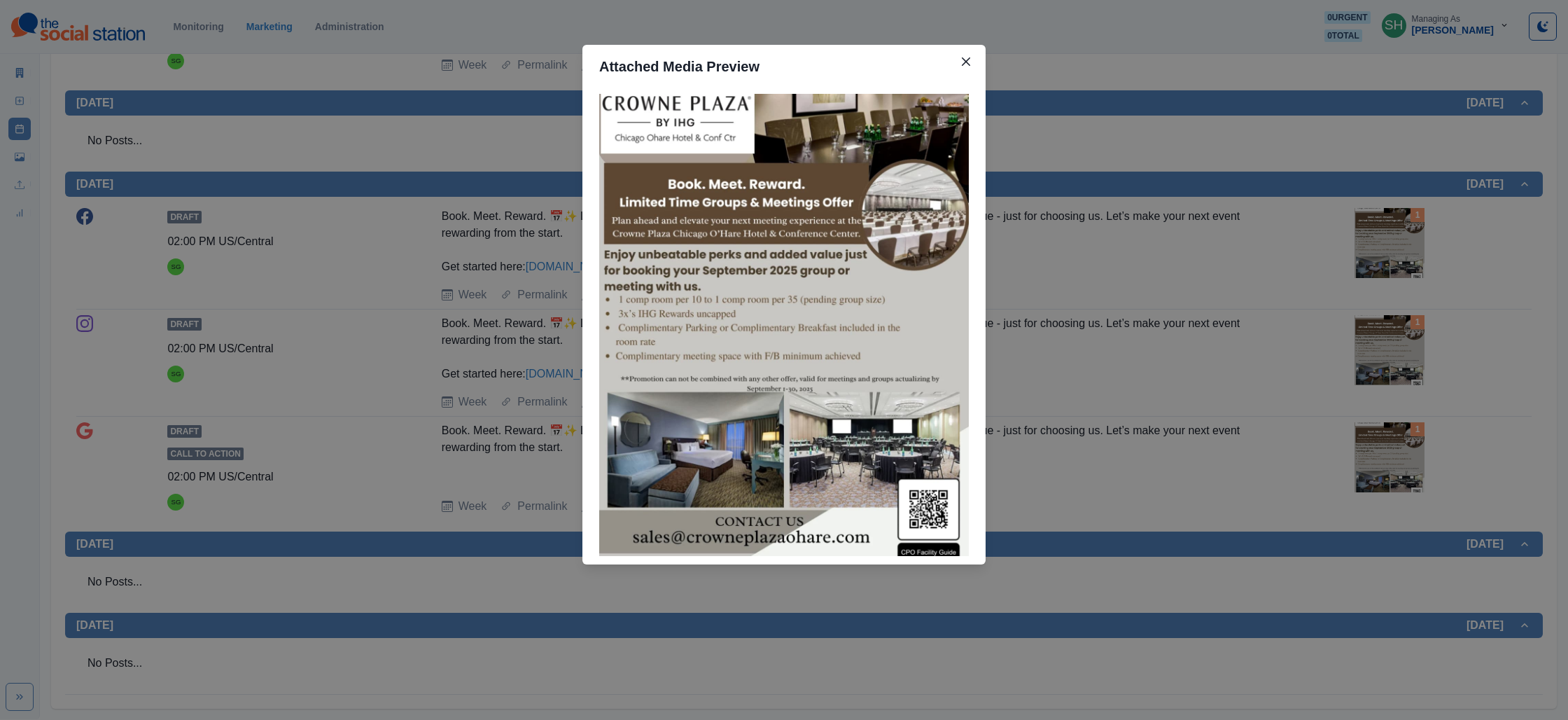
click at [1413, 339] on div "Attached Media Preview" at bounding box center [784, 360] width 1568 height 720
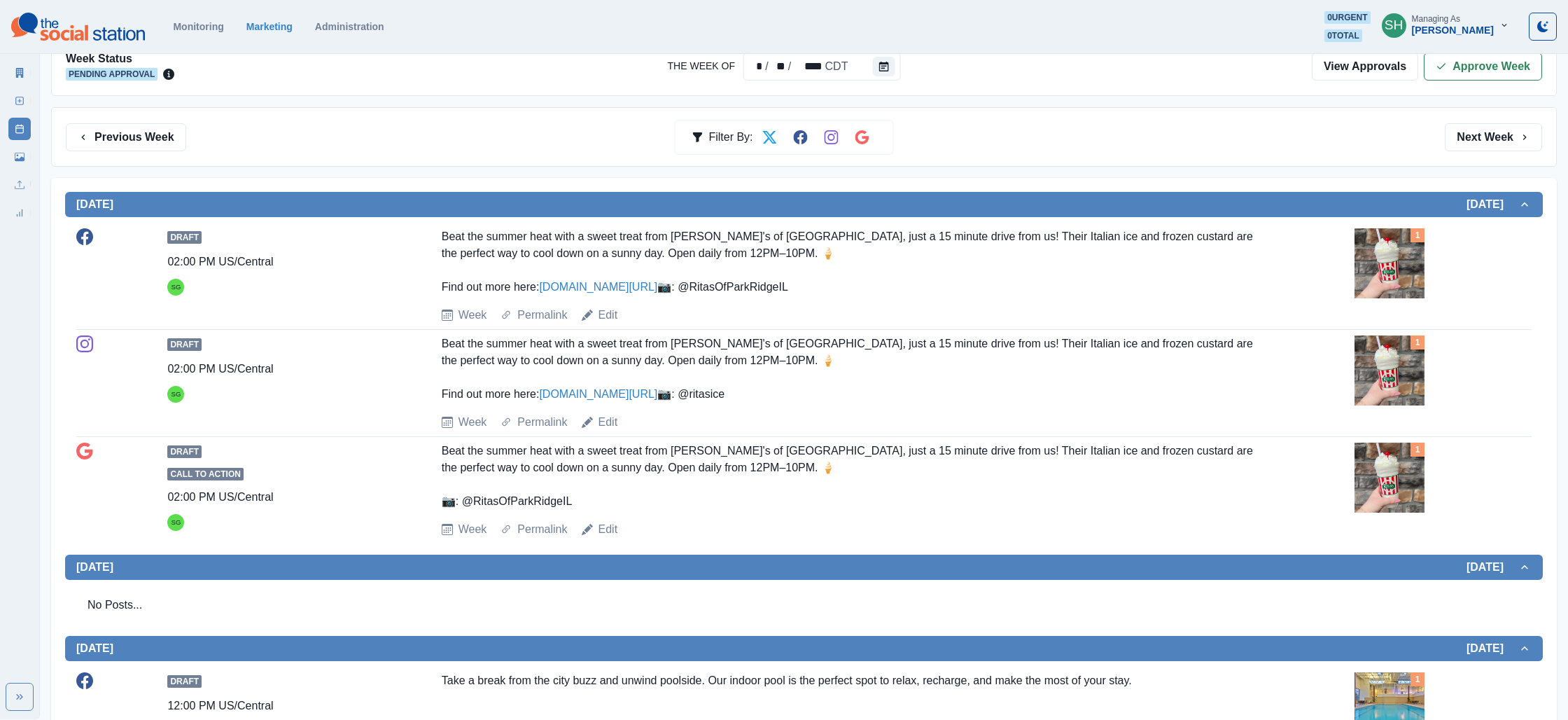
scroll to position [0, 0]
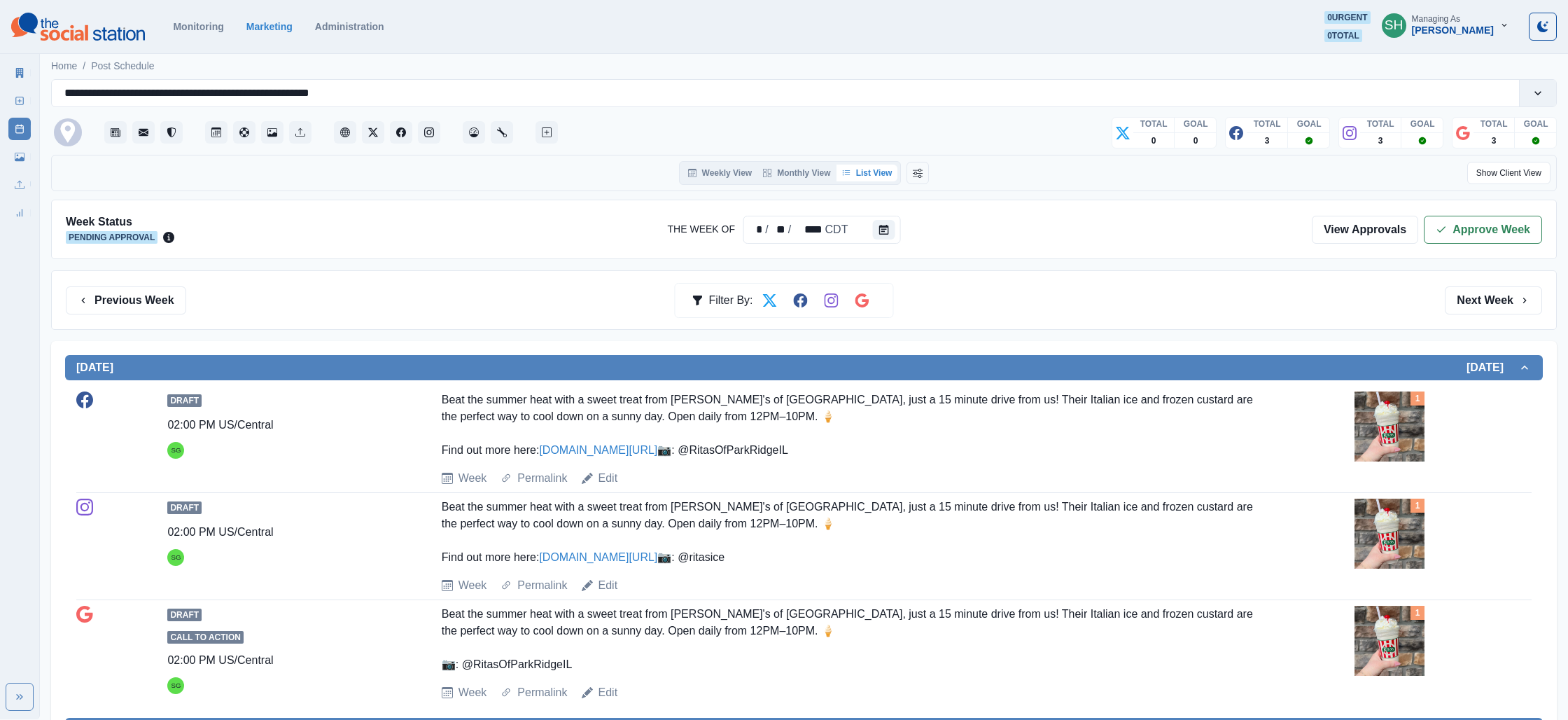
click at [1455, 212] on div "Week Status Pending Approval The Week Of * / ** / **** CDT View Approvals Appro…" at bounding box center [804, 229] width 1506 height 60
click at [1455, 227] on button "Approve Week" at bounding box center [1483, 229] width 118 height 28
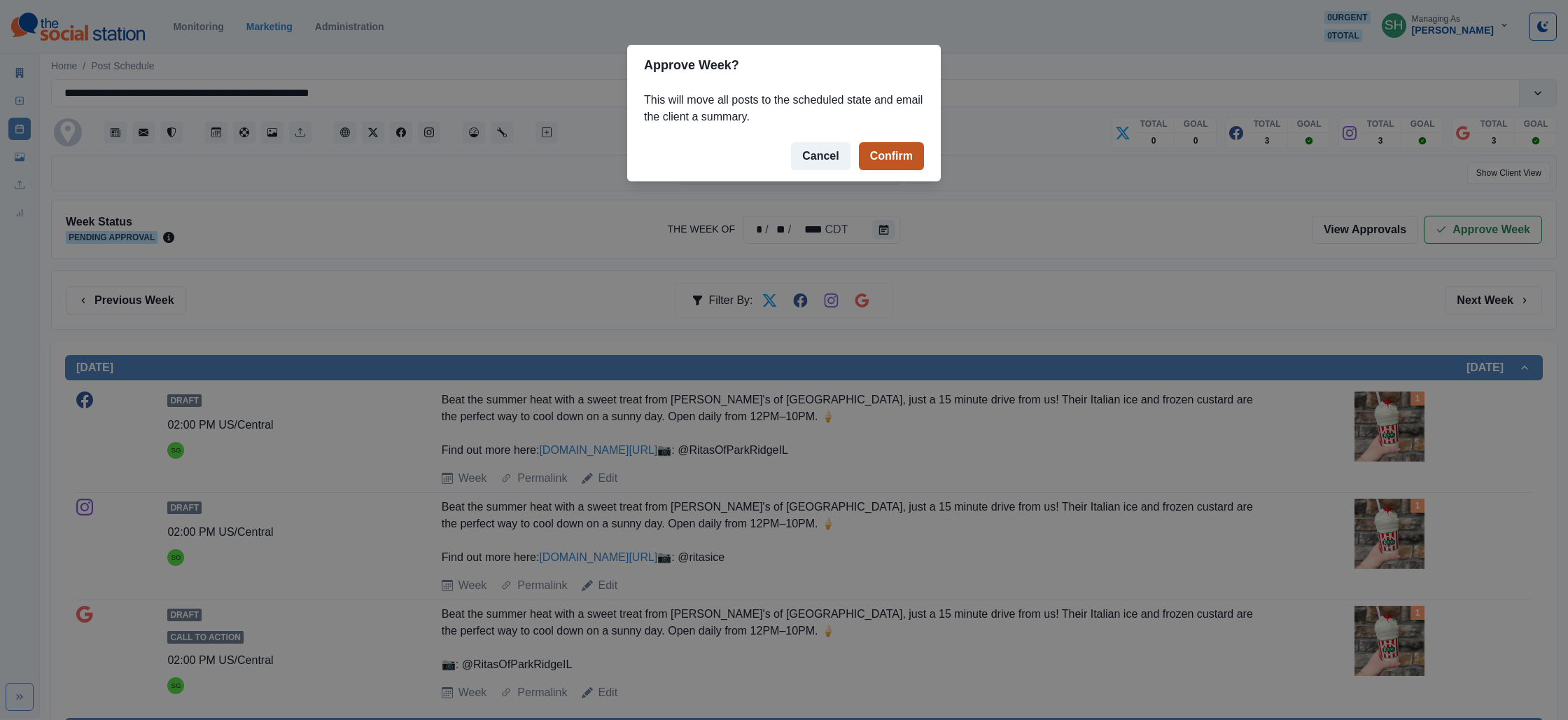
click at [871, 151] on button "Confirm" at bounding box center [892, 156] width 65 height 28
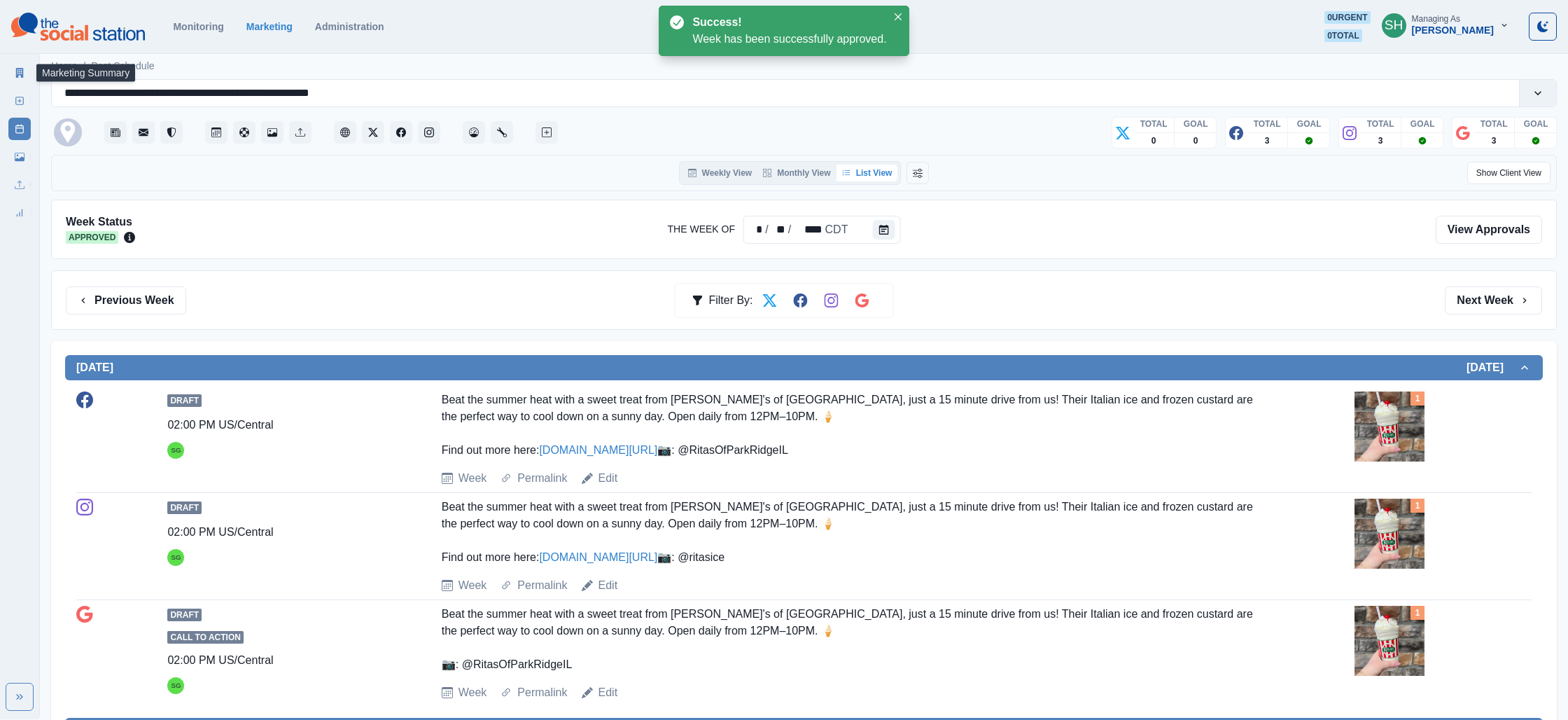
click at [10, 68] on link "Marketing Summary" at bounding box center [20, 73] width 23 height 23
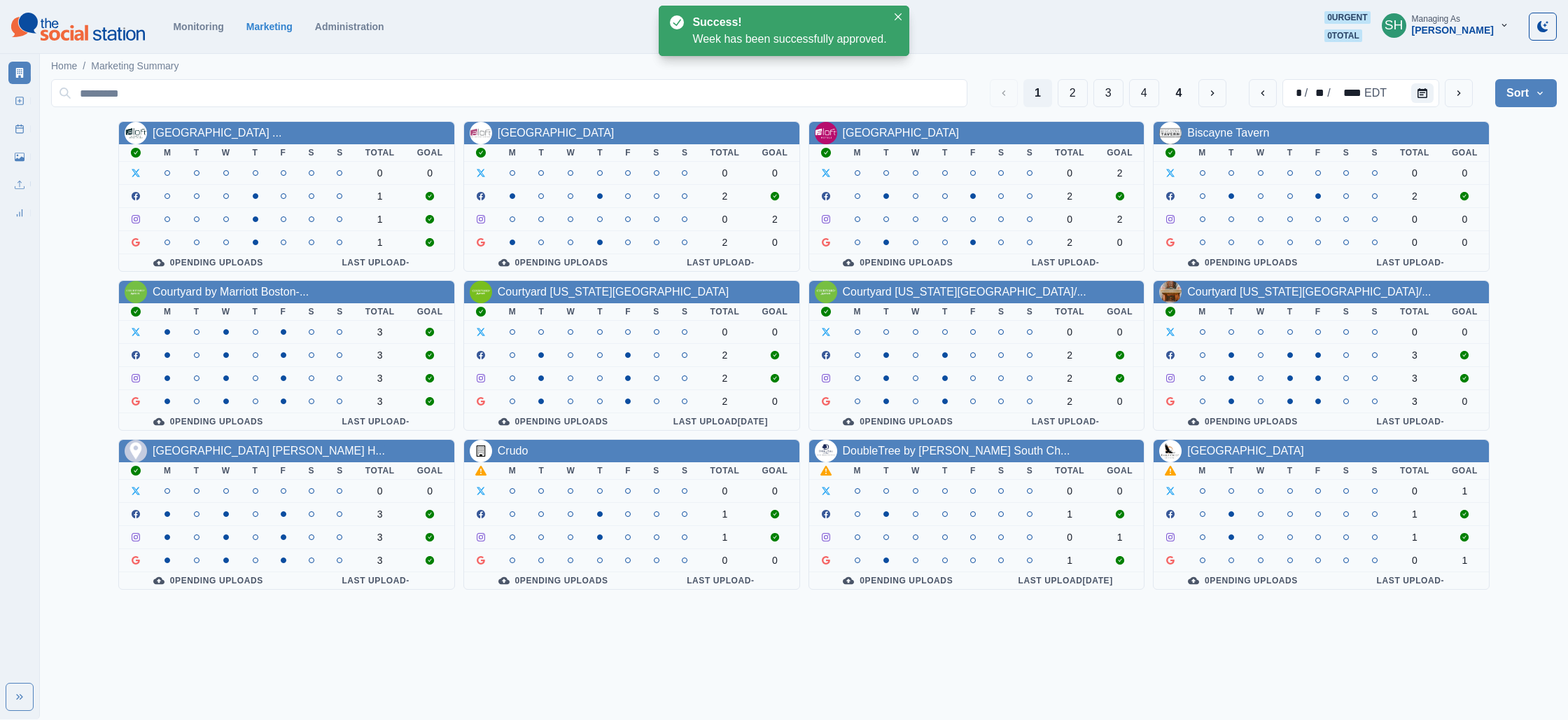
click at [518, 443] on div "Crudo" at bounding box center [513, 451] width 31 height 17
click at [509, 455] on link "Crudo" at bounding box center [513, 450] width 31 height 12
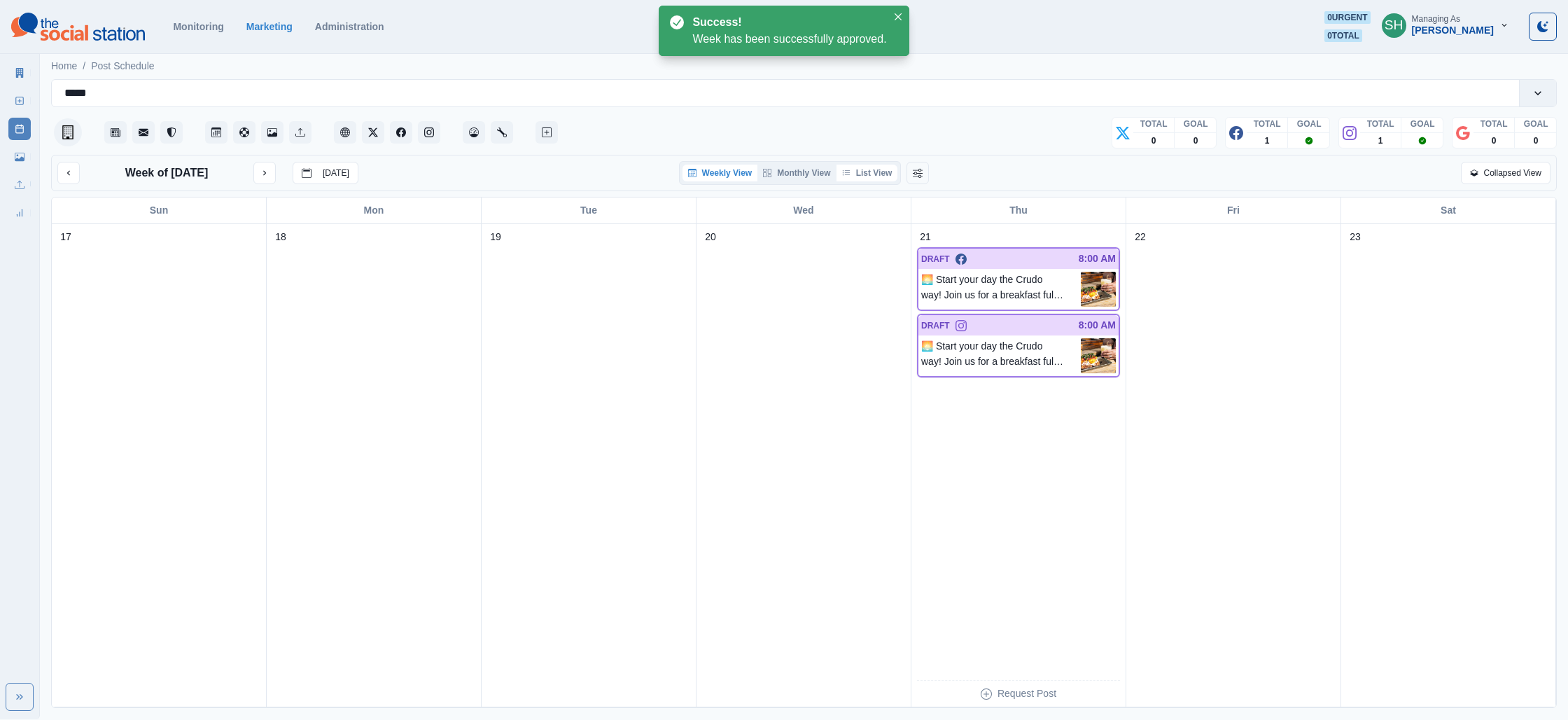
click at [878, 165] on button "List View" at bounding box center [868, 173] width 62 height 17
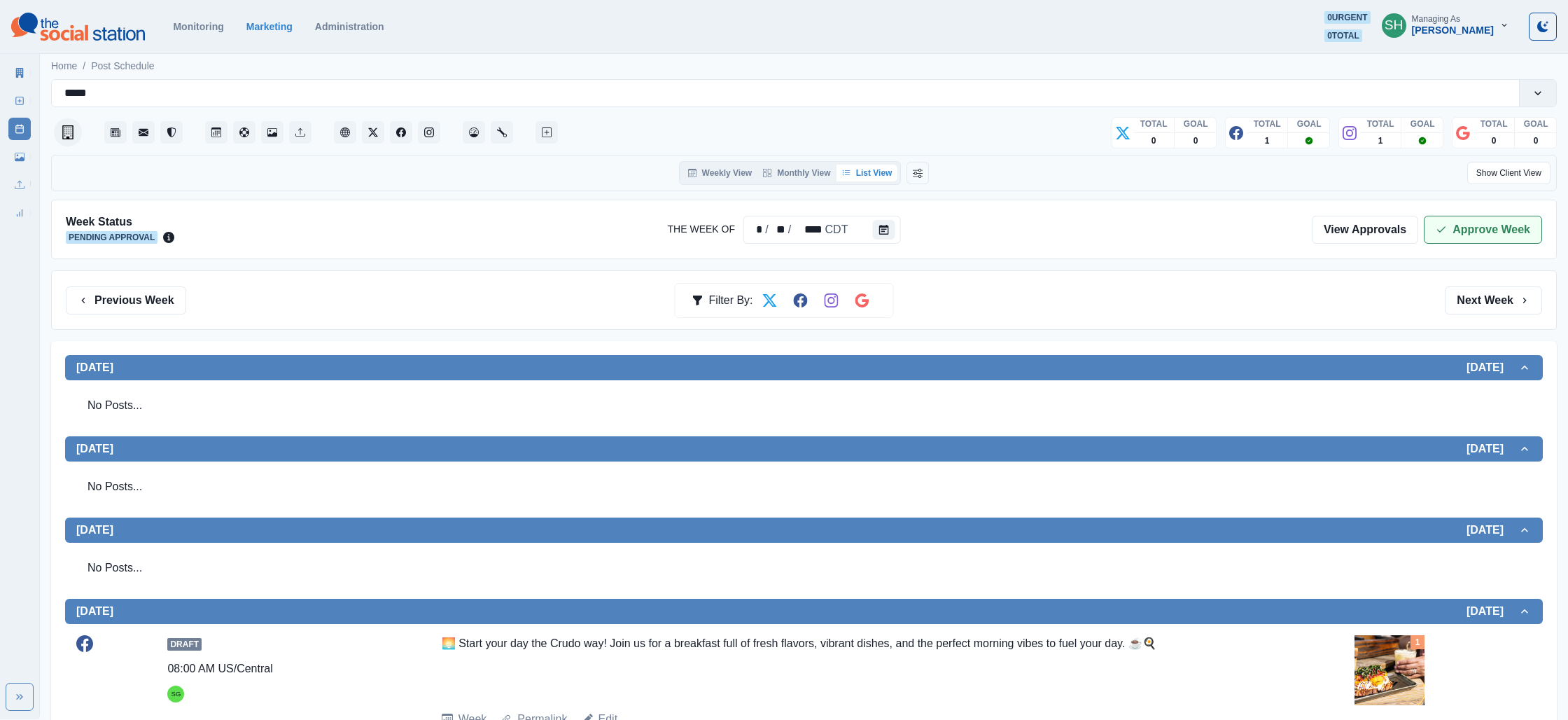
click at [1507, 225] on button "Approve Week" at bounding box center [1483, 229] width 118 height 28
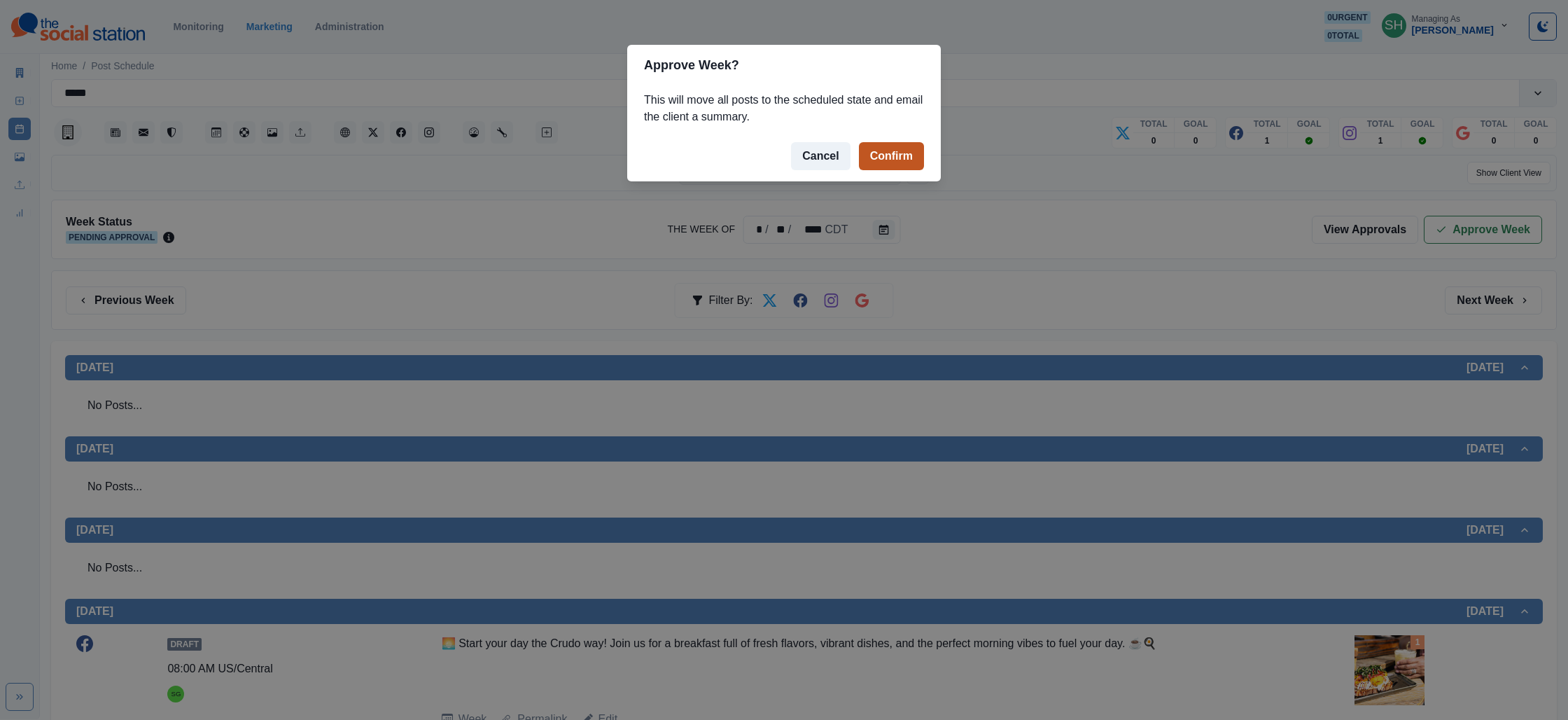
click at [889, 163] on button "Confirm" at bounding box center [892, 156] width 65 height 28
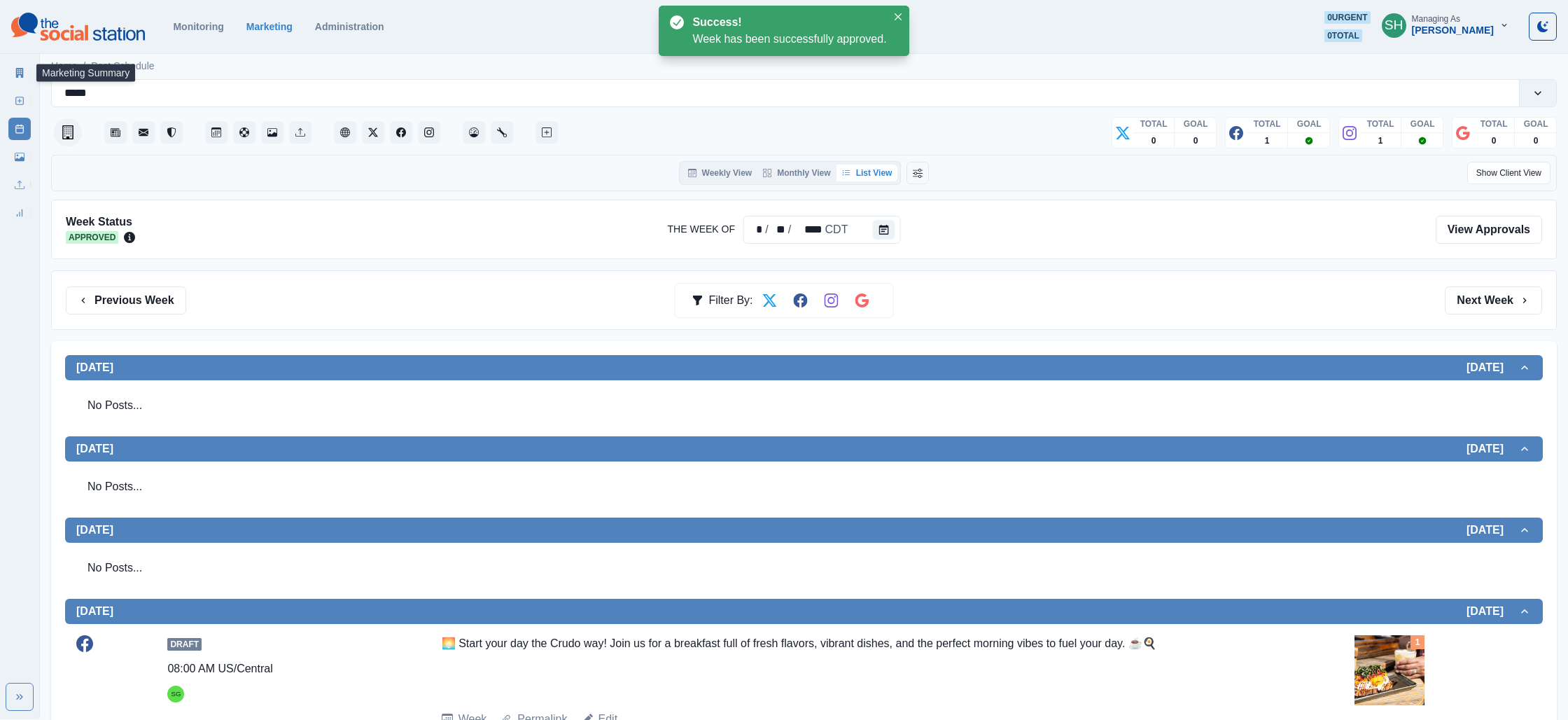
click at [10, 70] on link "Marketing Summary" at bounding box center [20, 73] width 23 height 23
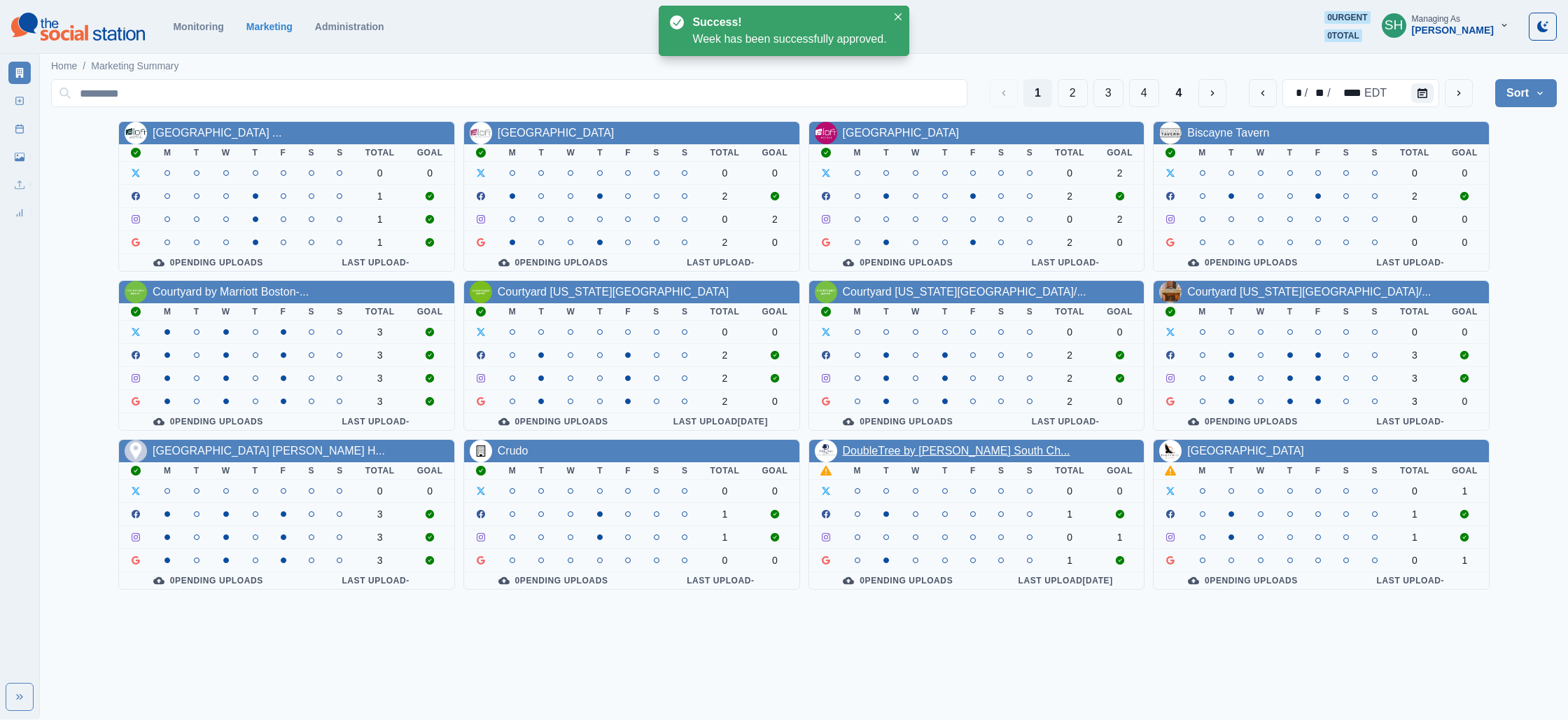
click at [920, 450] on link "DoubleTree by [PERSON_NAME] South Ch..." at bounding box center [956, 450] width 227 height 12
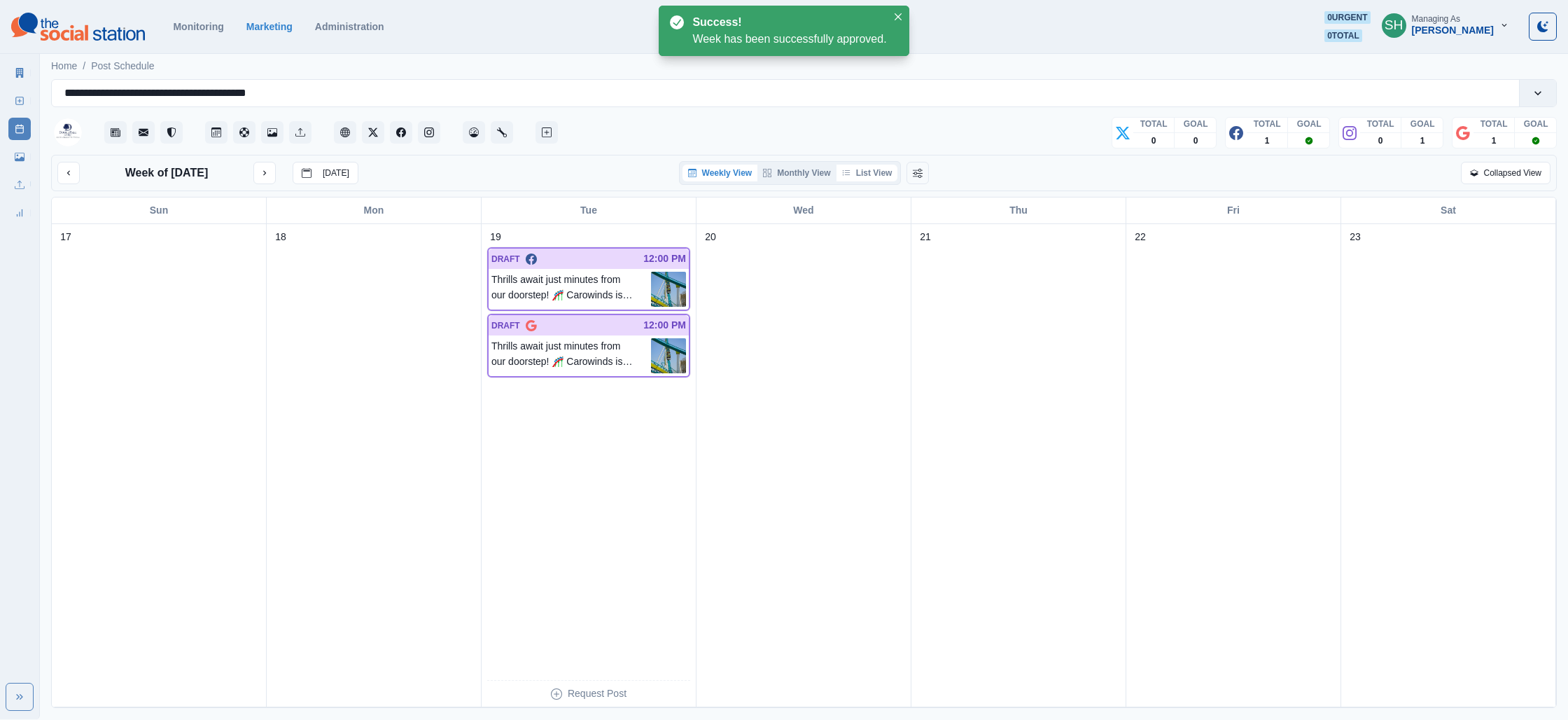
click at [866, 183] on div "Week of [DATE] [DATE] Weekly View Monthly View List View Collapsed View" at bounding box center [804, 173] width 1506 height 37
click at [868, 161] on div "Weekly View Monthly View List View" at bounding box center [790, 173] width 222 height 24
click at [866, 168] on button "List View" at bounding box center [868, 173] width 62 height 17
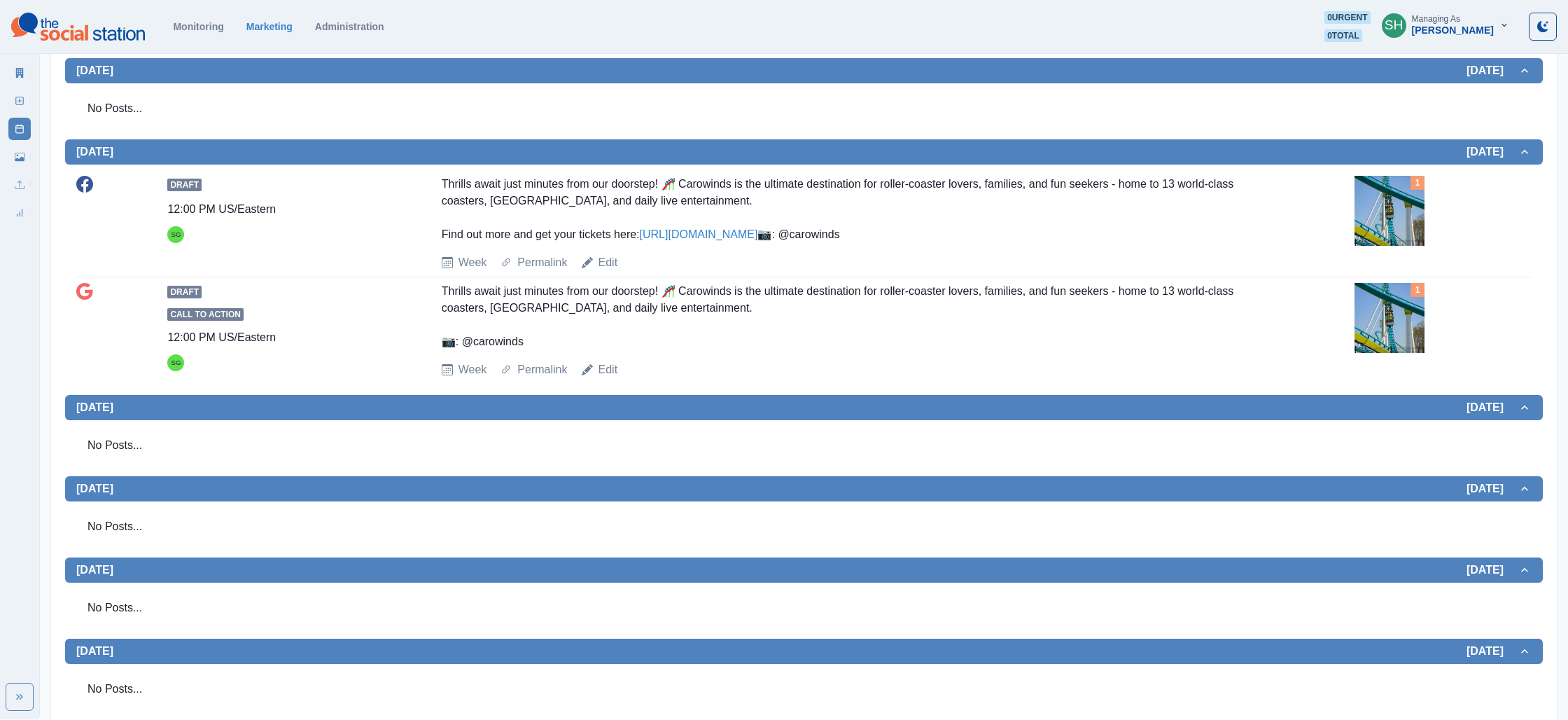
scroll to position [296, 0]
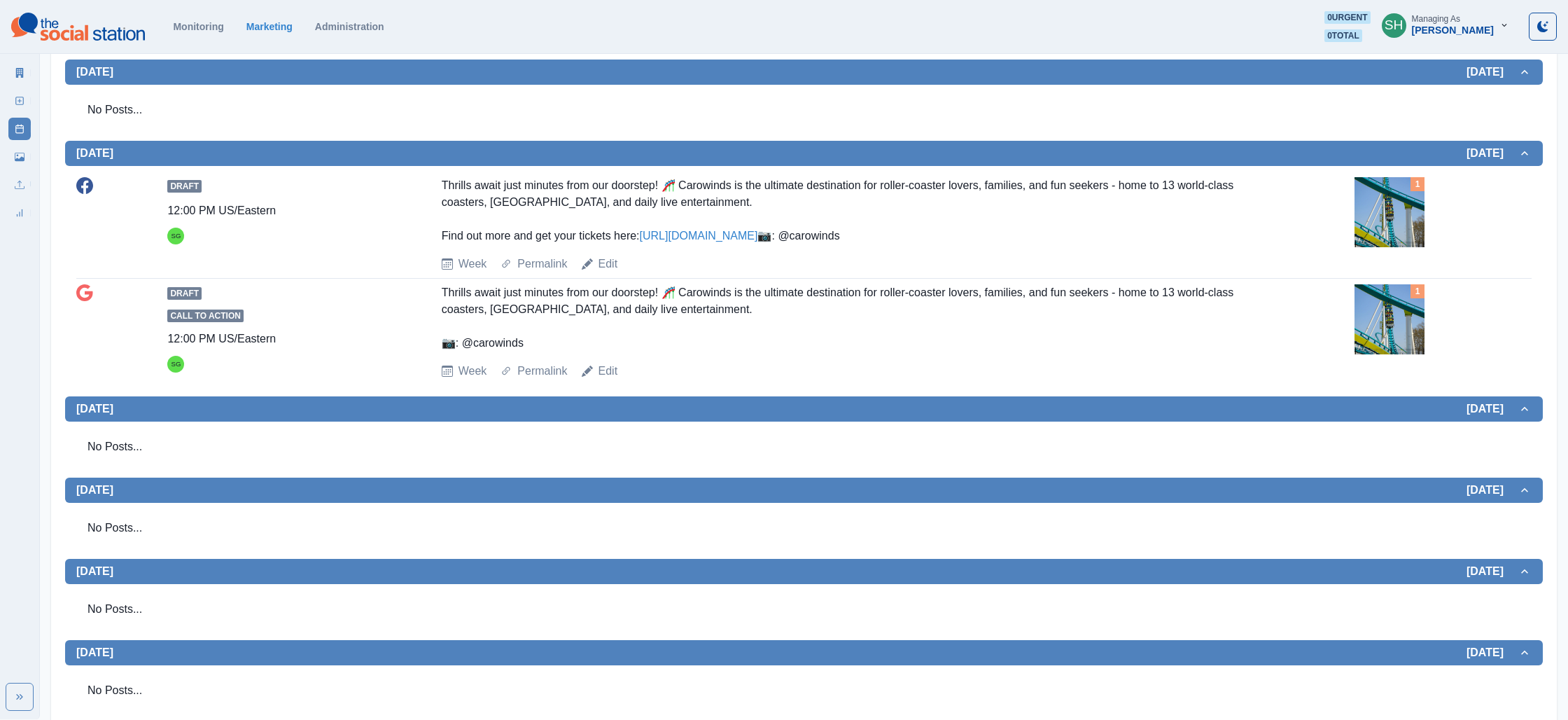
click at [688, 232] on link "[URL][DOMAIN_NAME]" at bounding box center [699, 235] width 118 height 12
click at [1384, 203] on img at bounding box center [1389, 212] width 70 height 70
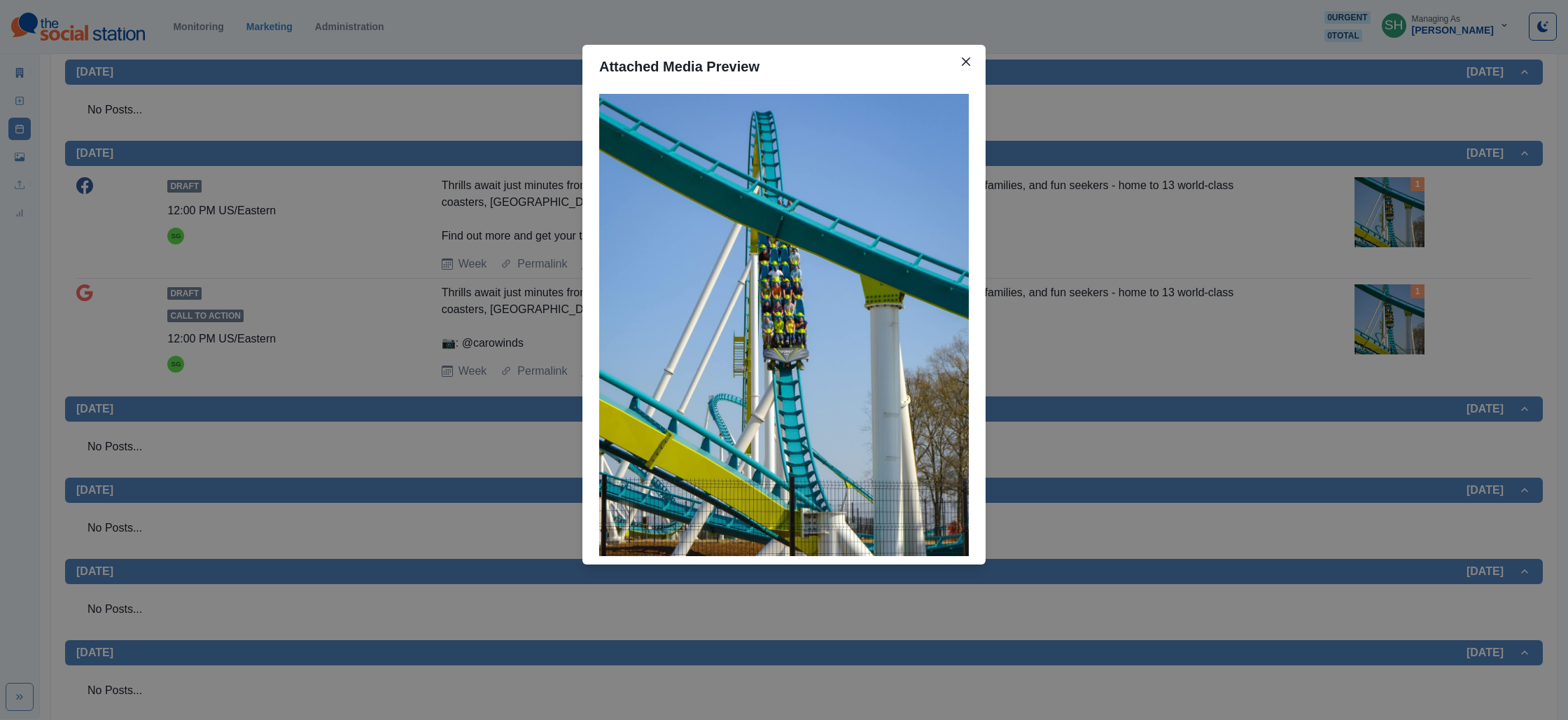
click at [1384, 203] on div "Attached Media Preview" at bounding box center [784, 360] width 1568 height 720
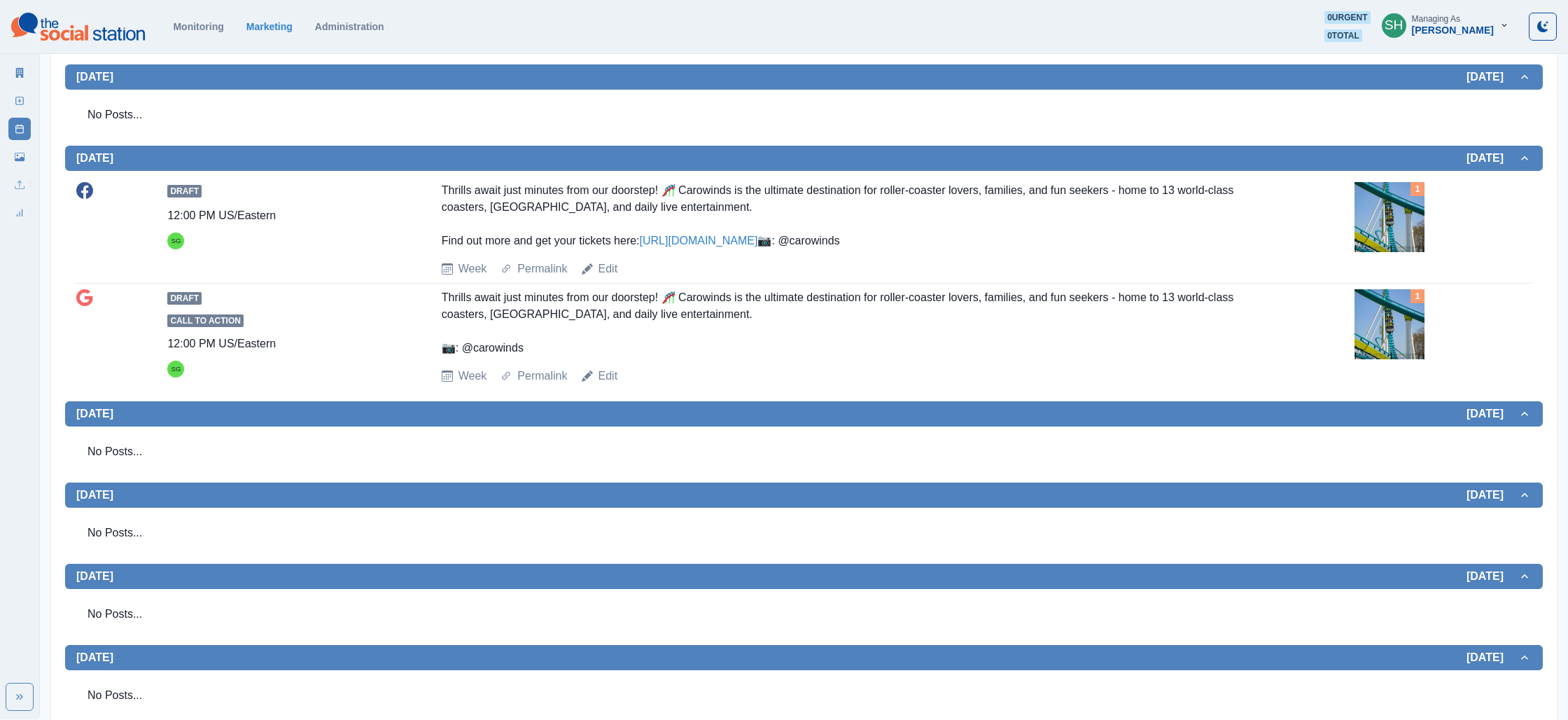
scroll to position [0, 0]
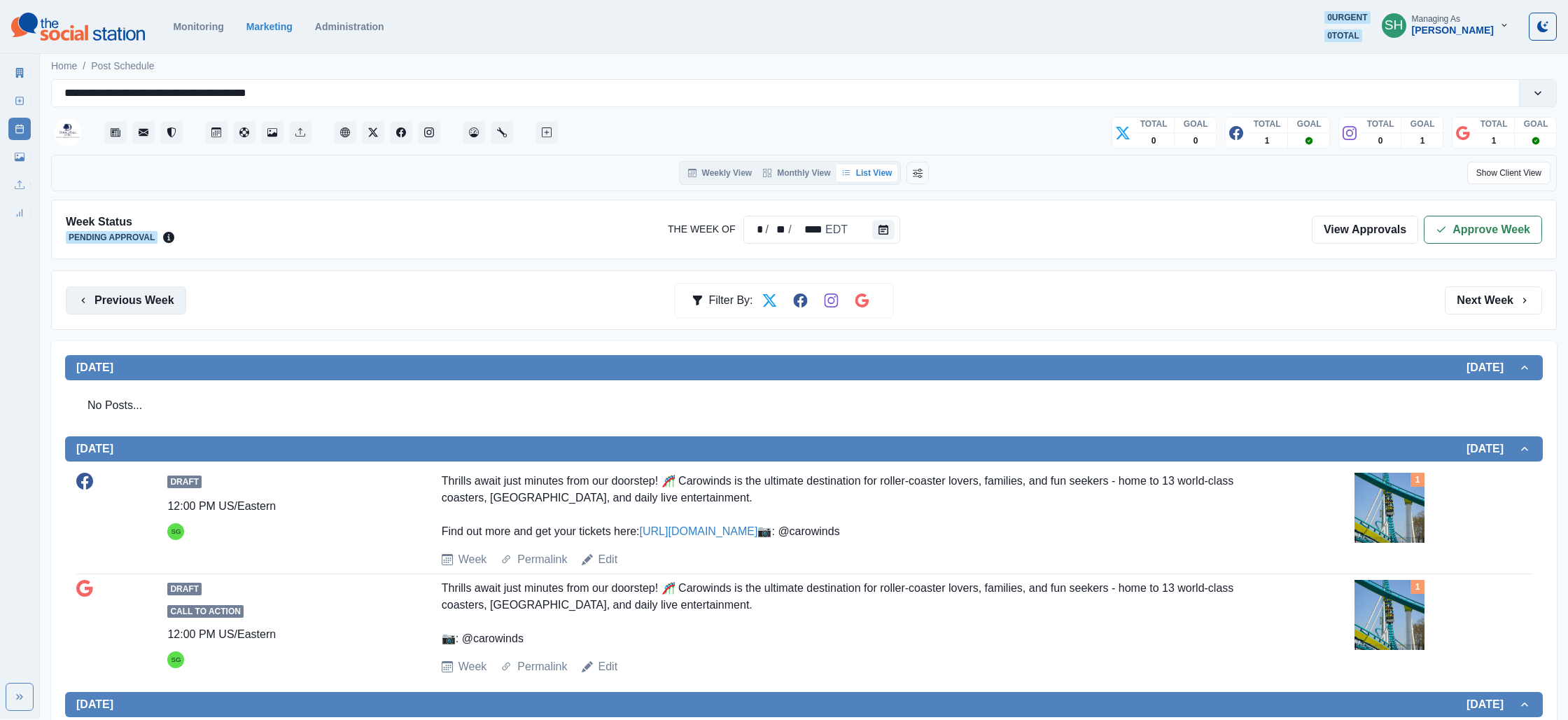
click at [142, 287] on button "Previous Week" at bounding box center [126, 301] width 120 height 28
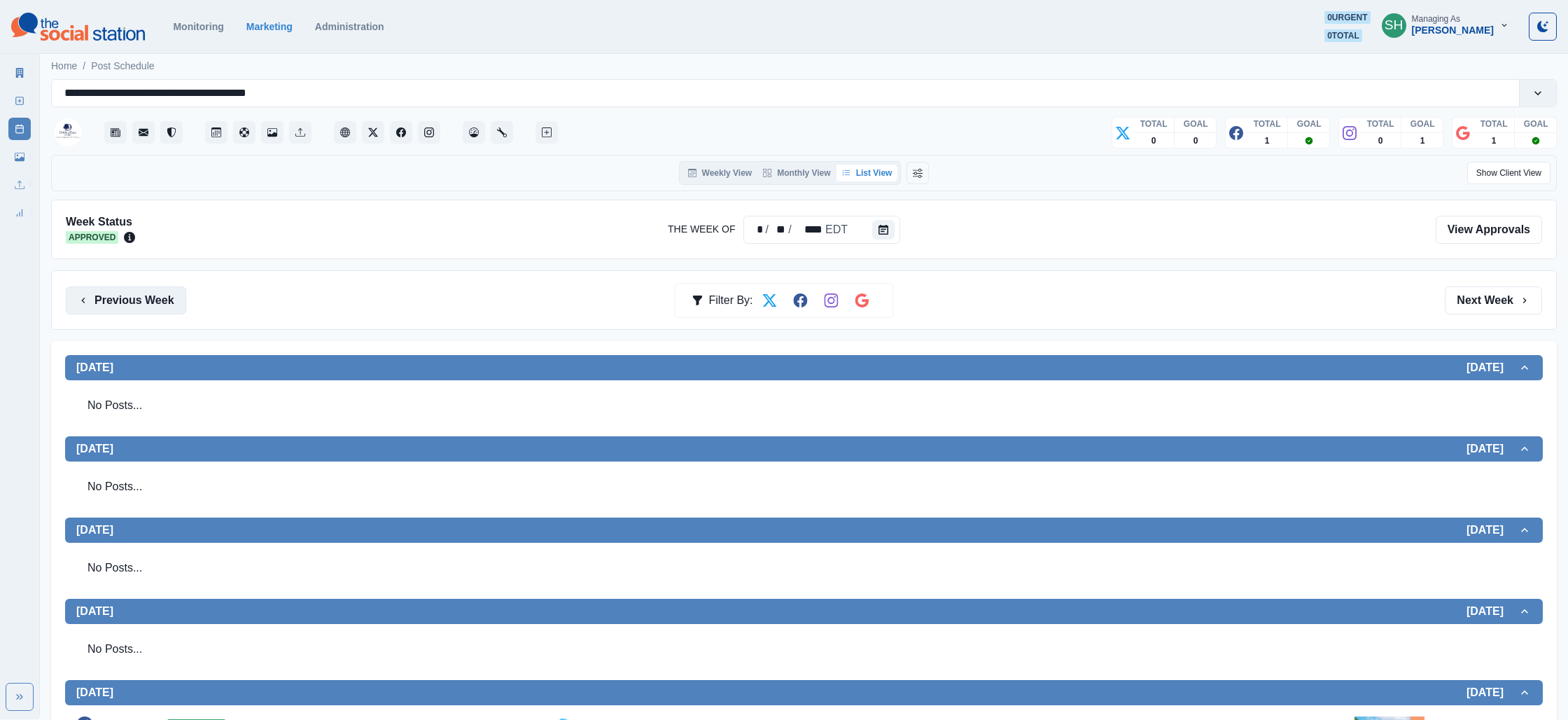
click at [142, 287] on button "Previous Week" at bounding box center [126, 301] width 120 height 28
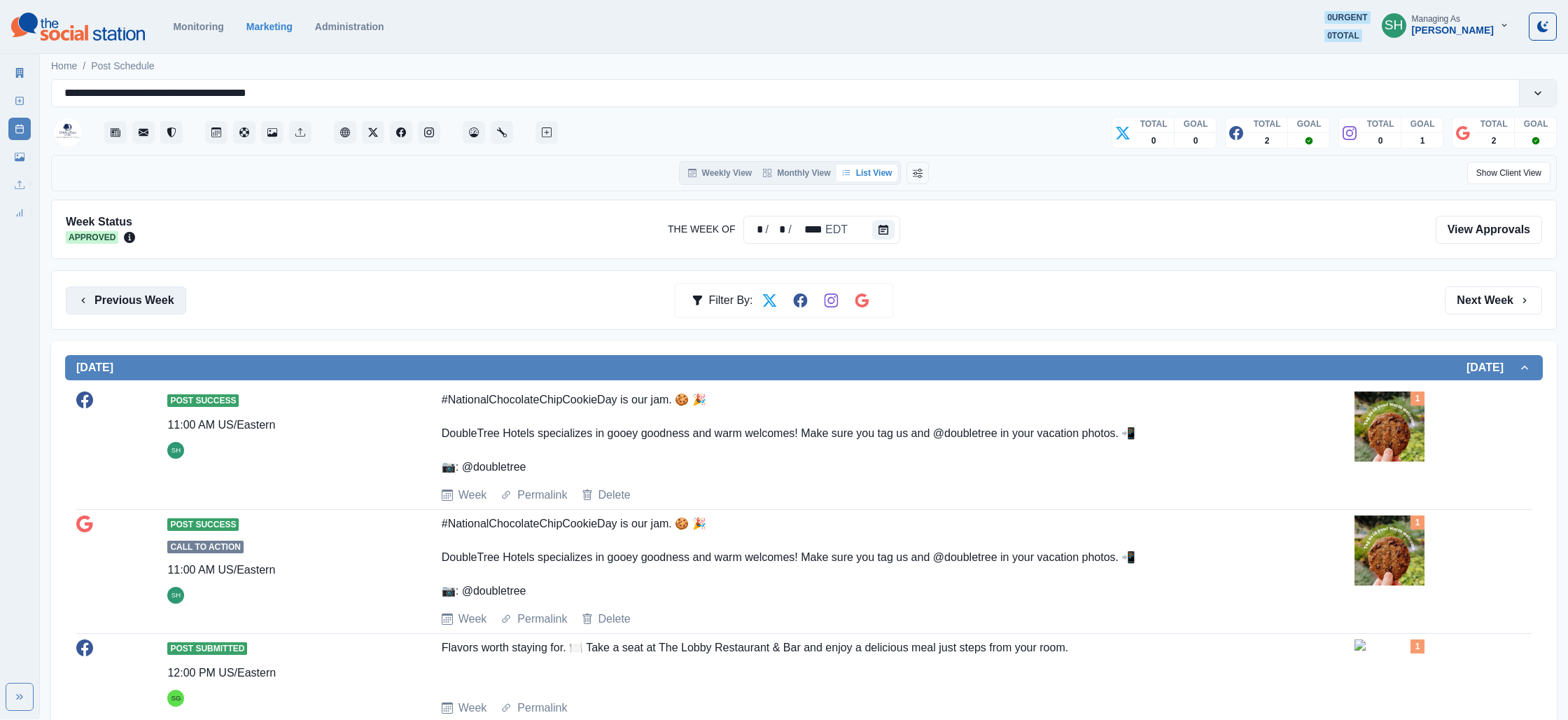
click at [142, 287] on button "Previous Week" at bounding box center [126, 301] width 120 height 28
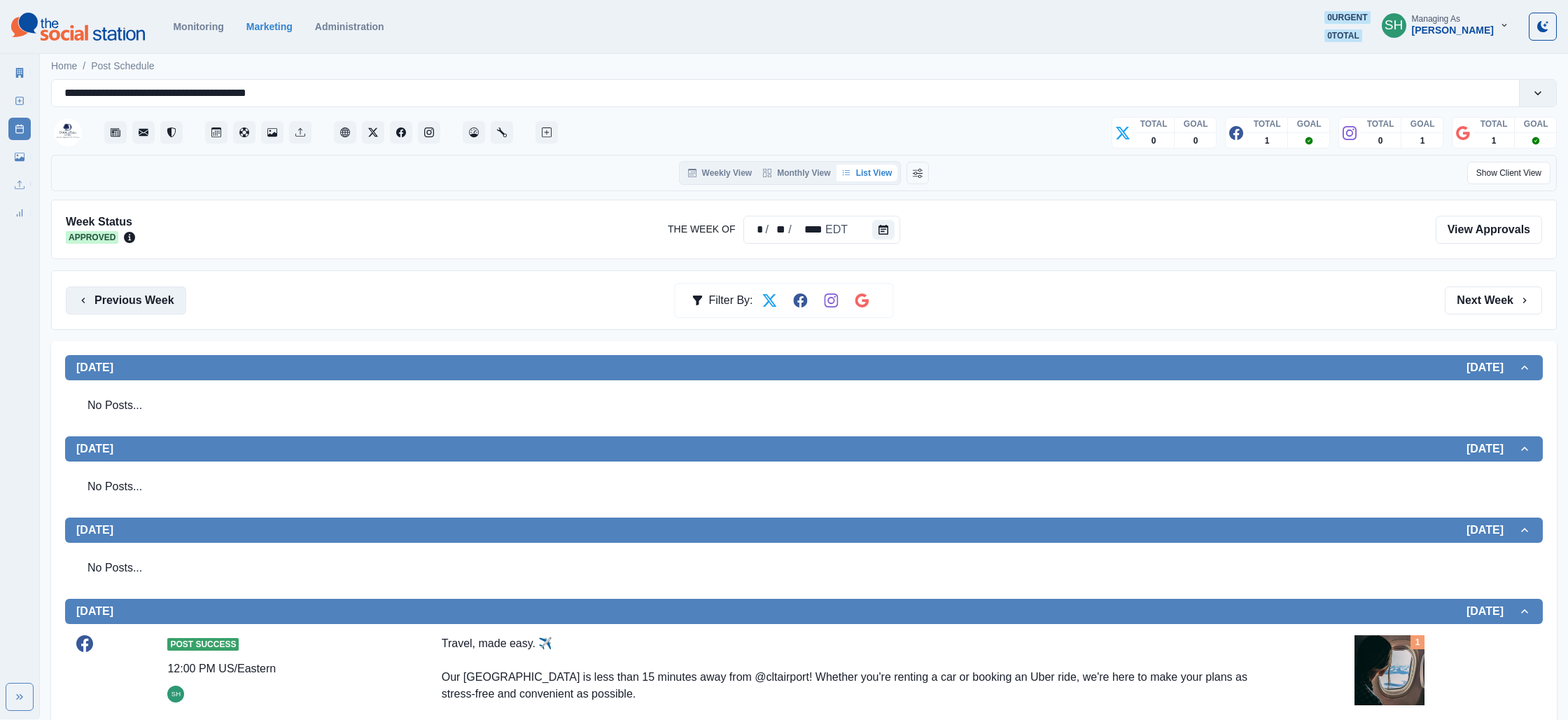
click at [142, 287] on button "Previous Week" at bounding box center [126, 301] width 120 height 28
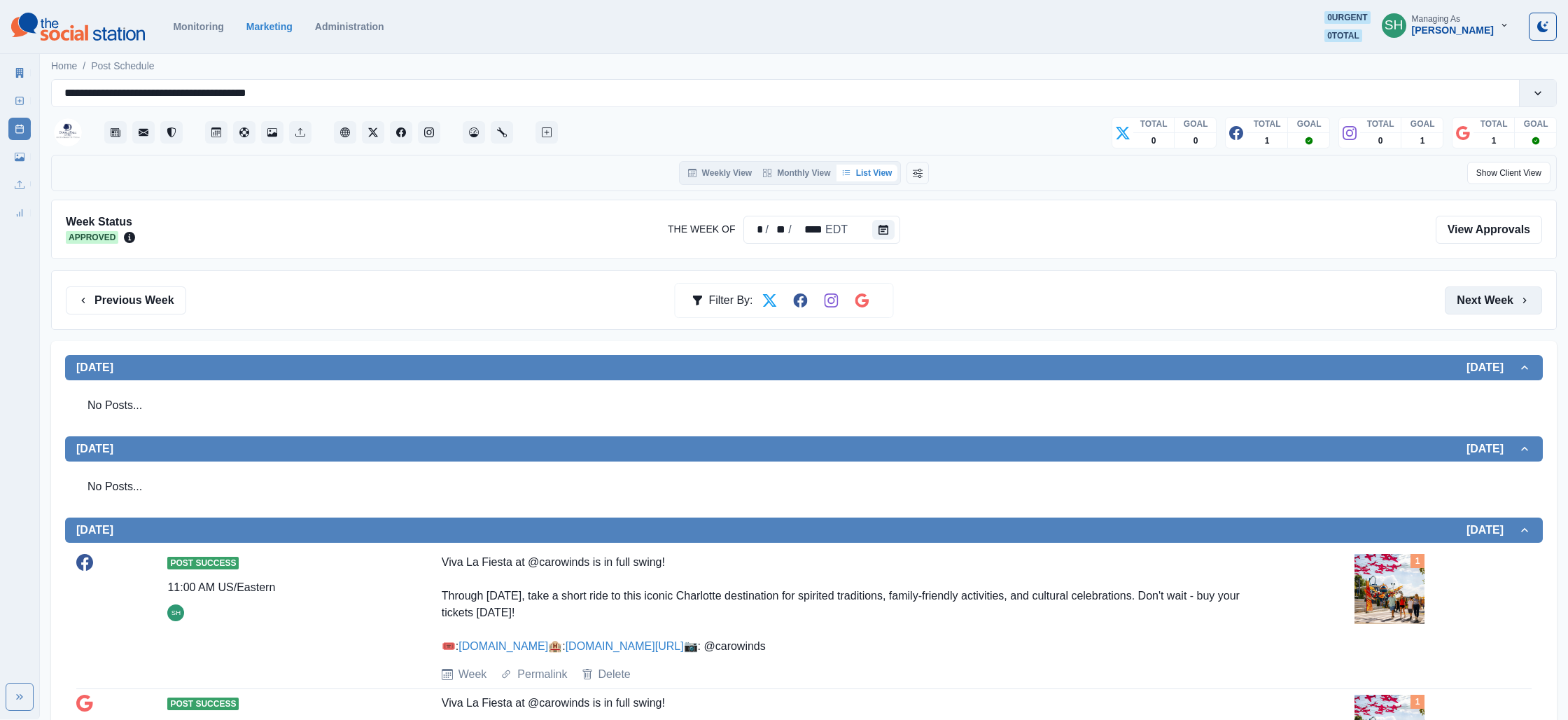
click at [1505, 296] on button "Next Week" at bounding box center [1493, 301] width 97 height 28
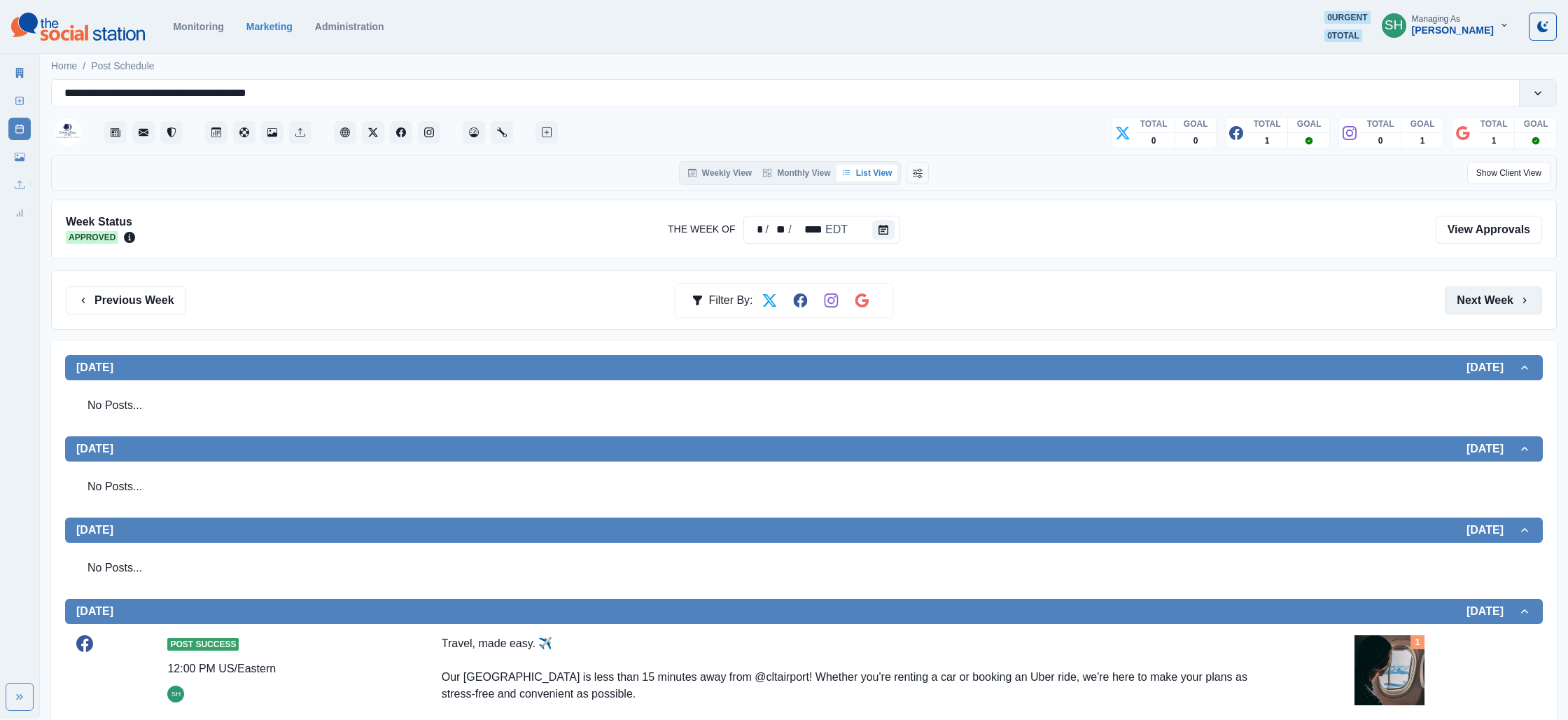
click at [1505, 296] on button "Next Week" at bounding box center [1493, 301] width 97 height 28
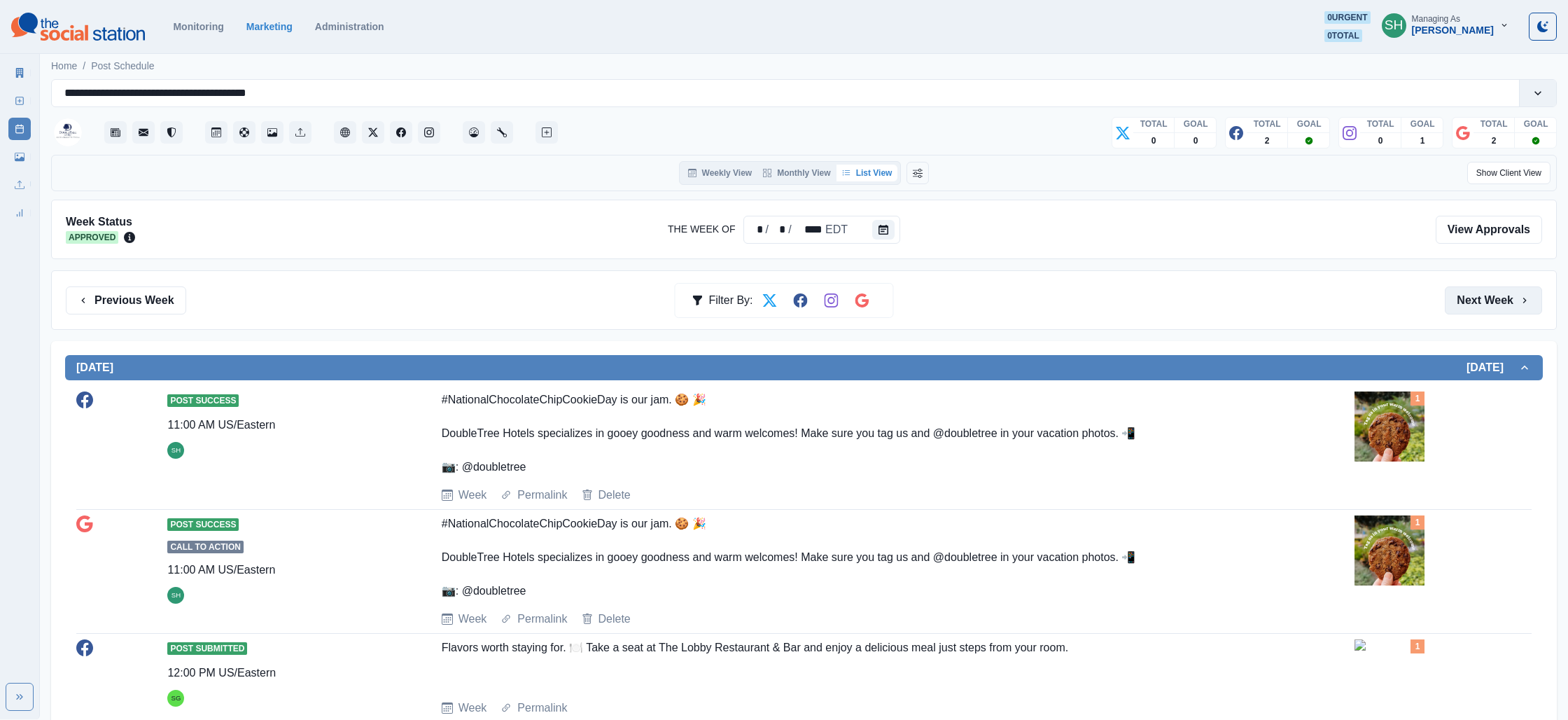
click at [1505, 296] on button "Next Week" at bounding box center [1493, 301] width 97 height 28
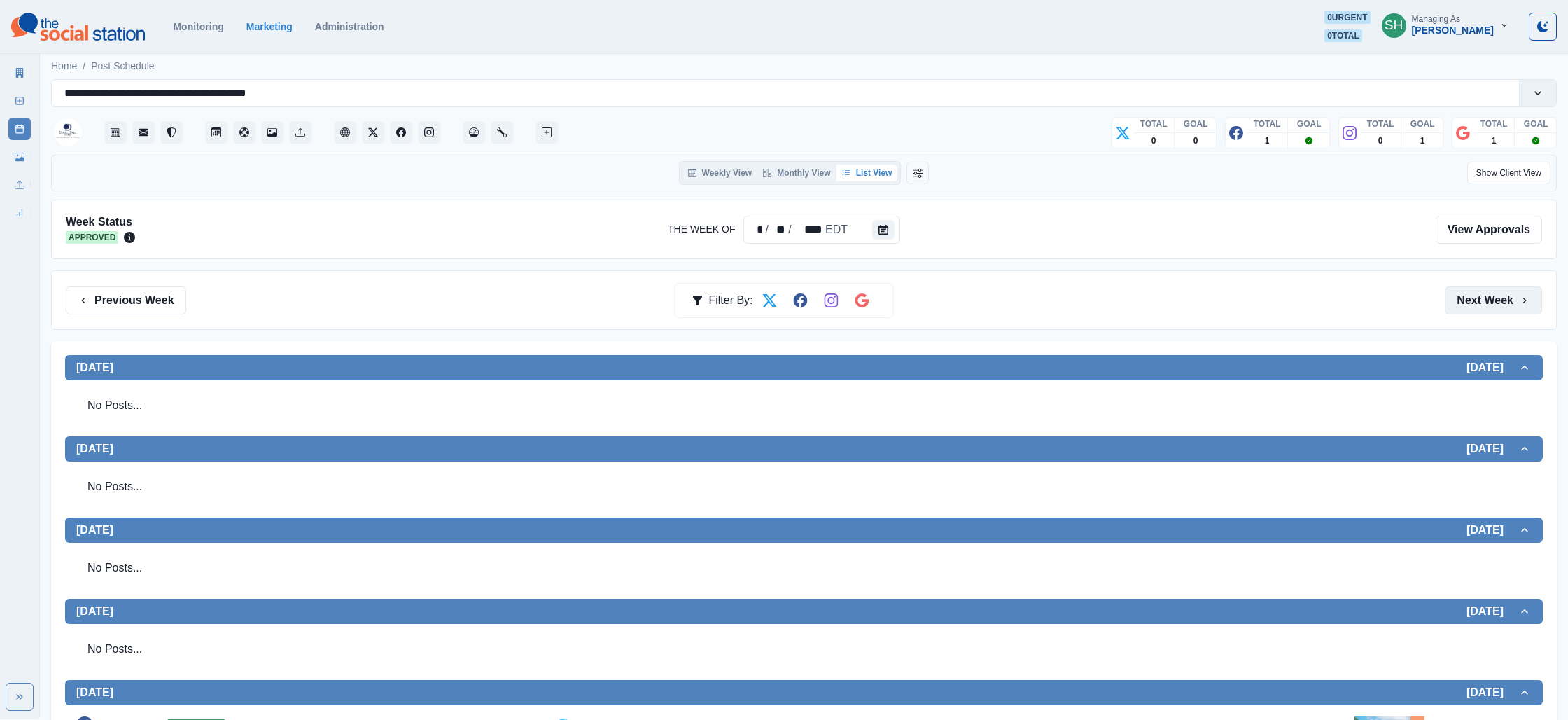
scroll to position [1, 0]
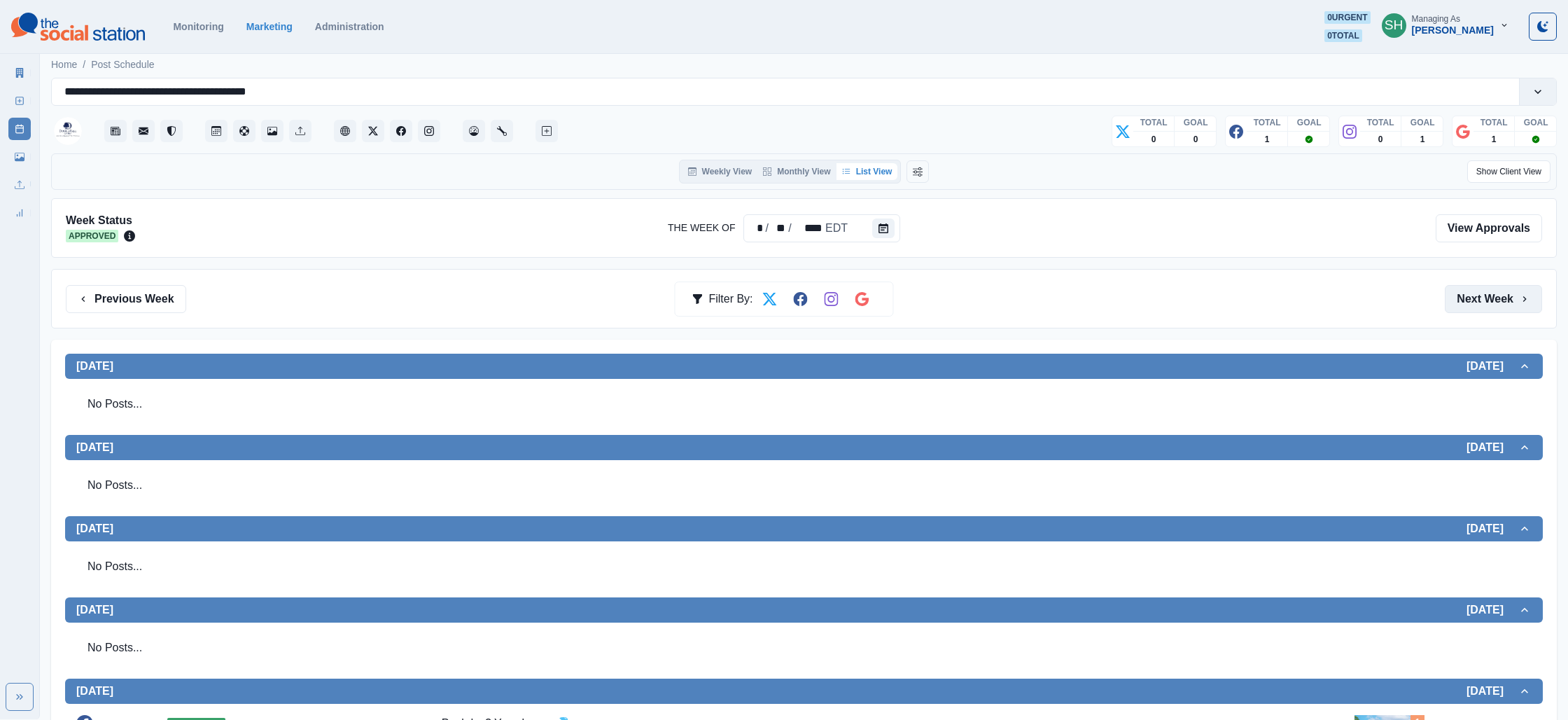
click at [1505, 296] on button "Next Week" at bounding box center [1493, 299] width 97 height 28
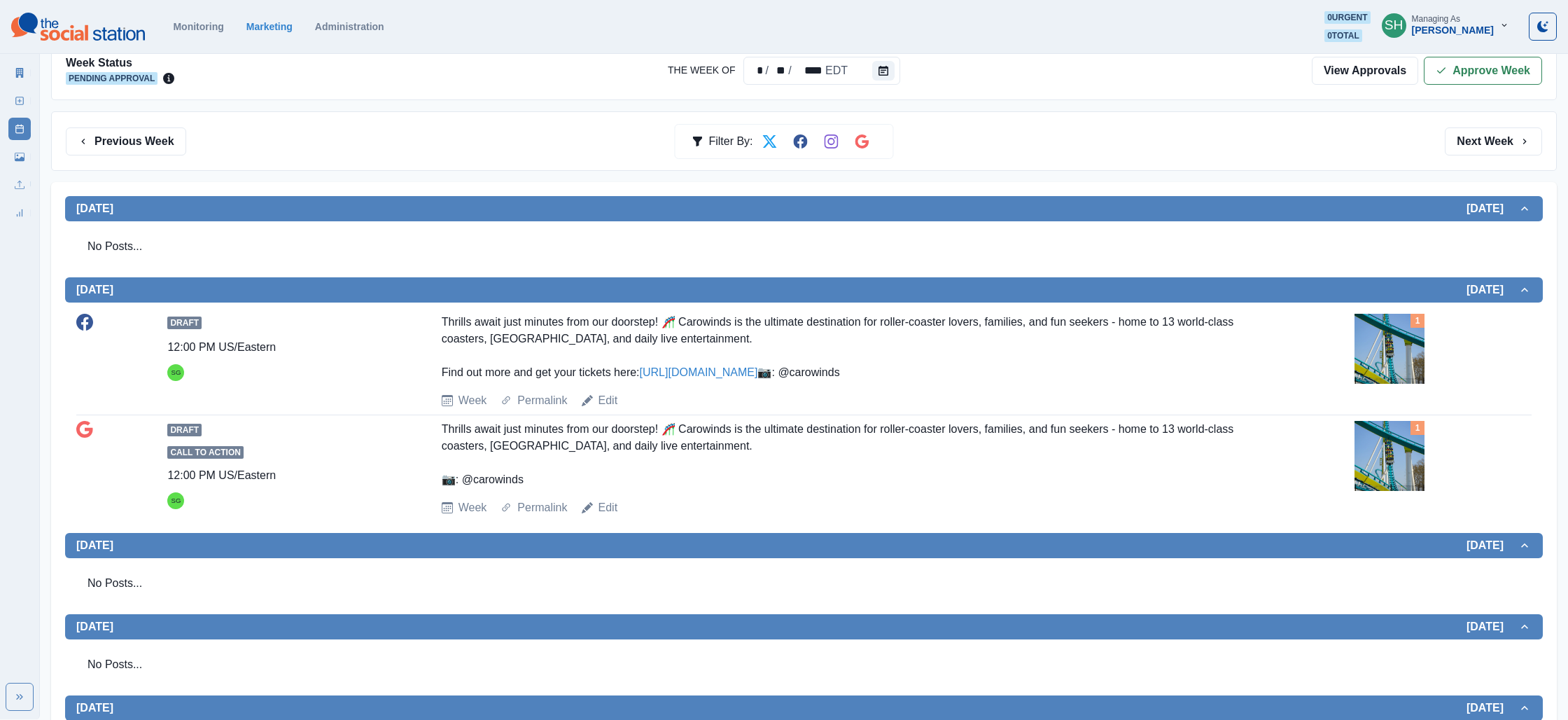
scroll to position [334, 0]
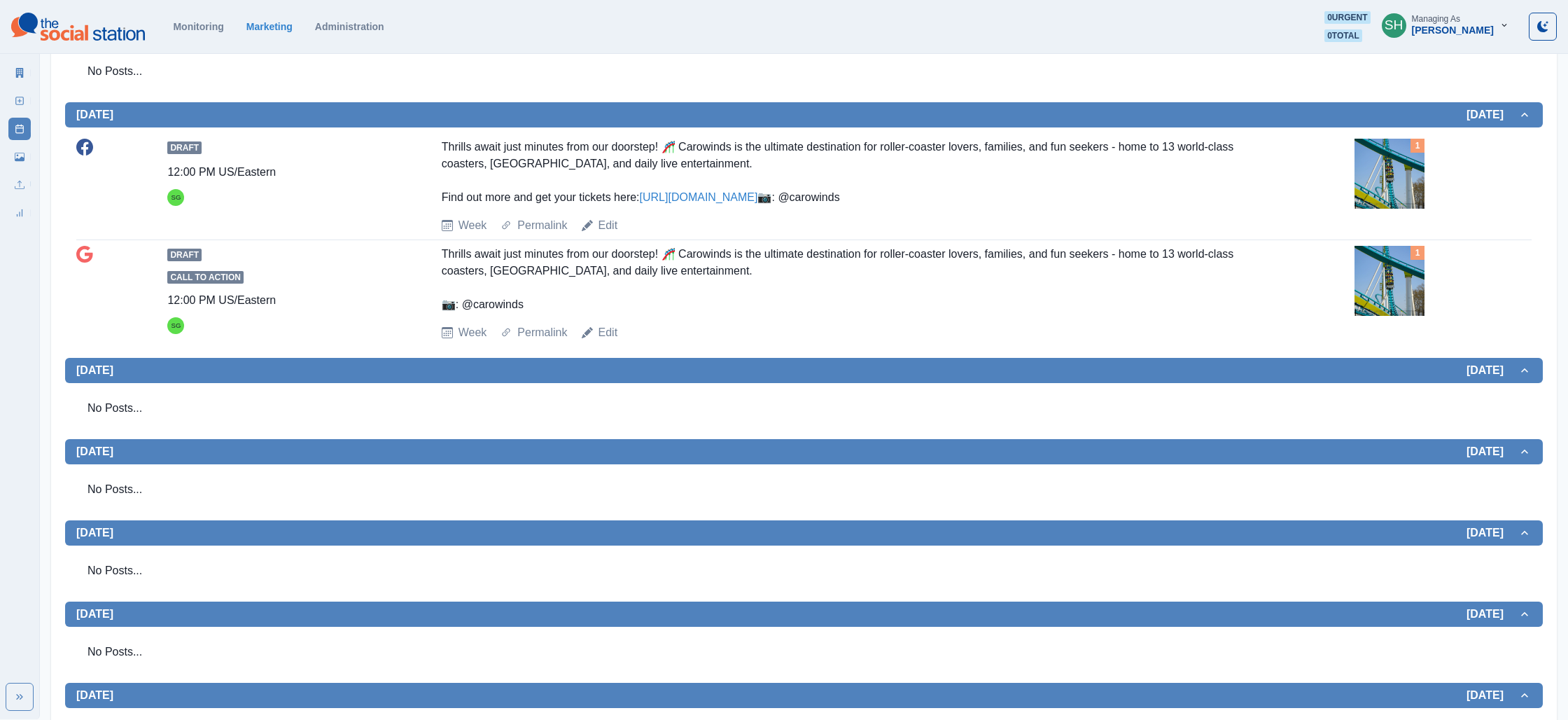
click at [1412, 260] on div "1" at bounding box center [1418, 253] width 14 height 14
click at [1403, 311] on img at bounding box center [1389, 280] width 70 height 70
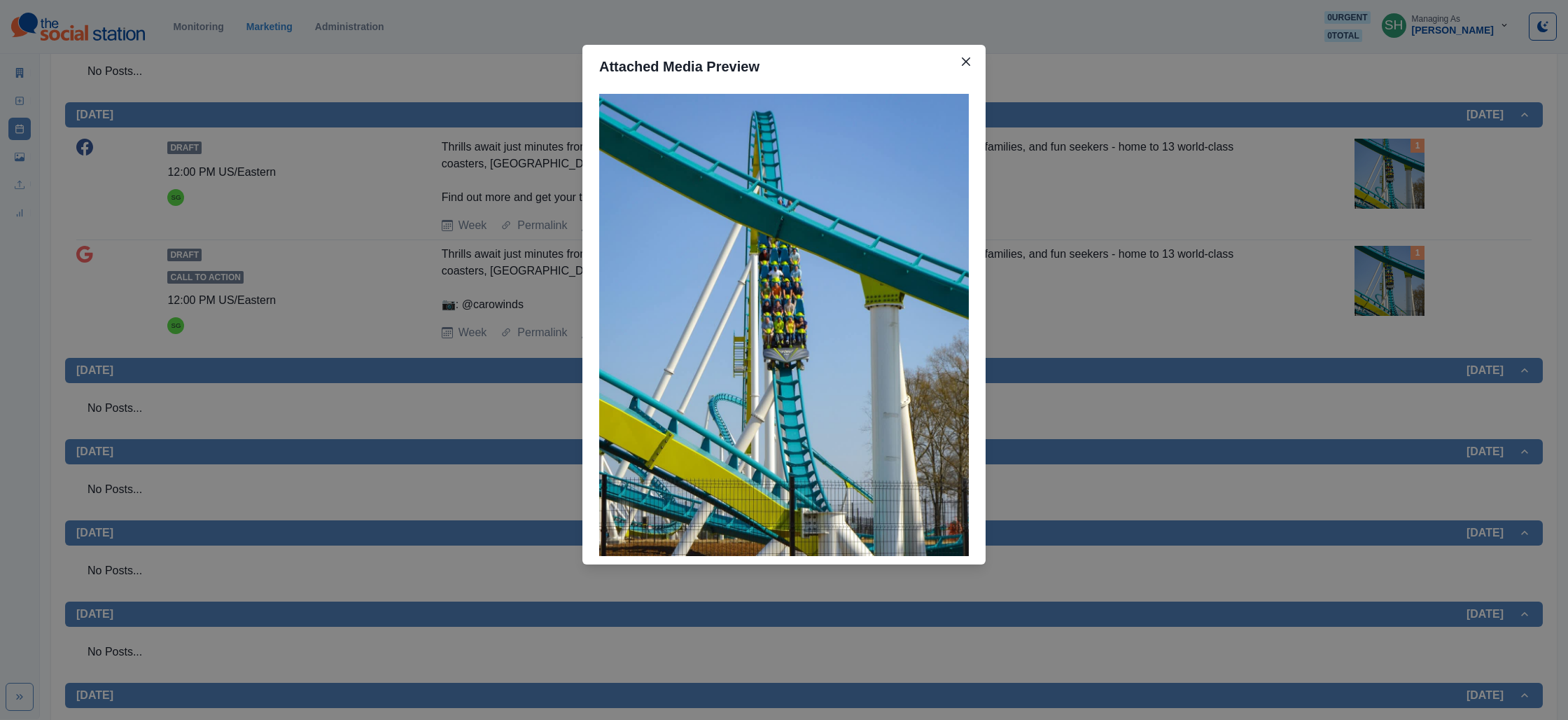
click at [372, 117] on div "Attached Media Preview" at bounding box center [784, 360] width 1568 height 720
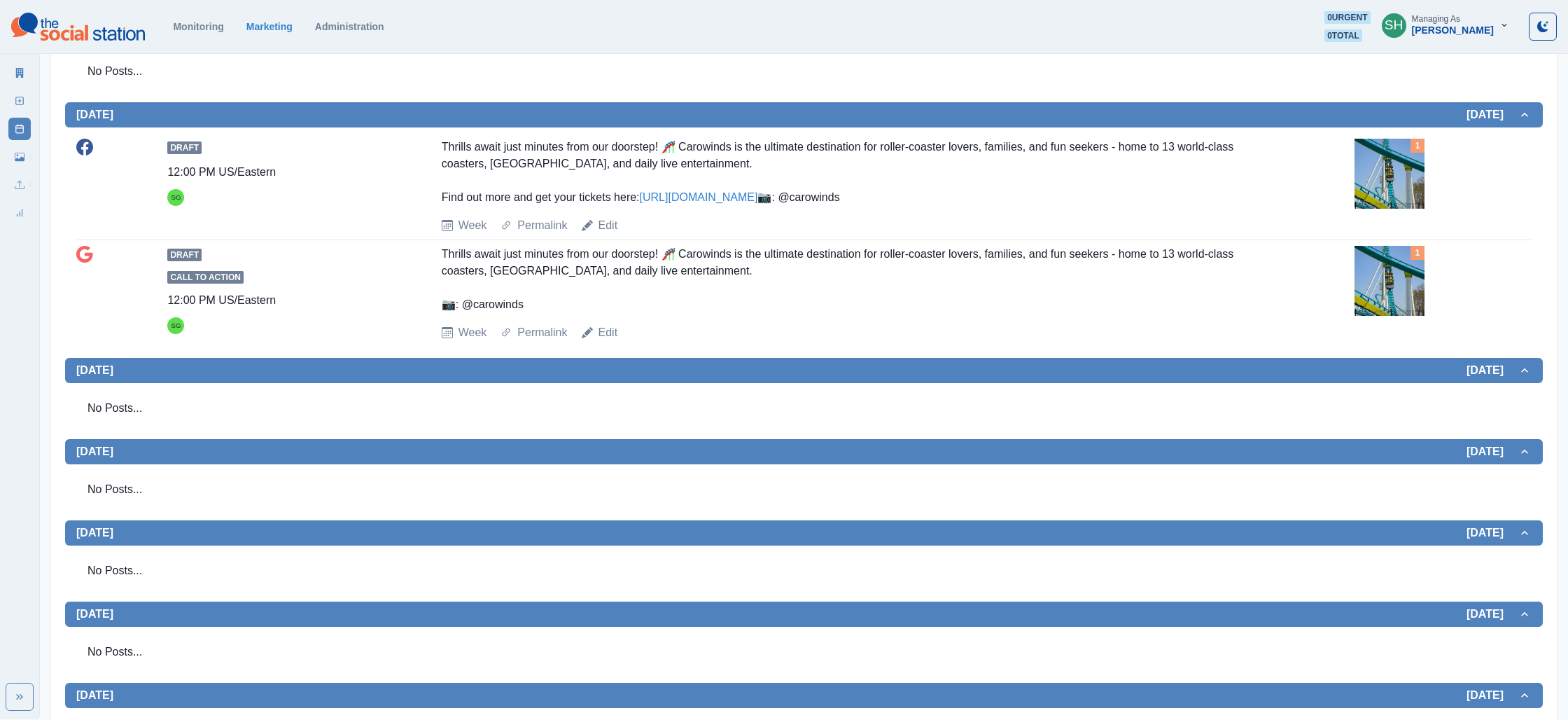
scroll to position [0, 0]
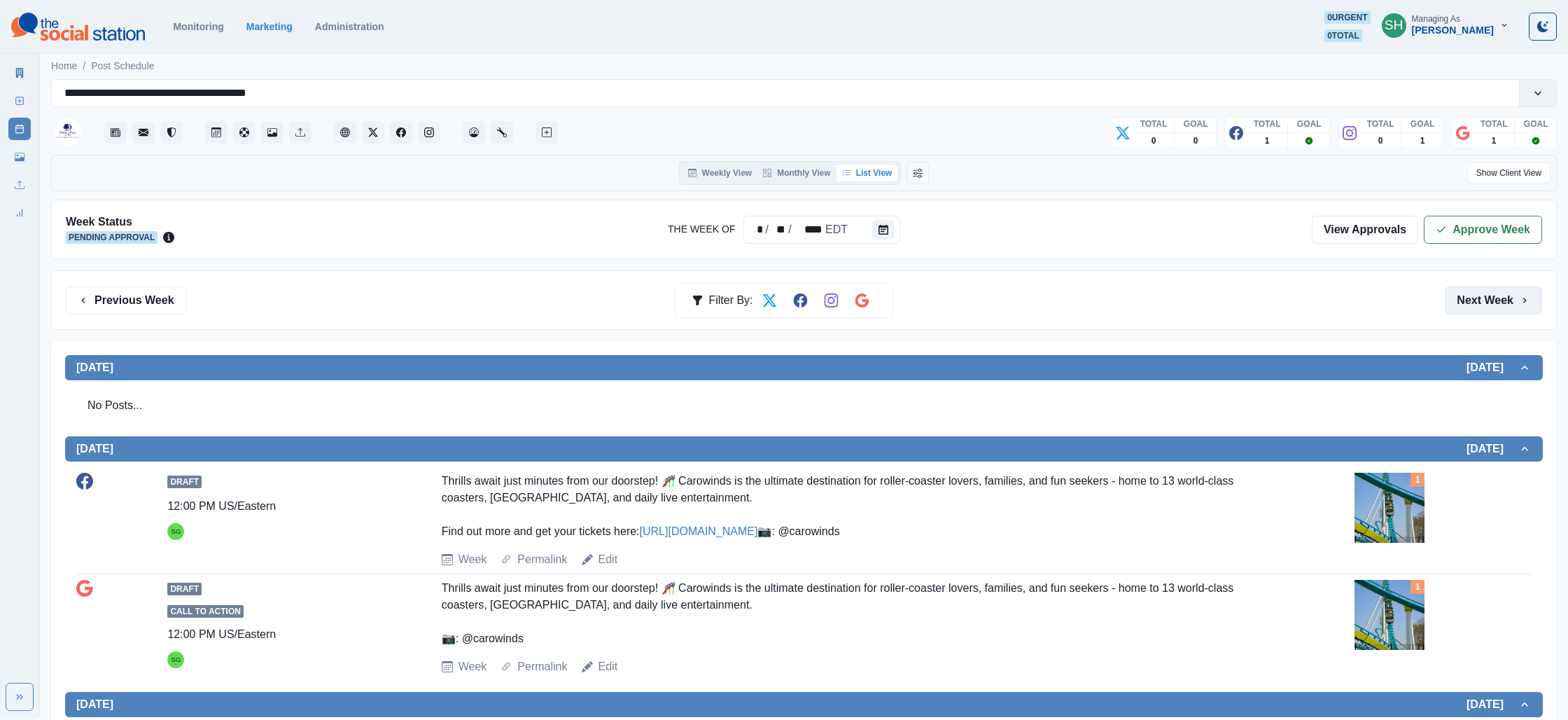
click at [1511, 301] on button "Next Week" at bounding box center [1493, 301] width 97 height 28
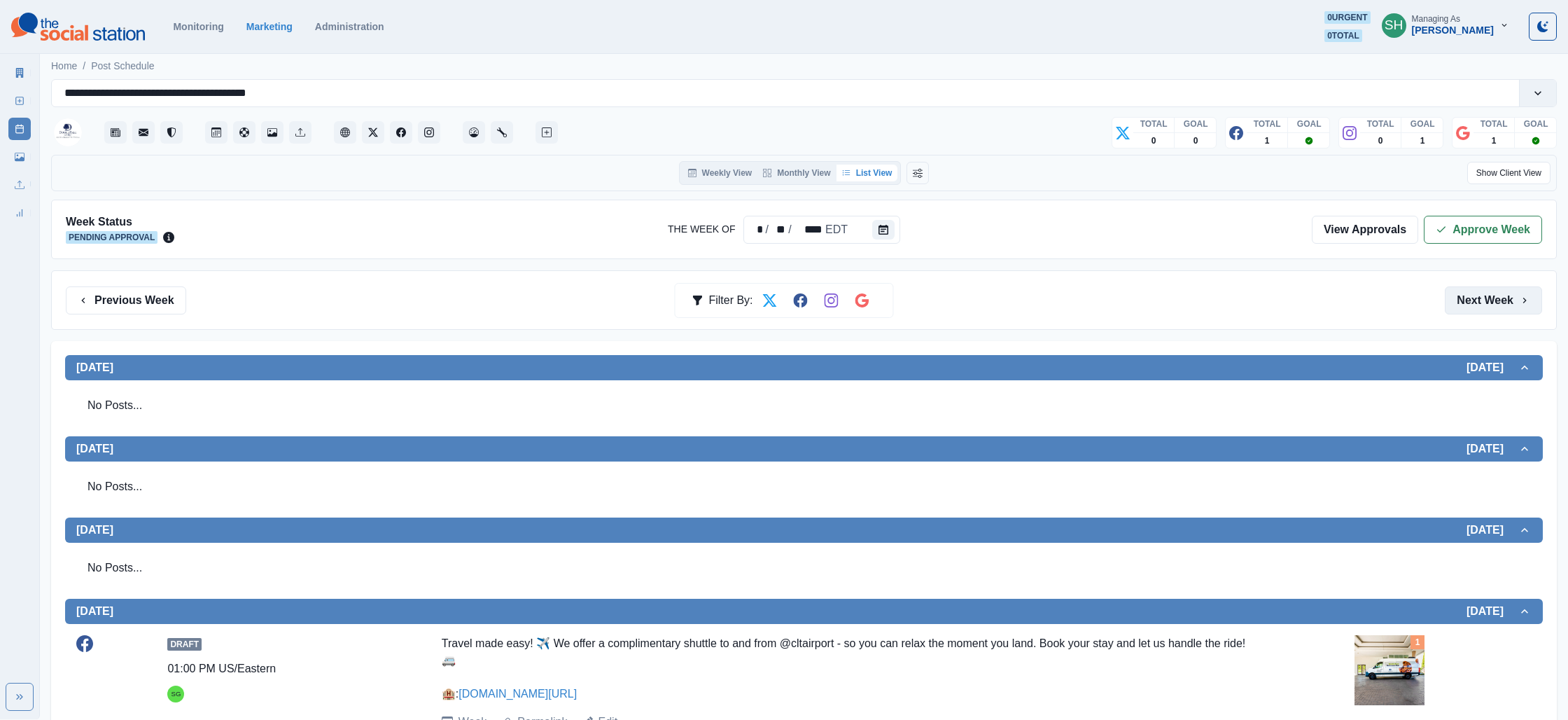
click at [1511, 301] on button "Next Week" at bounding box center [1493, 301] width 97 height 28
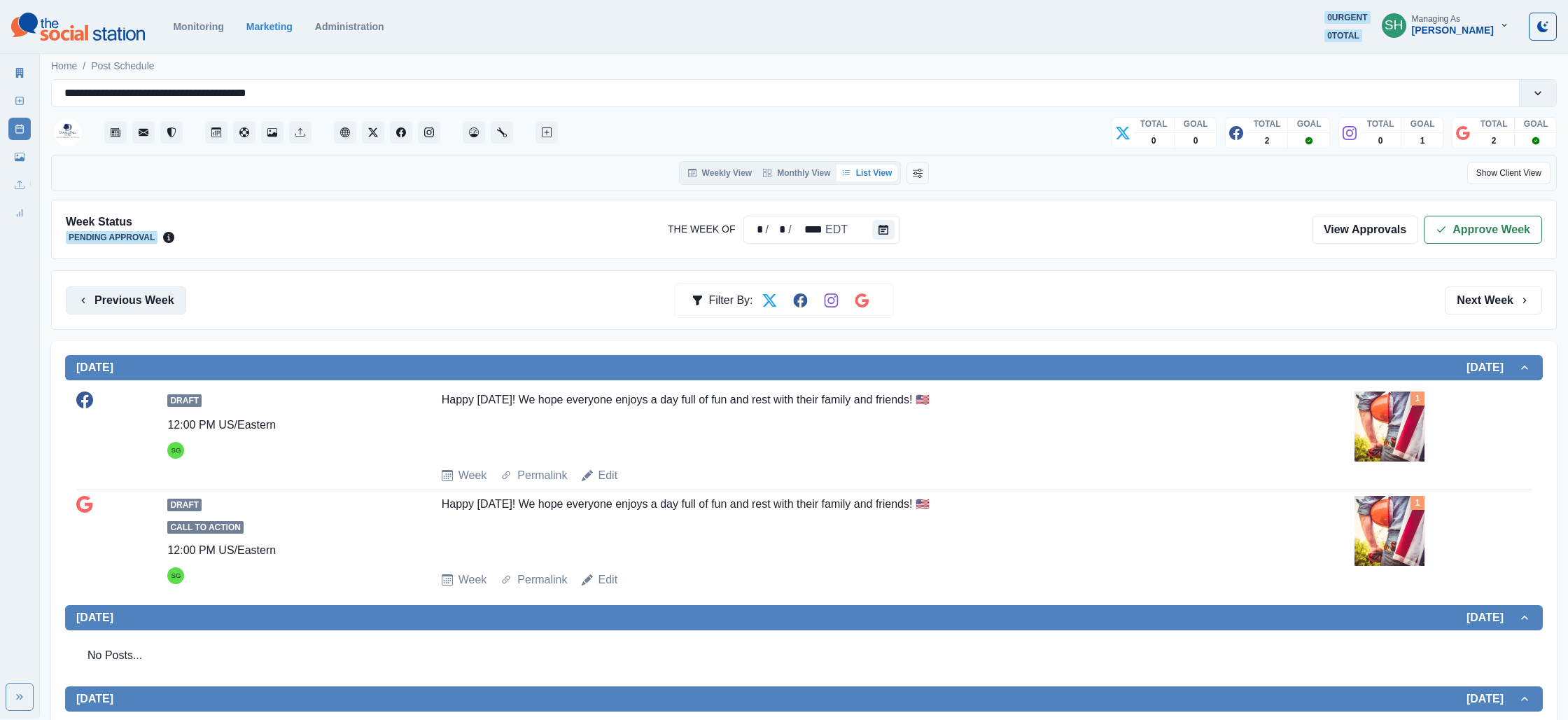
click at [167, 302] on button "Previous Week" at bounding box center [126, 301] width 120 height 28
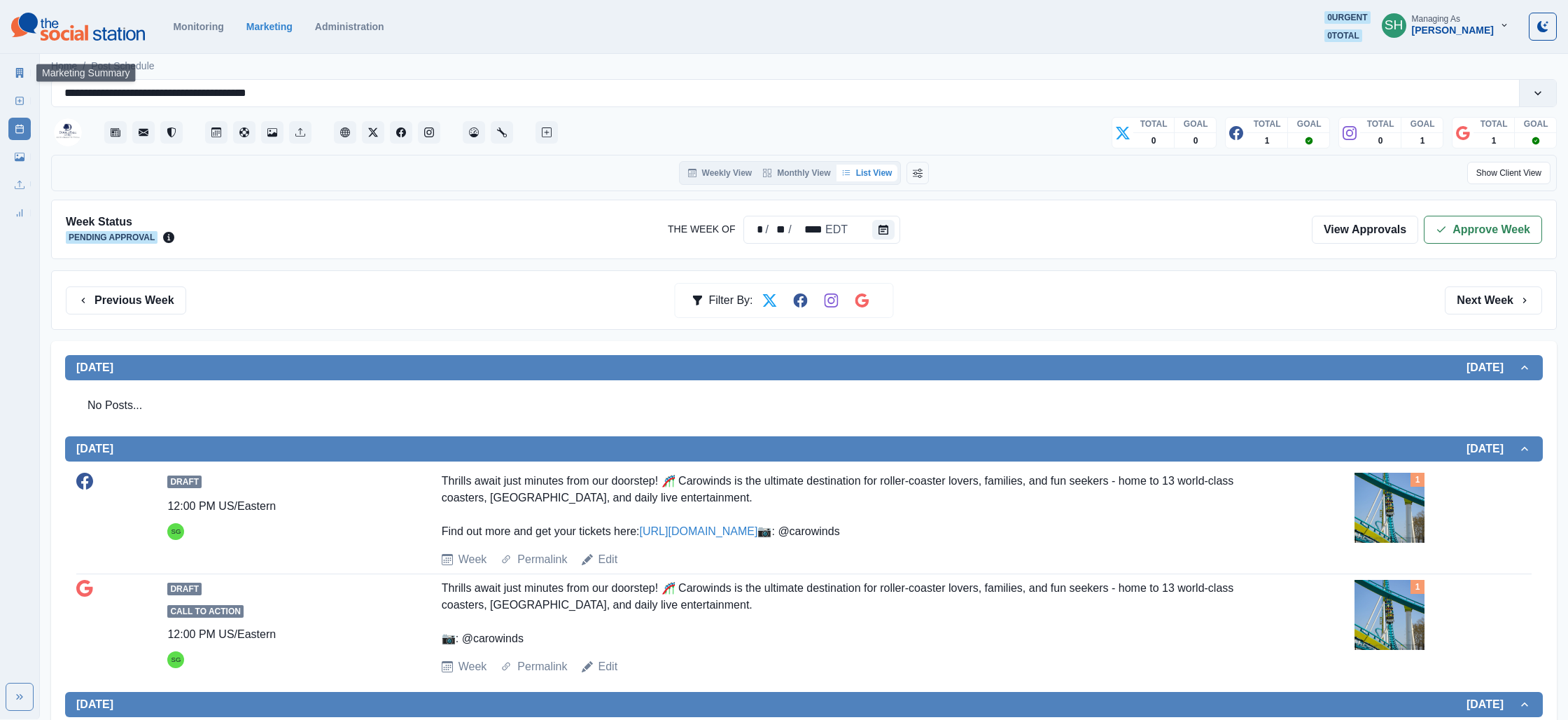
drag, startPoint x: 20, startPoint y: 72, endPoint x: 40, endPoint y: 70, distance: 20.1
click at [20, 72] on icon at bounding box center [20, 72] width 8 height 10
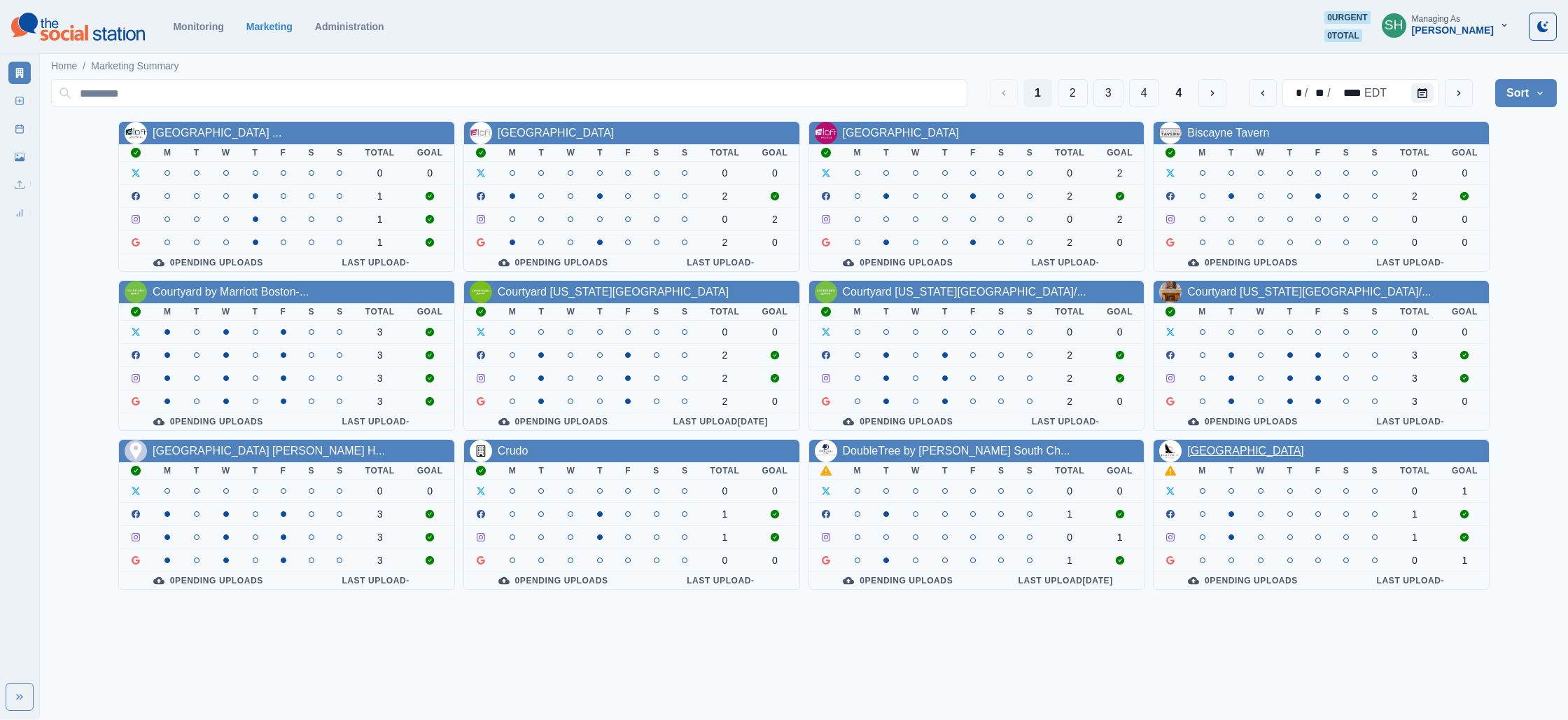
click at [1246, 455] on link "[GEOGRAPHIC_DATA]" at bounding box center [1246, 450] width 117 height 12
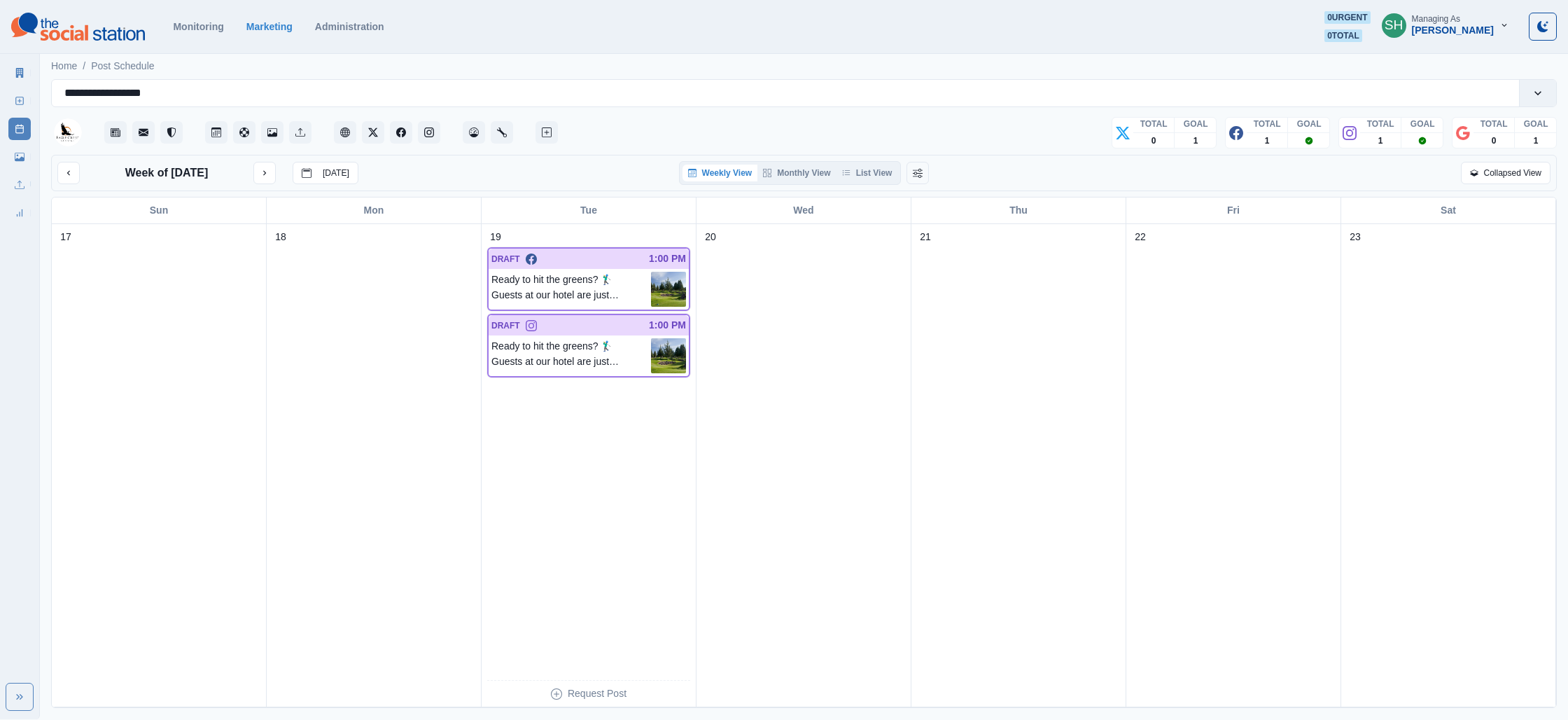
click at [29, 80] on link "Marketing Summary" at bounding box center [20, 73] width 23 height 23
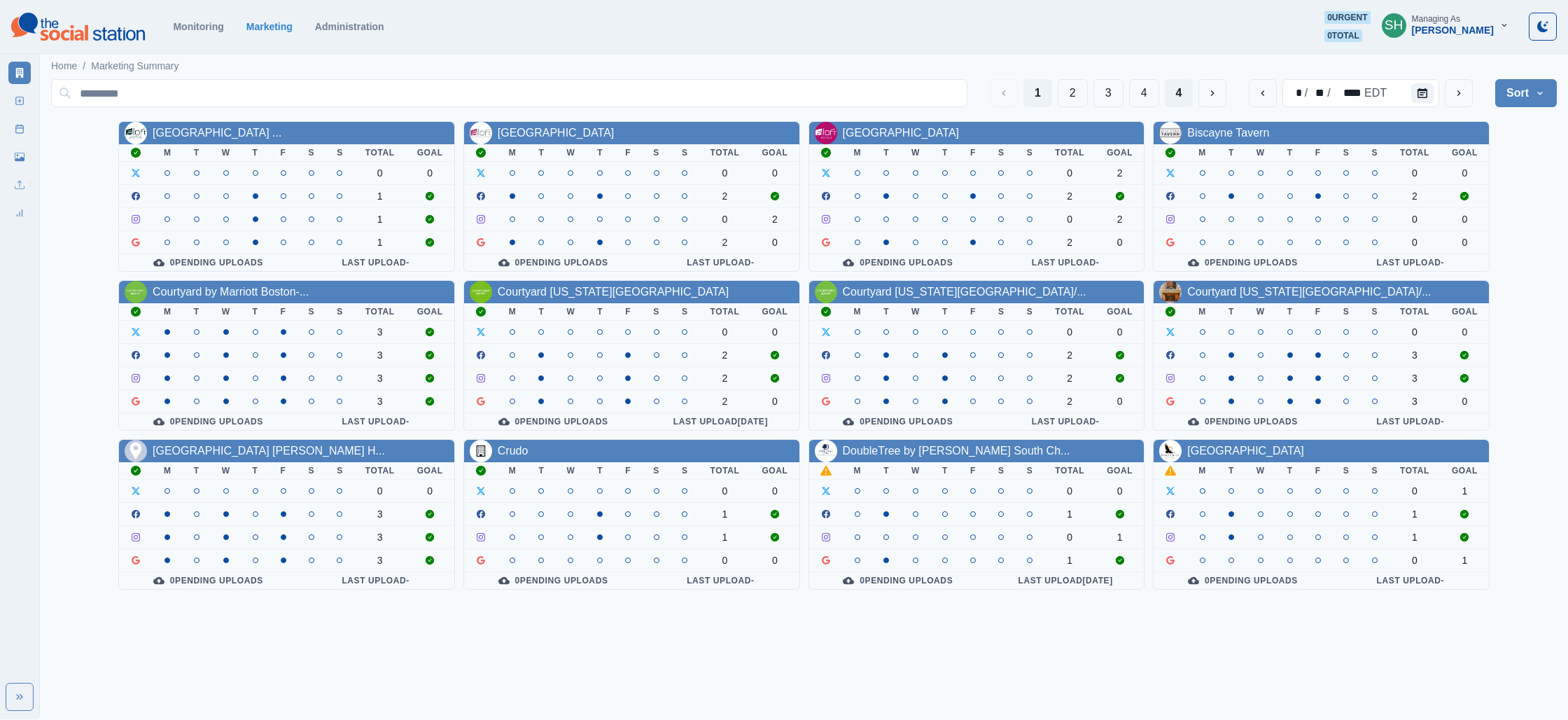
click at [1187, 98] on button "4" at bounding box center [1179, 93] width 29 height 28
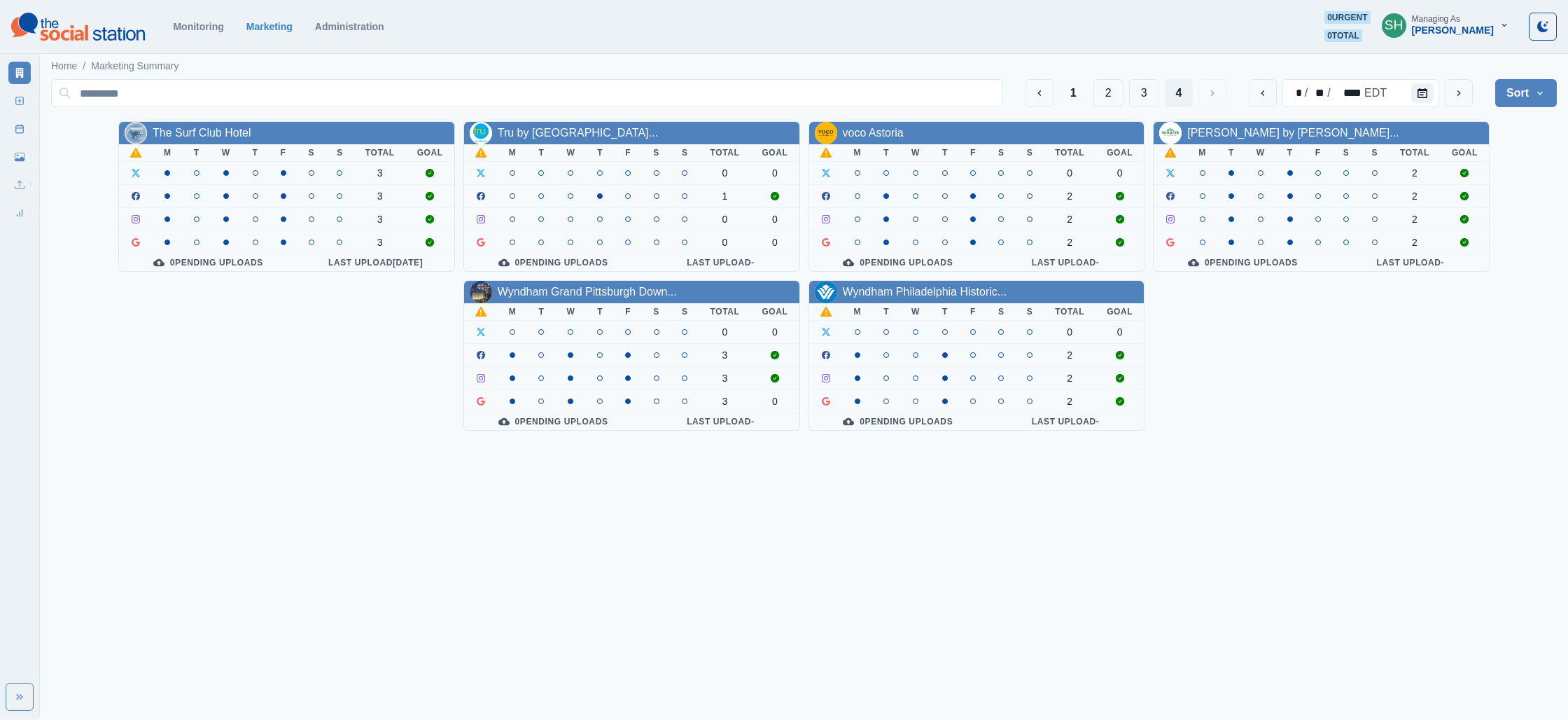
click at [961, 284] on div "Wyndham Philadelphia Historic..." at bounding box center [925, 292] width 165 height 17
click at [960, 287] on link "Wyndham Philadelphia Historic..." at bounding box center [925, 291] width 165 height 12
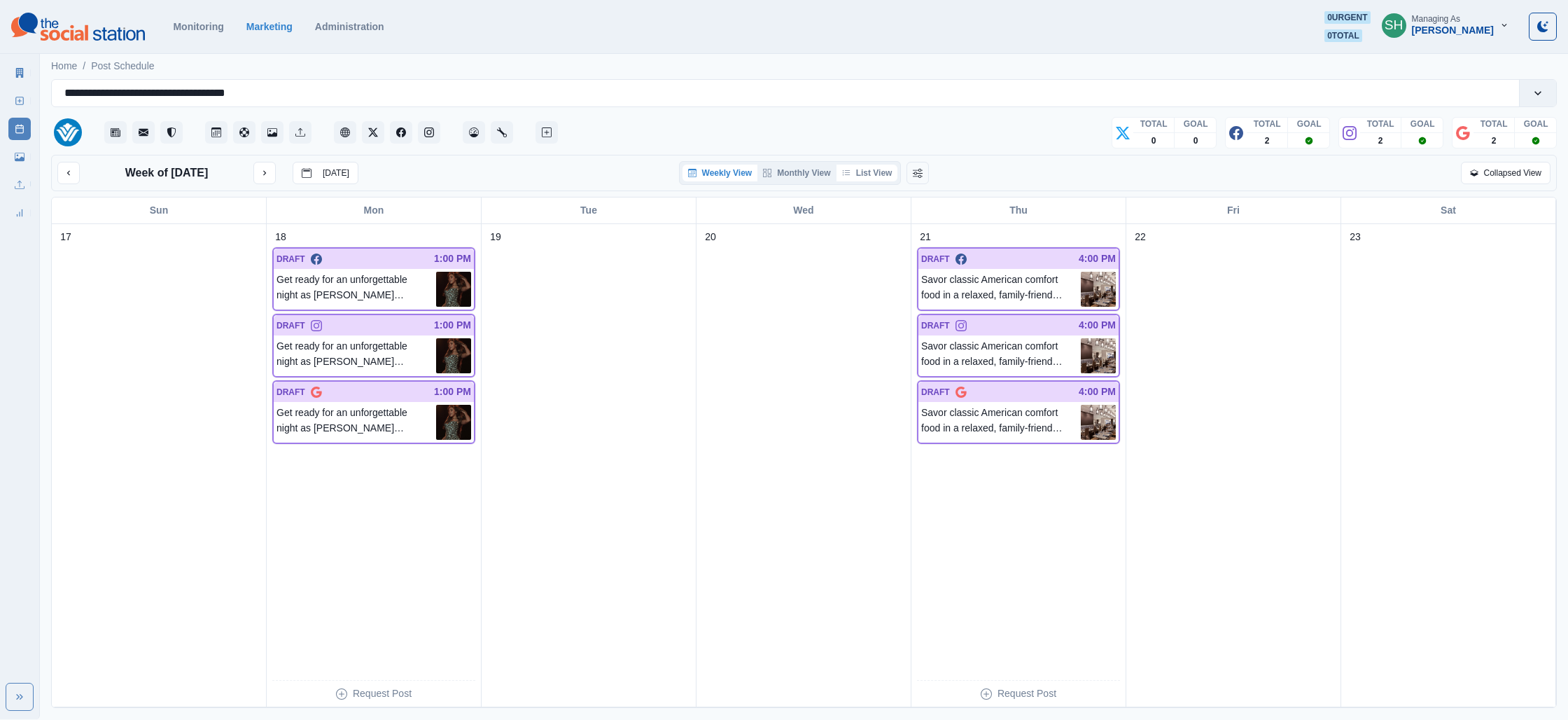
click at [869, 179] on button "List View" at bounding box center [868, 173] width 62 height 17
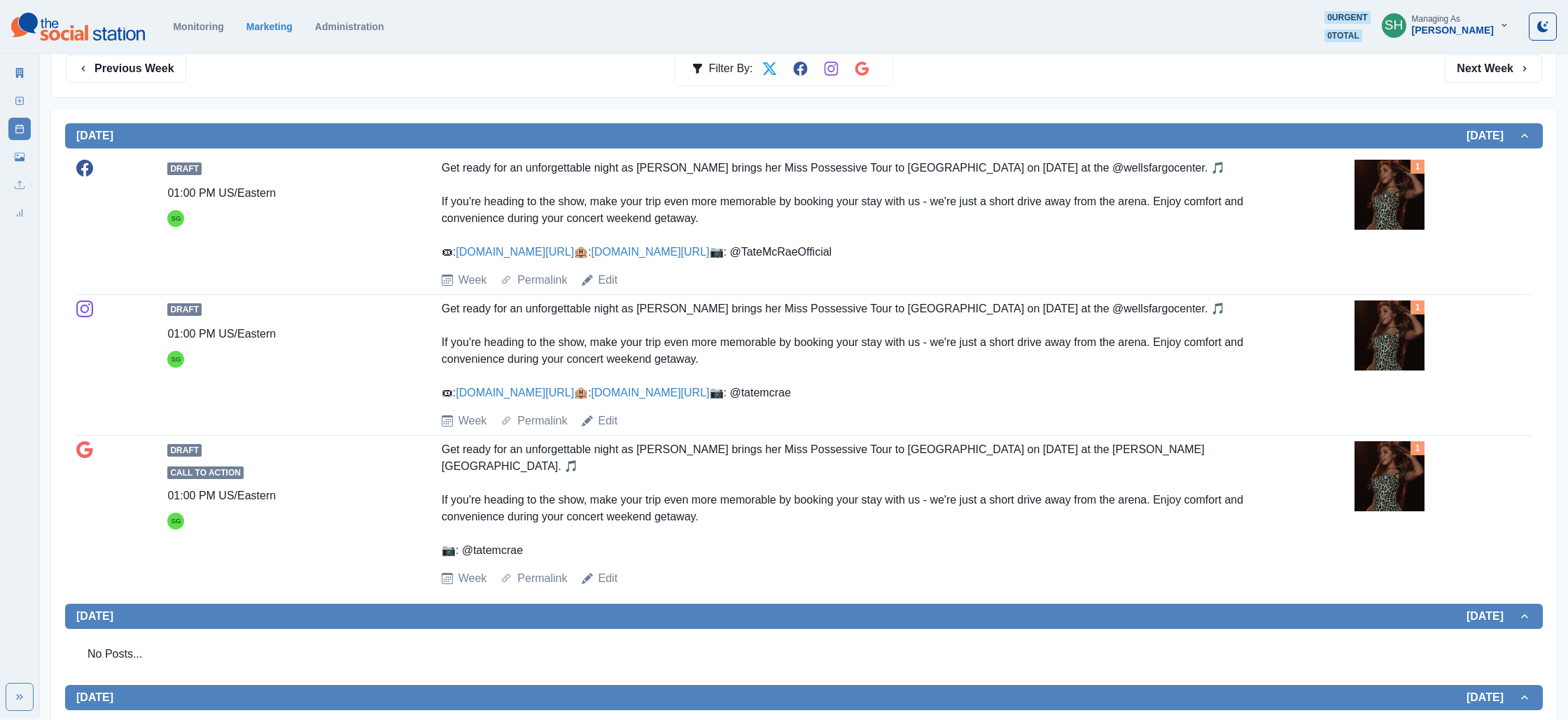
scroll to position [231, 0]
click at [1370, 194] on img at bounding box center [1389, 195] width 70 height 70
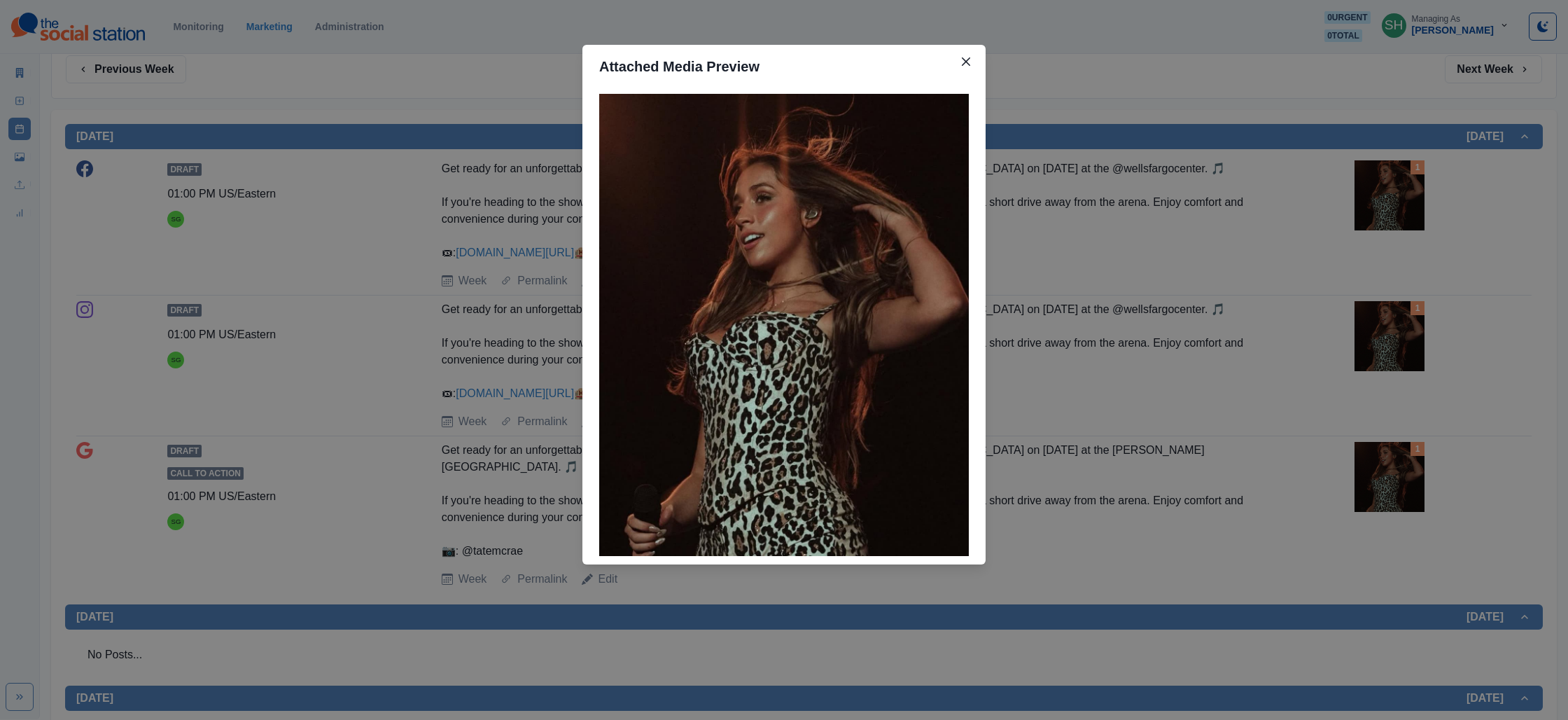
click at [1275, 231] on div "Attached Media Preview" at bounding box center [784, 360] width 1568 height 720
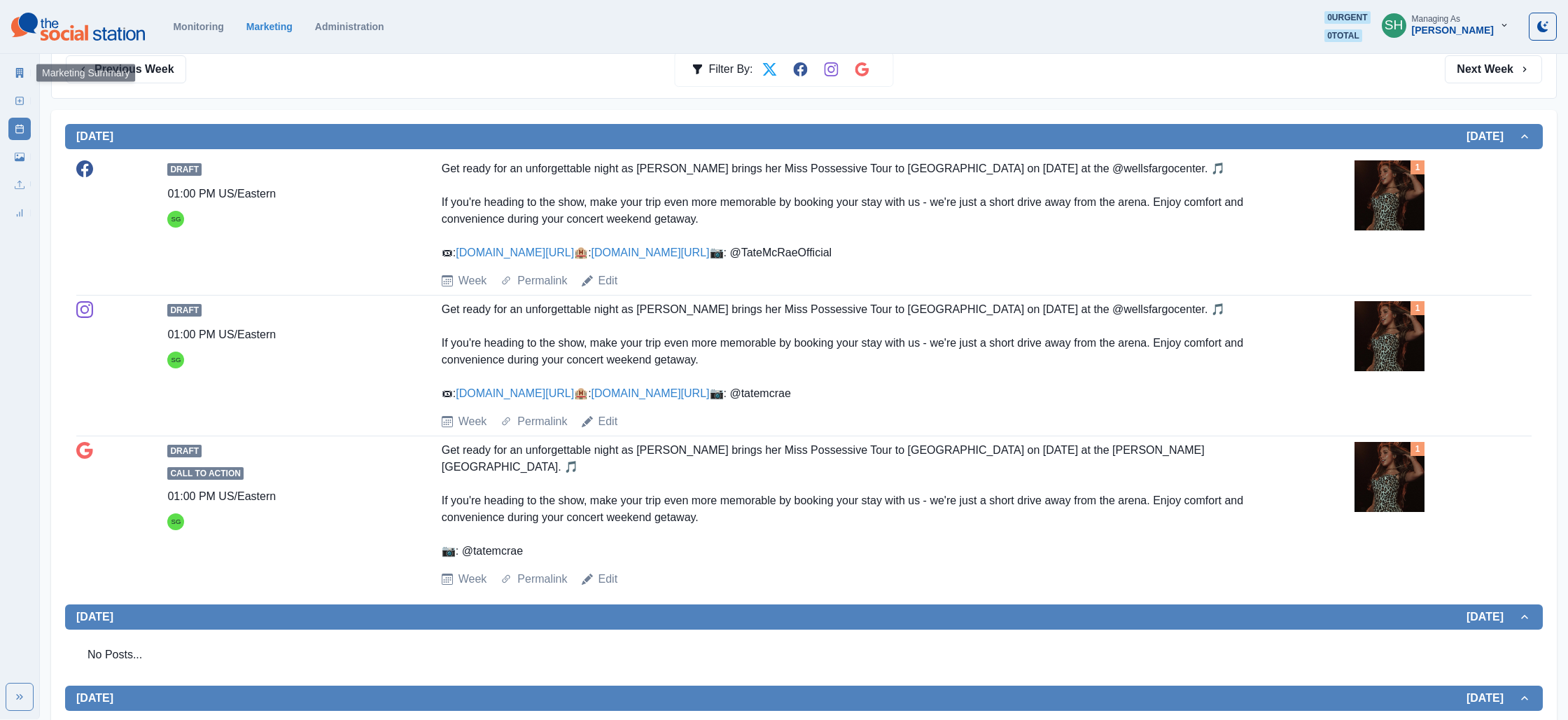
click at [14, 68] on link "Marketing Summary" at bounding box center [20, 73] width 23 height 23
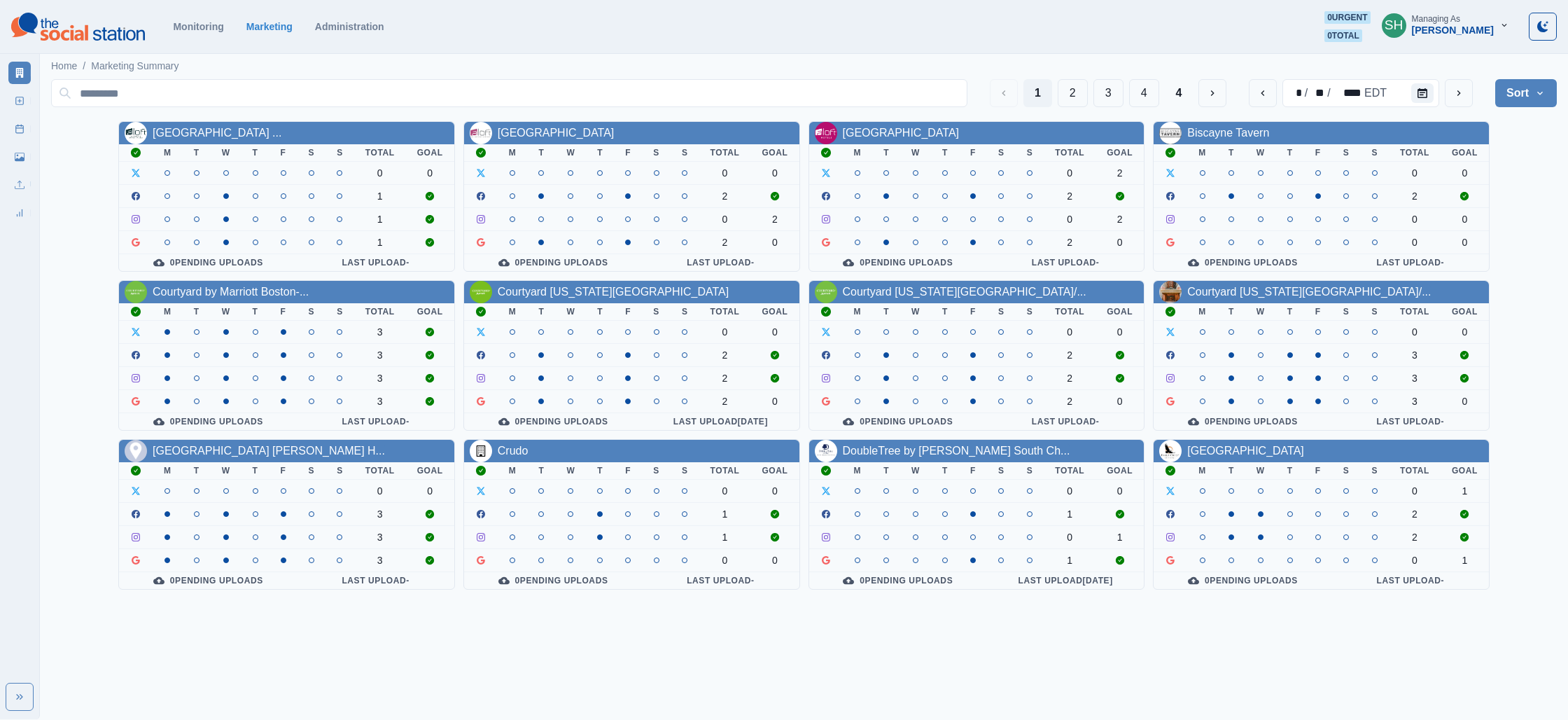
click at [1423, 34] on button "SH Managing As [PERSON_NAME]" at bounding box center [1446, 25] width 150 height 28
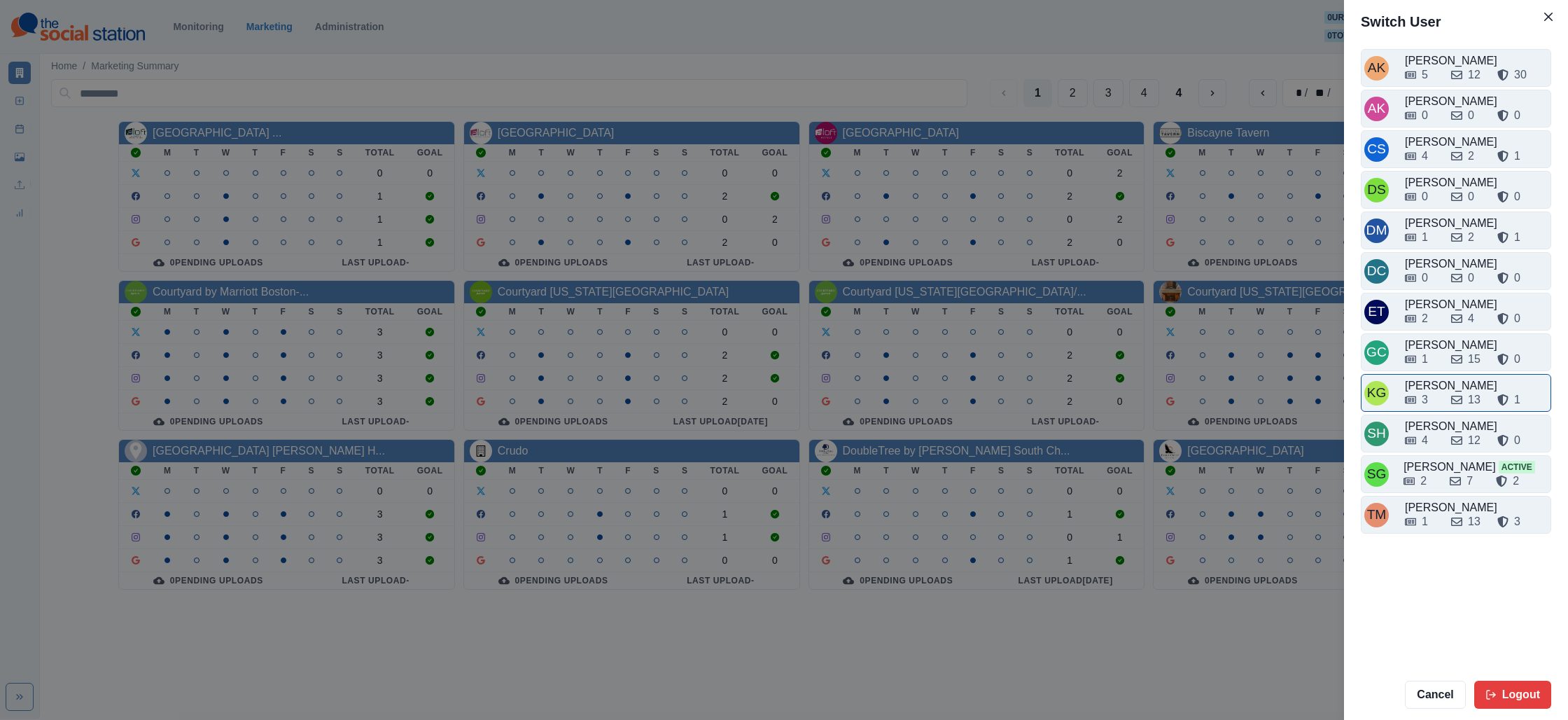
click at [1434, 394] on div "3" at bounding box center [1423, 400] width 35 height 17
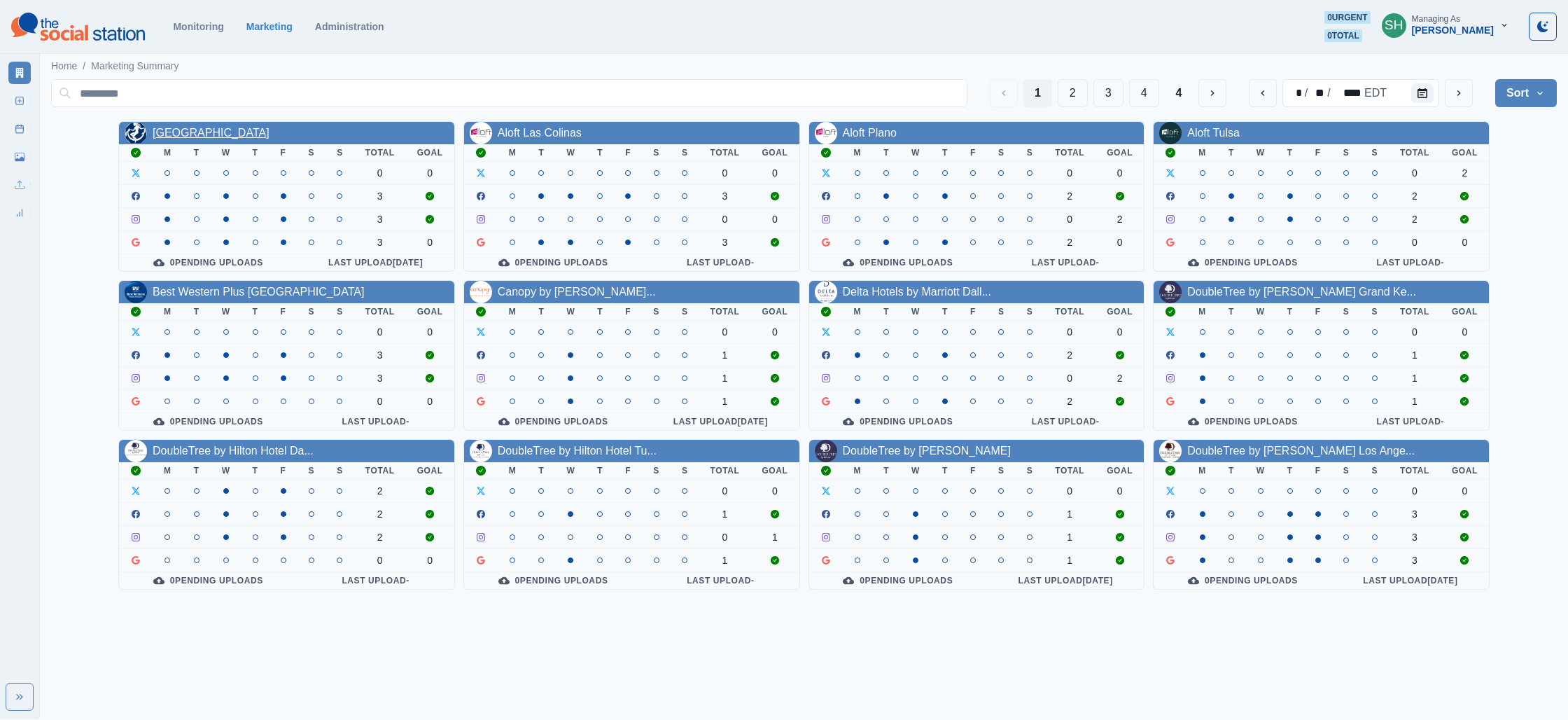
click at [196, 134] on link "[GEOGRAPHIC_DATA]" at bounding box center [211, 132] width 117 height 12
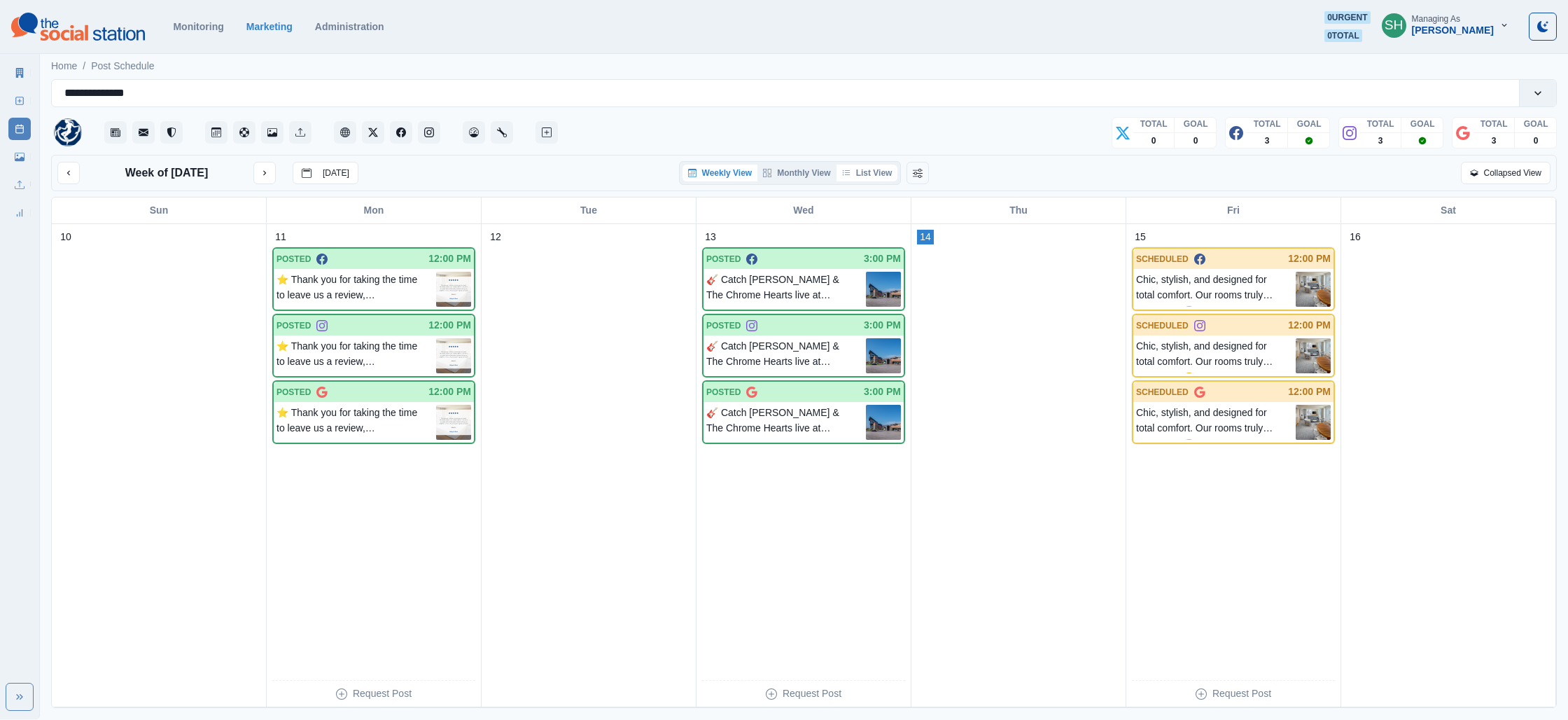
click at [875, 171] on button "List View" at bounding box center [868, 173] width 62 height 17
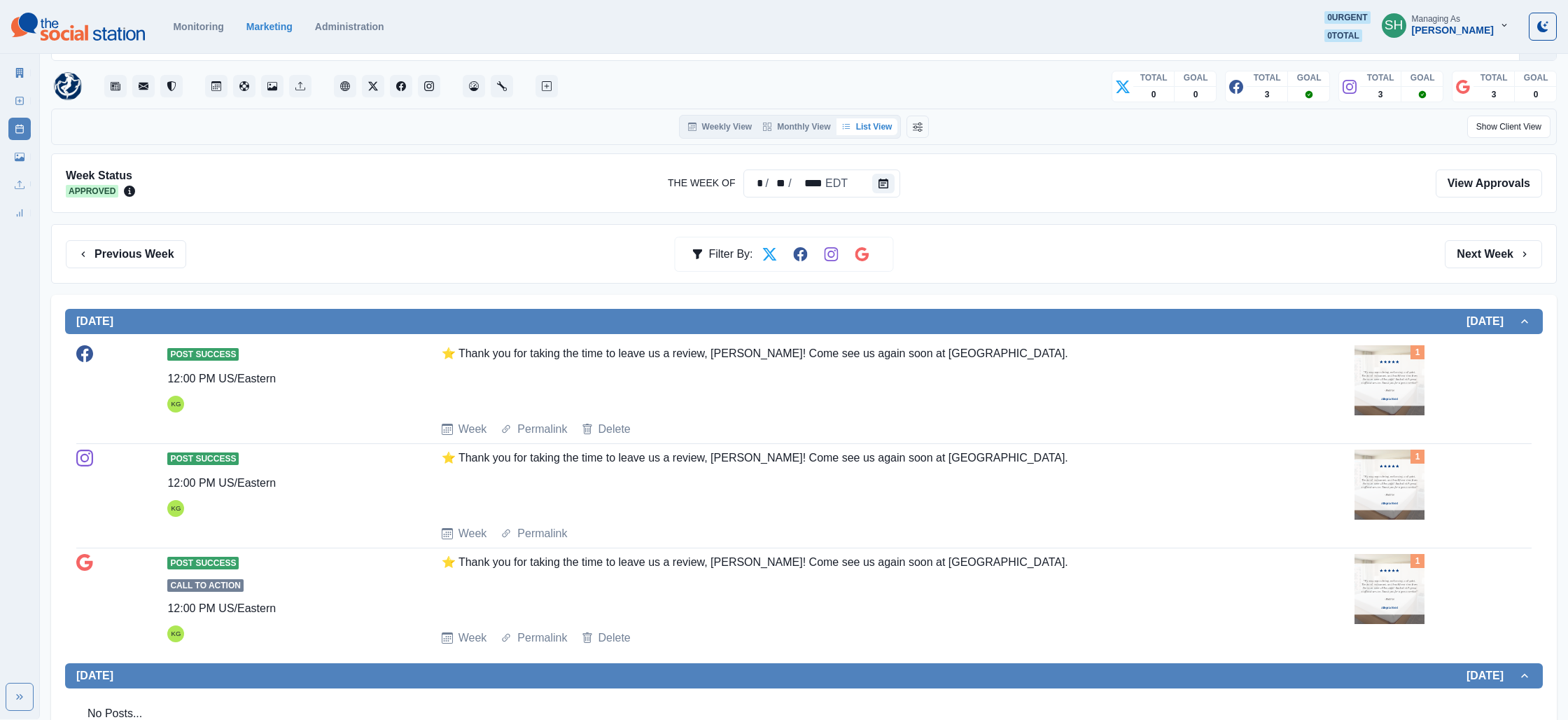
scroll to position [53, 0]
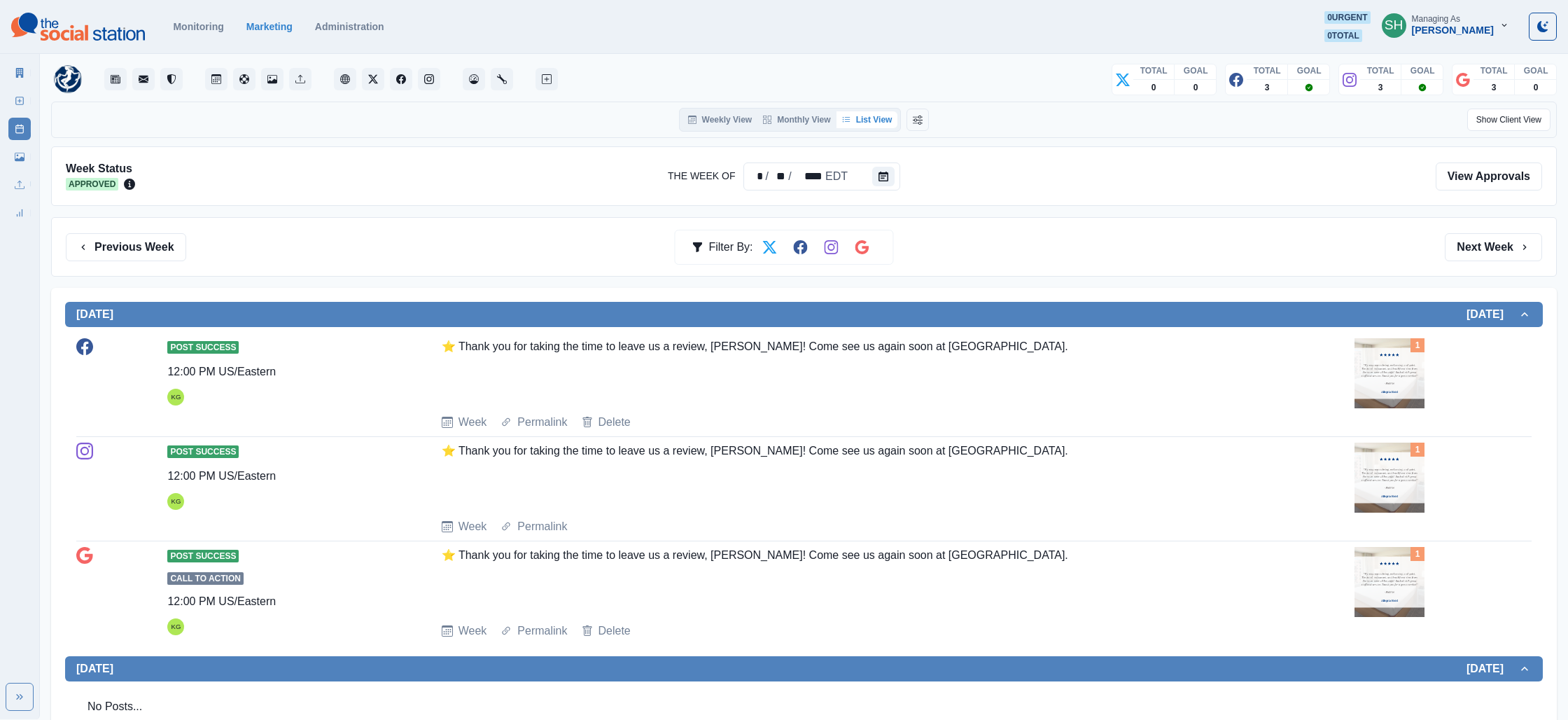
click at [1472, 265] on div "Previous Week Filter By: Next Week" at bounding box center [804, 246] width 1506 height 60
click at [1477, 248] on button "Next Week" at bounding box center [1493, 247] width 97 height 28
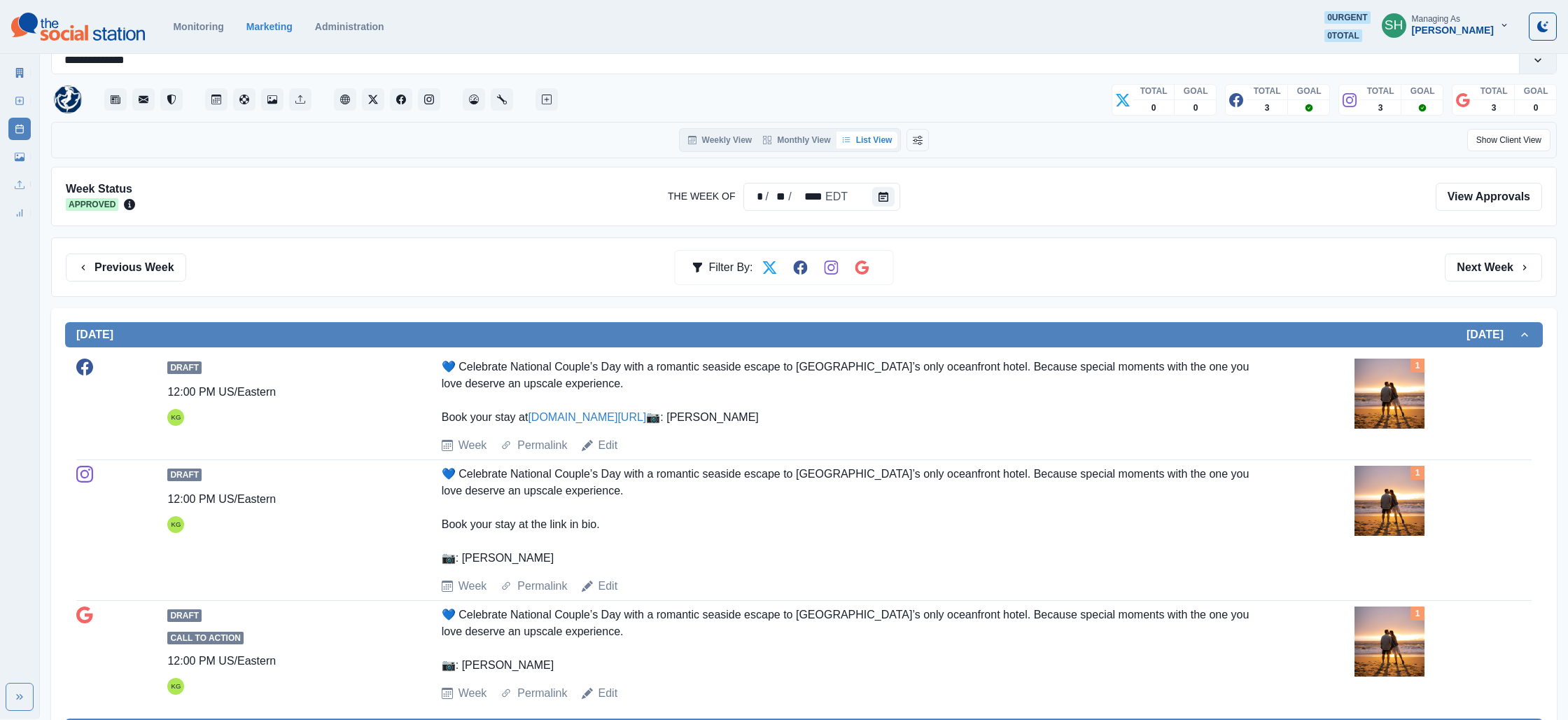
scroll to position [25, 0]
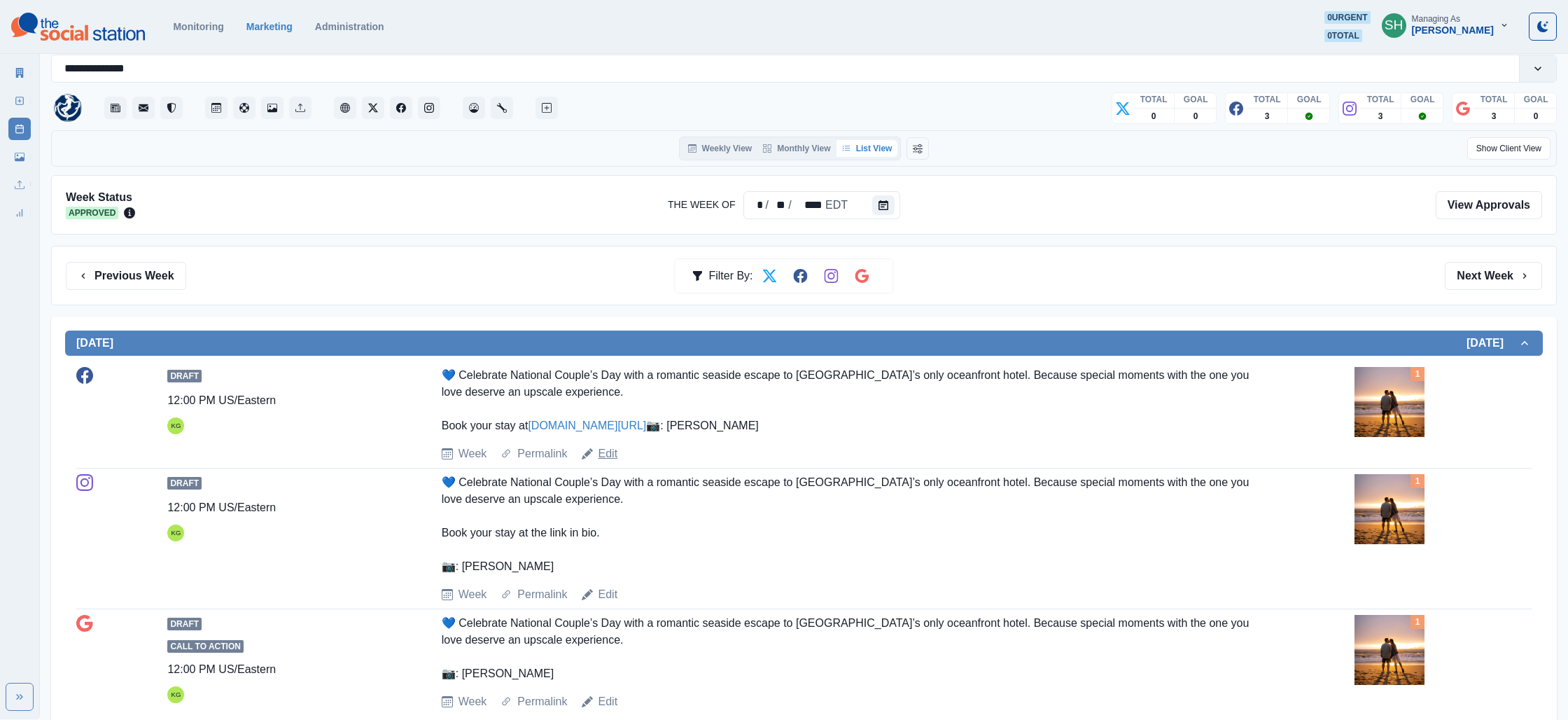
click at [601, 462] on link "Edit" at bounding box center [609, 454] width 20 height 17
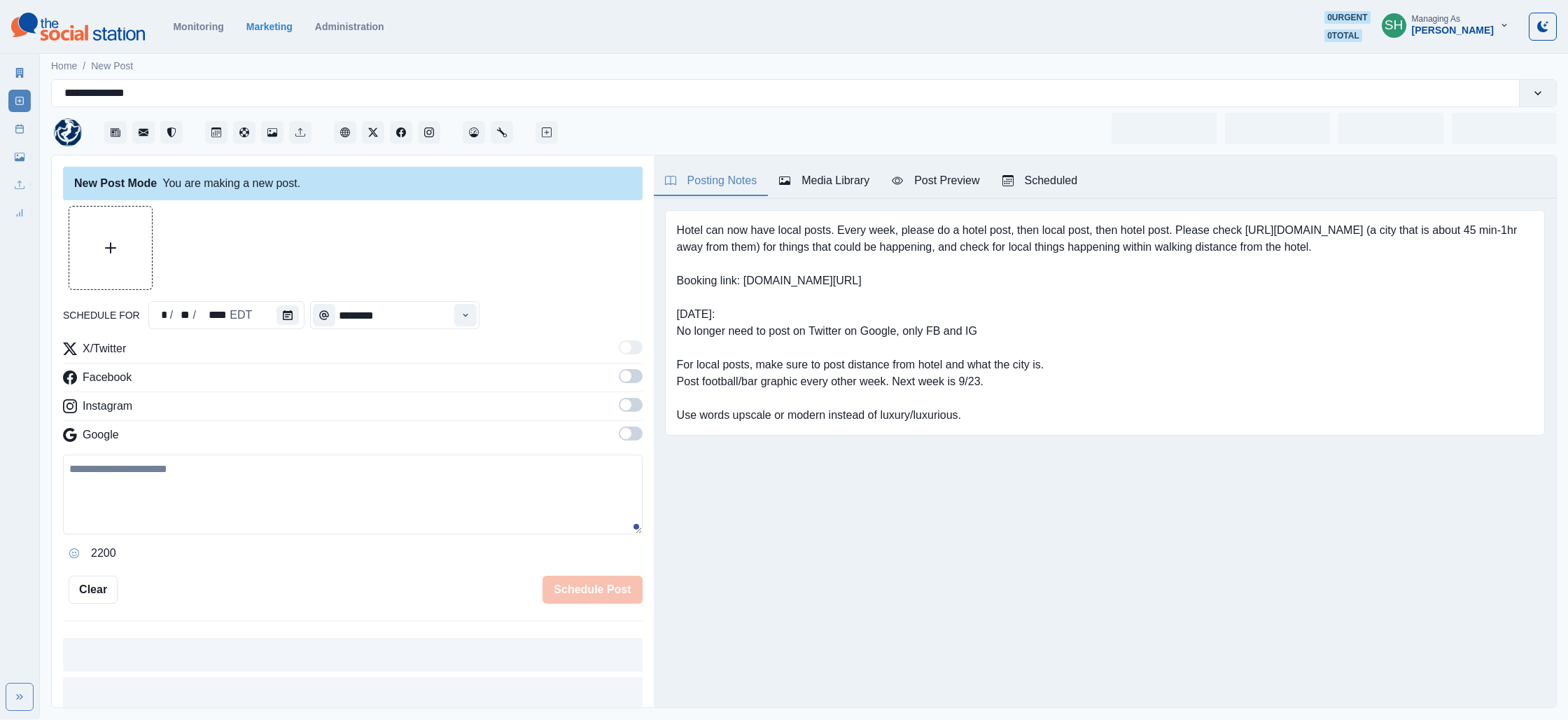
type textarea "**********"
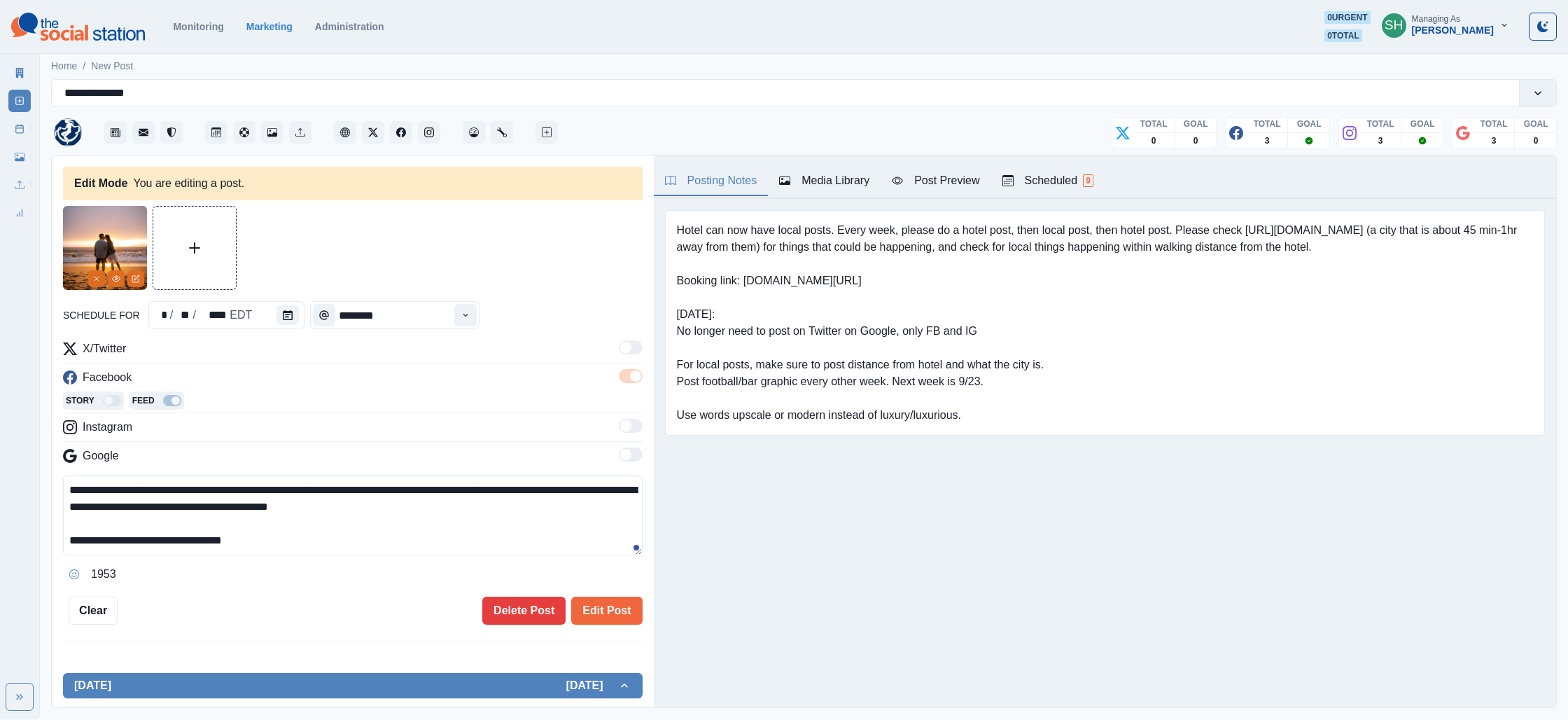
scroll to position [34, 0]
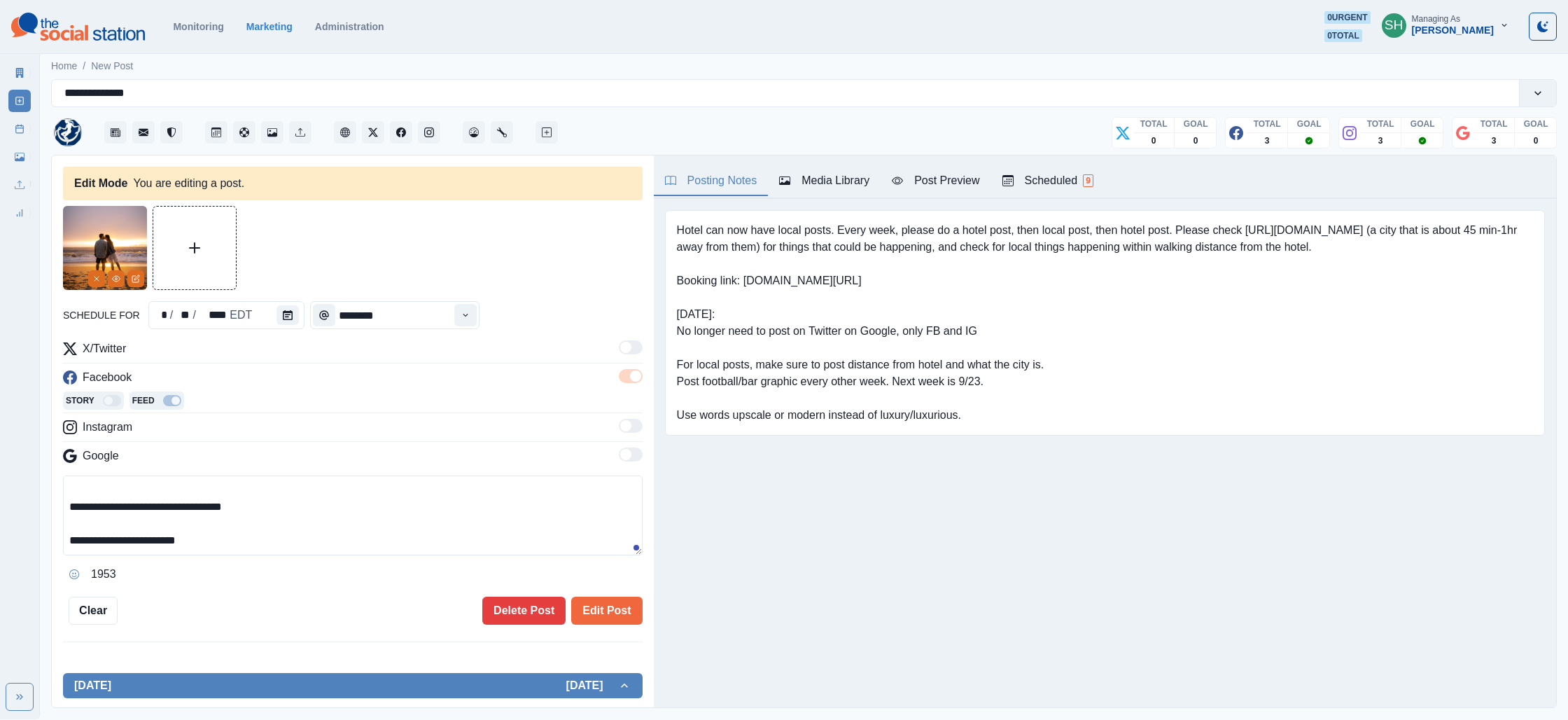
click at [590, 594] on div "**********" at bounding box center [353, 415] width 580 height 419
click at [591, 606] on button "Edit Post" at bounding box center [607, 611] width 70 height 28
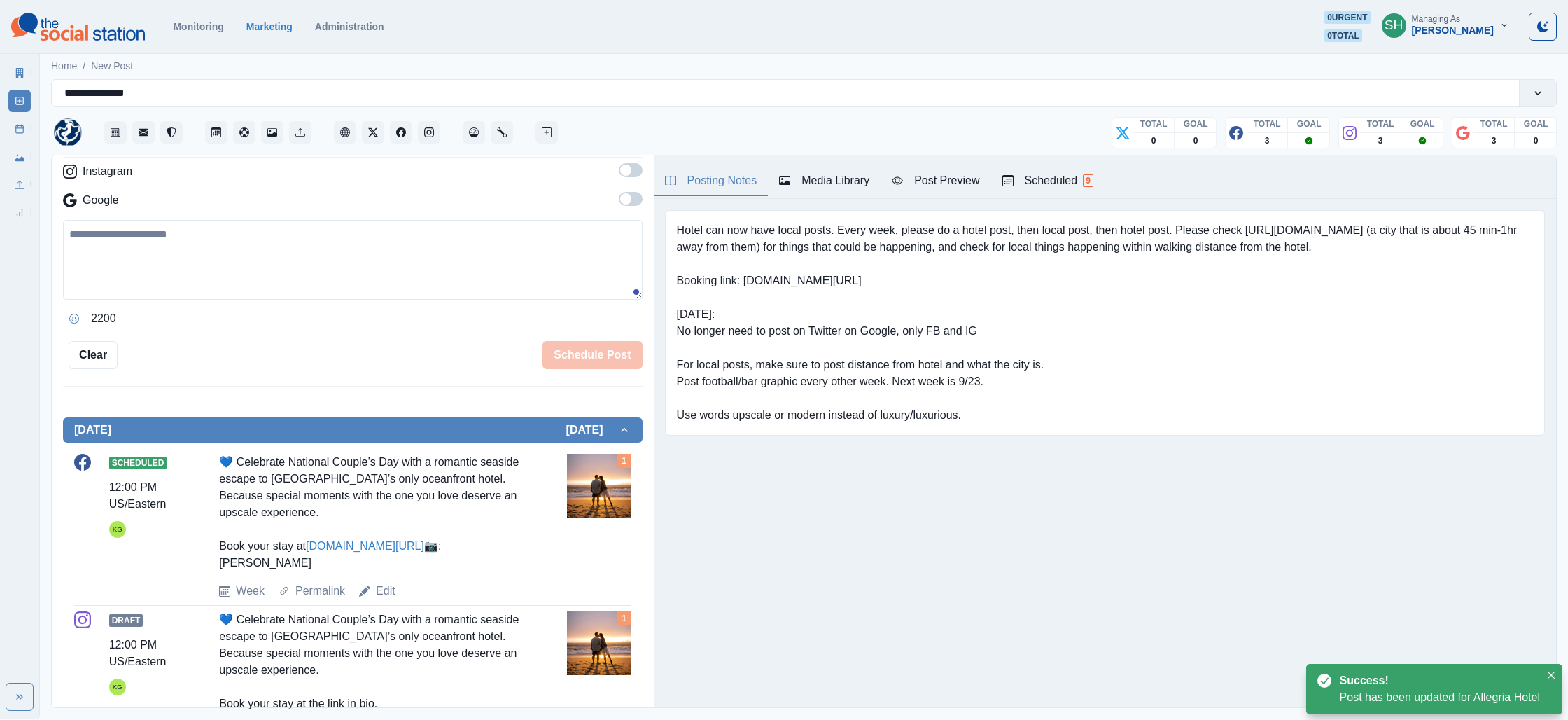
scroll to position [465, 0]
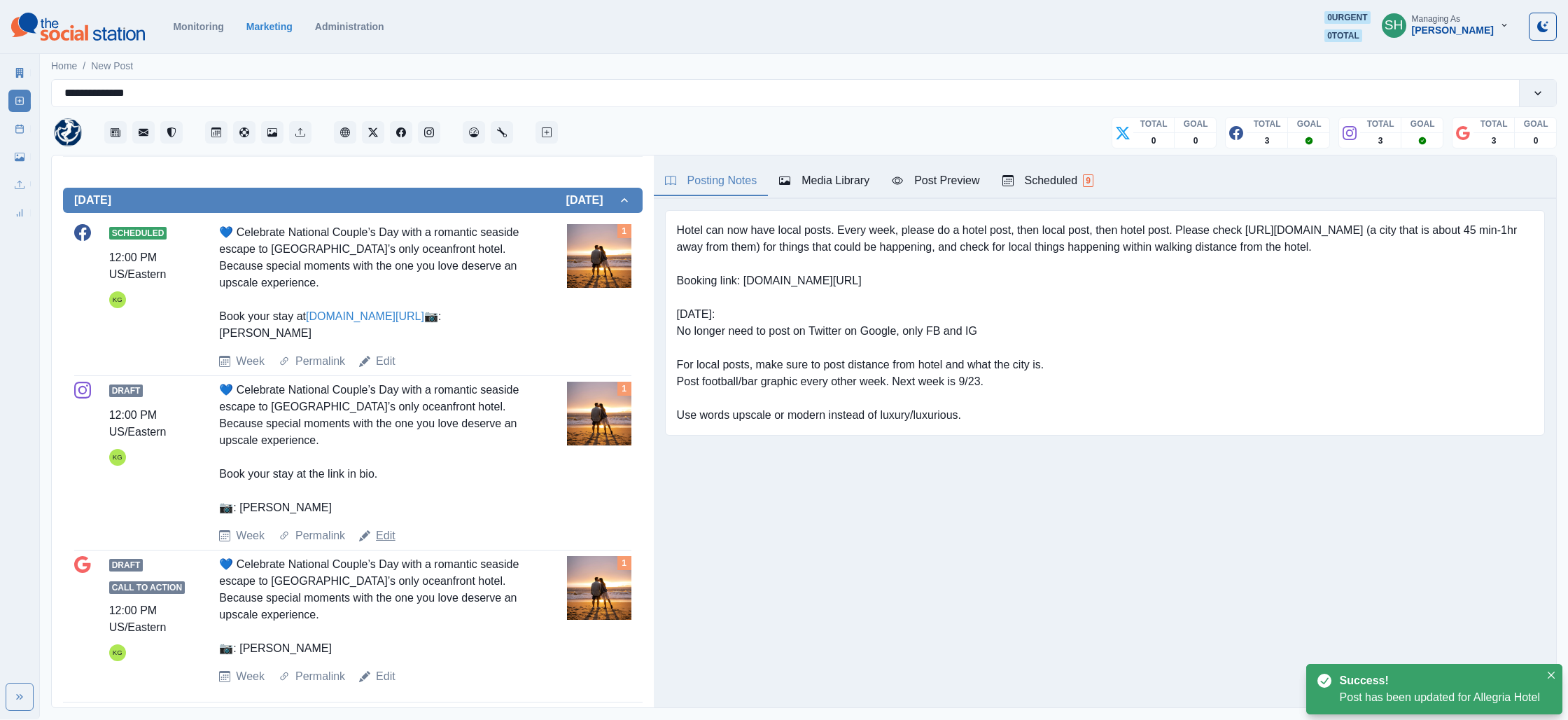
click at [379, 544] on link "Edit" at bounding box center [386, 536] width 20 height 17
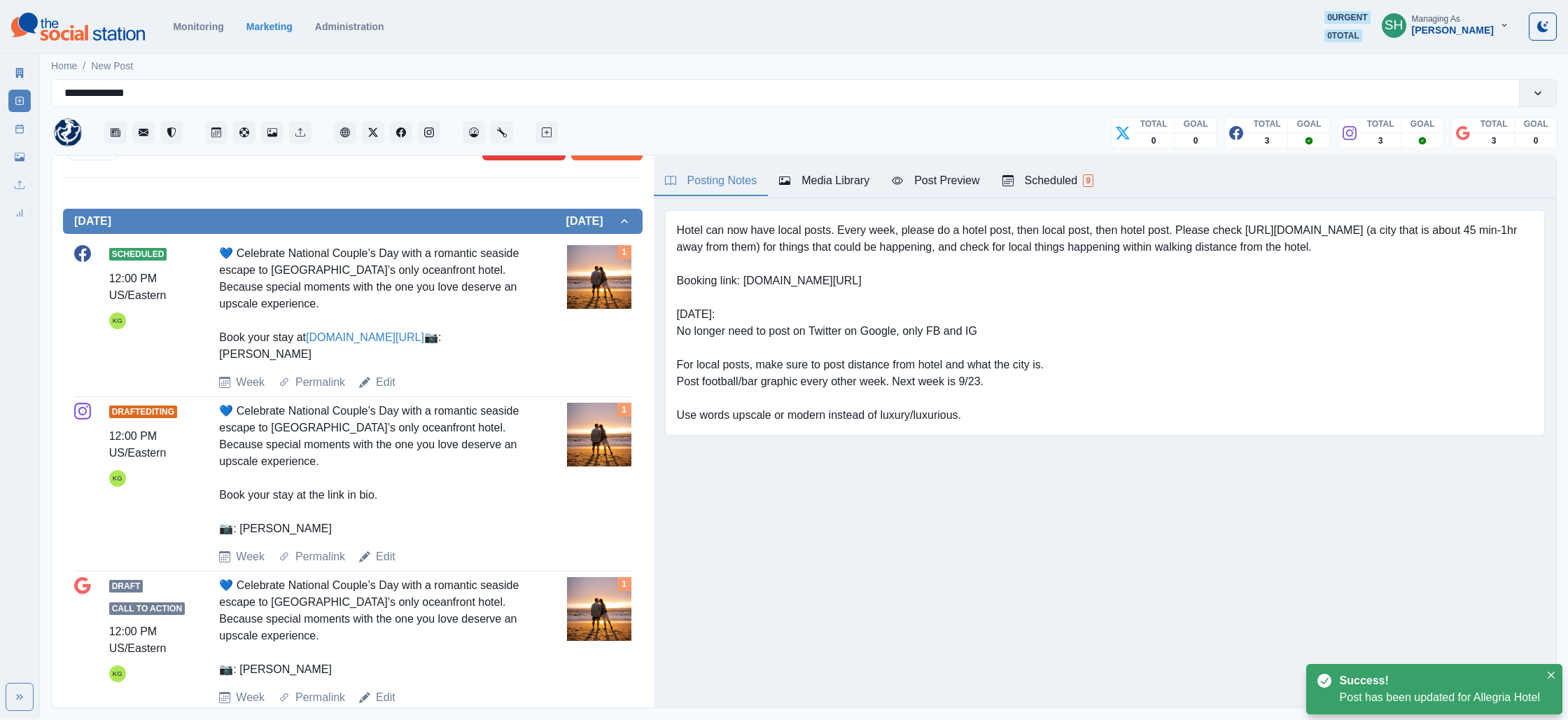
type textarea "**********"
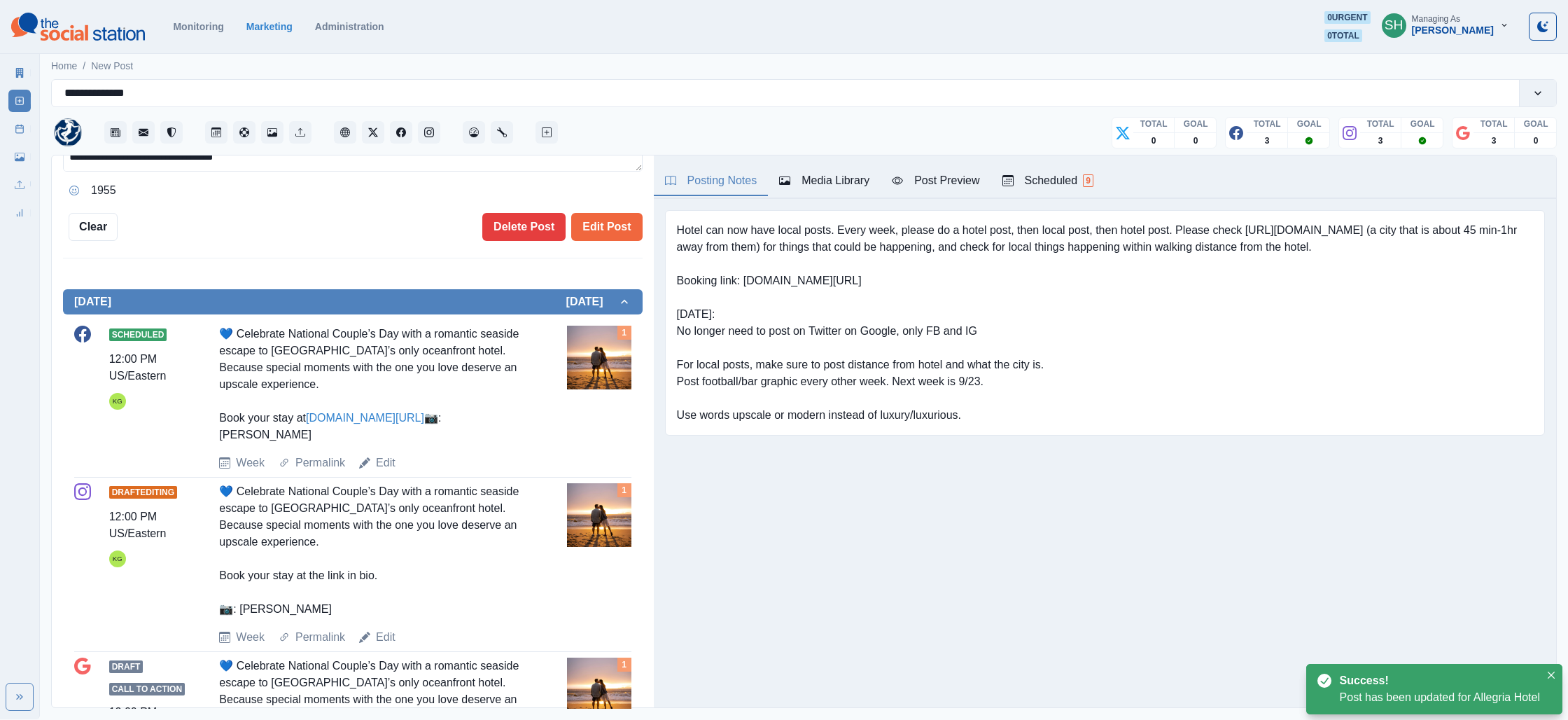
scroll to position [343, 0]
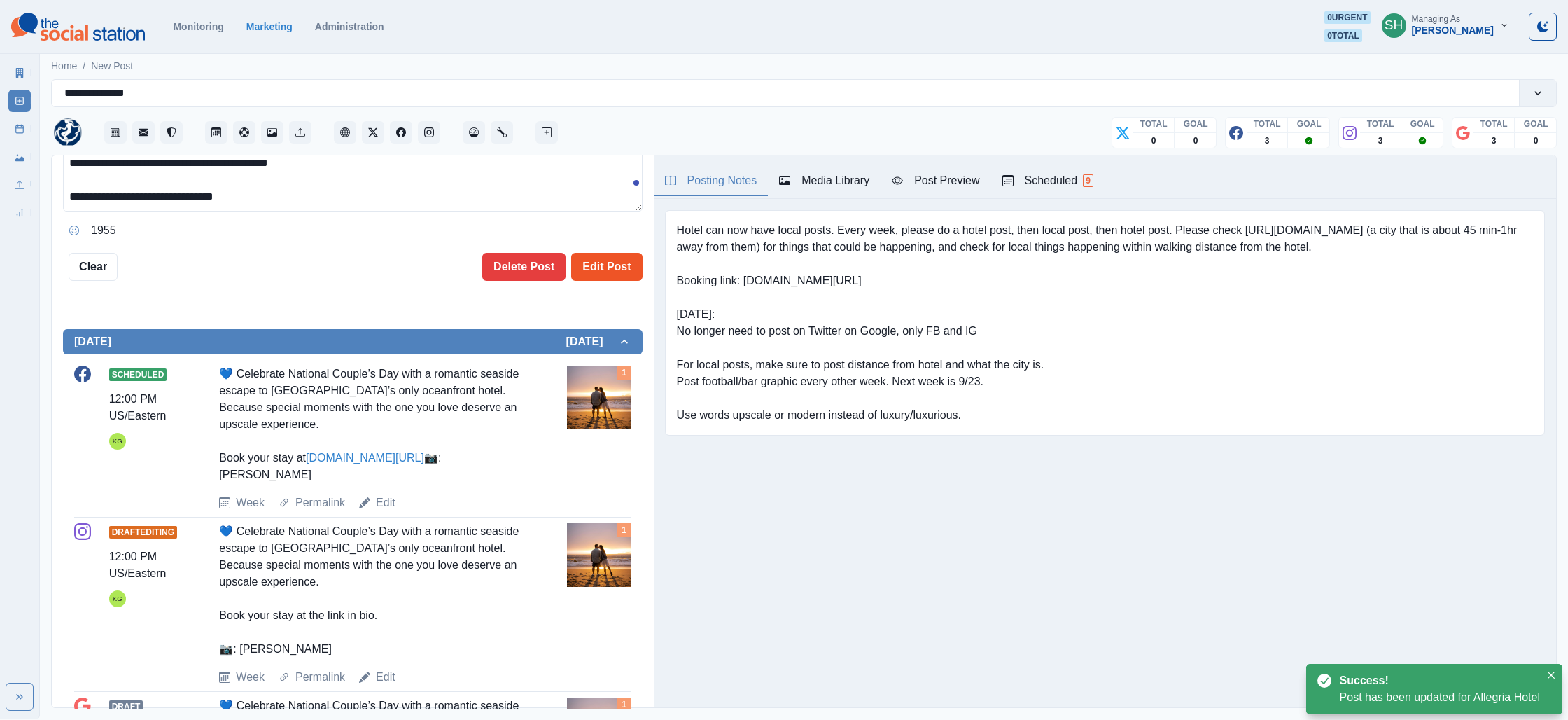
click at [605, 253] on button "Edit Post" at bounding box center [607, 267] width 70 height 28
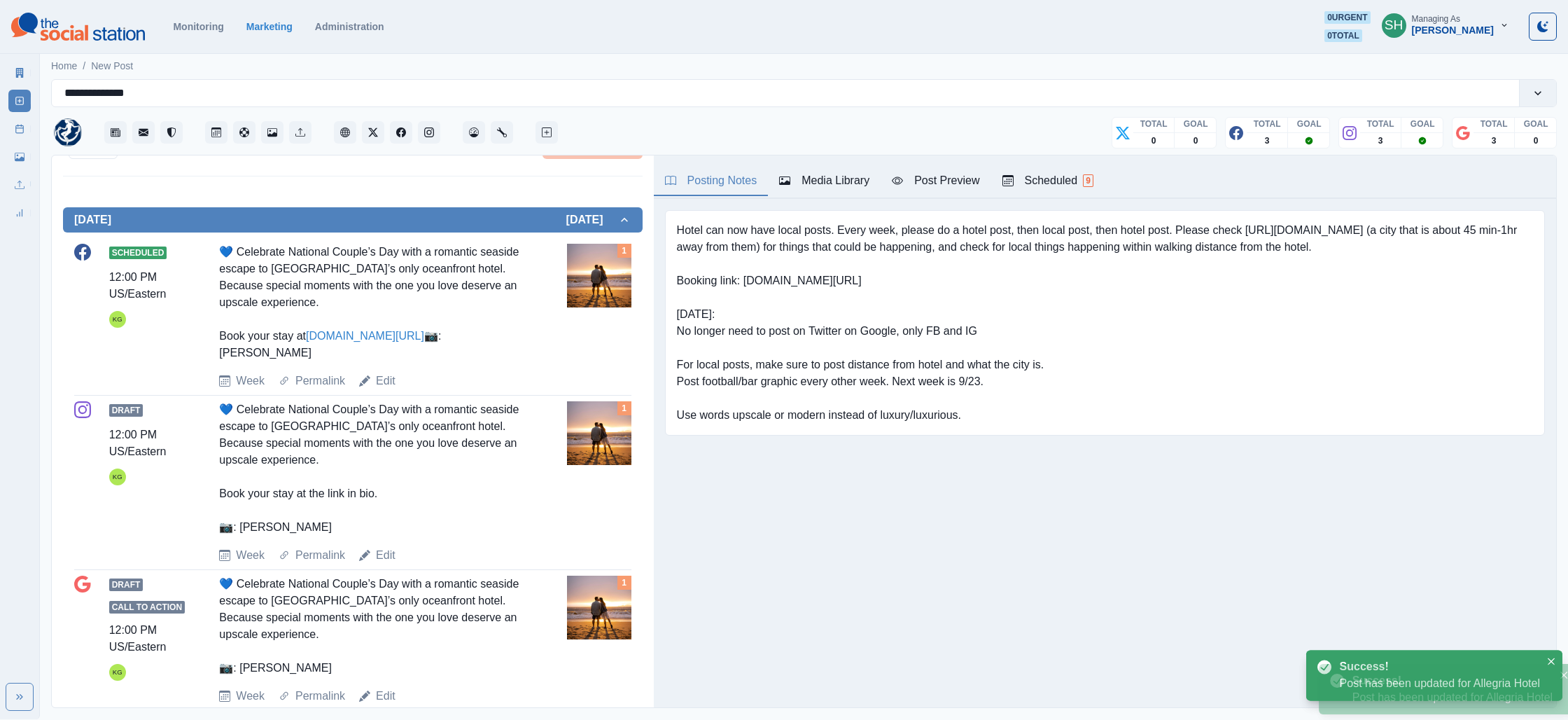
scroll to position [499, 0]
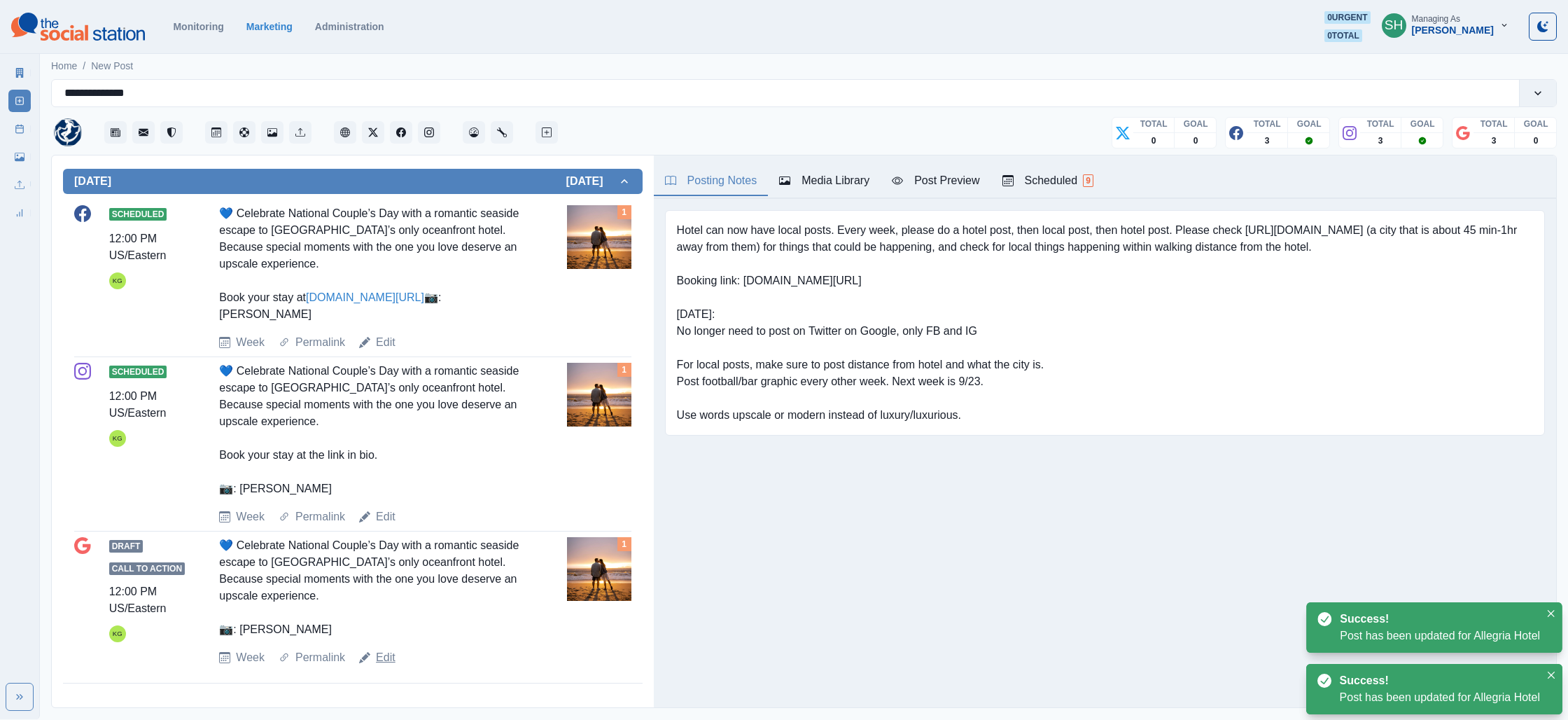
click at [389, 653] on link "Edit" at bounding box center [386, 657] width 20 height 17
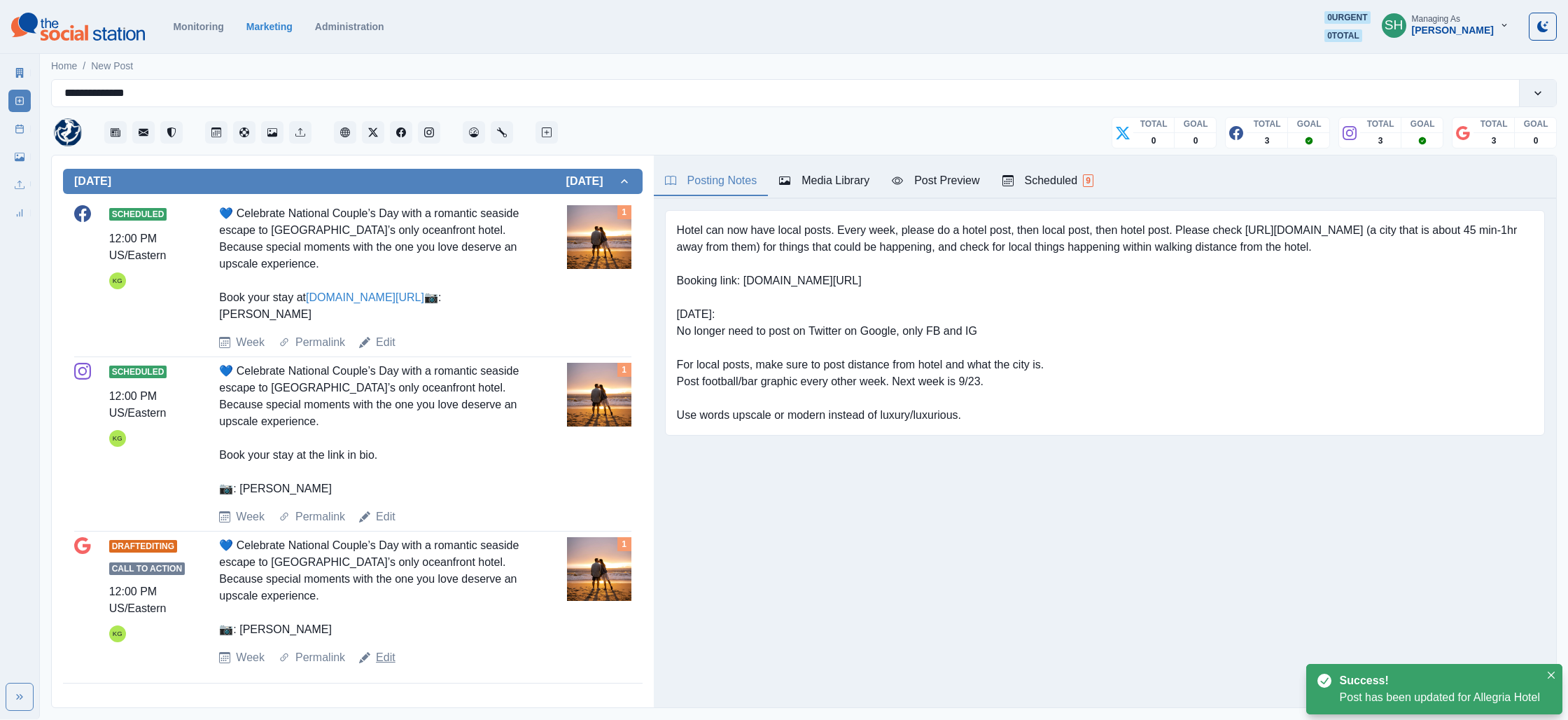
type textarea "**********"
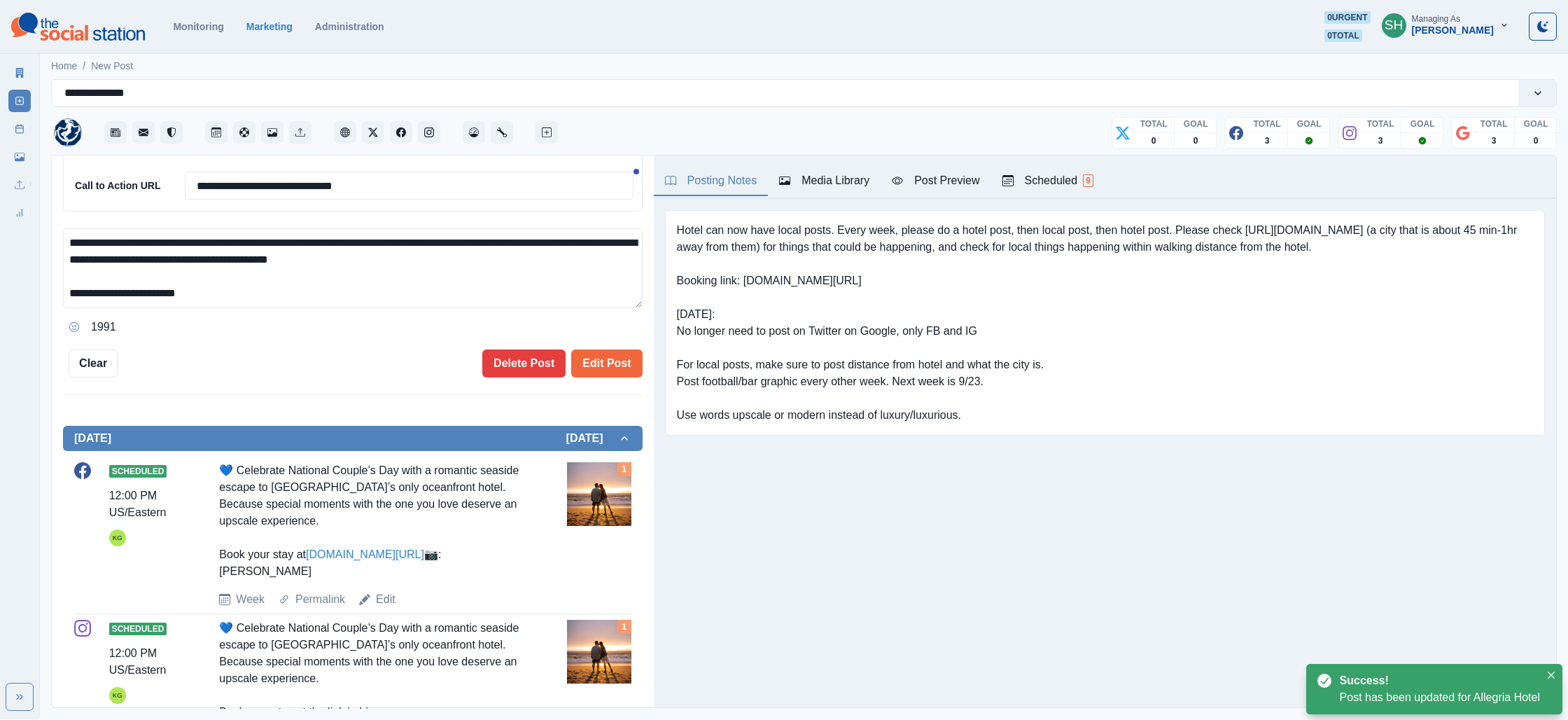
scroll to position [270, 0]
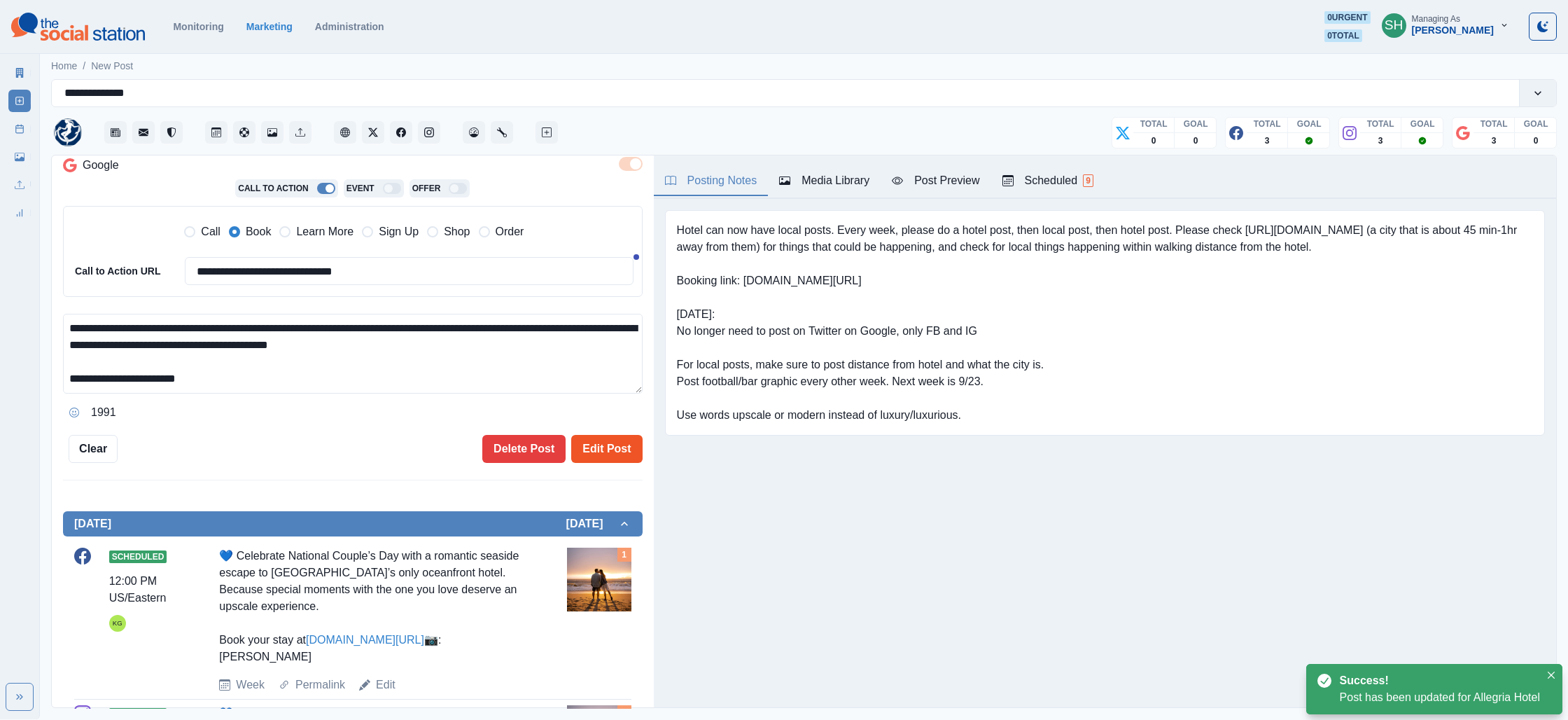
click at [602, 447] on button "Edit Post" at bounding box center [607, 449] width 70 height 28
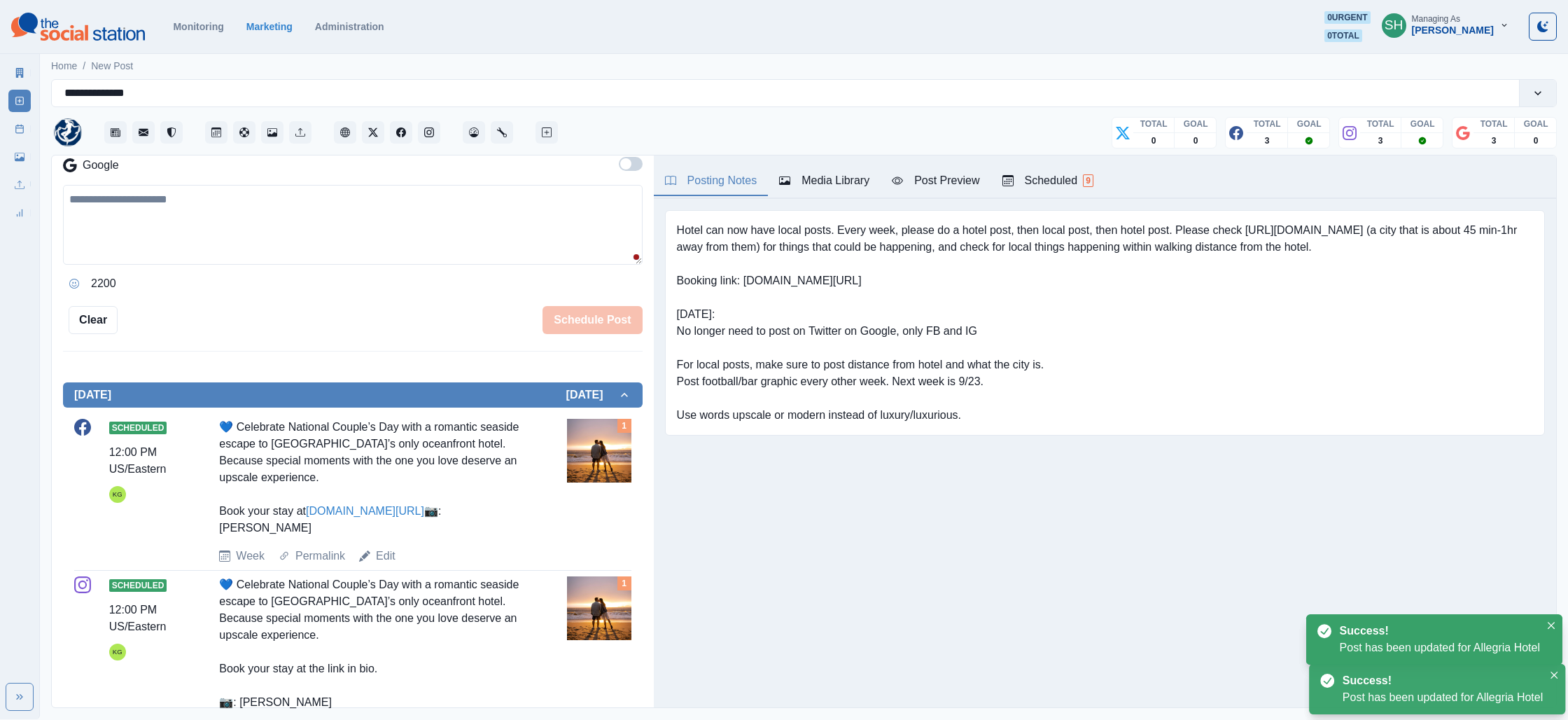
scroll to position [499, 0]
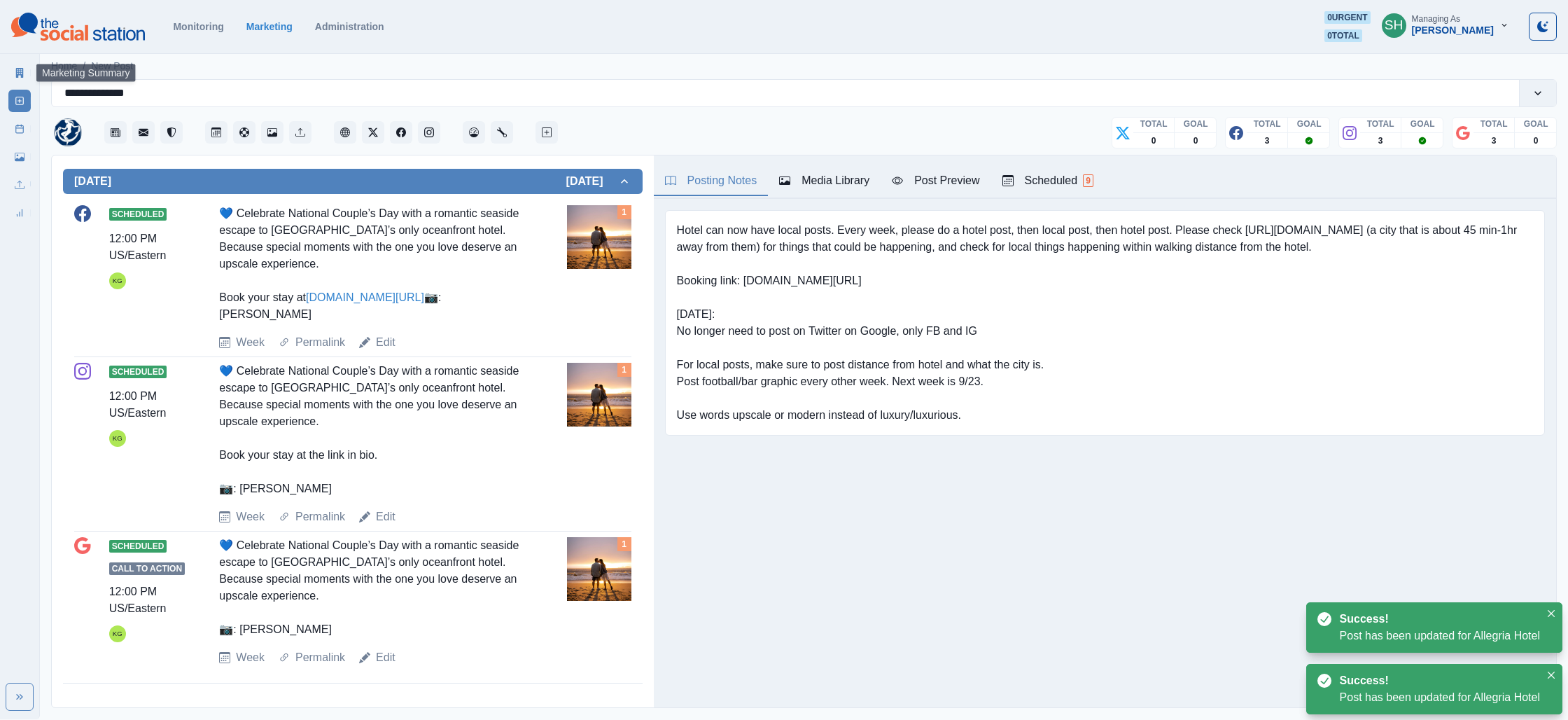
click at [17, 67] on link "Marketing Summary" at bounding box center [20, 73] width 23 height 23
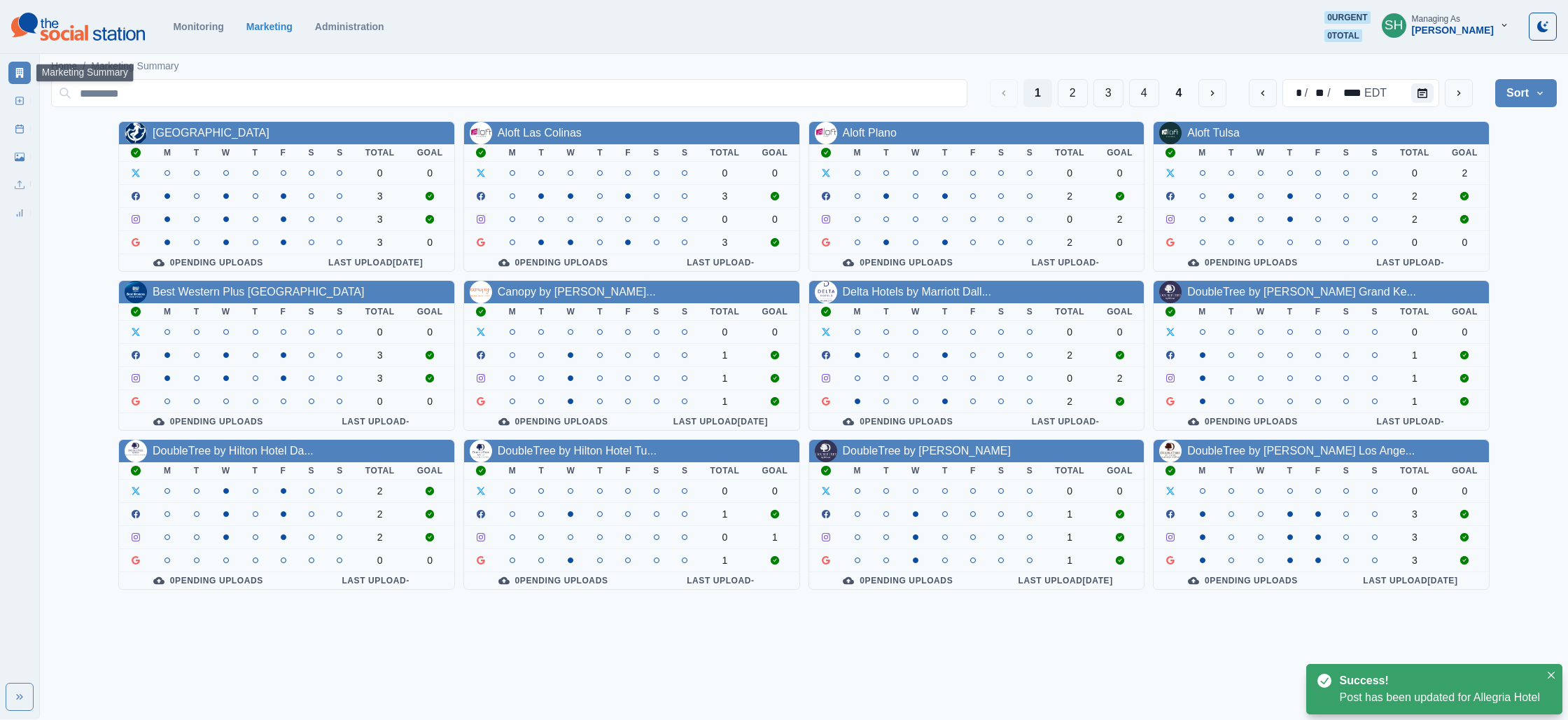
click at [1466, 27] on div "[PERSON_NAME]" at bounding box center [1453, 30] width 82 height 12
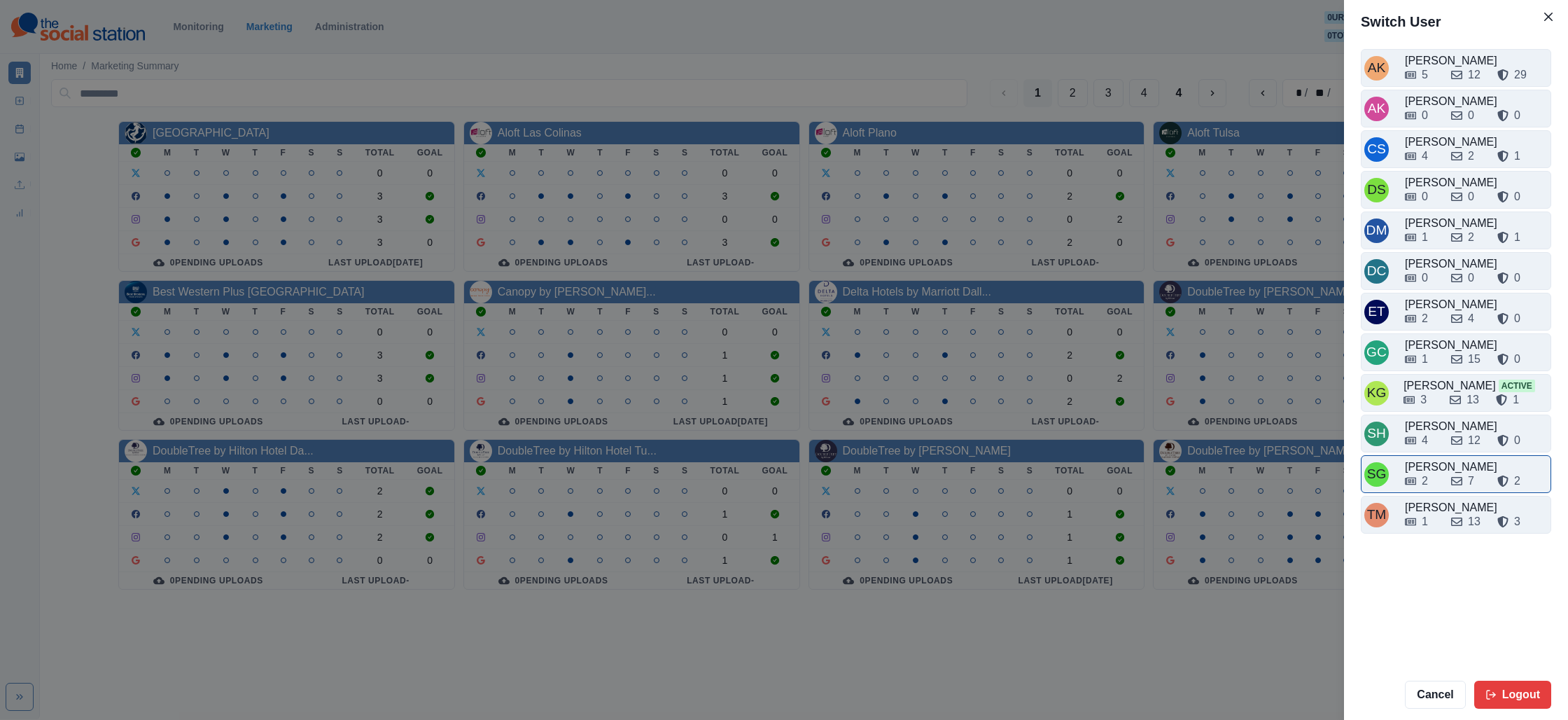
click at [1437, 462] on div "[PERSON_NAME]" at bounding box center [1477, 467] width 143 height 17
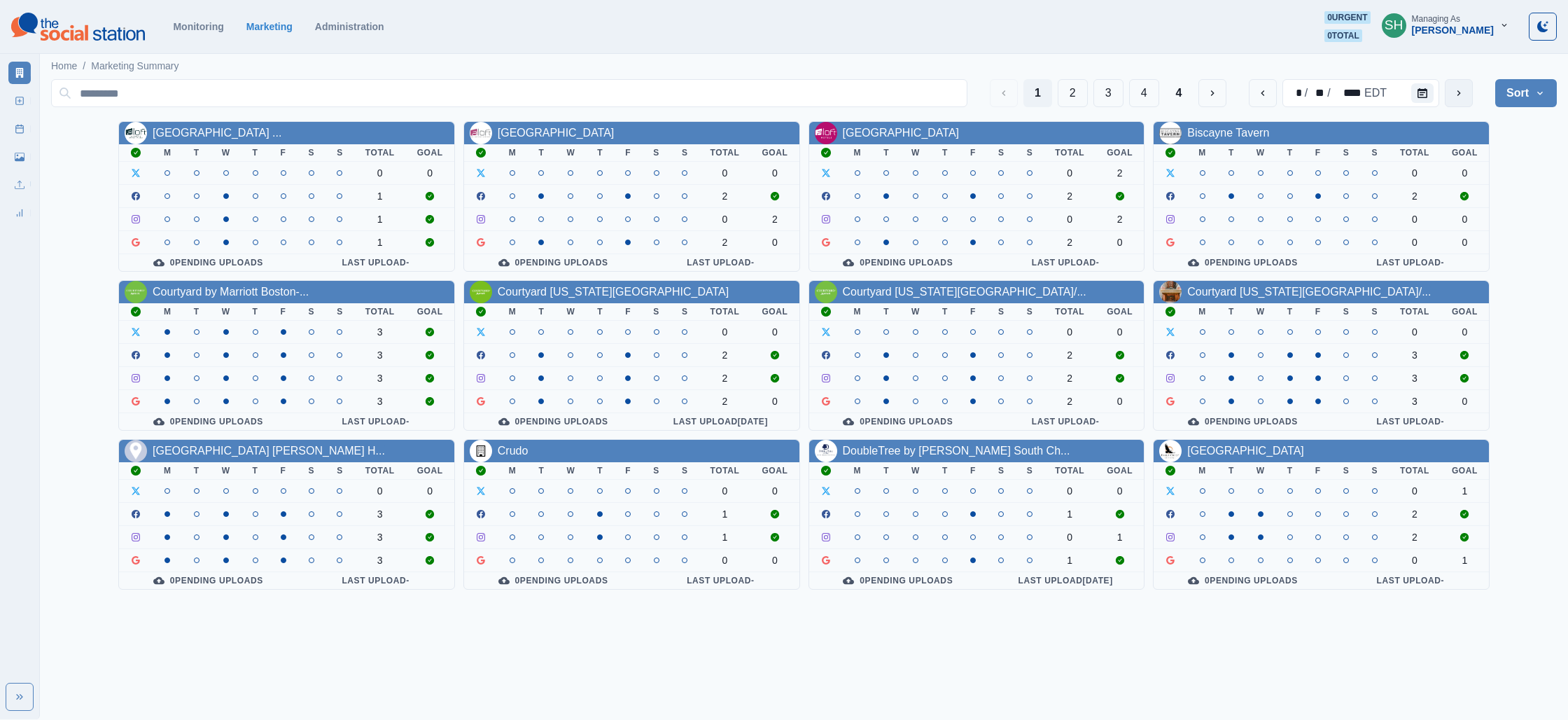
click at [1453, 93] on icon "next" at bounding box center [1459, 93] width 11 height 11
click at [1235, 452] on link "[GEOGRAPHIC_DATA]" at bounding box center [1246, 450] width 117 height 12
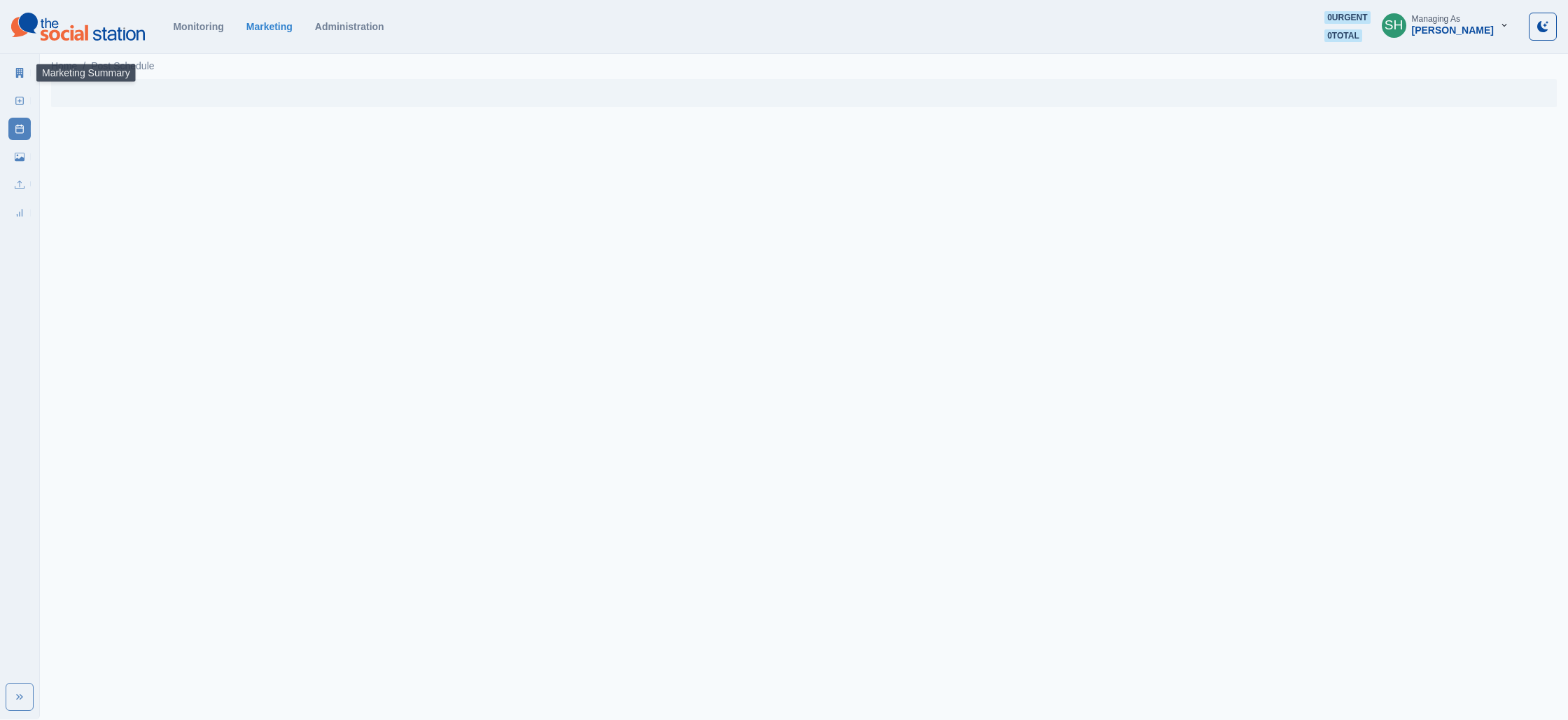
click at [24, 80] on link "Marketing Summary" at bounding box center [20, 73] width 23 height 23
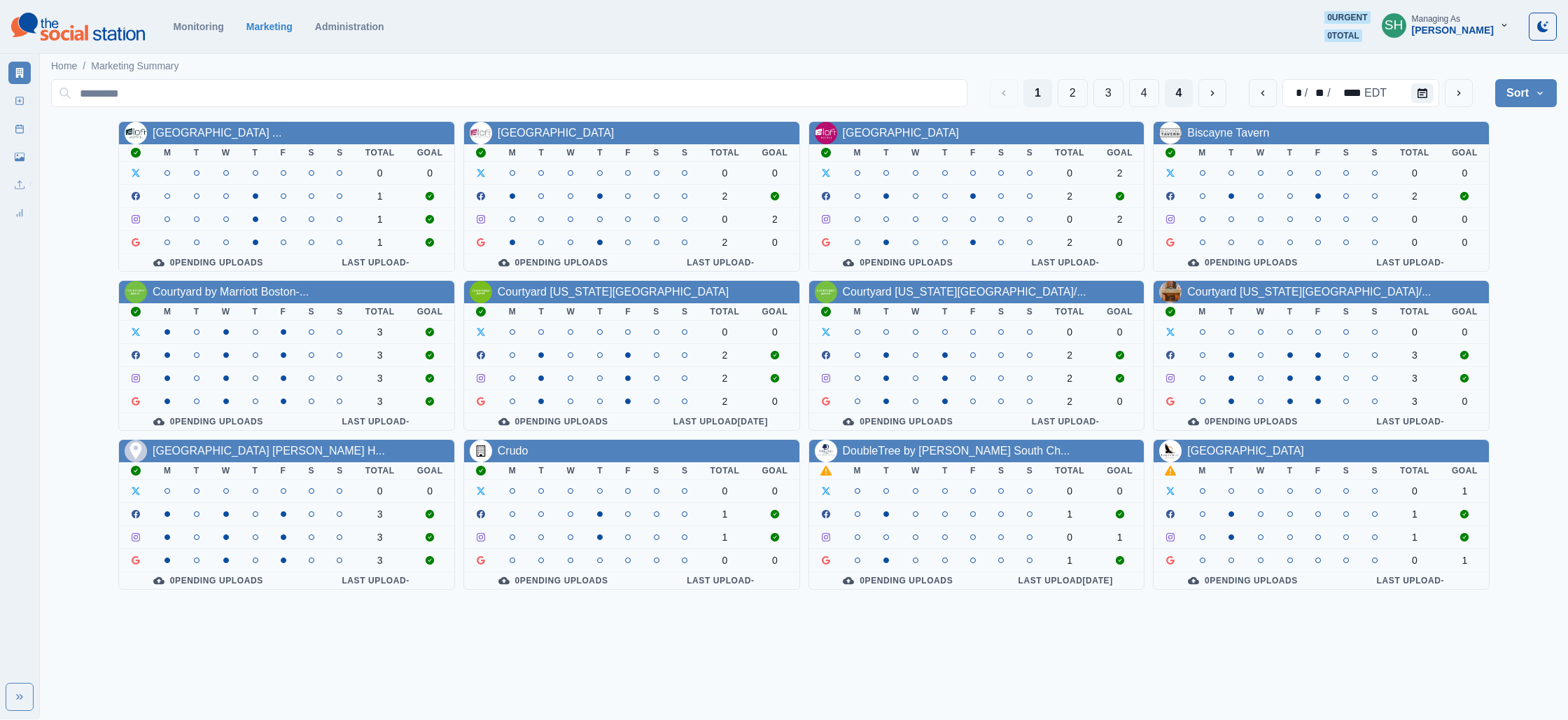
click at [1194, 94] on button "4" at bounding box center [1179, 93] width 29 height 28
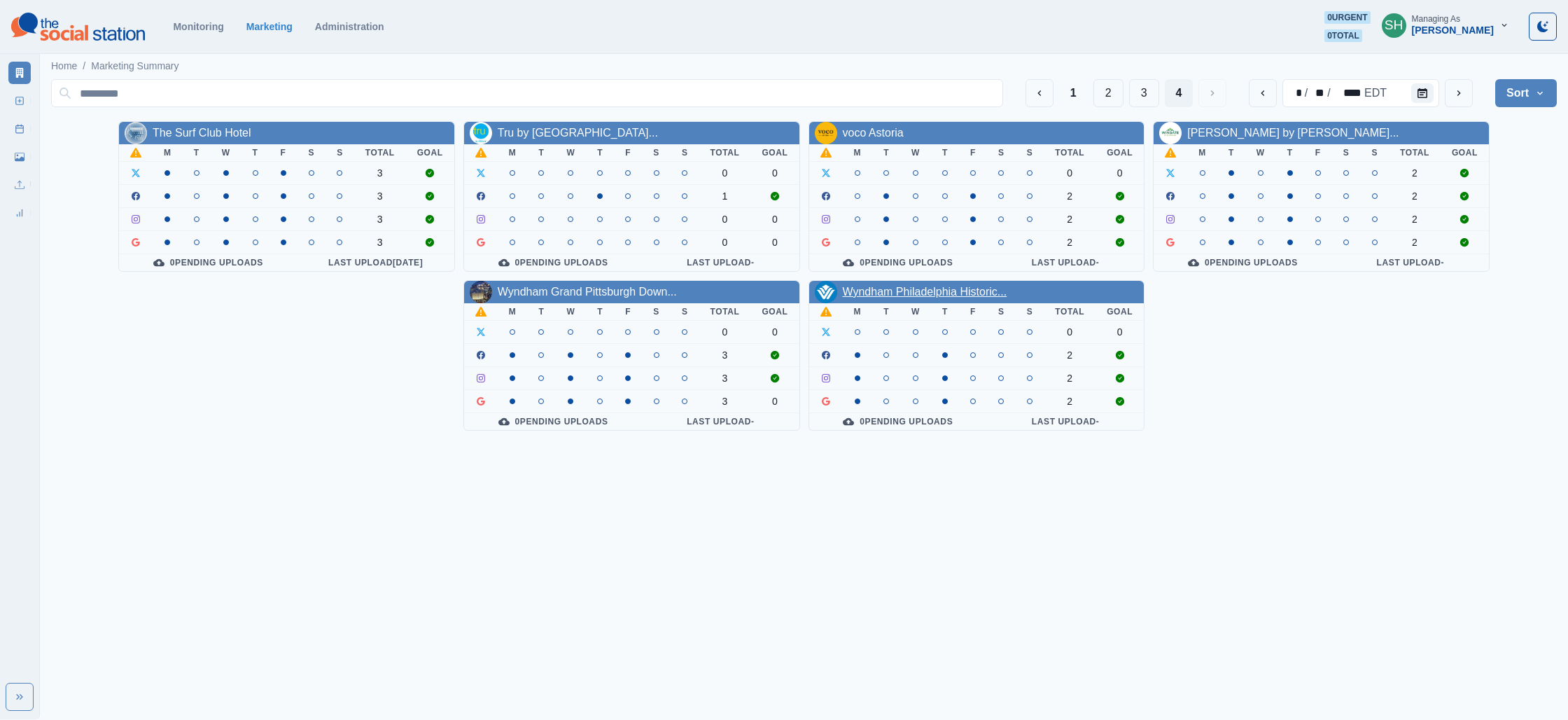
click at [939, 289] on link "Wyndham Philadelphia Historic..." at bounding box center [925, 291] width 165 height 12
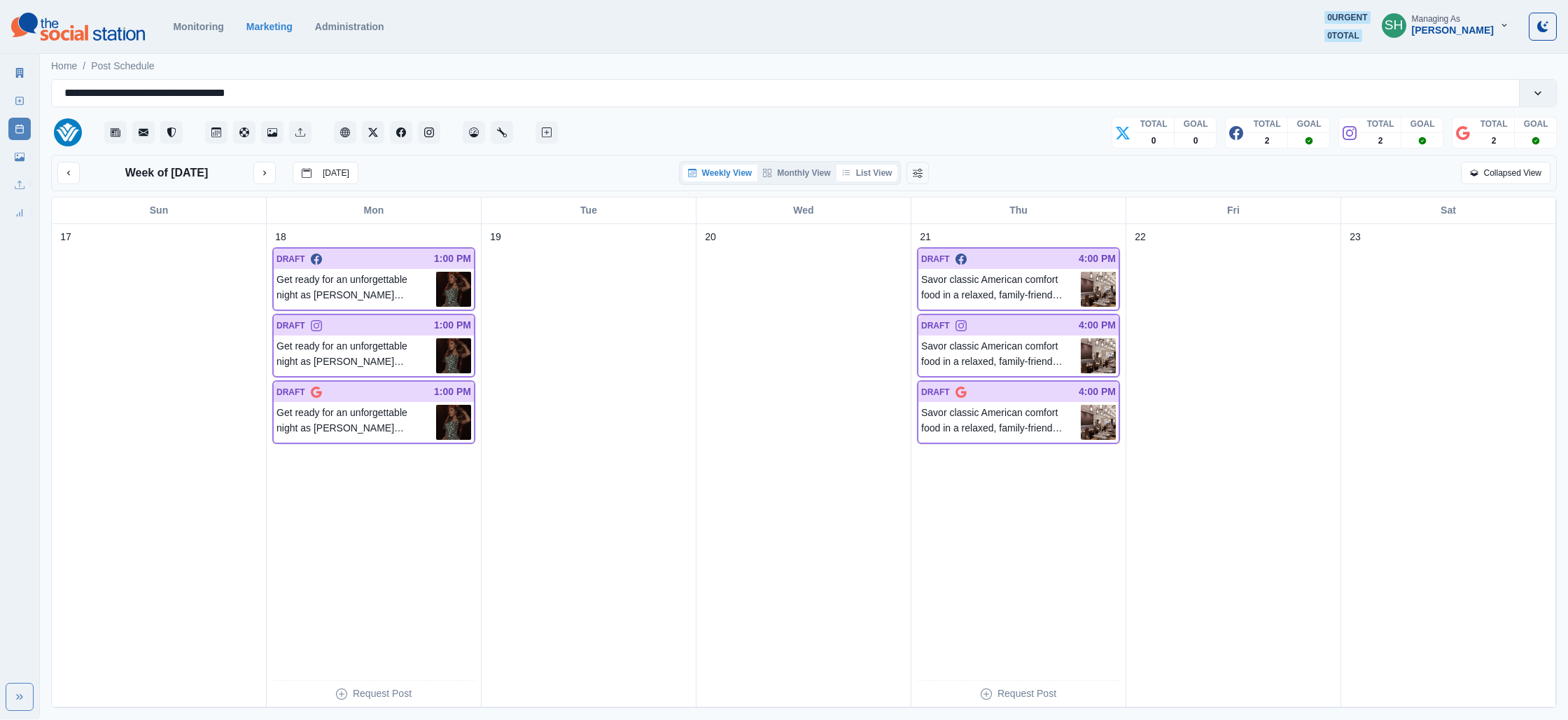
click at [866, 176] on button "List View" at bounding box center [868, 173] width 62 height 17
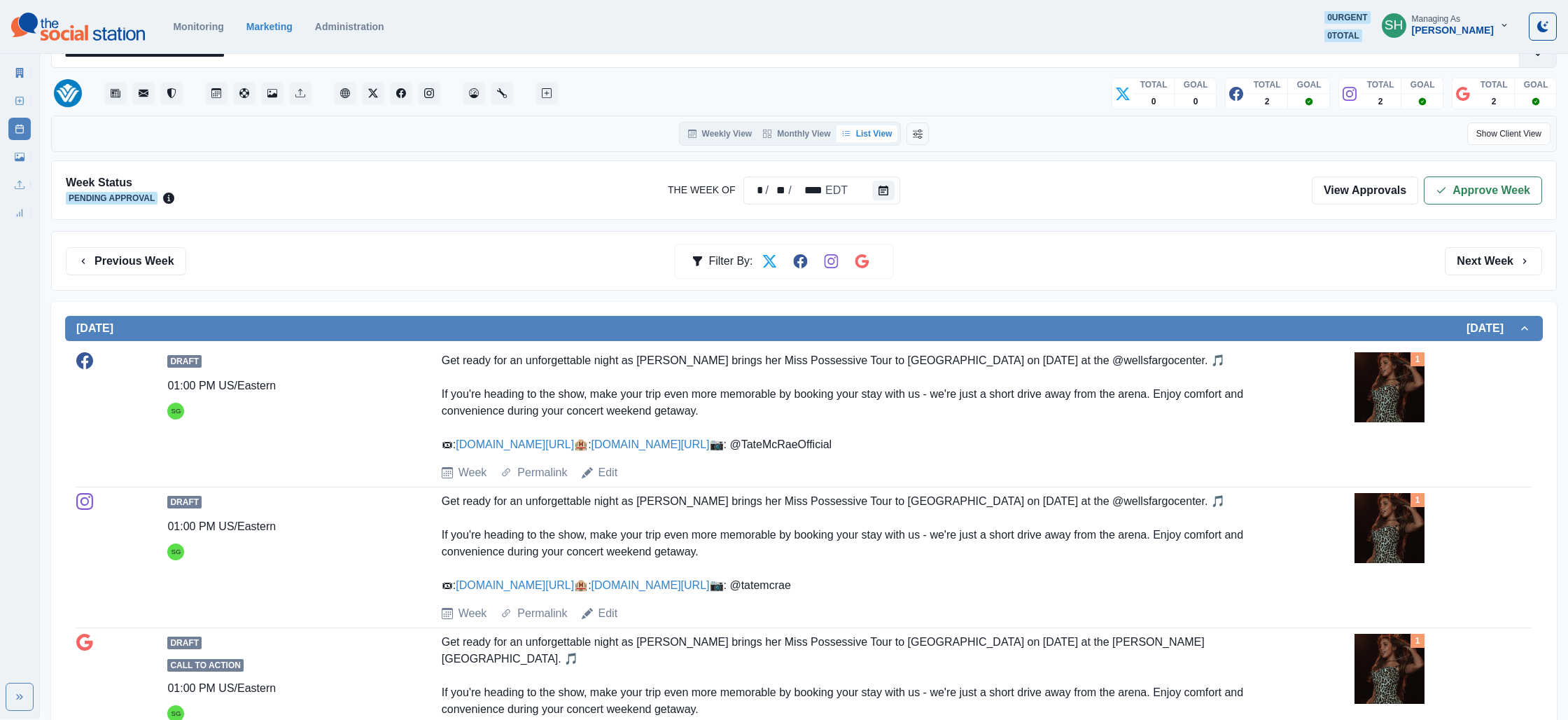
scroll to position [42, 0]
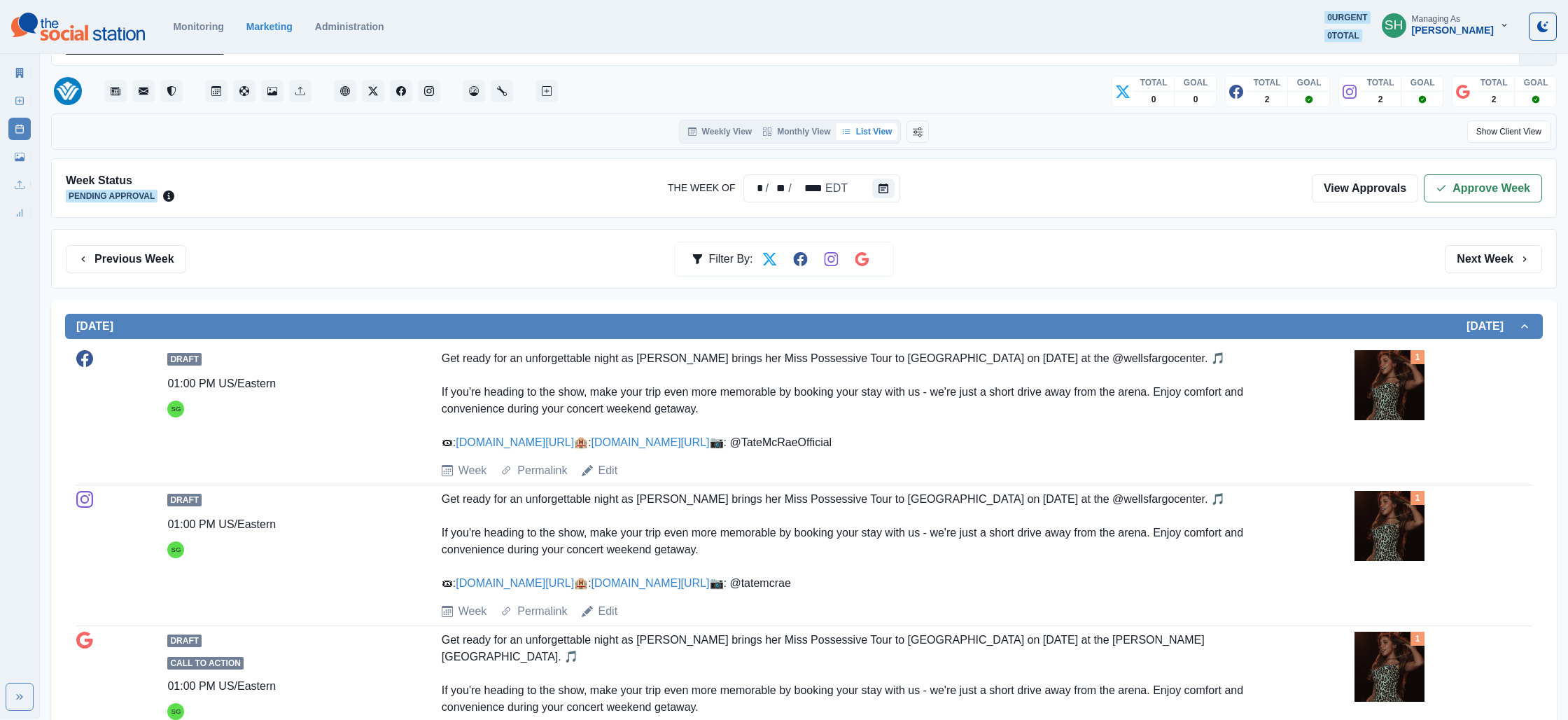
click at [1392, 392] on img at bounding box center [1389, 384] width 70 height 70
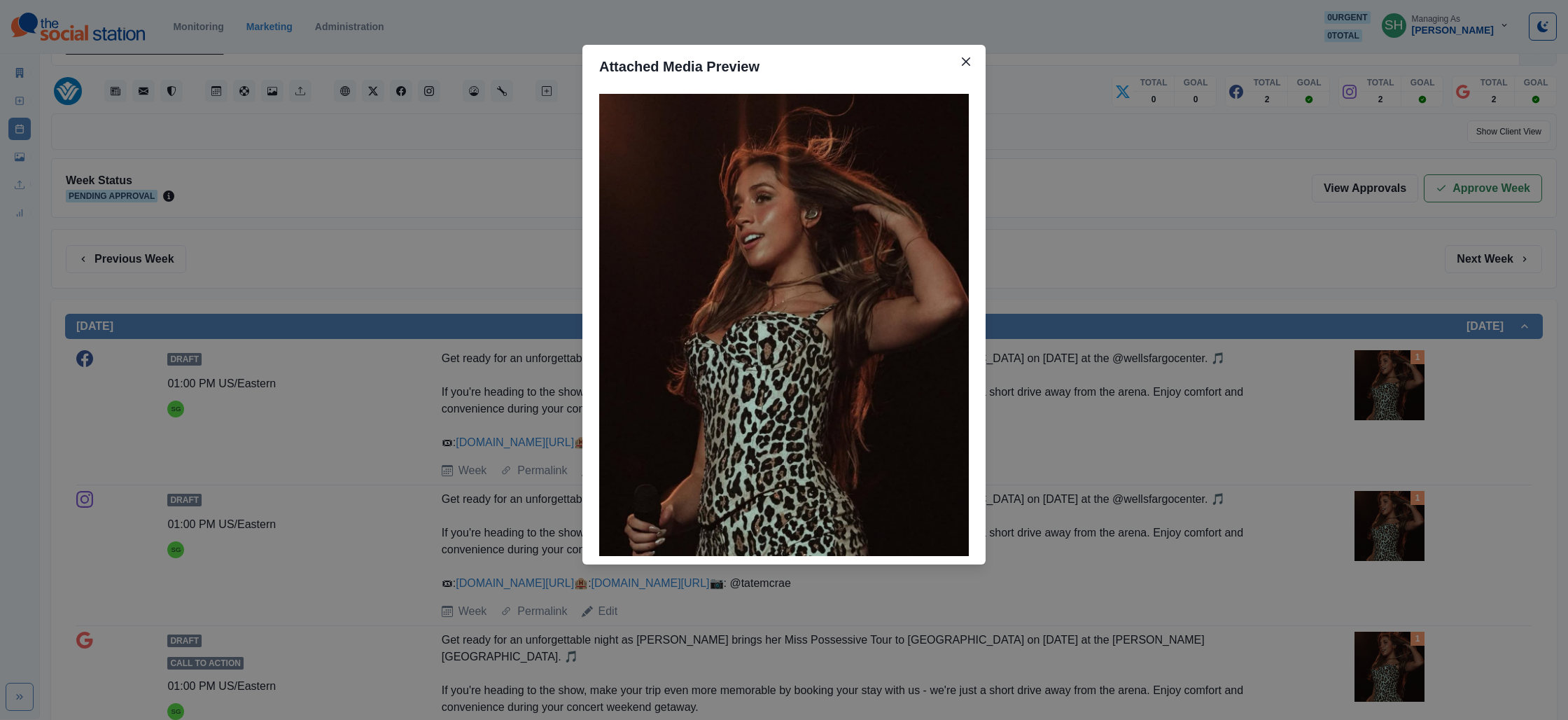
click at [994, 202] on div "Attached Media Preview" at bounding box center [784, 360] width 1568 height 720
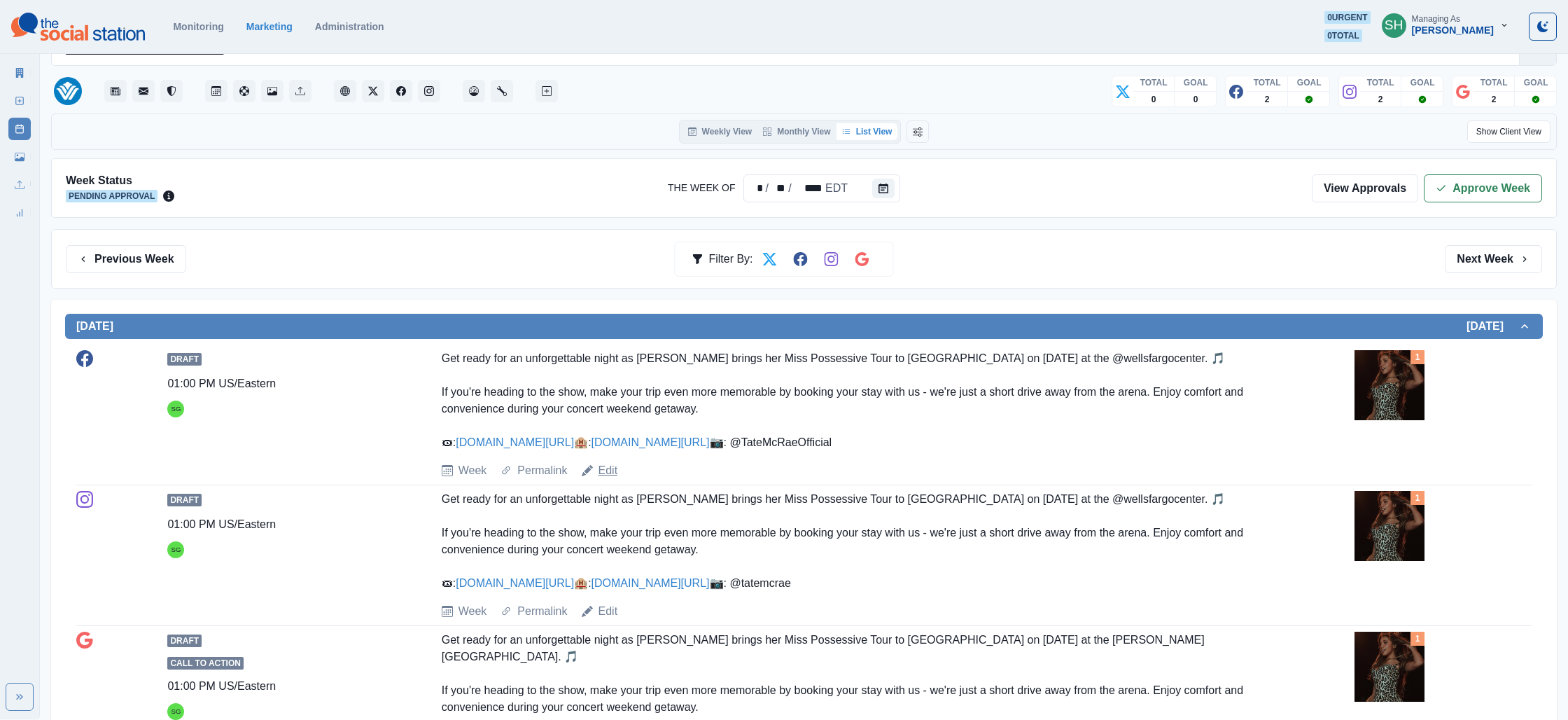
click at [608, 479] on link "Edit" at bounding box center [609, 471] width 20 height 17
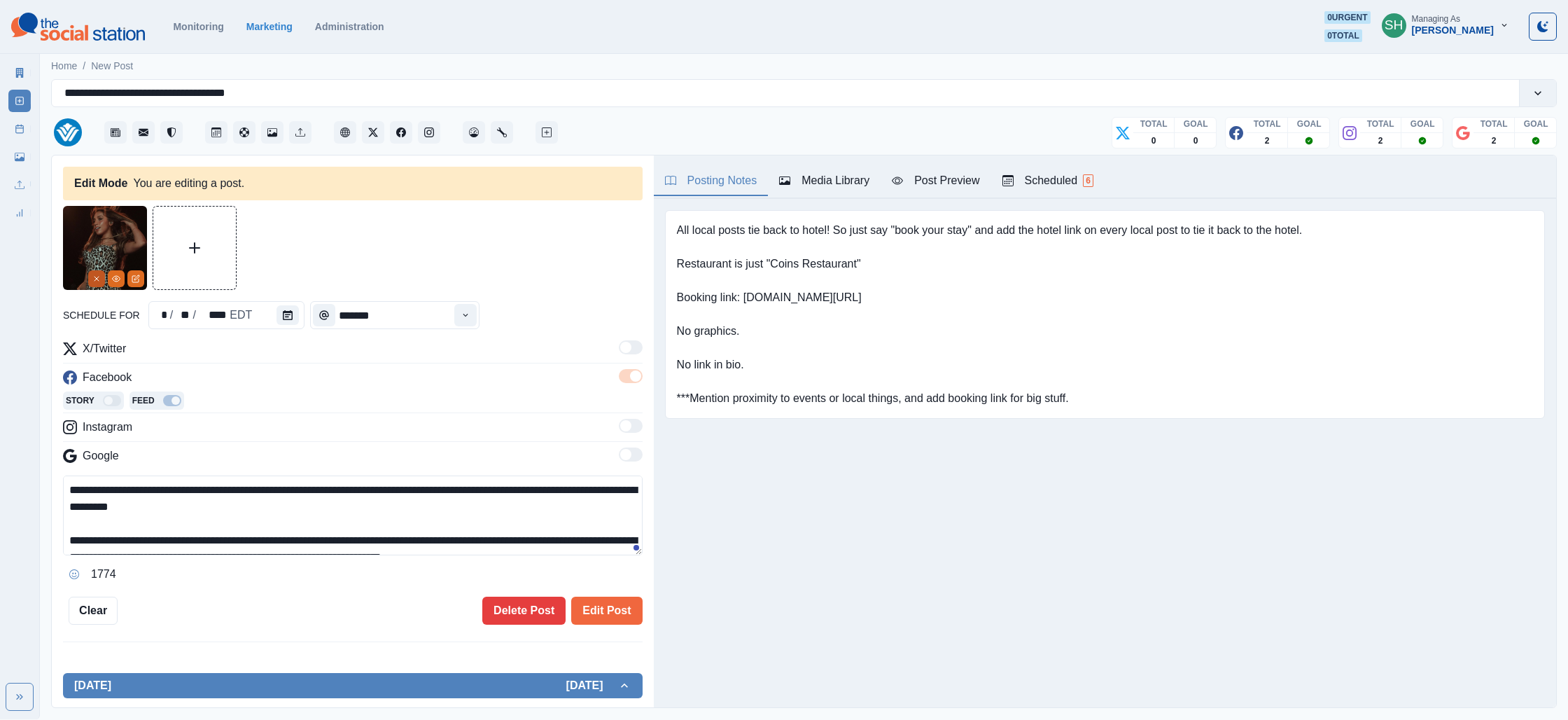
click at [100, 271] on button "Remove" at bounding box center [96, 279] width 17 height 17
click at [108, 266] on button "Upload Media" at bounding box center [110, 247] width 82 height 82
click at [811, 194] on button "Media Library" at bounding box center [824, 182] width 113 height 30
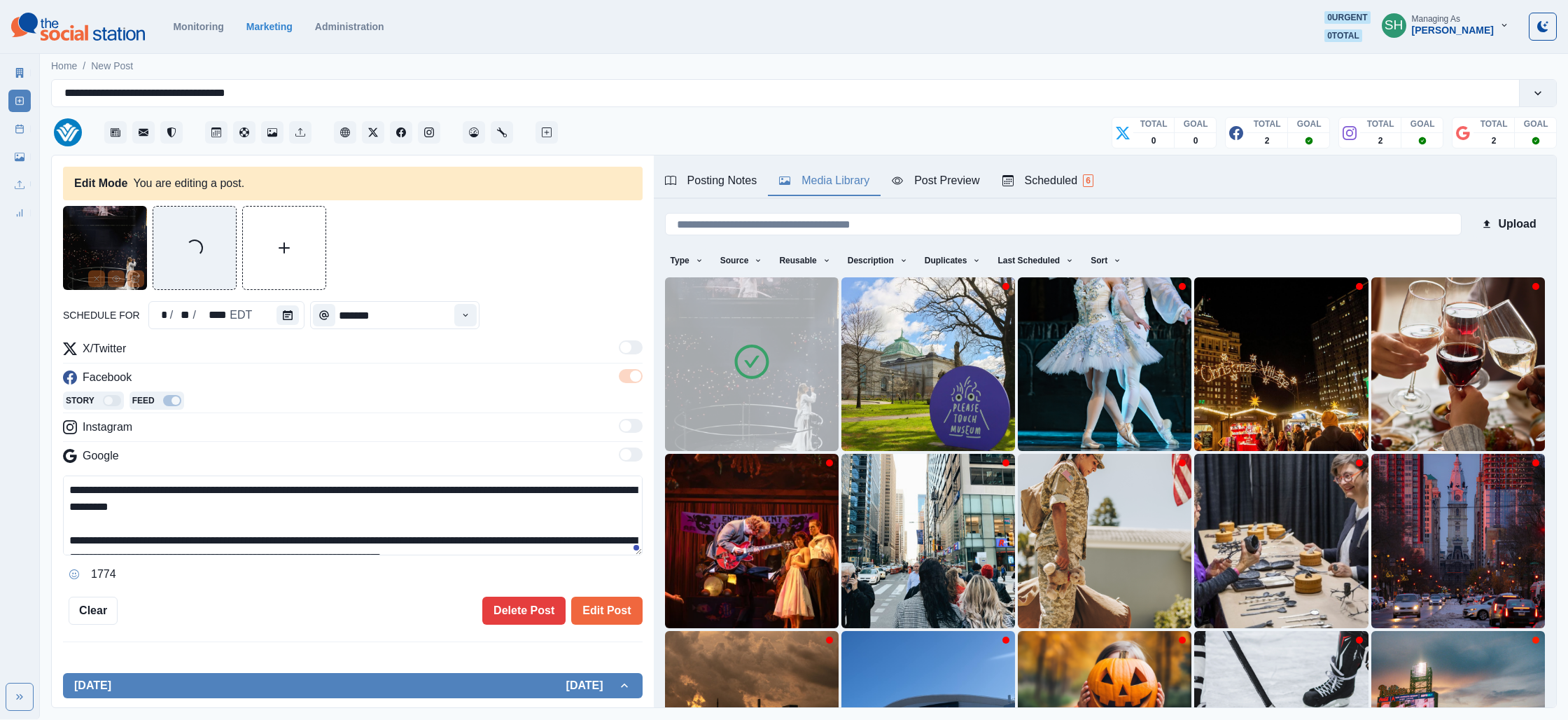
click at [817, 414] on img at bounding box center [752, 364] width 174 height 174
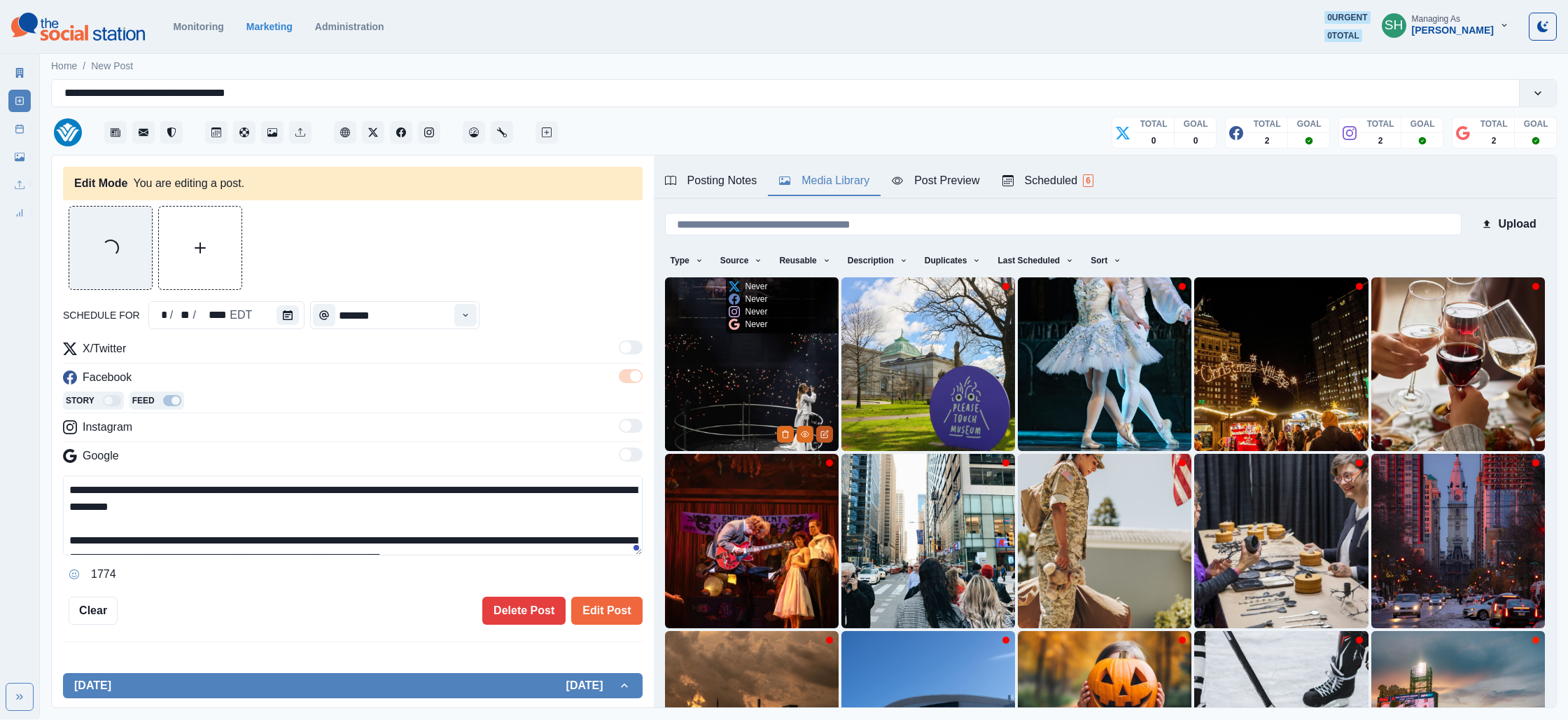
click at [818, 434] on button "Edit Media" at bounding box center [825, 434] width 17 height 17
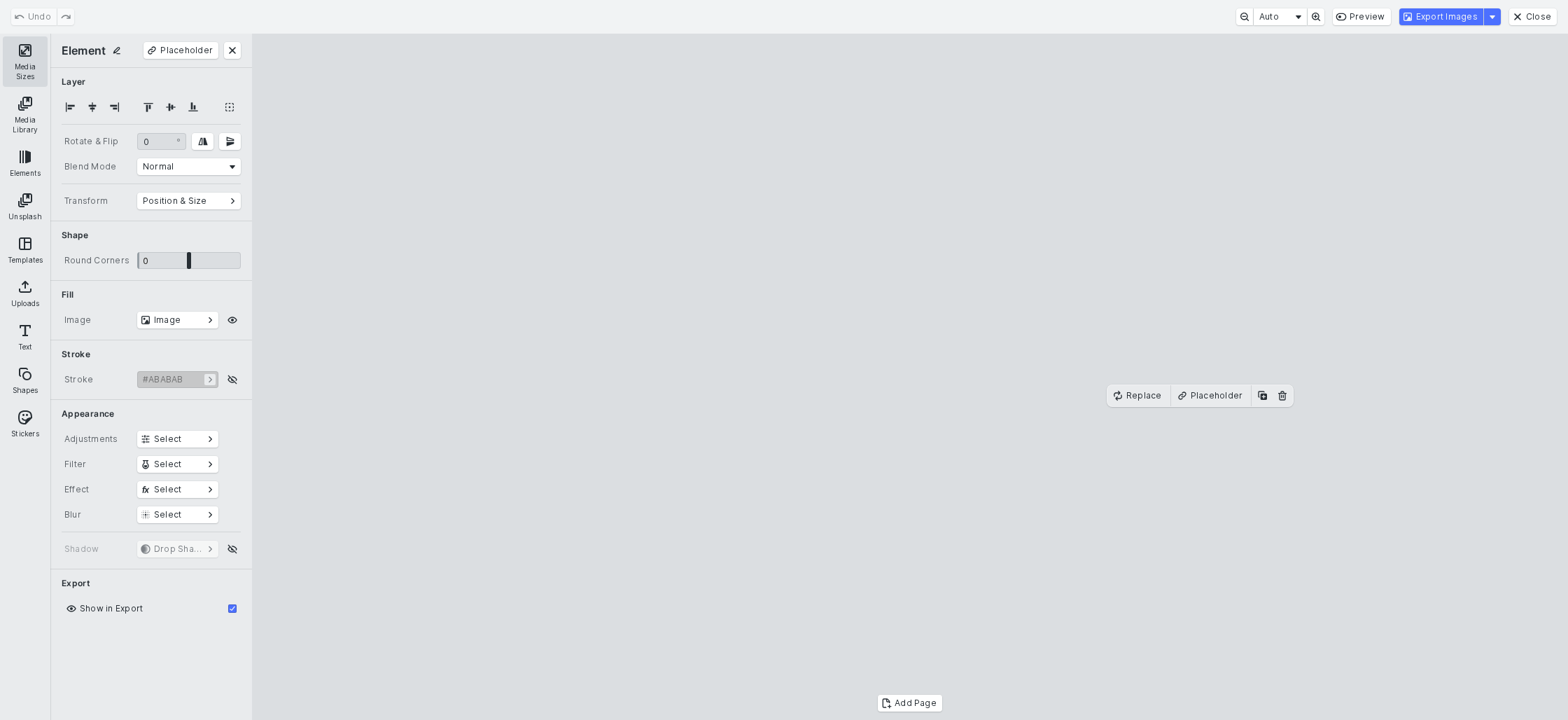
click at [24, 58] on button "Media Sizes" at bounding box center [25, 62] width 45 height 51
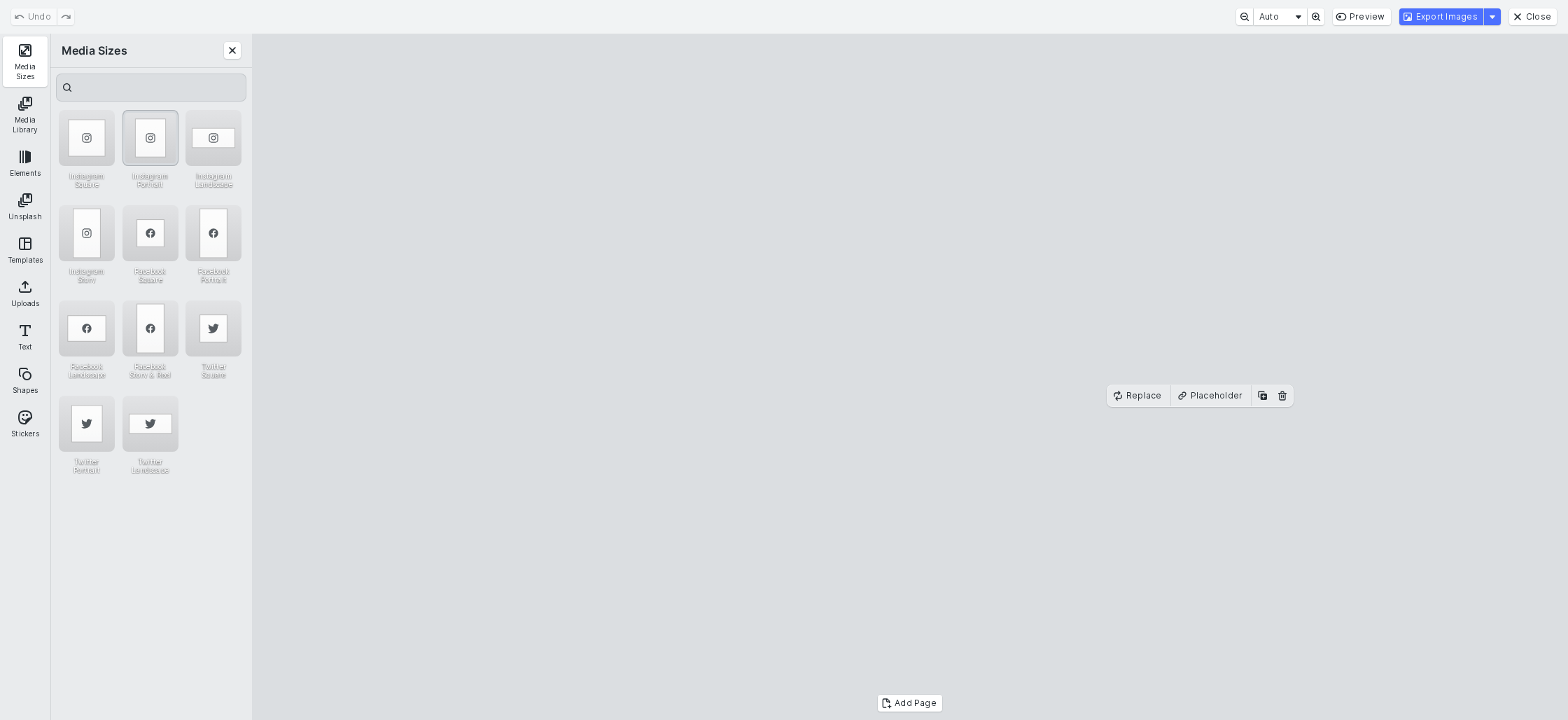
click at [148, 139] on div "Instagram Portrait" at bounding box center [151, 138] width 56 height 56
click at [910, 377] on cesdk-canvas "Editor canvas" at bounding box center [910, 377] width 0 height 0
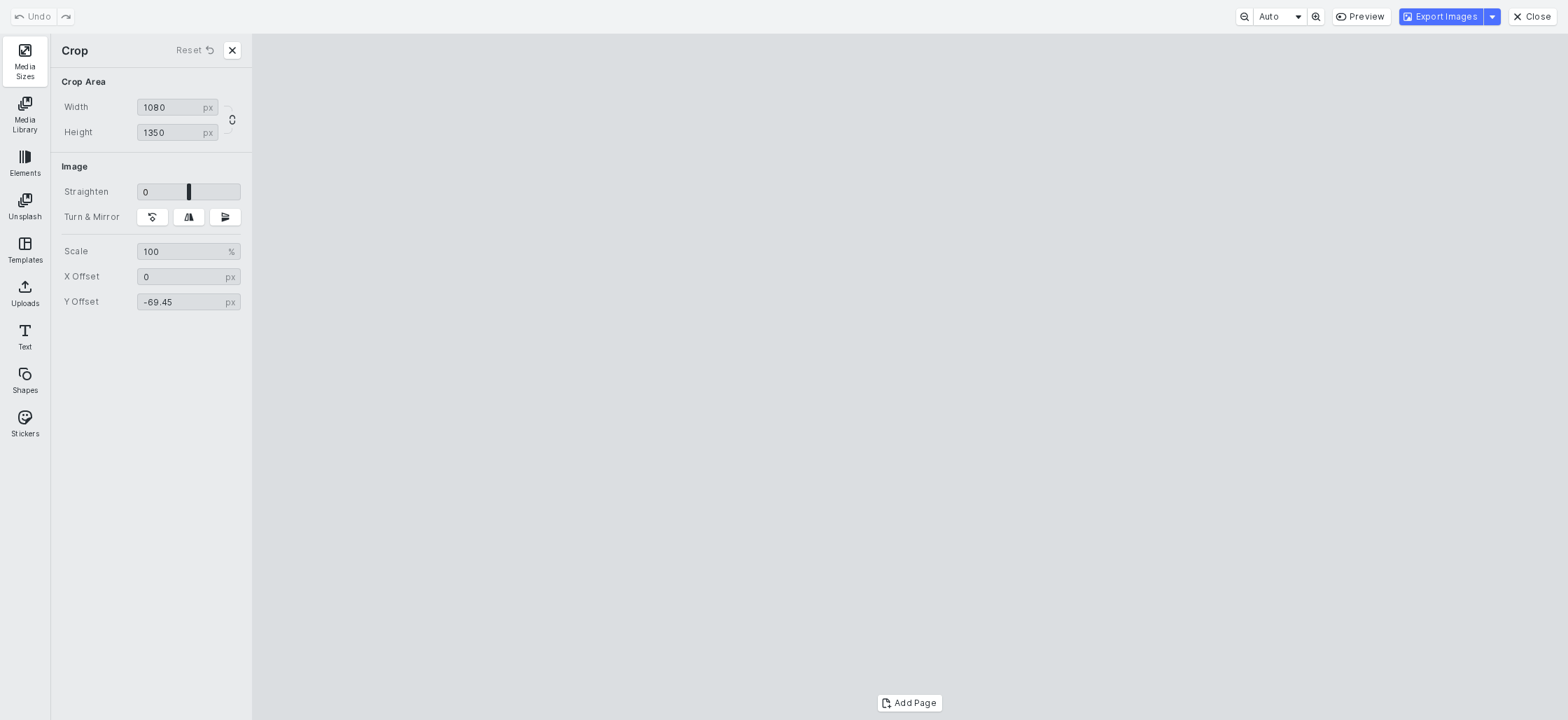
type input "*"
drag, startPoint x: 866, startPoint y: 209, endPoint x: 887, endPoint y: 264, distance: 58.9
click at [910, 377] on cesdk-canvas "Editor canvas" at bounding box center [910, 377] width 0 height 0
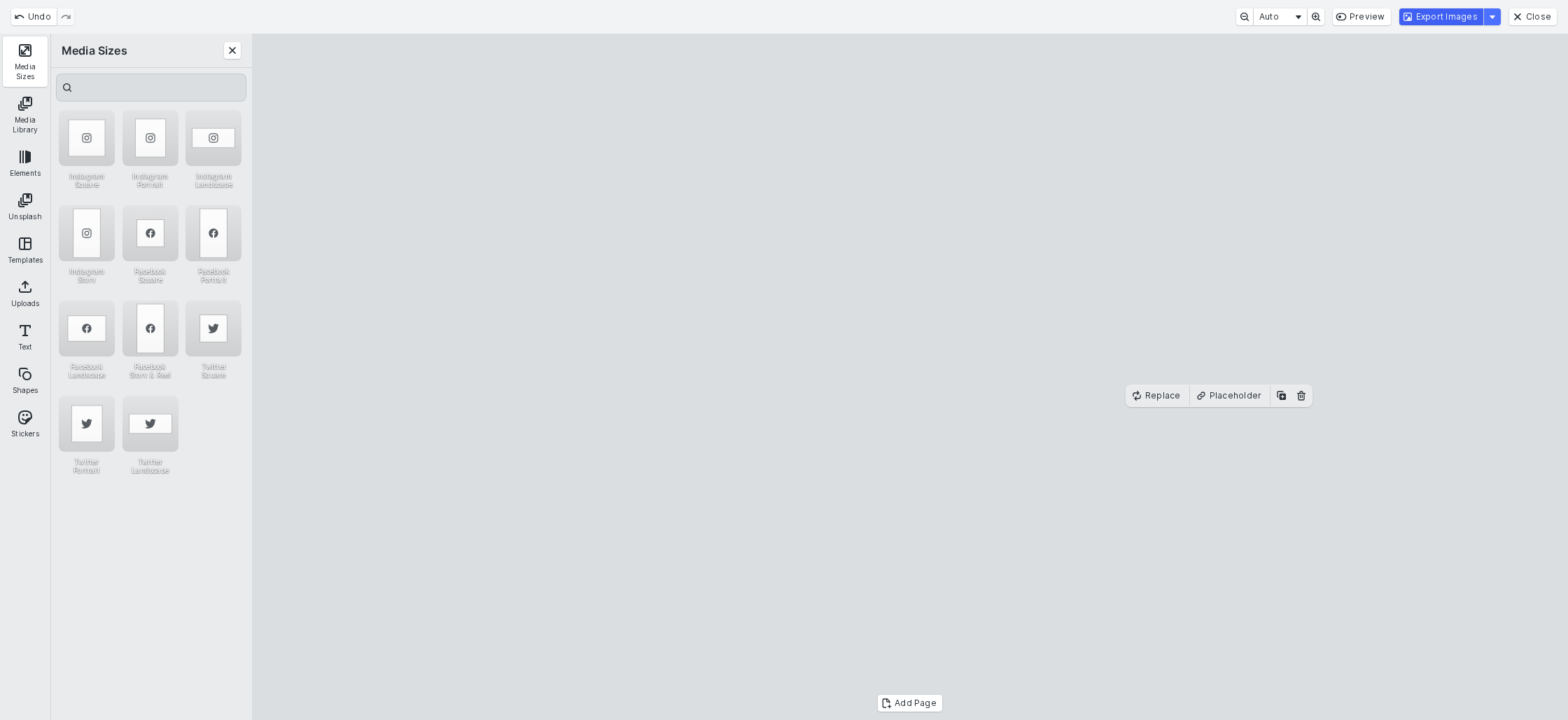
click at [1412, 23] on button "Export Images" at bounding box center [1441, 17] width 84 height 17
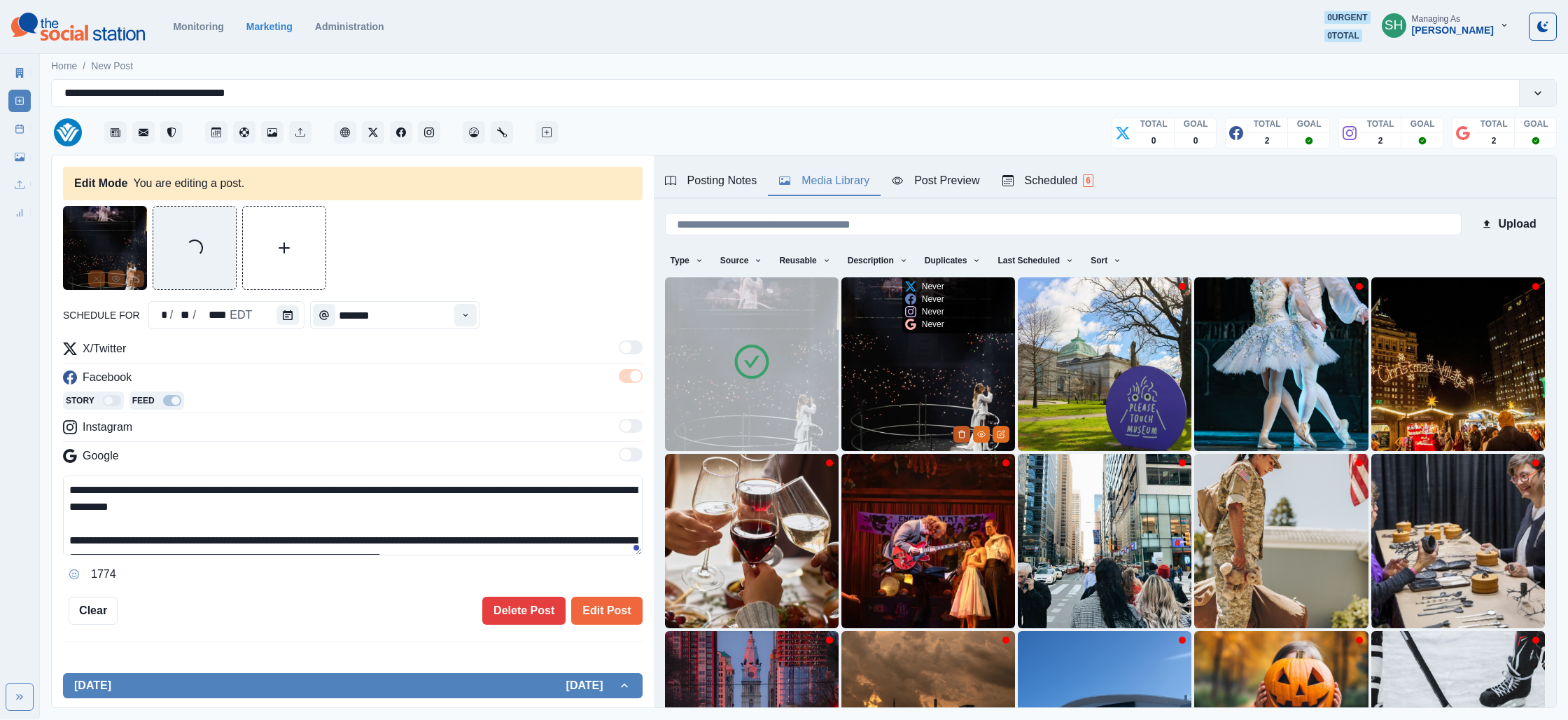
click at [959, 429] on button "Delete Media" at bounding box center [962, 434] width 17 height 17
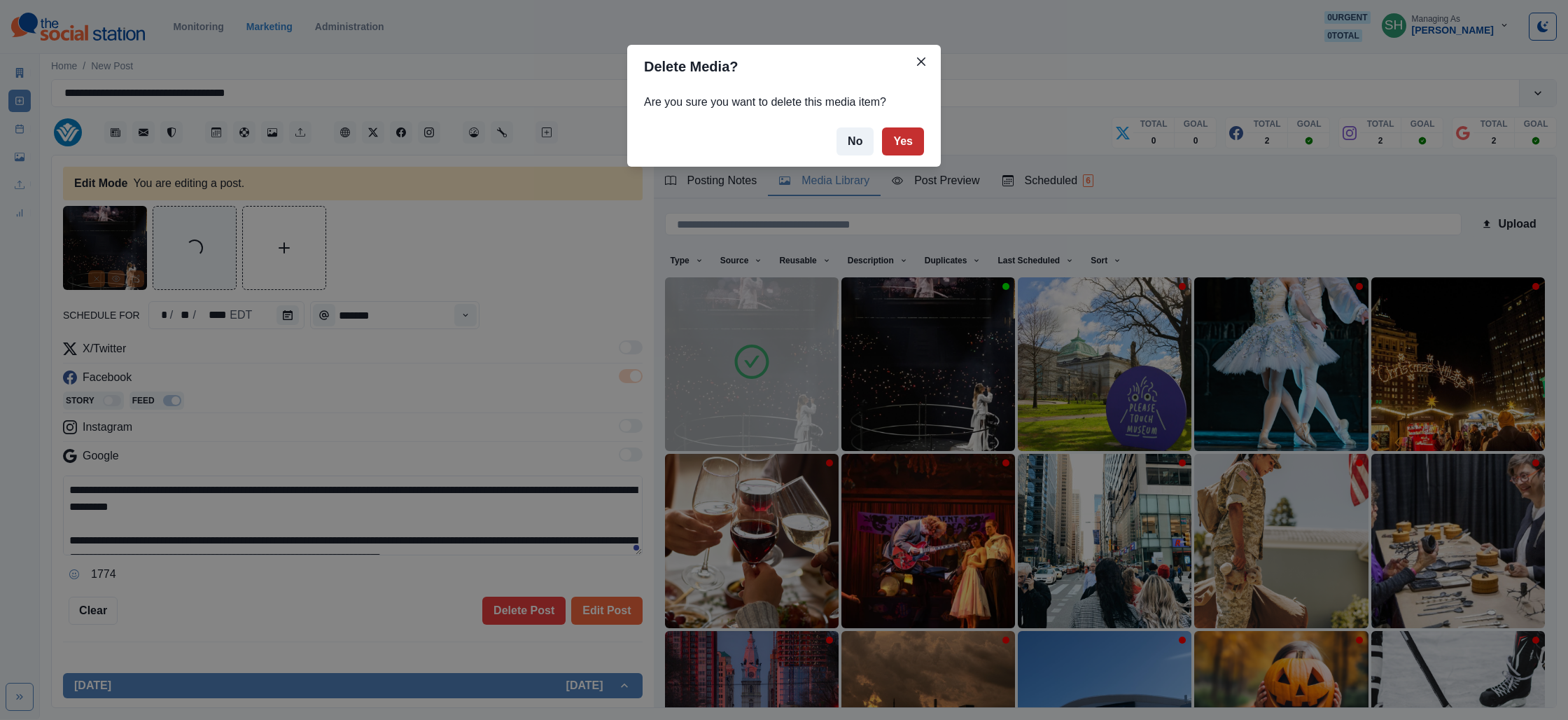
click at [889, 138] on button "Yes" at bounding box center [903, 141] width 42 height 28
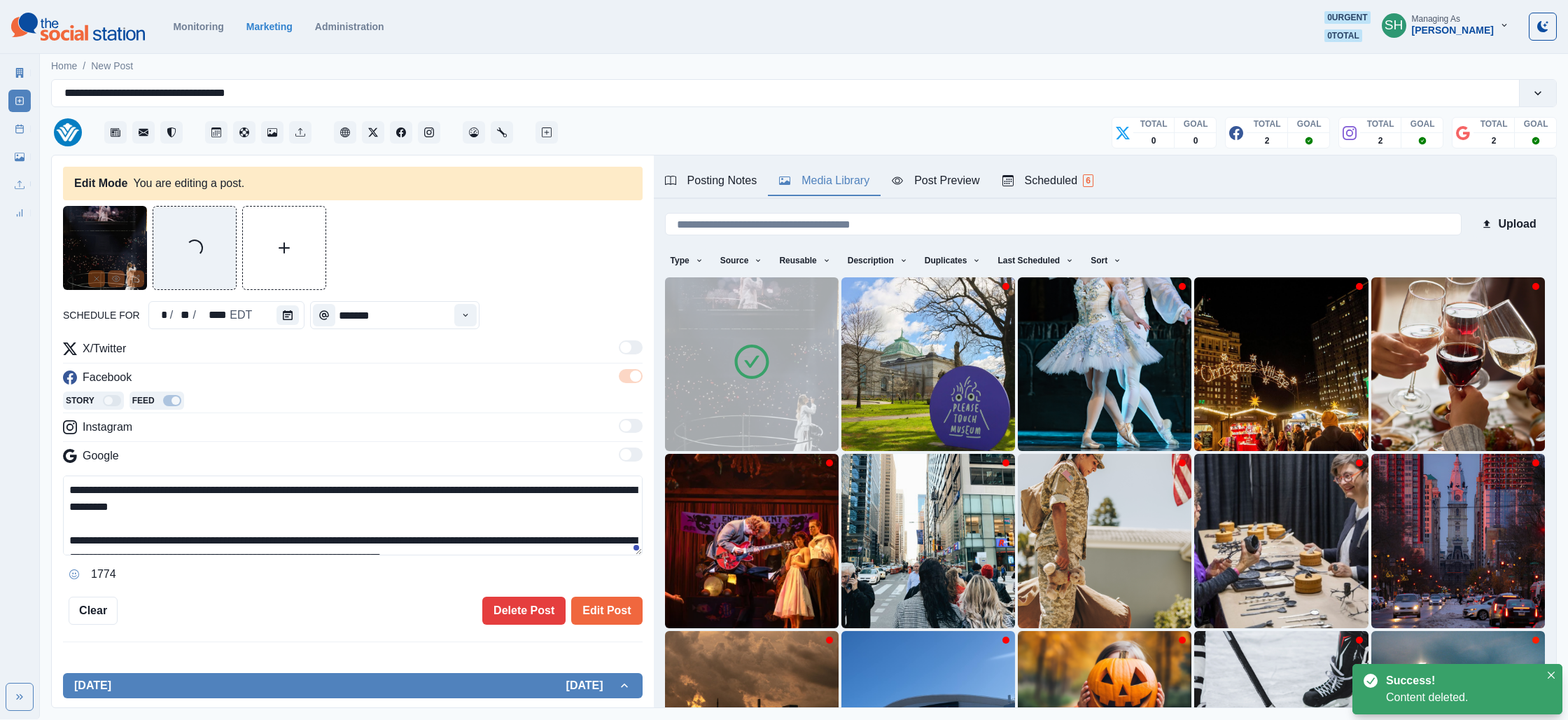
click at [445, 417] on div "X/Twitter Facebook Story Feed Instagram Google" at bounding box center [353, 405] width 580 height 130
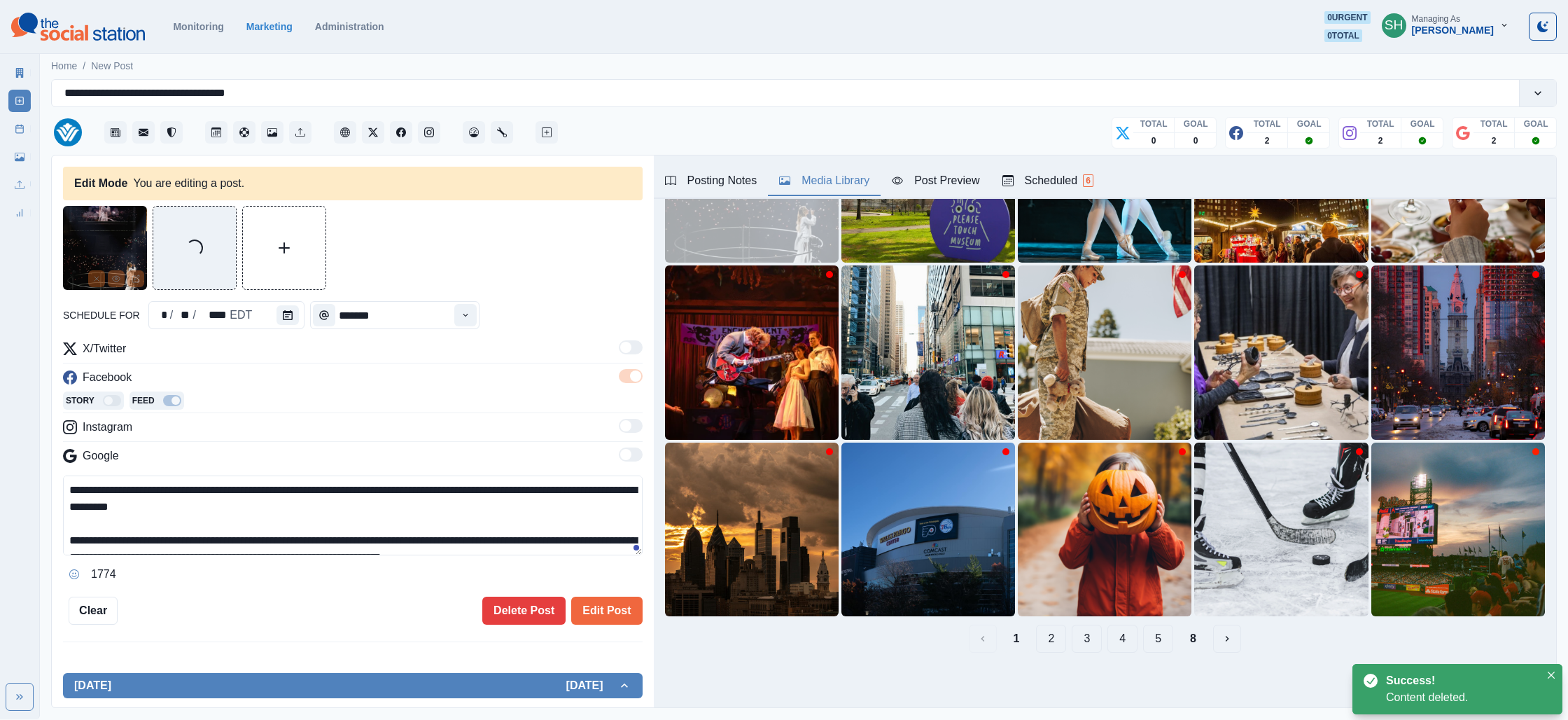
click at [1094, 644] on button "3" at bounding box center [1087, 638] width 30 height 28
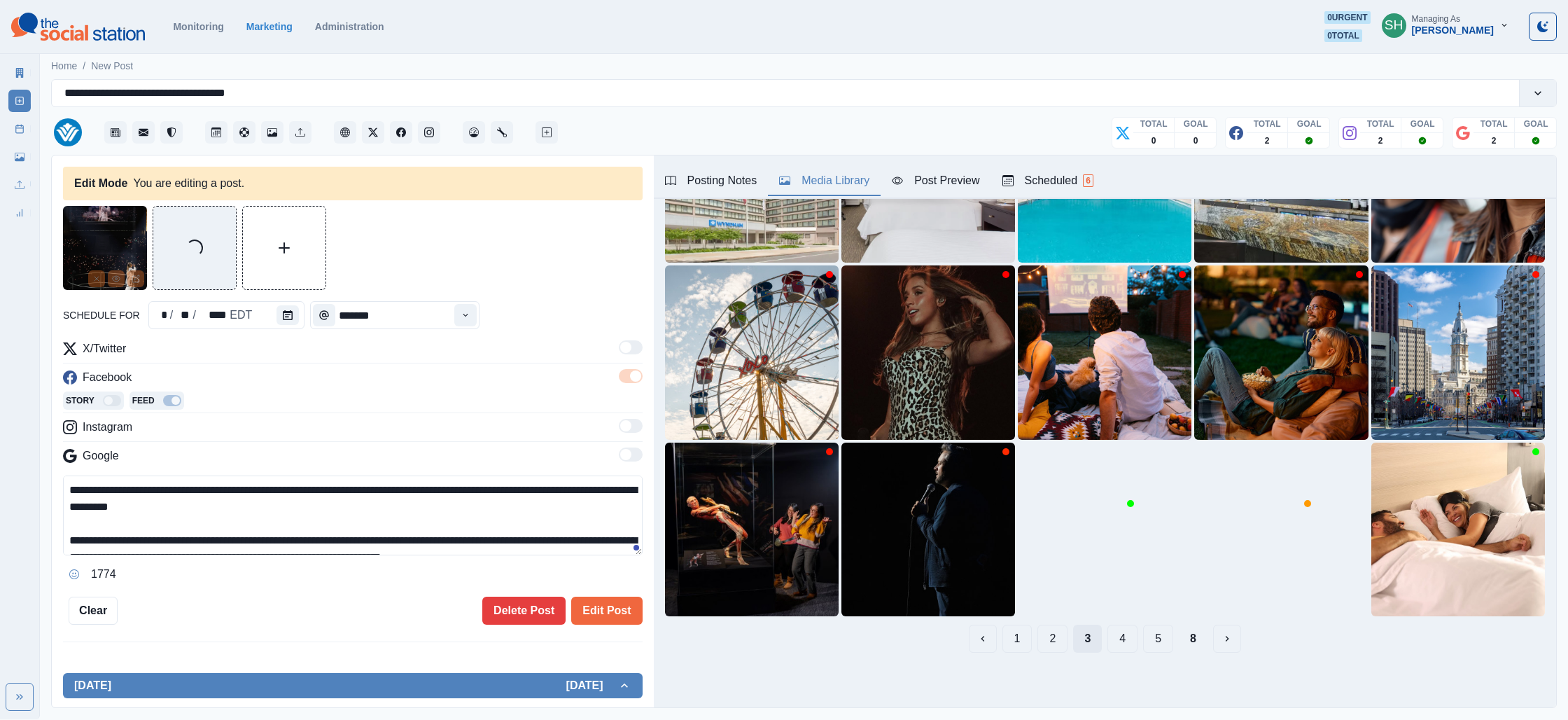
scroll to position [0, 0]
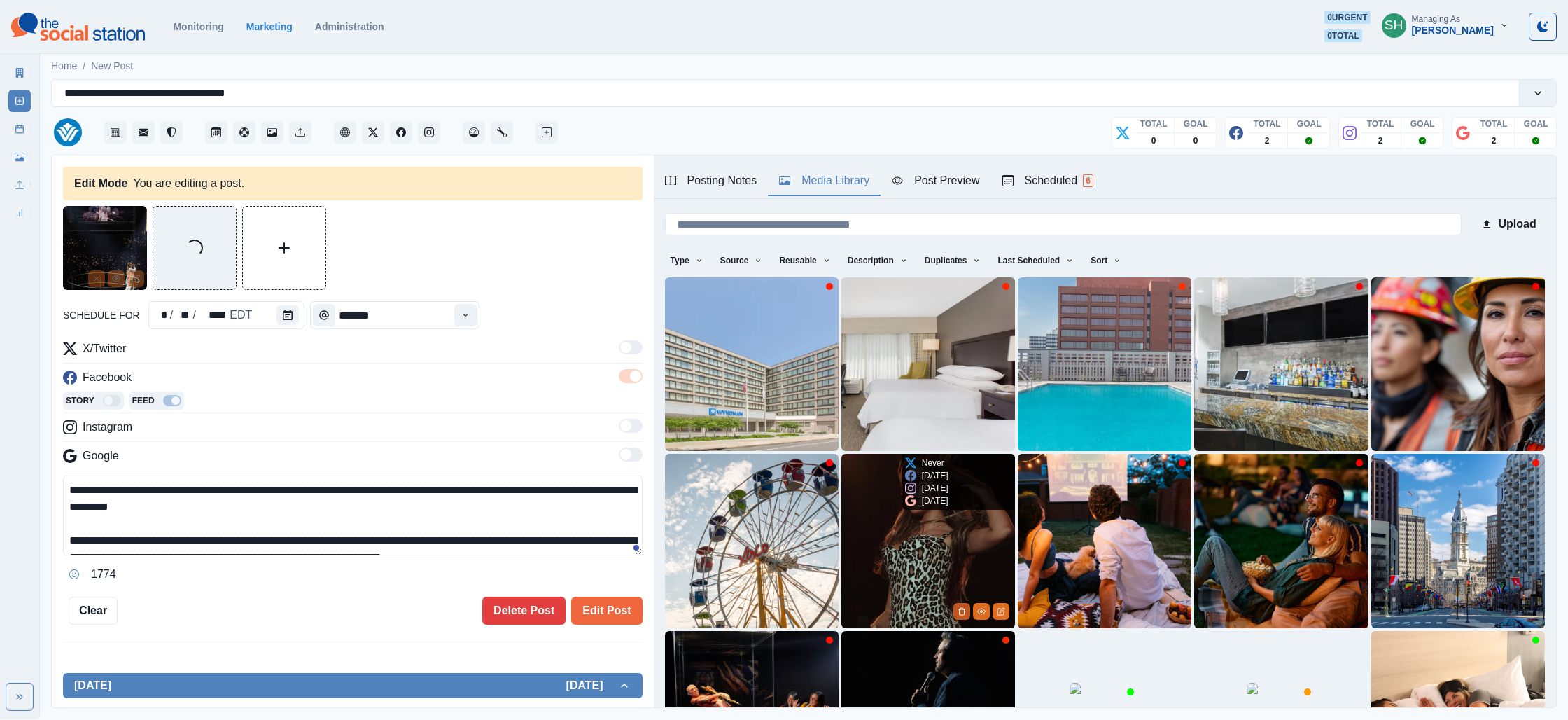
click at [962, 607] on icon "Delete Media" at bounding box center [962, 611] width 5 height 7
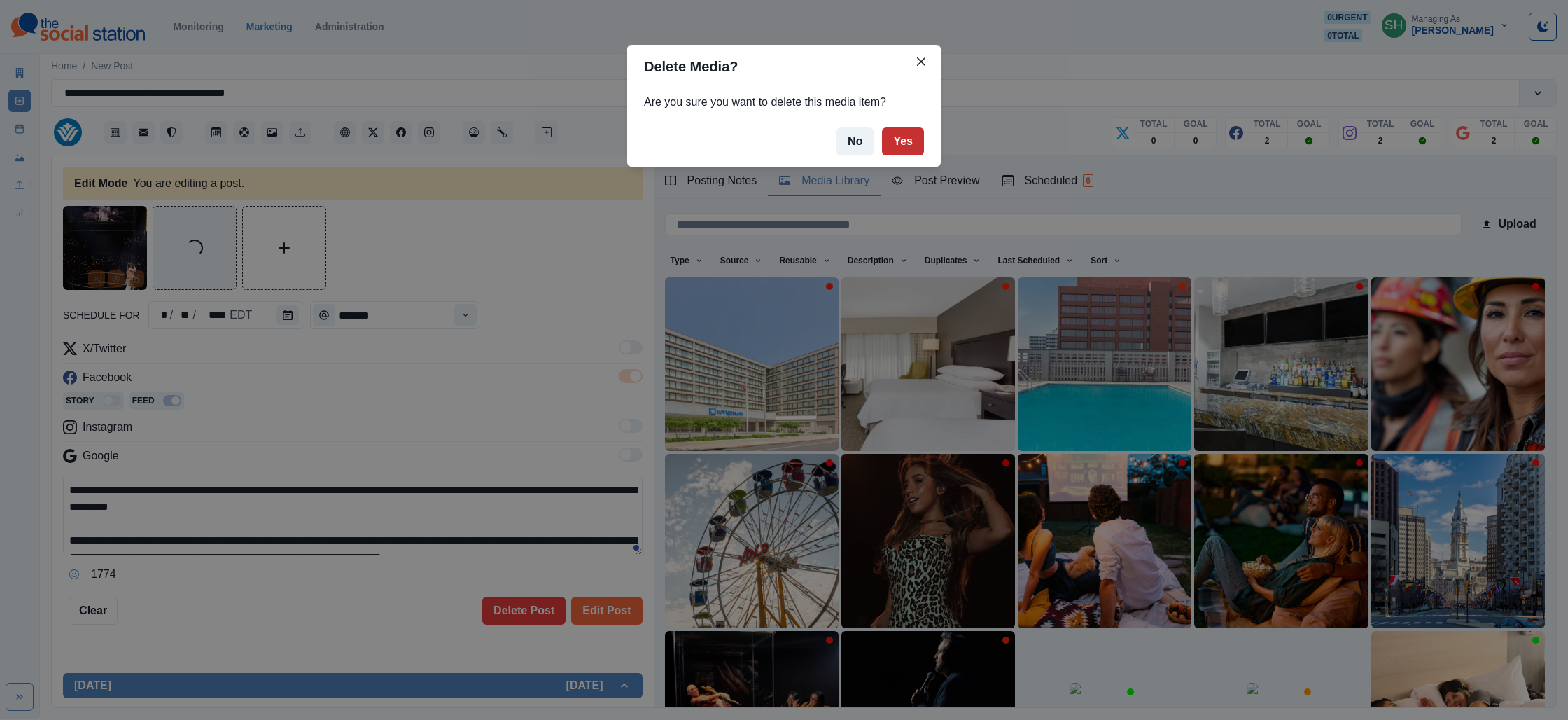
click at [890, 145] on button "Yes" at bounding box center [903, 141] width 42 height 28
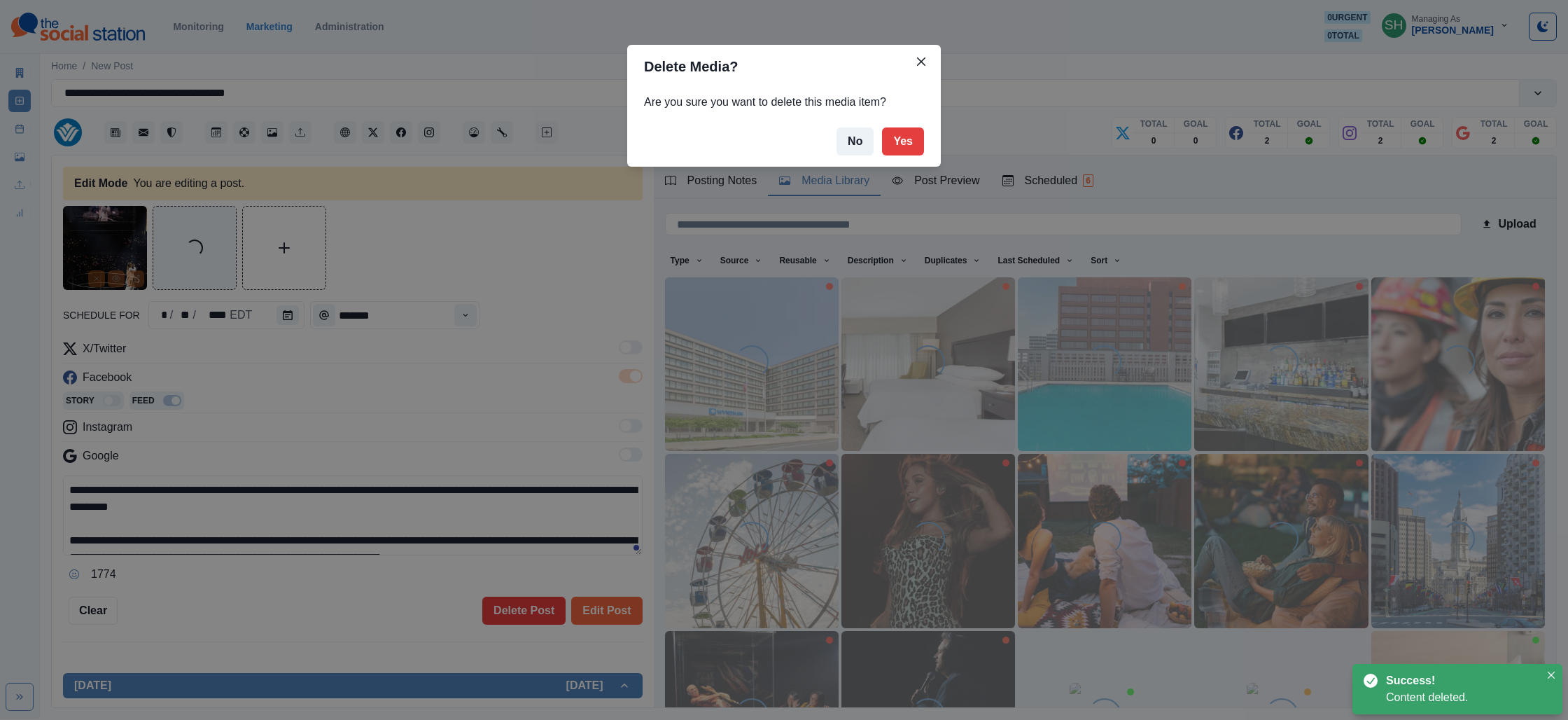
click at [502, 389] on div "Delete Media? Are you sure you want to delete this media item? No Yes" at bounding box center [784, 360] width 1568 height 720
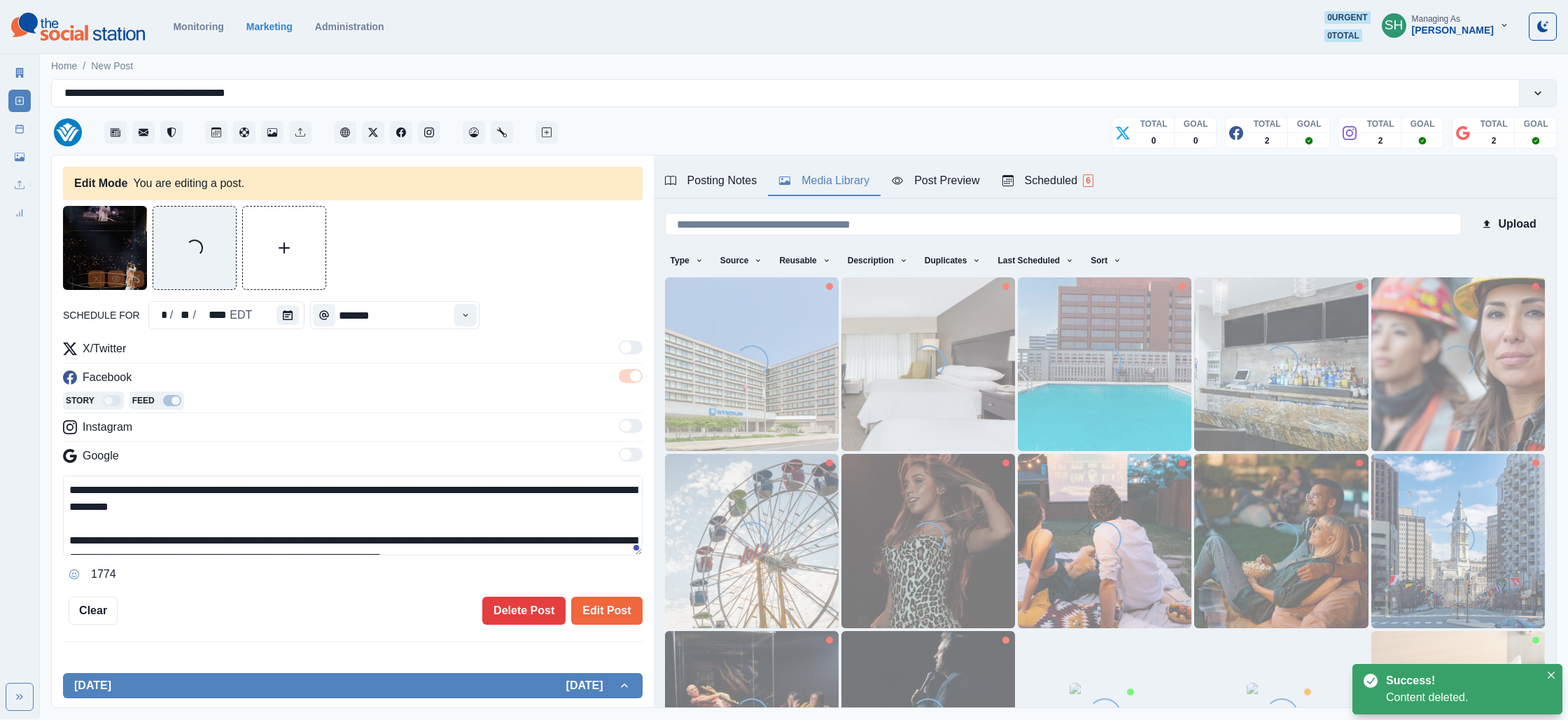
scroll to position [9, 0]
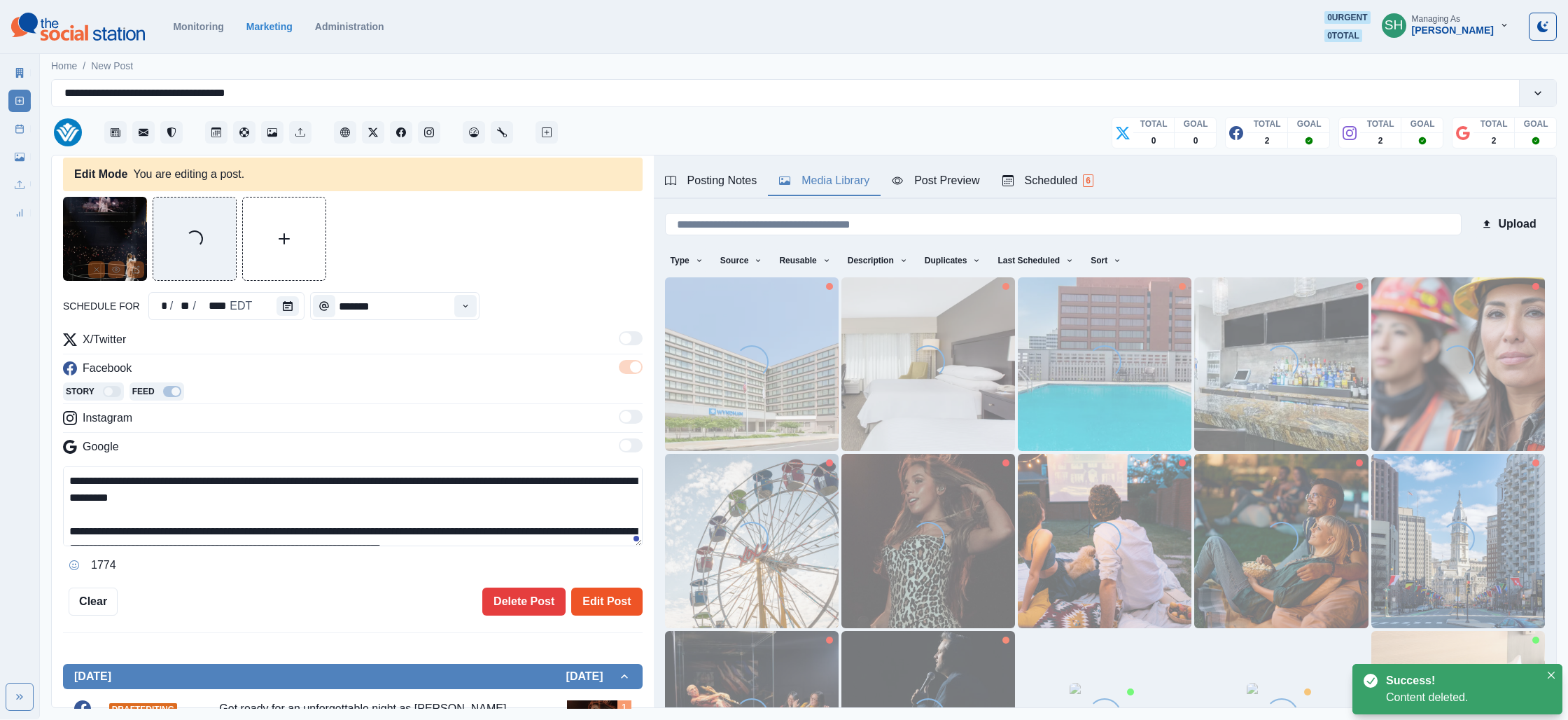
click at [600, 608] on button "Edit Post" at bounding box center [607, 602] width 70 height 28
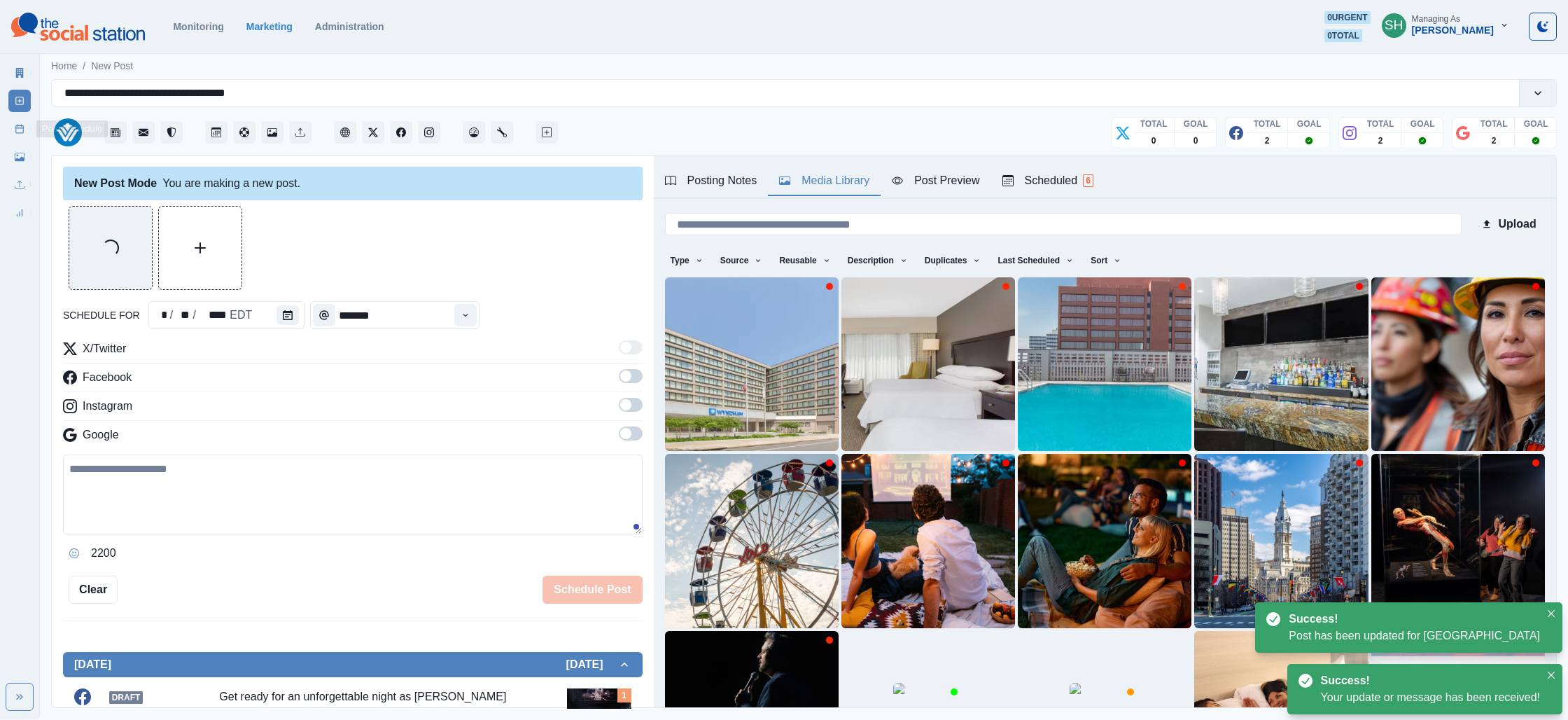
click at [12, 130] on link "Post Schedule" at bounding box center [20, 129] width 23 height 23
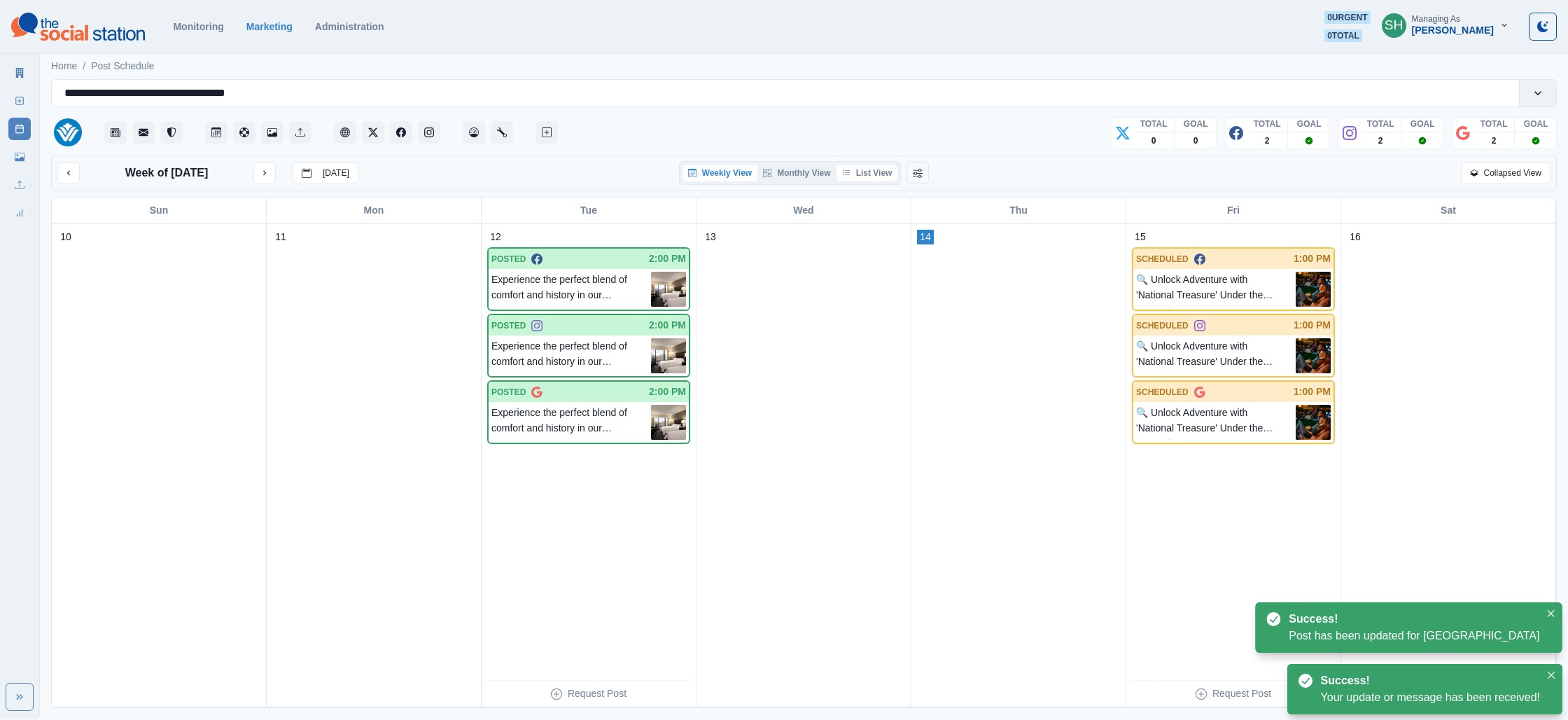
click at [861, 165] on button "List View" at bounding box center [868, 173] width 62 height 17
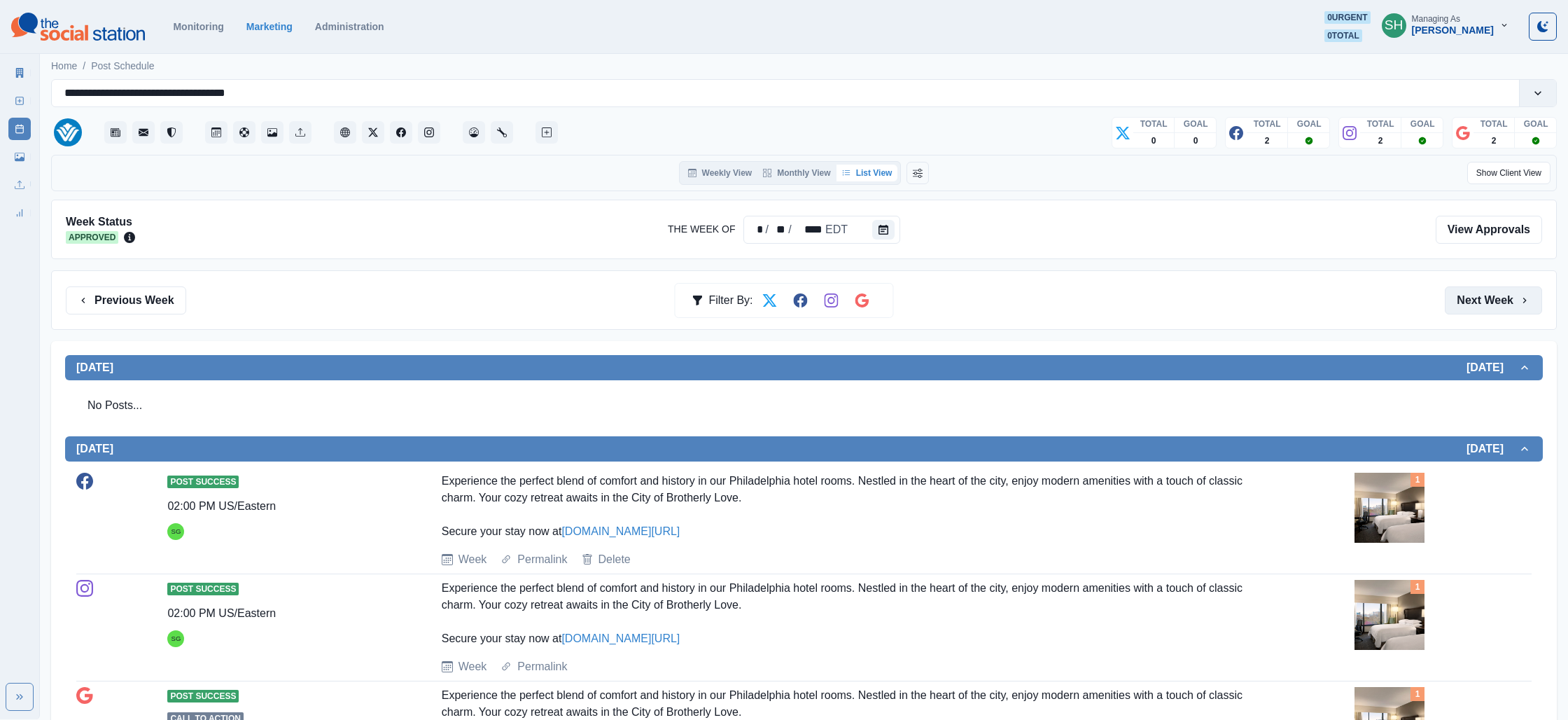
click at [1493, 303] on button "Next Week" at bounding box center [1493, 301] width 97 height 28
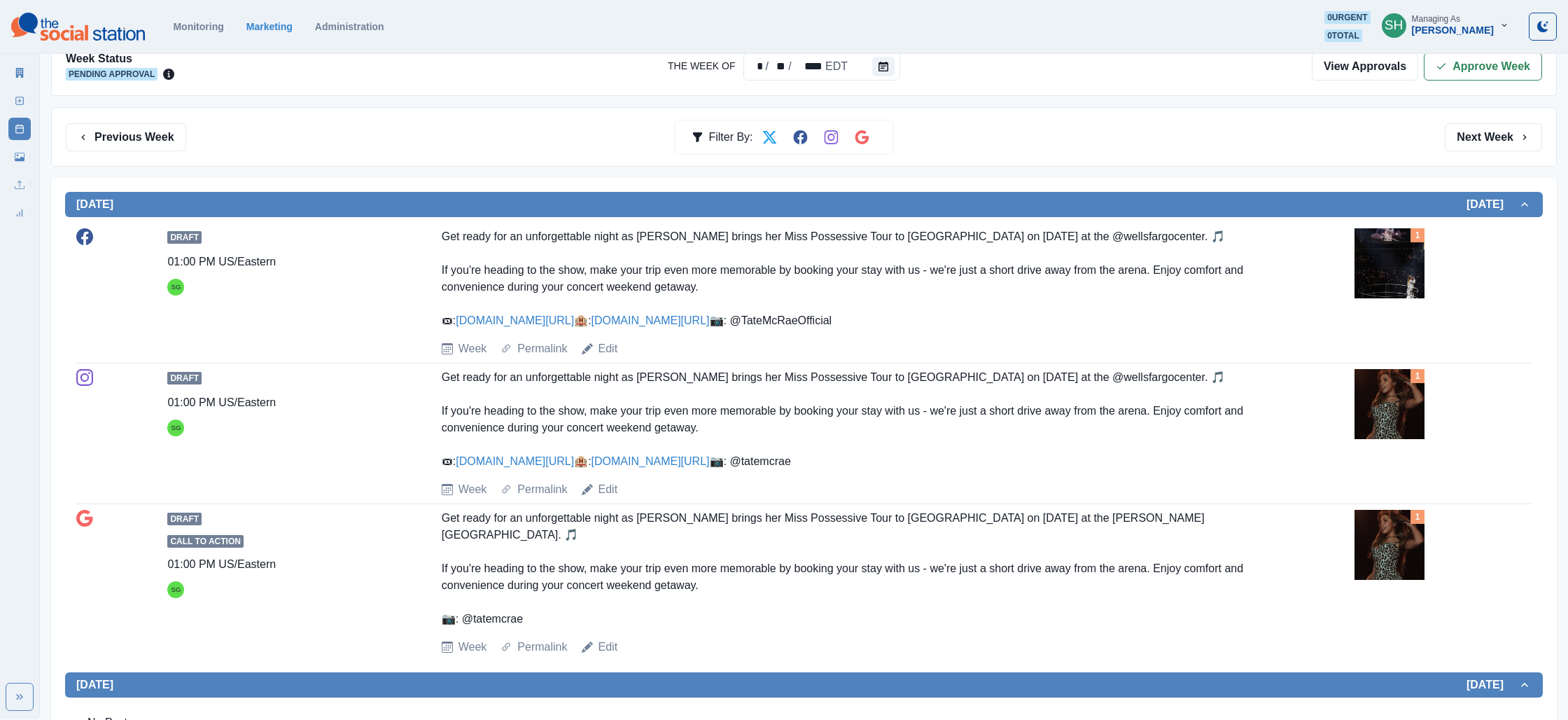
scroll to position [192, 0]
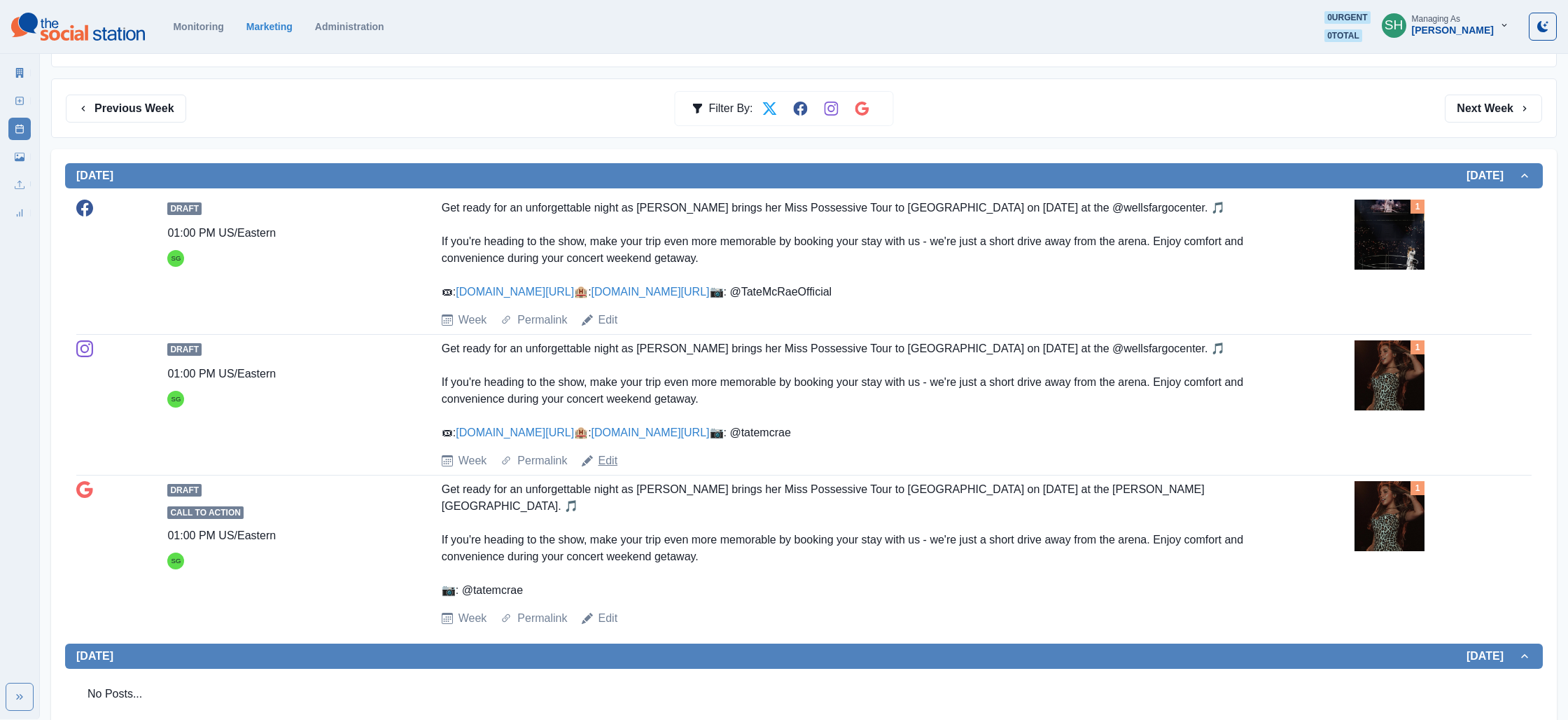
click at [605, 469] on link "Edit" at bounding box center [609, 461] width 20 height 17
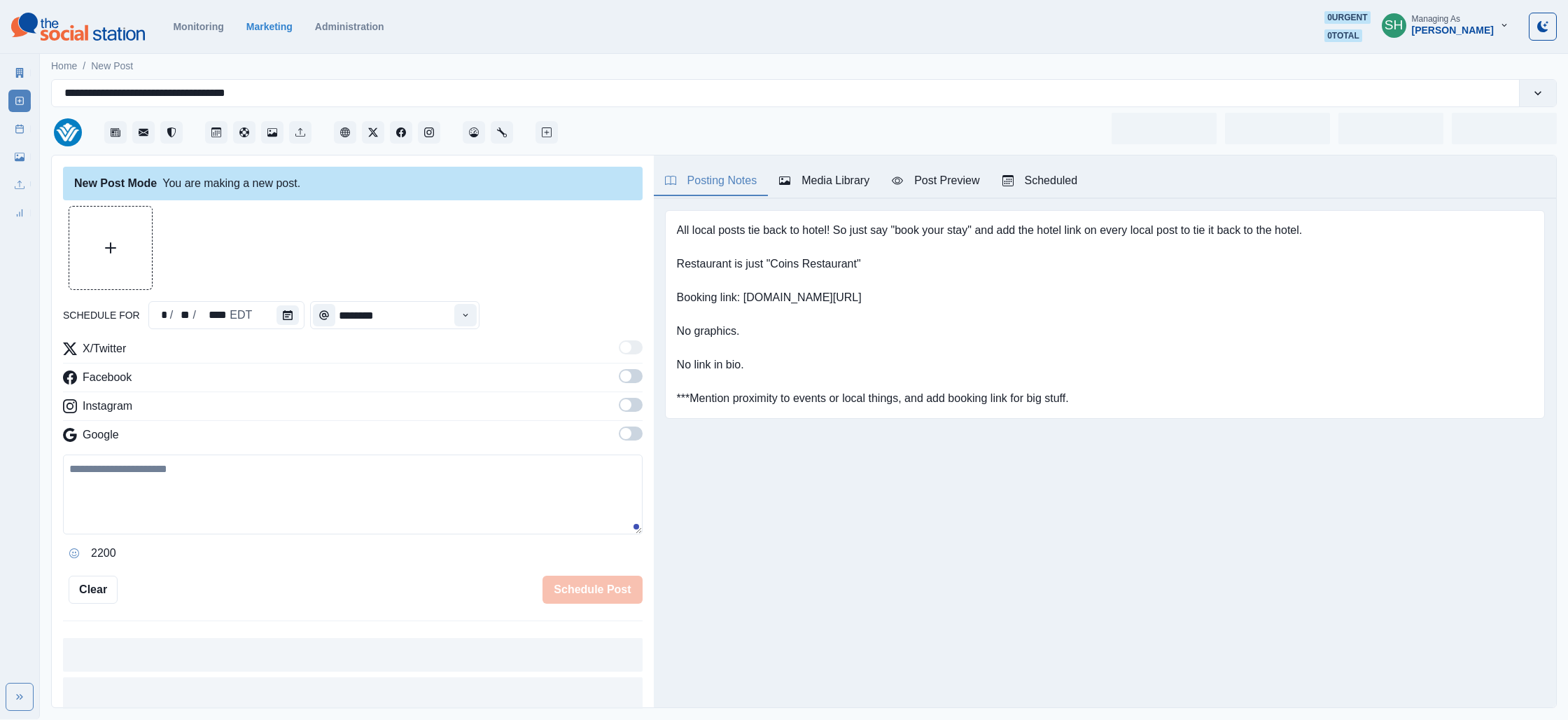
type input "*******"
type textarea "**********"
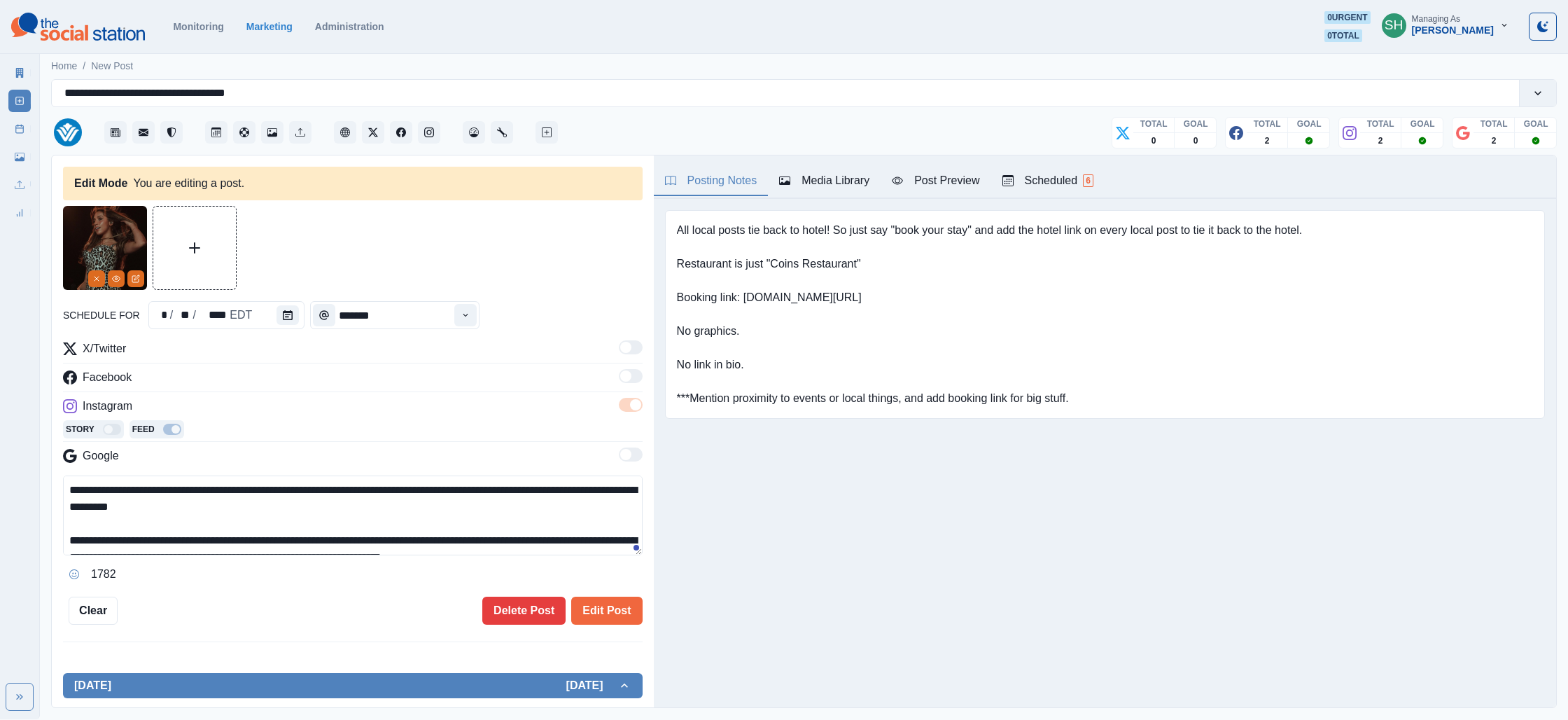
click at [826, 172] on div "Media Library" at bounding box center [824, 181] width 90 height 17
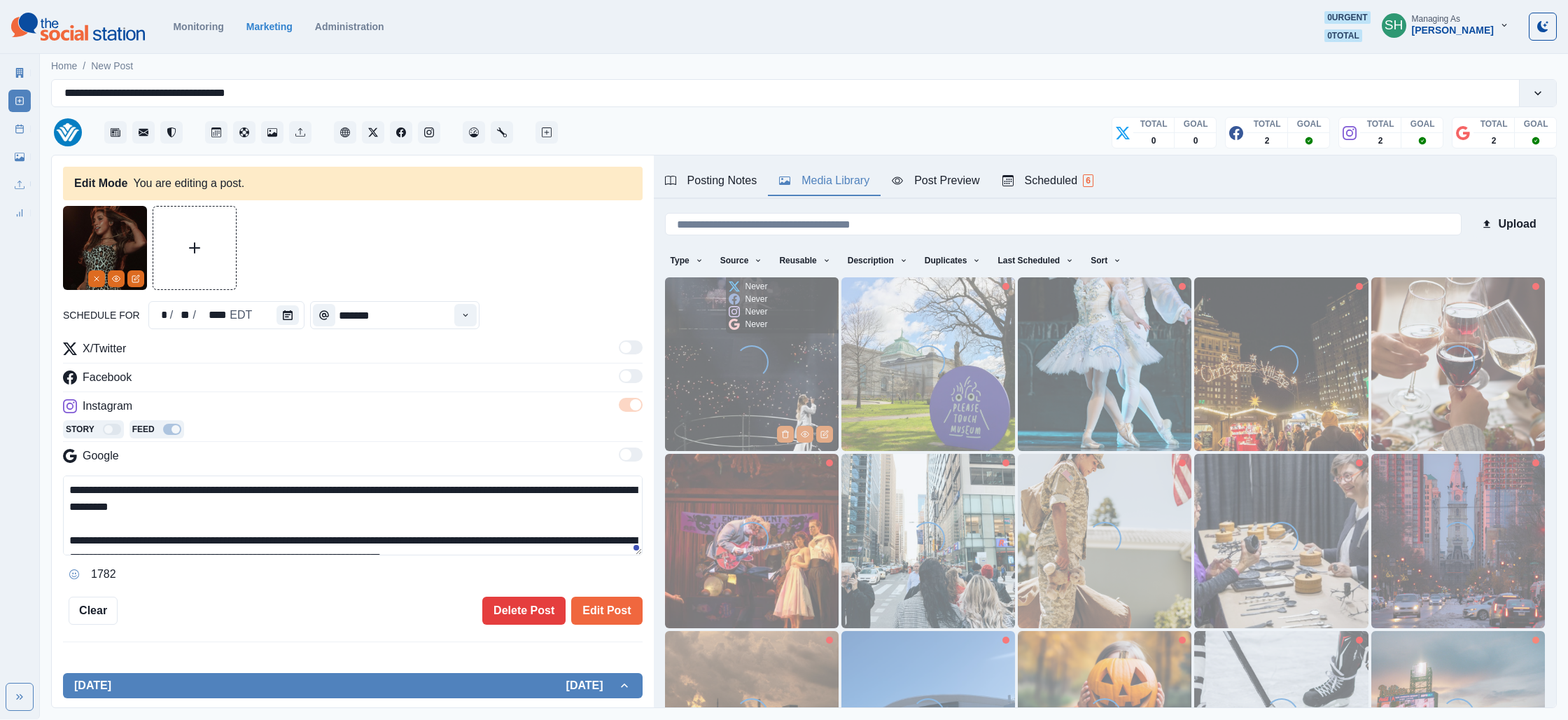
click at [686, 336] on img at bounding box center [752, 364] width 174 height 174
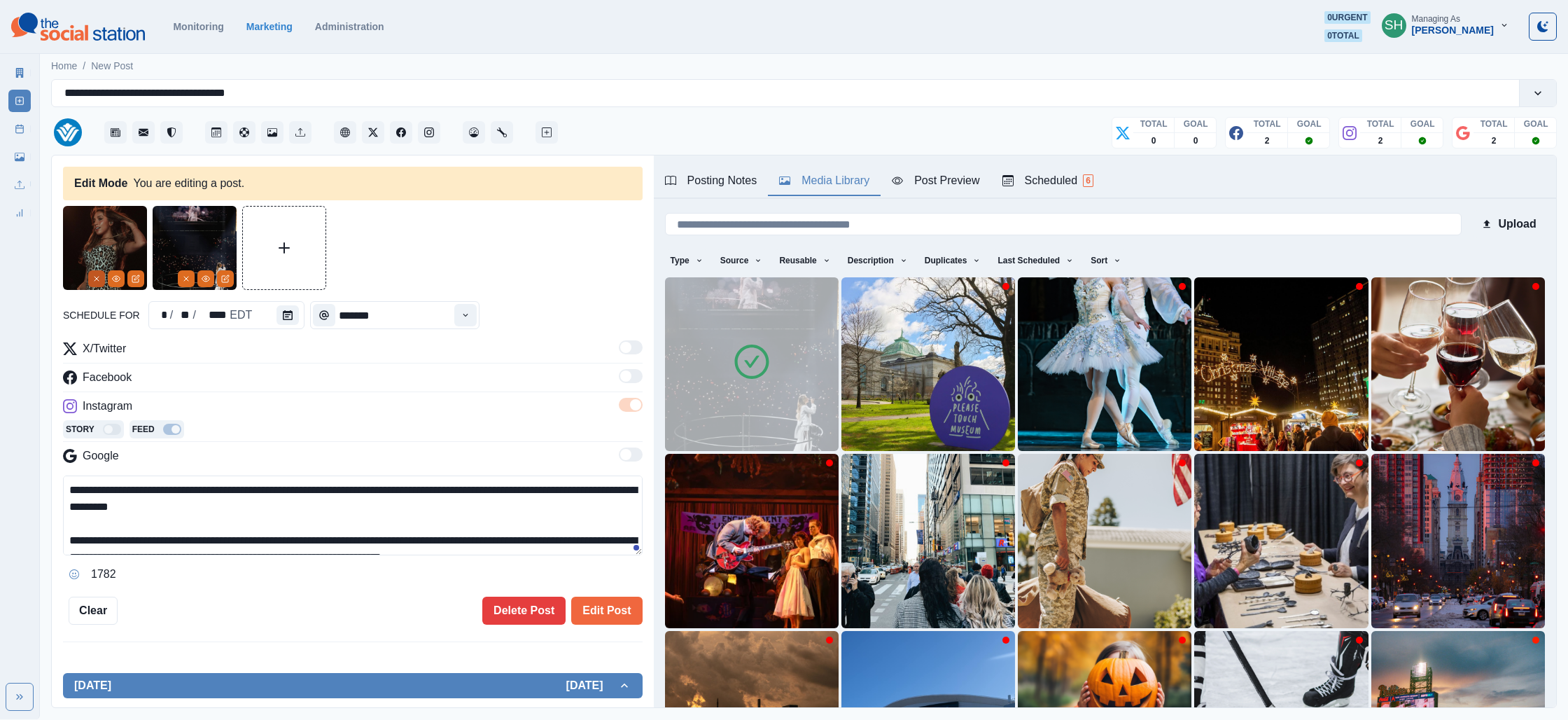
click at [91, 278] on button "Remove" at bounding box center [96, 279] width 17 height 17
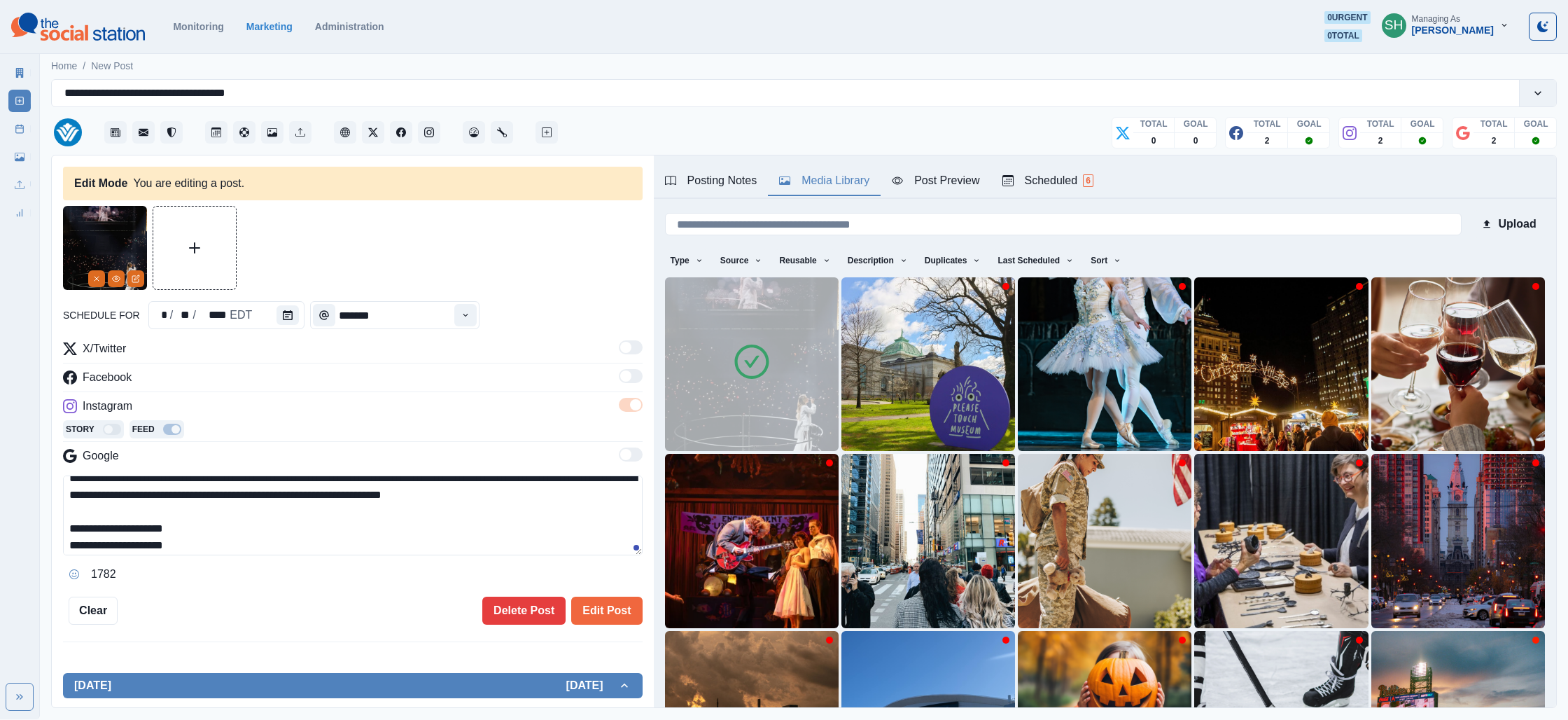
scroll to position [101, 0]
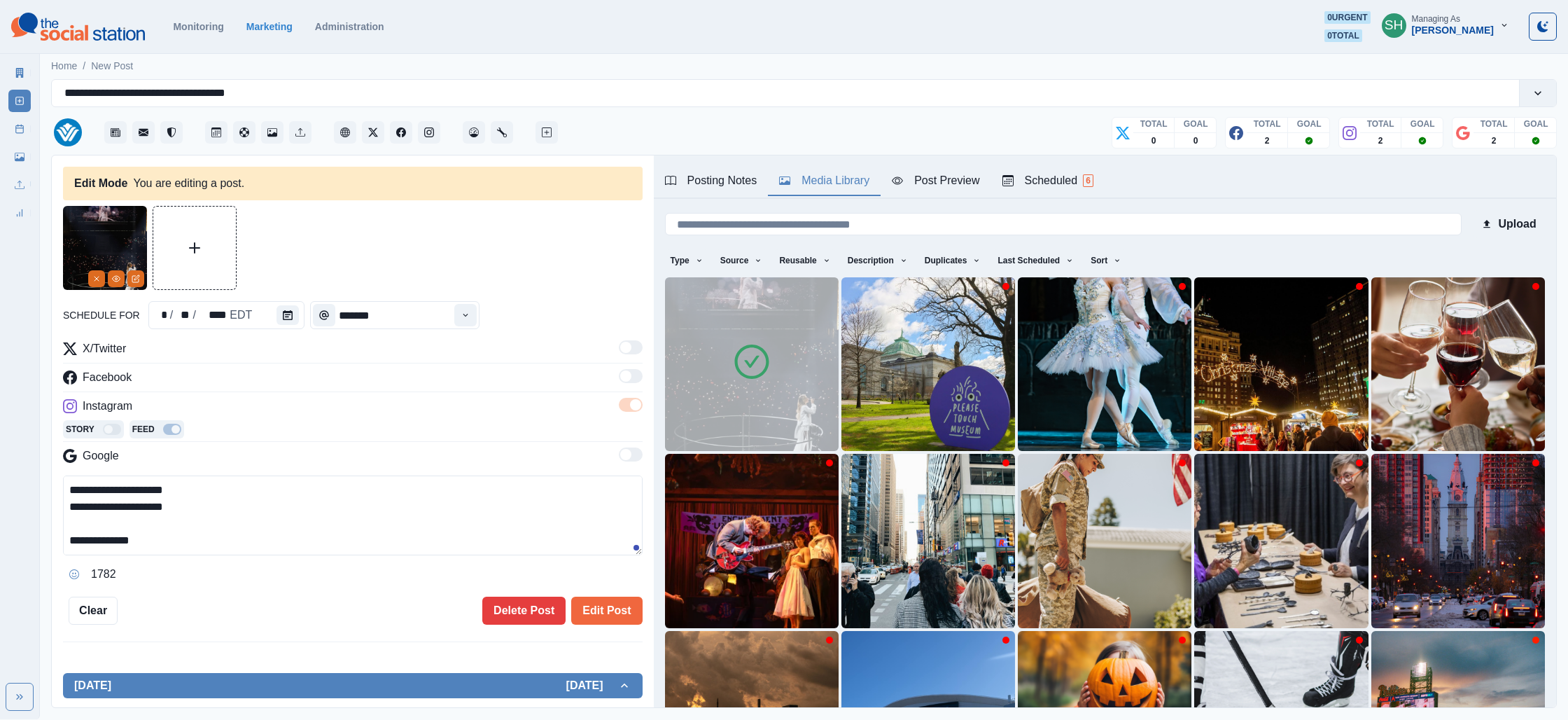
click at [638, 624] on div "**********" at bounding box center [353, 432] width 602 height 553
click at [622, 607] on button "Edit Post" at bounding box center [607, 611] width 70 height 28
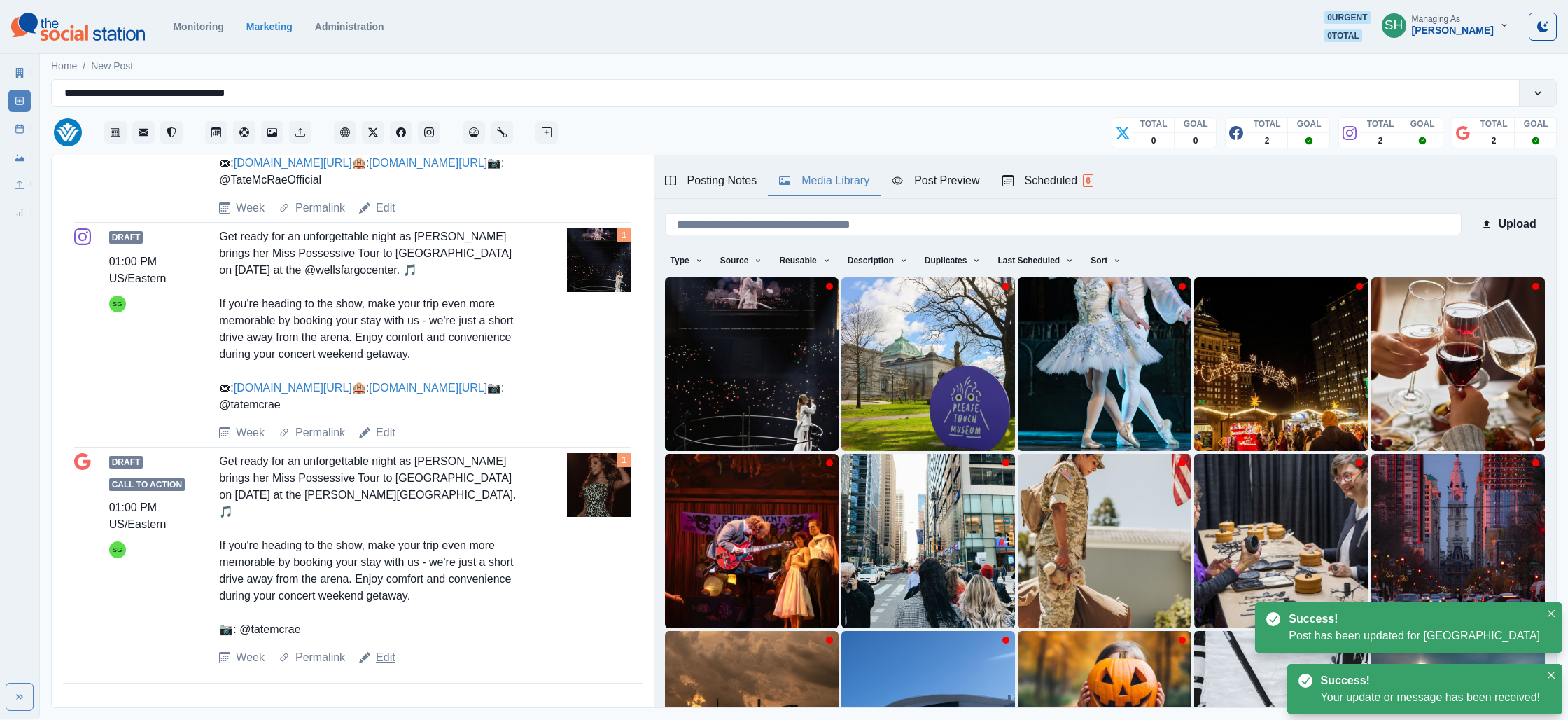
click at [386, 654] on link "Edit" at bounding box center [386, 657] width 20 height 17
type textarea "**********"
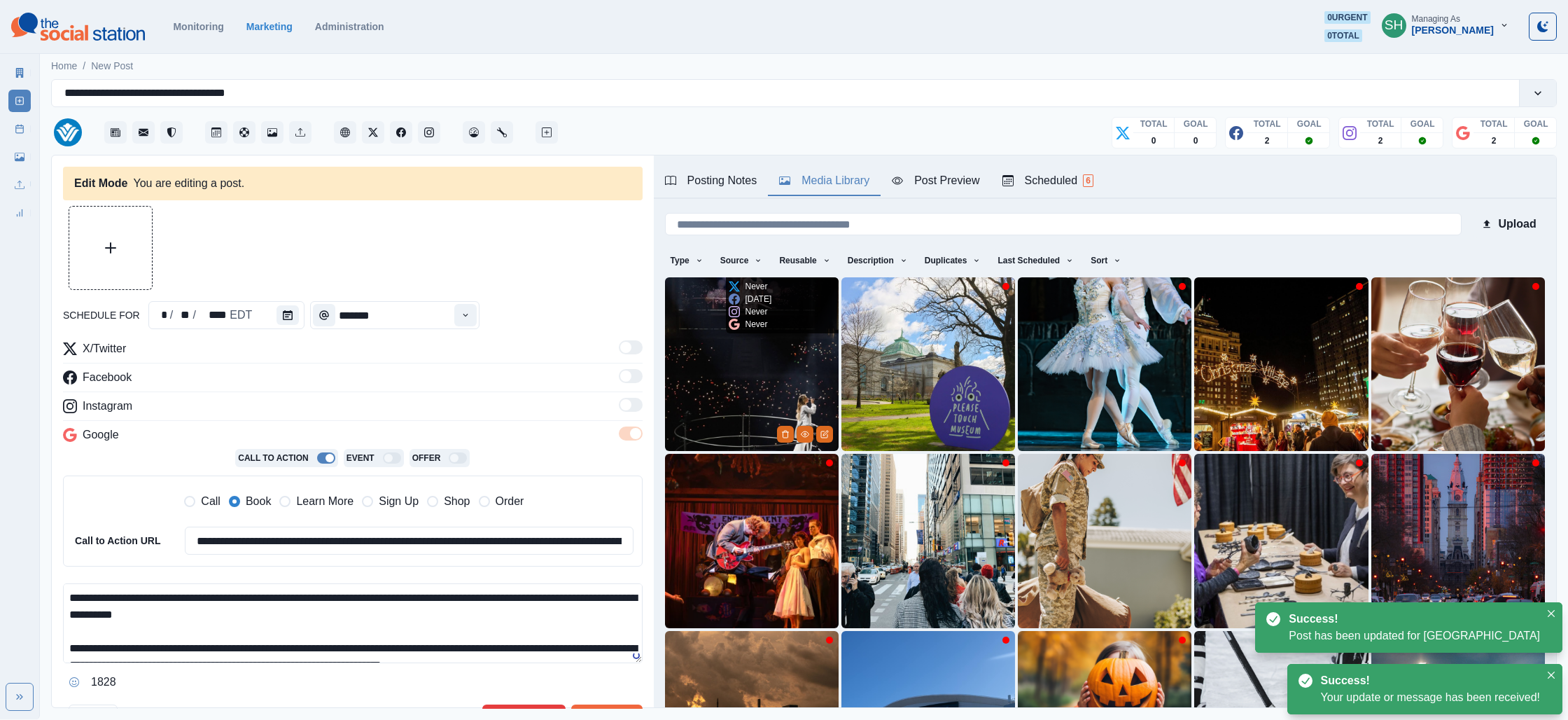
click at [756, 346] on img at bounding box center [752, 364] width 174 height 174
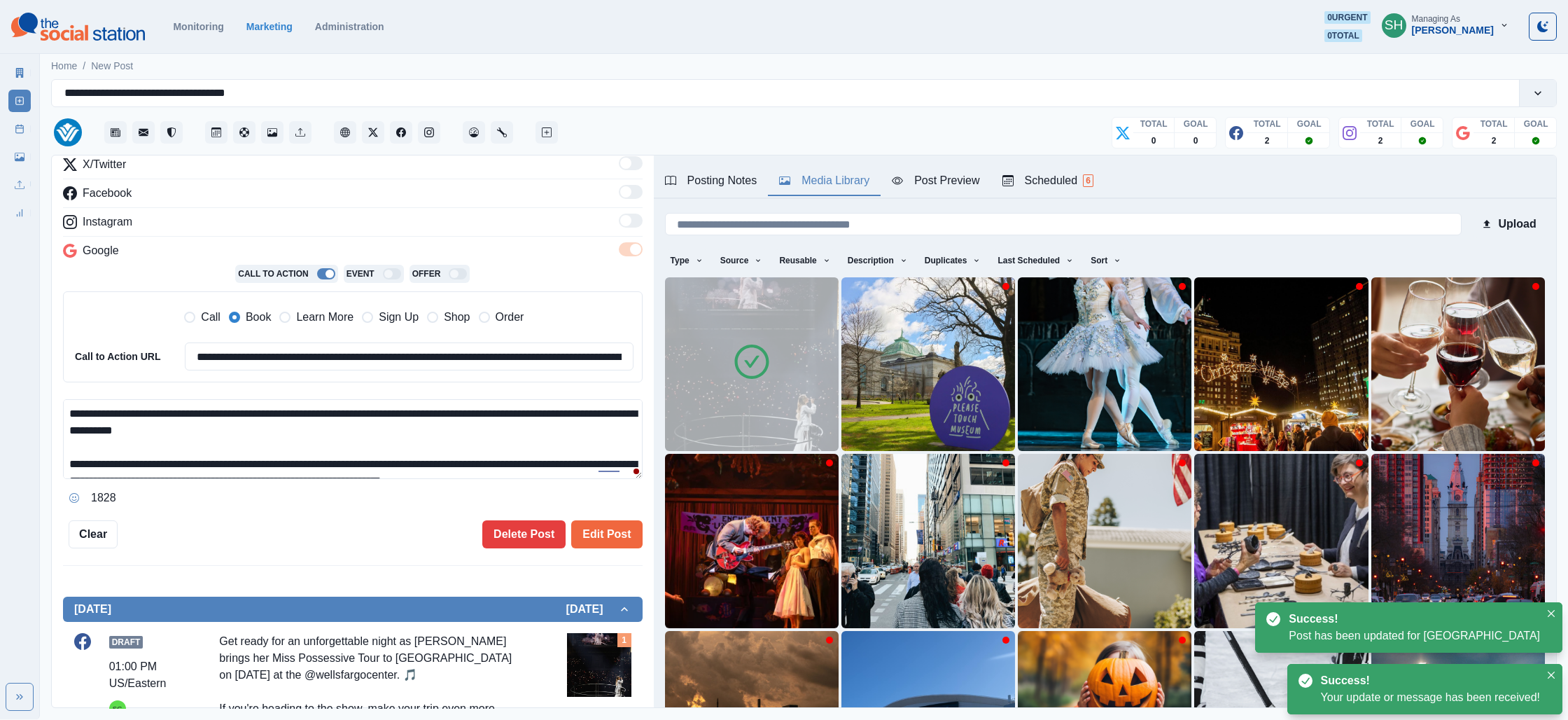
scroll to position [50, 0]
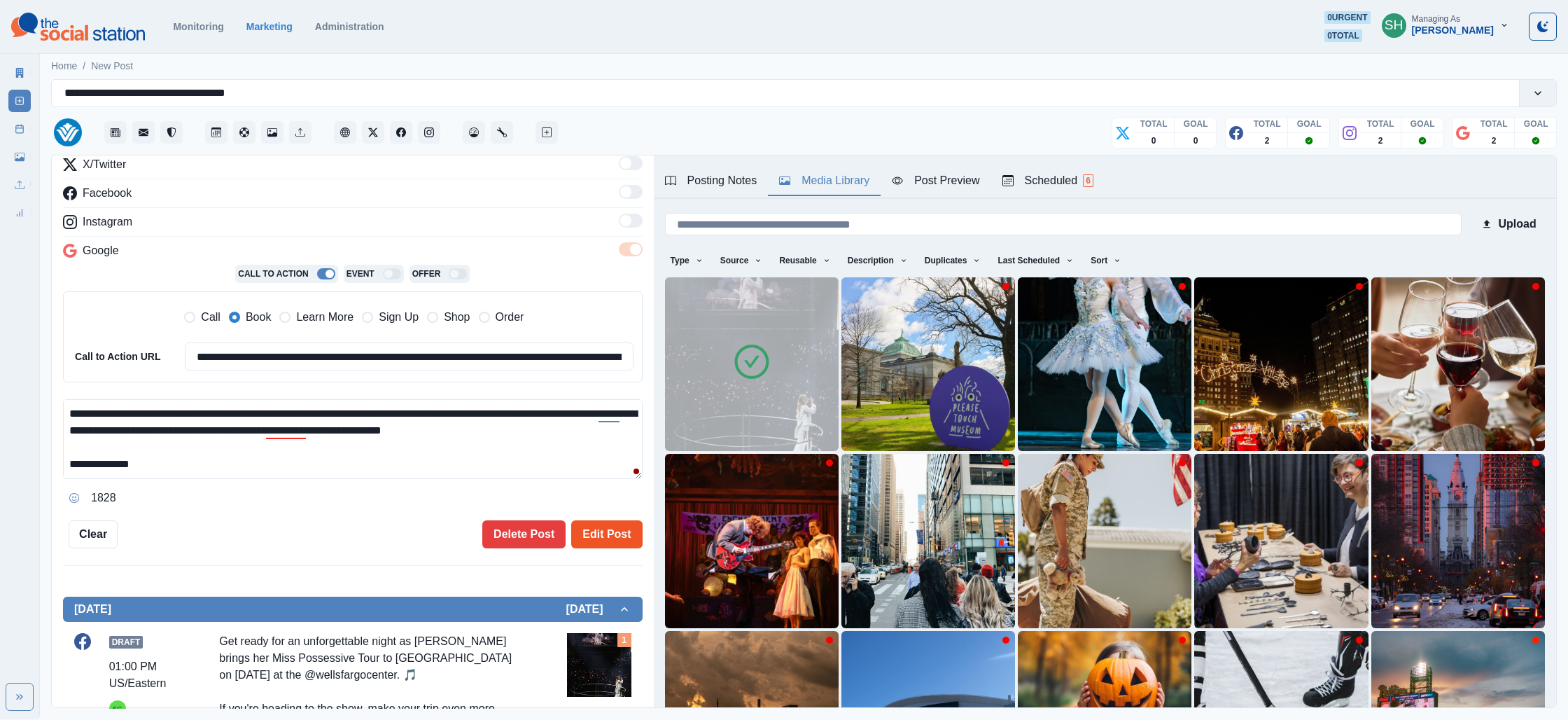
click at [632, 533] on button "Edit Post" at bounding box center [607, 534] width 70 height 28
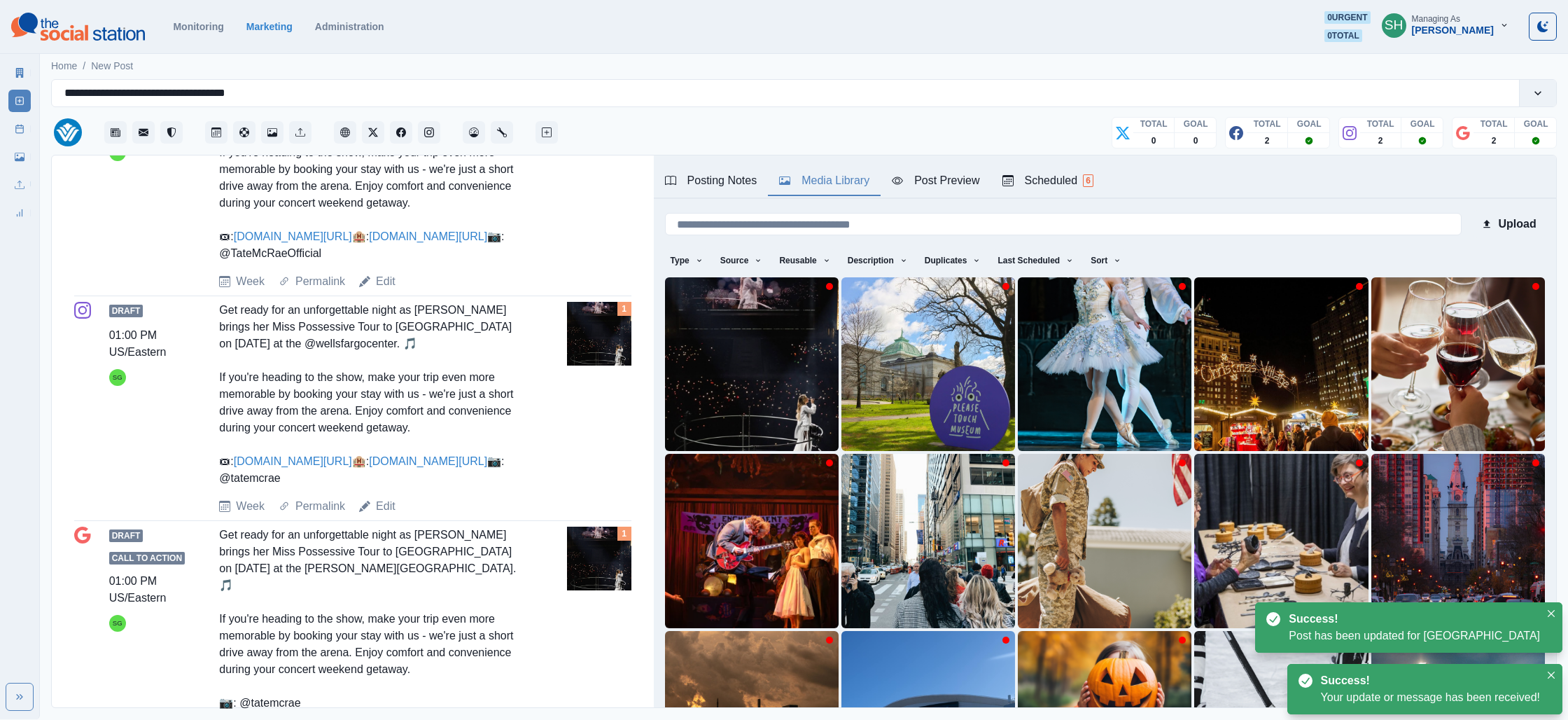
scroll to position [735, 0]
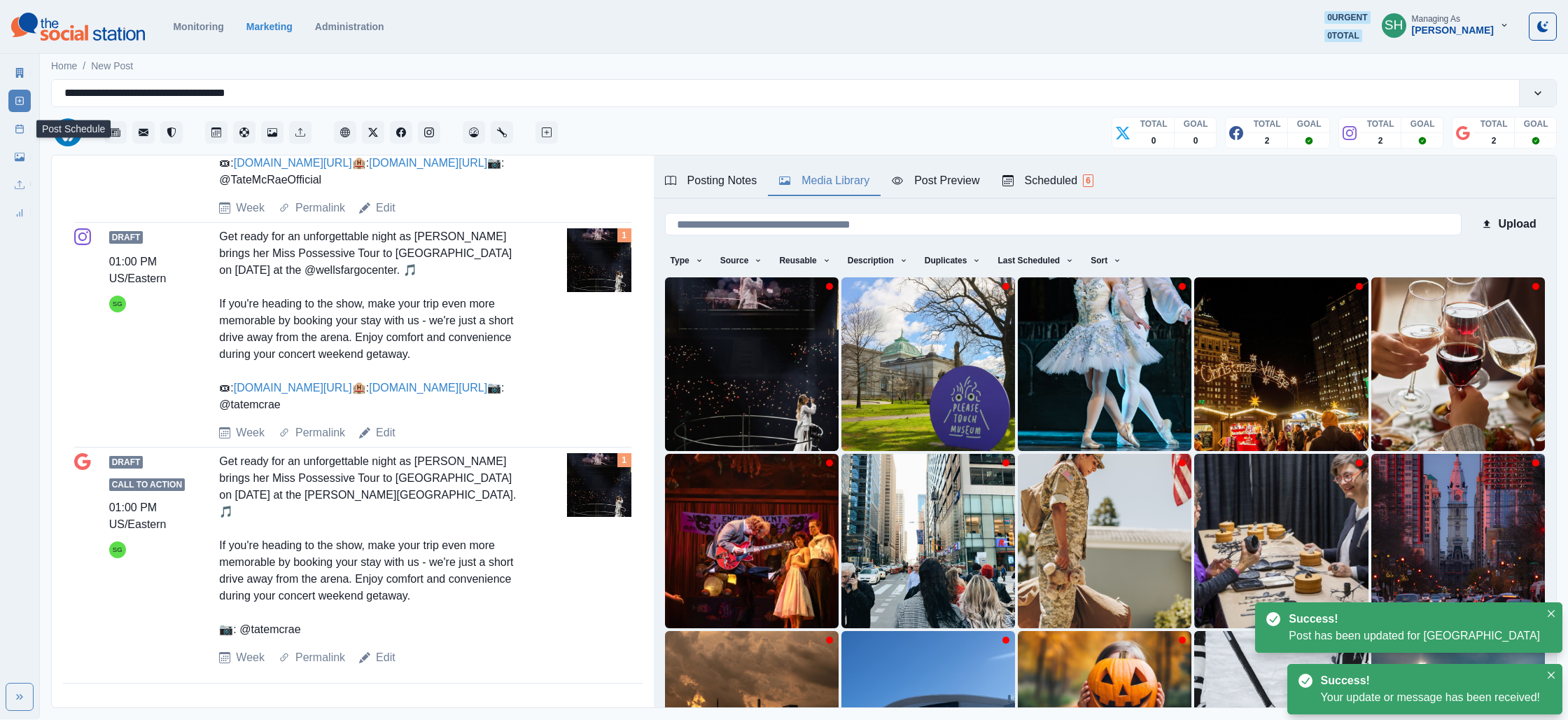
click at [27, 134] on link "Post Schedule" at bounding box center [20, 129] width 23 height 23
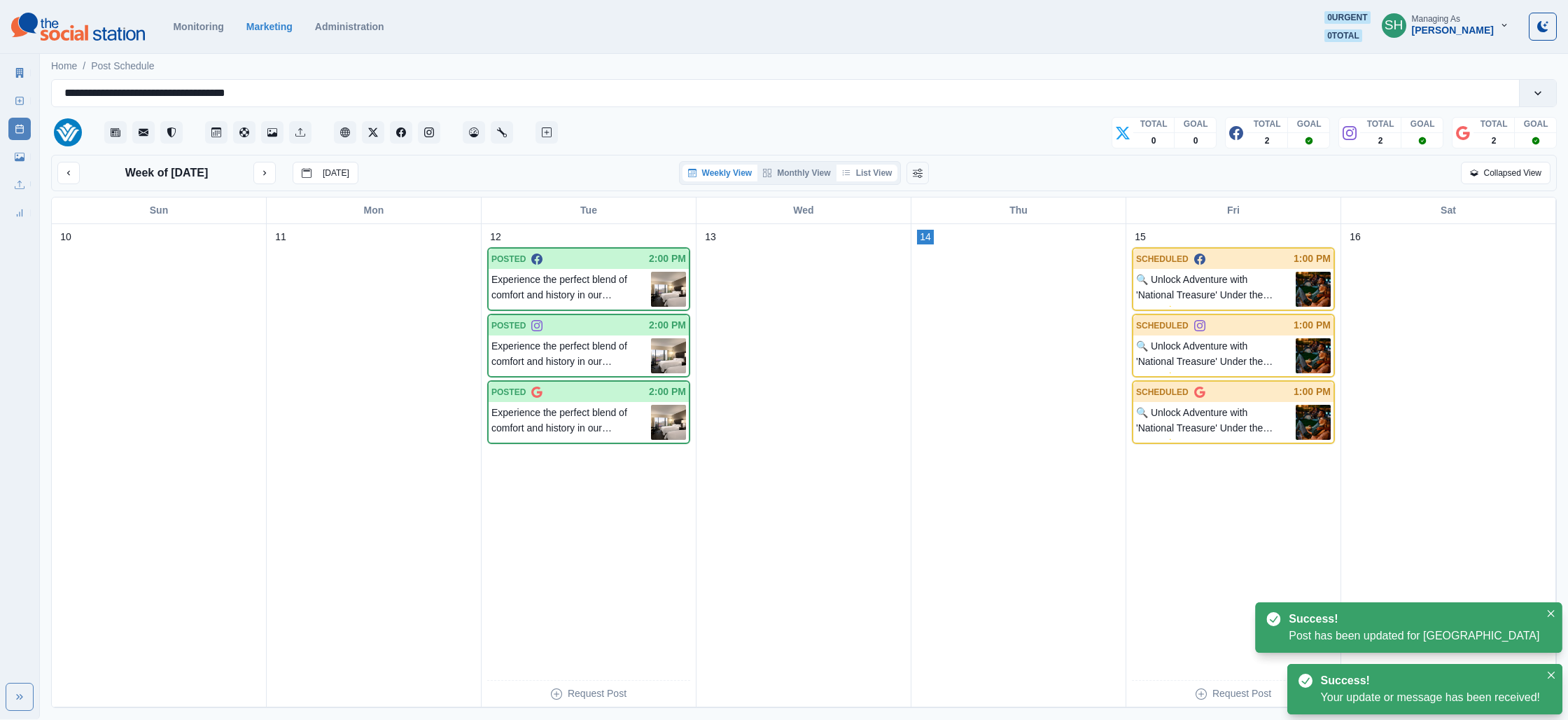
click at [868, 175] on button "List View" at bounding box center [868, 173] width 62 height 17
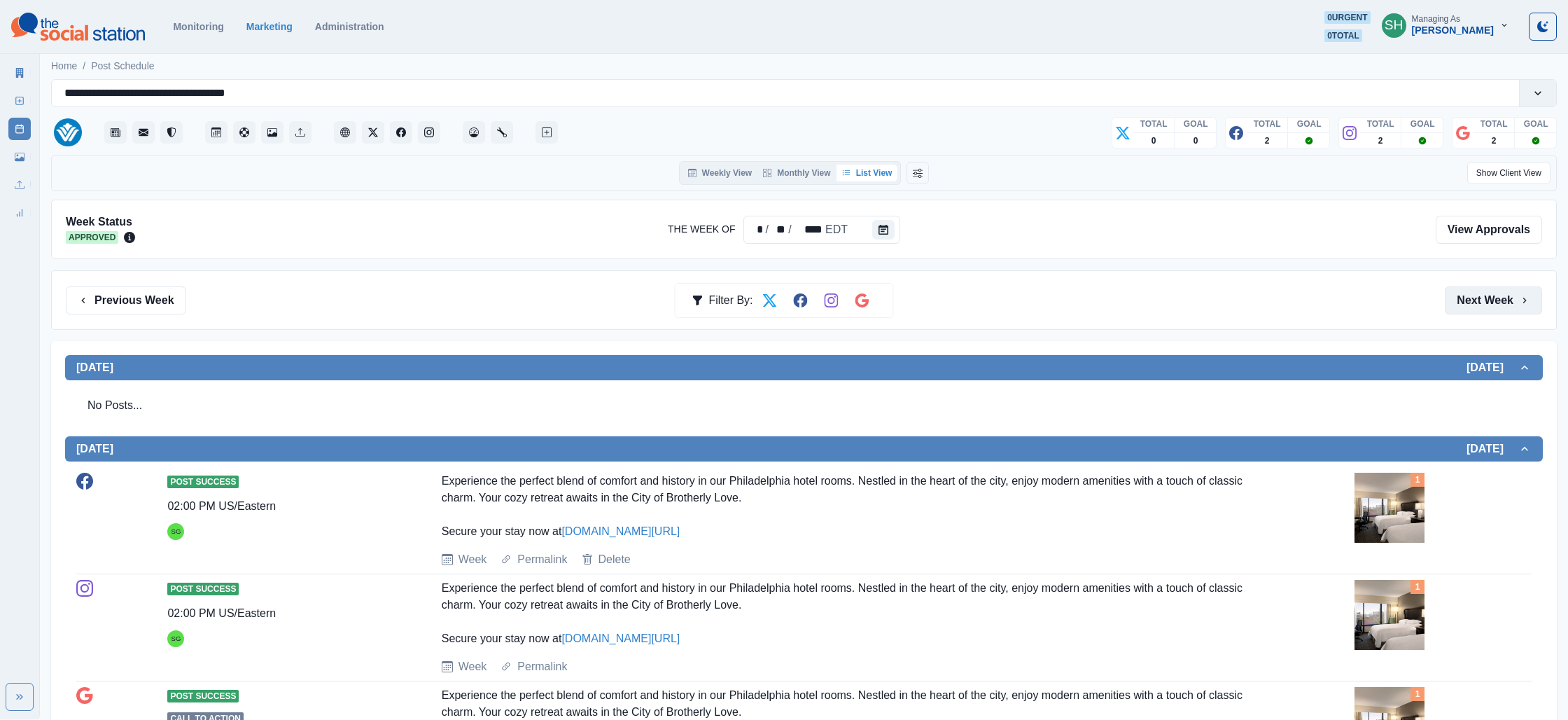
drag, startPoint x: 1511, startPoint y: 291, endPoint x: 1469, endPoint y: 298, distance: 42.6
click at [1511, 291] on button "Next Week" at bounding box center [1493, 301] width 97 height 28
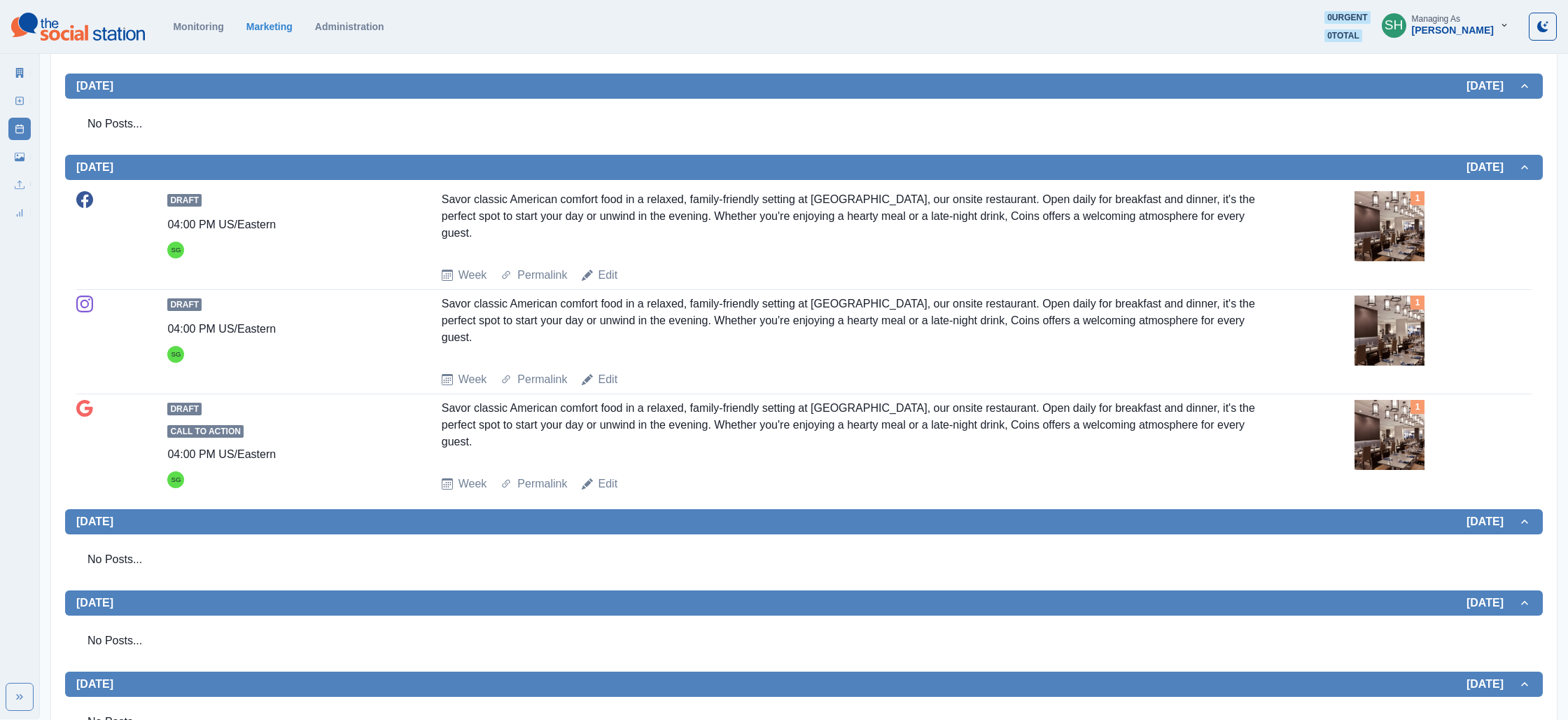
scroll to position [846, 0]
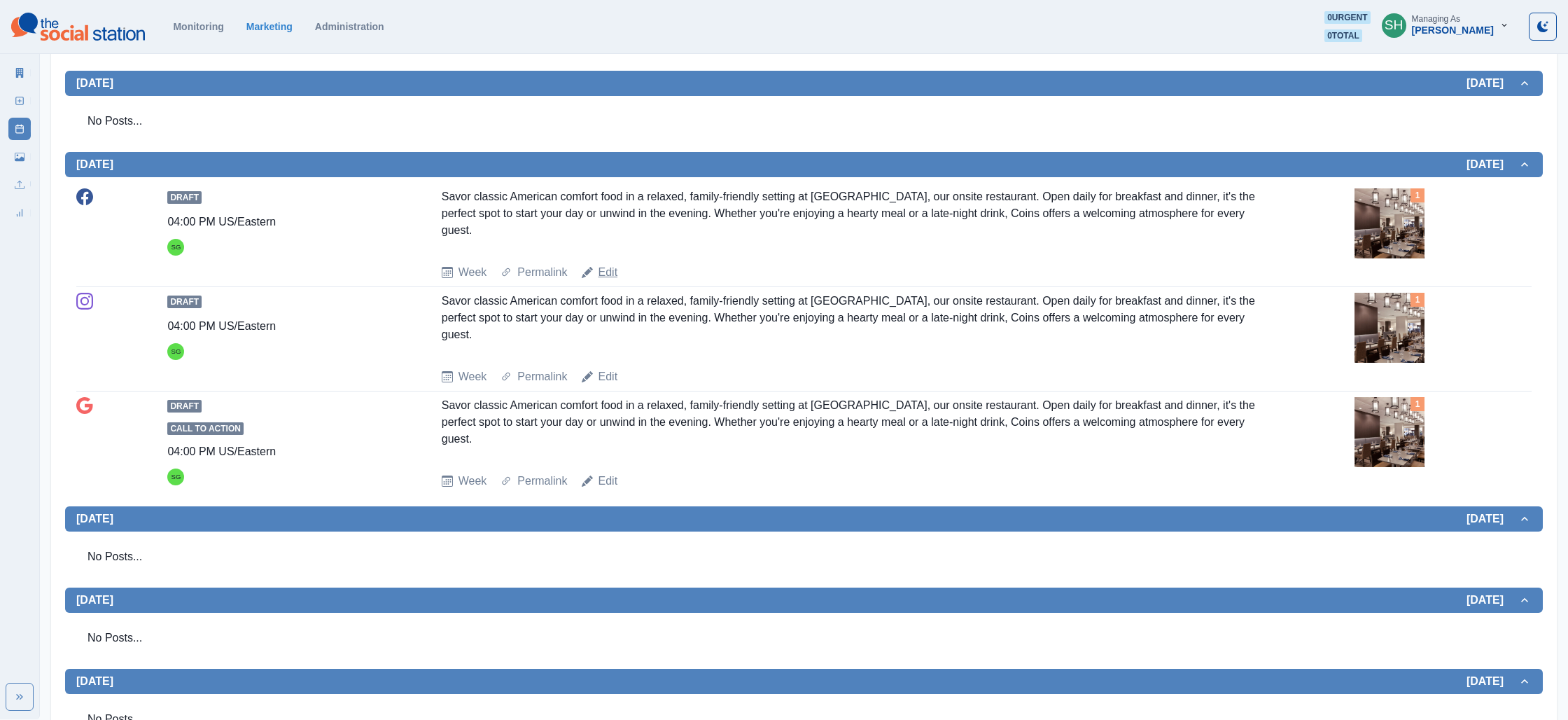
click at [602, 281] on link "Edit" at bounding box center [609, 272] width 20 height 17
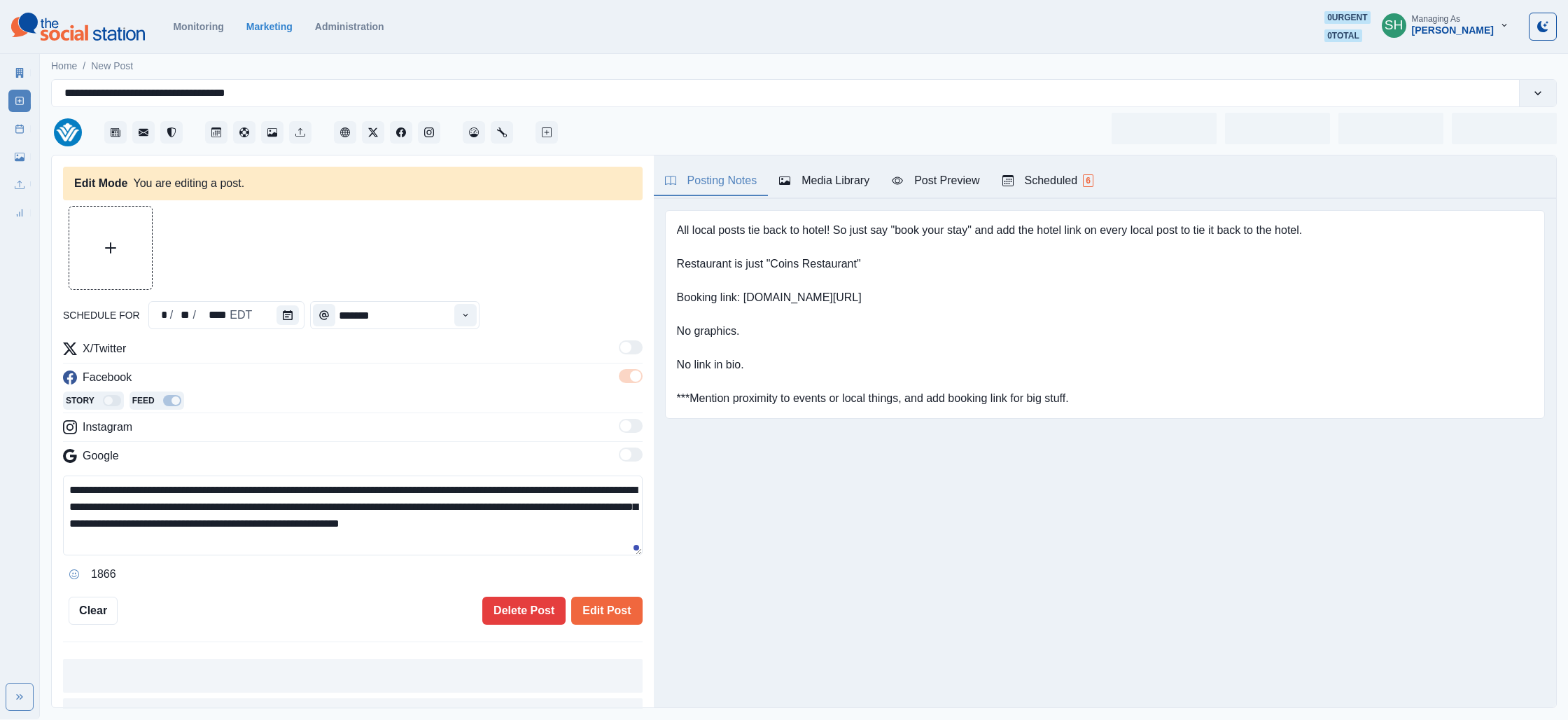
type input "*******"
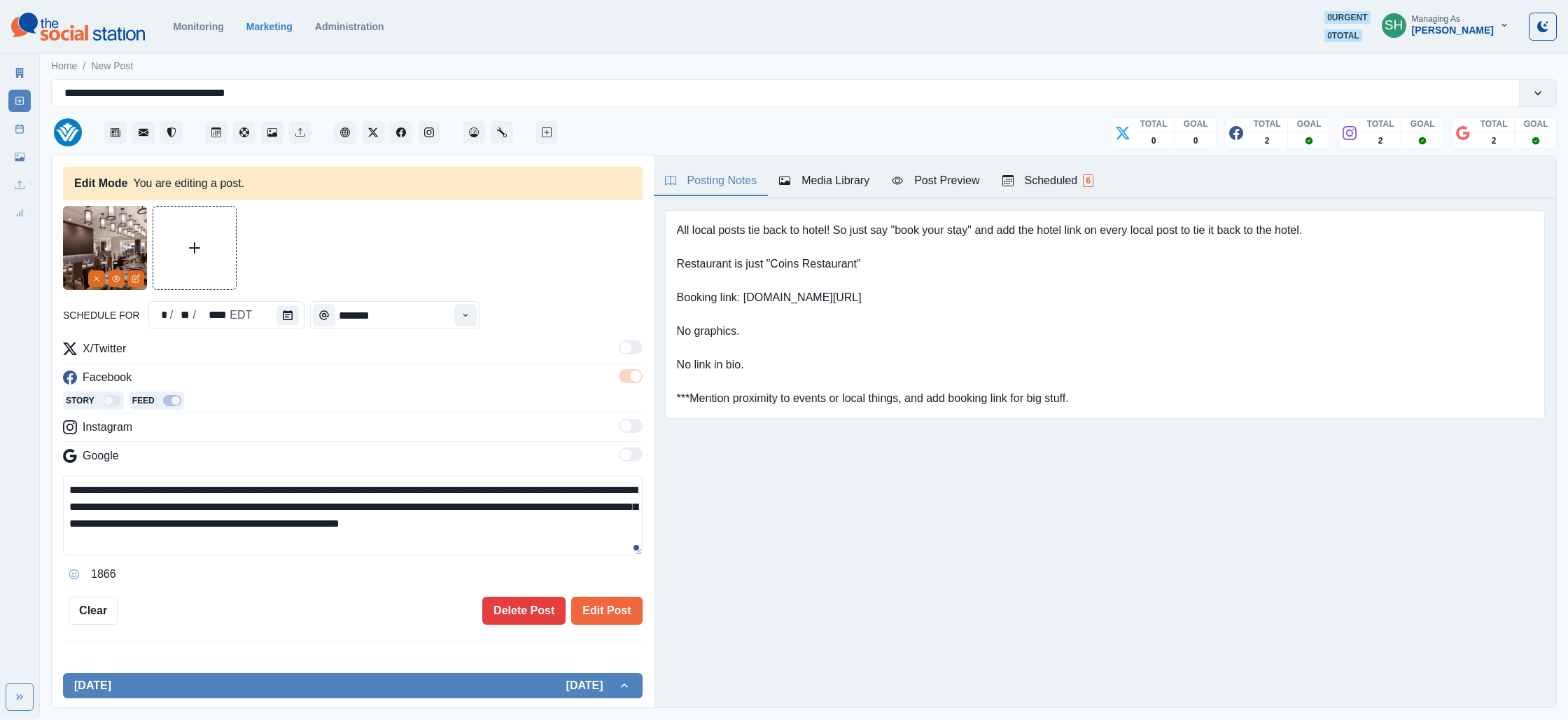
drag, startPoint x: 1058, startPoint y: 186, endPoint x: 1135, endPoint y: 202, distance: 78.6
click at [1058, 186] on div "Scheduled 6" at bounding box center [1048, 181] width 91 height 17
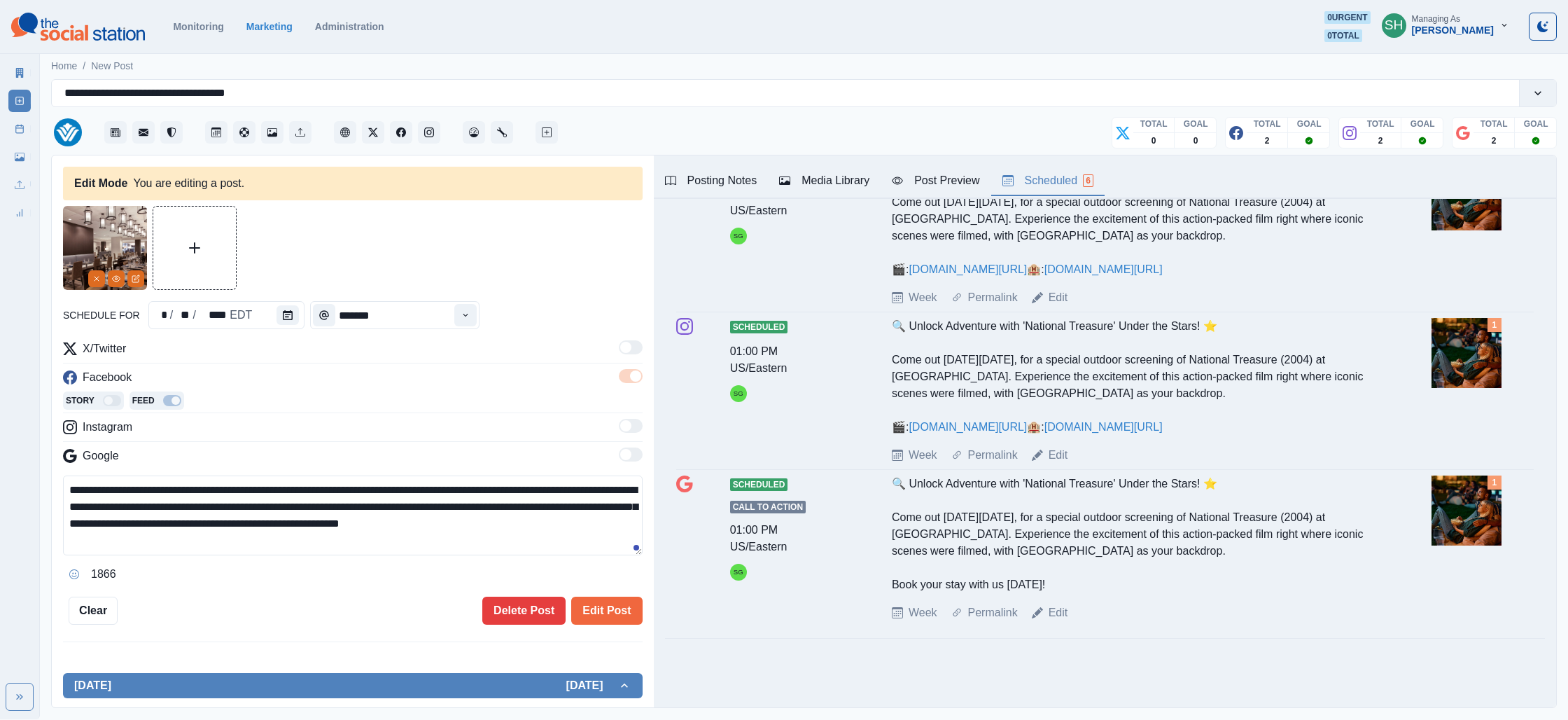
scroll to position [568, 0]
click at [955, 175] on div "Post Preview" at bounding box center [935, 181] width 87 height 17
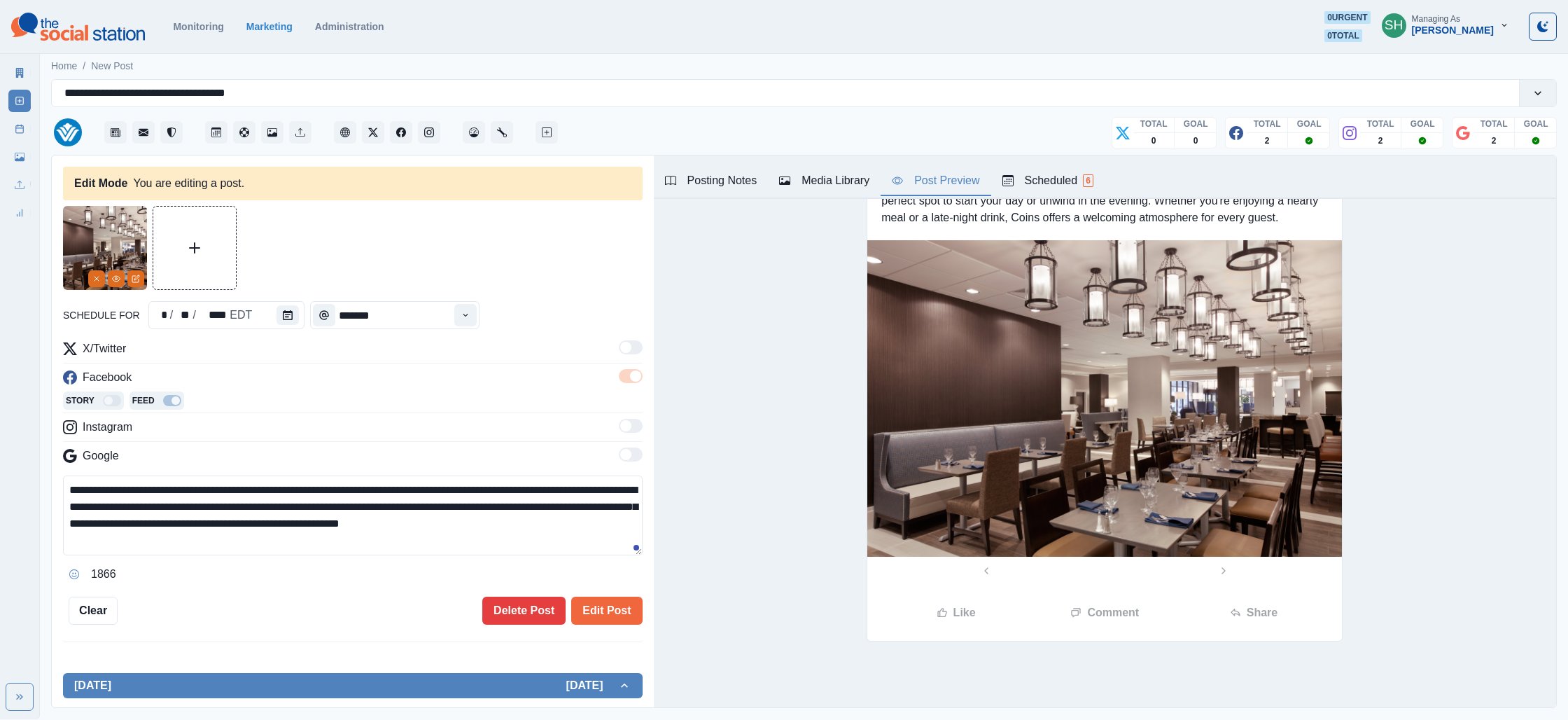
drag, startPoint x: 119, startPoint y: 502, endPoint x: 61, endPoint y: 502, distance: 58.0
click at [63, 502] on textarea "**********" at bounding box center [353, 514] width 580 height 80
type textarea "**********"
click at [588, 612] on button "Edit Post" at bounding box center [607, 611] width 70 height 28
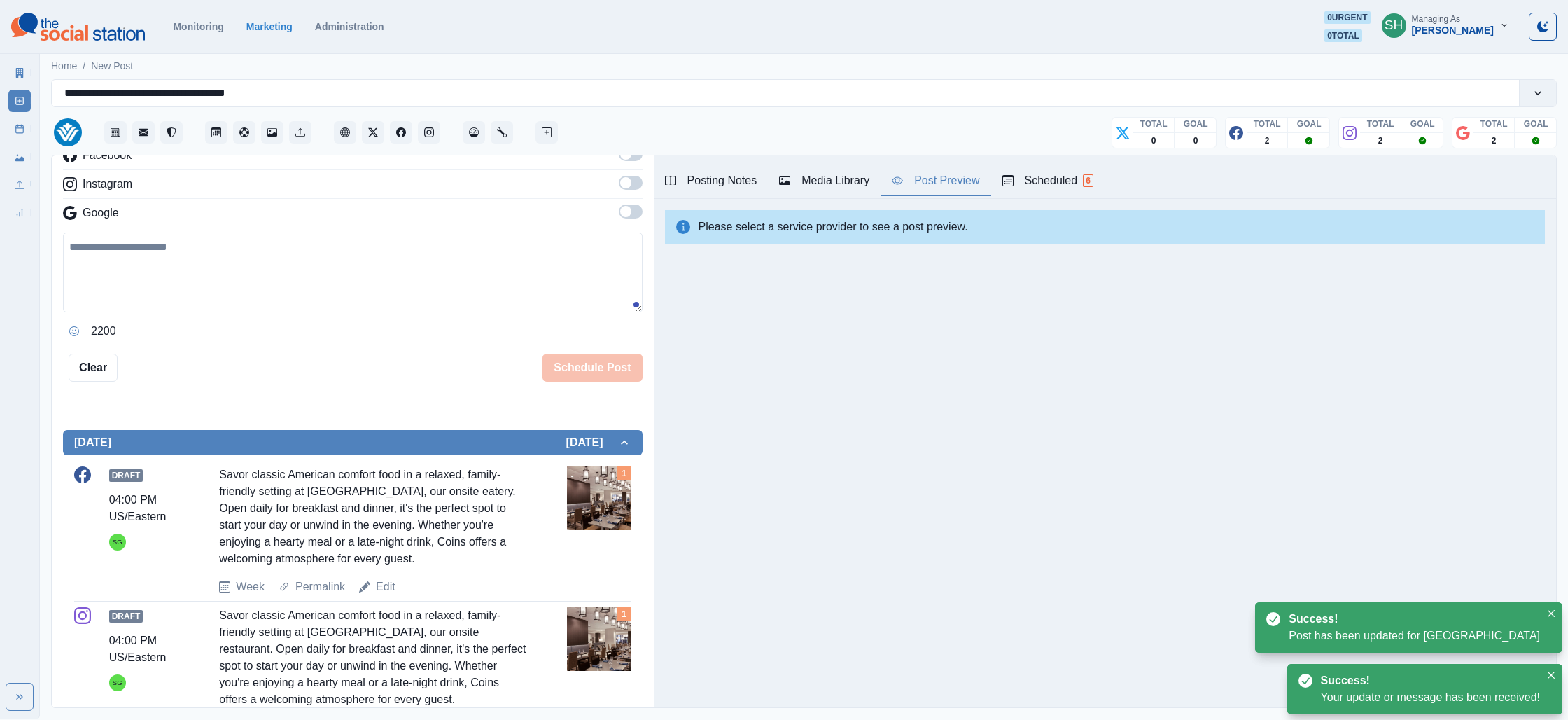
scroll to position [363, 0]
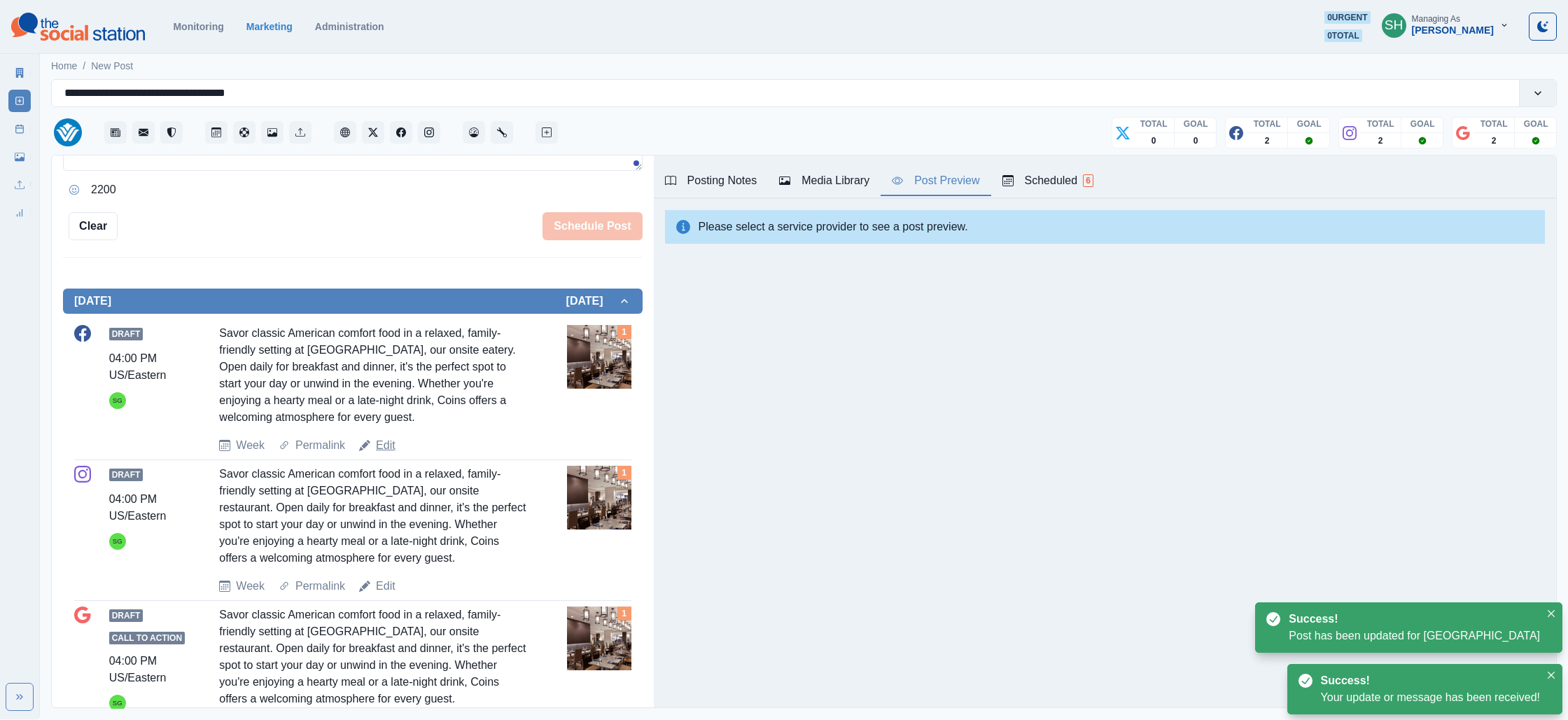
click at [381, 445] on link "Edit" at bounding box center [386, 446] width 20 height 17
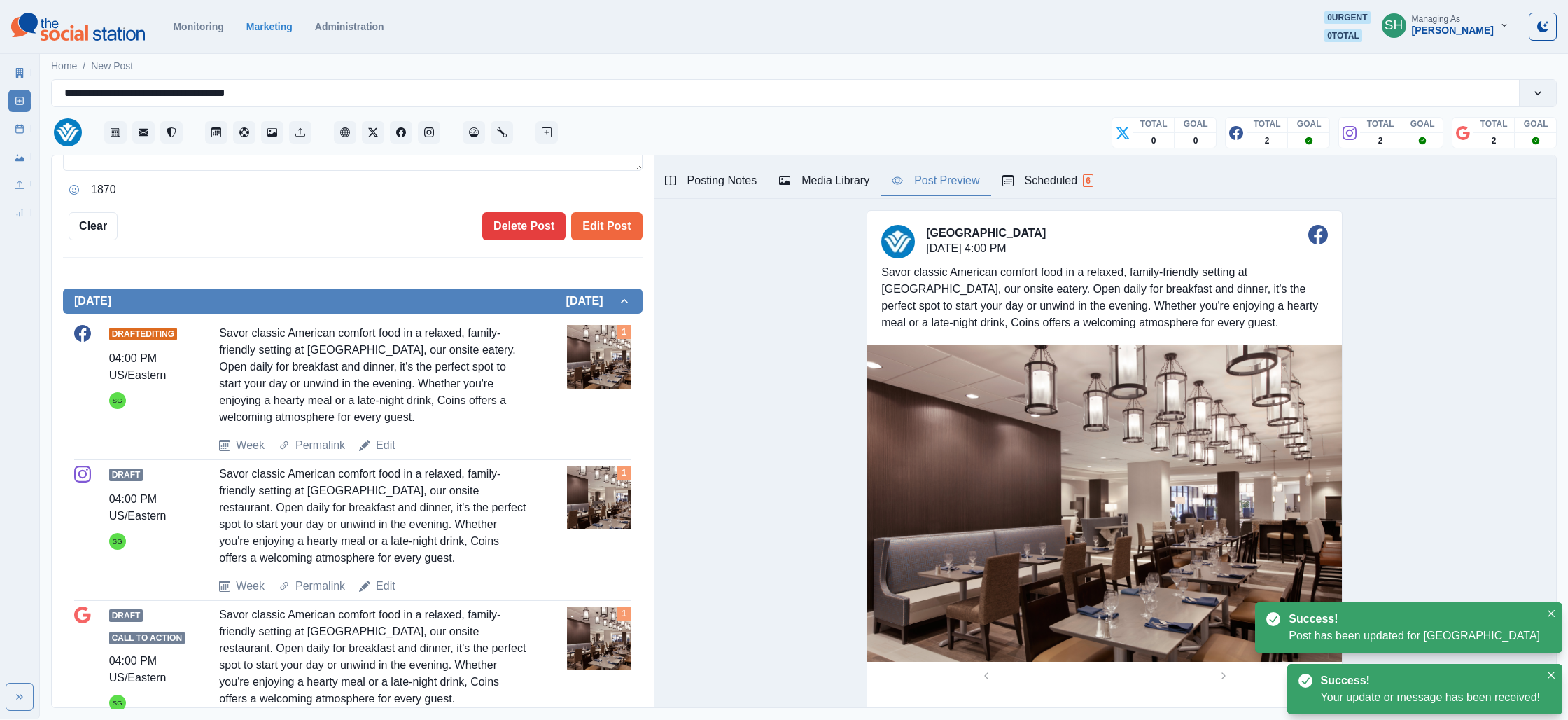
scroll to position [165, 0]
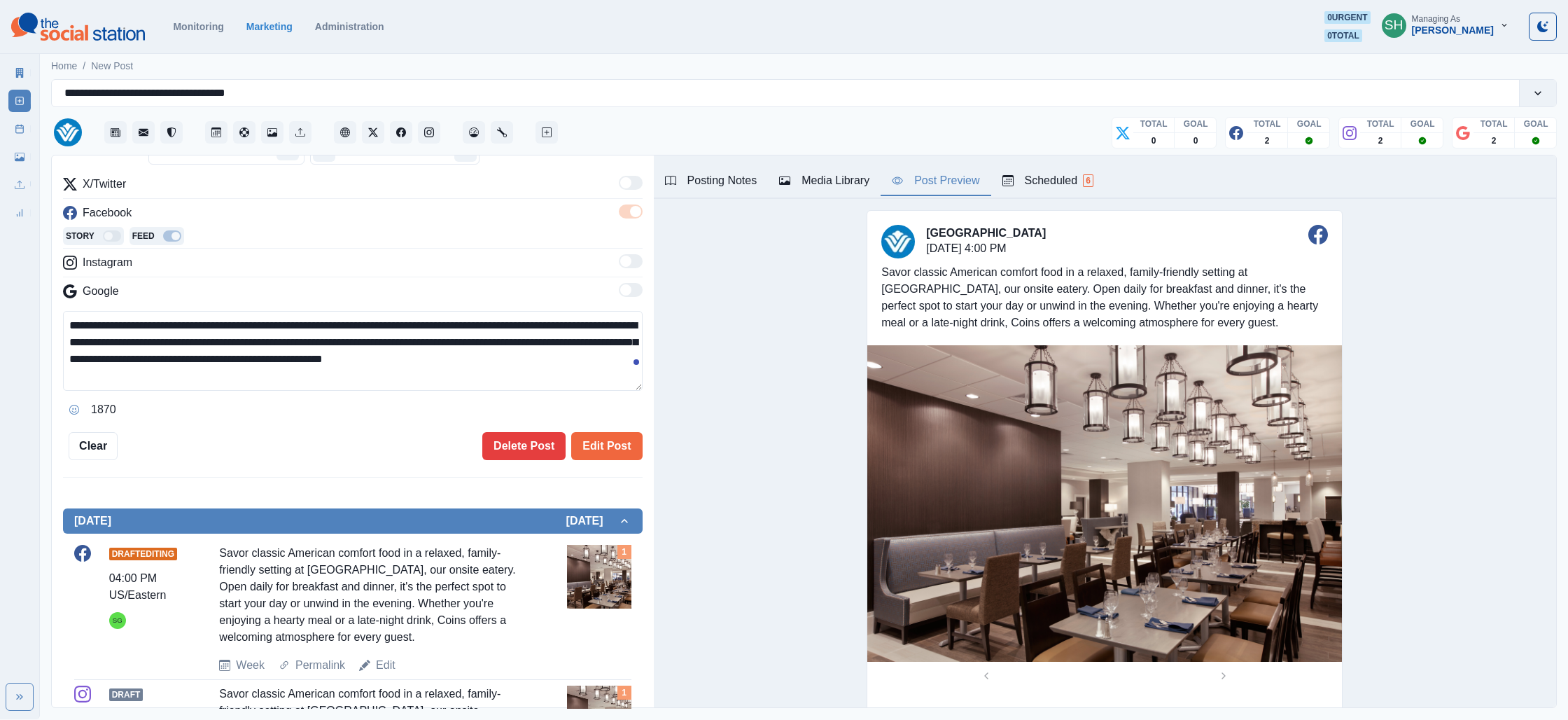
click at [574, 343] on textarea "**********" at bounding box center [353, 350] width 580 height 80
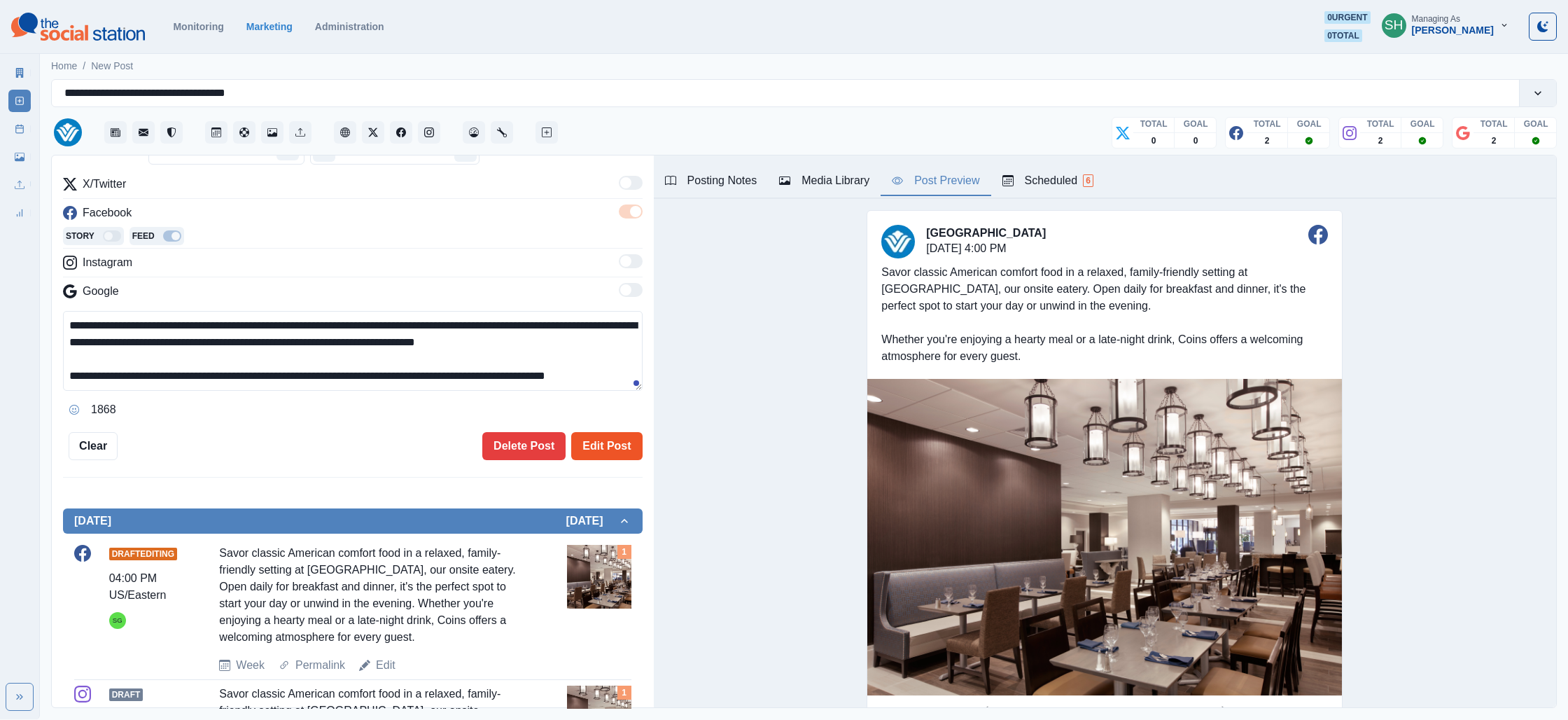
type textarea "**********"
click at [607, 434] on button "Edit Post" at bounding box center [607, 446] width 70 height 28
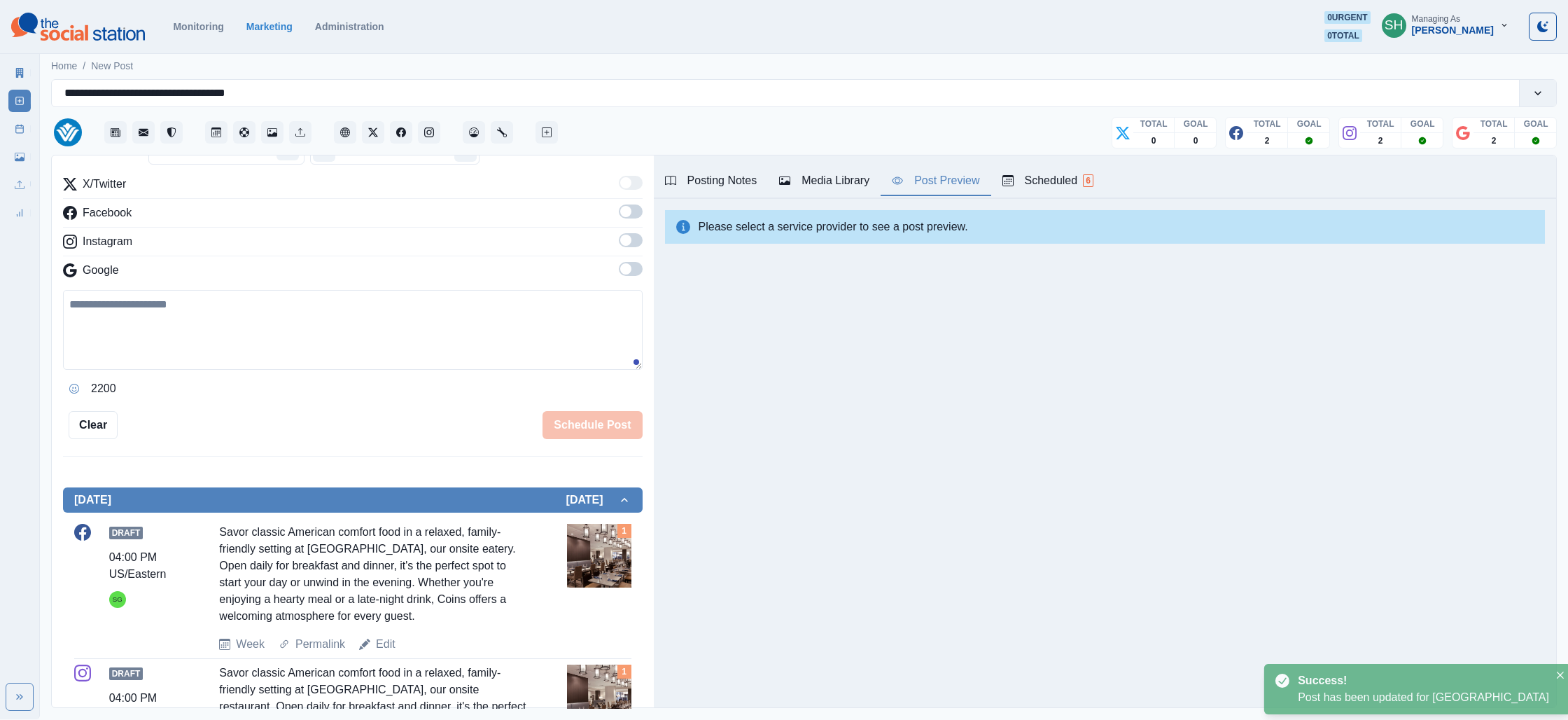
scroll to position [449, 0]
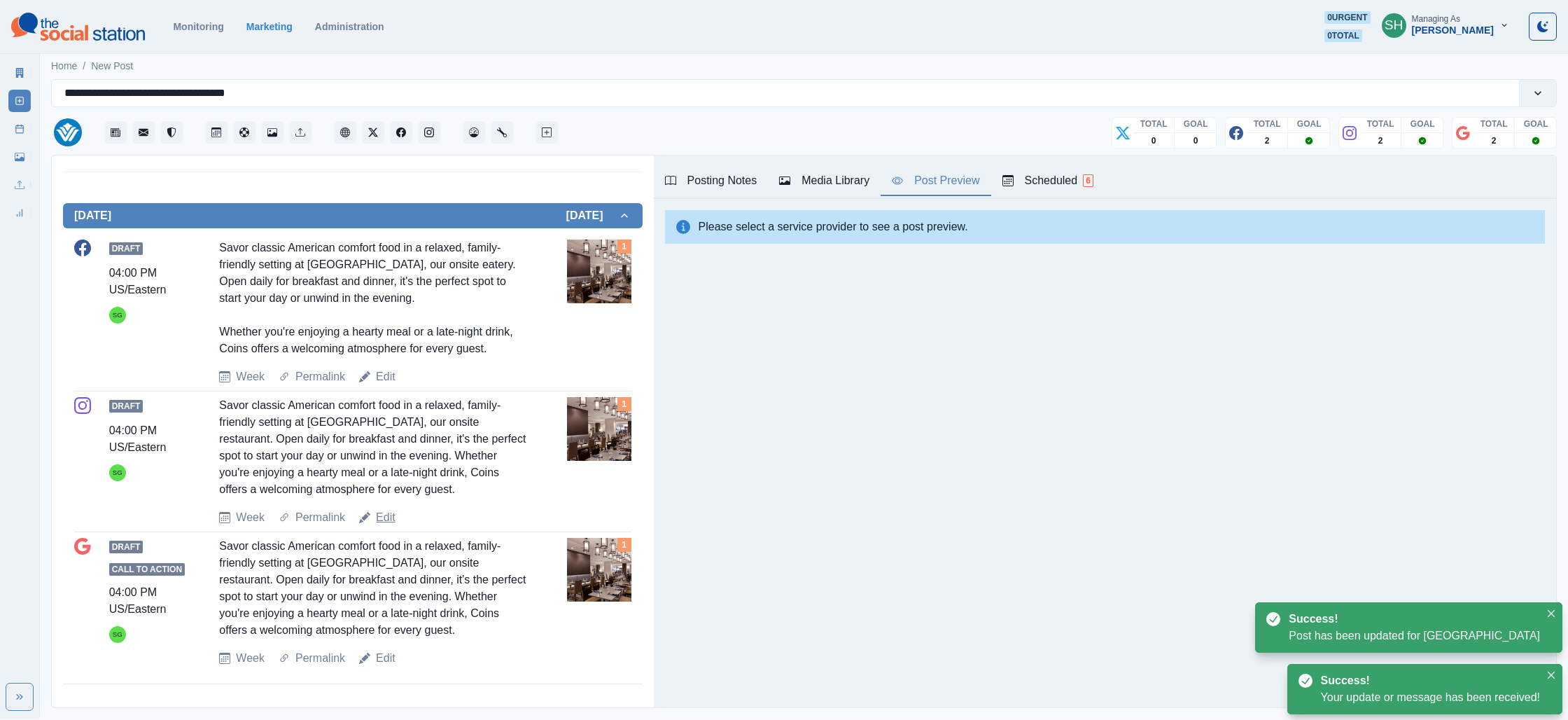
click at [386, 519] on link "Edit" at bounding box center [386, 517] width 20 height 17
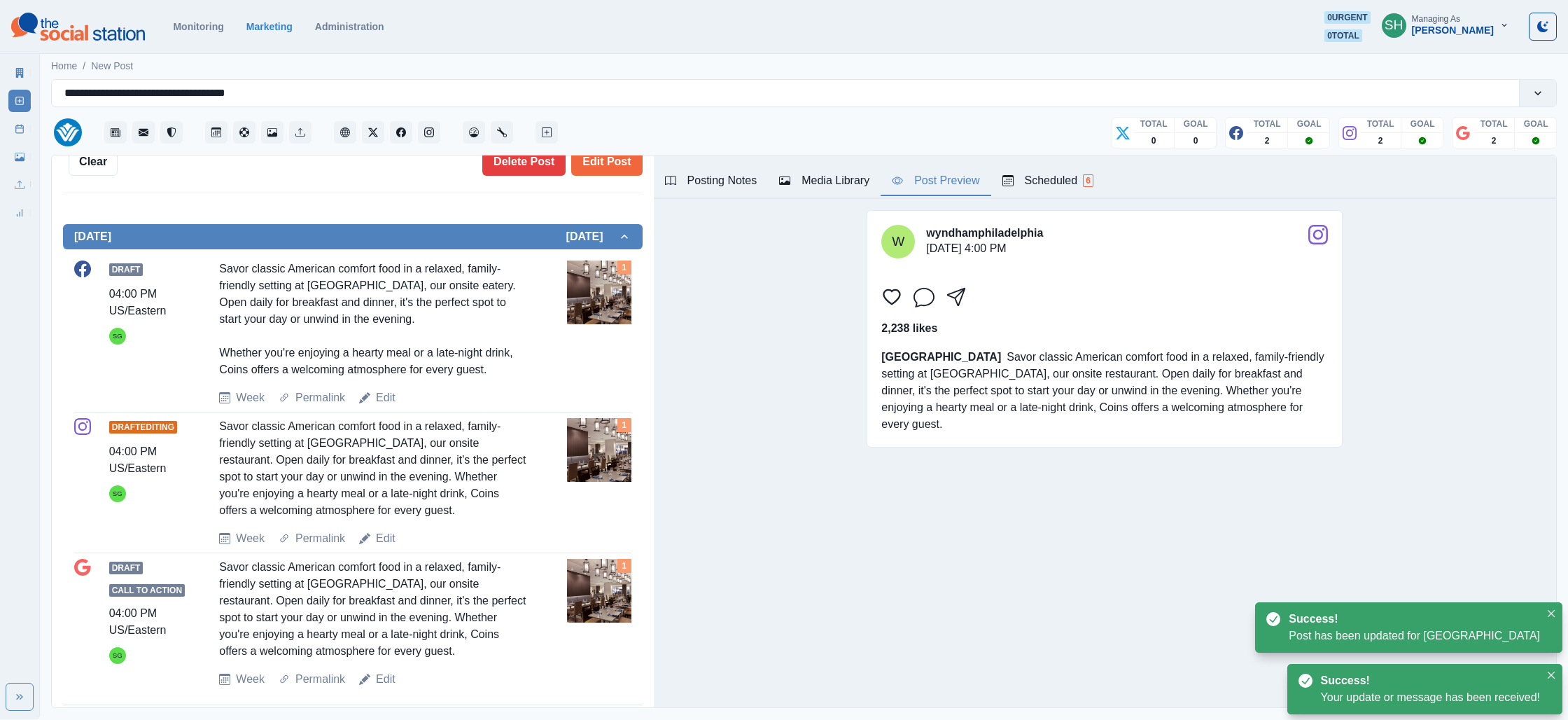
scroll to position [470, 0]
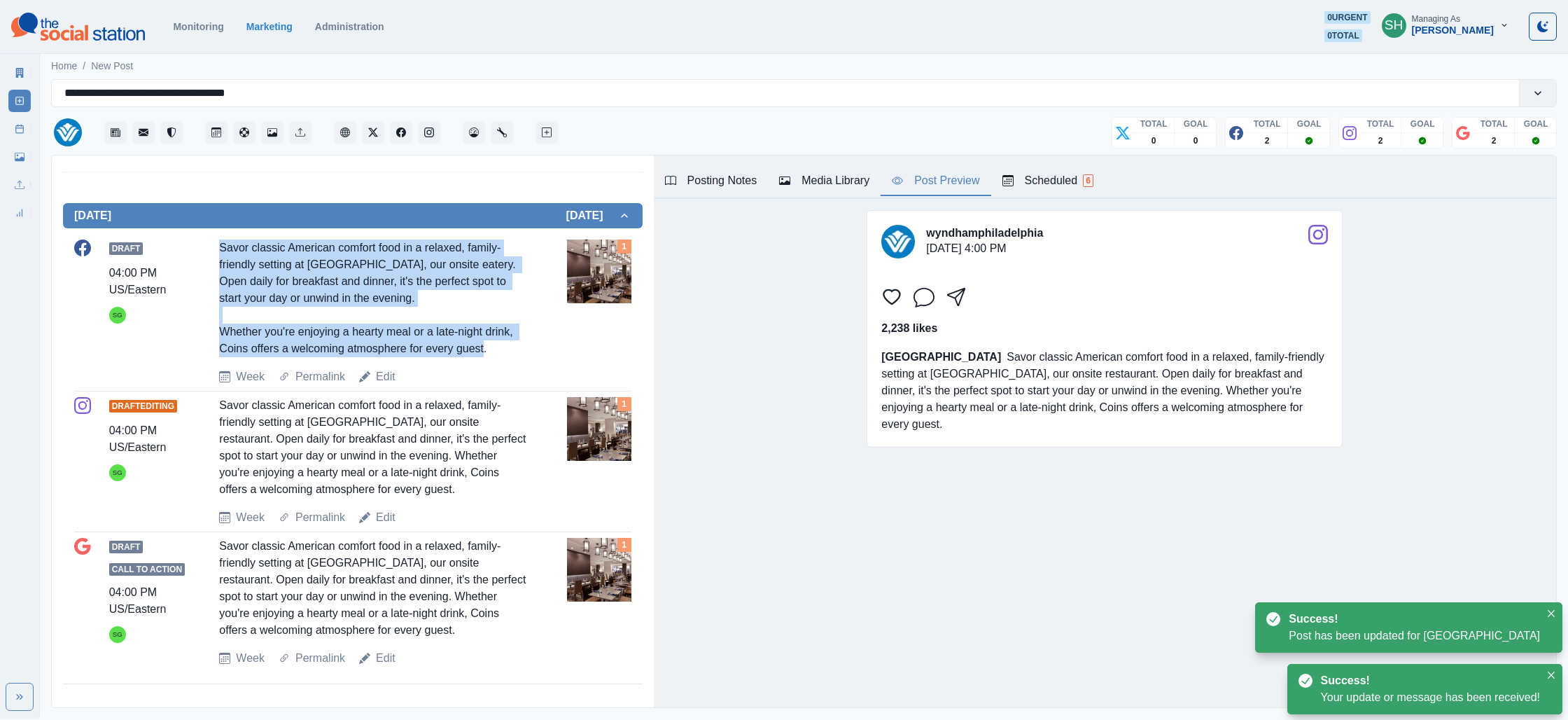
drag, startPoint x: 524, startPoint y: 352, endPoint x: 217, endPoint y: 246, distance: 324.8
click at [217, 246] on div "Draft 04:00 PM US/Eastern SG Savor classic American comfort food in a relaxed, …" at bounding box center [353, 312] width 557 height 146
copy div "Savor classic American comfort food in a relaxed, family-friendly setting at [G…"
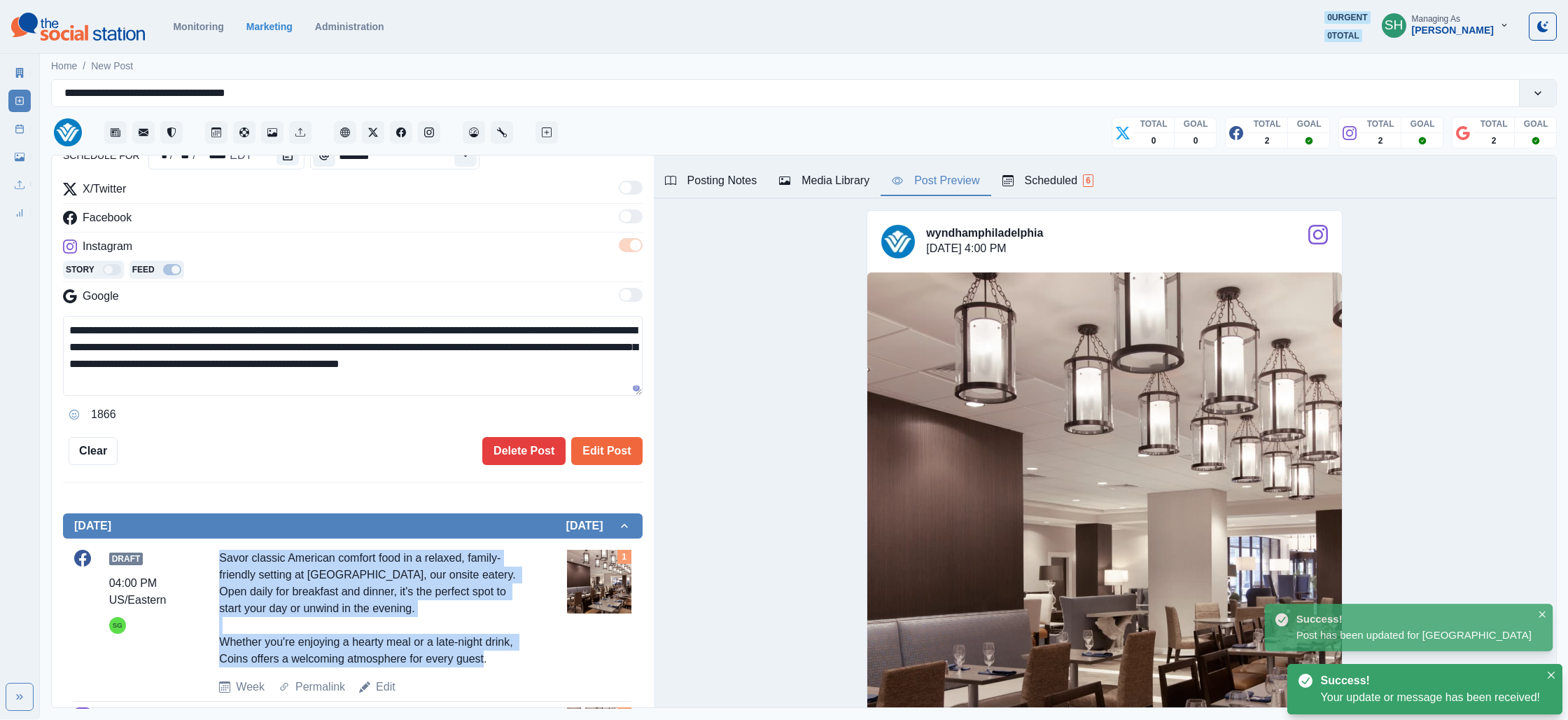
scroll to position [149, 0]
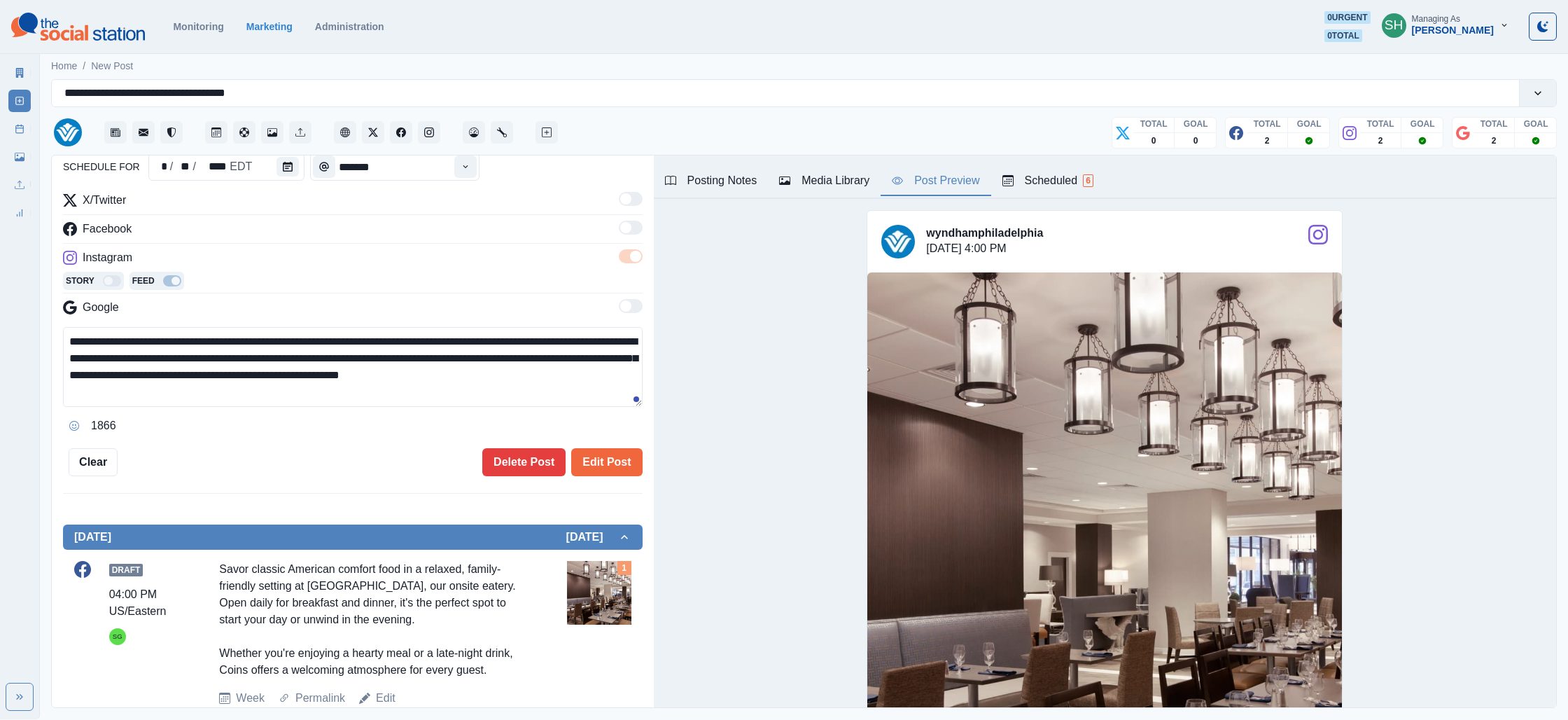
drag, startPoint x: 382, startPoint y: 391, endPoint x: 405, endPoint y: 283, distance: 110.4
click at [405, 283] on div "**********" at bounding box center [353, 315] width 580 height 245
paste textarea
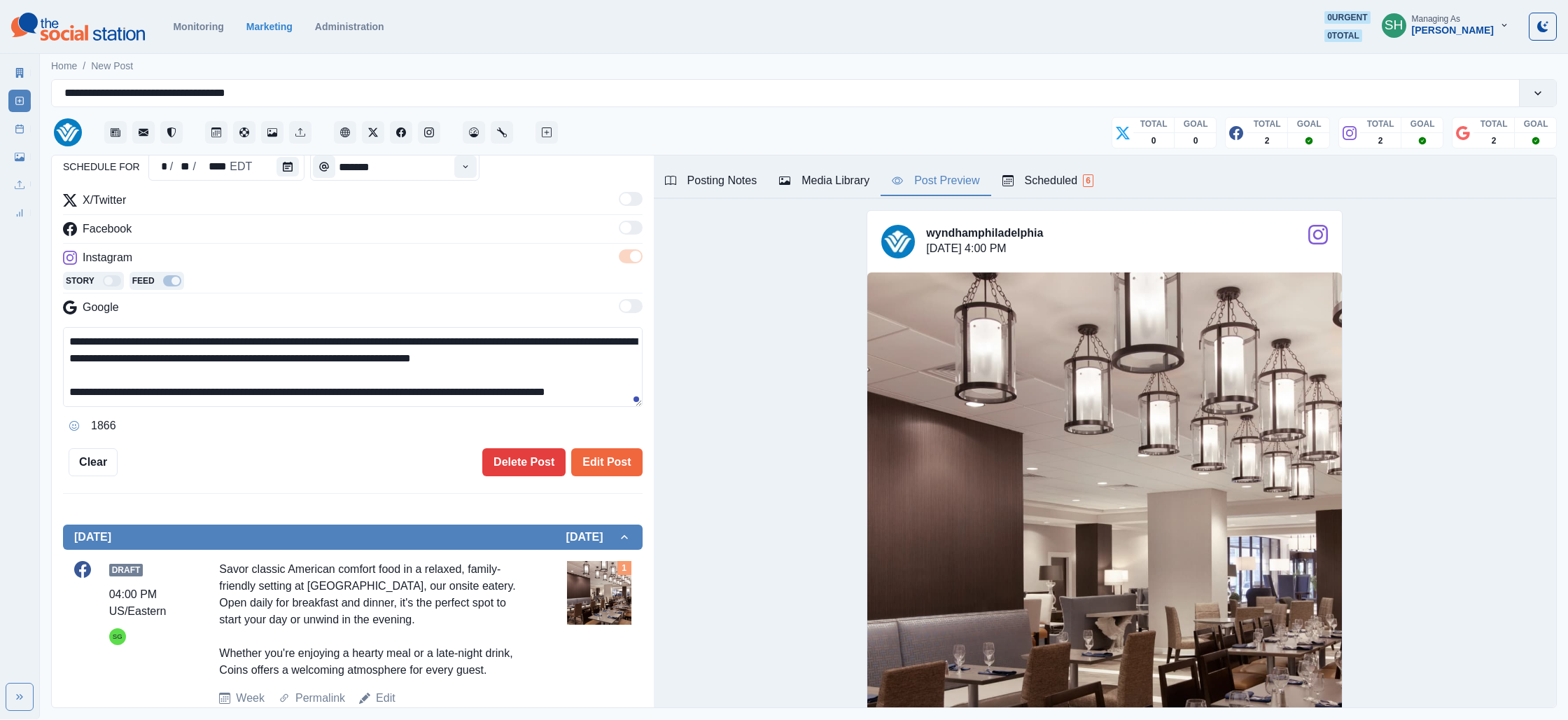
scroll to position [9, 0]
type textarea "**********"
click at [607, 465] on button "Edit Post" at bounding box center [607, 462] width 70 height 28
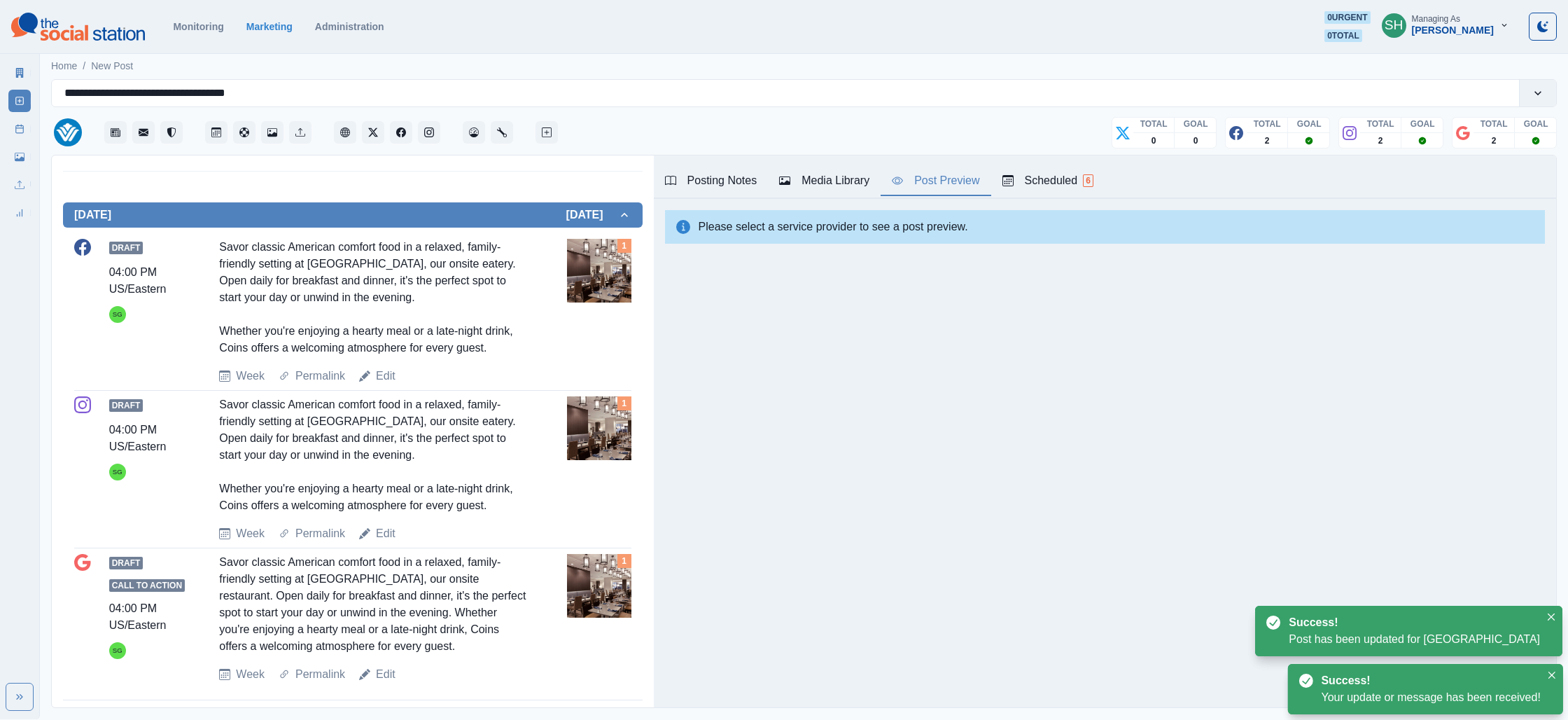
scroll to position [466, 0]
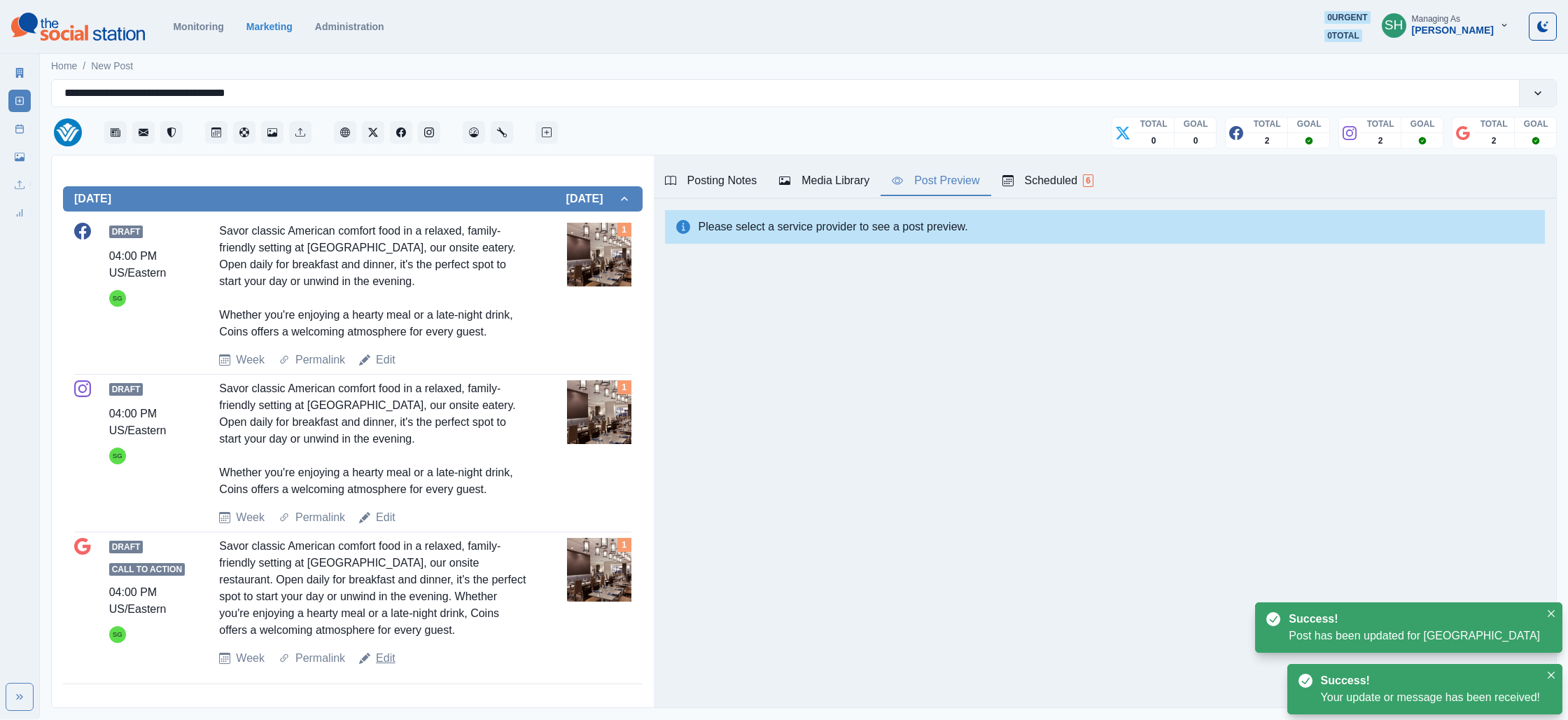
click at [387, 657] on link "Edit" at bounding box center [386, 658] width 20 height 17
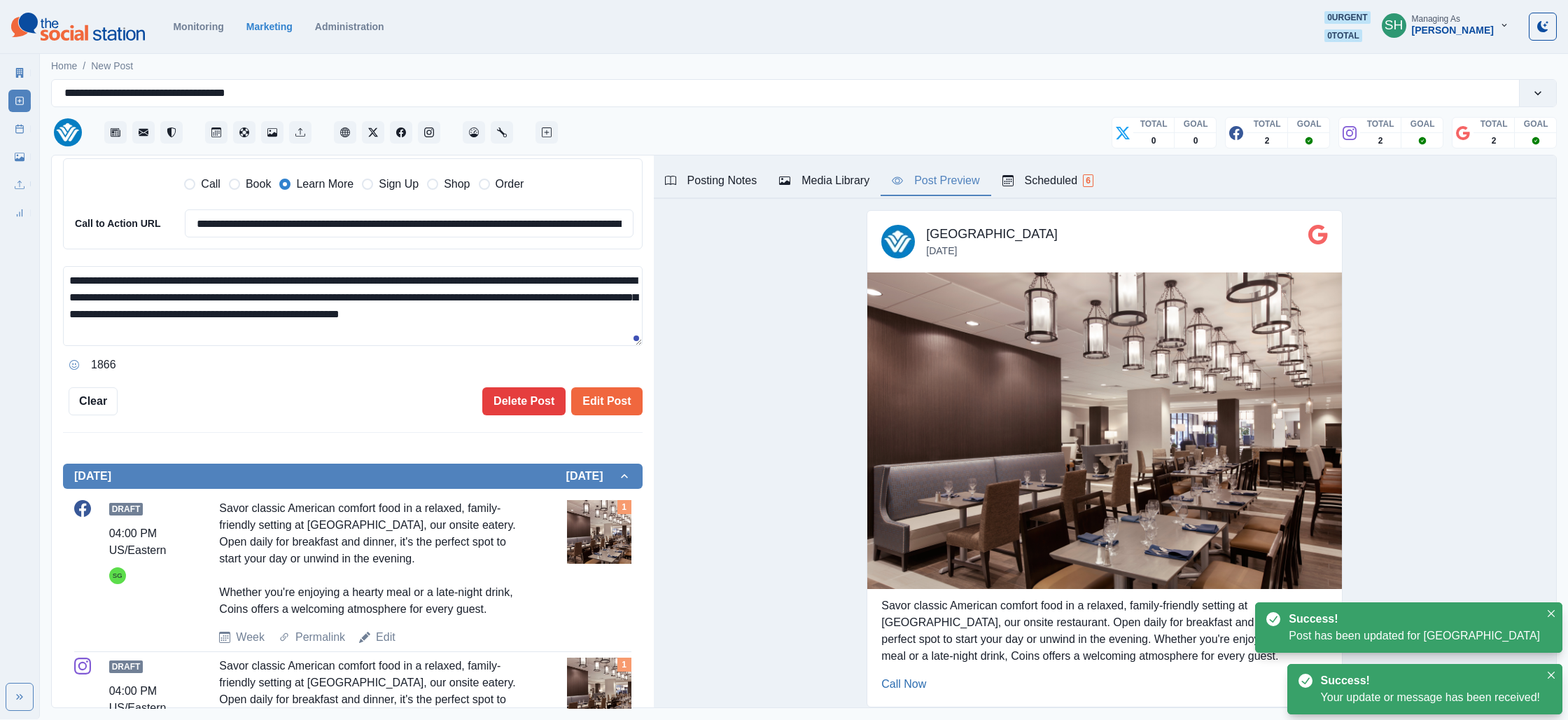
scroll to position [270, 0]
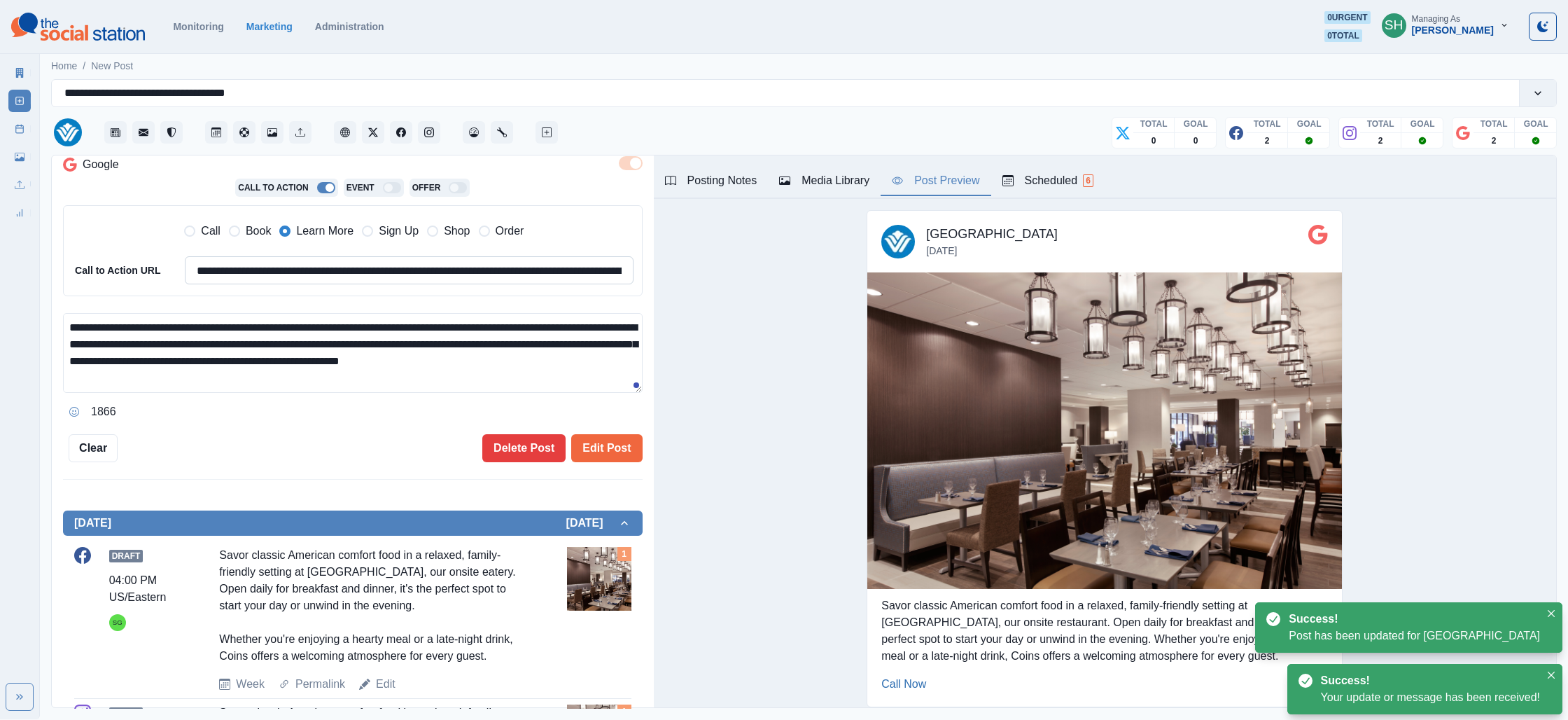
drag, startPoint x: 553, startPoint y: 301, endPoint x: 578, endPoint y: 336, distance: 43.0
click at [551, 275] on div "**********" at bounding box center [353, 246] width 580 height 353
paste textarea
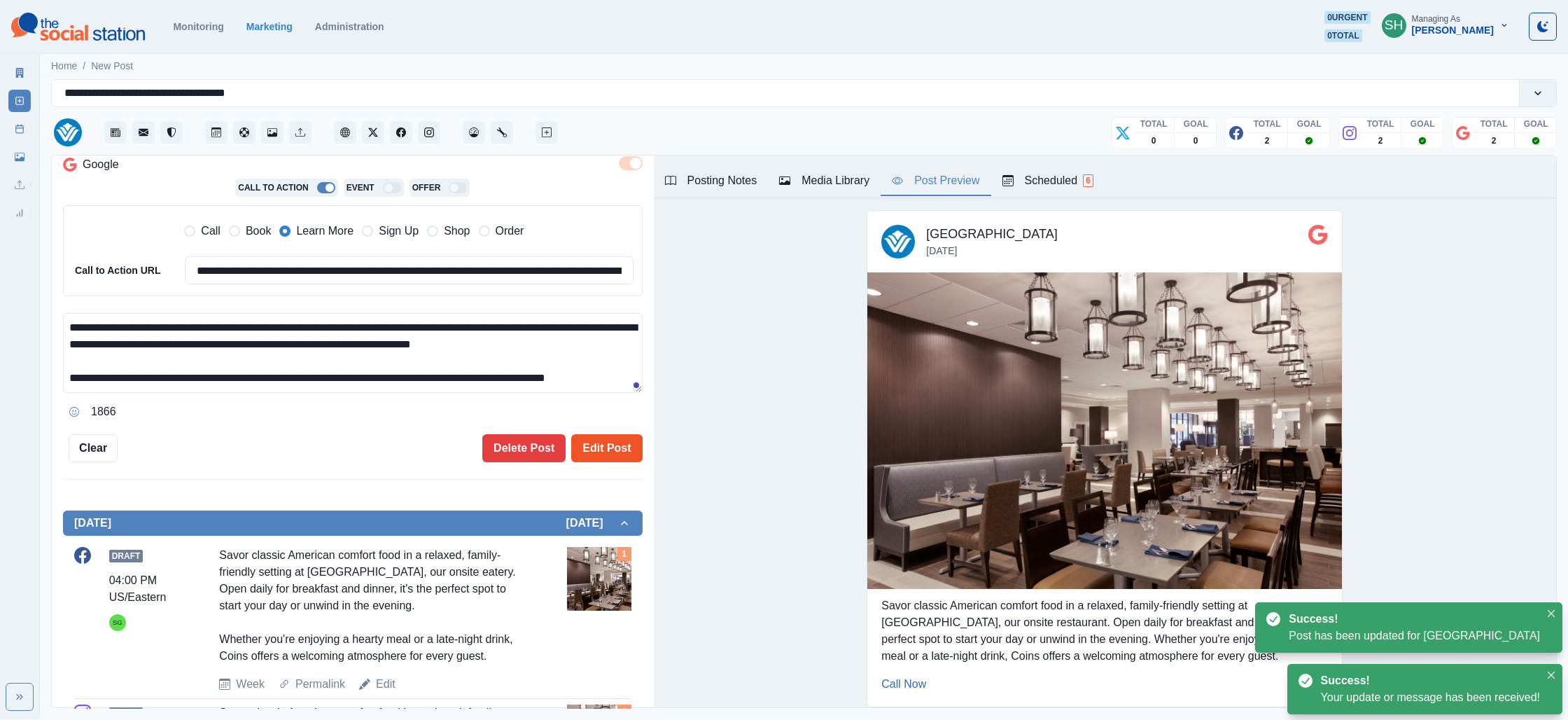
scroll to position [9, 0]
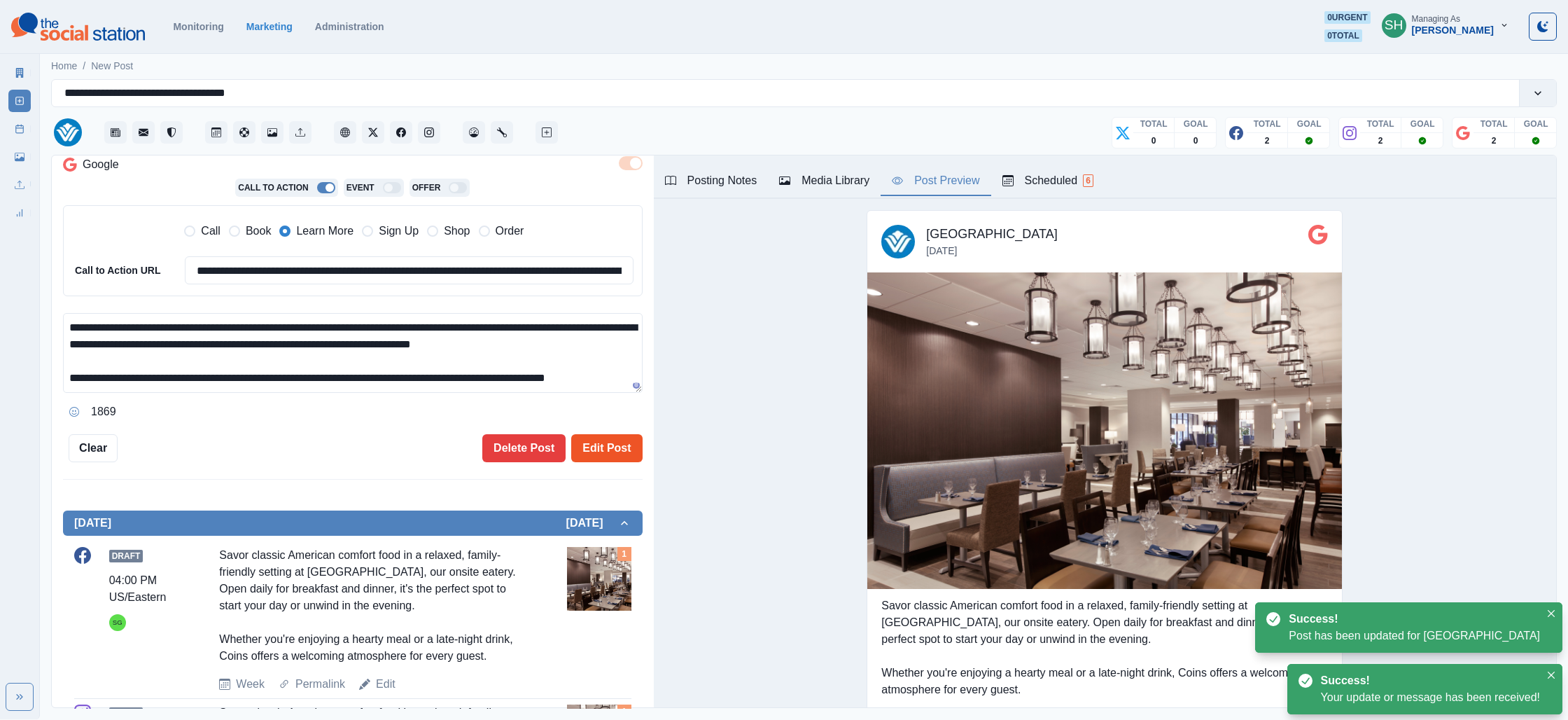
type textarea "**********"
click at [602, 459] on button "Edit Post" at bounding box center [607, 448] width 70 height 28
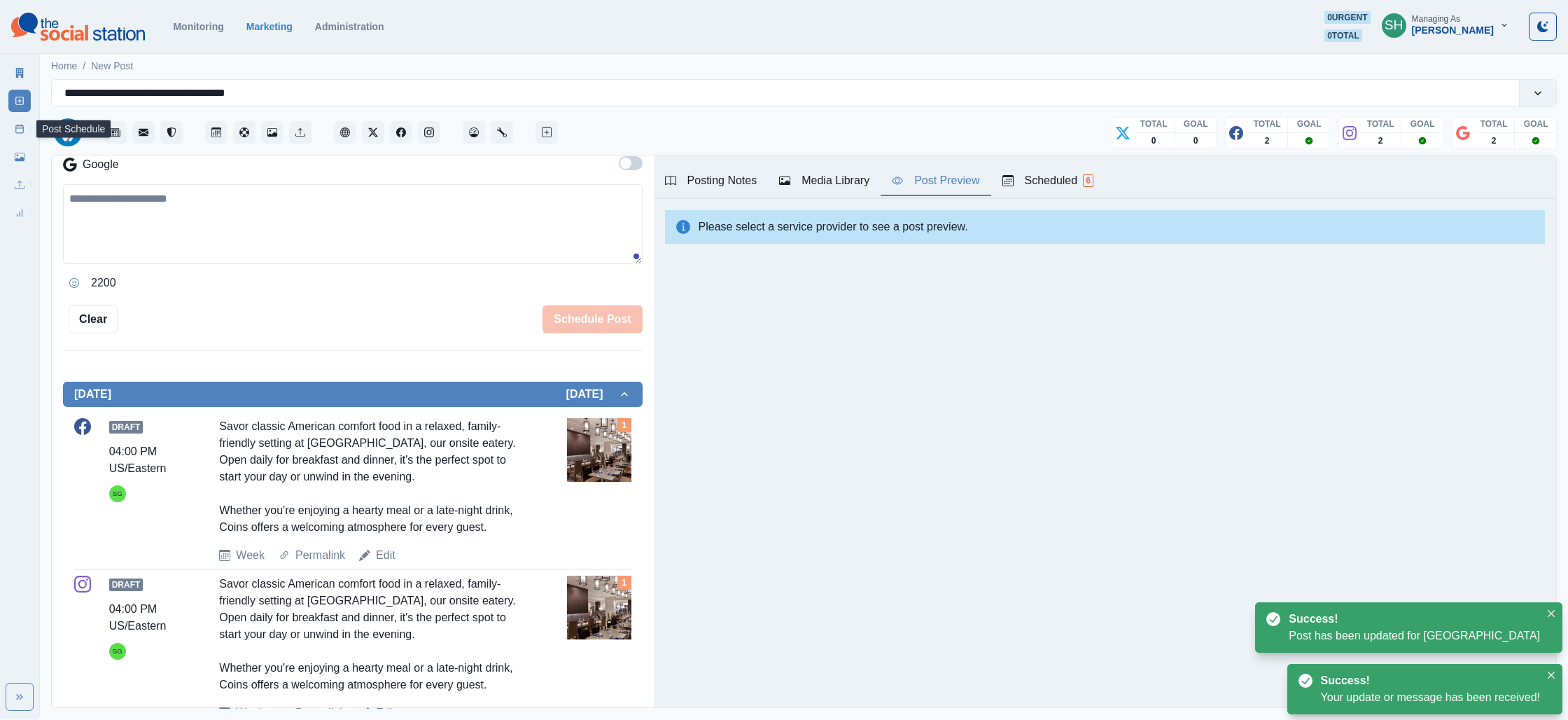
click at [17, 129] on icon at bounding box center [20, 129] width 10 height 10
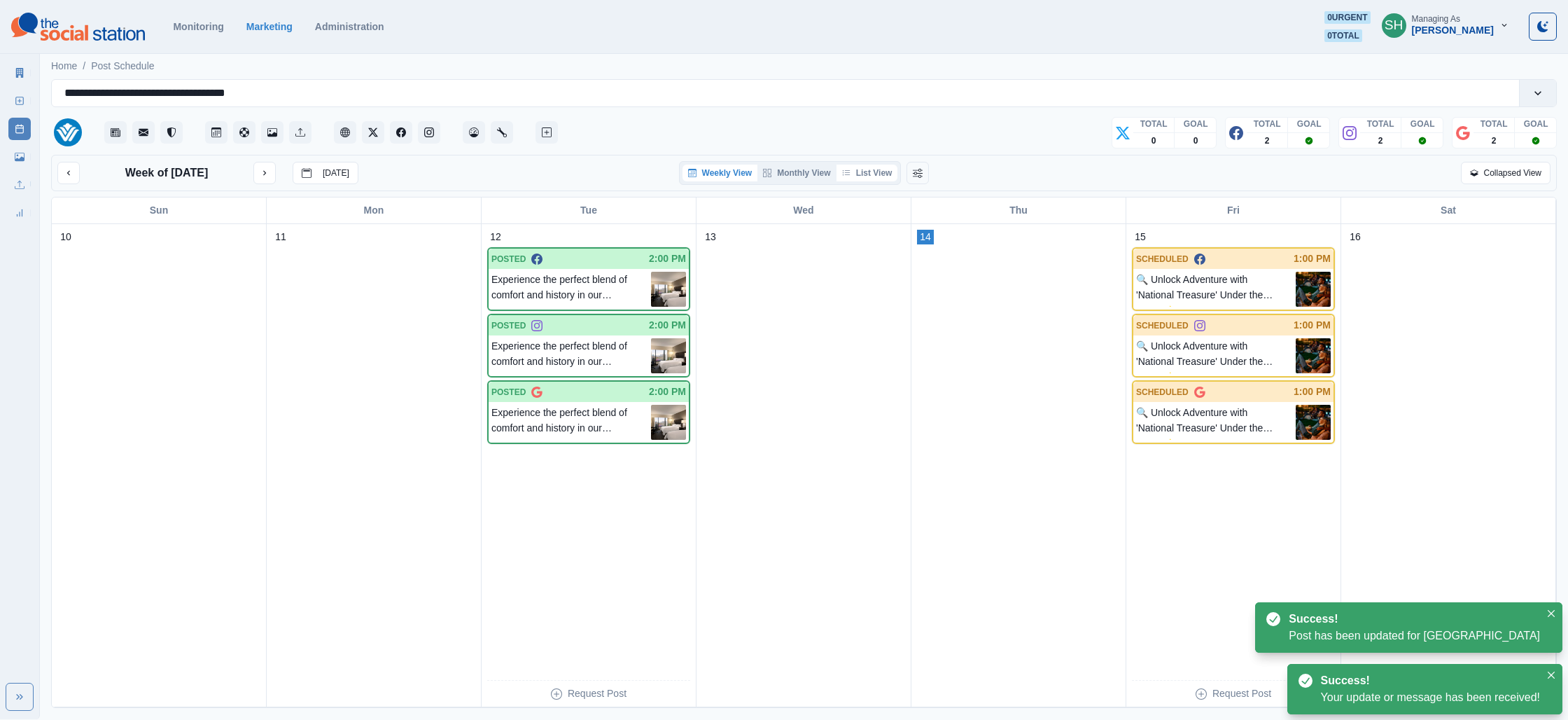
click at [884, 177] on button "List View" at bounding box center [868, 173] width 62 height 17
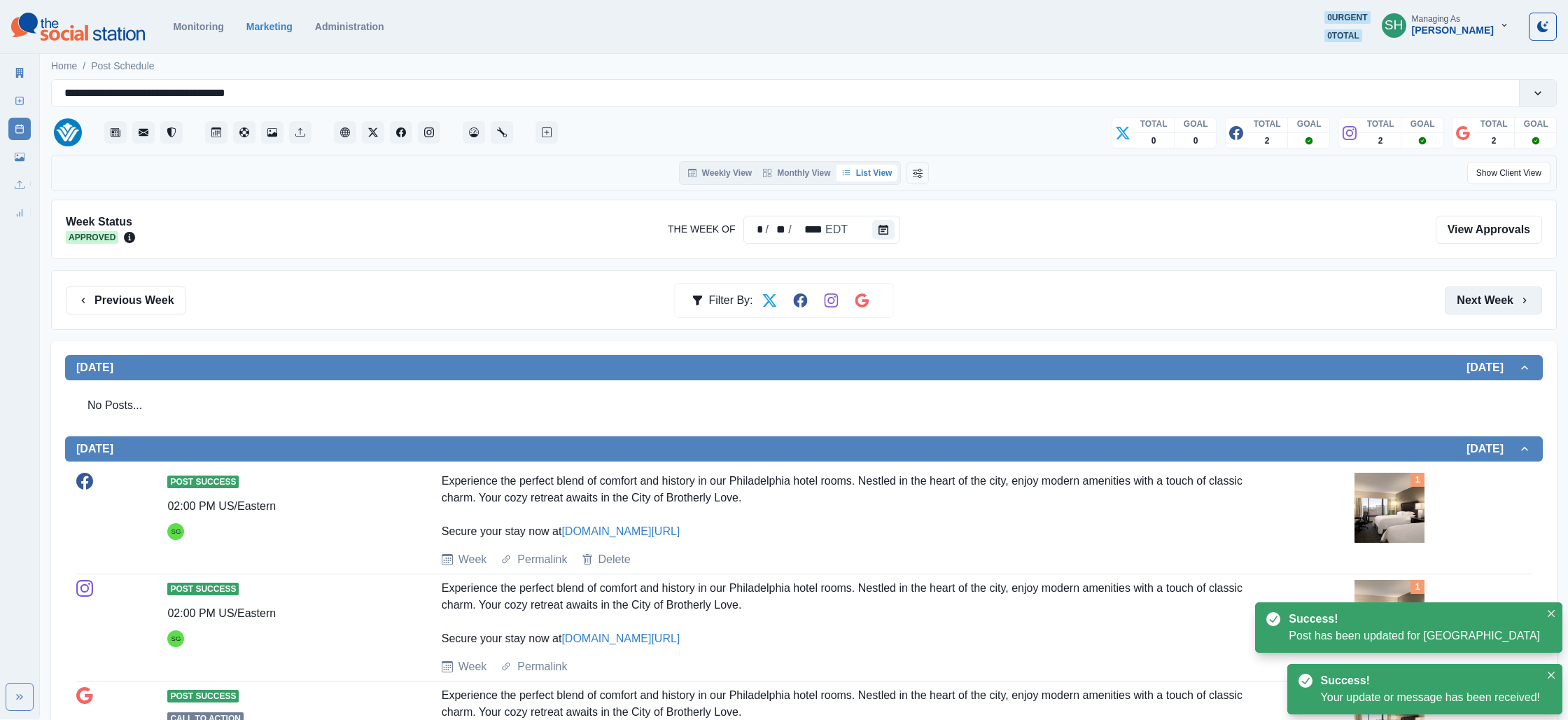
click at [1462, 294] on button "Next Week" at bounding box center [1493, 301] width 97 height 28
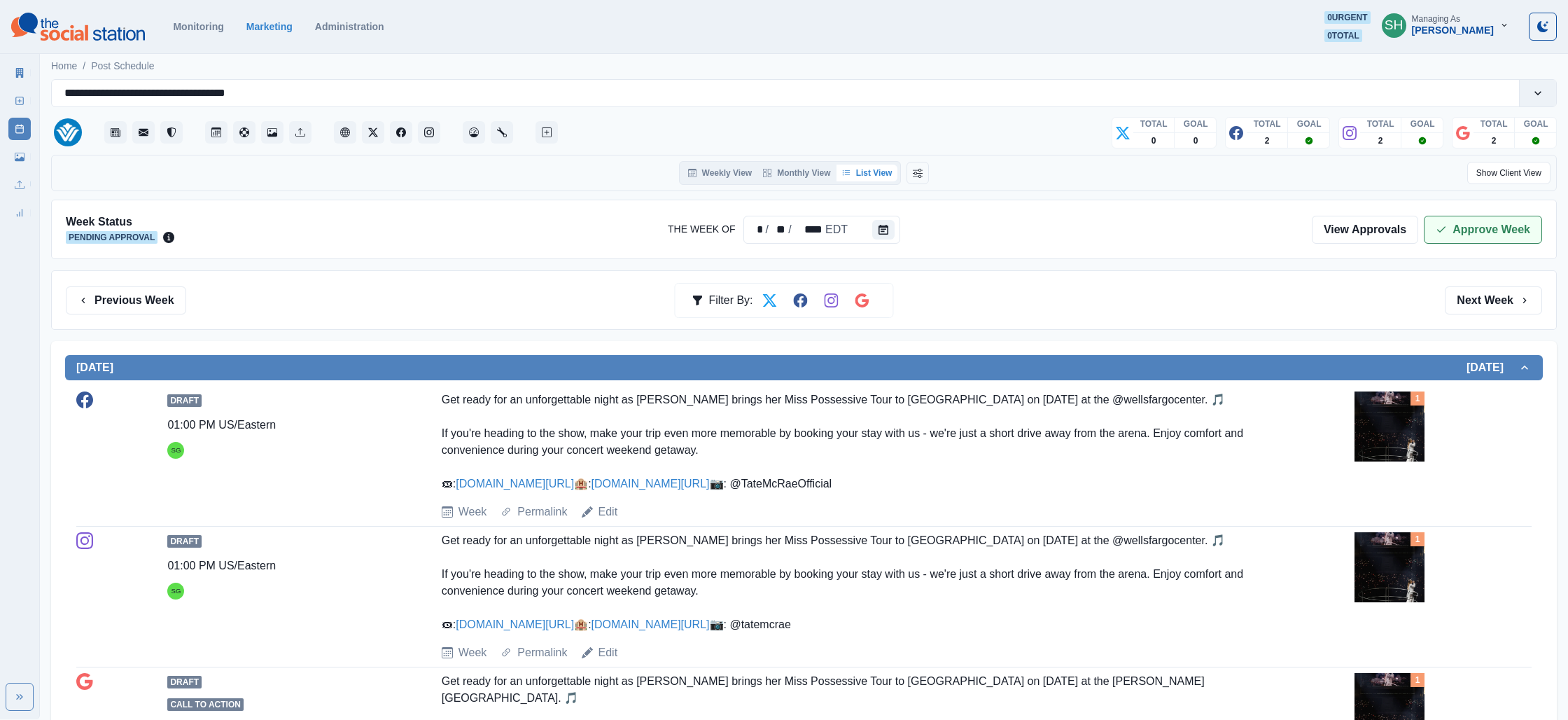
click at [1484, 222] on button "Approve Week" at bounding box center [1483, 229] width 118 height 28
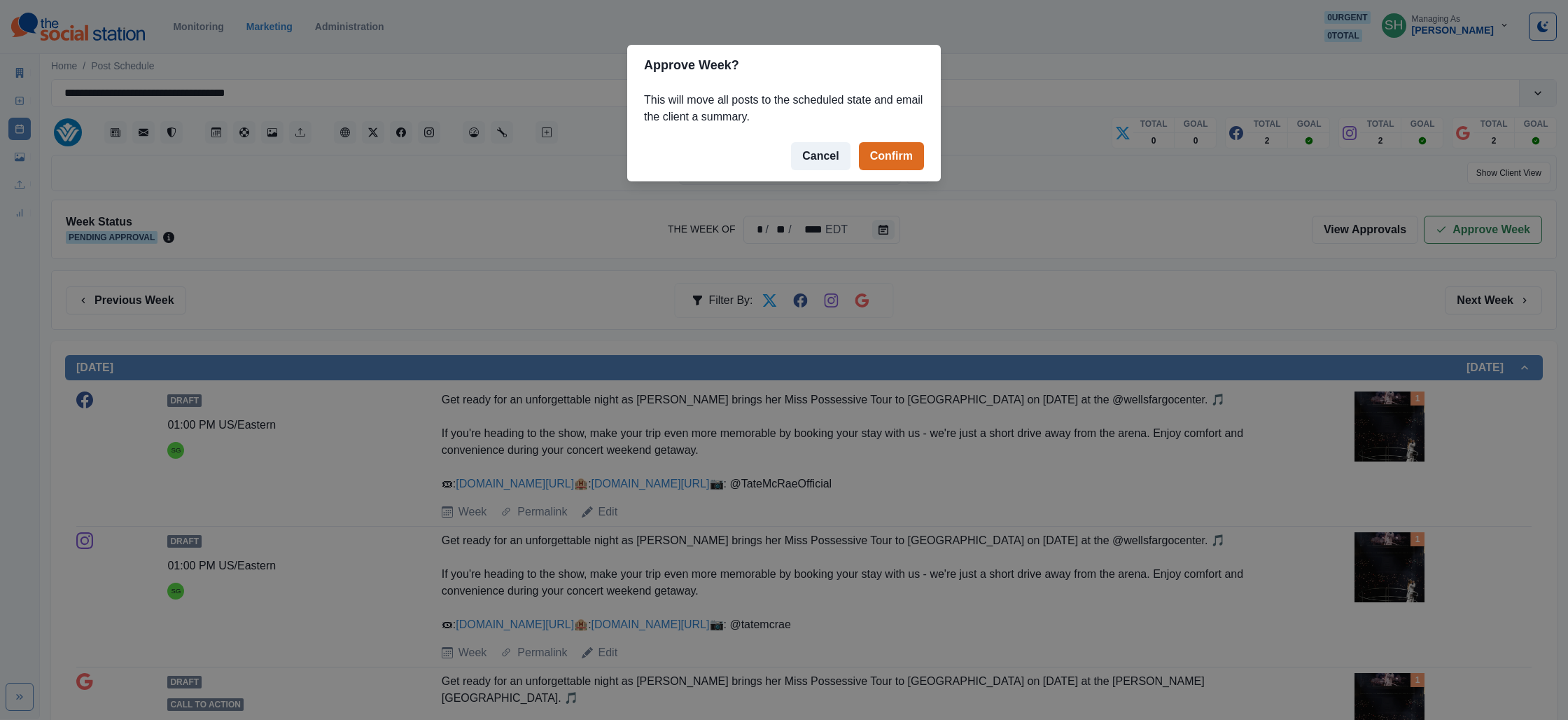
click at [932, 153] on footer "Cancel Confirm" at bounding box center [784, 156] width 314 height 51
click at [896, 163] on button "Confirm" at bounding box center [892, 156] width 65 height 28
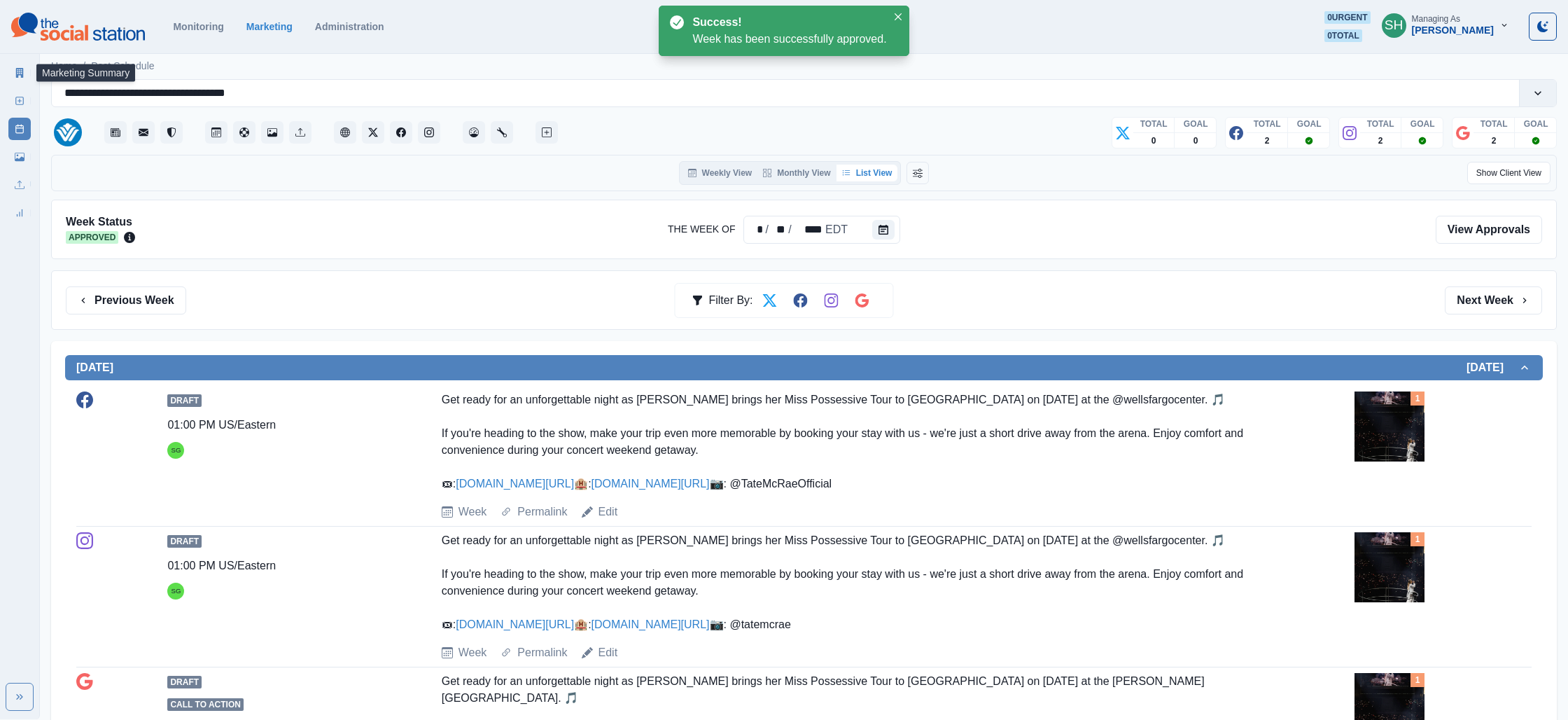
click at [27, 73] on link "Marketing Summary" at bounding box center [20, 73] width 23 height 23
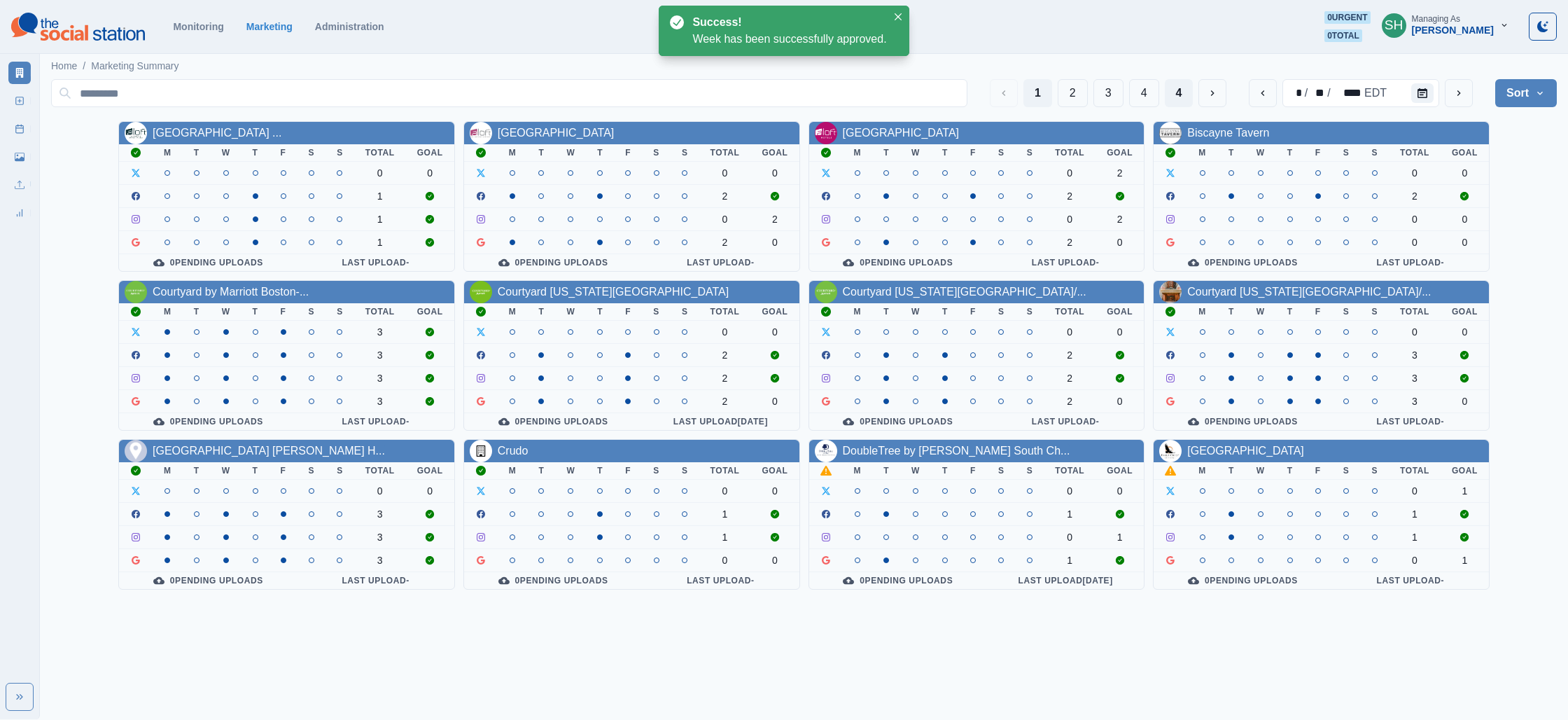
click at [1173, 99] on button "4" at bounding box center [1179, 93] width 29 height 28
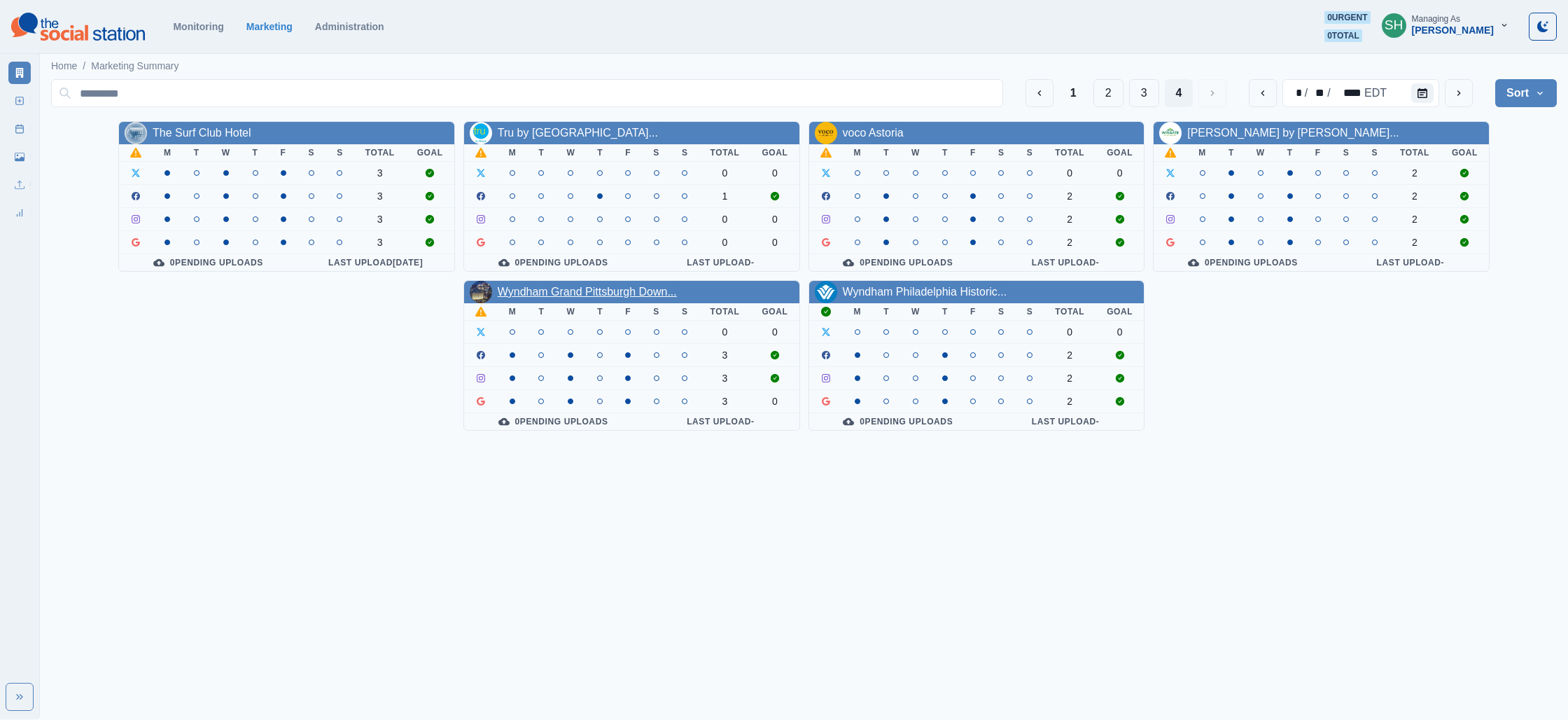
click at [598, 295] on link "Wyndham Grand Pittsburgh Down..." at bounding box center [587, 291] width 179 height 12
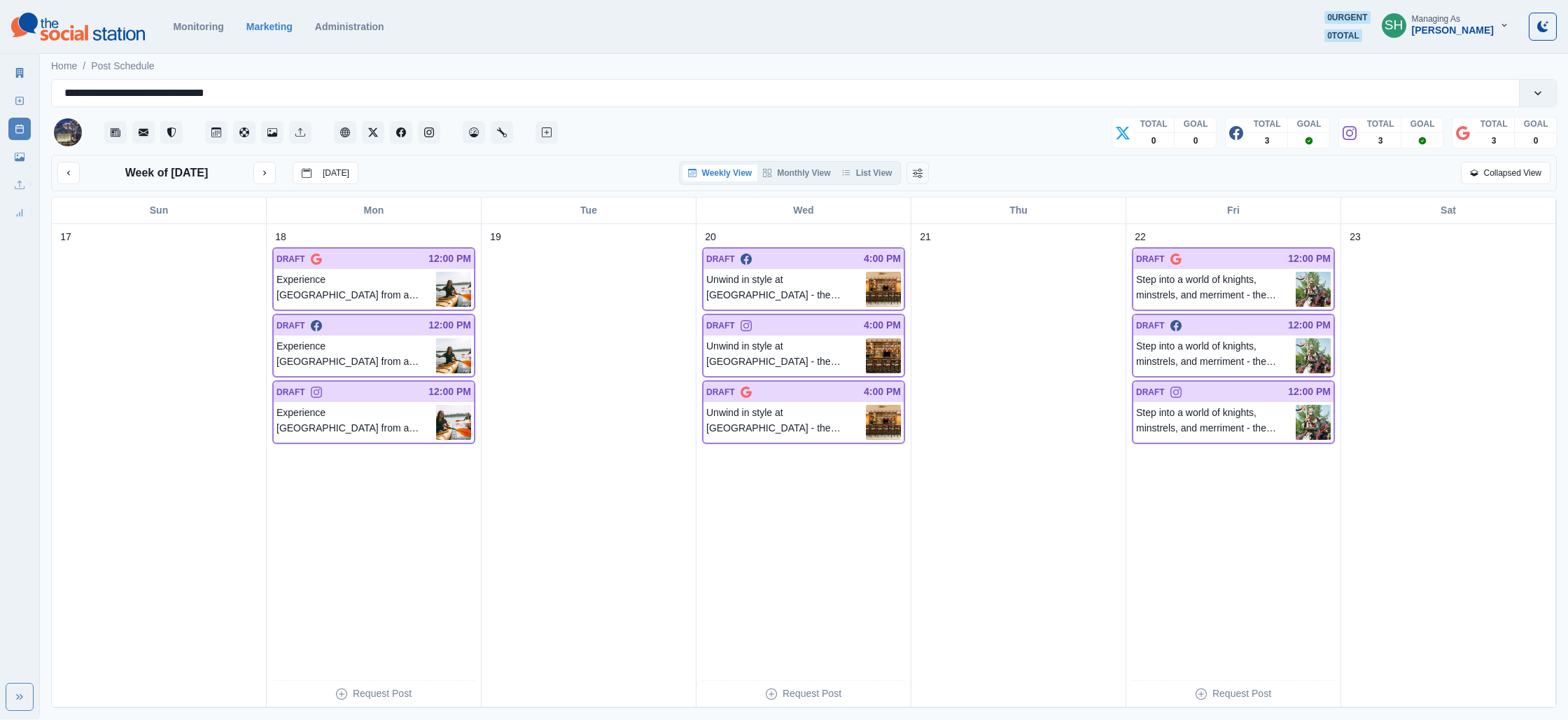
click at [884, 182] on div "Weekly View Monthly View List View" at bounding box center [790, 173] width 222 height 24
click at [875, 166] on button "List View" at bounding box center [868, 173] width 62 height 17
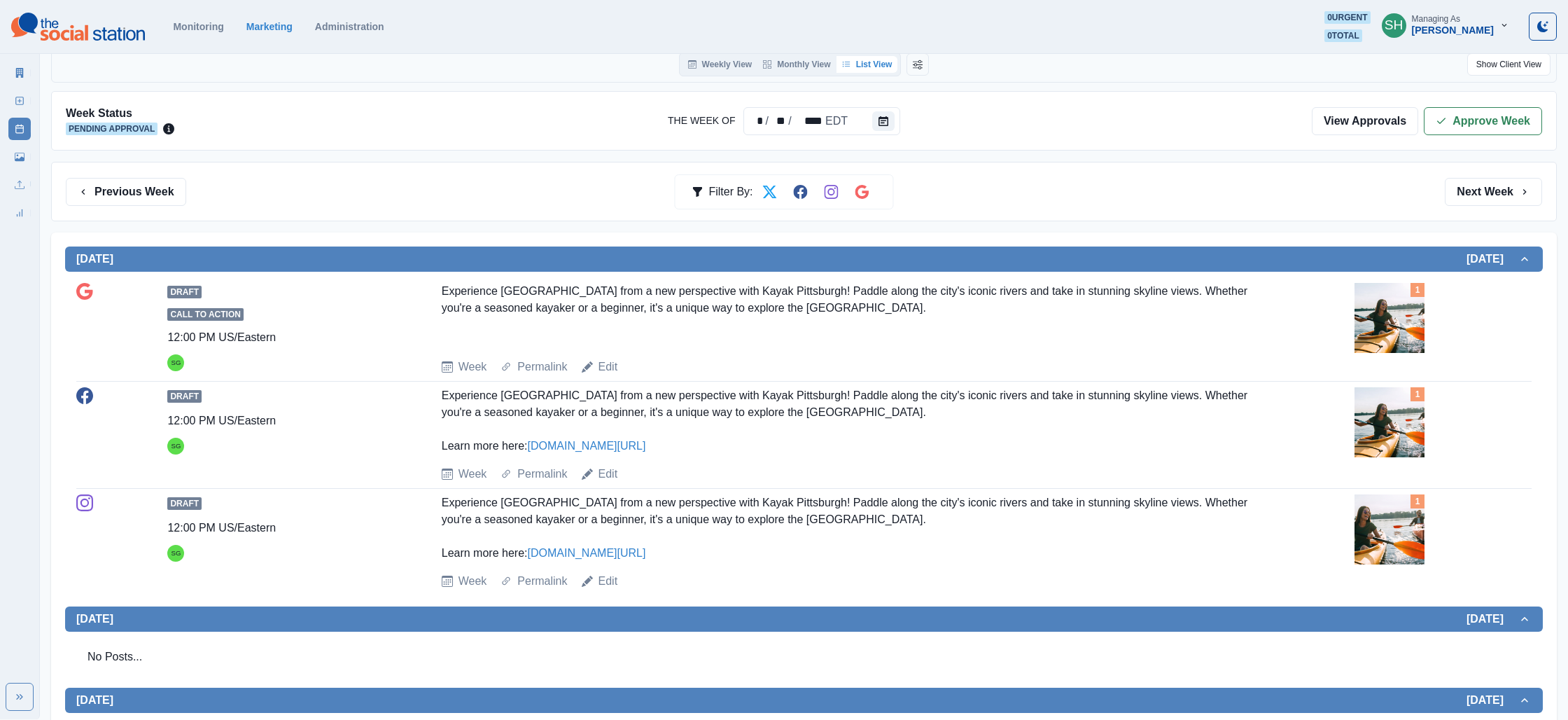
scroll to position [129, 0]
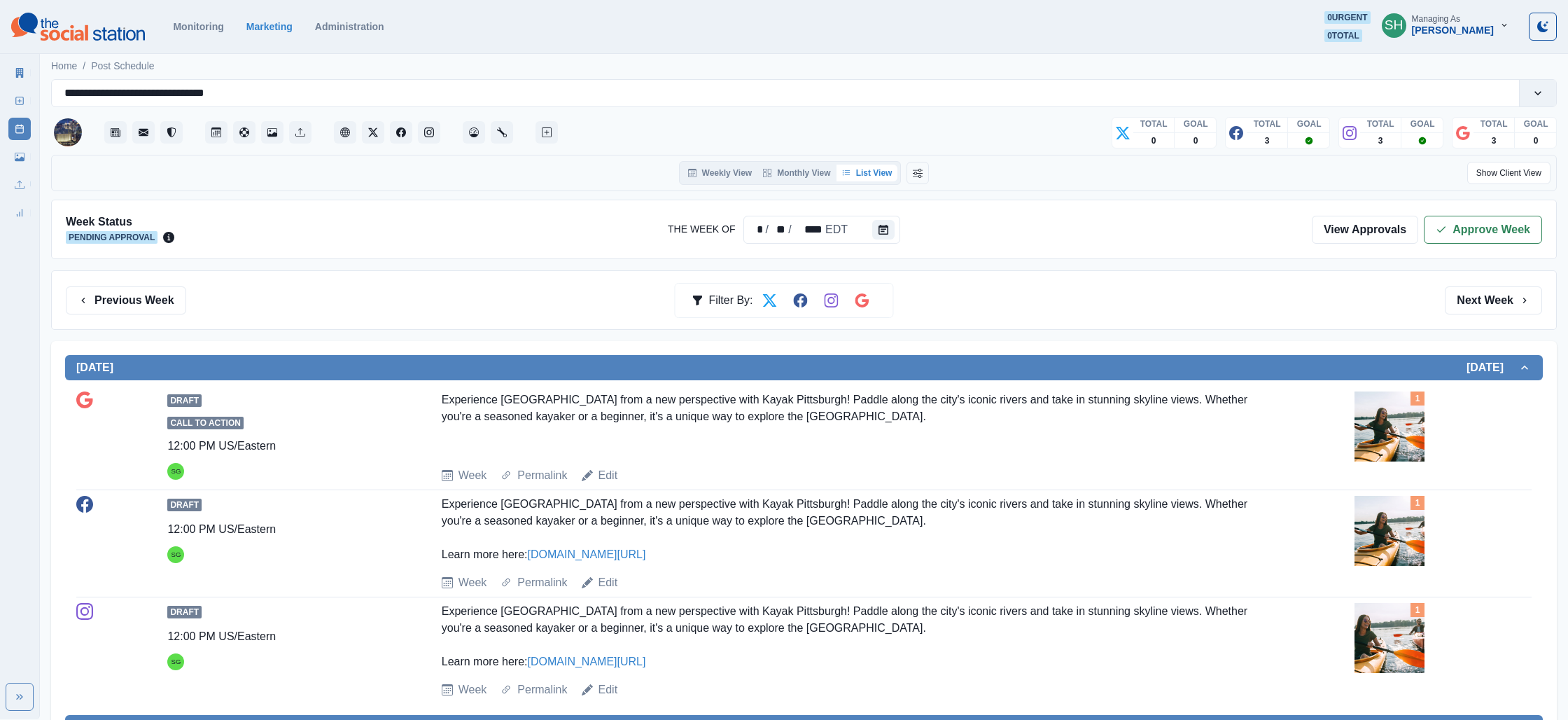
scroll to position [129, 0]
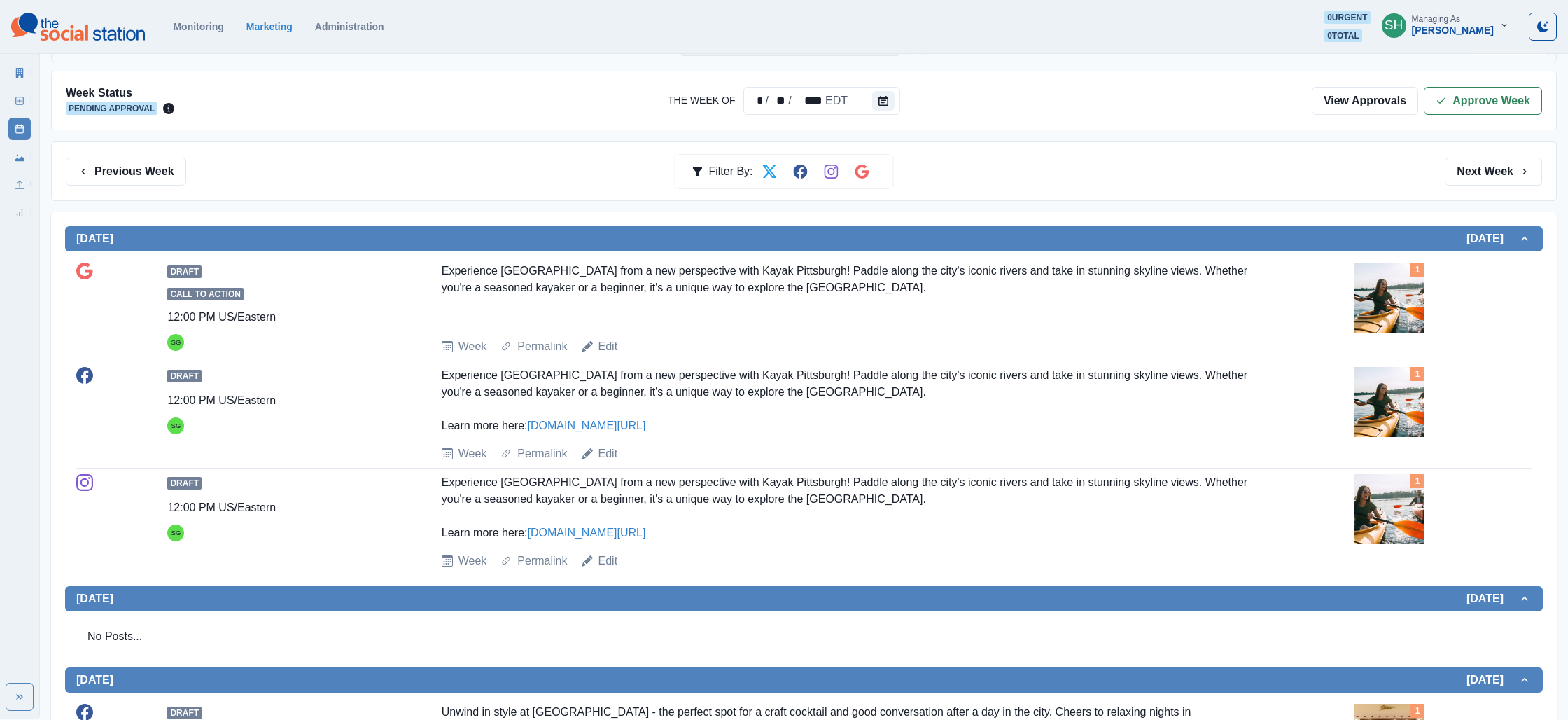
click at [598, 416] on div "Experience Pittsburgh from a new perspective with Kayak Pittsburgh! Paddle alon…" at bounding box center [850, 400] width 816 height 68
click at [595, 424] on link "www.bit.ly/4moOHQx" at bounding box center [586, 425] width 118 height 12
click at [602, 339] on link "Edit" at bounding box center [609, 346] width 20 height 17
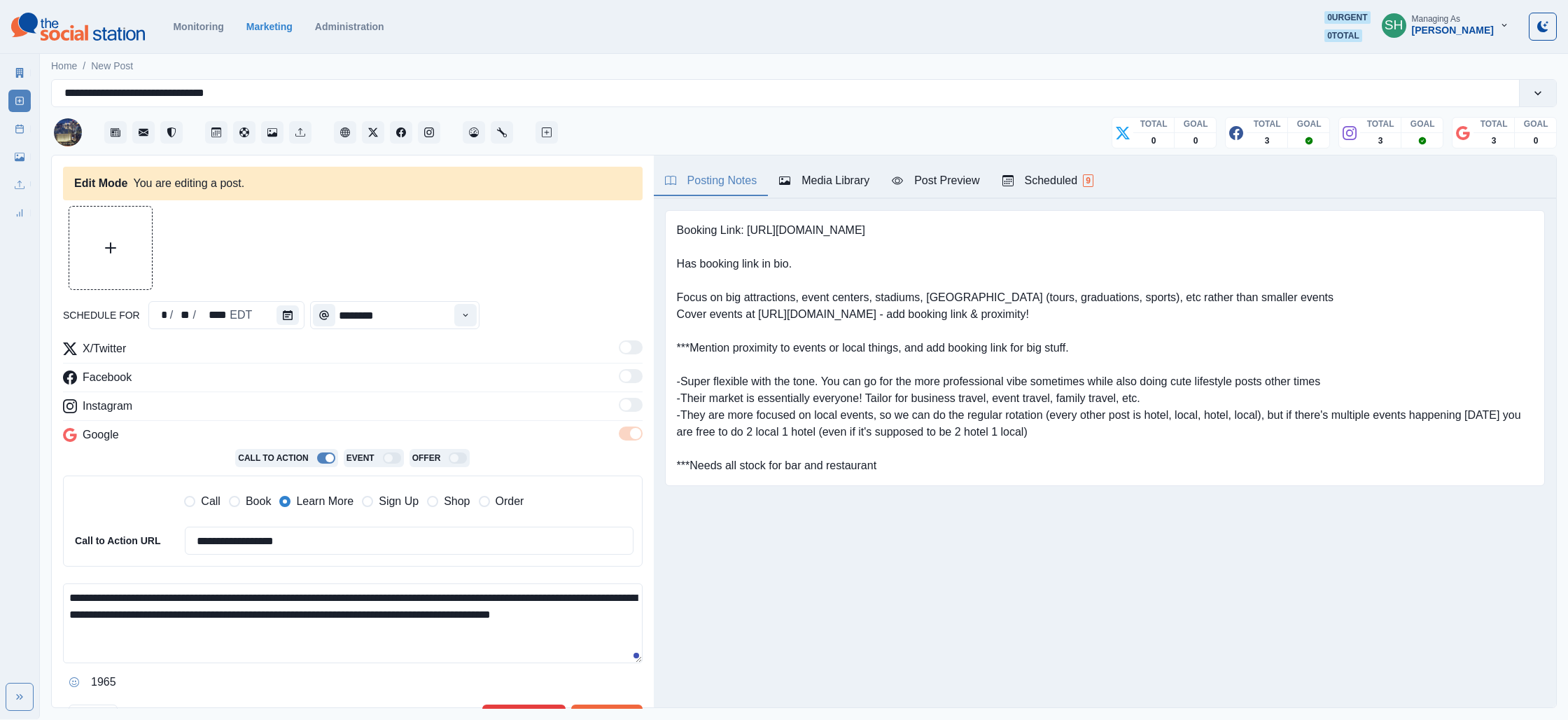
click at [836, 184] on div "Media Library" at bounding box center [824, 181] width 90 height 17
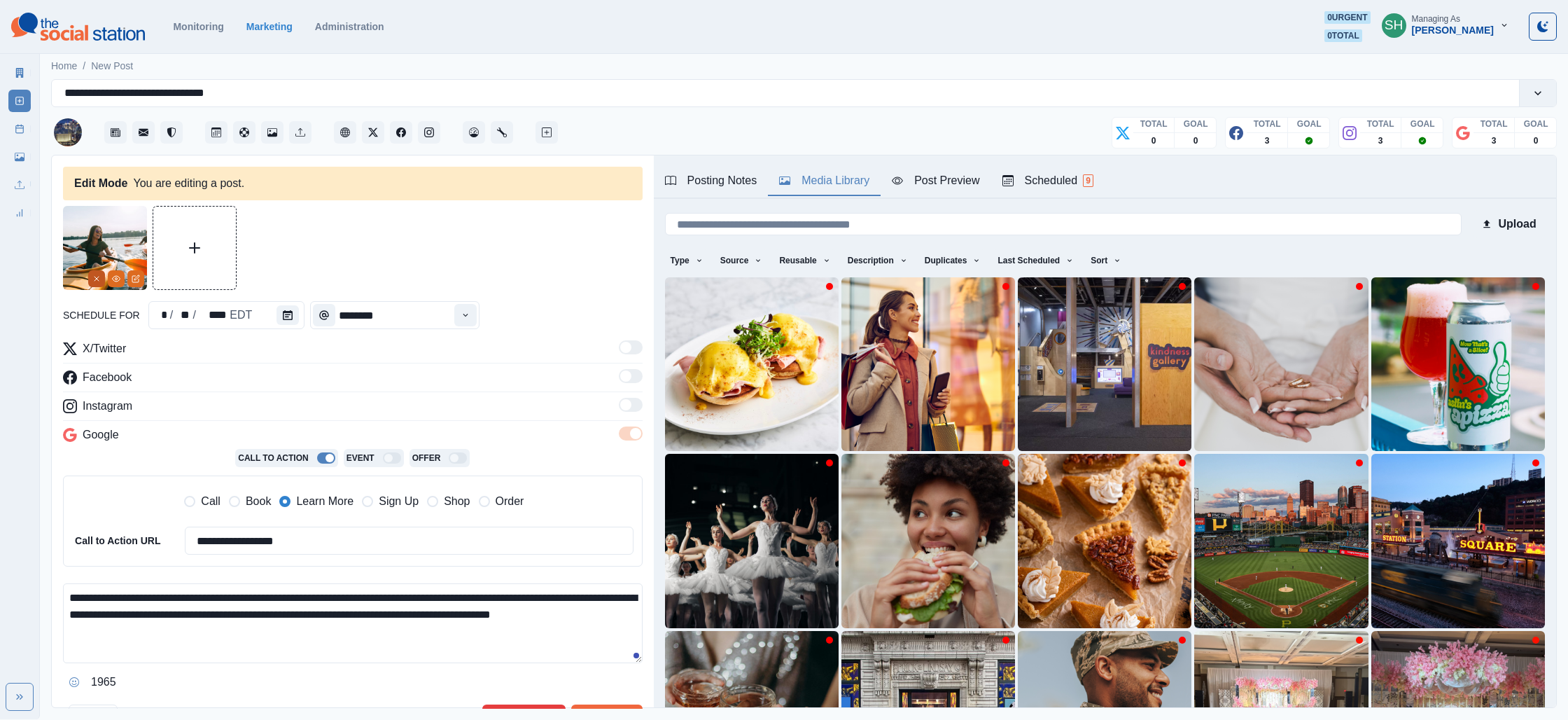
click at [104, 274] on button "Remove" at bounding box center [96, 279] width 17 height 17
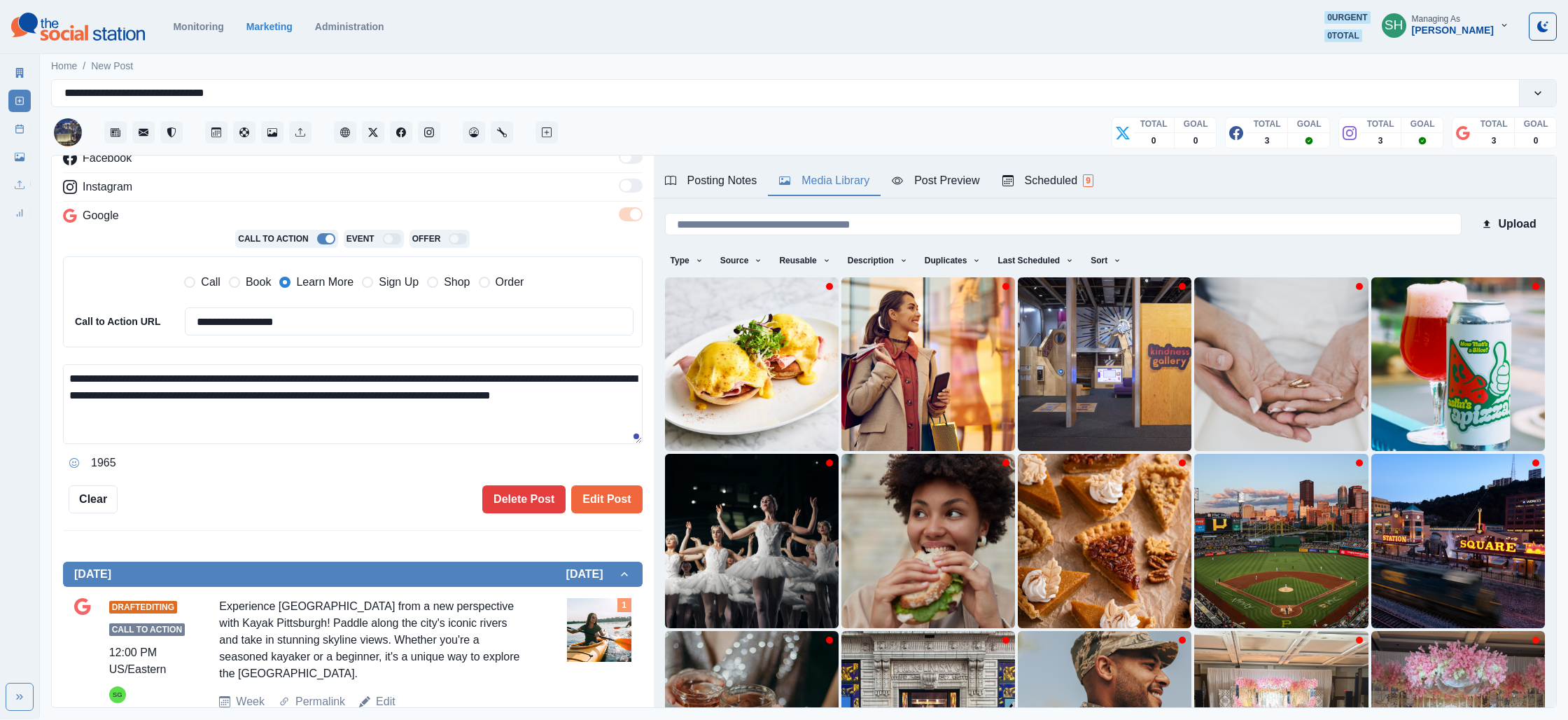
click at [303, 429] on textarea "**********" at bounding box center [353, 403] width 580 height 80
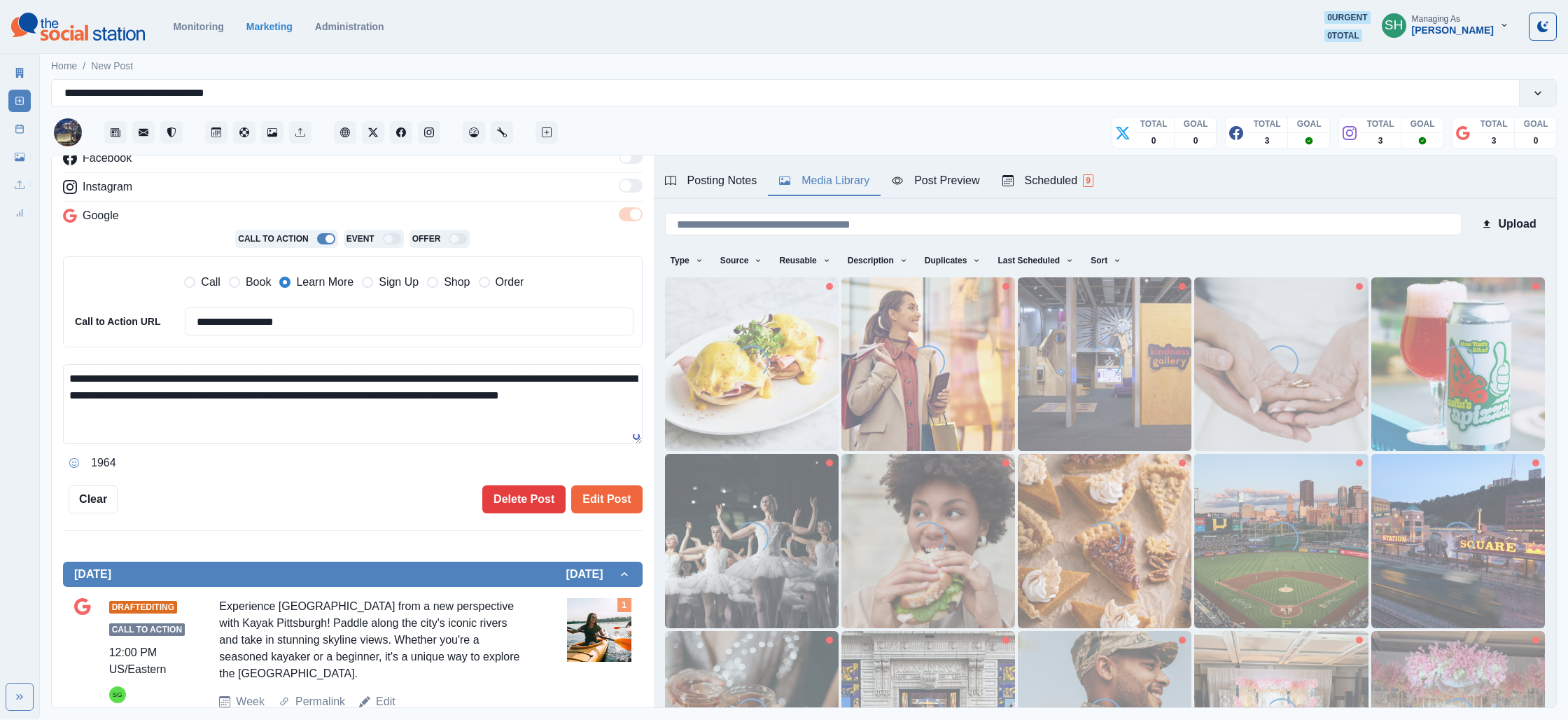
scroll to position [9, 0]
click at [63, 471] on div "1963" at bounding box center [353, 463] width 580 height 23
click at [72, 465] on icon "Opens Emoji Picker" at bounding box center [74, 463] width 10 height 10
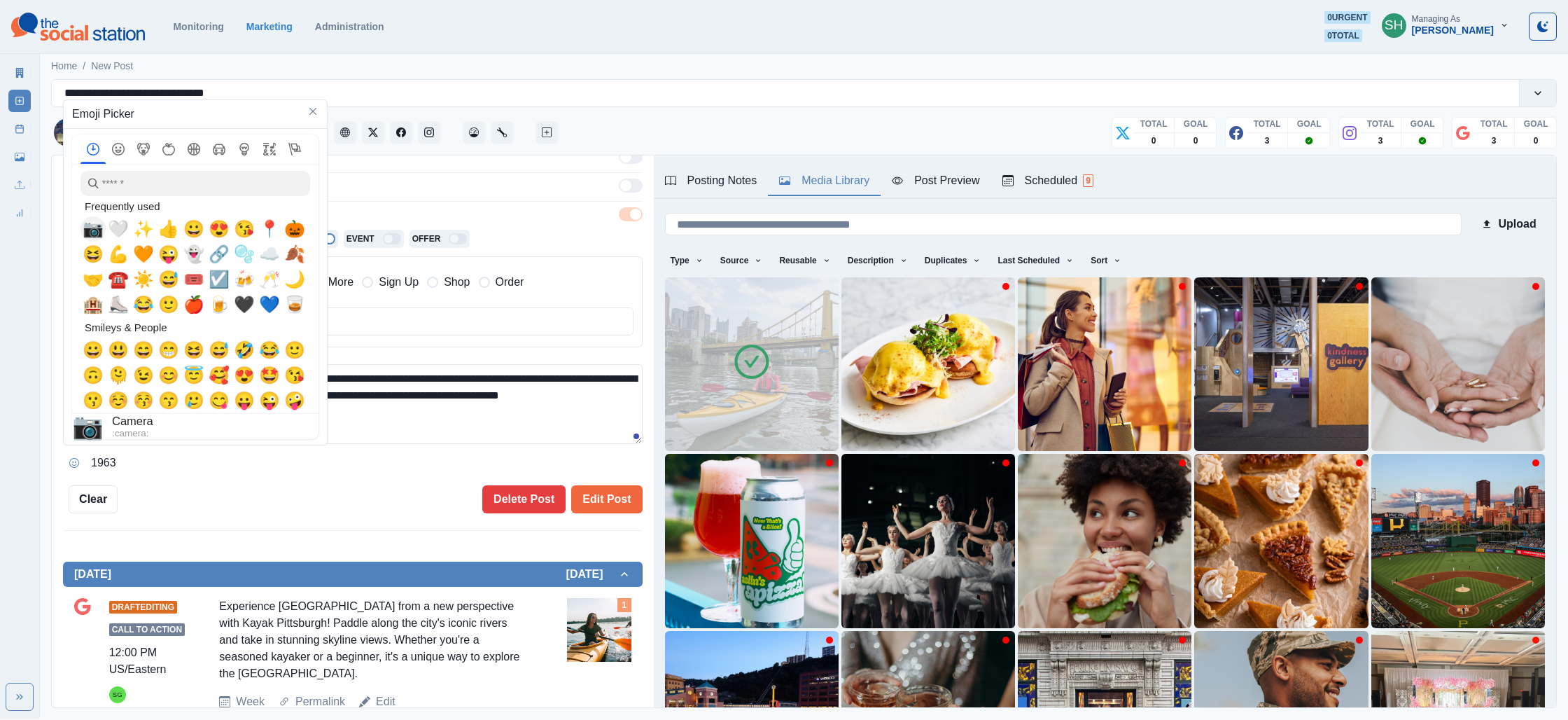
click at [97, 227] on span "📷" at bounding box center [93, 229] width 21 height 20
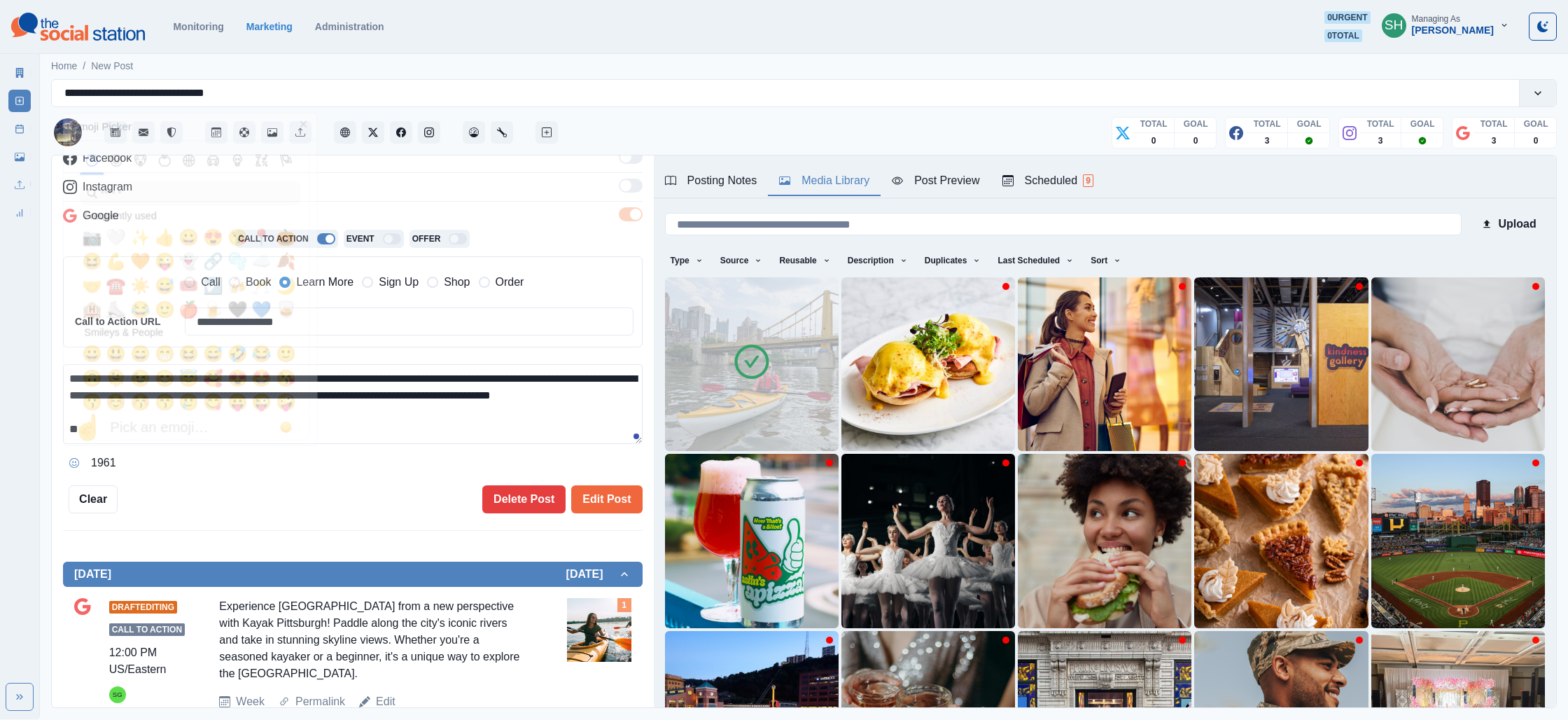
drag, startPoint x: 420, startPoint y: 405, endPoint x: 393, endPoint y: 446, distance: 49.1
click at [418, 408] on textarea "**********" at bounding box center [353, 403] width 580 height 80
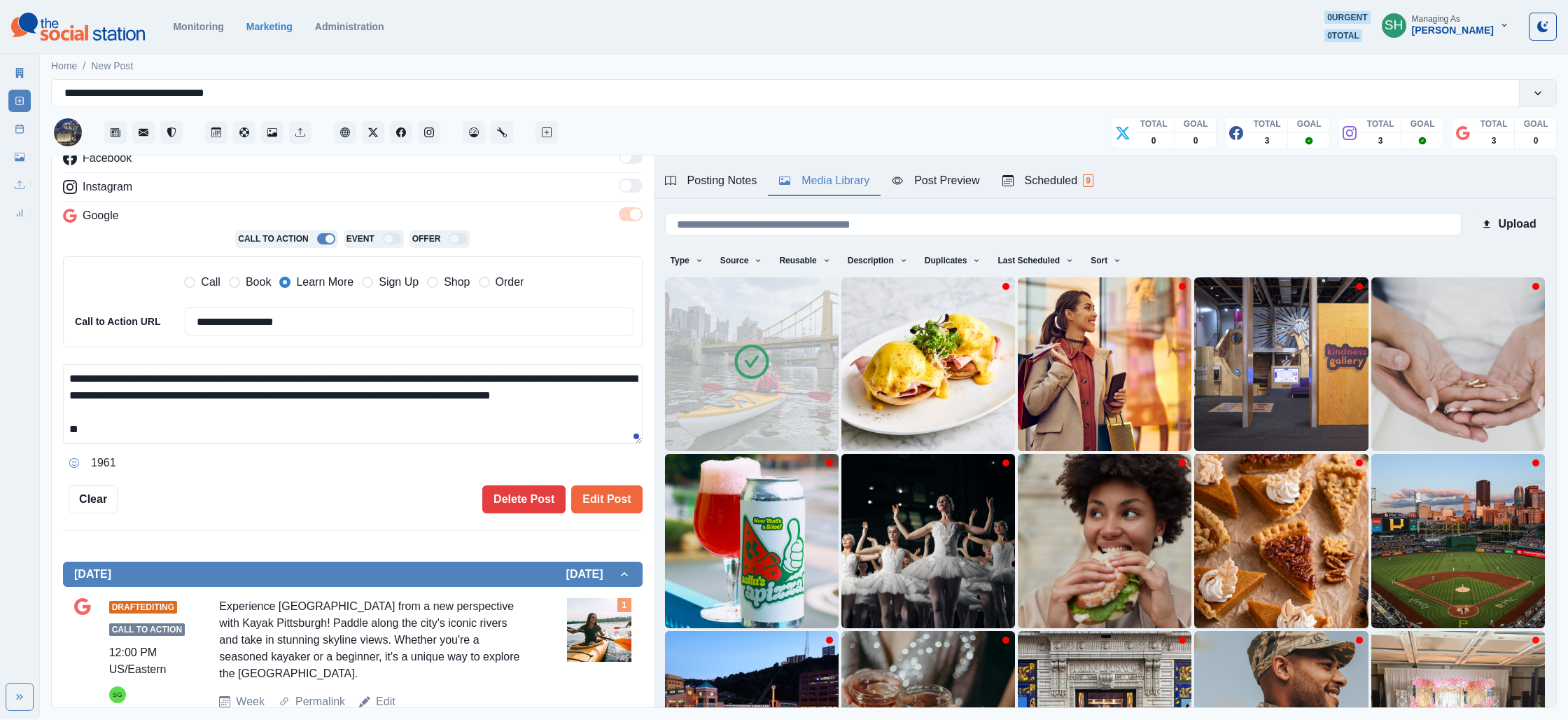
click at [383, 426] on textarea "**********" at bounding box center [353, 403] width 580 height 80
click at [378, 435] on textarea "**********" at bounding box center [353, 403] width 580 height 80
paste textarea "**********"
click at [953, 191] on button "Post Preview" at bounding box center [935, 182] width 110 height 30
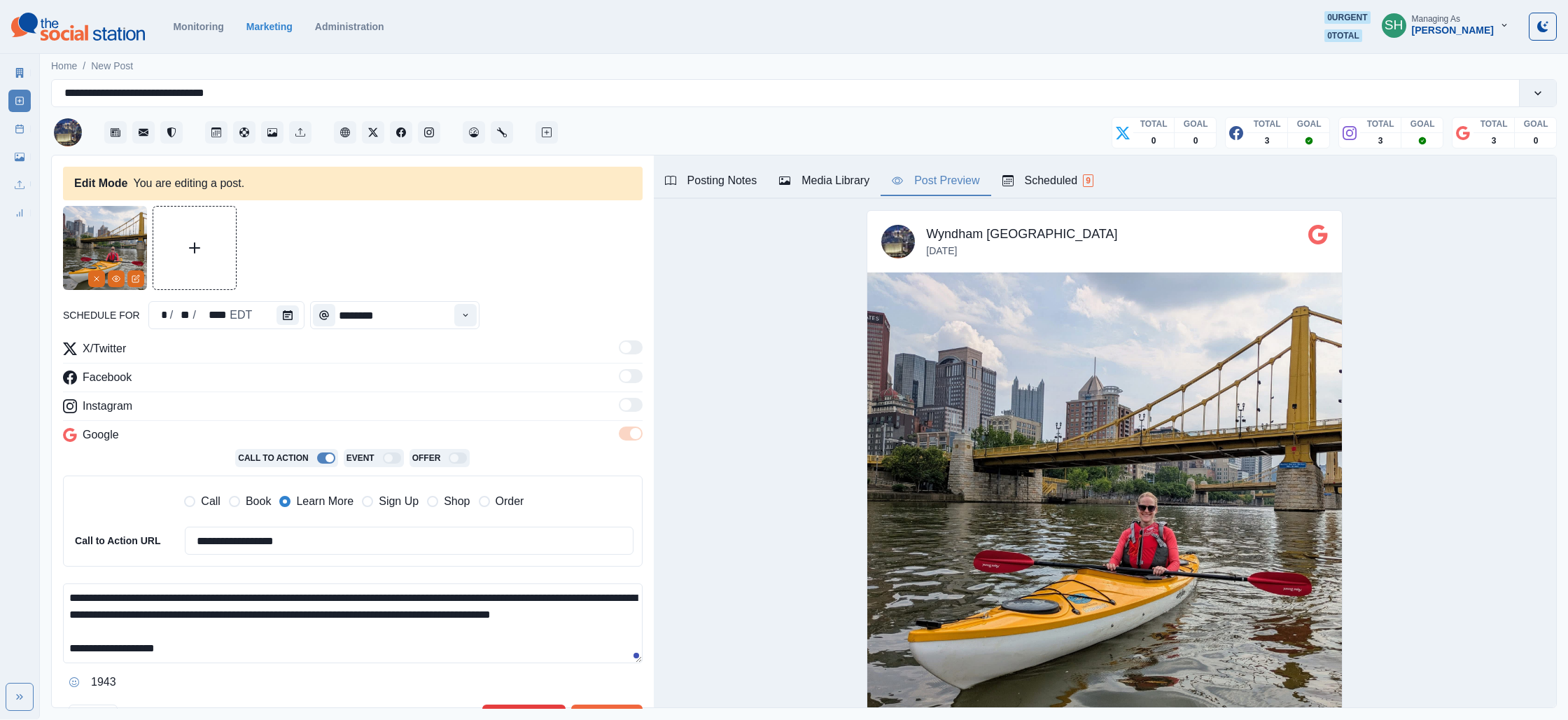
scroll to position [144, 0]
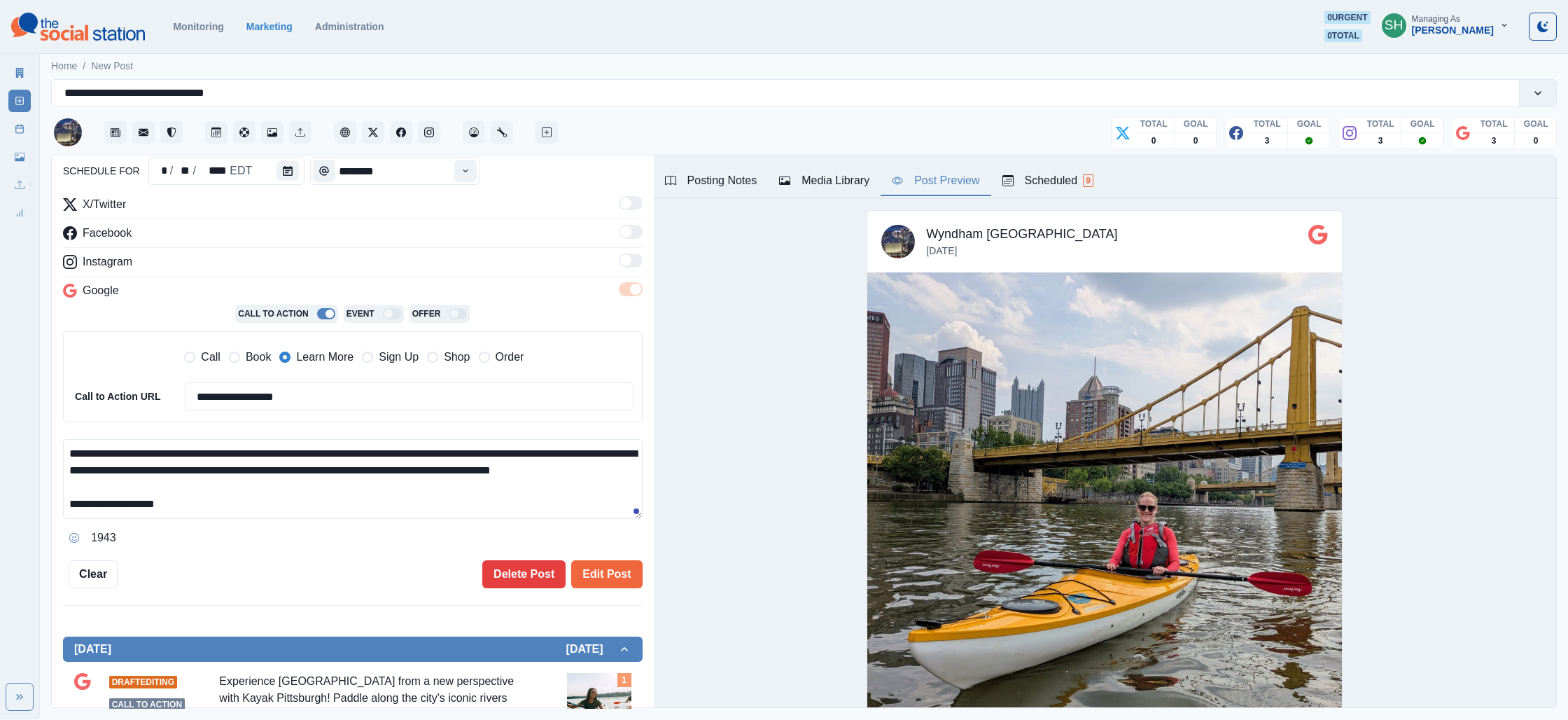
click at [423, 451] on textarea "**********" at bounding box center [353, 479] width 580 height 80
paste textarea "**********"
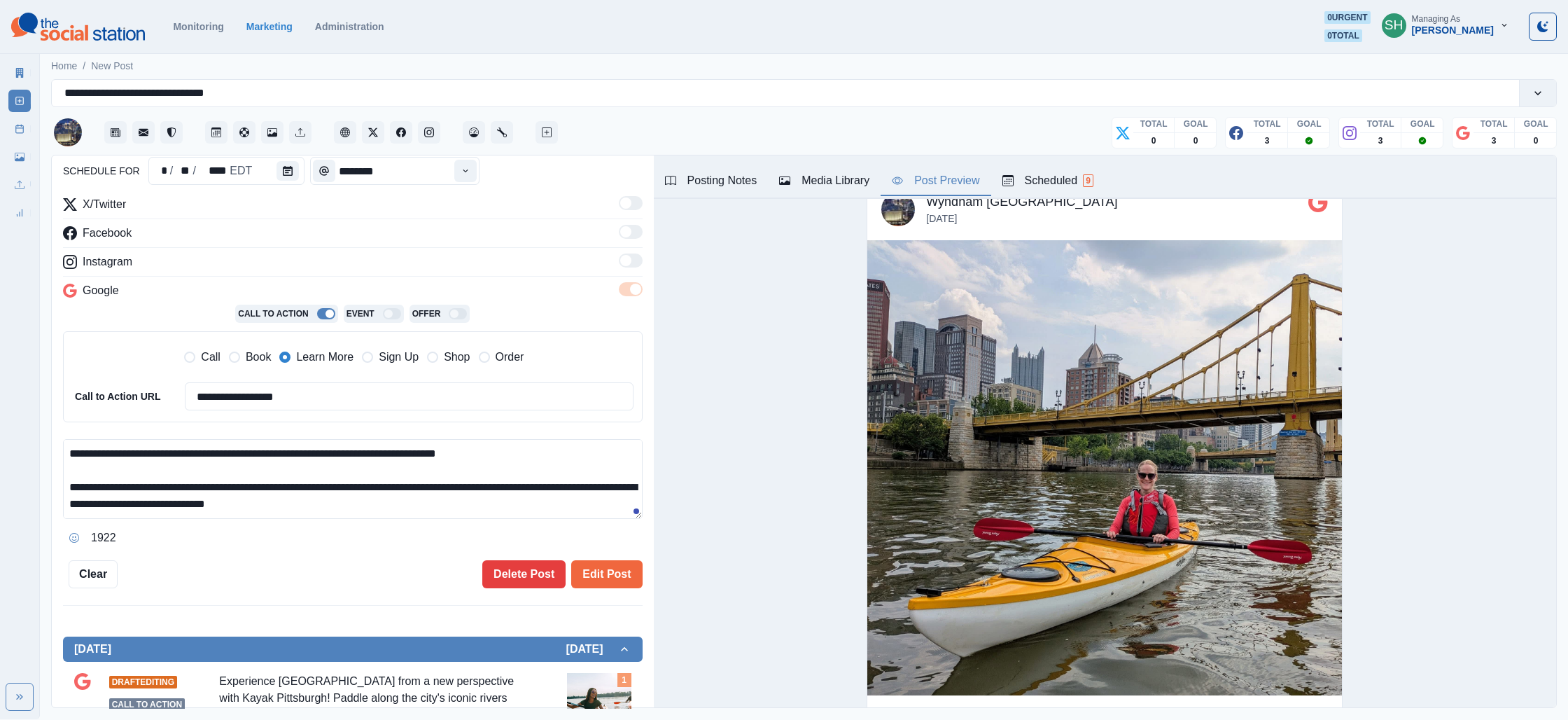
scroll to position [254, 0]
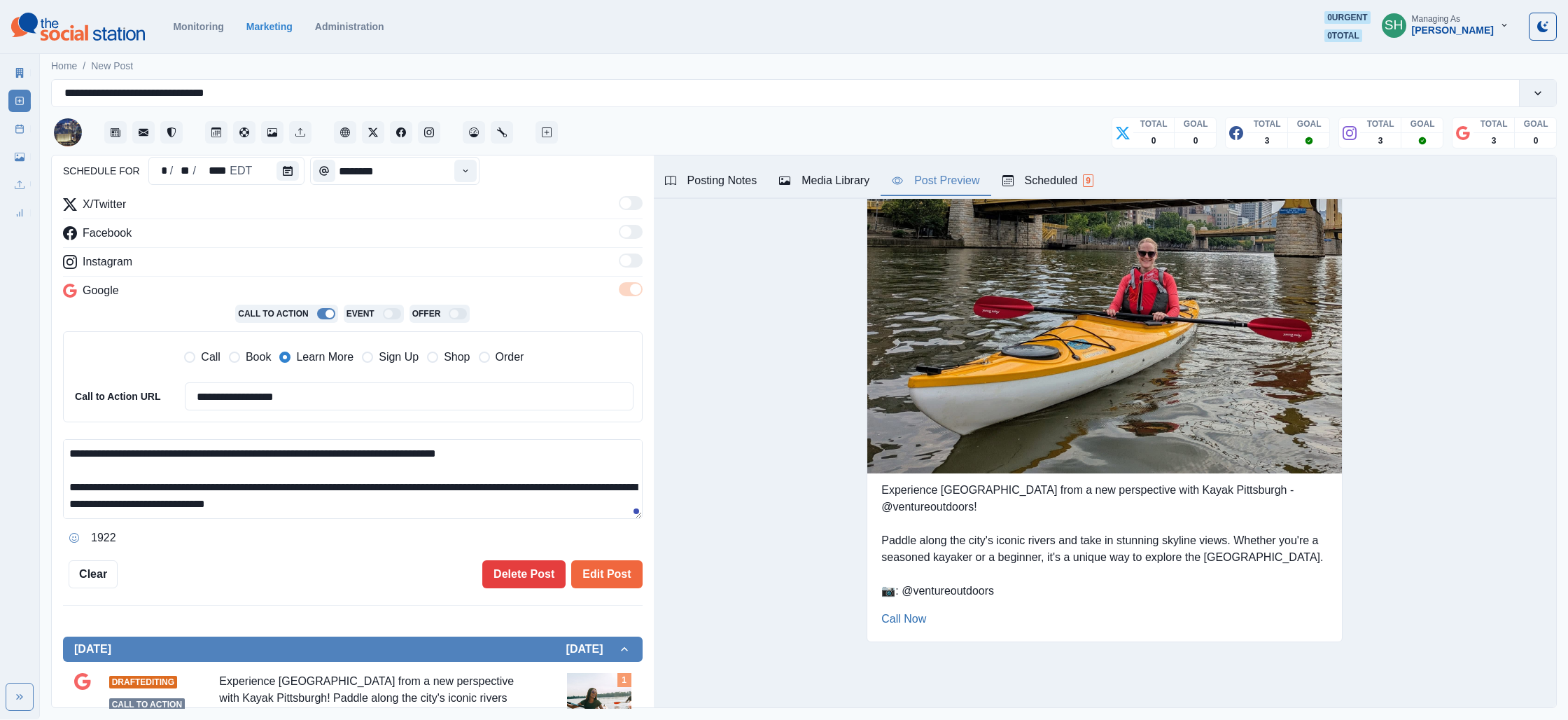
click at [329, 507] on textarea "**********" at bounding box center [353, 479] width 580 height 80
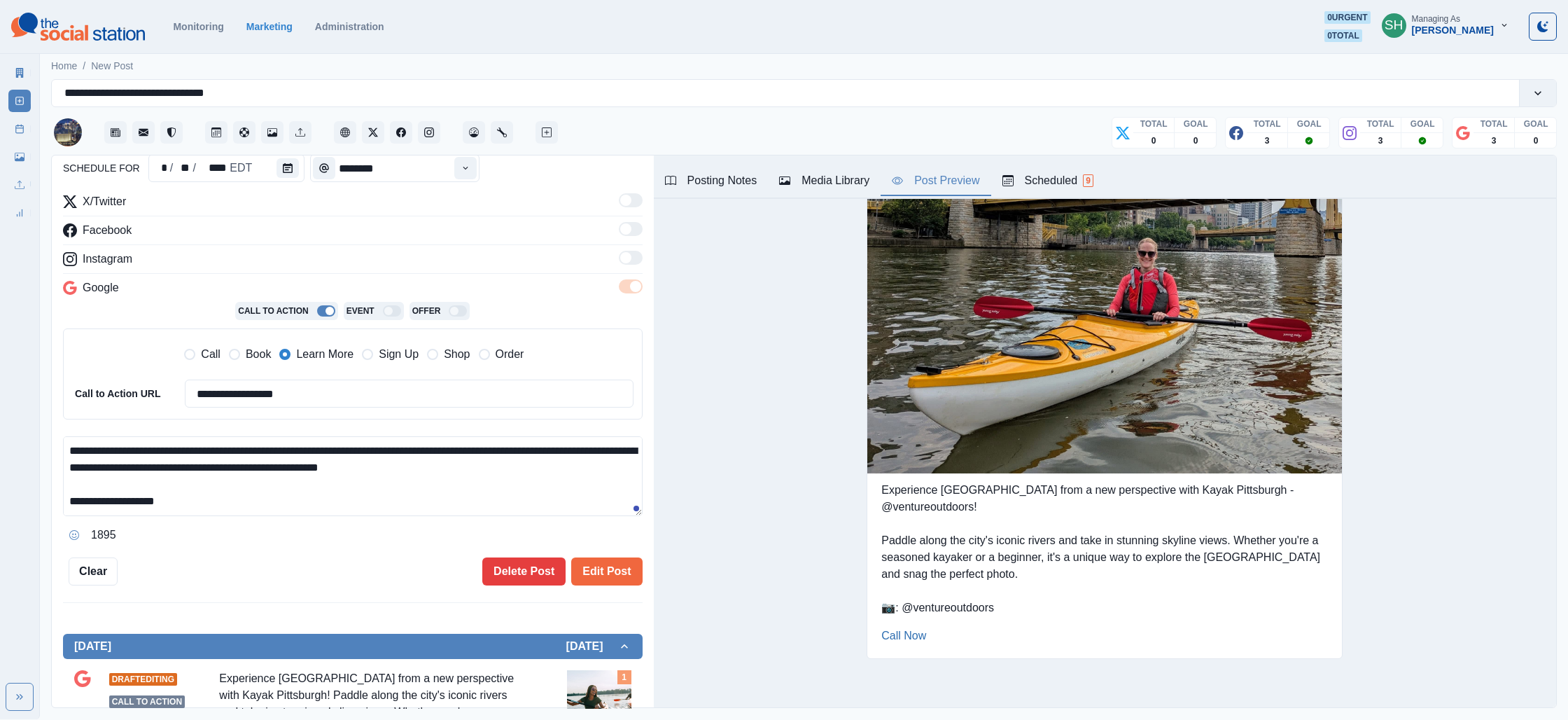
scroll to position [0, 0]
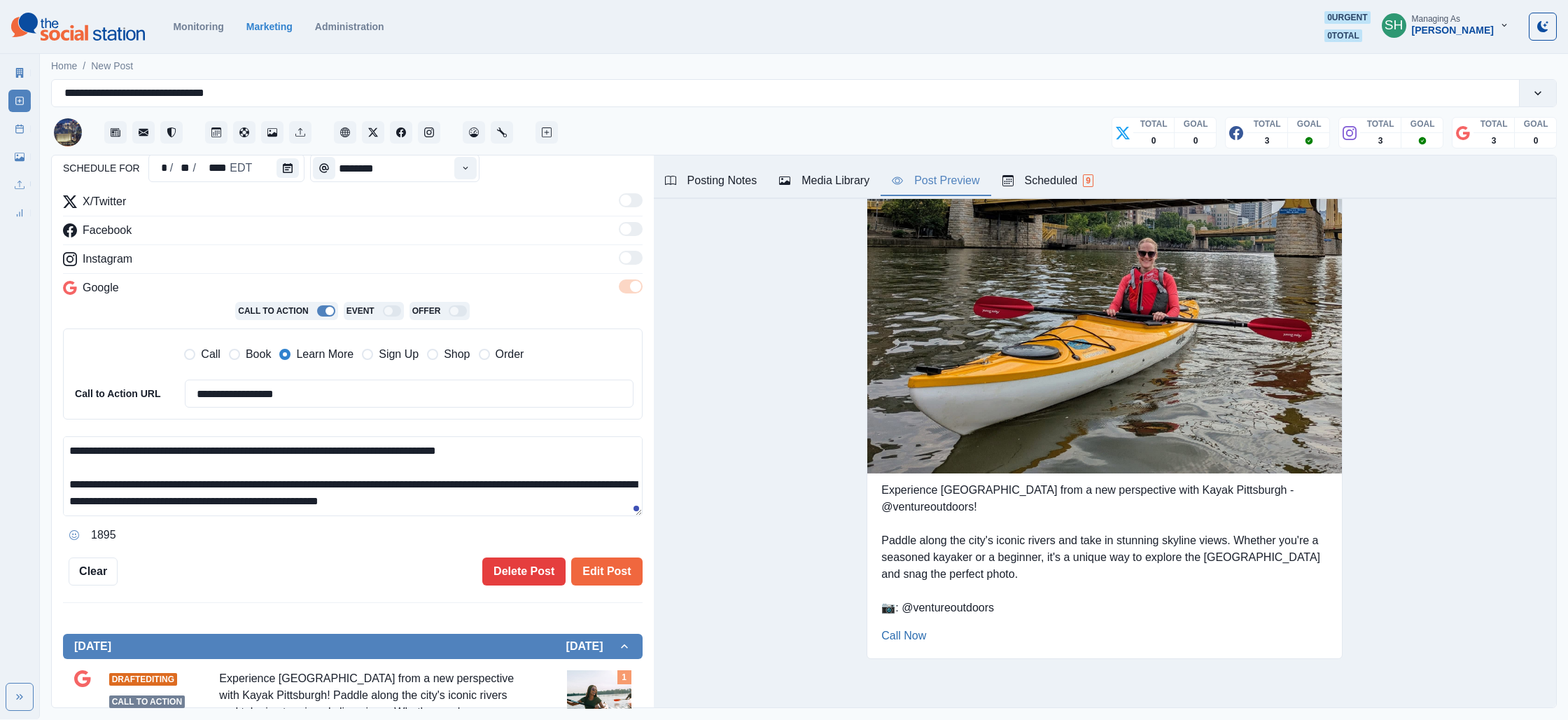
drag, startPoint x: 488, startPoint y: 501, endPoint x: 457, endPoint y: 371, distance: 133.6
click at [457, 371] on div "**********" at bounding box center [353, 370] width 580 height 353
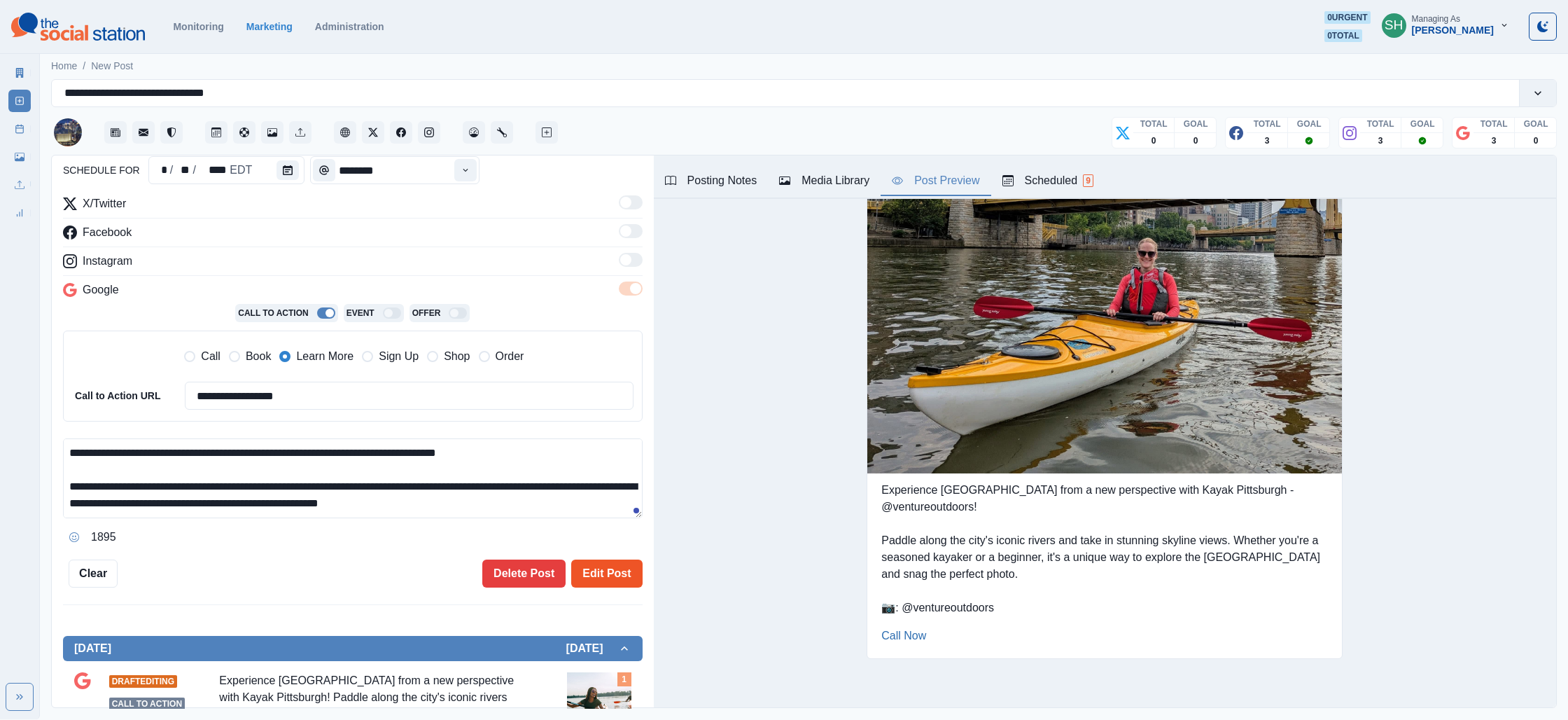
type textarea "**********"
click at [583, 577] on button "Edit Post" at bounding box center [607, 574] width 70 height 28
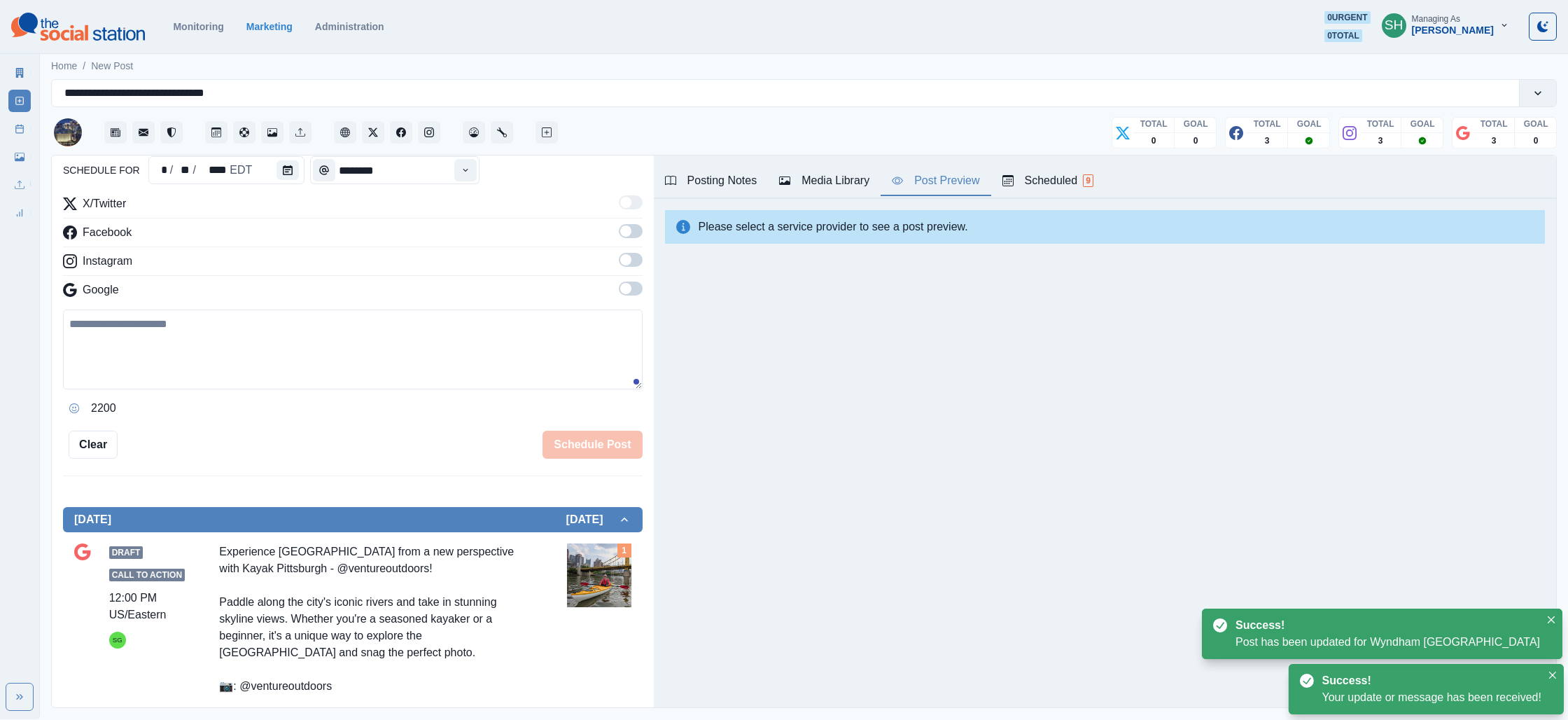
scroll to position [482, 0]
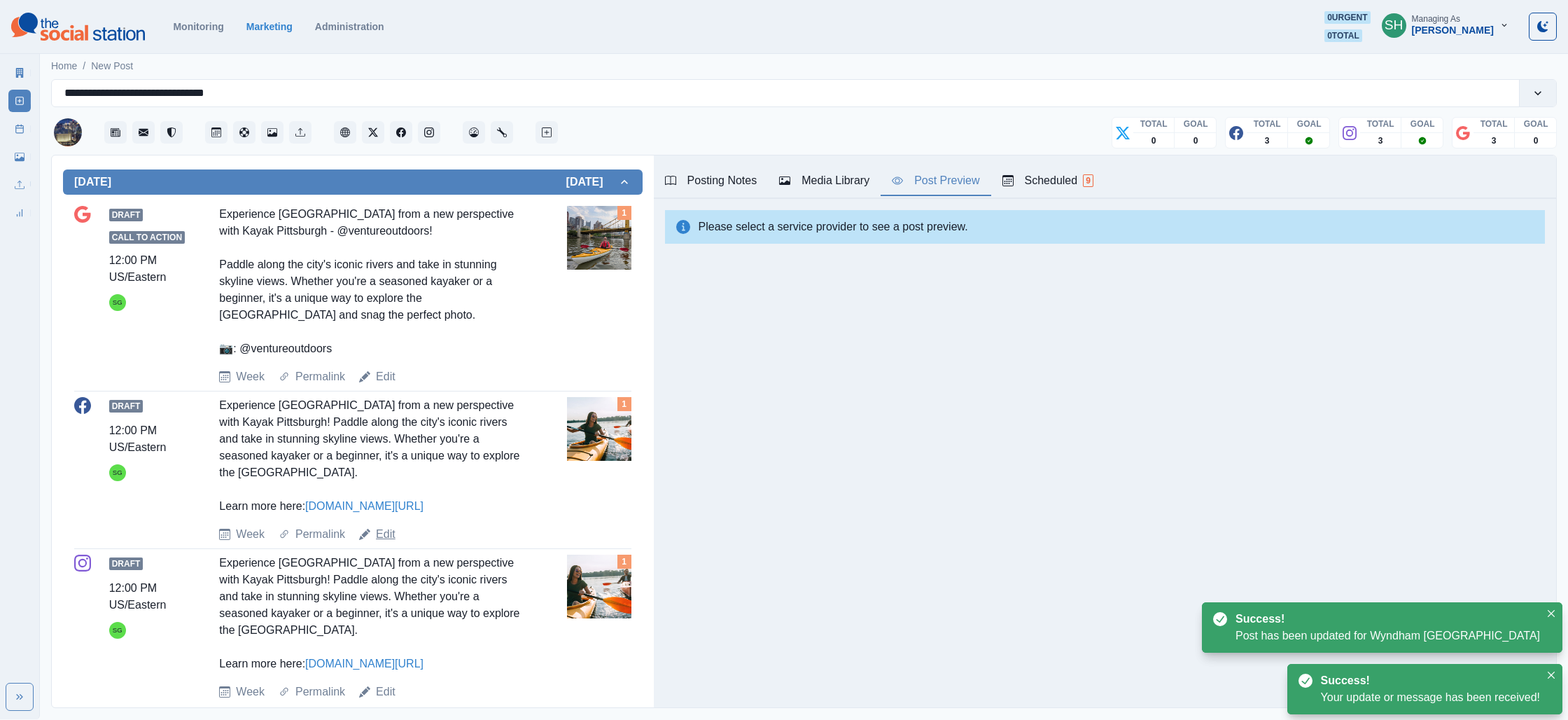
click at [384, 526] on link "Edit" at bounding box center [386, 534] width 20 height 17
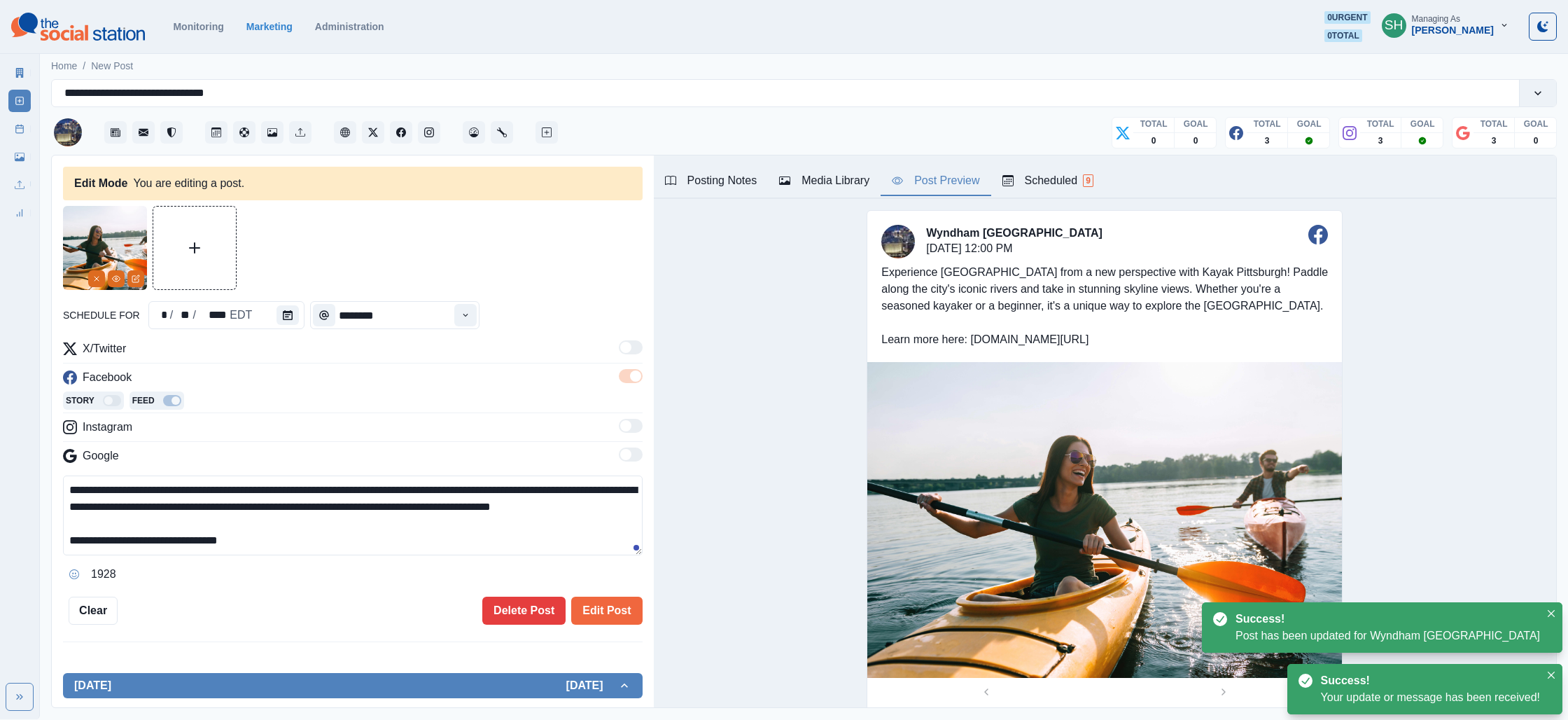
drag, startPoint x: 339, startPoint y: 542, endPoint x: 305, endPoint y: 390, distance: 155.8
click at [305, 390] on div "**********" at bounding box center [353, 462] width 580 height 245
paste textarea "**********"
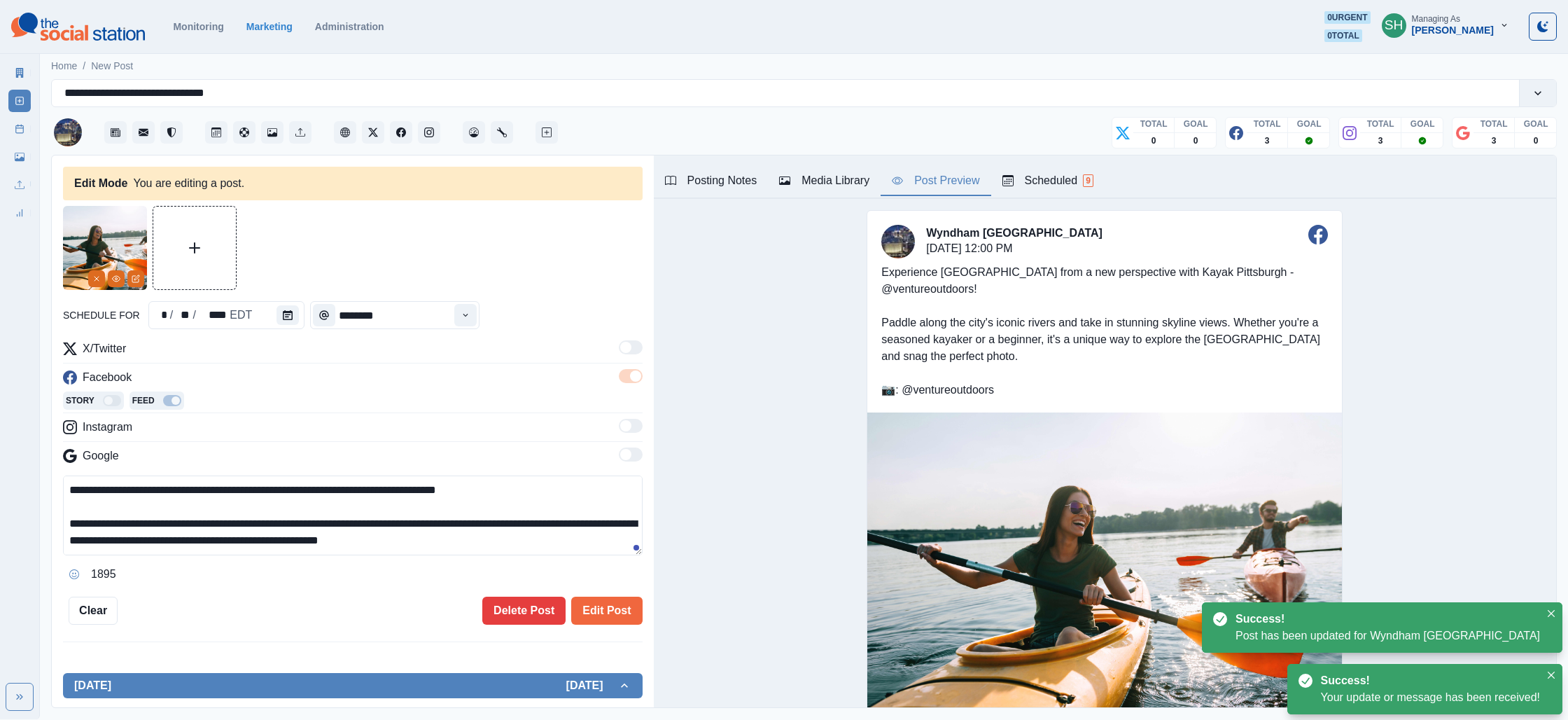
scroll to position [26, 0]
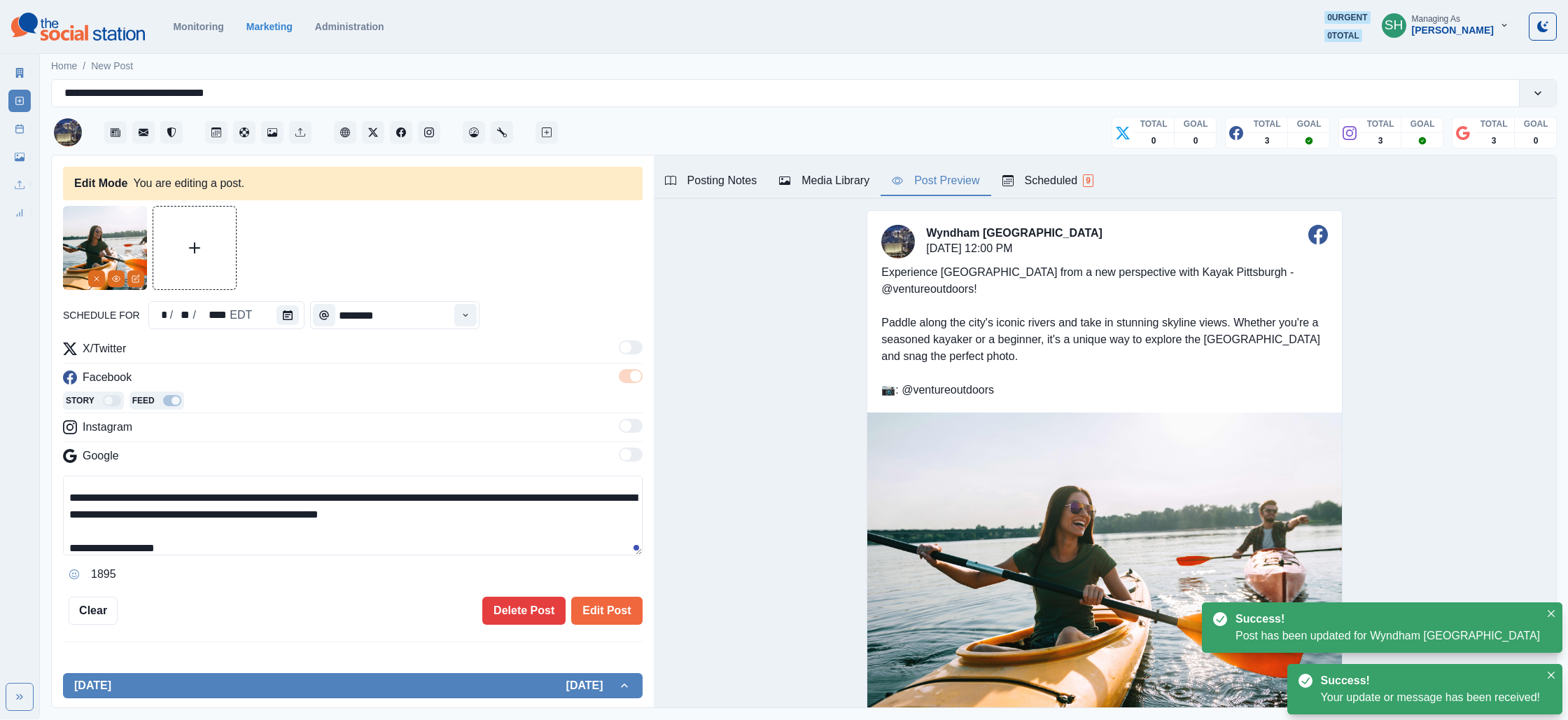
click at [769, 175] on button "Posting Notes" at bounding box center [711, 182] width 115 height 30
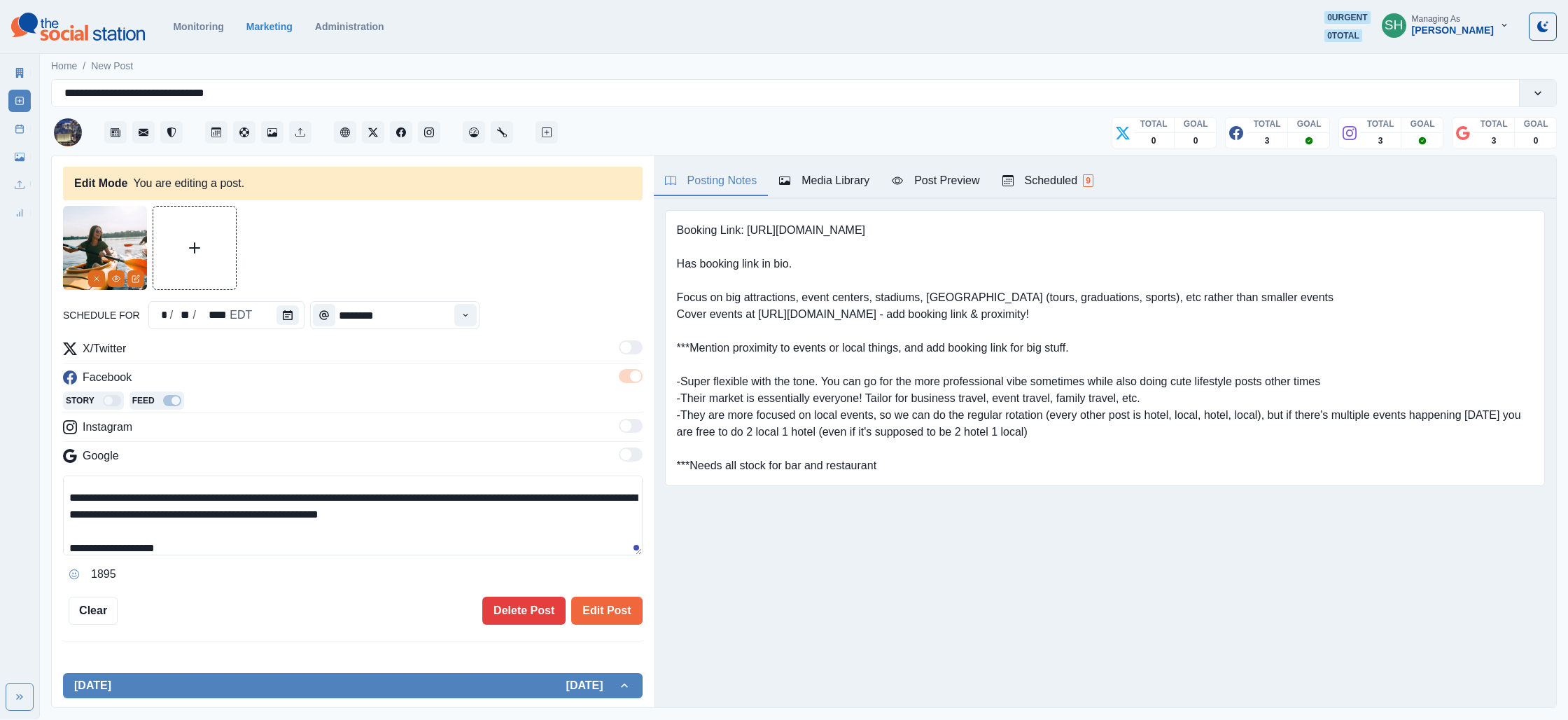
click at [790, 191] on button "Media Library" at bounding box center [824, 182] width 113 height 30
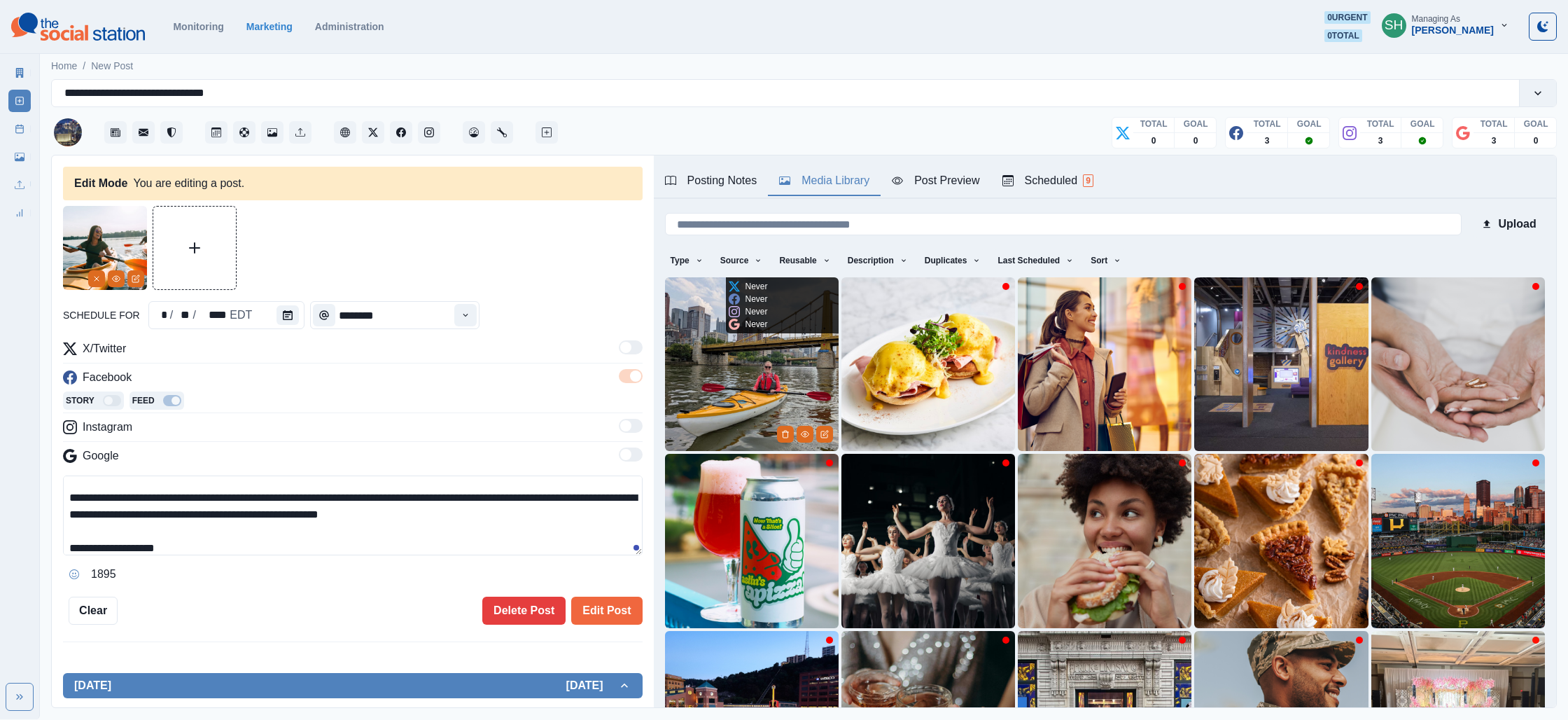
click at [750, 368] on img at bounding box center [752, 364] width 174 height 174
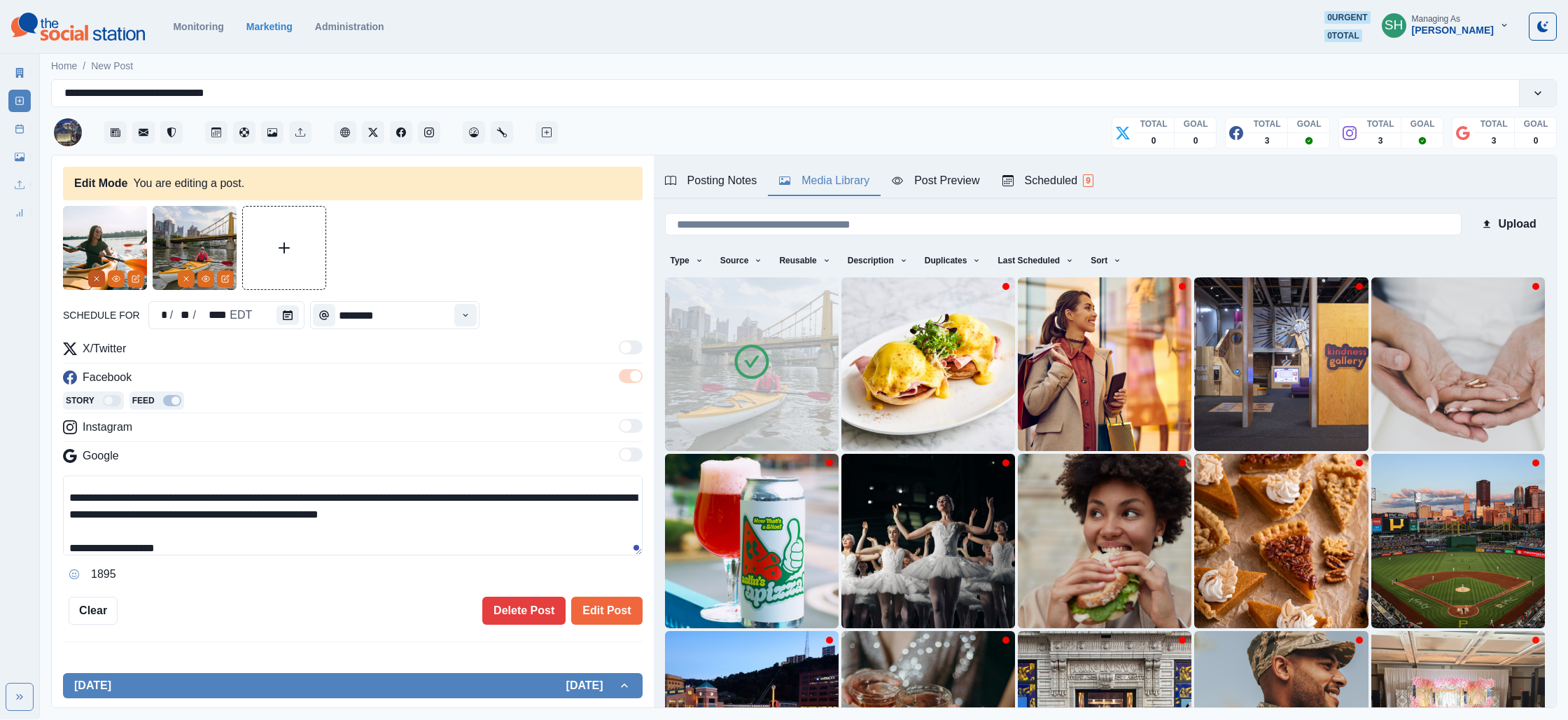
click at [97, 276] on icon "Remove" at bounding box center [96, 279] width 8 height 8
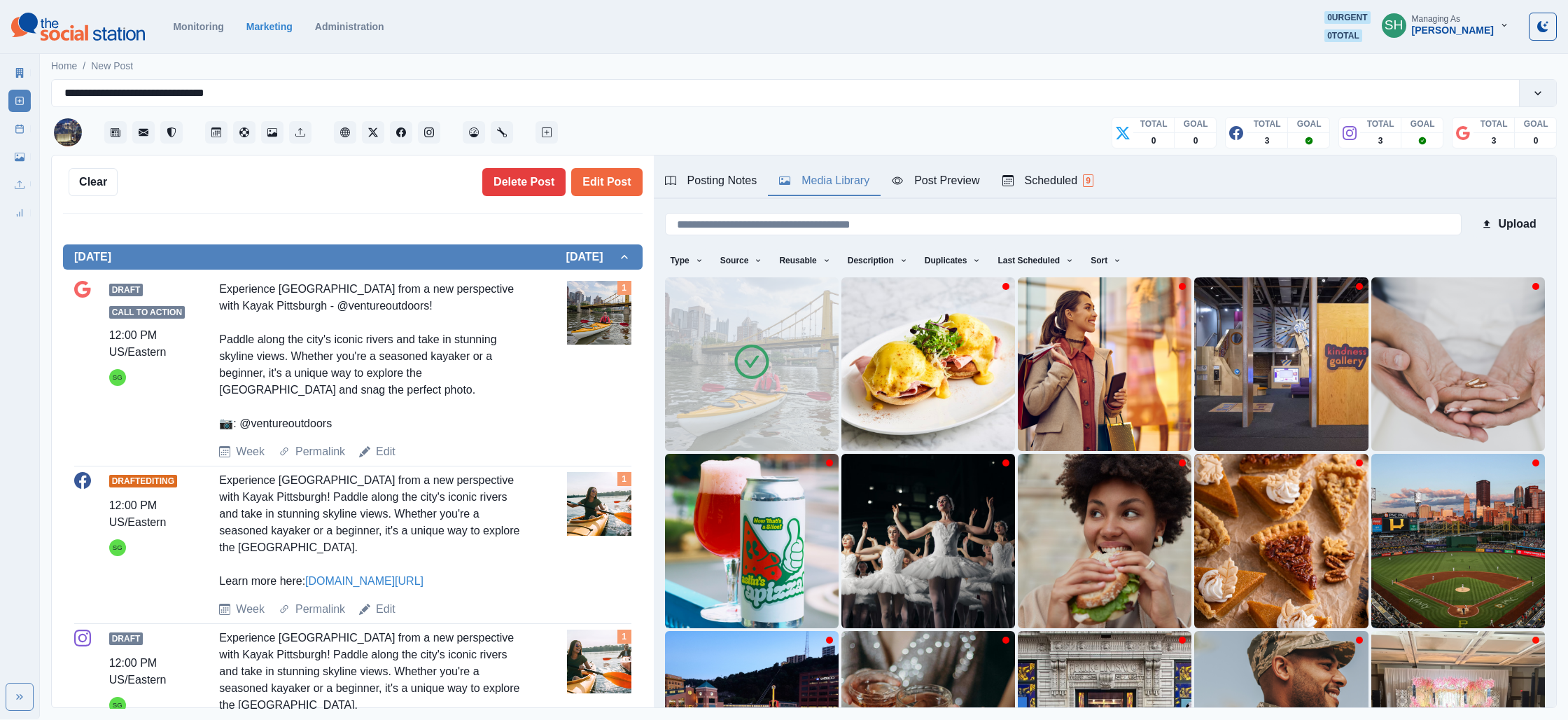
scroll to position [431, 0]
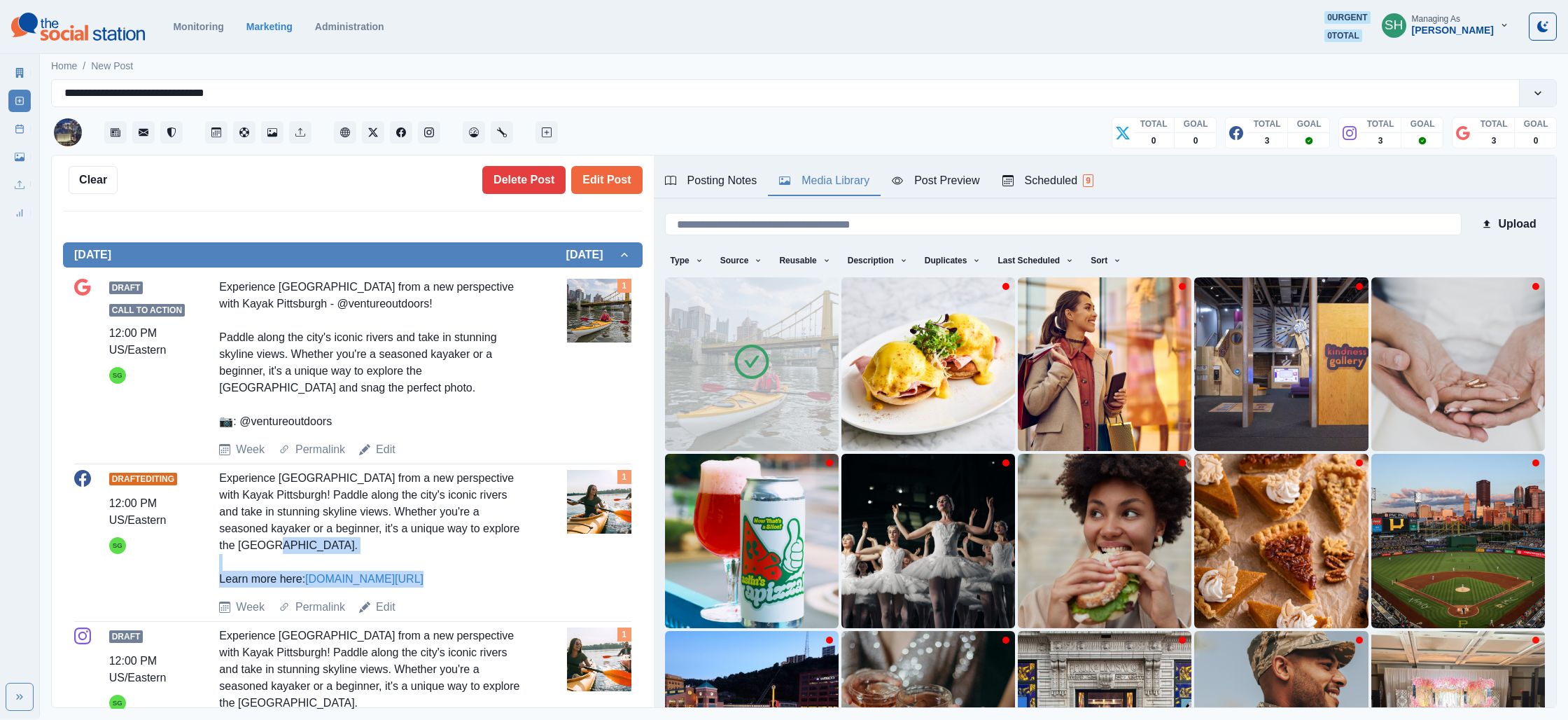
drag, startPoint x: 438, startPoint y: 562, endPoint x: 220, endPoint y: 563, distance: 218.0
click at [220, 563] on div "Experience Pittsburgh from a new perspective with Kayak Pittsburgh! Paddle alon…" at bounding box center [372, 529] width 308 height 118
copy div "Learn more here: www.bit.ly/4moOHQx"
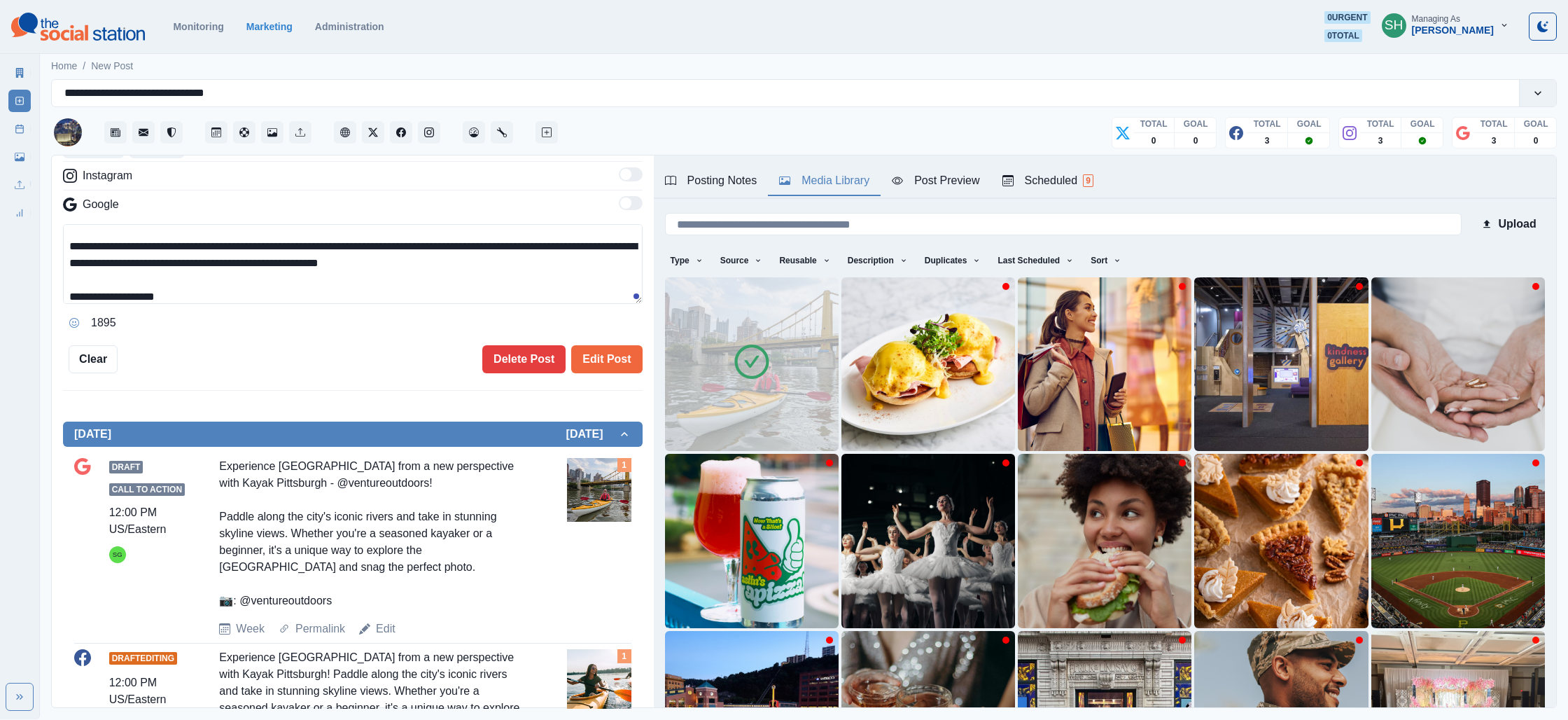
scroll to position [97, 0]
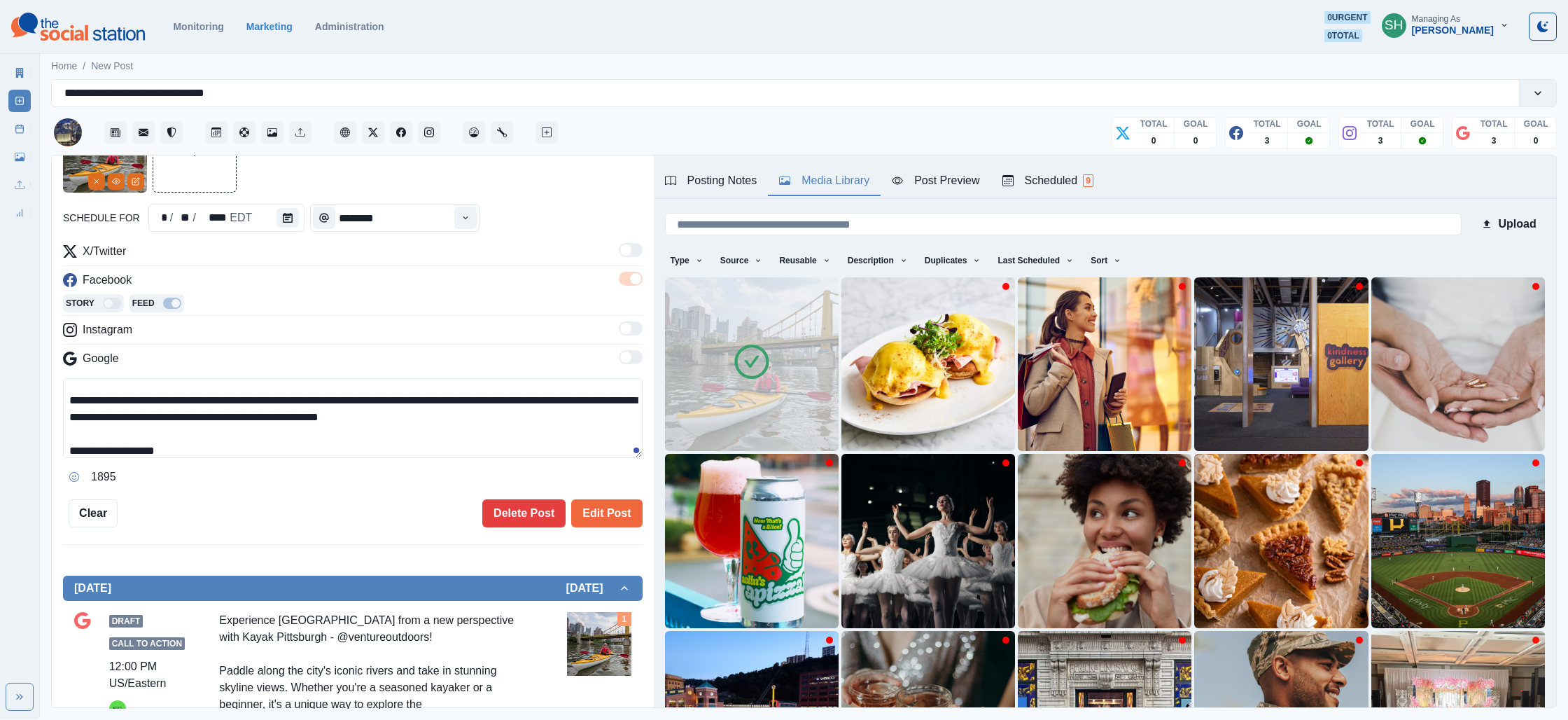
click at [491, 409] on textarea "**********" at bounding box center [353, 417] width 580 height 80
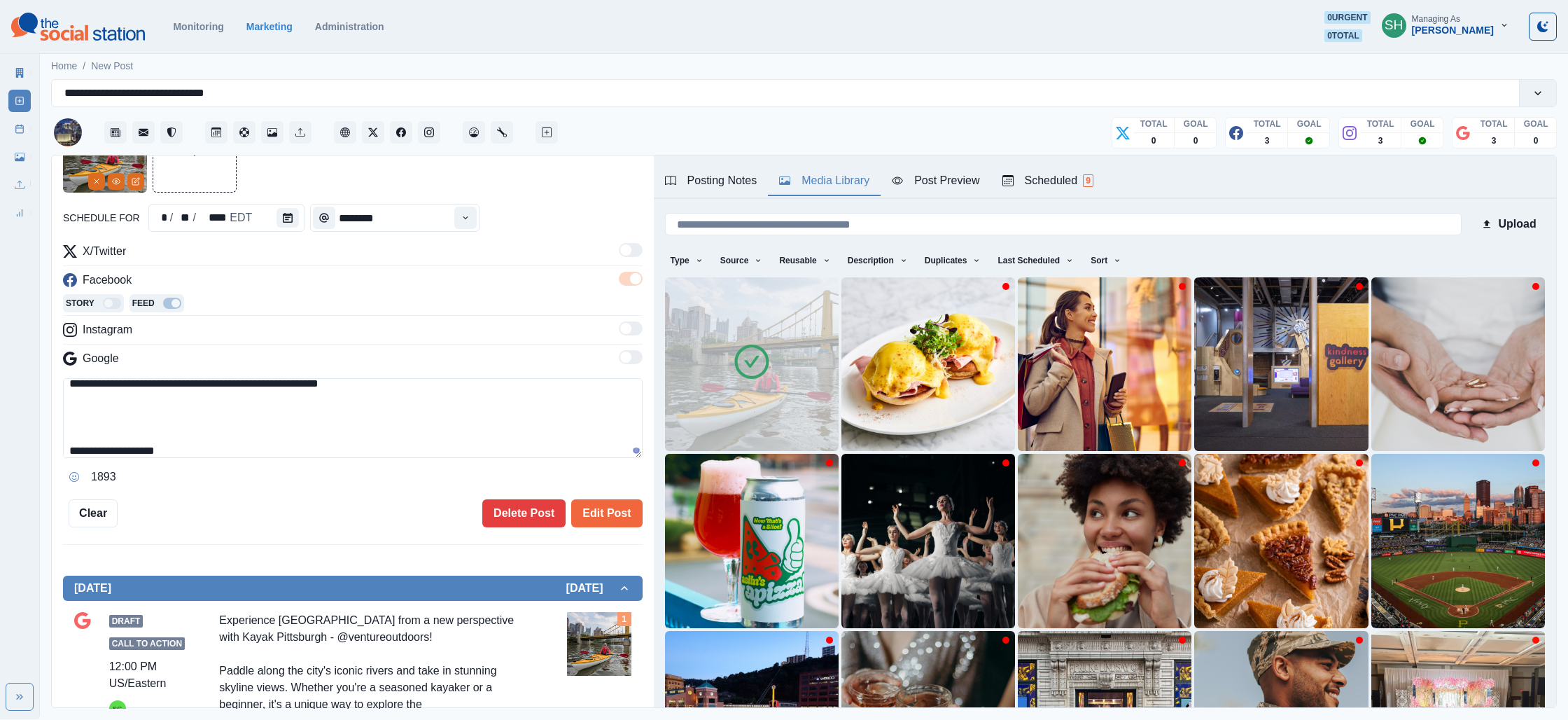
paste textarea "**********"
type textarea "**********"
click at [897, 187] on div "Post Preview" at bounding box center [935, 181] width 87 height 17
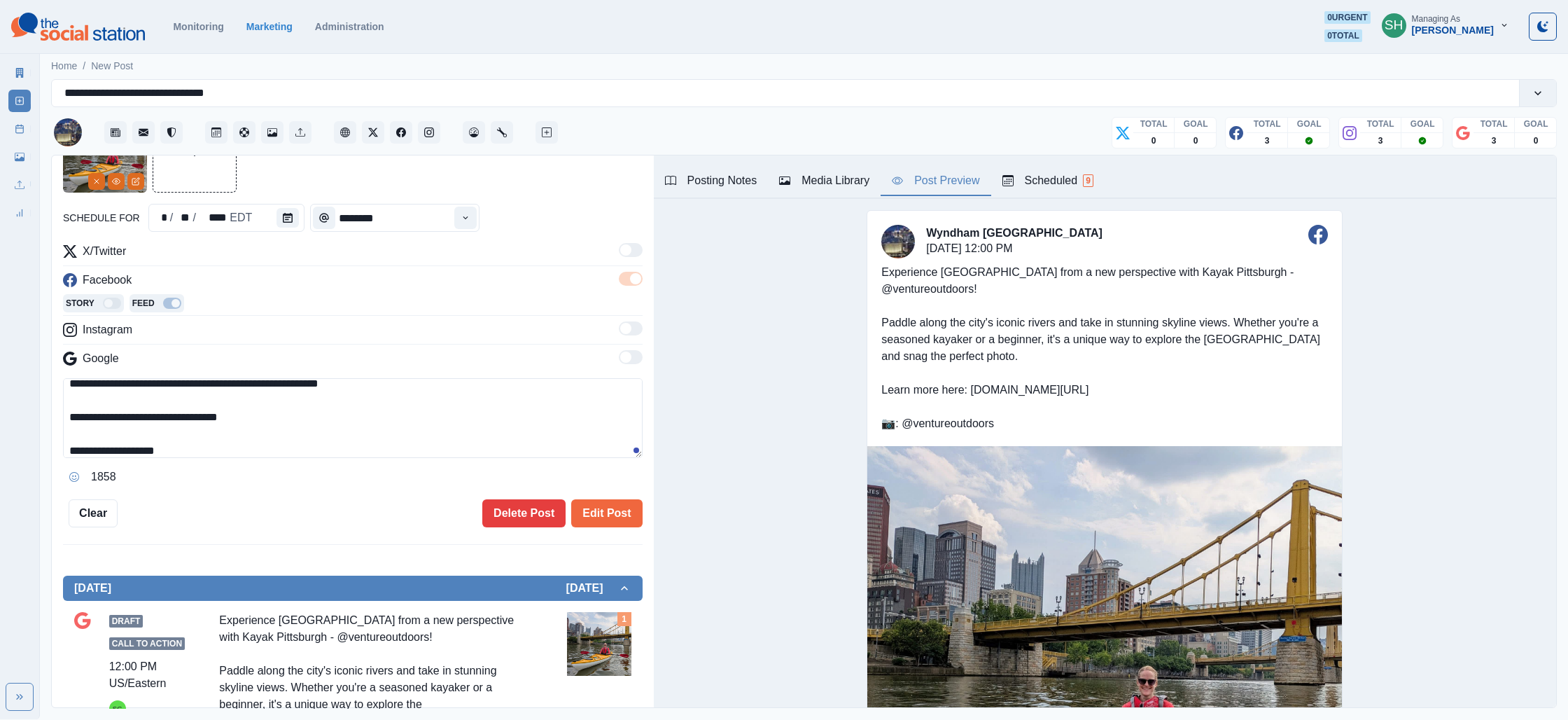
scroll to position [0, 0]
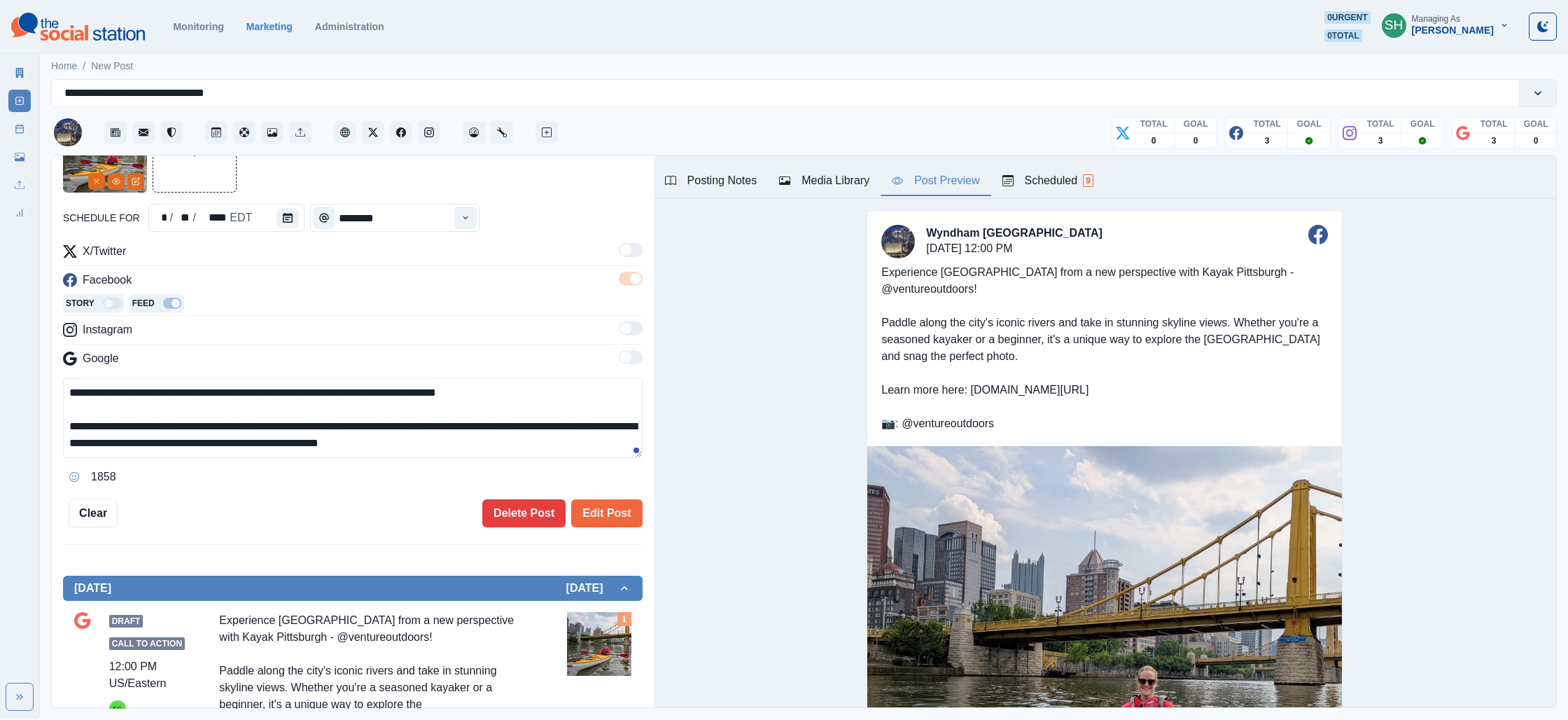
drag, startPoint x: 379, startPoint y: 452, endPoint x: 390, endPoint y: 327, distance: 125.5
click at [390, 327] on div "**********" at bounding box center [353, 365] width 580 height 245
click at [626, 517] on button "Edit Post" at bounding box center [607, 513] width 70 height 28
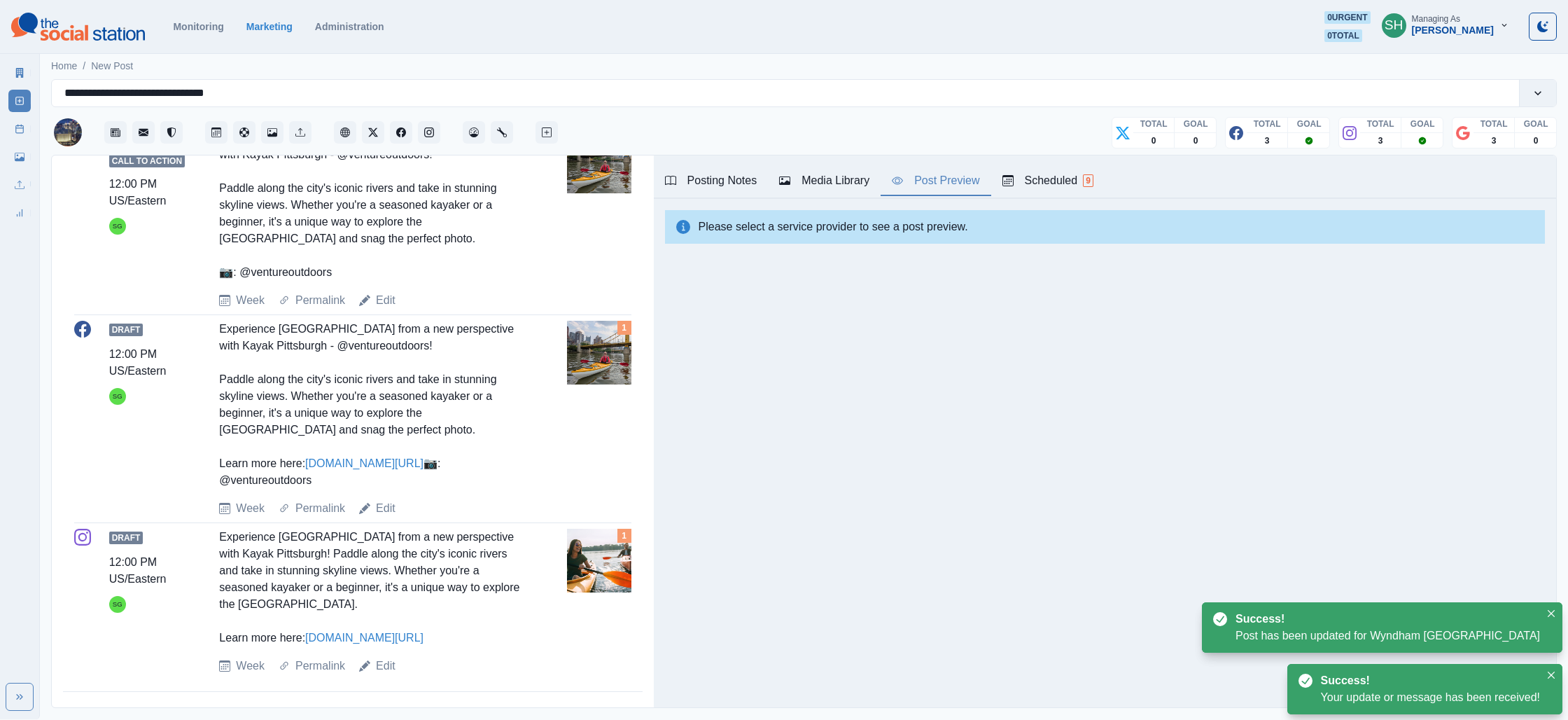
scroll to position [567, 0]
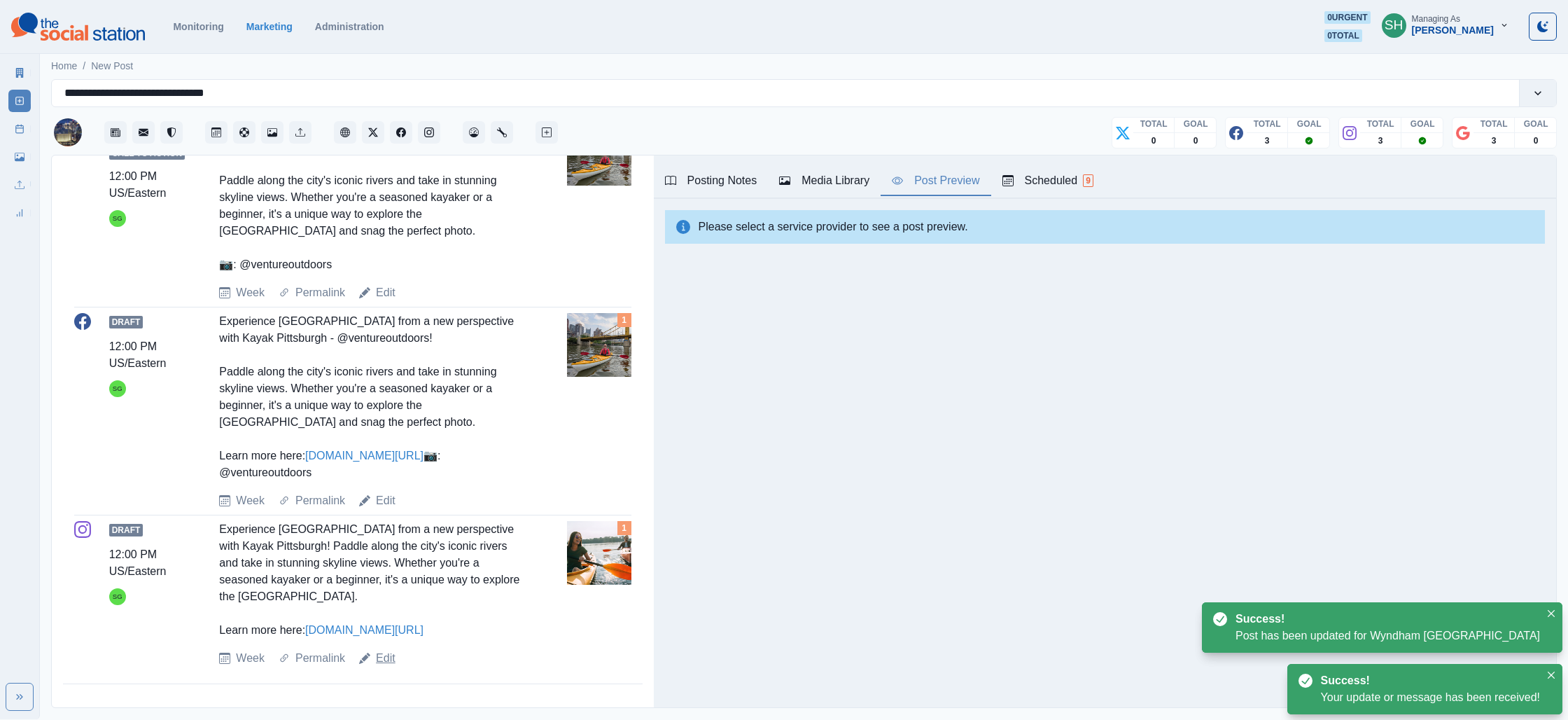
click at [382, 655] on link "Edit" at bounding box center [386, 658] width 20 height 17
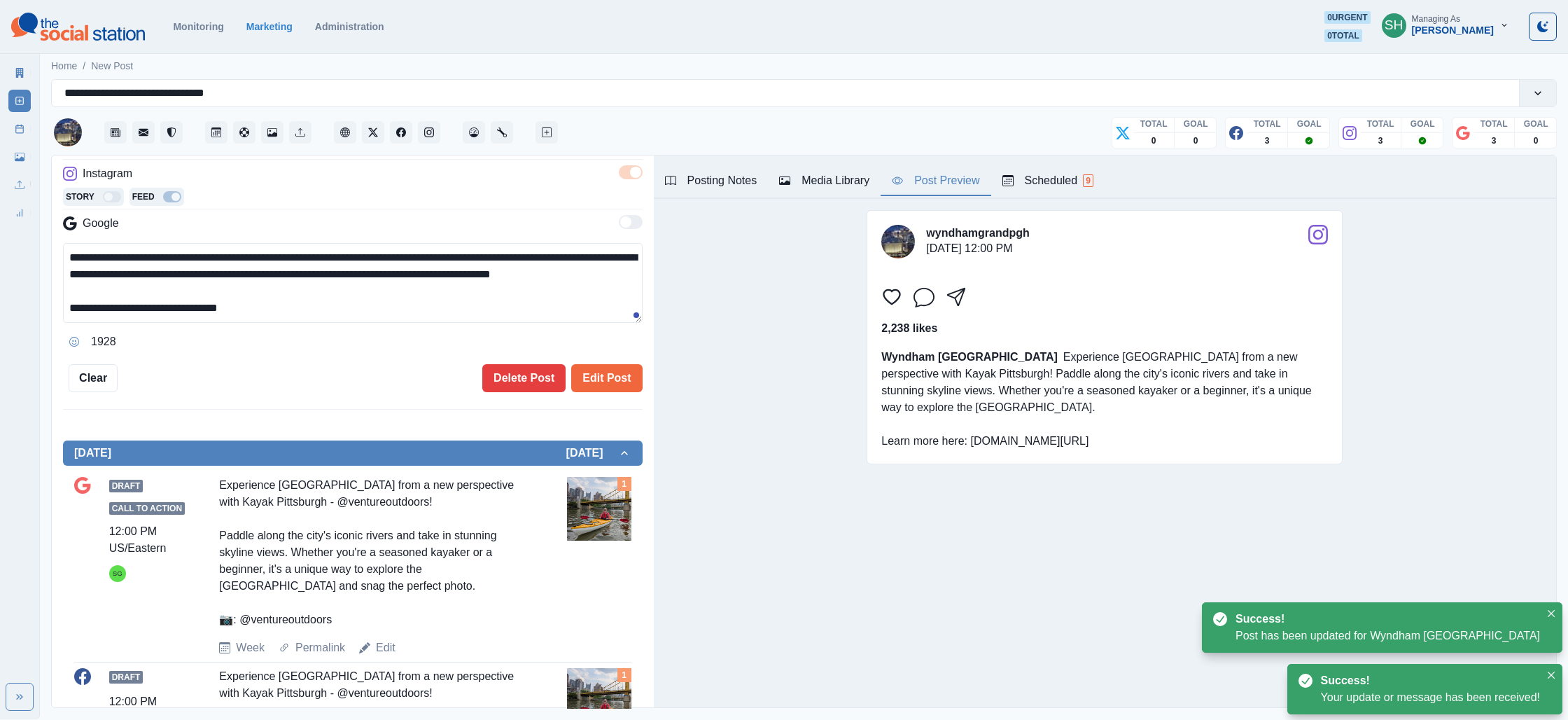
scroll to position [16, 0]
click at [378, 303] on textarea "**********" at bounding box center [353, 282] width 580 height 80
drag, startPoint x: 370, startPoint y: 315, endPoint x: 377, endPoint y: 175, distance: 140.2
click at [377, 175] on div "**********" at bounding box center [353, 230] width 580 height 245
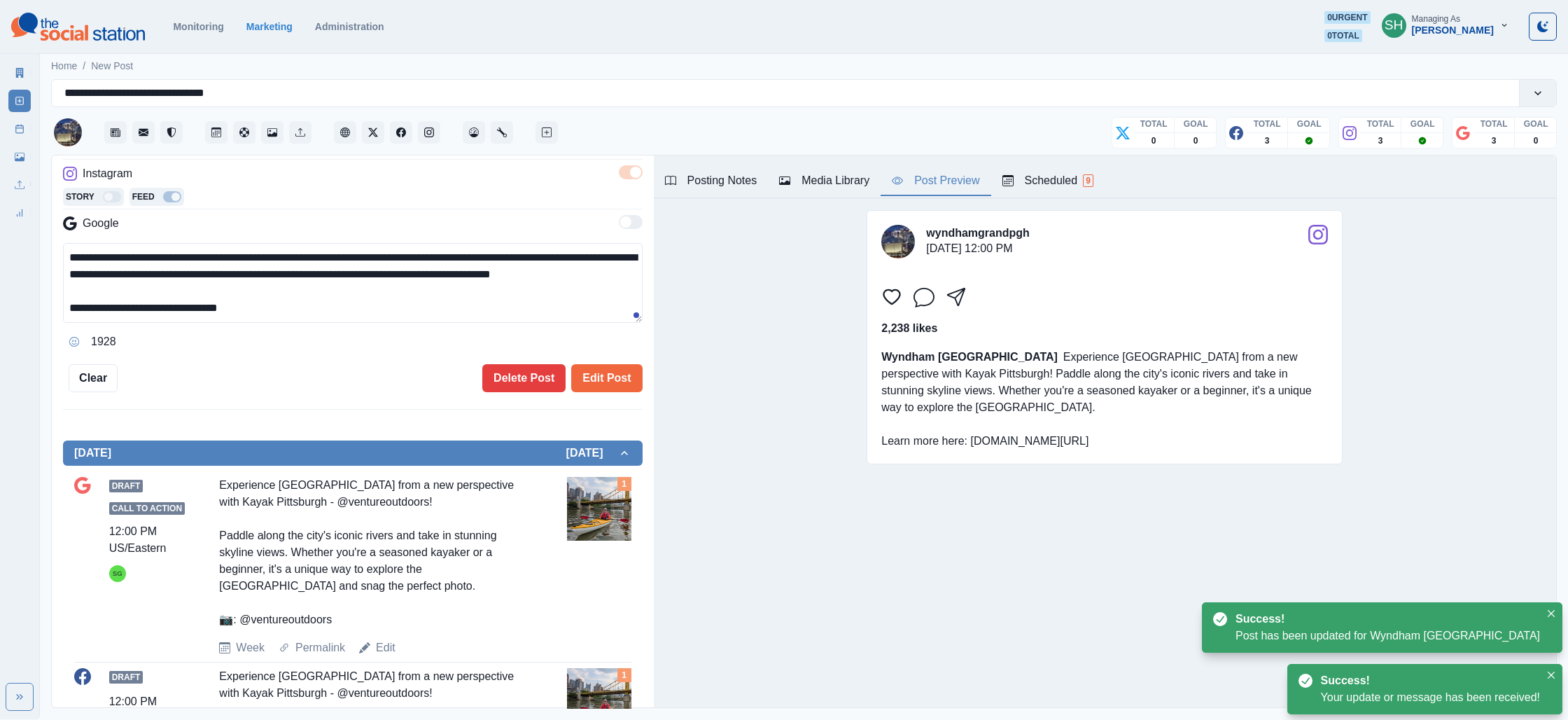
paste textarea "**********"
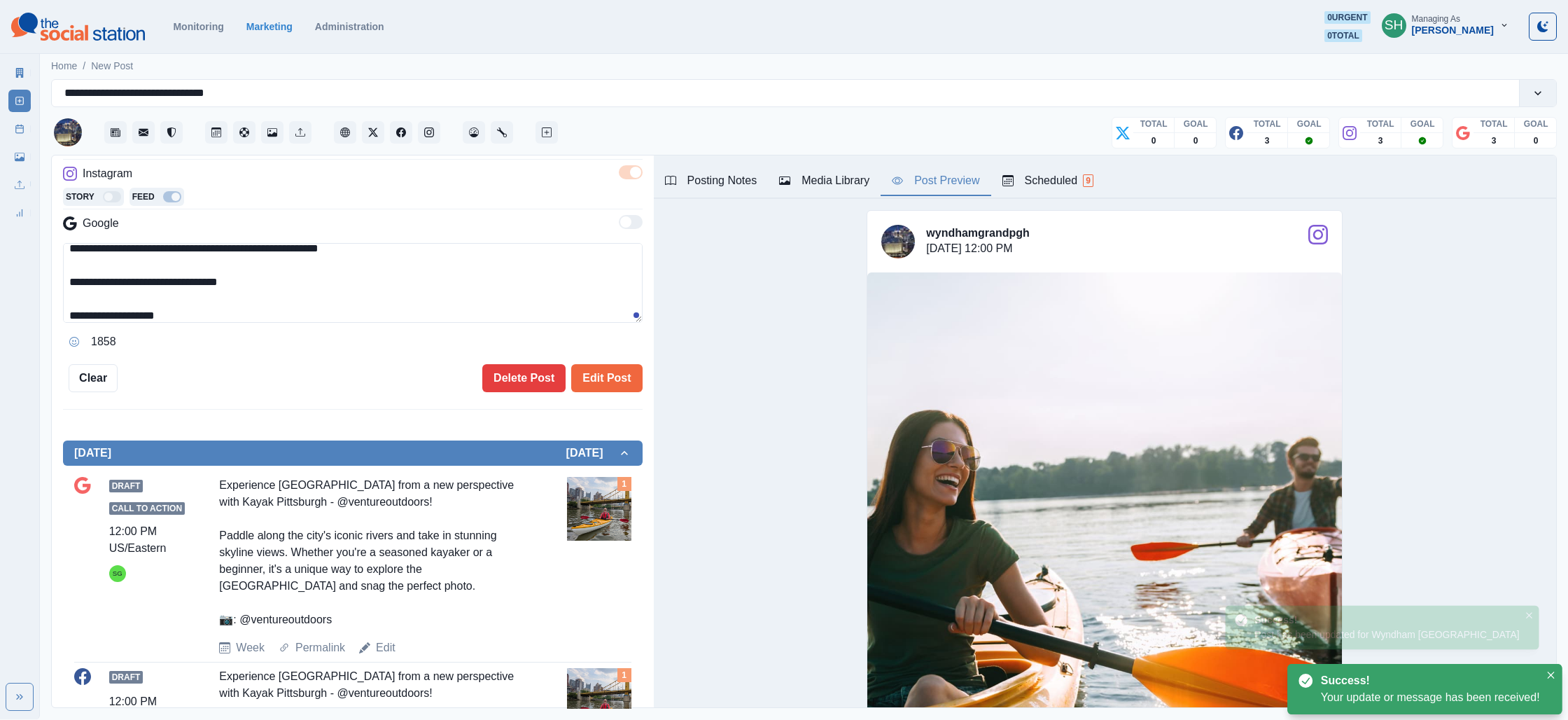
type textarea "**********"
click at [799, 186] on div "Media Library" at bounding box center [824, 181] width 90 height 17
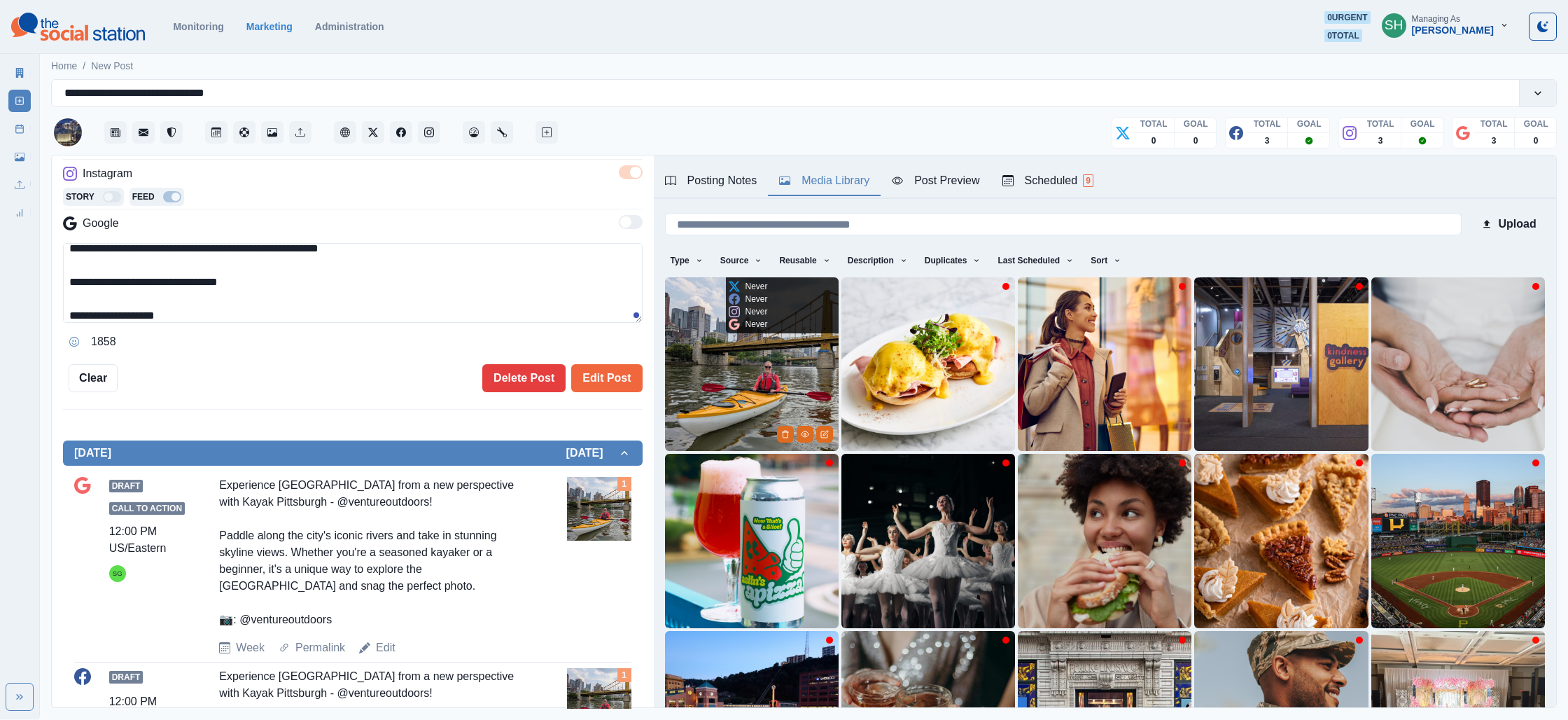
click at [790, 372] on img at bounding box center [752, 364] width 174 height 174
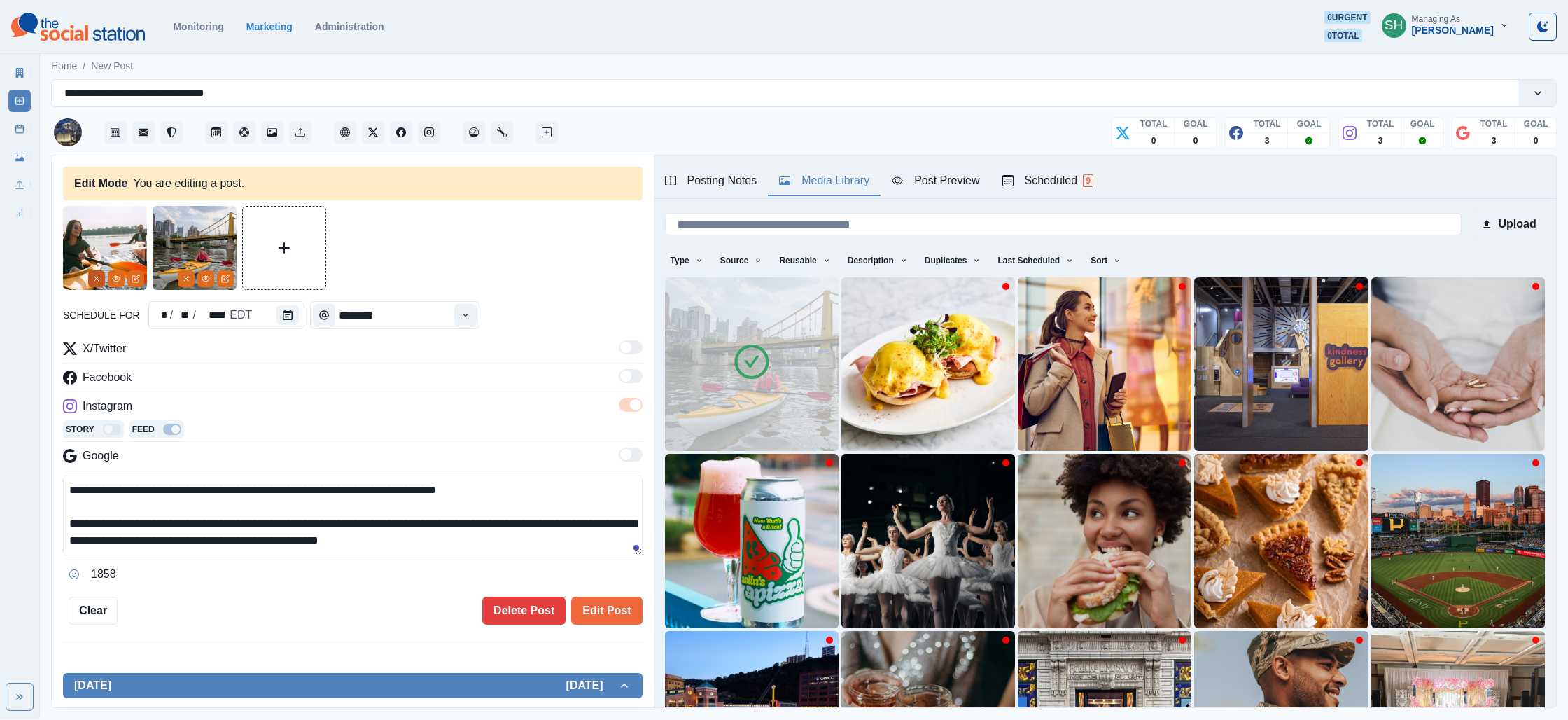
click at [94, 275] on icon "Remove" at bounding box center [96, 279] width 8 height 8
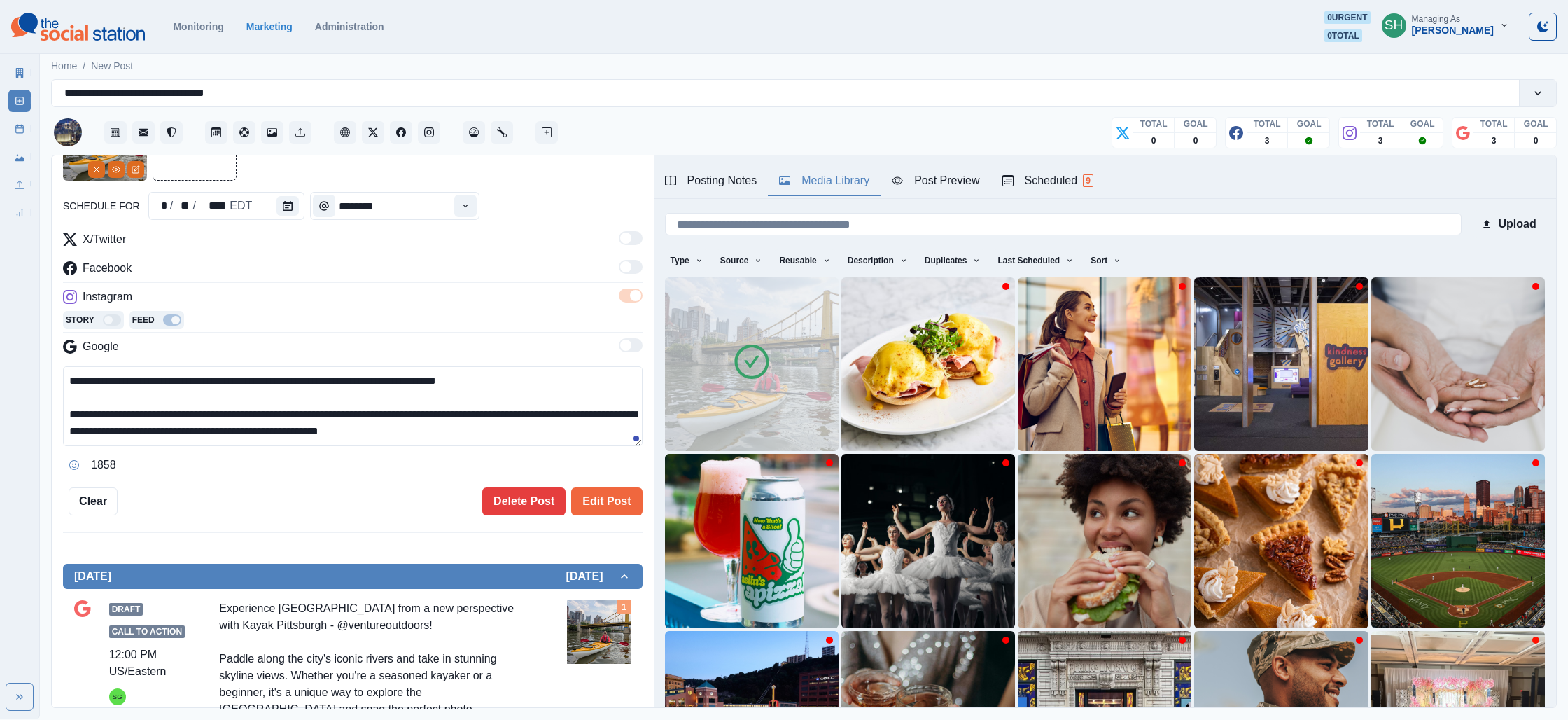
click at [583, 485] on div "**********" at bounding box center [353, 305] width 580 height 419
click at [579, 495] on button "Edit Post" at bounding box center [607, 501] width 70 height 28
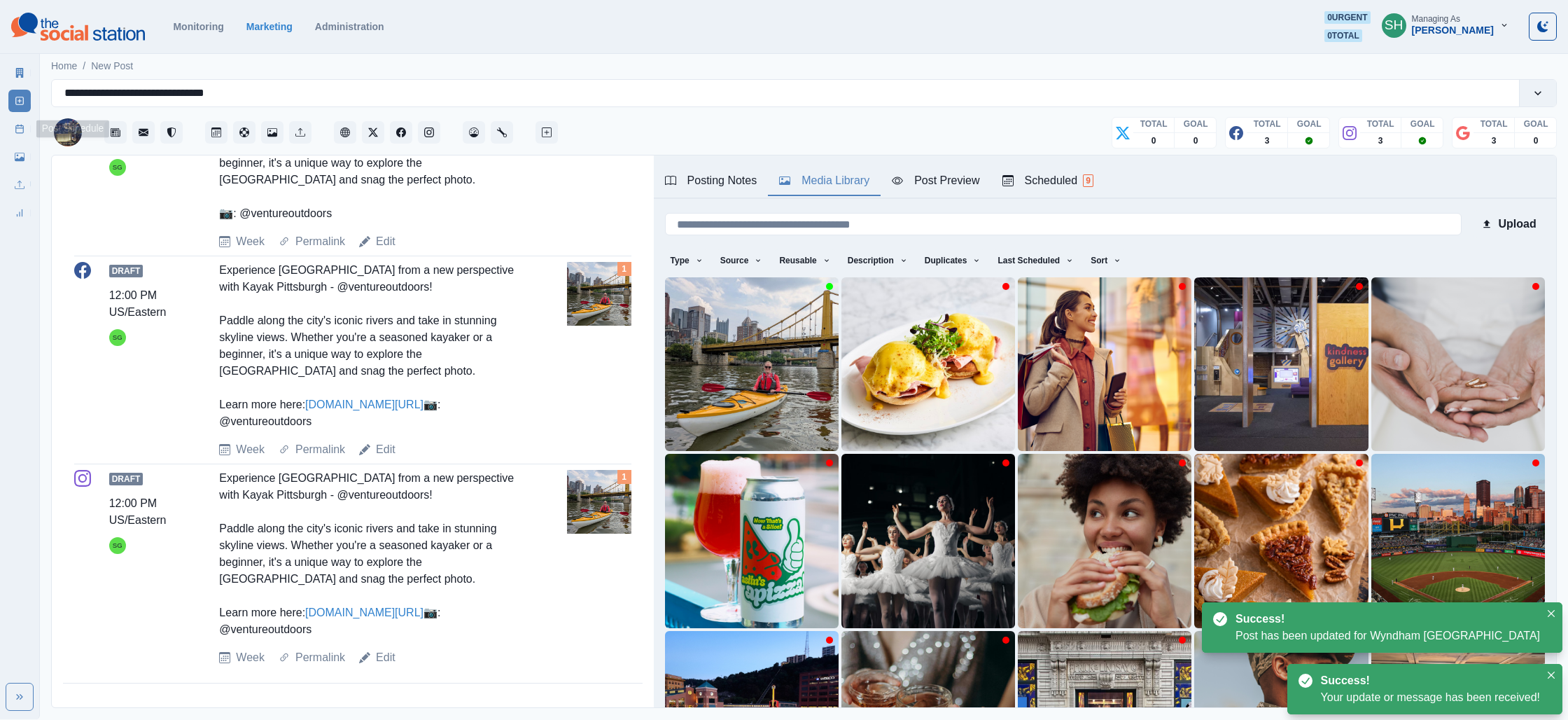
click at [18, 128] on icon at bounding box center [20, 129] width 10 height 10
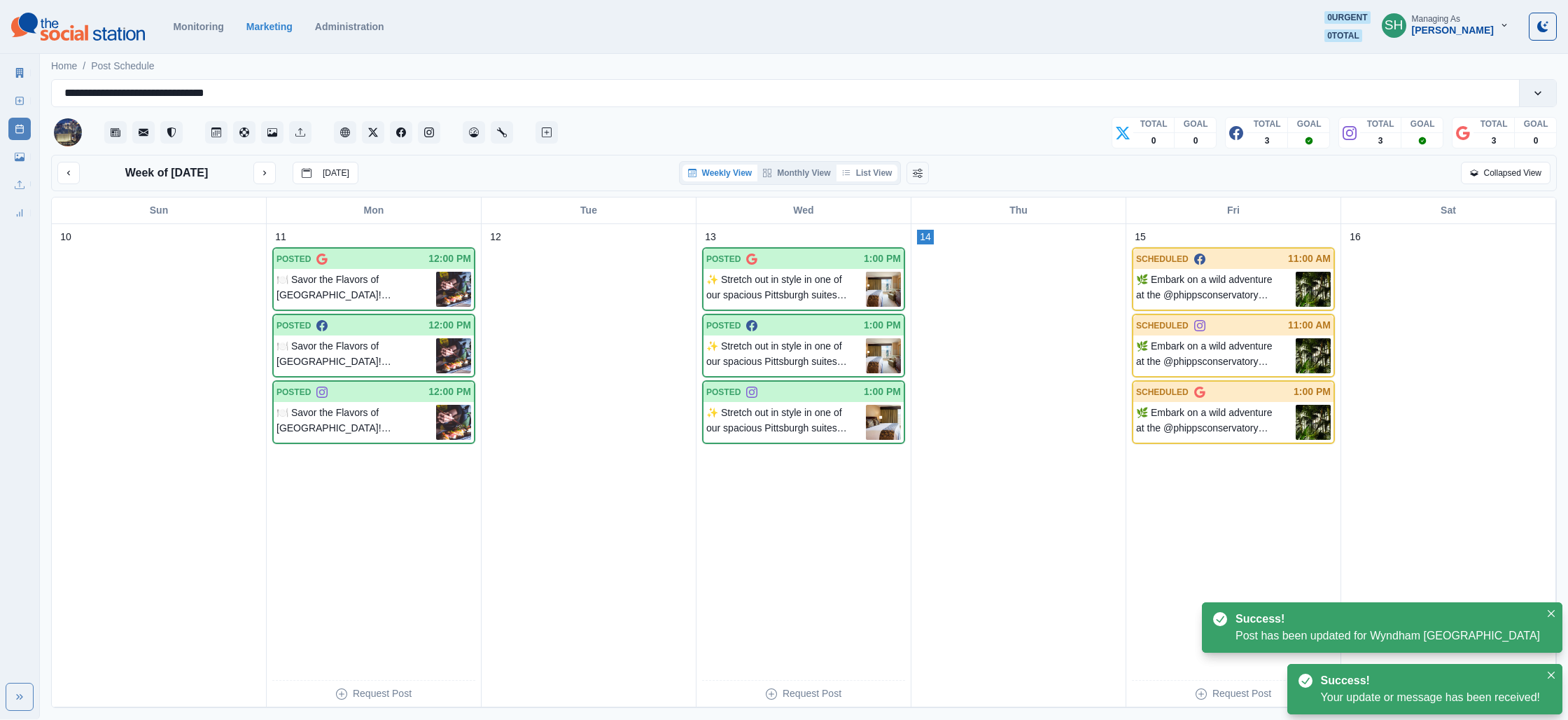
click at [854, 181] on div "Weekly View Monthly View List View" at bounding box center [790, 173] width 222 height 24
click at [864, 175] on button "List View" at bounding box center [868, 173] width 62 height 17
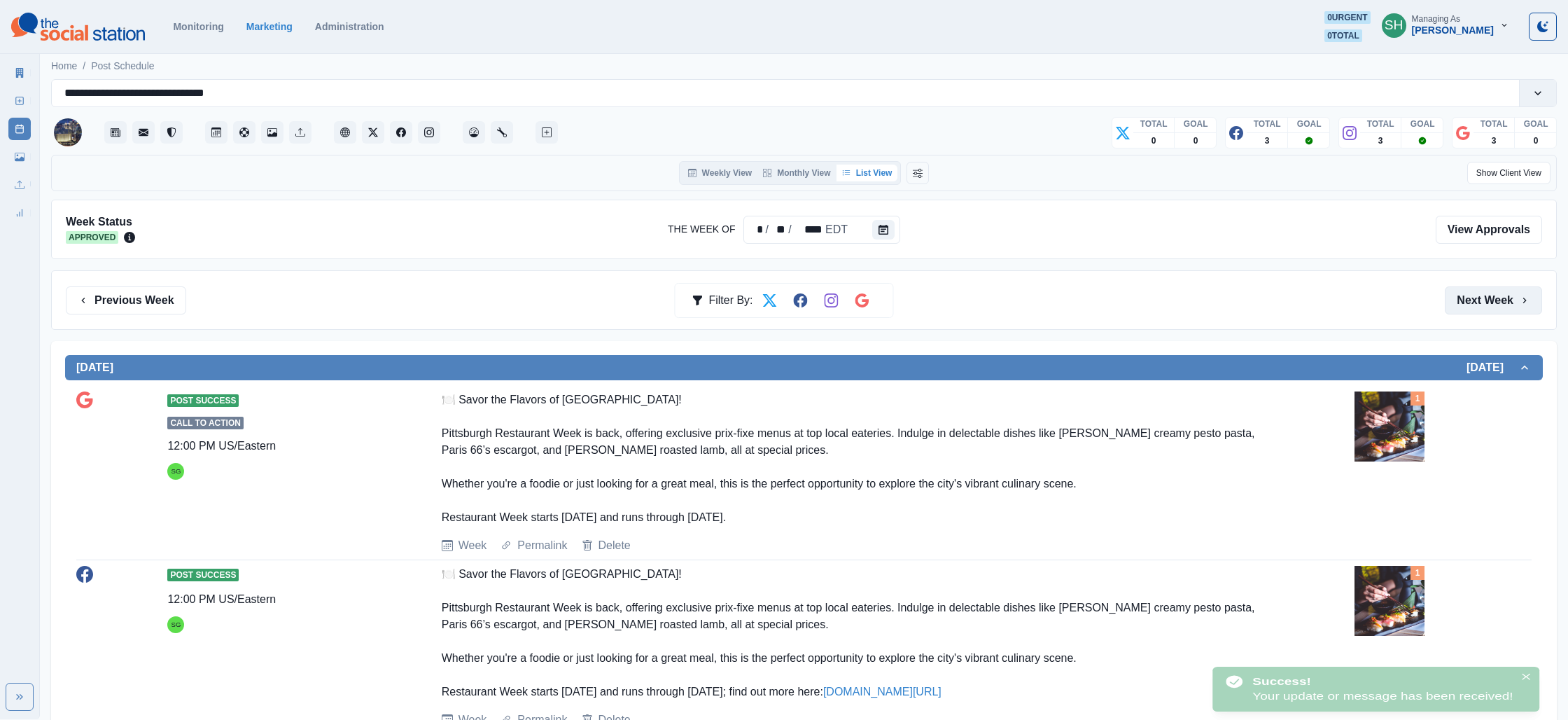
click at [1480, 305] on button "Next Week" at bounding box center [1493, 301] width 97 height 28
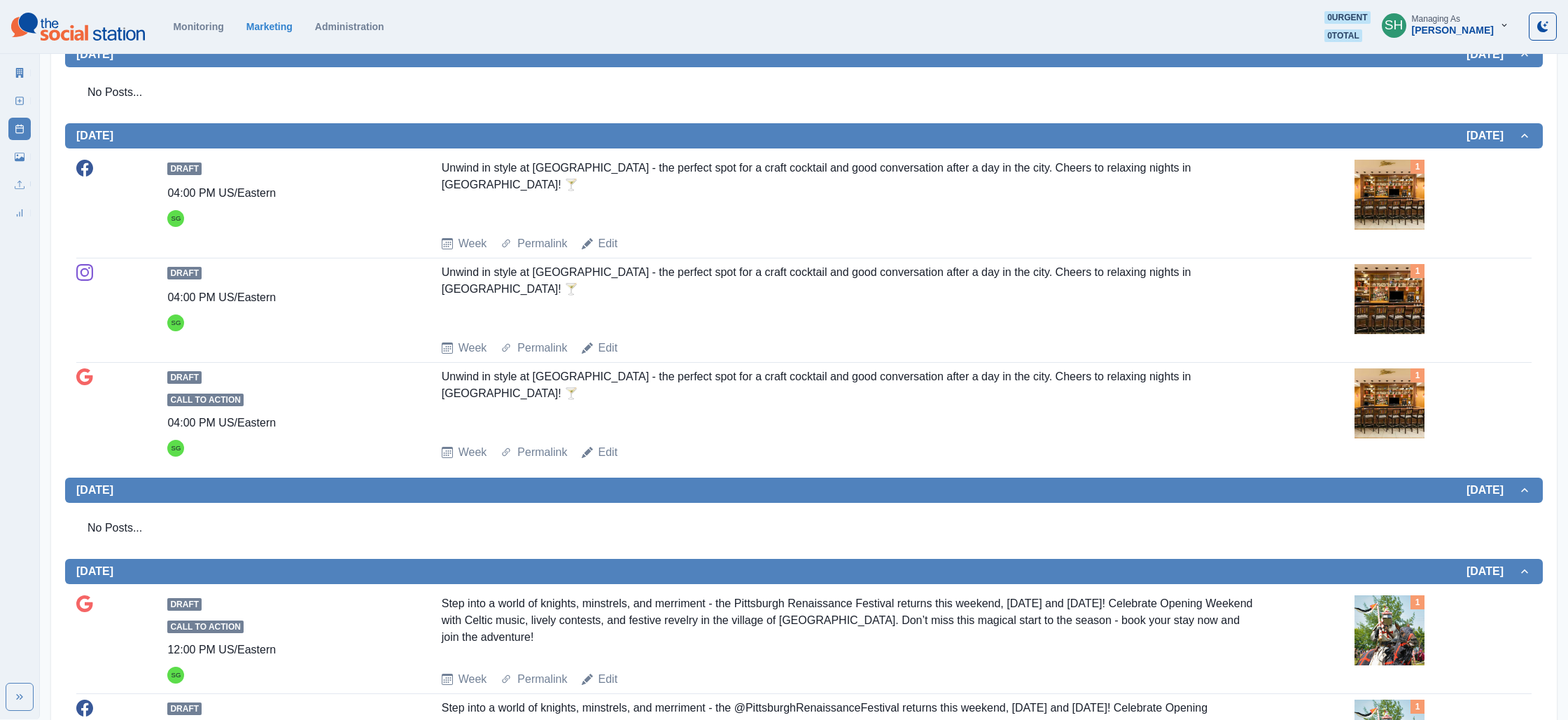
click at [1400, 229] on img at bounding box center [1389, 194] width 70 height 70
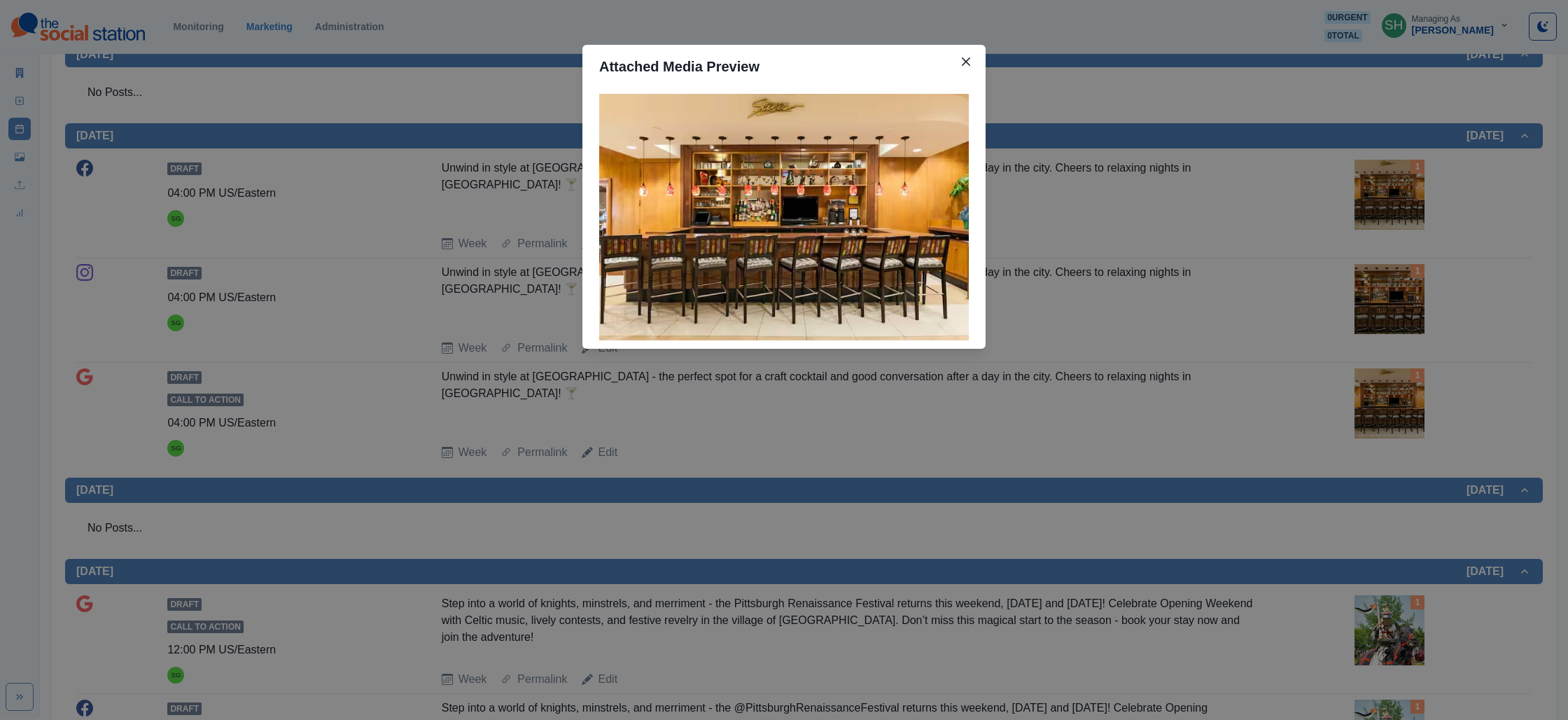
click at [1155, 278] on div "Attached Media Preview" at bounding box center [784, 360] width 1568 height 720
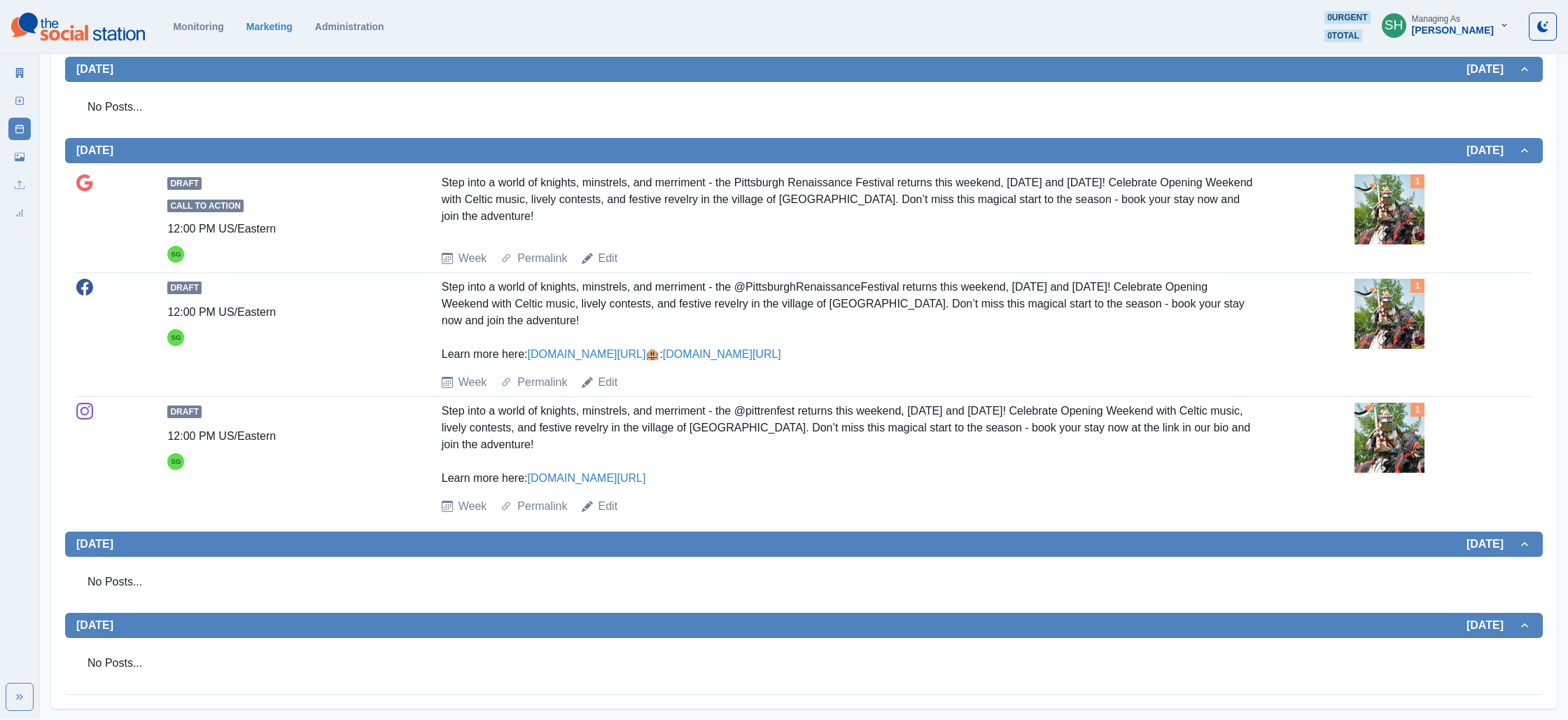
click at [20, 97] on rect at bounding box center [20, 101] width 8 height 8
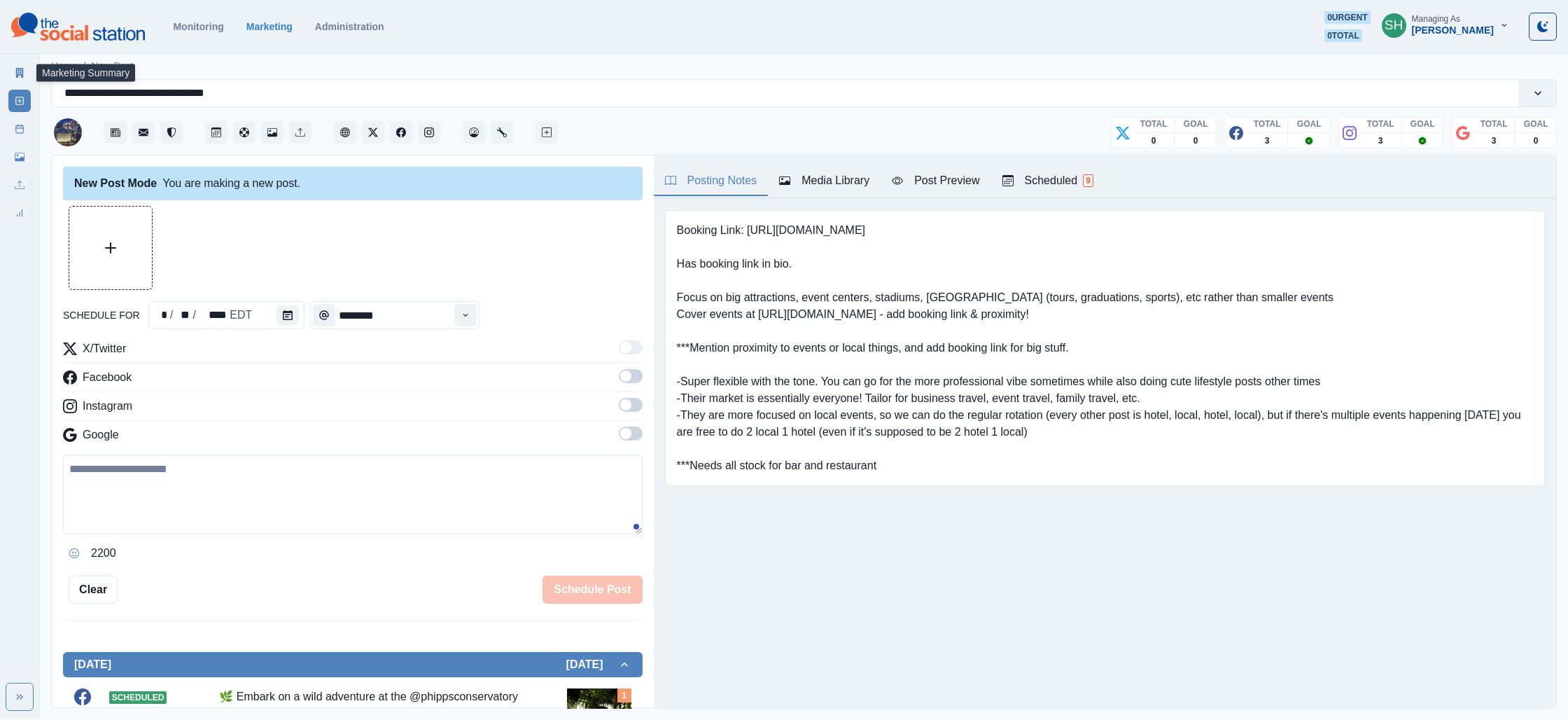
click at [13, 70] on link "Marketing Summary" at bounding box center [20, 73] width 23 height 23
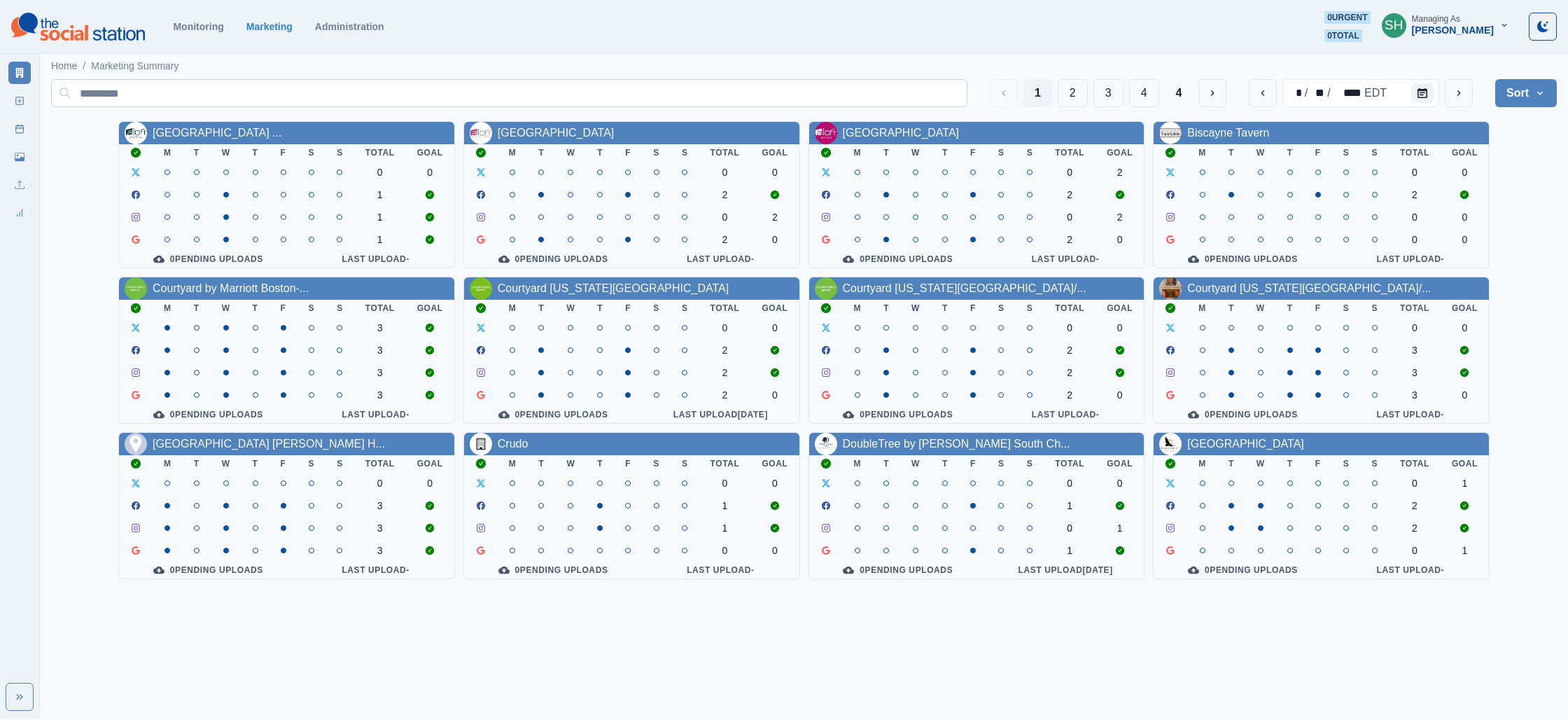
click at [1180, 87] on button "4" at bounding box center [1179, 93] width 29 height 28
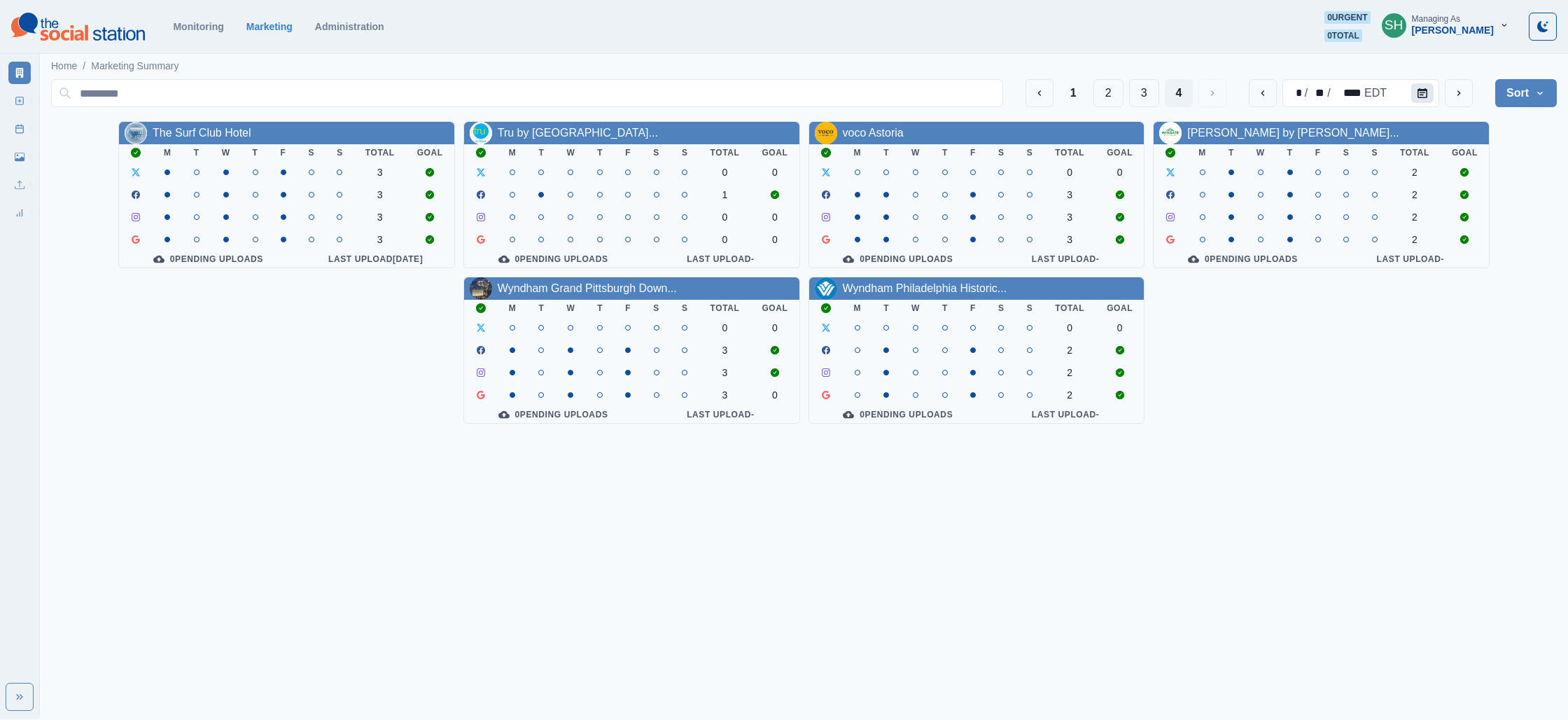
drag, startPoint x: 1440, startPoint y: 92, endPoint x: 1432, endPoint y: 93, distance: 8.1
click at [1440, 92] on div "* / ** / **** EDT" at bounding box center [1361, 93] width 224 height 28
click at [1432, 93] on button "Calendar" at bounding box center [1423, 93] width 23 height 20
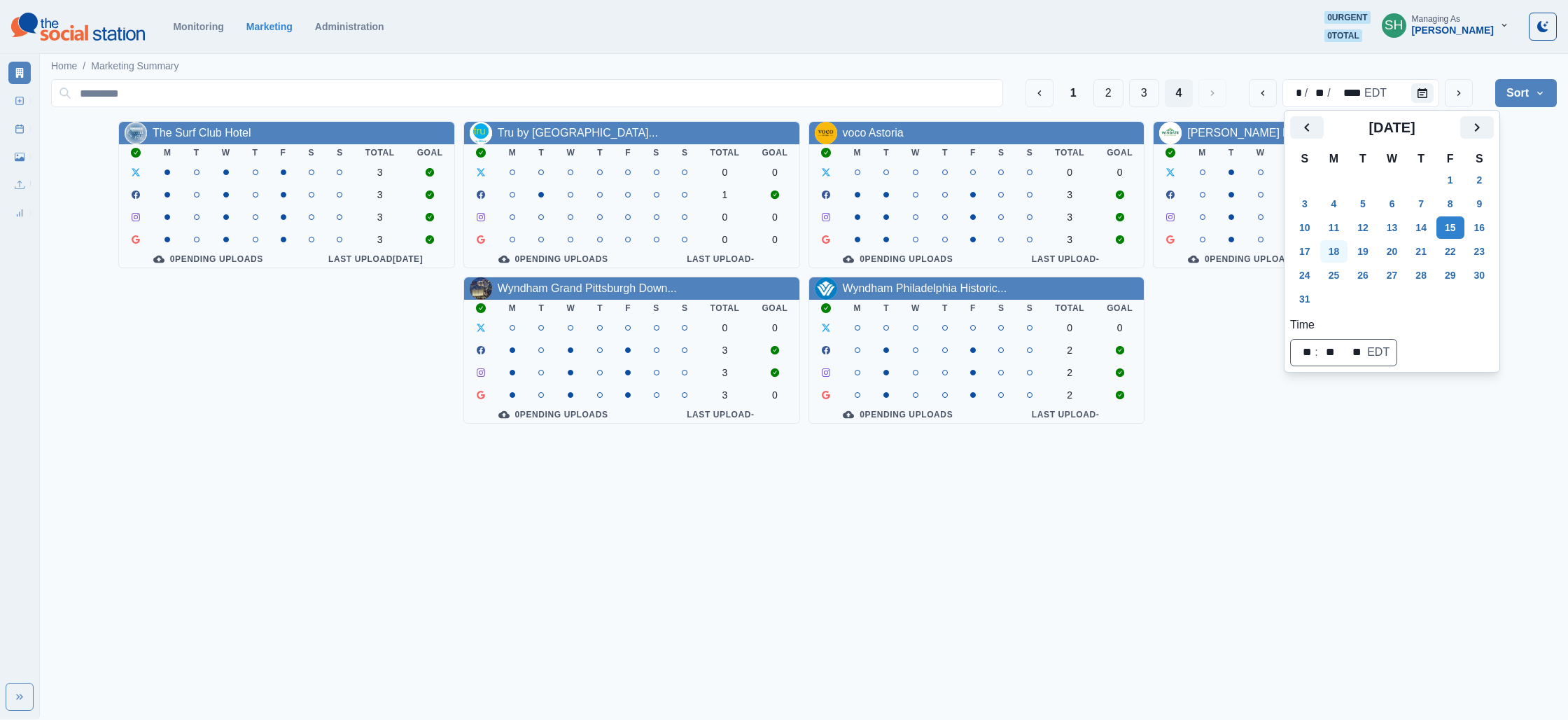
click at [1339, 252] on button "18" at bounding box center [1334, 251] width 28 height 23
click at [1025, 435] on html "Selected Date: Monday, August 18, 2025 Monitoring Marketing Administration 0 ur…" at bounding box center [784, 217] width 1568 height 435
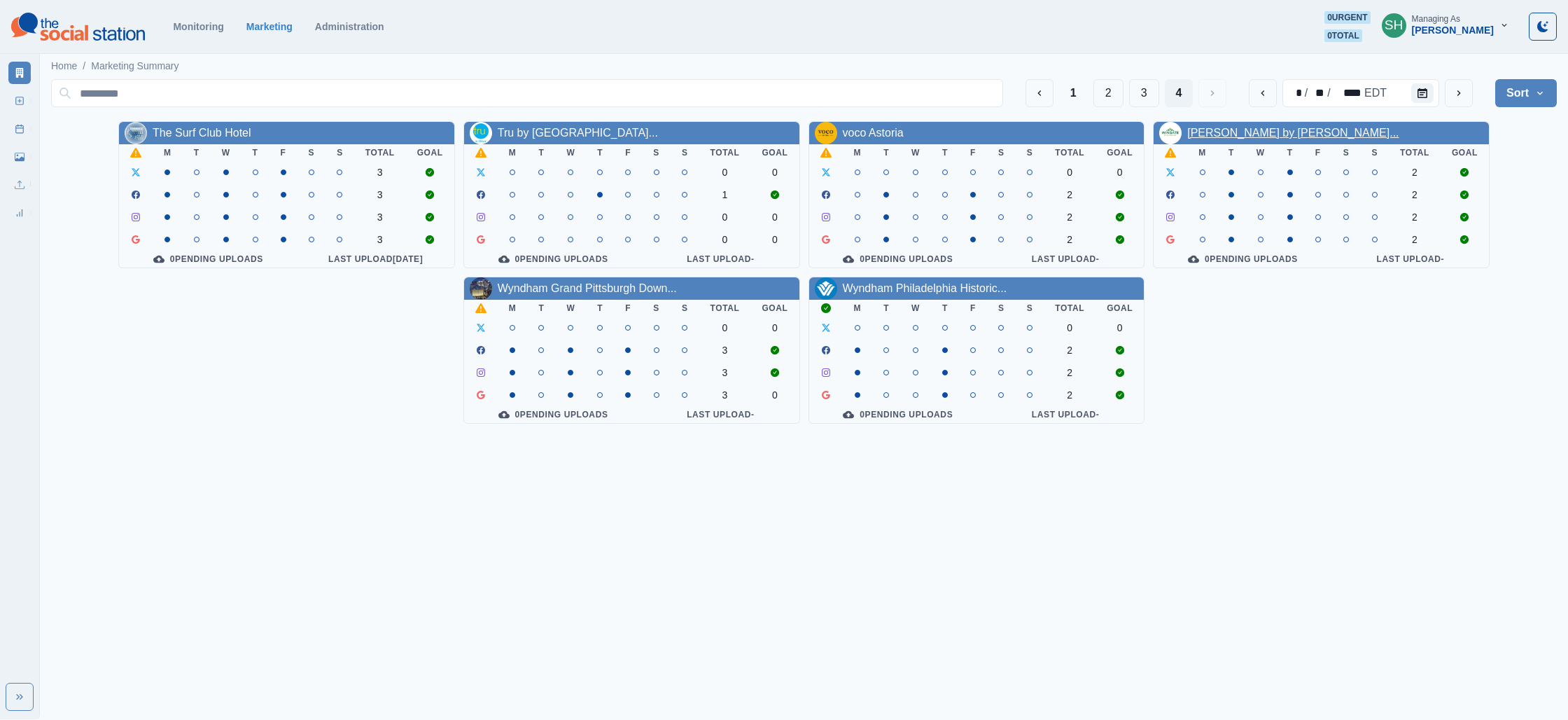
click at [1194, 128] on link "[PERSON_NAME] by [PERSON_NAME]..." at bounding box center [1293, 132] width 211 height 12
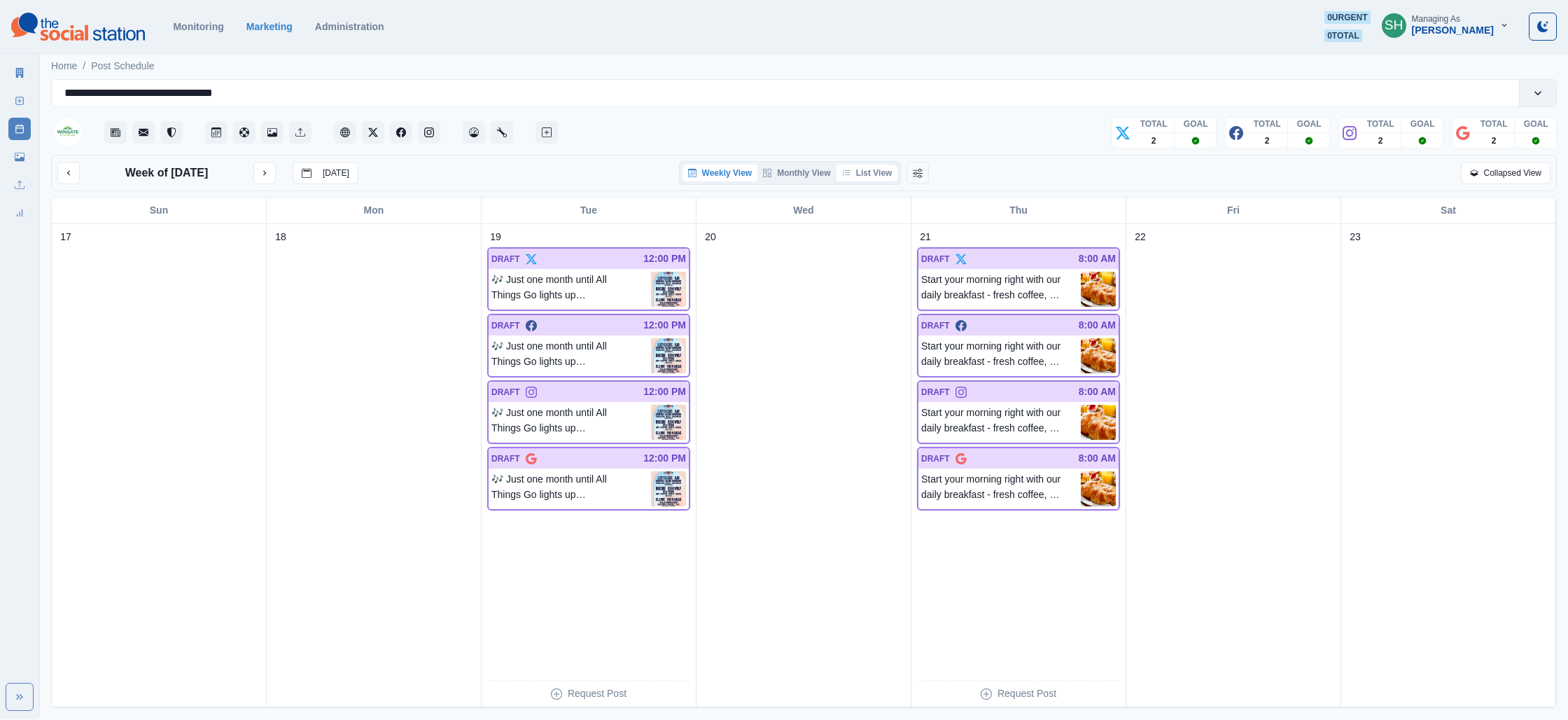
click at [891, 167] on button "List View" at bounding box center [868, 173] width 62 height 17
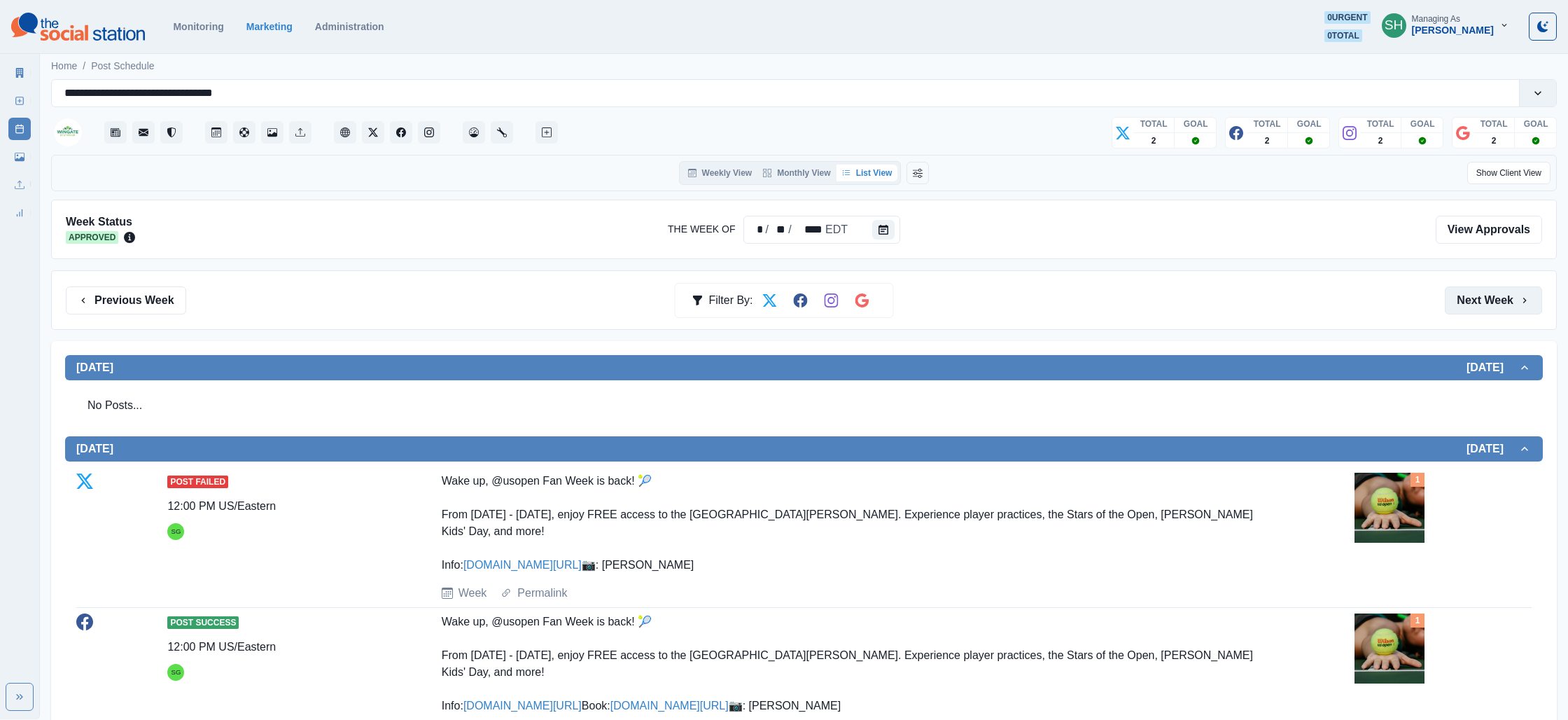
click at [1468, 310] on button "Next Week" at bounding box center [1493, 301] width 97 height 28
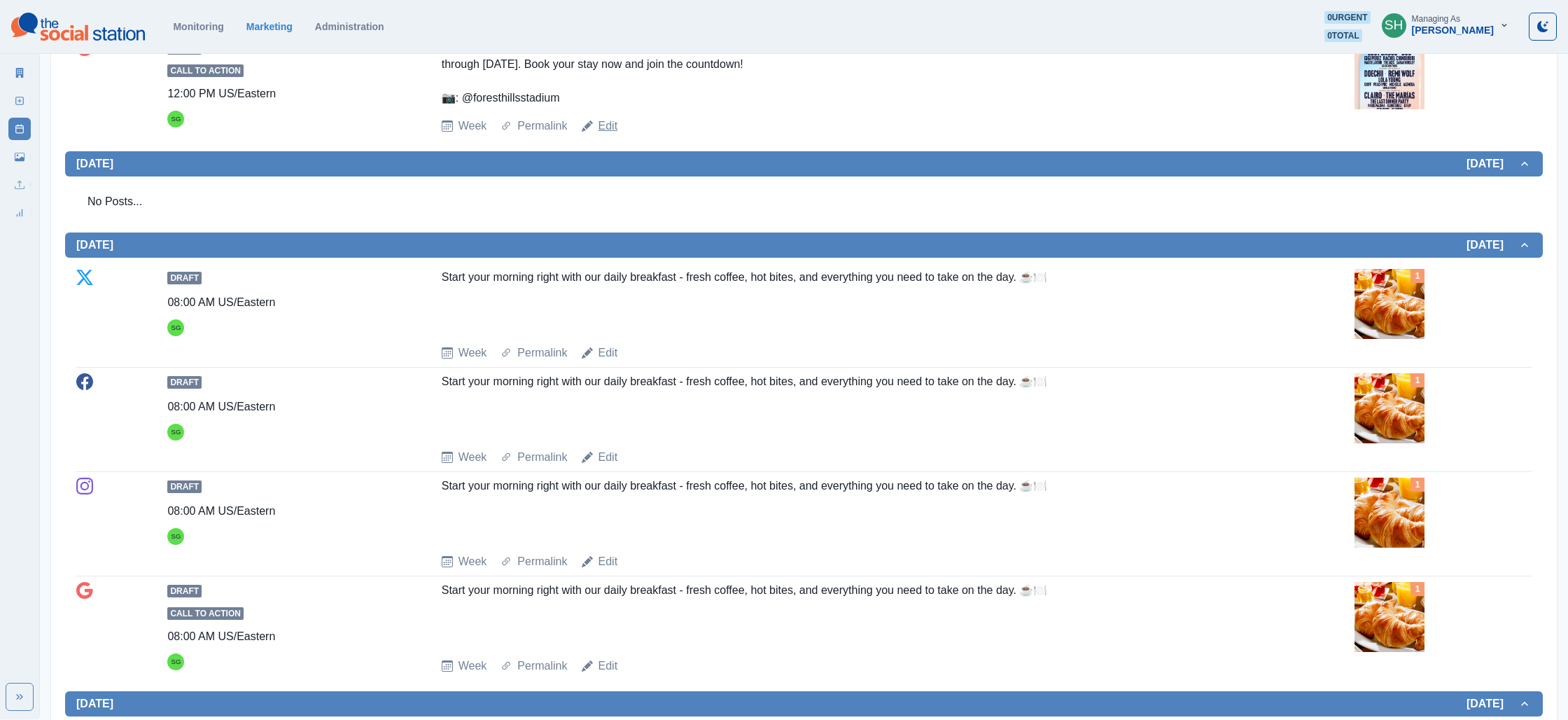
scroll to position [751, 0]
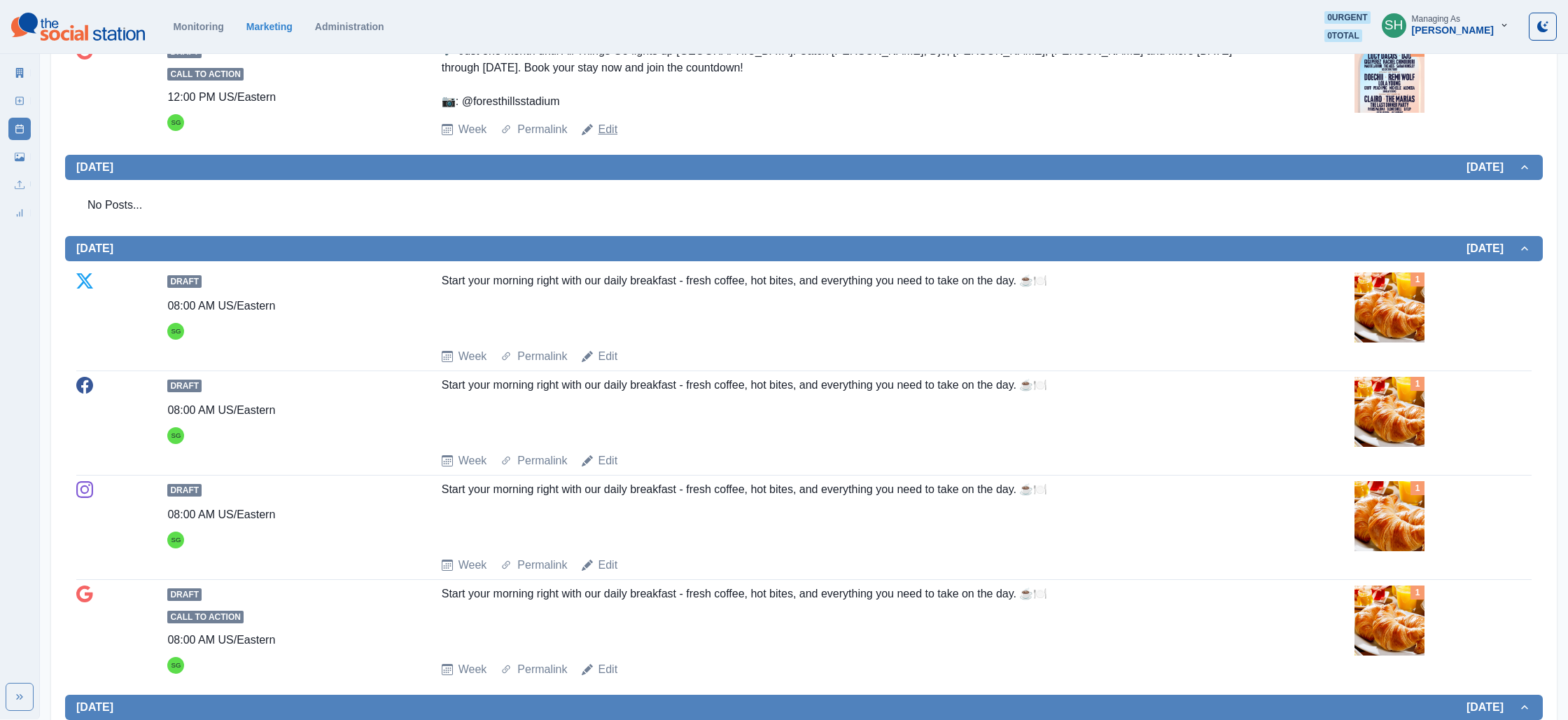
click at [600, 138] on link "Edit" at bounding box center [609, 130] width 20 height 17
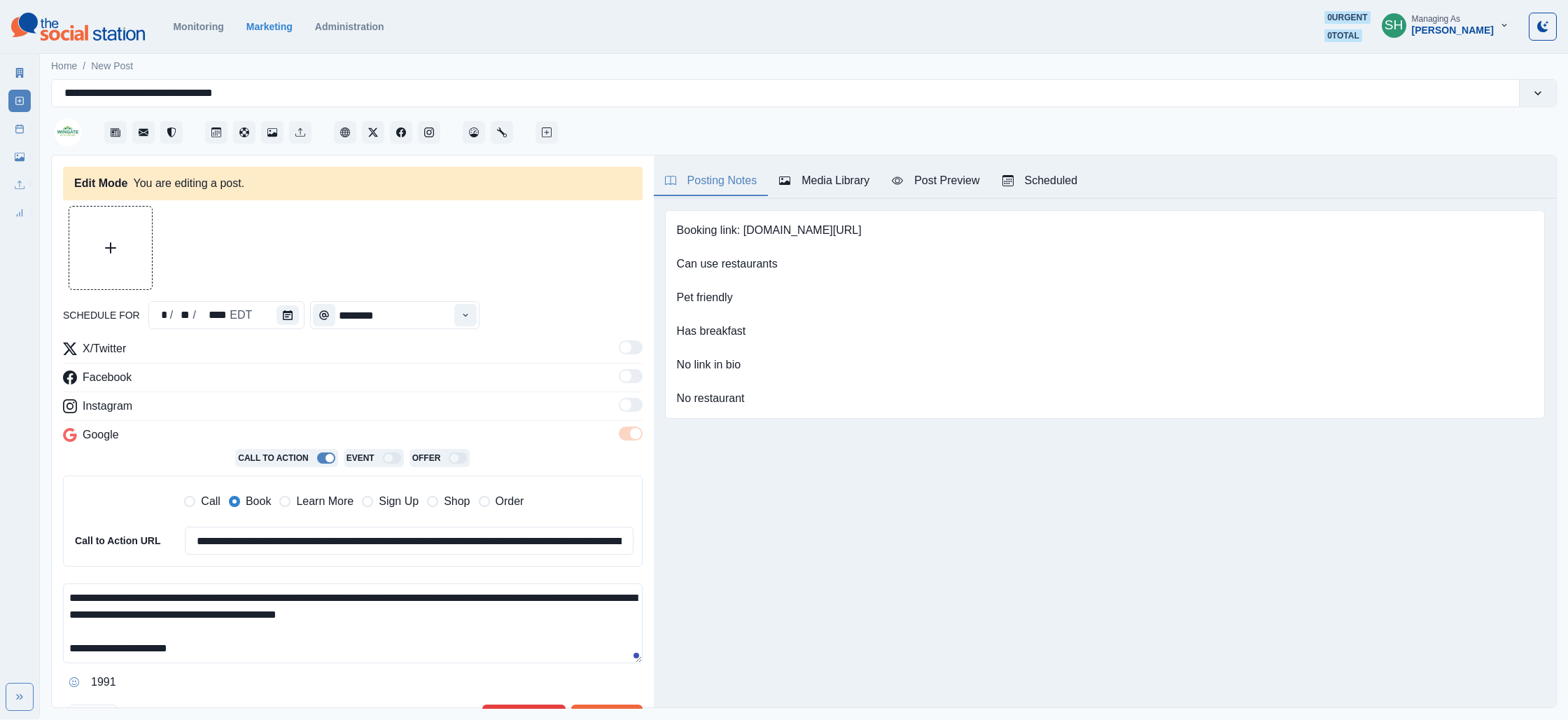
type textarea "**********"
click at [120, 277] on button "View Media" at bounding box center [116, 279] width 17 height 17
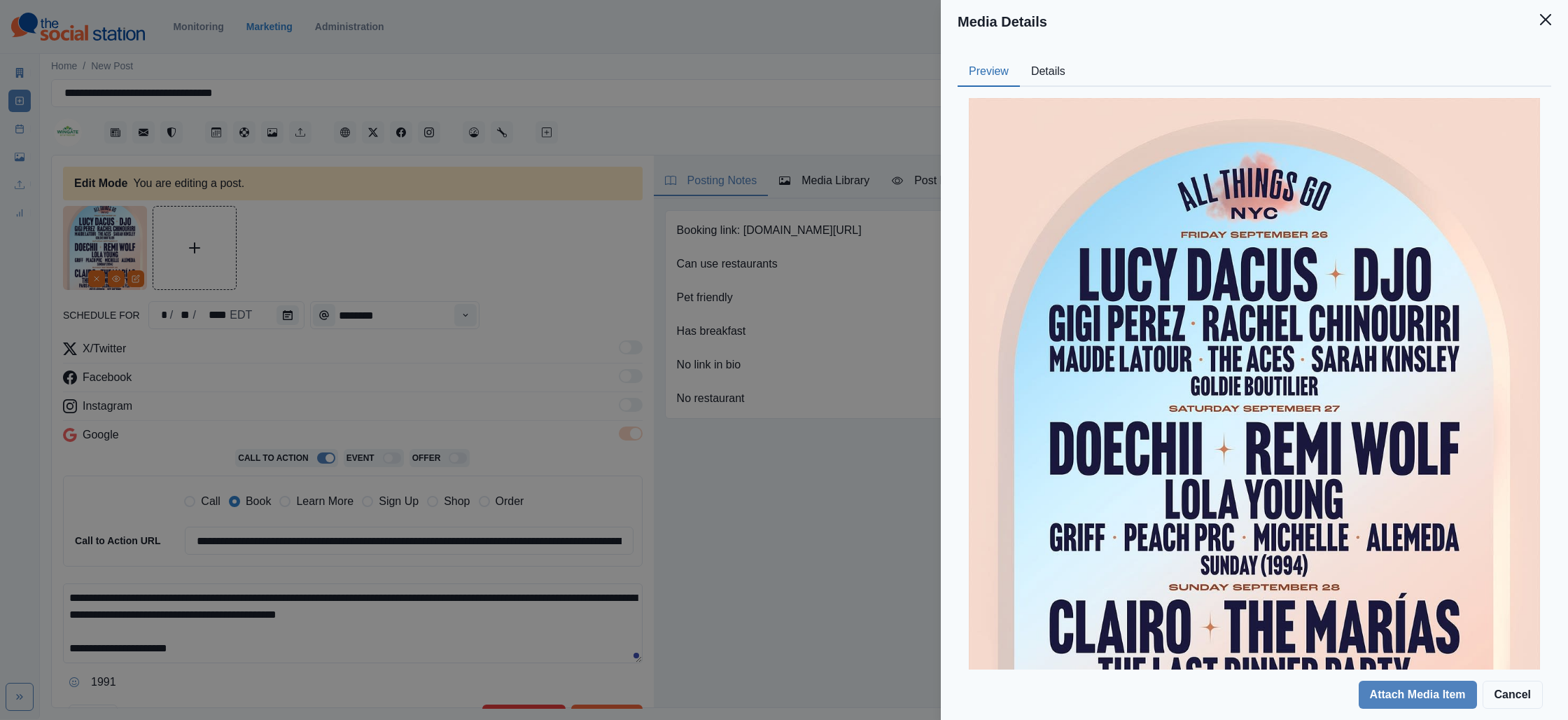
click at [1029, 64] on button "Details" at bounding box center [1048, 72] width 57 height 30
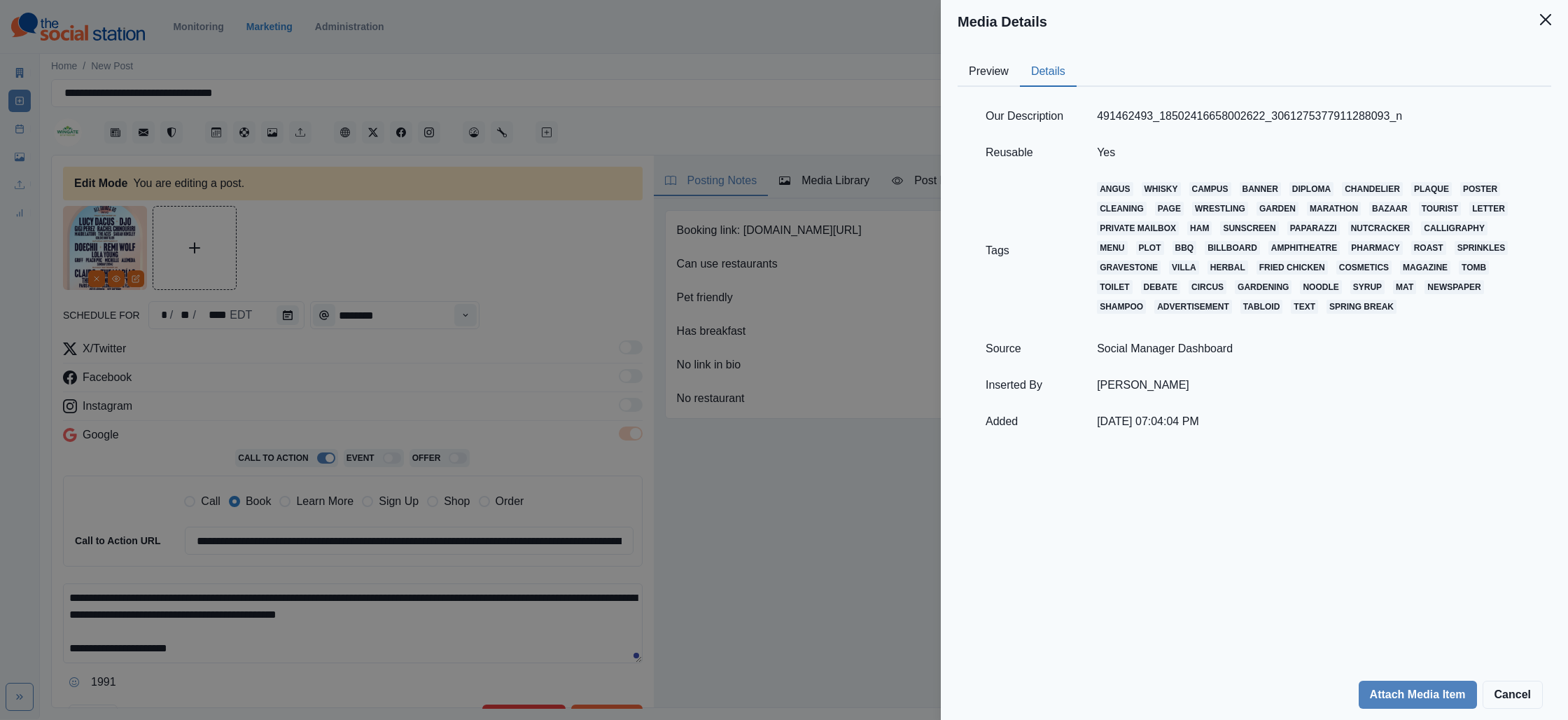
click at [611, 228] on div "Media Details Preview Details Our Description 491462493_18502416658002622_30612…" at bounding box center [784, 360] width 1568 height 720
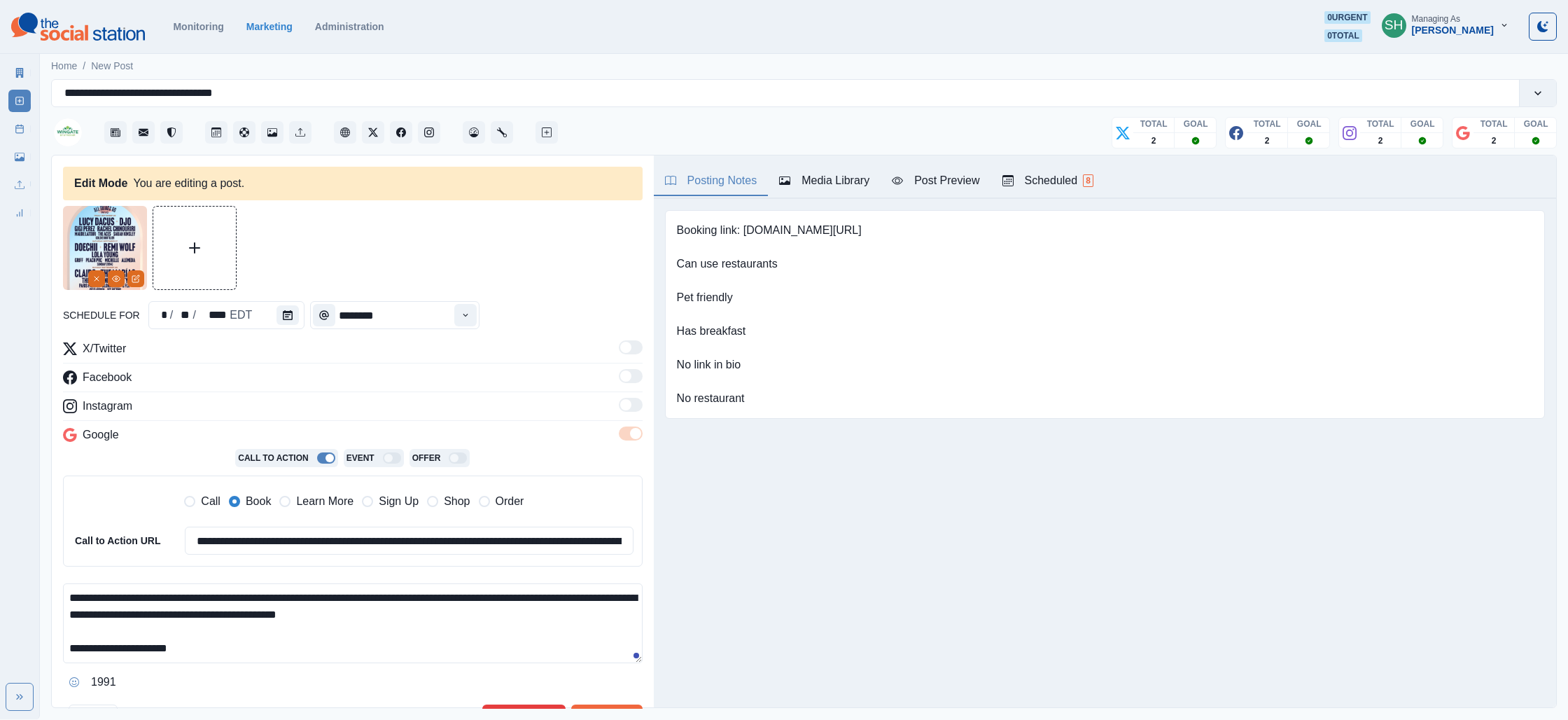
click at [14, 123] on link "Post Schedule" at bounding box center [20, 129] width 23 height 23
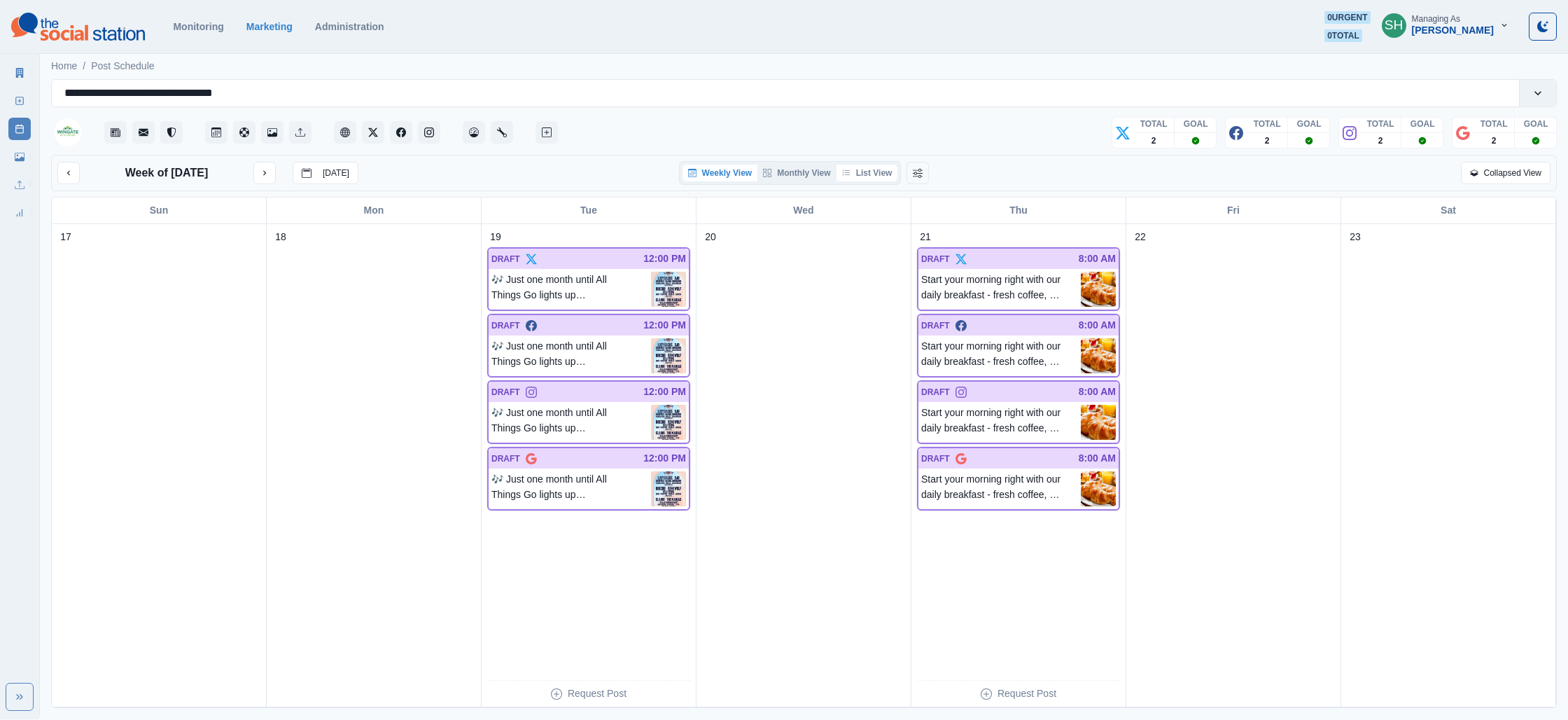
click at [859, 175] on button "List View" at bounding box center [868, 173] width 62 height 17
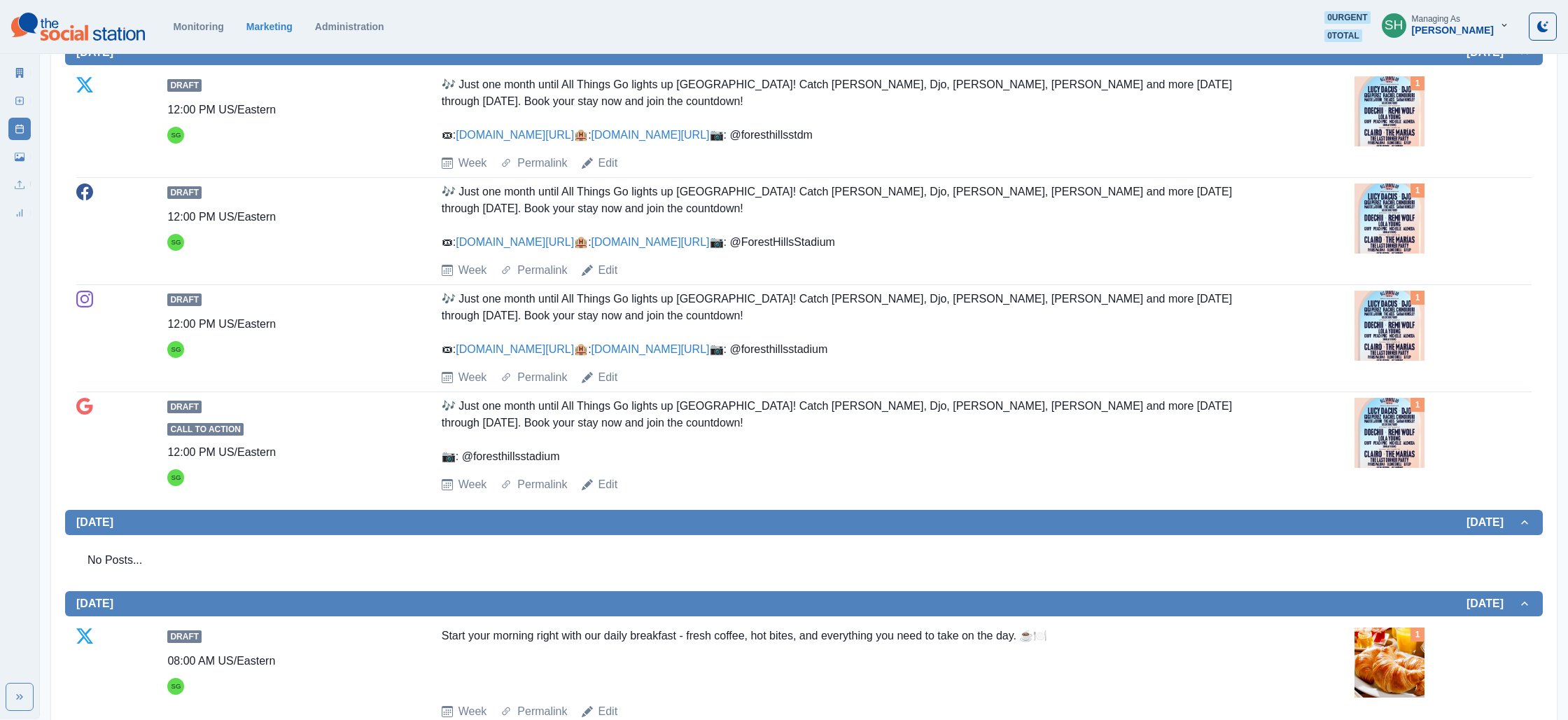
scroll to position [1147, 0]
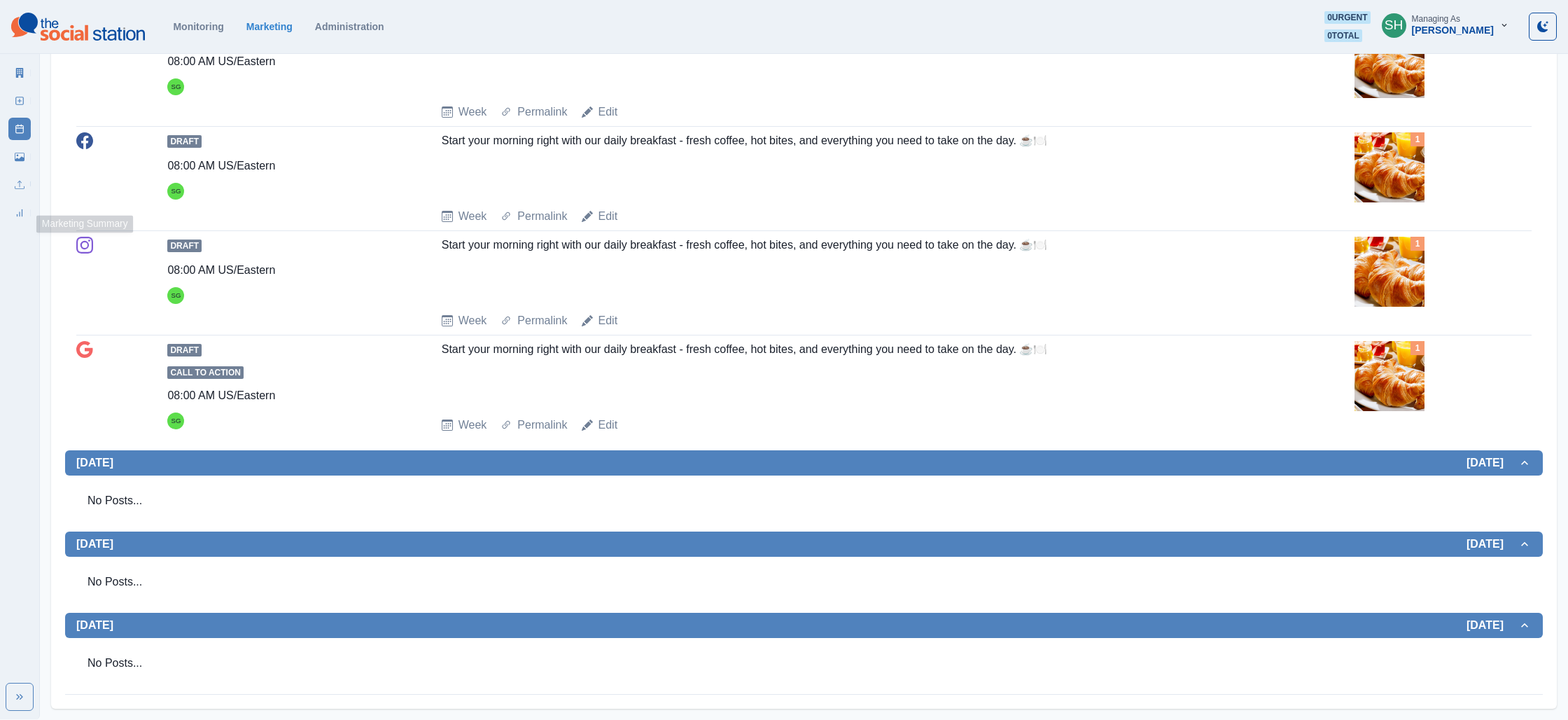
click at [18, 72] on icon at bounding box center [20, 72] width 8 height 10
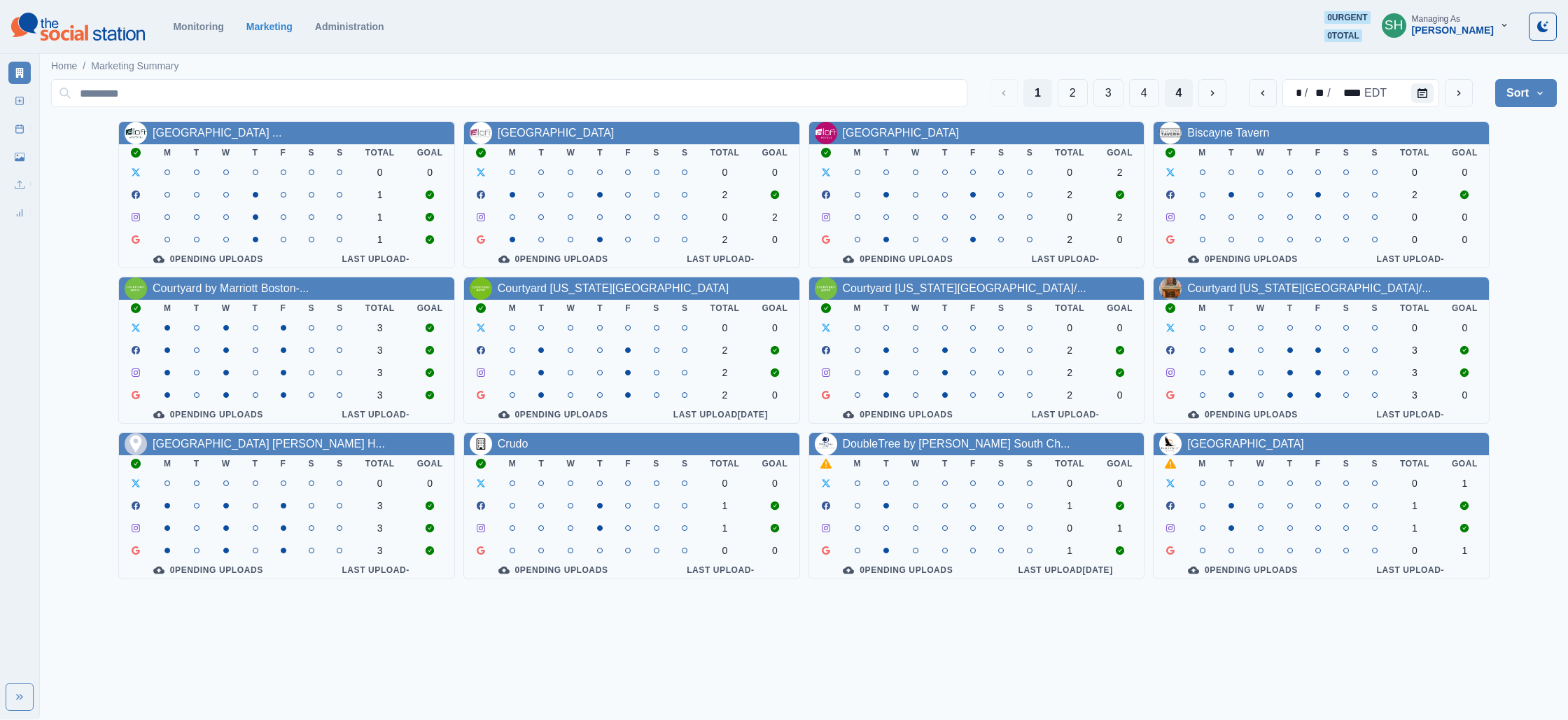
drag, startPoint x: 1159, startPoint y: 96, endPoint x: 1192, endPoint y: 83, distance: 35.5
click at [1180, 87] on div "1 2 3 4 4" at bounding box center [1108, 93] width 237 height 28
click at [1192, 83] on button "4" at bounding box center [1179, 93] width 29 height 28
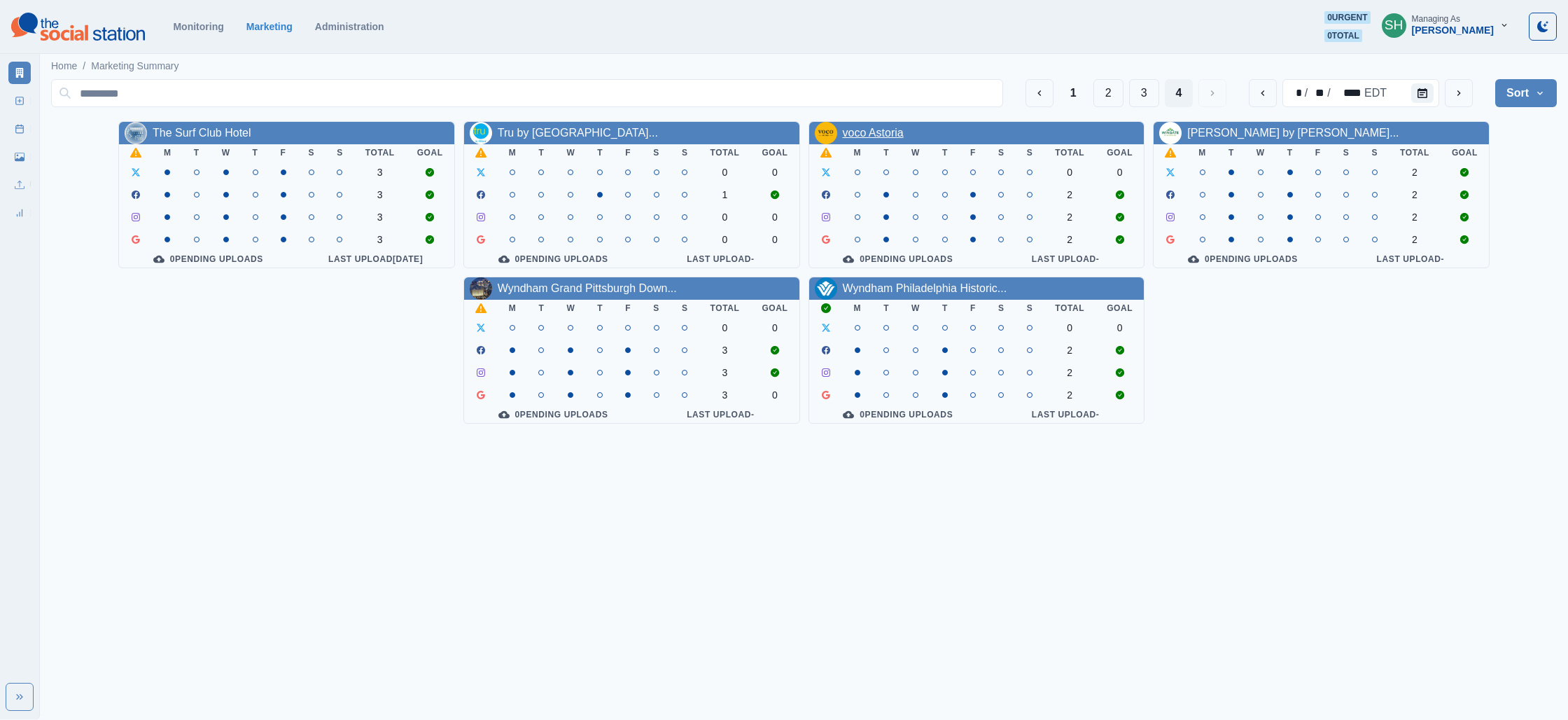
click at [873, 131] on link "voco Astoria" at bounding box center [873, 132] width 61 height 12
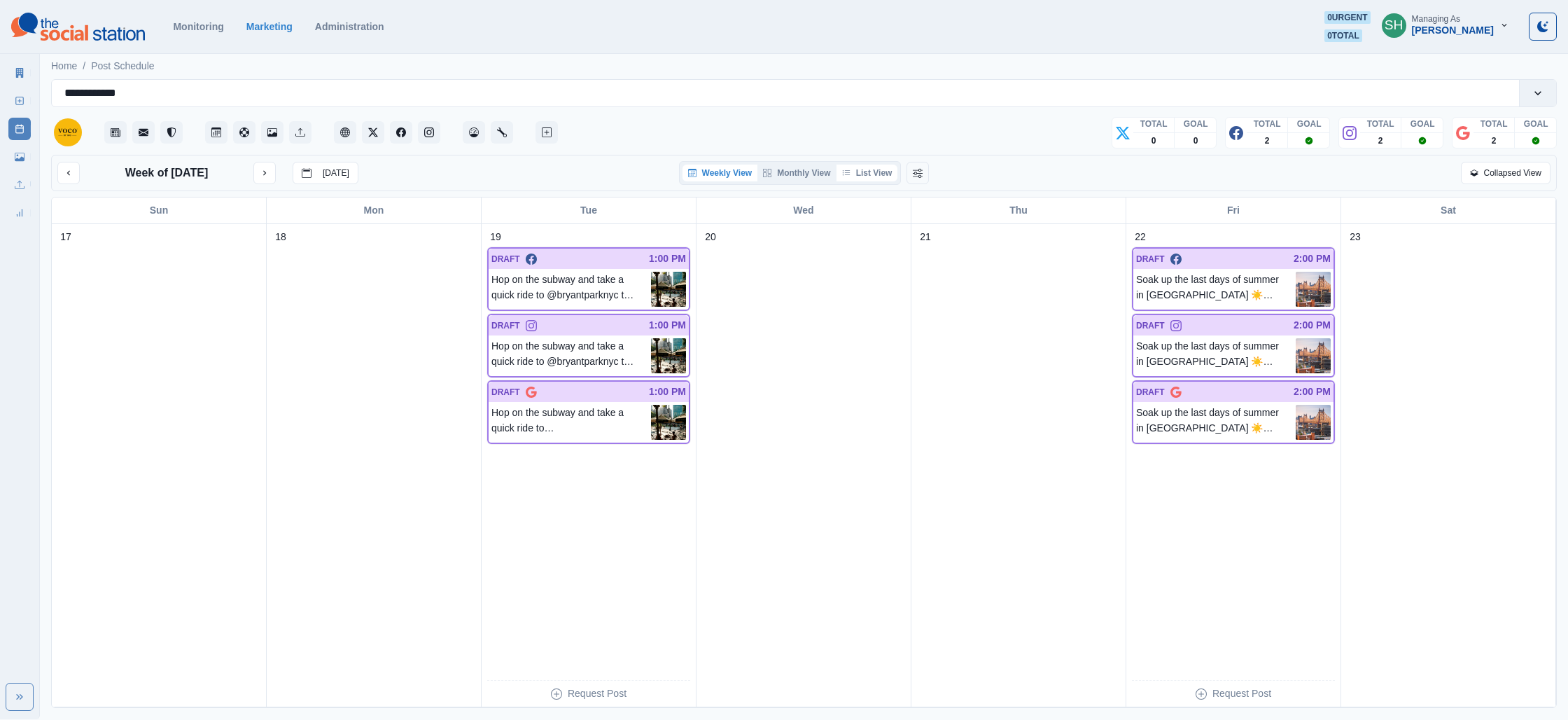
click at [883, 174] on button "List View" at bounding box center [868, 173] width 62 height 17
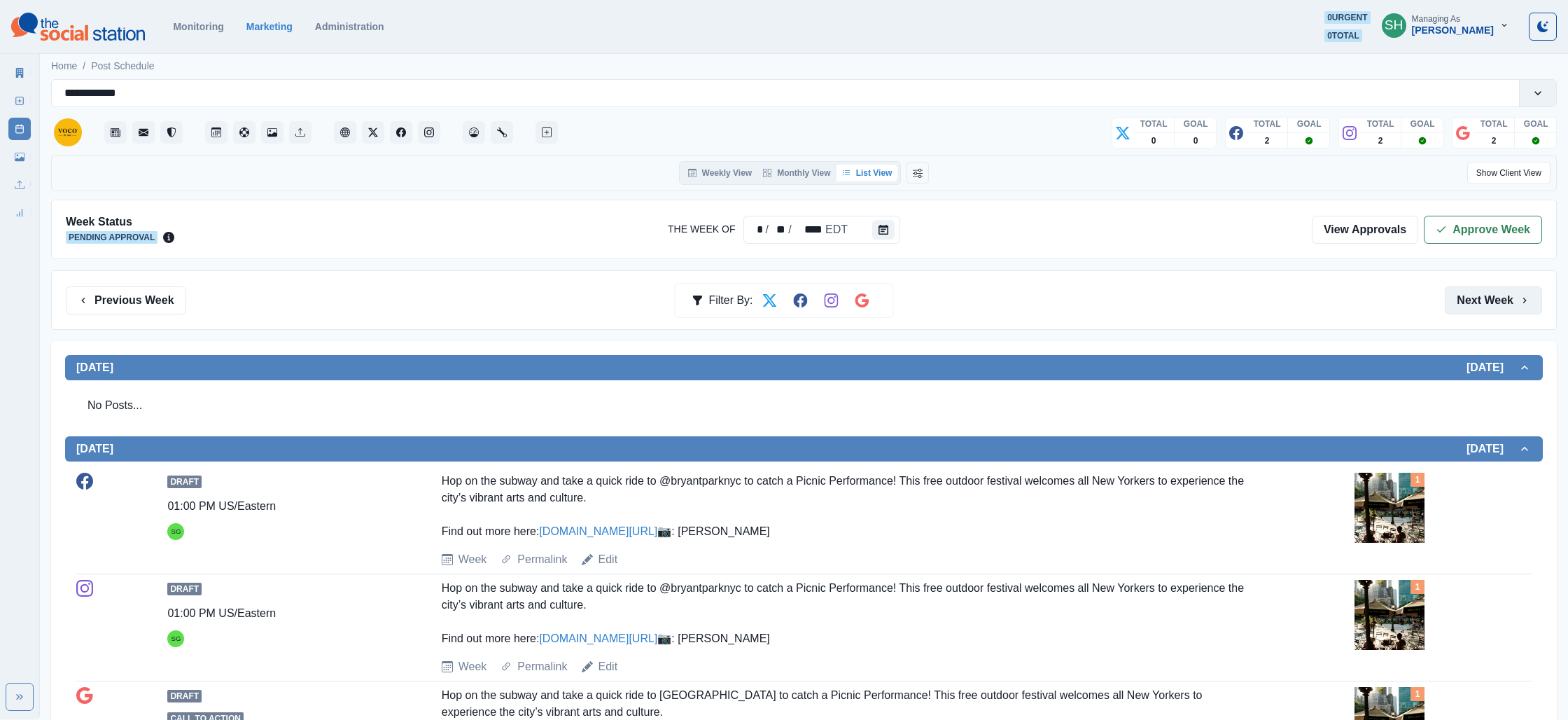
click at [1502, 304] on button "Next Week" at bounding box center [1493, 301] width 97 height 28
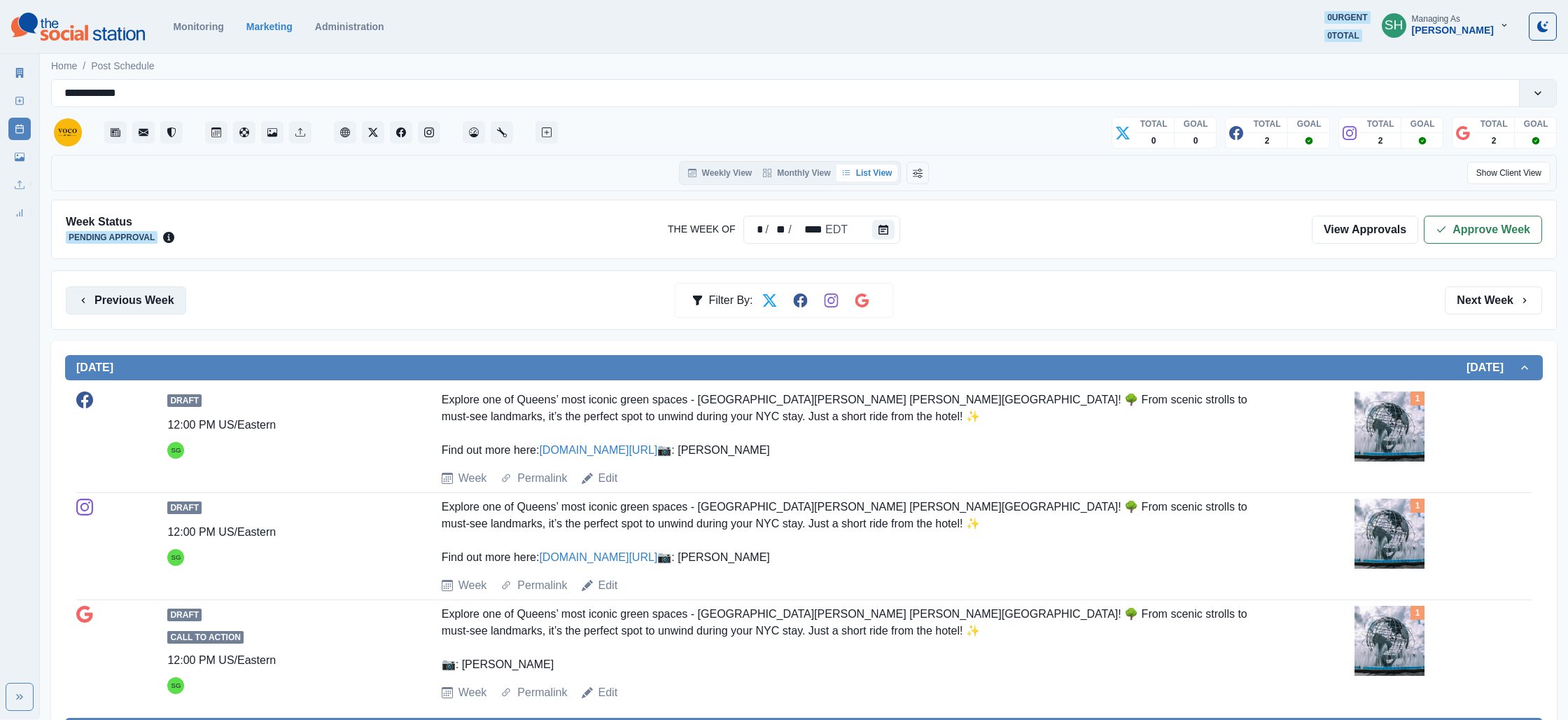
click at [115, 312] on button "Previous Week" at bounding box center [126, 301] width 120 height 28
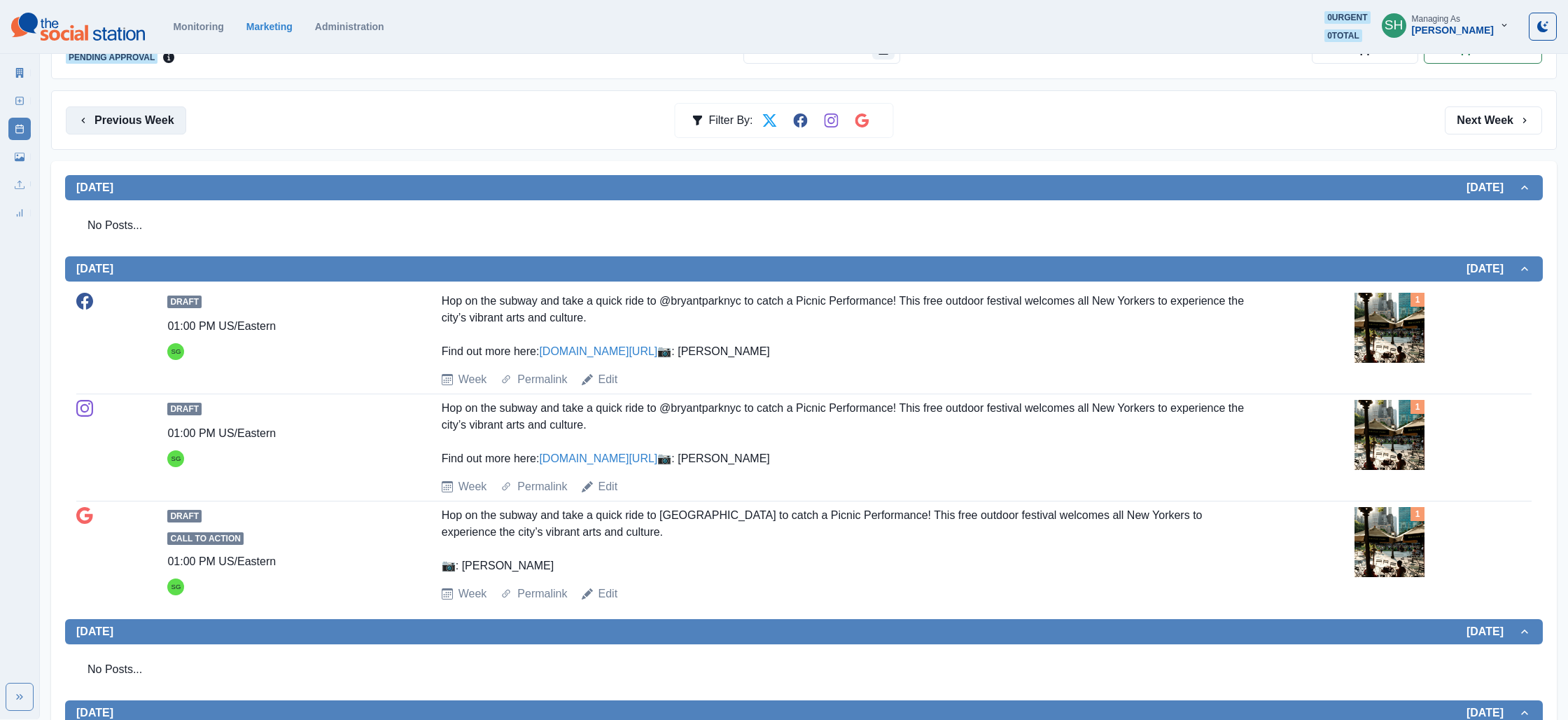
scroll to position [258, 0]
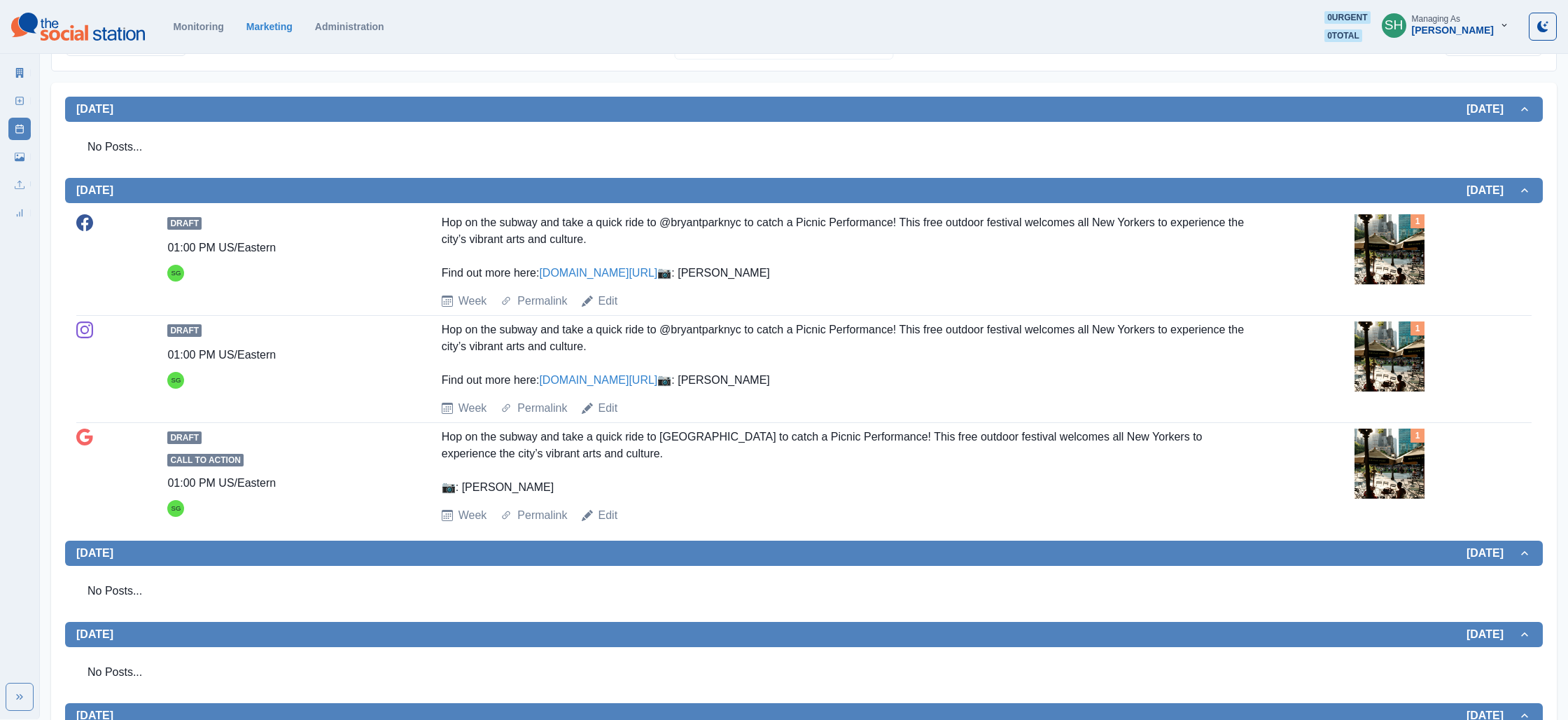
click at [1382, 244] on img at bounding box center [1389, 248] width 70 height 70
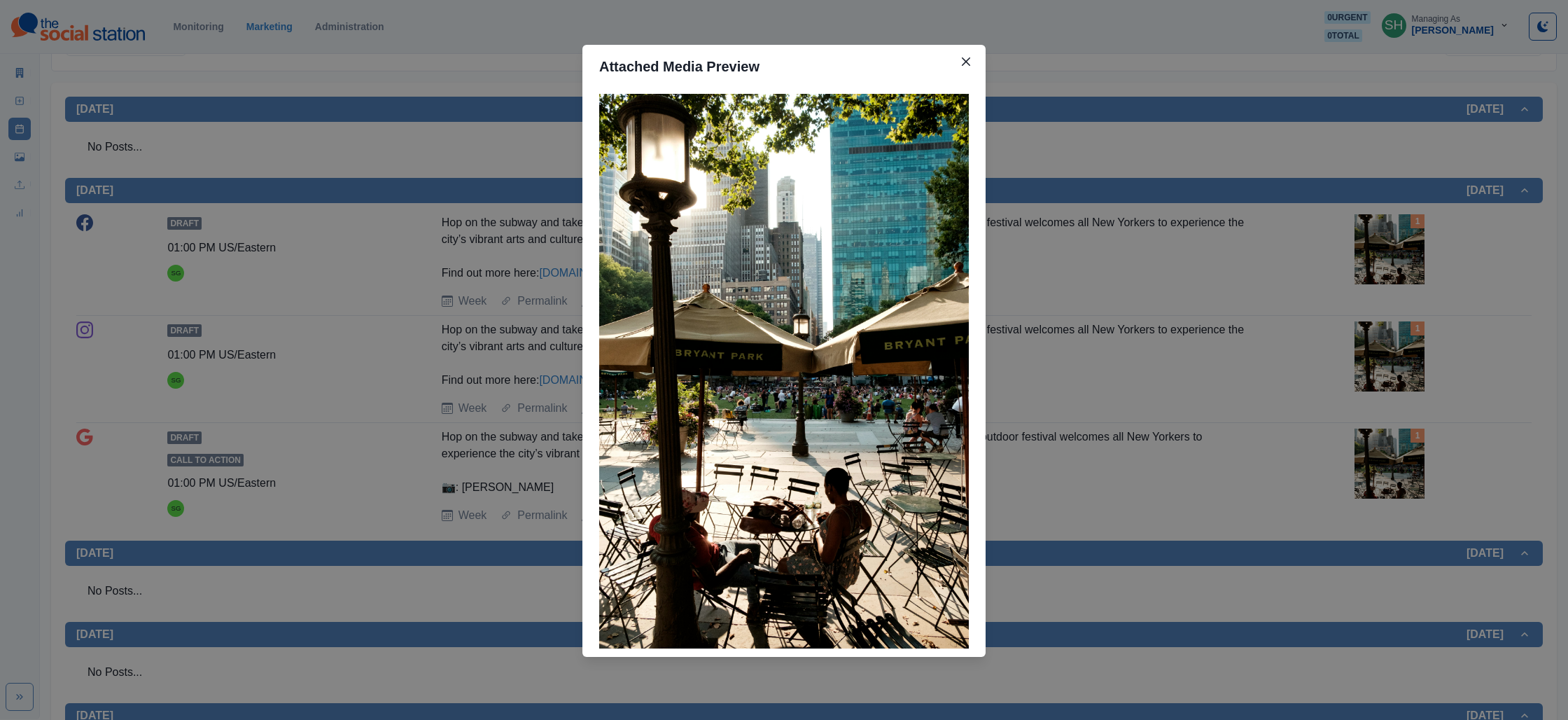
click at [1170, 283] on div "Attached Media Preview" at bounding box center [784, 360] width 1568 height 720
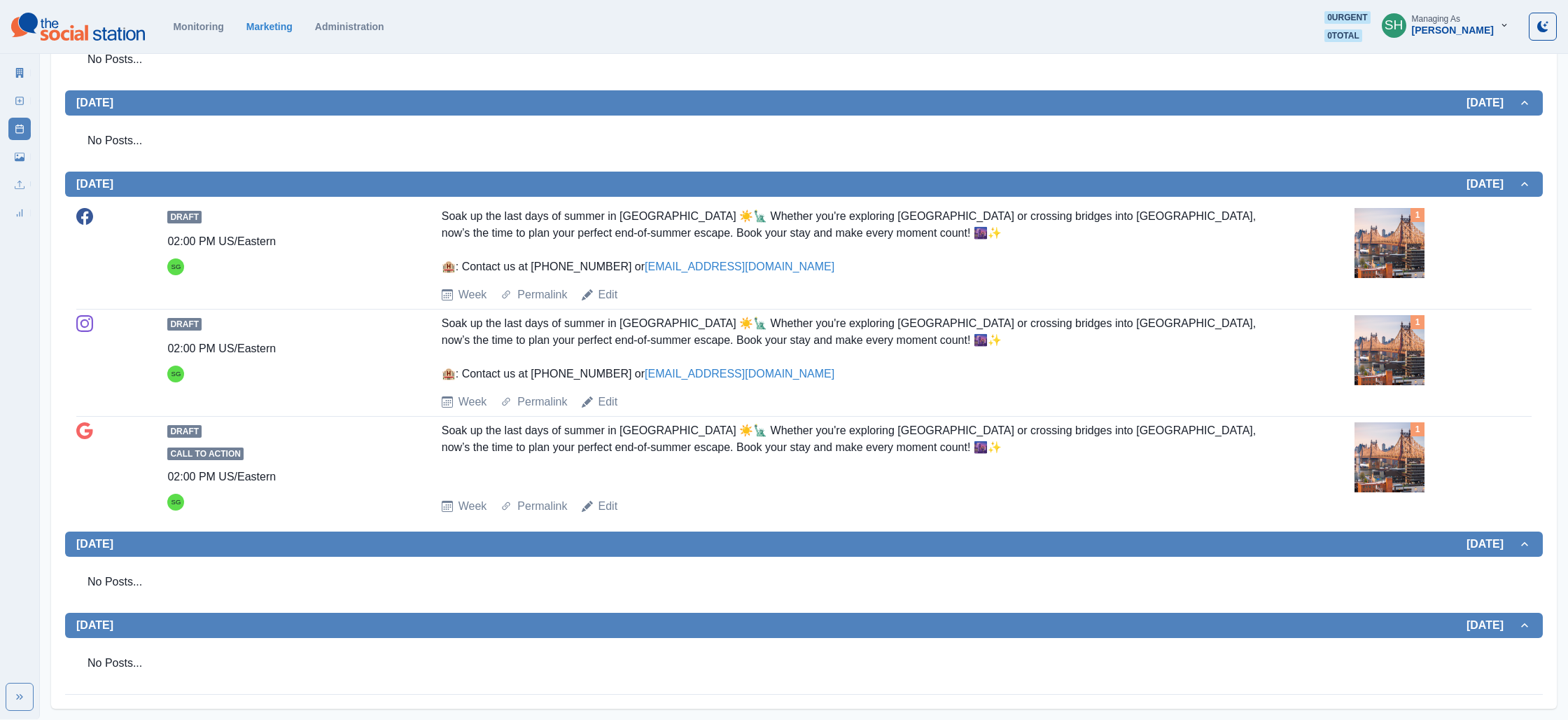
scroll to position [857, 0]
click at [1374, 260] on img at bounding box center [1389, 242] width 70 height 70
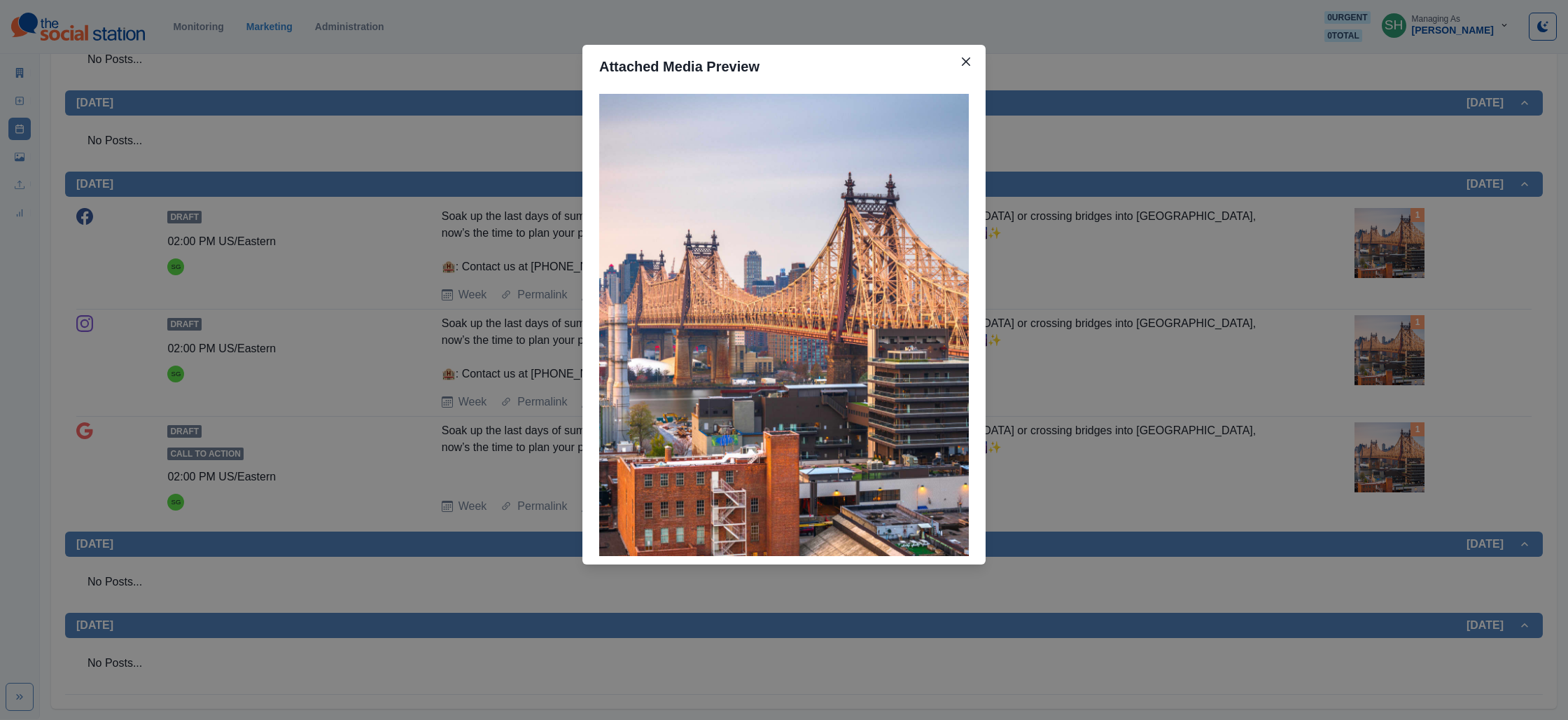
click at [1286, 267] on div "Attached Media Preview" at bounding box center [784, 360] width 1568 height 720
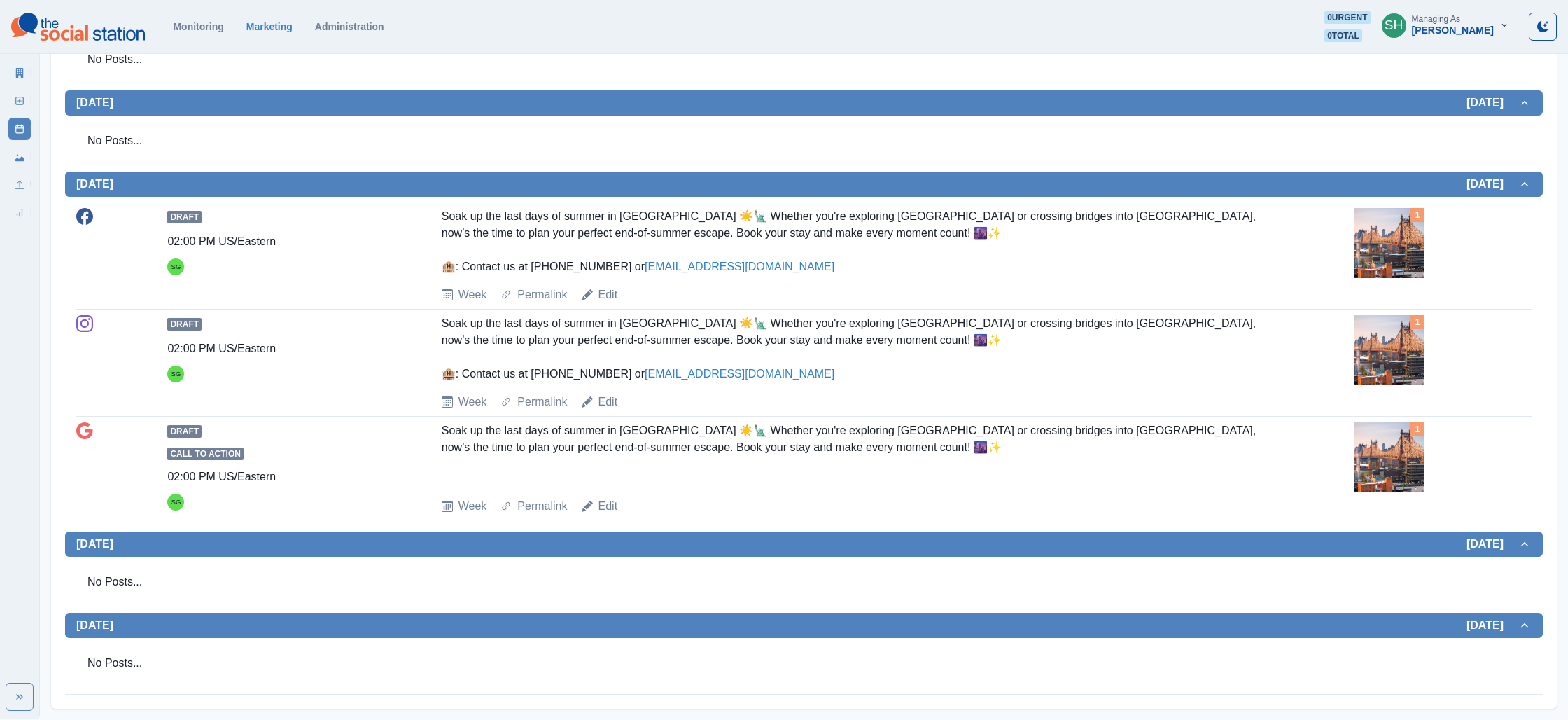
click at [1389, 349] on img at bounding box center [1389, 350] width 70 height 70
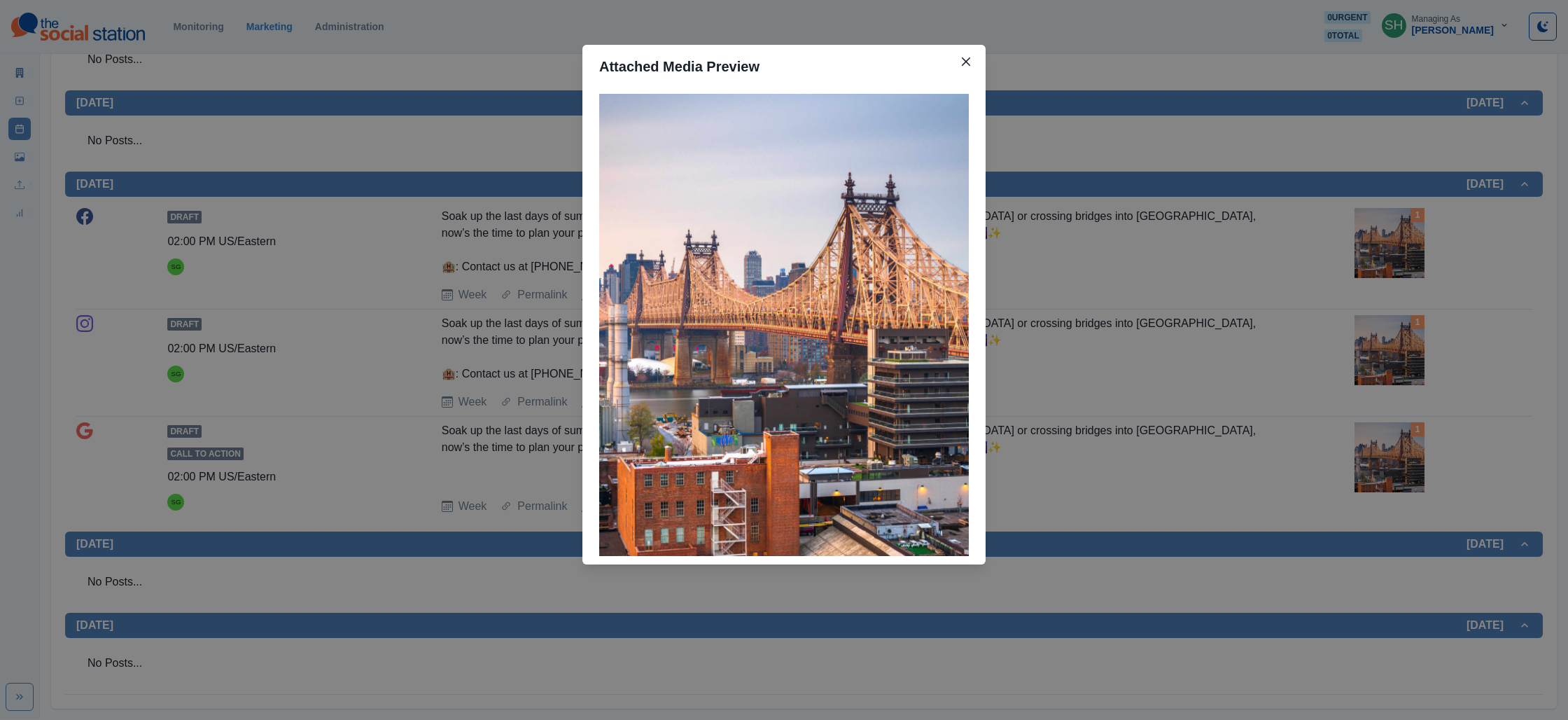
click at [1289, 246] on div "Attached Media Preview" at bounding box center [784, 360] width 1568 height 720
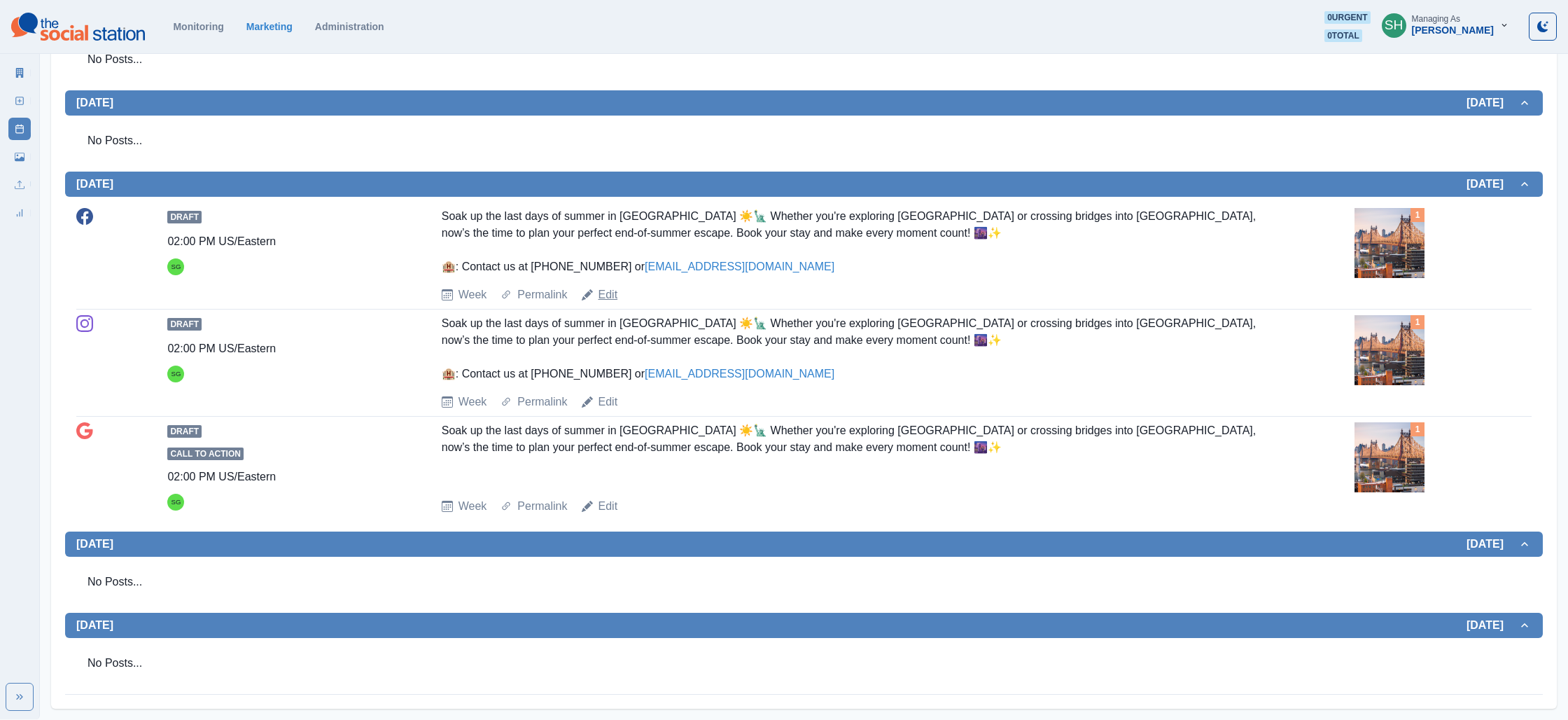
click at [609, 297] on link "Edit" at bounding box center [609, 295] width 20 height 17
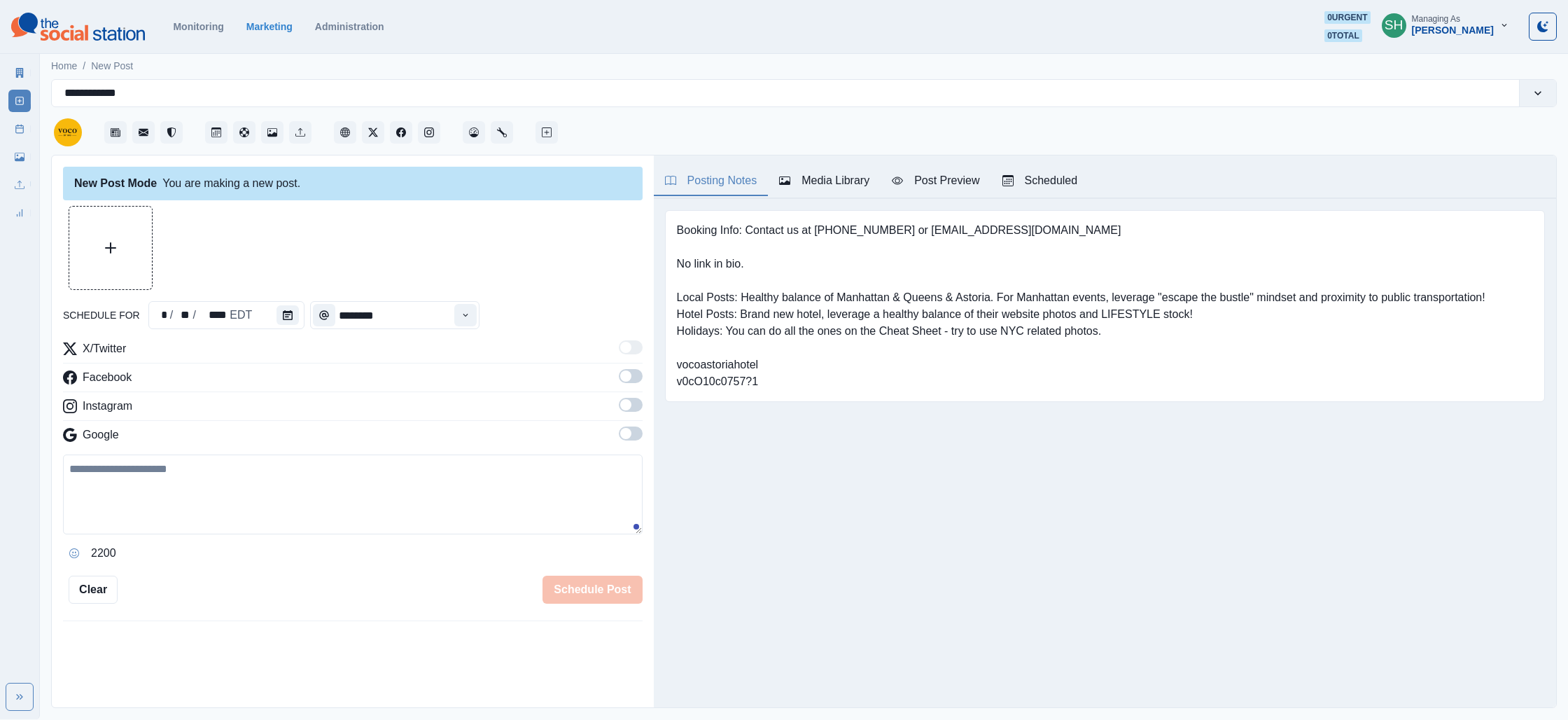
type input "*******"
type textarea "**********"
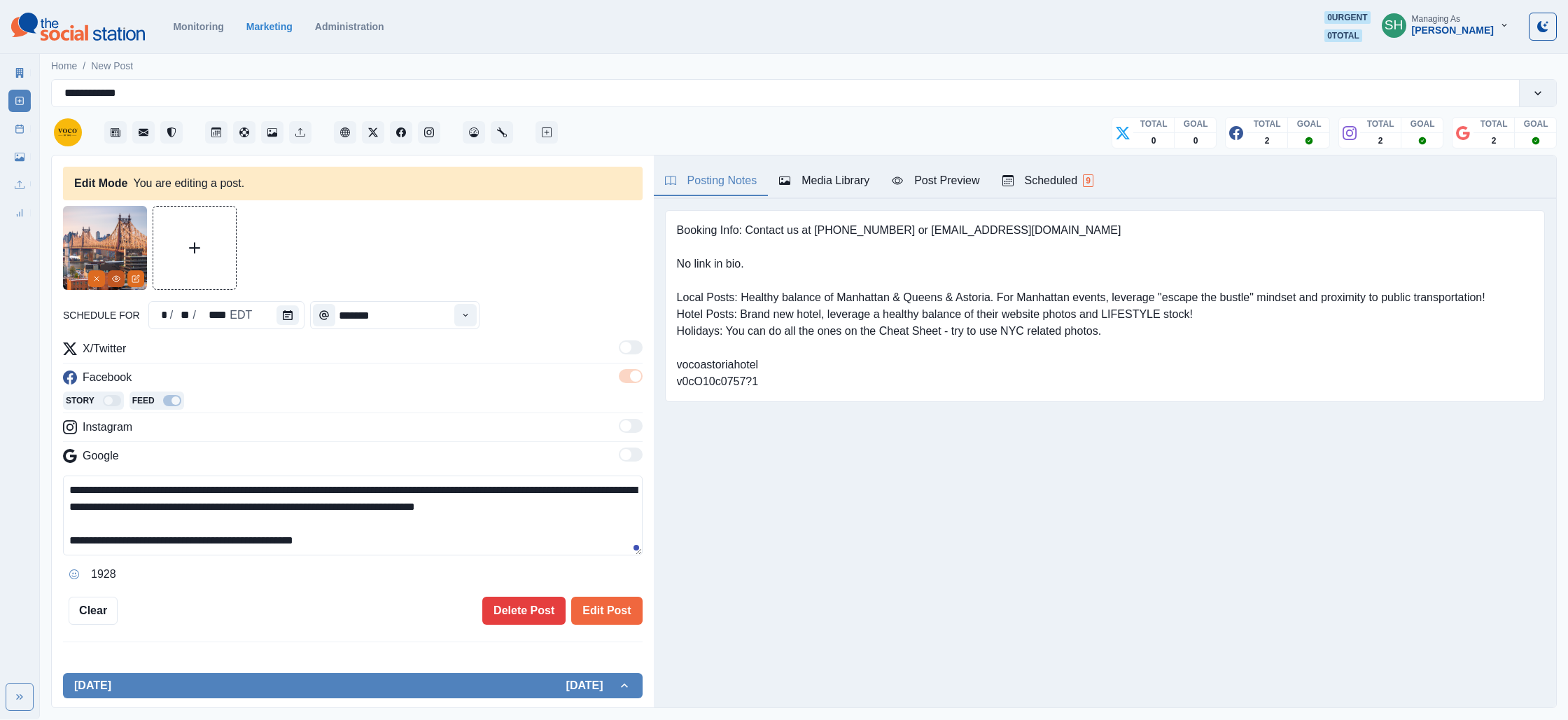
click at [118, 284] on button "View Media" at bounding box center [116, 279] width 17 height 17
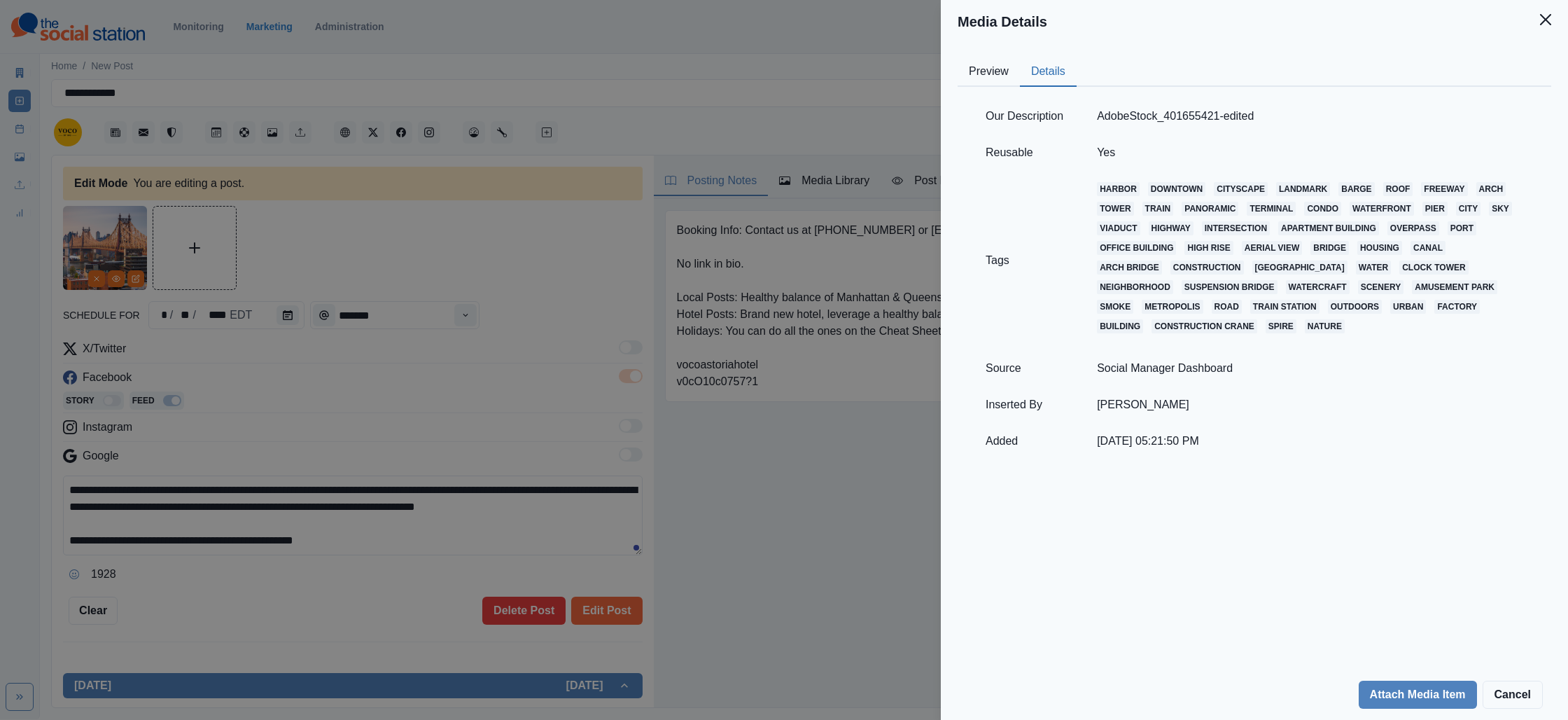
click at [1044, 69] on button "Details" at bounding box center [1048, 72] width 57 height 30
click at [640, 270] on div "Media Details Preview Details Our Description AdobeStock_401655421-edited Reusa…" at bounding box center [784, 360] width 1568 height 720
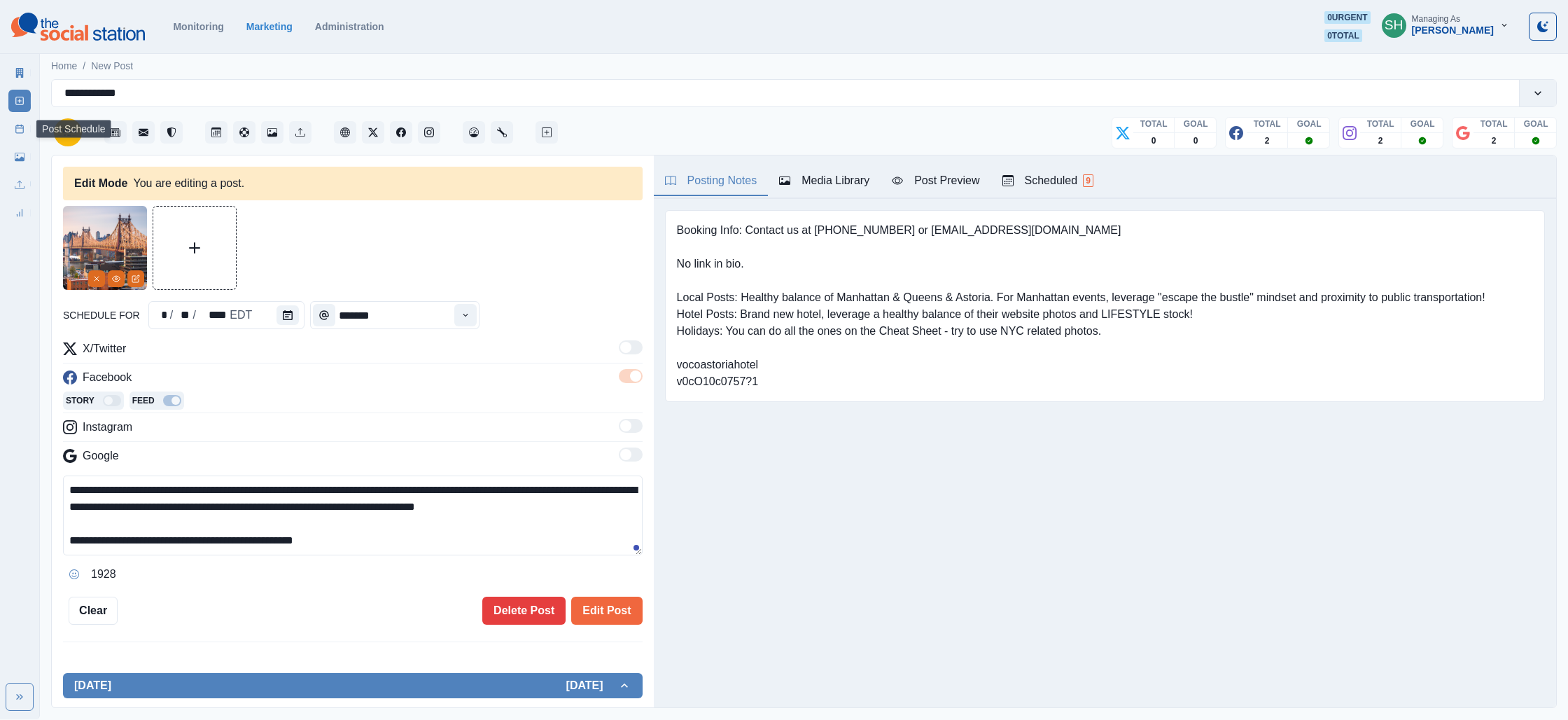
click at [31, 130] on div "Marketing Summary New Post Post Schedule Media Library Uploads Review Summary" at bounding box center [20, 140] width 39 height 168
click at [31, 129] on div "Marketing Summary New Post Post Schedule Media Library Uploads Review Summary" at bounding box center [20, 140] width 39 height 168
click at [5, 129] on div "Marketing Summary New Post Post Schedule Media Library Uploads Review Summary" at bounding box center [20, 140] width 39 height 168
click at [18, 127] on icon at bounding box center [20, 129] width 10 height 10
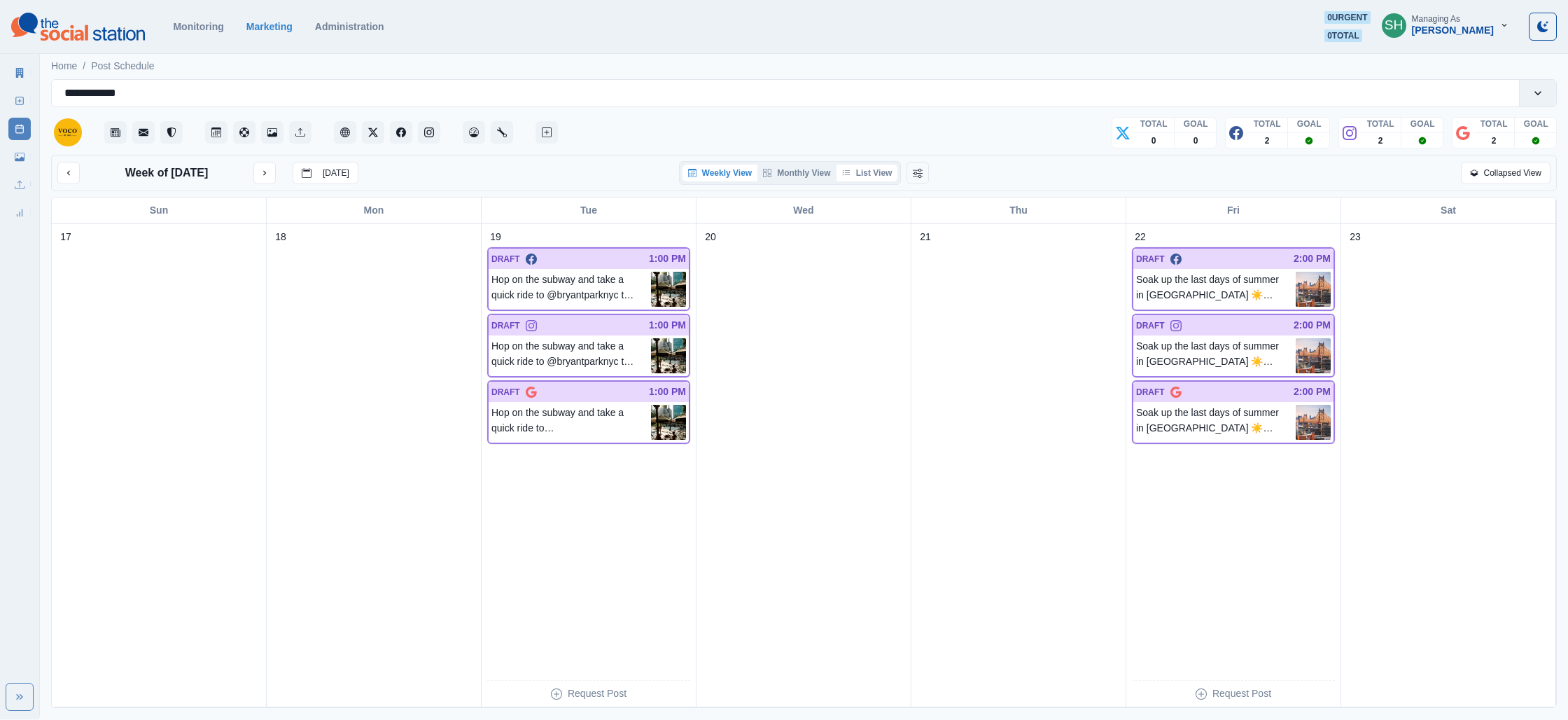
click at [865, 171] on button "List View" at bounding box center [868, 173] width 62 height 17
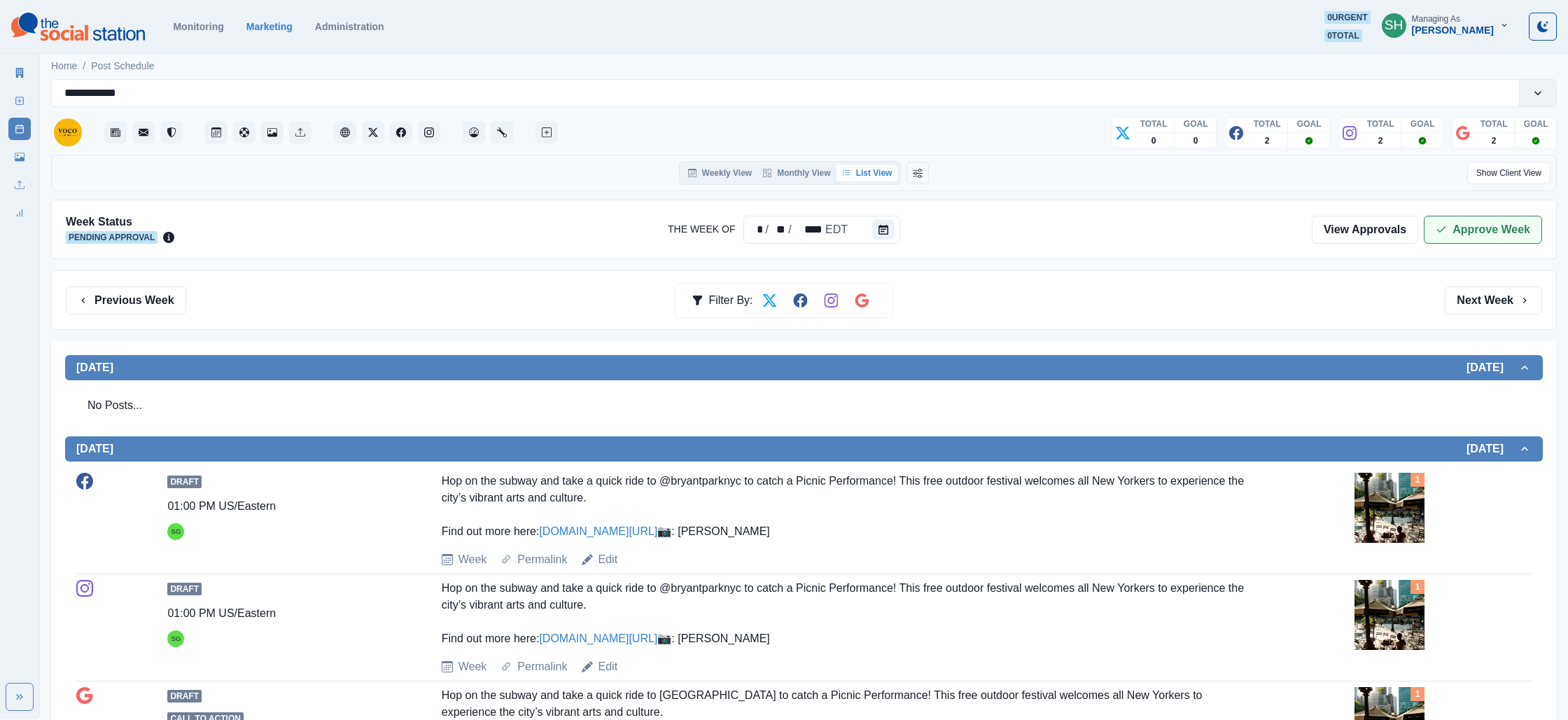
click at [1542, 214] on div "Week Status Pending Approval The Week Of * / ** / **** EDT View Approvals Appro…" at bounding box center [804, 229] width 1506 height 60
click at [1528, 221] on button "Approve Week" at bounding box center [1483, 229] width 118 height 28
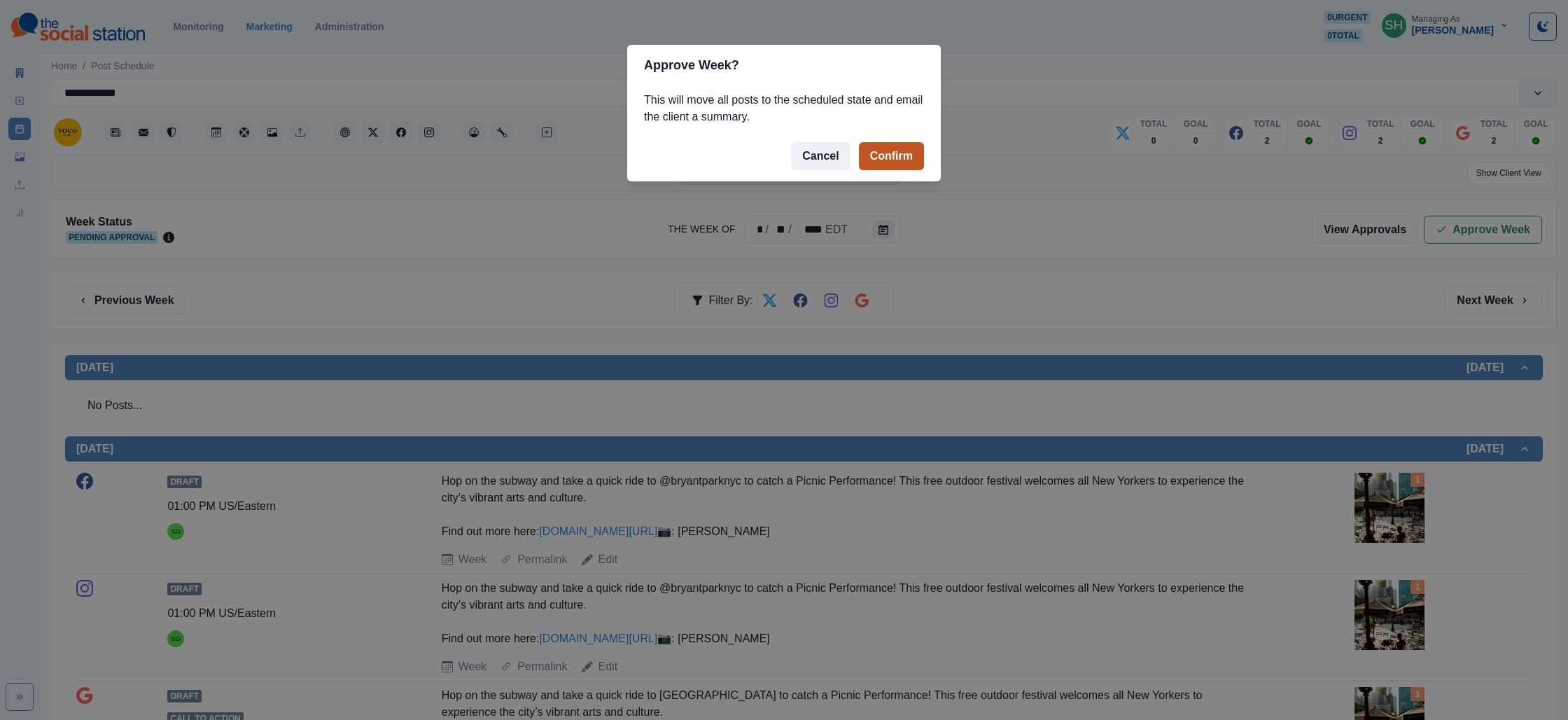
click at [894, 164] on button "Confirm" at bounding box center [892, 156] width 65 height 28
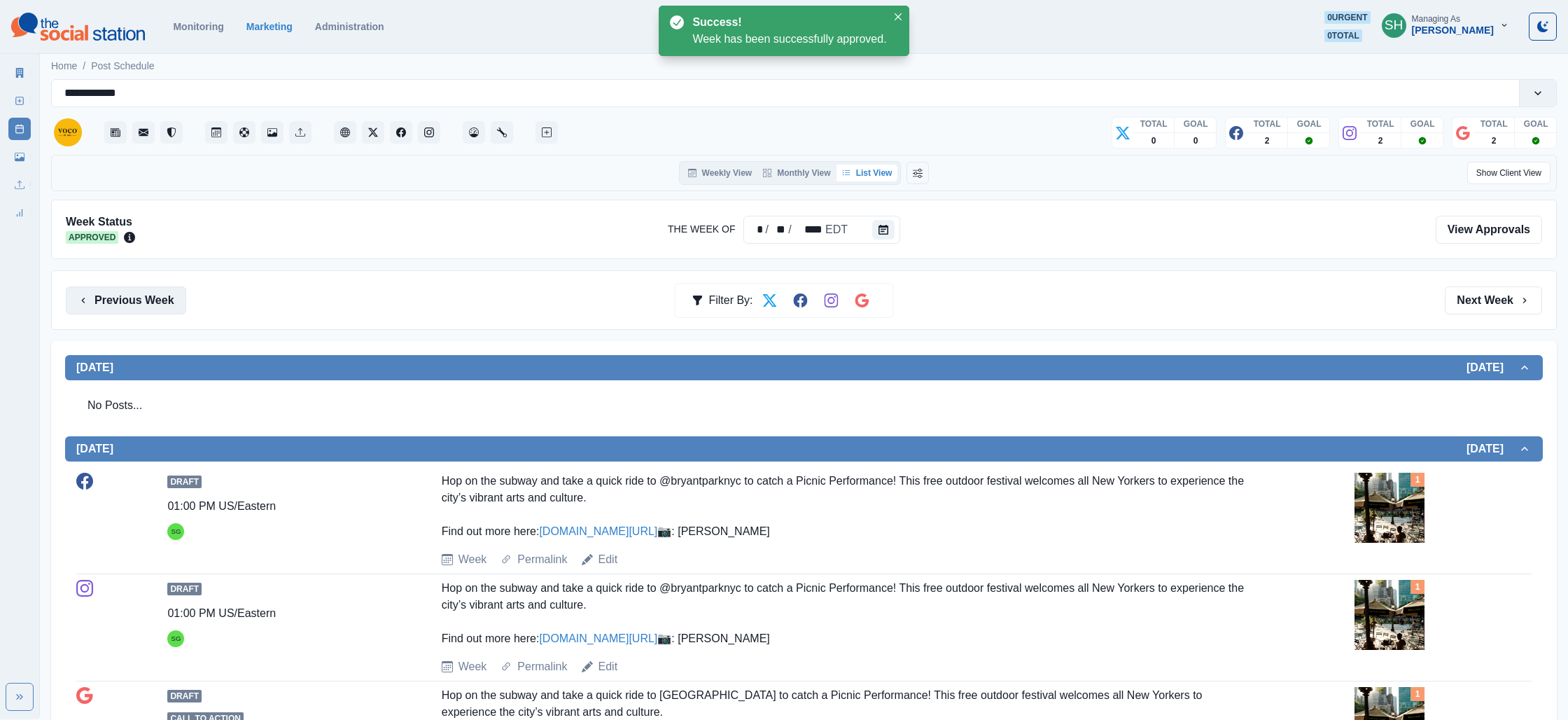
drag, startPoint x: 125, startPoint y: 315, endPoint x: 127, endPoint y: 301, distance: 14.1
click at [125, 315] on div "Previous Week Filter By: Next Week" at bounding box center [804, 300] width 1506 height 60
click at [127, 301] on button "Previous Week" at bounding box center [126, 301] width 120 height 28
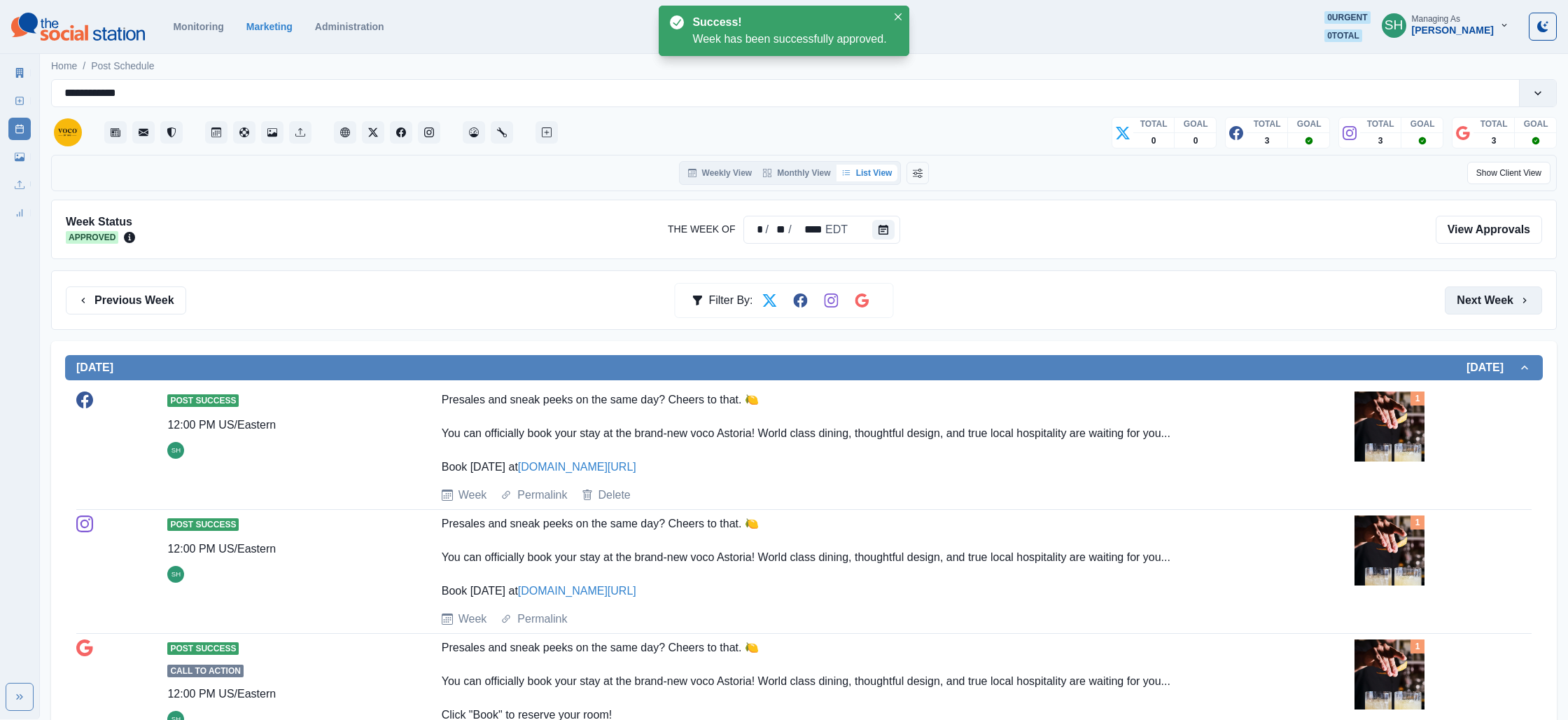
click at [1519, 300] on icon "button" at bounding box center [1525, 301] width 11 height 11
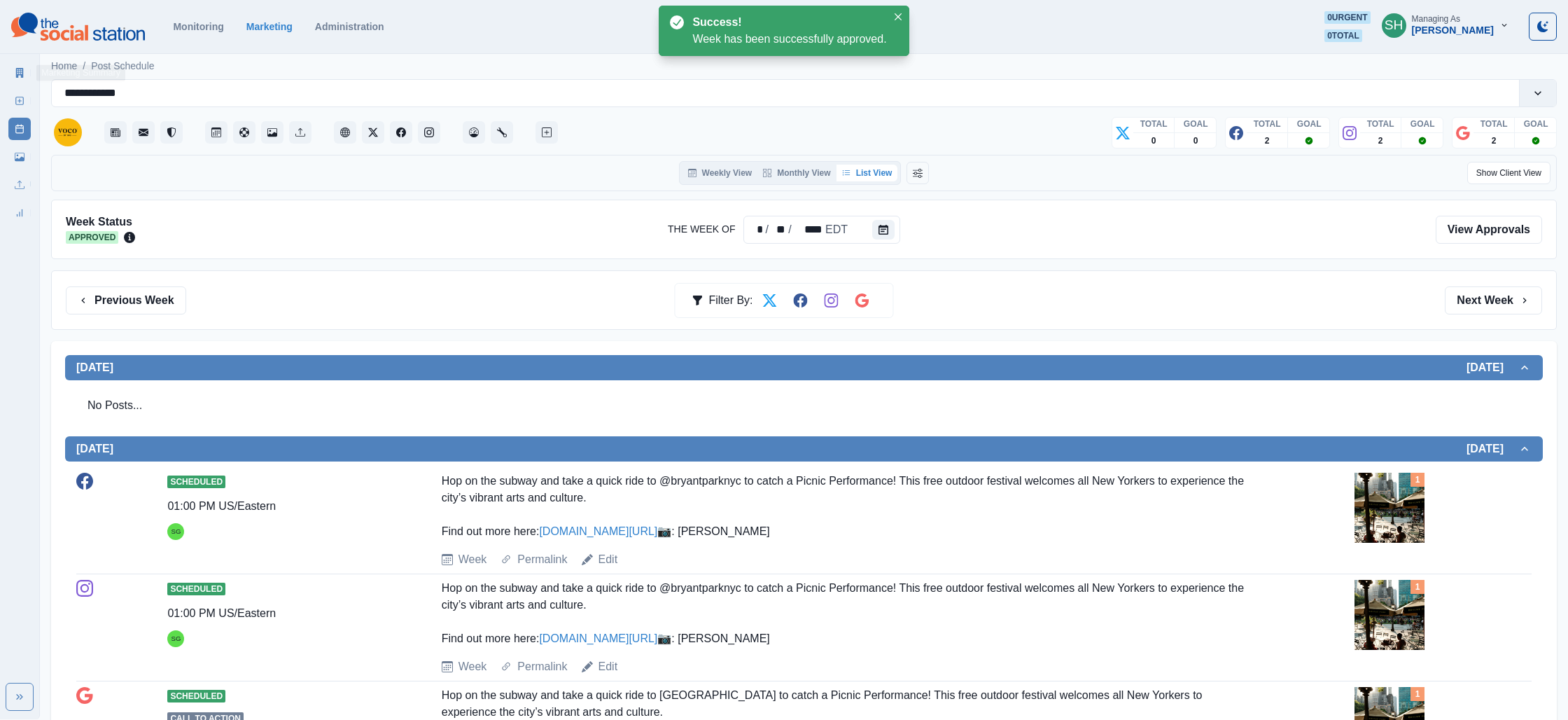
click at [8, 82] on div "Marketing Summary New Post Post Schedule Media Library Uploads Review Summary" at bounding box center [20, 140] width 39 height 168
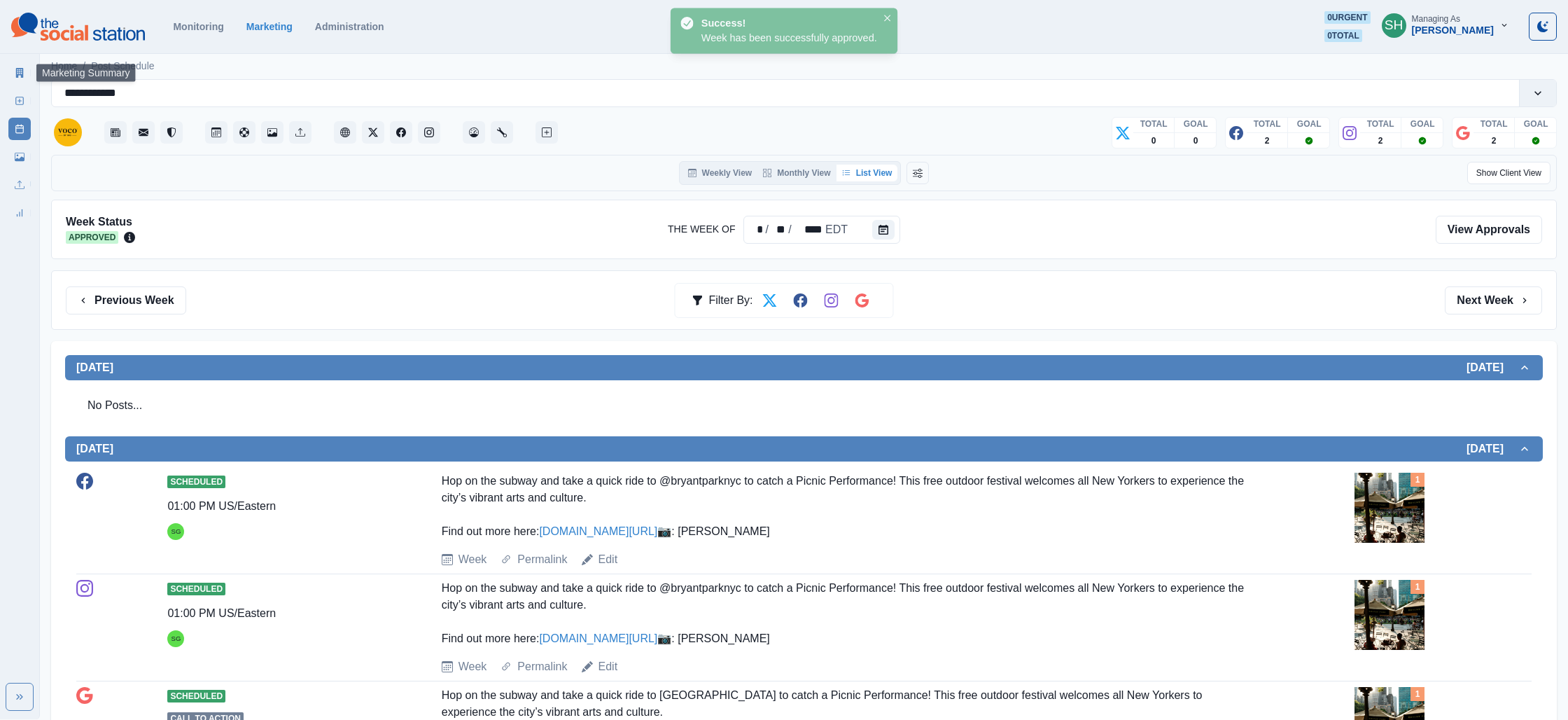
click at [15, 75] on icon at bounding box center [20, 72] width 10 height 10
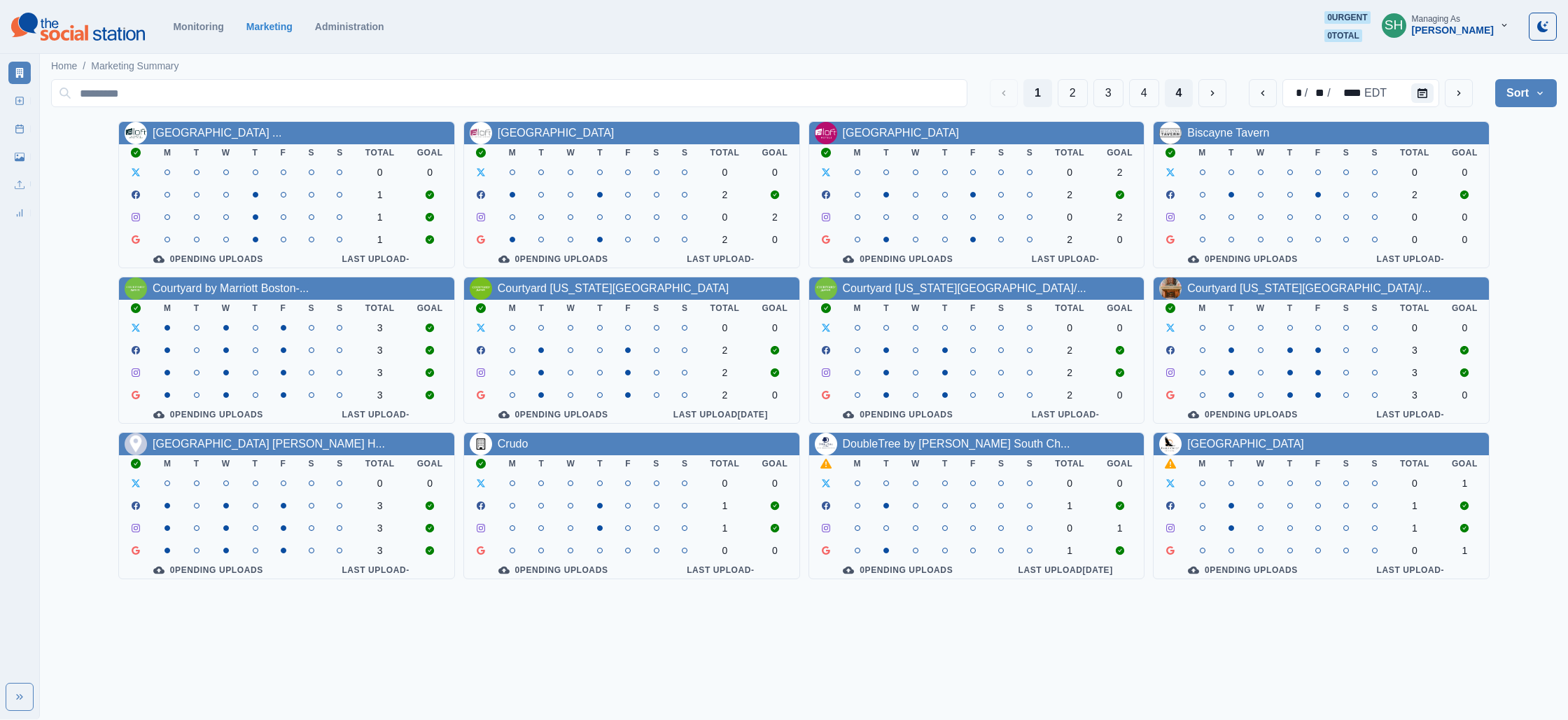
click at [1170, 96] on button "4" at bounding box center [1179, 93] width 29 height 28
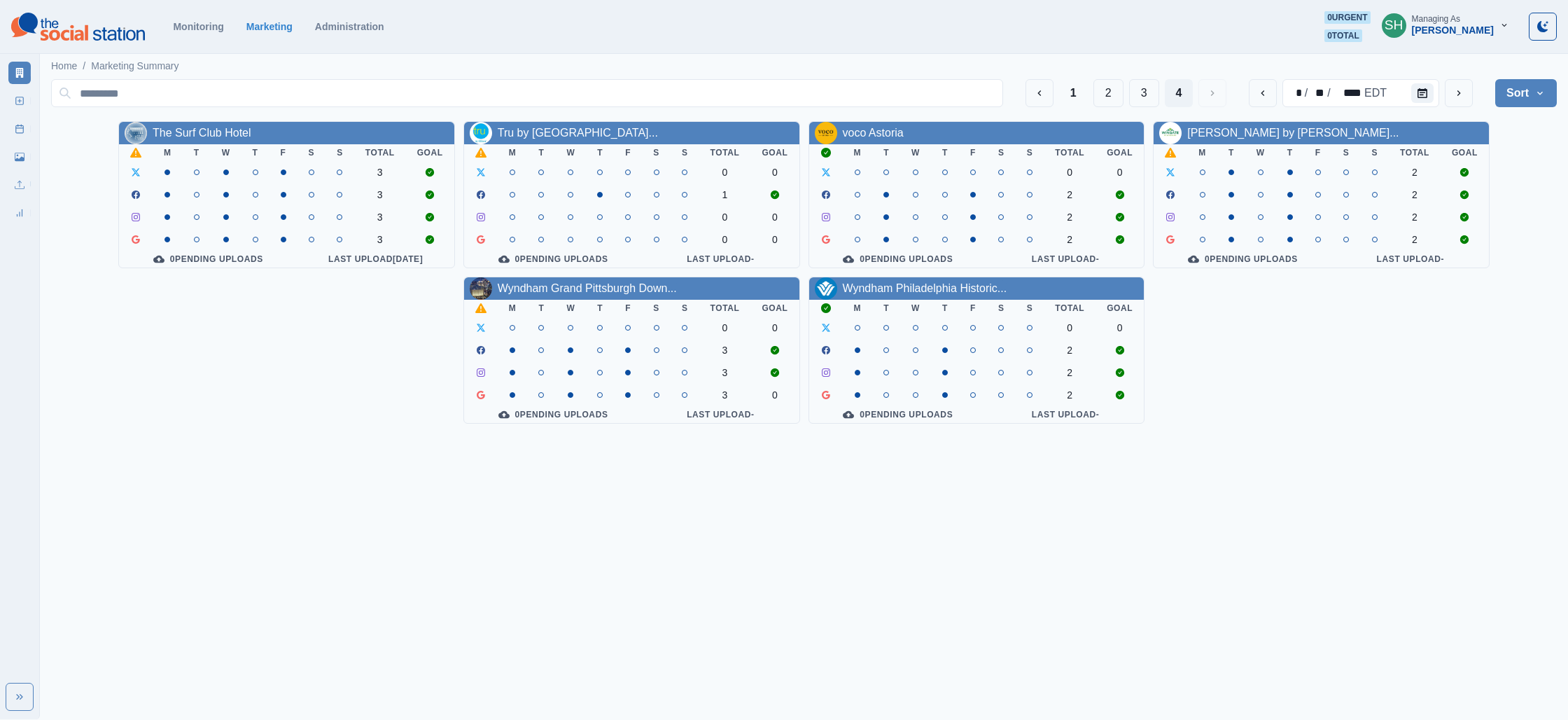
click at [566, 140] on div "Tru by [GEOGRAPHIC_DATA]..." at bounding box center [578, 133] width 160 height 17
click at [557, 134] on link "Tru by [GEOGRAPHIC_DATA]..." at bounding box center [578, 132] width 160 height 12
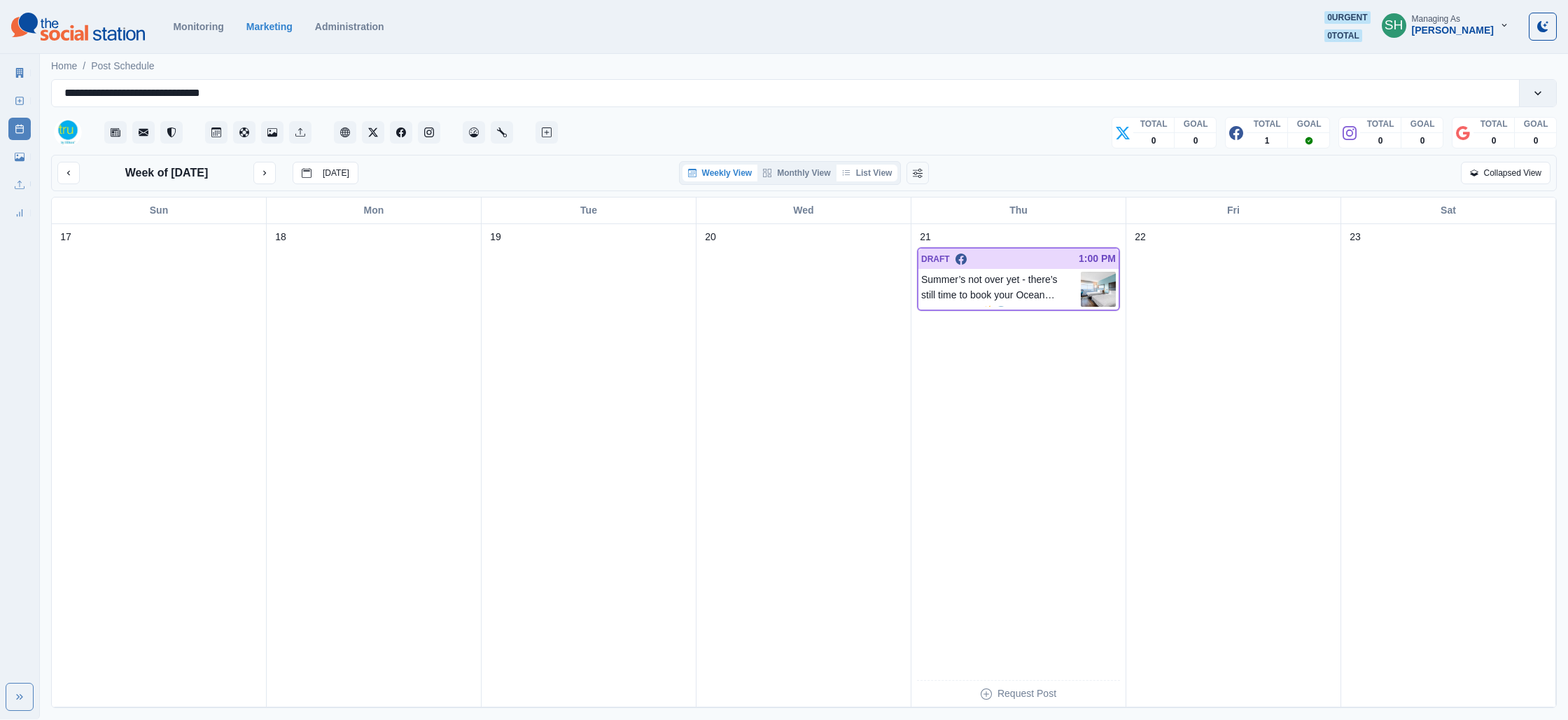
click at [892, 173] on button "List View" at bounding box center [868, 173] width 62 height 17
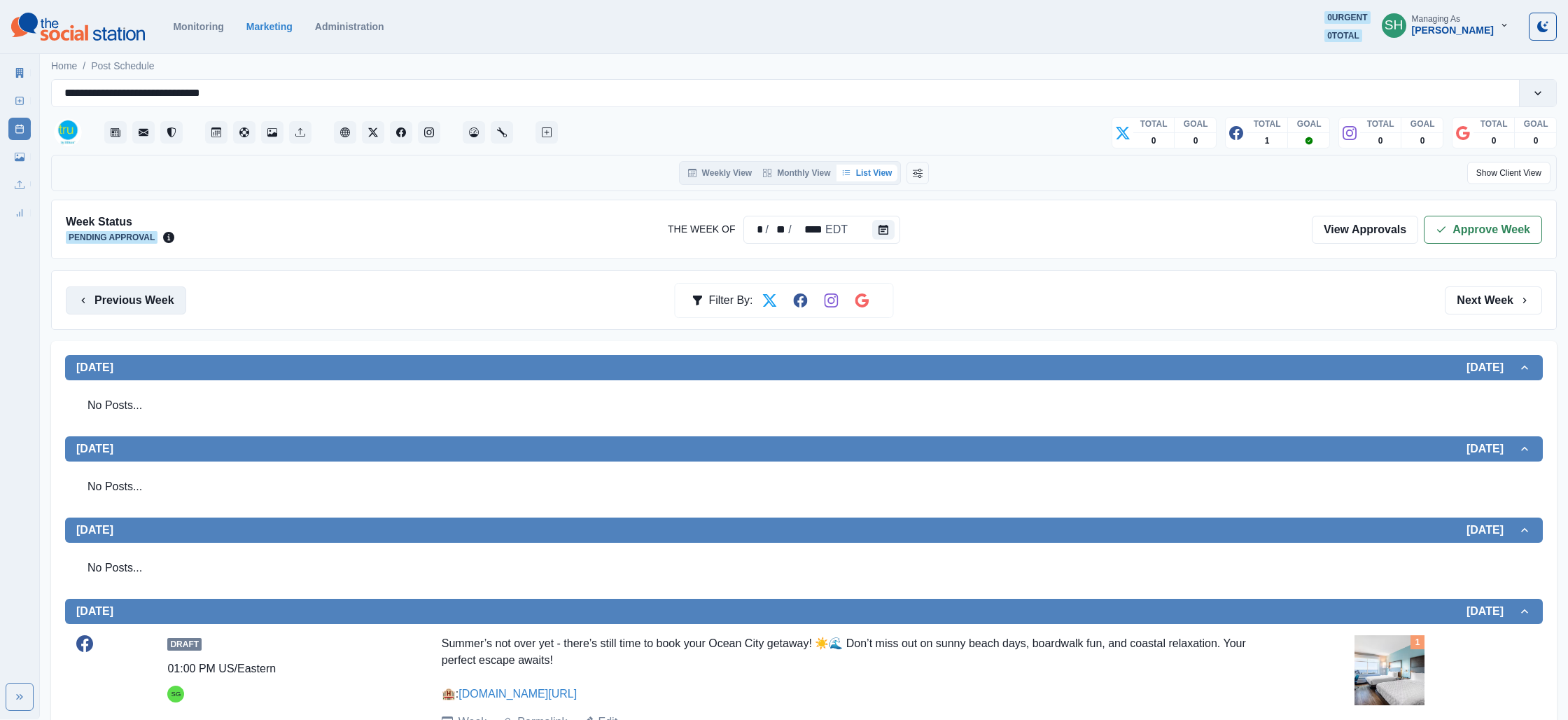
click at [175, 296] on button "Previous Week" at bounding box center [126, 301] width 120 height 28
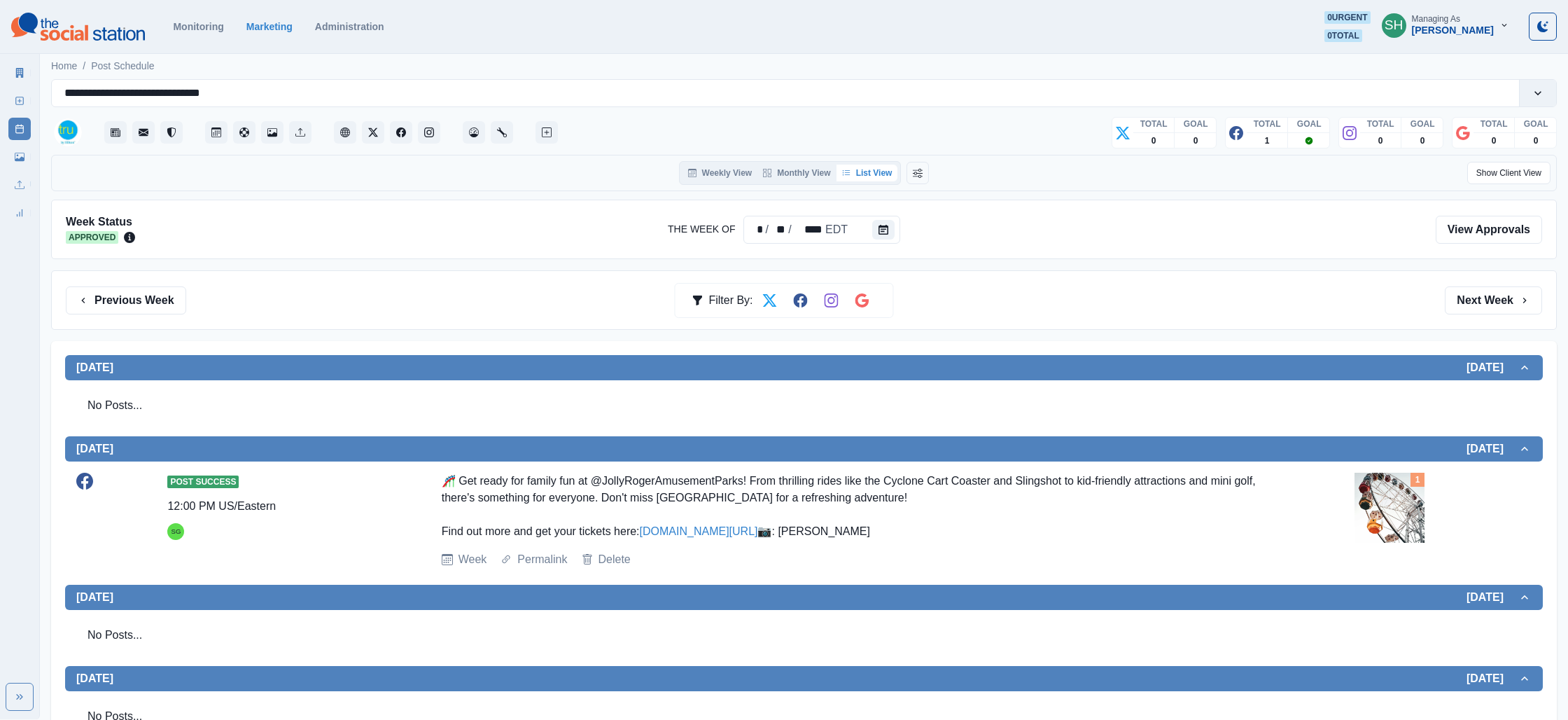
click at [1469, 318] on div "Previous Week Filter By: Next Week" at bounding box center [804, 300] width 1506 height 60
click at [1474, 300] on button "Next Week" at bounding box center [1493, 301] width 97 height 28
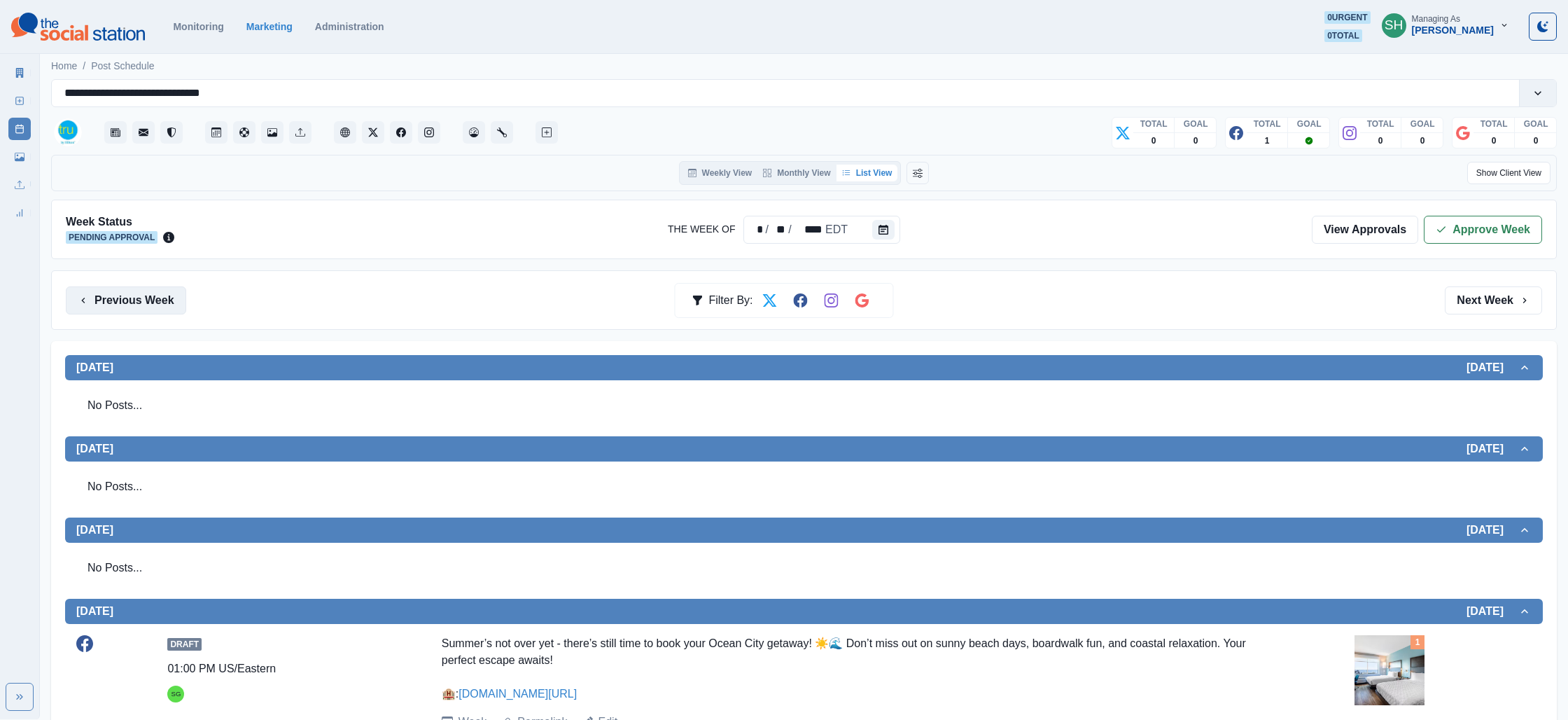
click at [126, 296] on button "Previous Week" at bounding box center [126, 301] width 120 height 28
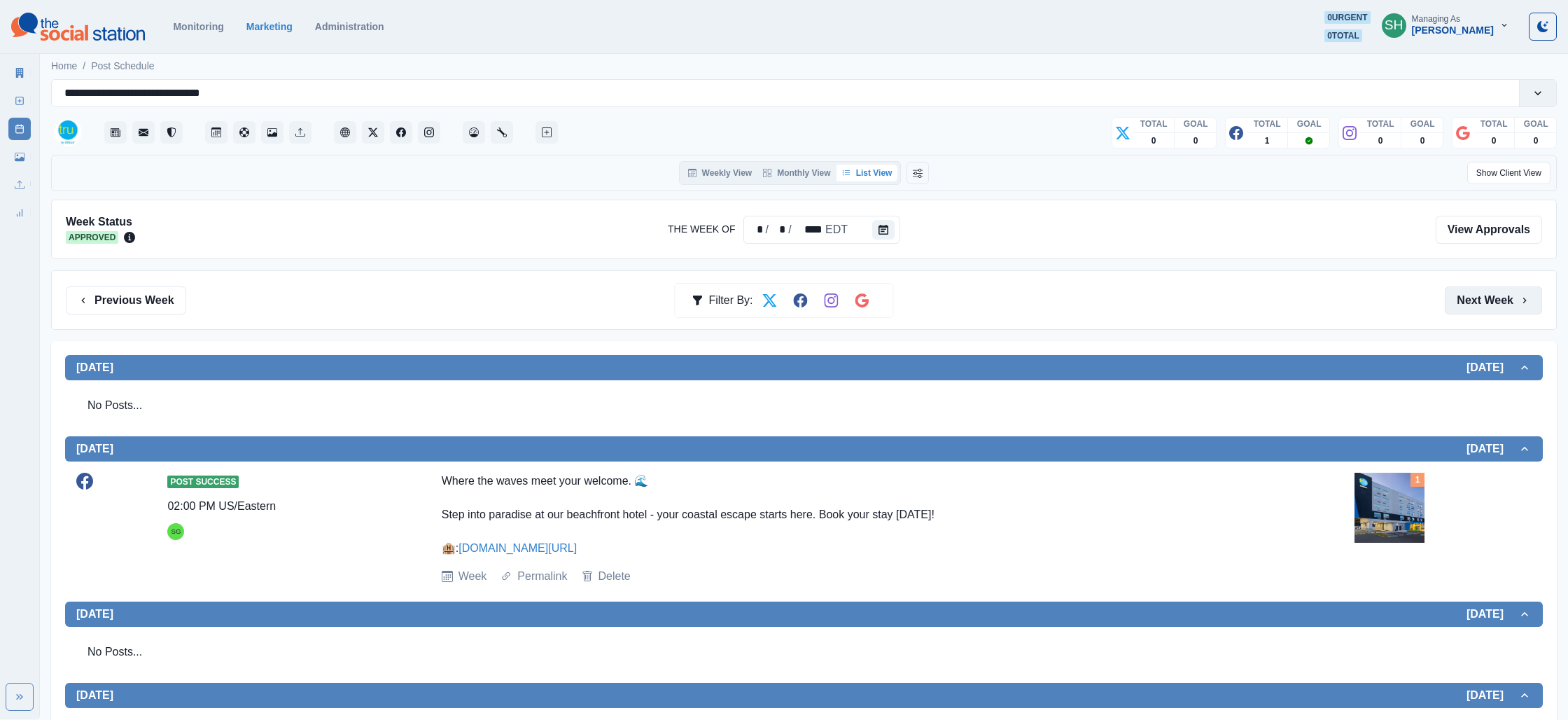
click at [1529, 307] on button "Next Week" at bounding box center [1493, 301] width 97 height 28
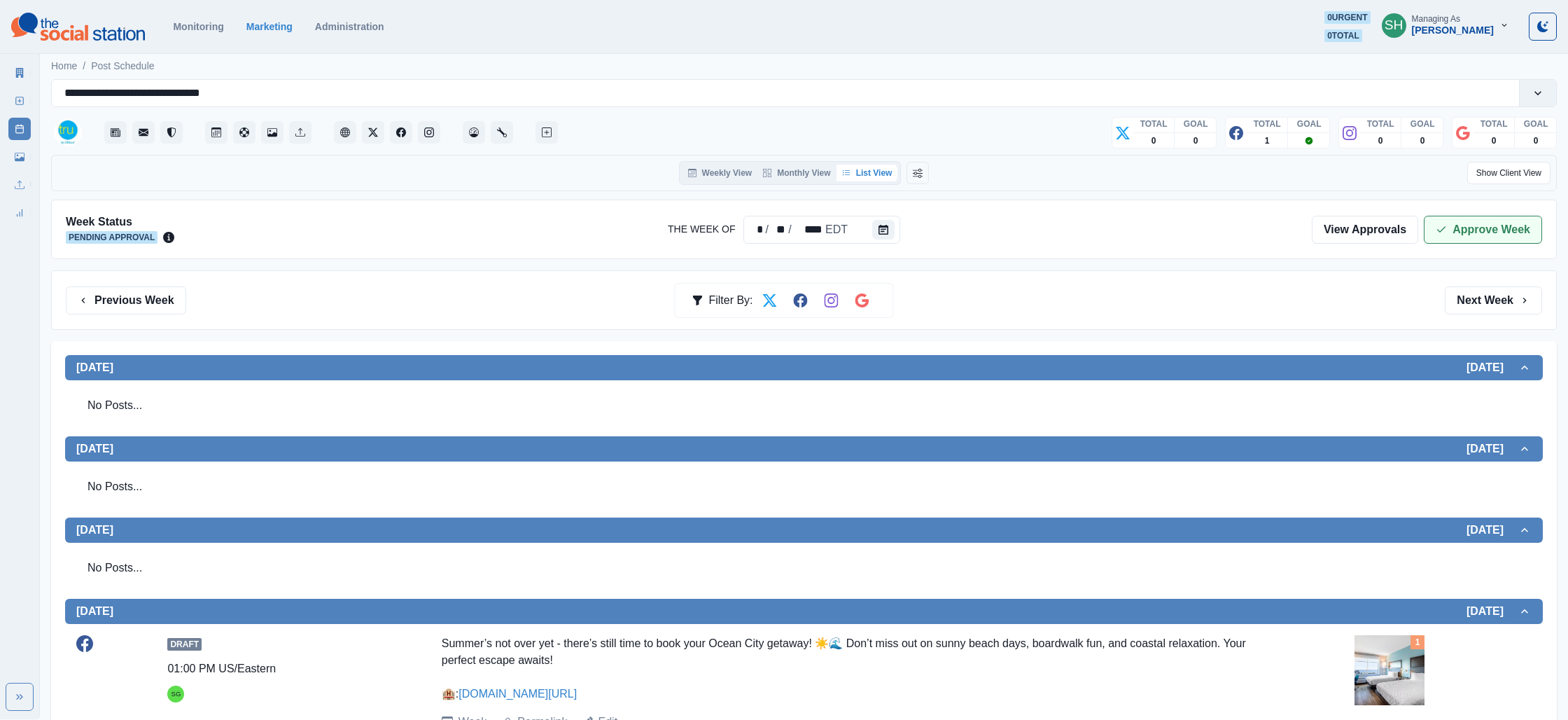
click at [1474, 225] on button "Approve Week" at bounding box center [1483, 229] width 118 height 28
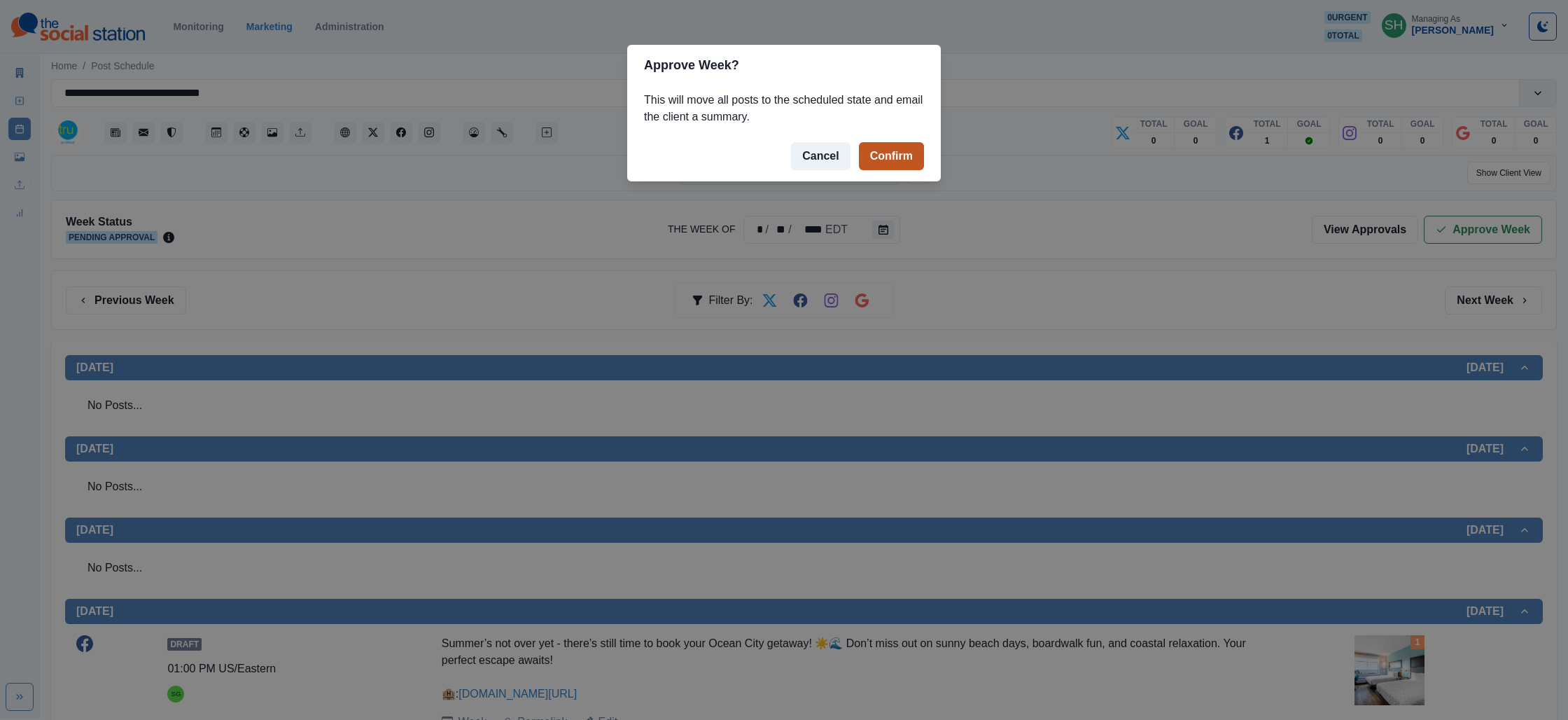
click at [868, 151] on button "Confirm" at bounding box center [892, 156] width 65 height 28
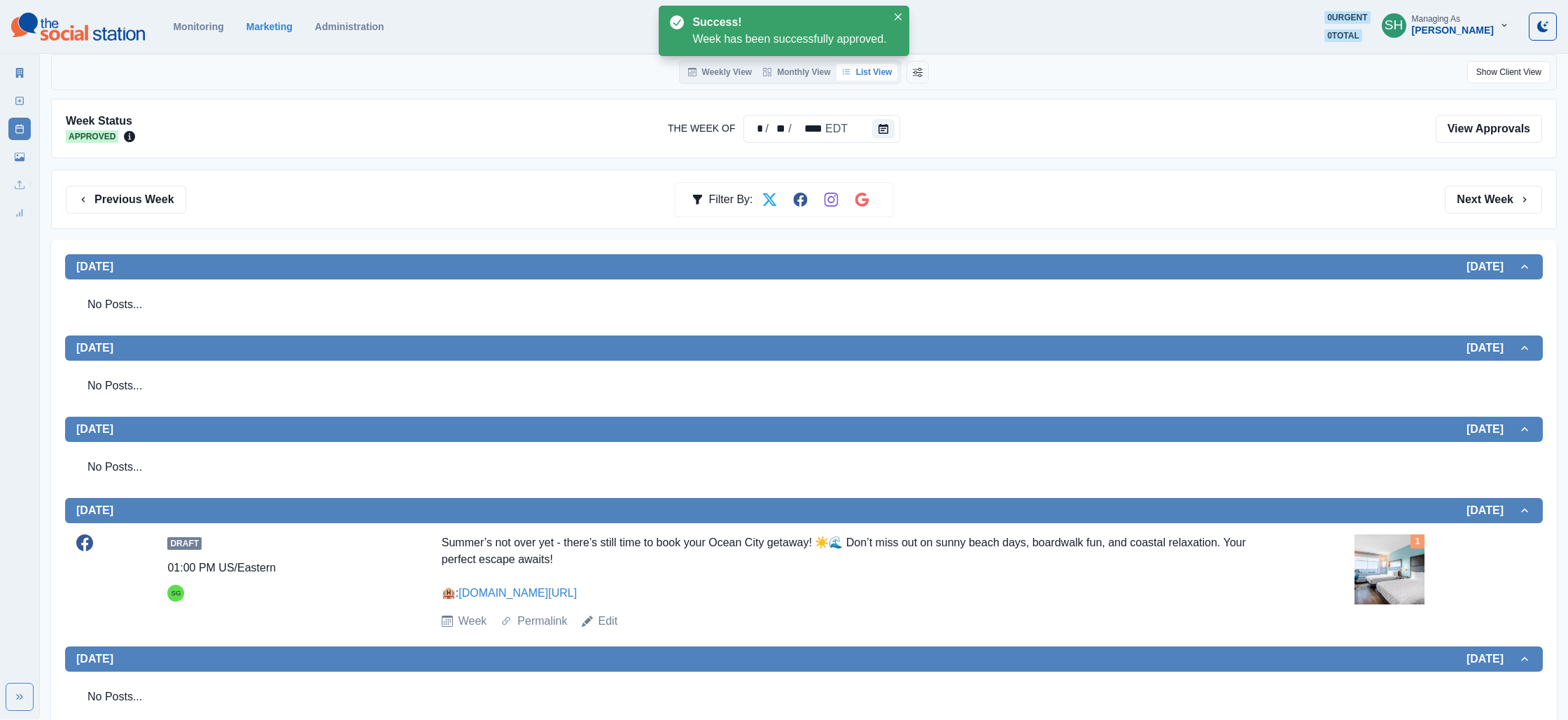
scroll to position [96, 0]
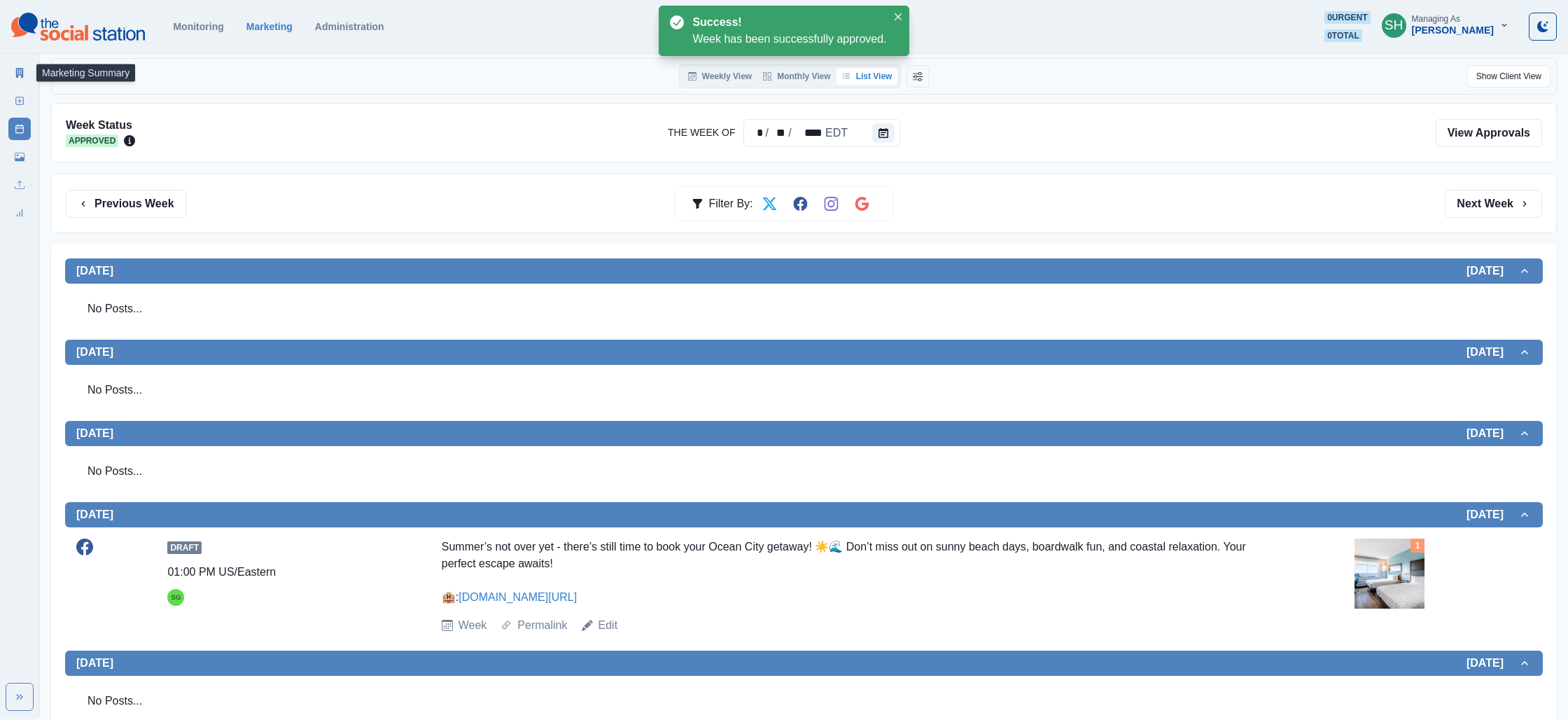
drag, startPoint x: 27, startPoint y: 72, endPoint x: 39, endPoint y: 71, distance: 12.0
click at [26, 72] on link "Marketing Summary" at bounding box center [20, 73] width 23 height 23
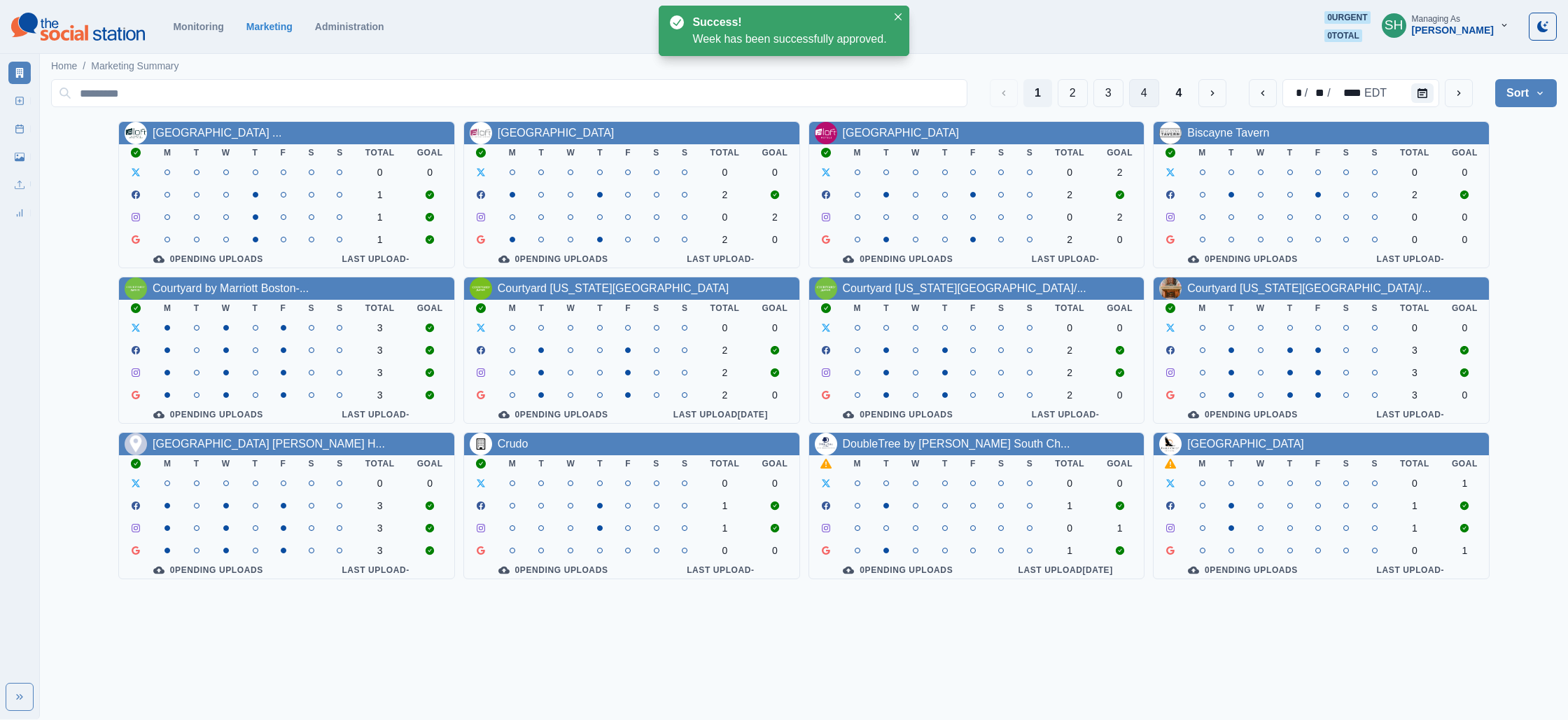
click at [1166, 92] on button "4" at bounding box center [1179, 93] width 29 height 28
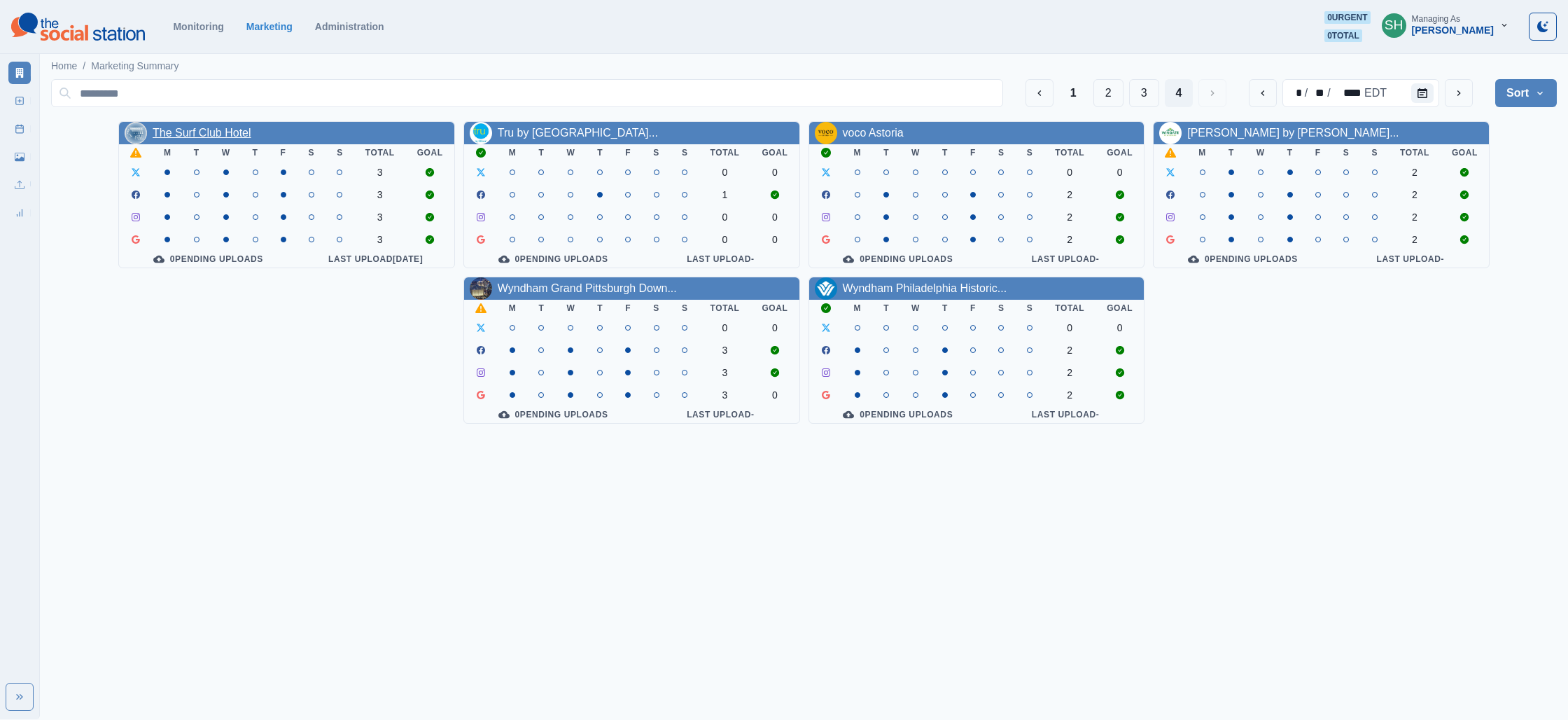
click at [244, 135] on link "The Surf Club Hotel" at bounding box center [202, 132] width 99 height 12
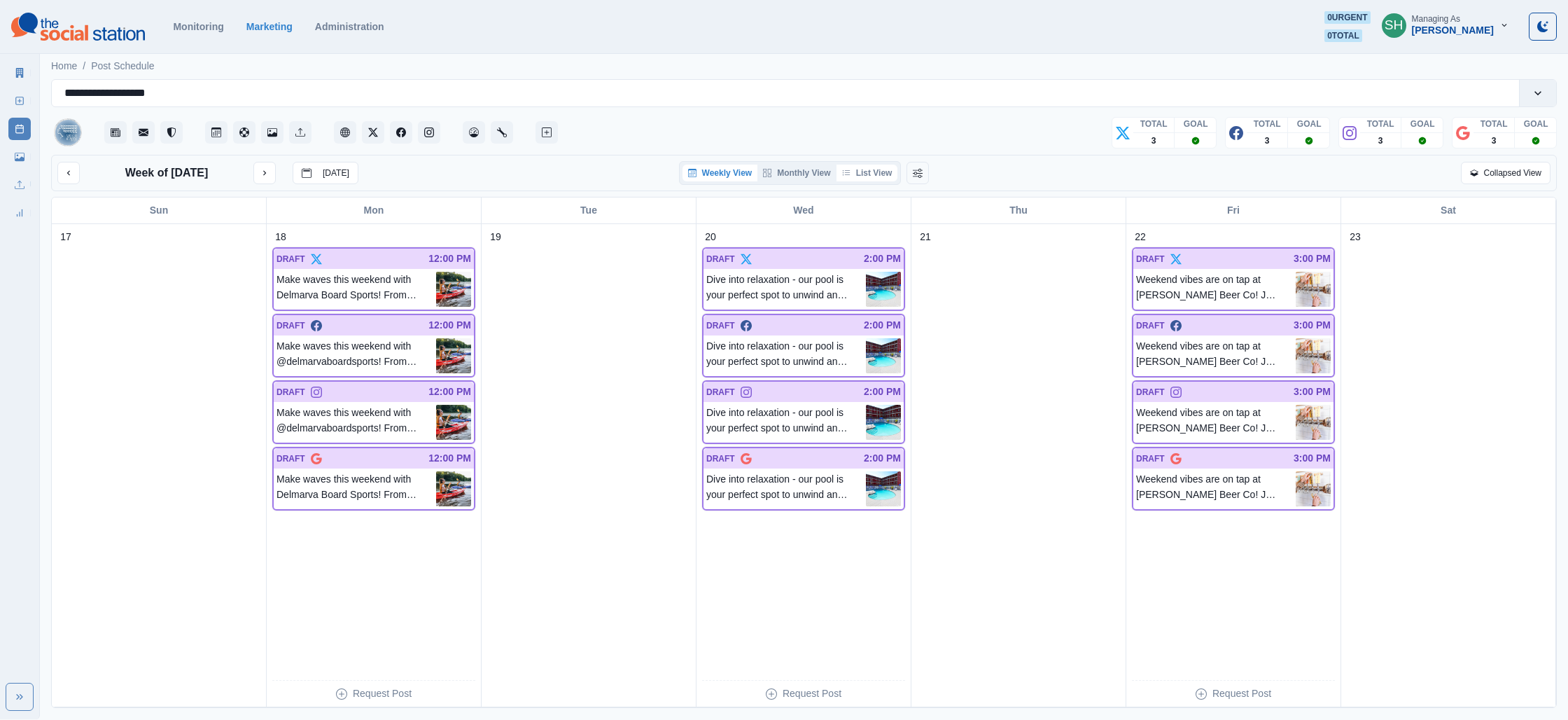
click at [875, 175] on button "List View" at bounding box center [868, 173] width 62 height 17
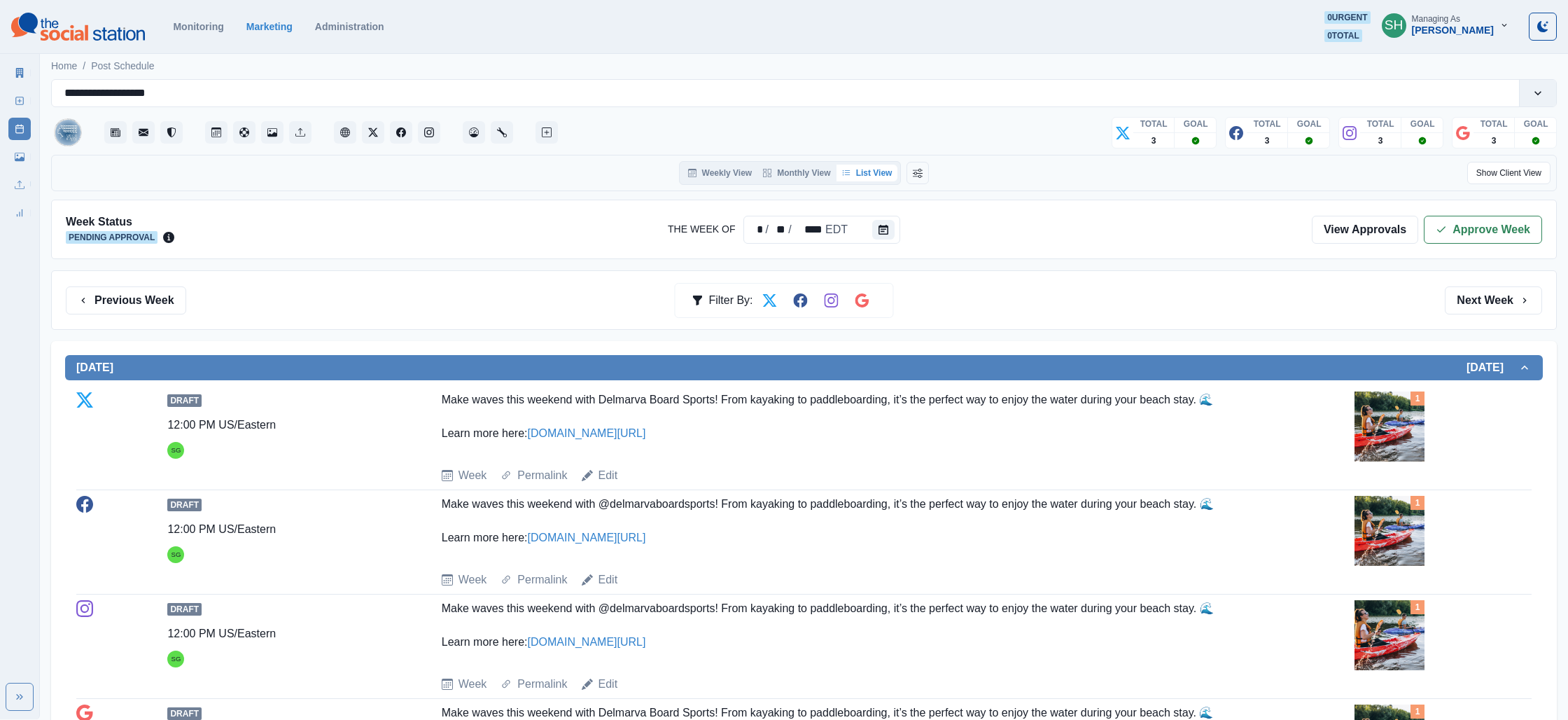
scroll to position [247, 0]
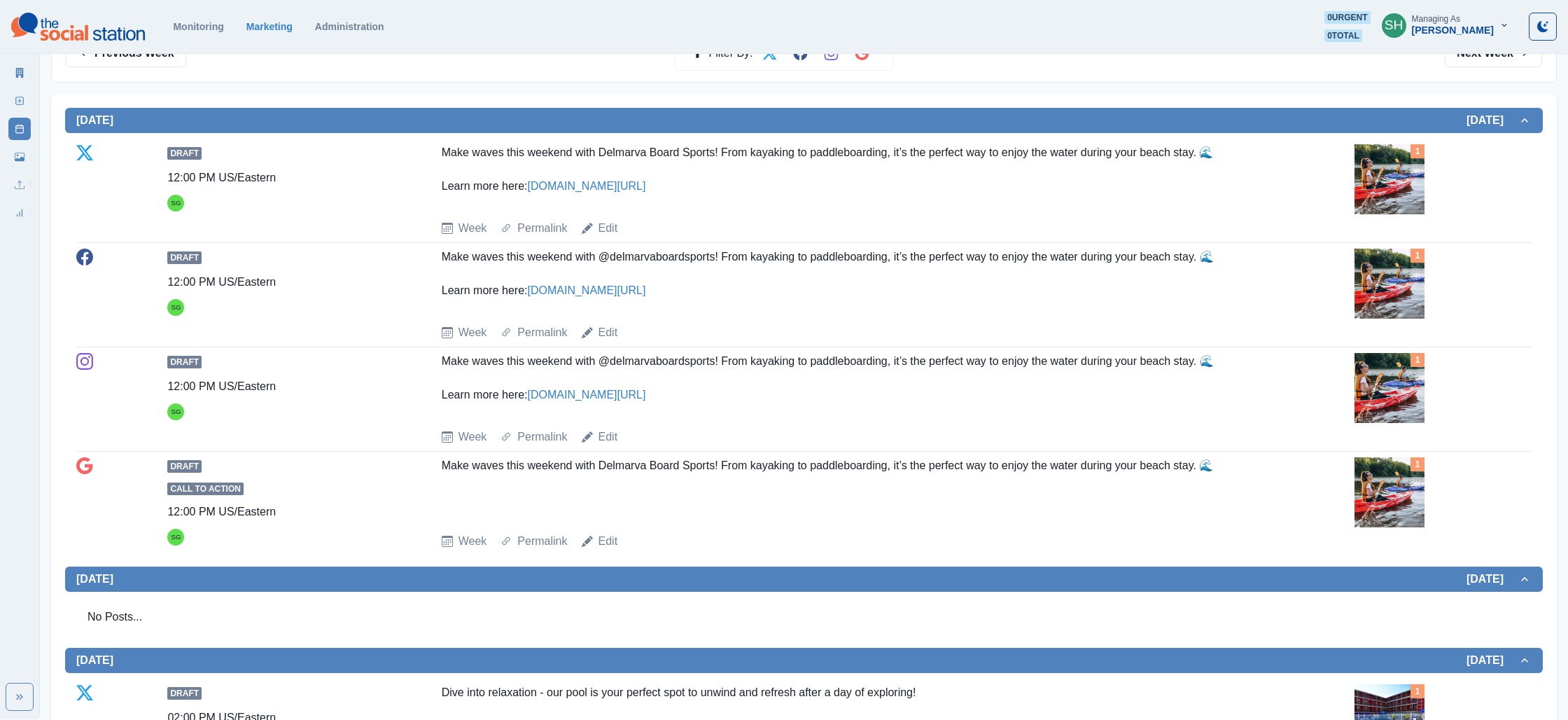
click at [1387, 186] on img at bounding box center [1389, 179] width 70 height 70
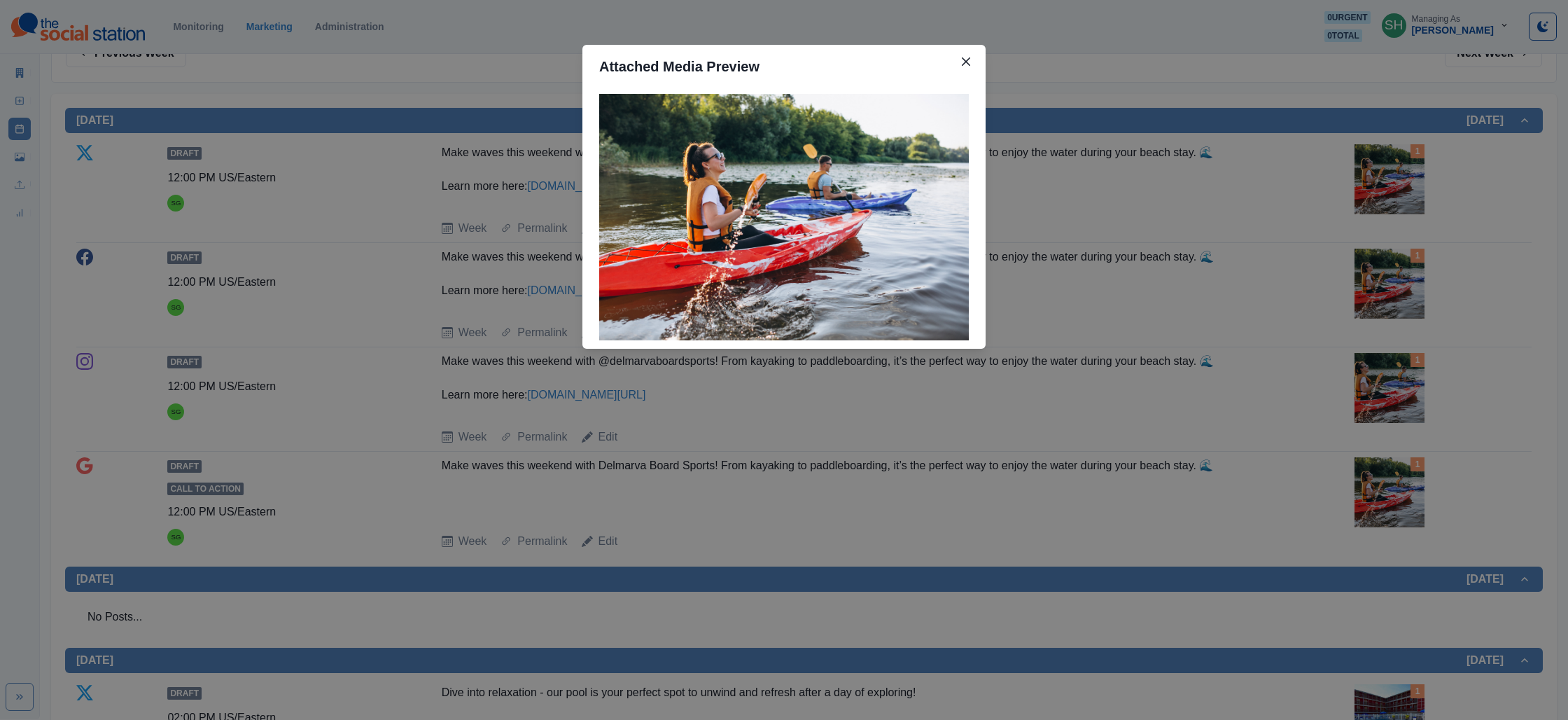
click at [1275, 213] on div "Attached Media Preview" at bounding box center [784, 360] width 1568 height 720
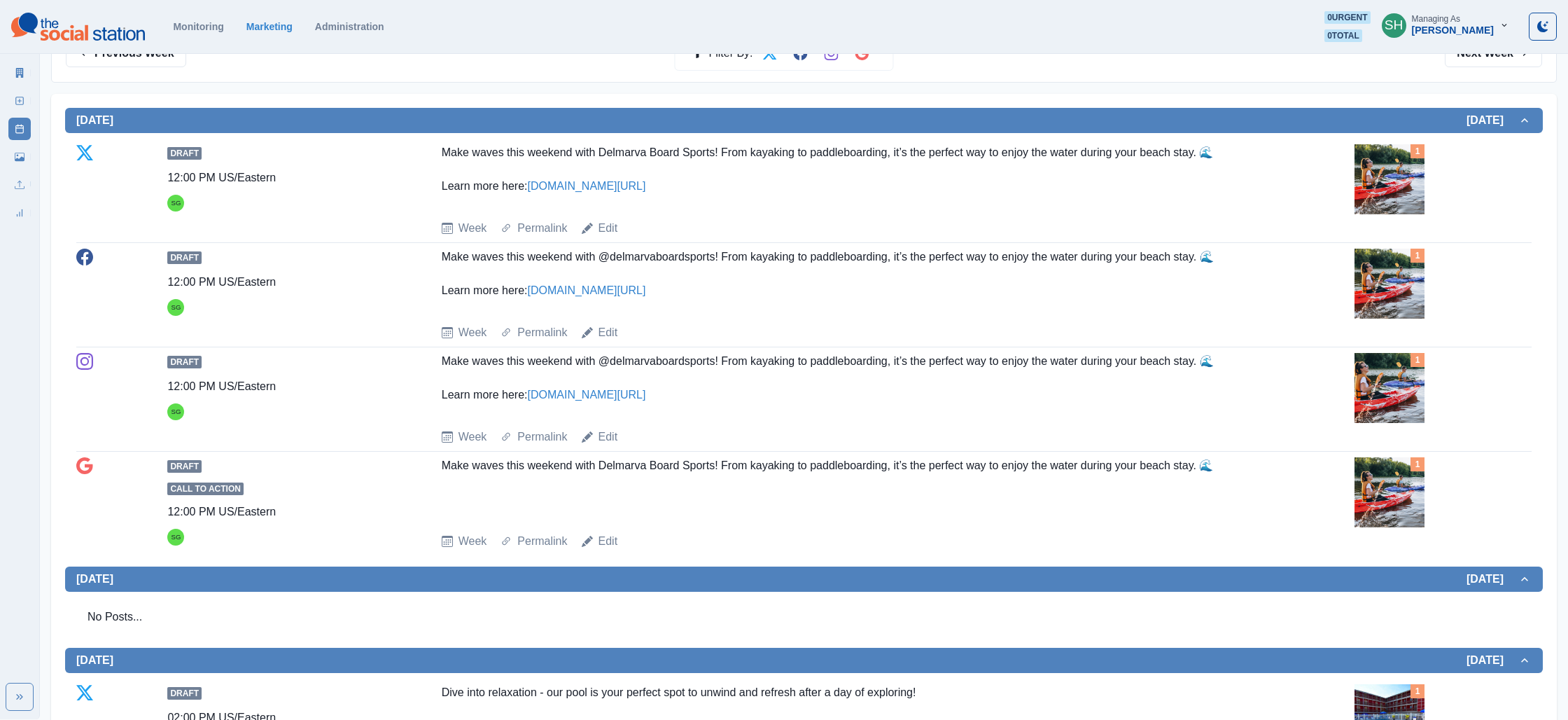
click at [1393, 183] on img at bounding box center [1389, 179] width 70 height 70
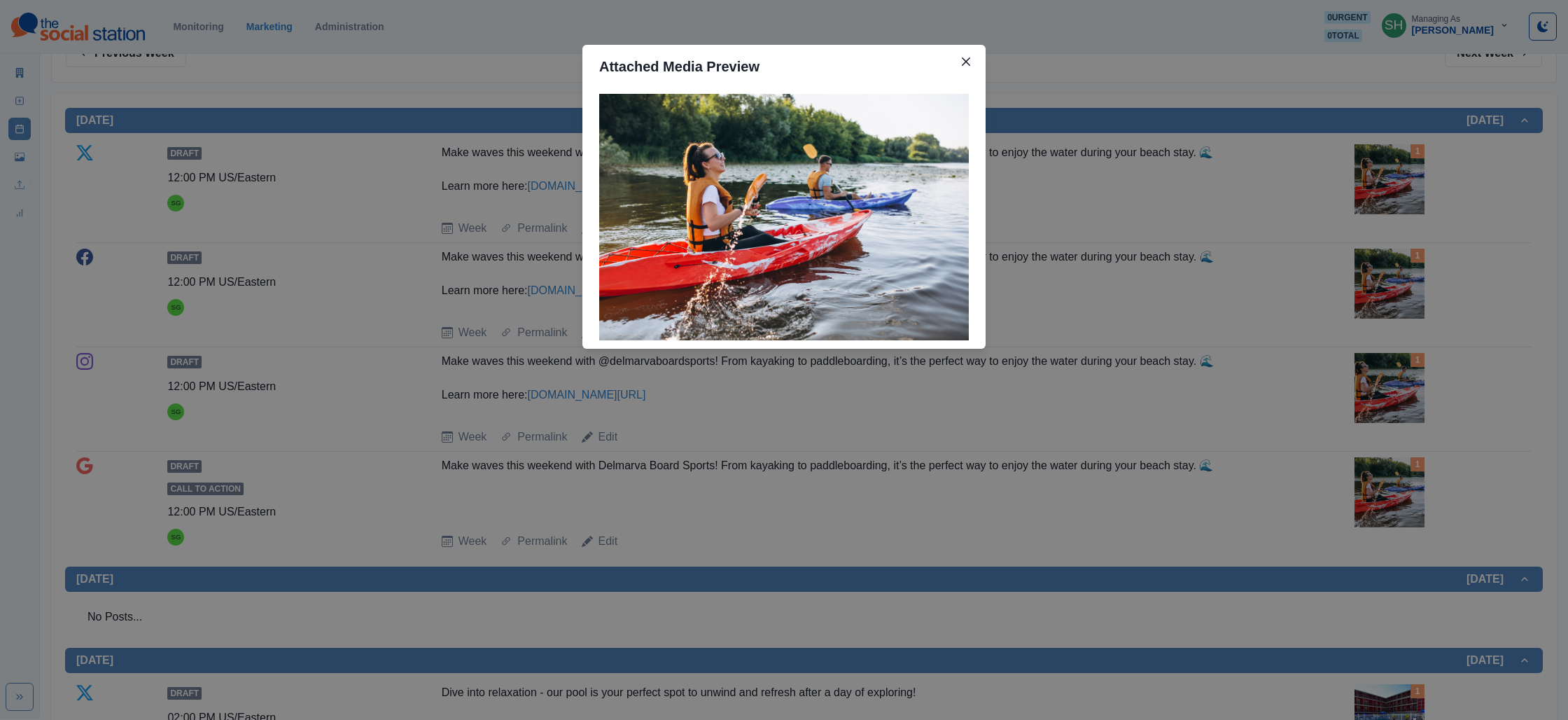
click at [1123, 200] on div "Attached Media Preview" at bounding box center [784, 360] width 1568 height 720
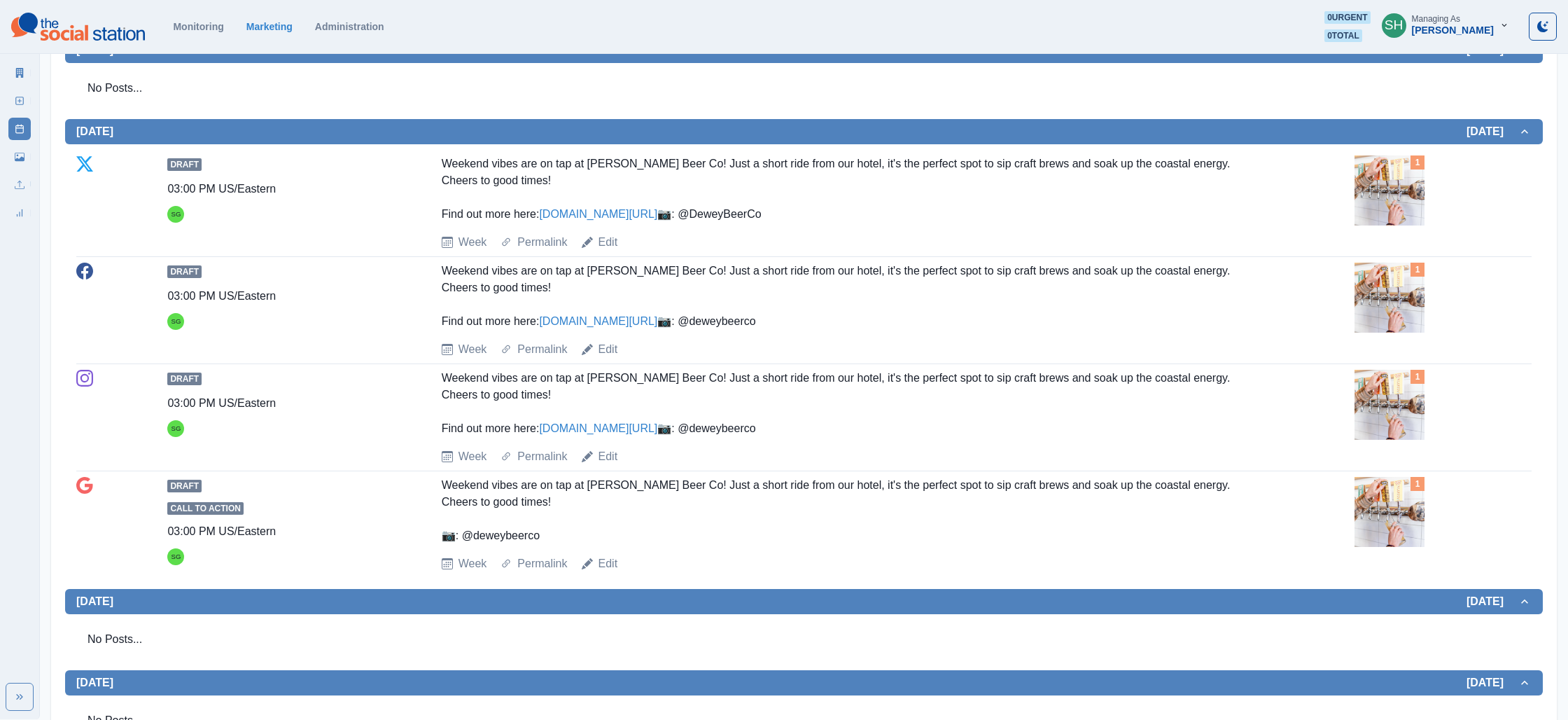
scroll to position [1316, 0]
click at [588, 210] on link "www.bit.ly/4k37Hmi" at bounding box center [598, 213] width 118 height 12
click at [1363, 198] on img at bounding box center [1389, 189] width 70 height 70
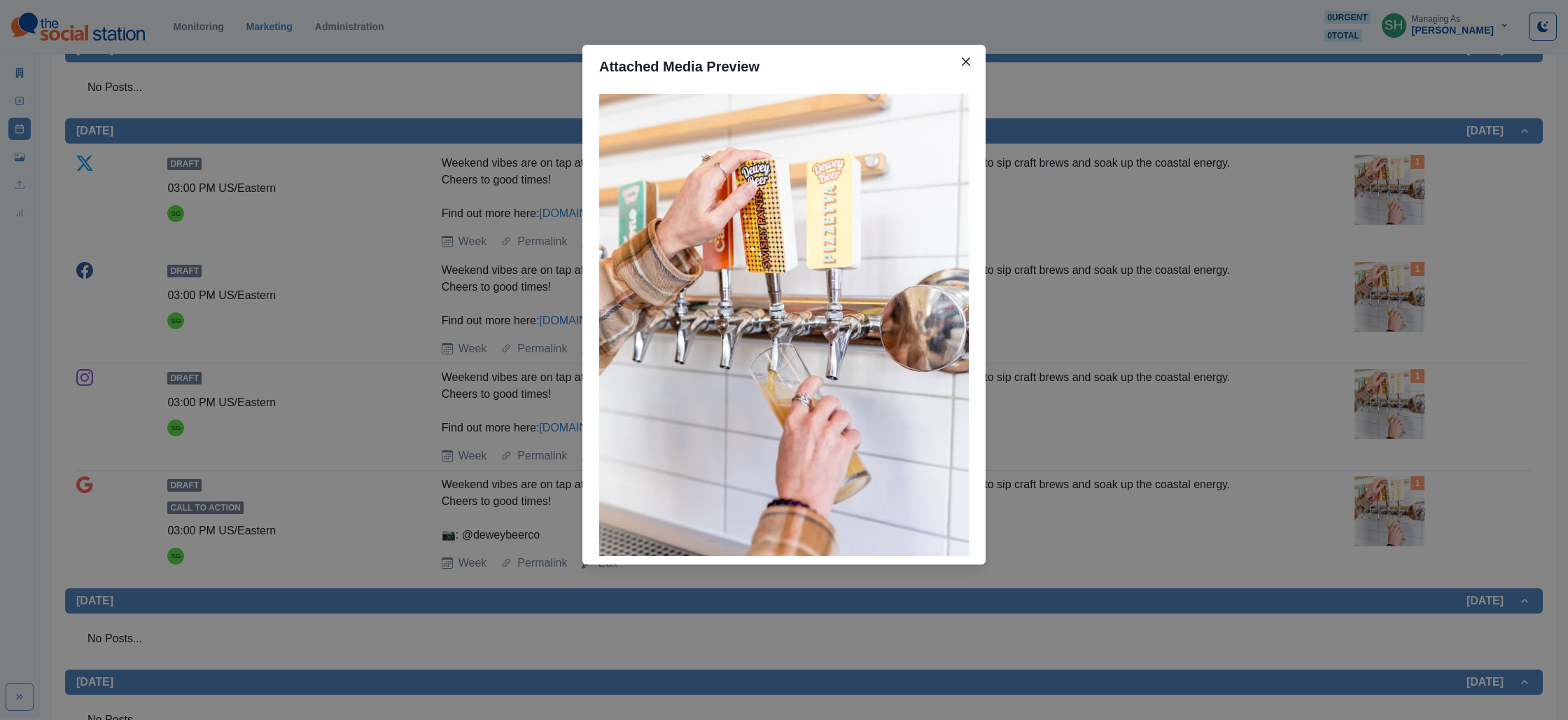
click at [350, 107] on div "Attached Media Preview" at bounding box center [784, 360] width 1568 height 720
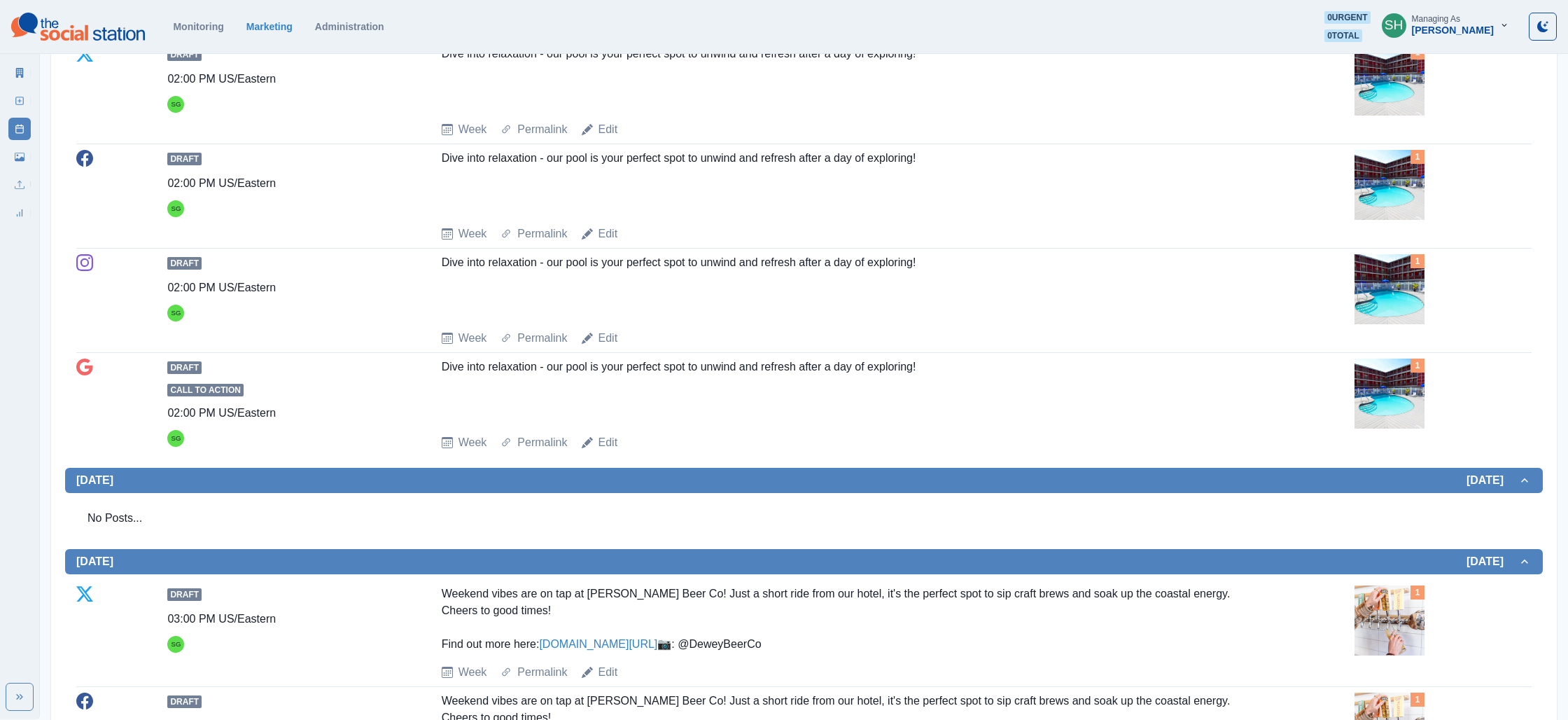
scroll to position [1293, 0]
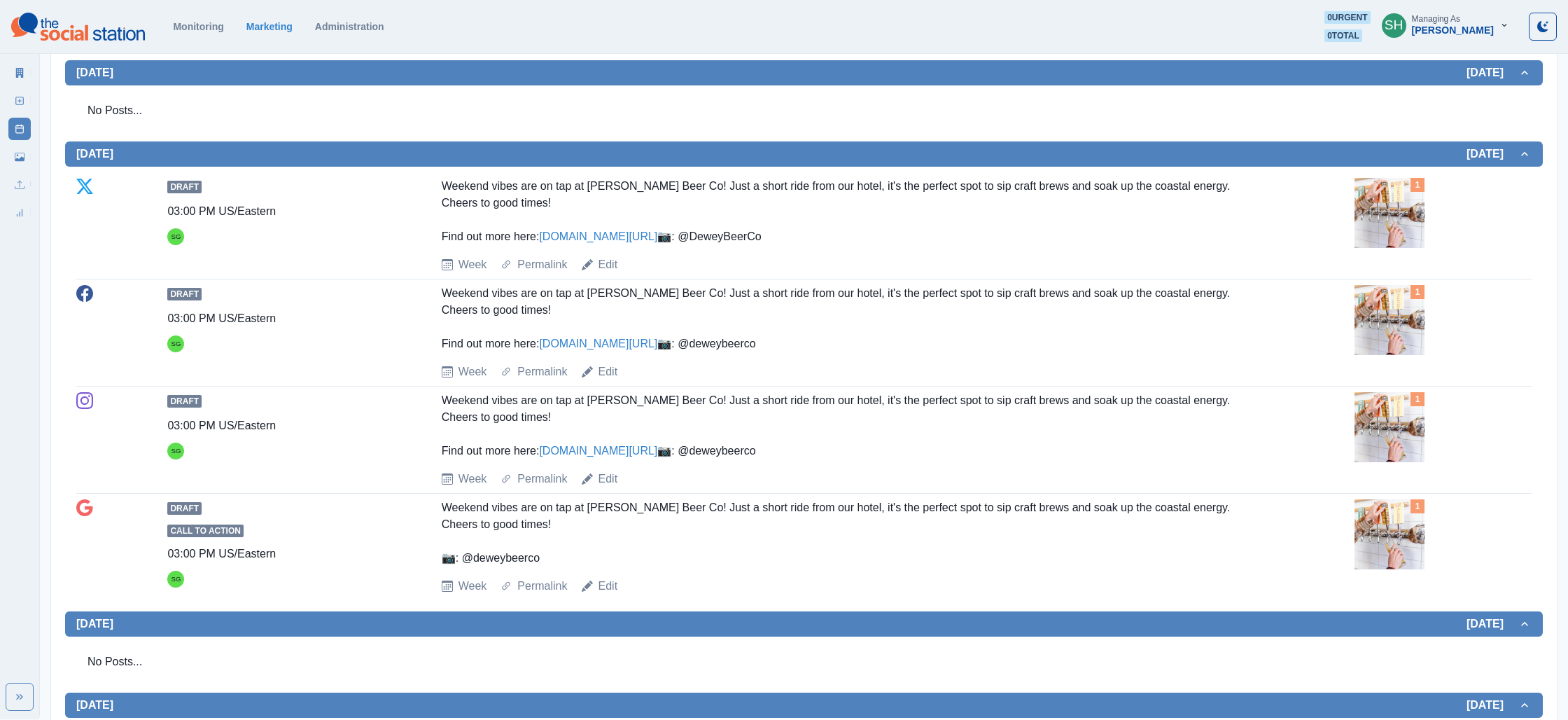
click at [1367, 212] on img at bounding box center [1389, 213] width 70 height 70
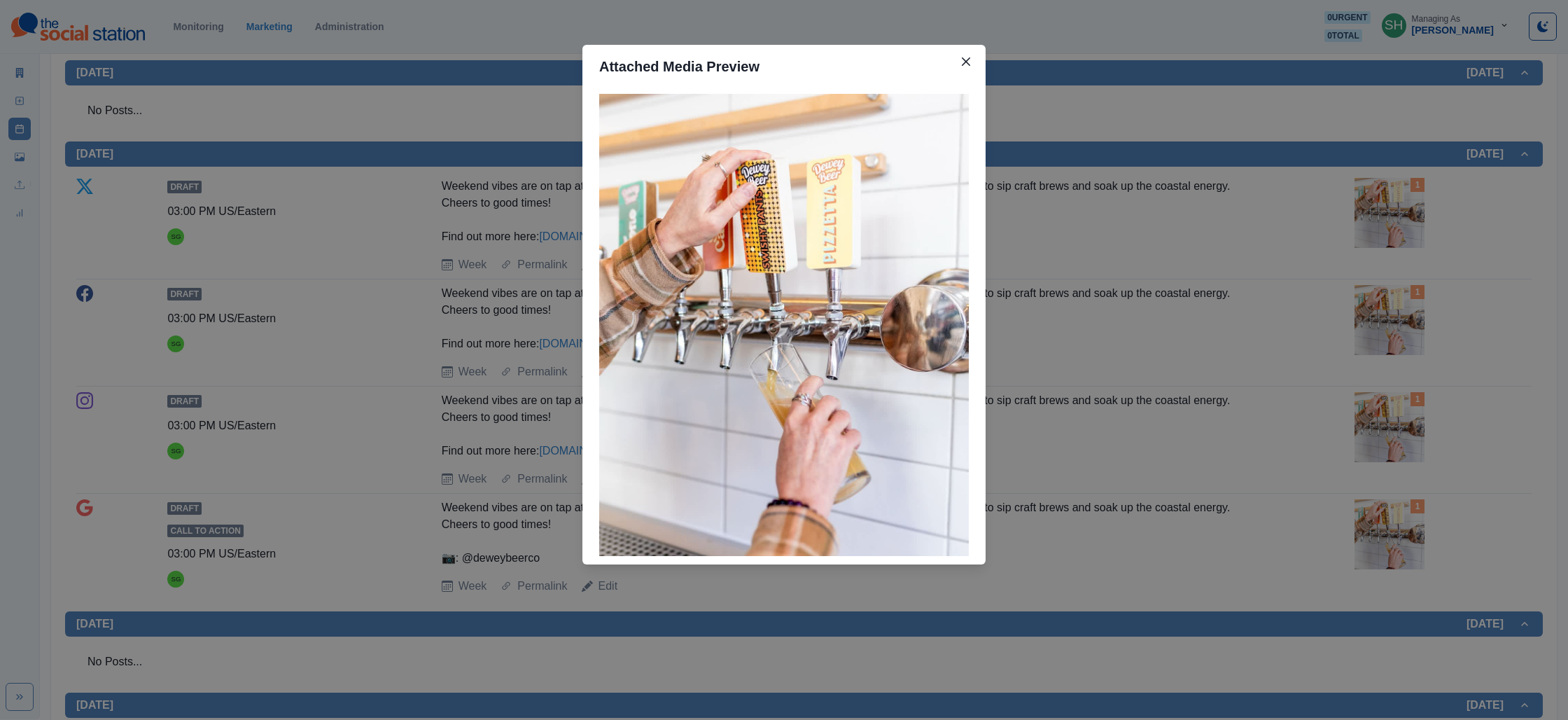
click at [369, 193] on div "Attached Media Preview" at bounding box center [784, 360] width 1568 height 720
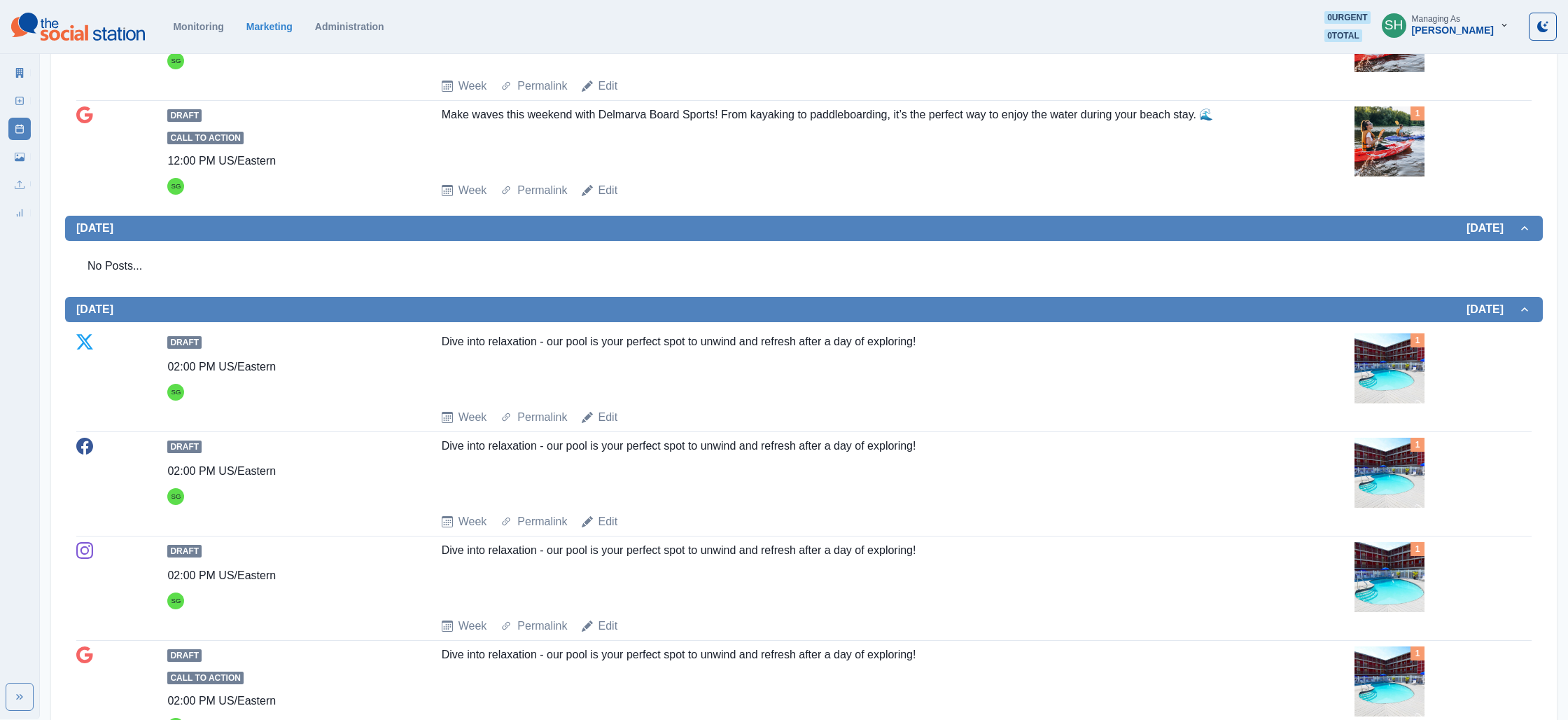
scroll to position [0, 0]
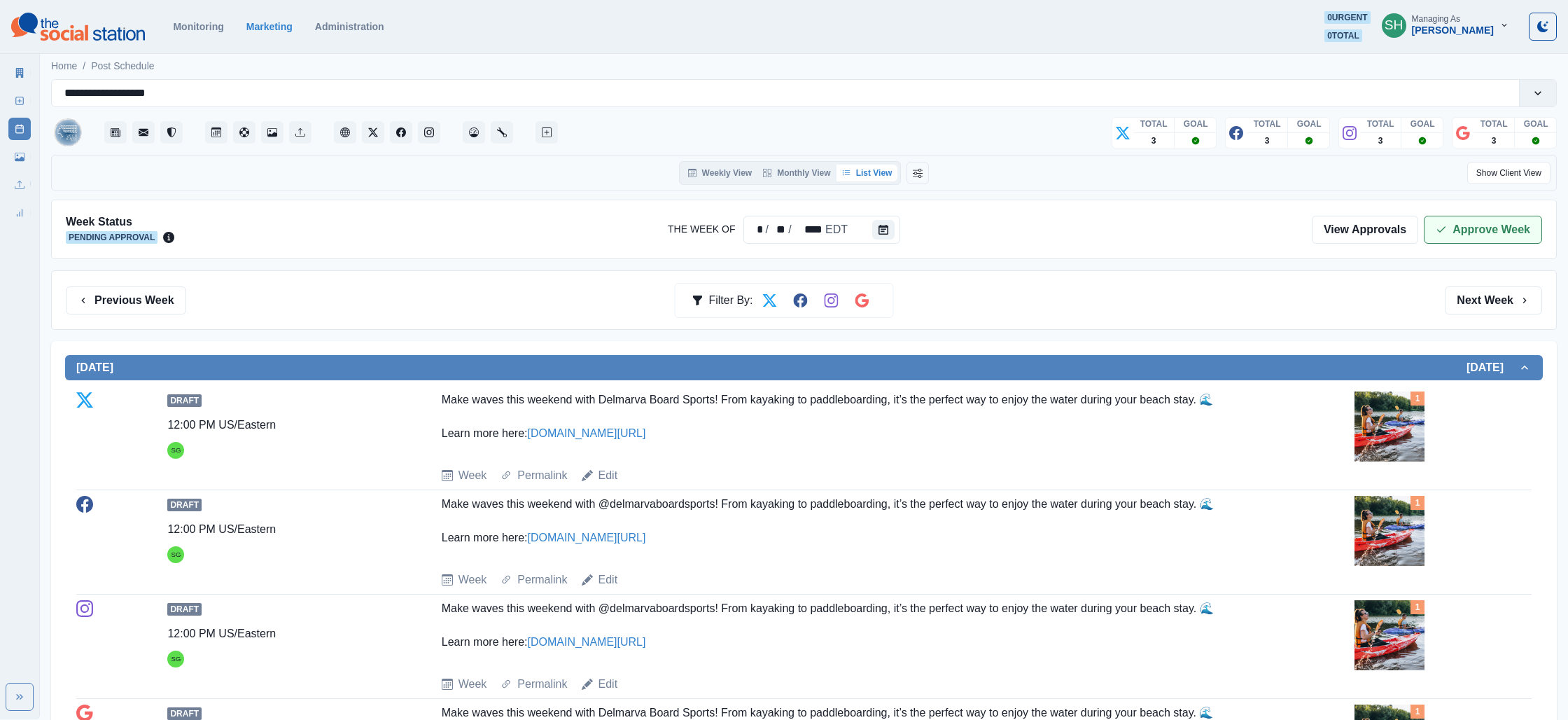
click at [1513, 221] on button "Approve Week" at bounding box center [1483, 229] width 118 height 28
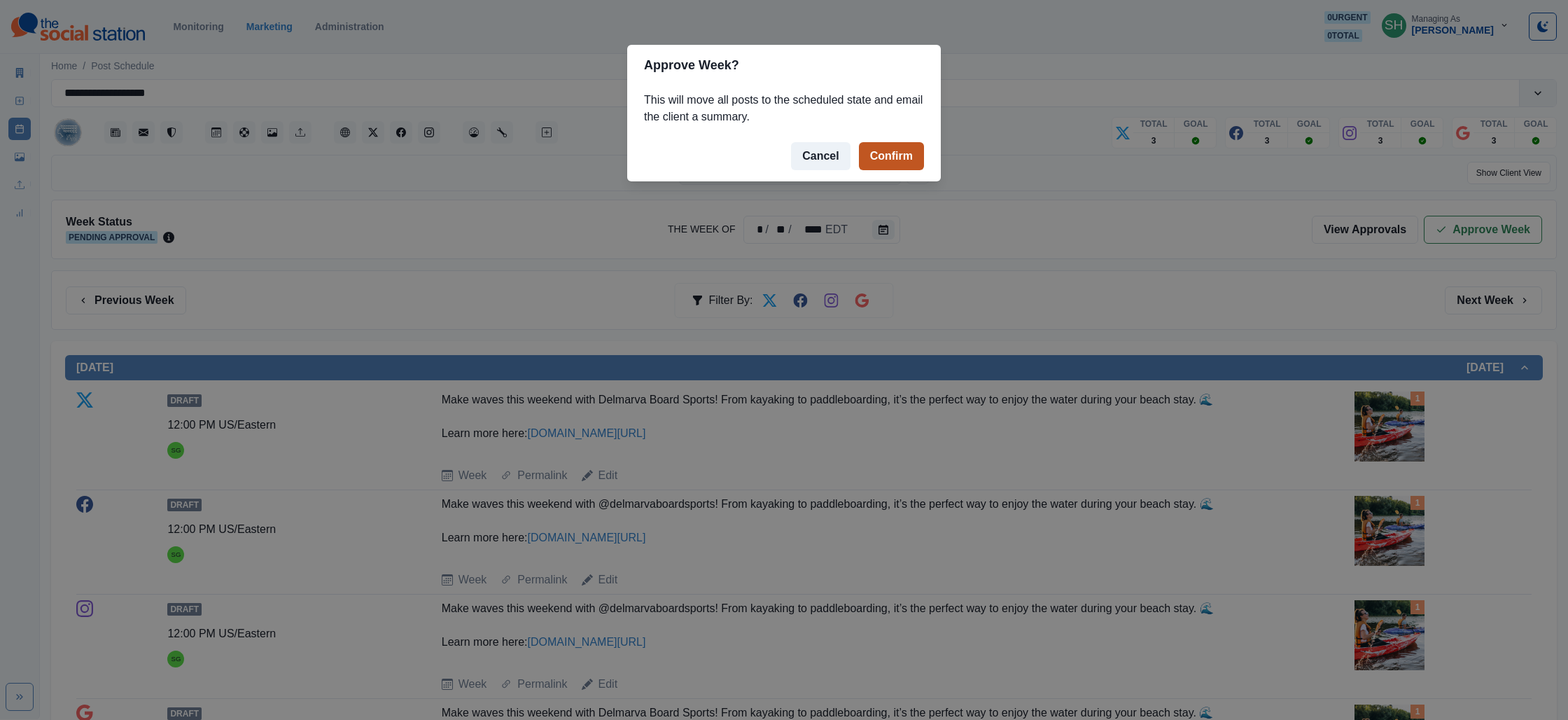
click at [875, 155] on button "Confirm" at bounding box center [892, 156] width 65 height 28
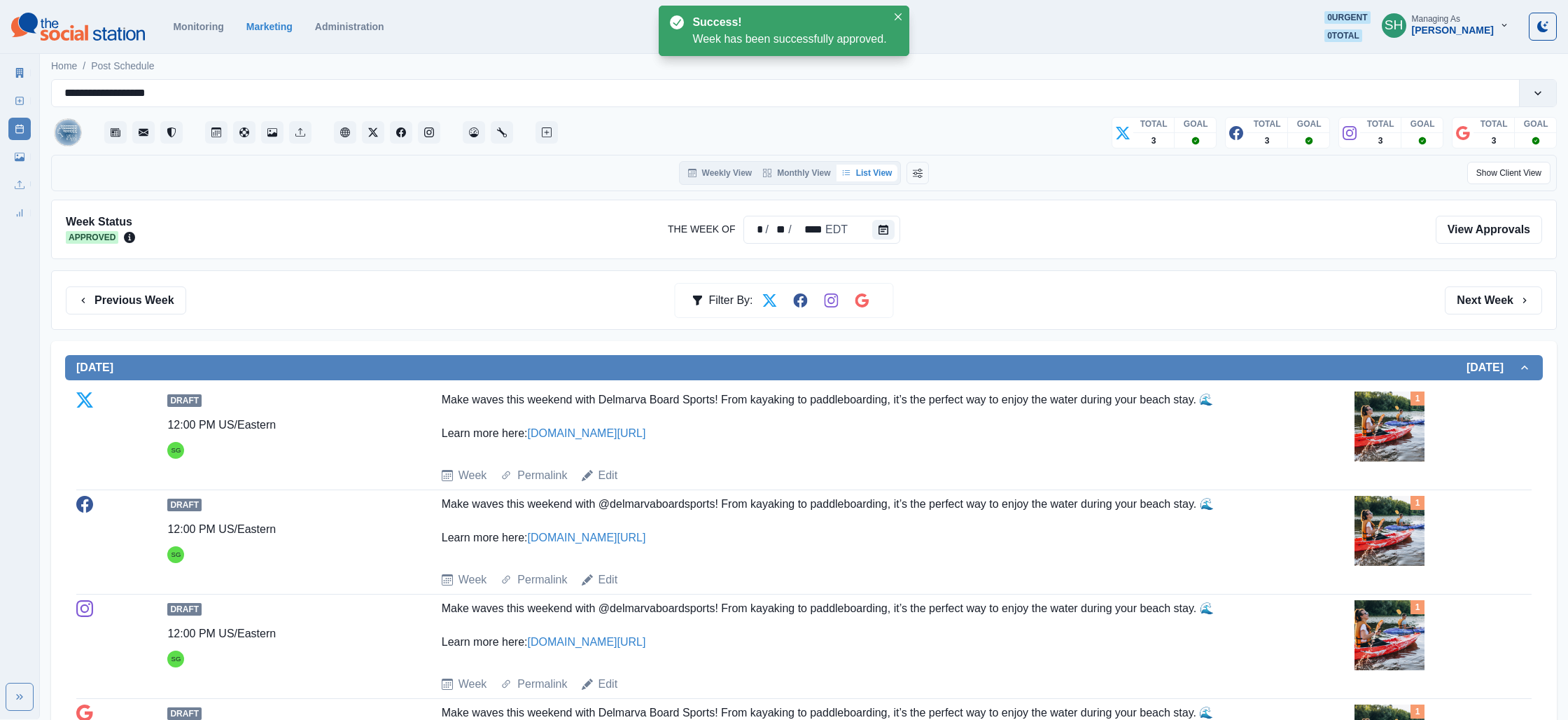
click at [8, 63] on div "Marketing Summary" at bounding box center [20, 70] width 23 height 28
click at [10, 69] on link "Marketing Summary" at bounding box center [20, 73] width 23 height 23
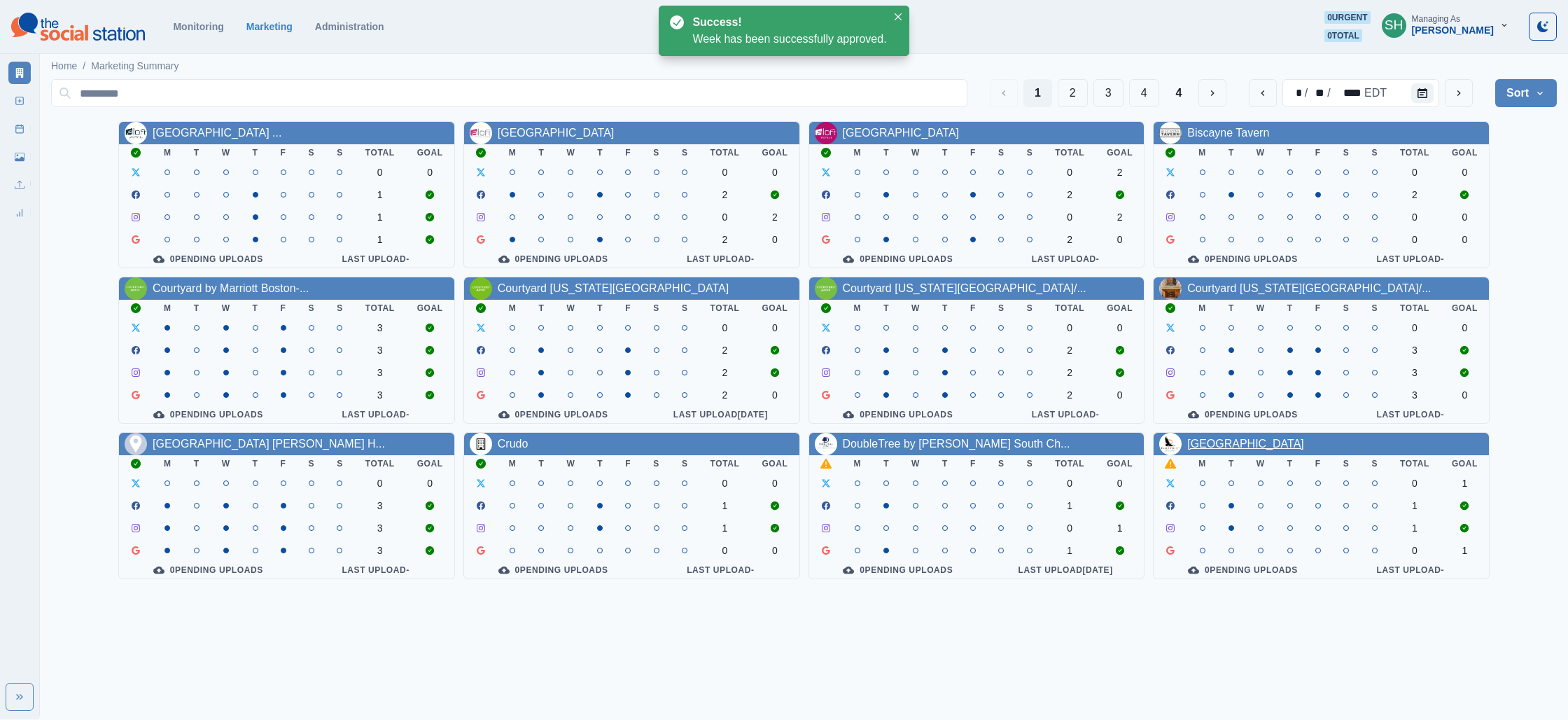
click at [1229, 450] on link "[GEOGRAPHIC_DATA]" at bounding box center [1246, 443] width 117 height 12
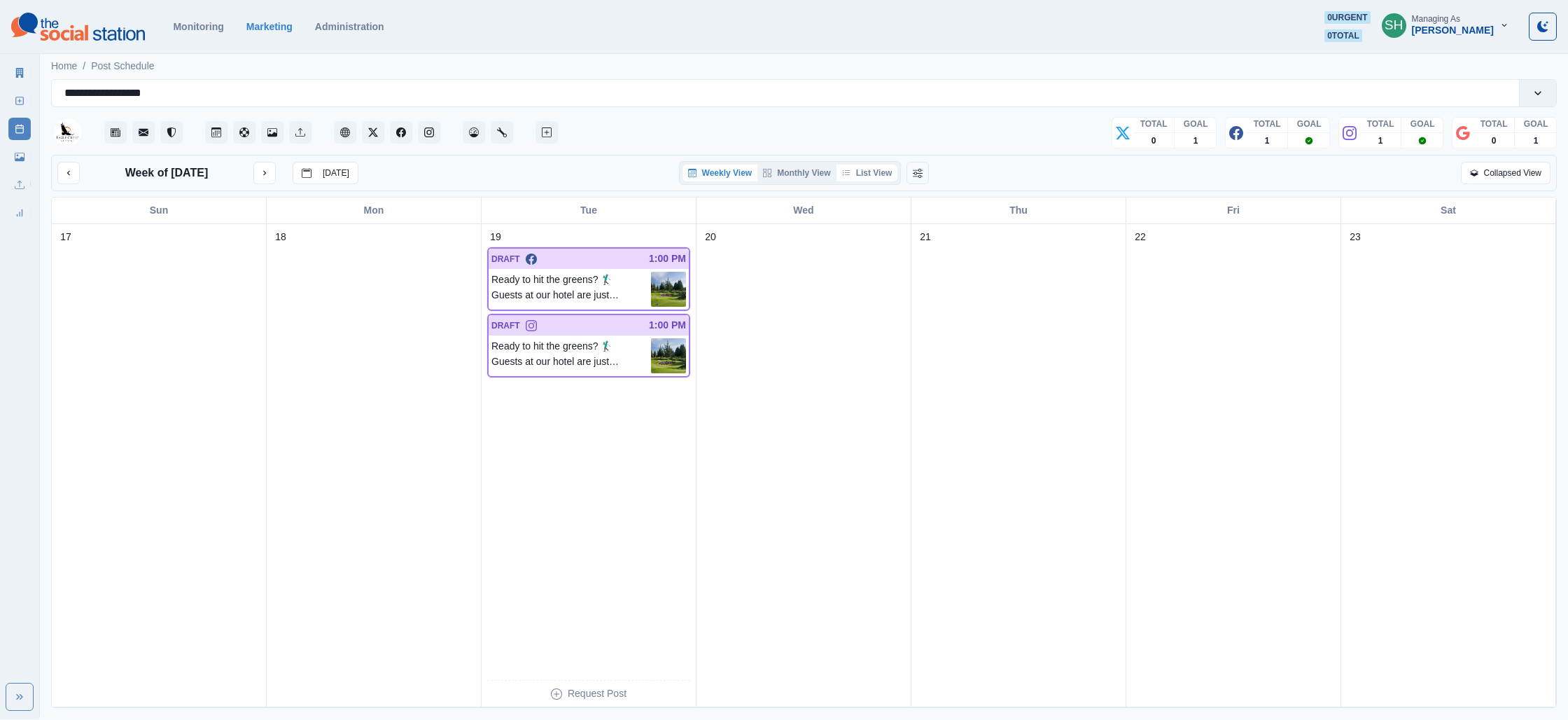
click at [847, 172] on icon "button" at bounding box center [847, 173] width 8 height 8
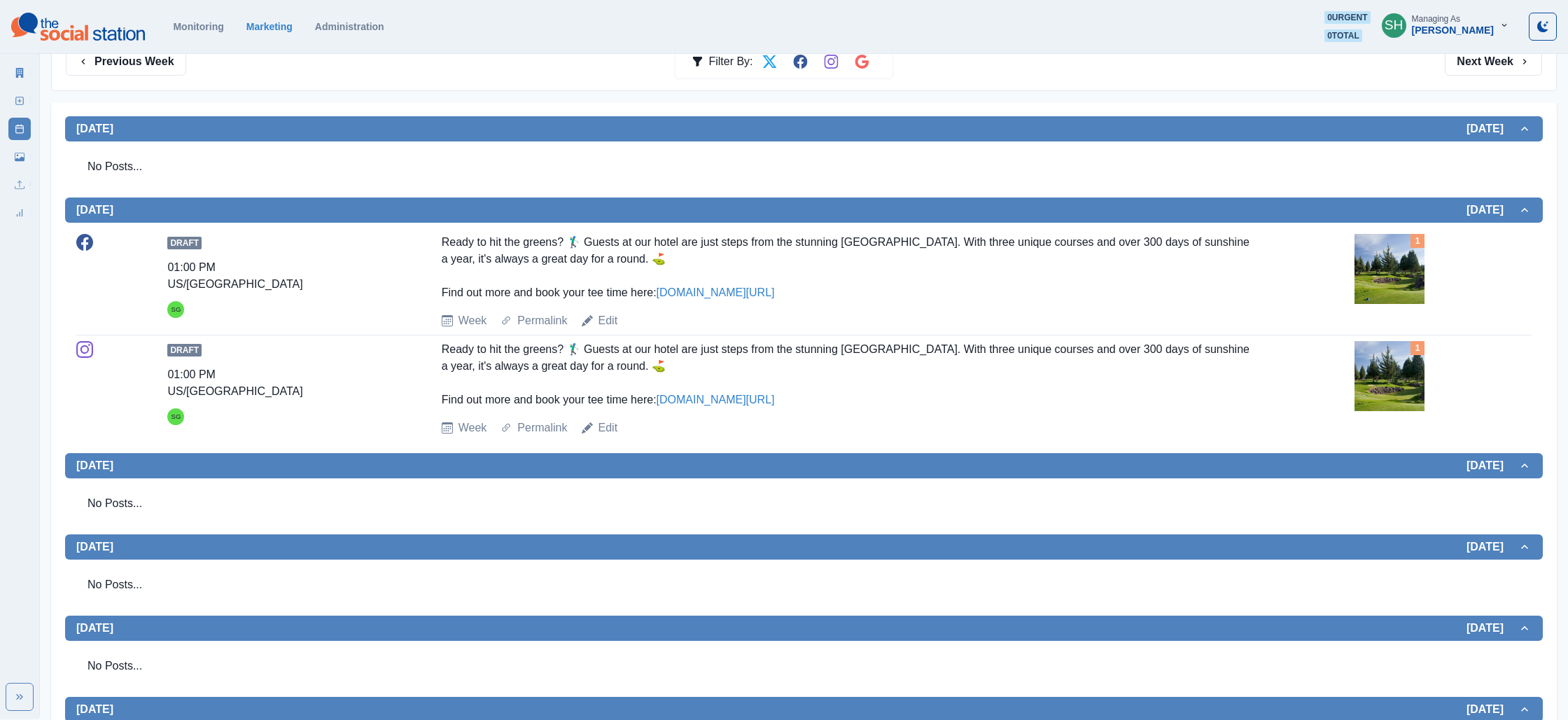
scroll to position [261, 0]
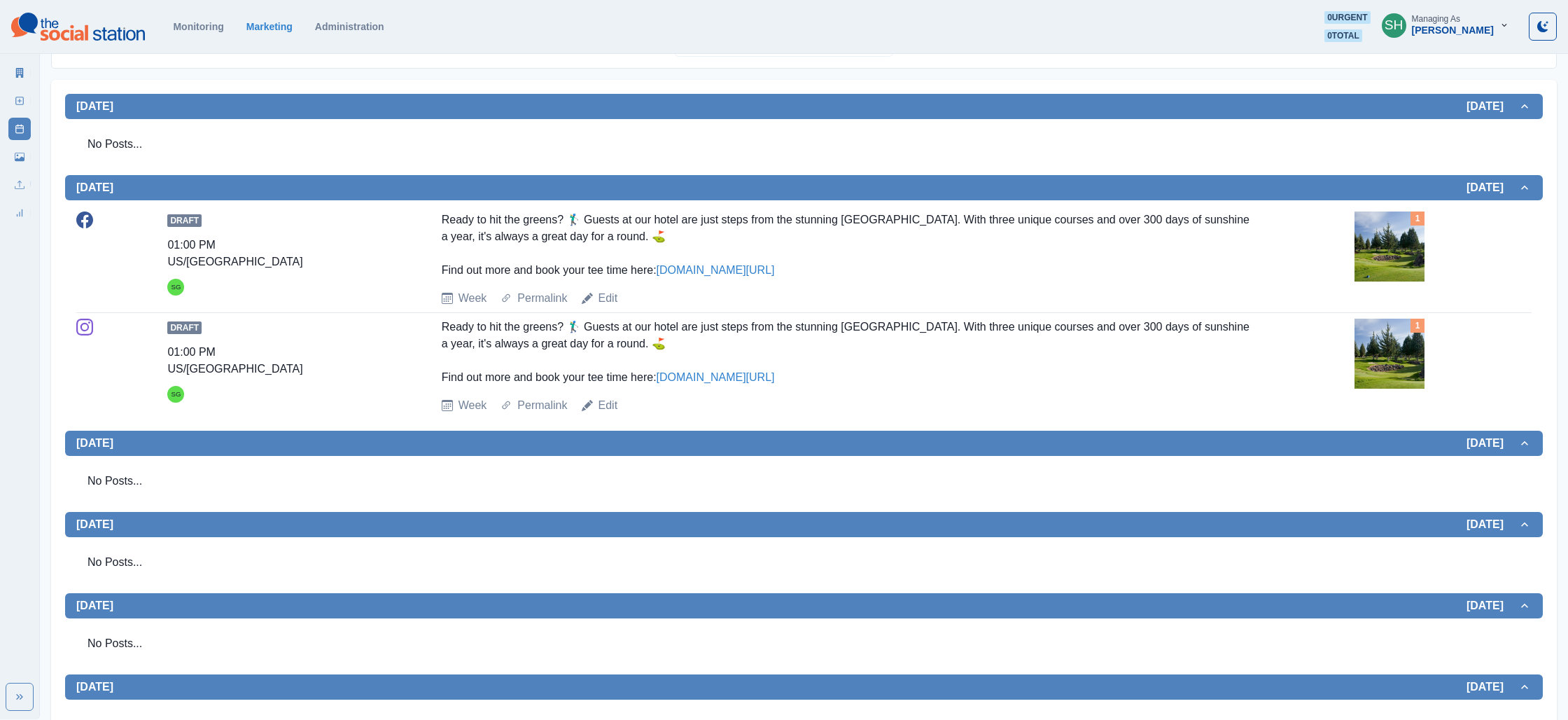
click at [1378, 354] on img at bounding box center [1389, 353] width 70 height 70
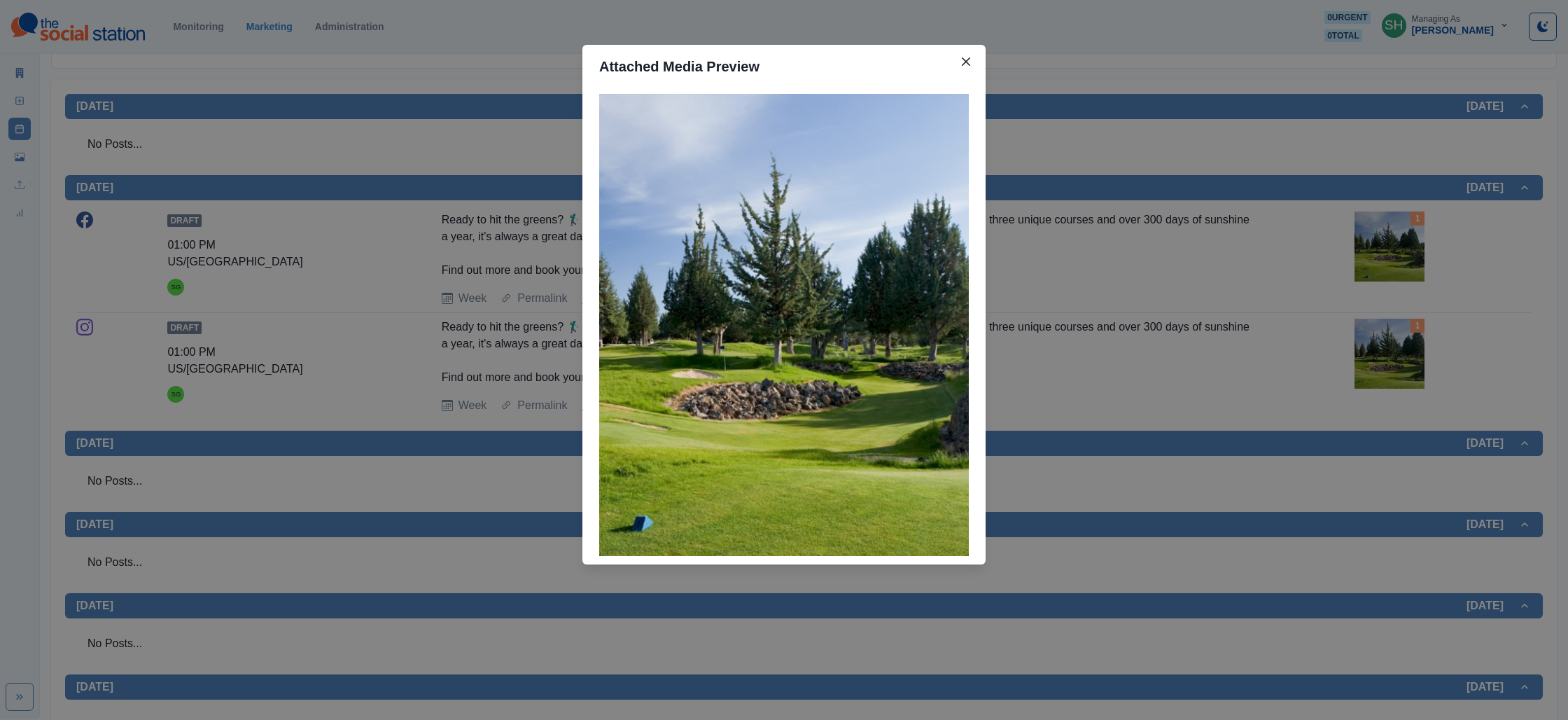
click at [1291, 332] on div "Attached Media Preview" at bounding box center [784, 360] width 1568 height 720
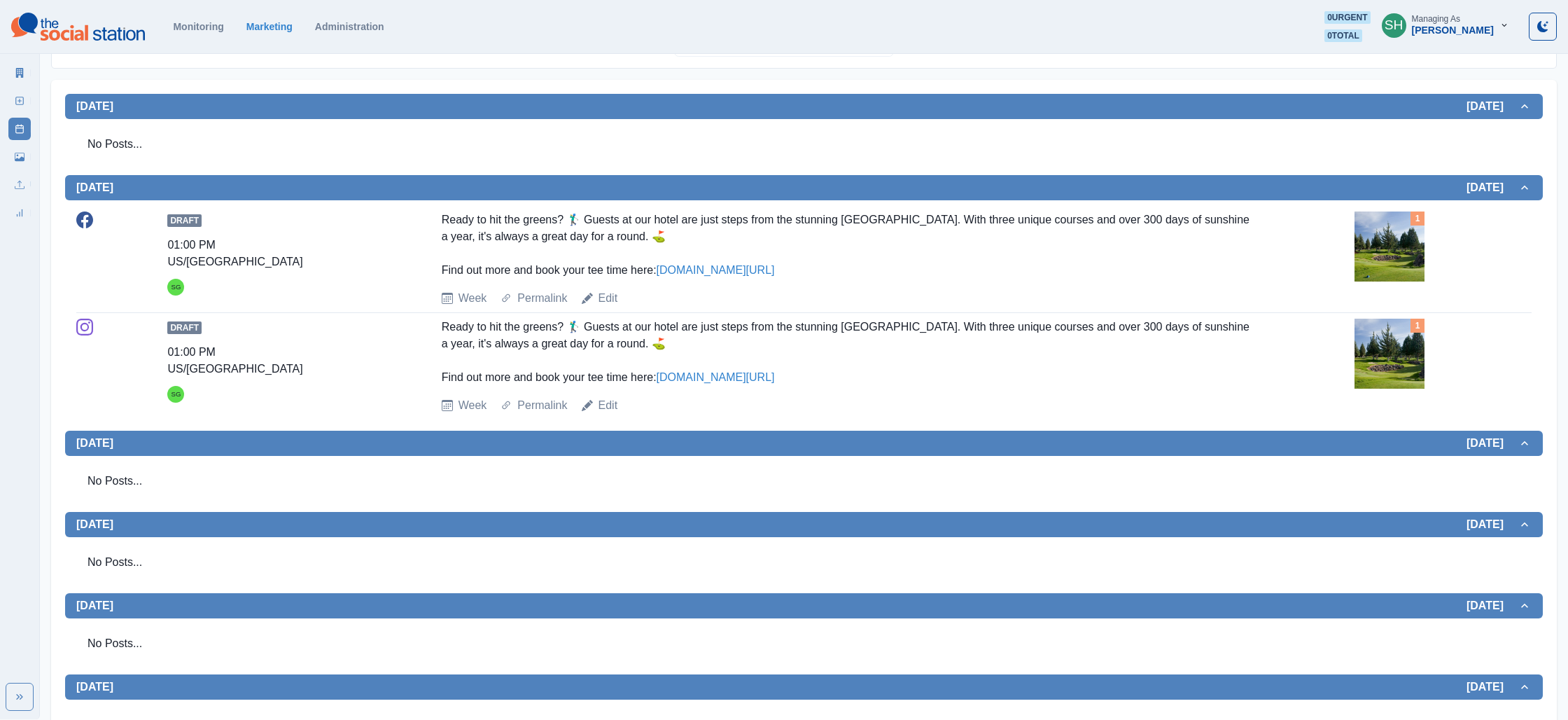
click at [1426, 333] on div "1" at bounding box center [1443, 353] width 177 height 70
click at [1408, 337] on img at bounding box center [1389, 353] width 70 height 70
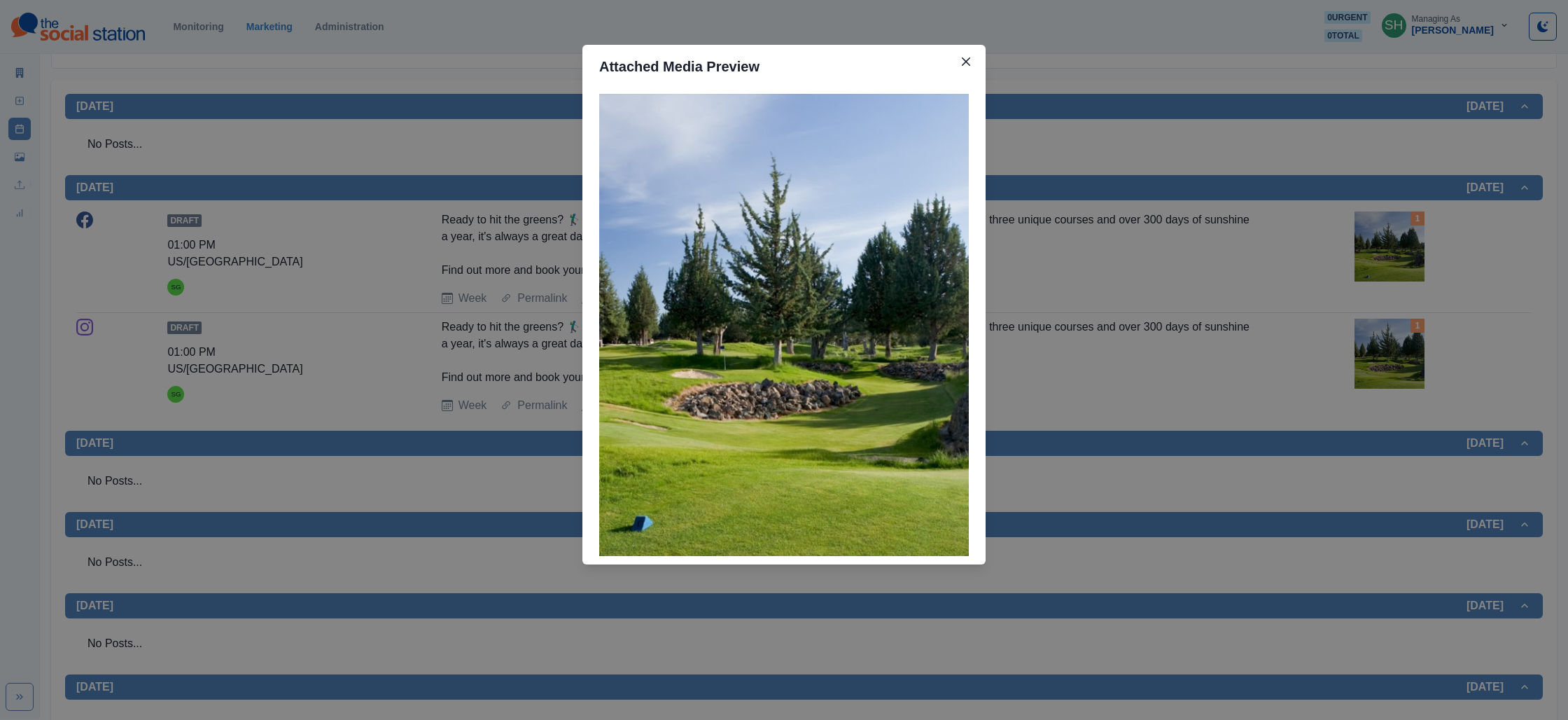
click at [1305, 280] on div "Attached Media Preview" at bounding box center [784, 360] width 1568 height 720
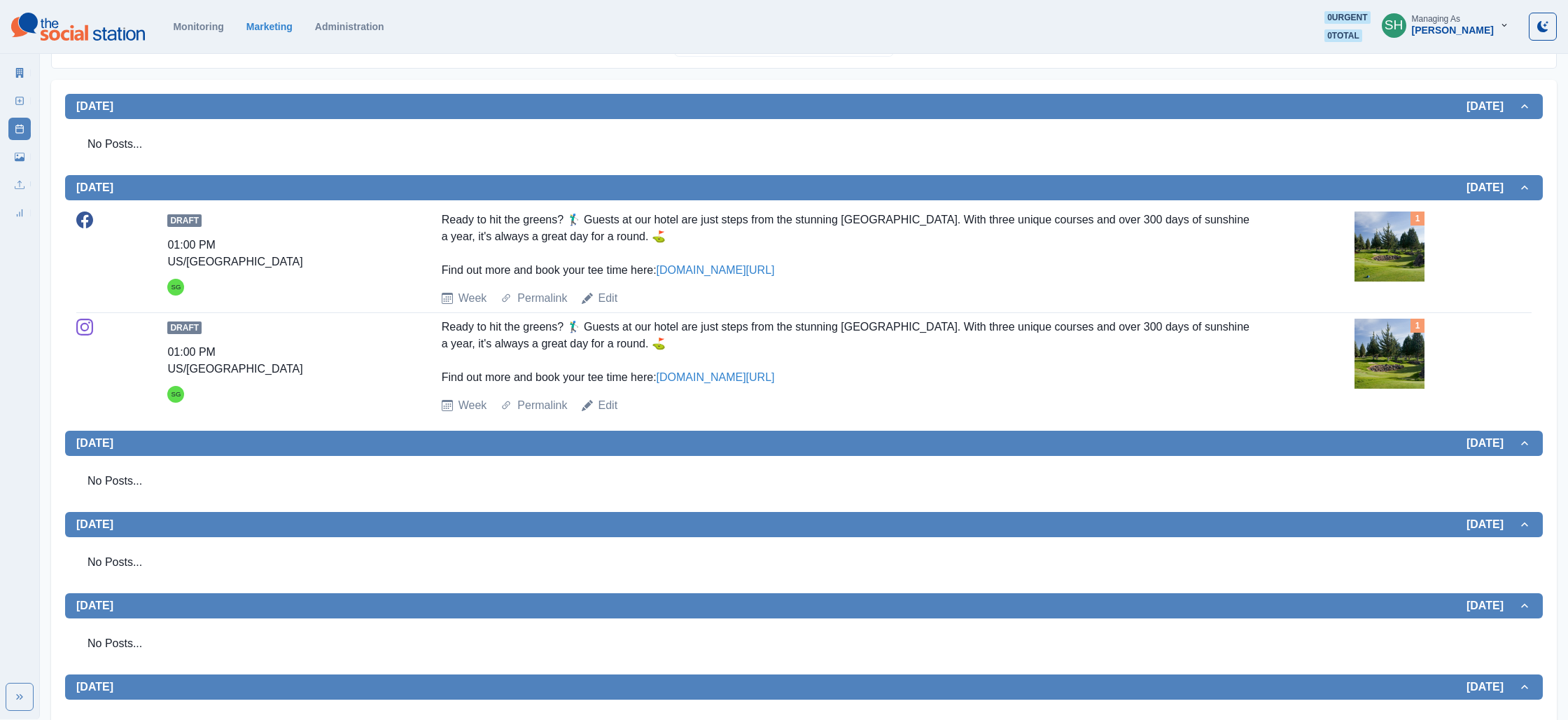
scroll to position [0, 0]
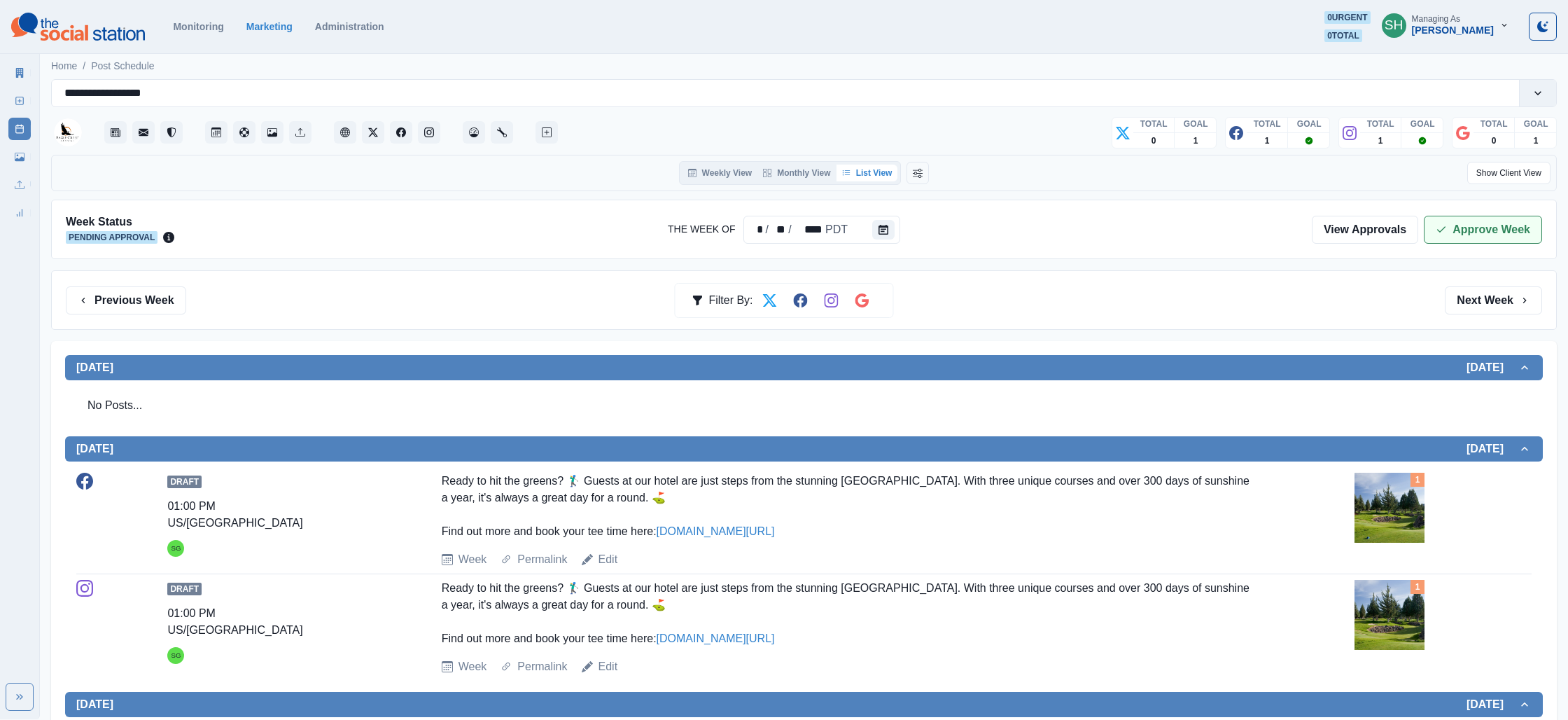
click at [1431, 220] on button "Approve Week" at bounding box center [1483, 229] width 118 height 28
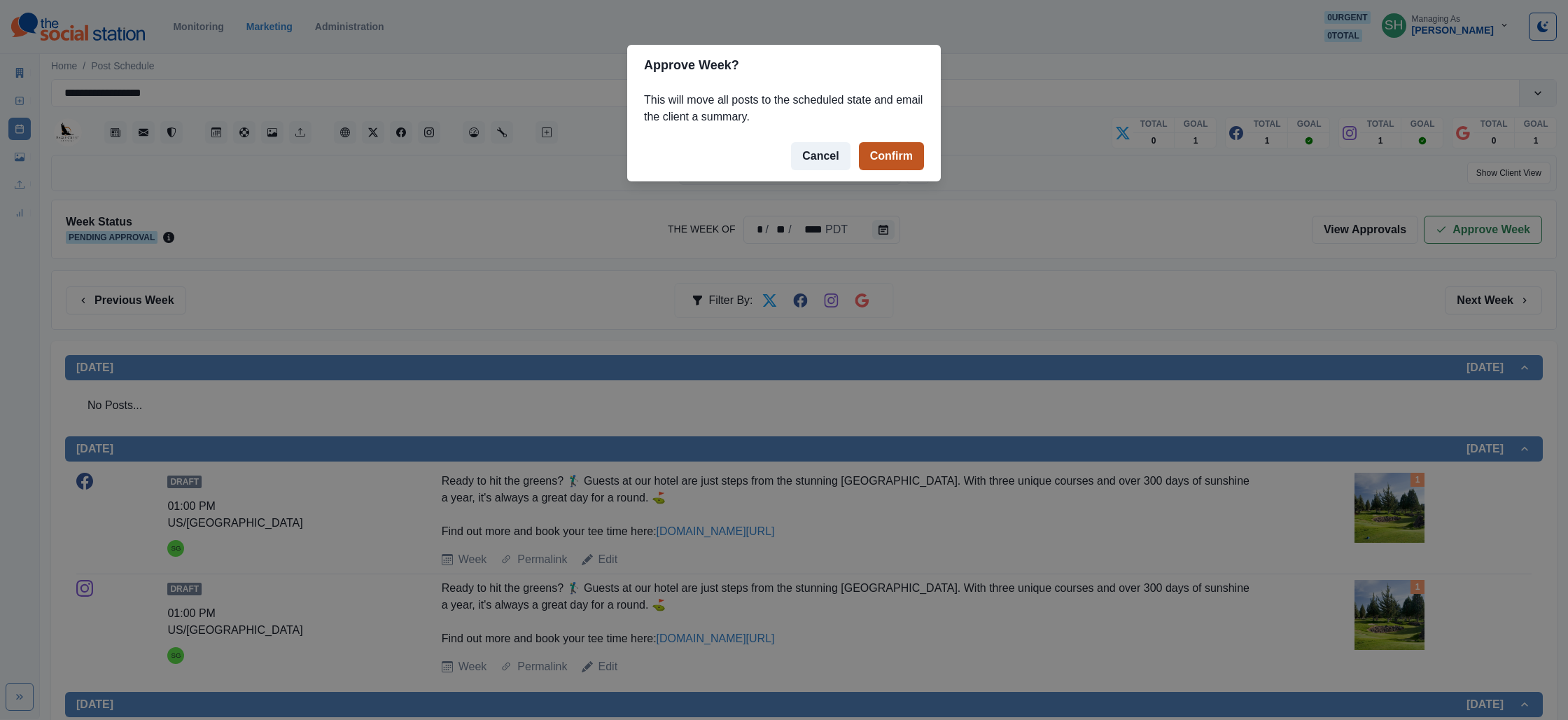
click at [865, 161] on button "Confirm" at bounding box center [892, 156] width 65 height 28
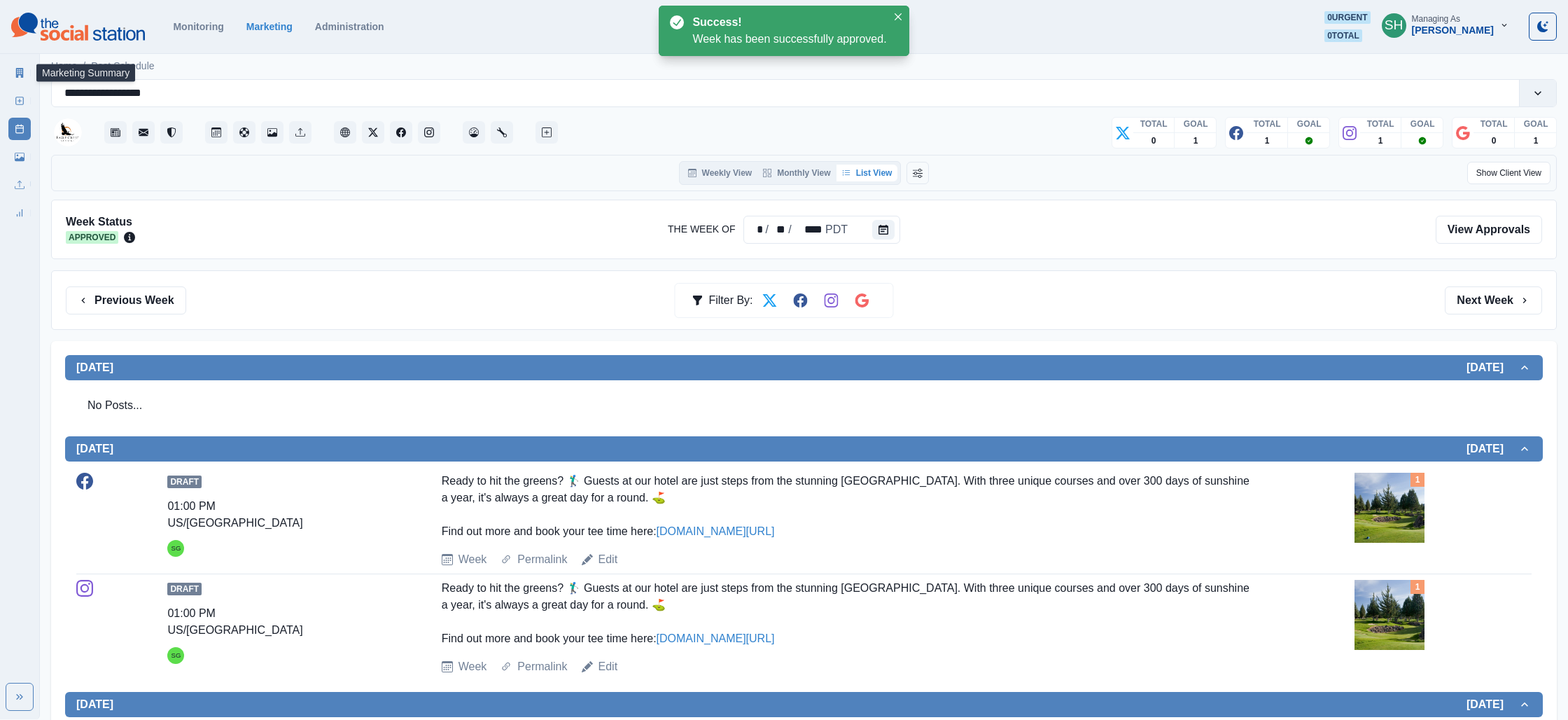
click at [16, 69] on icon at bounding box center [20, 72] width 8 height 10
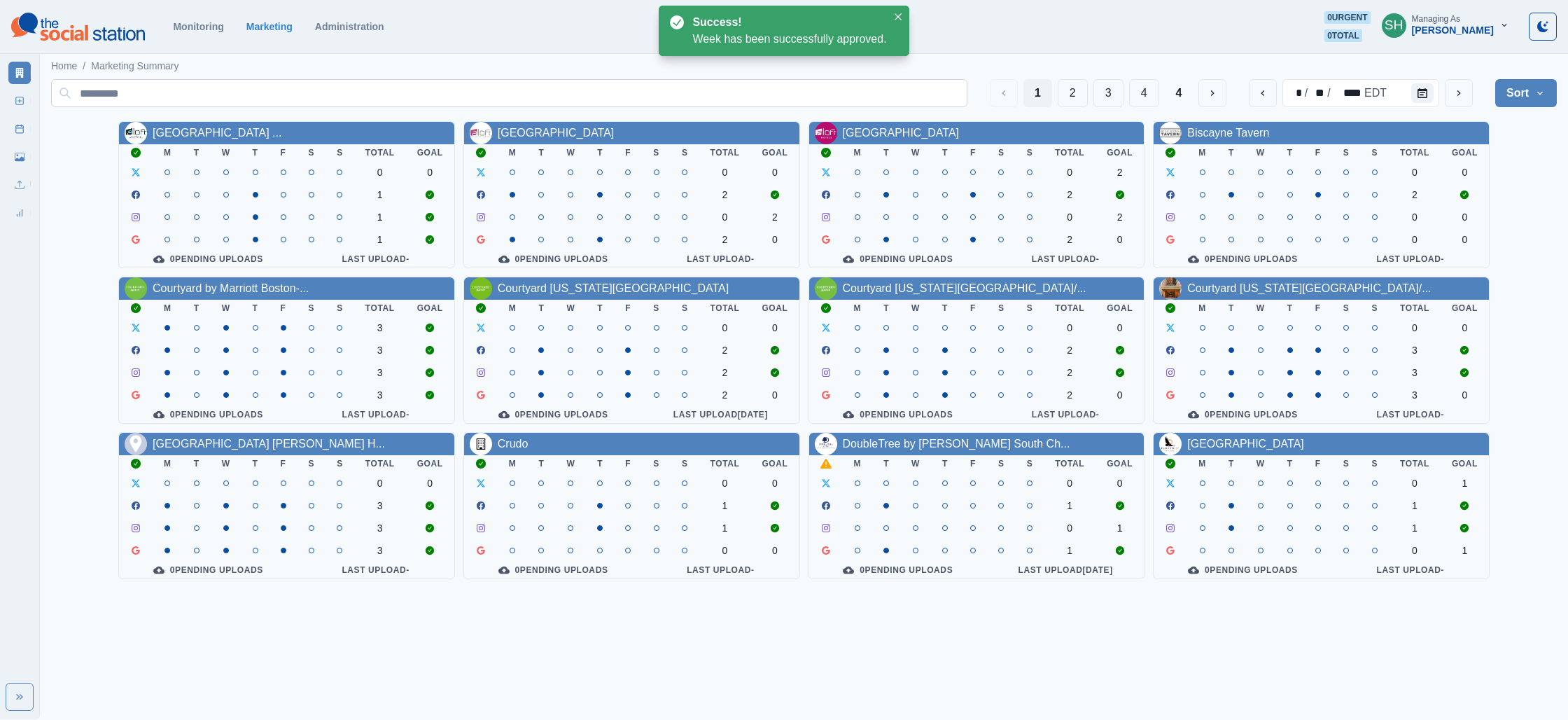
click at [1066, 92] on button "2" at bounding box center [1073, 93] width 30 height 28
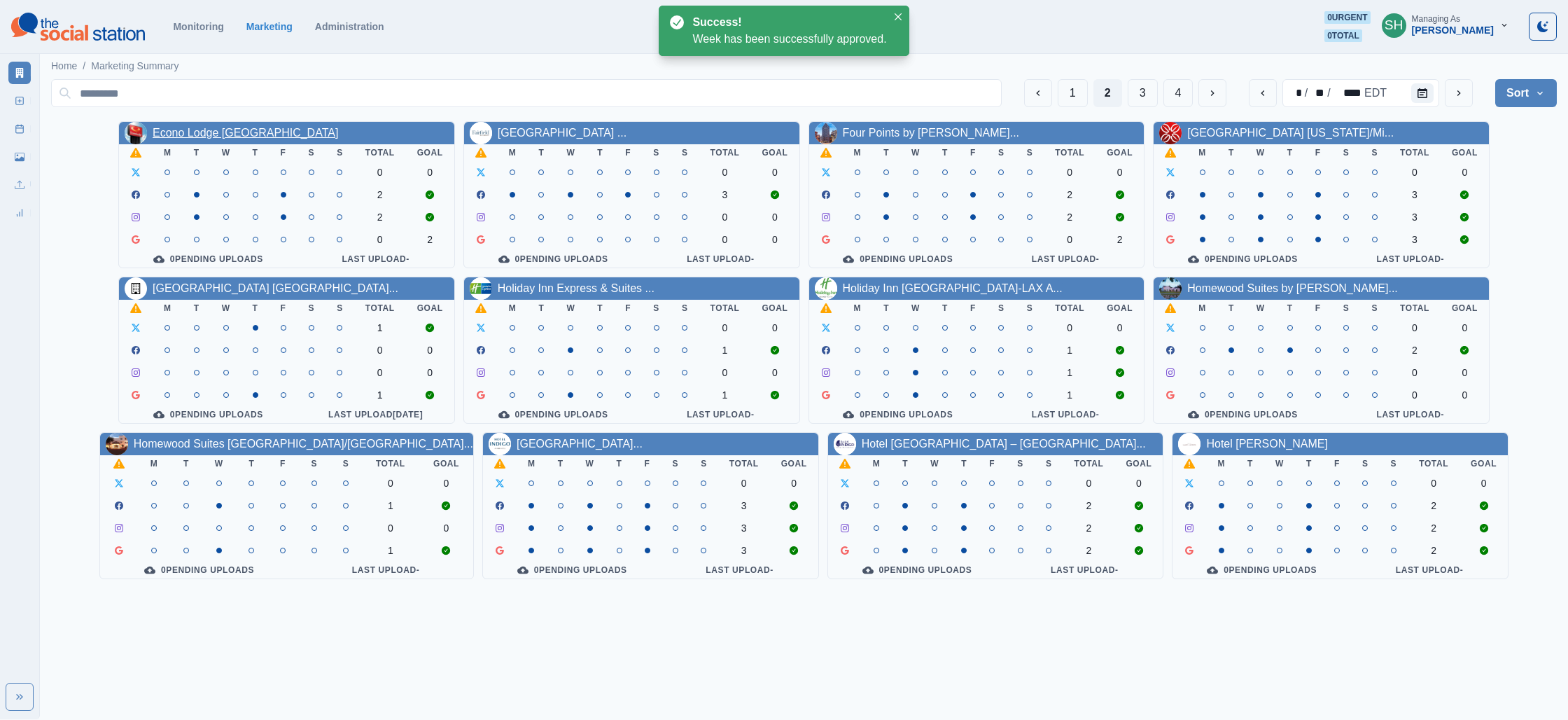
click at [153, 128] on link "Econo Lodge Williston" at bounding box center [246, 132] width 186 height 12
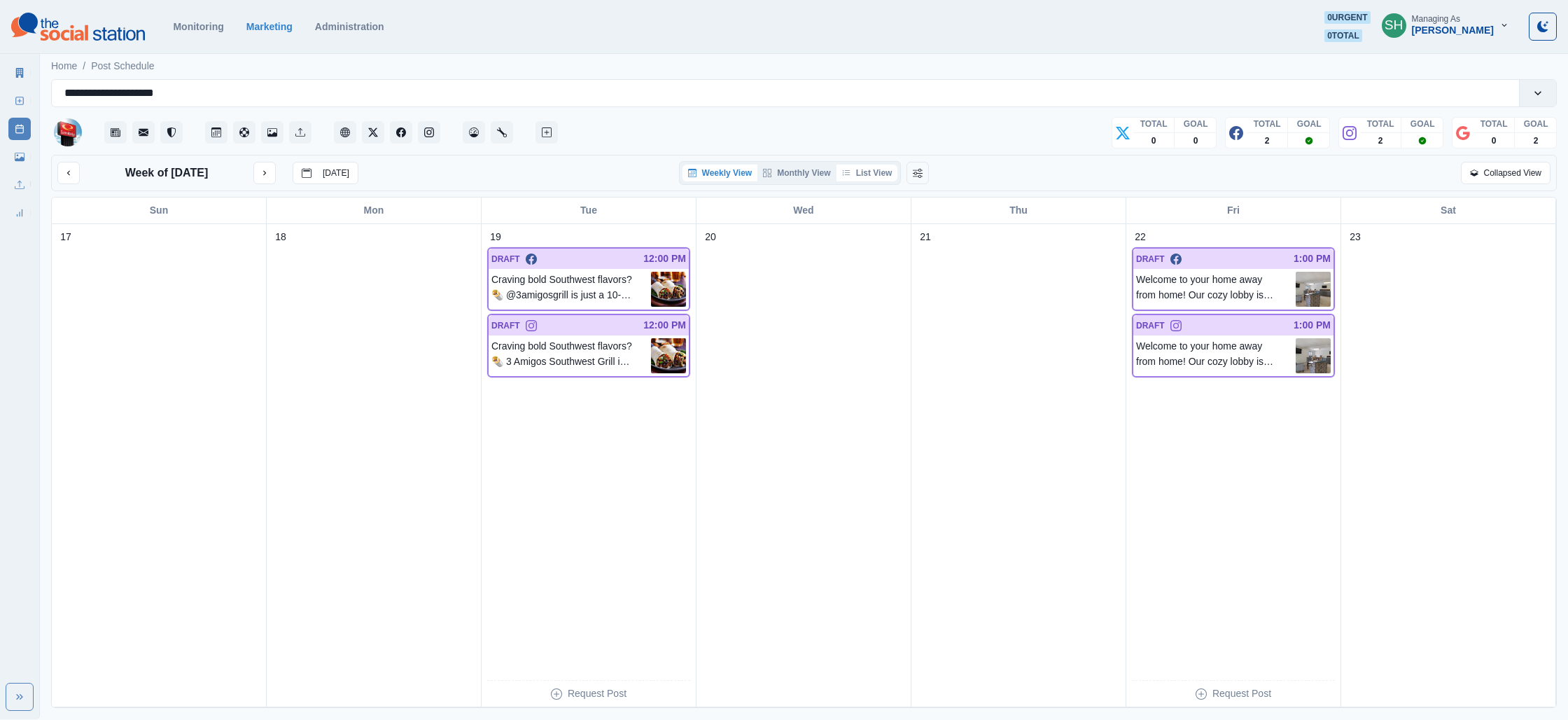
click at [887, 171] on button "List View" at bounding box center [868, 173] width 62 height 17
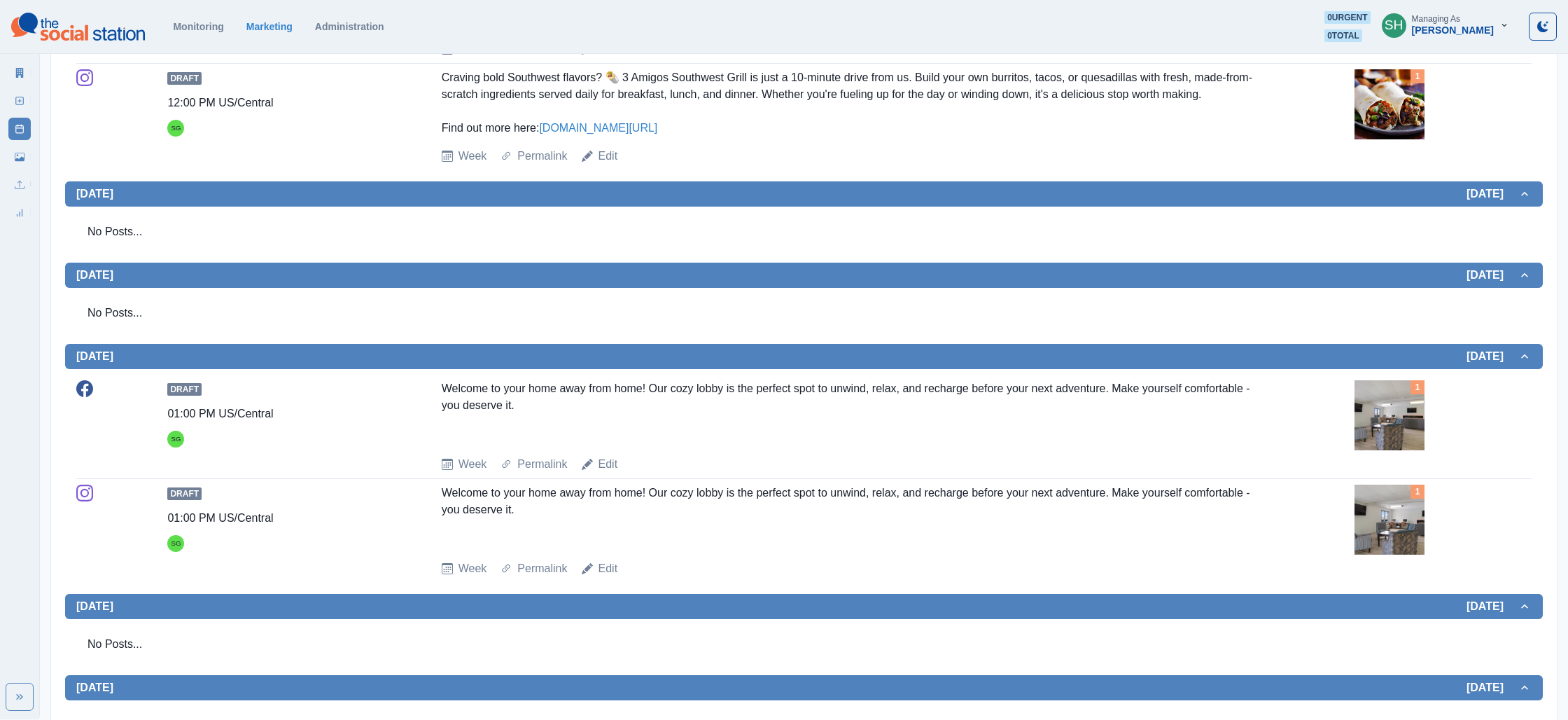
scroll to position [573, 0]
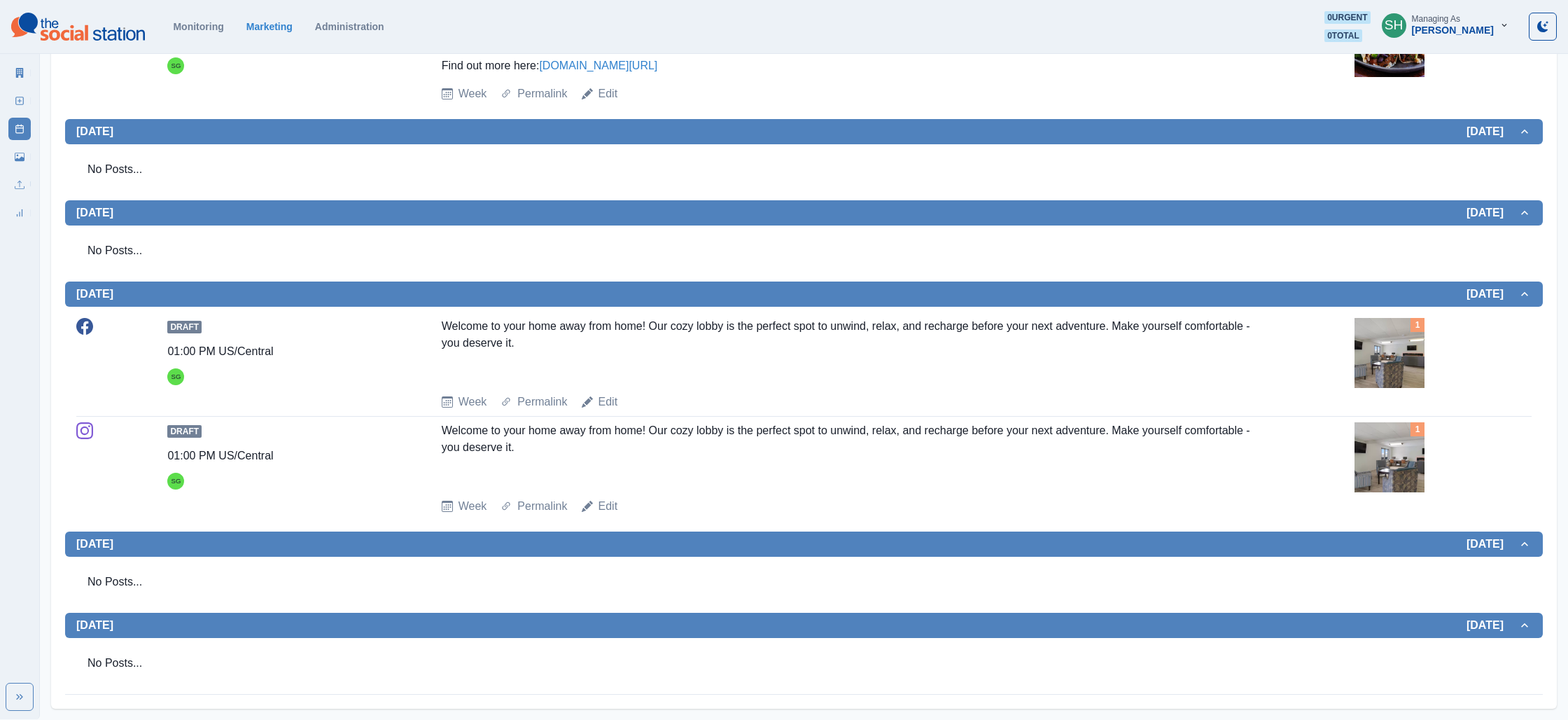
click at [1366, 69] on img at bounding box center [1389, 42] width 70 height 70
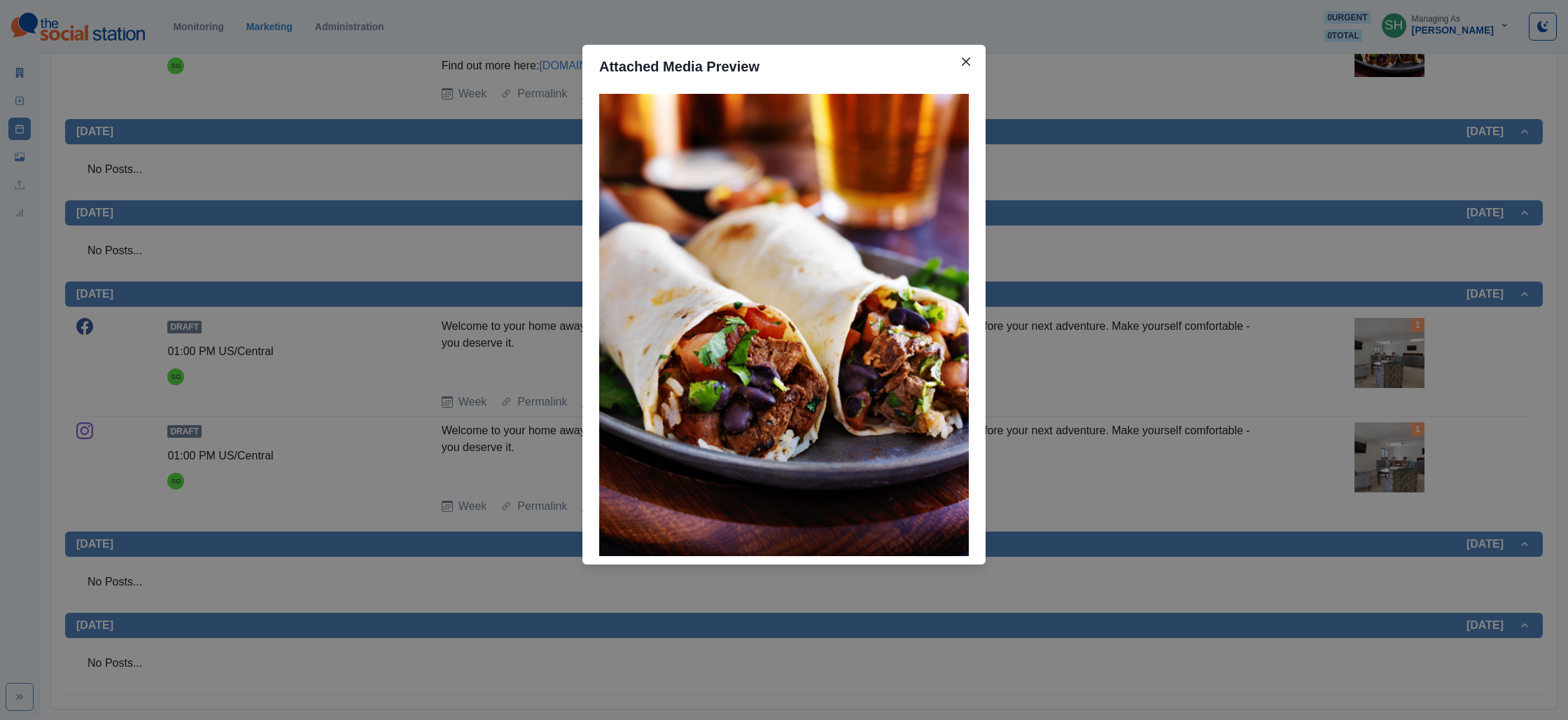
click at [1299, 151] on div "Attached Media Preview" at bounding box center [784, 360] width 1568 height 720
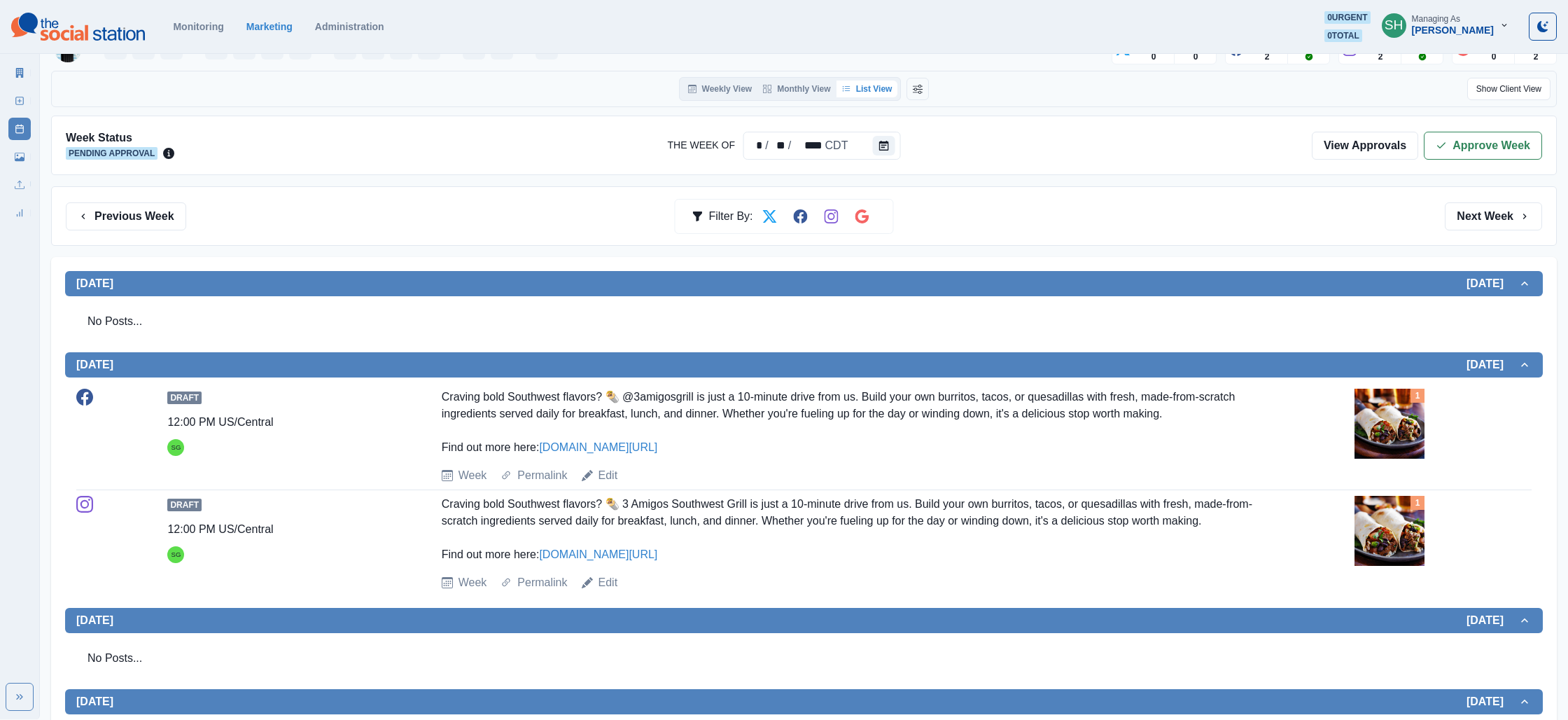
scroll to position [0, 0]
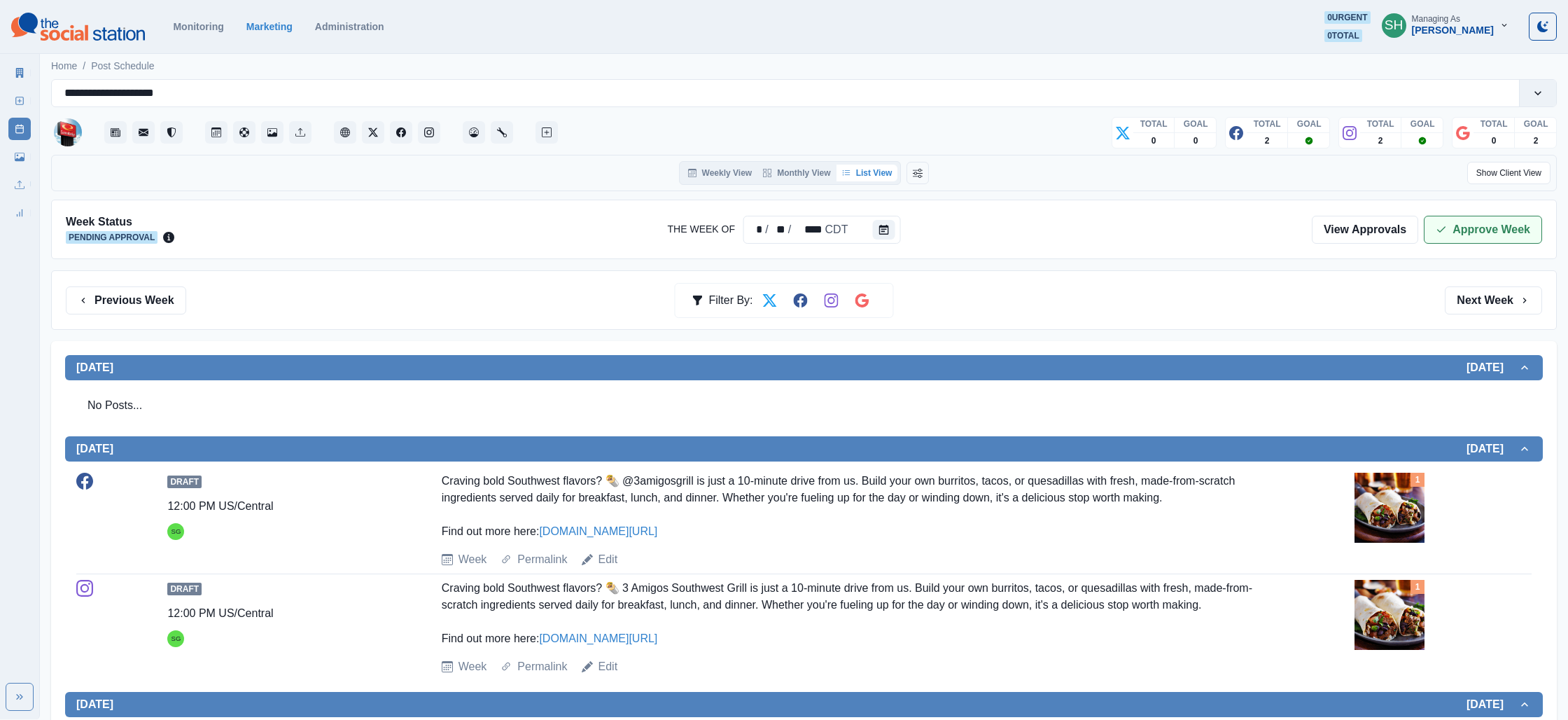
drag, startPoint x: 1532, startPoint y: 244, endPoint x: 1516, endPoint y: 233, distance: 19.4
click at [1532, 243] on div "Week Status Pending Approval The Week Of * / ** / **** CDT View Approvals Appro…" at bounding box center [804, 229] width 1506 height 60
click at [1516, 233] on button "Approve Week" at bounding box center [1483, 229] width 118 height 28
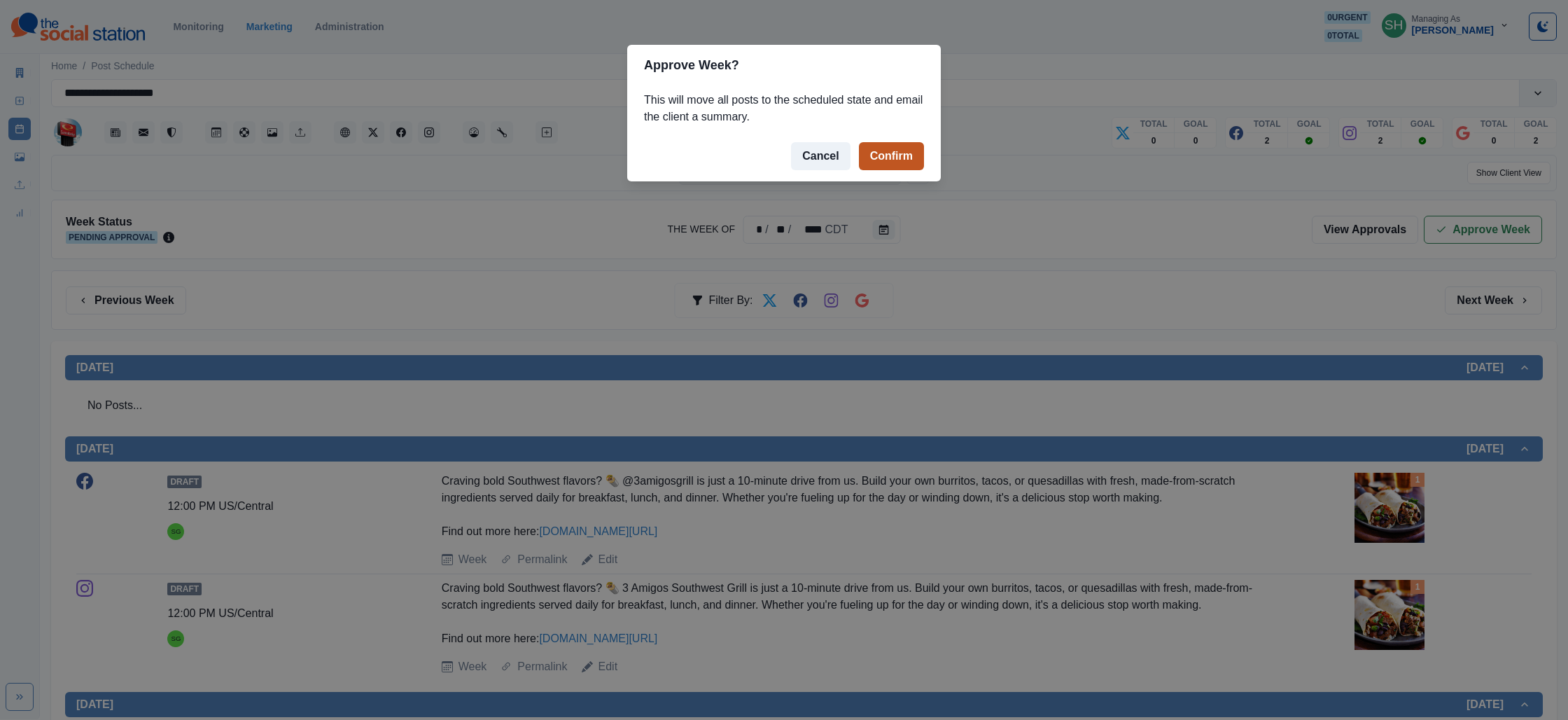
click at [887, 158] on button "Confirm" at bounding box center [892, 156] width 65 height 28
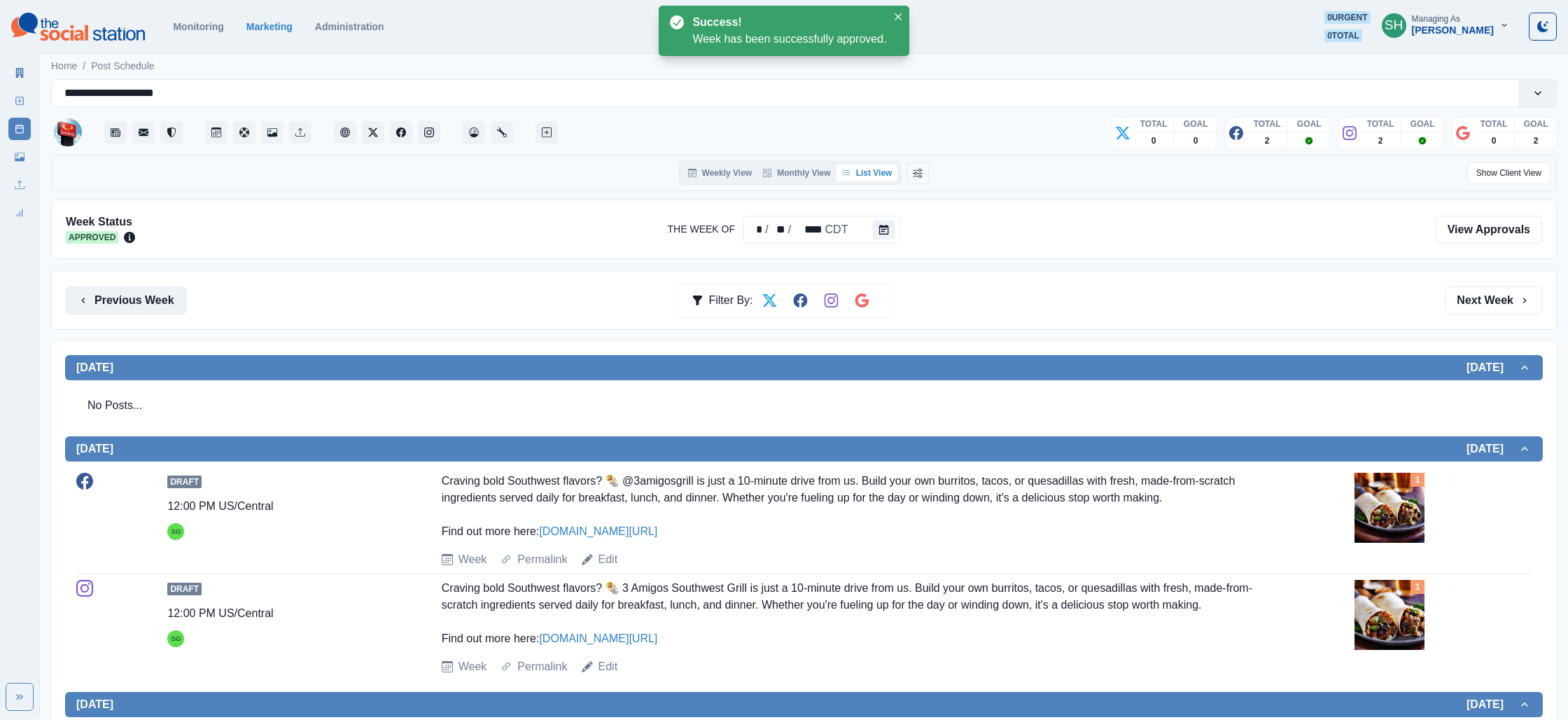
click at [177, 303] on button "Previous Week" at bounding box center [126, 301] width 120 height 28
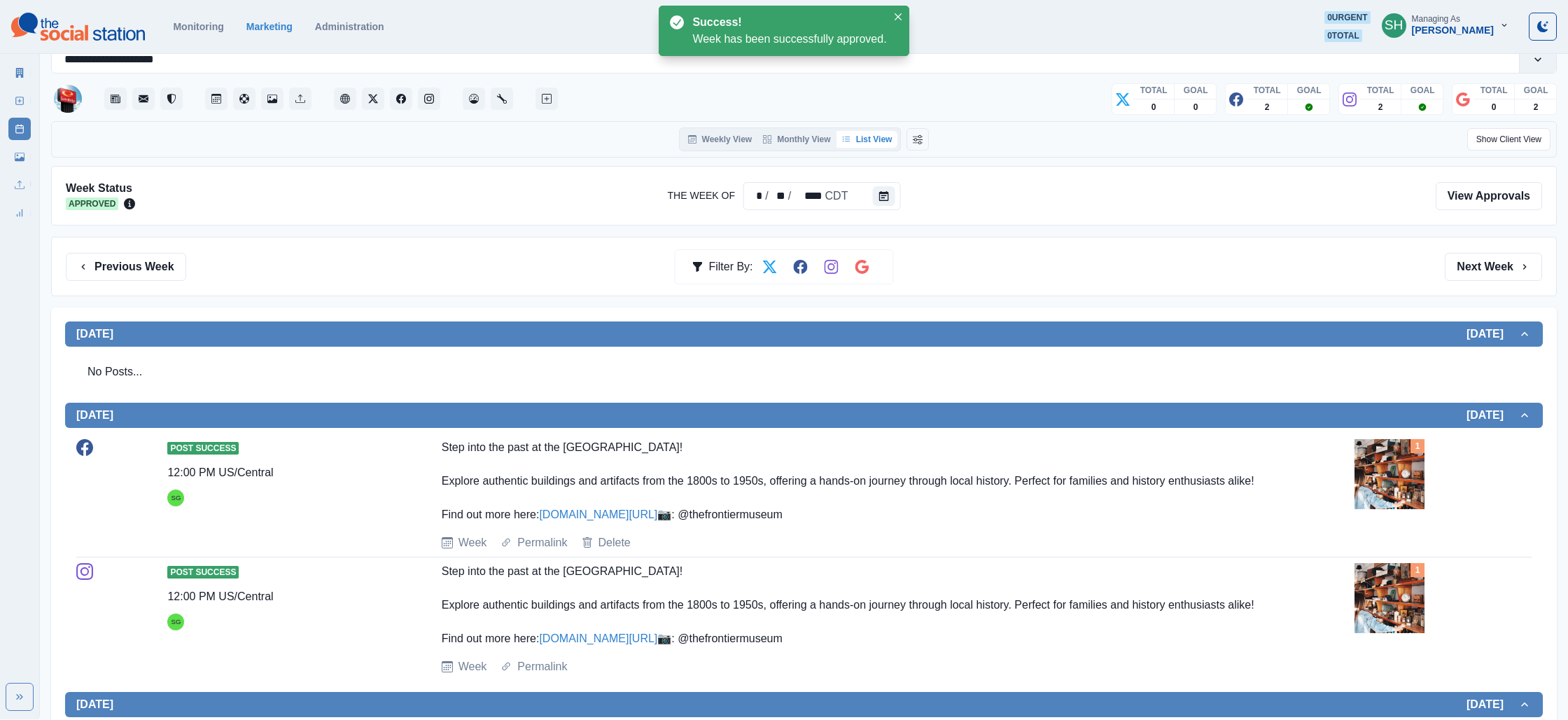
scroll to position [32, 0]
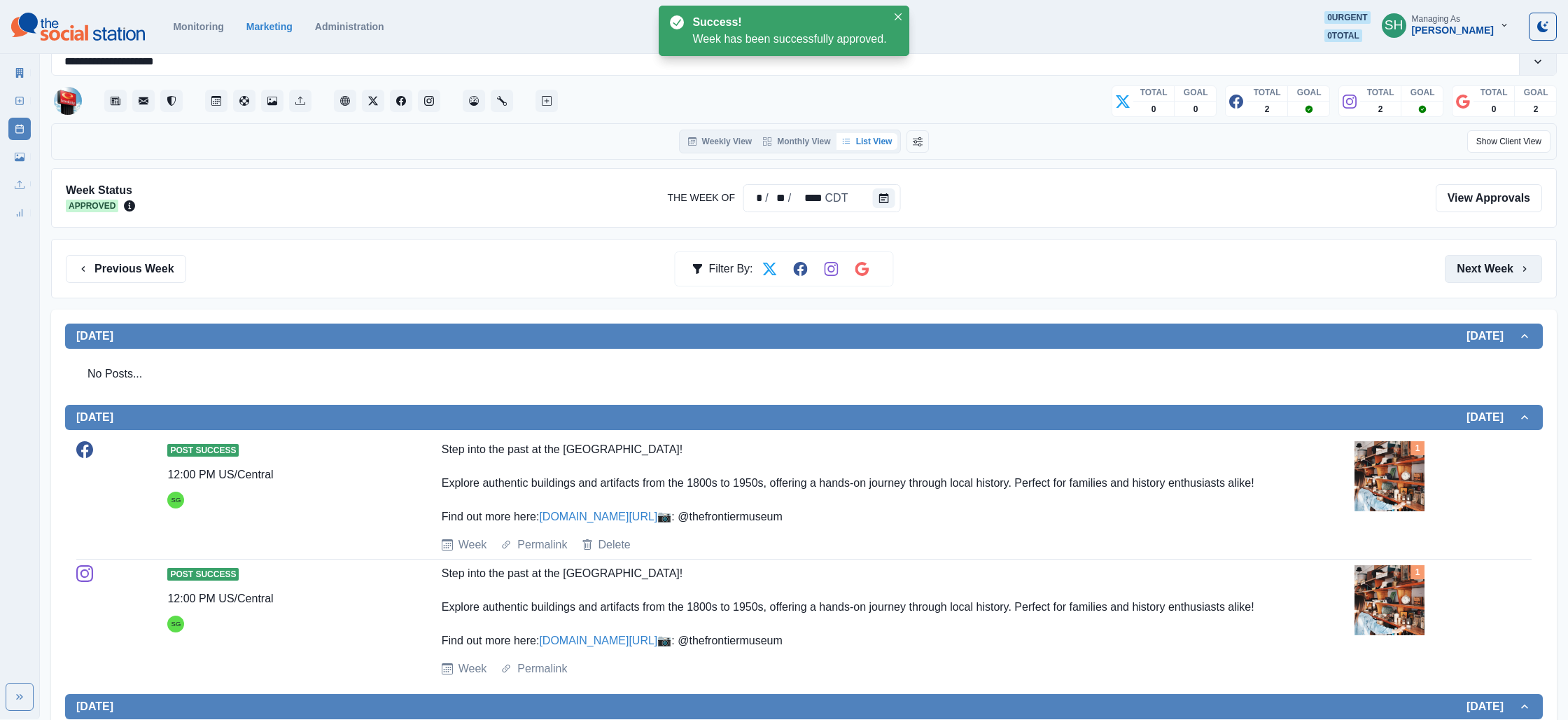
click at [1497, 270] on button "Next Week" at bounding box center [1493, 269] width 97 height 28
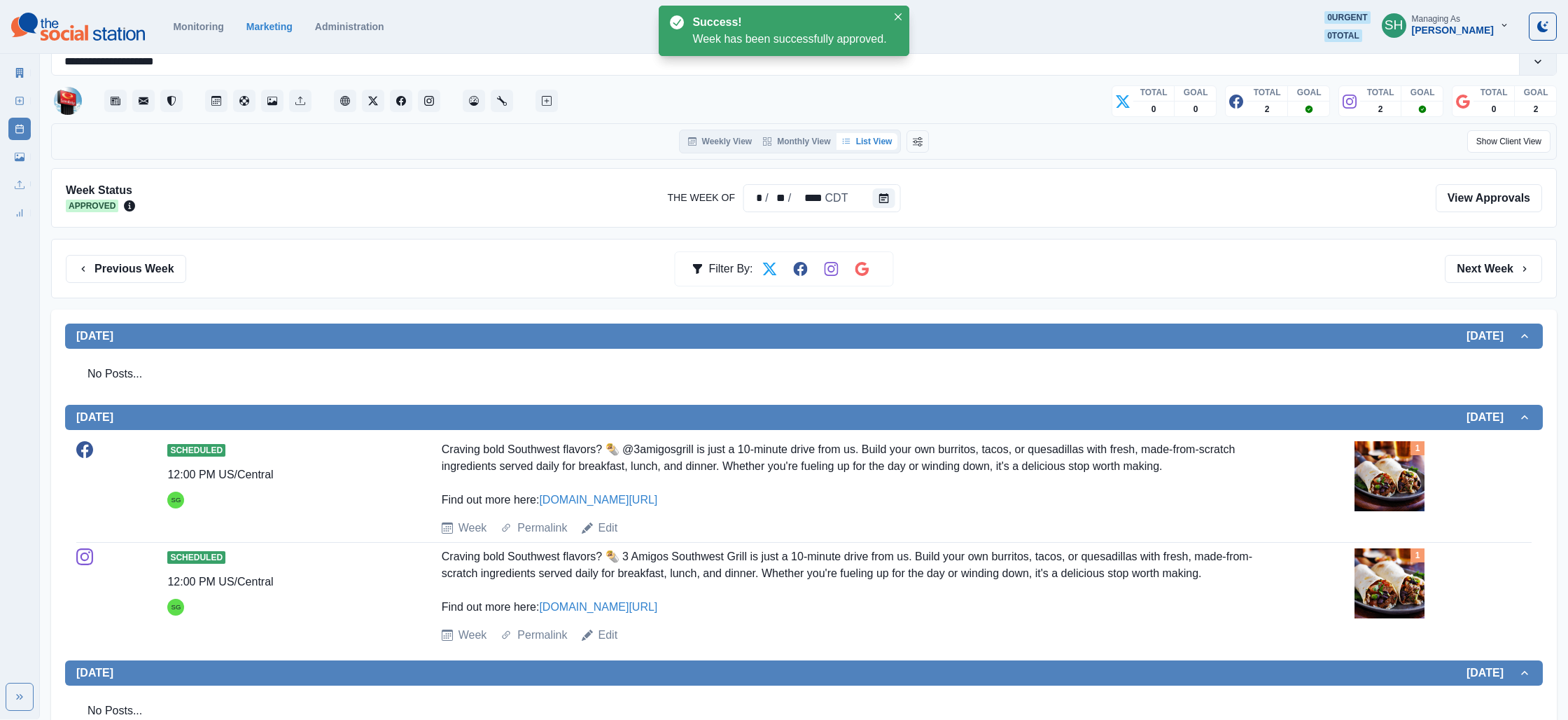
scroll to position [573, 0]
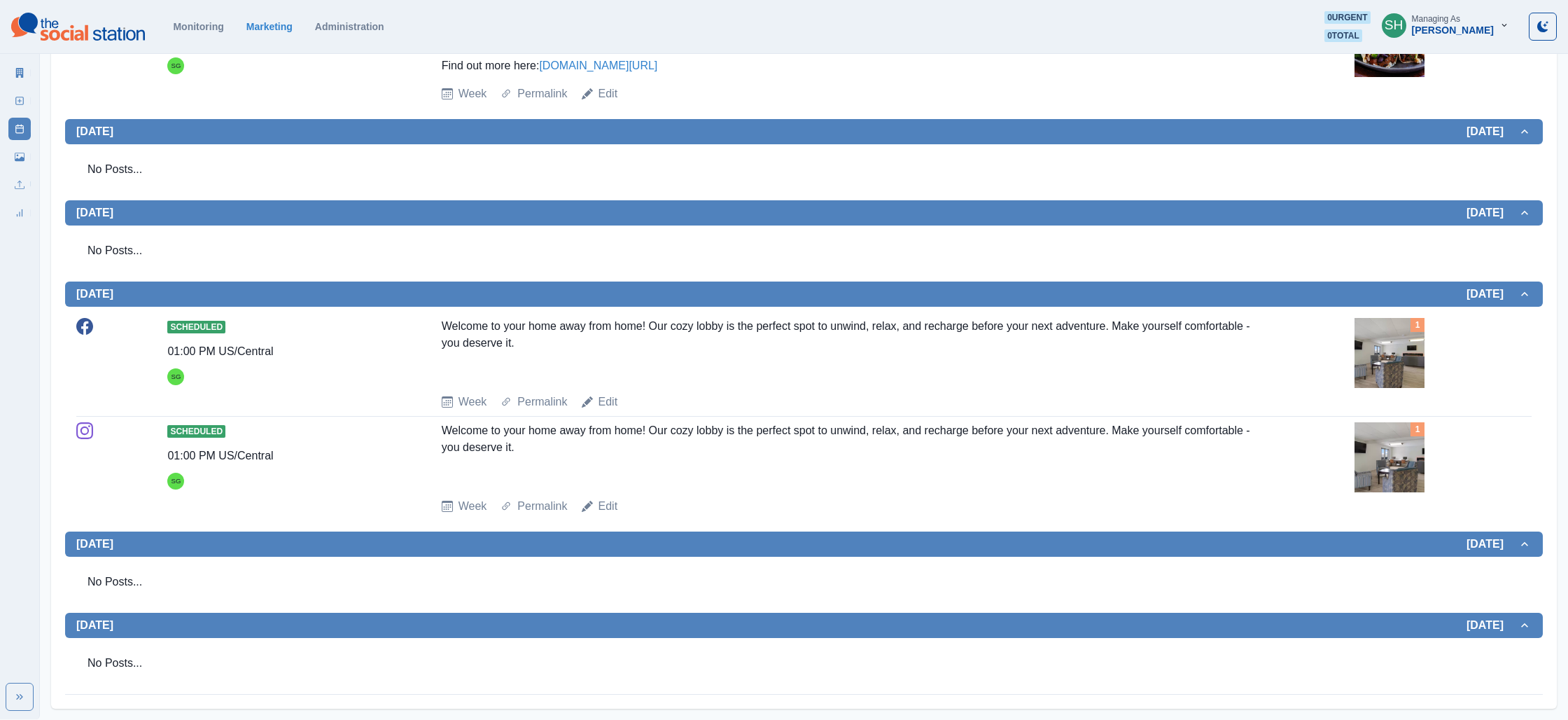
click at [1337, 332] on div "Scheduled 01:00 PM US/Central SG Welcome to your home away from home! Our cozy …" at bounding box center [804, 364] width 1455 height 92
click at [1414, 341] on img at bounding box center [1389, 353] width 70 height 70
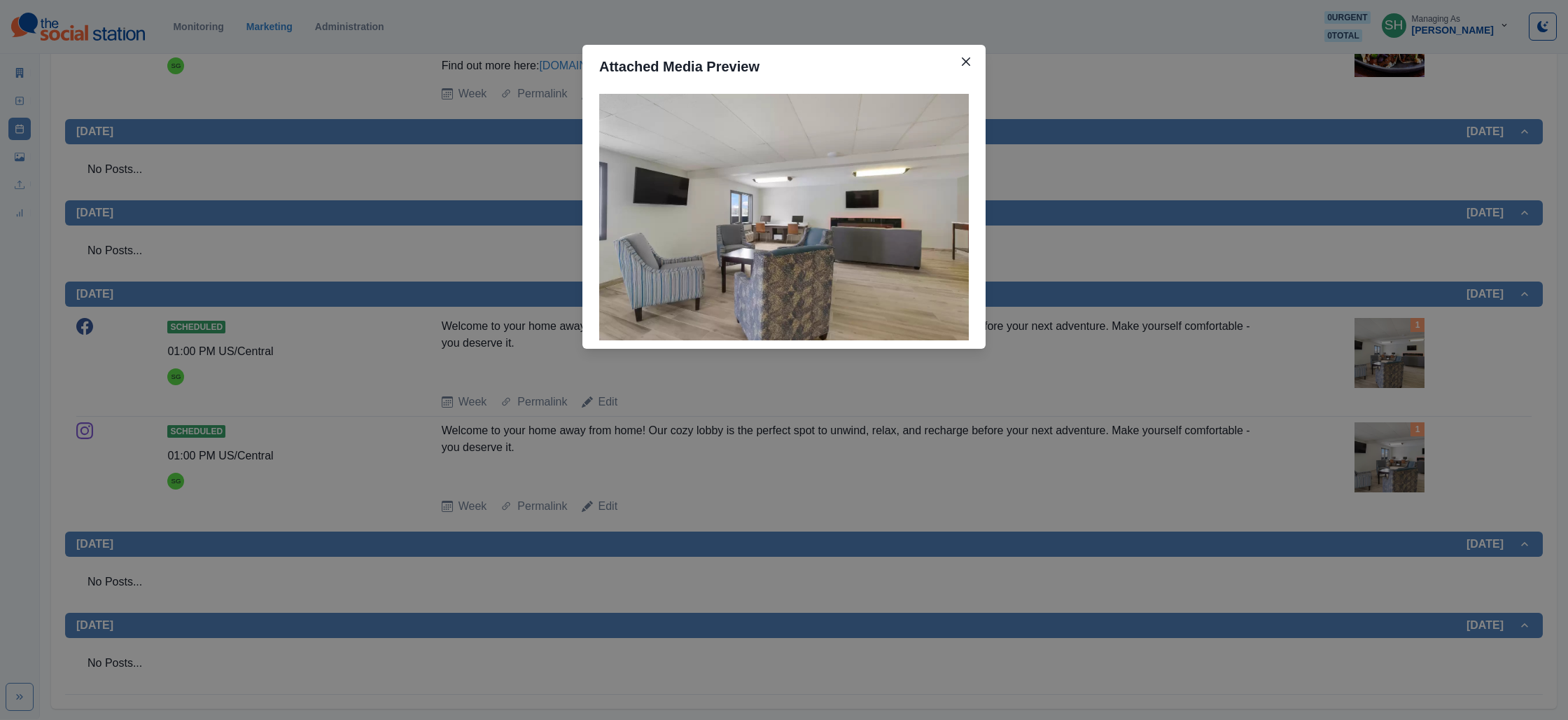
click at [260, 280] on div "Attached Media Preview" at bounding box center [784, 360] width 1568 height 720
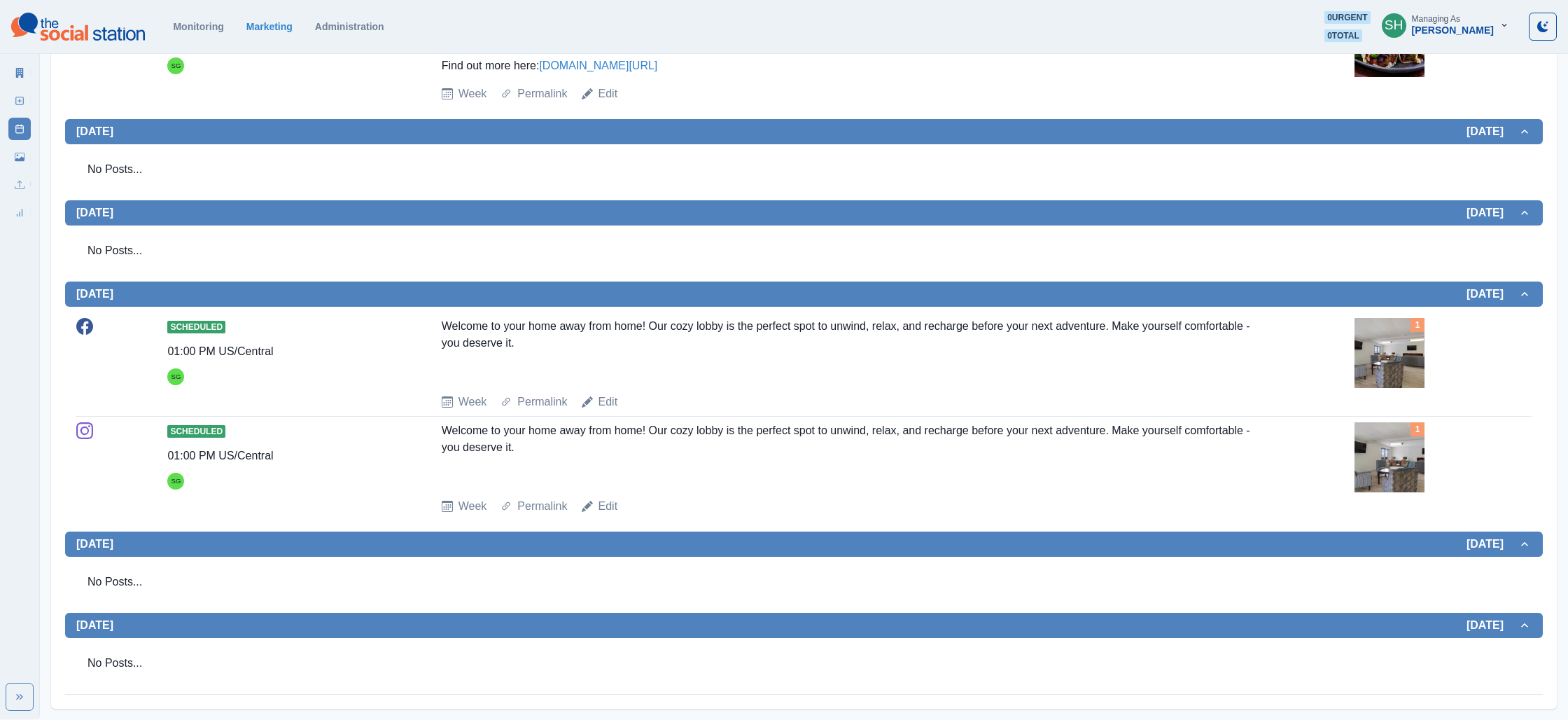
click at [6, 70] on div "Marketing Summary New Post Post Schedule Media Library Uploads Review Summary" at bounding box center [20, 140] width 39 height 168
click at [30, 72] on link "Marketing Summary" at bounding box center [20, 73] width 23 height 23
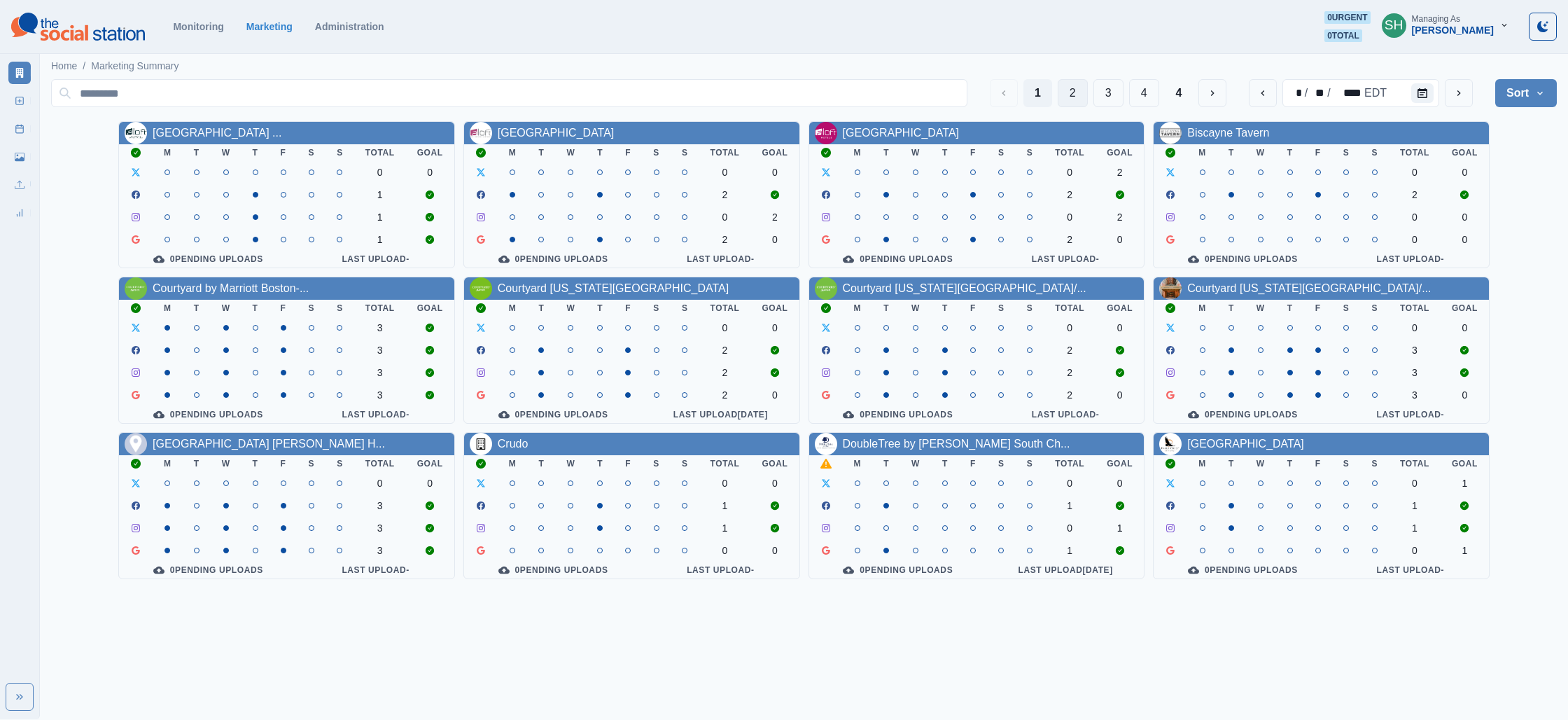
click at [1066, 86] on button "2" at bounding box center [1073, 93] width 30 height 28
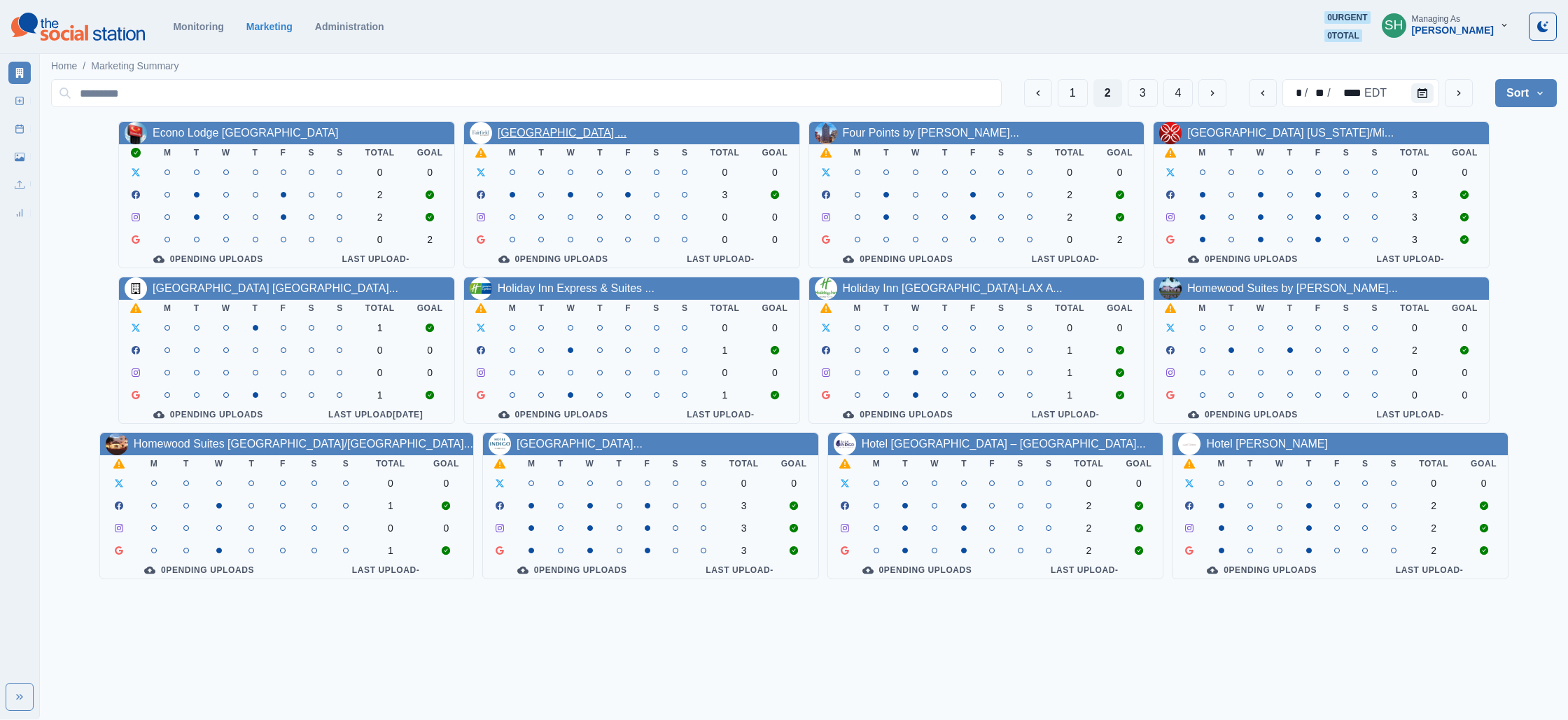
click at [501, 136] on link "Fairfield Inn & Suites North ..." at bounding box center [562, 132] width 129 height 12
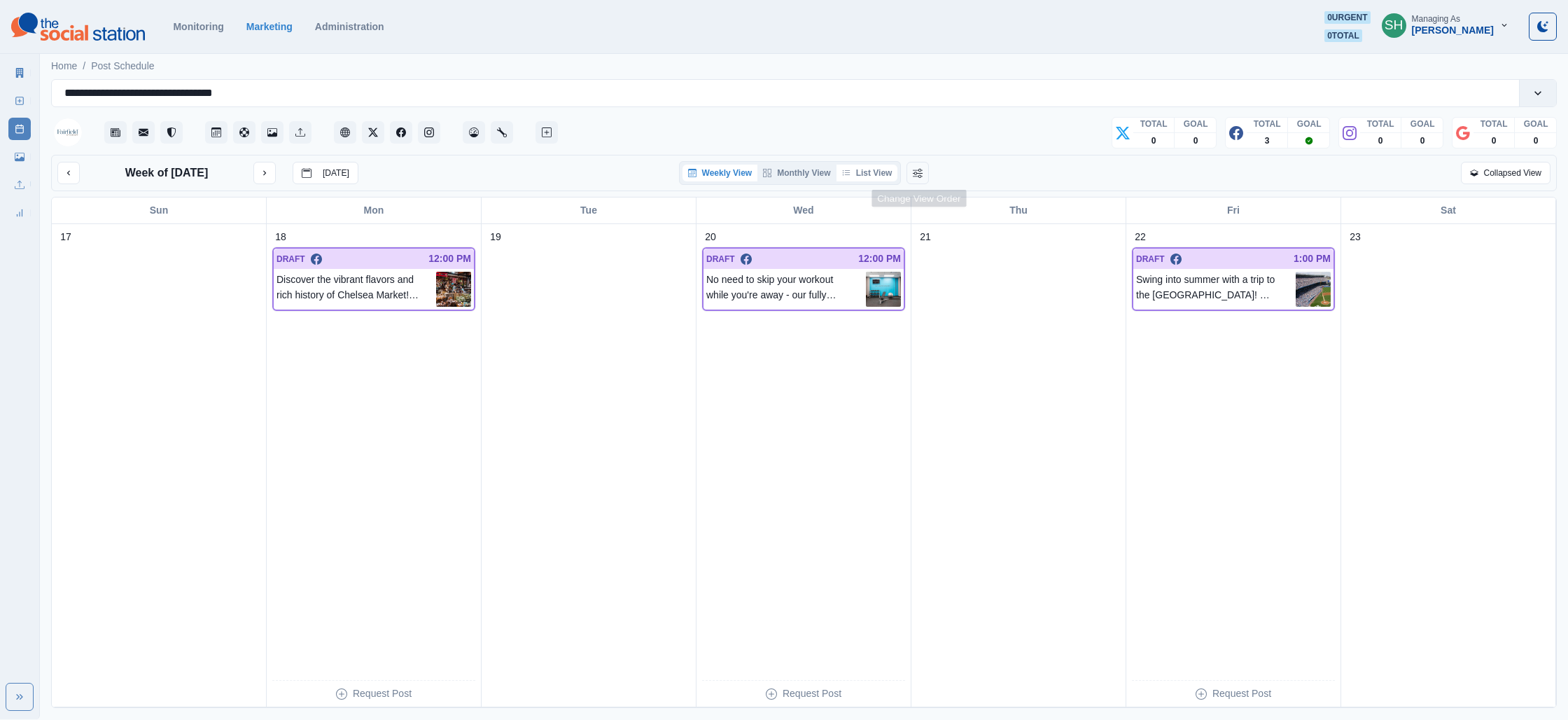
click at [900, 178] on div "Weekly View Monthly View List View" at bounding box center [790, 173] width 222 height 24
click at [884, 174] on button "List View" at bounding box center [868, 173] width 62 height 17
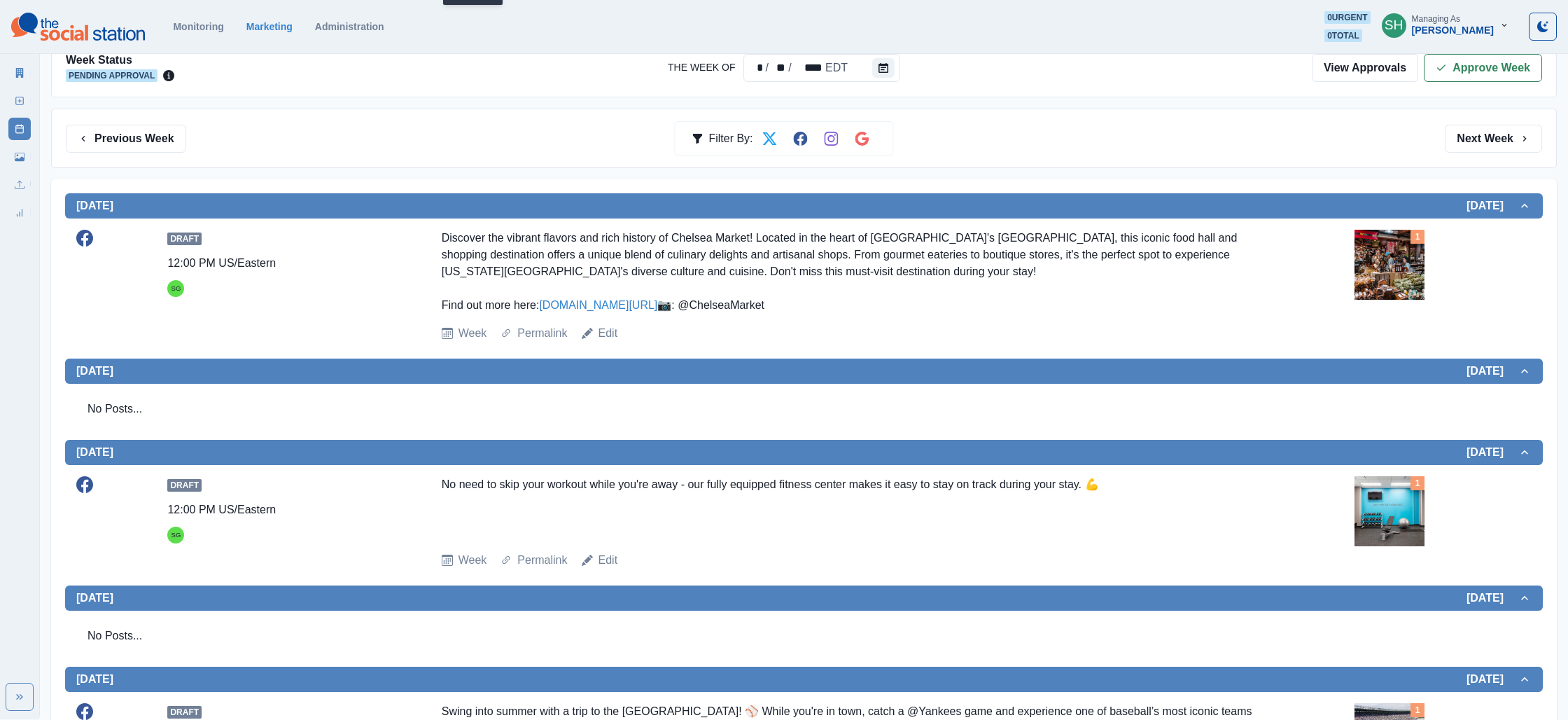
scroll to position [163, 0]
